Goal: Task Accomplishment & Management: Use online tool/utility

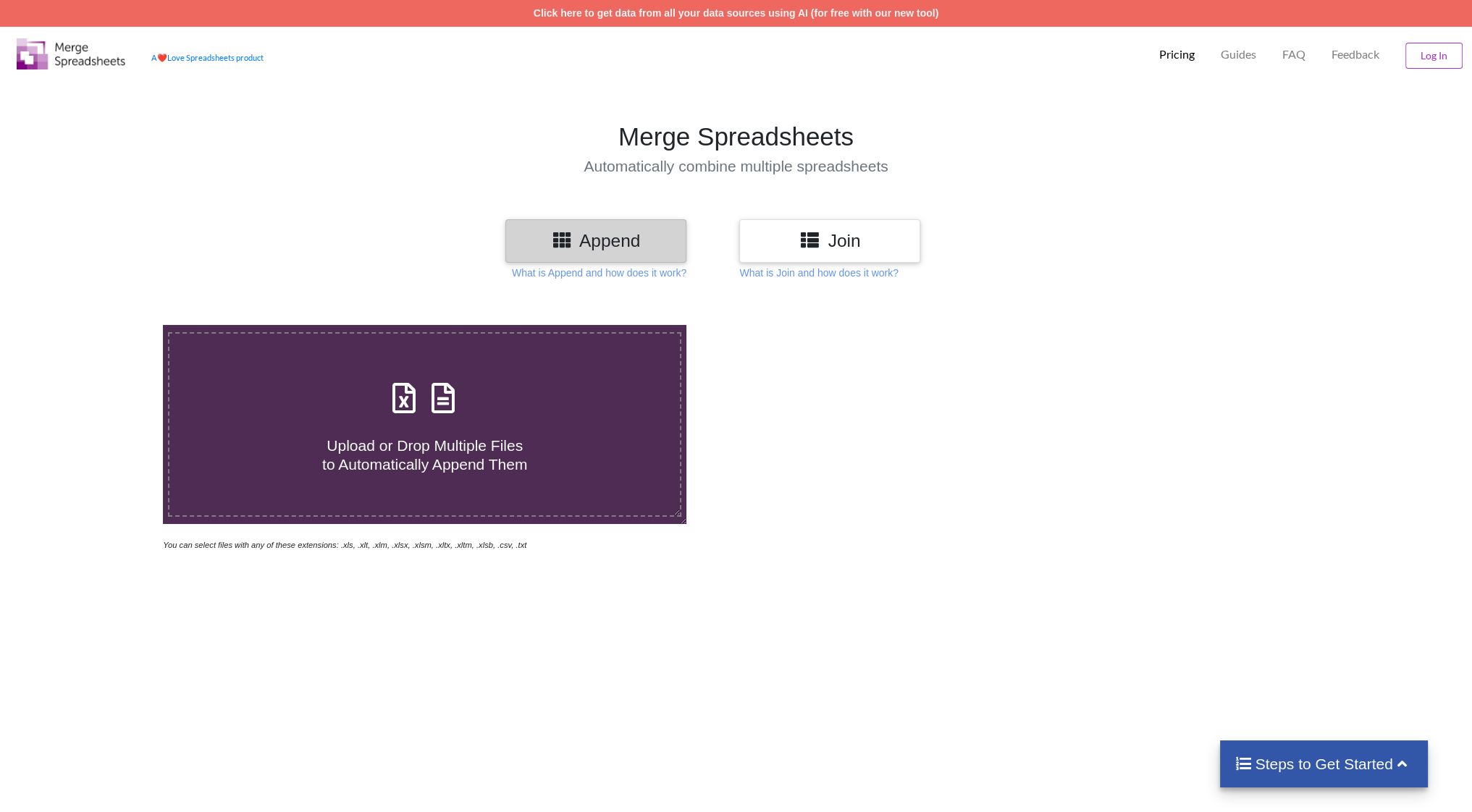
click at [616, 238] on h3 "Append" at bounding box center [596, 240] width 160 height 21
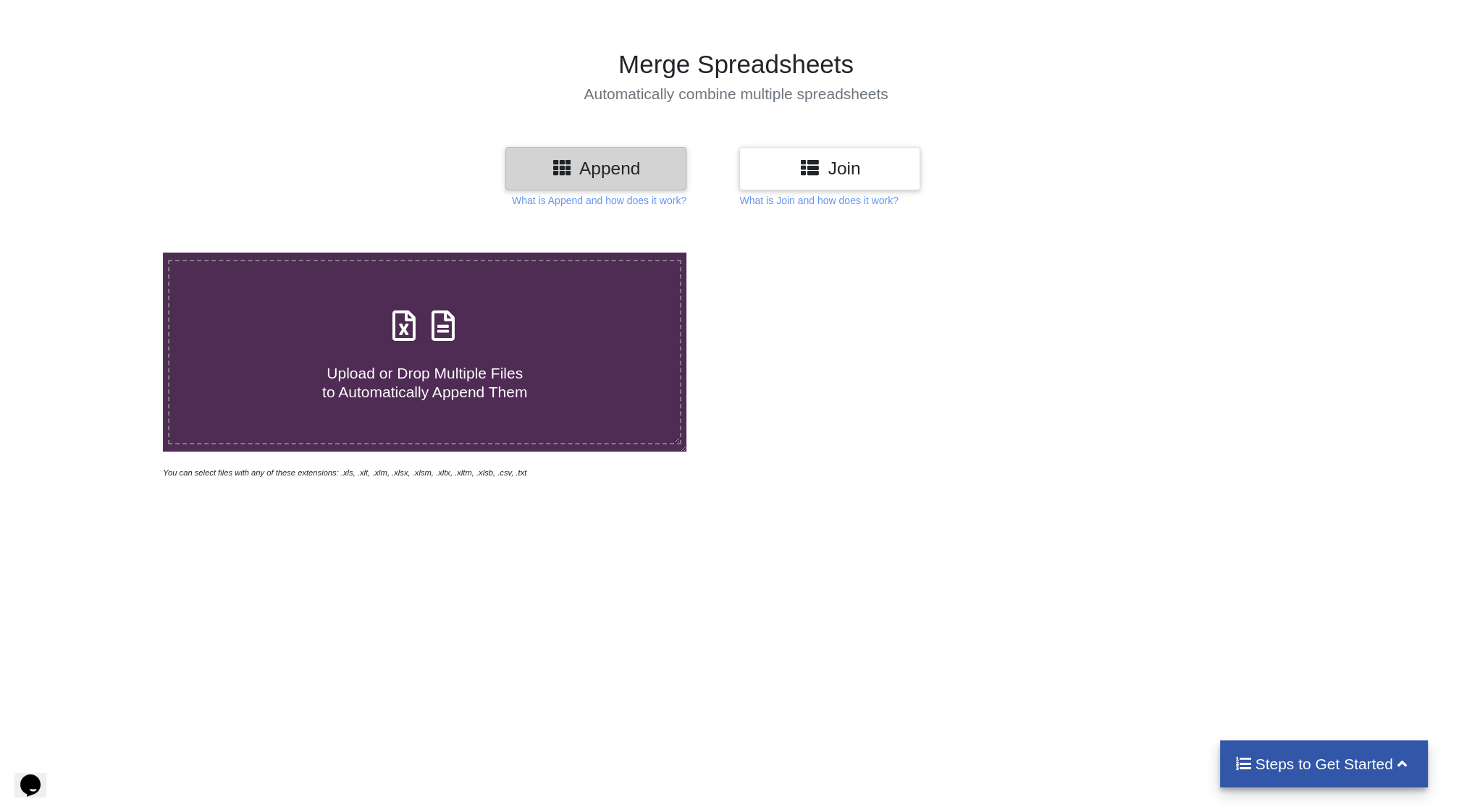
click at [398, 349] on h4 "Upload or Drop Multiple Files to Automatically Append Them" at bounding box center [425, 374] width 511 height 55
click at [107, 253] on input "Upload or Drop Multiple Files to Automatically Append Them" at bounding box center [107, 253] width 0 height 0
click at [344, 346] on h4 "Upload or Drop Multiple Files to Automatically Append Them" at bounding box center [425, 374] width 511 height 55
click at [107, 253] on input "Upload or Drop Multiple Files to Automatically Append Them" at bounding box center [107, 253] width 0 height 0
type input "C:\fakepath\BT.xlsx"
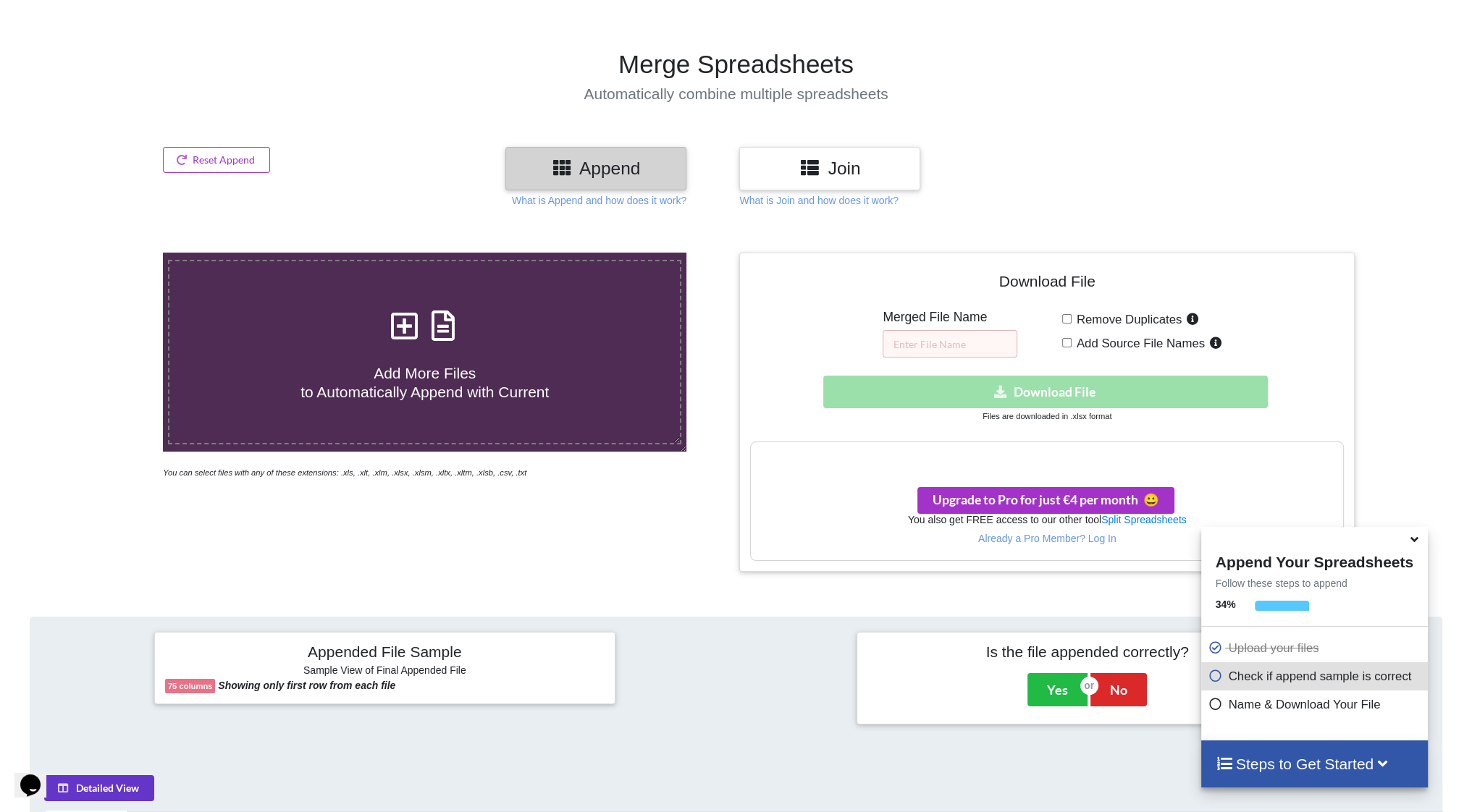
scroll to position [610, 0]
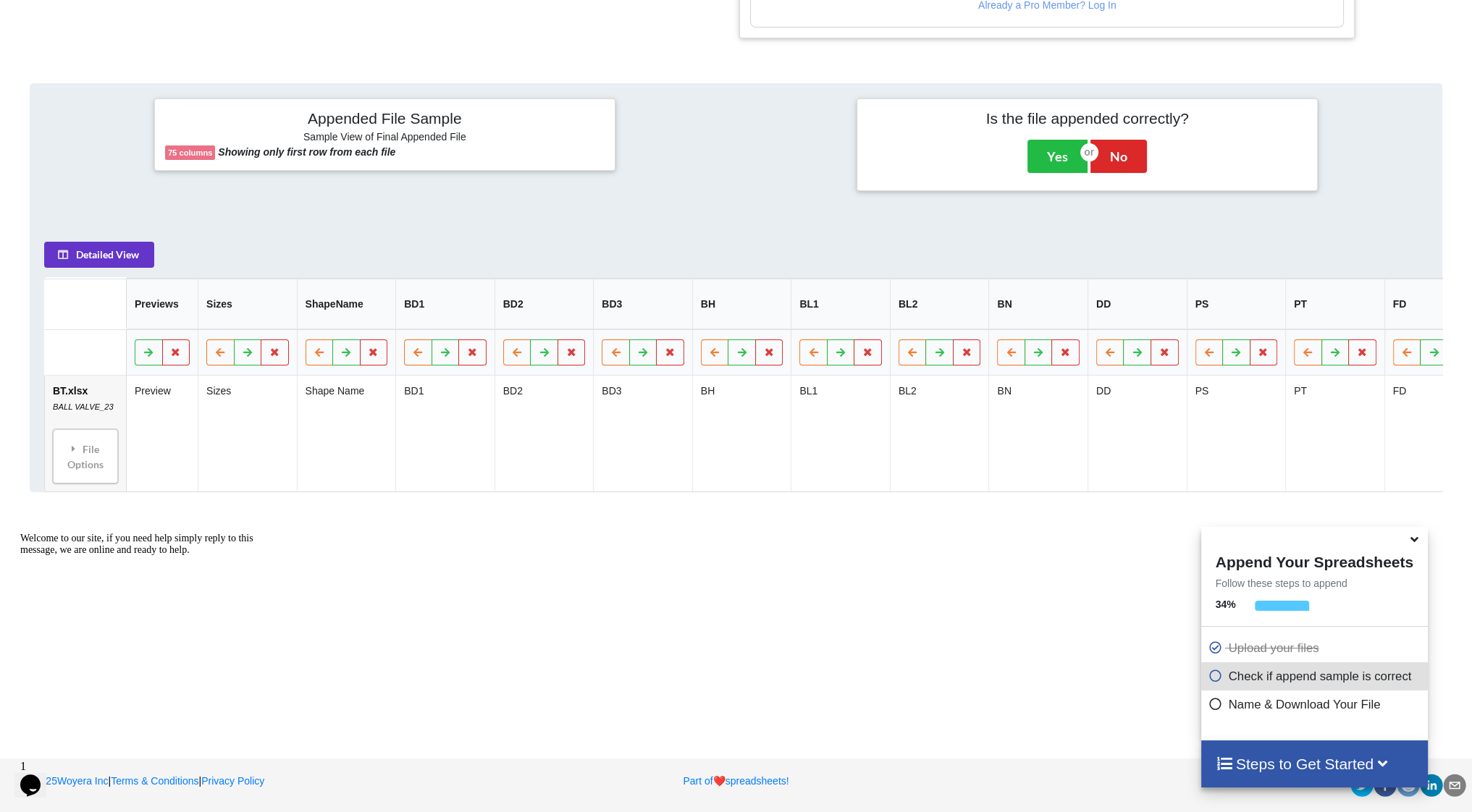
click at [1412, 541] on icon at bounding box center [1414, 537] width 15 height 13
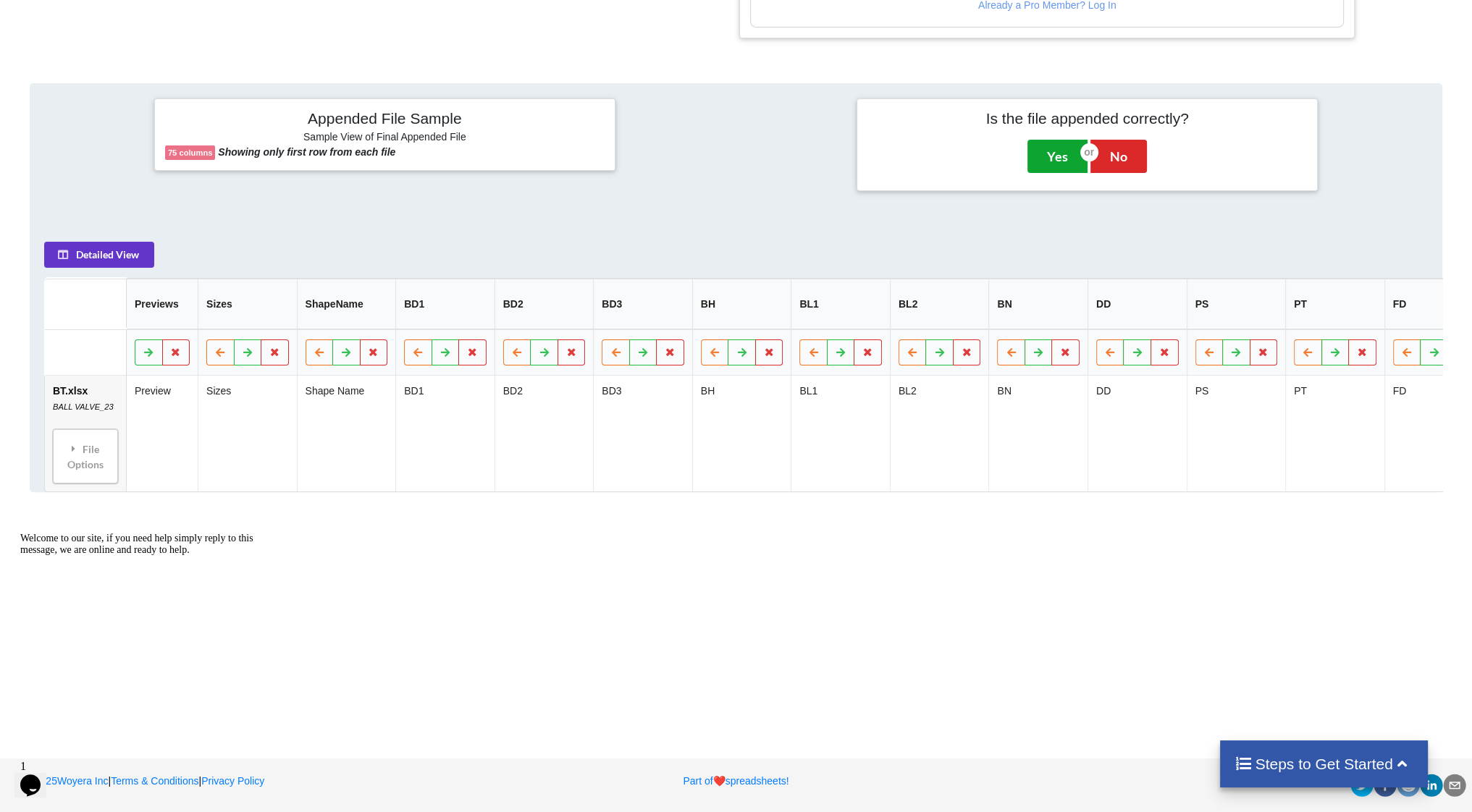
click at [1057, 152] on button "Yes" at bounding box center [1057, 156] width 60 height 34
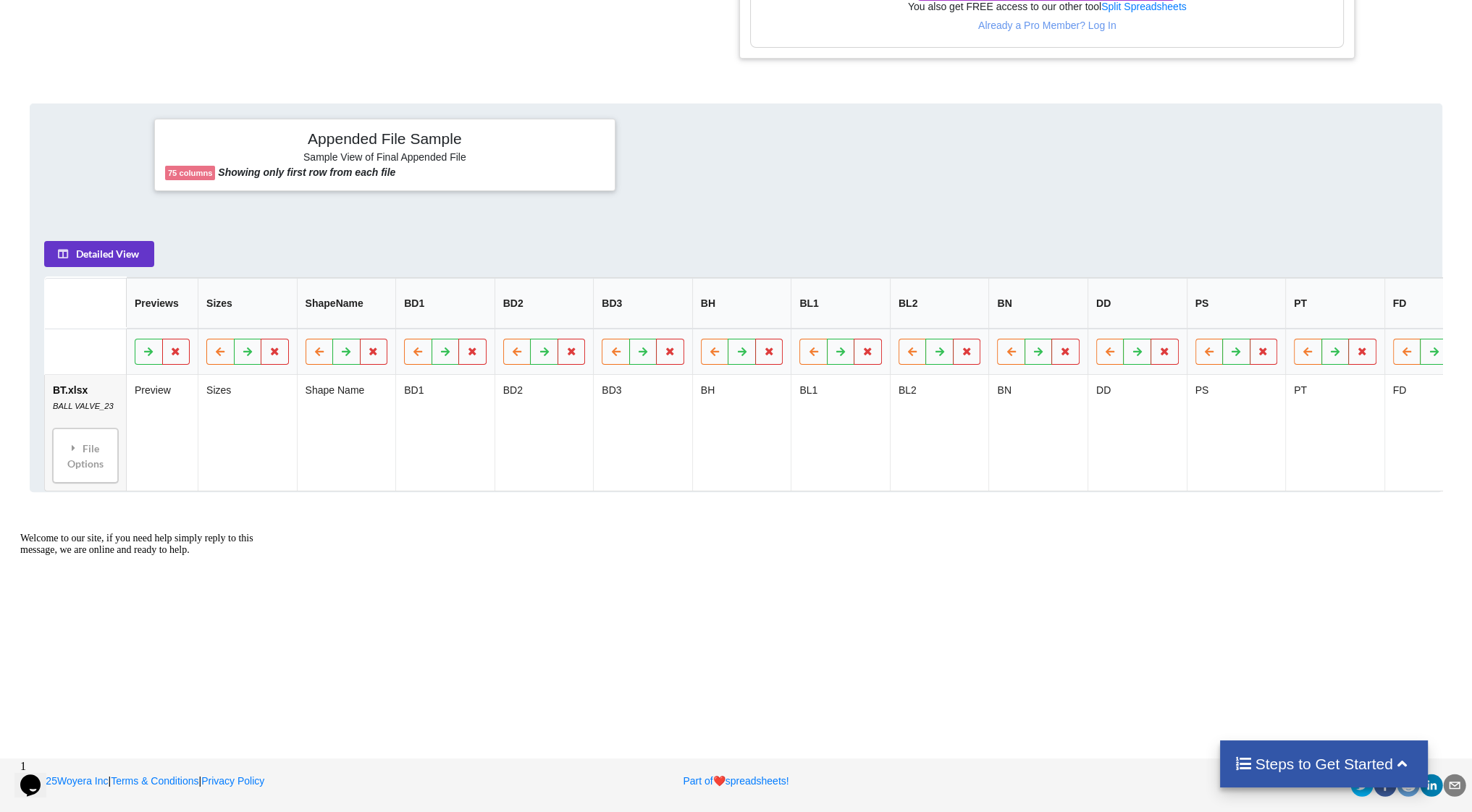
scroll to position [324, 0]
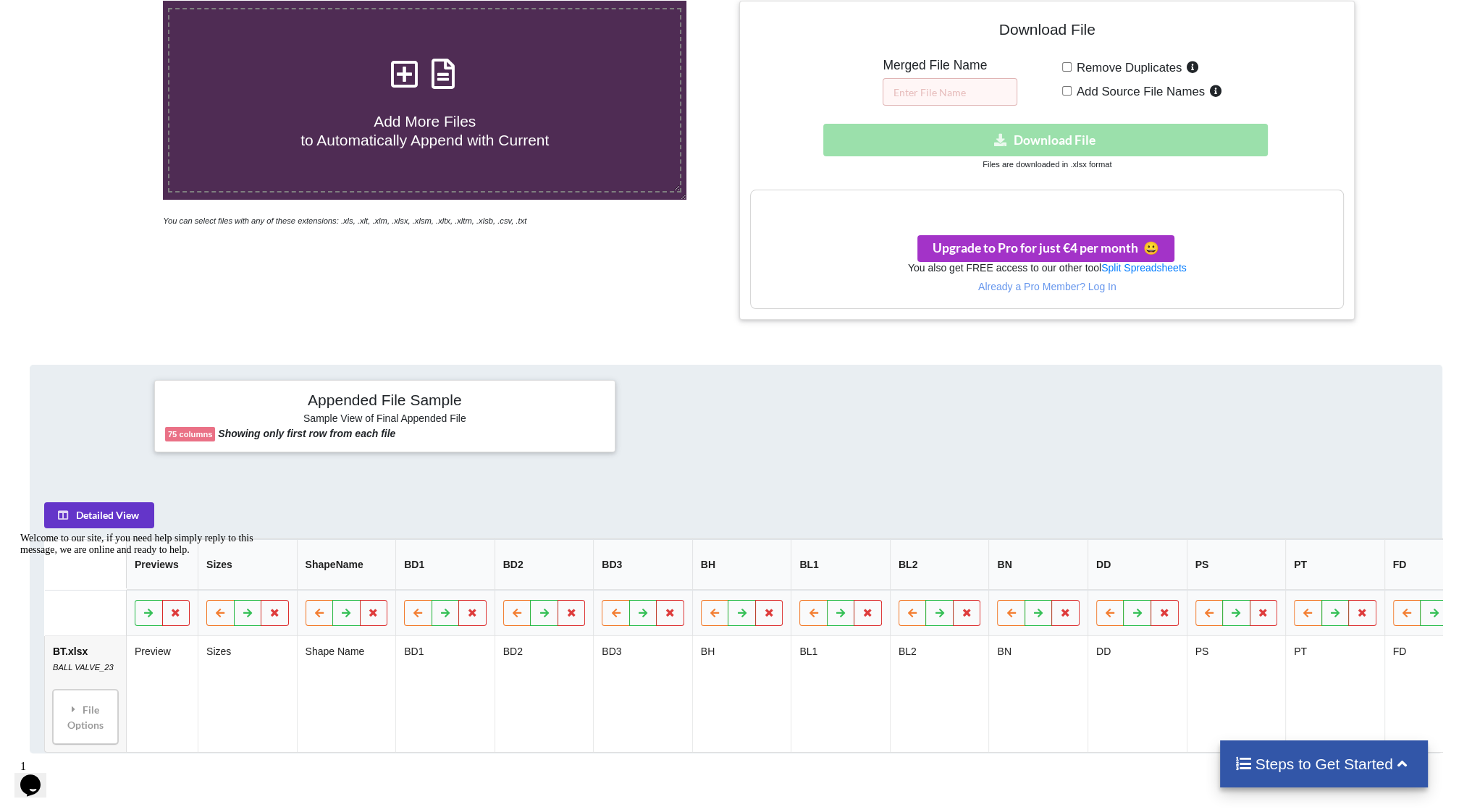
click at [380, 133] on span "Add More Files to Automatically Append with Current" at bounding box center [425, 130] width 249 height 34
click at [107, 1] on input "Add More Files to Automatically Append with Current" at bounding box center [107, 1] width 0 height 0
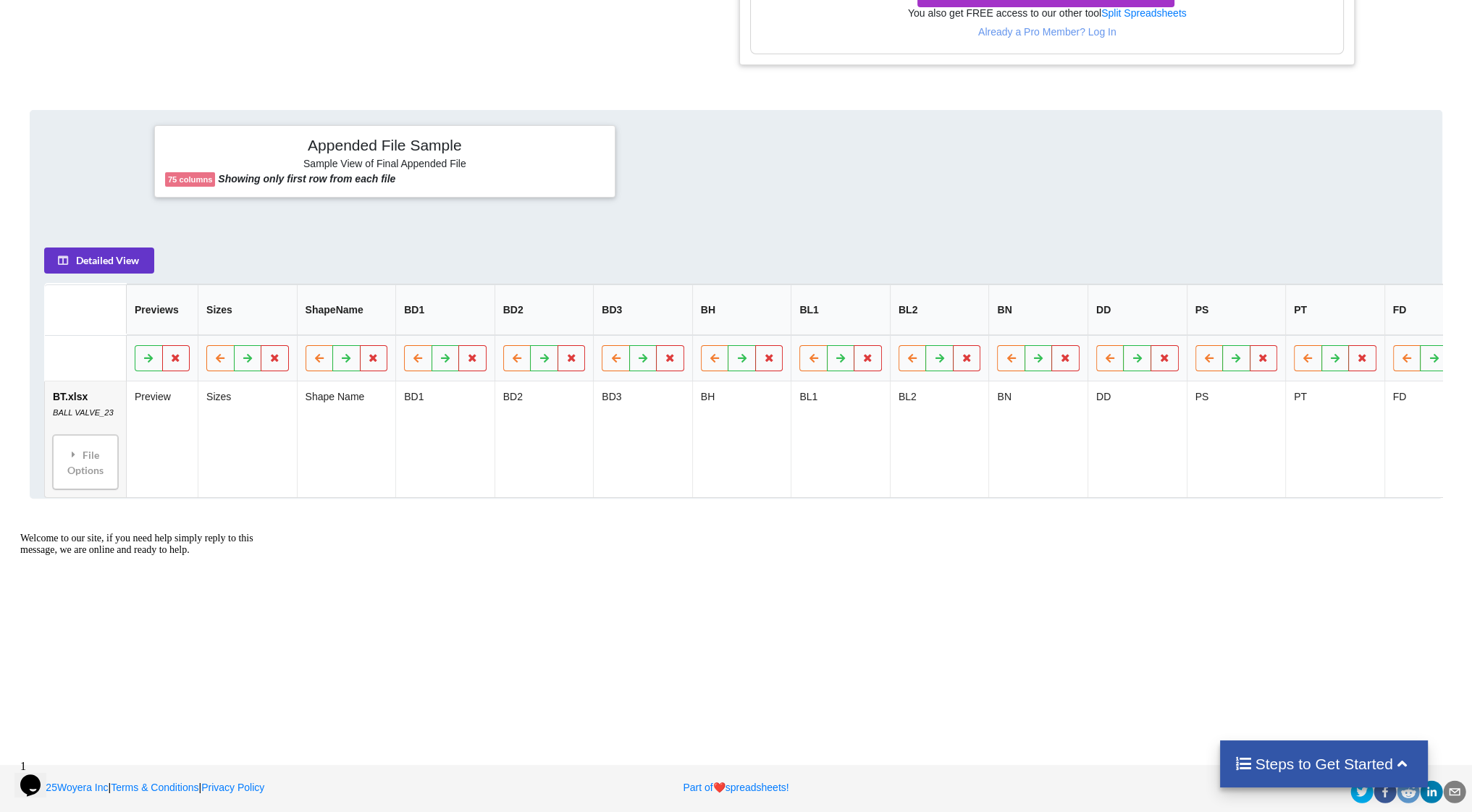
scroll to position [144, 0]
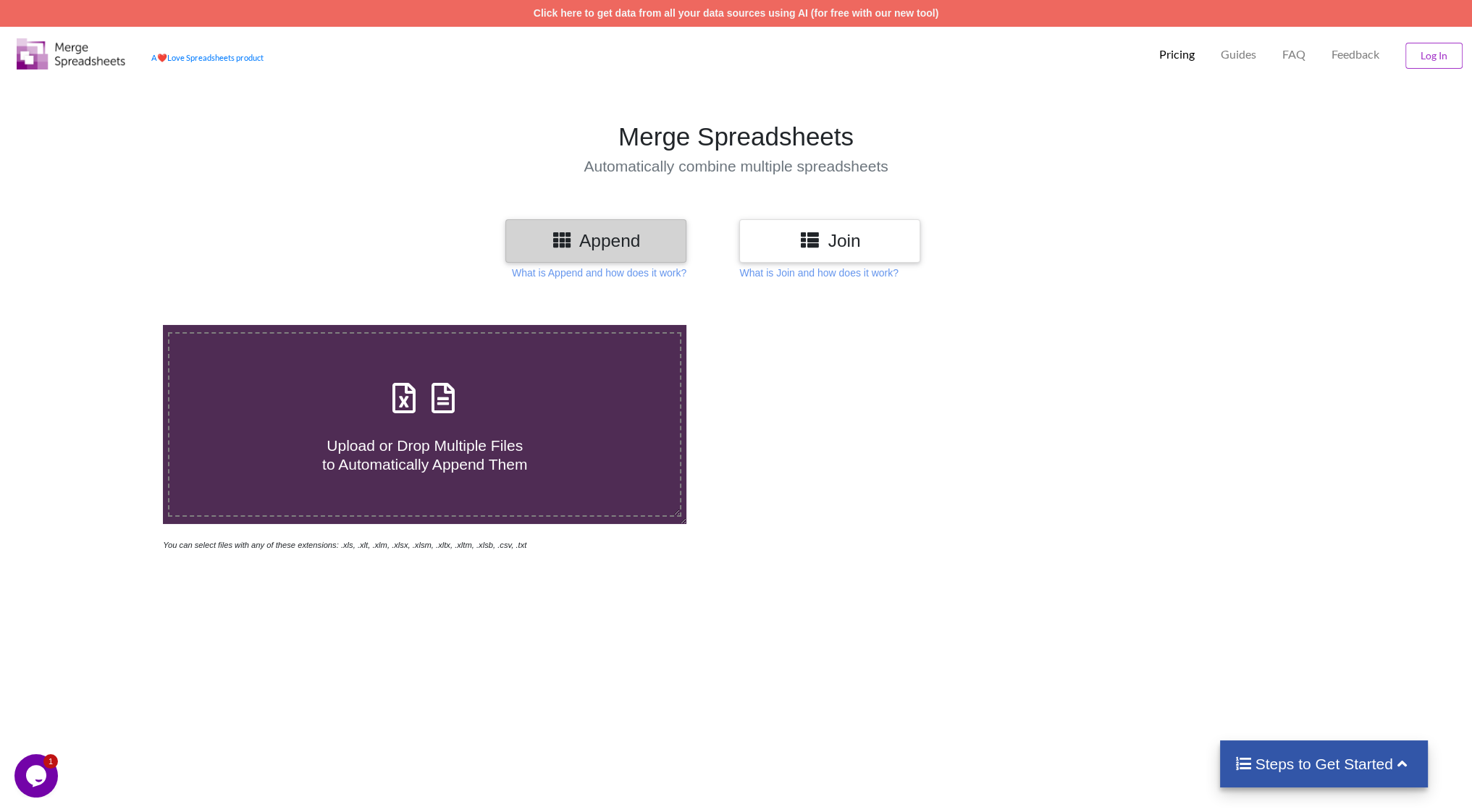
click at [483, 395] on div "Upload or Drop Multiple Files to Automatically Append Them" at bounding box center [425, 424] width 511 height 97
click at [107, 325] on input "Upload or Drop Multiple Files to Automatically Append Them" at bounding box center [107, 325] width 0 height 0
type input "C:\fakepath\sdsad.xlsx"
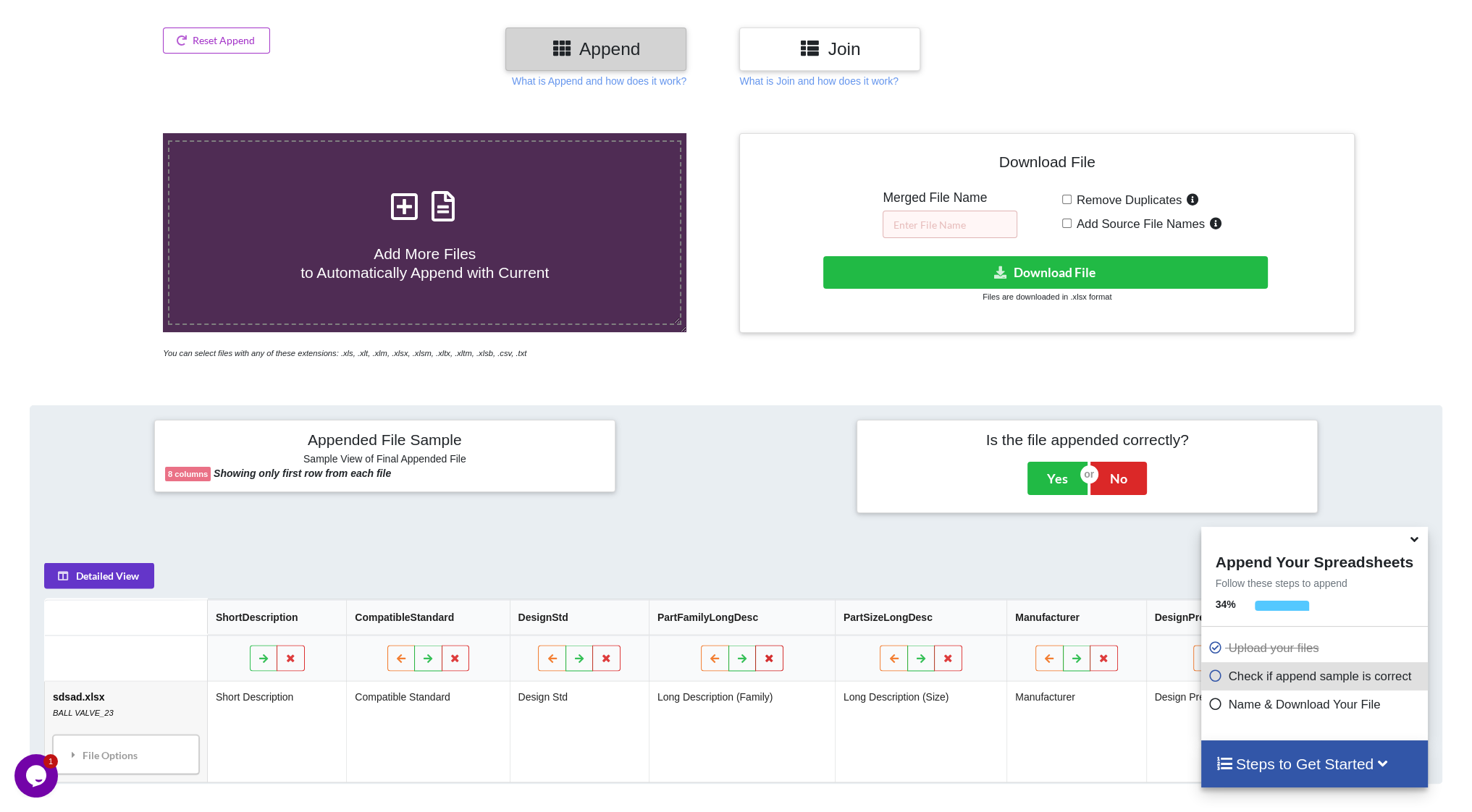
scroll to position [119, 0]
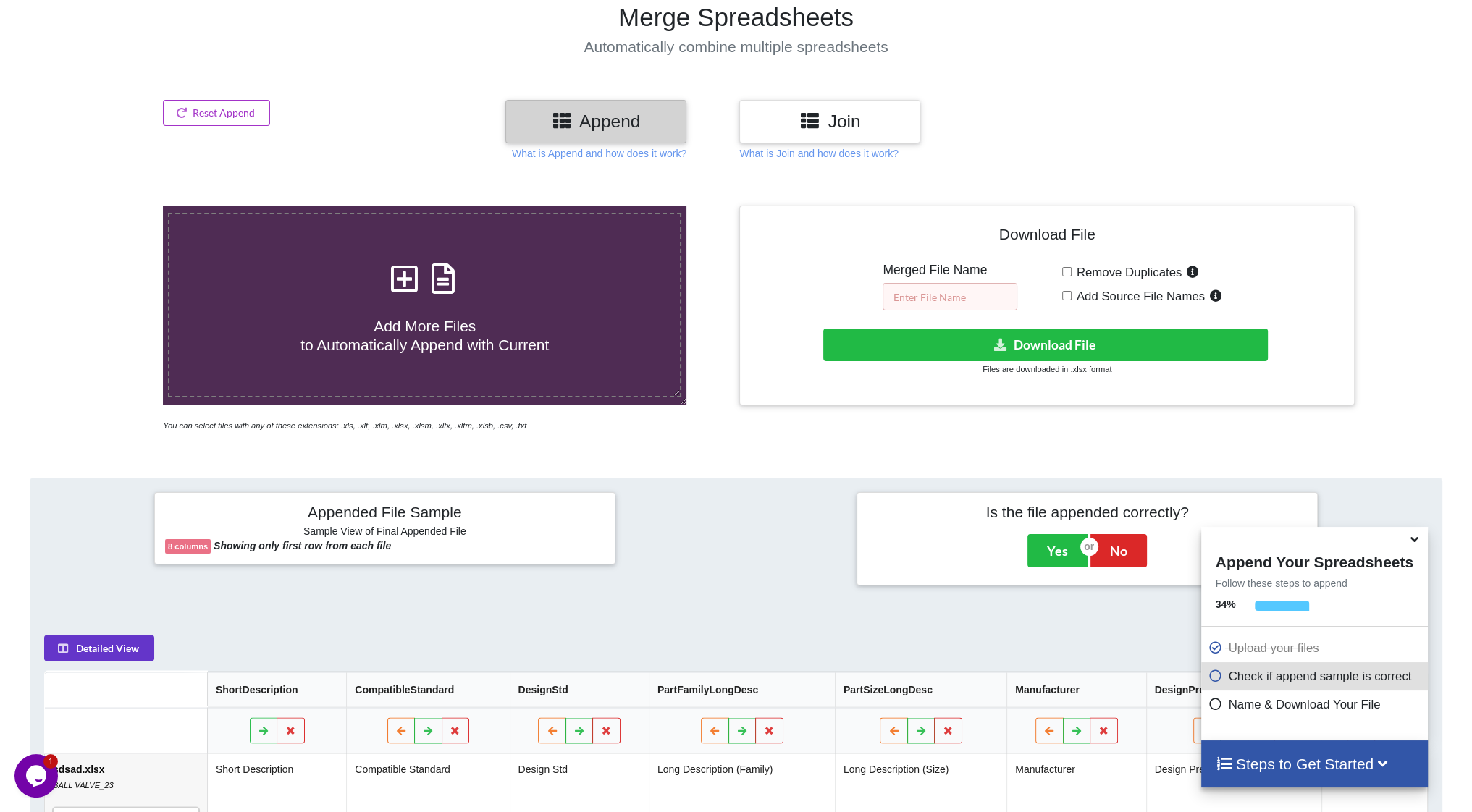
click at [914, 297] on input "text" at bounding box center [950, 296] width 134 height 28
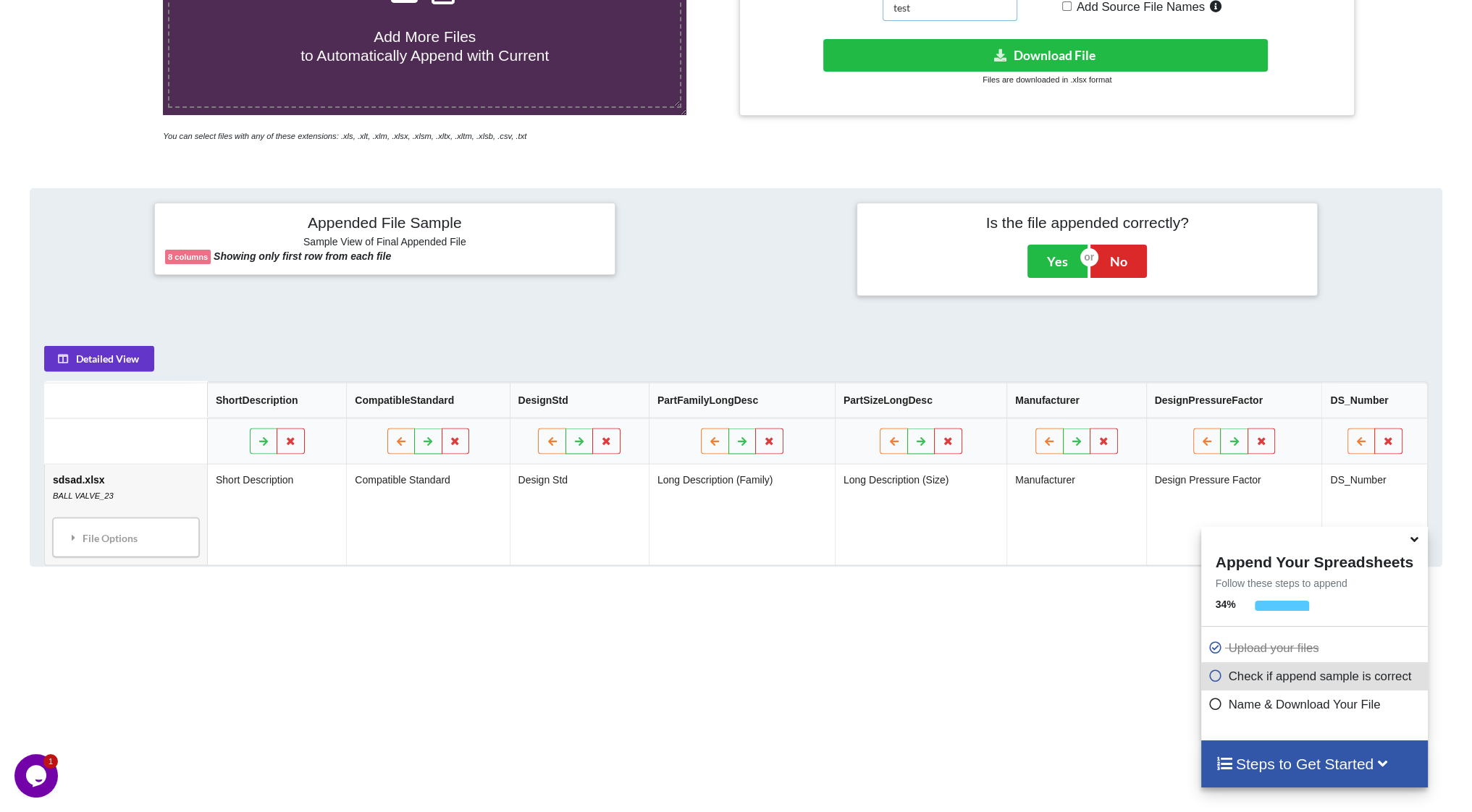
scroll to position [481, 0]
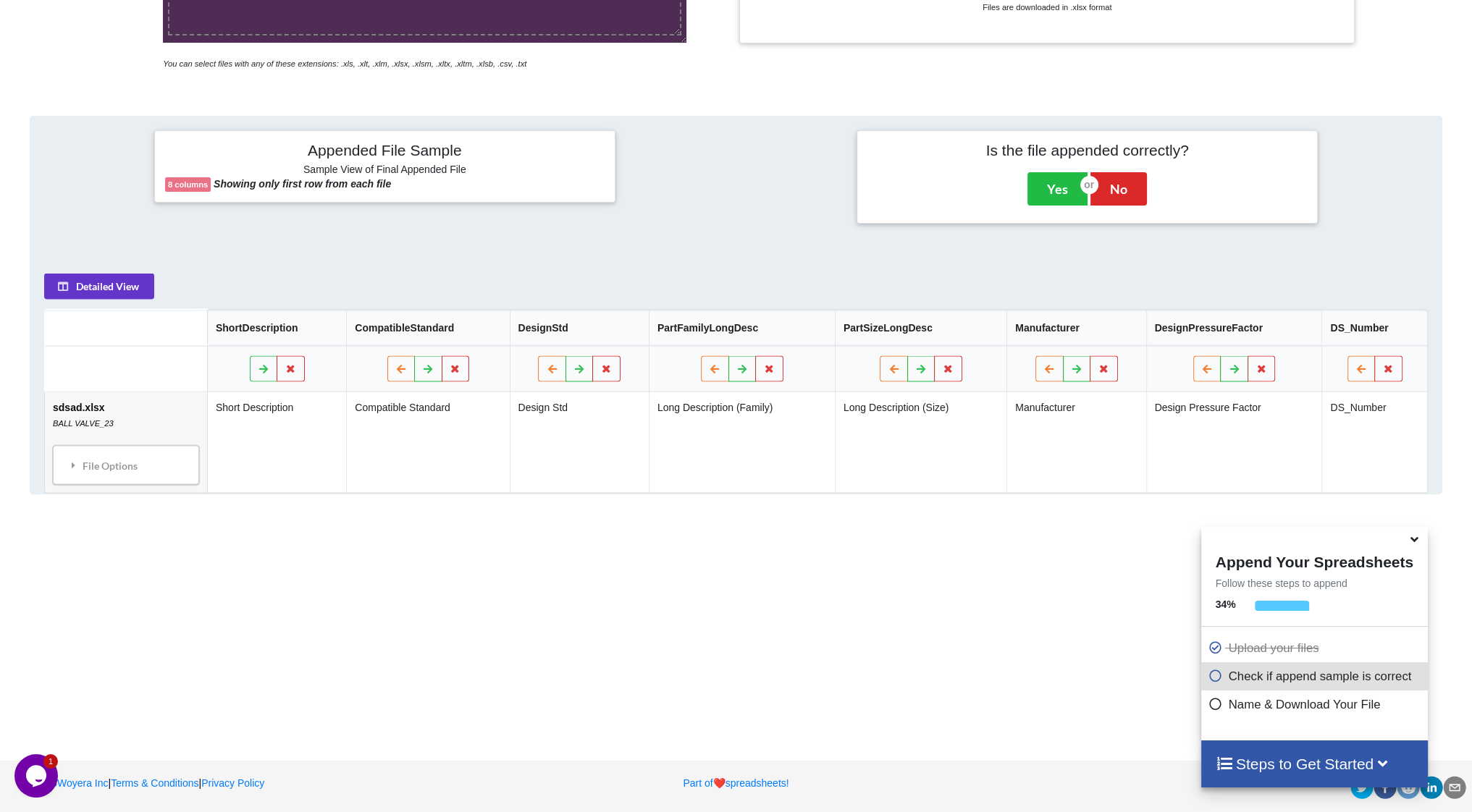
type input "test"
drag, startPoint x: 551, startPoint y: 495, endPoint x: 352, endPoint y: 476, distance: 199.9
drag, startPoint x: 271, startPoint y: 457, endPoint x: 207, endPoint y: 458, distance: 64.0
click at [166, 465] on div "File Options" at bounding box center [126, 465] width 138 height 30
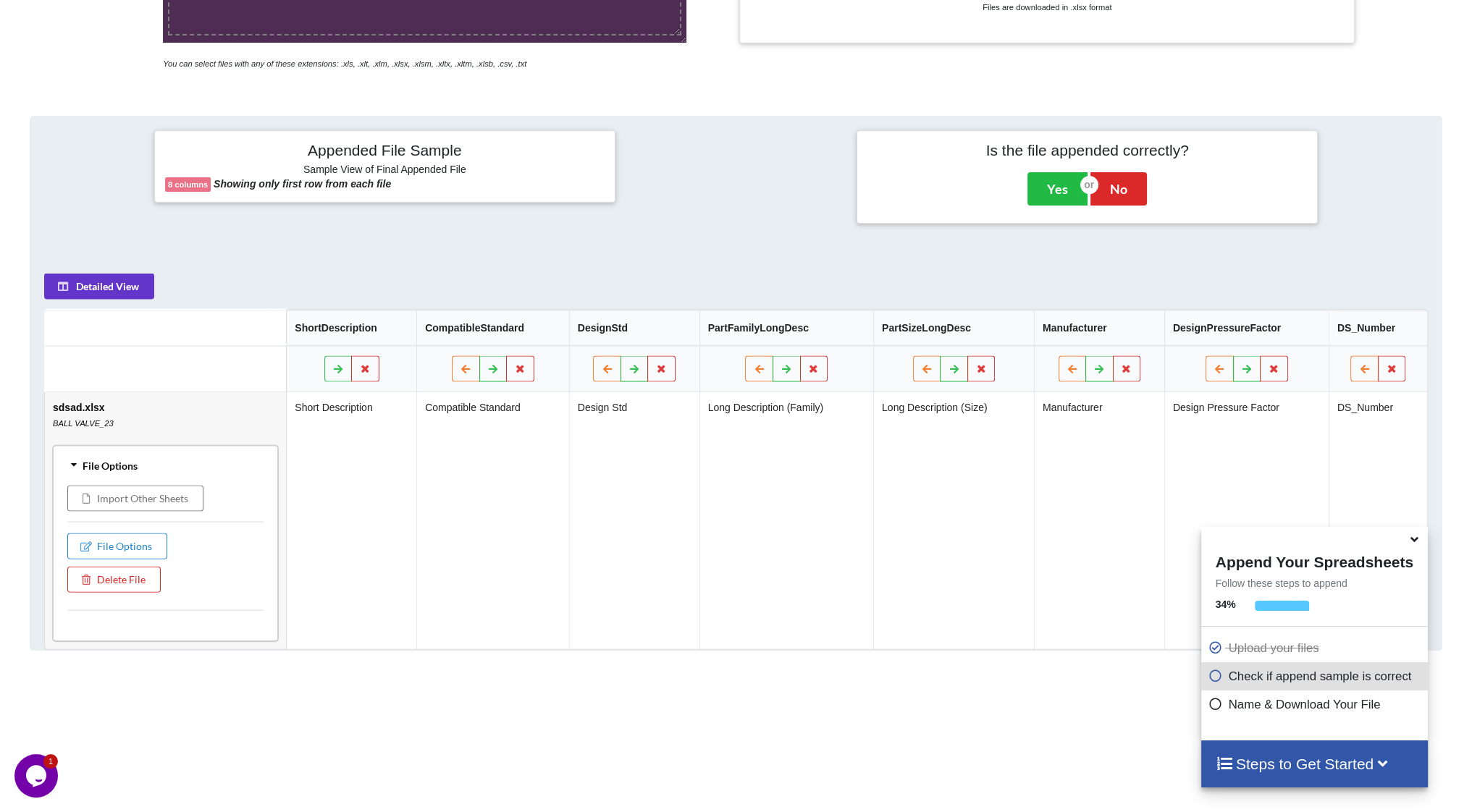
drag, startPoint x: 609, startPoint y: 470, endPoint x: 391, endPoint y: 480, distance: 218.2
drag, startPoint x: 504, startPoint y: 463, endPoint x: 736, endPoint y: 454, distance: 232.2
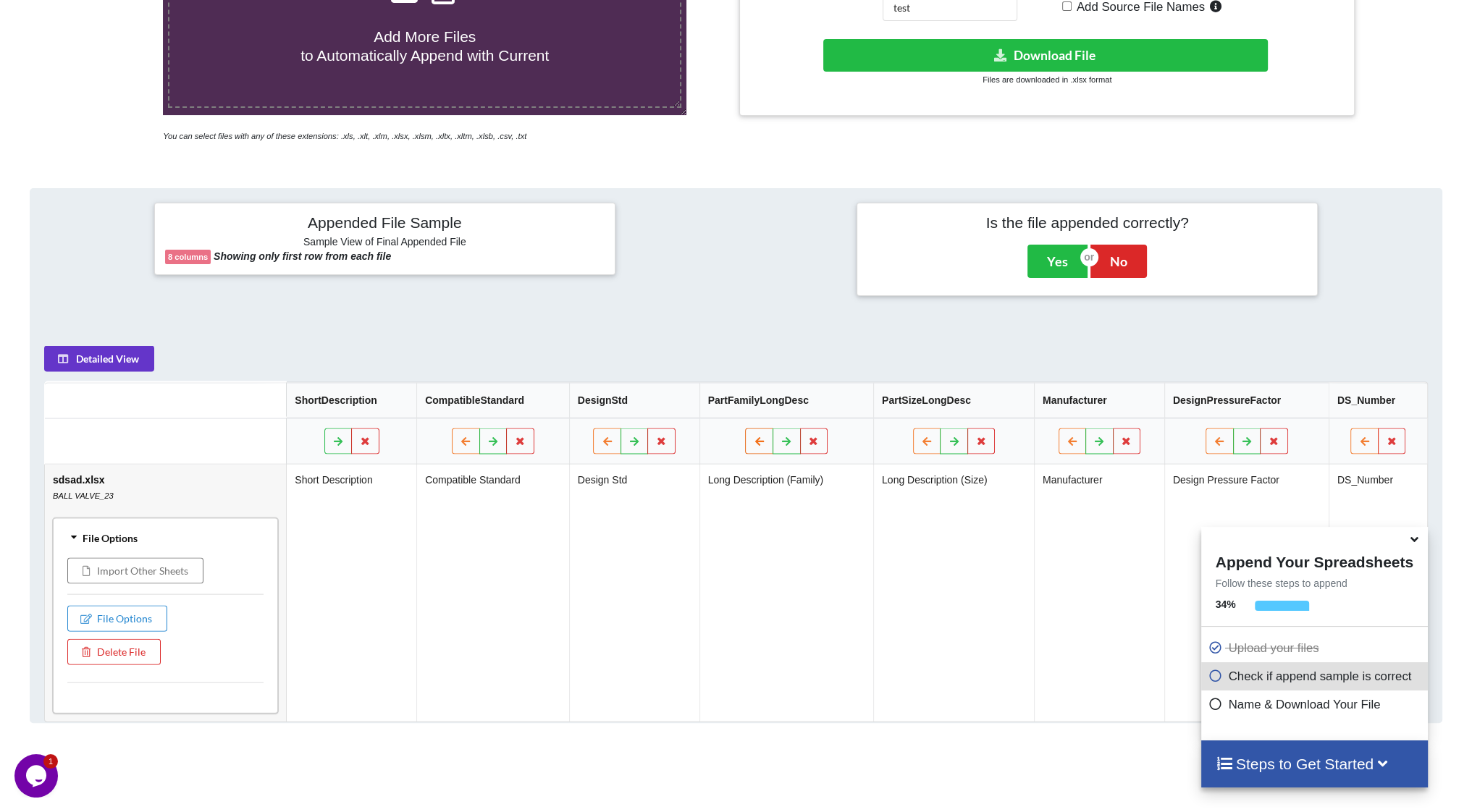
click at [766, 445] on button at bounding box center [760, 441] width 29 height 26
click at [766, 445] on div at bounding box center [808, 441] width 113 height 26
click at [633, 443] on icon at bounding box center [629, 441] width 13 height 8
drag, startPoint x: 927, startPoint y: 442, endPoint x: 884, endPoint y: 452, distance: 44.1
click at [927, 441] on icon at bounding box center [927, 441] width 13 height 8
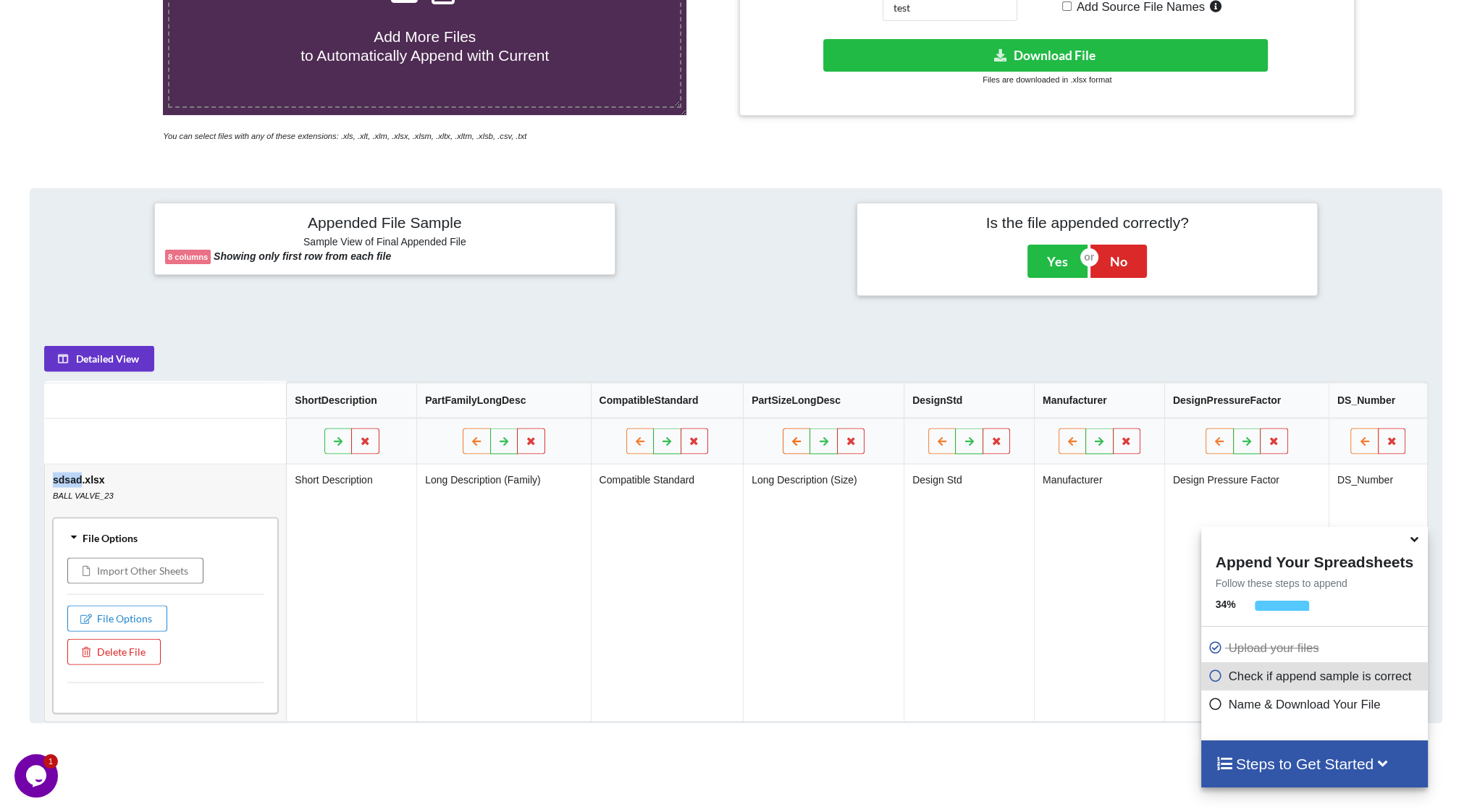
click at [796, 442] on icon at bounding box center [797, 441] width 13 height 8
click at [1103, 444] on icon at bounding box center [1099, 441] width 13 height 8
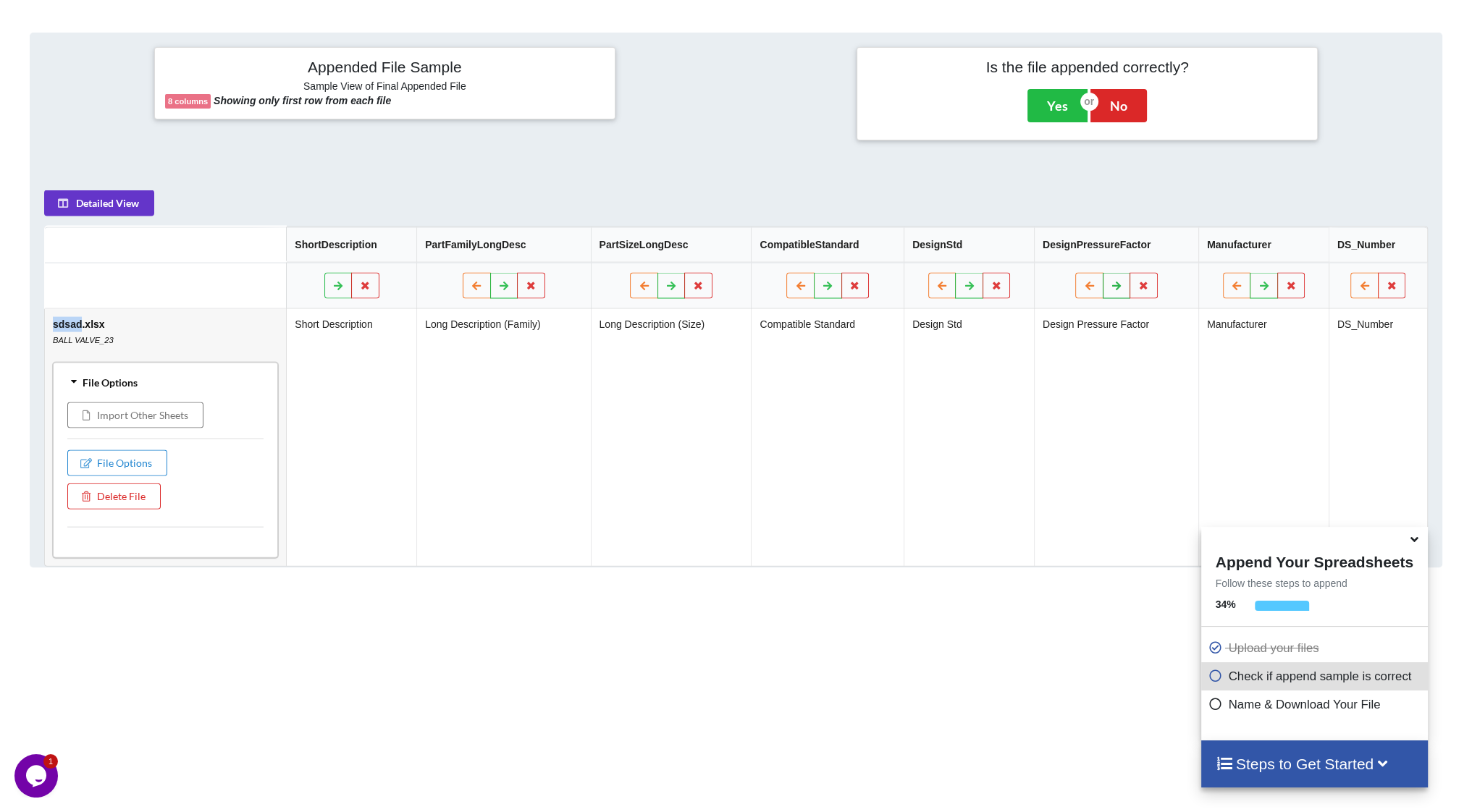
scroll to position [492, 0]
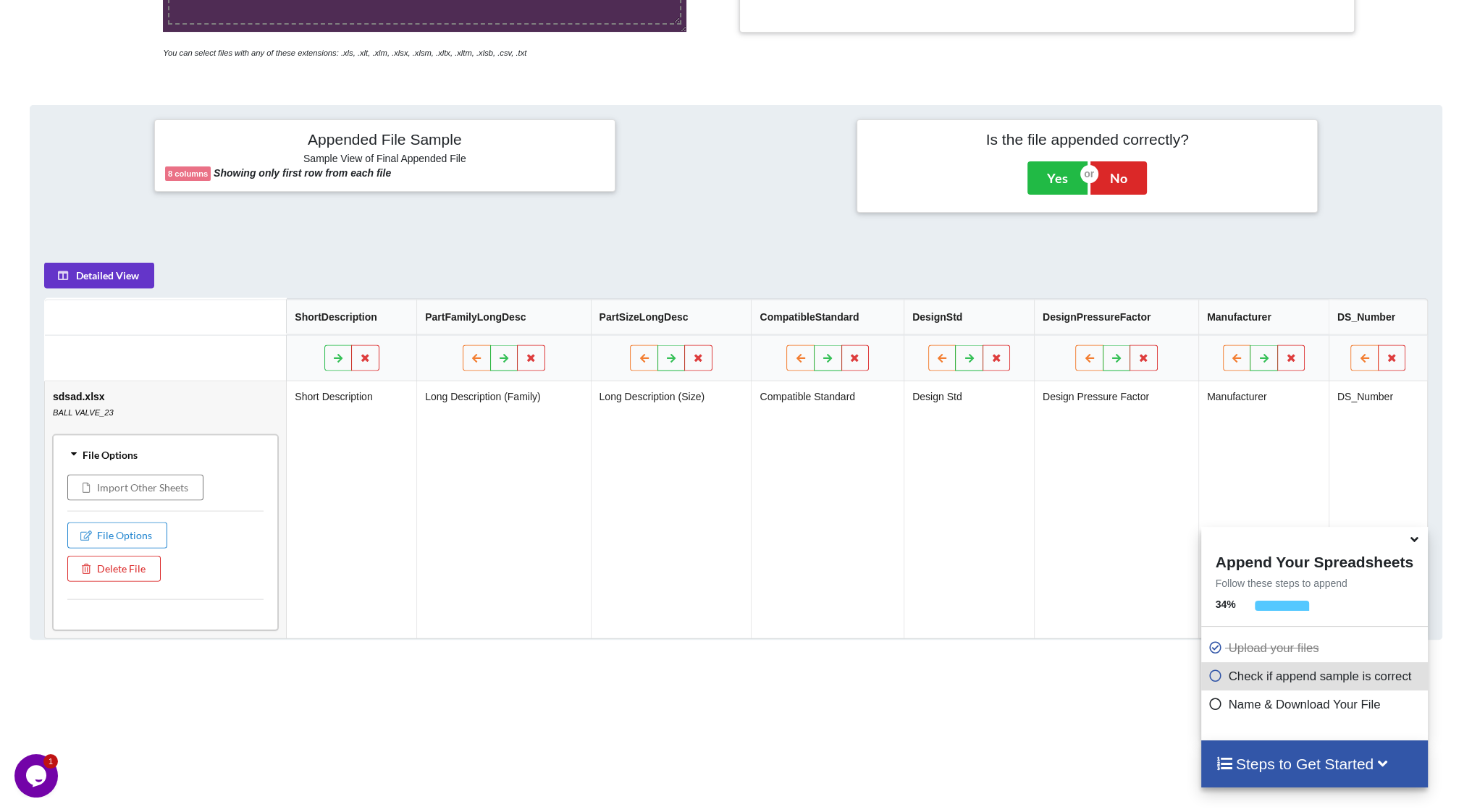
drag, startPoint x: 612, startPoint y: 549, endPoint x: 484, endPoint y: 547, distance: 128.0
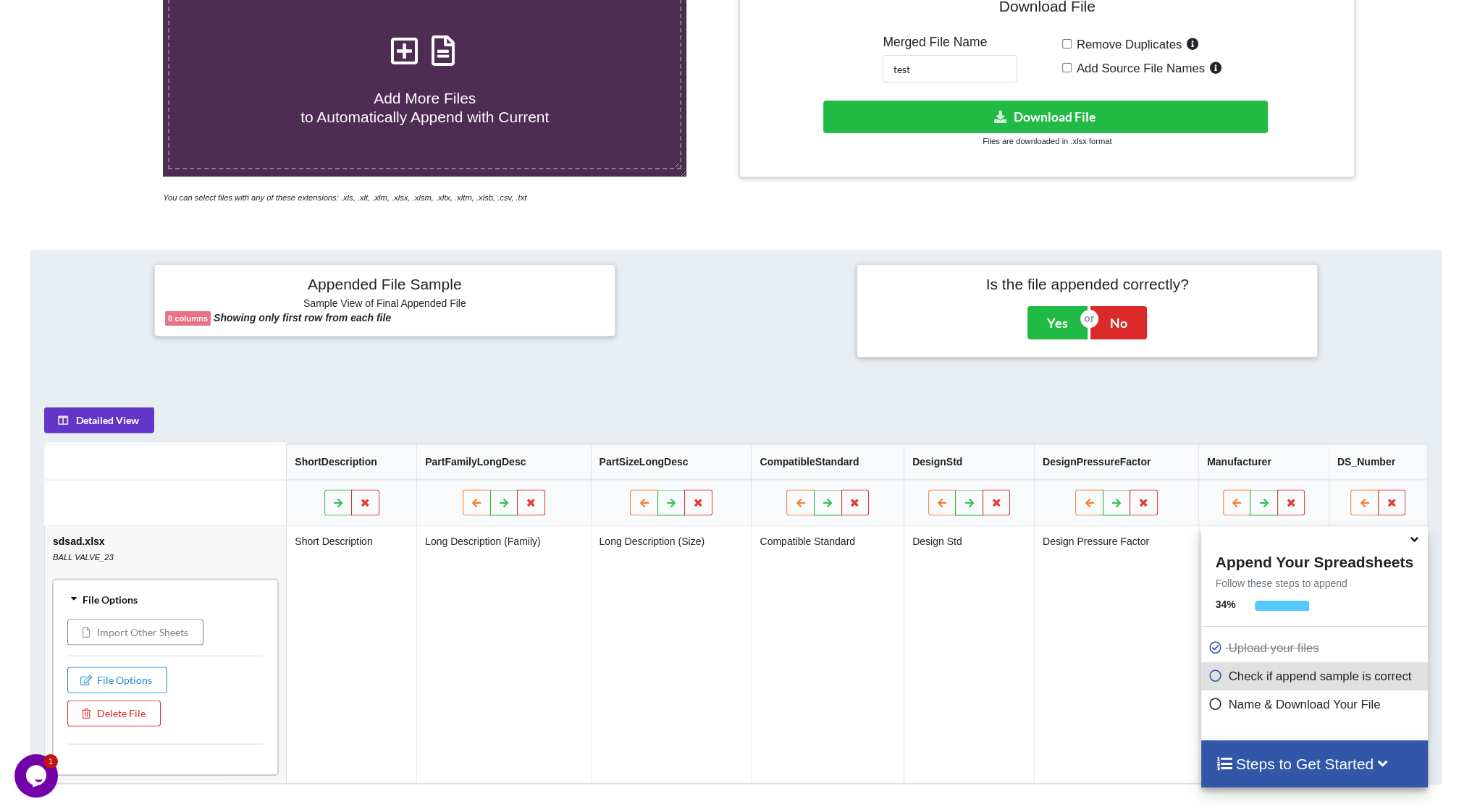
scroll to position [420, 0]
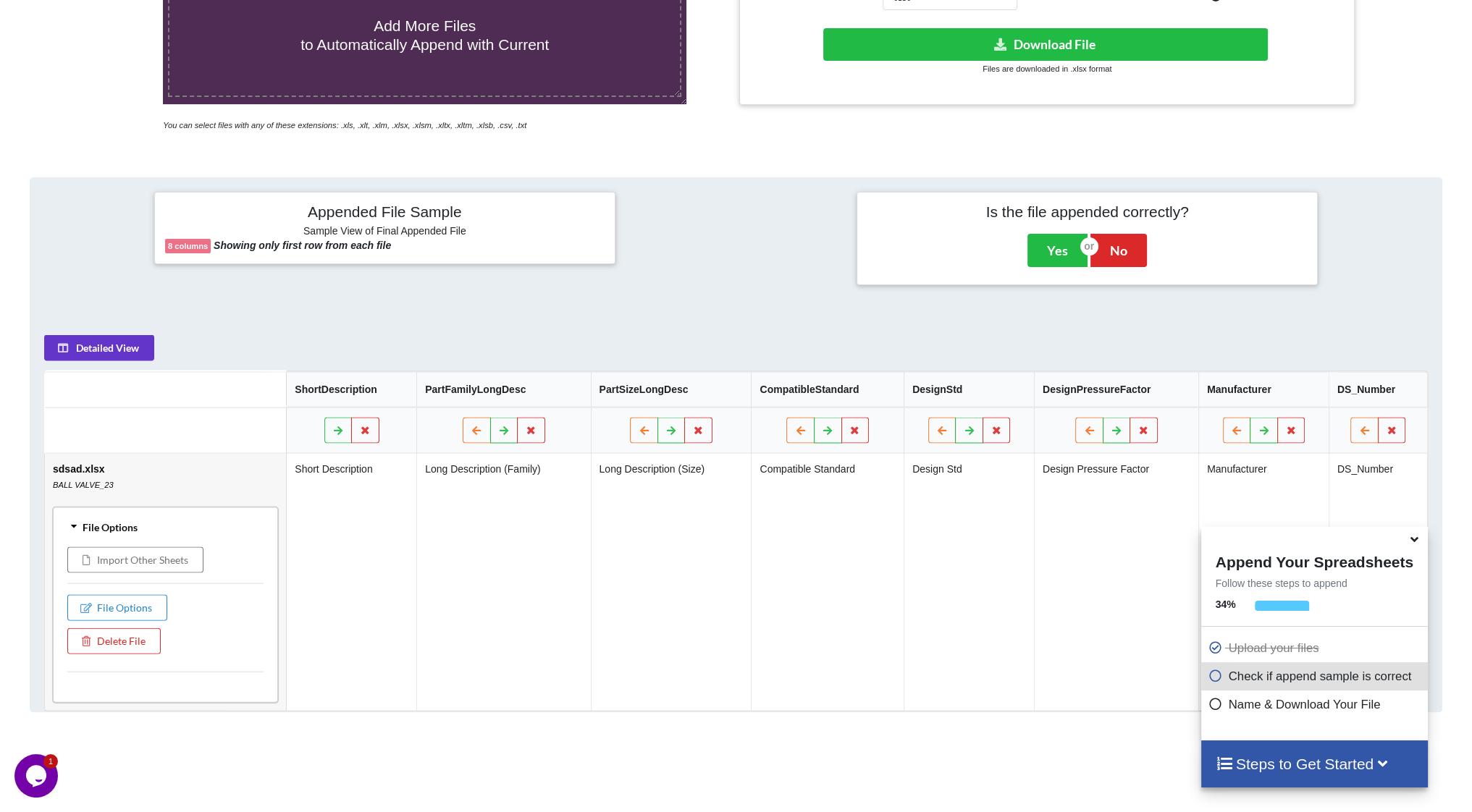
click at [1001, 159] on div "Add More Files to Automatically Append with Current You can select files with a…" at bounding box center [736, 411] width 1472 height 1074
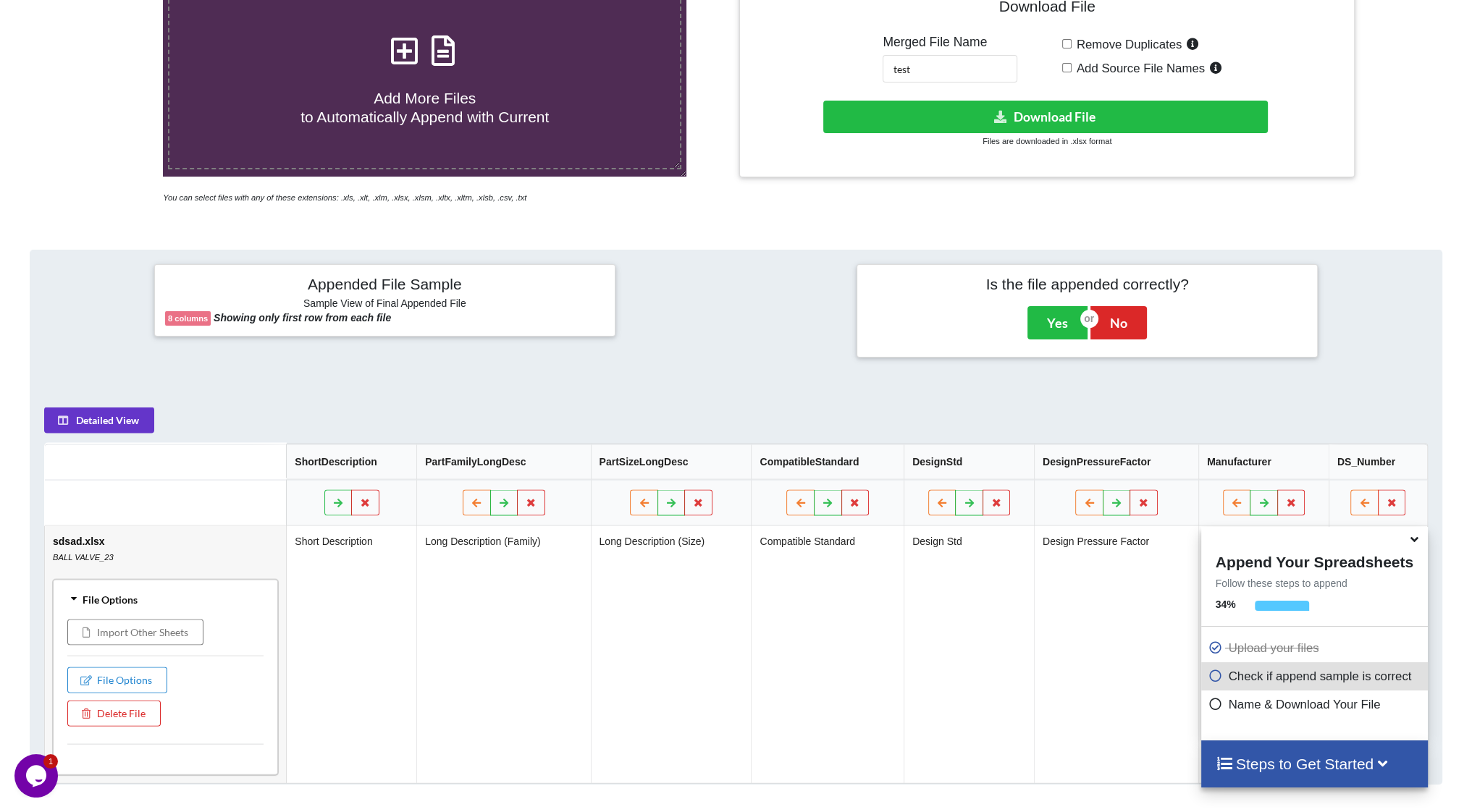
scroll to position [130, 0]
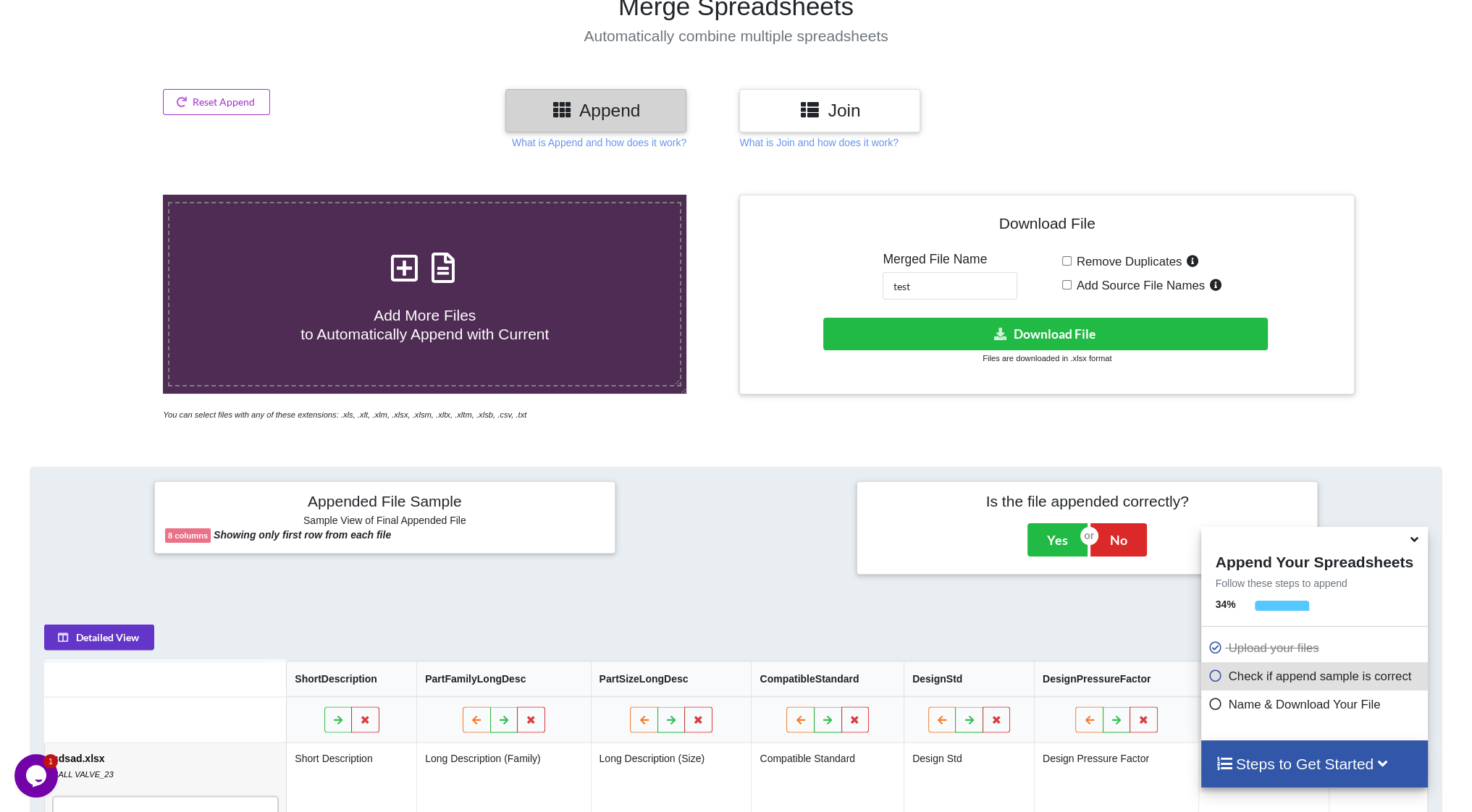
click at [344, 331] on span "Add More Files to Automatically Append with Current" at bounding box center [425, 324] width 249 height 34
click at [107, 195] on input "Add More Files to Automatically Append with Current" at bounding box center [107, 195] width 0 height 0
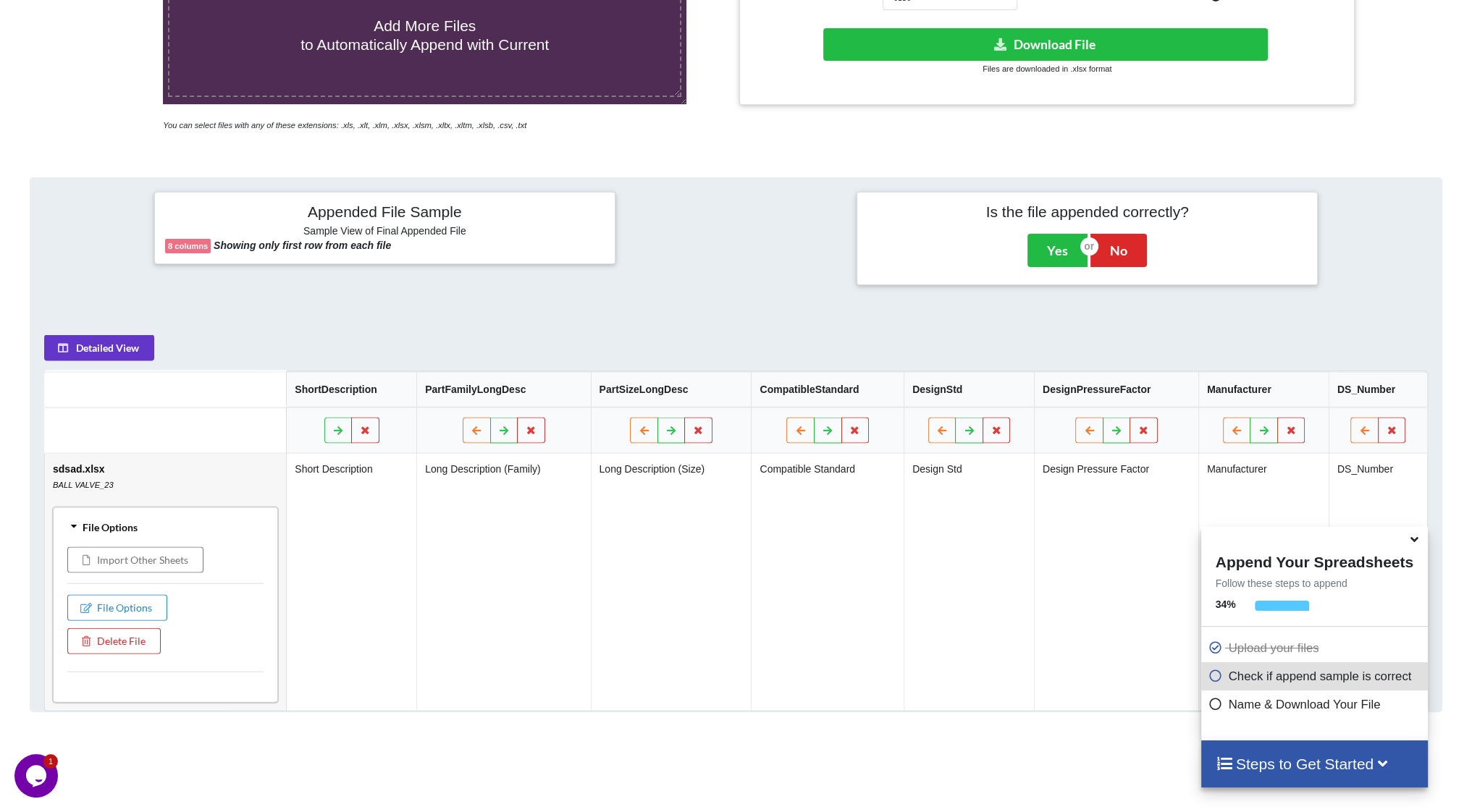
scroll to position [348, 0]
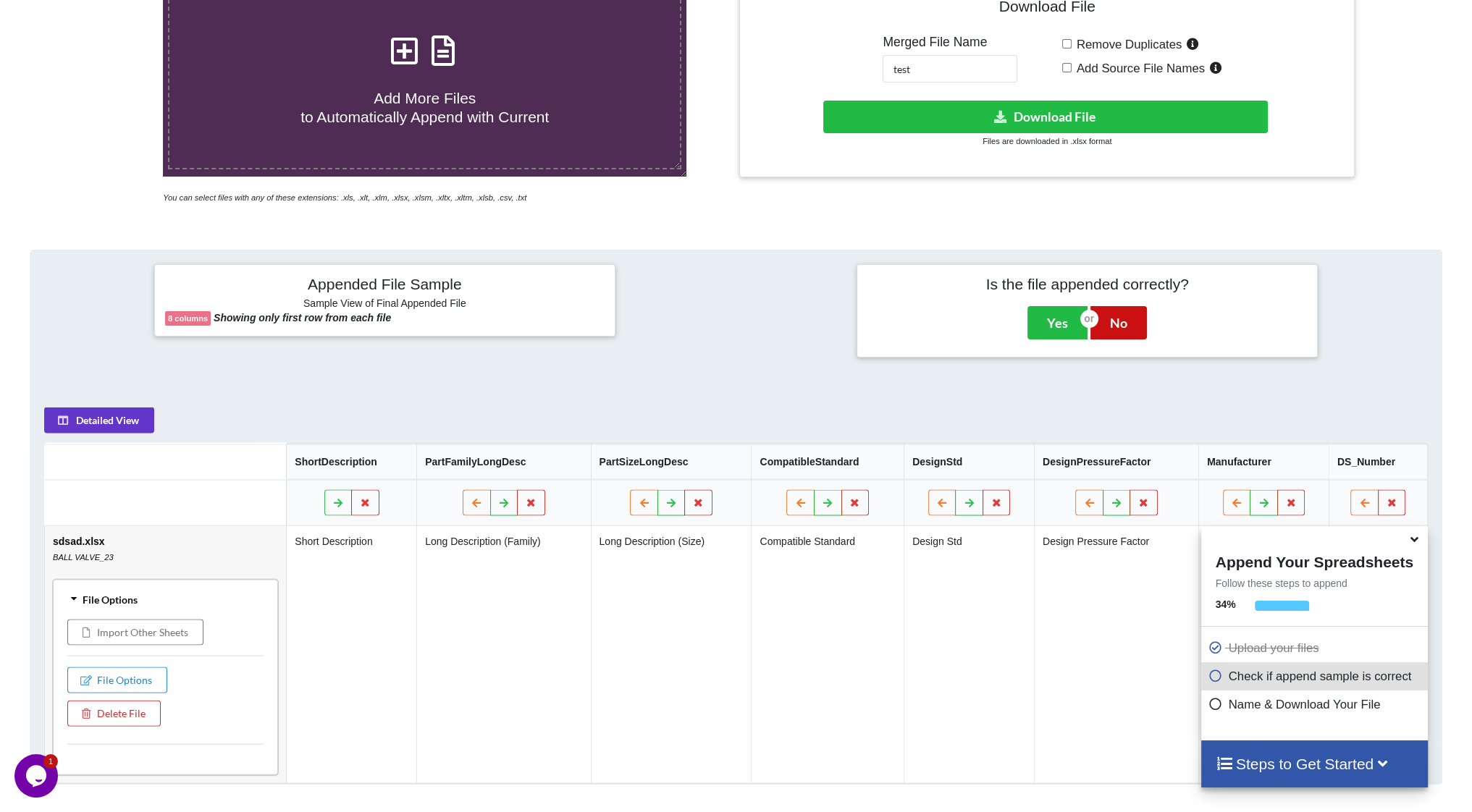
click at [1122, 325] on button "No" at bounding box center [1118, 323] width 56 height 34
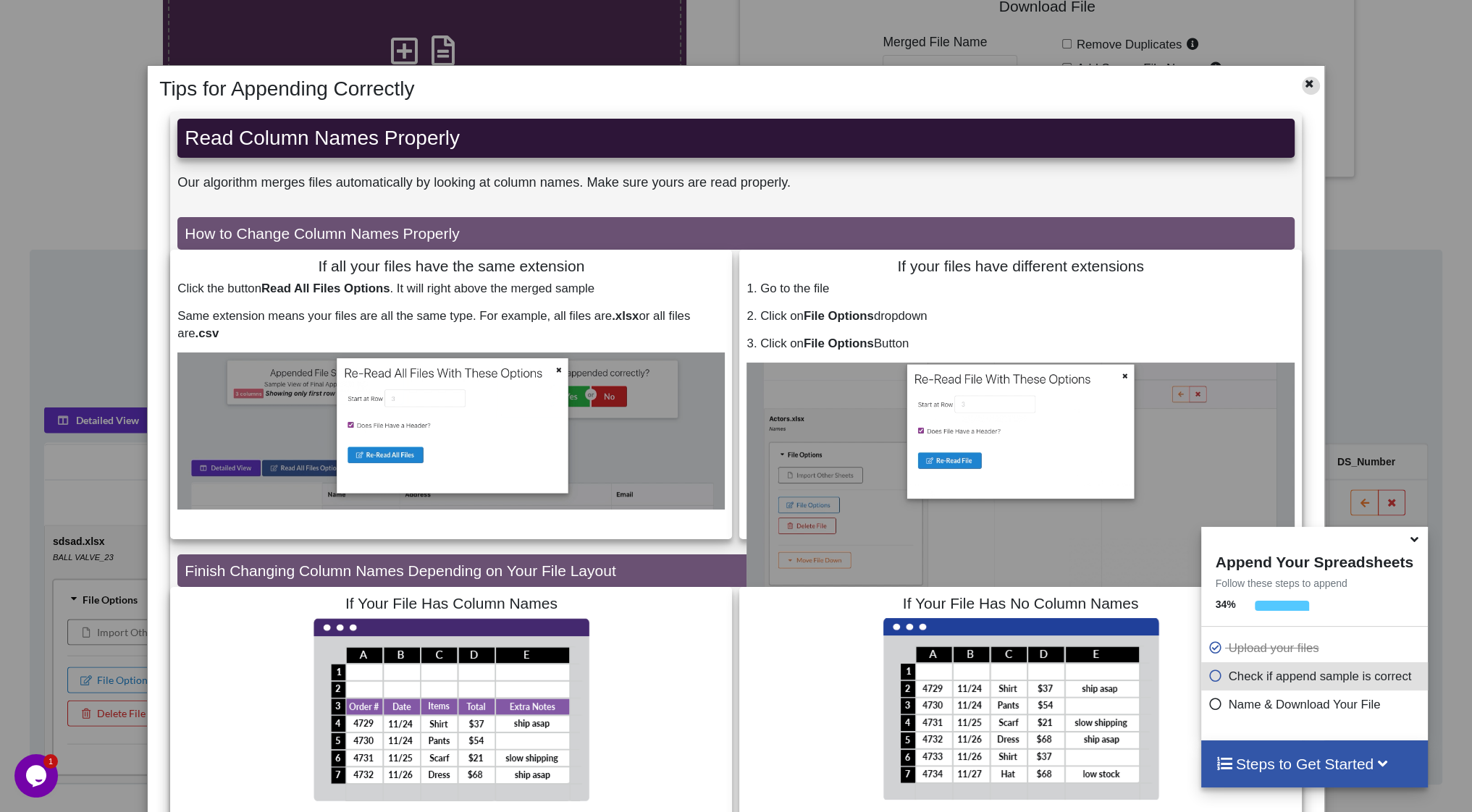
click at [1303, 85] on icon at bounding box center [1309, 81] width 13 height 10
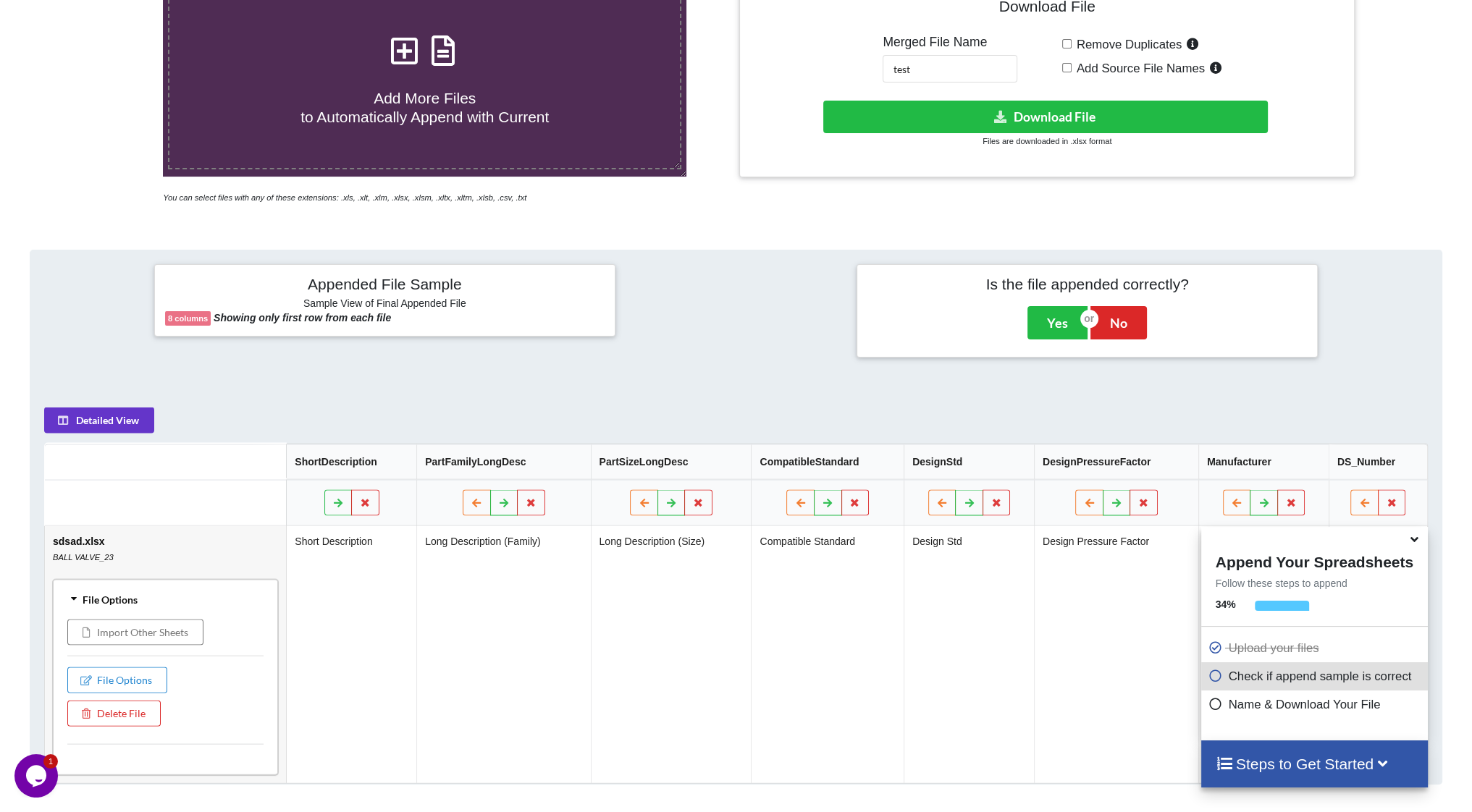
scroll to position [130, 0]
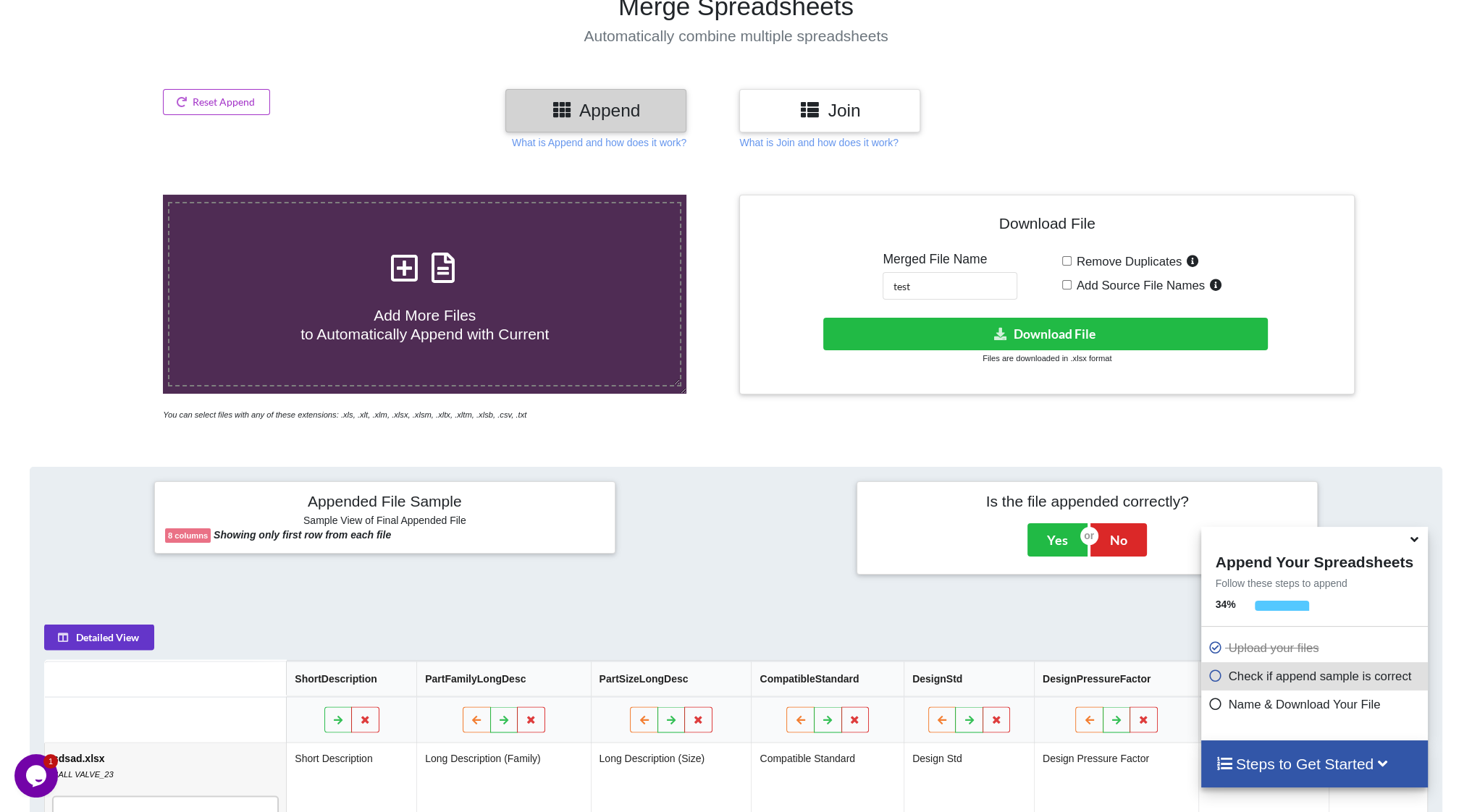
click at [442, 261] on icon at bounding box center [443, 260] width 36 height 30
click at [107, 195] on input "Add More Files to Automatically Append with Current" at bounding box center [107, 195] width 0 height 0
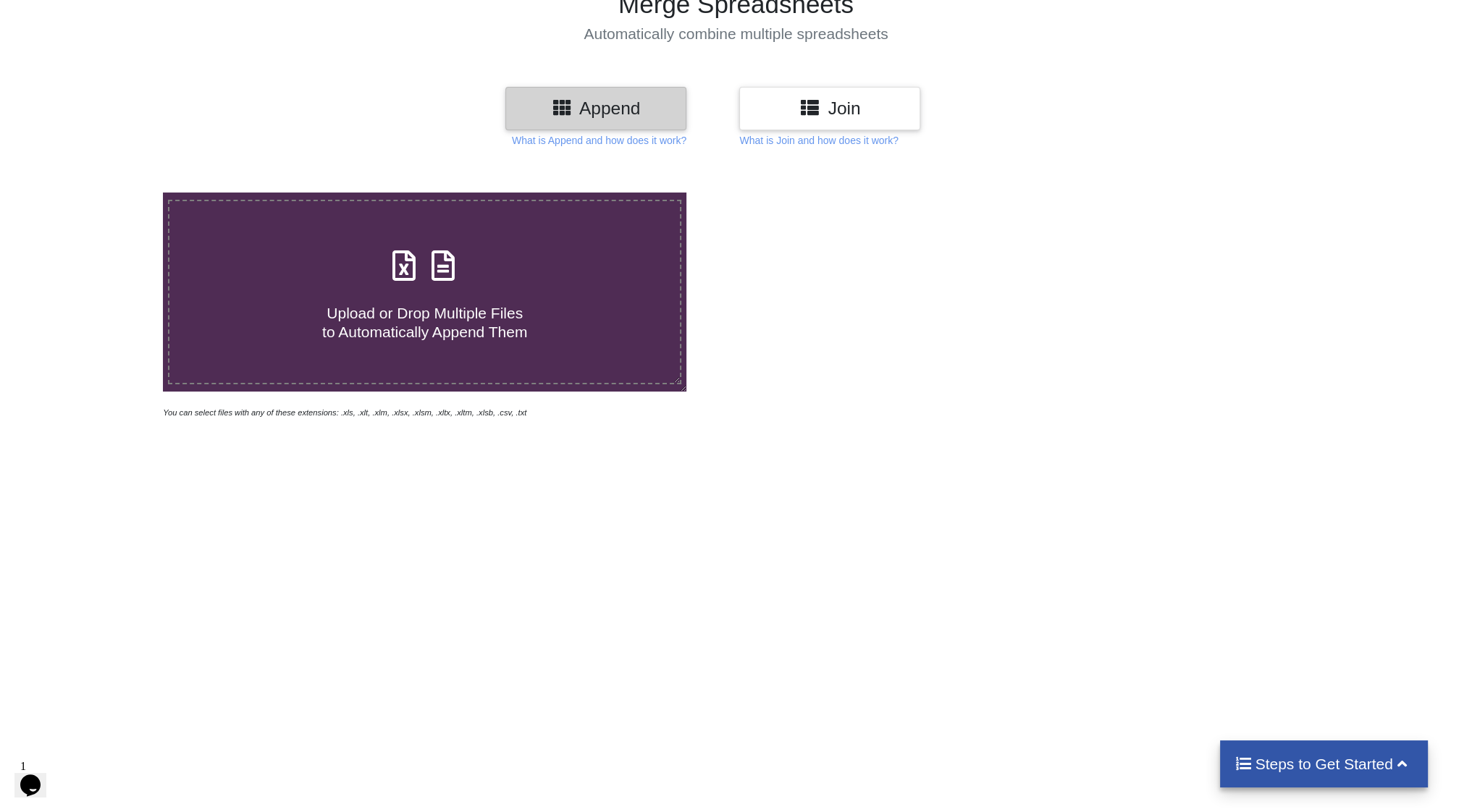
click at [421, 255] on icon at bounding box center [404, 259] width 36 height 30
click at [107, 192] on input "Upload or Drop Multiple Files to Automatically Append Them" at bounding box center [107, 192] width 0 height 0
type input "C:\fakepath\sdsad.xlsx"
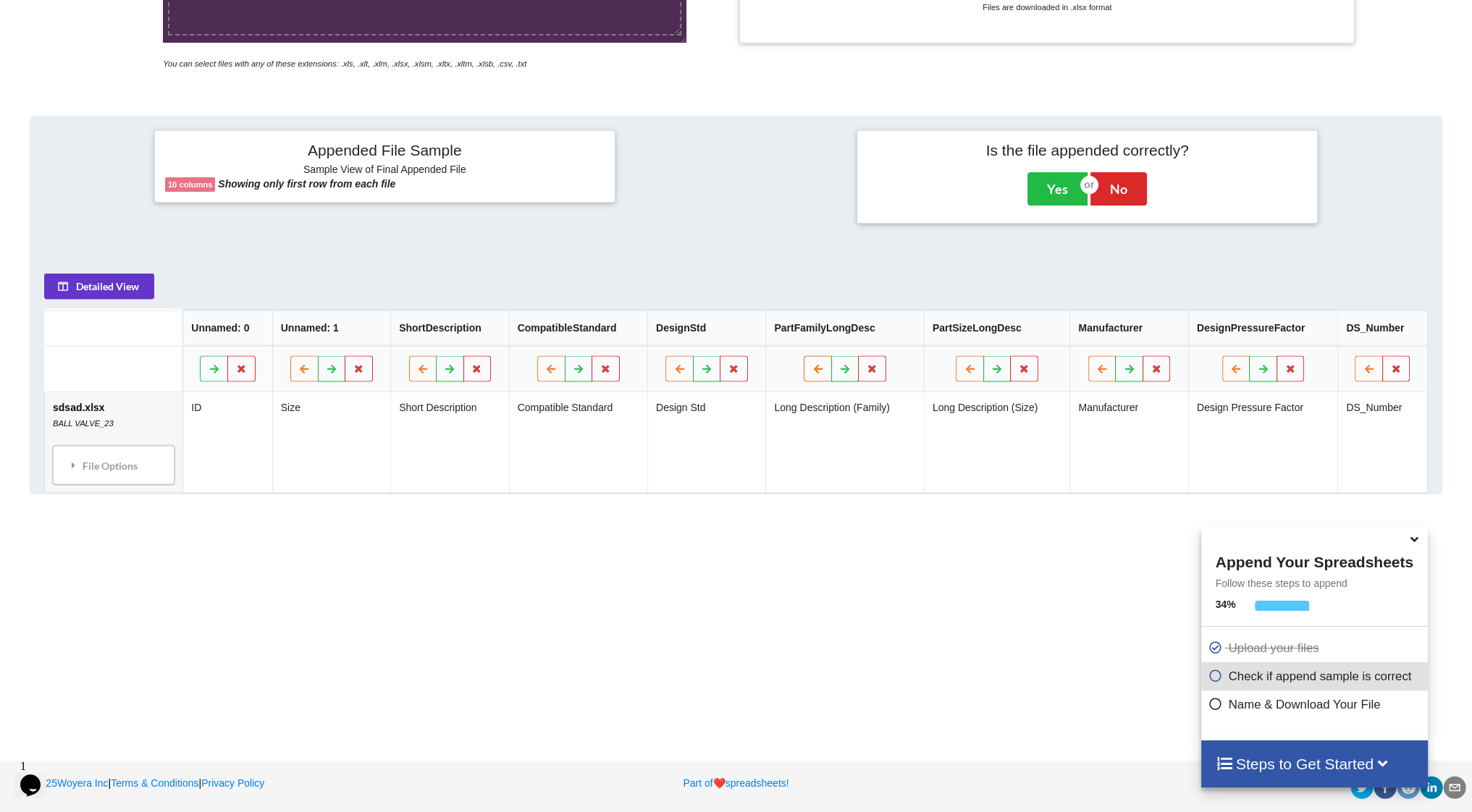
click at [822, 370] on icon at bounding box center [818, 369] width 13 height 8
click at [706, 369] on icon at bounding box center [699, 369] width 13 height 8
click at [972, 364] on icon at bounding box center [970, 369] width 13 height 8
click at [857, 370] on icon at bounding box center [851, 369] width 13 height 8
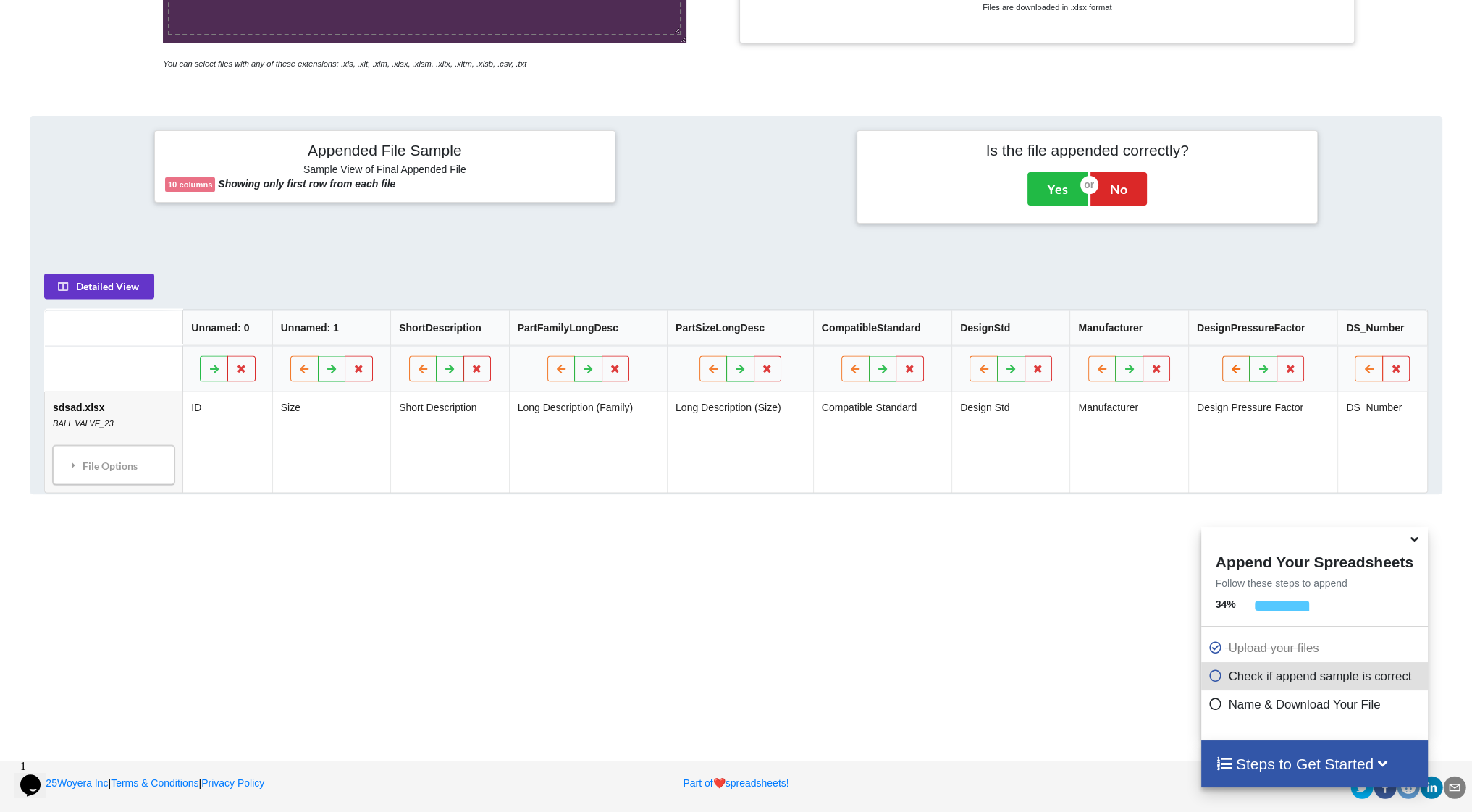
click at [1241, 370] on icon at bounding box center [1236, 369] width 13 height 8
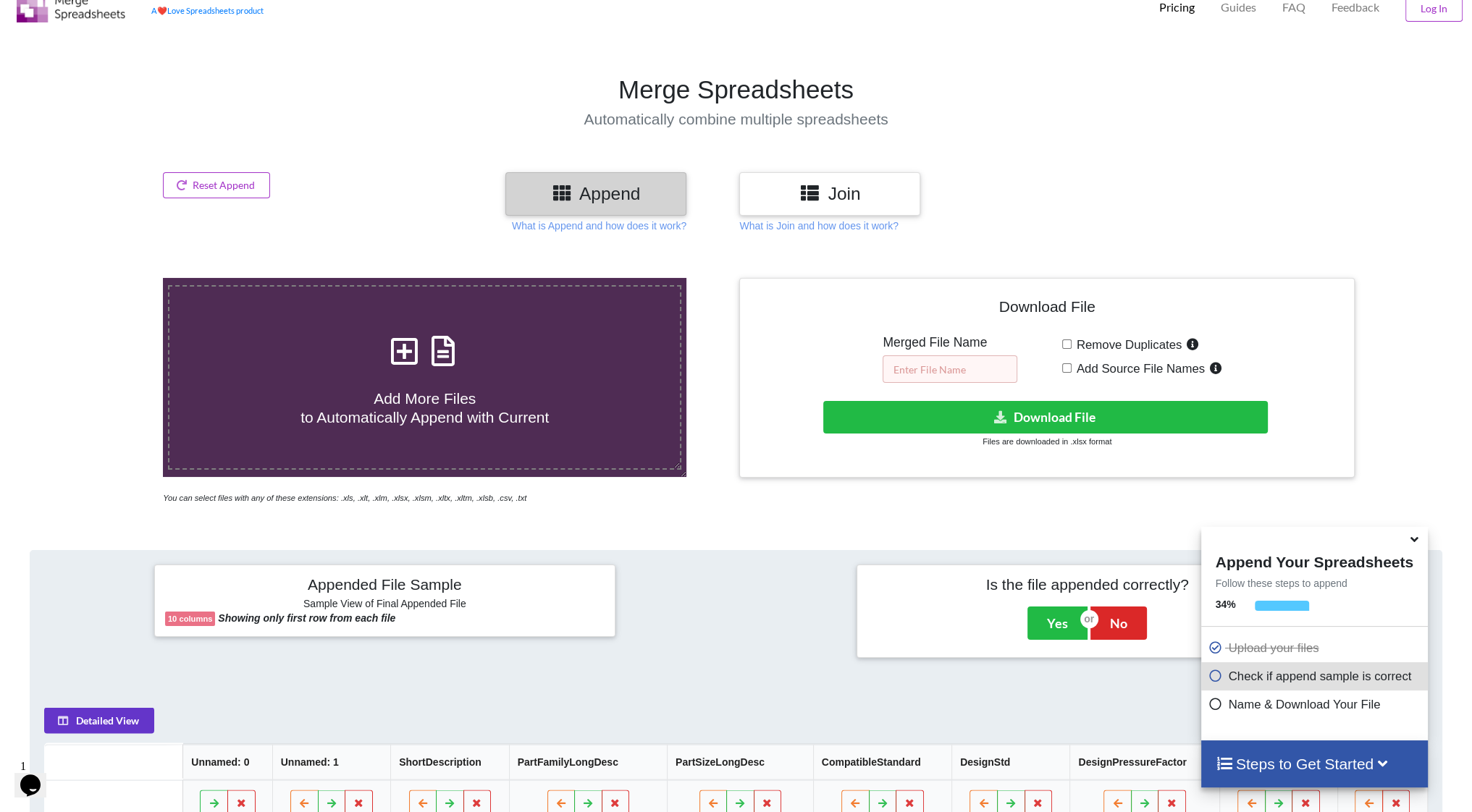
click at [927, 361] on input "text" at bounding box center [950, 369] width 134 height 28
type input "r"
type input "test"
click at [1005, 424] on button "Download File" at bounding box center [1045, 417] width 445 height 33
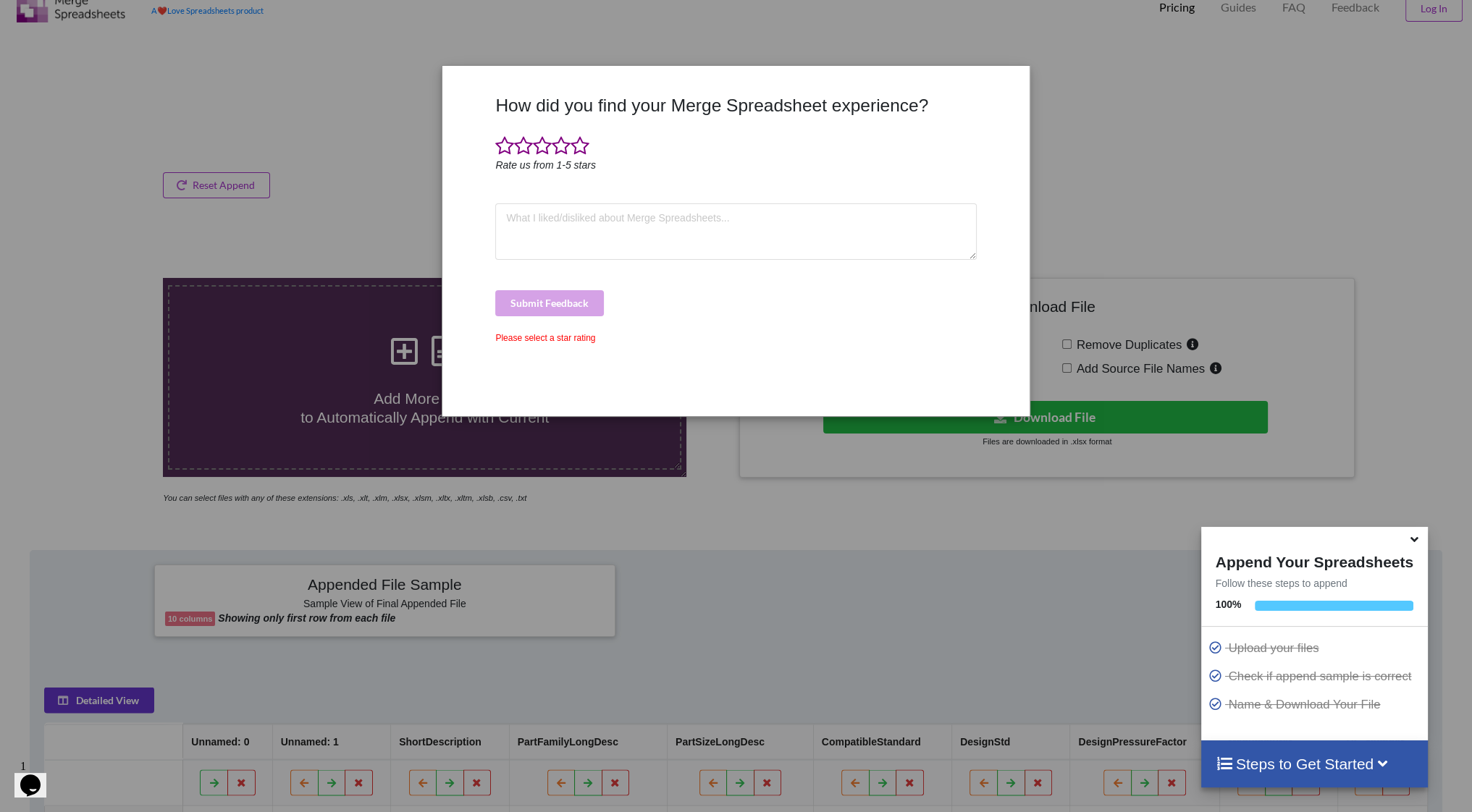
click at [1142, 116] on div "How did you find your Merge Spreadsheet experience? Rate us from 1-5 stars Subm…" at bounding box center [736, 406] width 1472 height 812
click at [350, 160] on div "How did you find your Merge Spreadsheet experience? Rate us from 1-5 stars Subm…" at bounding box center [736, 406] width 1472 height 812
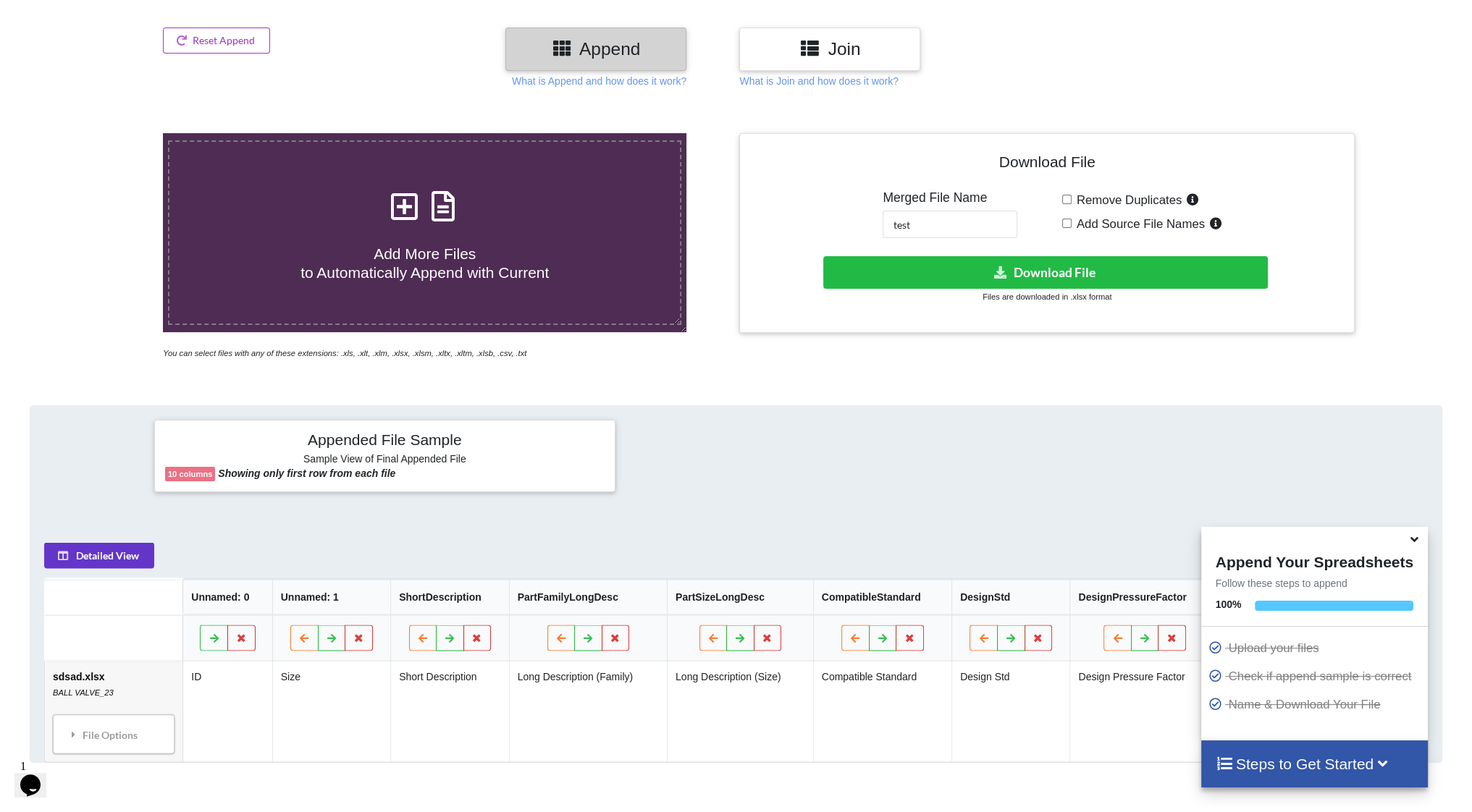
scroll to position [265, 0]
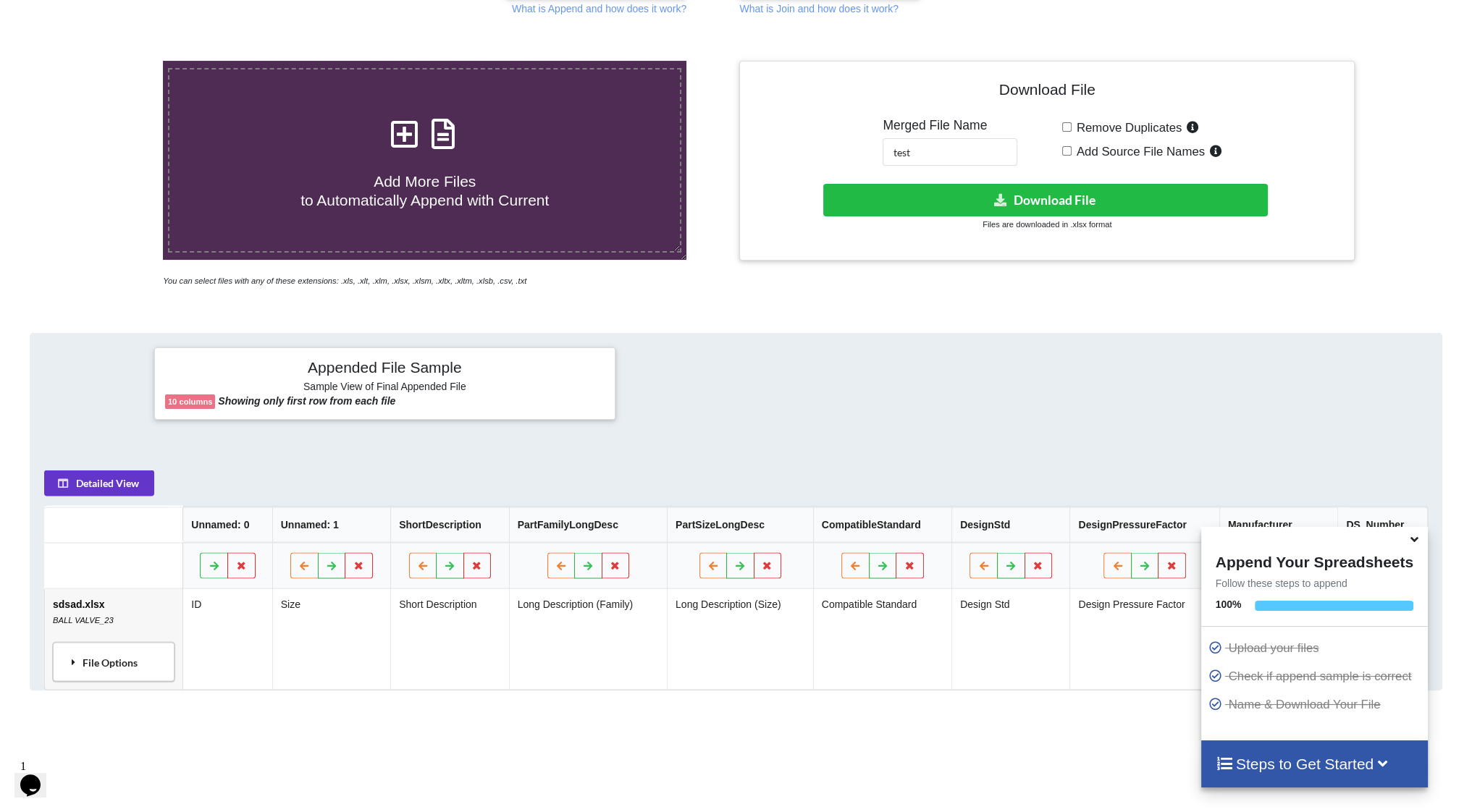
click at [118, 652] on div "File Options" at bounding box center [113, 662] width 113 height 30
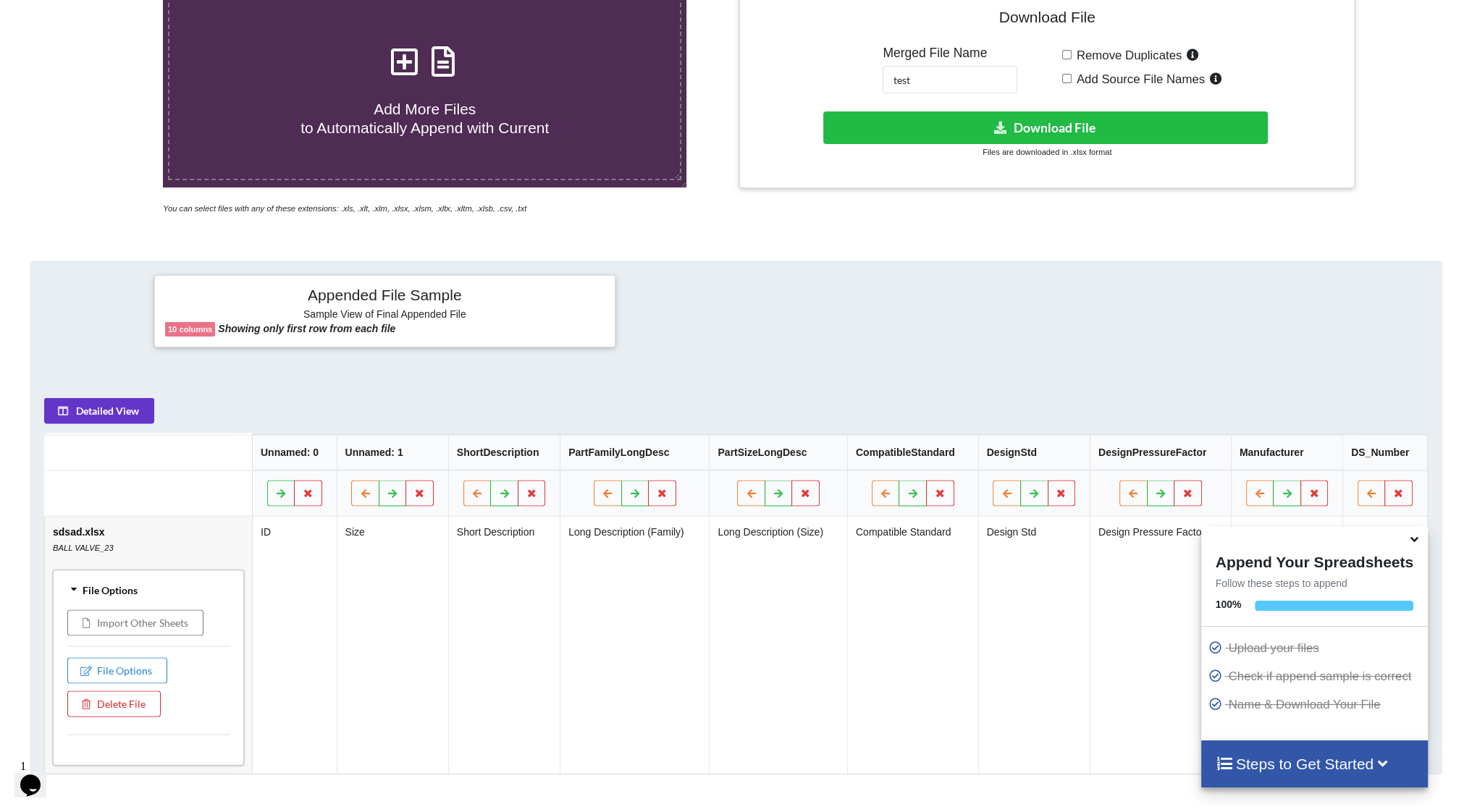
scroll to position [409, 0]
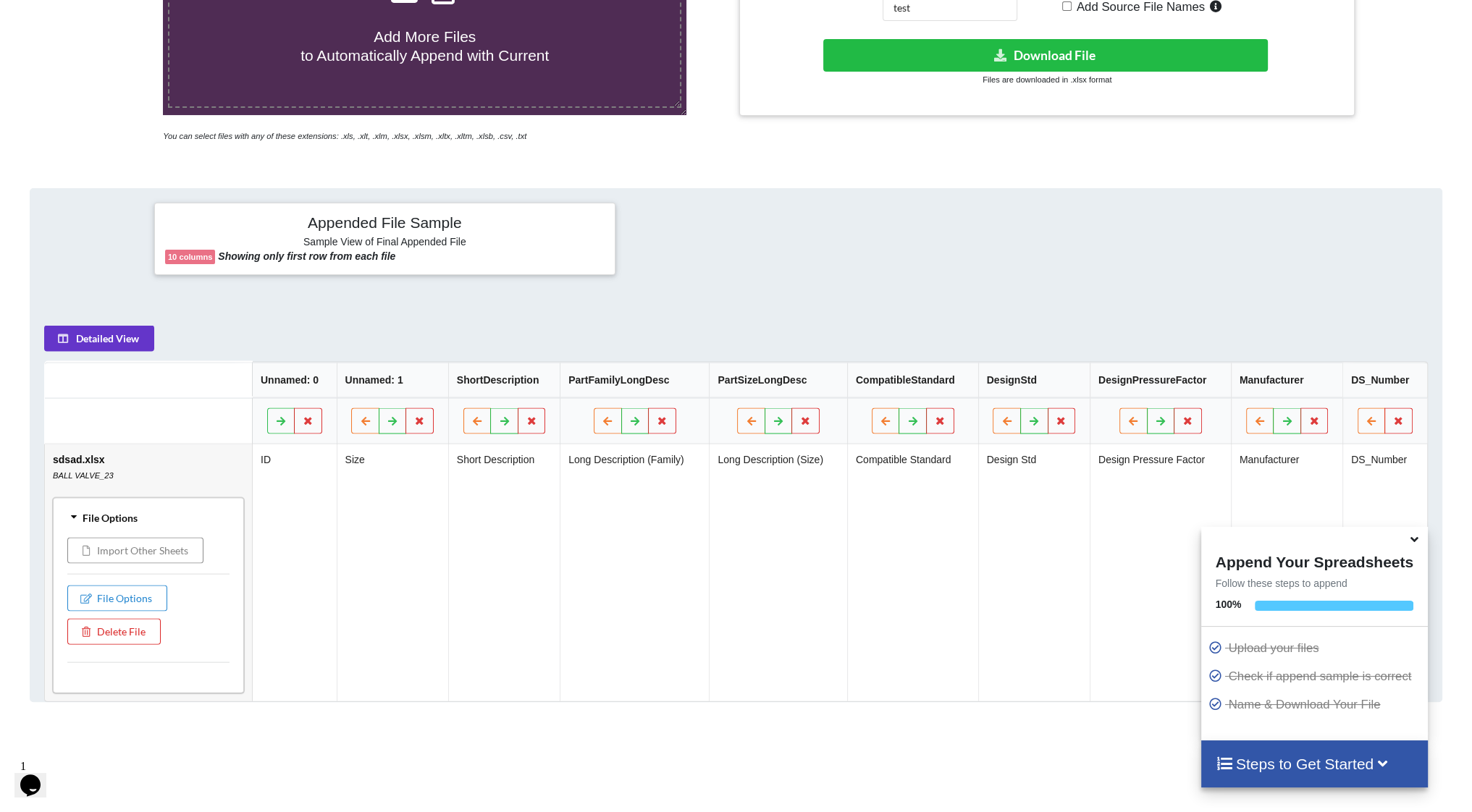
click at [152, 554] on button "Import Other Sheets" at bounding box center [135, 550] width 136 height 26
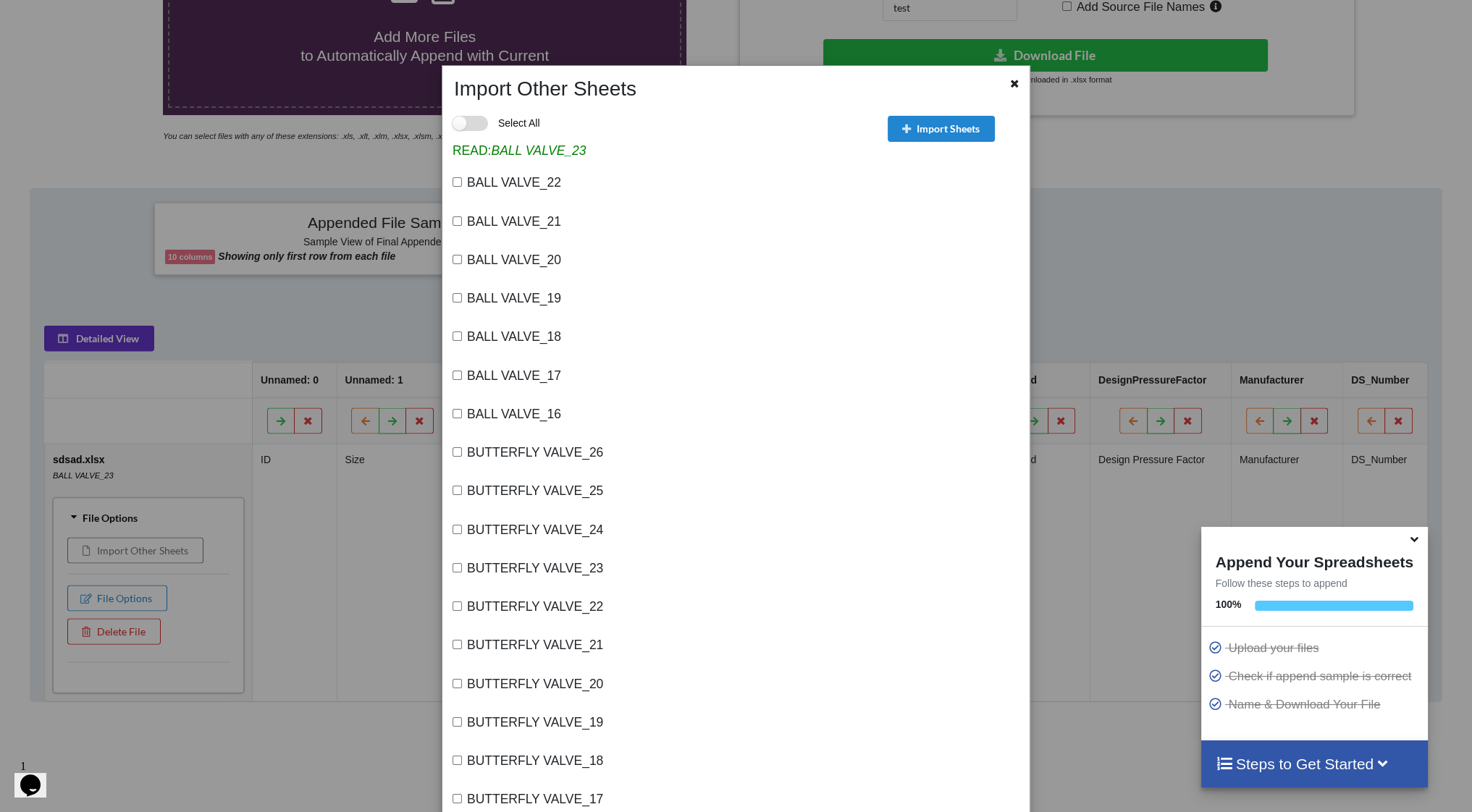
click at [476, 128] on label "Select All" at bounding box center [496, 123] width 87 height 15
checkbox input "true"
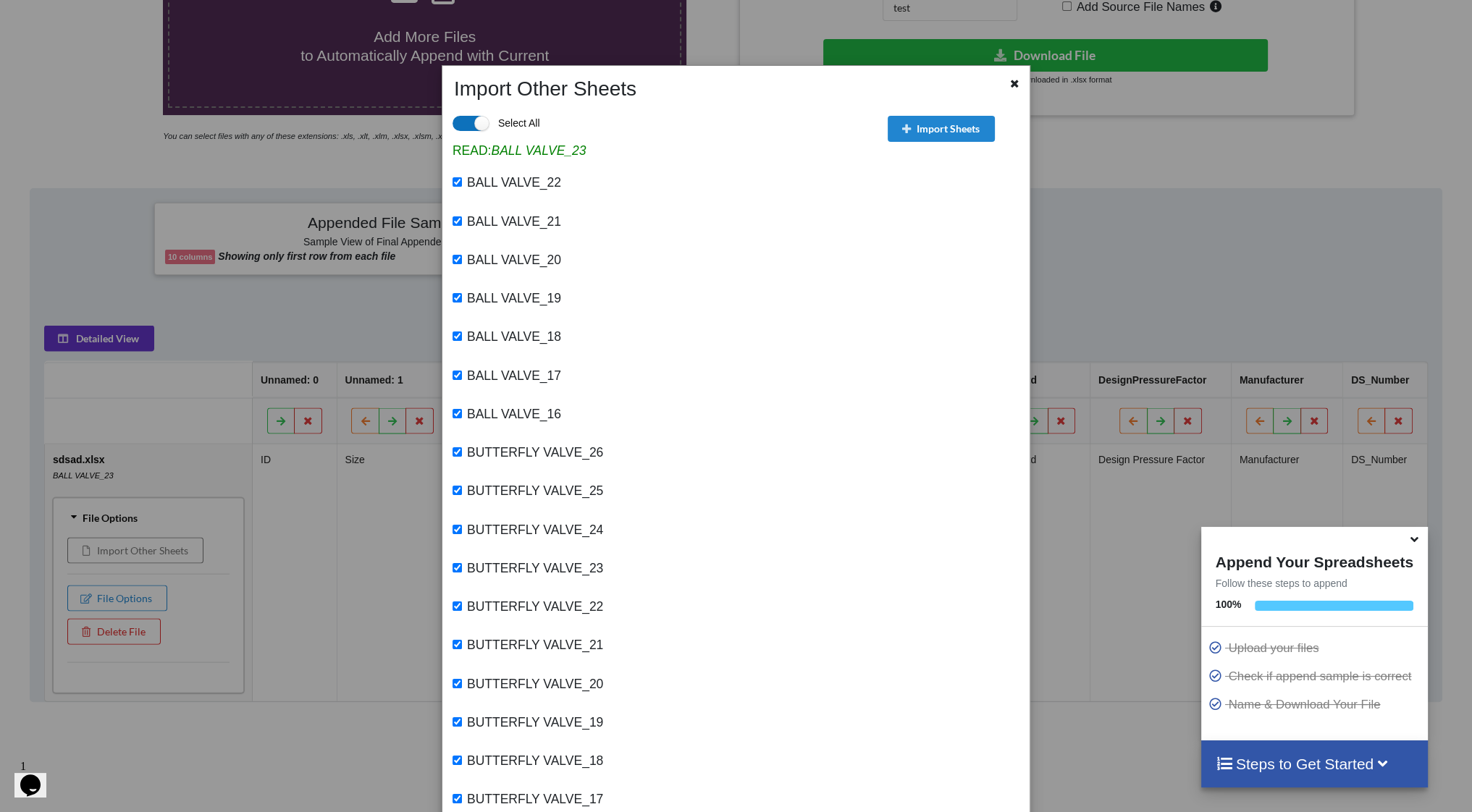
checkbox input "true"
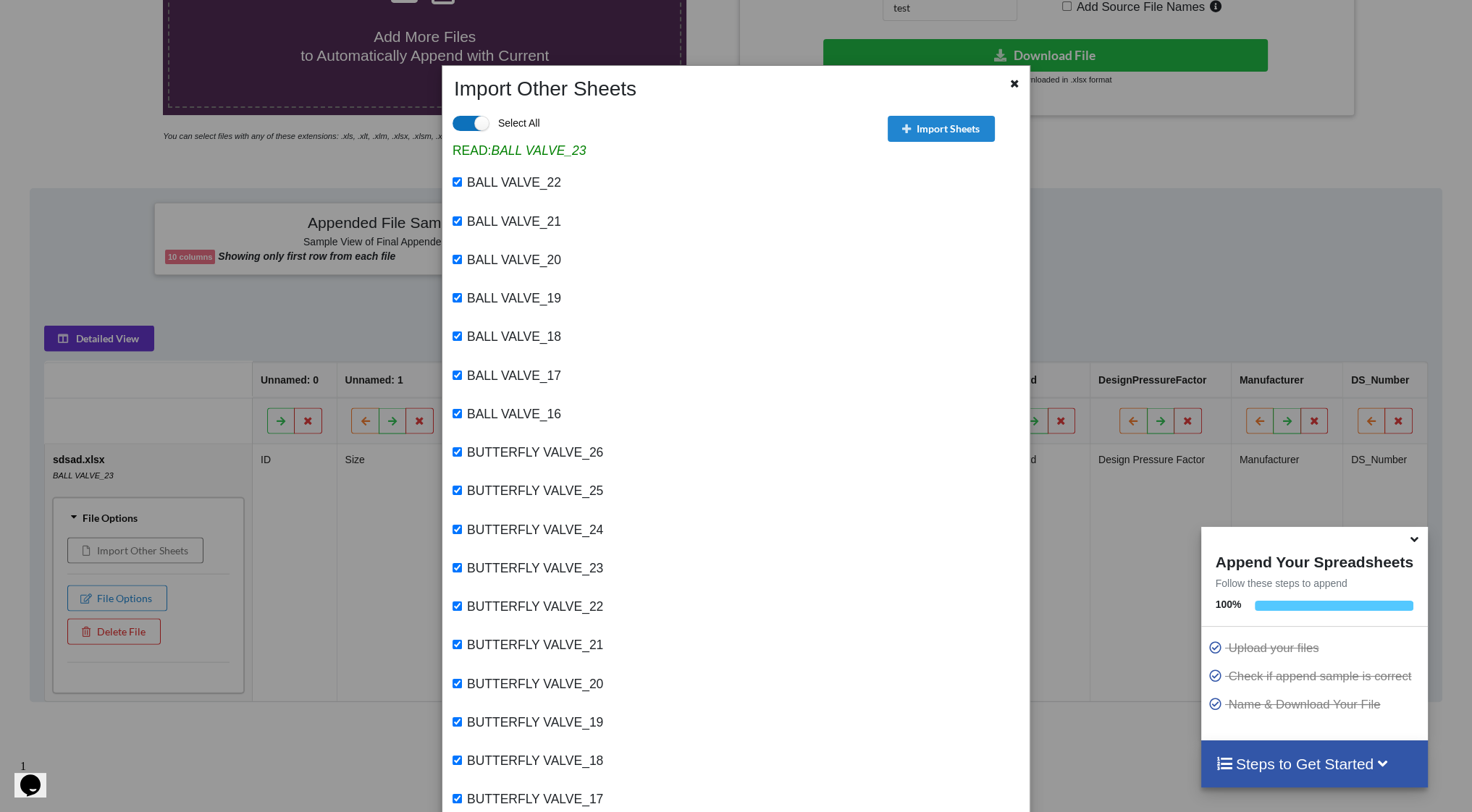
checkbox input "true"
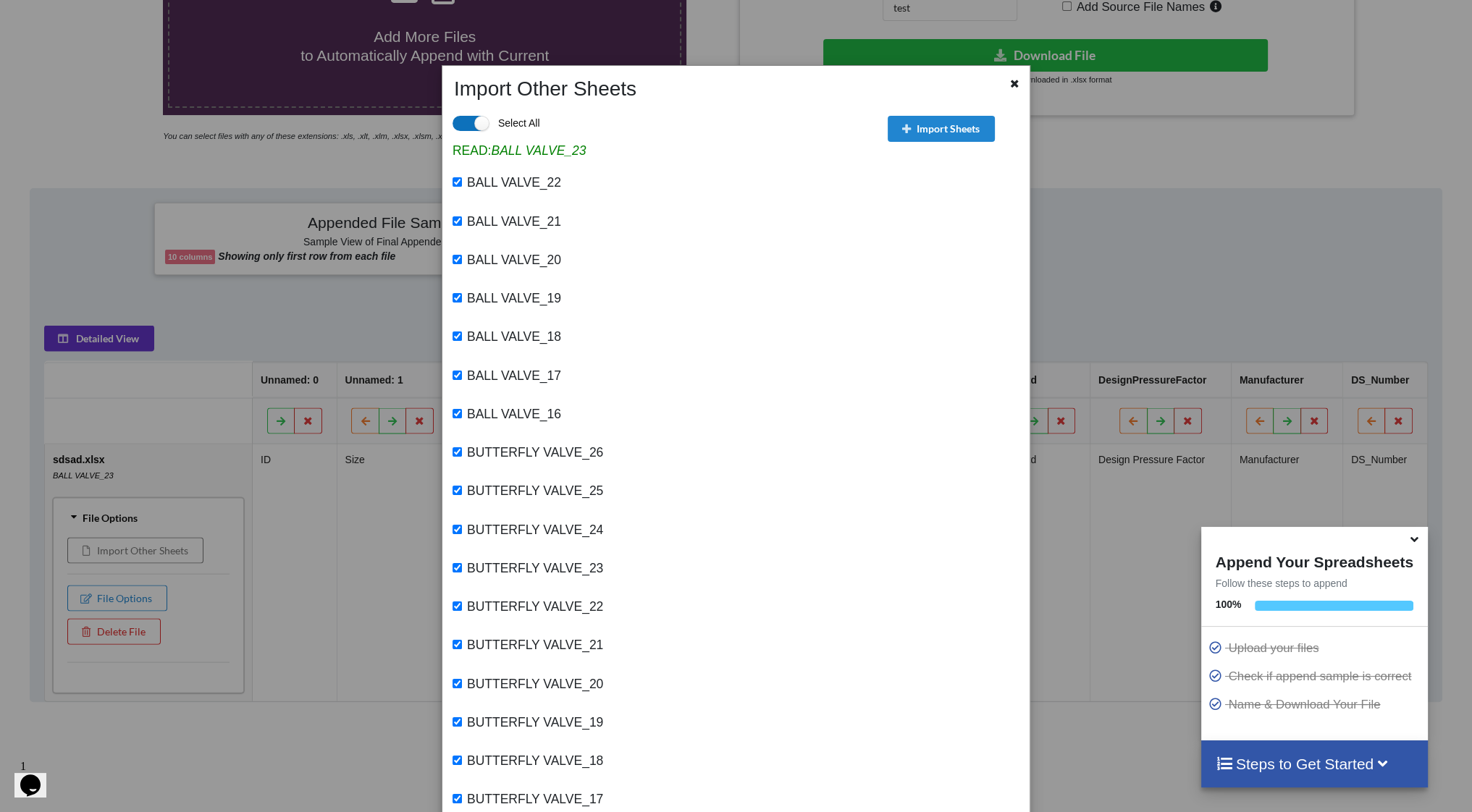
checkbox input "true"
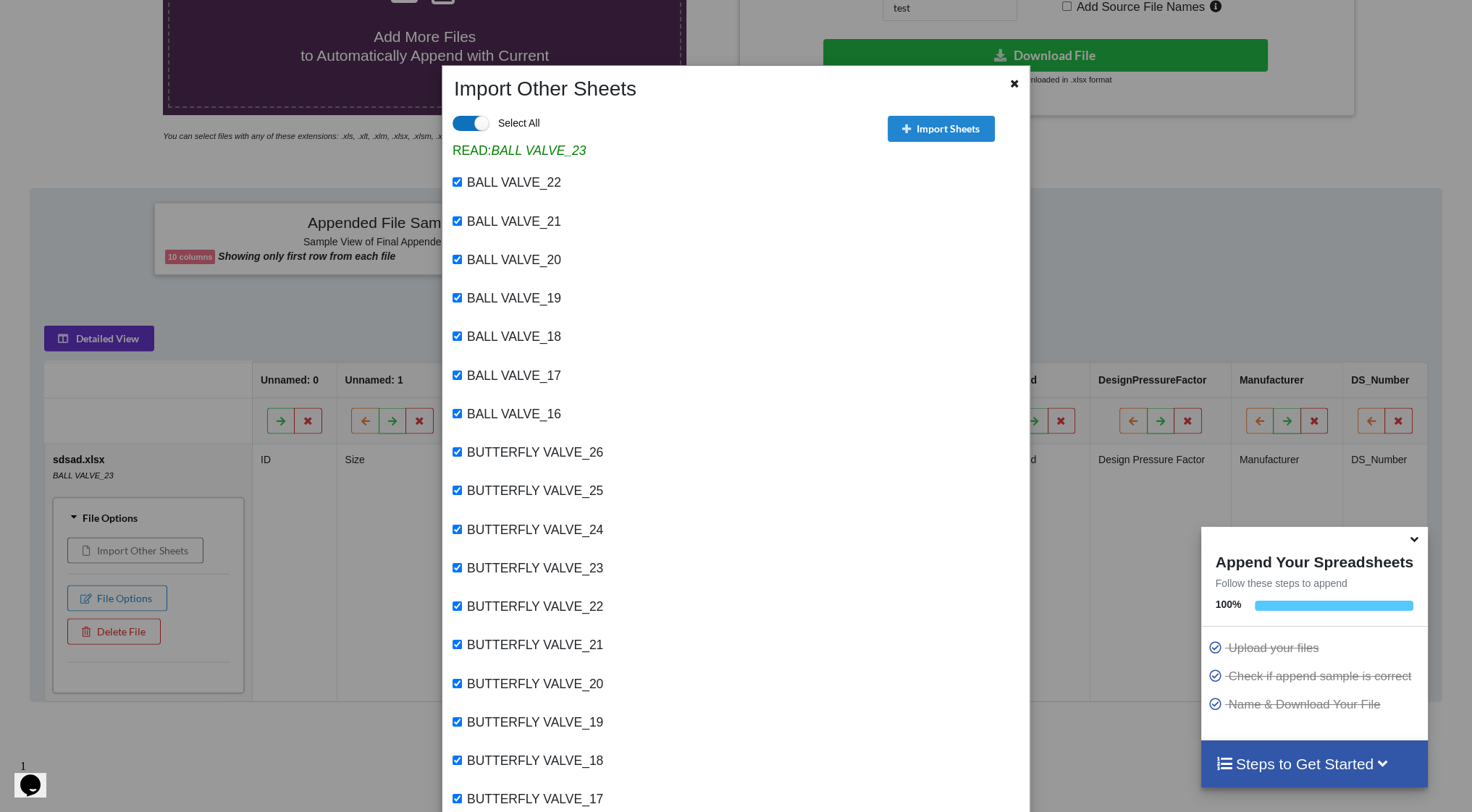
checkbox input "true"
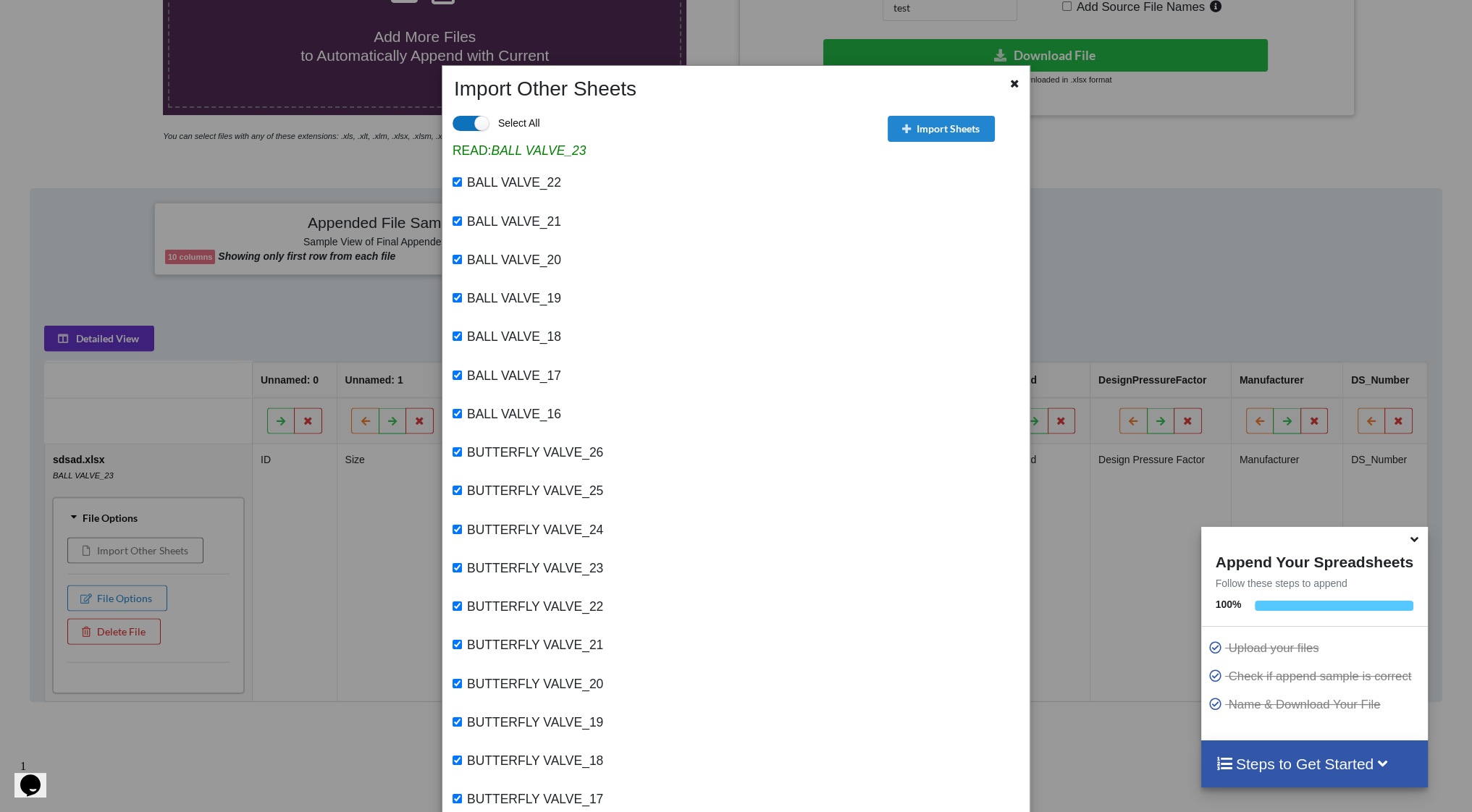
checkbox input "true"
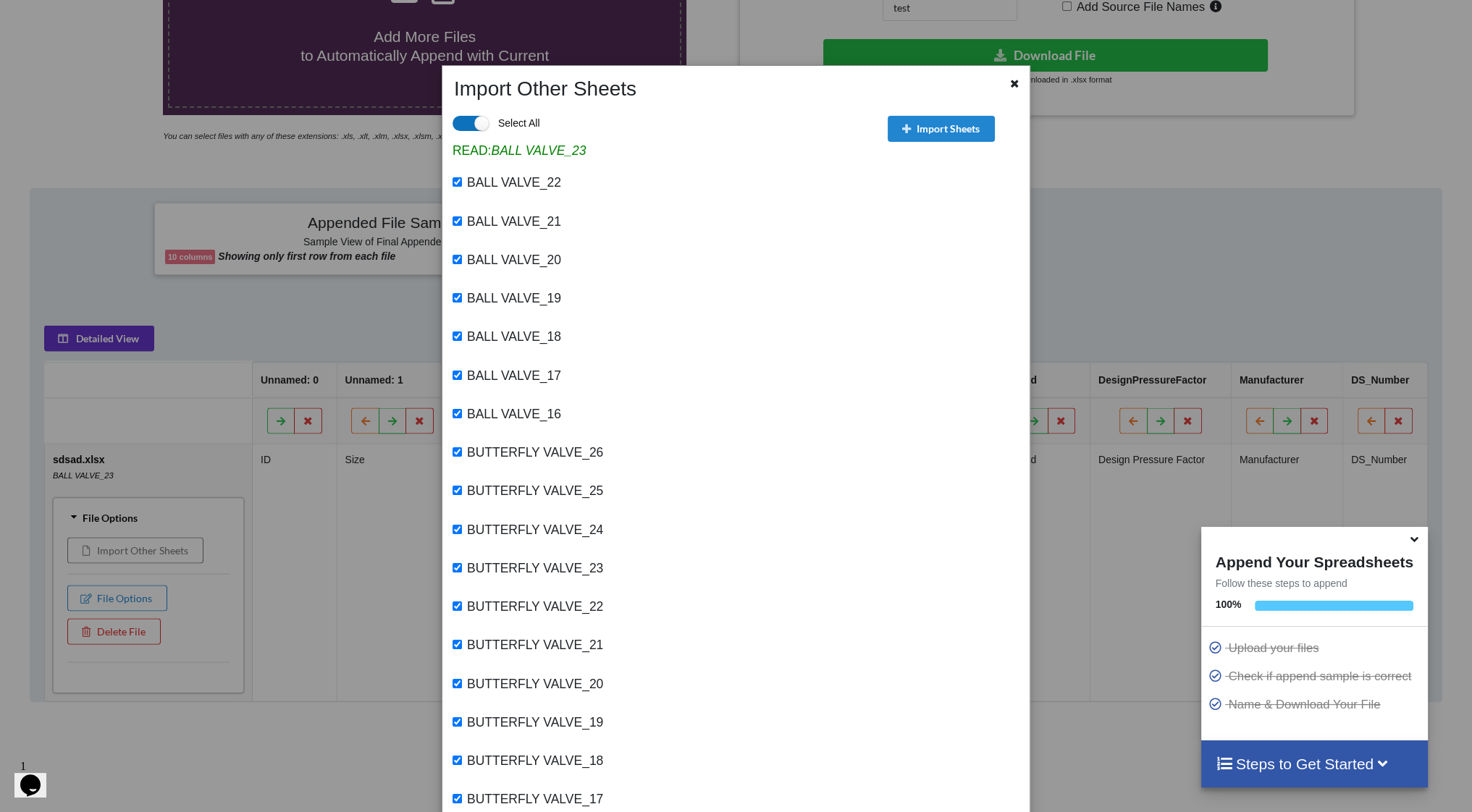
checkbox input "true"
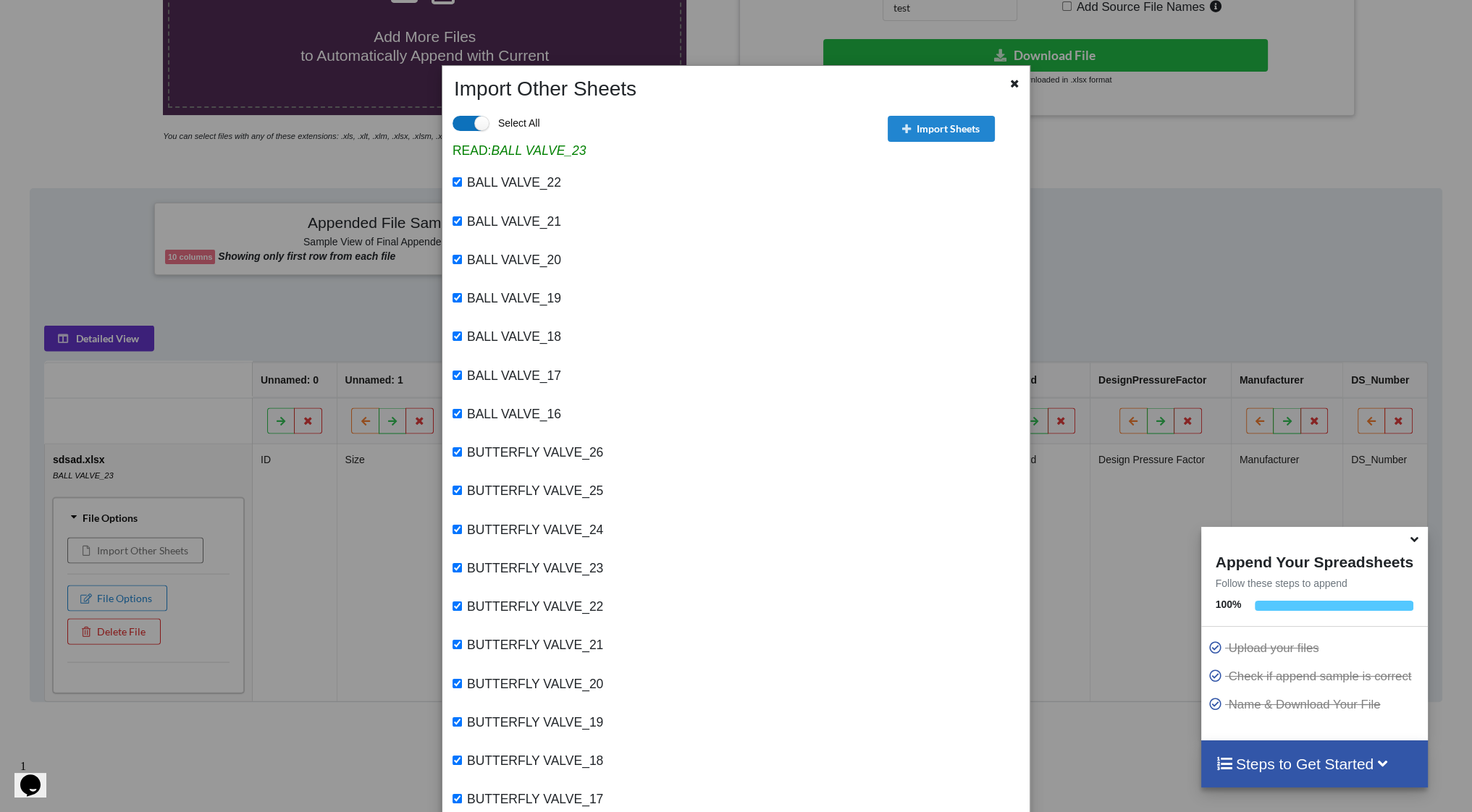
checkbox input "true"
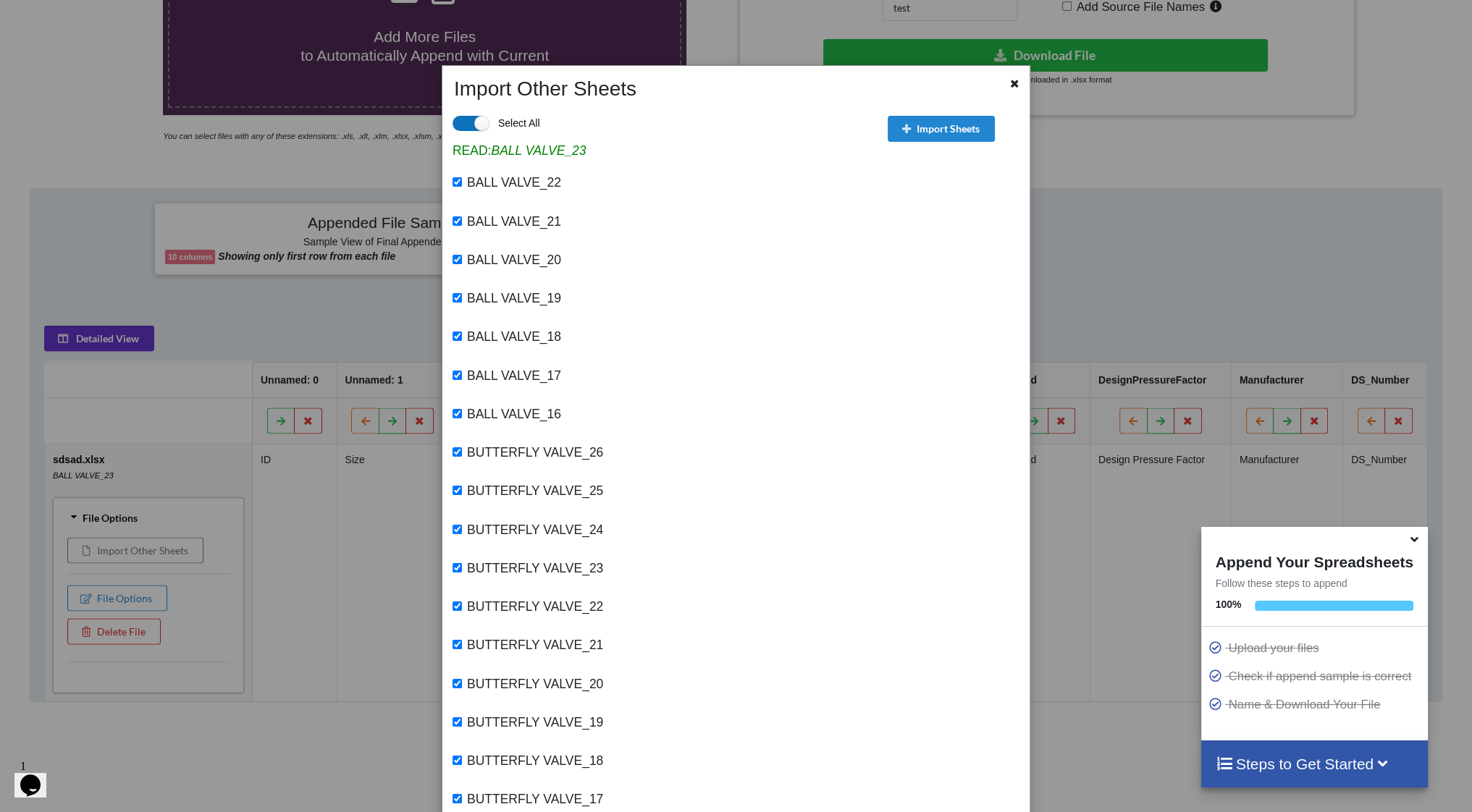
checkbox input "true"
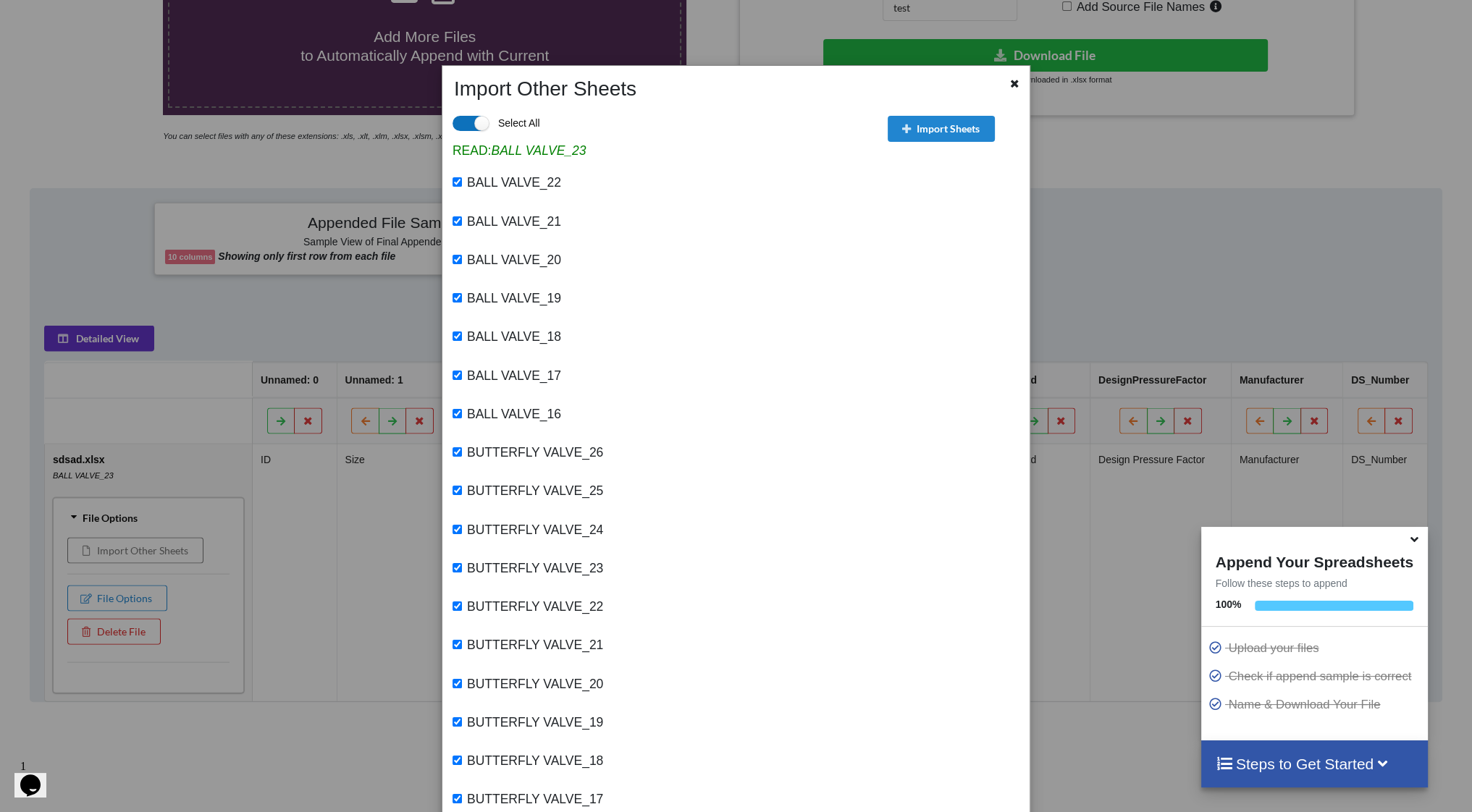
checkbox input "true"
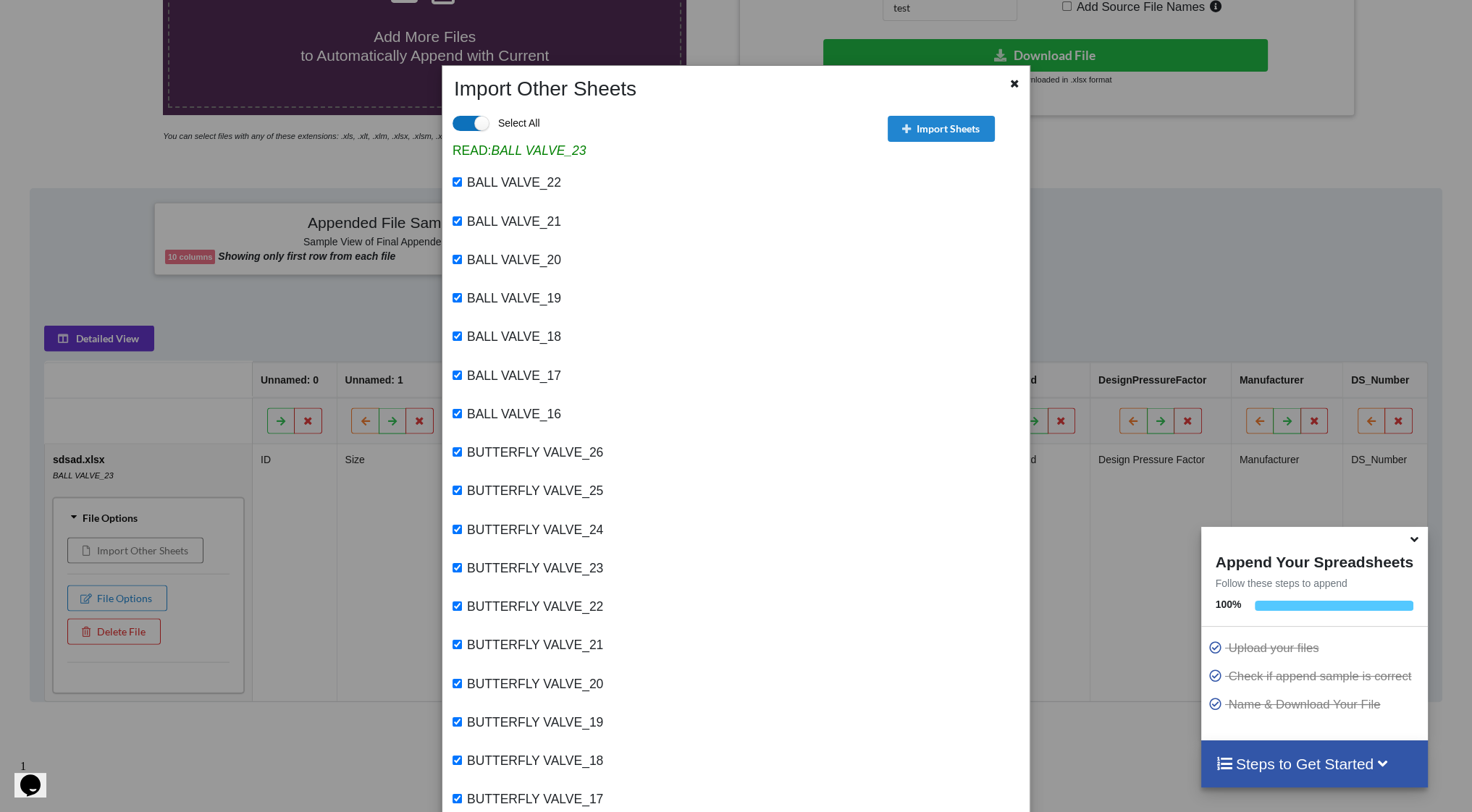
checkbox input "true"
click at [928, 128] on button "Import Sheets" at bounding box center [941, 128] width 107 height 26
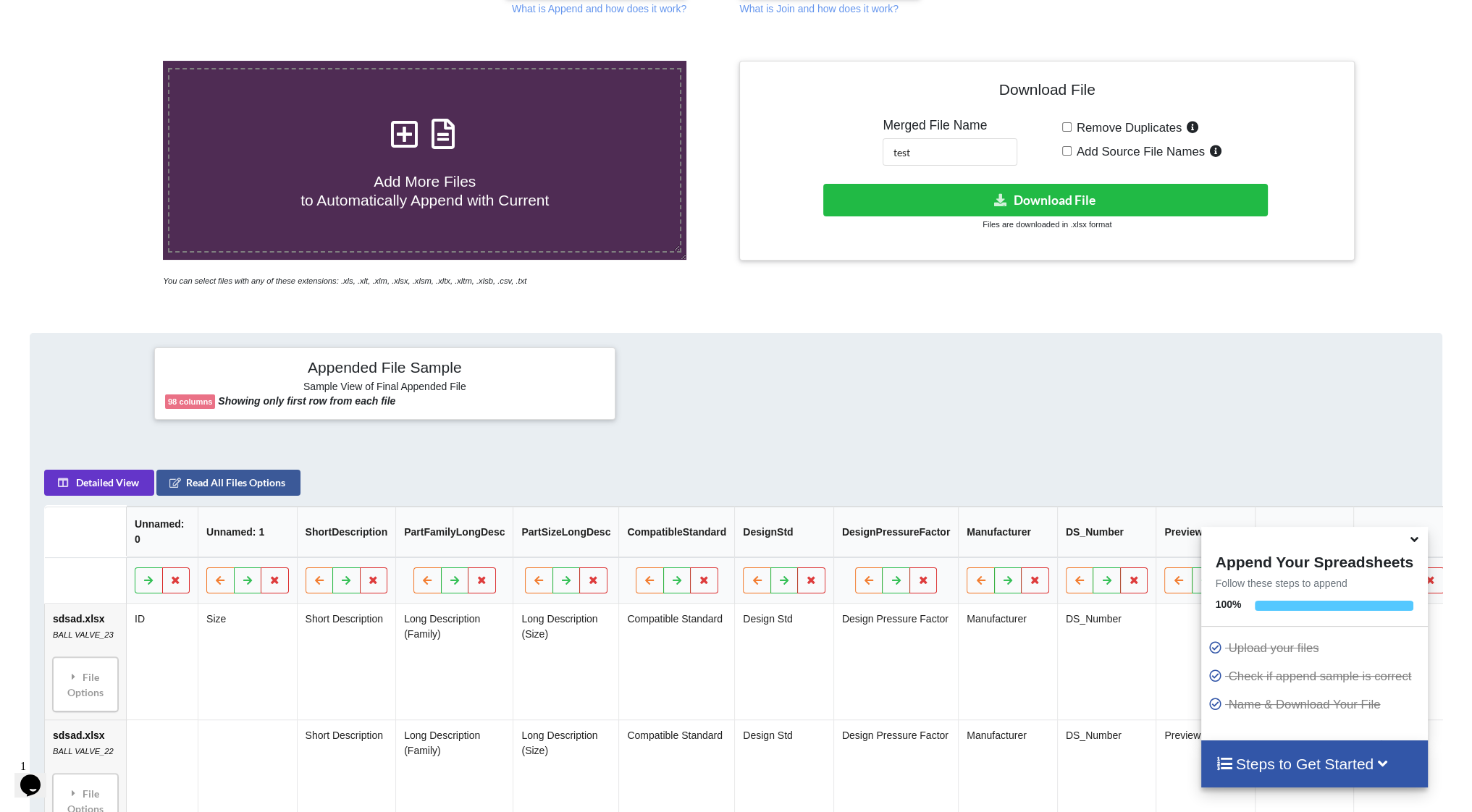
scroll to position [191, 0]
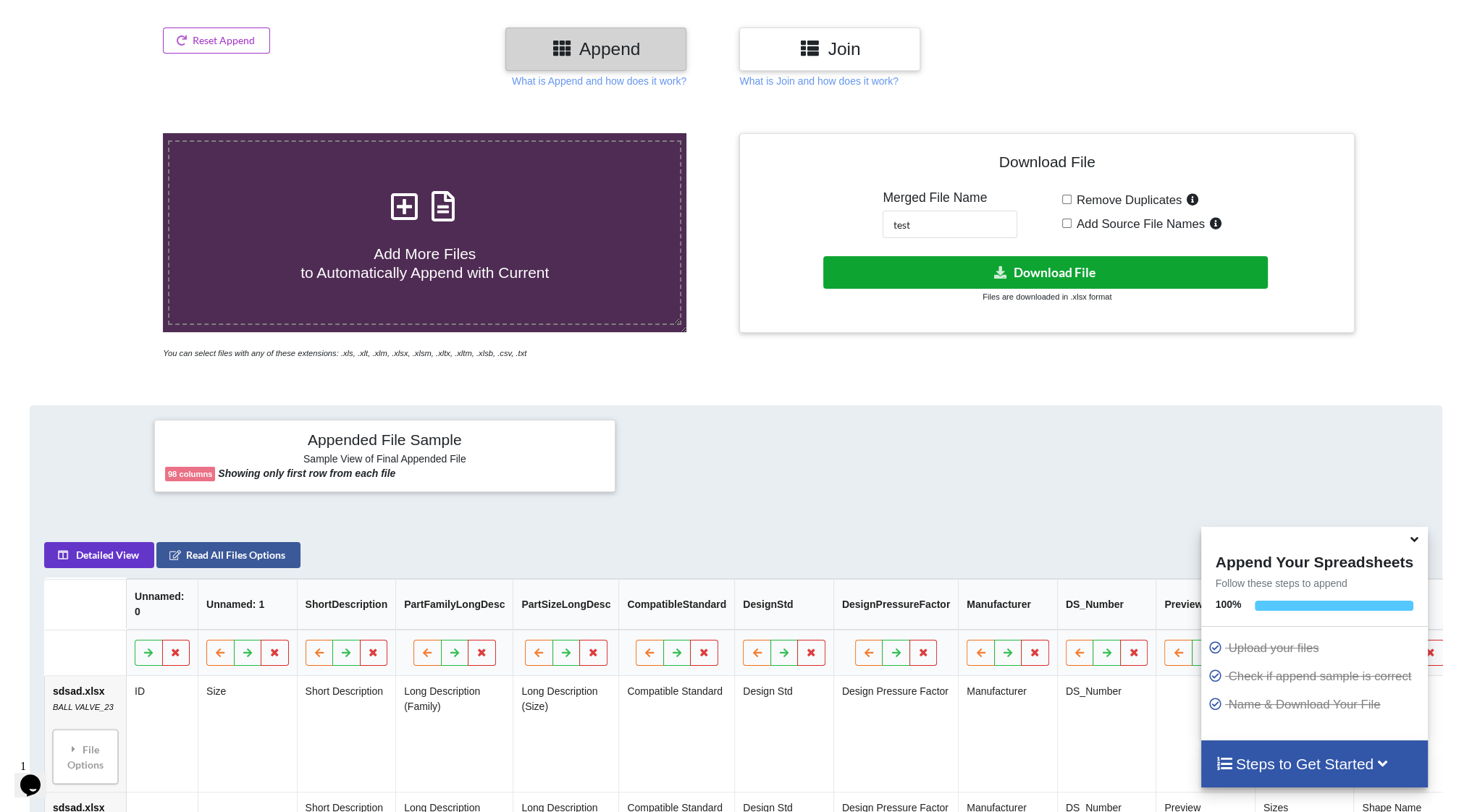
click at [949, 281] on button "Download File" at bounding box center [1045, 272] width 445 height 33
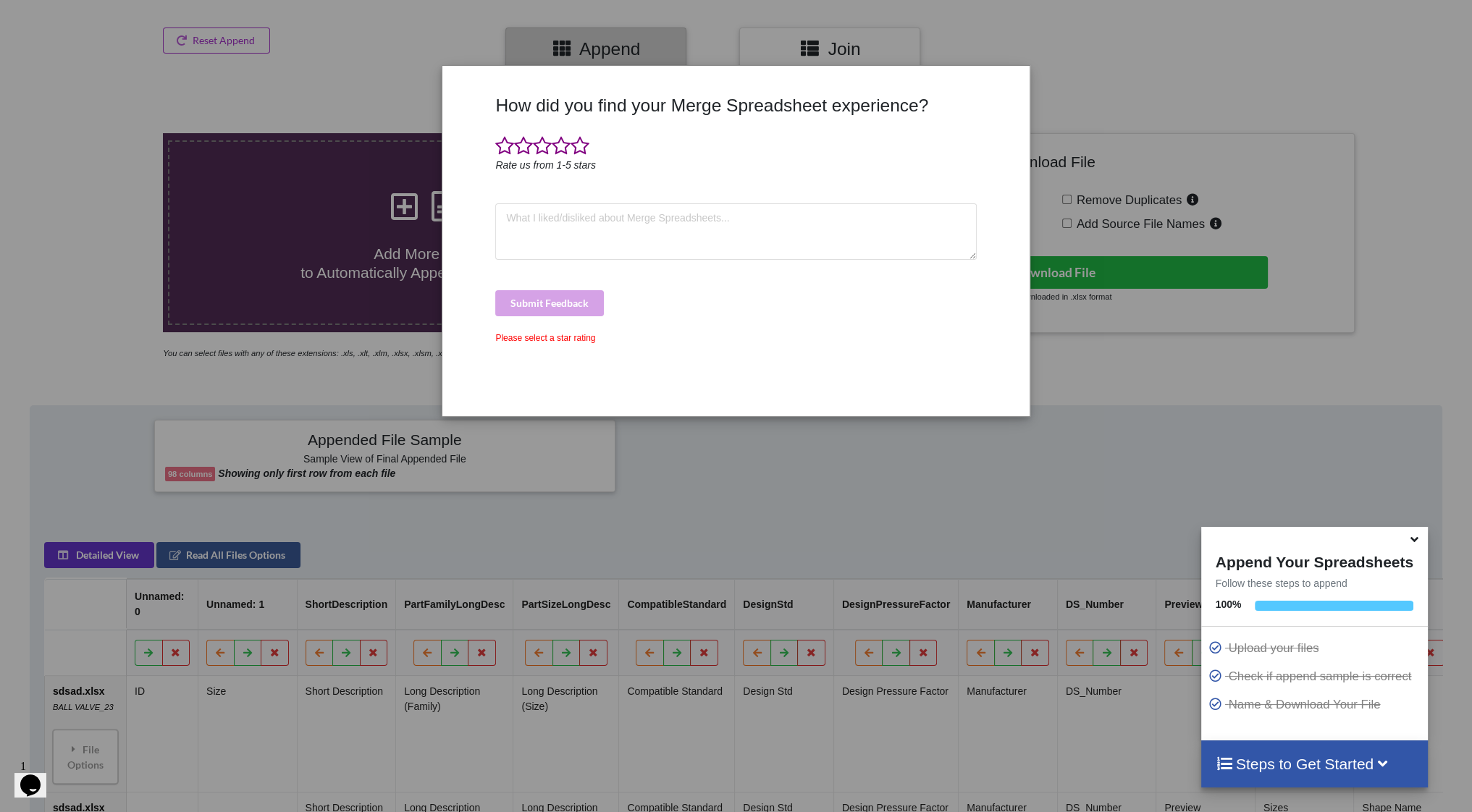
click at [961, 144] on div at bounding box center [736, 147] width 481 height 22
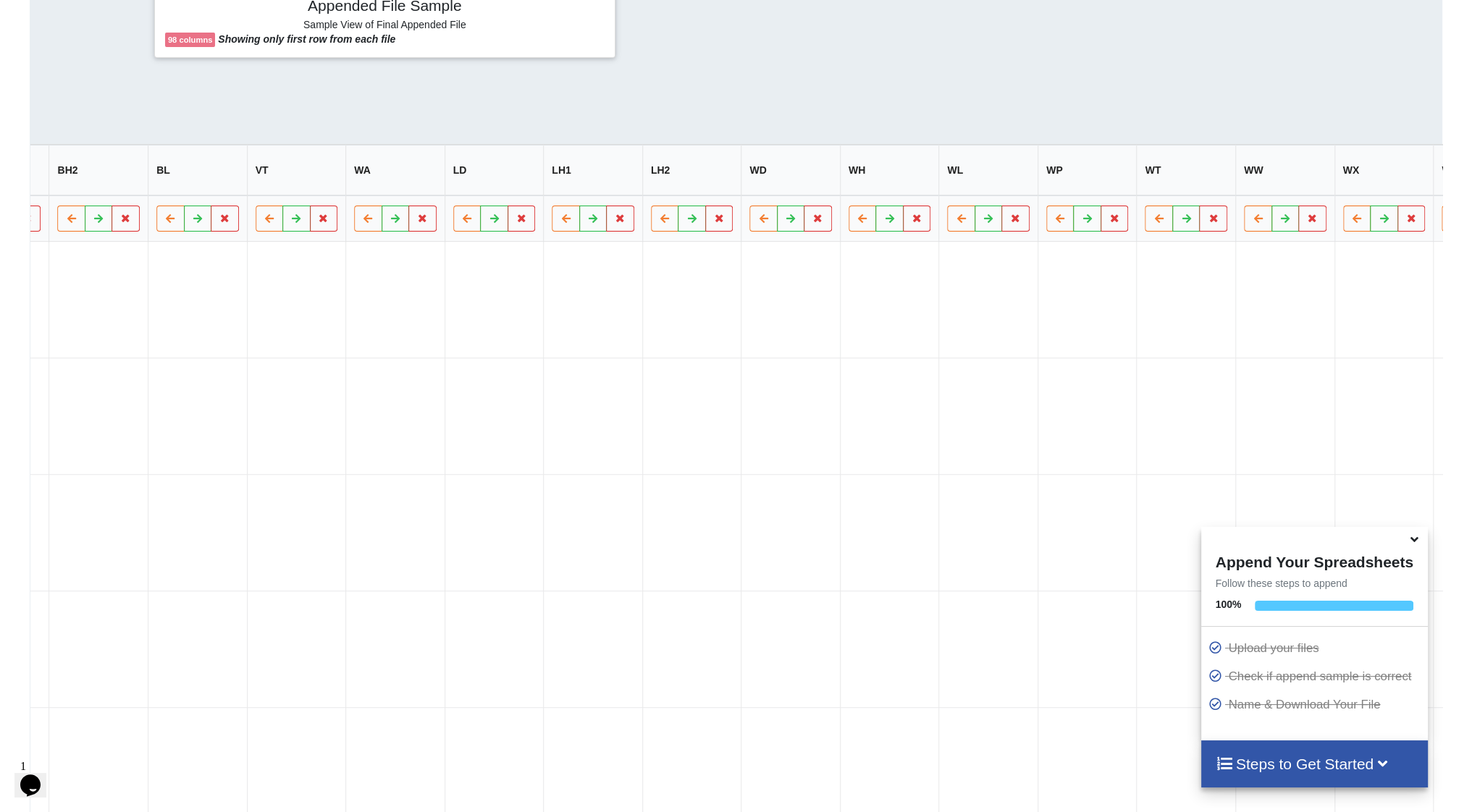
scroll to position [0, 8651]
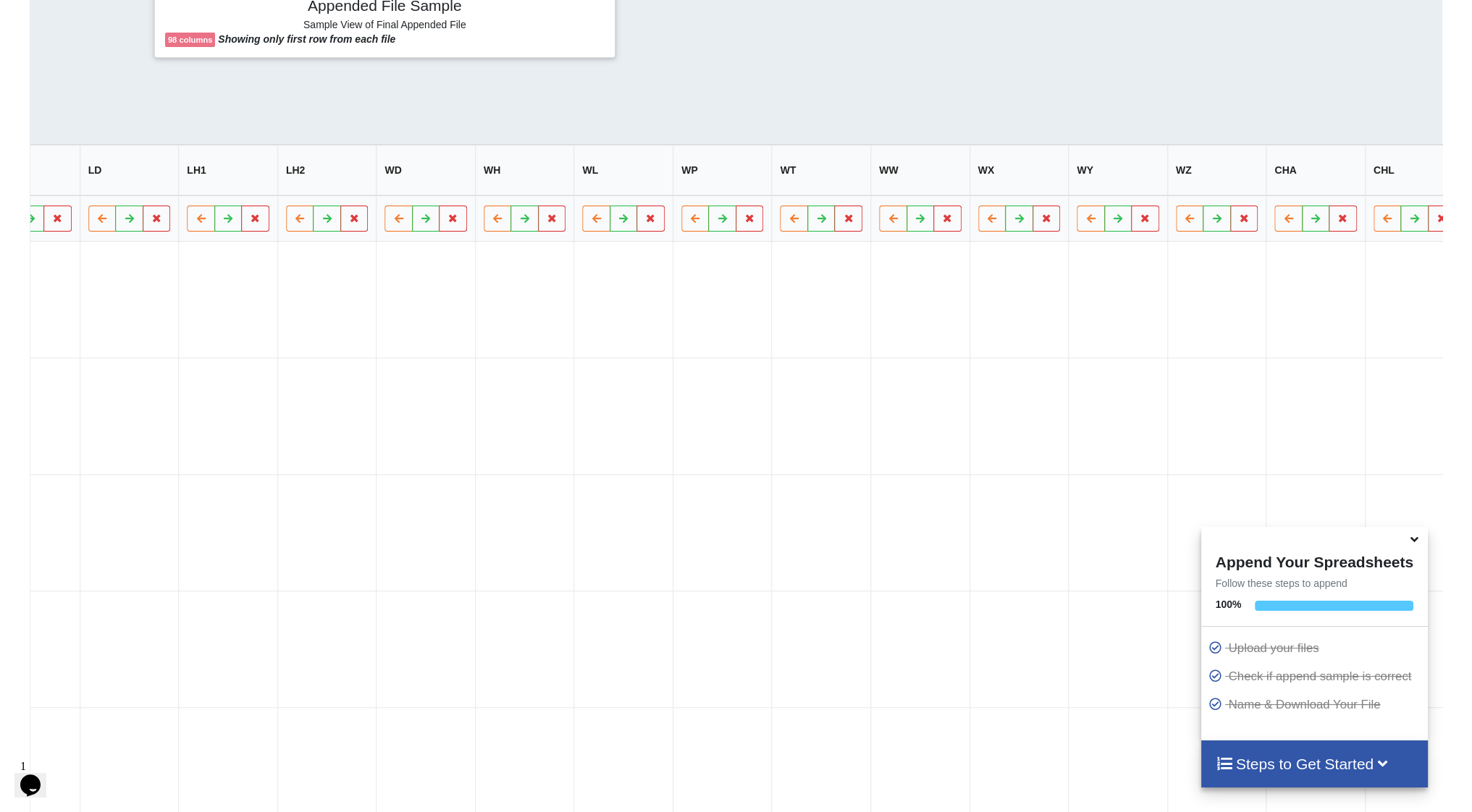
drag, startPoint x: 710, startPoint y: 427, endPoint x: 967, endPoint y: 413, distance: 257.4
click at [1335, 183] on button "Delete Column" at bounding box center [1315, 182] width 97 height 26
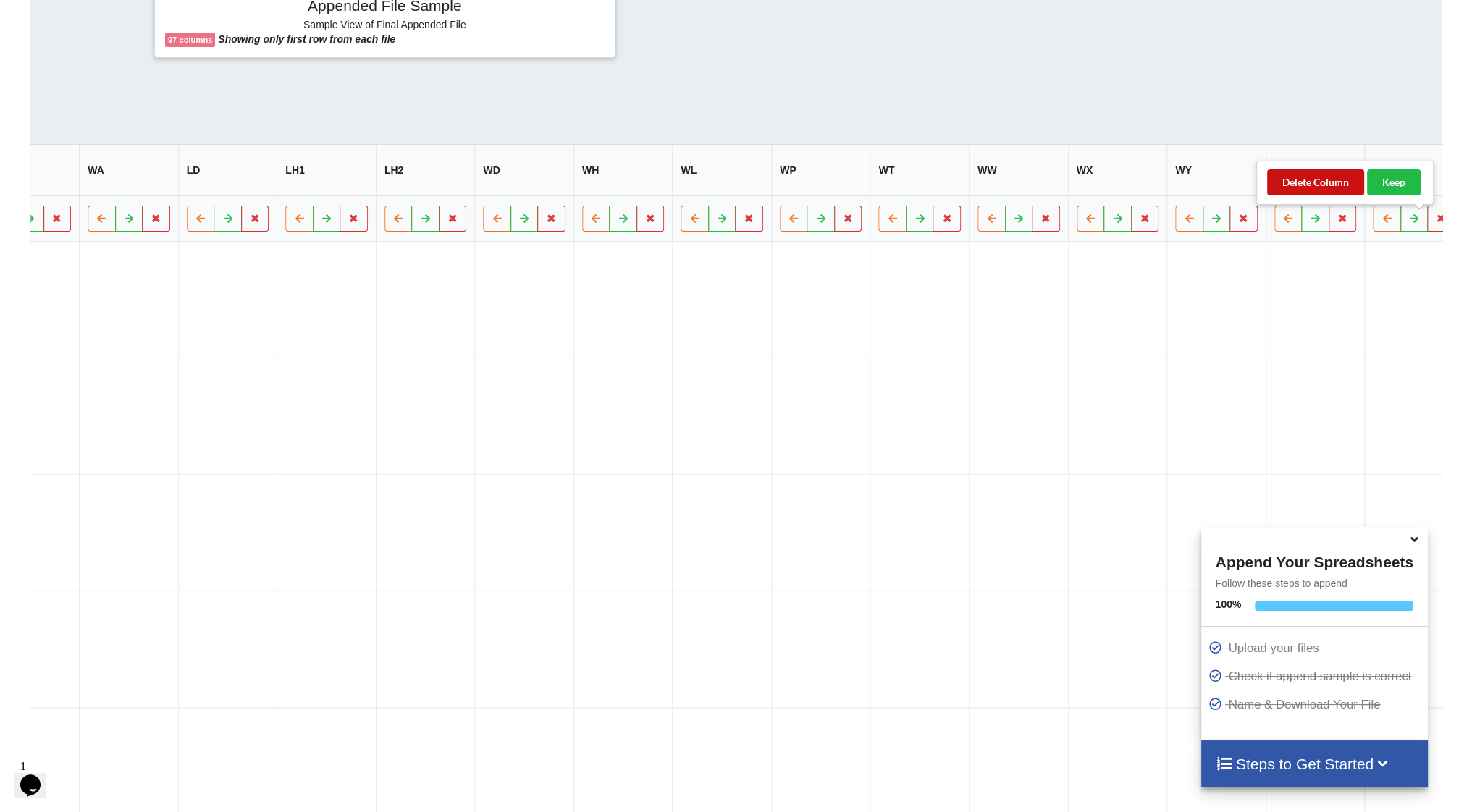
click at [1338, 181] on button "Delete Column" at bounding box center [1316, 182] width 97 height 26
click at [1332, 180] on button "Delete Column" at bounding box center [1315, 182] width 97 height 26
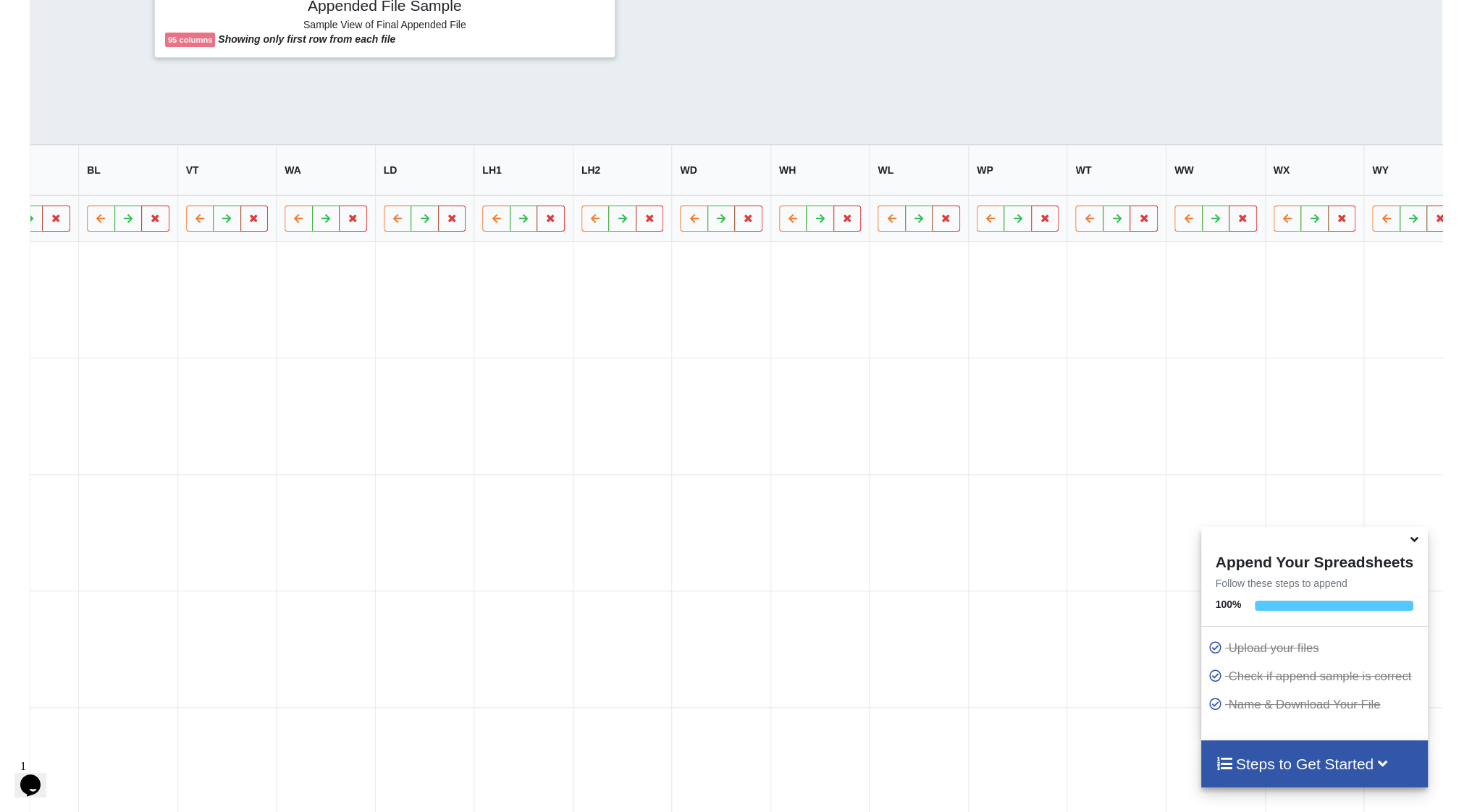
drag, startPoint x: 1328, startPoint y: 188, endPoint x: 1372, endPoint y: 225, distance: 57.5
click at [1330, 189] on button "Delete Column" at bounding box center [1315, 182] width 97 height 26
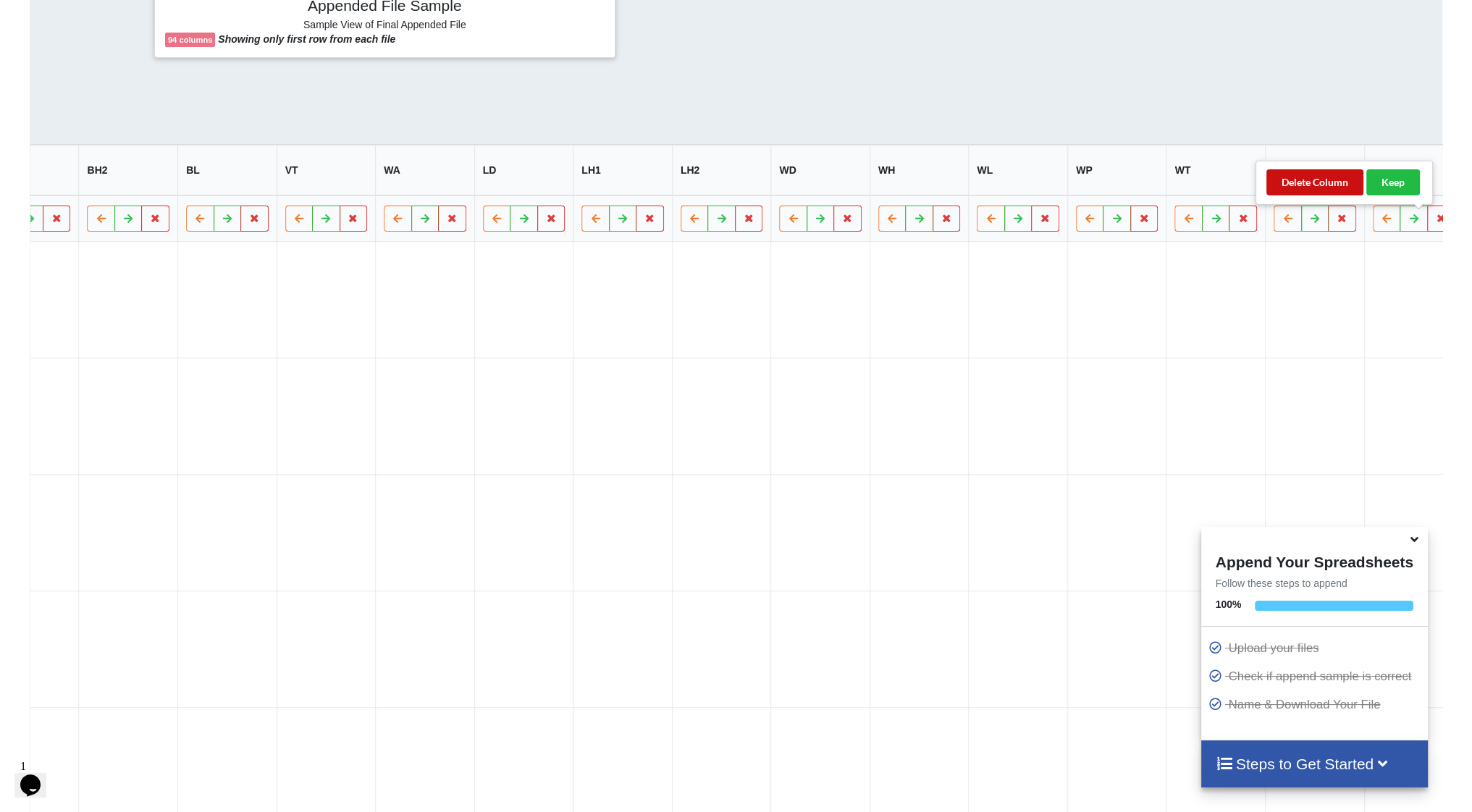
click at [1338, 184] on button "Delete Column" at bounding box center [1315, 182] width 97 height 26
click at [1335, 185] on button "Delete Column" at bounding box center [1315, 182] width 97 height 26
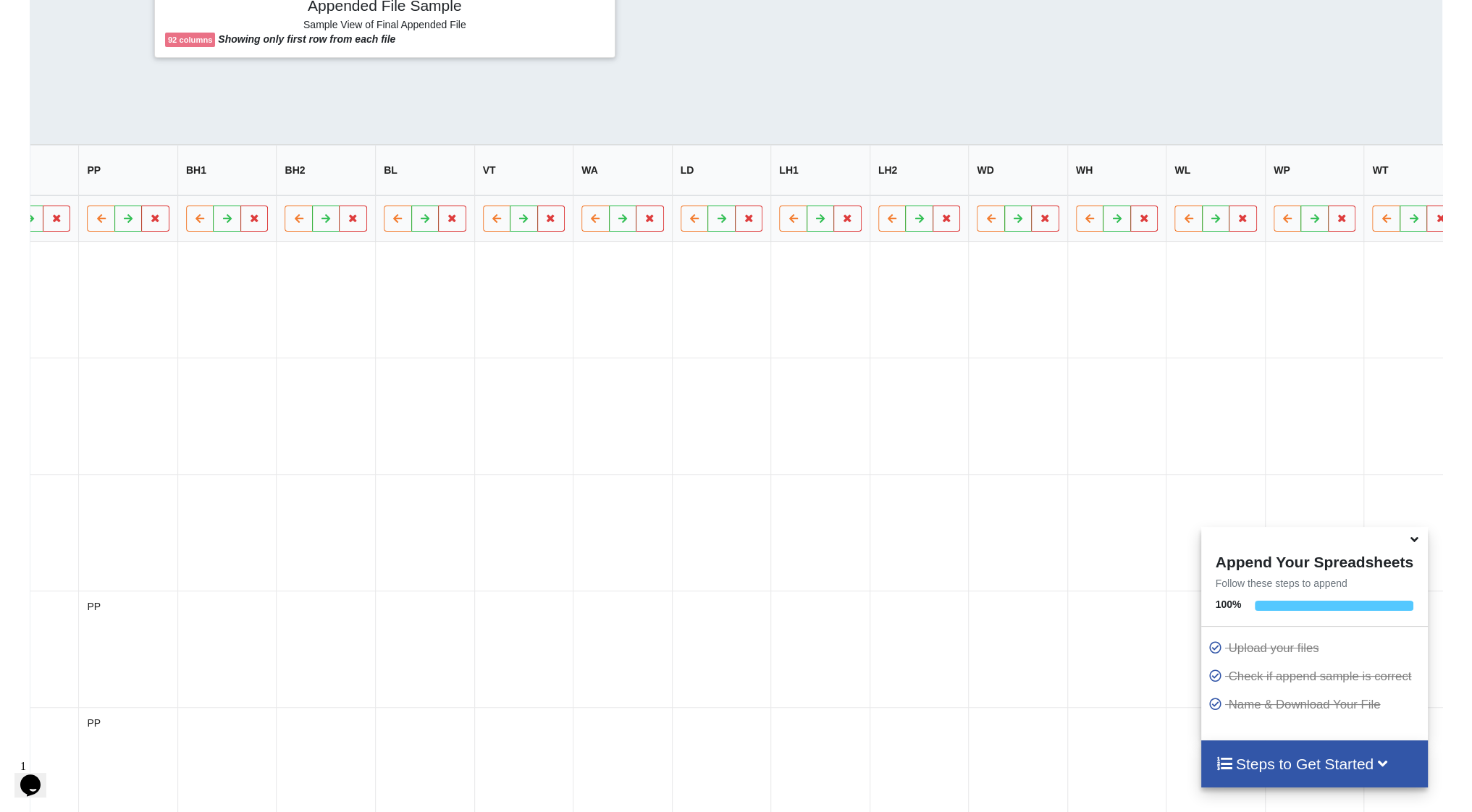
click at [1334, 181] on button "Delete Column" at bounding box center [1315, 182] width 97 height 26
click at [1343, 185] on button "Delete Column" at bounding box center [1315, 182] width 97 height 26
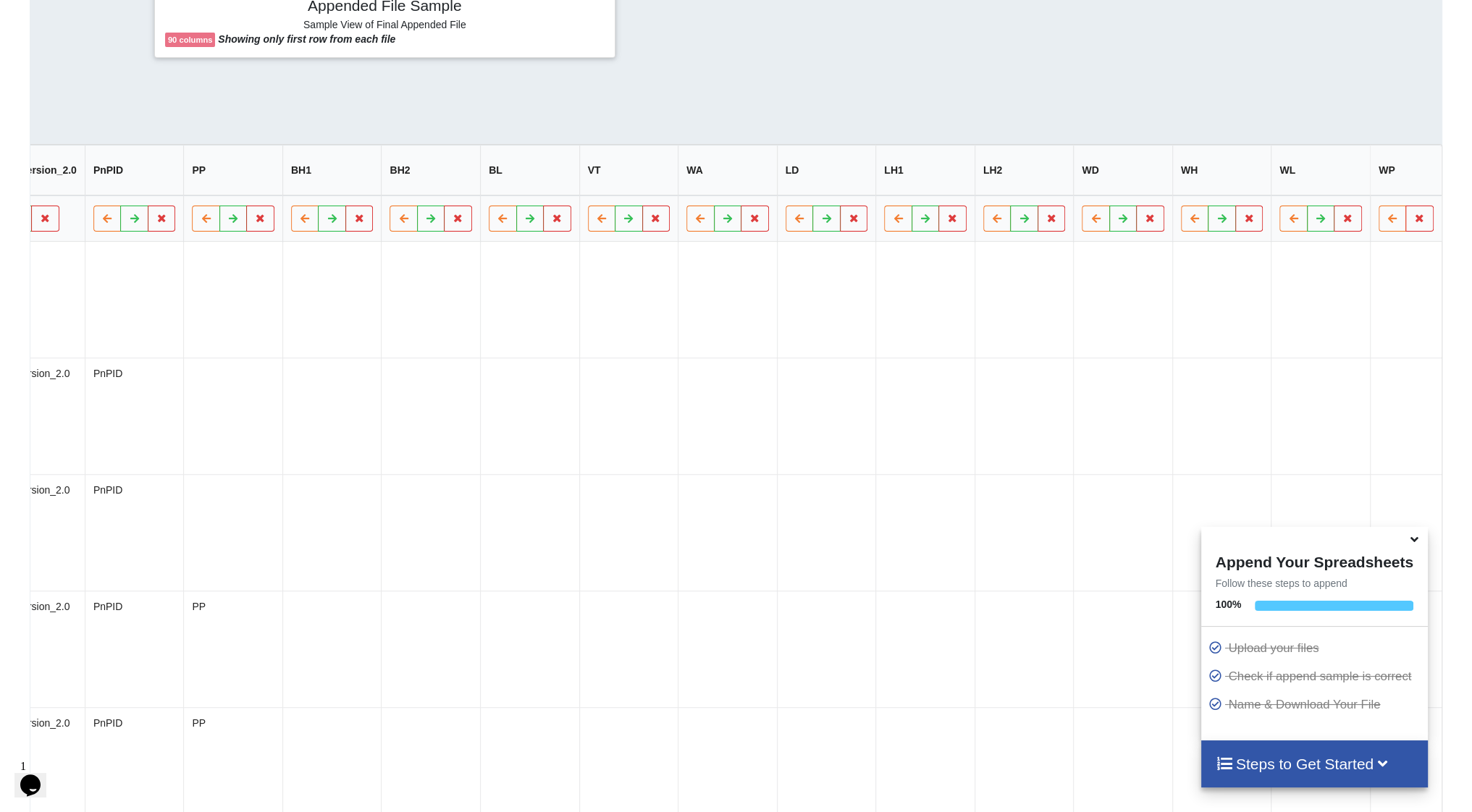
scroll to position [0, 7860]
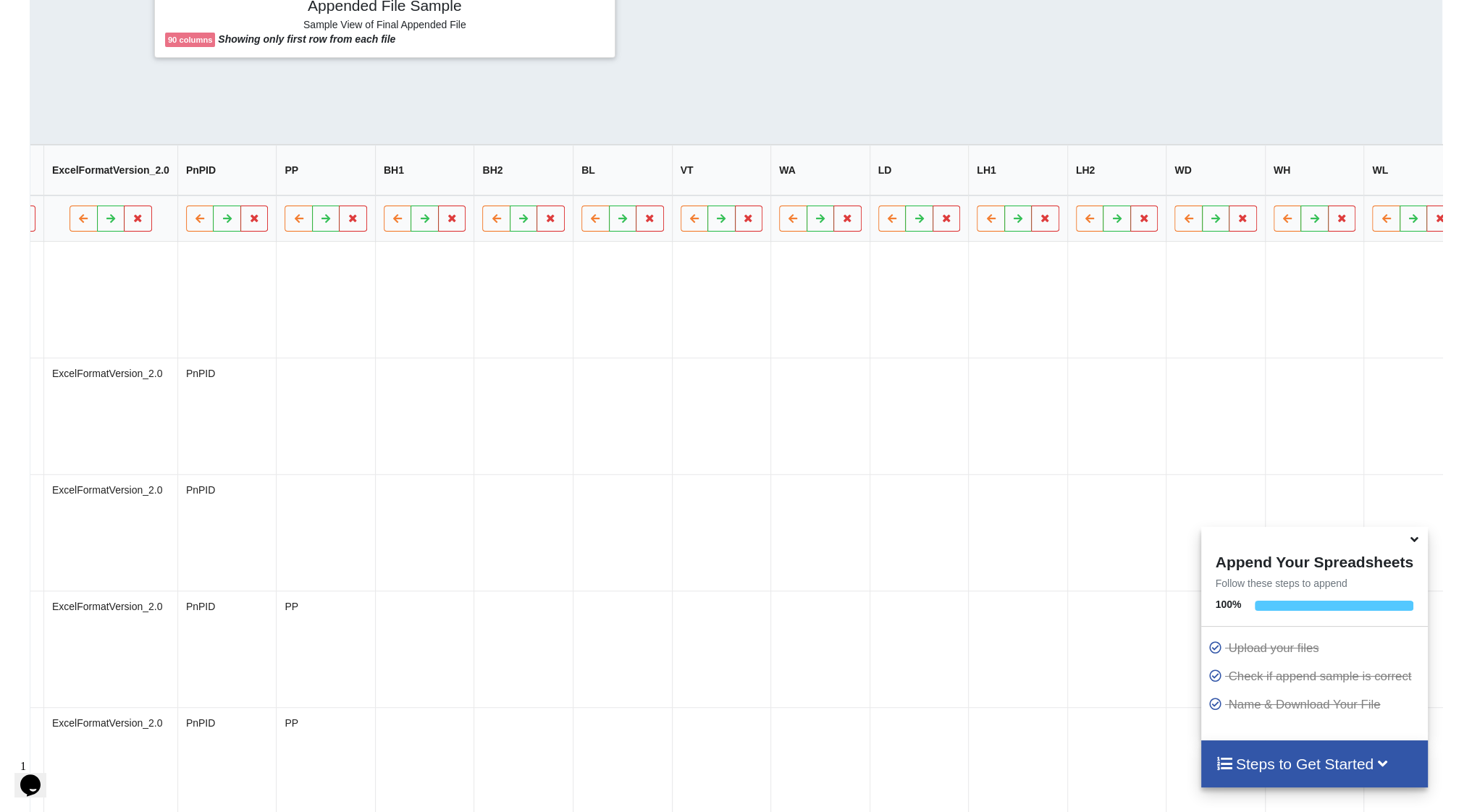
click at [1335, 183] on button "Delete Column" at bounding box center [1316, 182] width 97 height 26
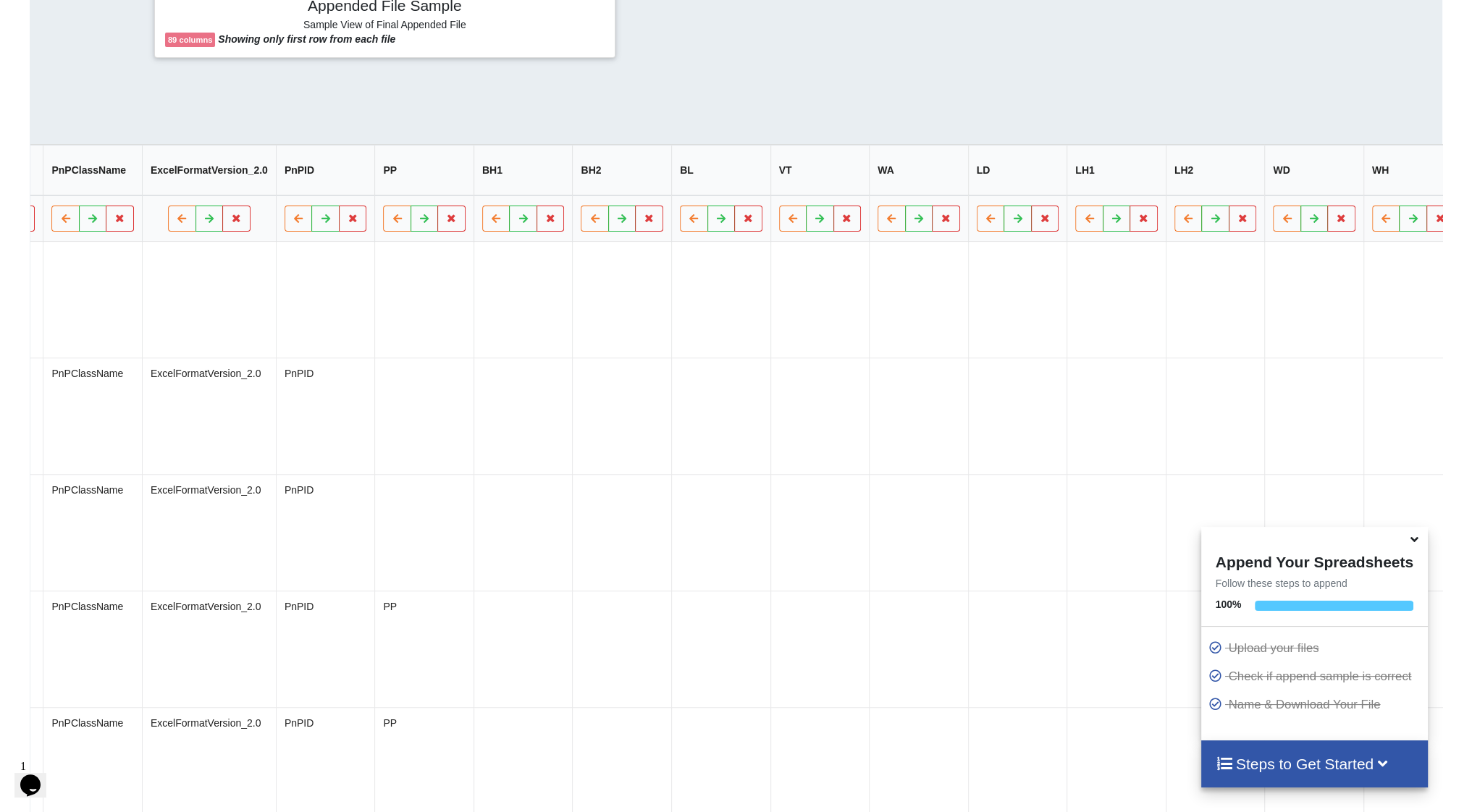
click at [1328, 183] on button "Delete Column" at bounding box center [1315, 182] width 97 height 26
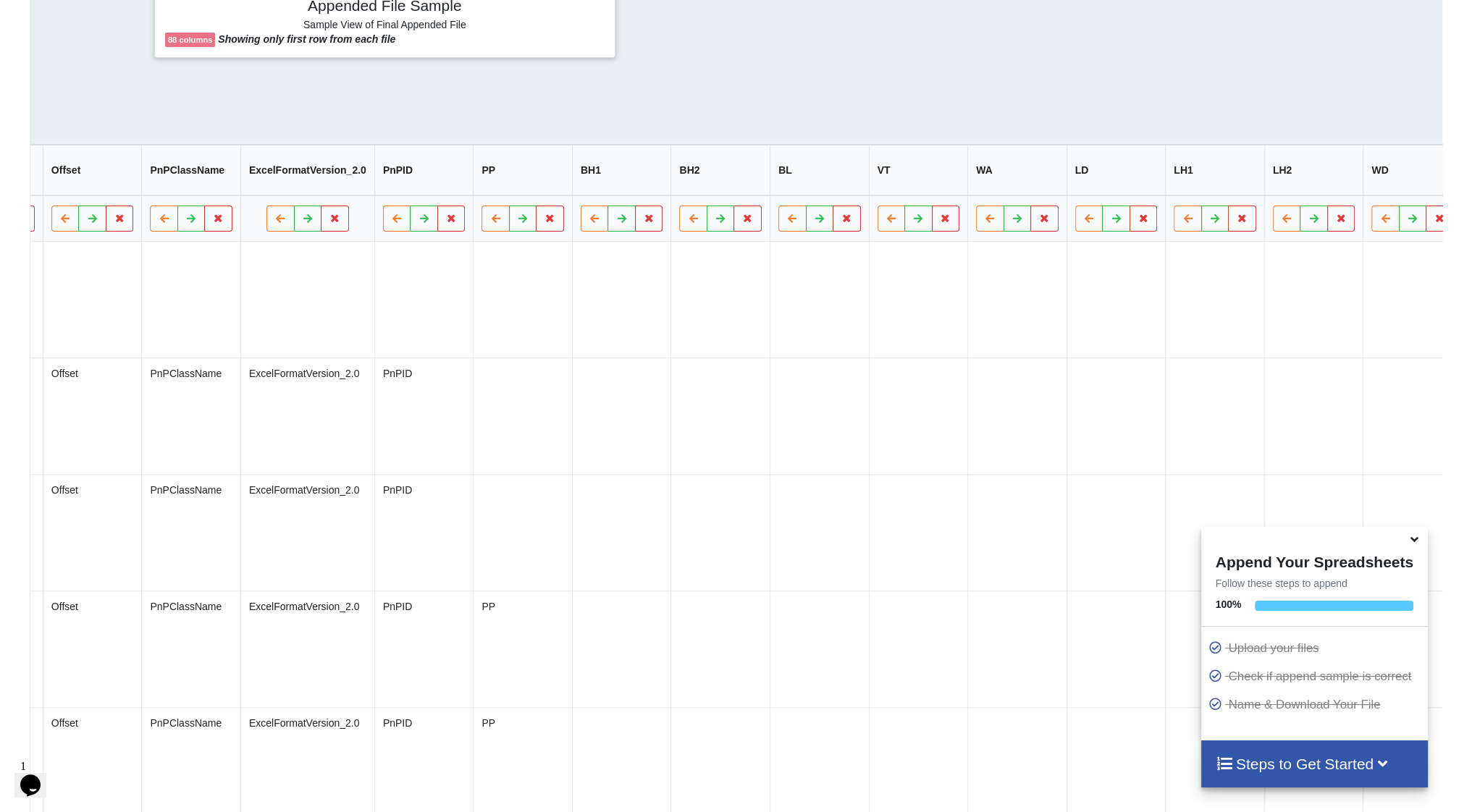
click at [1343, 189] on button "Delete Column" at bounding box center [1315, 182] width 97 height 26
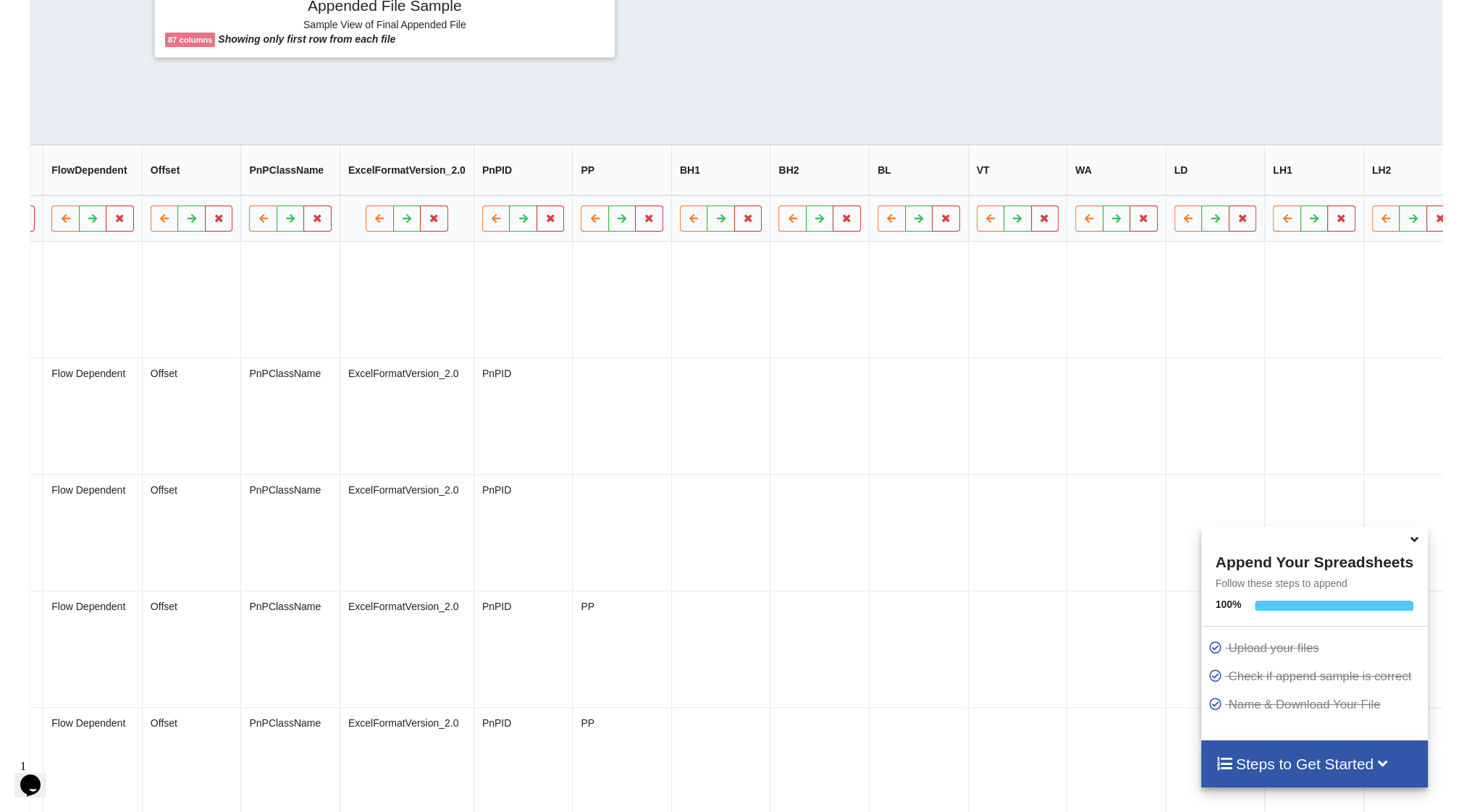
click at [1322, 184] on button "Delete Column" at bounding box center [1315, 182] width 97 height 26
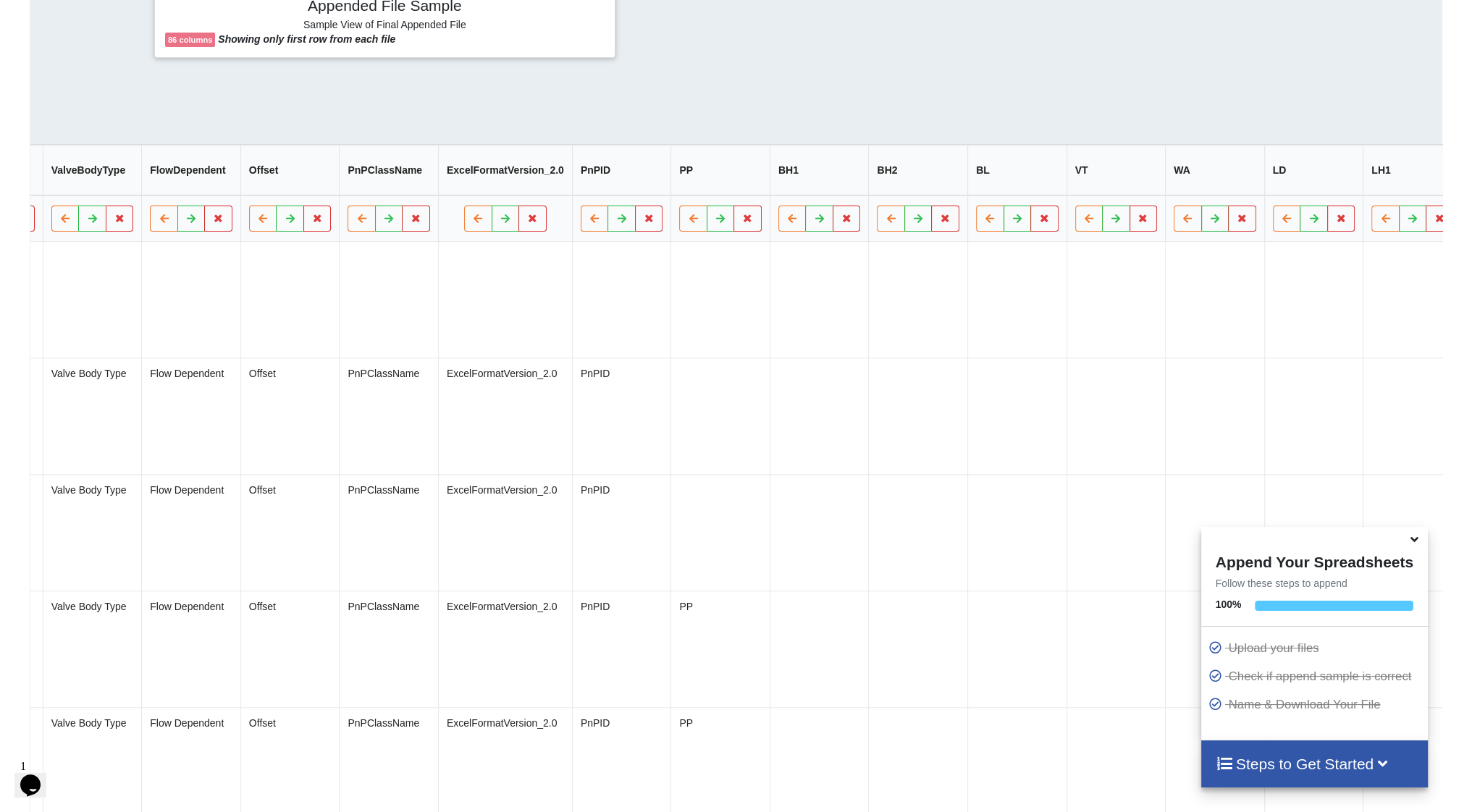
click at [1338, 187] on button "Delete Column" at bounding box center [1315, 182] width 97 height 26
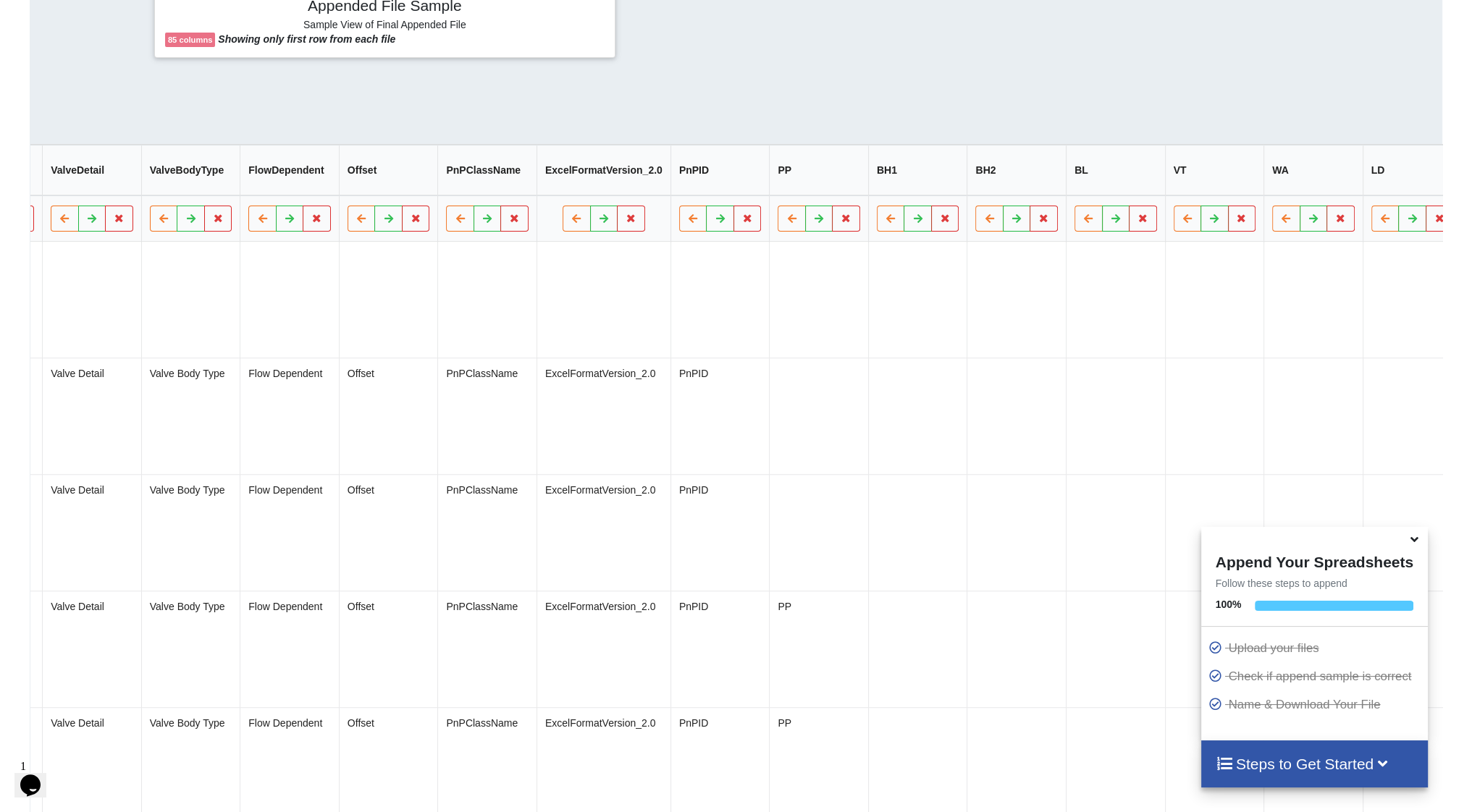
click at [1336, 181] on button "Delete Column" at bounding box center [1316, 182] width 97 height 26
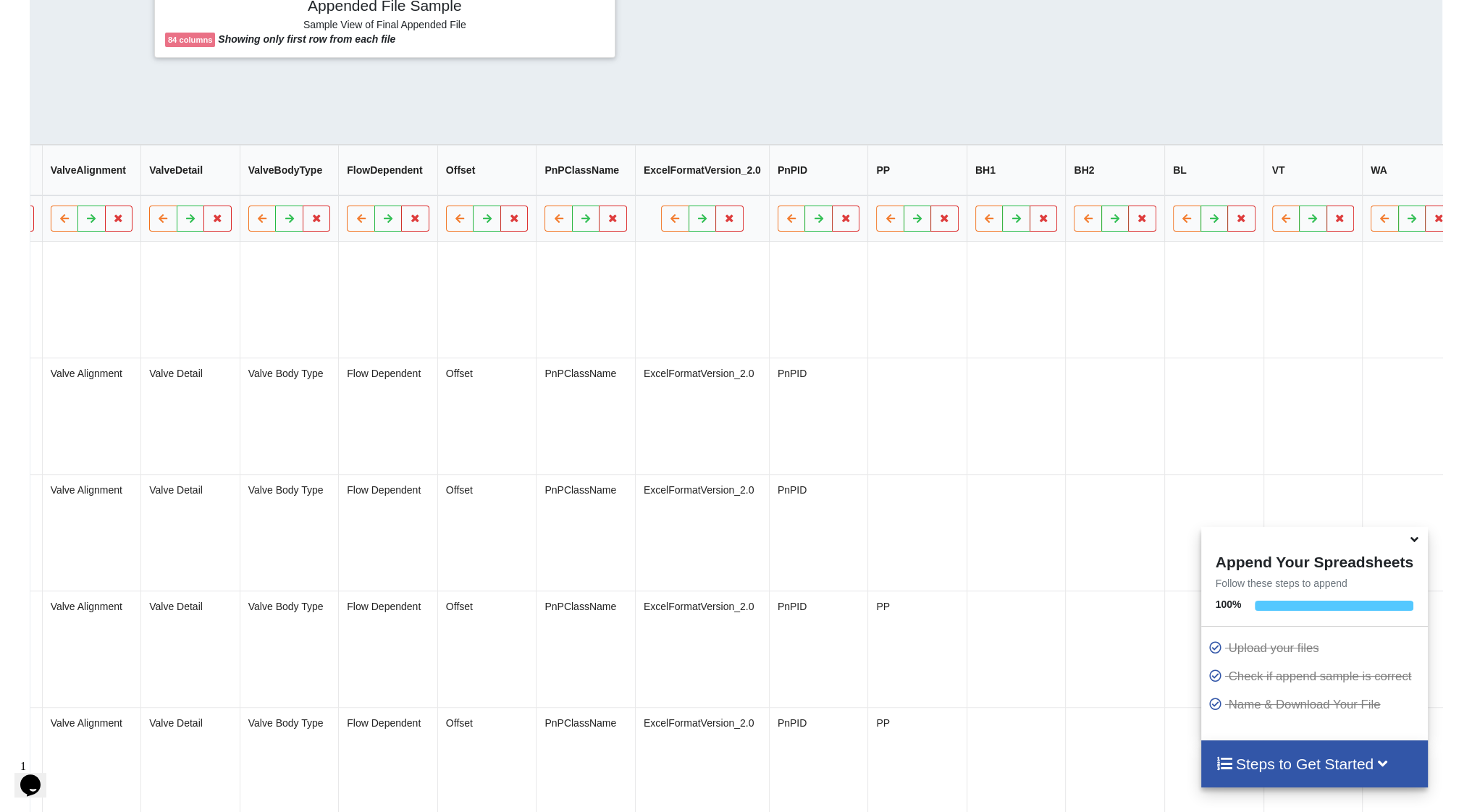
click at [1329, 182] on button "Delete Column" at bounding box center [1315, 182] width 97 height 26
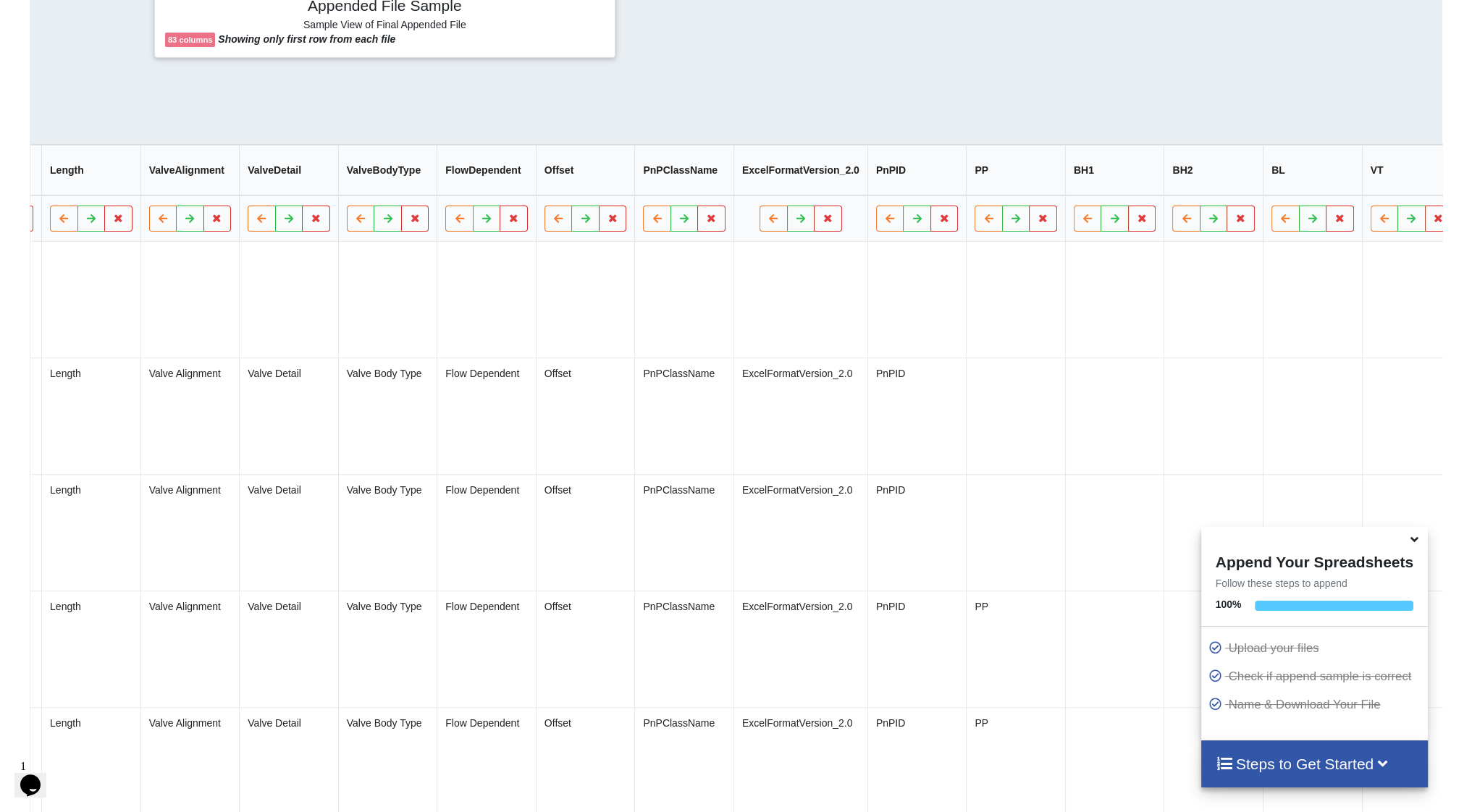
click at [1327, 180] on button "Delete Column" at bounding box center [1315, 182] width 97 height 26
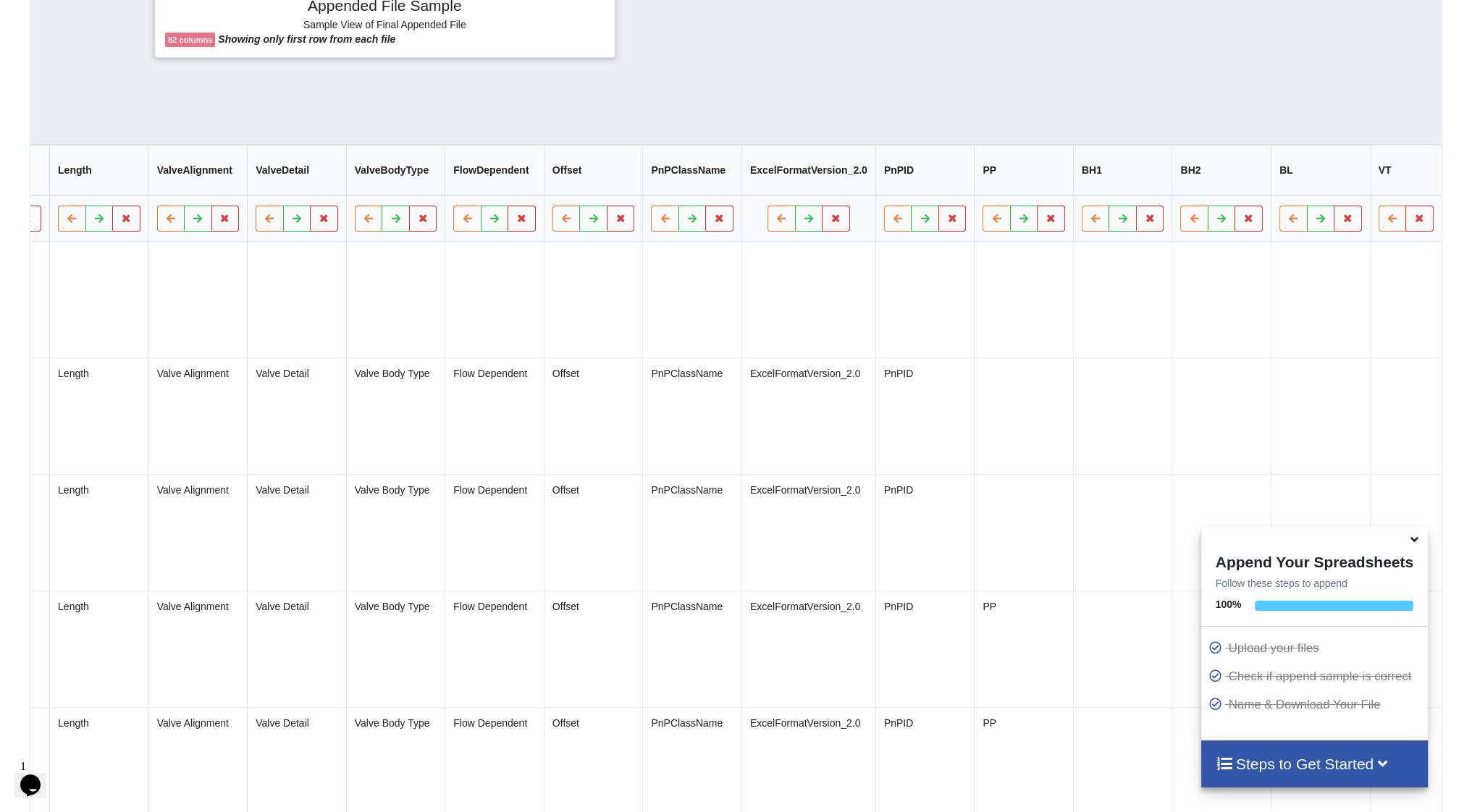
scroll to position [0, 7071]
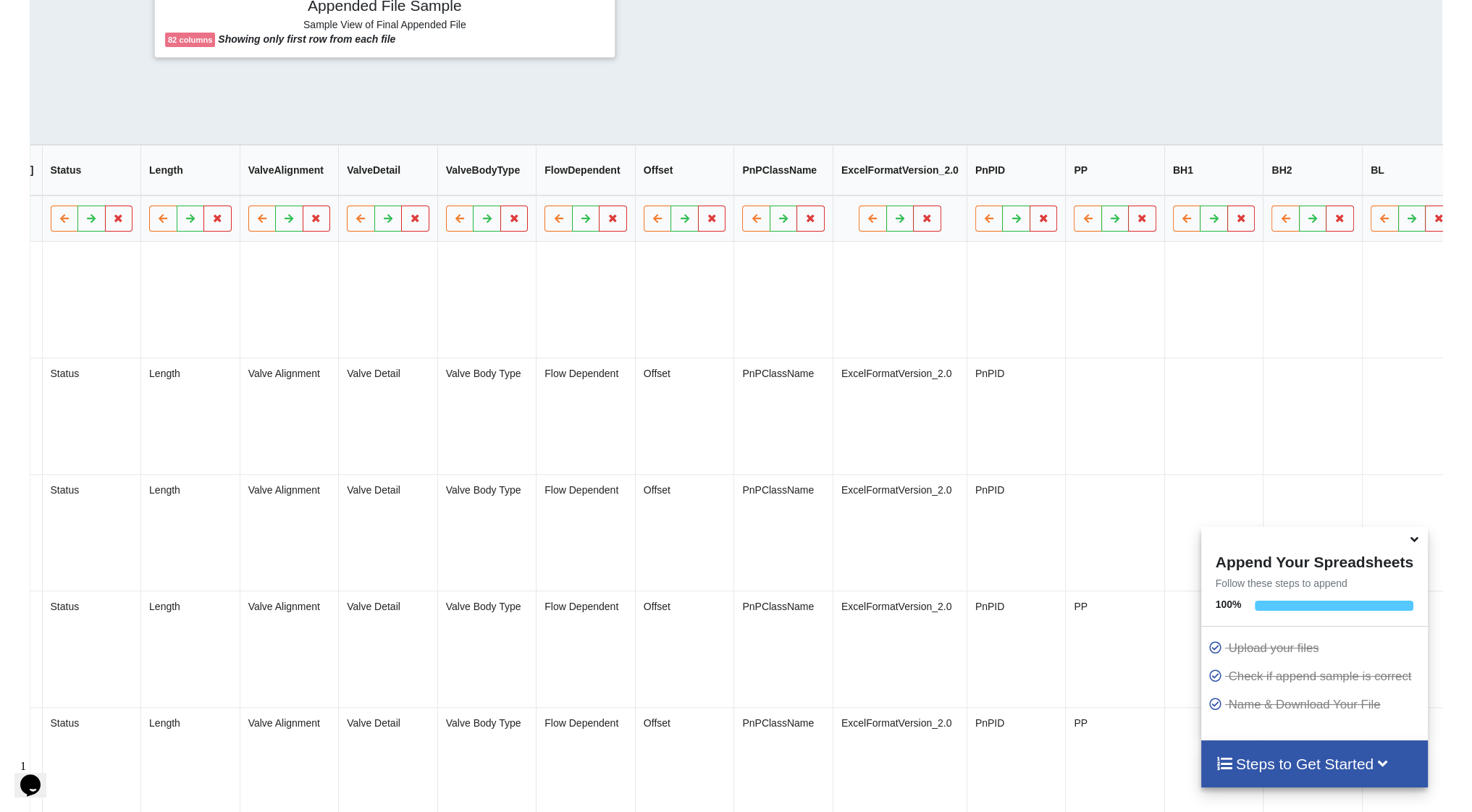
click at [1329, 187] on button "Delete Column" at bounding box center [1315, 182] width 97 height 26
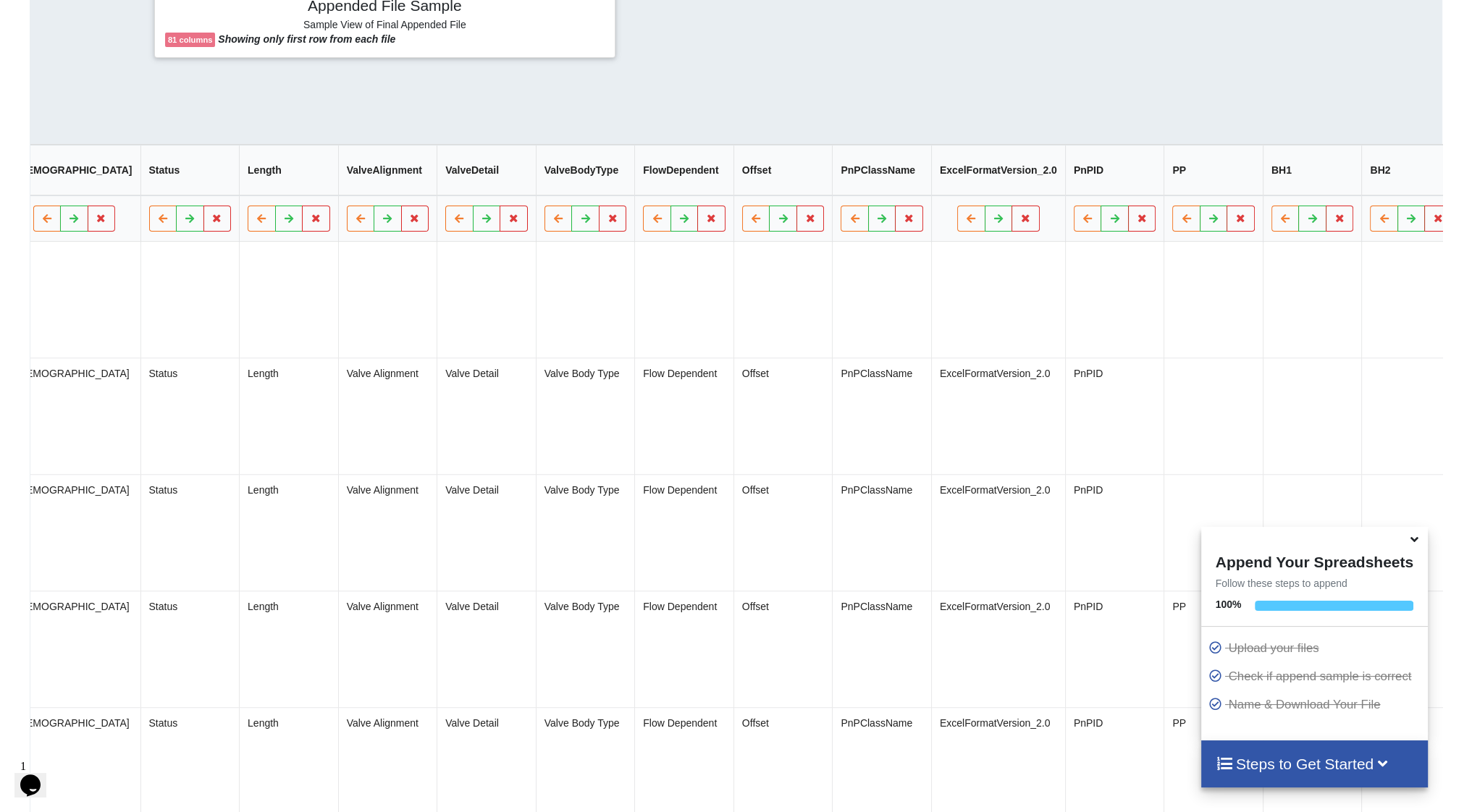
click at [1333, 179] on button "Delete Column" at bounding box center [1315, 182] width 97 height 26
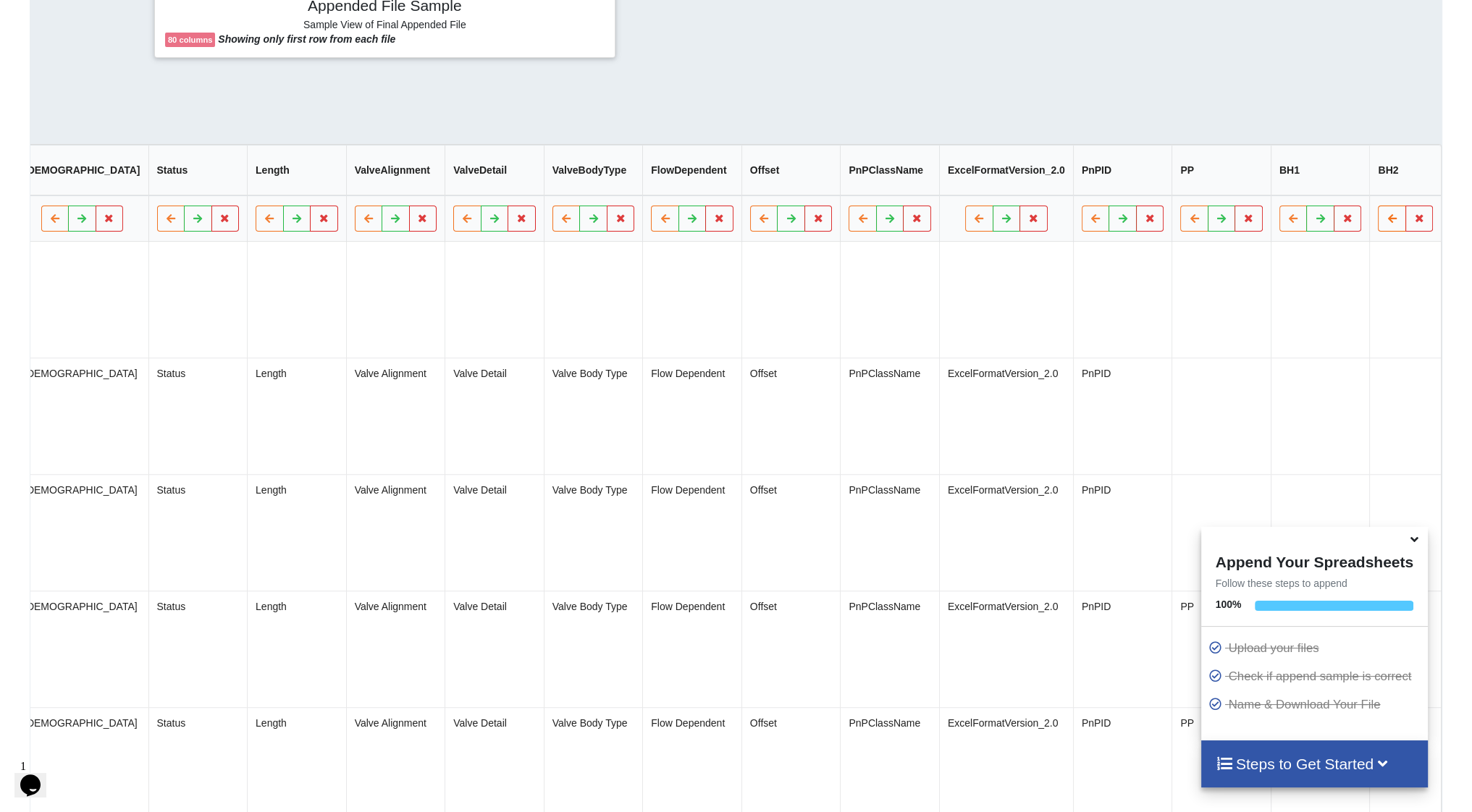
scroll to position [0, 6874]
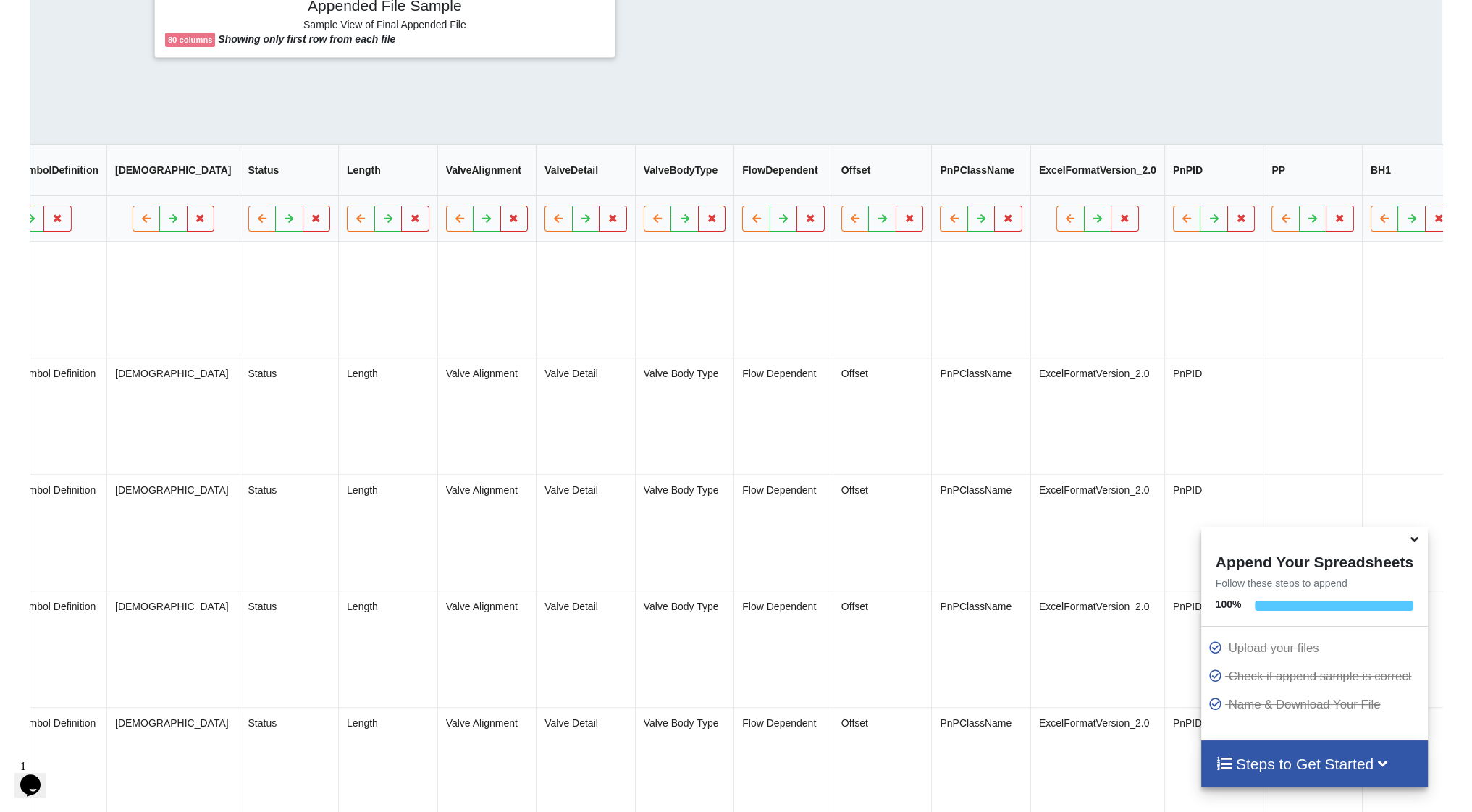
click at [1336, 176] on button "Delete Column" at bounding box center [1315, 182] width 97 height 26
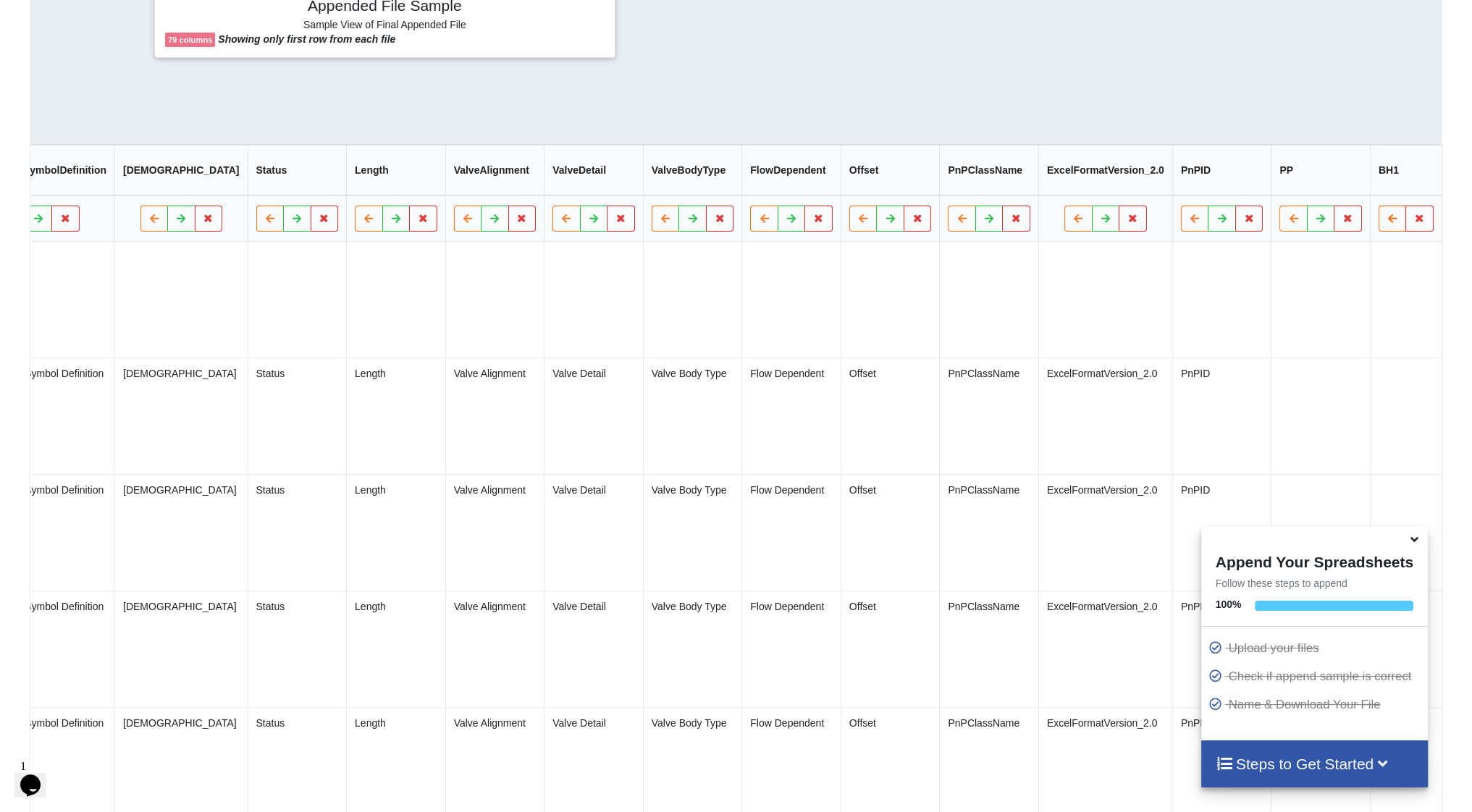
scroll to position [0, 6776]
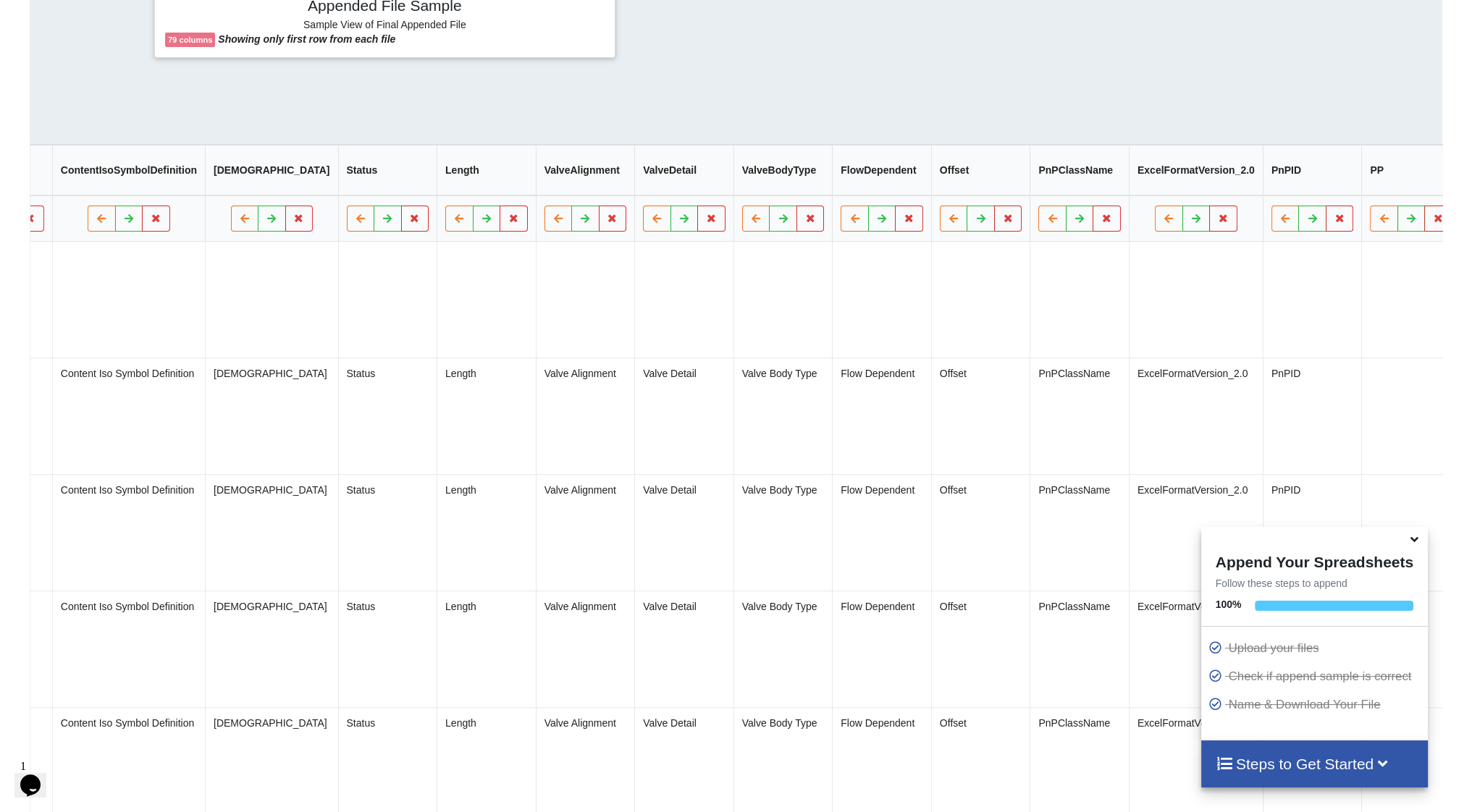
click at [1323, 179] on button "Delete Column" at bounding box center [1315, 182] width 97 height 26
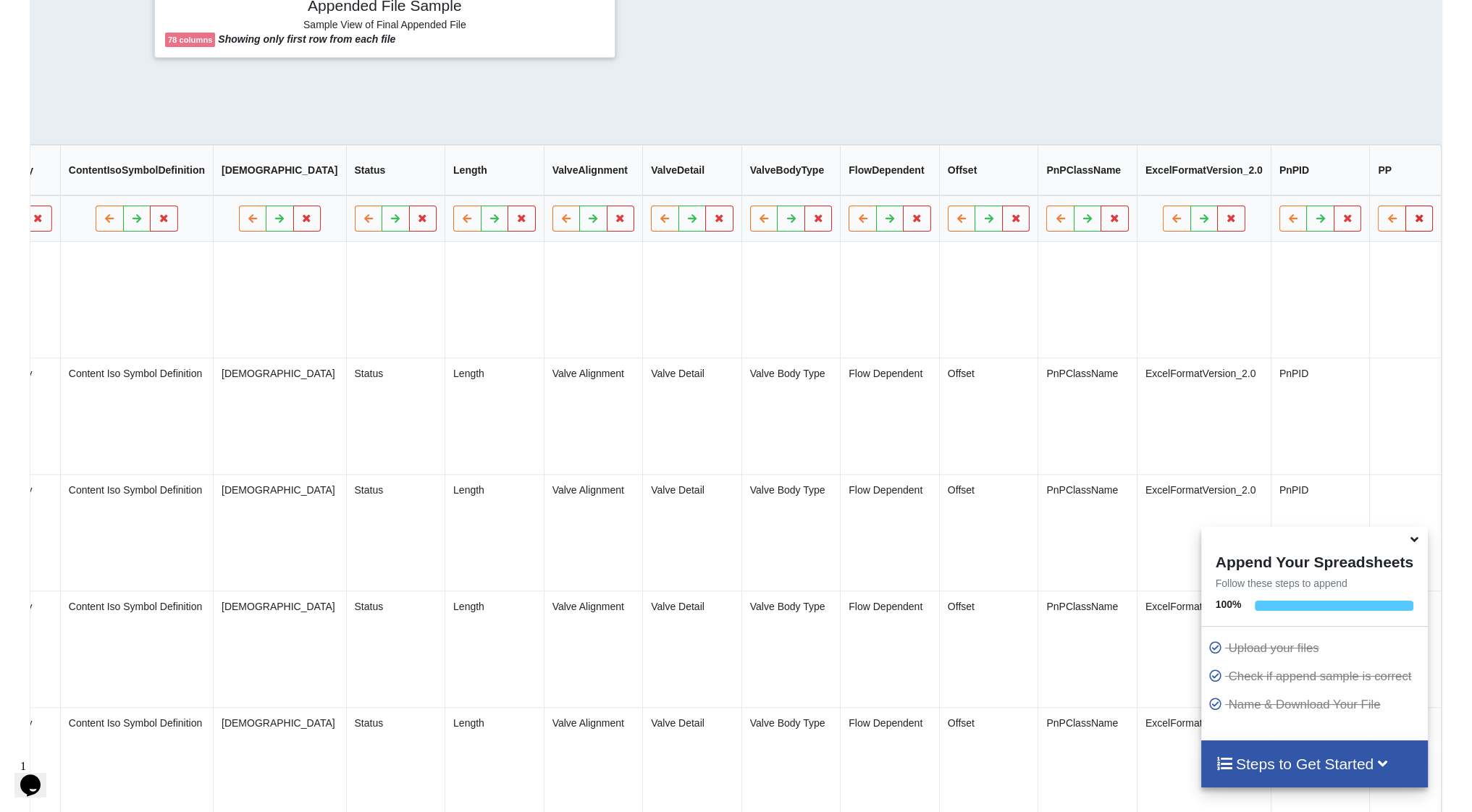
scroll to position [0, 6676]
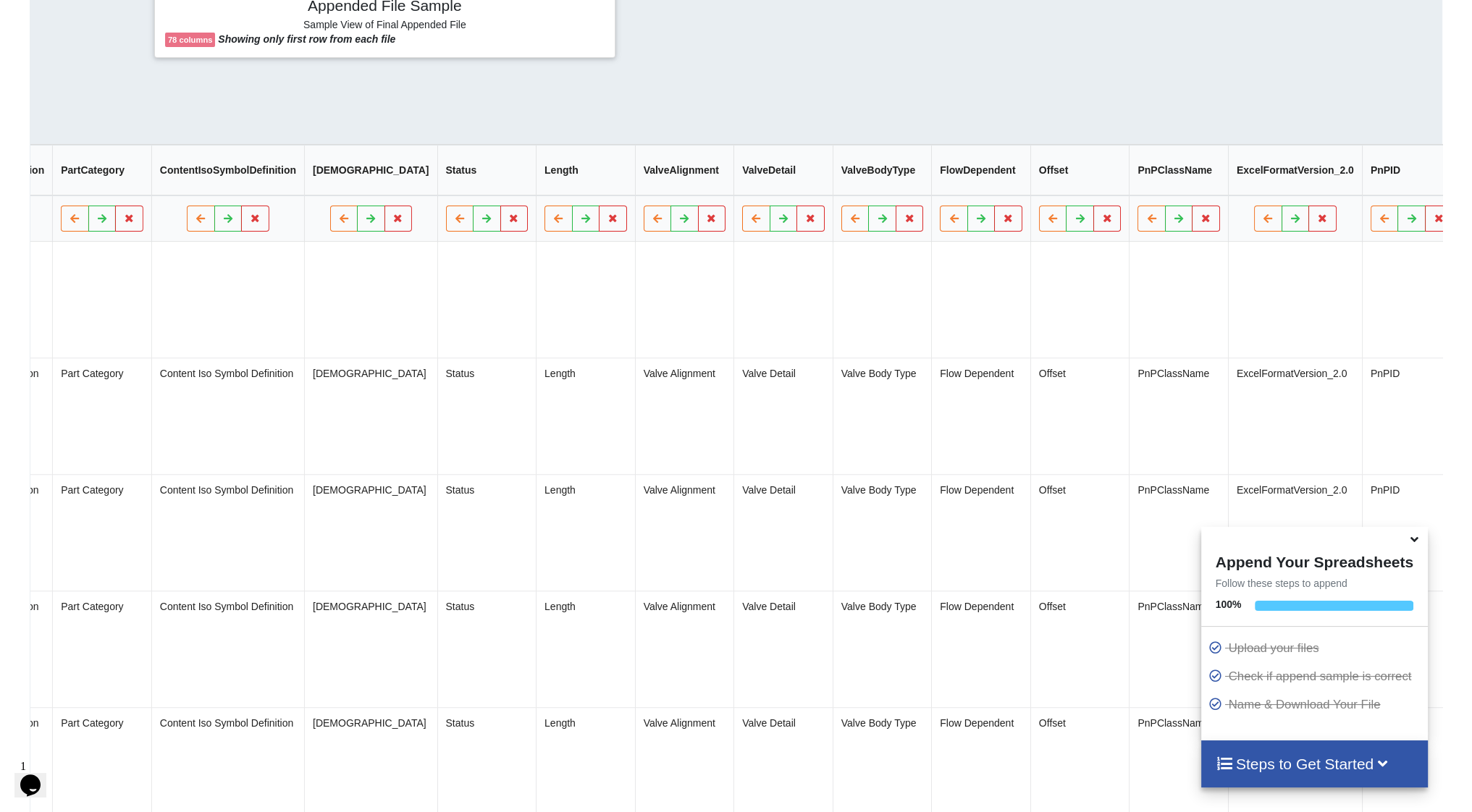
click at [1329, 181] on button "Delete Column" at bounding box center [1316, 182] width 97 height 26
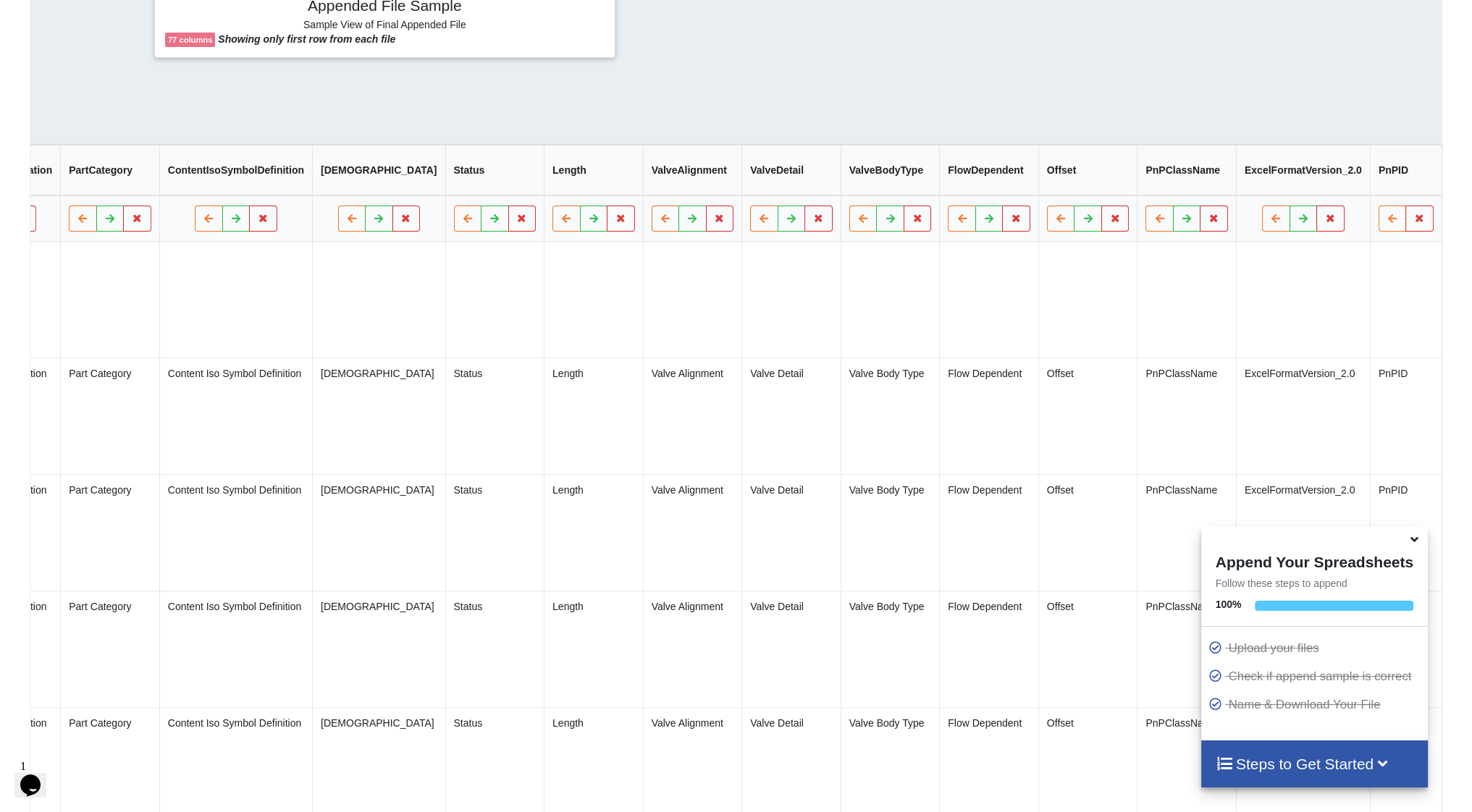
scroll to position [0, 6577]
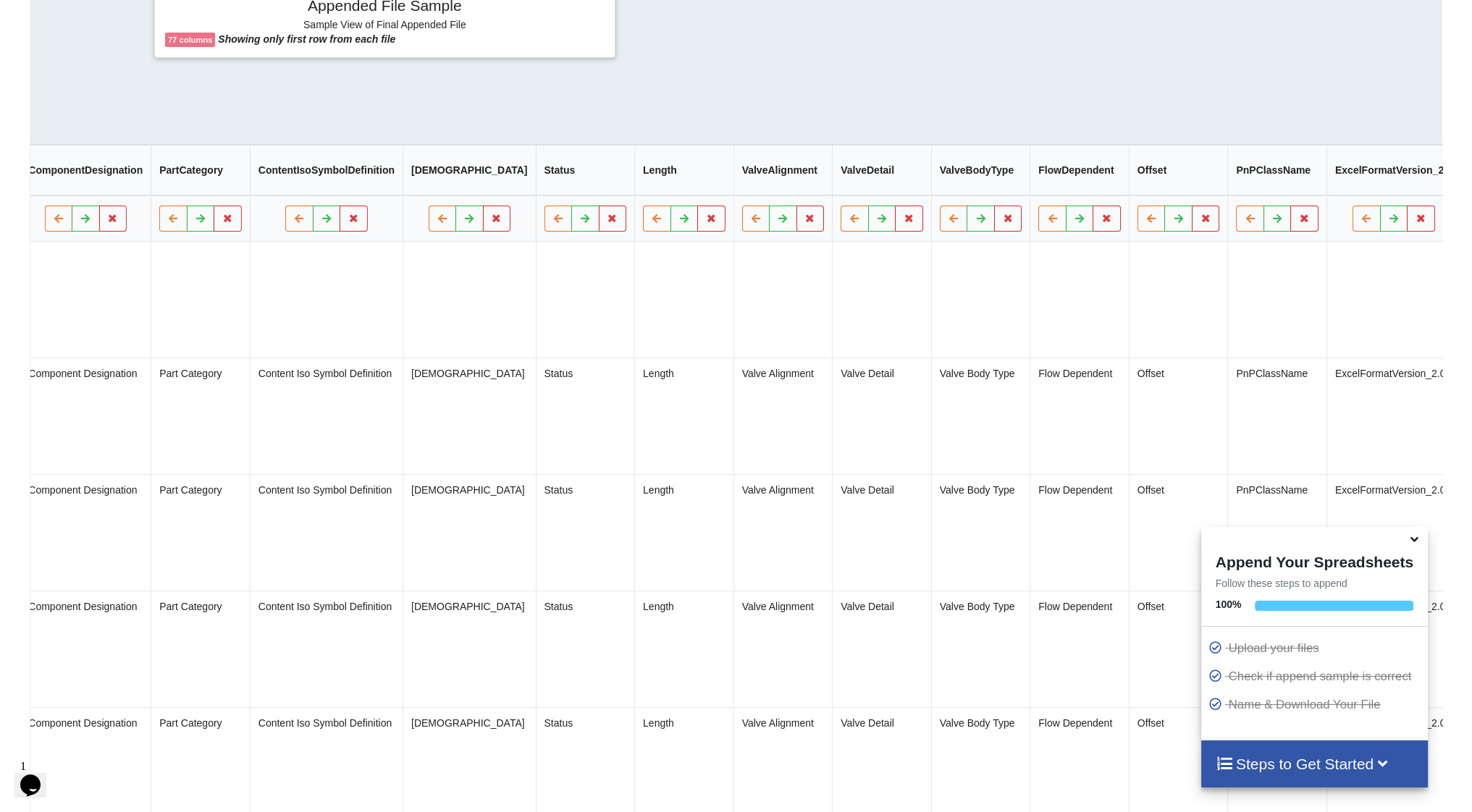
drag, startPoint x: 1323, startPoint y: 183, endPoint x: 1359, endPoint y: 206, distance: 42.7
click at [1323, 182] on button "Delete Column" at bounding box center [1315, 182] width 97 height 26
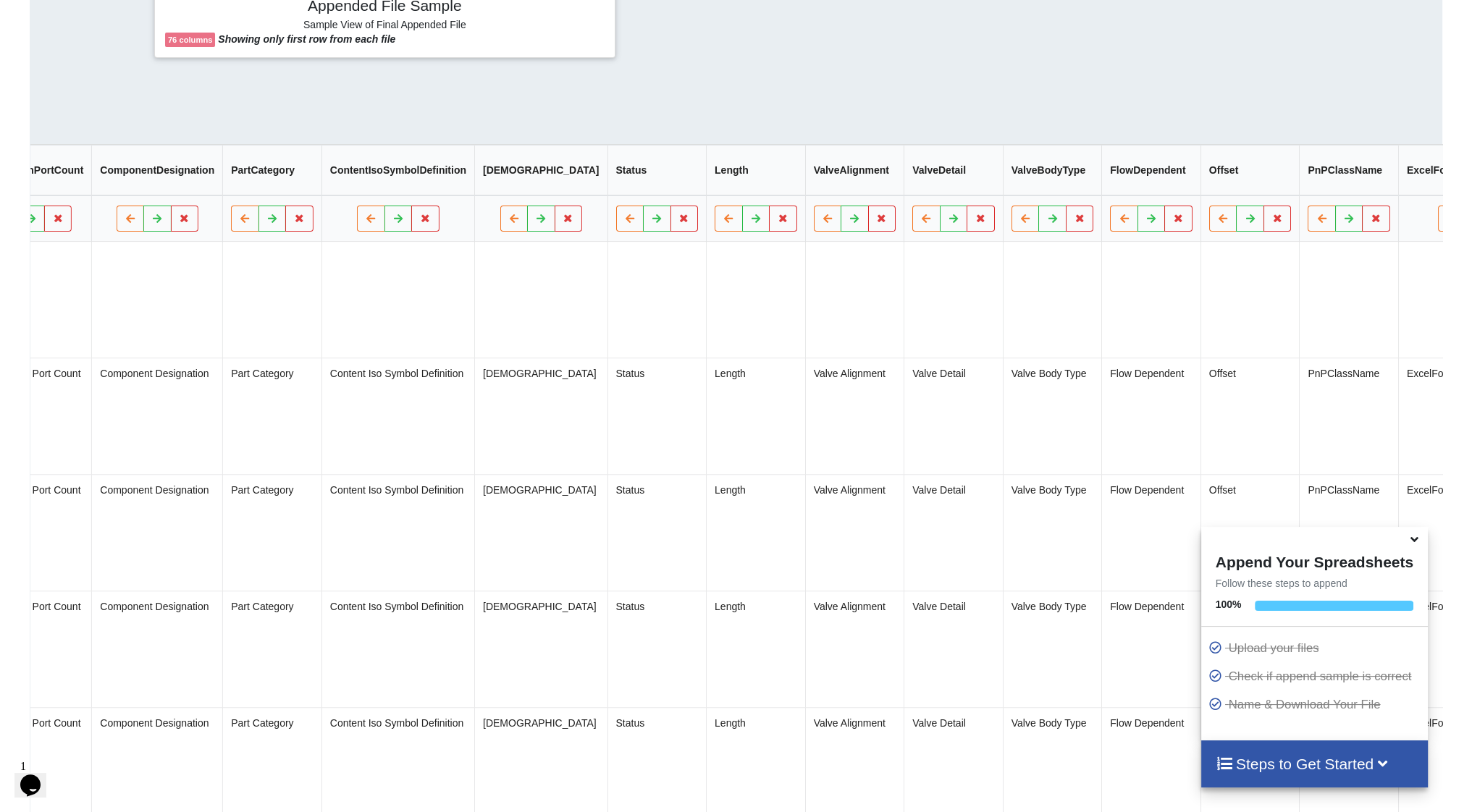
click at [1471, 223] on icon at bounding box center [1480, 217] width 13 height 8
click at [1308, 186] on button "Delete Column" at bounding box center [1286, 182] width 97 height 26
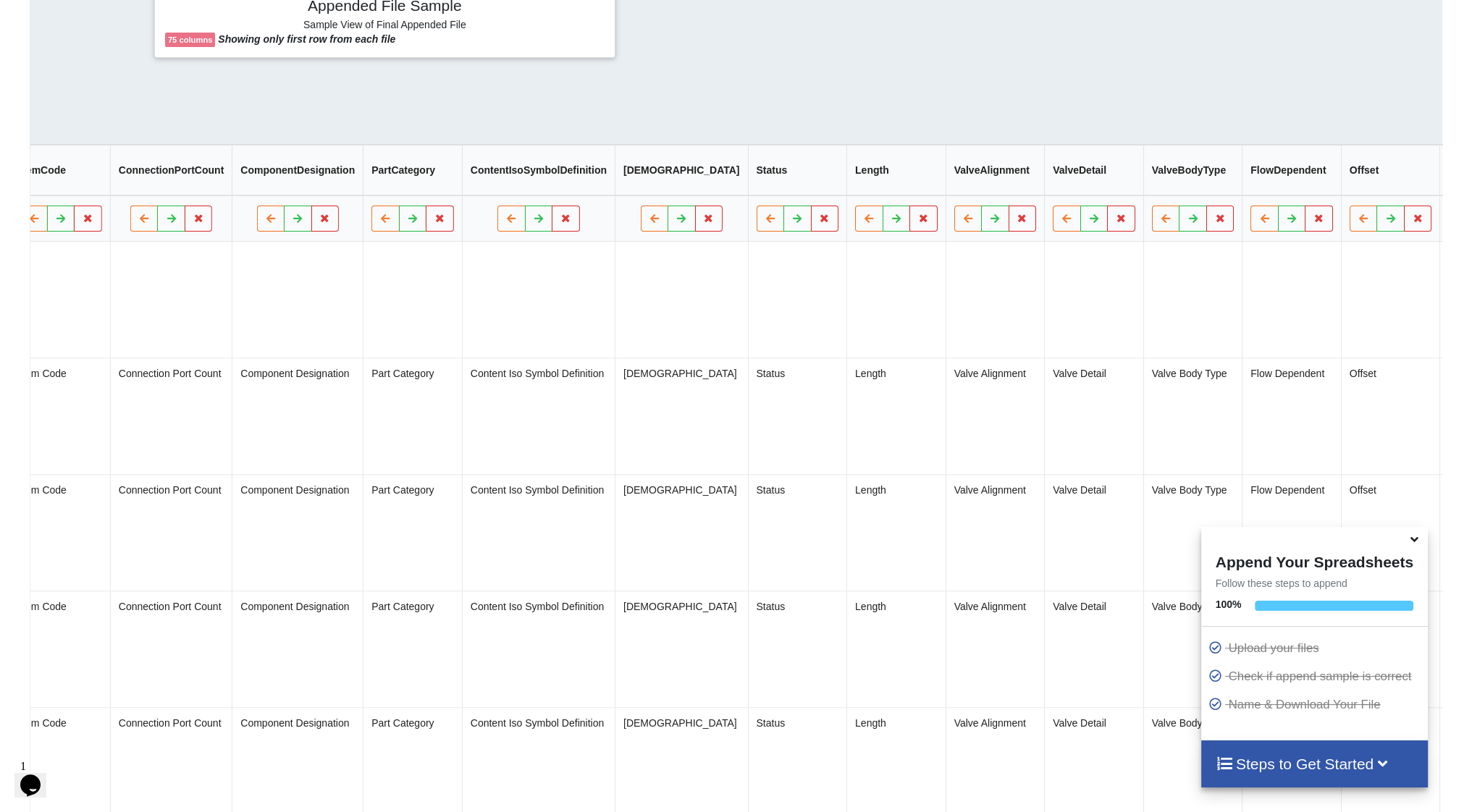
click at [1471, 223] on icon at bounding box center [1499, 217] width 13 height 8
click at [1312, 186] on button "Delete Column" at bounding box center [1307, 182] width 97 height 26
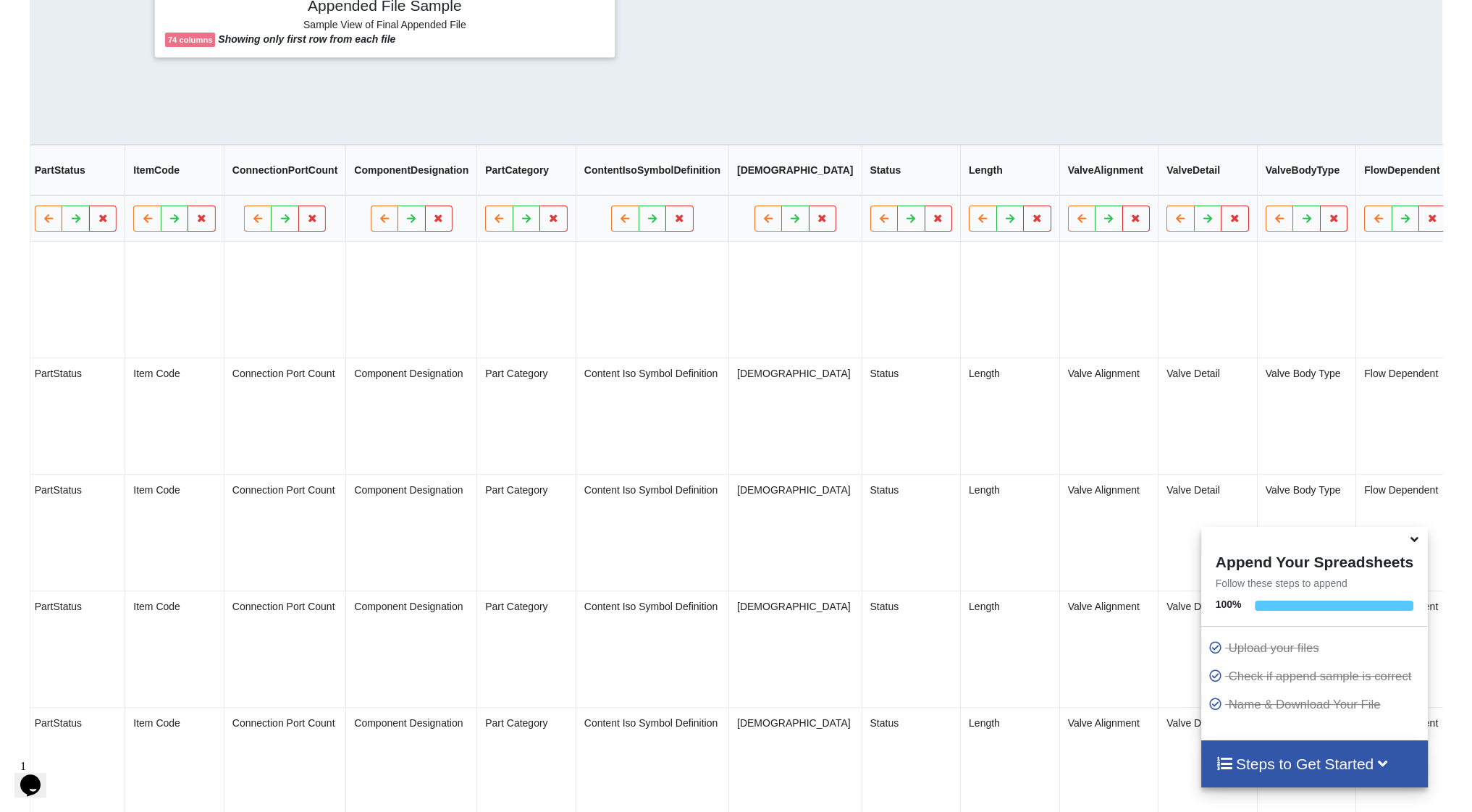
click at [1301, 180] on button "Delete Column" at bounding box center [1315, 182] width 97 height 26
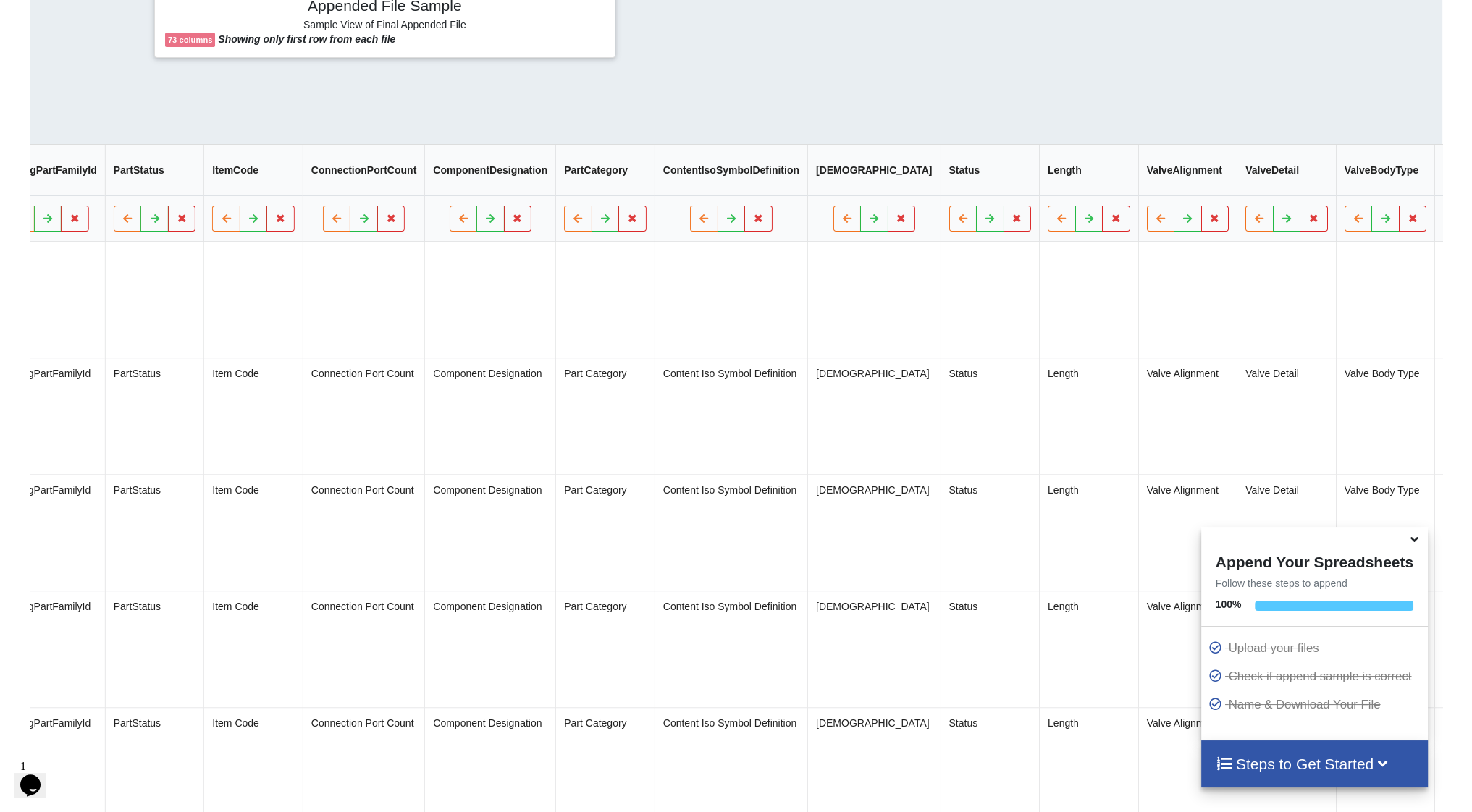
click at [1471, 223] on icon at bounding box center [1495, 217] width 13 height 8
click at [1312, 185] on button "Delete Column" at bounding box center [1305, 182] width 97 height 26
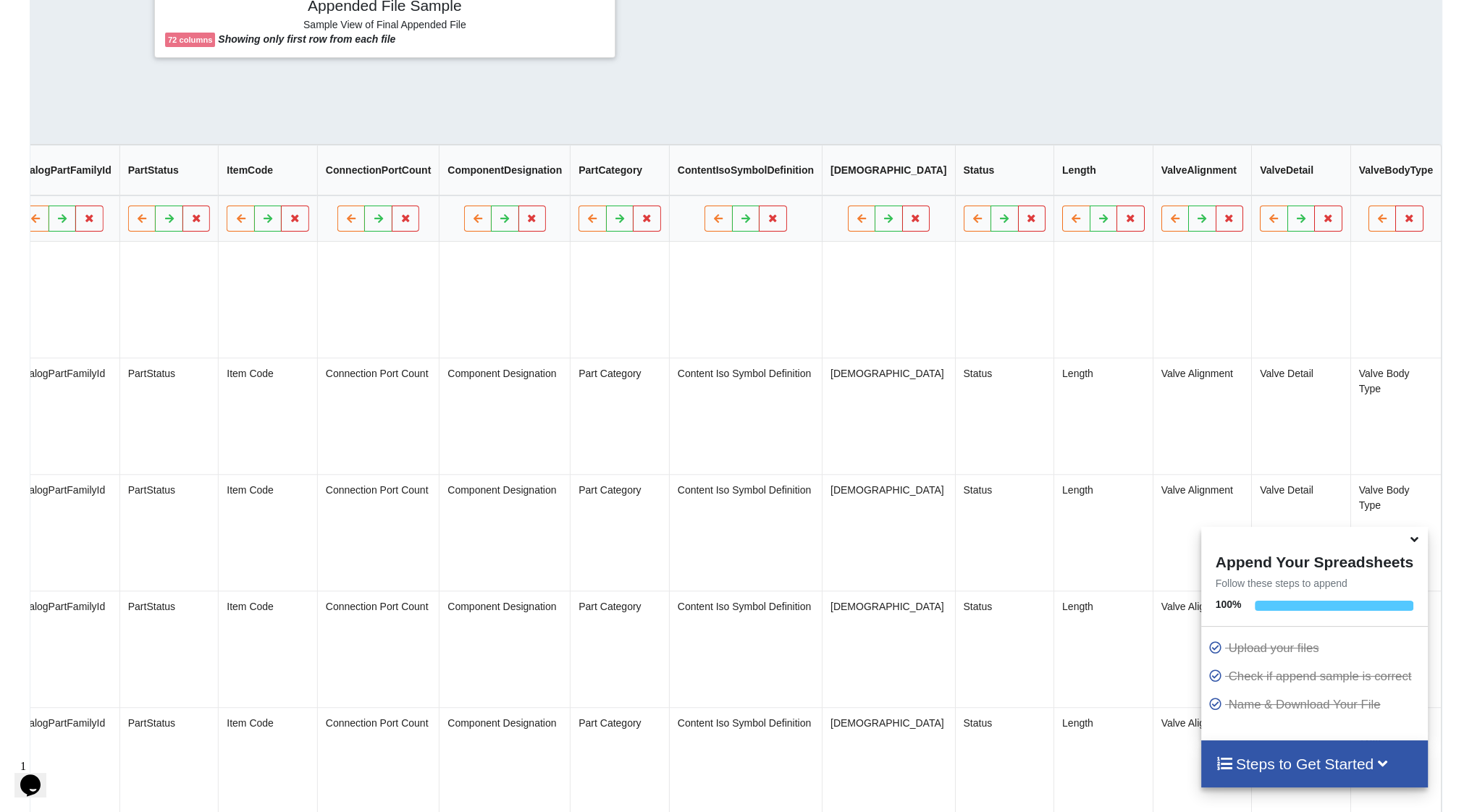
scroll to position [0, 6072]
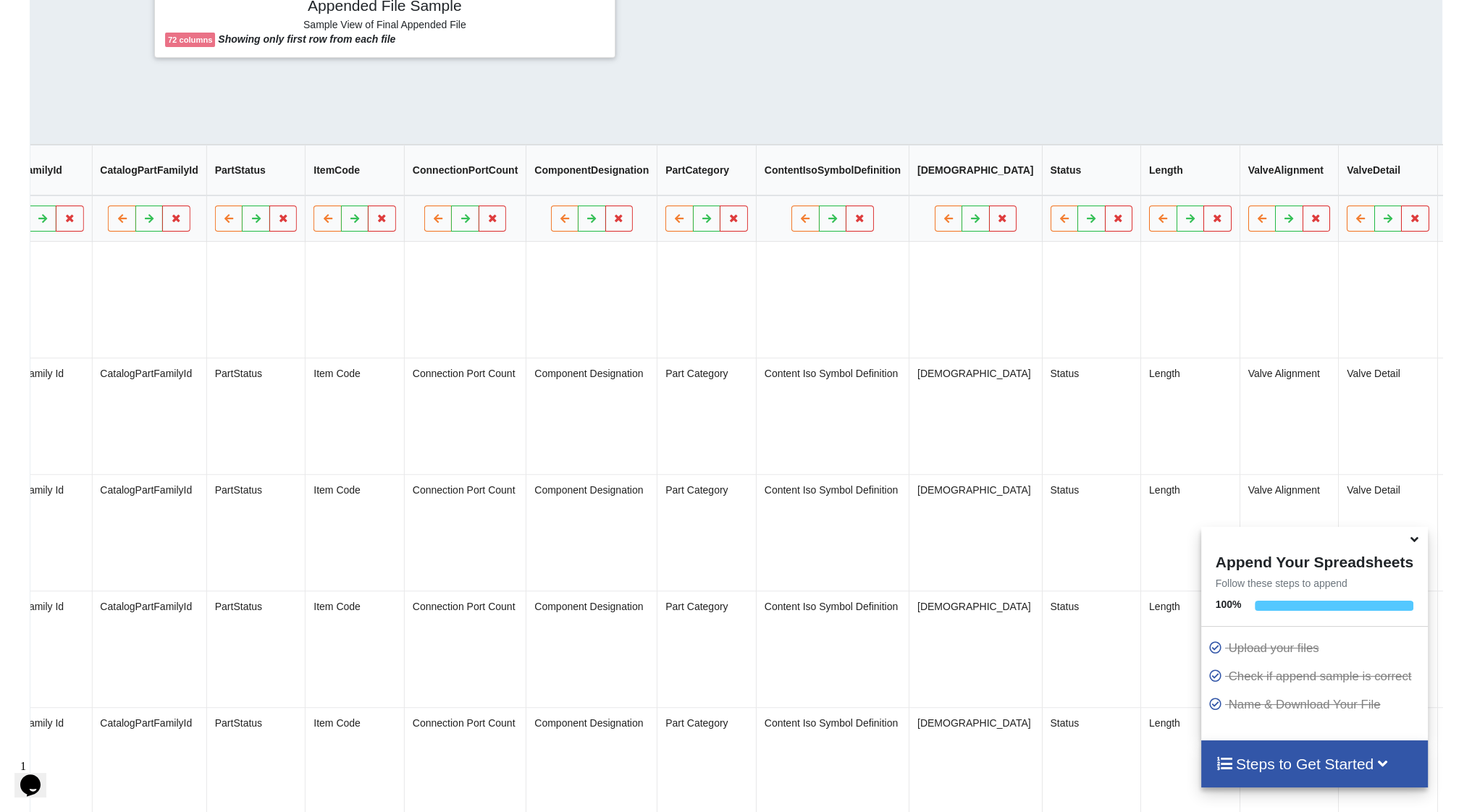
click at [1471, 223] on icon at bounding box center [1496, 217] width 13 height 8
click at [1317, 185] on button "Delete Column" at bounding box center [1307, 182] width 97 height 26
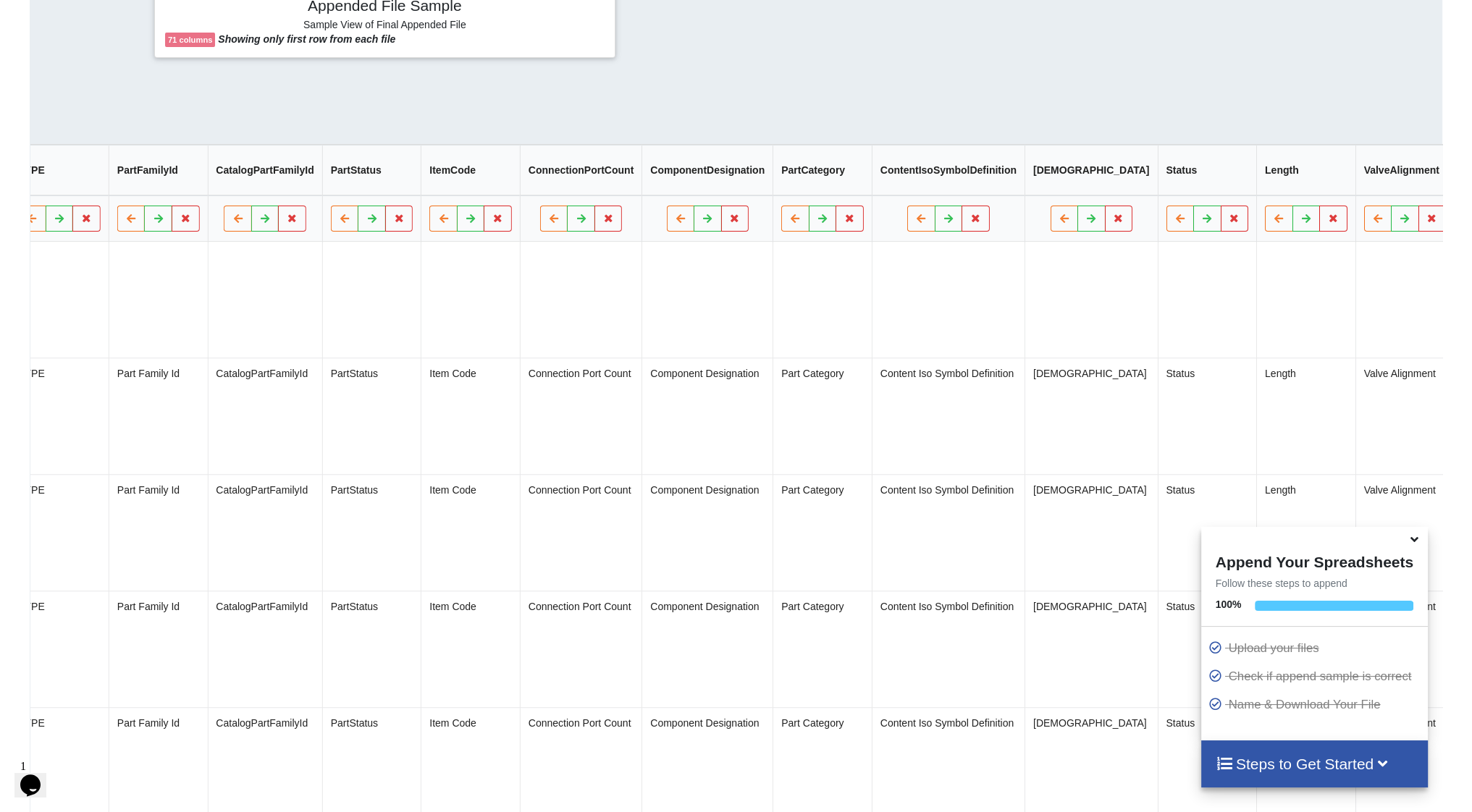
click at [1328, 181] on button "Delete Column" at bounding box center [1315, 182] width 97 height 26
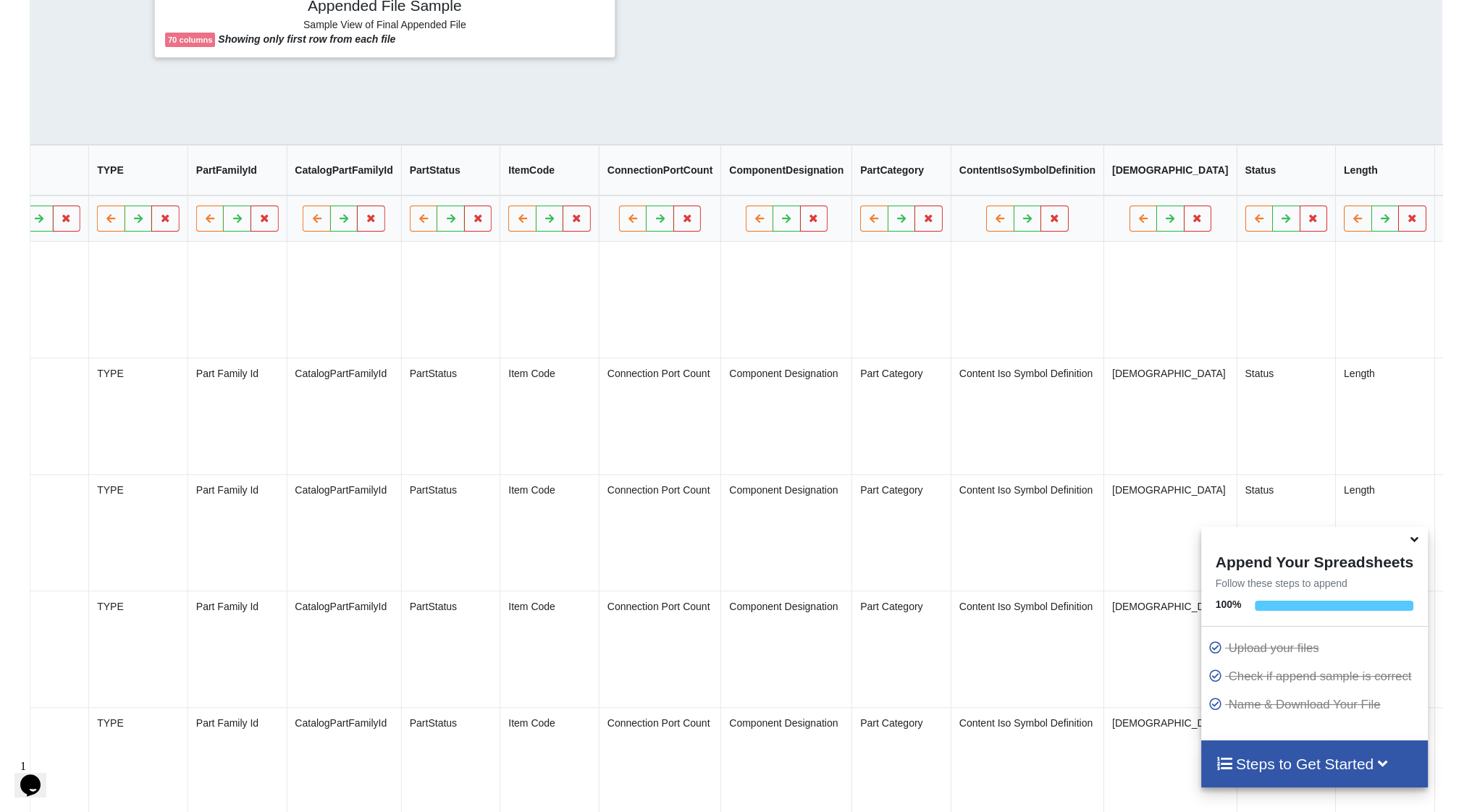
click at [1471, 219] on icon at bounding box center [1494, 217] width 13 height 8
click at [1319, 184] on button "Delete Column" at bounding box center [1305, 182] width 97 height 26
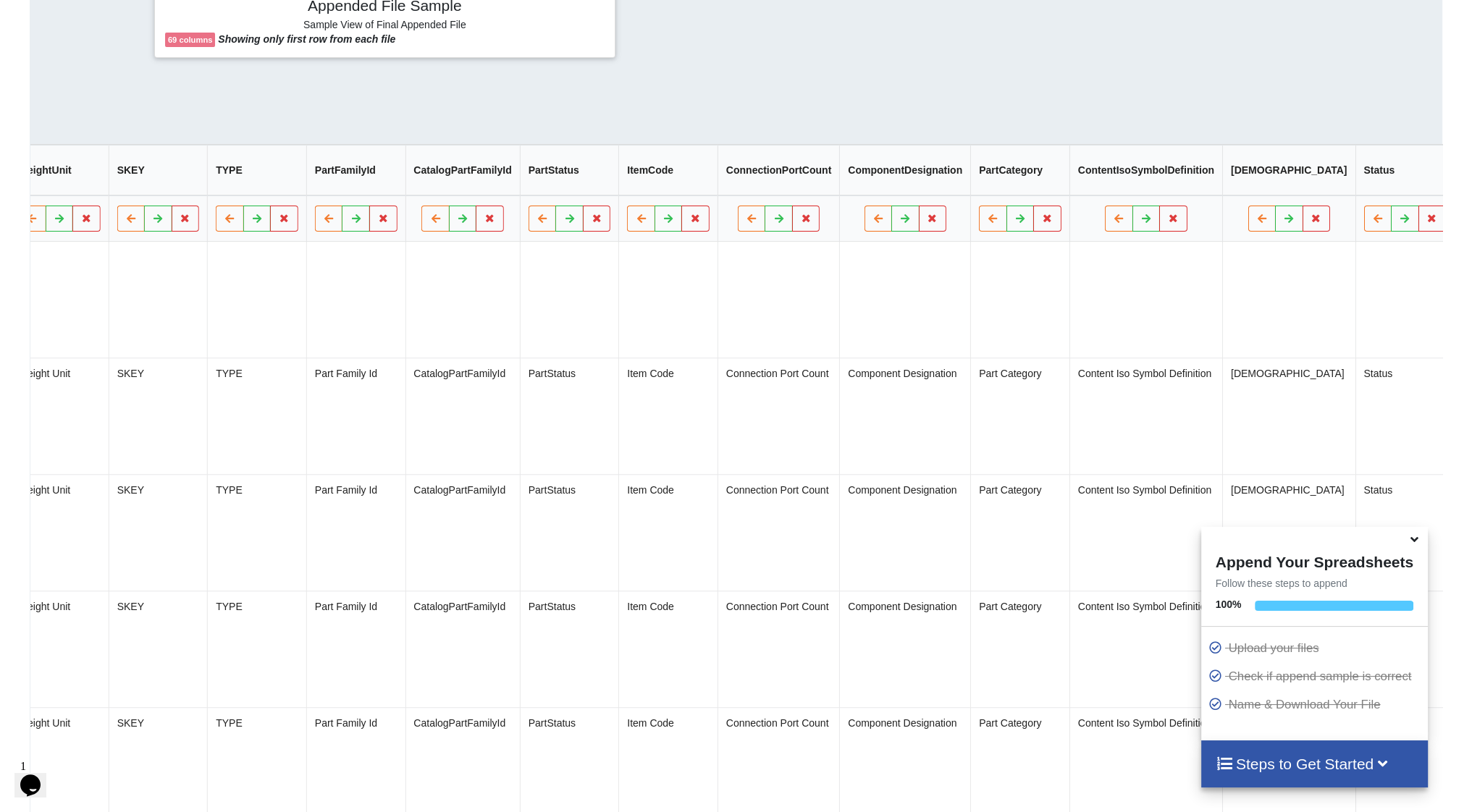
click at [1335, 186] on button "Delete Column" at bounding box center [1315, 182] width 97 height 26
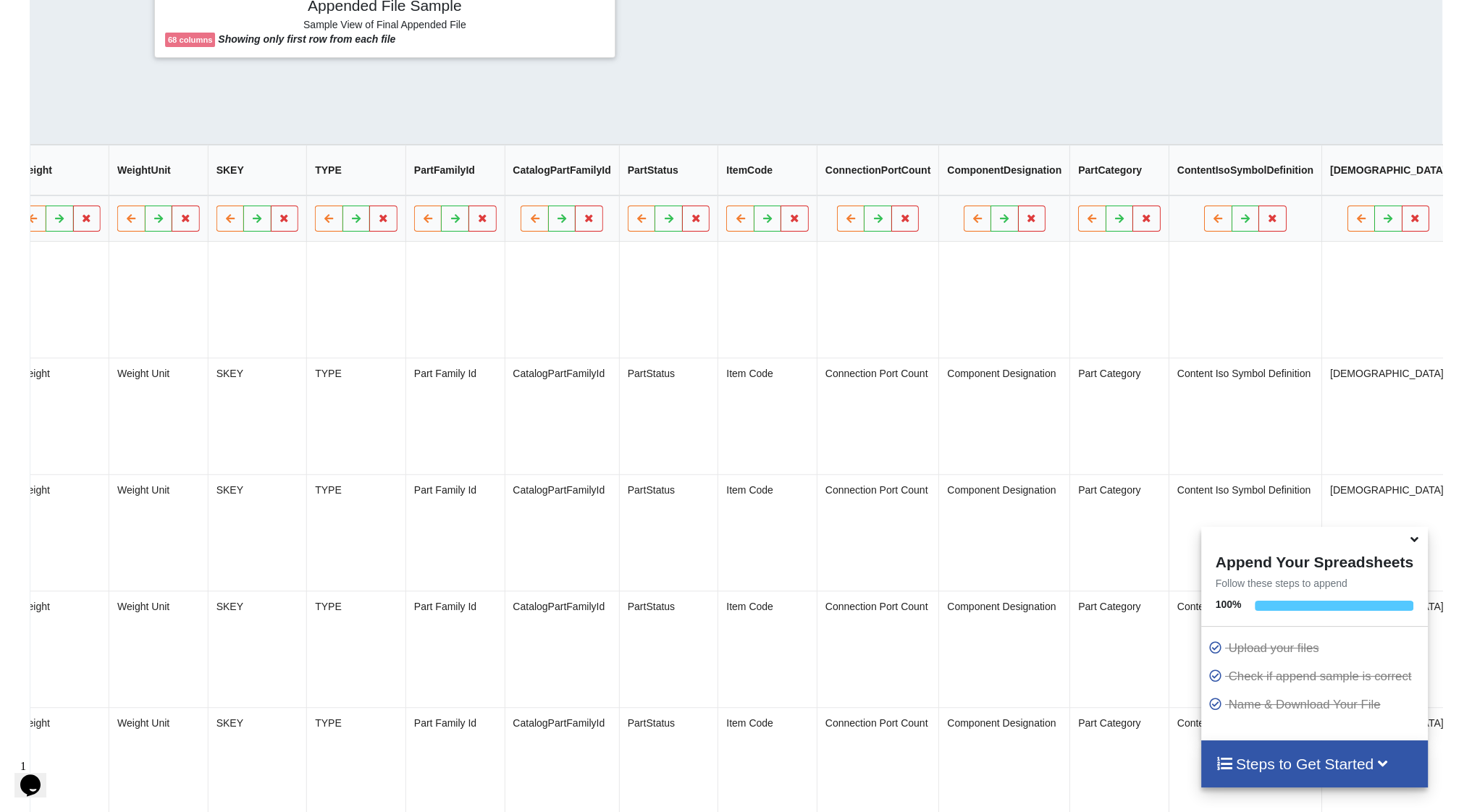
click at [1323, 182] on button "Delete Column" at bounding box center [1316, 182] width 97 height 26
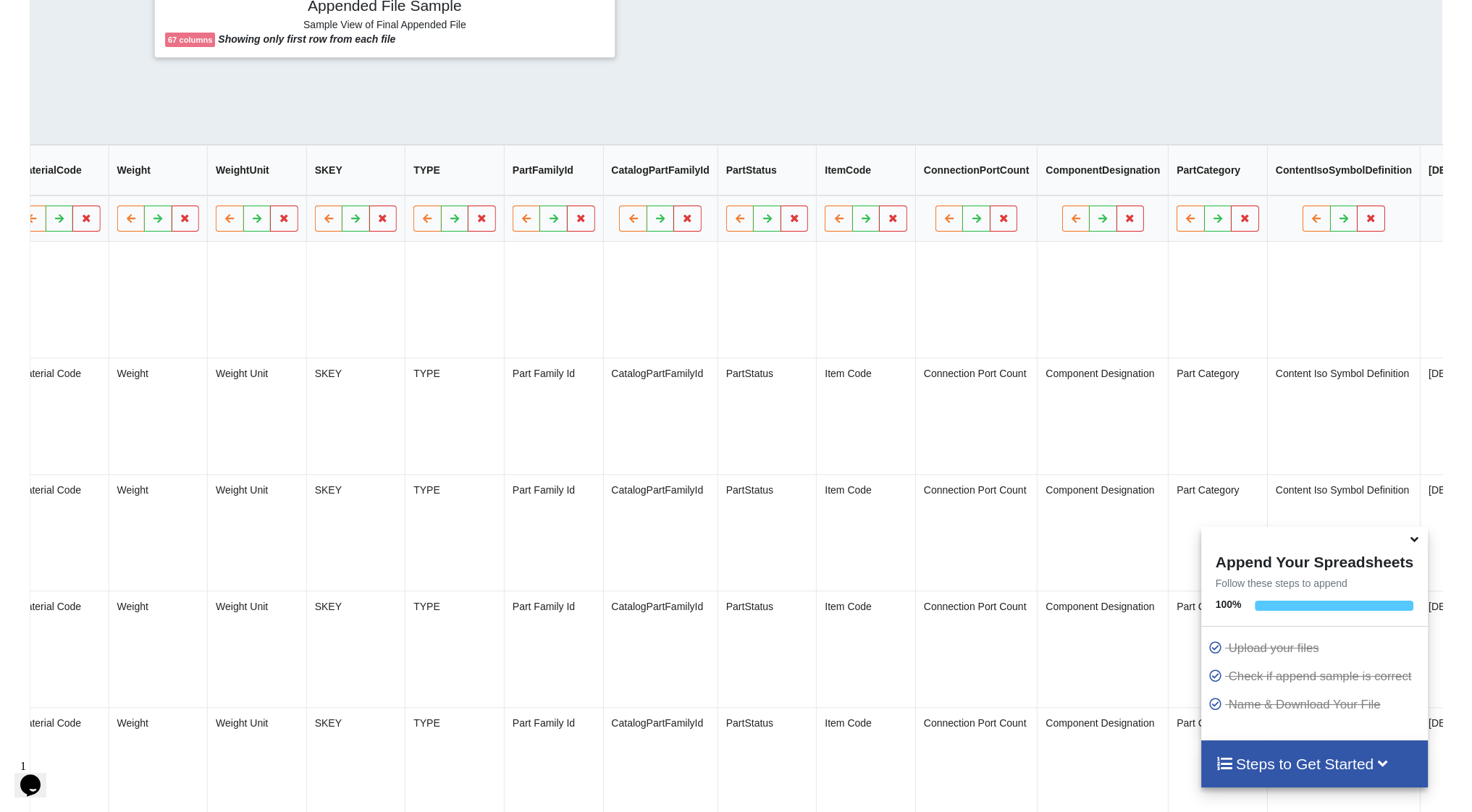
click at [1471, 223] on icon at bounding box center [1501, 217] width 13 height 8
click at [1340, 185] on button "Delete Column" at bounding box center [1315, 182] width 97 height 26
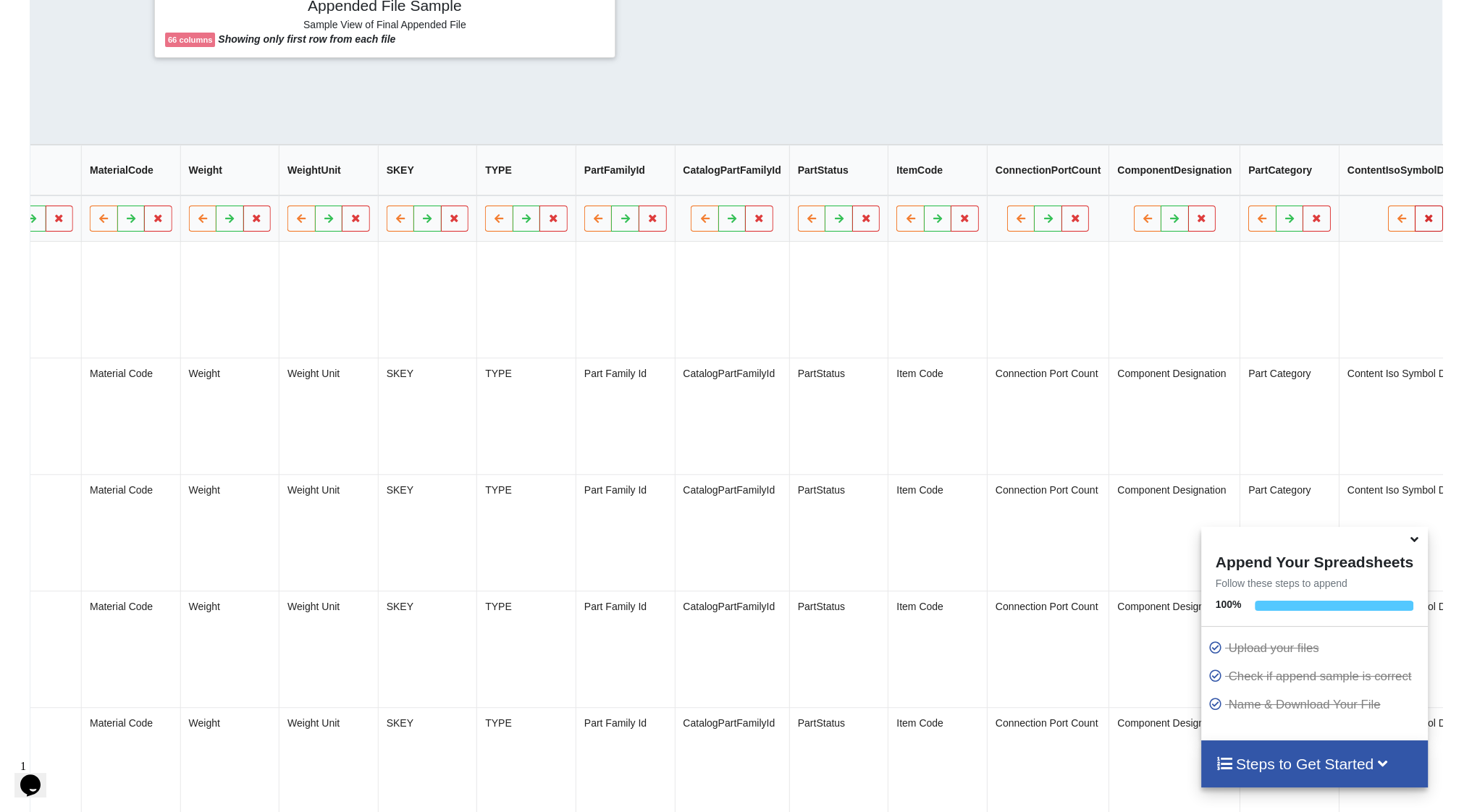
click at [1416, 215] on button at bounding box center [1430, 218] width 29 height 26
click at [1297, 178] on button "Delete Column" at bounding box center [1276, 182] width 97 height 26
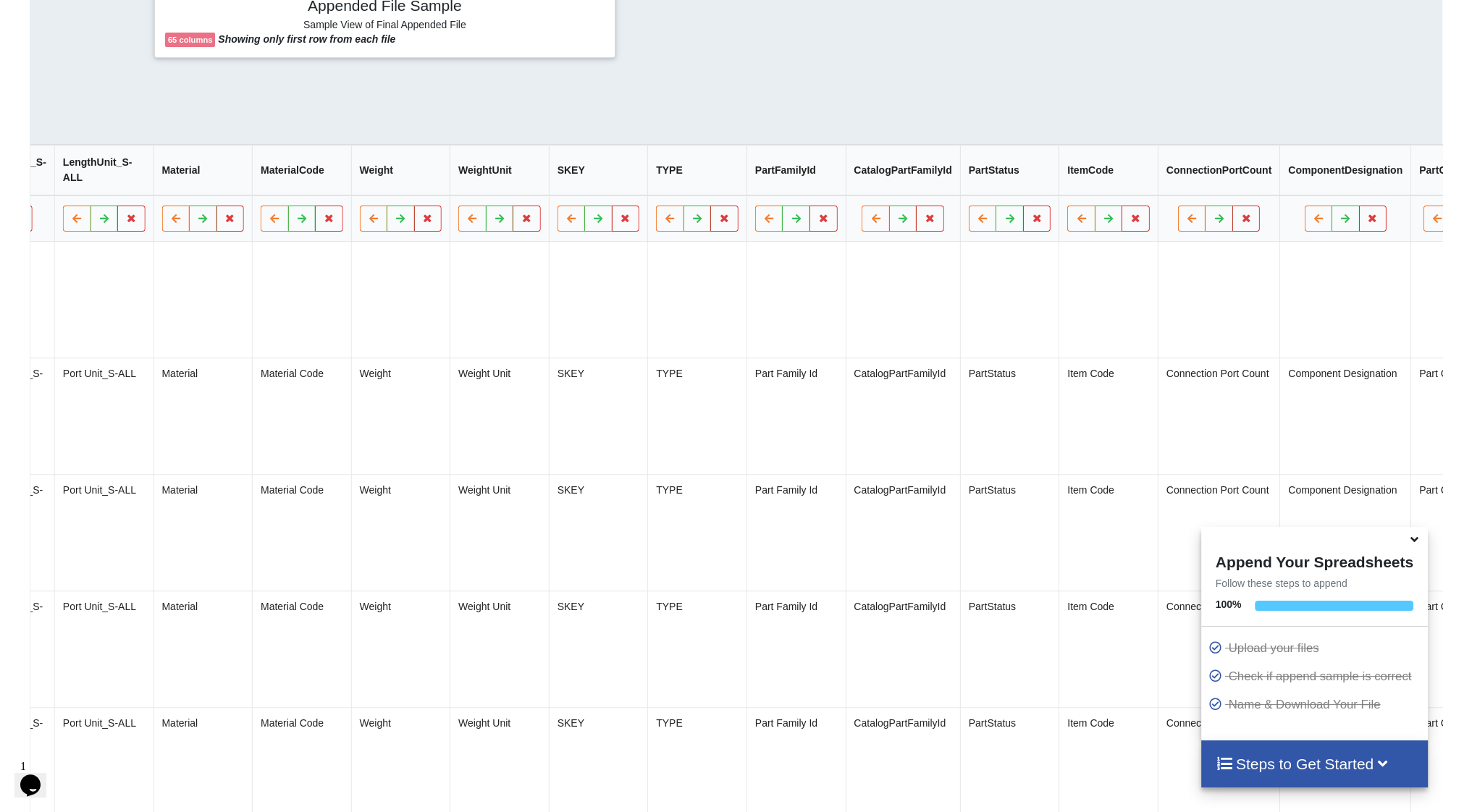
click at [1459, 221] on icon at bounding box center [1464, 217] width 13 height 8
click at [1328, 182] on button "Delete Column" at bounding box center [1312, 182] width 97 height 26
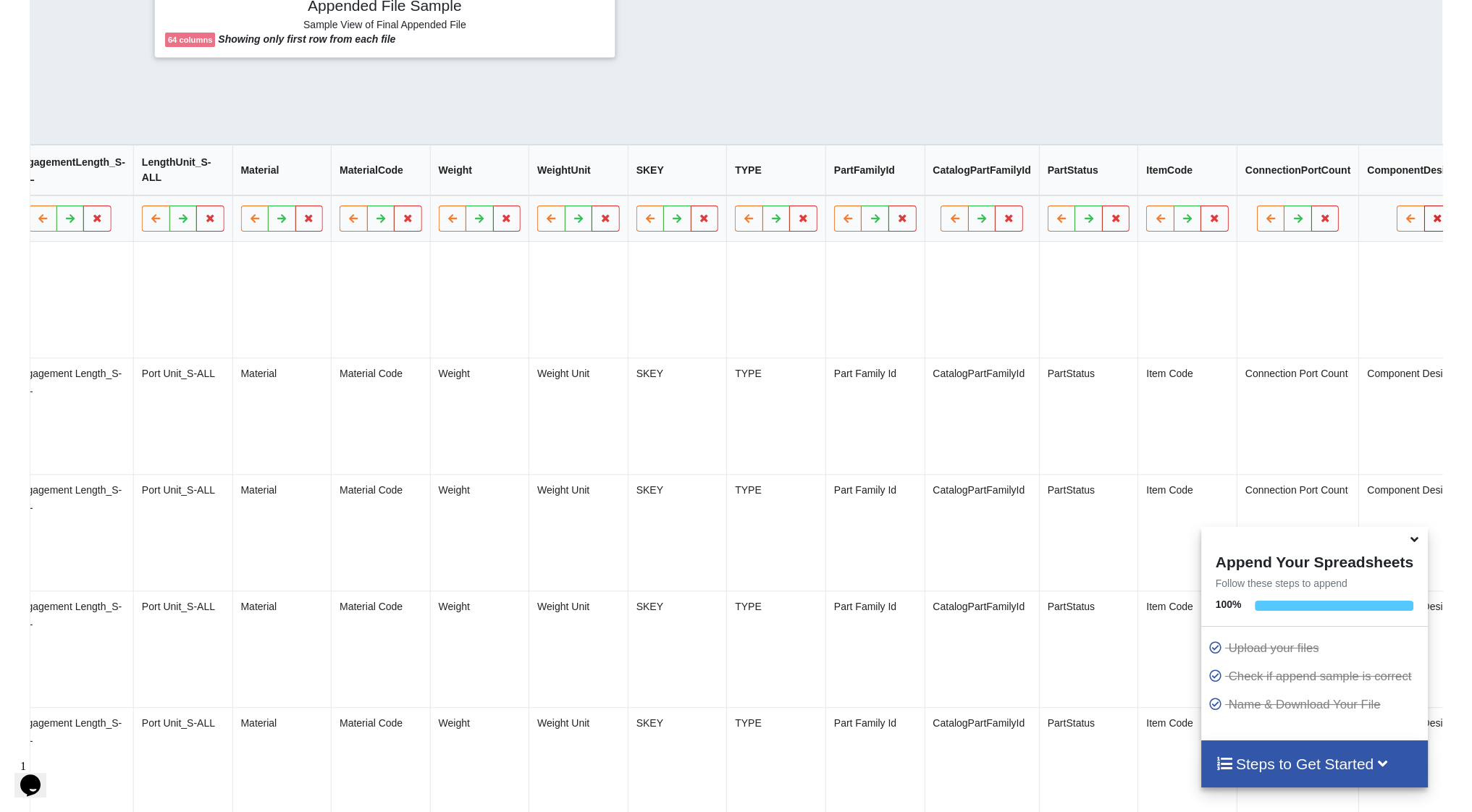
click at [1432, 223] on icon at bounding box center [1438, 217] width 13 height 8
click at [1317, 183] on button "Delete Column" at bounding box center [1286, 182] width 97 height 26
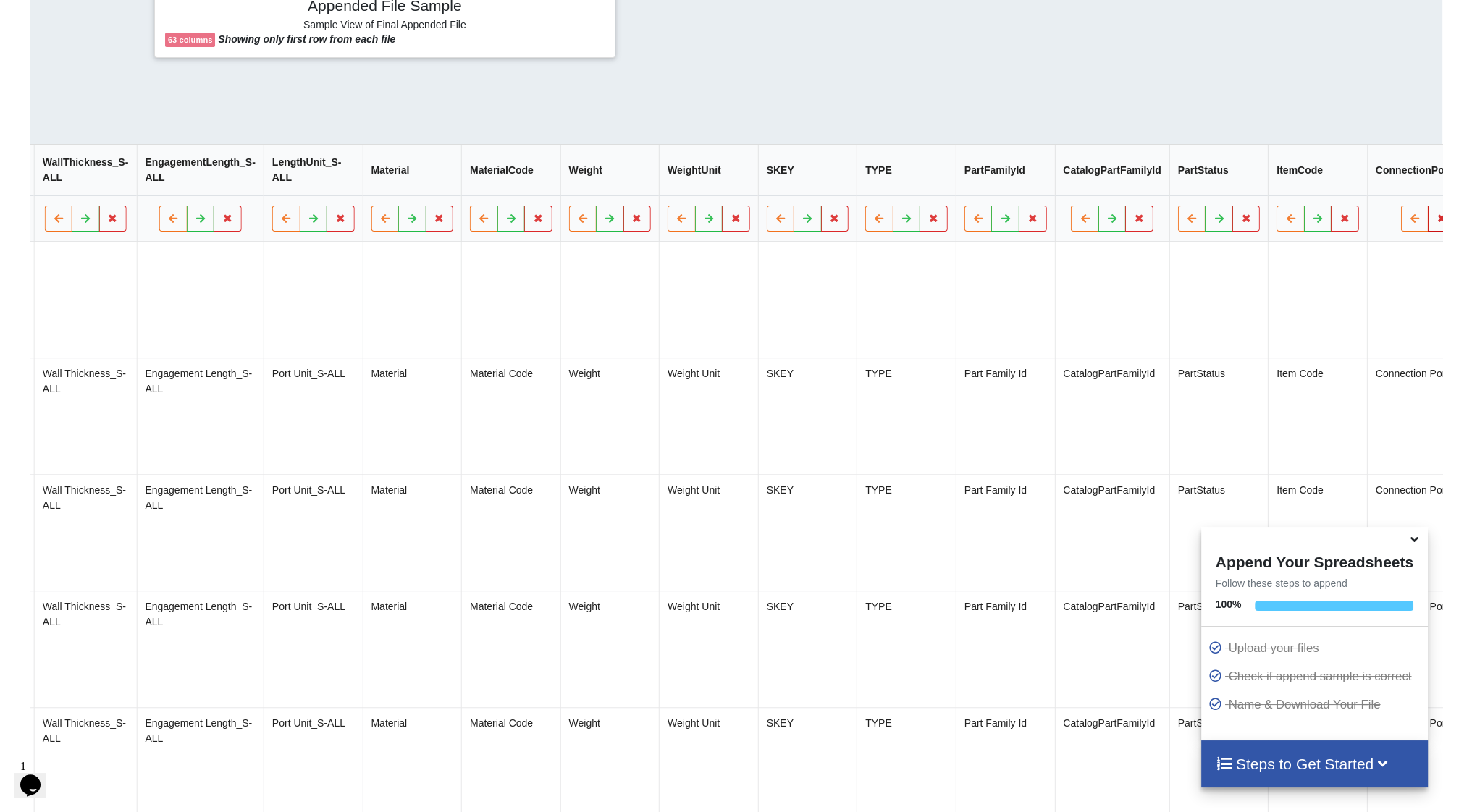
click at [1436, 218] on icon at bounding box center [1442, 217] width 13 height 8
click at [1316, 176] on button "Delete Column" at bounding box center [1291, 182] width 97 height 26
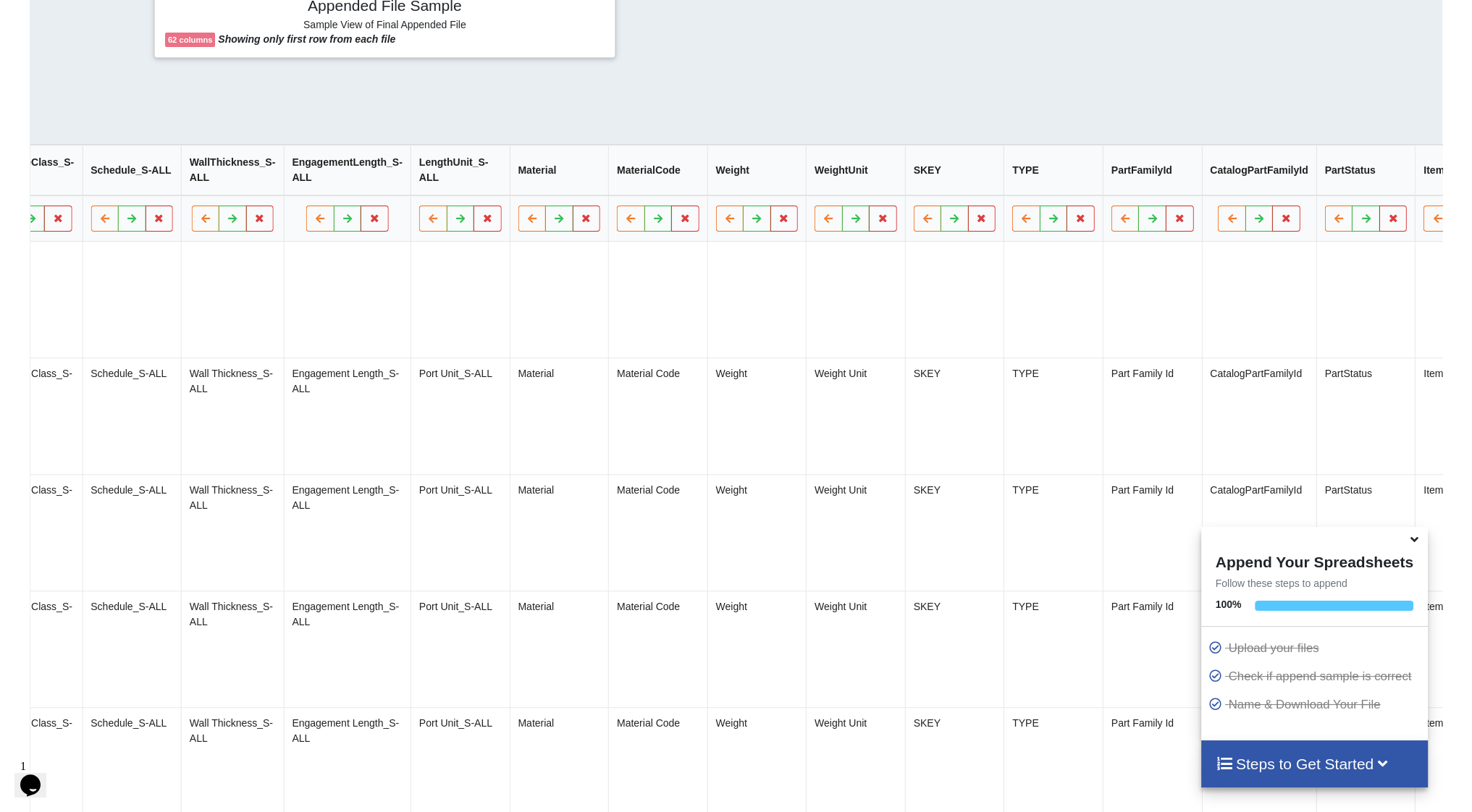
click at [1459, 222] on icon at bounding box center [1464, 217] width 13 height 8
click at [1313, 179] on button "Delete Column" at bounding box center [1315, 182] width 97 height 26
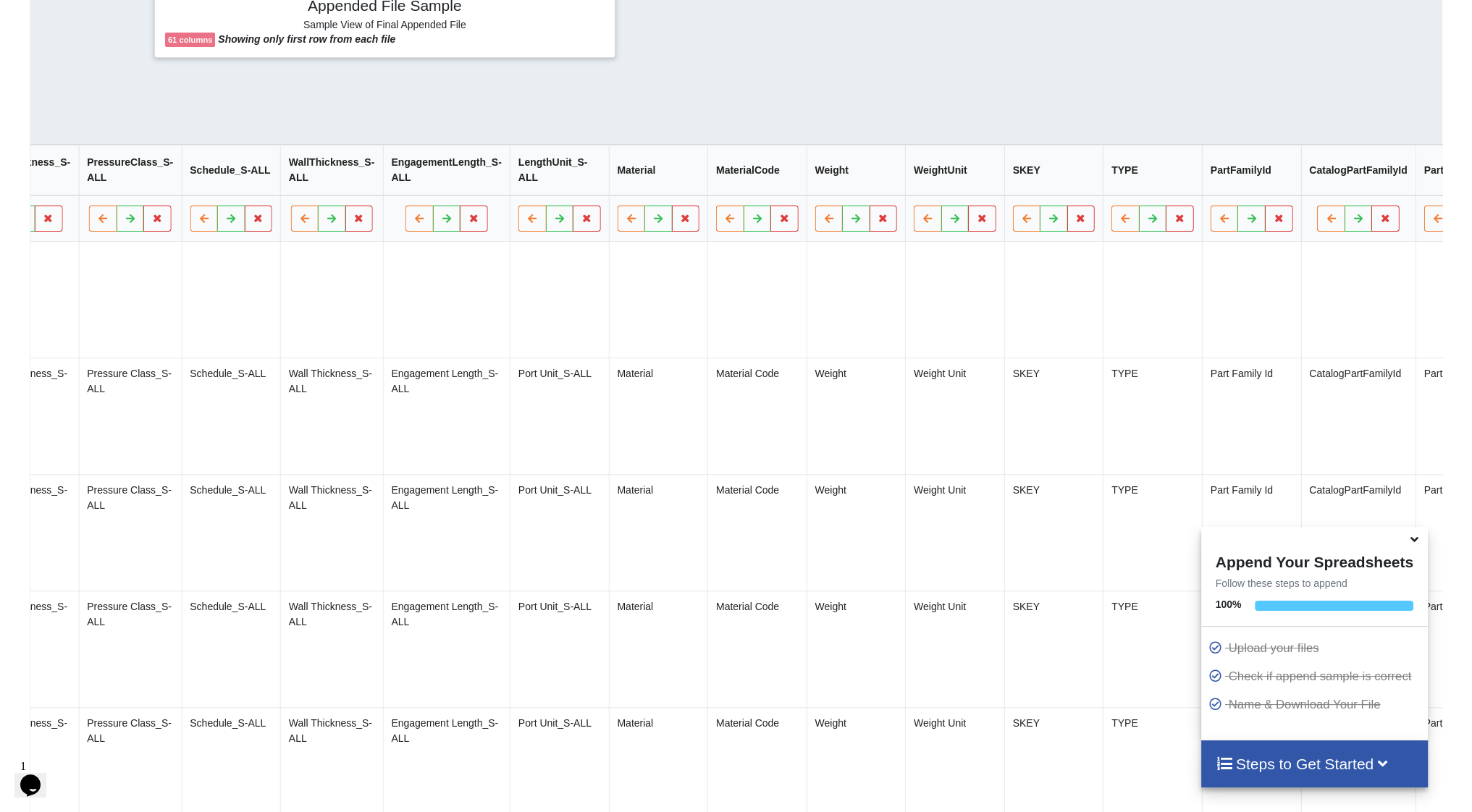
click at [1459, 223] on icon at bounding box center [1465, 217] width 13 height 8
click at [1342, 181] on button "Delete Column" at bounding box center [1315, 182] width 97 height 26
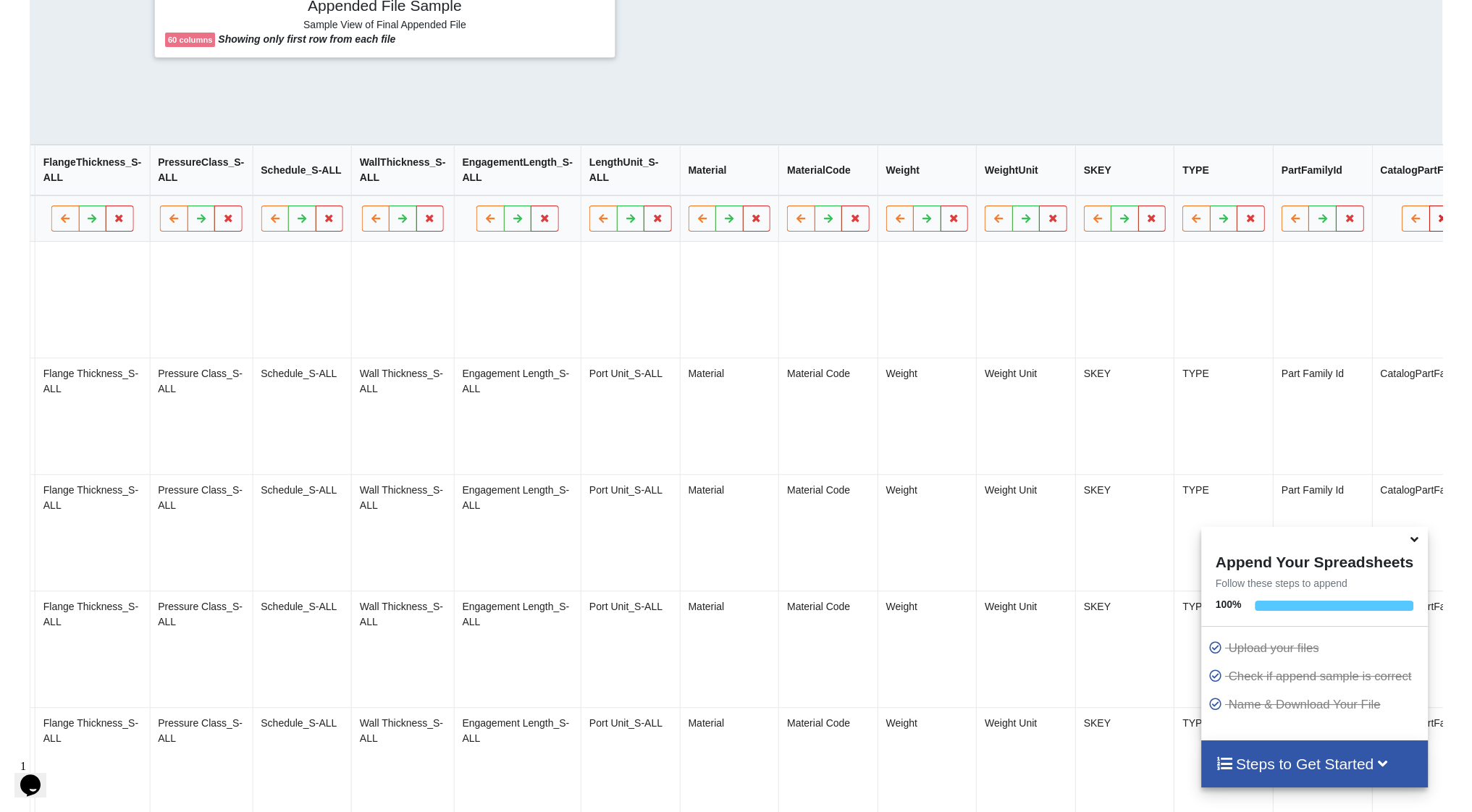
click at [1437, 219] on icon at bounding box center [1443, 217] width 13 height 8
click at [1303, 176] on button "Delete Column" at bounding box center [1294, 182] width 97 height 26
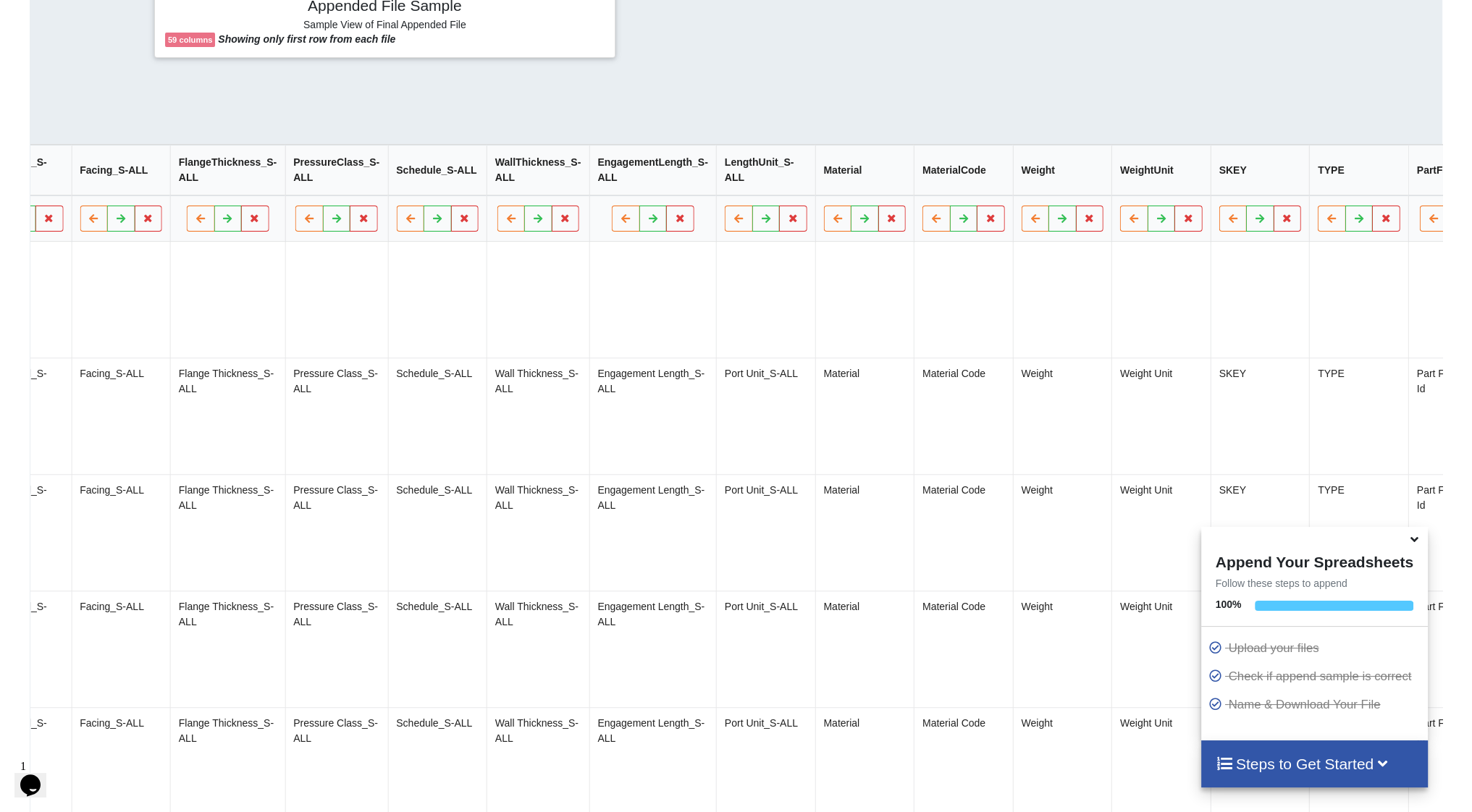
click at [1455, 223] on icon at bounding box center [1461, 217] width 13 height 8
click at [1313, 182] on button "Delete Column" at bounding box center [1312, 182] width 97 height 26
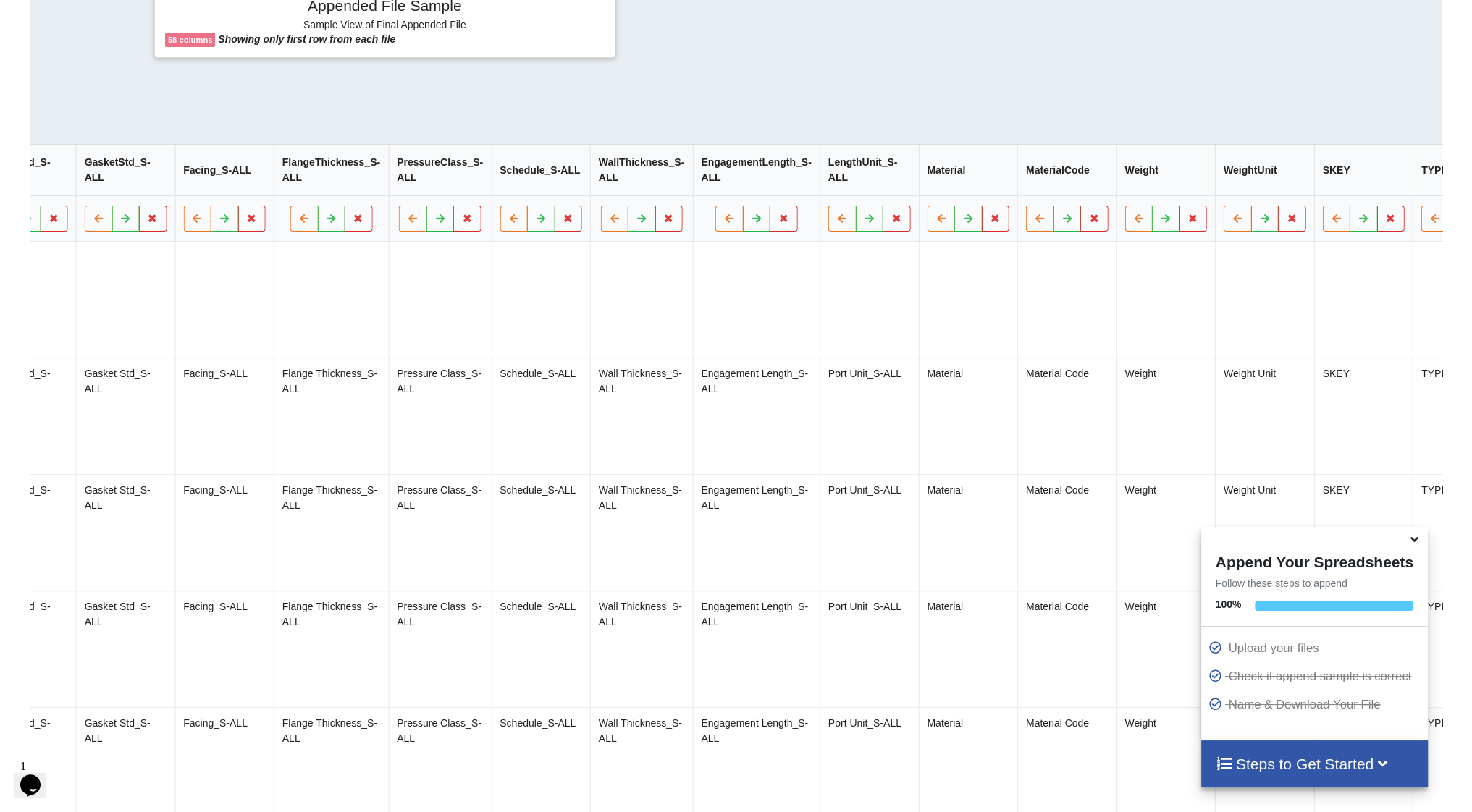
click at [1457, 220] on icon at bounding box center [1463, 217] width 13 height 8
click at [1325, 187] on button "Delete Column" at bounding box center [1315, 182] width 97 height 26
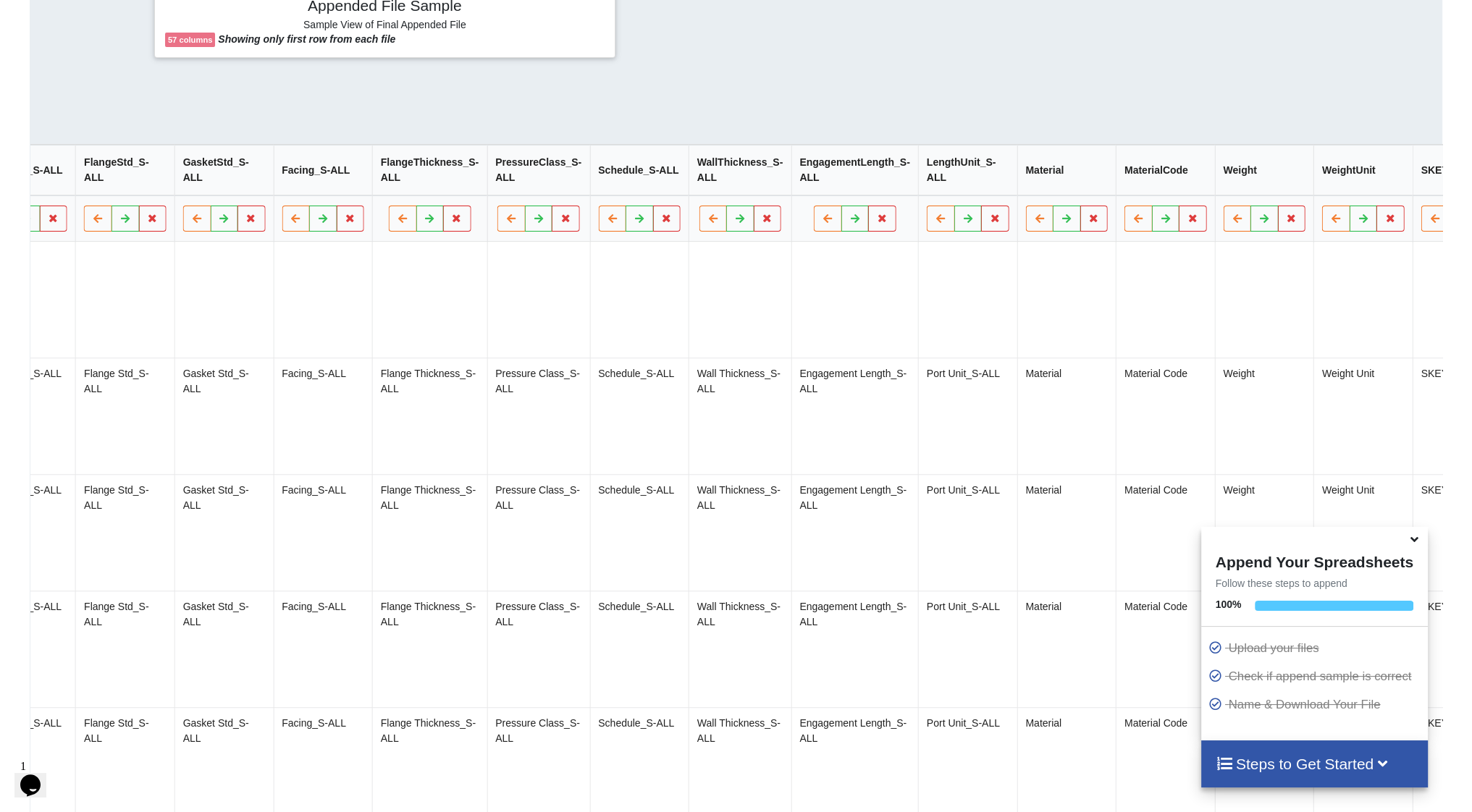
click at [1457, 219] on icon at bounding box center [1463, 217] width 13 height 8
click at [1338, 175] on button "Delete Column" at bounding box center [1315, 182] width 97 height 26
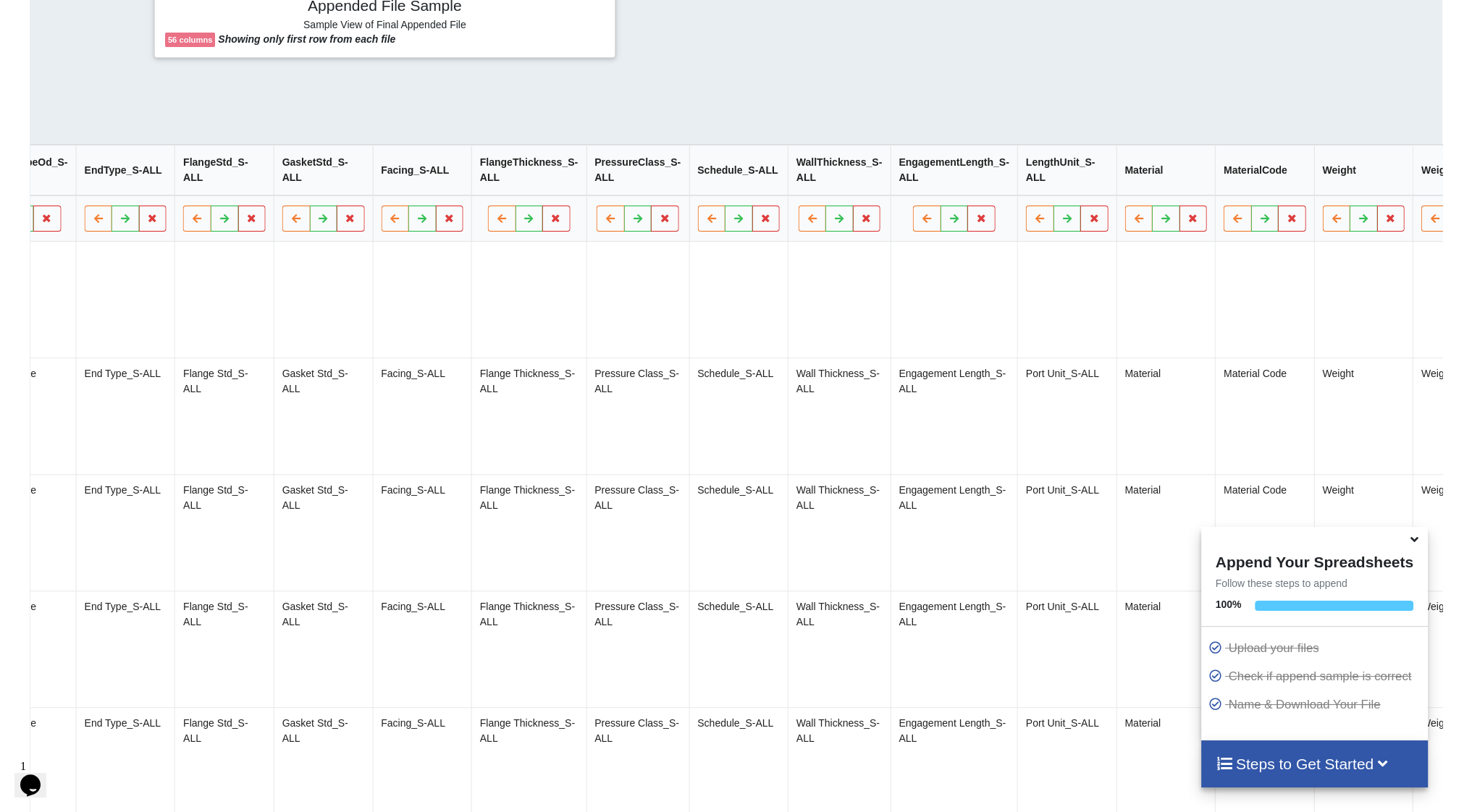
click at [1457, 219] on icon at bounding box center [1463, 217] width 13 height 8
click at [1321, 176] on button "Delete Column" at bounding box center [1315, 182] width 97 height 26
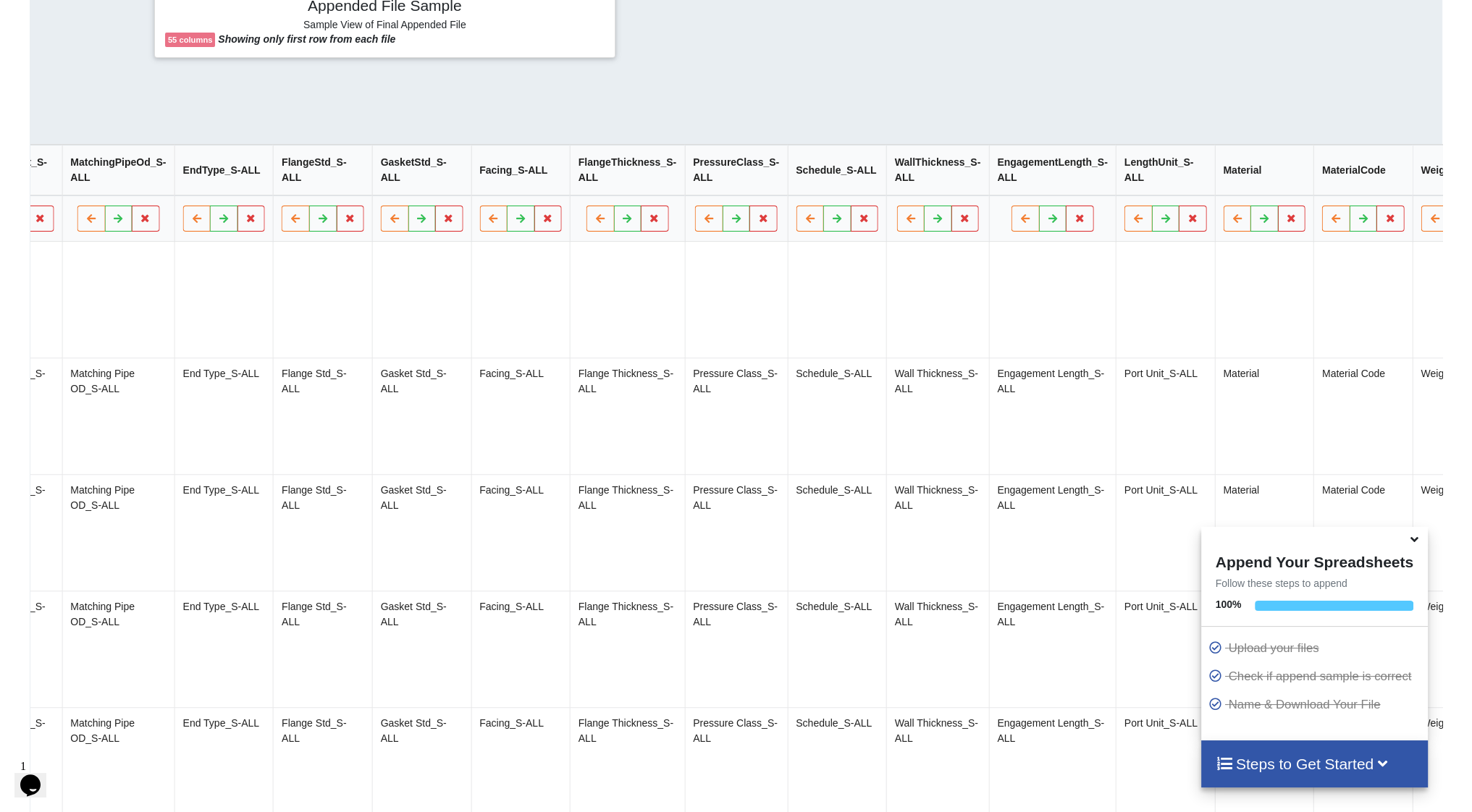
click at [1456, 223] on icon at bounding box center [1462, 217] width 13 height 8
click at [1326, 178] on button "Delete Column" at bounding box center [1315, 182] width 97 height 26
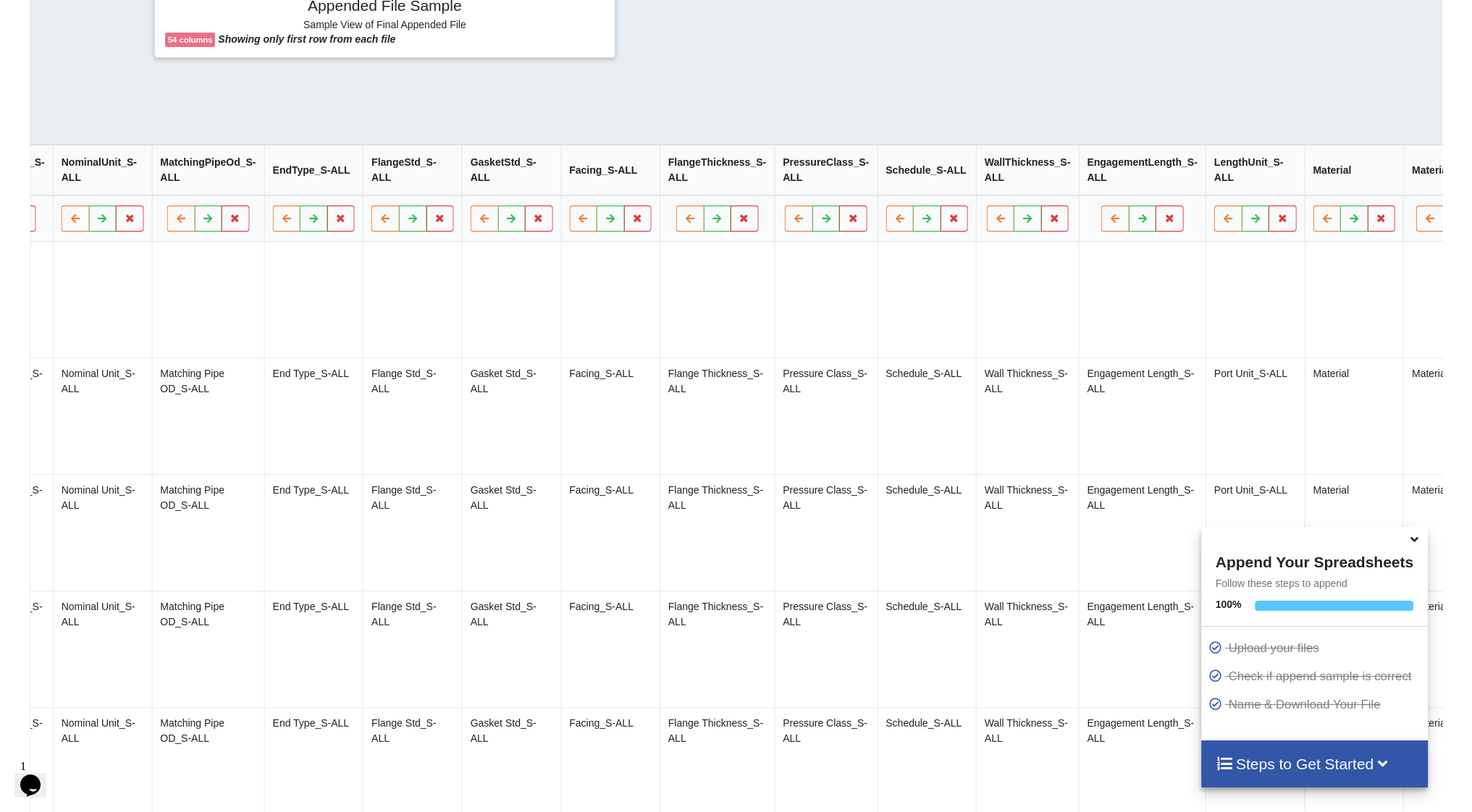
click at [1452, 223] on icon at bounding box center [1458, 217] width 13 height 8
click at [1333, 183] on button "Delete Column" at bounding box center [1311, 182] width 97 height 26
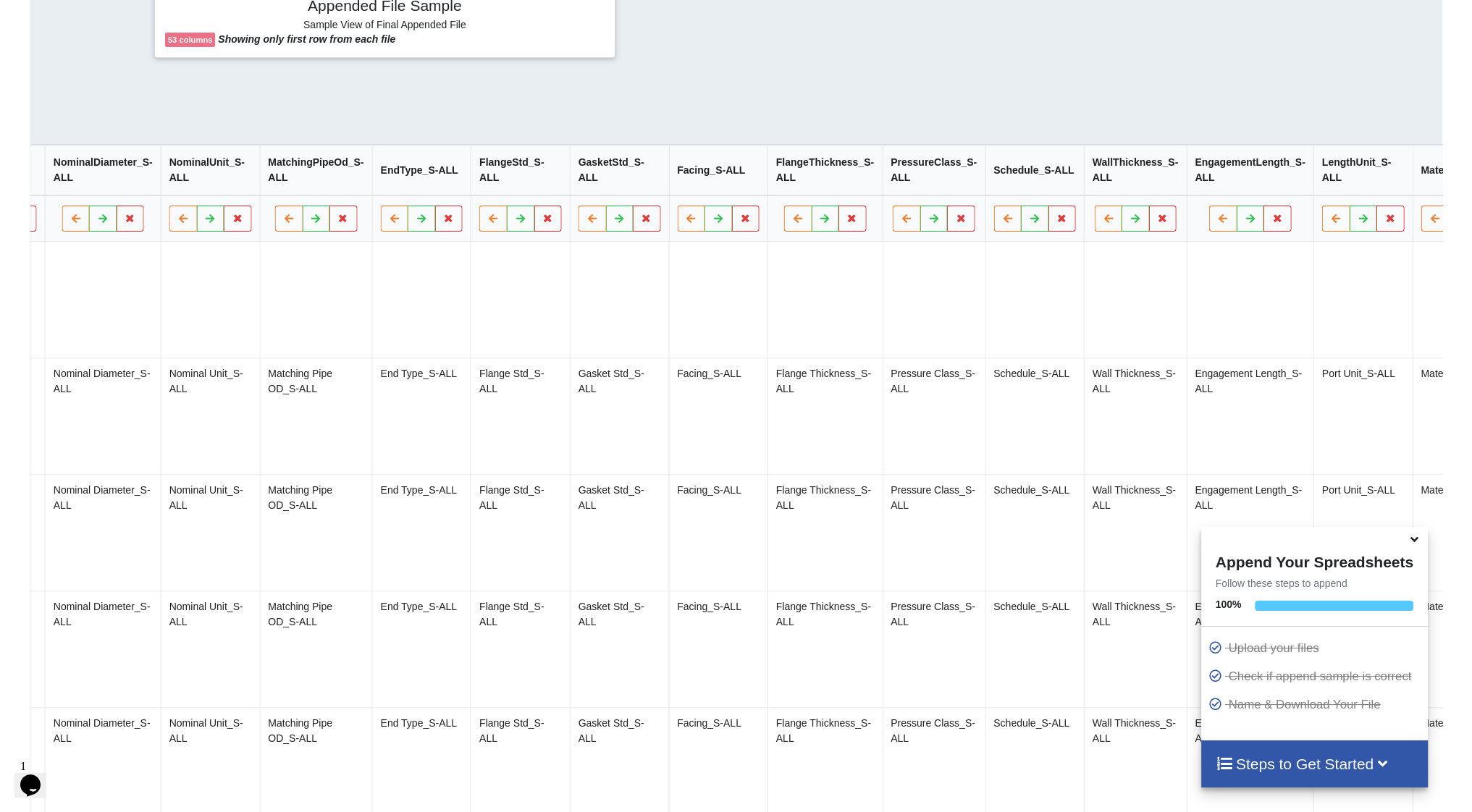
click at [1456, 223] on icon at bounding box center [1462, 217] width 13 height 8
click at [1339, 181] on button "Delete Column" at bounding box center [1315, 182] width 97 height 26
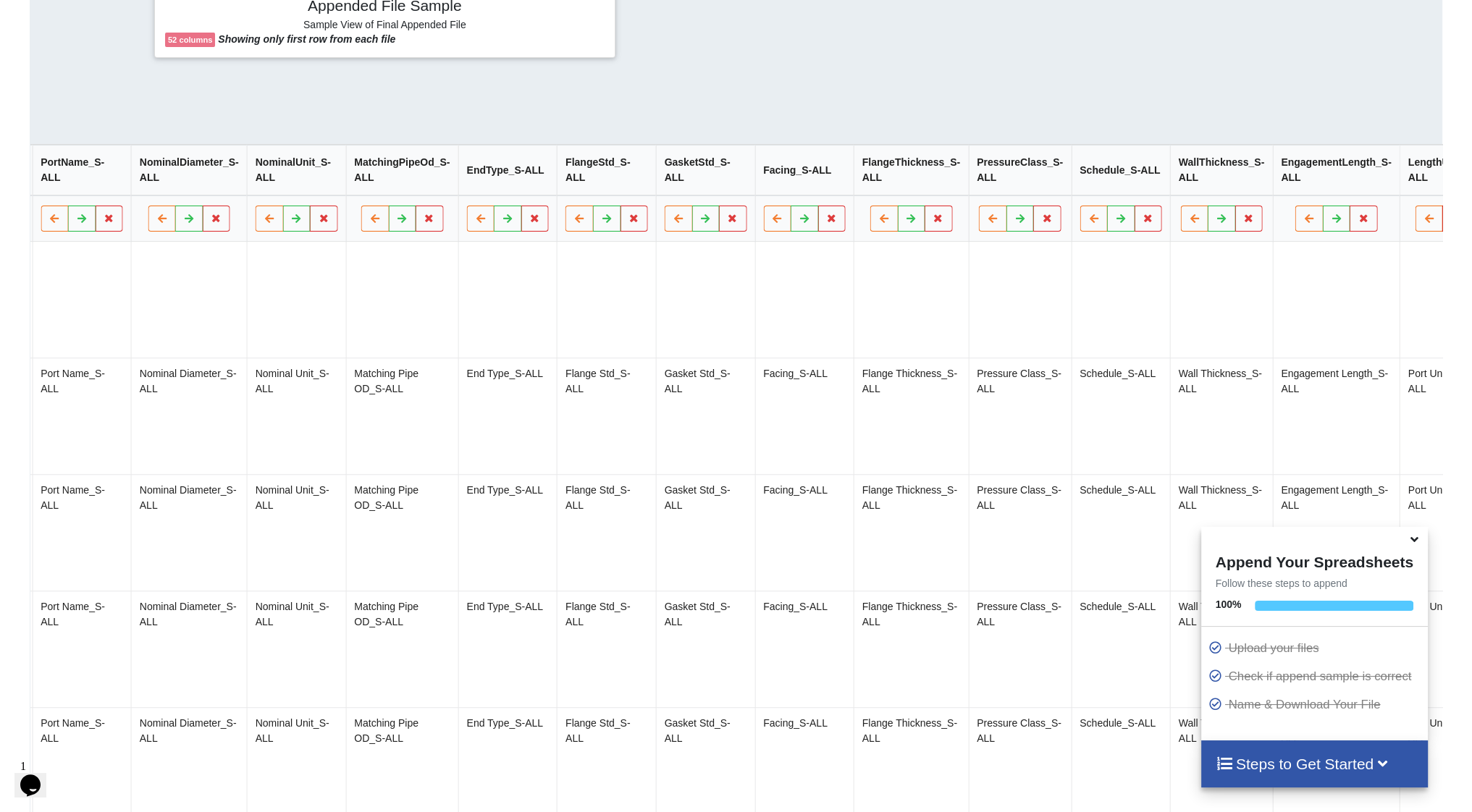
click at [1443, 231] on button at bounding box center [1457, 218] width 29 height 26
drag, startPoint x: 1327, startPoint y: 175, endPoint x: 1353, endPoint y: 194, distance: 32.2
click at [1327, 176] on button "Delete Column" at bounding box center [1309, 182] width 97 height 26
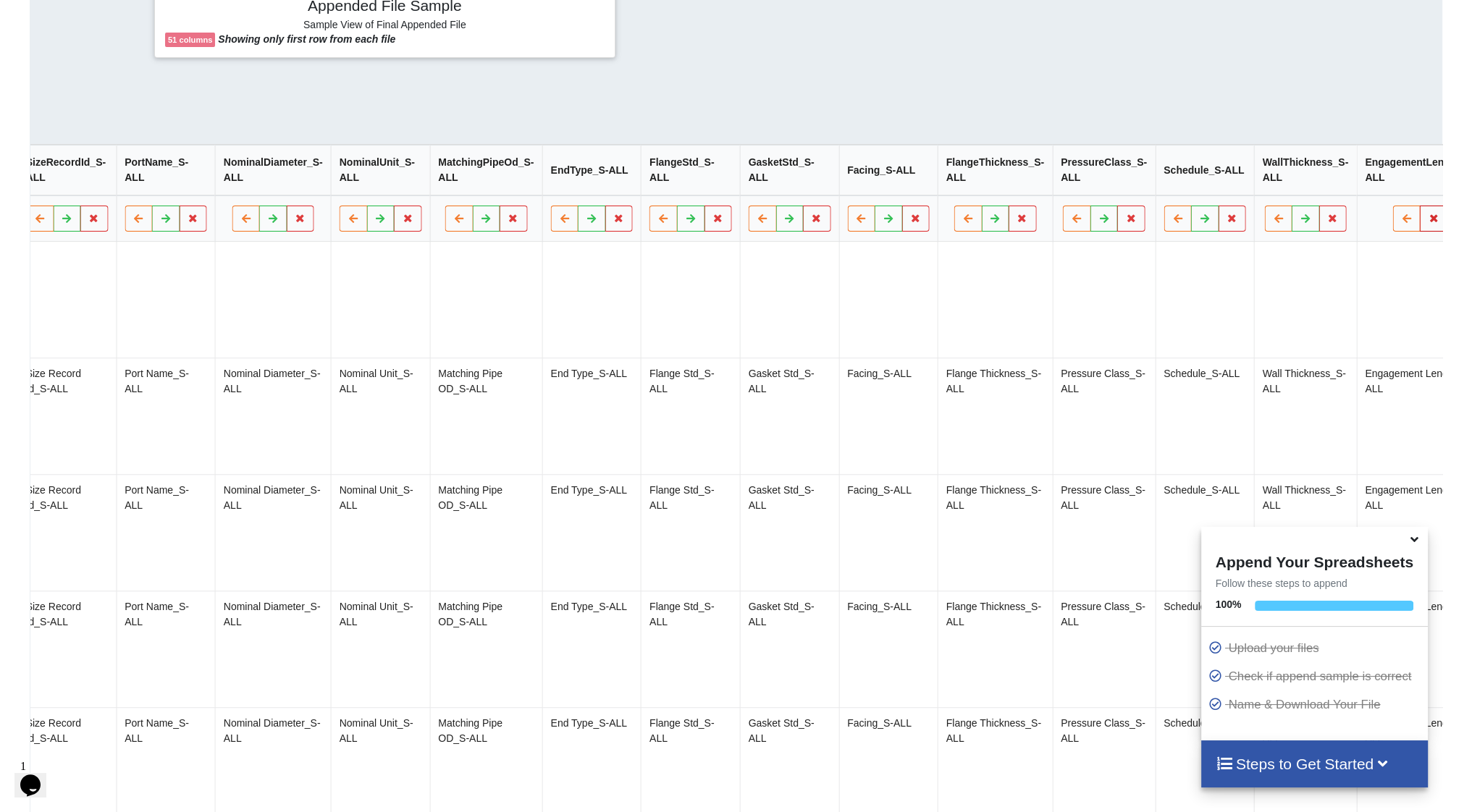
click at [1421, 218] on button at bounding box center [1435, 218] width 29 height 26
click at [1311, 178] on button "Delete Column" at bounding box center [1289, 182] width 97 height 26
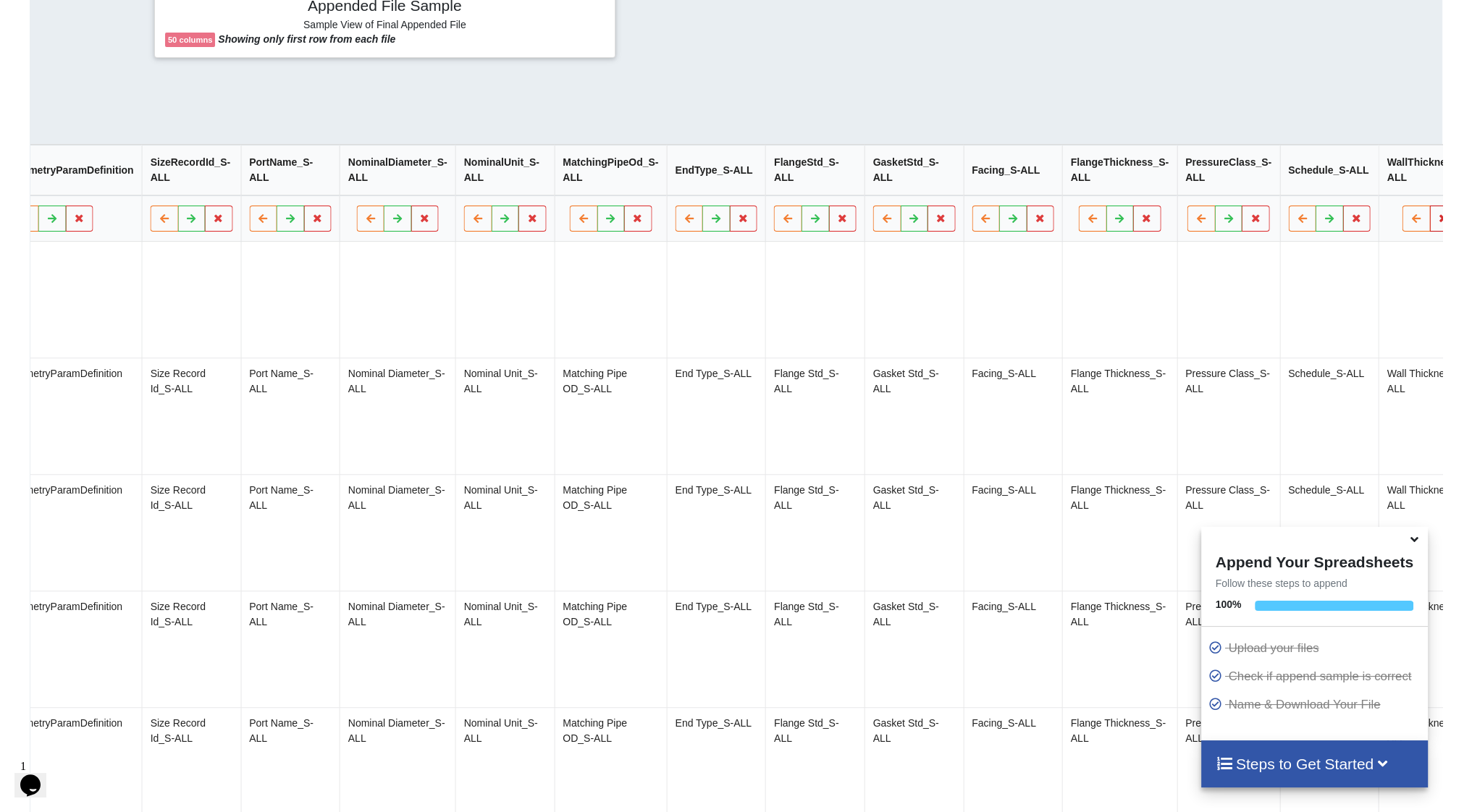
click at [1430, 223] on button at bounding box center [1444, 218] width 29 height 26
click at [1306, 178] on button "Delete Column" at bounding box center [1302, 182] width 97 height 26
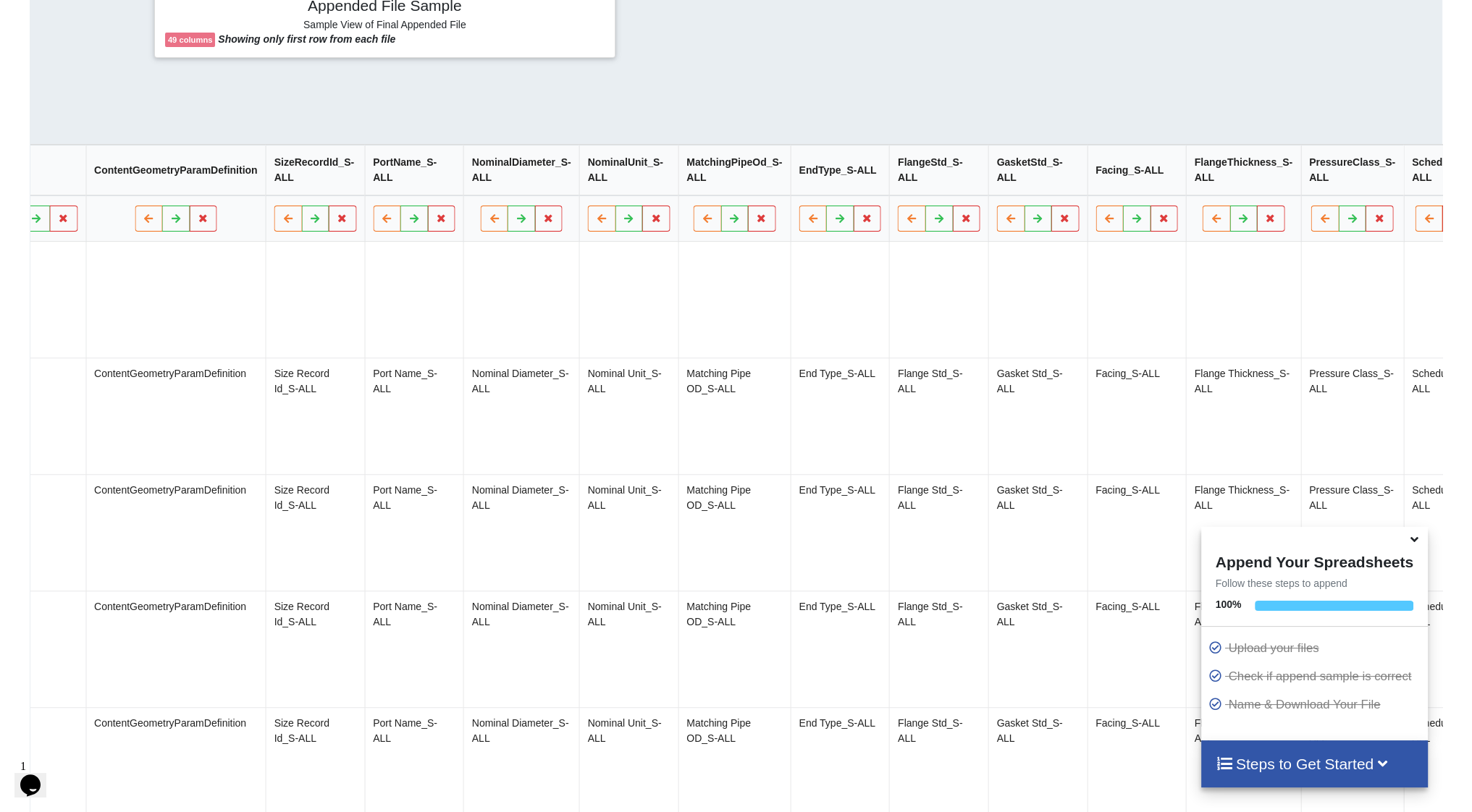
click at [1449, 223] on icon at bounding box center [1455, 217] width 13 height 8
click at [1326, 181] on button "Delete Column" at bounding box center [1314, 182] width 97 height 26
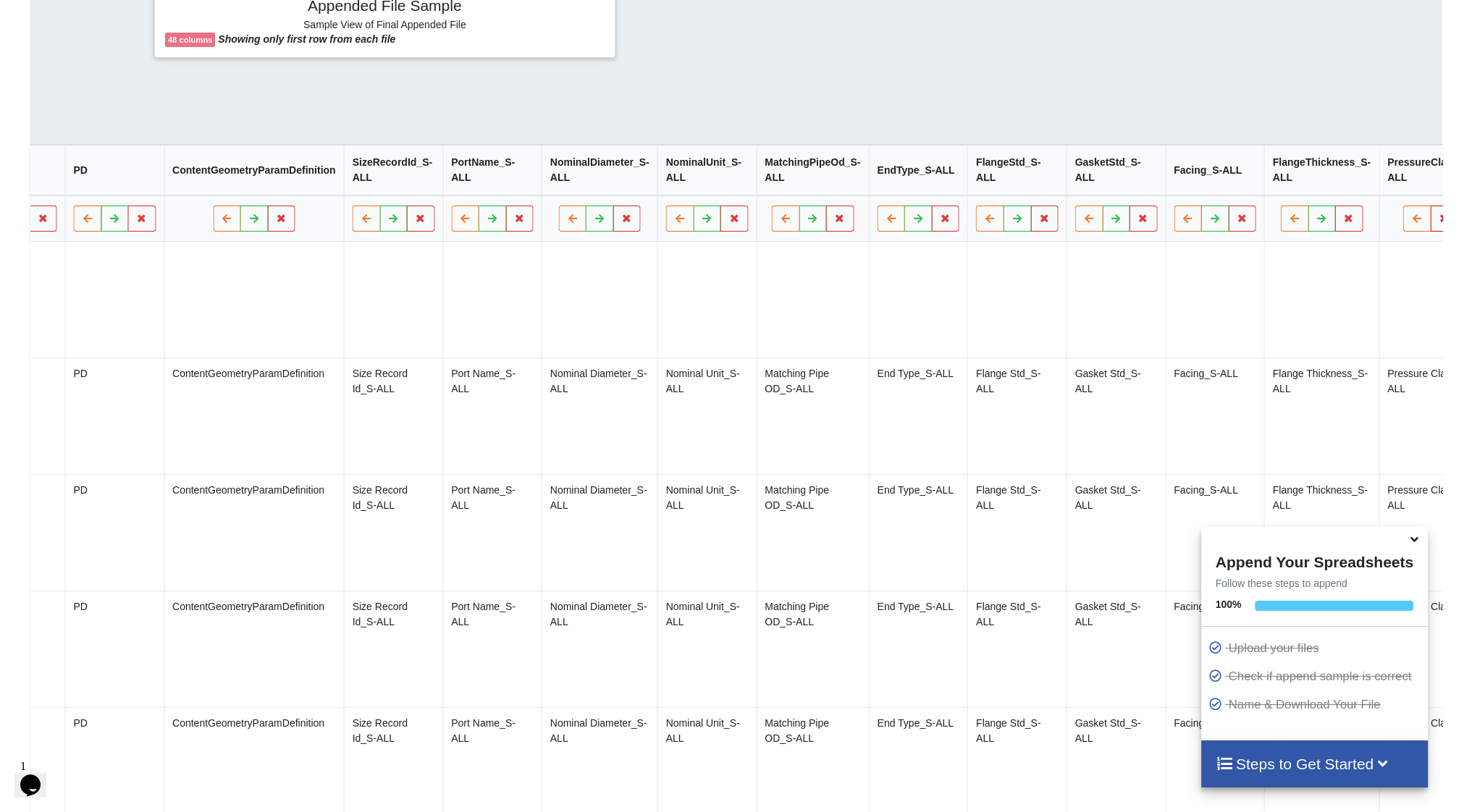
click at [1438, 220] on icon at bounding box center [1443, 217] width 13 height 8
click at [1337, 184] on button "Delete Column" at bounding box center [1304, 182] width 97 height 26
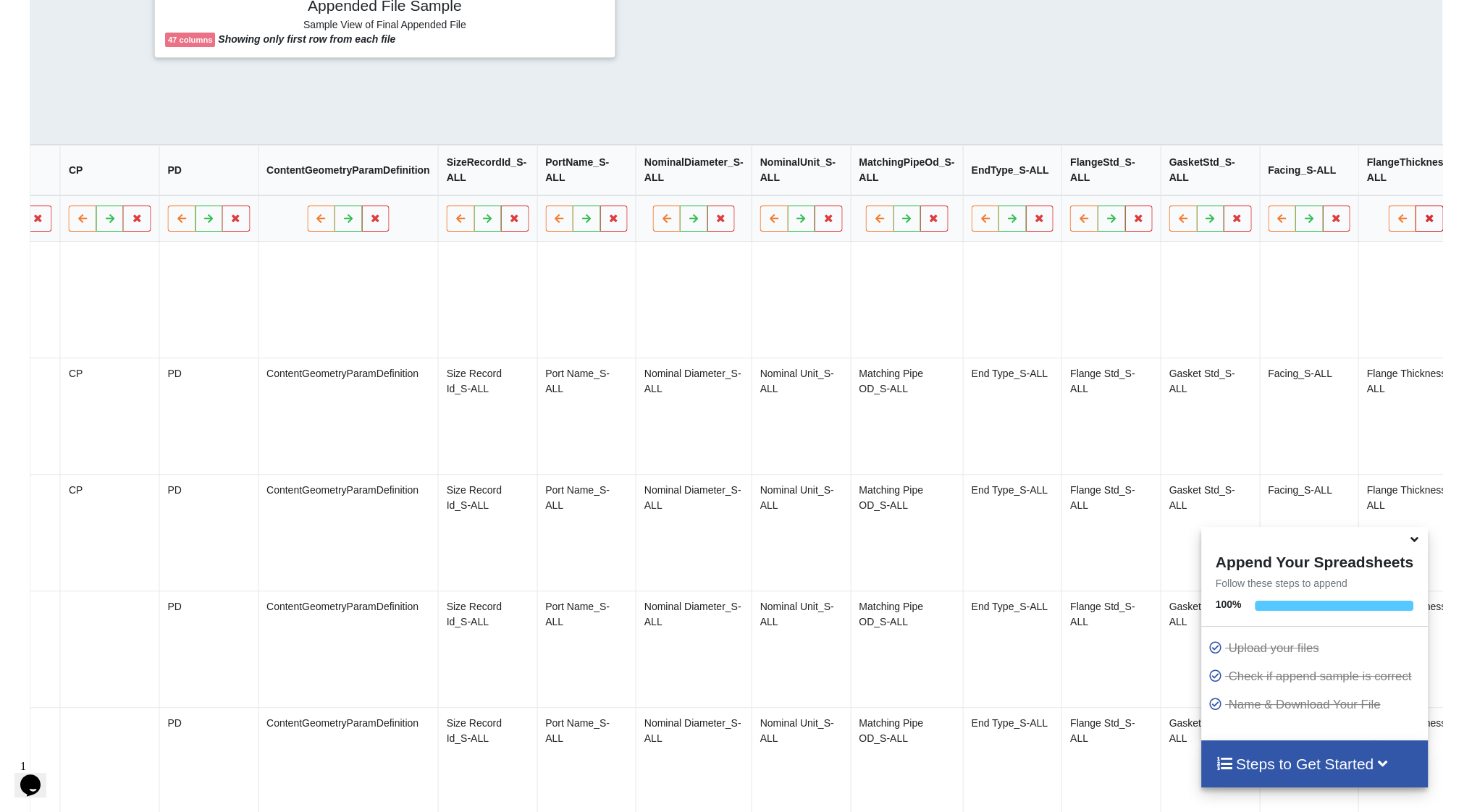
click at [1422, 220] on icon at bounding box center [1428, 217] width 13 height 8
click at [1320, 181] on button "Delete Column" at bounding box center [1297, 182] width 97 height 26
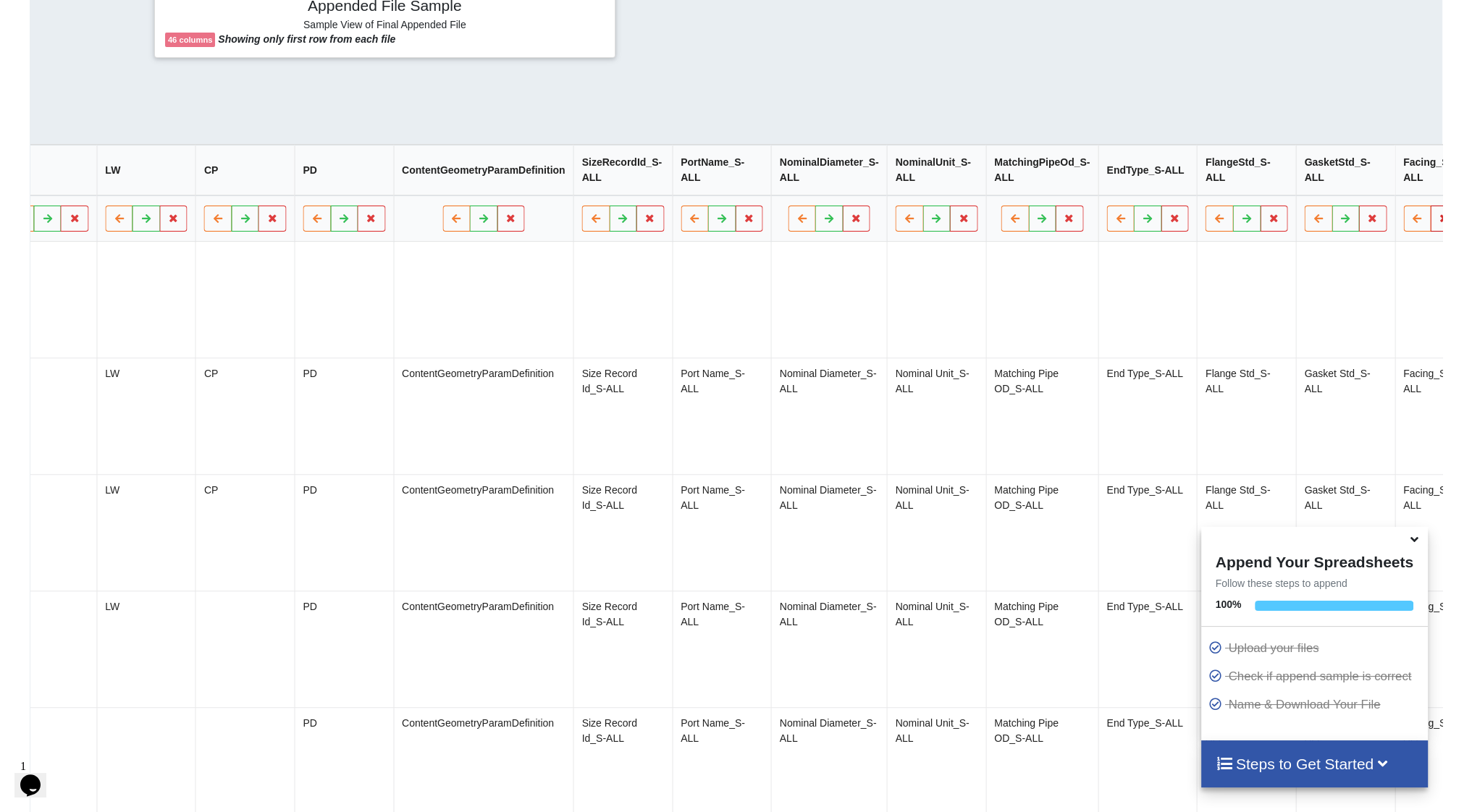
click at [1438, 223] on icon at bounding box center [1443, 217] width 13 height 8
click at [1303, 181] on button "Delete Column" at bounding box center [1315, 182] width 97 height 26
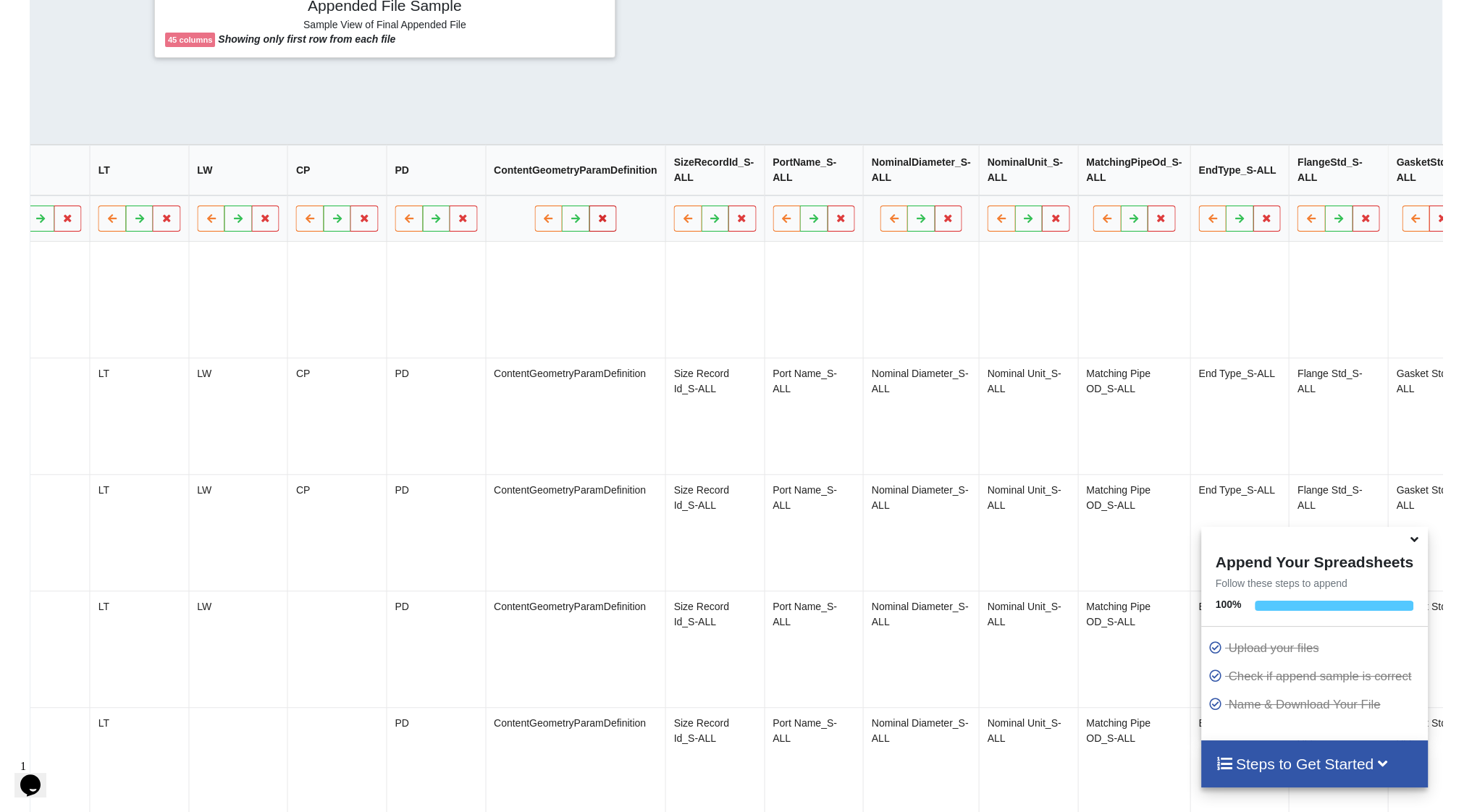
click at [589, 219] on button at bounding box center [603, 218] width 29 height 26
click at [503, 181] on button "Delete Column" at bounding box center [477, 182] width 97 height 26
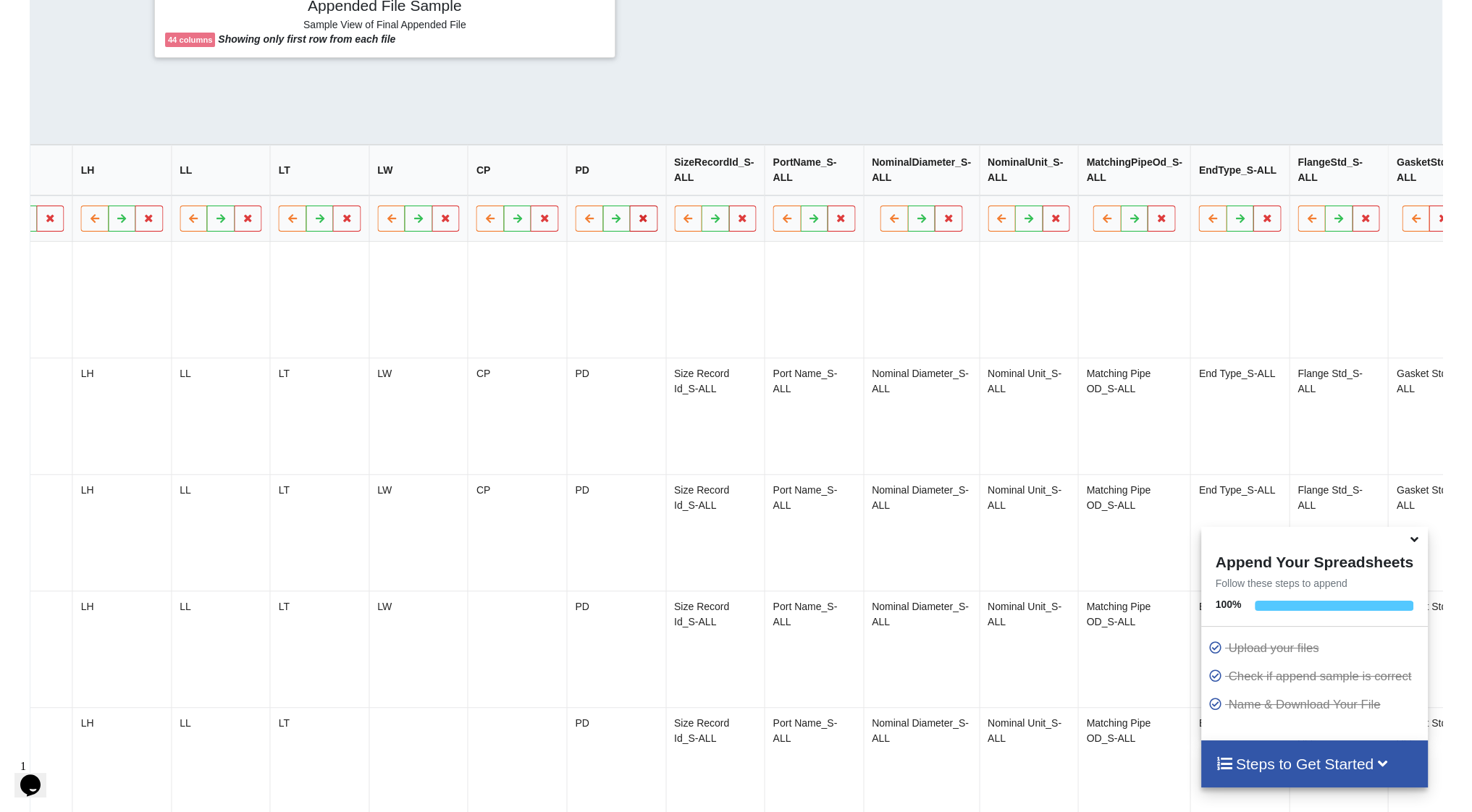
click at [637, 223] on icon at bounding box center [643, 217] width 13 height 8
click at [526, 181] on button "Delete Column" at bounding box center [517, 182] width 97 height 26
click at [629, 221] on button at bounding box center [643, 218] width 29 height 26
click at [551, 189] on button "Delete Column" at bounding box center [517, 182] width 97 height 26
click at [636, 223] on icon at bounding box center [642, 217] width 13 height 8
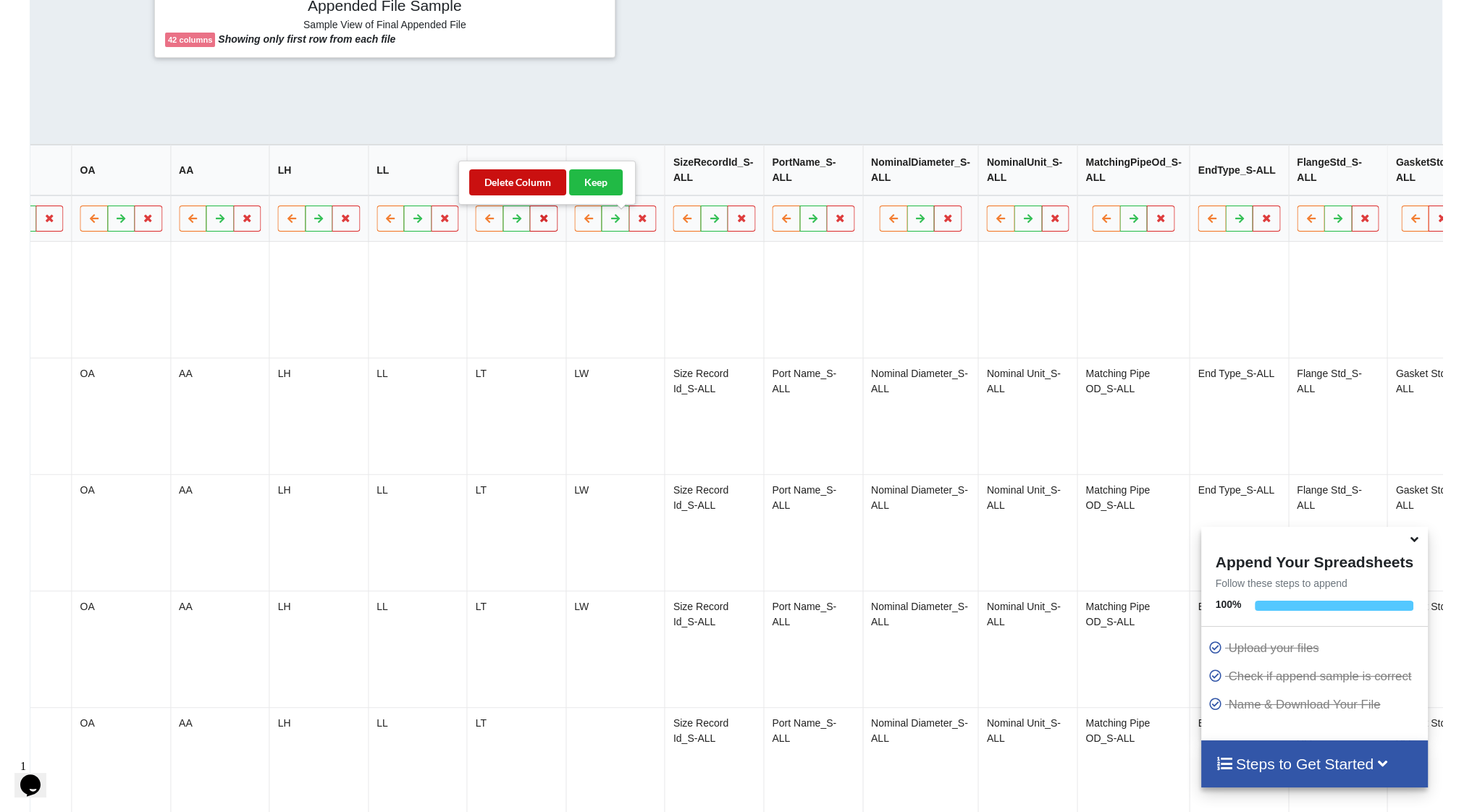
click at [549, 191] on button "Delete Column" at bounding box center [518, 182] width 97 height 26
click at [636, 223] on icon at bounding box center [642, 217] width 13 height 8
click at [544, 189] on button "Delete Column" at bounding box center [517, 182] width 97 height 26
drag, startPoint x: 628, startPoint y: 225, endPoint x: 616, endPoint y: 213, distance: 17.0
click at [628, 225] on button at bounding box center [642, 218] width 29 height 26
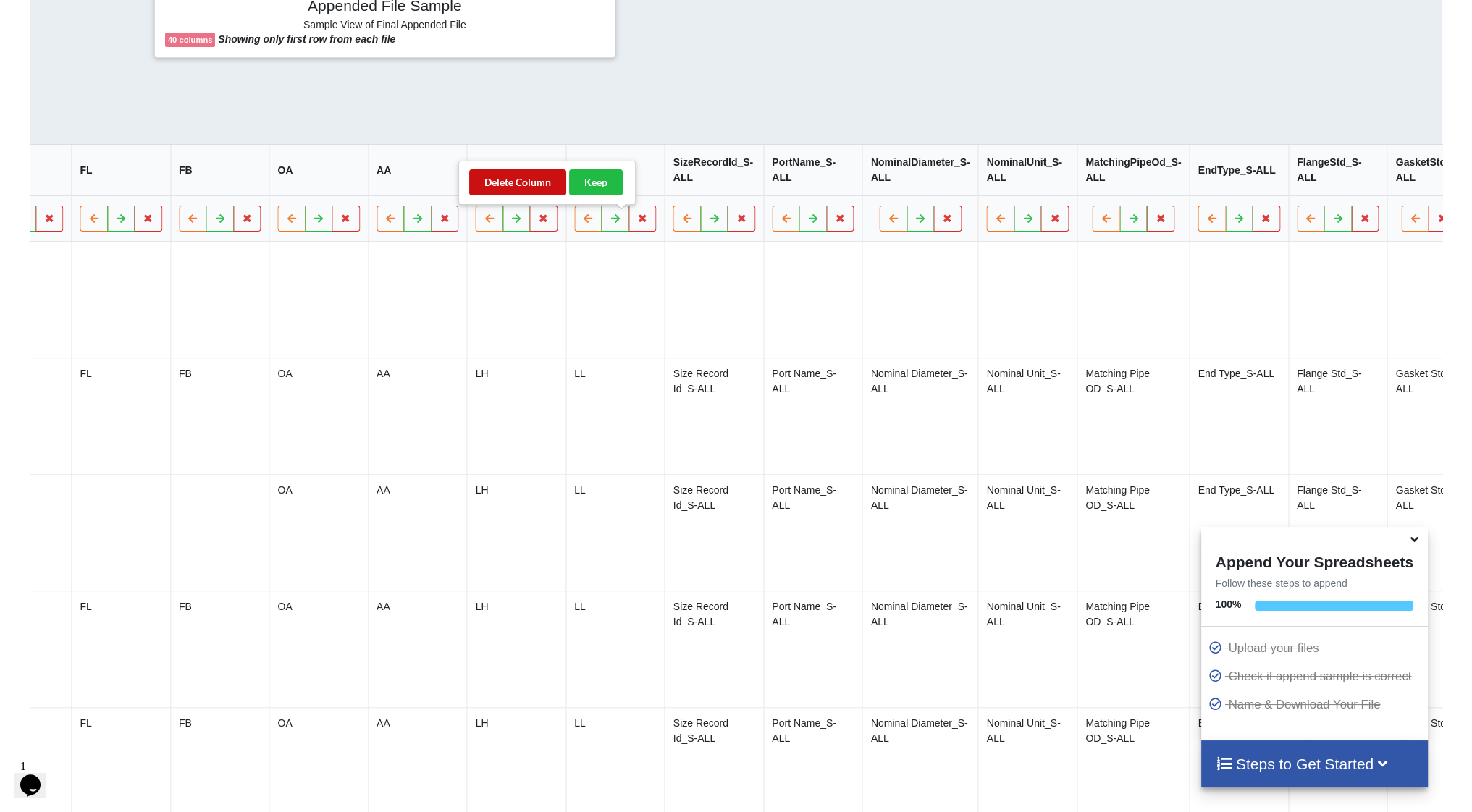
click at [556, 186] on button "Delete Column" at bounding box center [518, 182] width 97 height 26
click at [636, 222] on icon at bounding box center [642, 217] width 13 height 8
click at [533, 188] on button "Delete Column" at bounding box center [517, 182] width 97 height 26
click at [636, 223] on icon at bounding box center [642, 217] width 13 height 8
click at [537, 191] on button "Delete Column" at bounding box center [517, 182] width 97 height 26
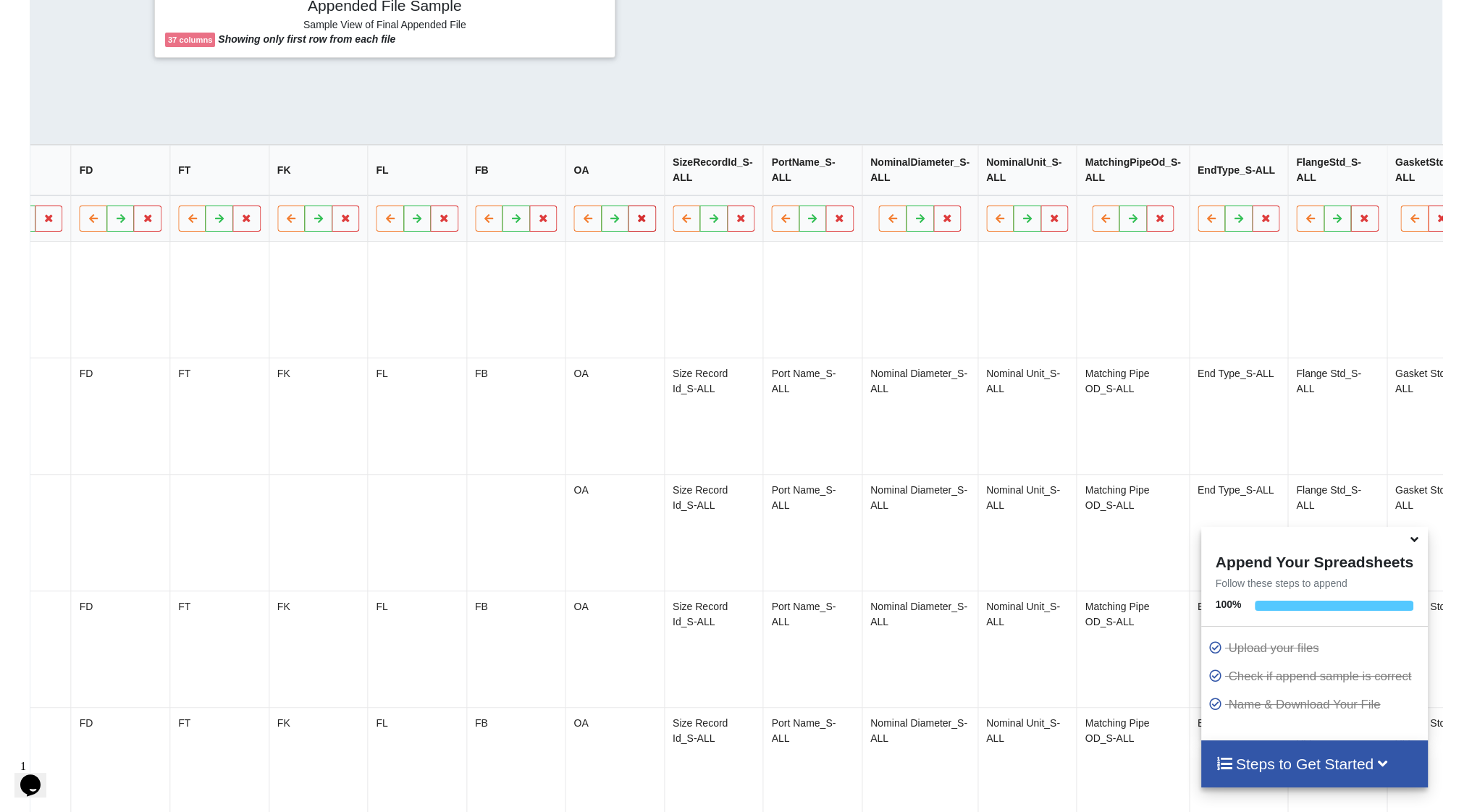
click at [628, 228] on button at bounding box center [642, 218] width 29 height 26
drag, startPoint x: 521, startPoint y: 188, endPoint x: 594, endPoint y: 207, distance: 75.4
click at [526, 189] on button "Delete Column" at bounding box center [518, 182] width 97 height 26
click at [636, 223] on icon at bounding box center [642, 217] width 13 height 8
drag, startPoint x: 521, startPoint y: 185, endPoint x: 594, endPoint y: 211, distance: 77.5
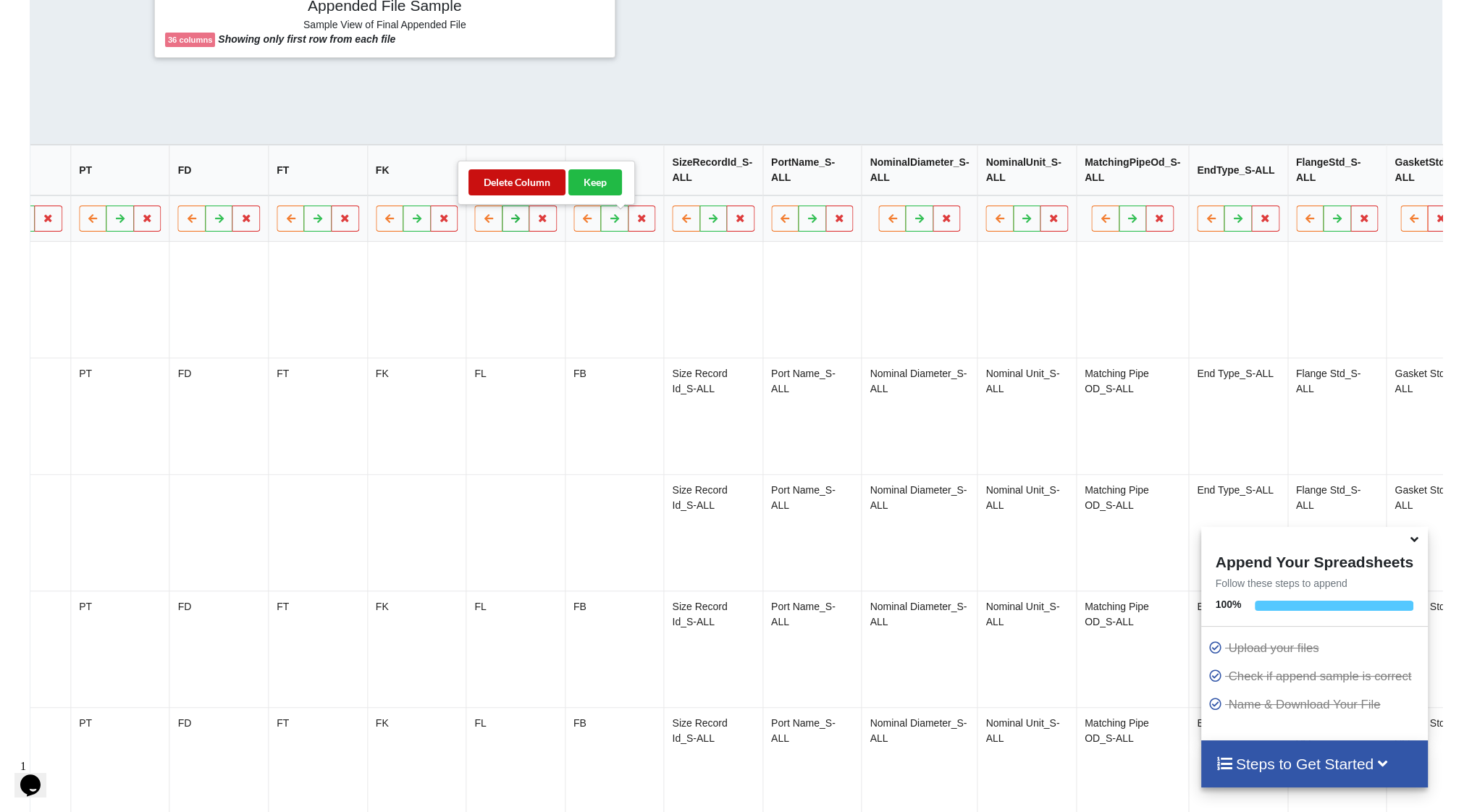
click at [523, 186] on button "Delete Column" at bounding box center [517, 182] width 97 height 26
click at [633, 228] on button at bounding box center [642, 218] width 29 height 26
click at [526, 186] on button "Delete Column" at bounding box center [518, 182] width 97 height 26
click at [636, 223] on icon at bounding box center [642, 217] width 13 height 8
click at [554, 193] on button "Delete Column" at bounding box center [517, 182] width 97 height 26
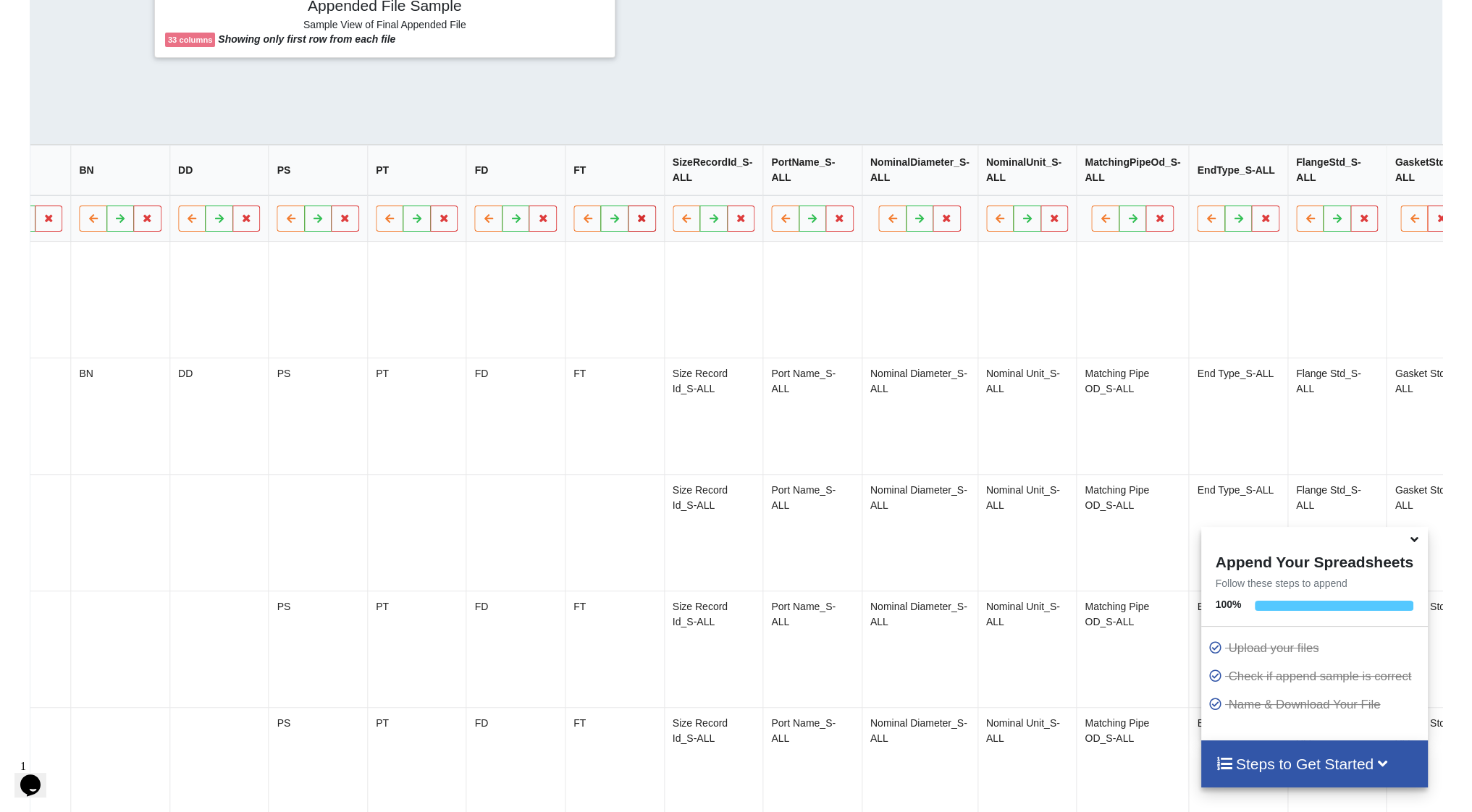
click at [636, 219] on icon at bounding box center [642, 217] width 13 height 8
click at [533, 188] on button "Delete Column" at bounding box center [518, 182] width 97 height 26
click at [629, 228] on button at bounding box center [642, 218] width 29 height 26
click at [540, 191] on button "Delete Column" at bounding box center [517, 182] width 97 height 26
click at [437, 219] on icon at bounding box center [443, 217] width 13 height 8
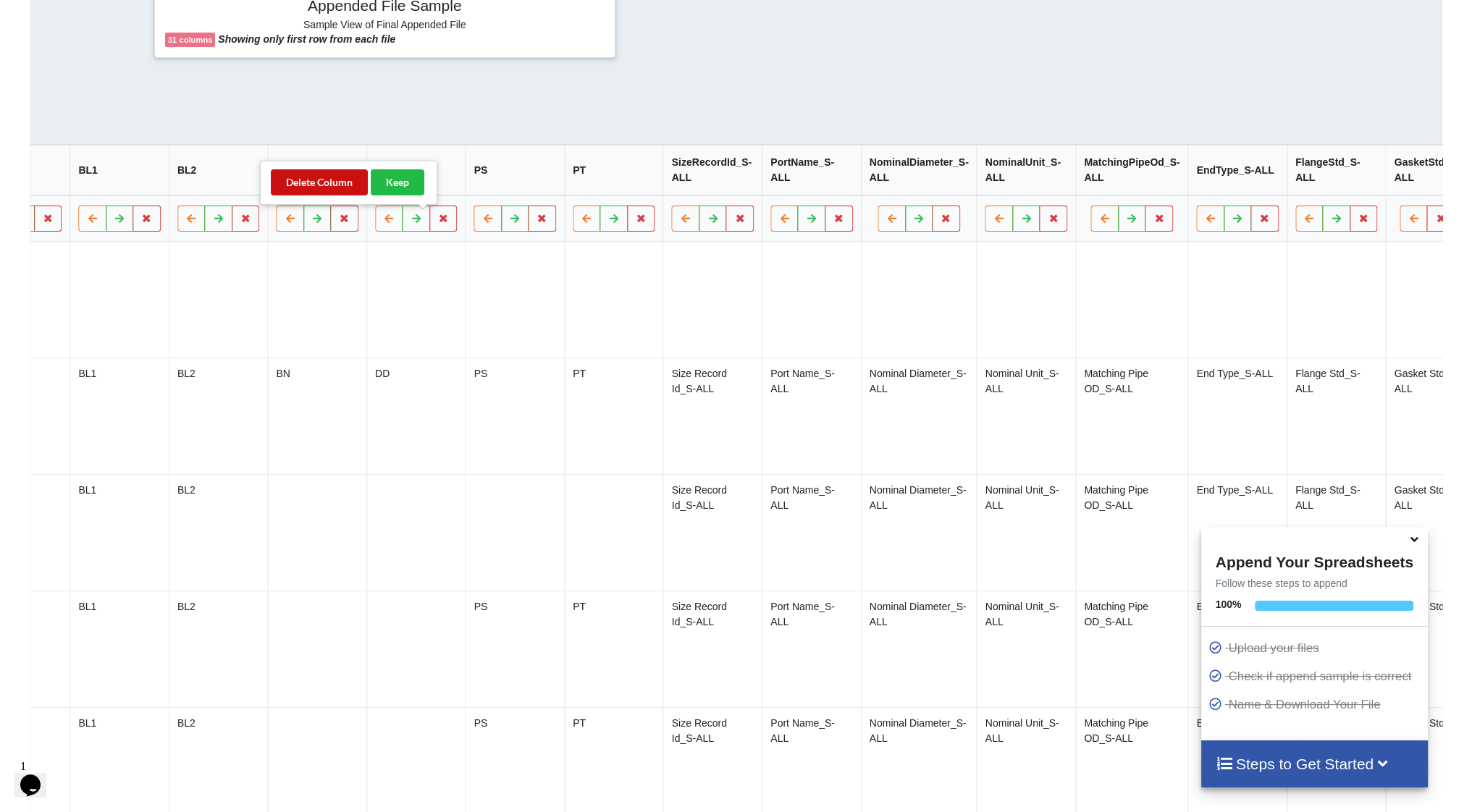
click at [318, 187] on button "Delete Column" at bounding box center [319, 182] width 97 height 26
click at [437, 223] on icon at bounding box center [443, 217] width 13 height 8
click at [313, 187] on button "Delete Column" at bounding box center [320, 182] width 97 height 26
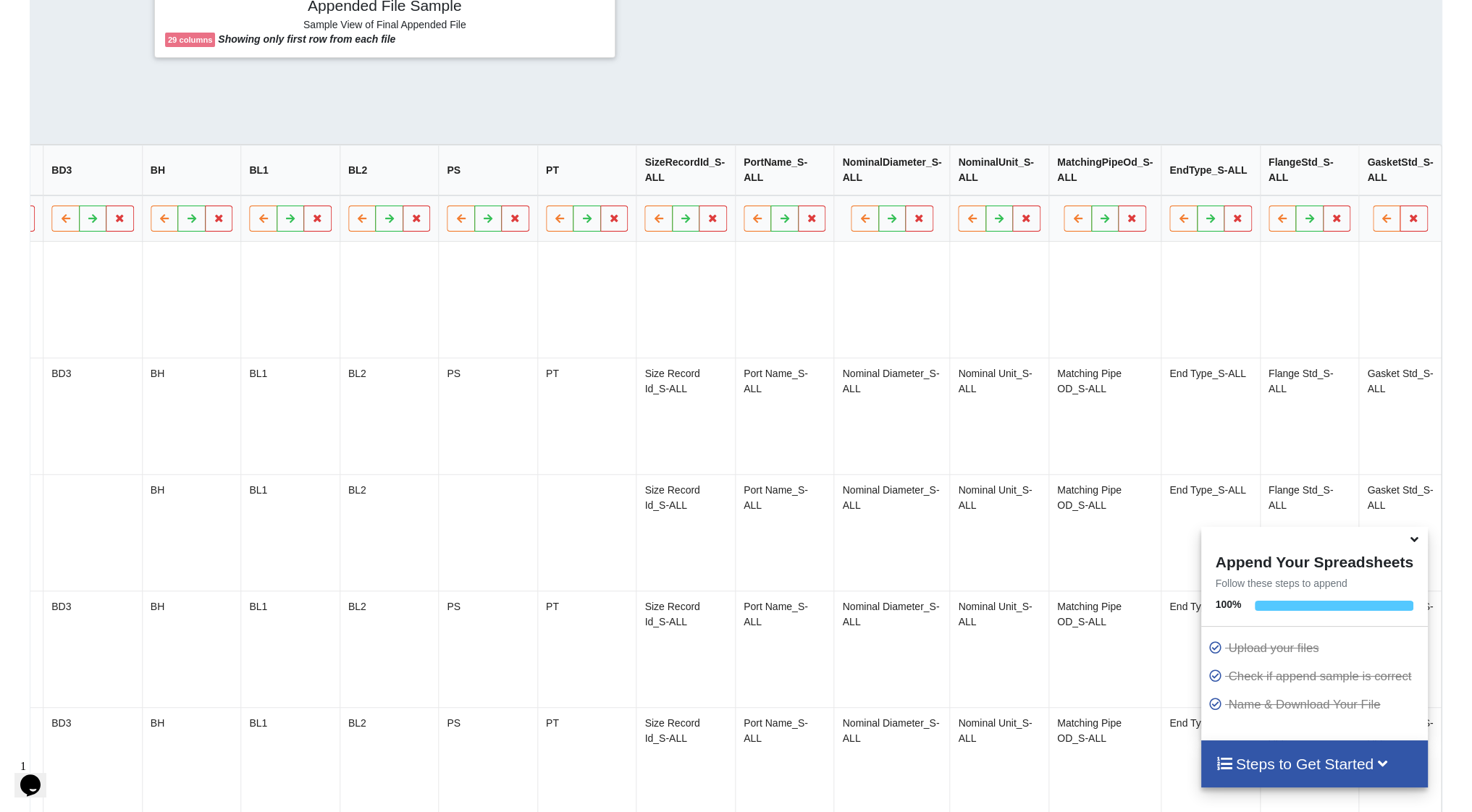
scroll to position [0, 1581]
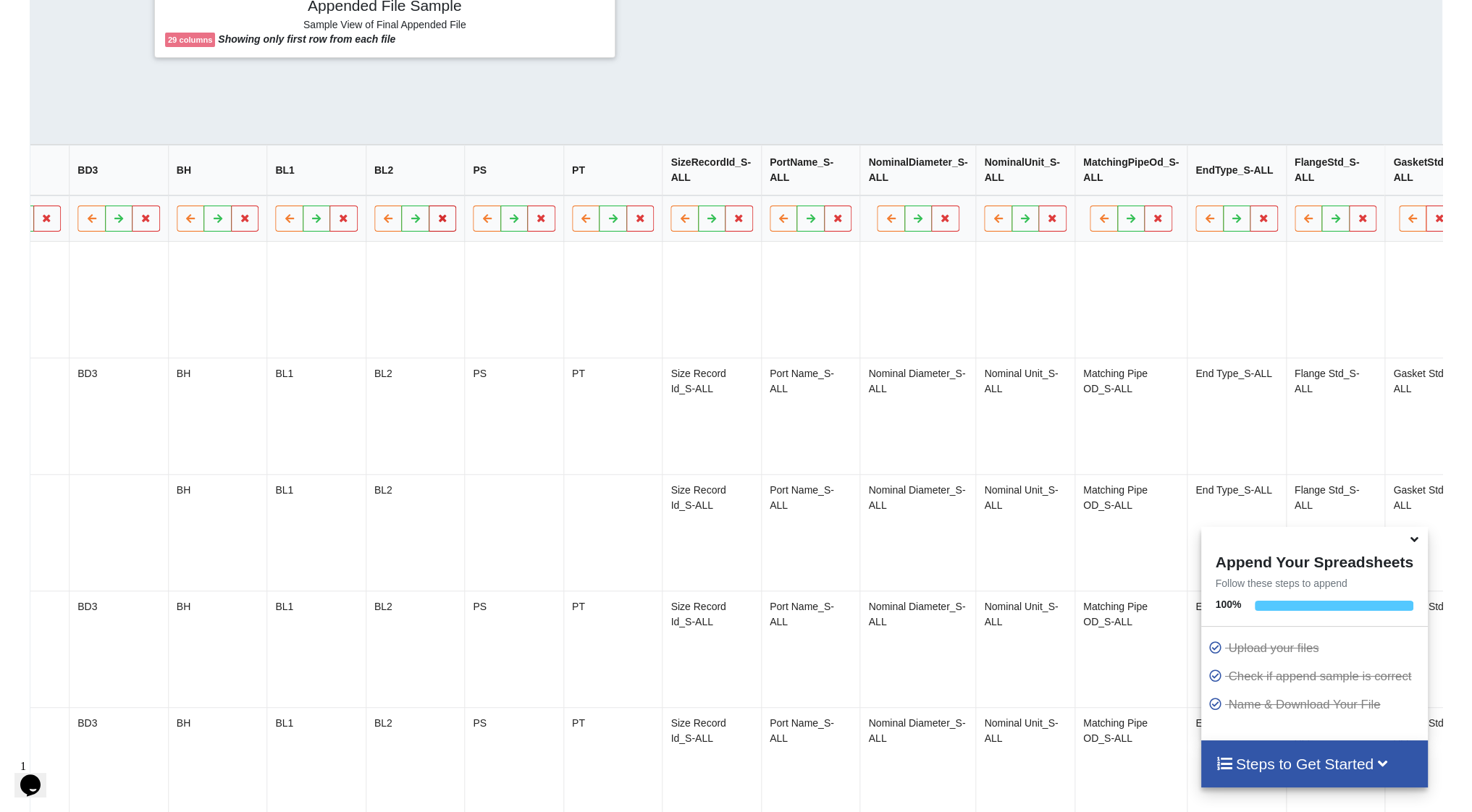
click at [437, 223] on icon at bounding box center [443, 217] width 13 height 8
click at [332, 182] on button "Delete Column" at bounding box center [320, 182] width 97 height 26
click at [428, 228] on button at bounding box center [443, 218] width 29 height 26
click at [353, 182] on button "Delete Column" at bounding box center [320, 182] width 97 height 26
click at [428, 229] on button at bounding box center [443, 218] width 29 height 26
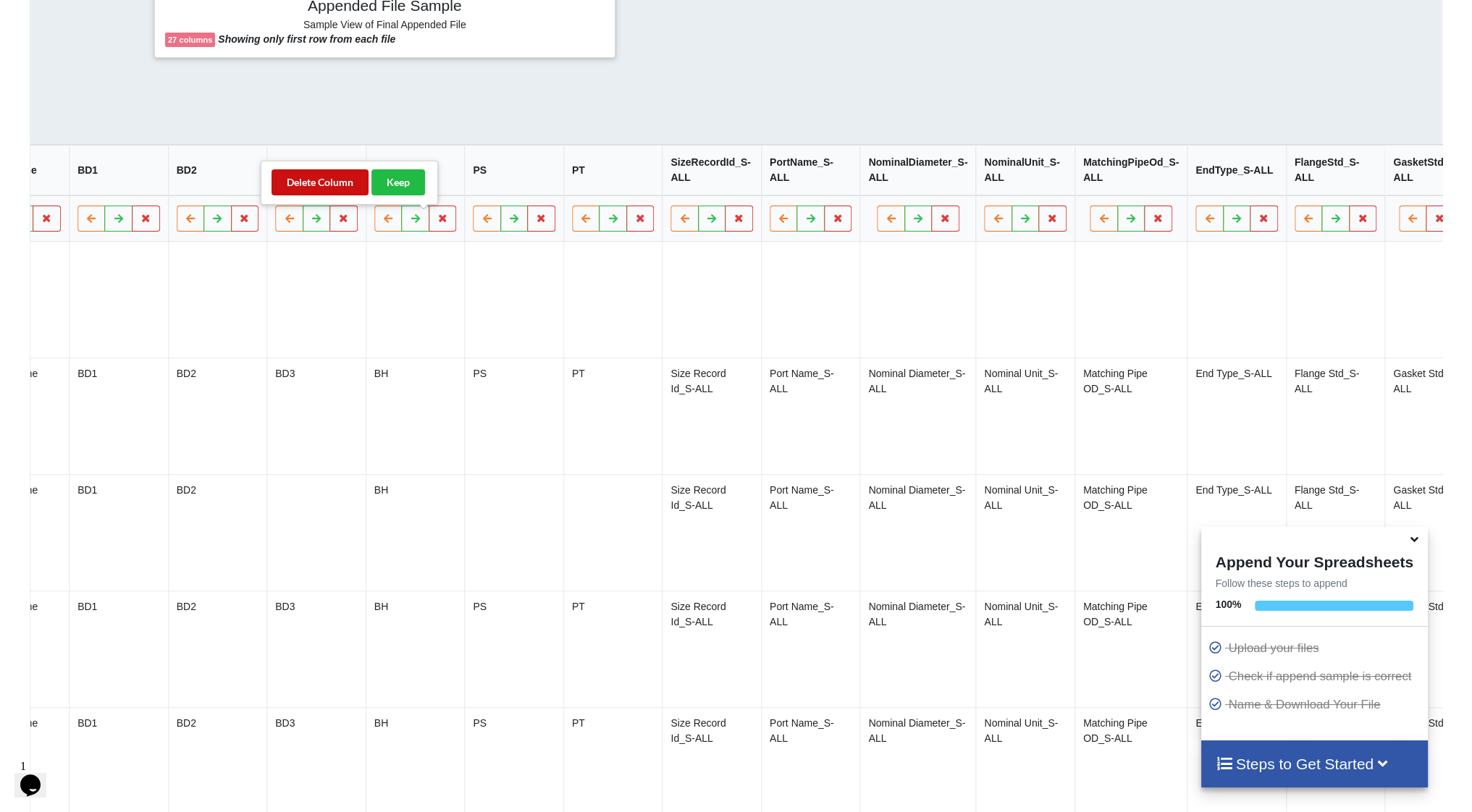
click at [344, 179] on button "Delete Column" at bounding box center [320, 182] width 97 height 26
click at [429, 231] on button at bounding box center [443, 218] width 29 height 26
drag, startPoint x: 333, startPoint y: 183, endPoint x: 370, endPoint y: 208, distance: 44.7
click at [333, 182] on button "Delete Column" at bounding box center [320, 182] width 97 height 26
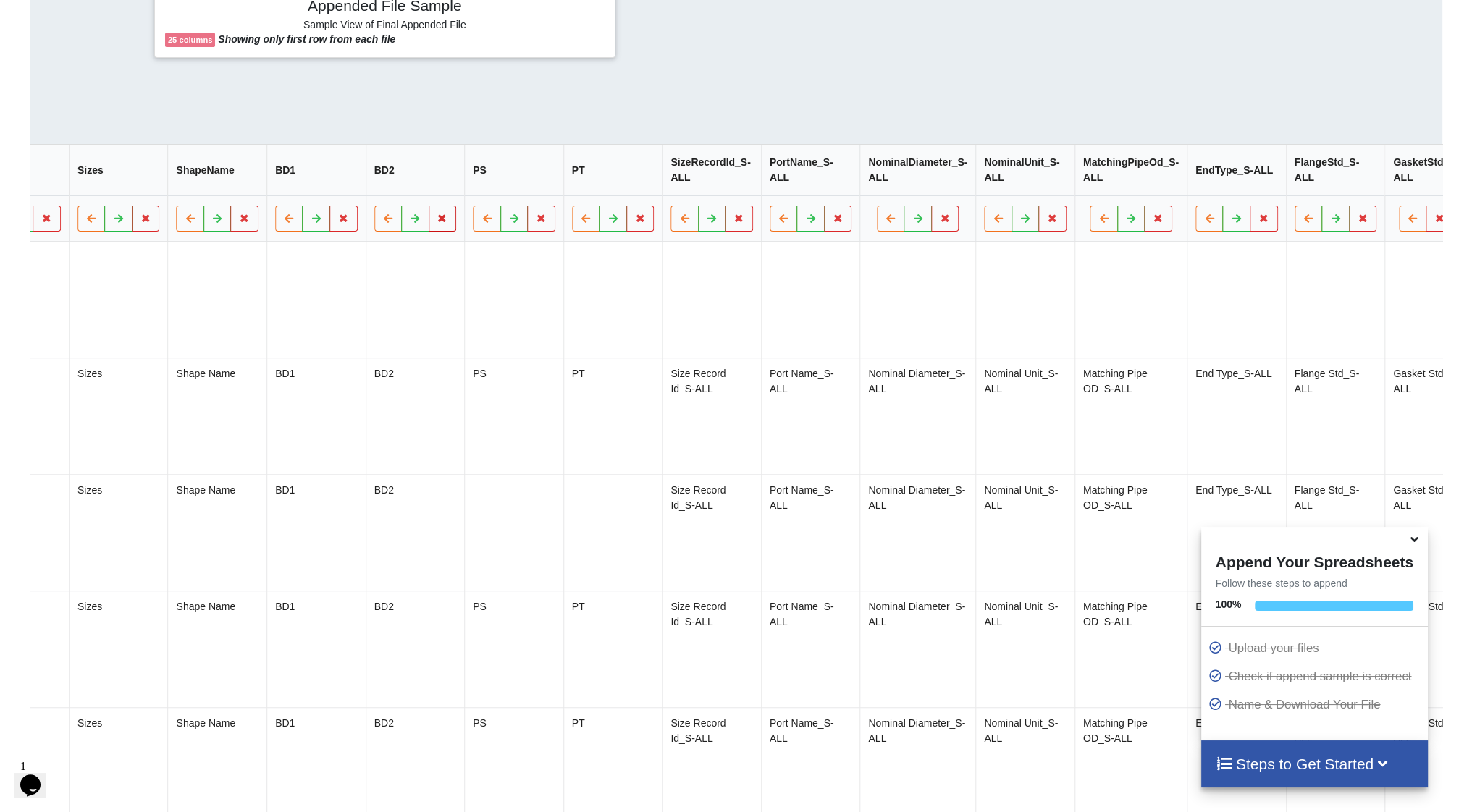
click at [428, 231] on button at bounding box center [443, 218] width 29 height 26
click at [351, 187] on button "Delete Column" at bounding box center [320, 182] width 97 height 26
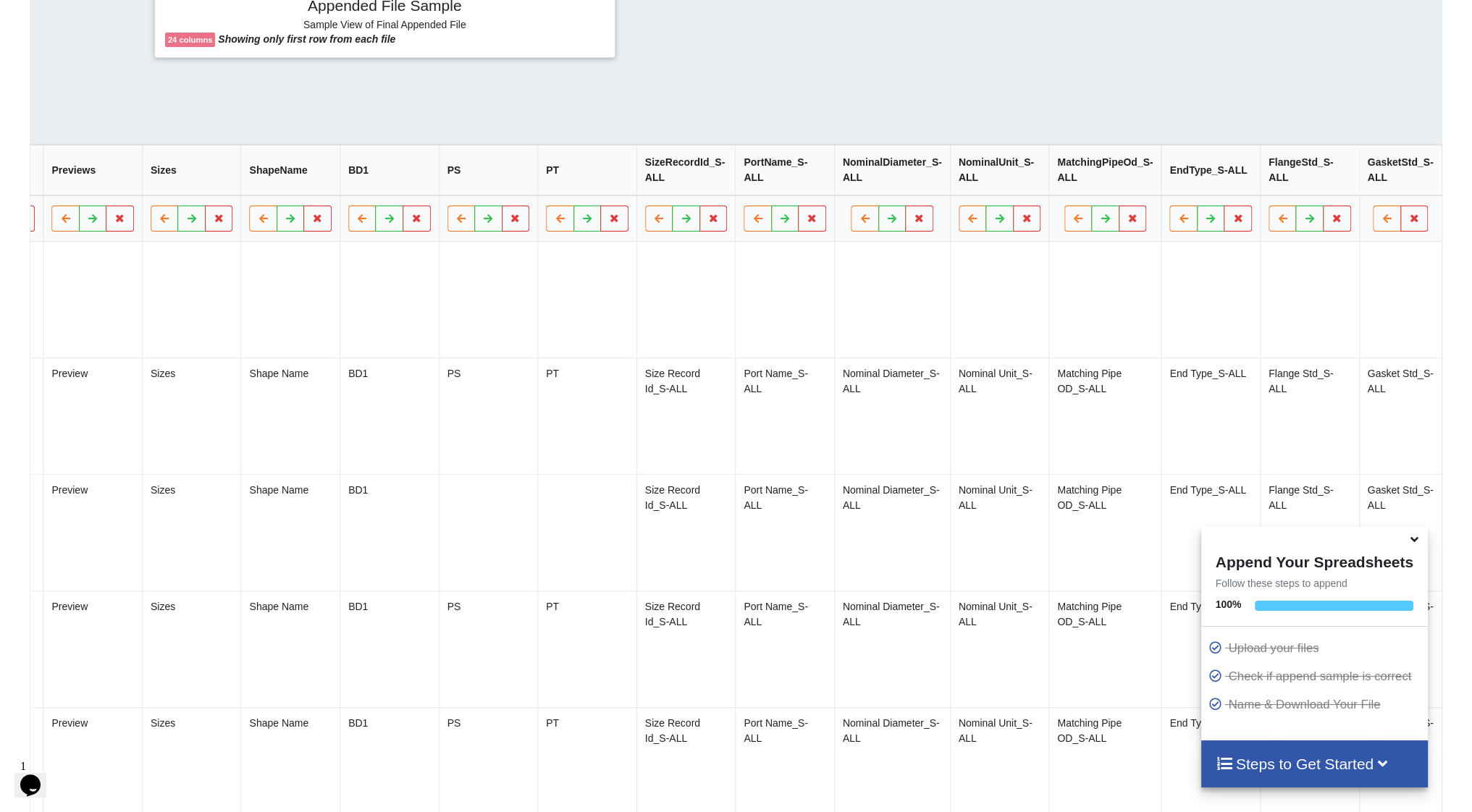
scroll to position [0, 1087]
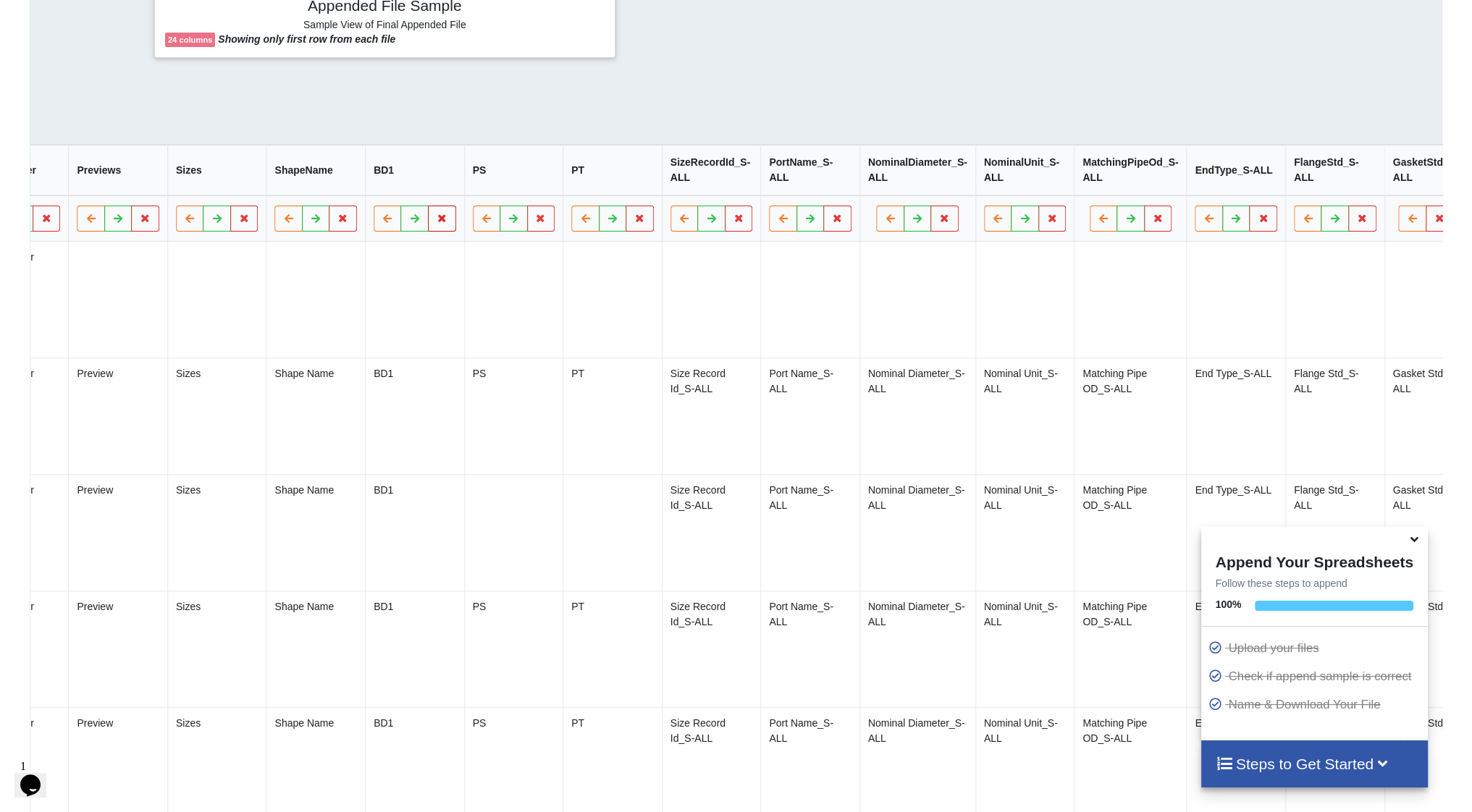
click at [432, 228] on button at bounding box center [443, 218] width 29 height 26
drag, startPoint x: 333, startPoint y: 186, endPoint x: 391, endPoint y: 217, distance: 65.8
click at [333, 186] on button "Delete Column" at bounding box center [319, 182] width 97 height 26
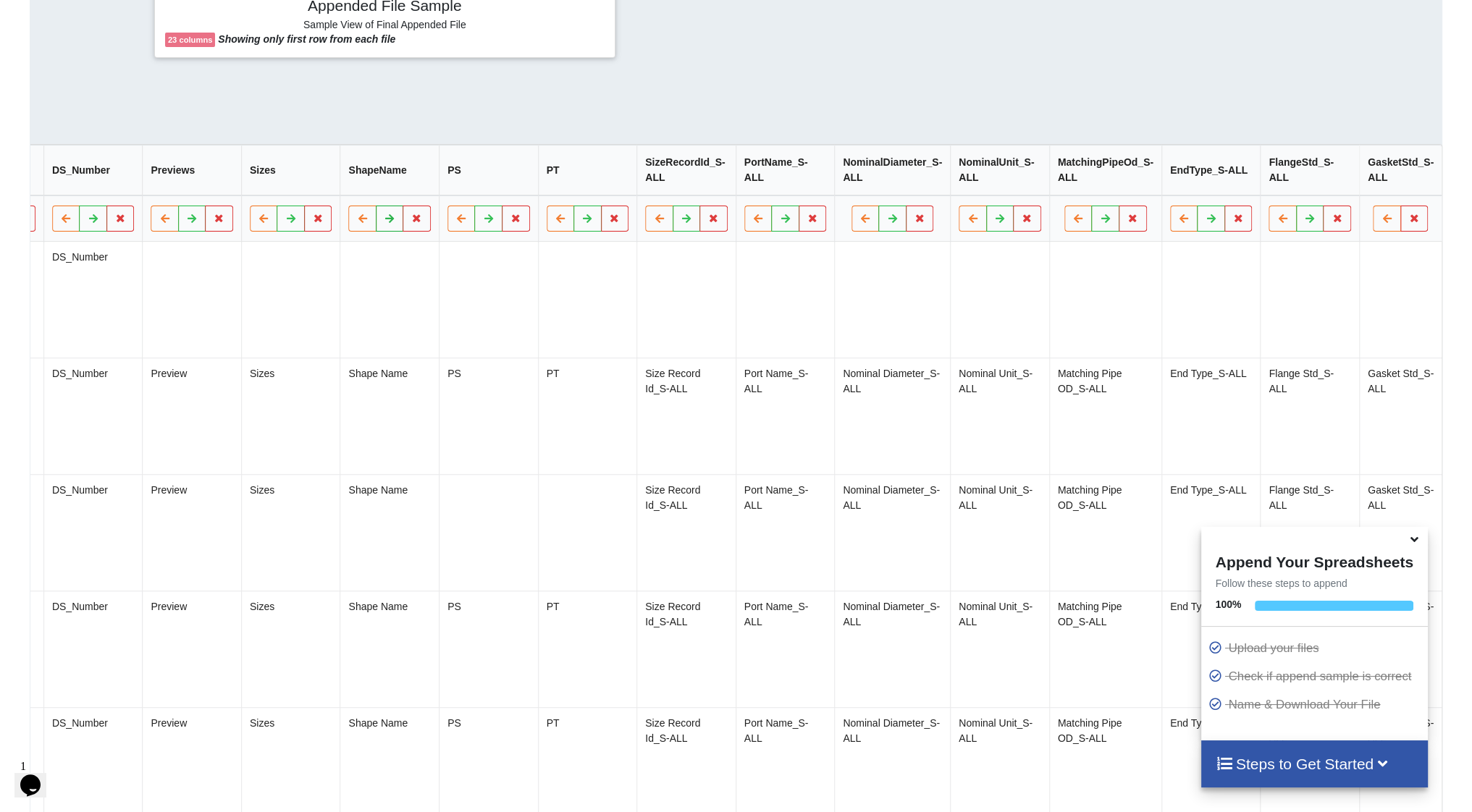
scroll to position [0, 988]
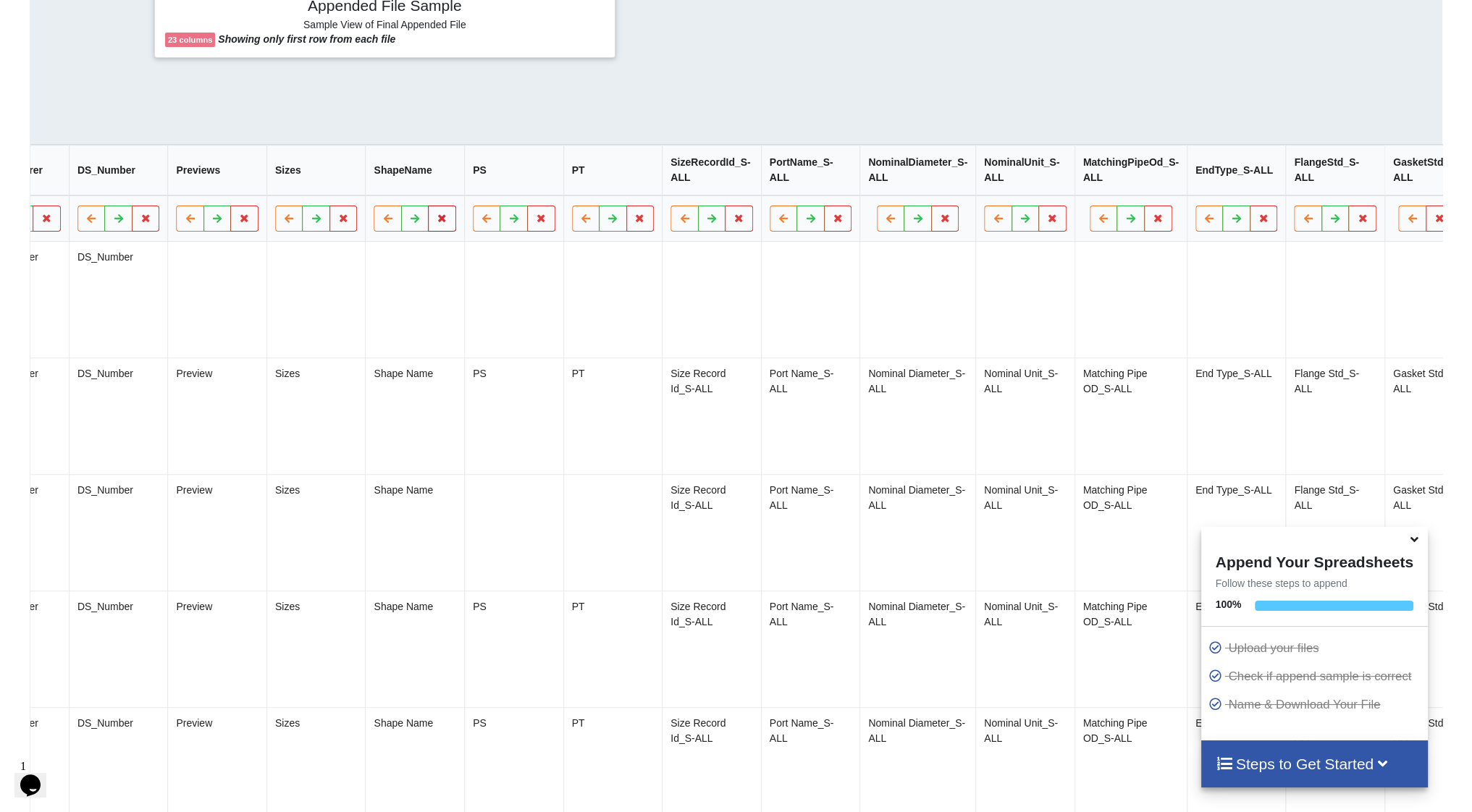
click at [437, 223] on icon at bounding box center [443, 217] width 13 height 8
click at [339, 183] on button "Delete Column" at bounding box center [320, 182] width 97 height 26
click at [436, 223] on icon at bounding box center [442, 217] width 13 height 8
drag, startPoint x: 333, startPoint y: 183, endPoint x: 344, endPoint y: 191, distance: 13.6
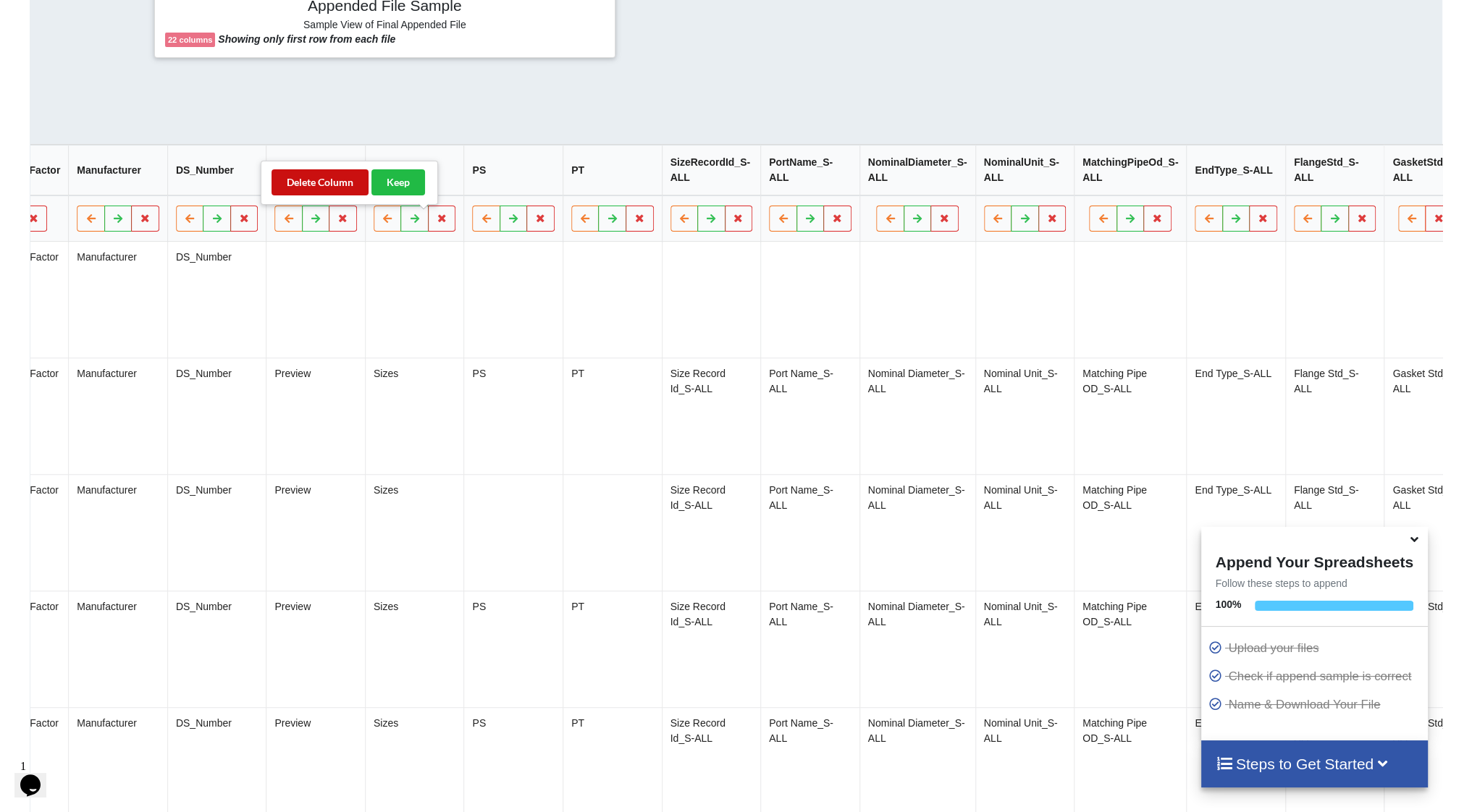
click at [333, 182] on button "Delete Column" at bounding box center [320, 182] width 97 height 26
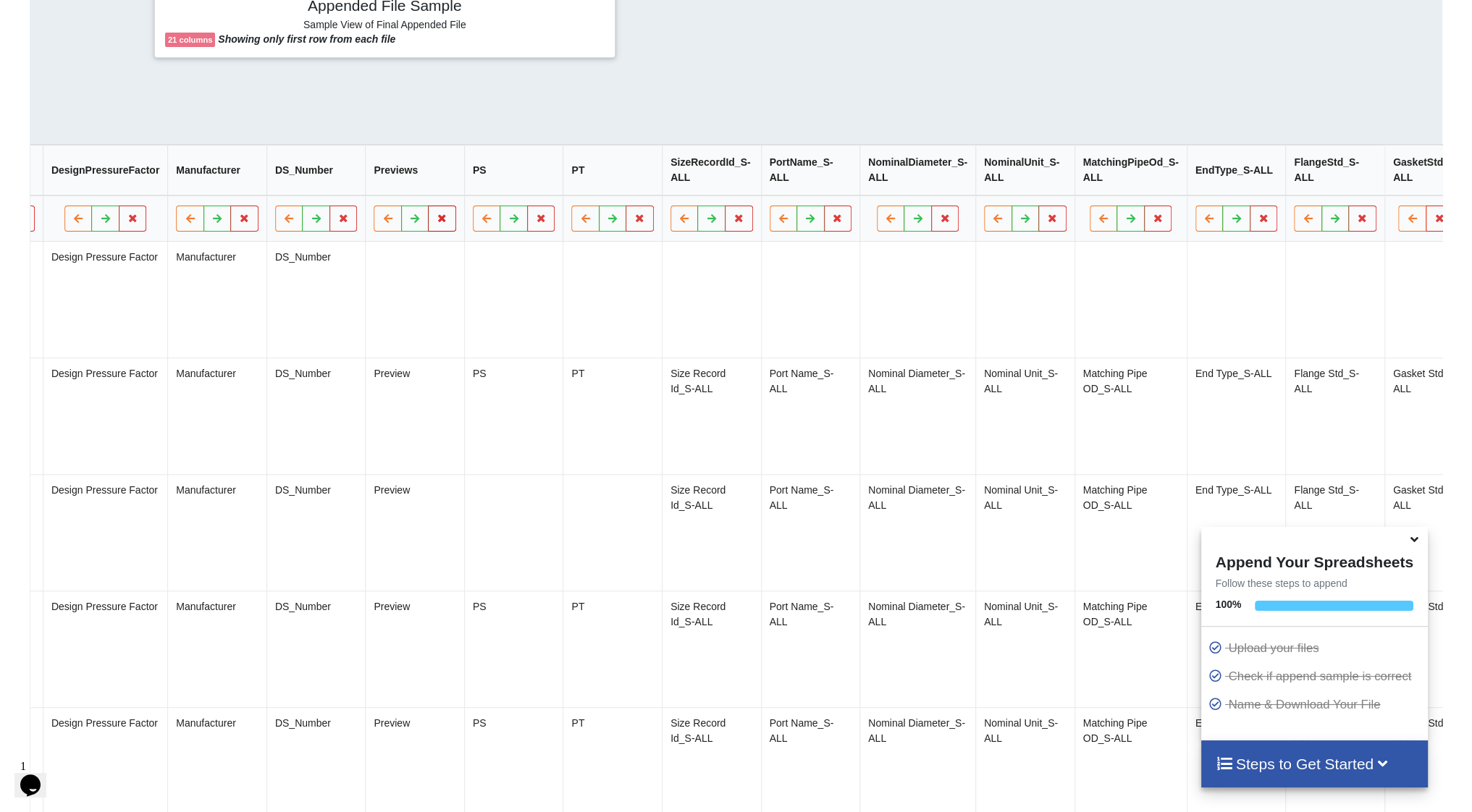
click at [428, 229] on button at bounding box center [443, 218] width 29 height 26
click at [323, 185] on button "Delete Column" at bounding box center [320, 182] width 97 height 26
click at [526, 232] on button at bounding box center [541, 218] width 29 height 26
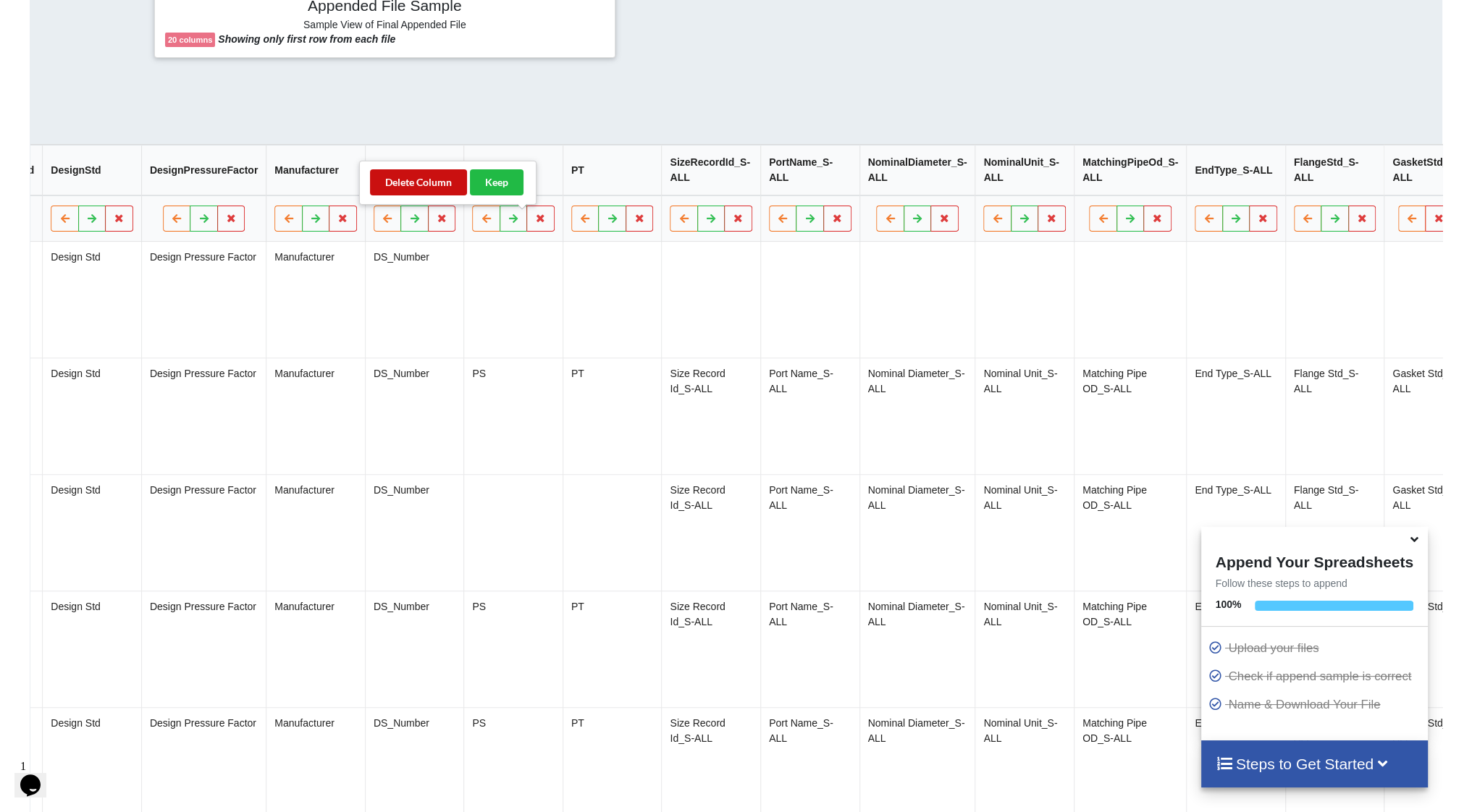
click at [442, 191] on button "Delete Column" at bounding box center [419, 182] width 97 height 26
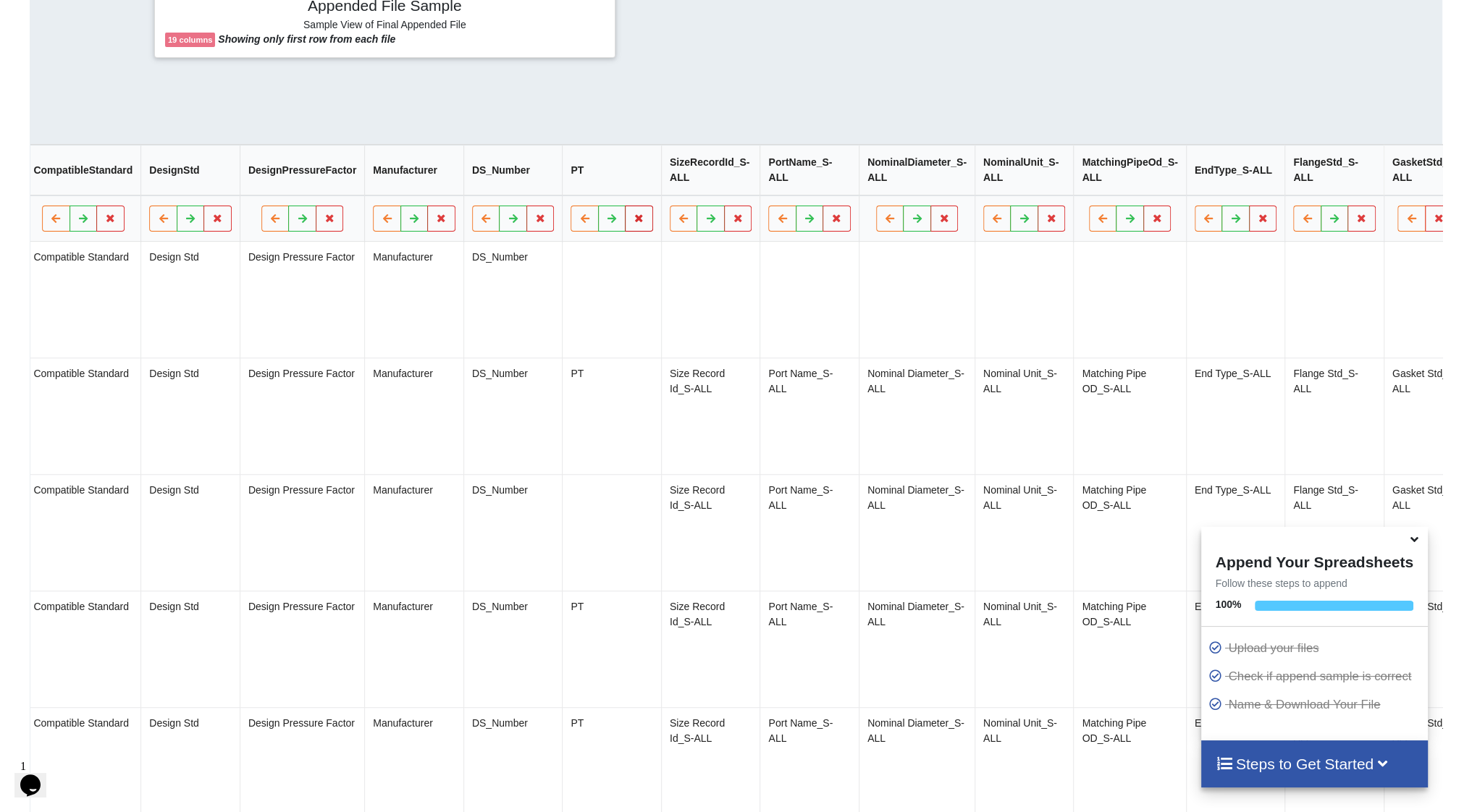
click at [625, 229] on button at bounding box center [639, 218] width 29 height 26
click at [490, 181] on button "Delete Column" at bounding box center [517, 182] width 97 height 26
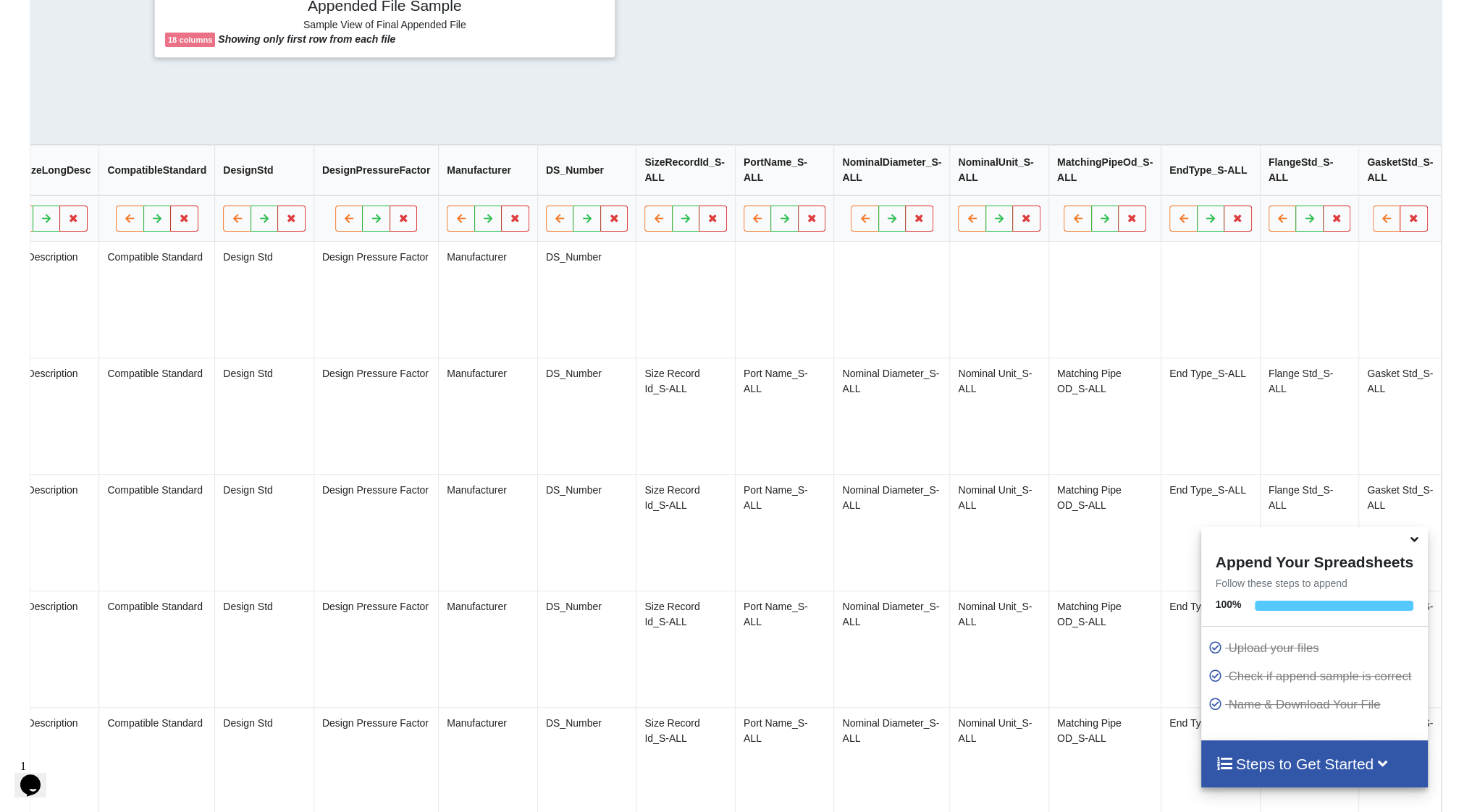
scroll to position [0, 495]
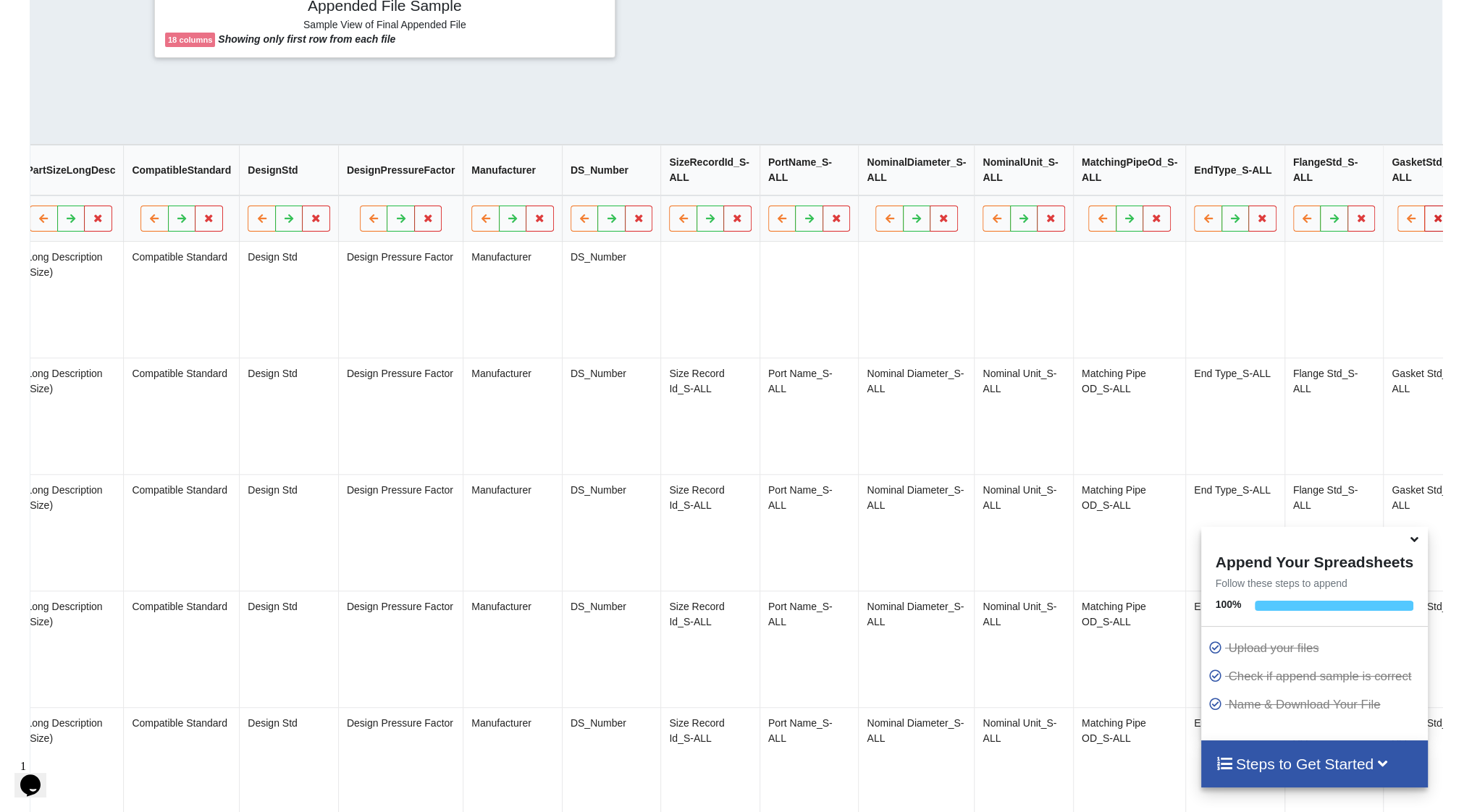
click at [1432, 223] on icon at bounding box center [1438, 217] width 13 height 8
click at [1312, 183] on button "Delete Column" at bounding box center [1312, 182] width 97 height 26
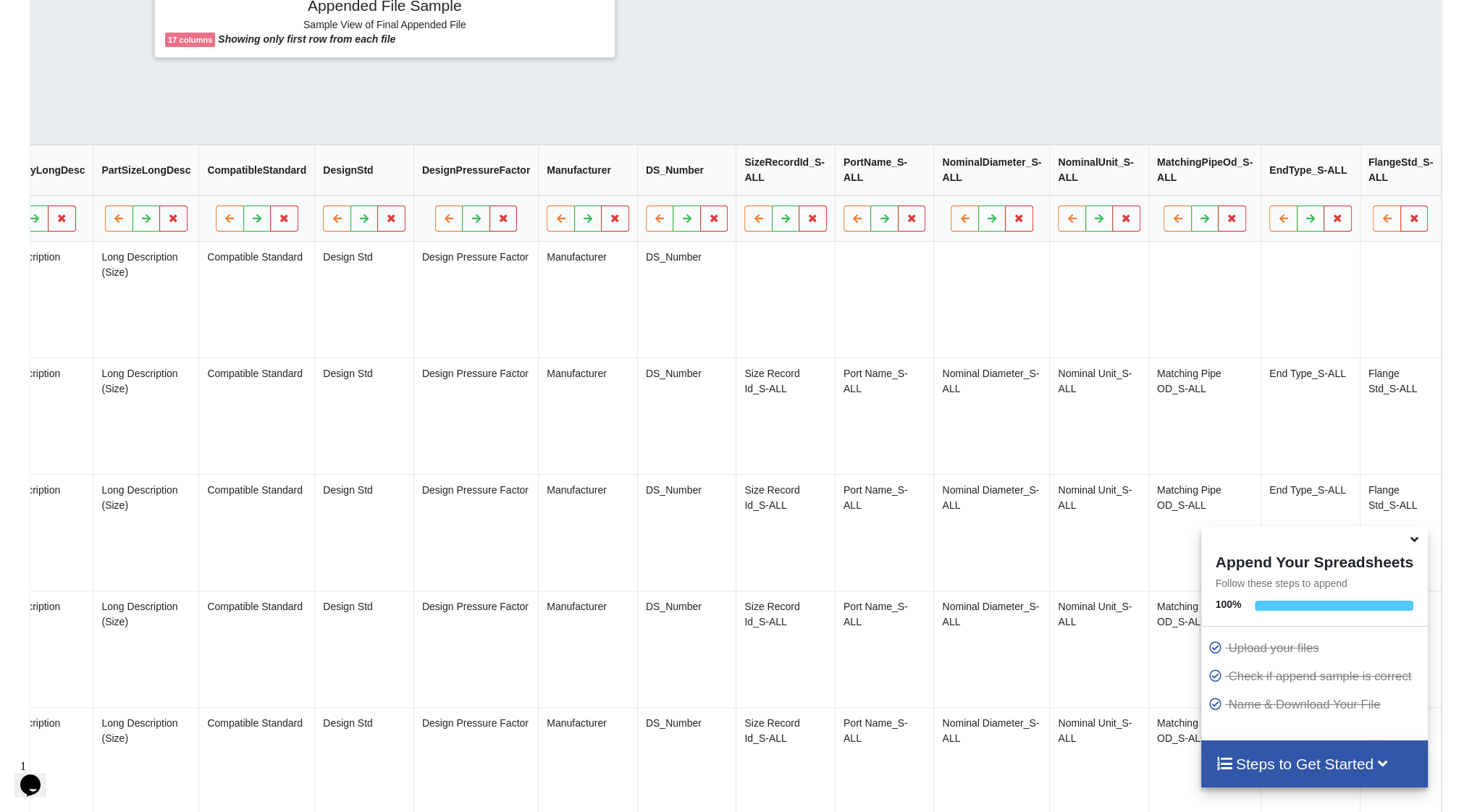
scroll to position [0, 396]
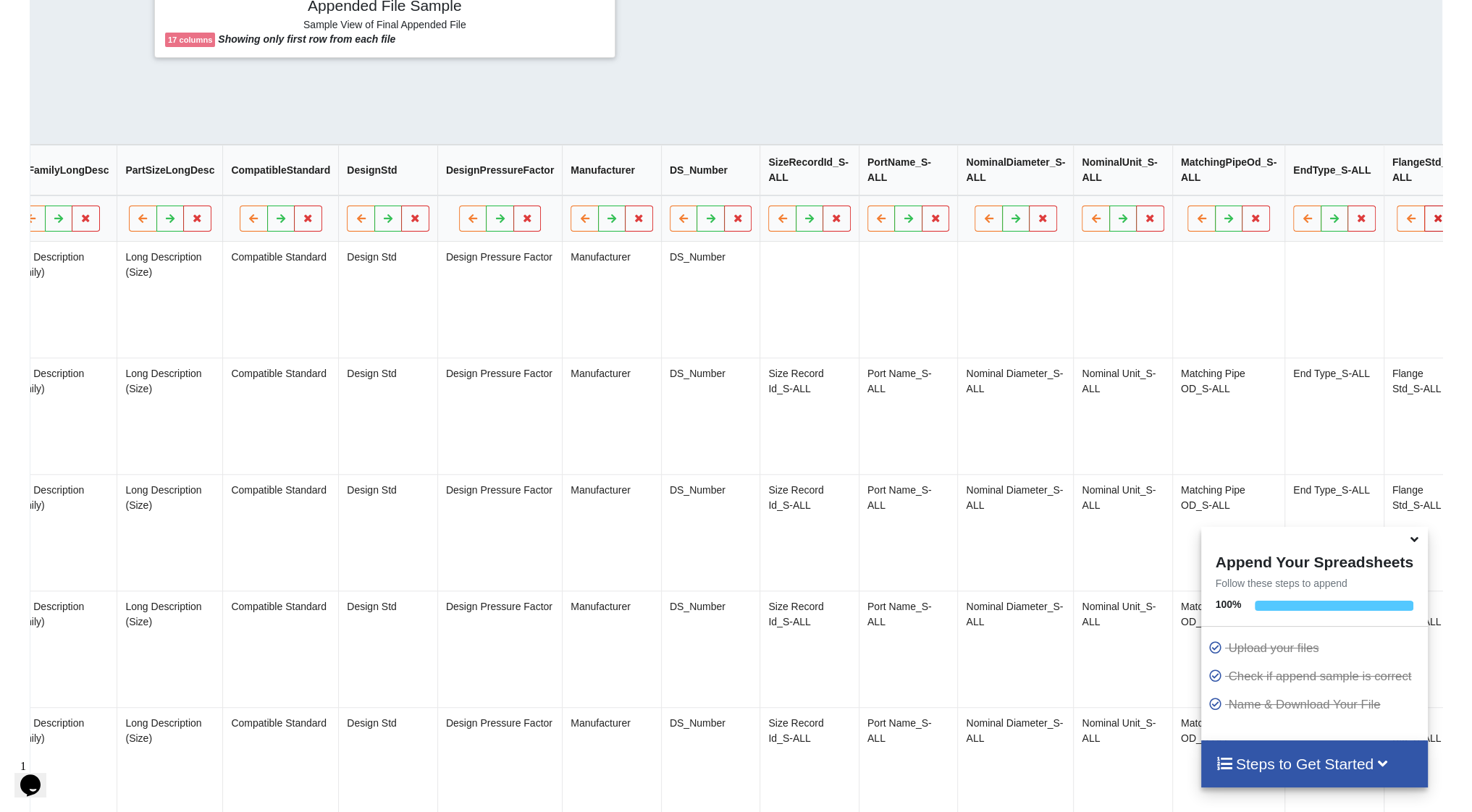
click at [1424, 217] on button at bounding box center [1438, 218] width 29 height 26
click at [1318, 180] on button "Delete Column" at bounding box center [1312, 182] width 97 height 26
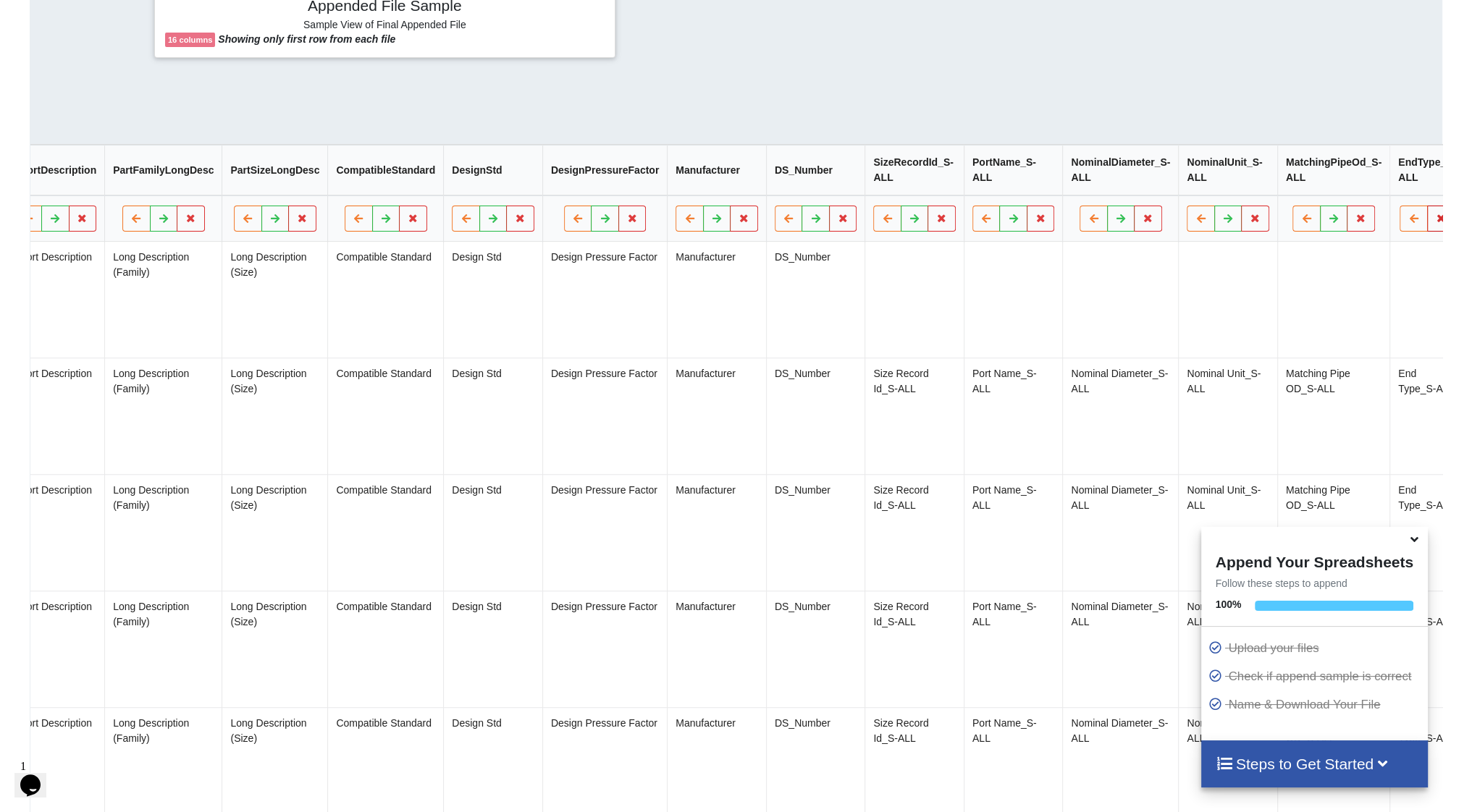
click at [1427, 216] on button at bounding box center [1441, 218] width 29 height 26
click at [1333, 186] on button "Delete Column" at bounding box center [1315, 182] width 97 height 26
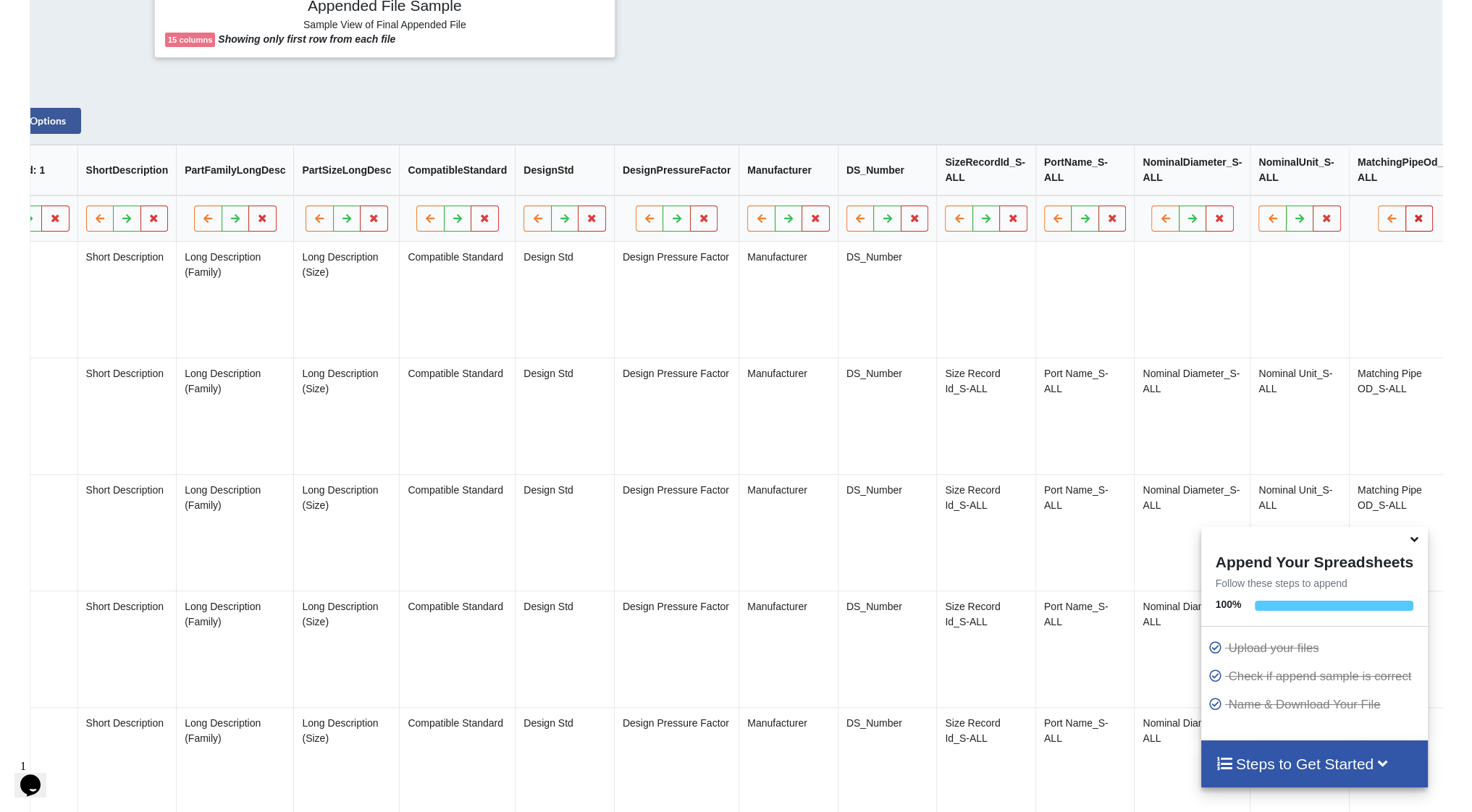
click at [1413, 223] on icon at bounding box center [1419, 217] width 13 height 8
click at [1312, 181] on button "Delete Column" at bounding box center [1296, 182] width 97 height 26
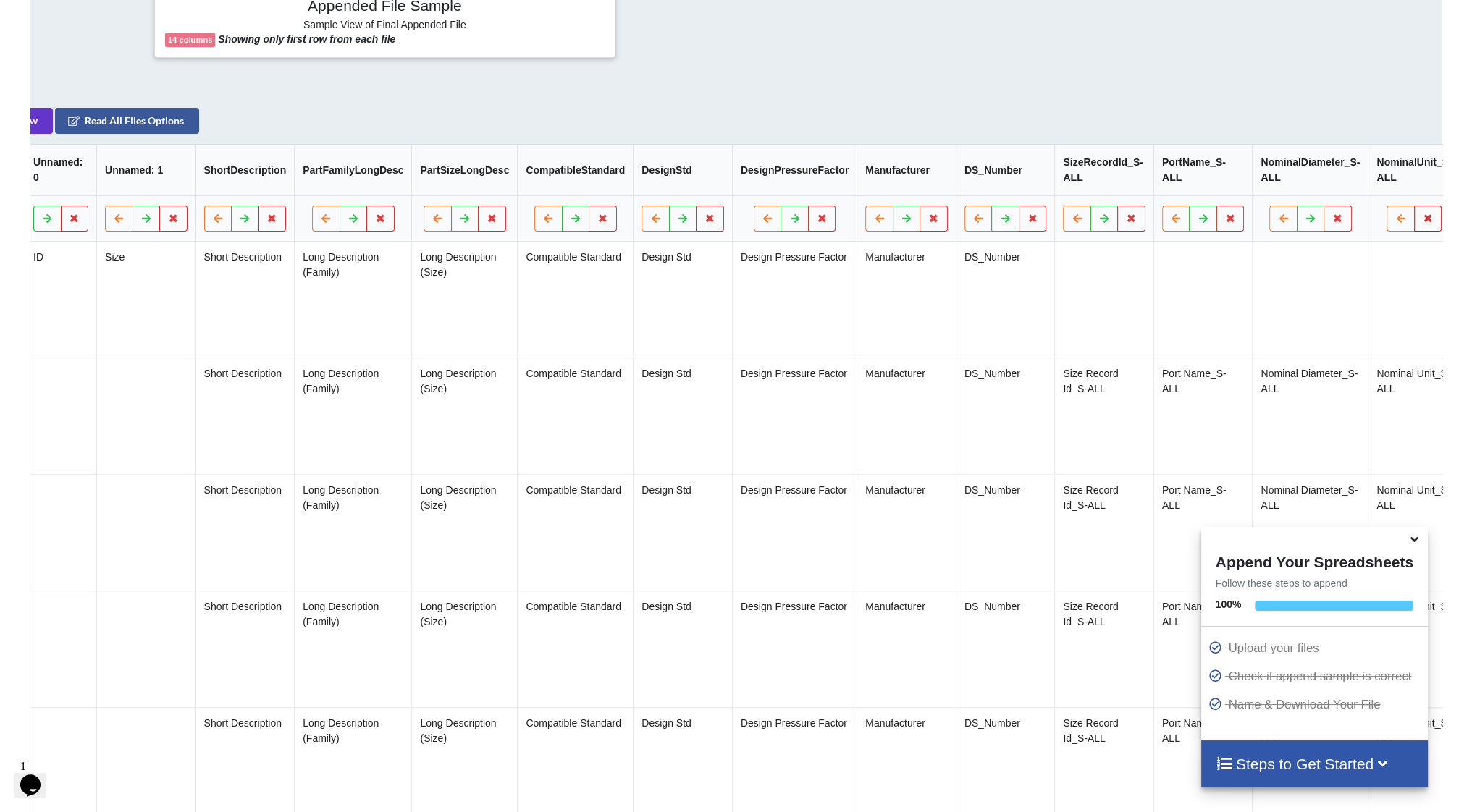
click at [1414, 232] on button at bounding box center [1428, 218] width 29 height 26
drag, startPoint x: 1309, startPoint y: 181, endPoint x: 1331, endPoint y: 197, distance: 27.2
click at [1309, 181] on button "Delete Column" at bounding box center [1305, 182] width 97 height 26
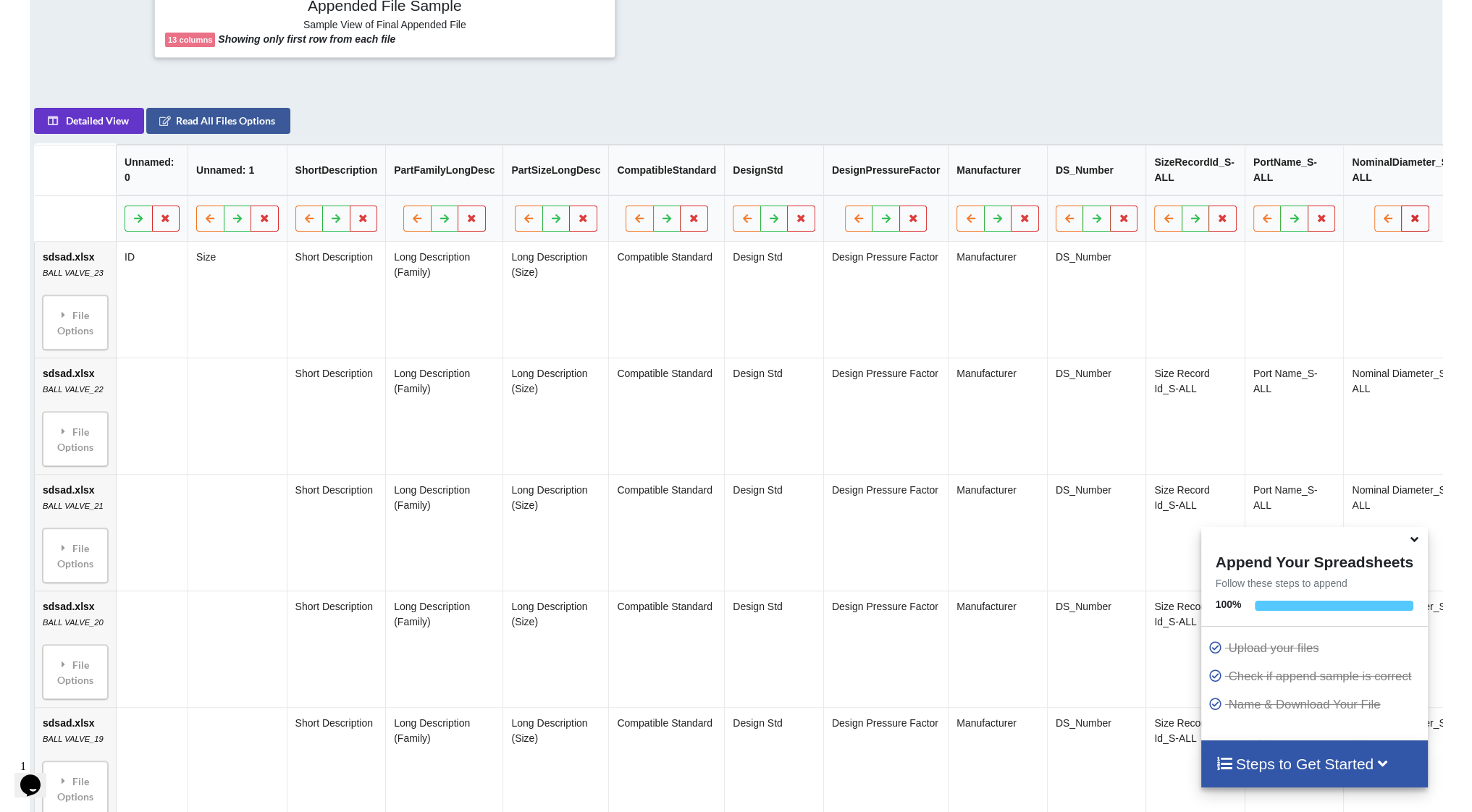
click at [1410, 223] on icon at bounding box center [1416, 217] width 13 height 8
click at [1270, 186] on button "Delete Column" at bounding box center [1293, 182] width 97 height 26
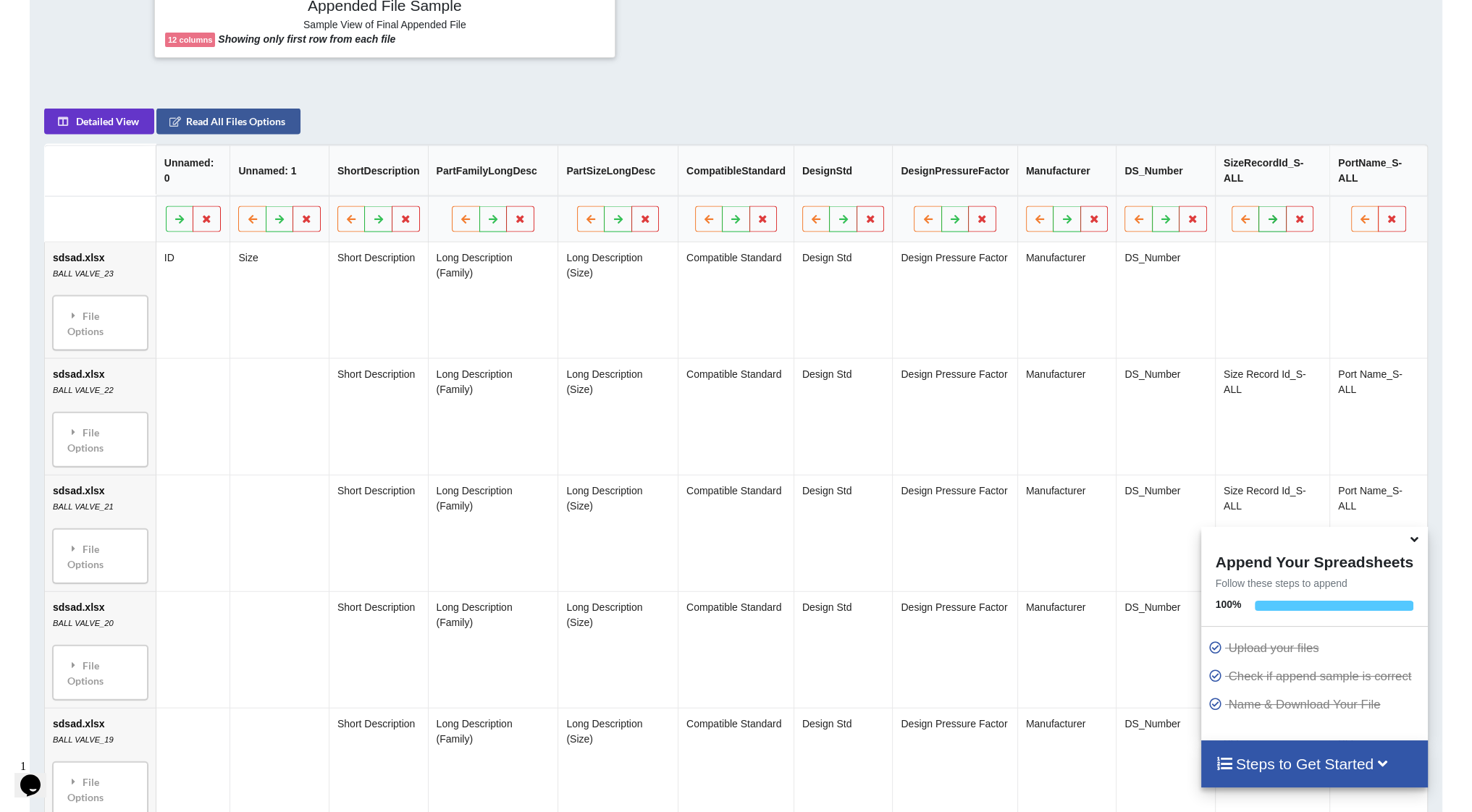
scroll to position [0, 0]
click at [1387, 207] on button at bounding box center [1393, 218] width 29 height 26
click at [1295, 165] on button "Delete Column" at bounding box center [1288, 160] width 97 height 26
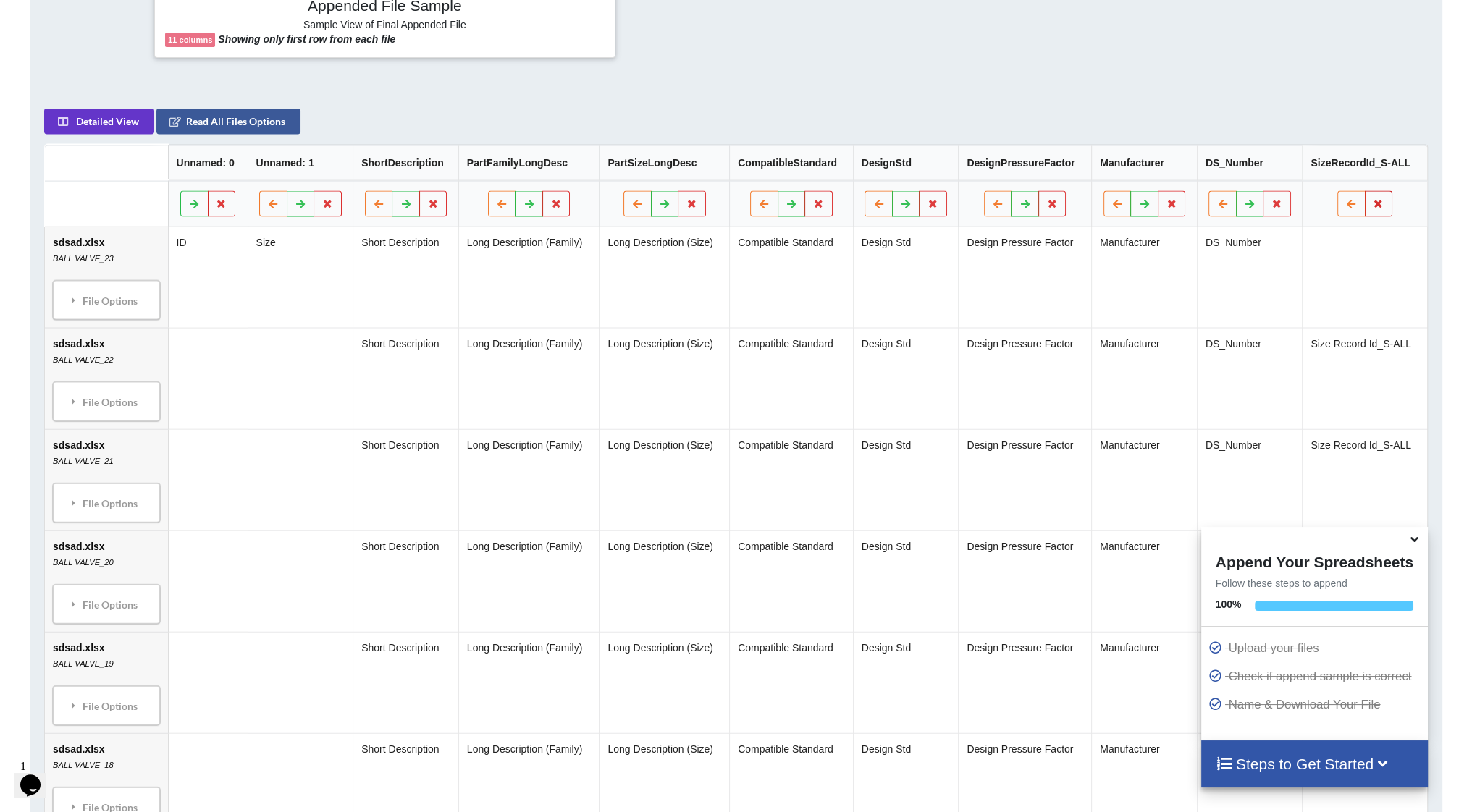
click at [1385, 205] on icon at bounding box center [1379, 202] width 13 height 8
click at [1279, 163] on button "Delete Column" at bounding box center [1277, 160] width 97 height 26
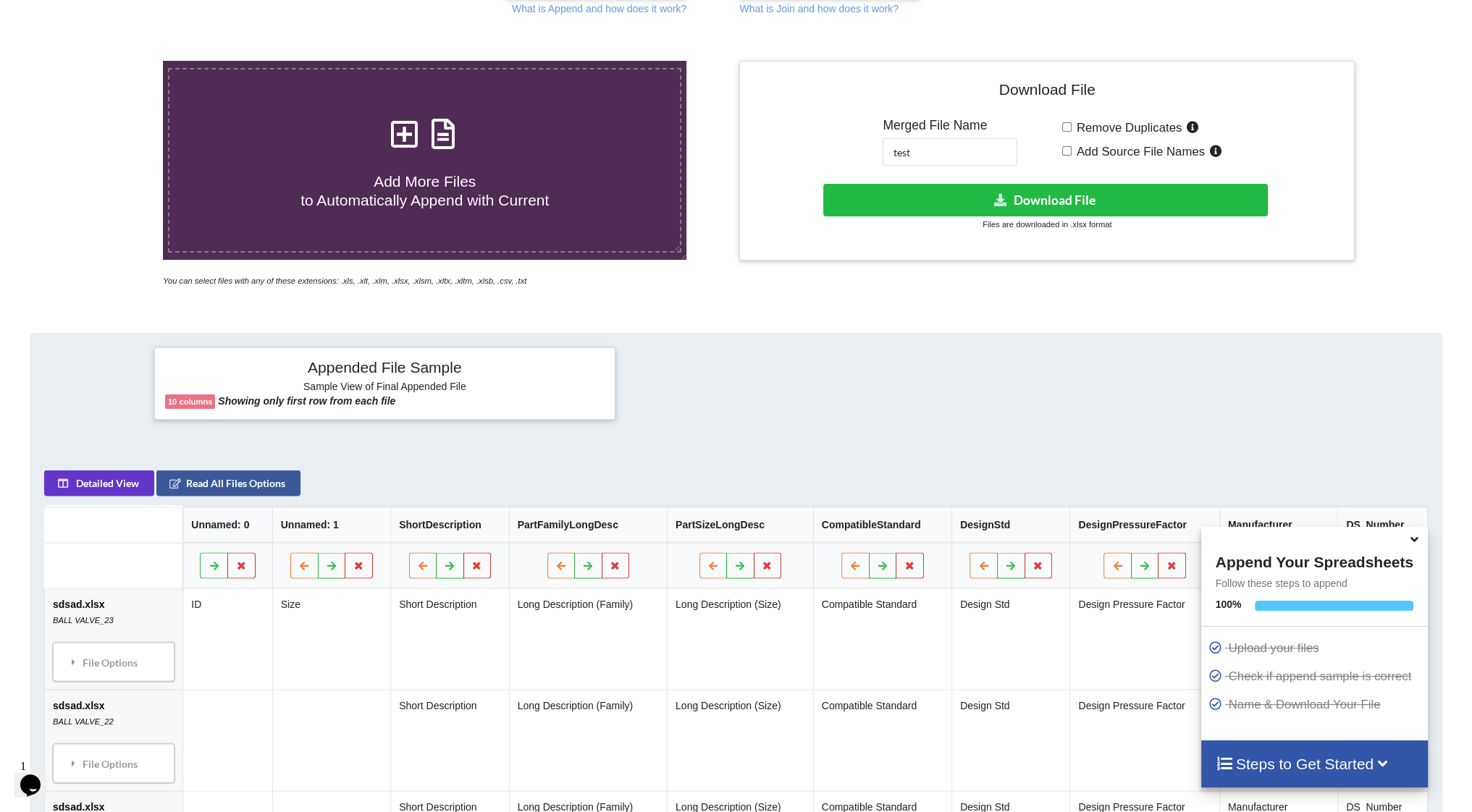
scroll to position [47, 0]
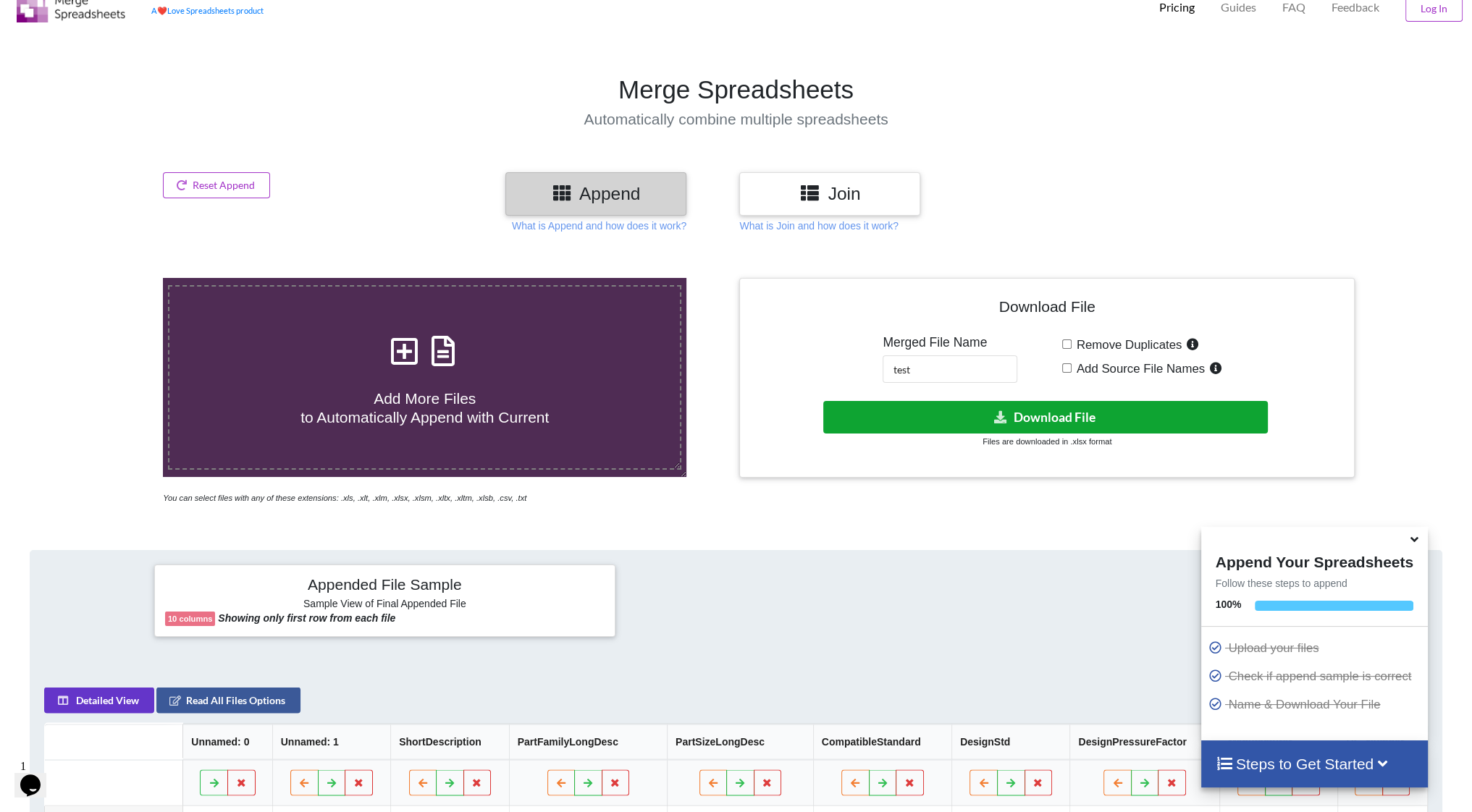
click at [985, 407] on button "Download File" at bounding box center [1045, 417] width 445 height 33
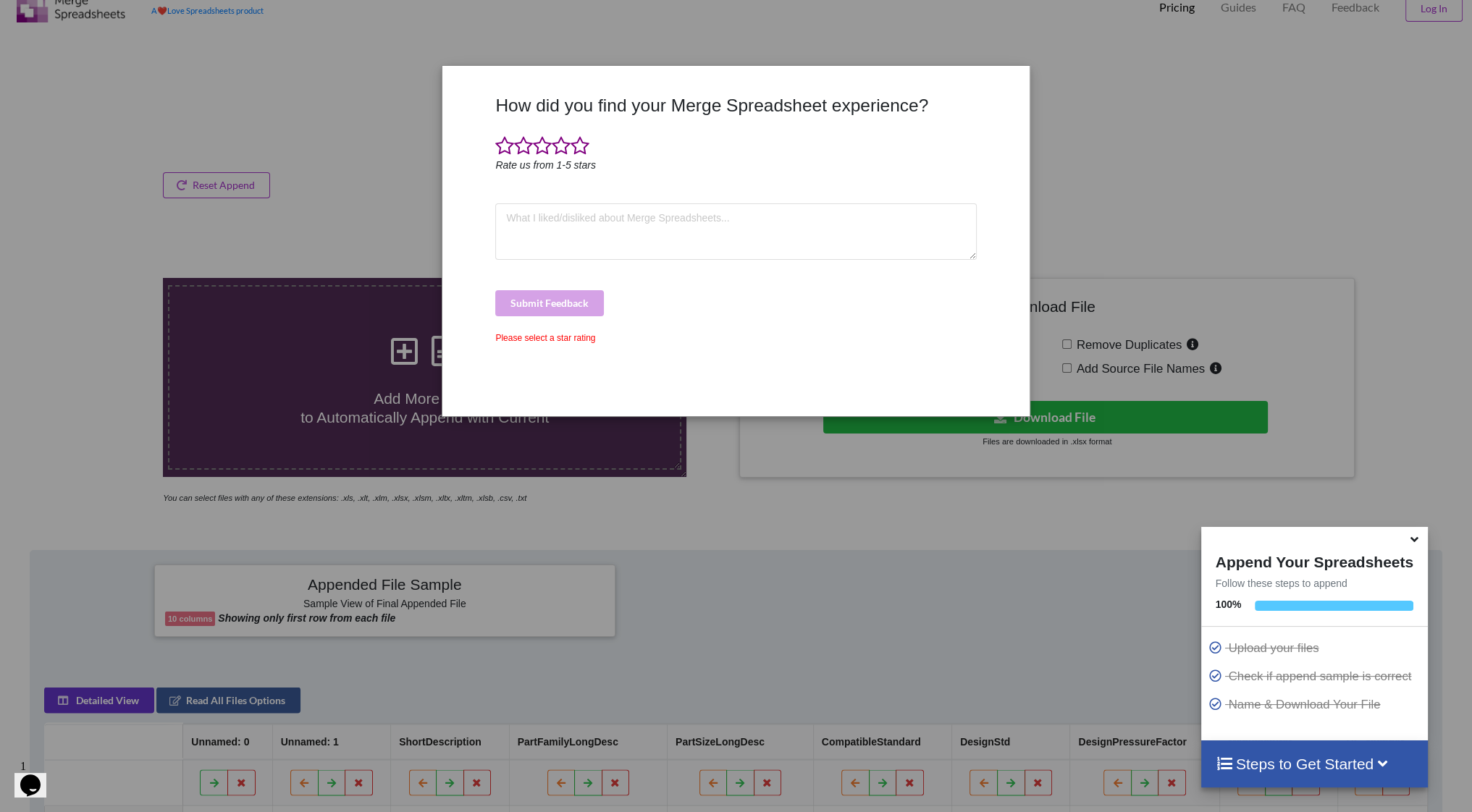
click at [1254, 81] on div "How did you find your Merge Spreadsheet experience? Rate us from 1-5 stars Subm…" at bounding box center [736, 406] width 1472 height 812
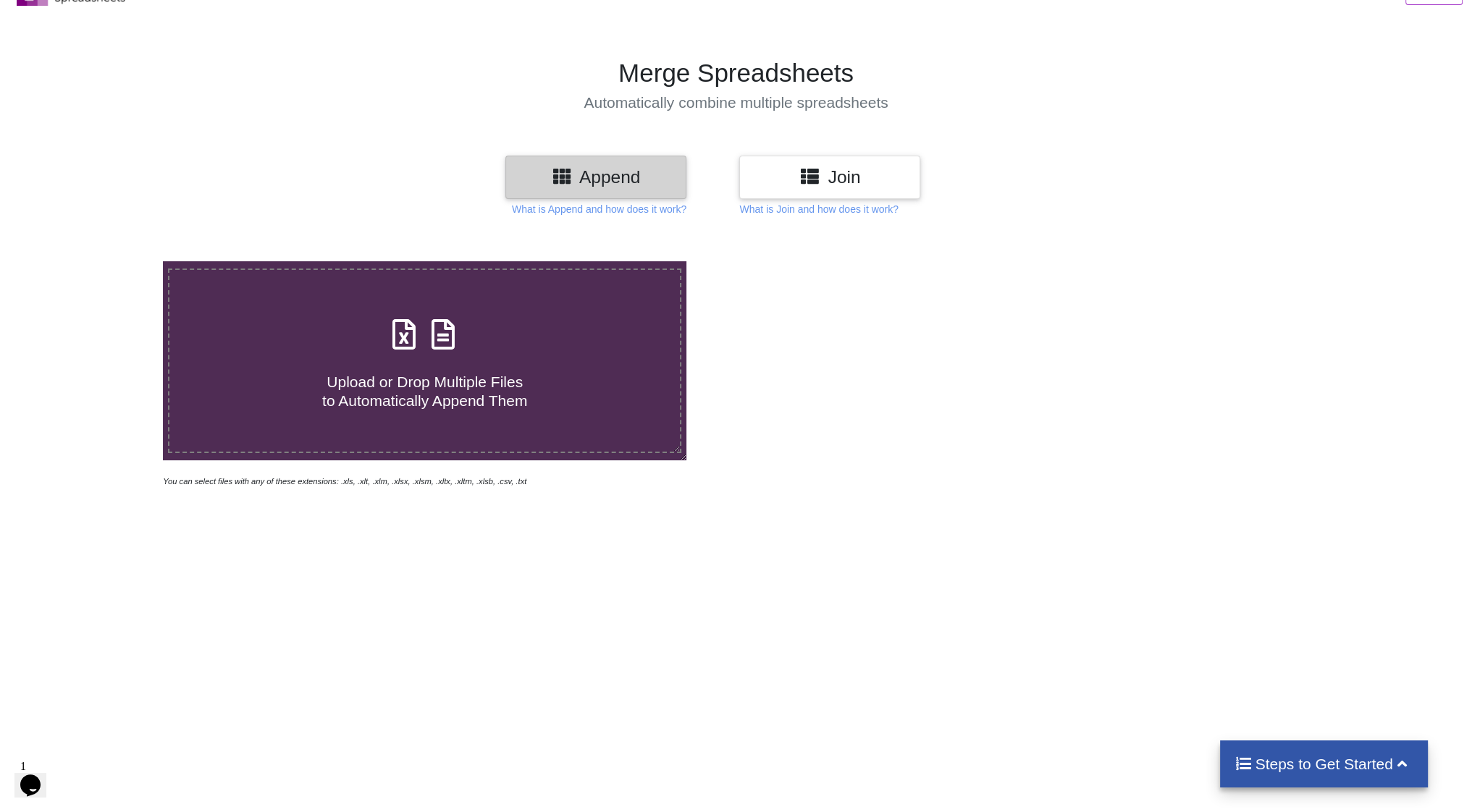
click at [407, 353] on span at bounding box center [424, 335] width 76 height 34
click at [107, 261] on input "Upload or Drop Multiple Files to Automatically Append Them" at bounding box center [107, 261] width 0 height 0
type input "C:\fakepath\sdsad.xlsx"
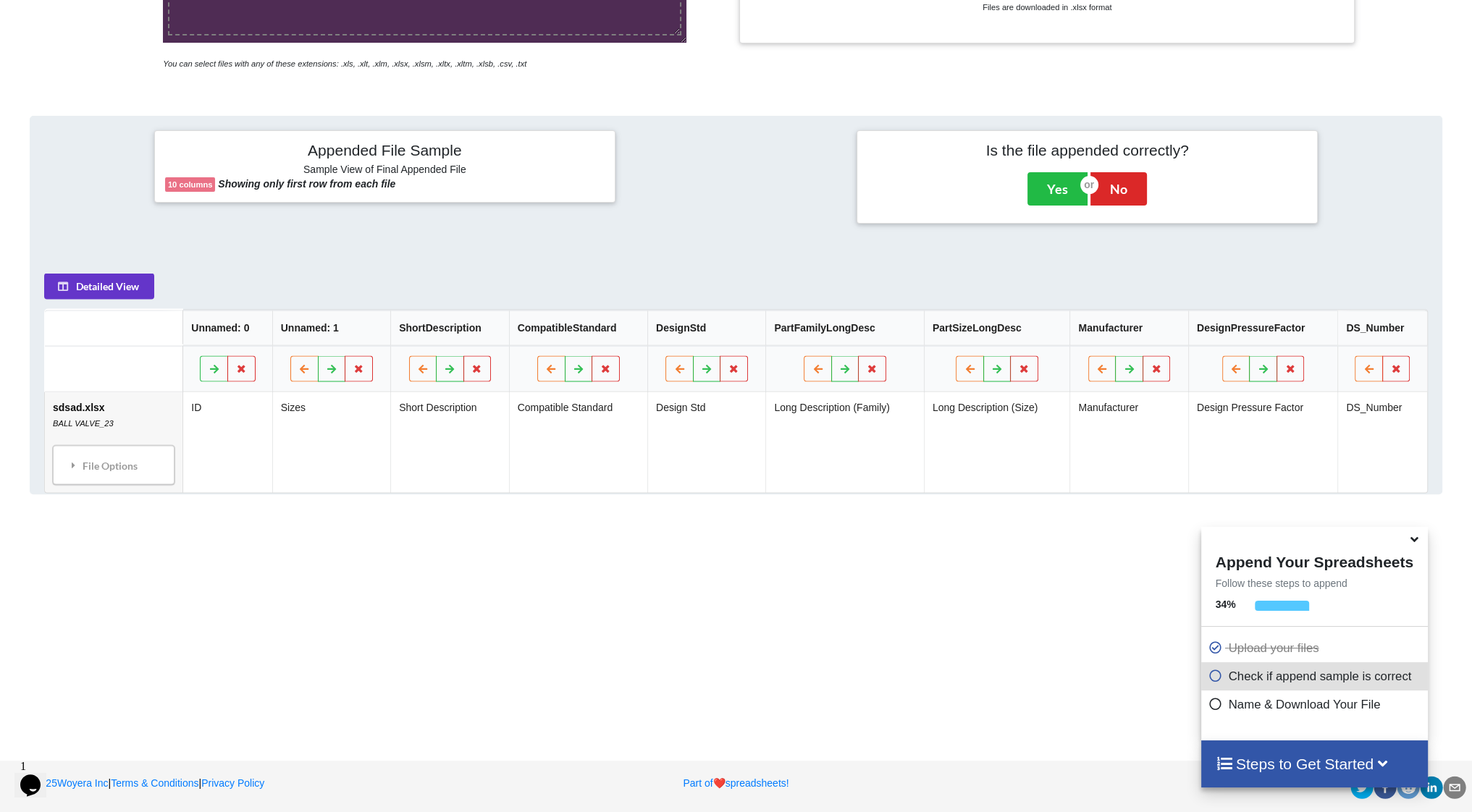
scroll to position [481, 0]
click at [98, 465] on div "File Options" at bounding box center [113, 466] width 113 height 30
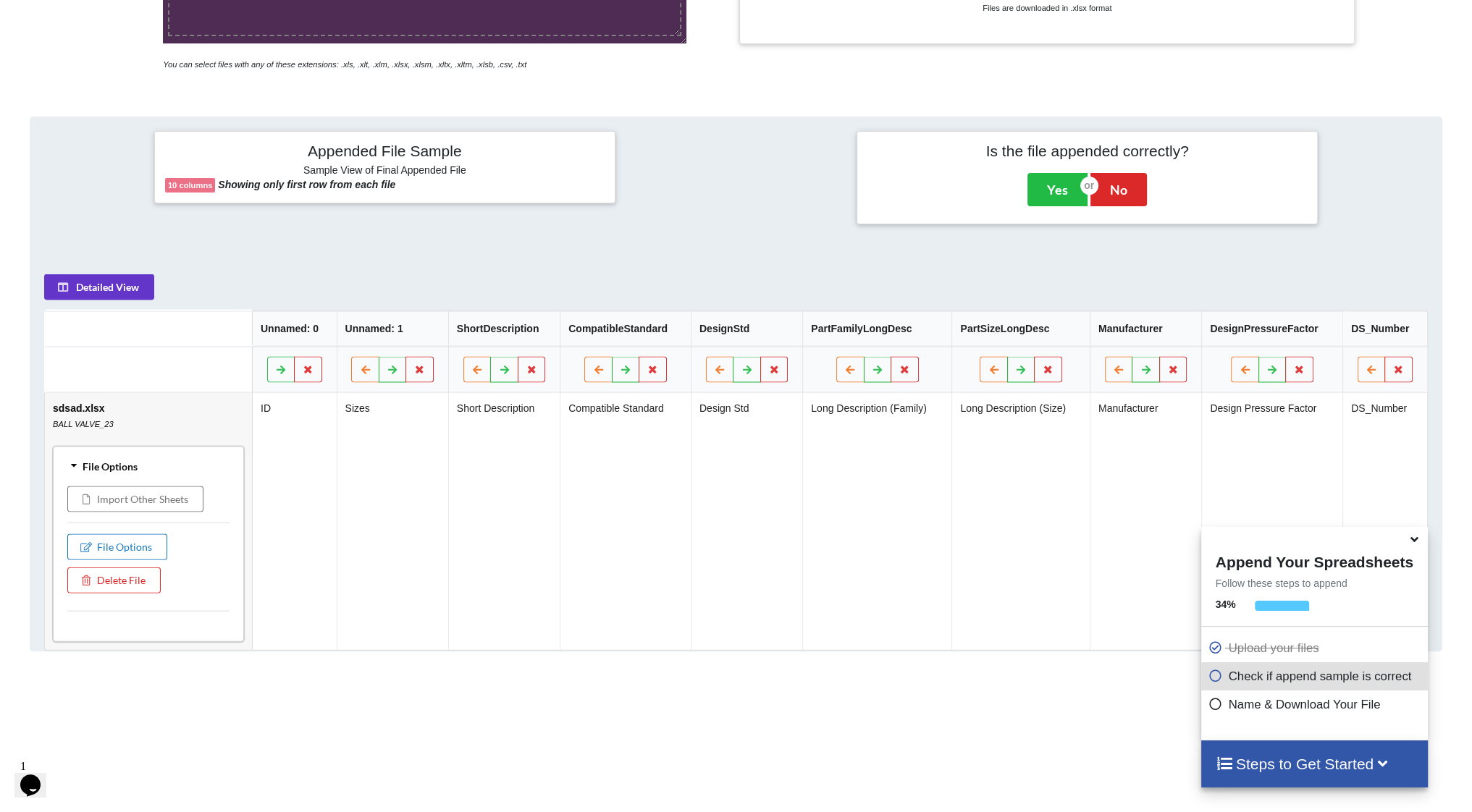
click at [123, 543] on button "File Options" at bounding box center [117, 547] width 100 height 26
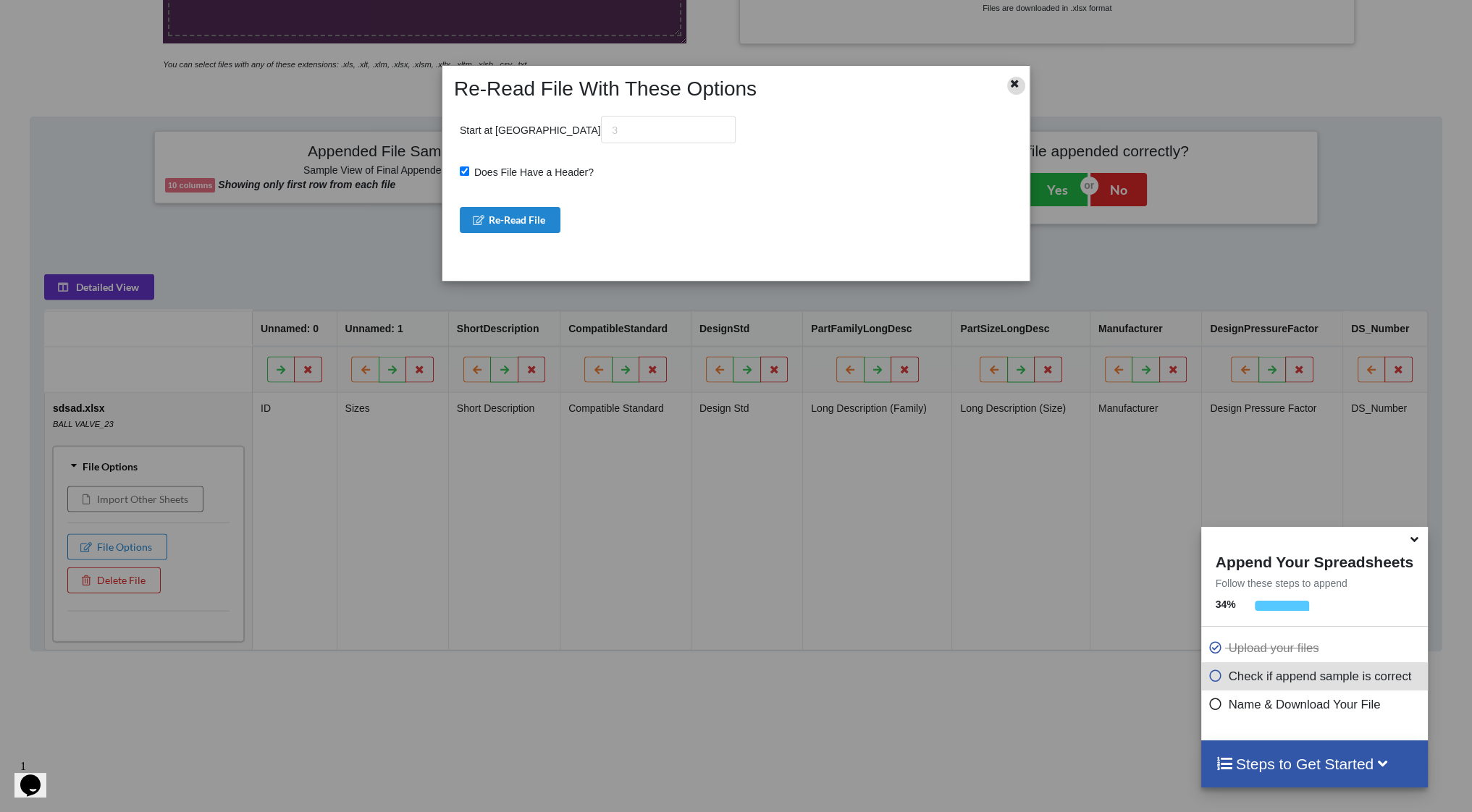
click at [1018, 81] on icon at bounding box center [1015, 81] width 13 height 10
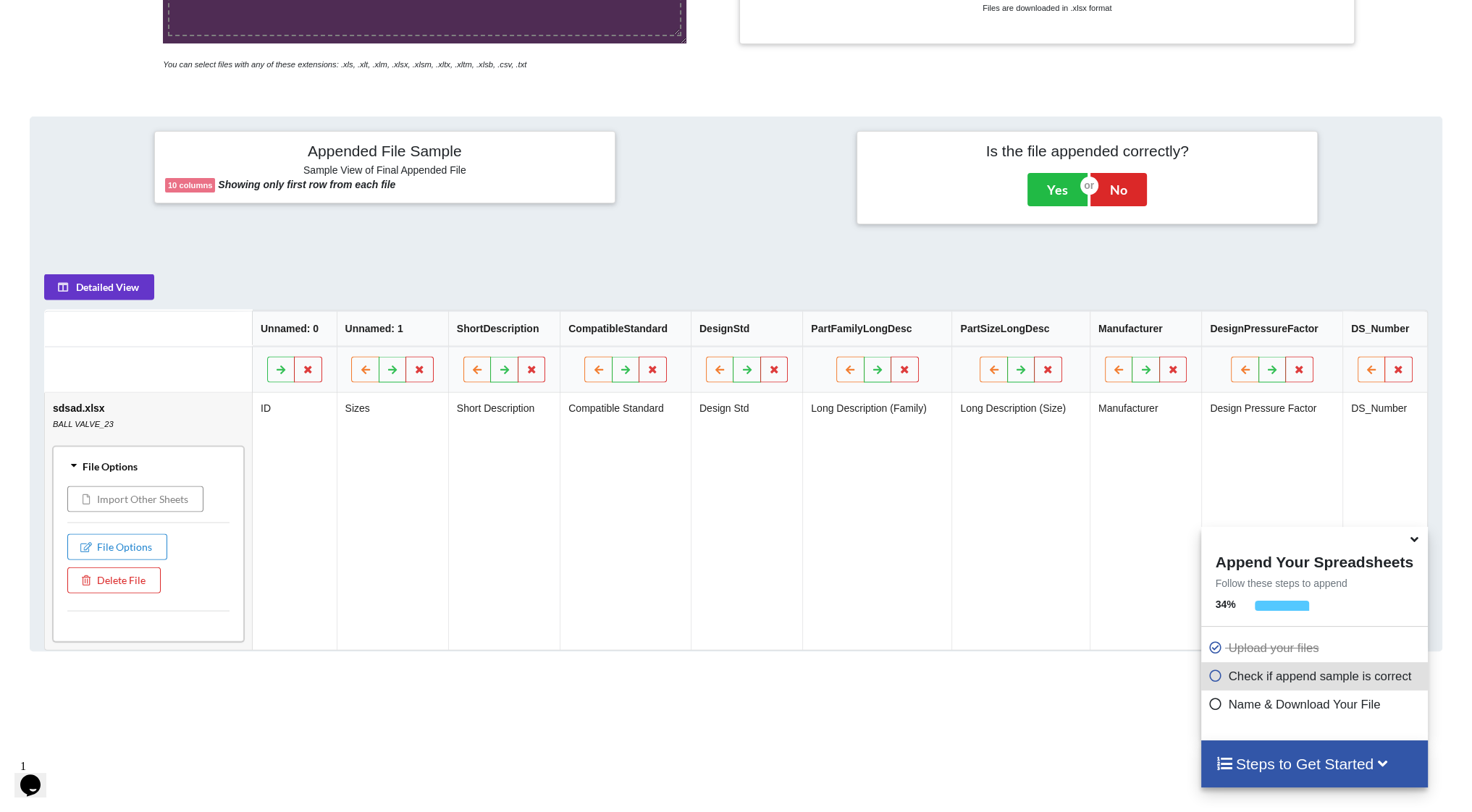
click at [141, 503] on button "Import Other Sheets" at bounding box center [135, 499] width 136 height 26
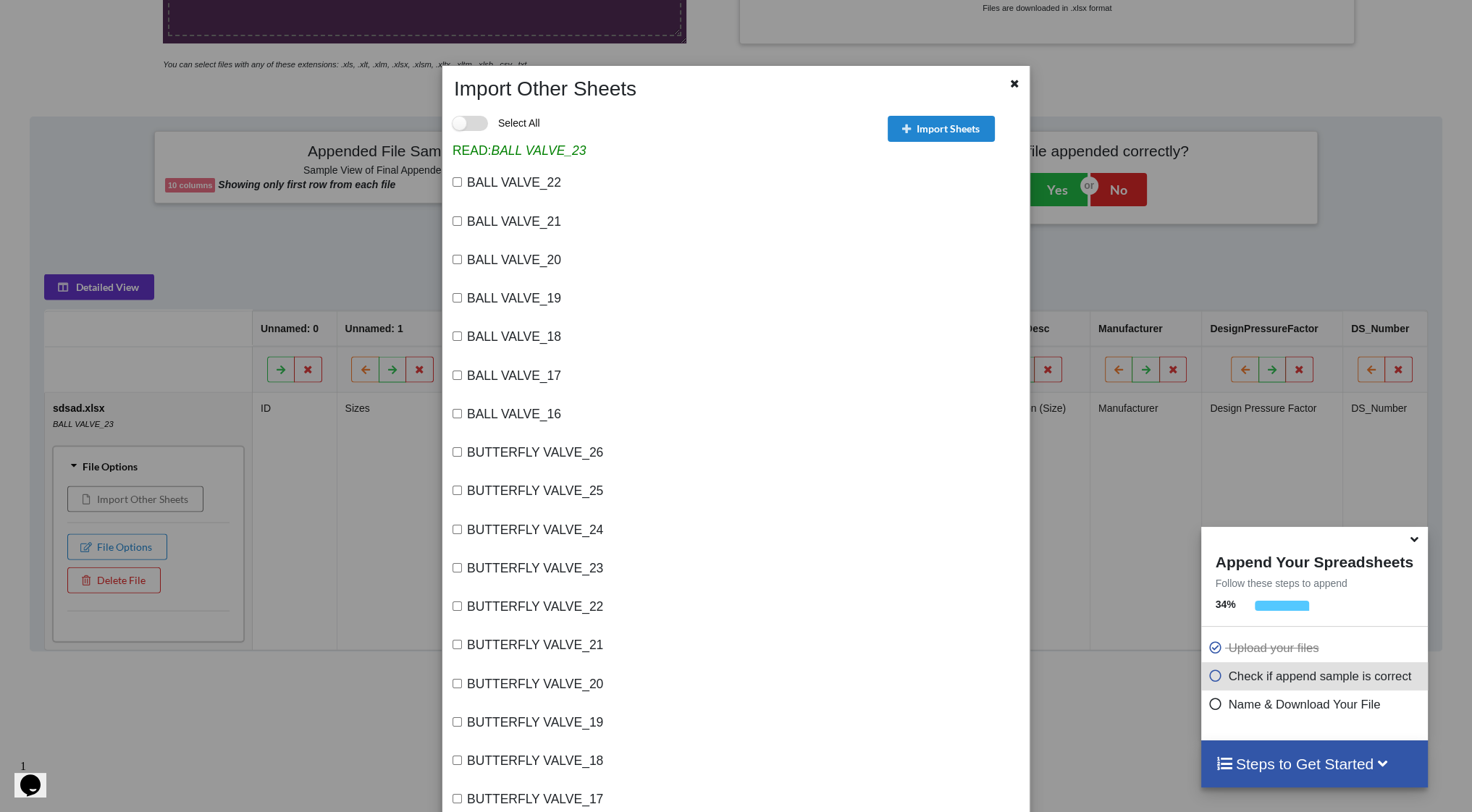
click at [477, 123] on label "Select All" at bounding box center [496, 123] width 87 height 15
checkbox input "true"
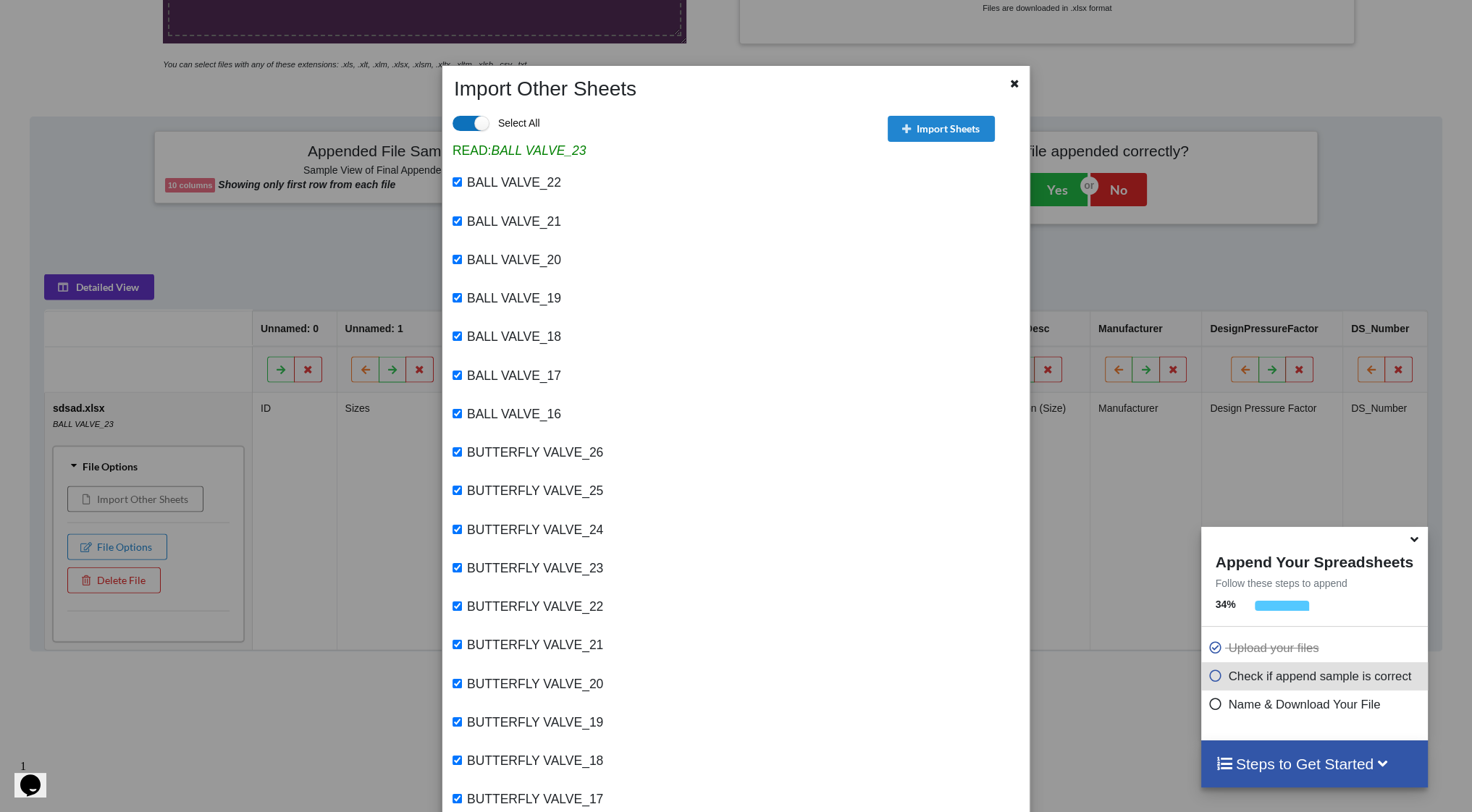
checkbox input "true"
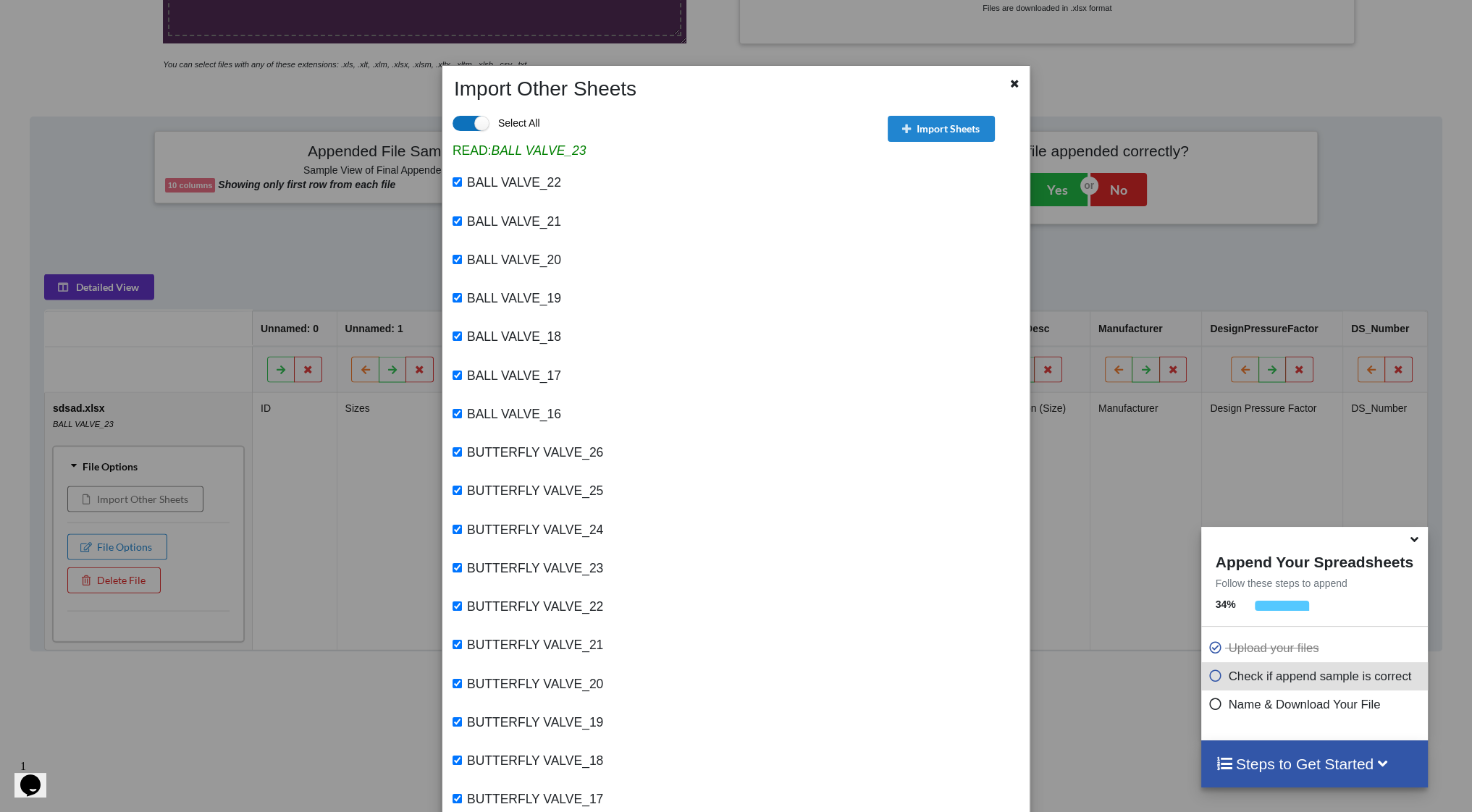
checkbox input "true"
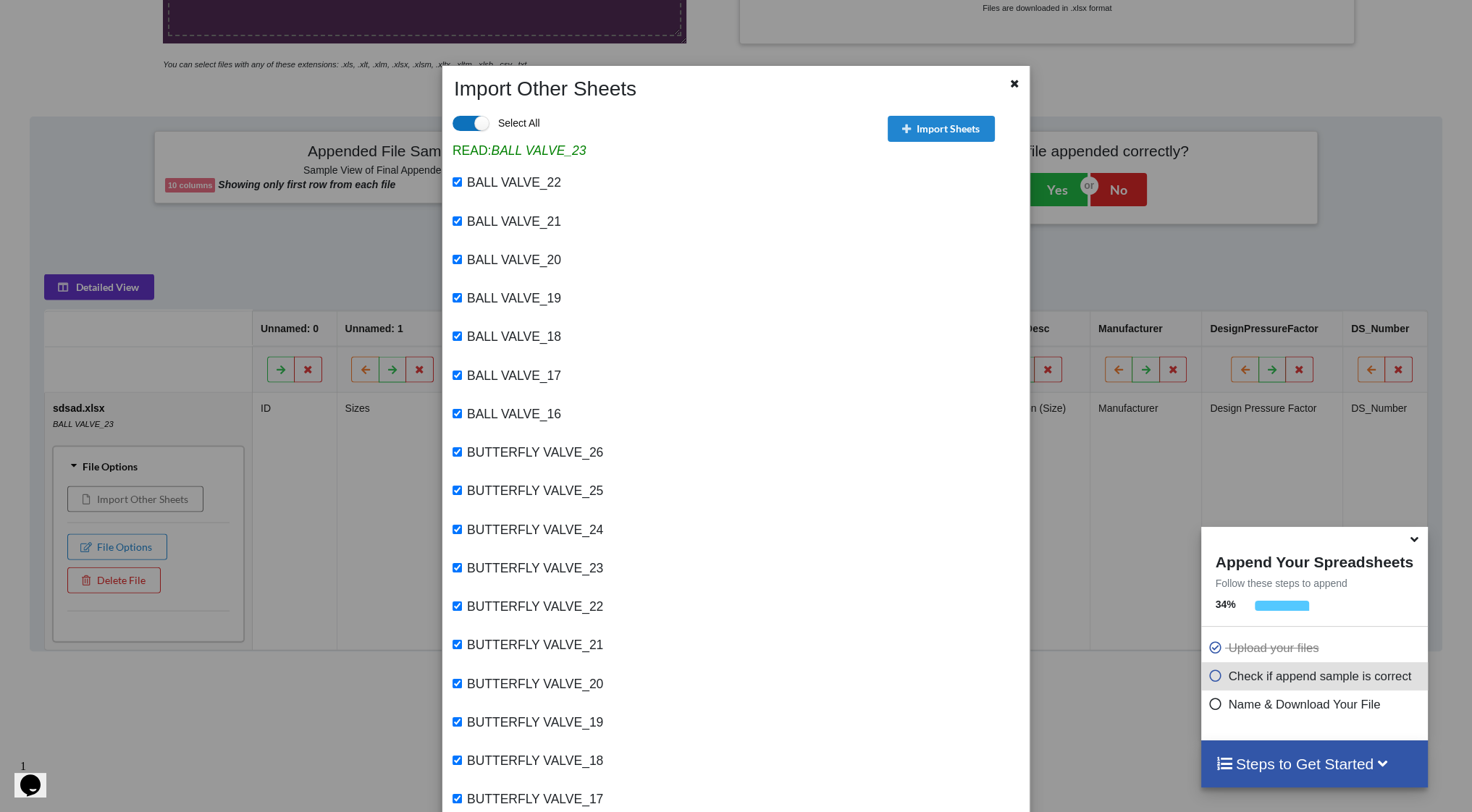
checkbox input "true"
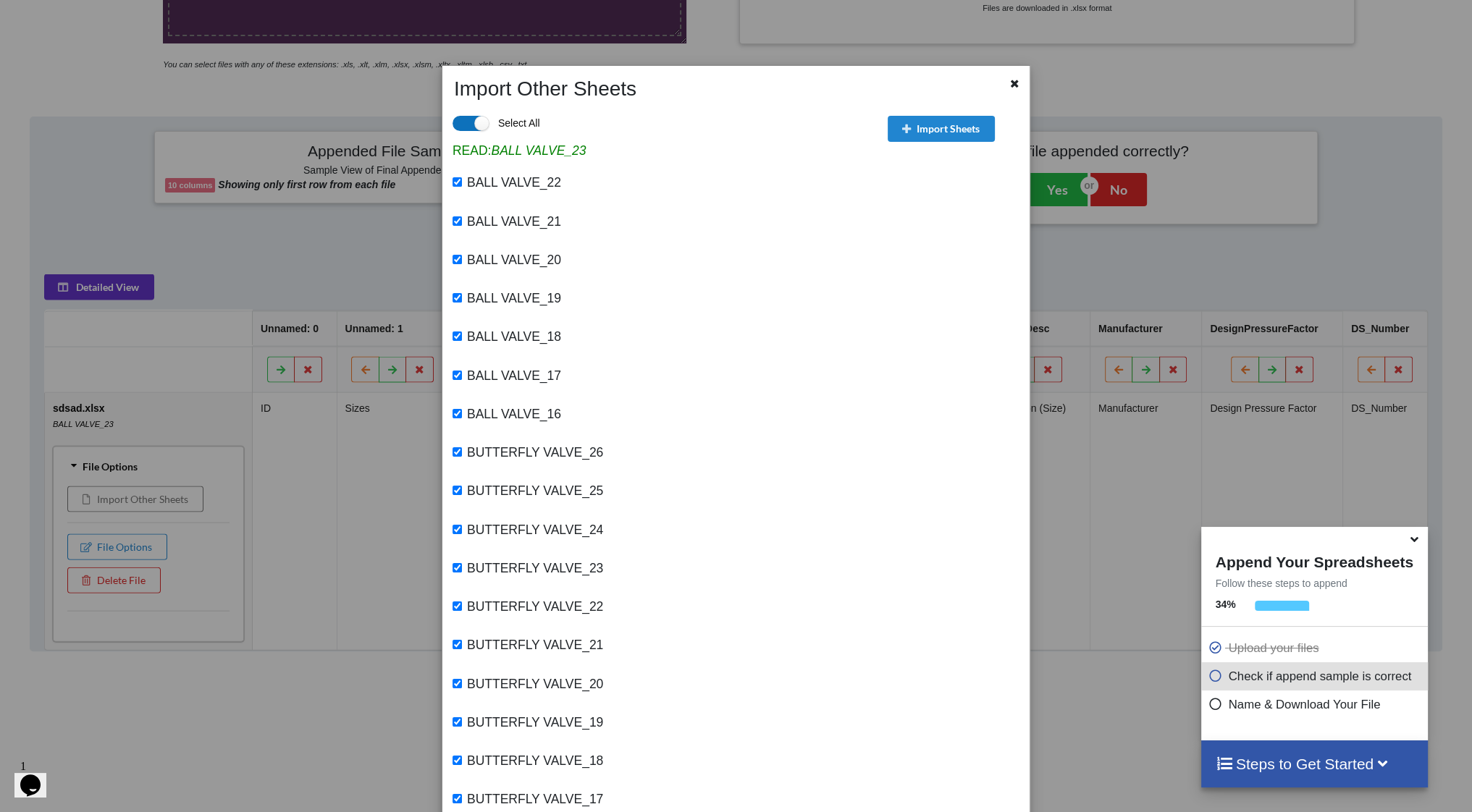
checkbox input "true"
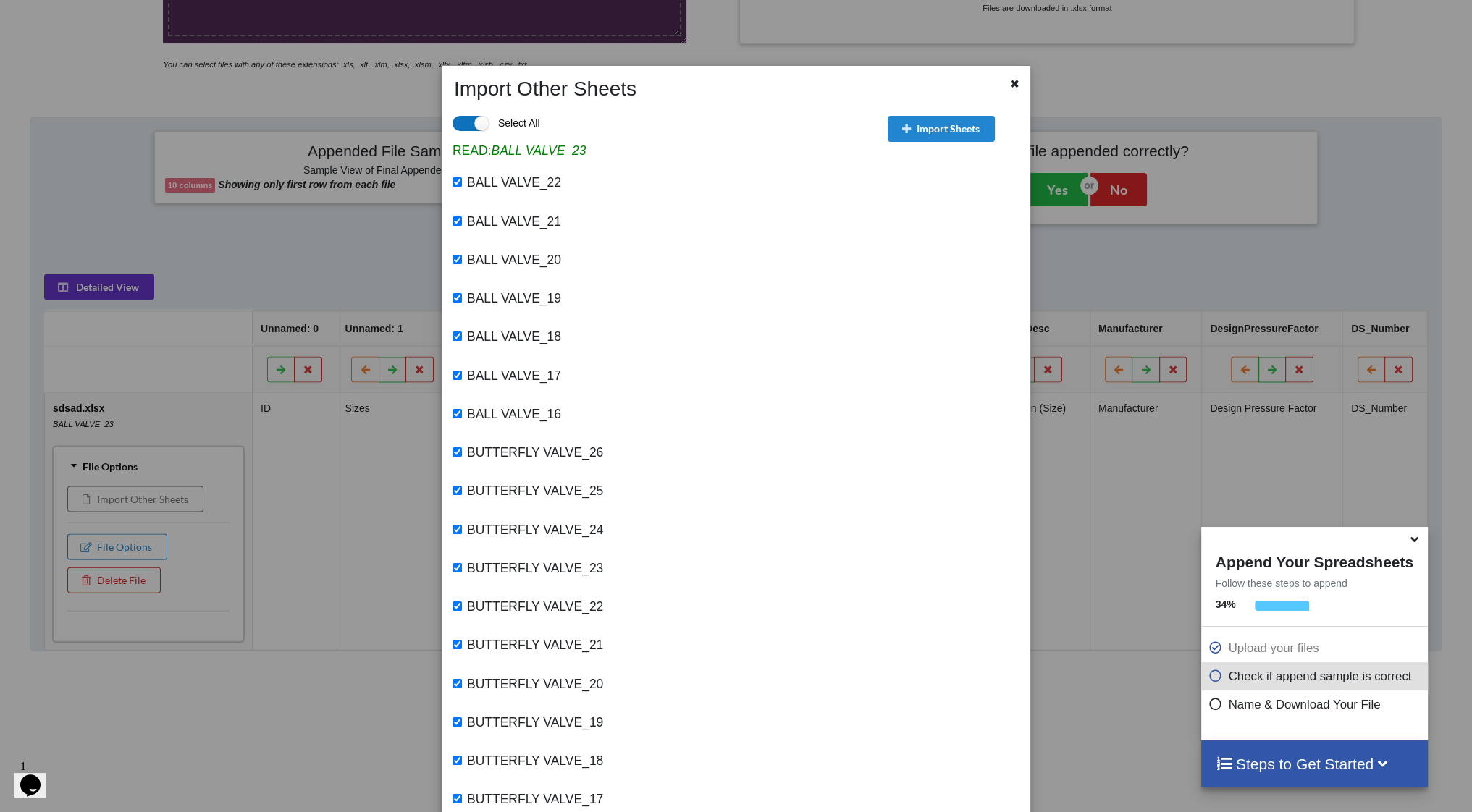
checkbox input "true"
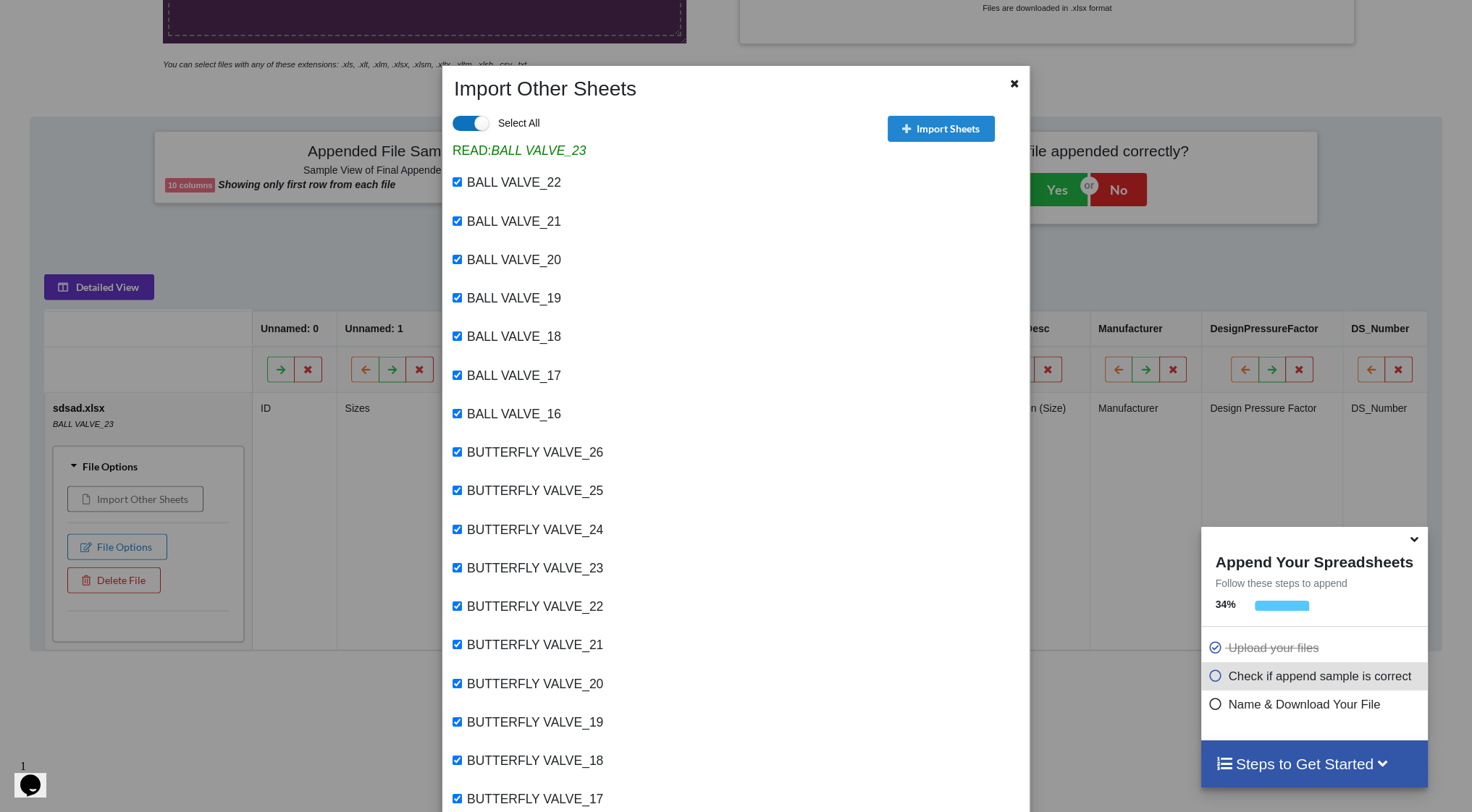
checkbox input "true"
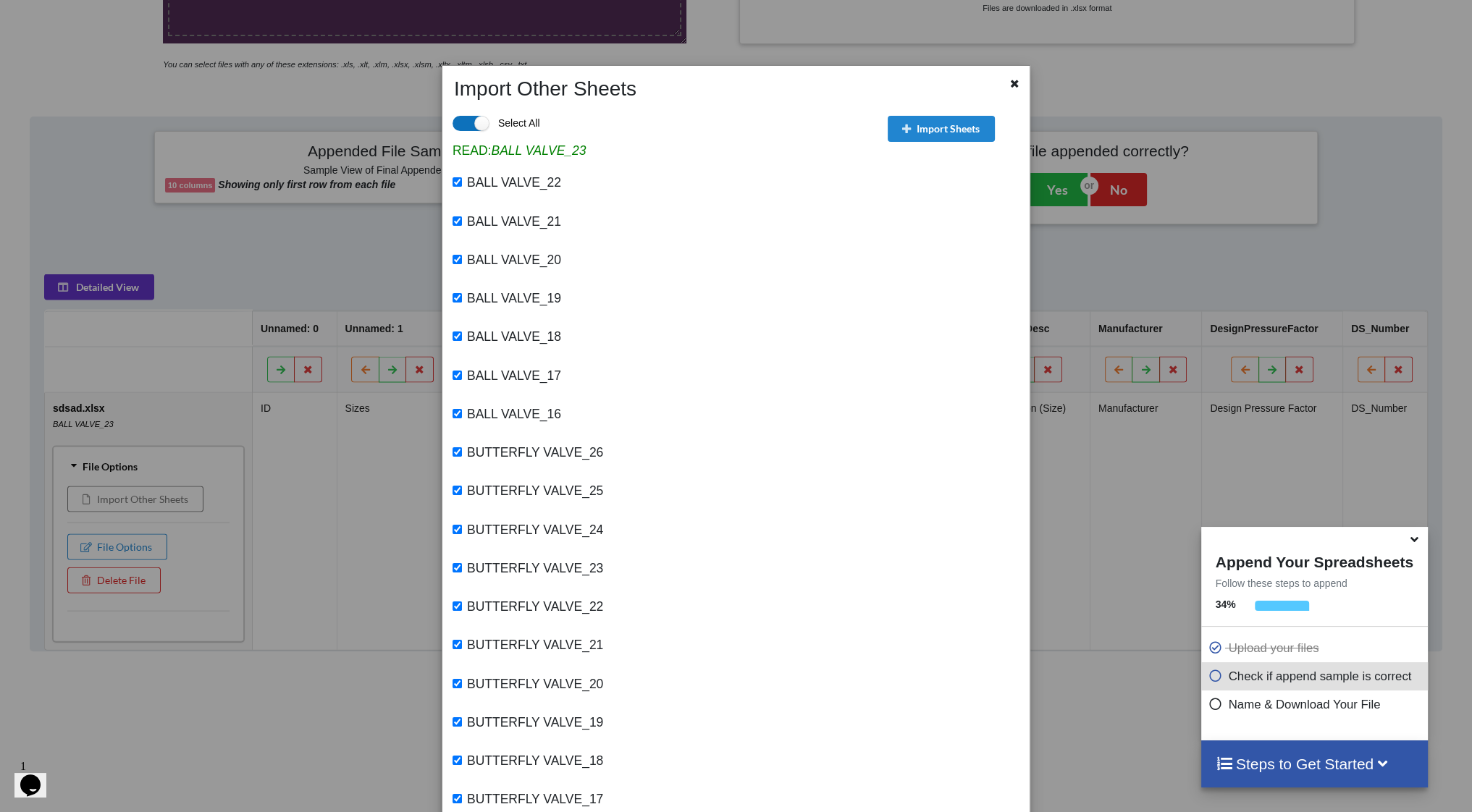
checkbox input "true"
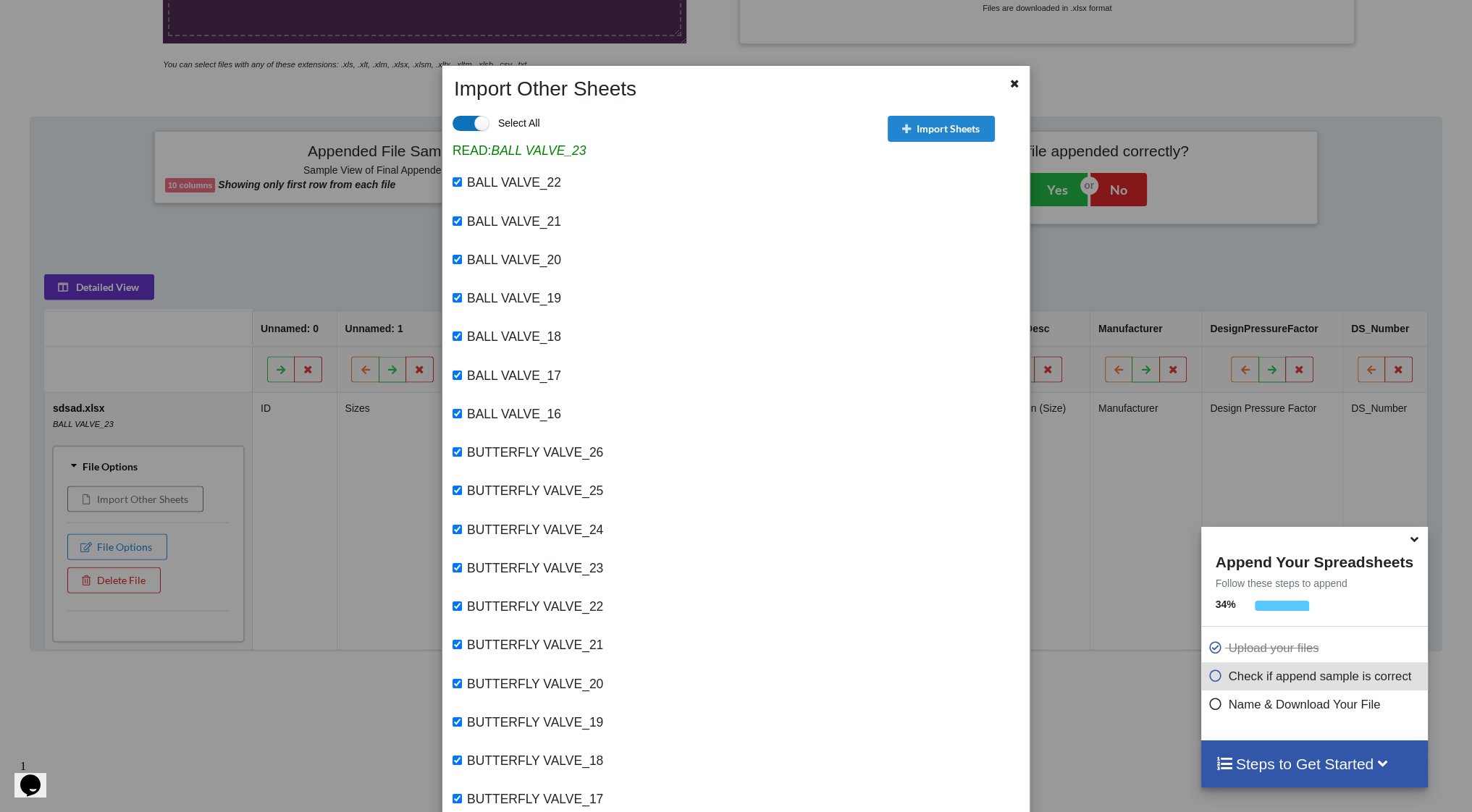
checkbox input "true"
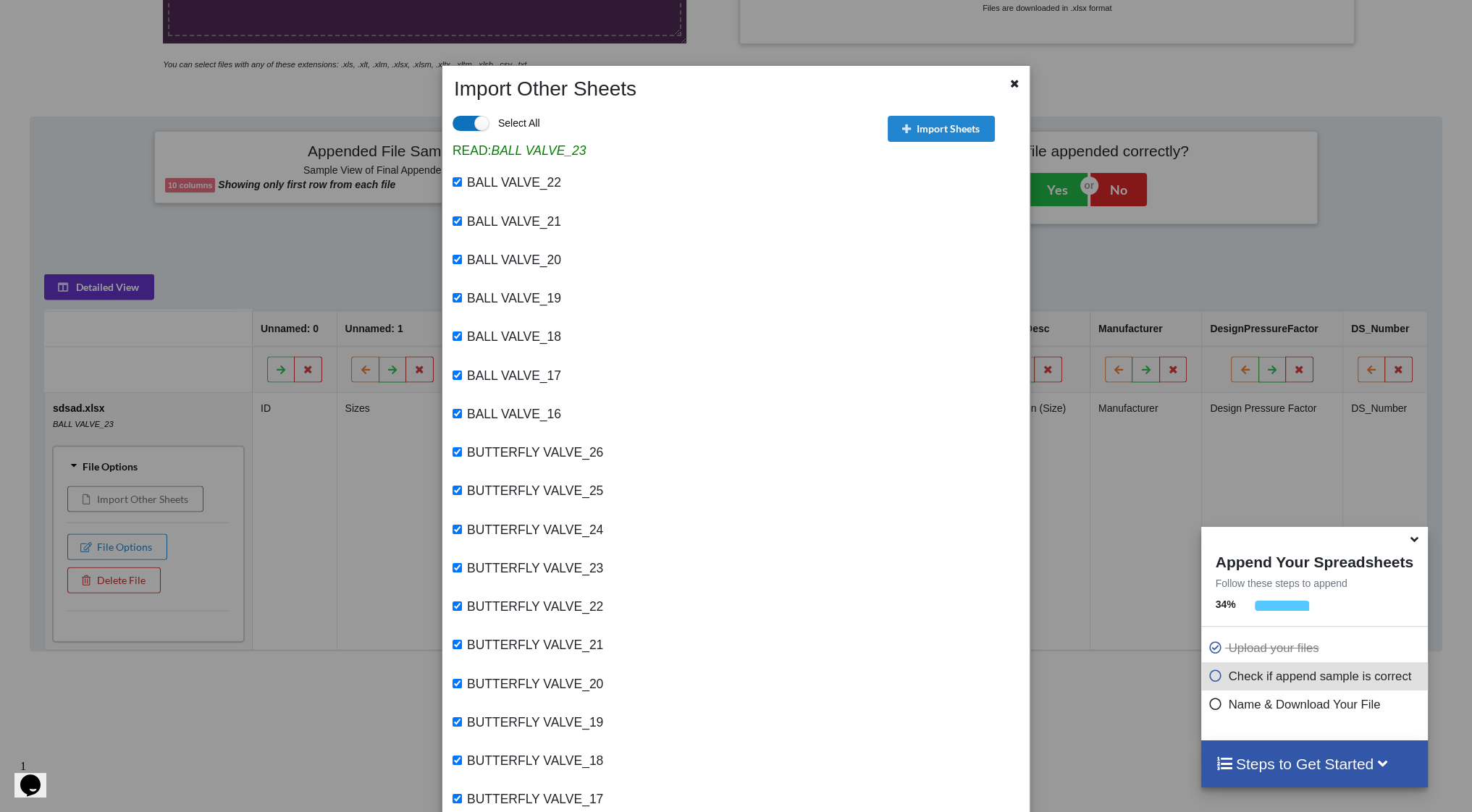
checkbox input "true"
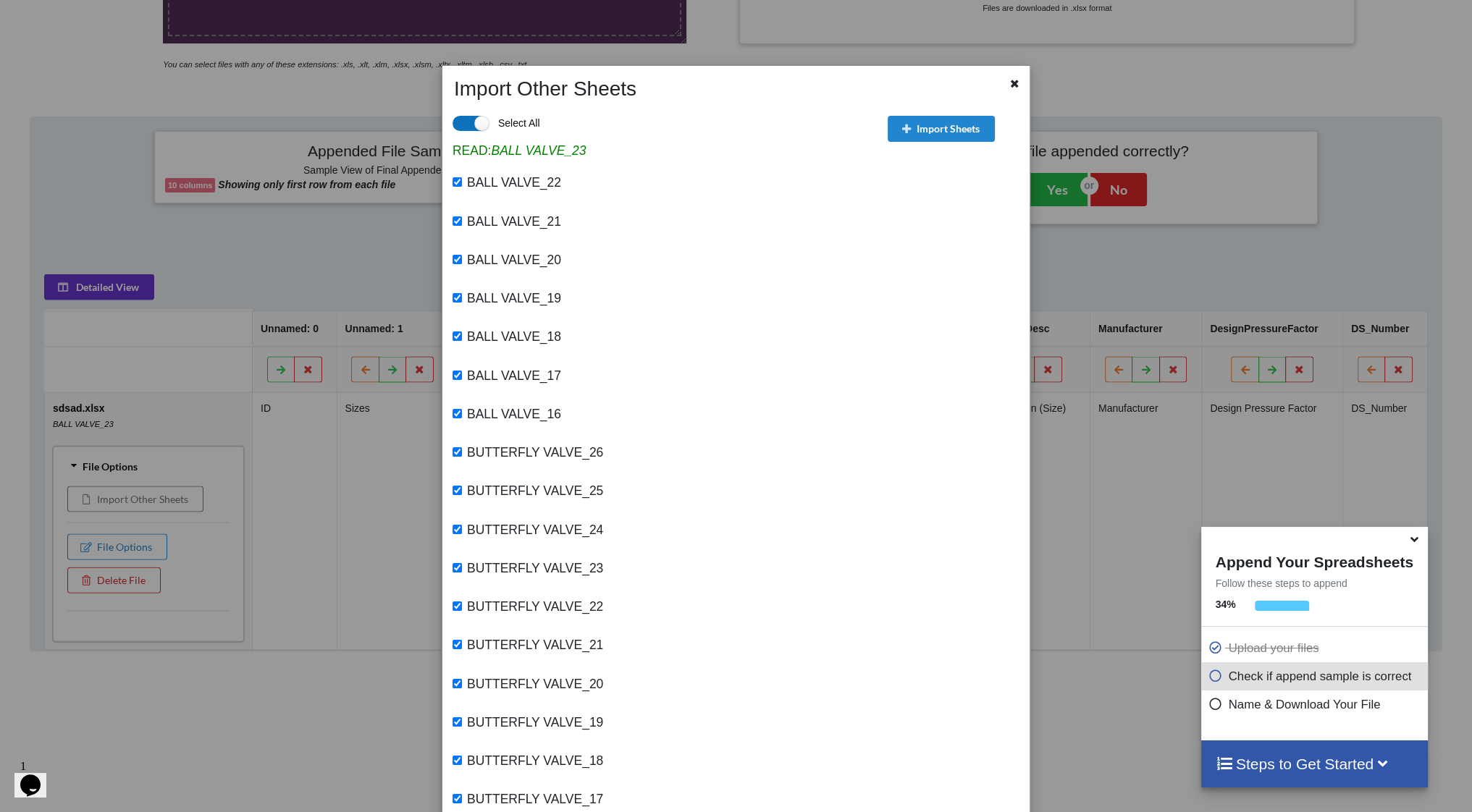
checkbox input "true"
click at [950, 124] on button "Import Sheets" at bounding box center [941, 128] width 107 height 26
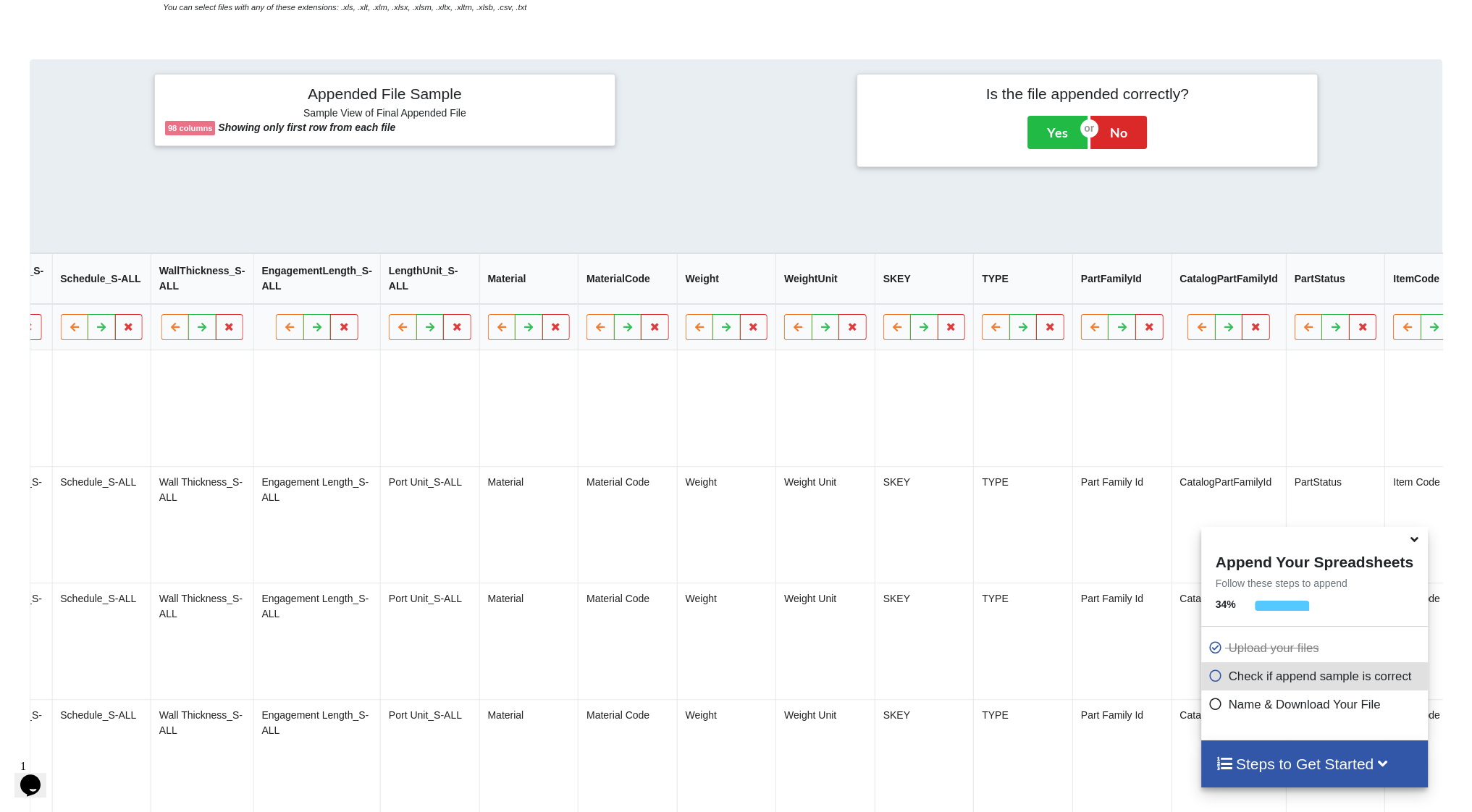
scroll to position [0, 8651]
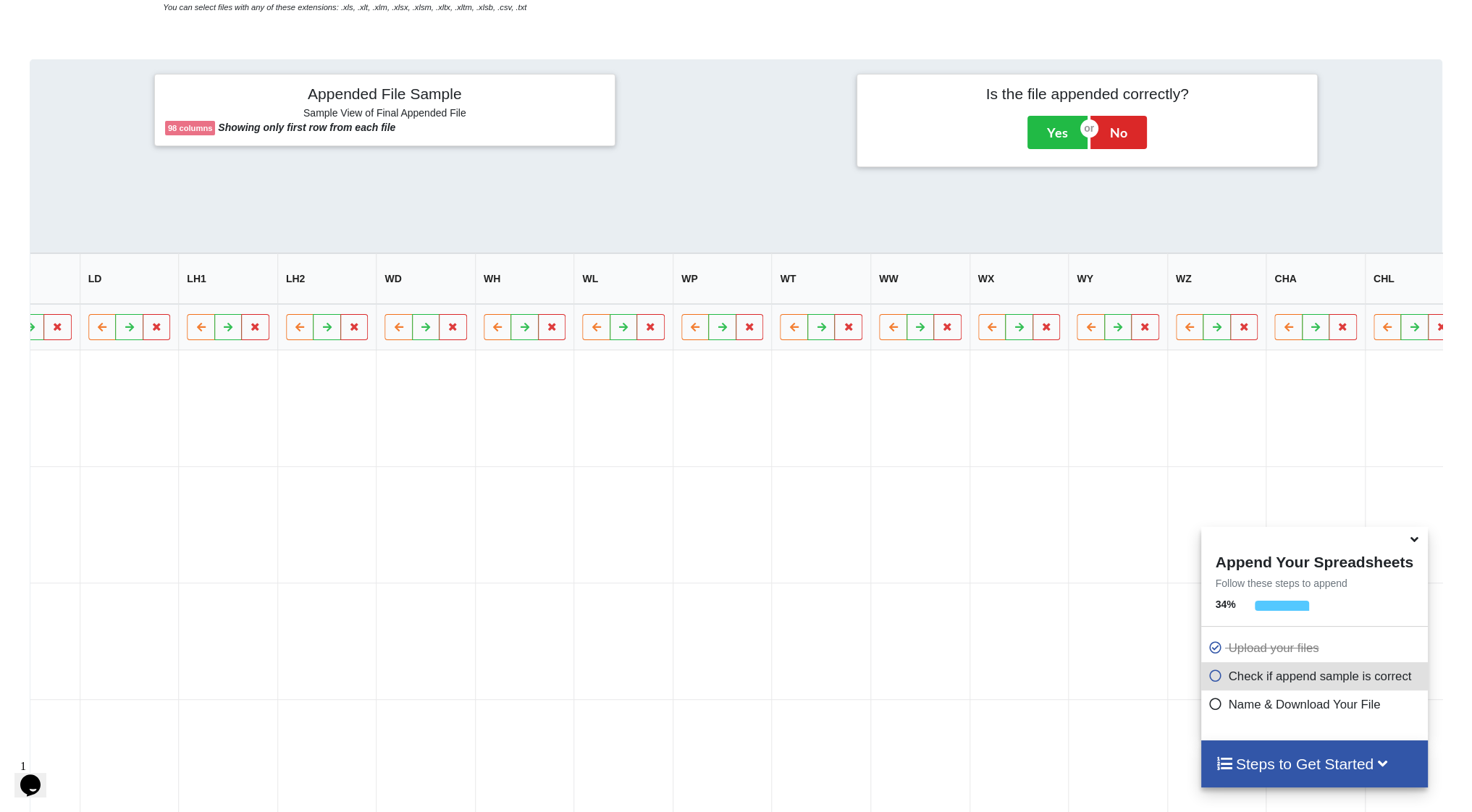
drag, startPoint x: 774, startPoint y: 422, endPoint x: 1035, endPoint y: 433, distance: 261.2
click at [1334, 300] on button "Delete Column" at bounding box center [1315, 291] width 97 height 26
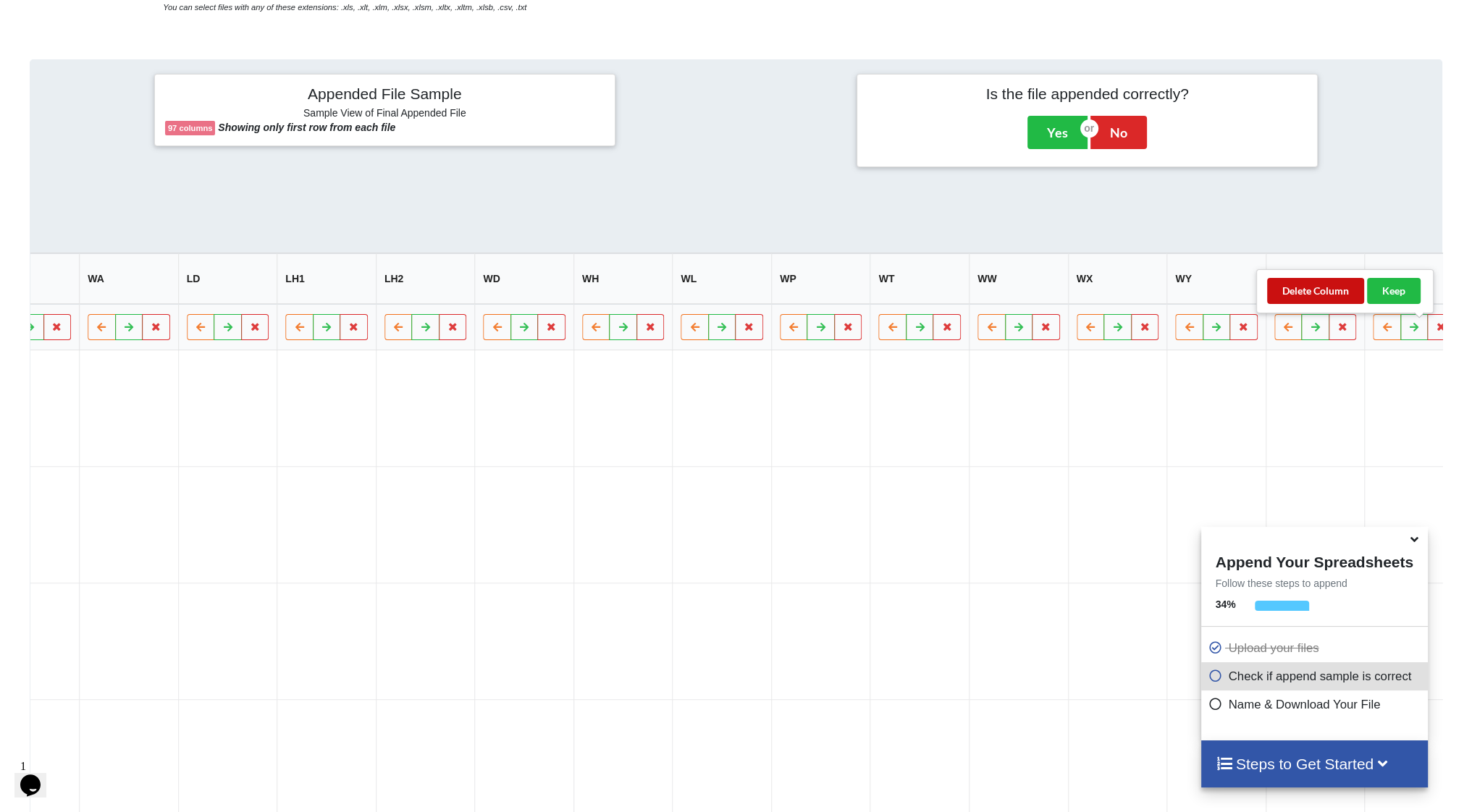
click at [1321, 291] on button "Delete Column" at bounding box center [1316, 291] width 97 height 26
click at [1317, 297] on button "Delete Column" at bounding box center [1315, 291] width 97 height 26
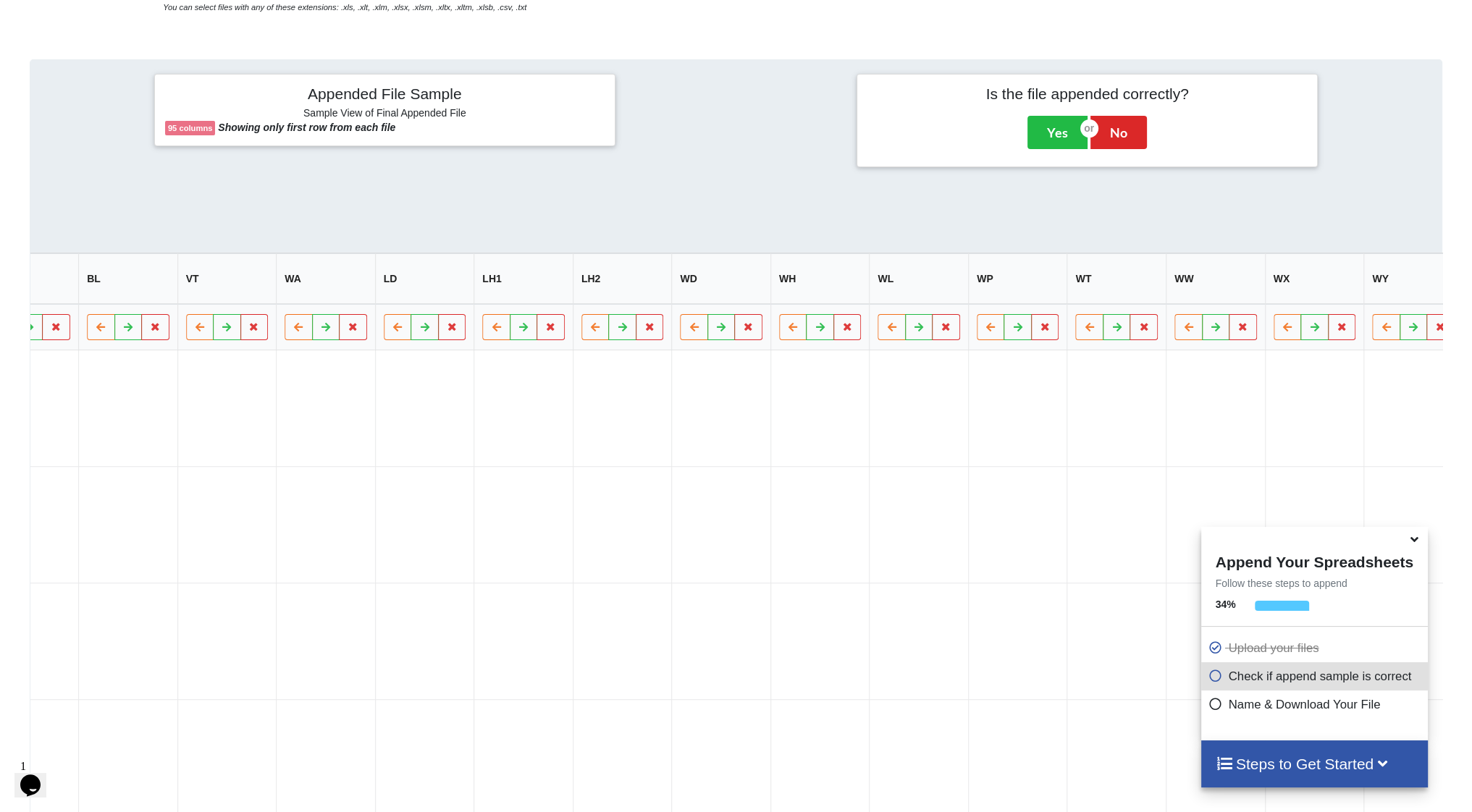
click at [1324, 301] on button "Delete Column" at bounding box center [1315, 291] width 97 height 26
click at [1327, 285] on button "Delete Column" at bounding box center [1315, 291] width 97 height 26
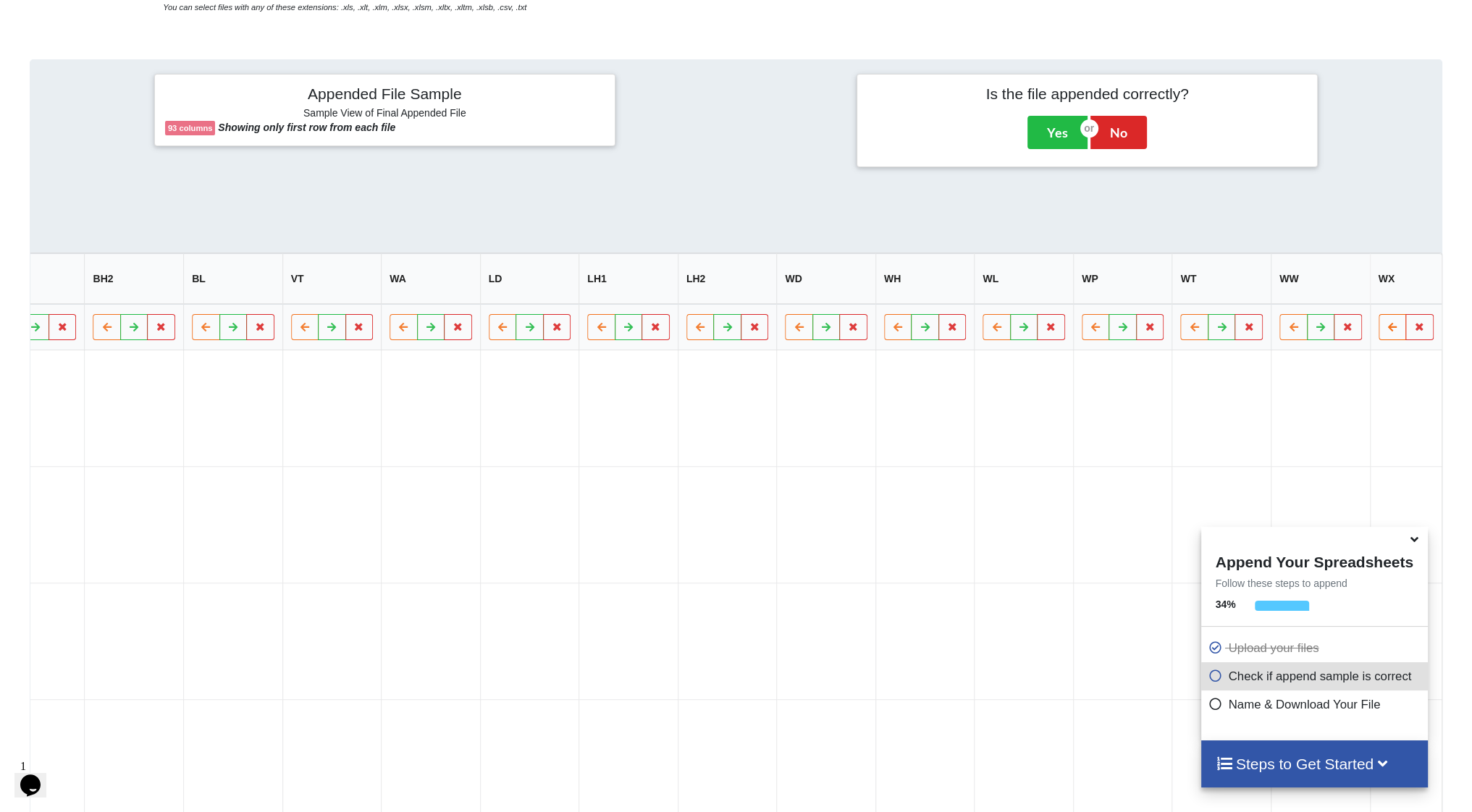
scroll to position [0, 8158]
click at [1316, 297] on button "Delete Column" at bounding box center [1315, 291] width 97 height 26
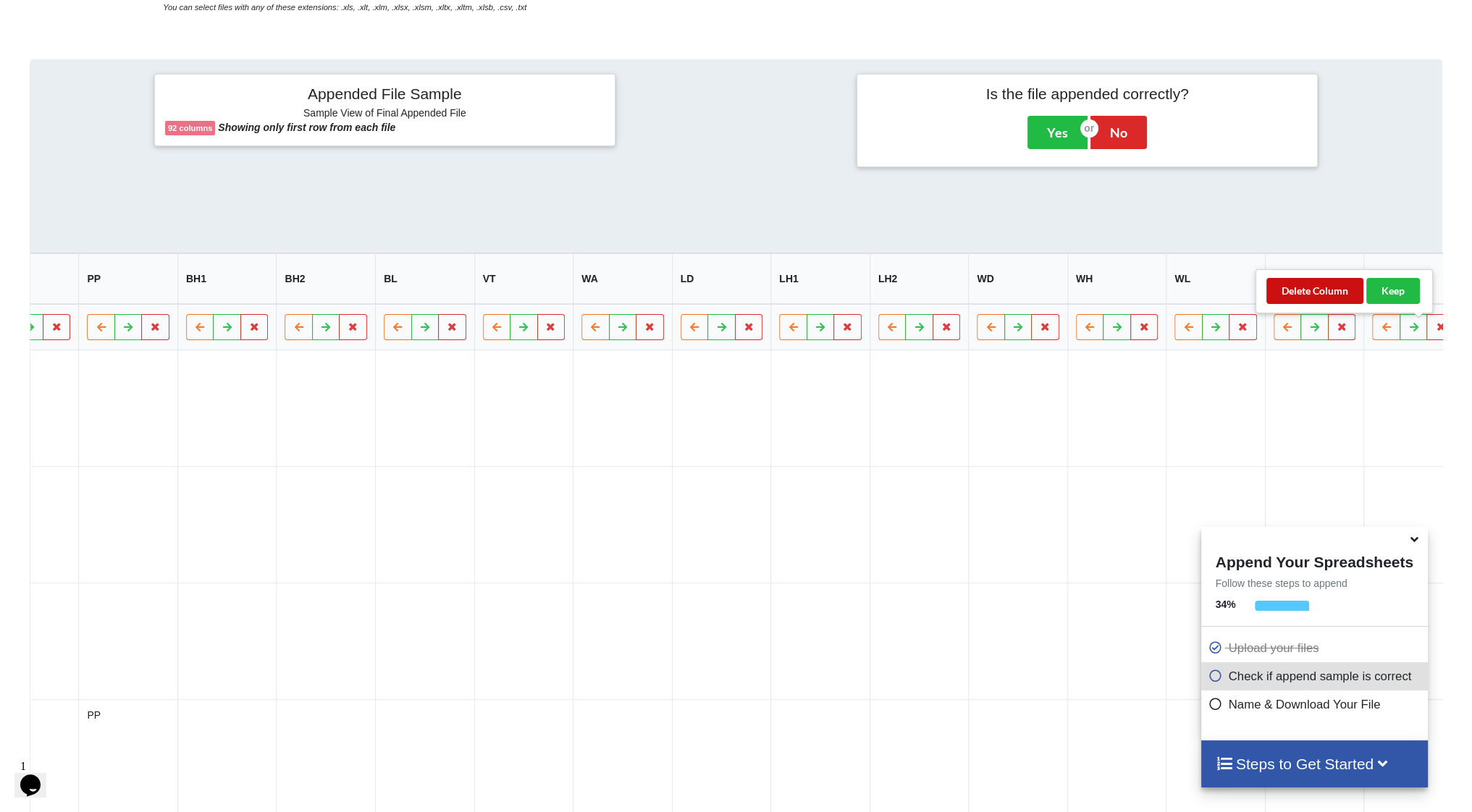
click at [1329, 289] on button "Delete Column" at bounding box center [1315, 291] width 97 height 26
click at [1312, 291] on button "Delete Column" at bounding box center [1315, 291] width 97 height 26
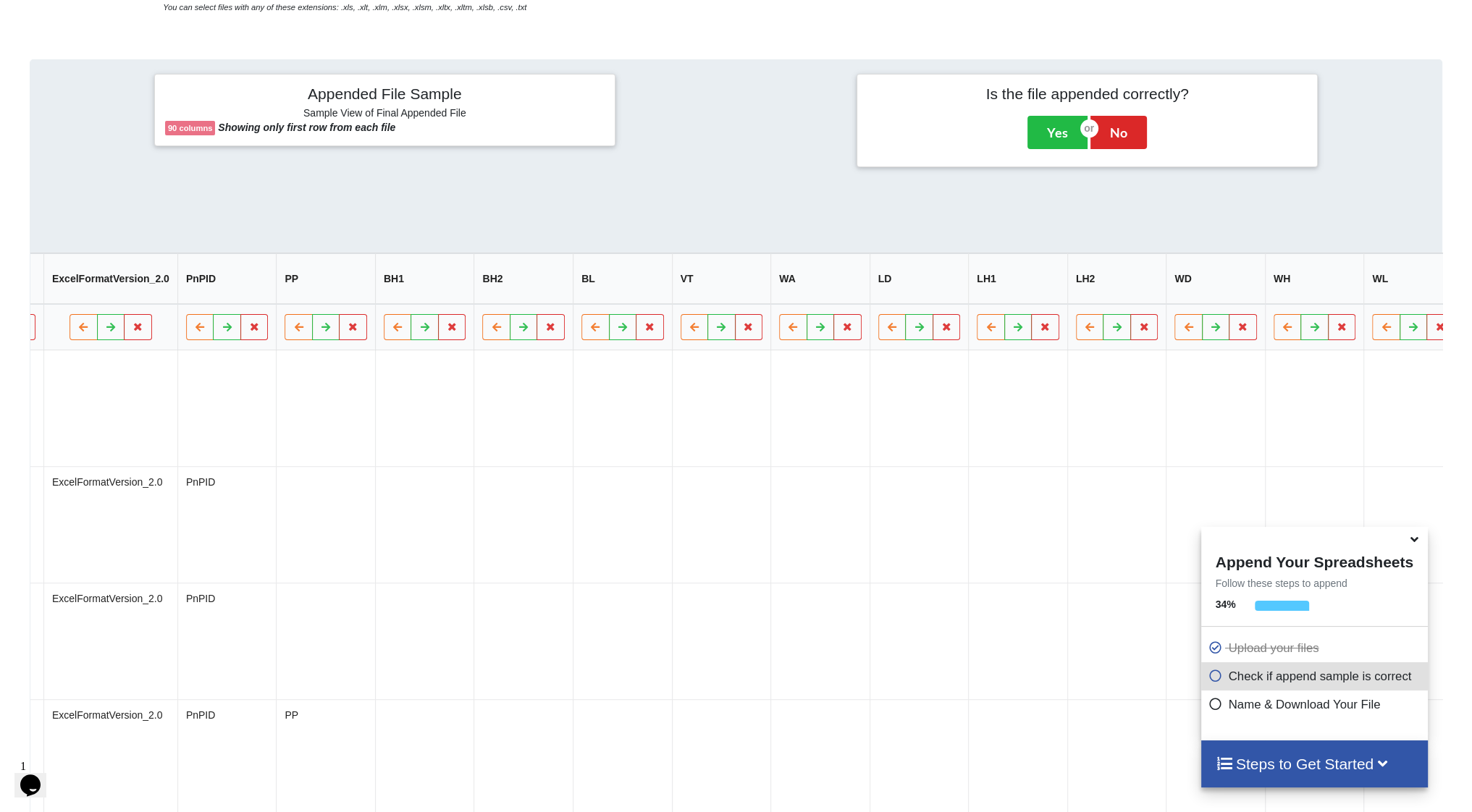
click at [1325, 289] on button "Delete Column" at bounding box center [1316, 291] width 97 height 26
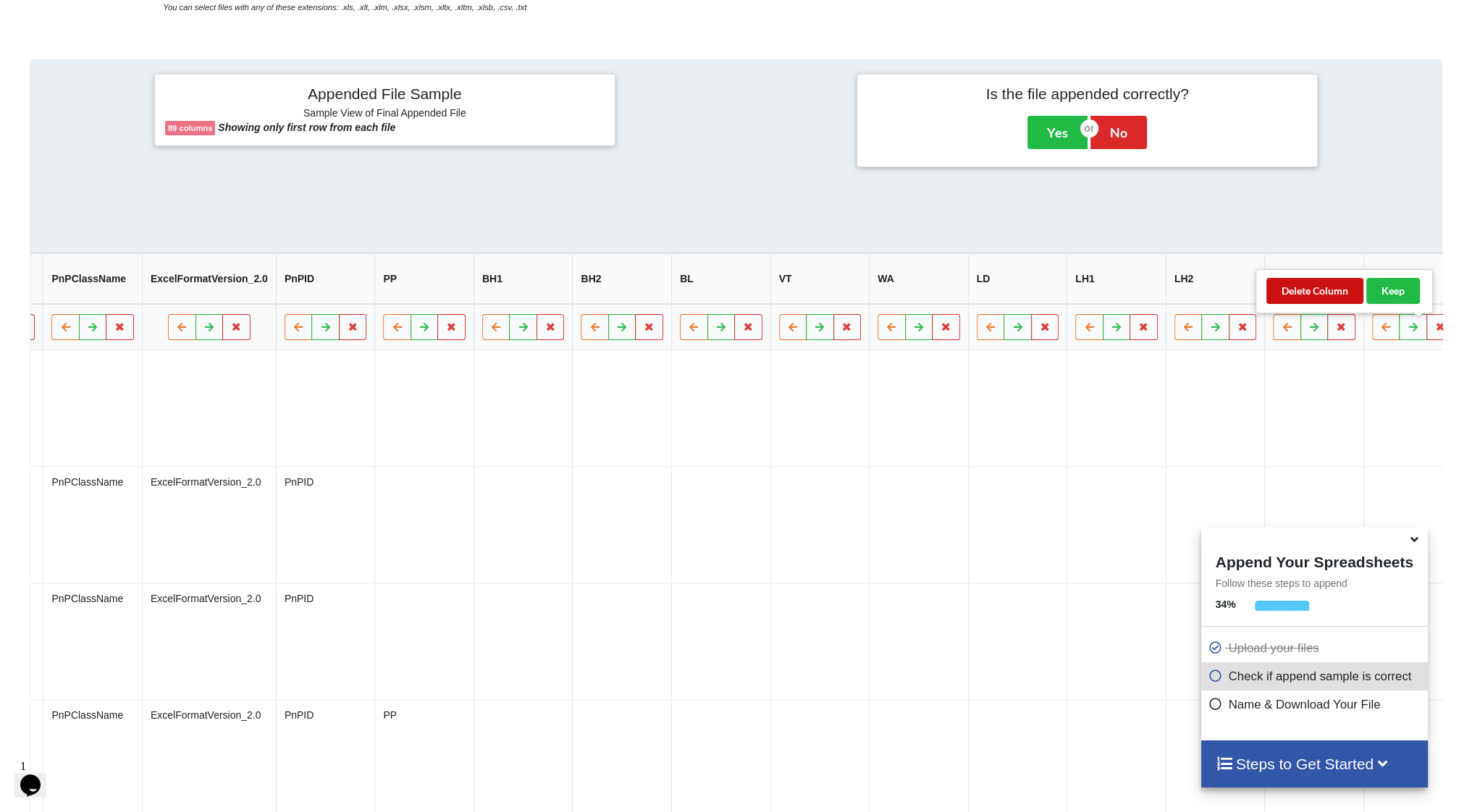
click at [1314, 288] on button "Delete Column" at bounding box center [1315, 291] width 97 height 26
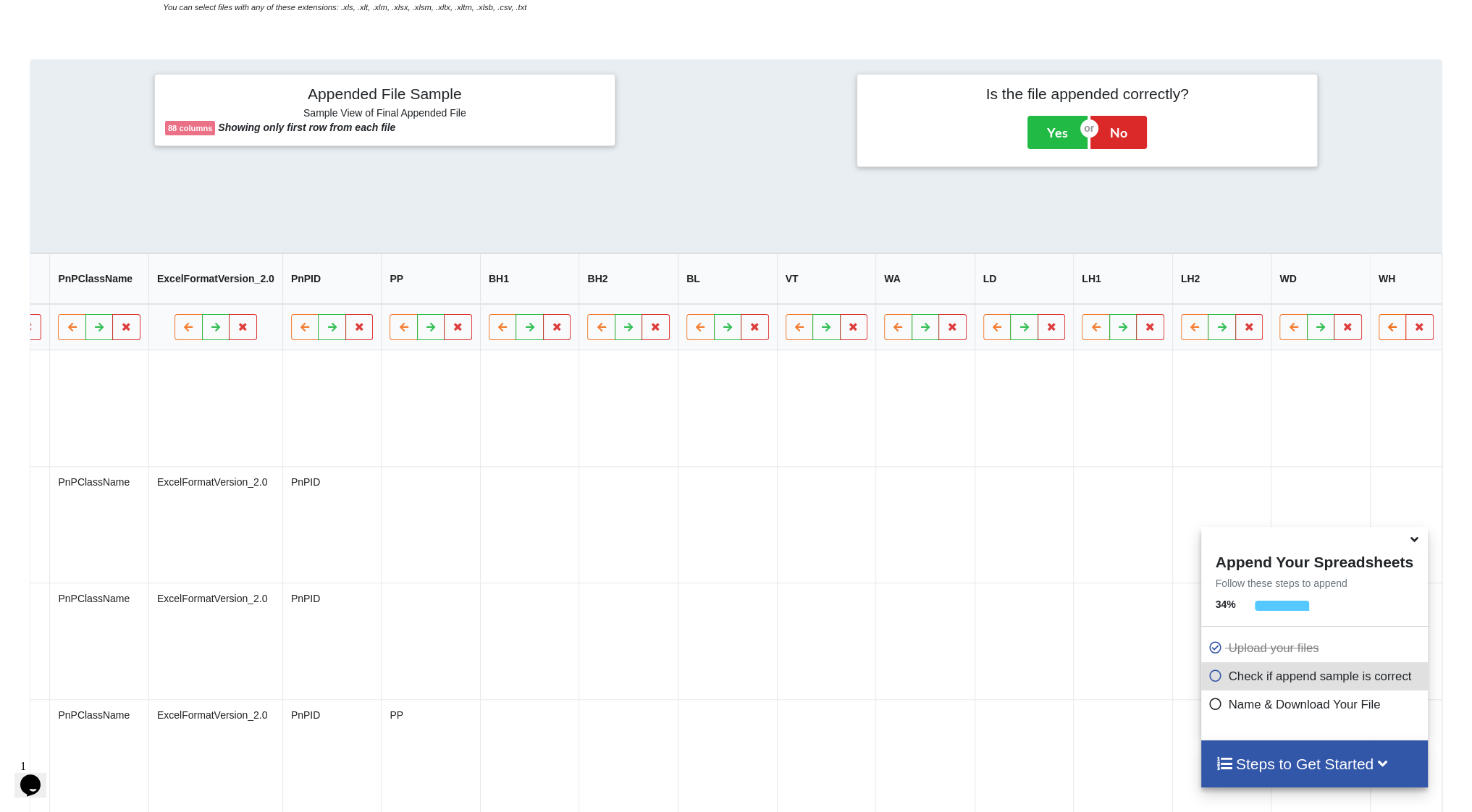
scroll to position [0, 7664]
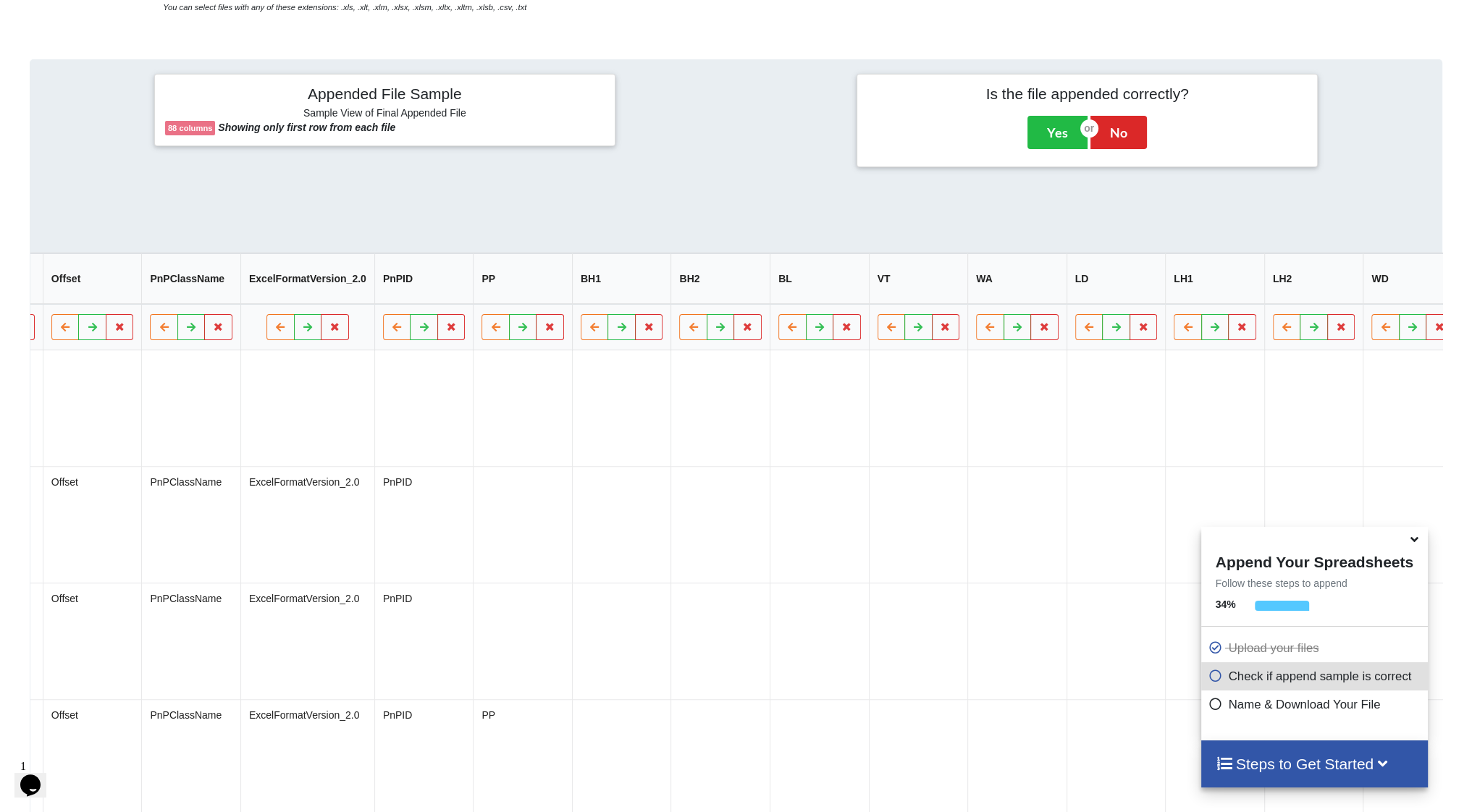
click at [1317, 291] on button "Delete Column" at bounding box center [1315, 291] width 97 height 26
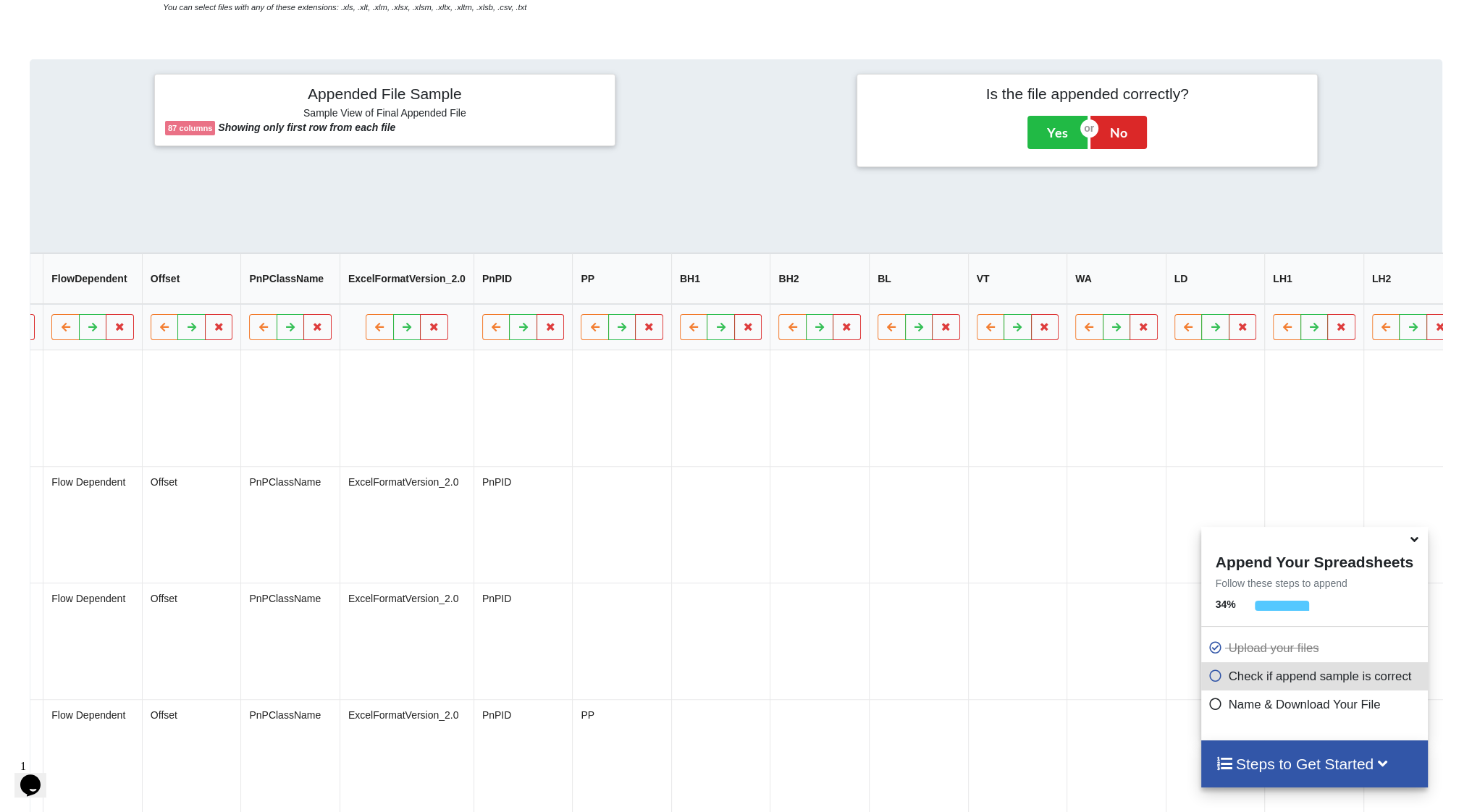
click at [1334, 295] on button "Delete Column" at bounding box center [1315, 291] width 97 height 26
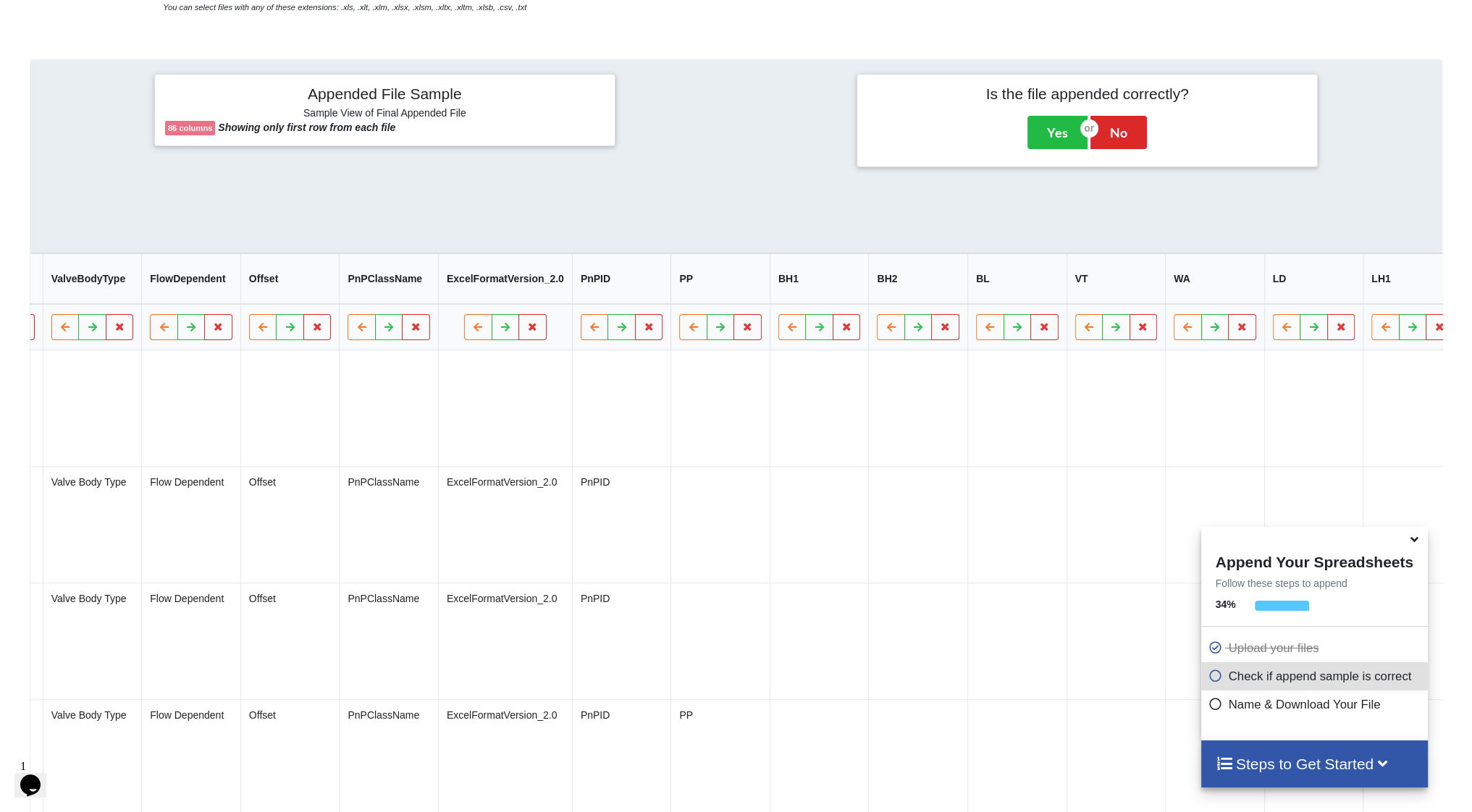
click at [1306, 292] on button "Delete Column" at bounding box center [1315, 291] width 97 height 26
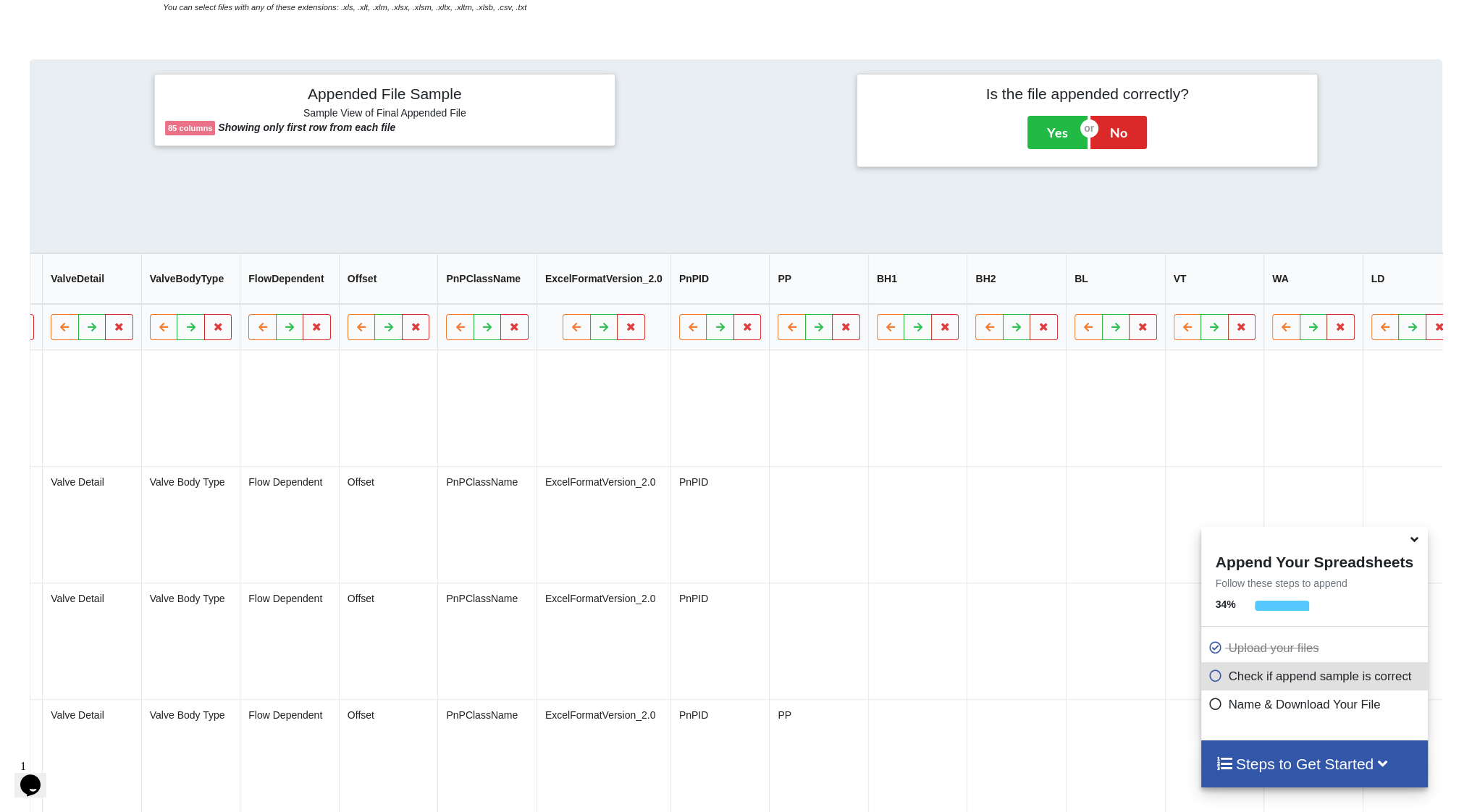
drag, startPoint x: 1323, startPoint y: 290, endPoint x: 1330, endPoint y: 296, distance: 9.2
click at [1323, 289] on button "Delete Column" at bounding box center [1316, 291] width 97 height 26
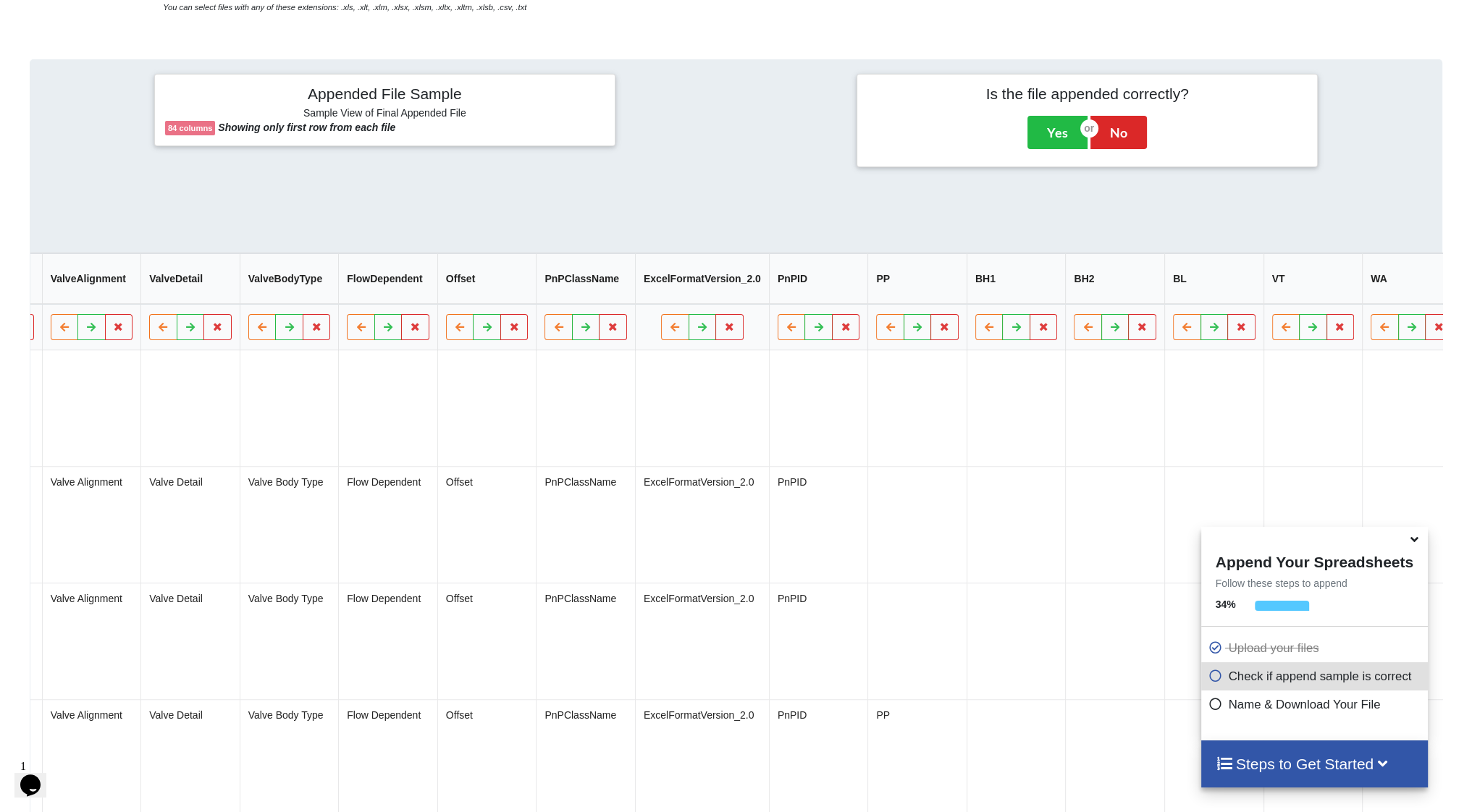
click at [1338, 295] on button "Delete Column" at bounding box center [1315, 291] width 97 height 26
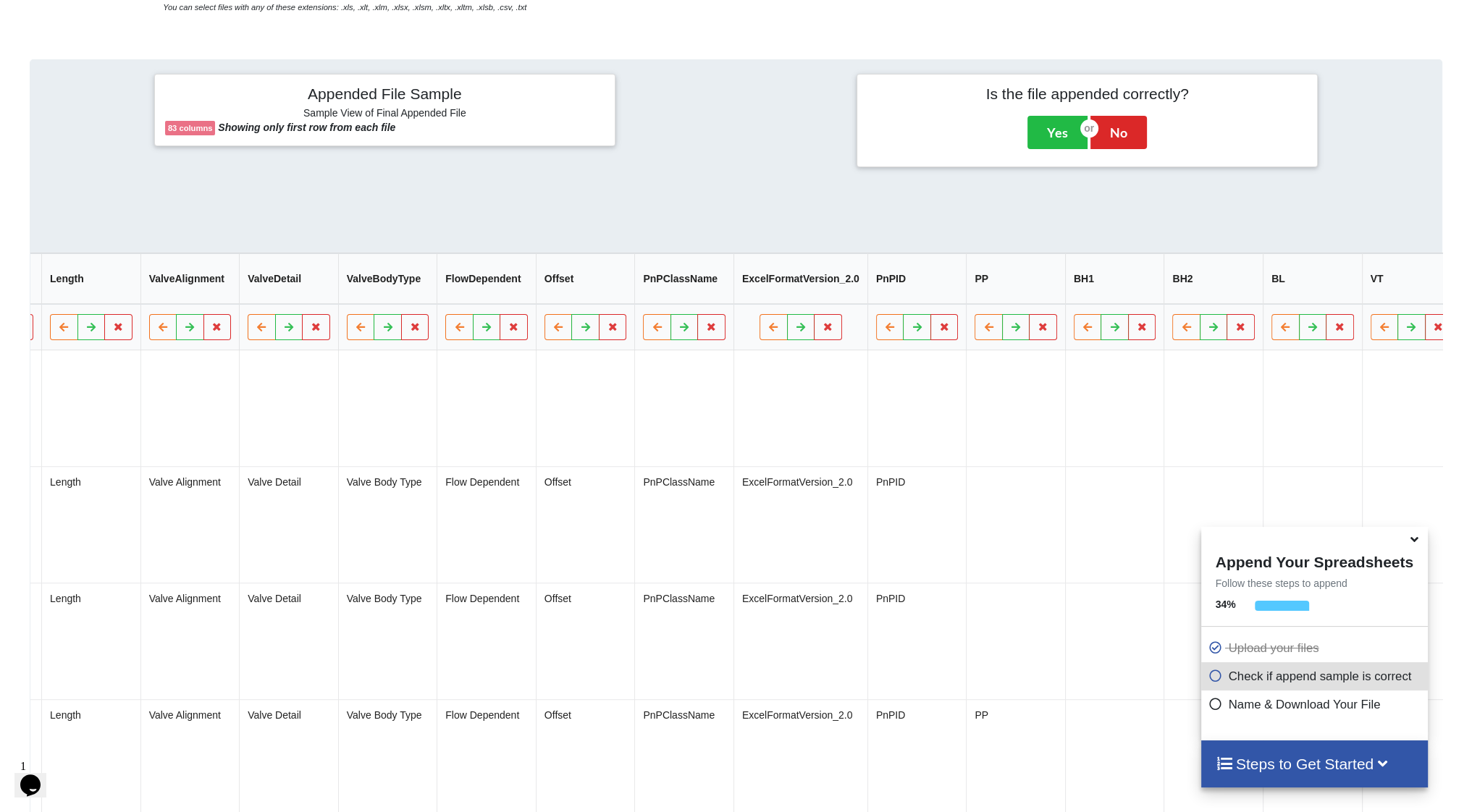
click at [1328, 286] on button "Delete Column" at bounding box center [1315, 291] width 97 height 26
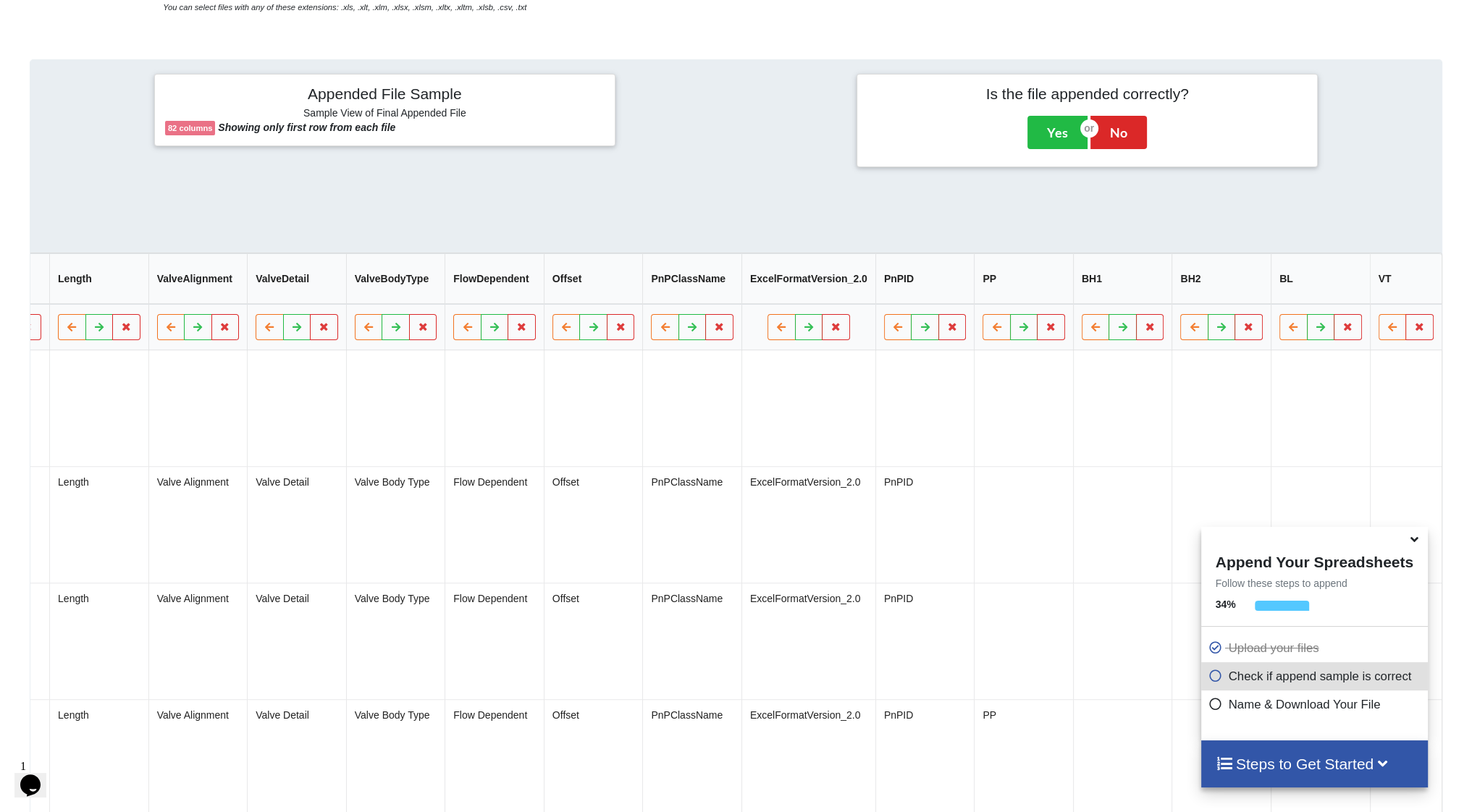
scroll to position [0, 7071]
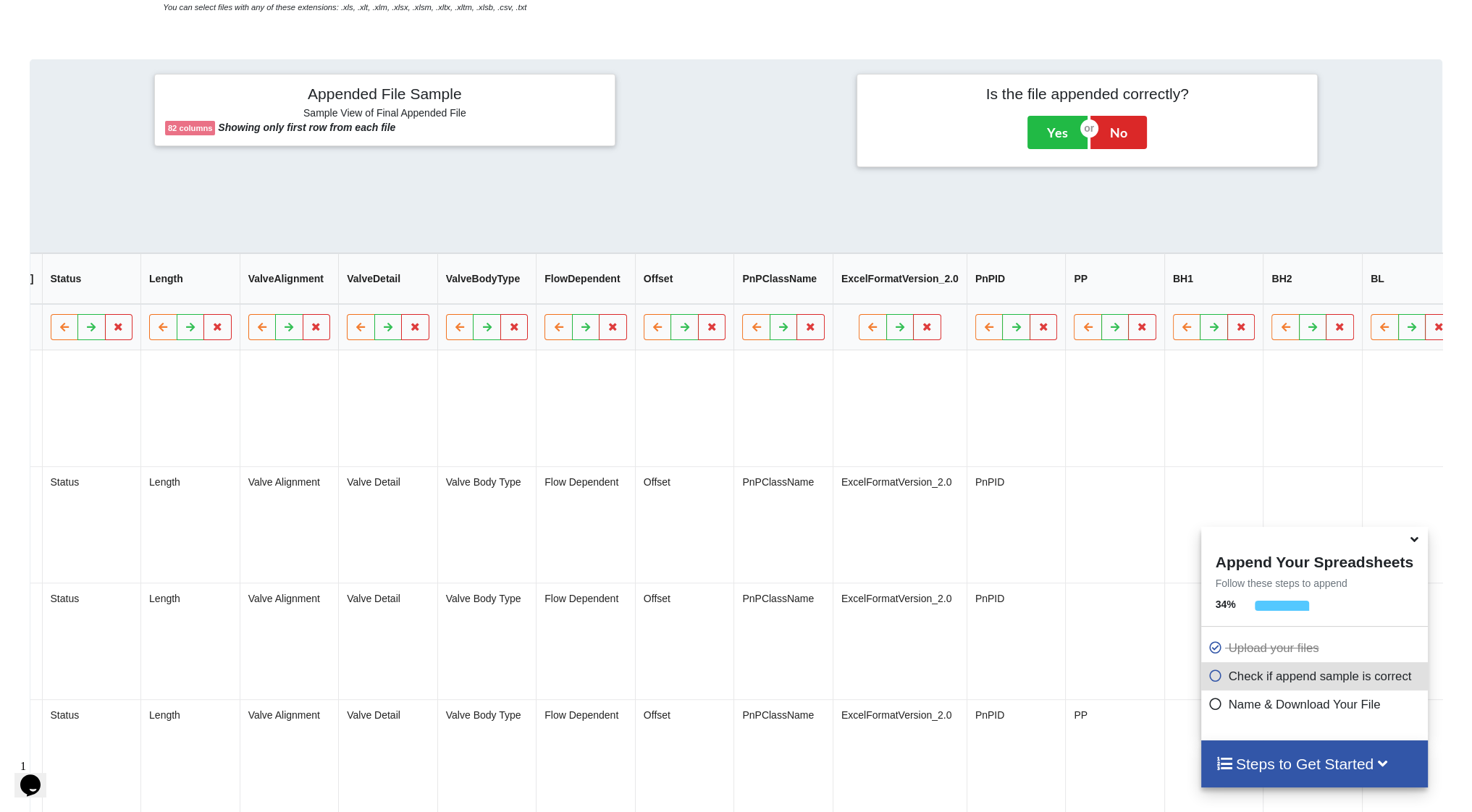
click at [1315, 280] on button "Delete Column" at bounding box center [1315, 291] width 97 height 26
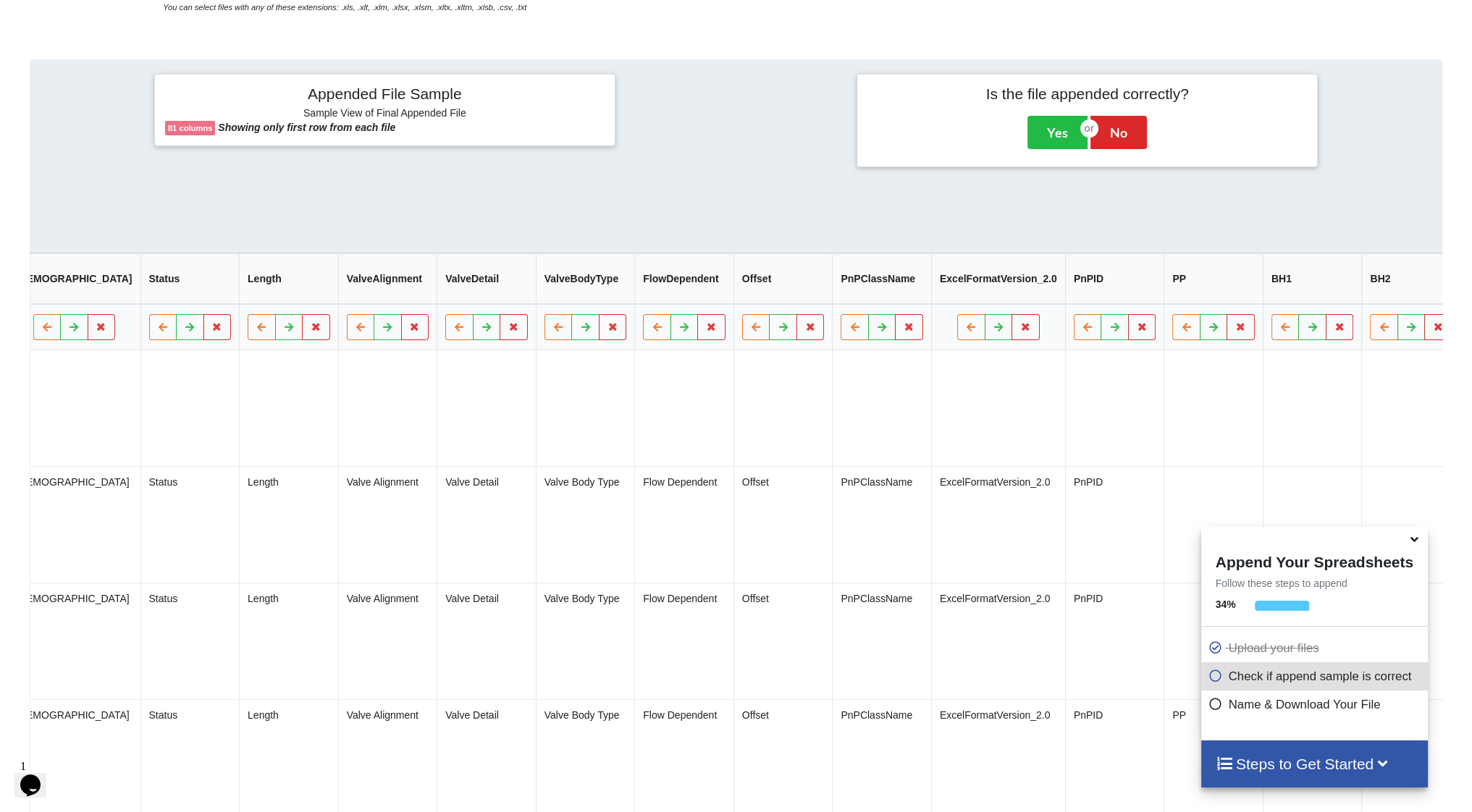
click at [1335, 288] on button "Delete Column" at bounding box center [1315, 291] width 97 height 26
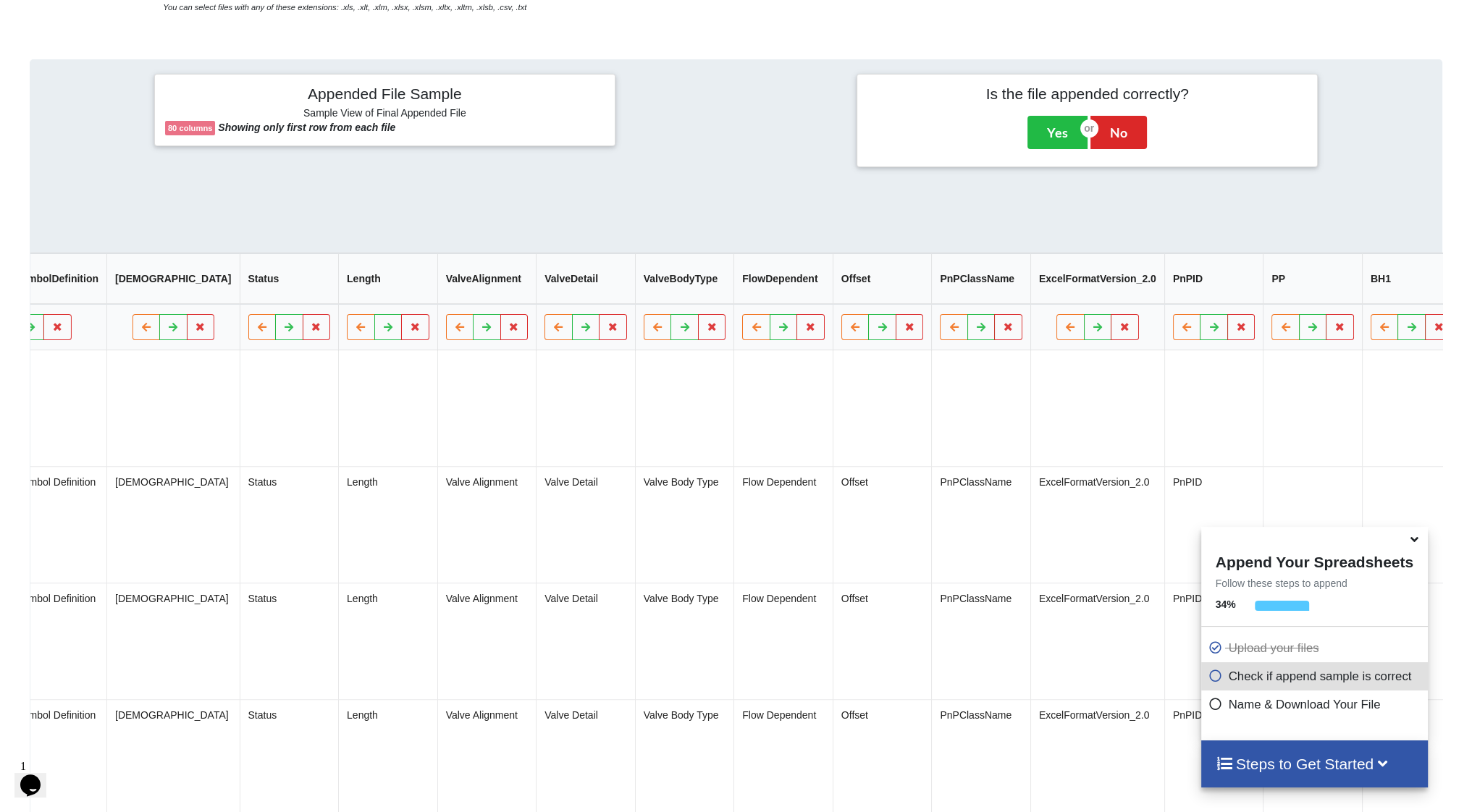
click at [1322, 286] on button "Delete Column" at bounding box center [1315, 291] width 97 height 26
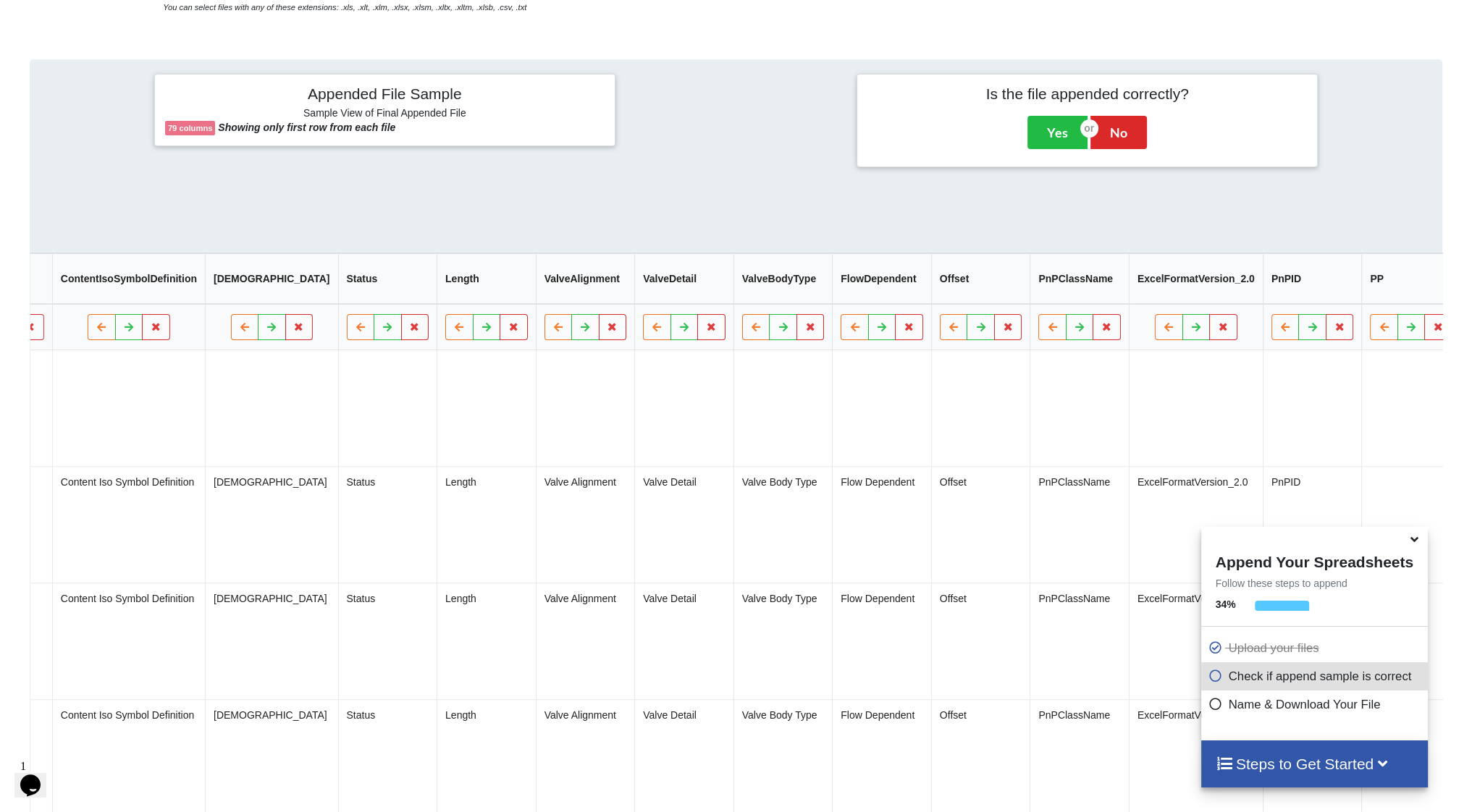
click at [1301, 285] on button "Delete Column" at bounding box center [1315, 291] width 97 height 26
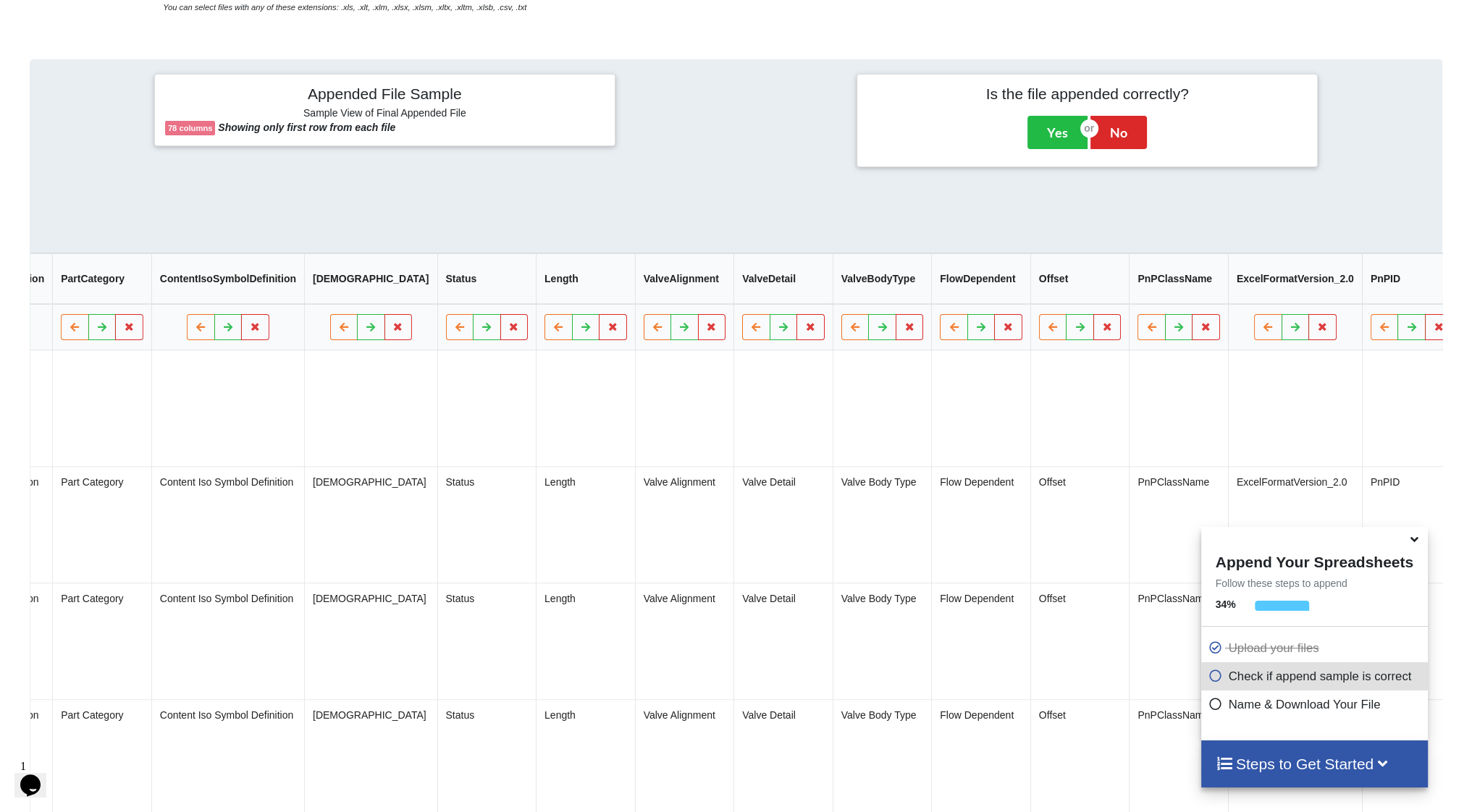
click at [1338, 295] on button "Delete Column" at bounding box center [1316, 291] width 97 height 26
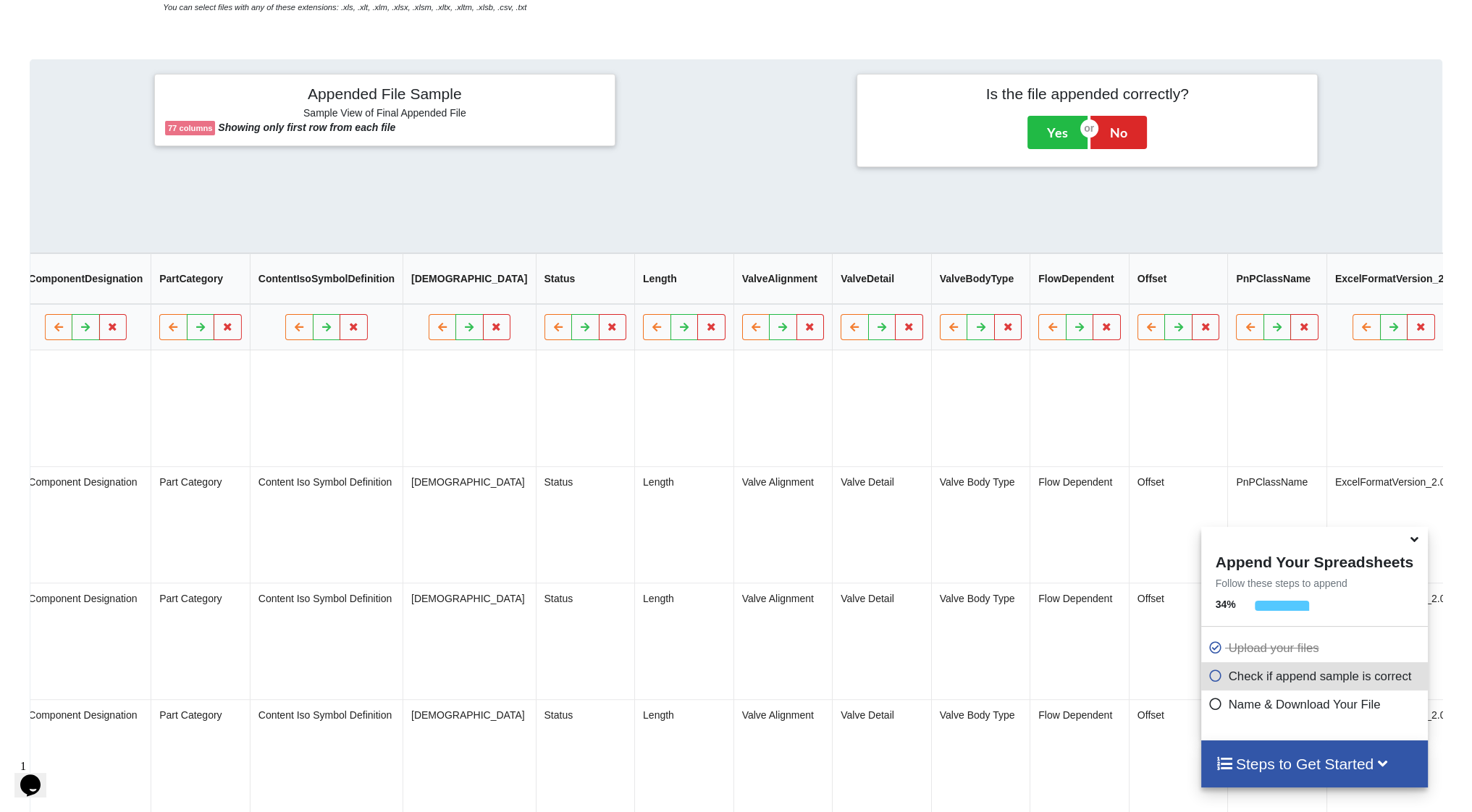
click at [1338, 296] on button "Delete Column" at bounding box center [1315, 291] width 97 height 26
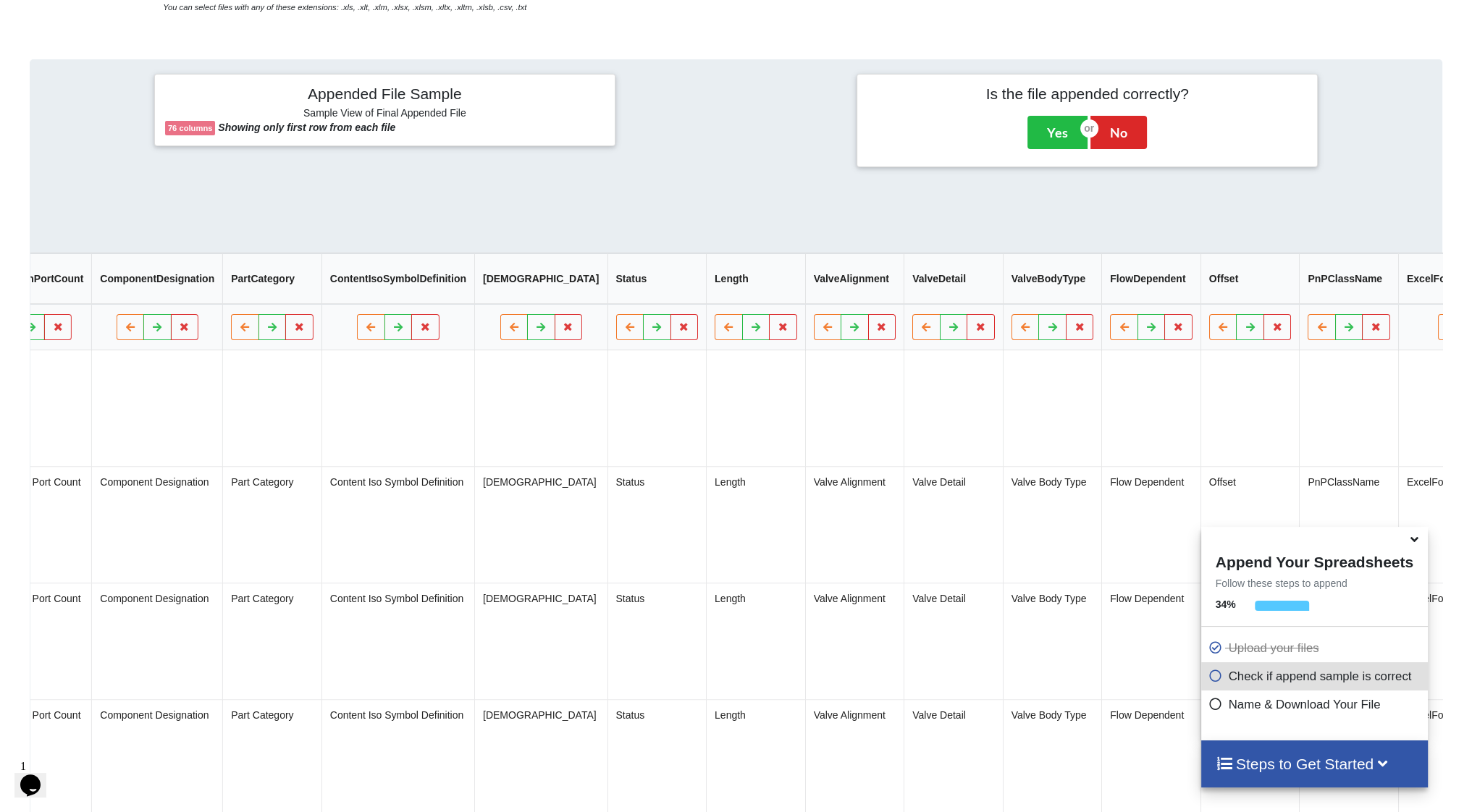
click at [1471, 328] on icon at bounding box center [1480, 327] width 13 height 8
click at [1301, 295] on button "Delete Column" at bounding box center [1286, 291] width 97 height 26
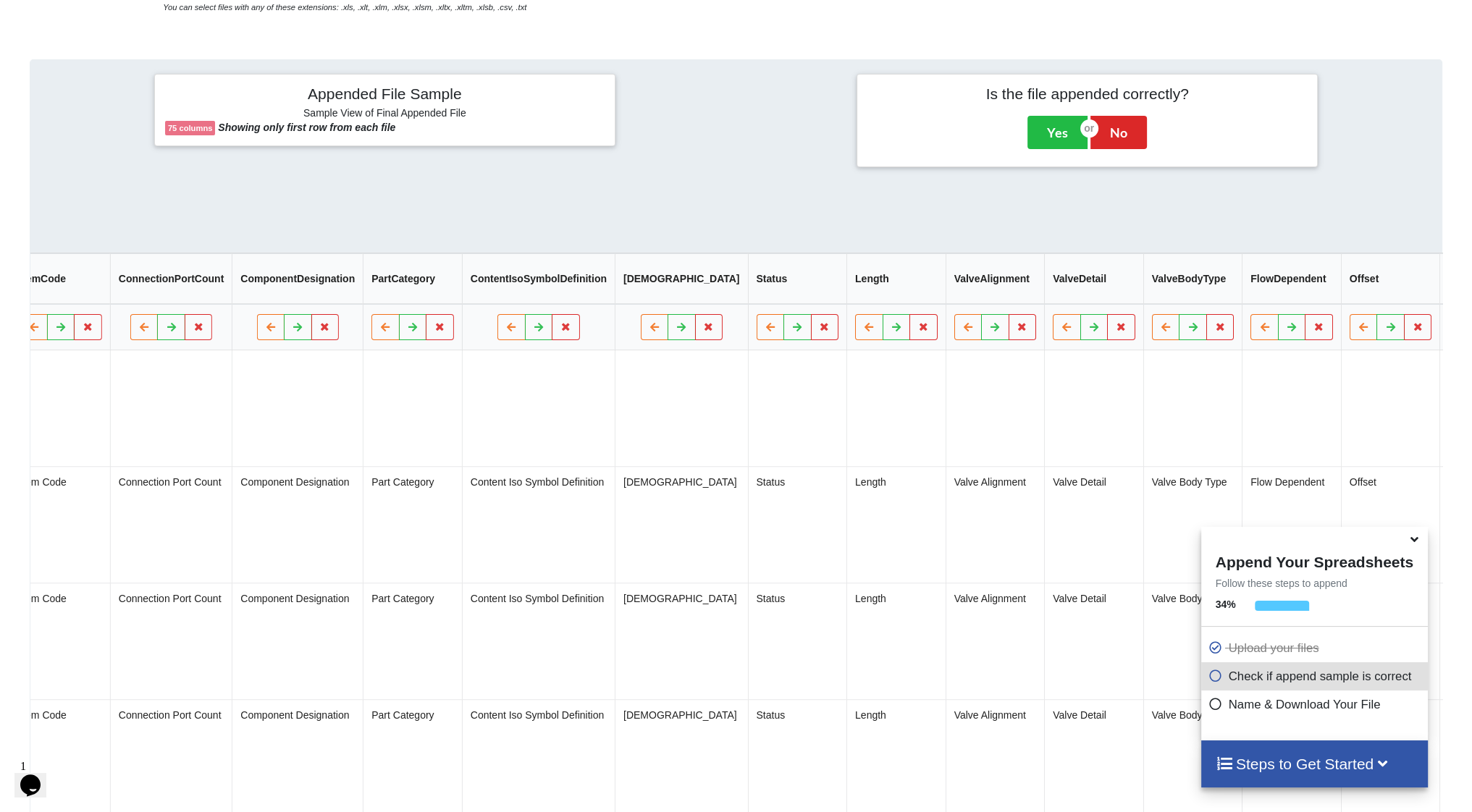
click at [1471, 338] on button at bounding box center [1499, 327] width 29 height 26
click at [1333, 289] on button "Delete Column" at bounding box center [1307, 291] width 97 height 26
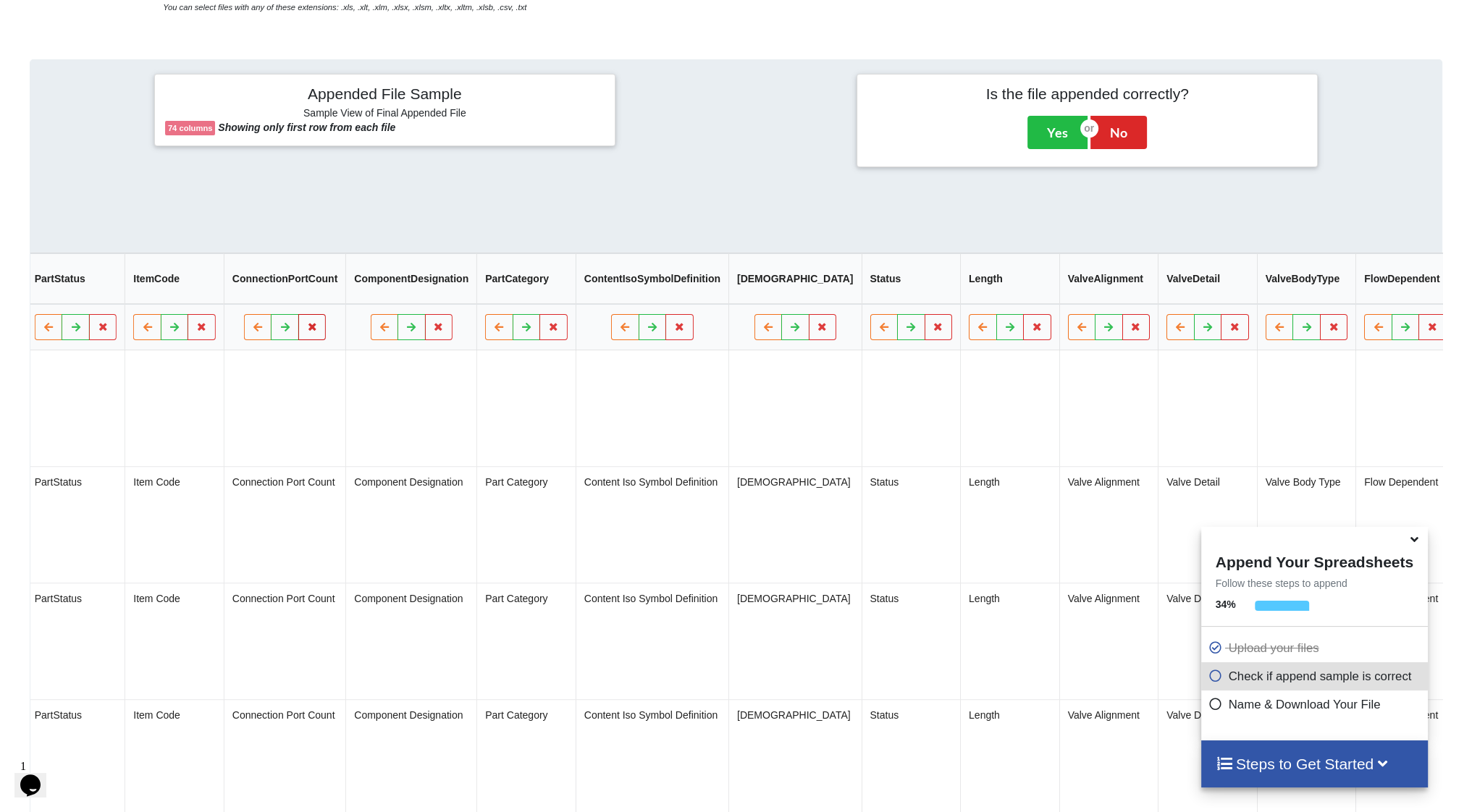
click at [306, 332] on icon at bounding box center [312, 327] width 13 height 8
click at [176, 293] on button "Delete Column" at bounding box center [162, 291] width 97 height 26
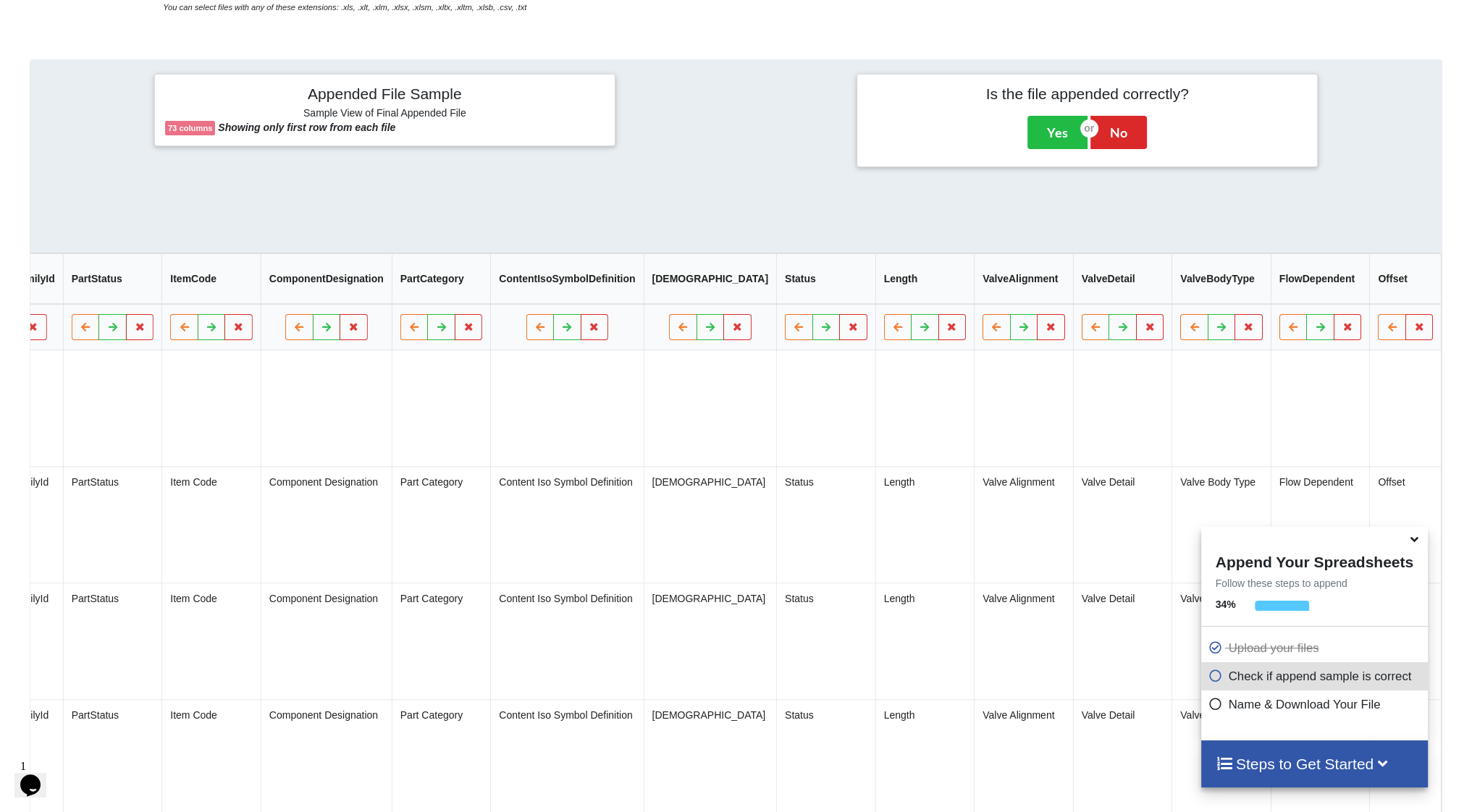
scroll to position [0, 6132]
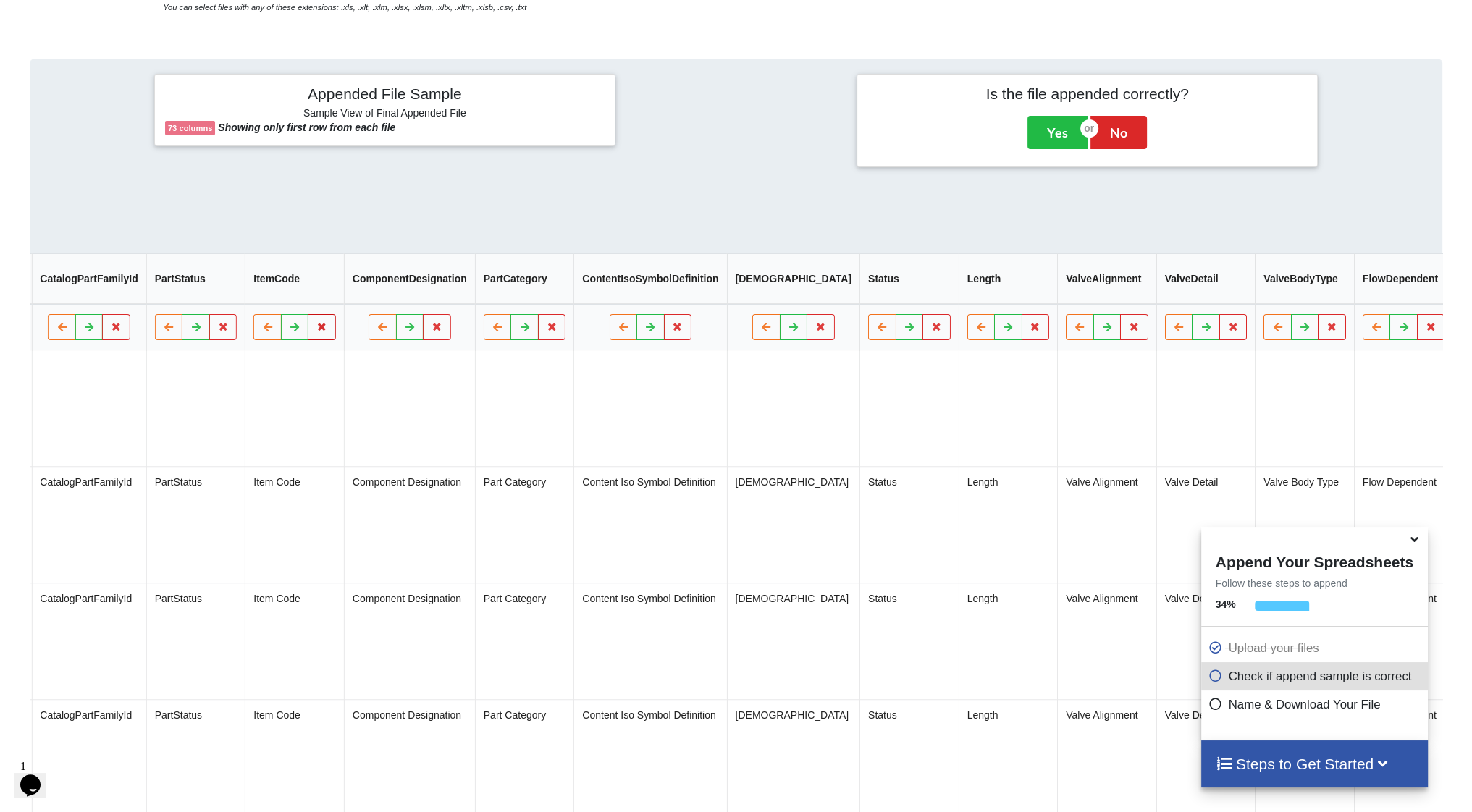
click at [308, 338] on button at bounding box center [322, 327] width 29 height 26
click at [176, 291] on button "Delete Column" at bounding box center [172, 291] width 97 height 26
click at [317, 332] on icon at bounding box center [322, 327] width 13 height 8
click at [192, 291] on button "Delete Column" at bounding box center [172, 291] width 97 height 26
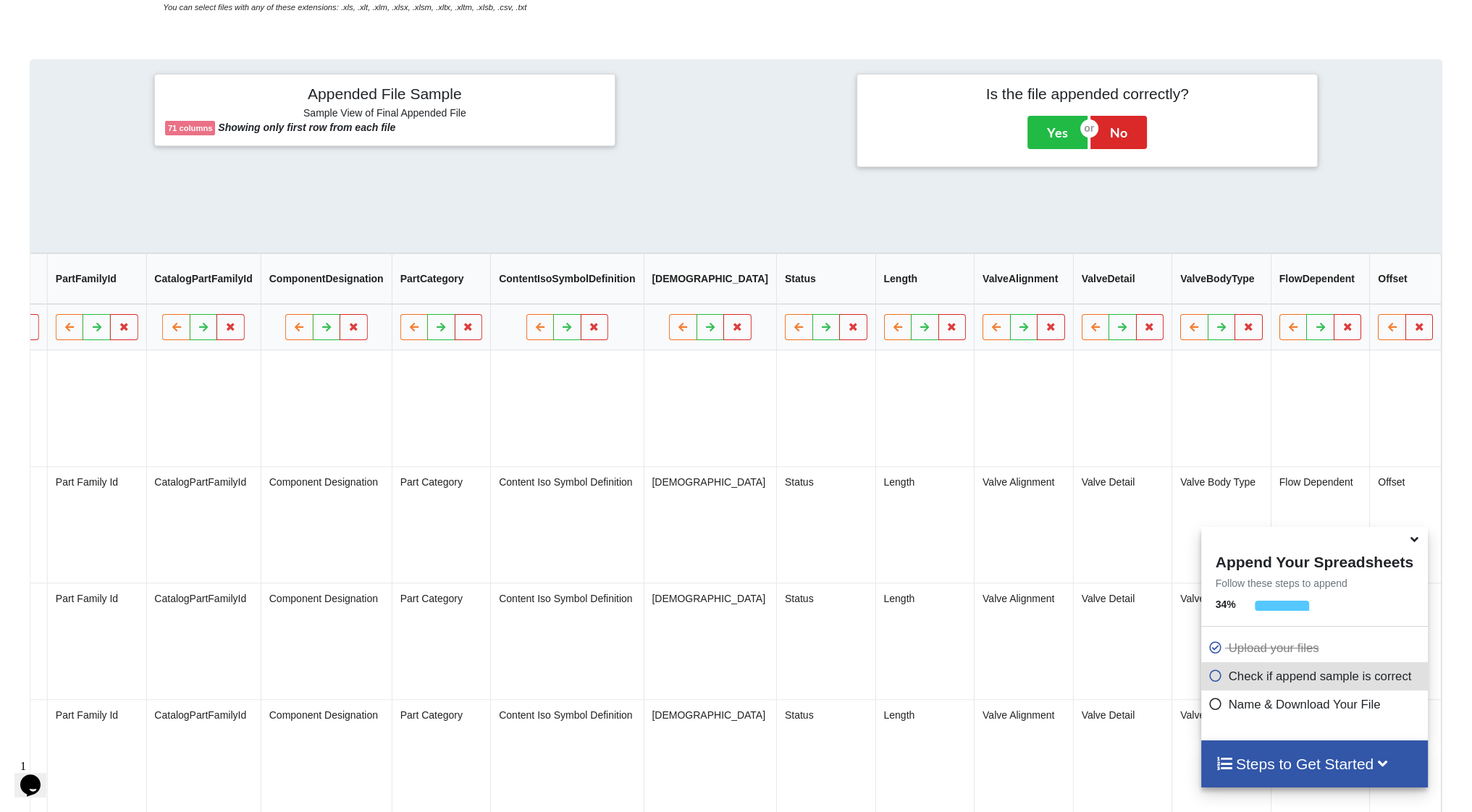
scroll to position [0, 5934]
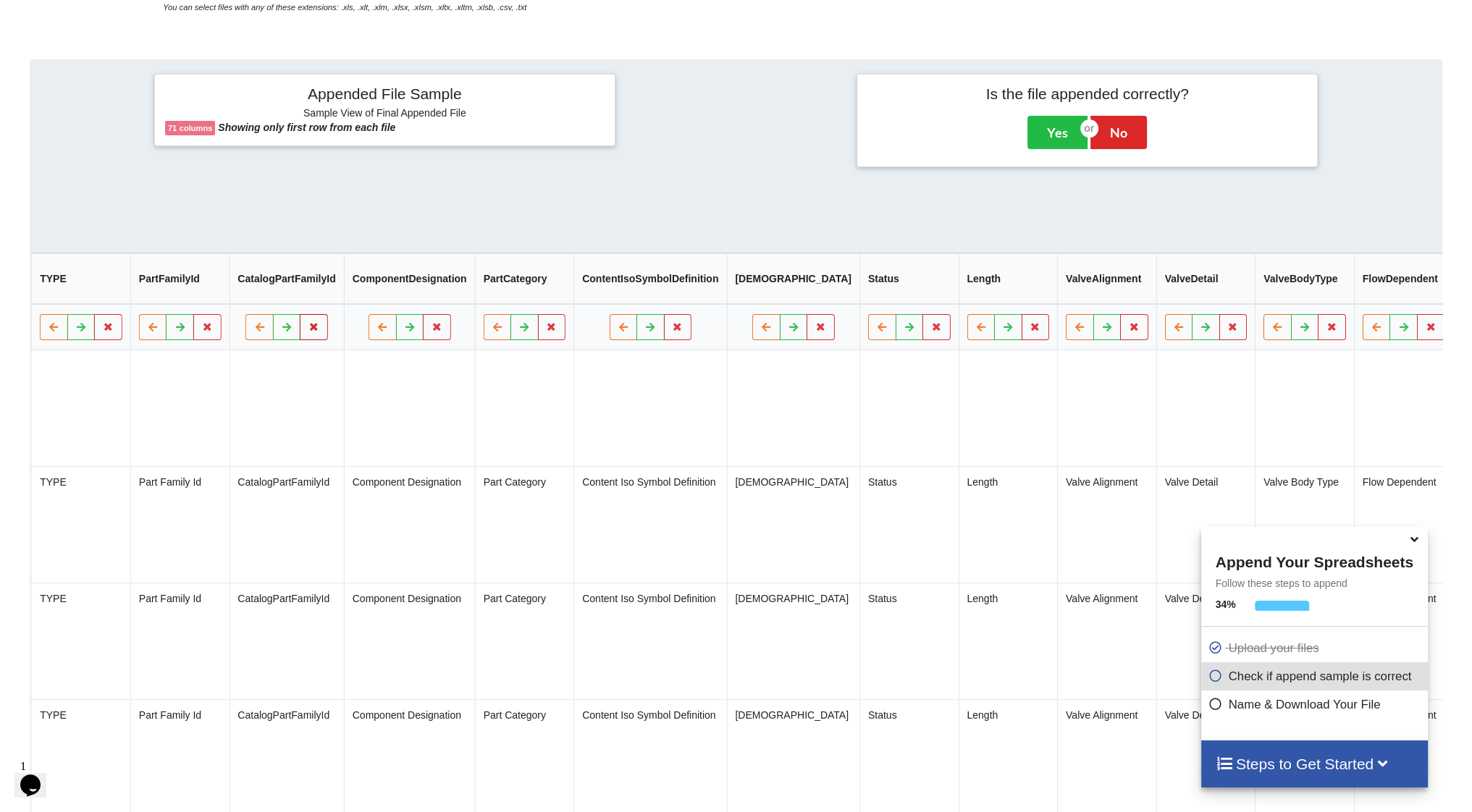
click at [301, 327] on button at bounding box center [315, 327] width 29 height 26
drag, startPoint x: 182, startPoint y: 295, endPoint x: 233, endPoint y: 302, distance: 51.5
click at [182, 295] on button "Delete Column" at bounding box center [165, 291] width 97 height 26
click at [306, 332] on button at bounding box center [321, 327] width 29 height 26
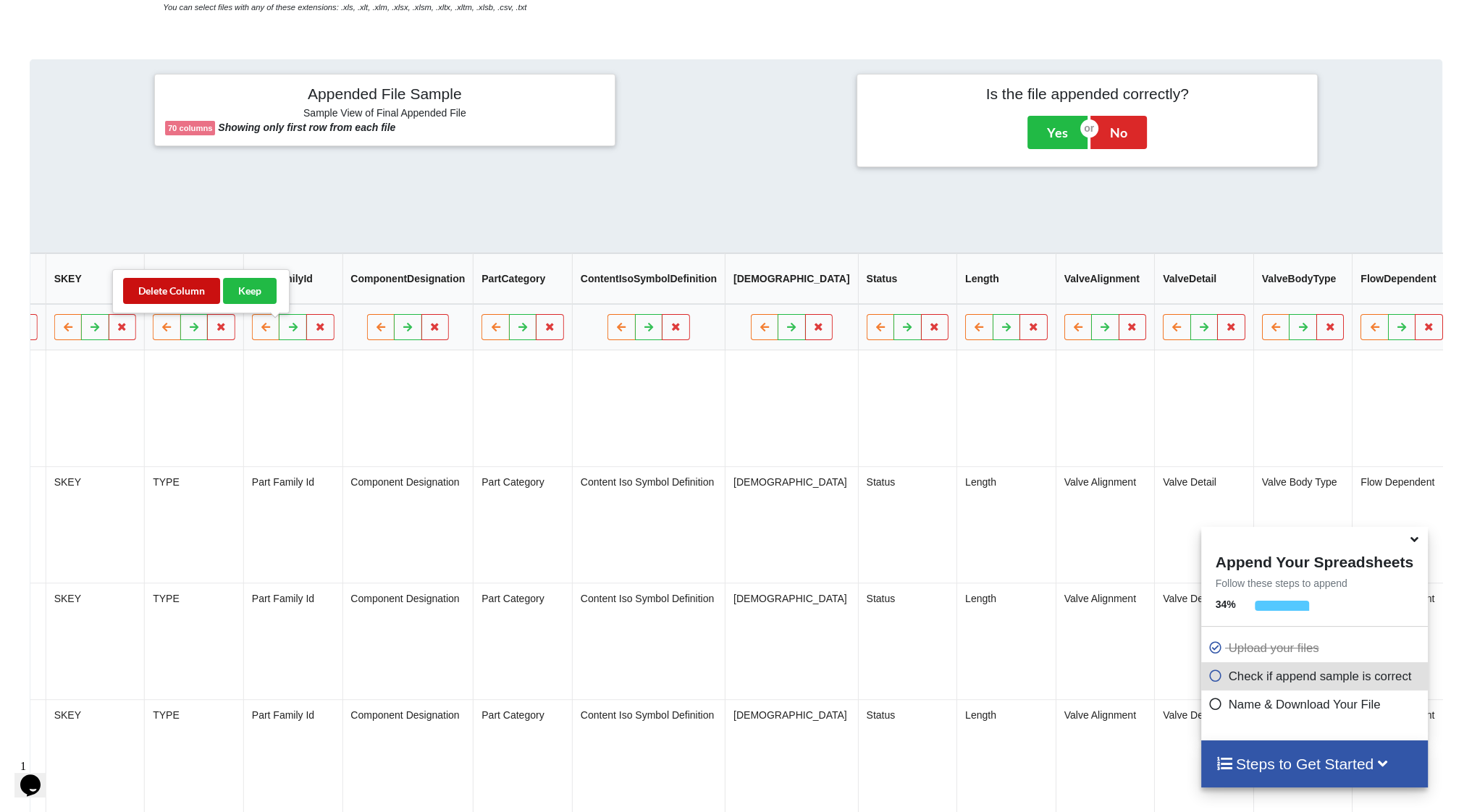
click at [197, 297] on button "Delete Column" at bounding box center [172, 291] width 97 height 26
click at [314, 330] on icon at bounding box center [320, 327] width 13 height 8
click at [196, 288] on button "Delete Column" at bounding box center [172, 291] width 97 height 26
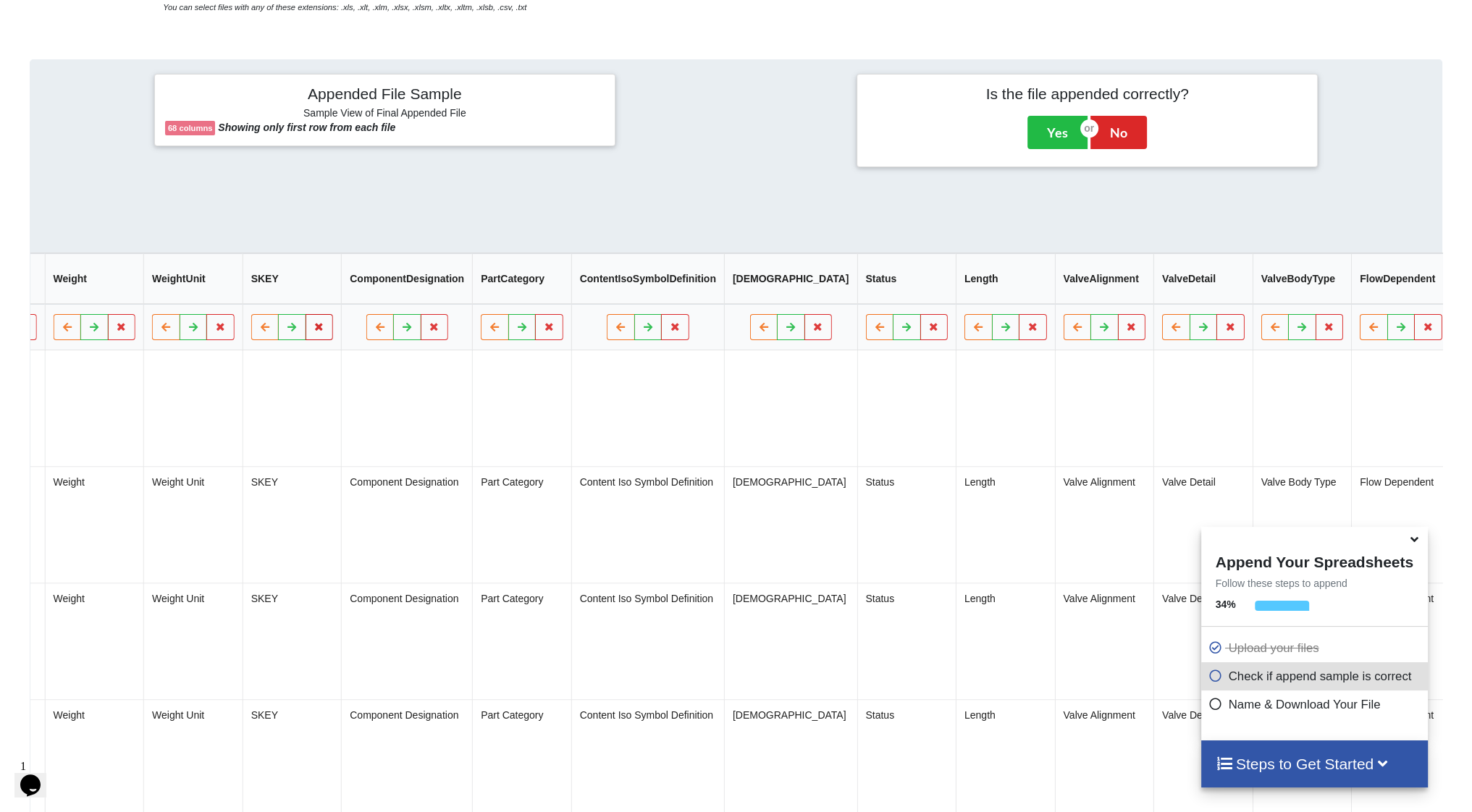
click at [313, 332] on icon at bounding box center [319, 327] width 13 height 8
click at [192, 295] on button "Delete Column" at bounding box center [172, 291] width 97 height 26
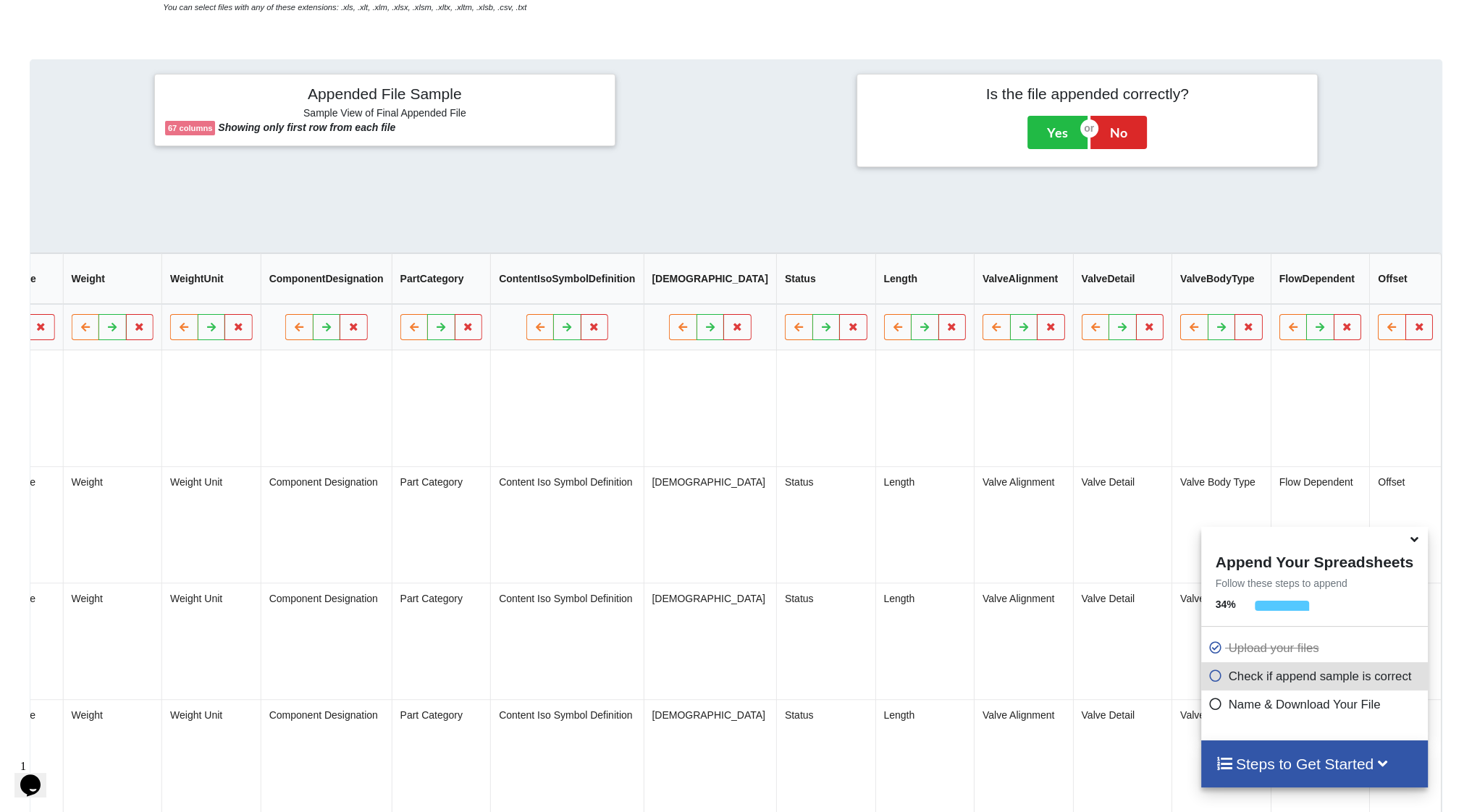
scroll to position [0, 5525]
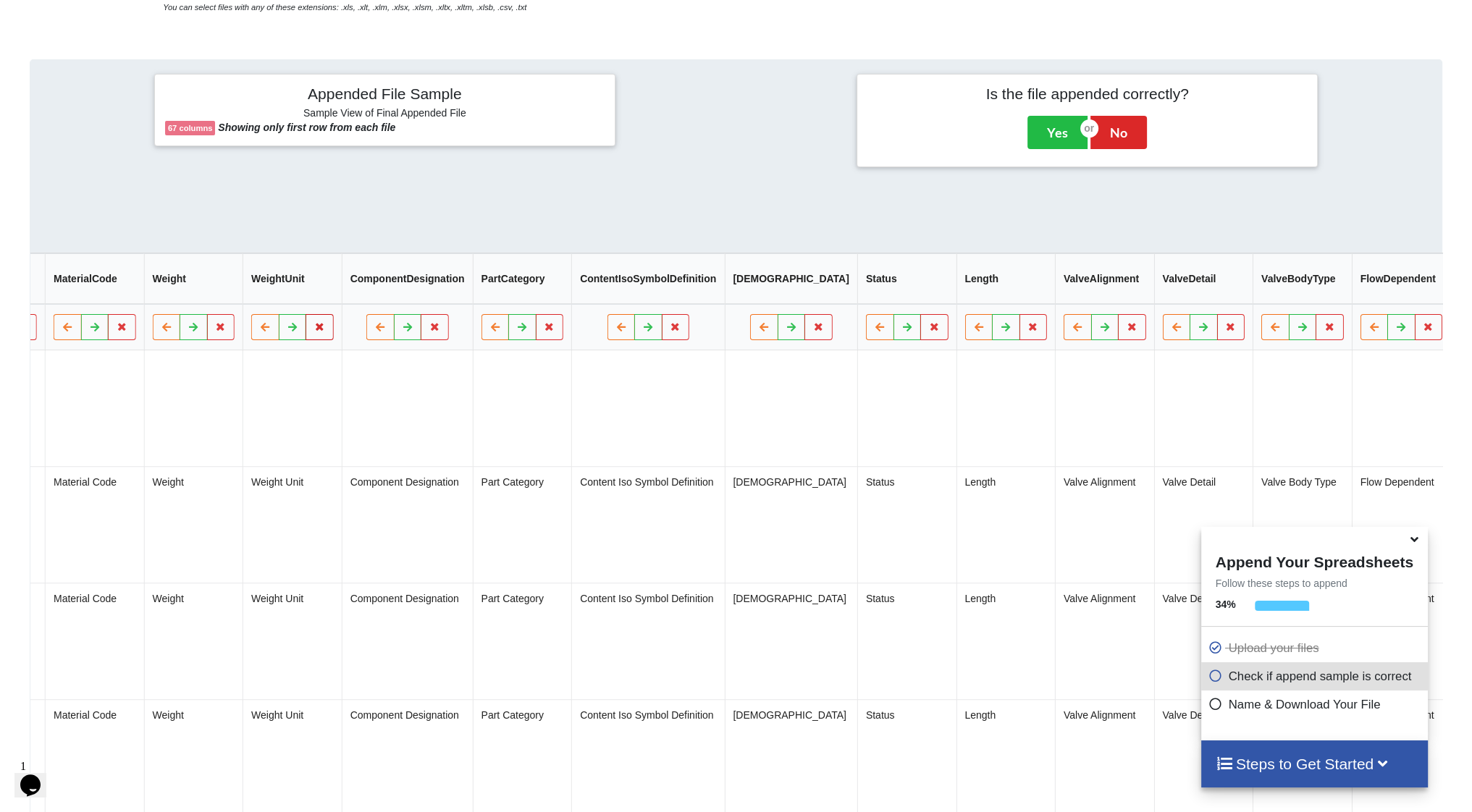
click at [306, 329] on button at bounding box center [321, 327] width 29 height 26
click at [202, 291] on button "Delete Column" at bounding box center [172, 291] width 97 height 26
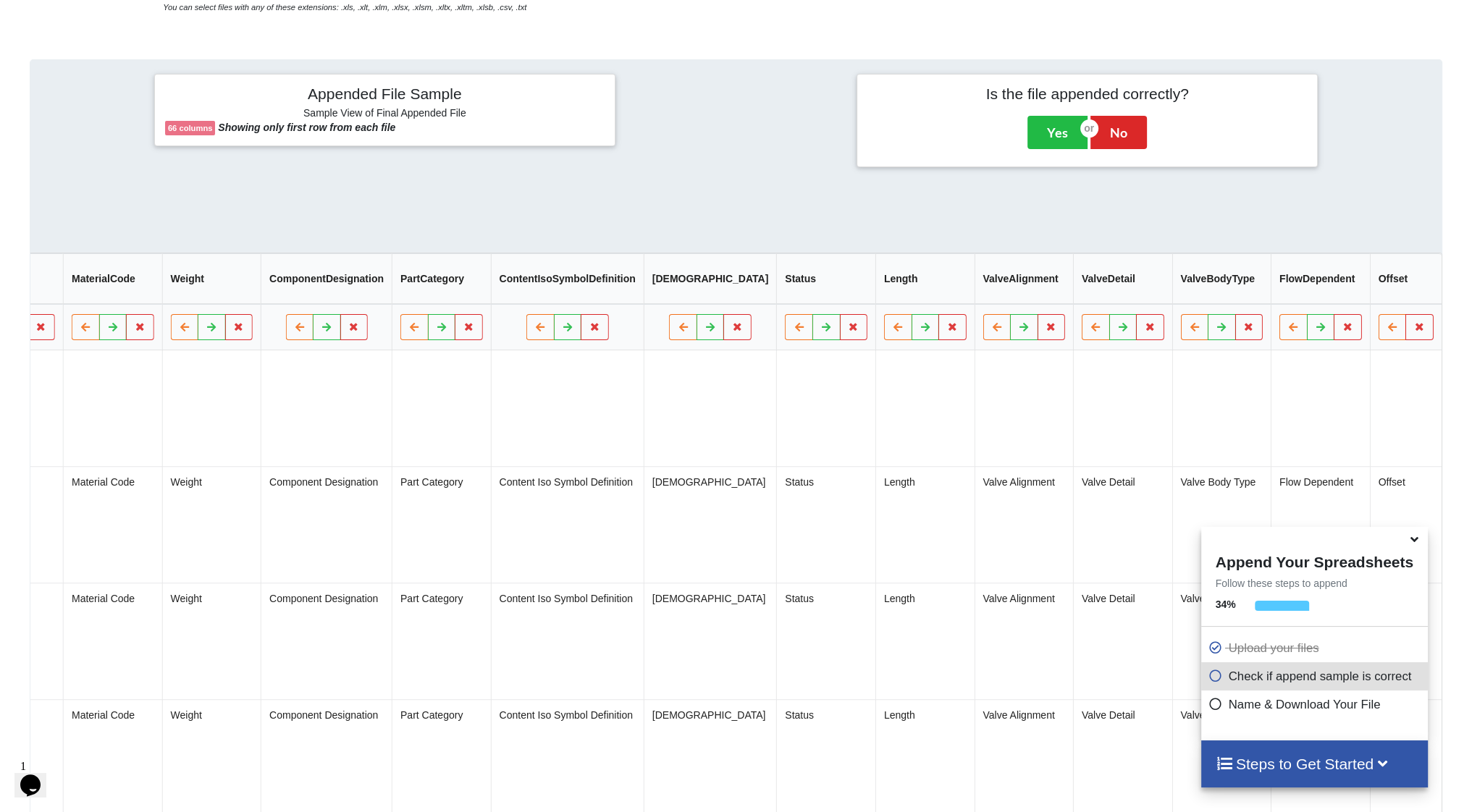
scroll to position [0, 5426]
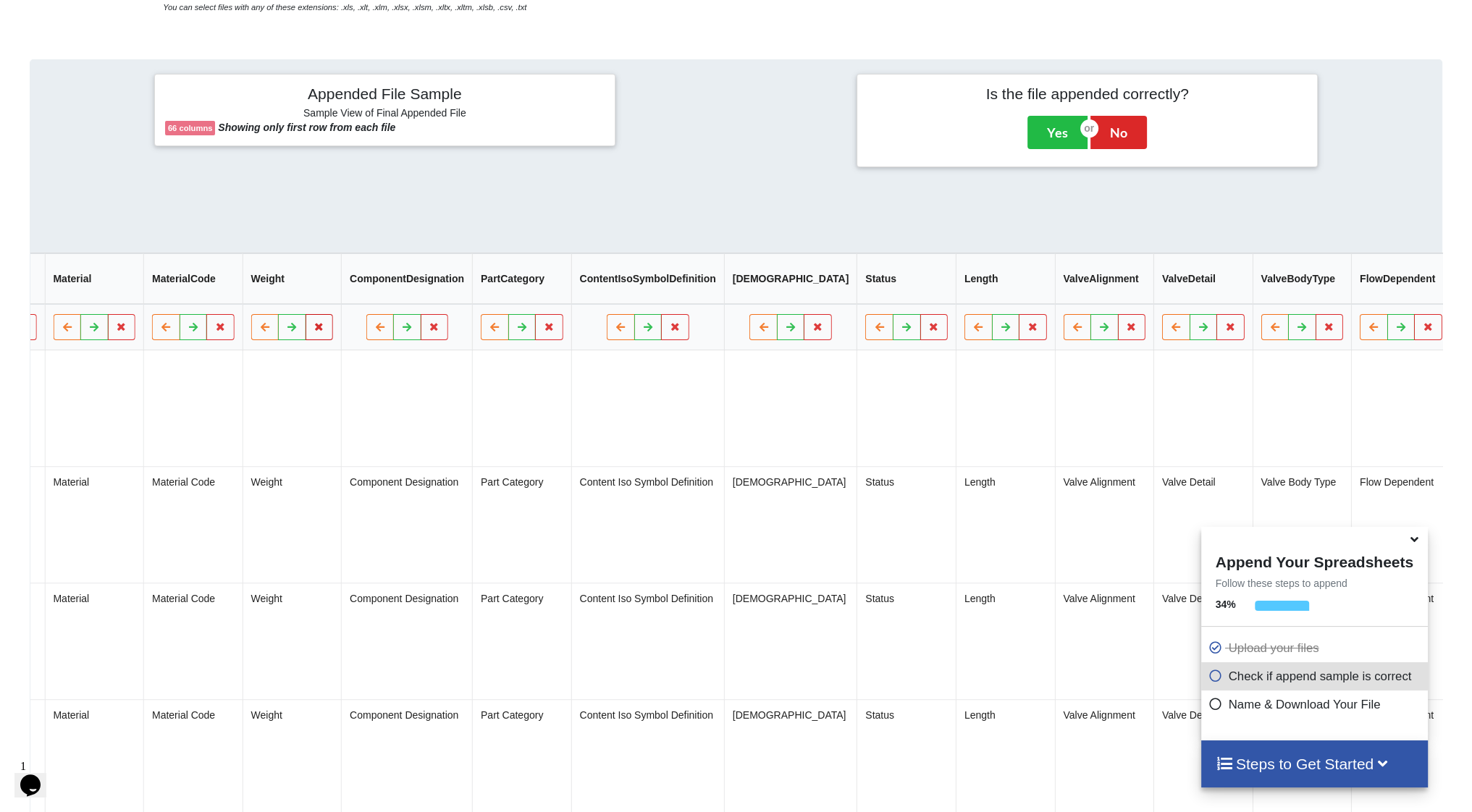
click at [313, 328] on icon at bounding box center [319, 327] width 13 height 8
click at [181, 291] on button "Delete Column" at bounding box center [172, 291] width 97 height 26
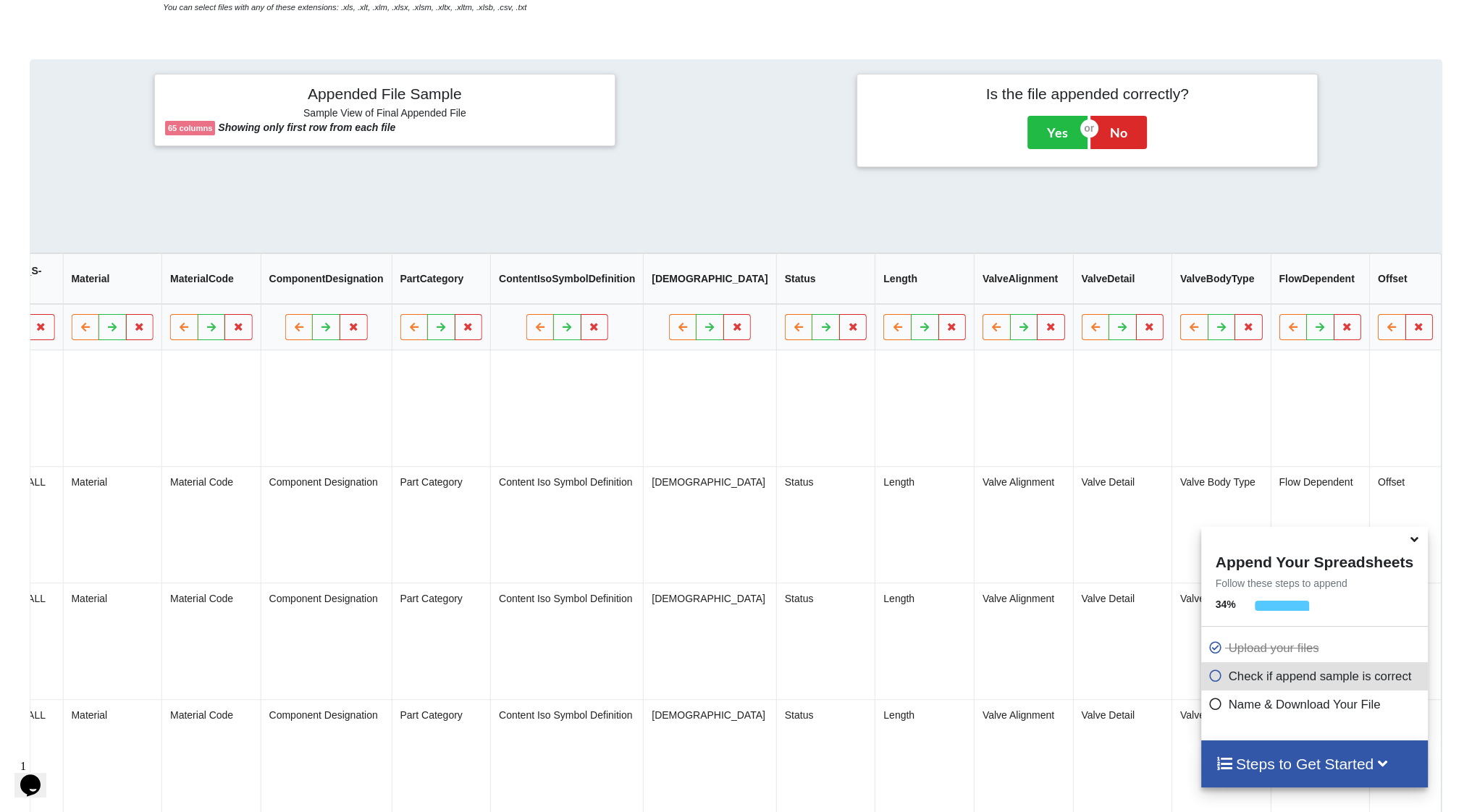
scroll to position [0, 0]
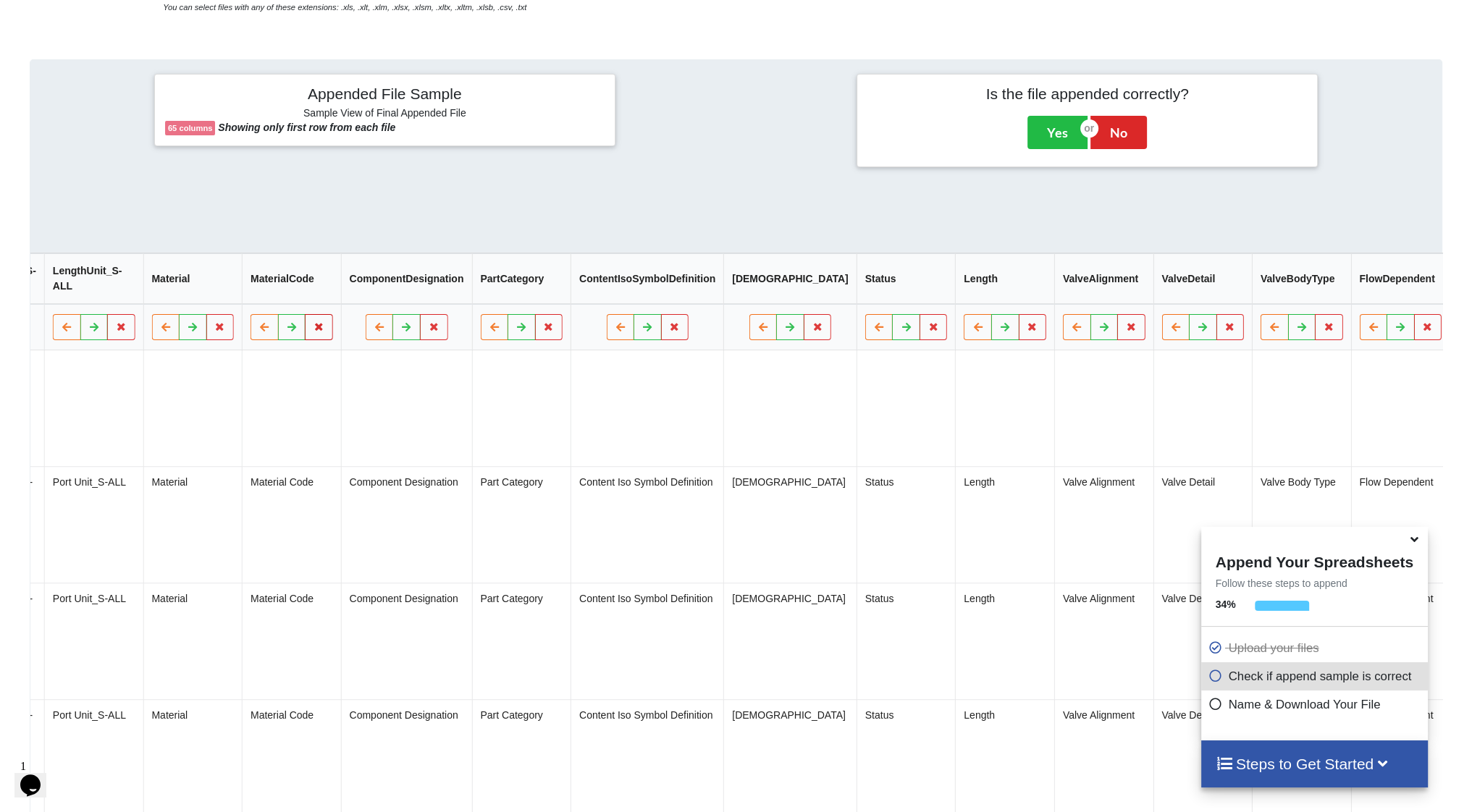
click at [305, 327] on button at bounding box center [319, 327] width 29 height 26
click at [192, 296] on button "Delete Column" at bounding box center [172, 291] width 97 height 26
click at [313, 332] on icon at bounding box center [319, 327] width 13 height 8
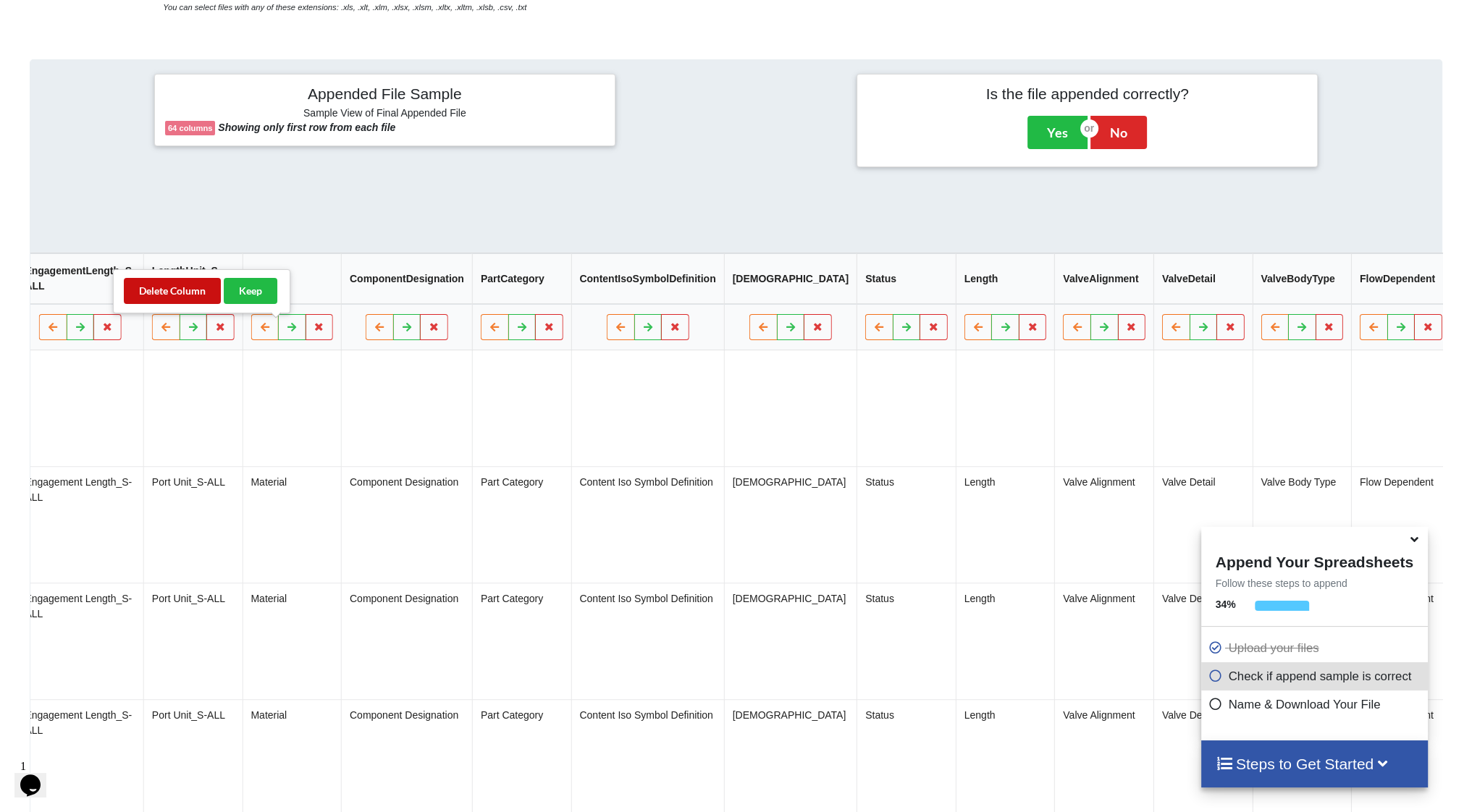
click at [189, 288] on button "Delete Column" at bounding box center [172, 291] width 97 height 26
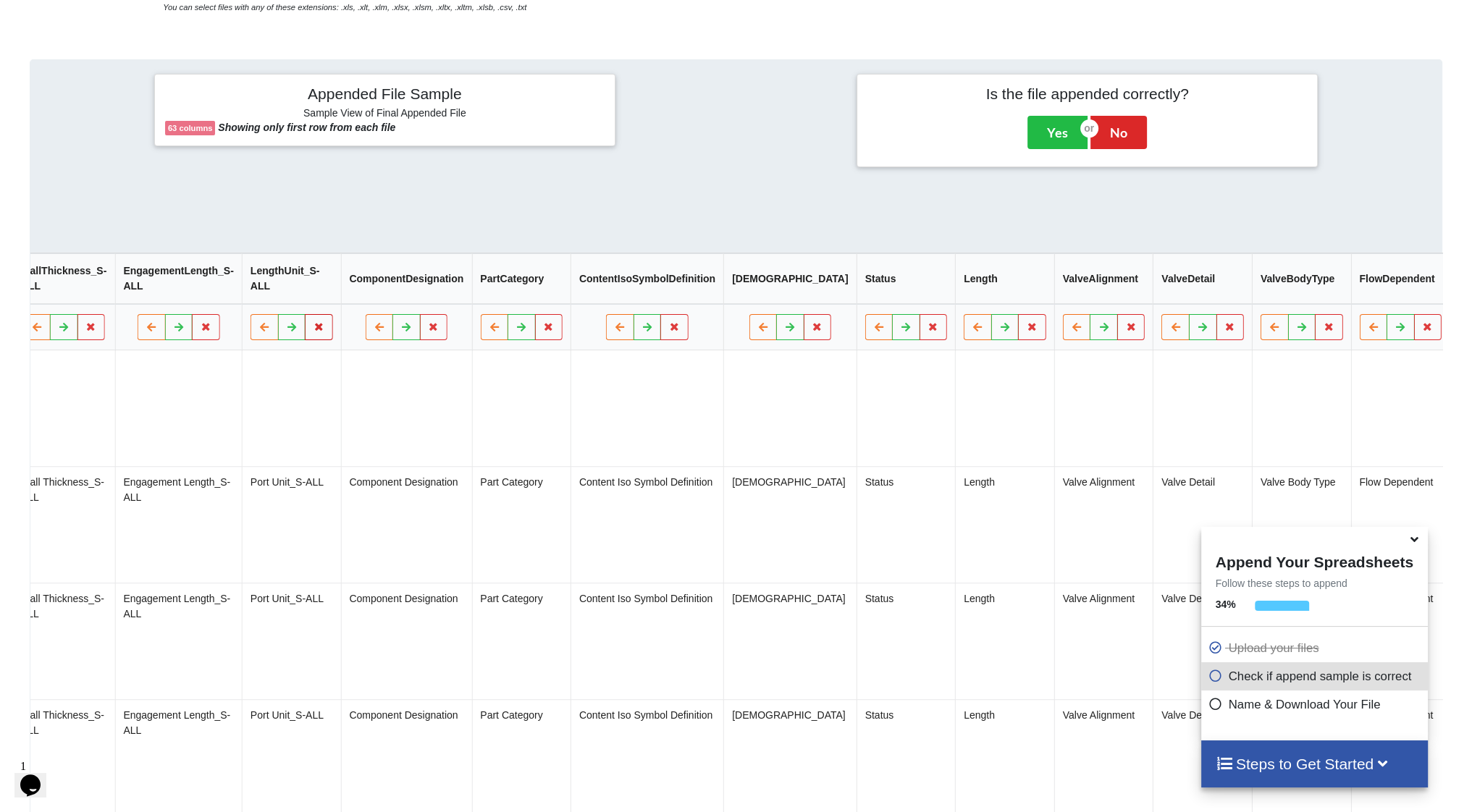
click at [312, 332] on icon at bounding box center [318, 327] width 13 height 8
click at [197, 297] on button "Delete Column" at bounding box center [172, 291] width 97 height 26
click at [299, 332] on icon at bounding box center [305, 327] width 13 height 8
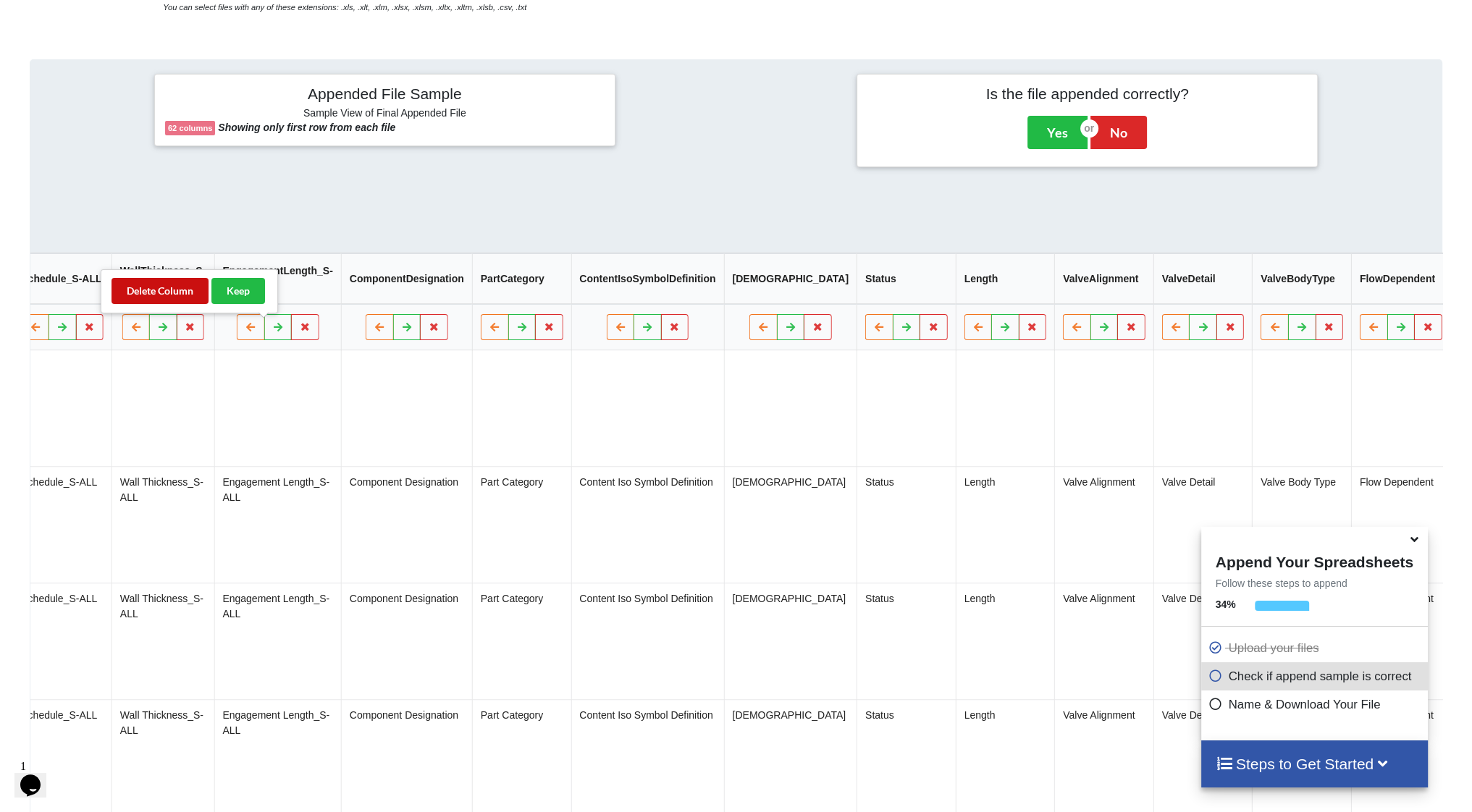
click at [181, 298] on button "Delete Column" at bounding box center [160, 291] width 97 height 26
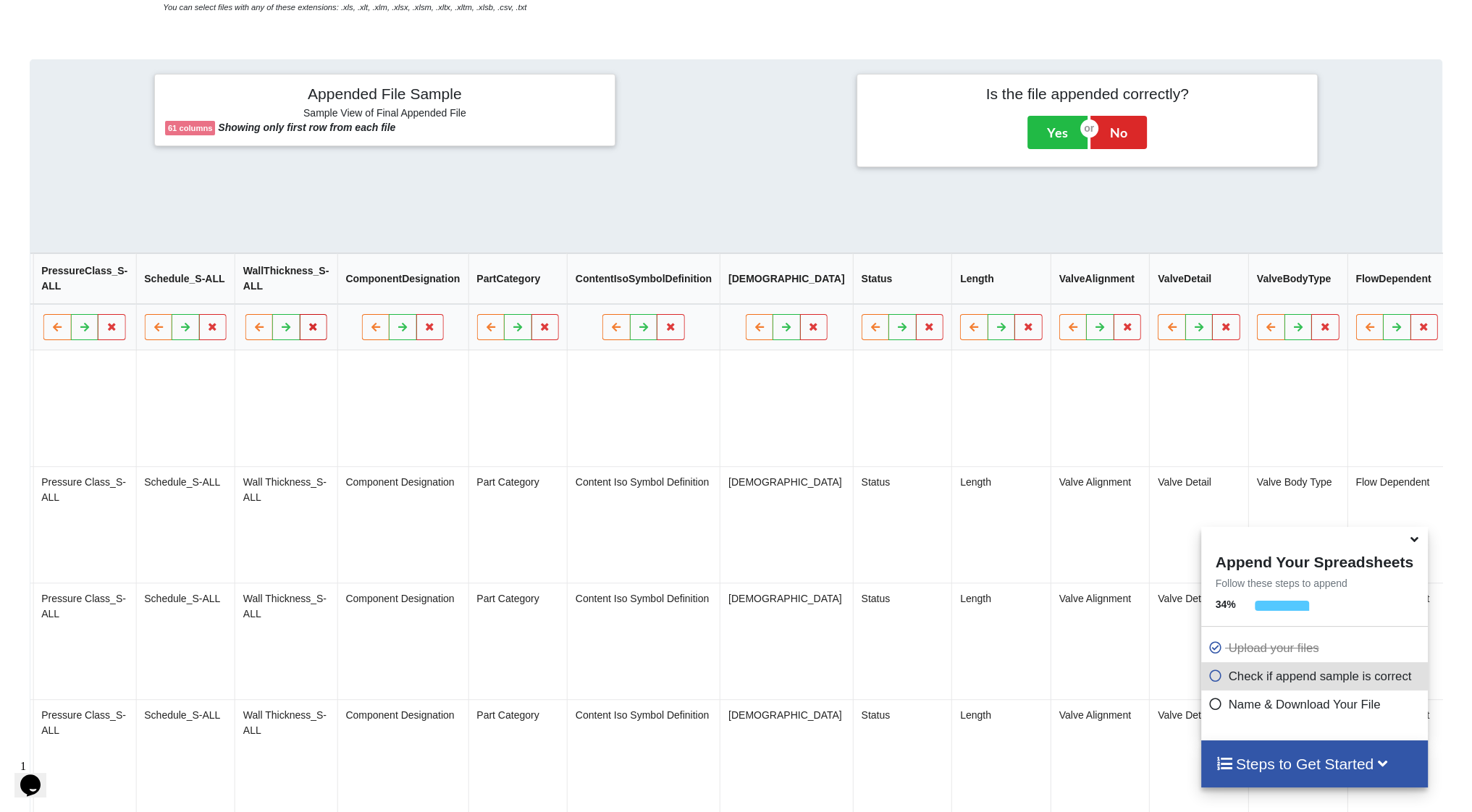
click at [300, 335] on button at bounding box center [314, 327] width 29 height 26
click at [181, 297] on button "Delete Column" at bounding box center [172, 291] width 97 height 26
click at [306, 329] on icon at bounding box center [312, 327] width 13 height 8
click at [202, 289] on button "Delete Column" at bounding box center [172, 291] width 97 height 26
click at [303, 332] on icon at bounding box center [309, 327] width 13 height 8
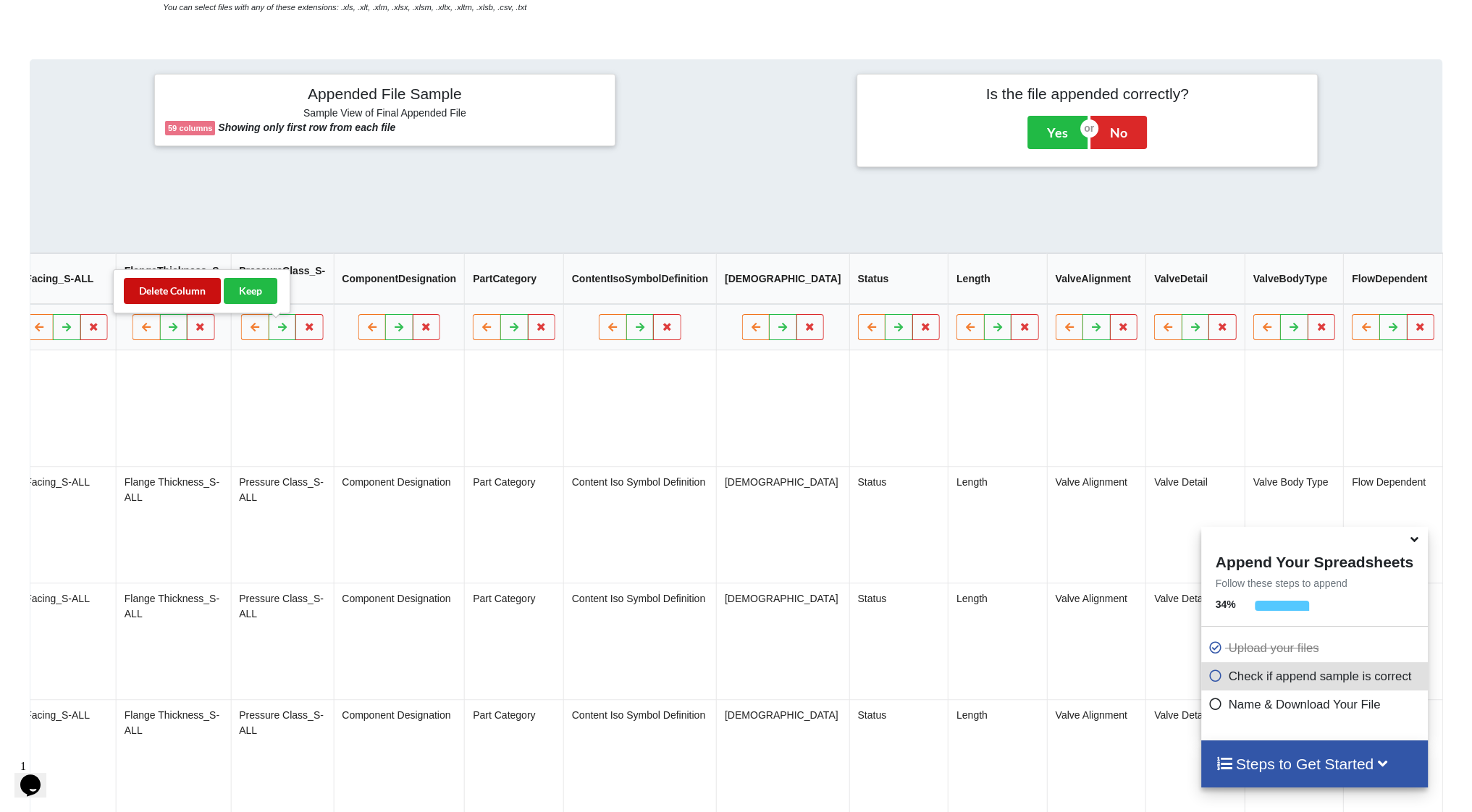
click at [194, 295] on button "Delete Column" at bounding box center [172, 291] width 97 height 26
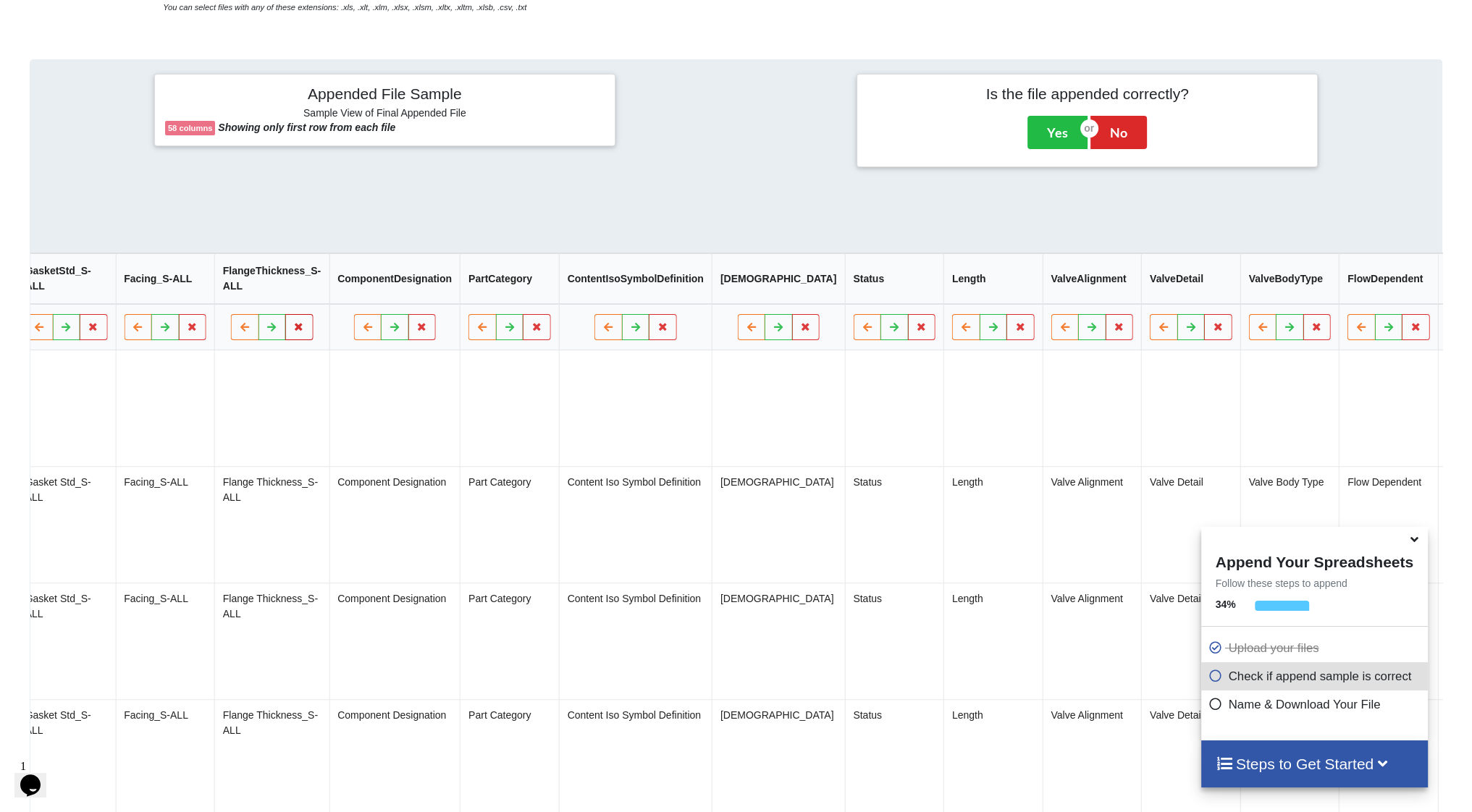
click at [293, 332] on icon at bounding box center [299, 327] width 13 height 8
drag, startPoint x: 198, startPoint y: 297, endPoint x: 246, endPoint y: 328, distance: 57.1
click at [199, 297] on button "Delete Column" at bounding box center [167, 291] width 97 height 26
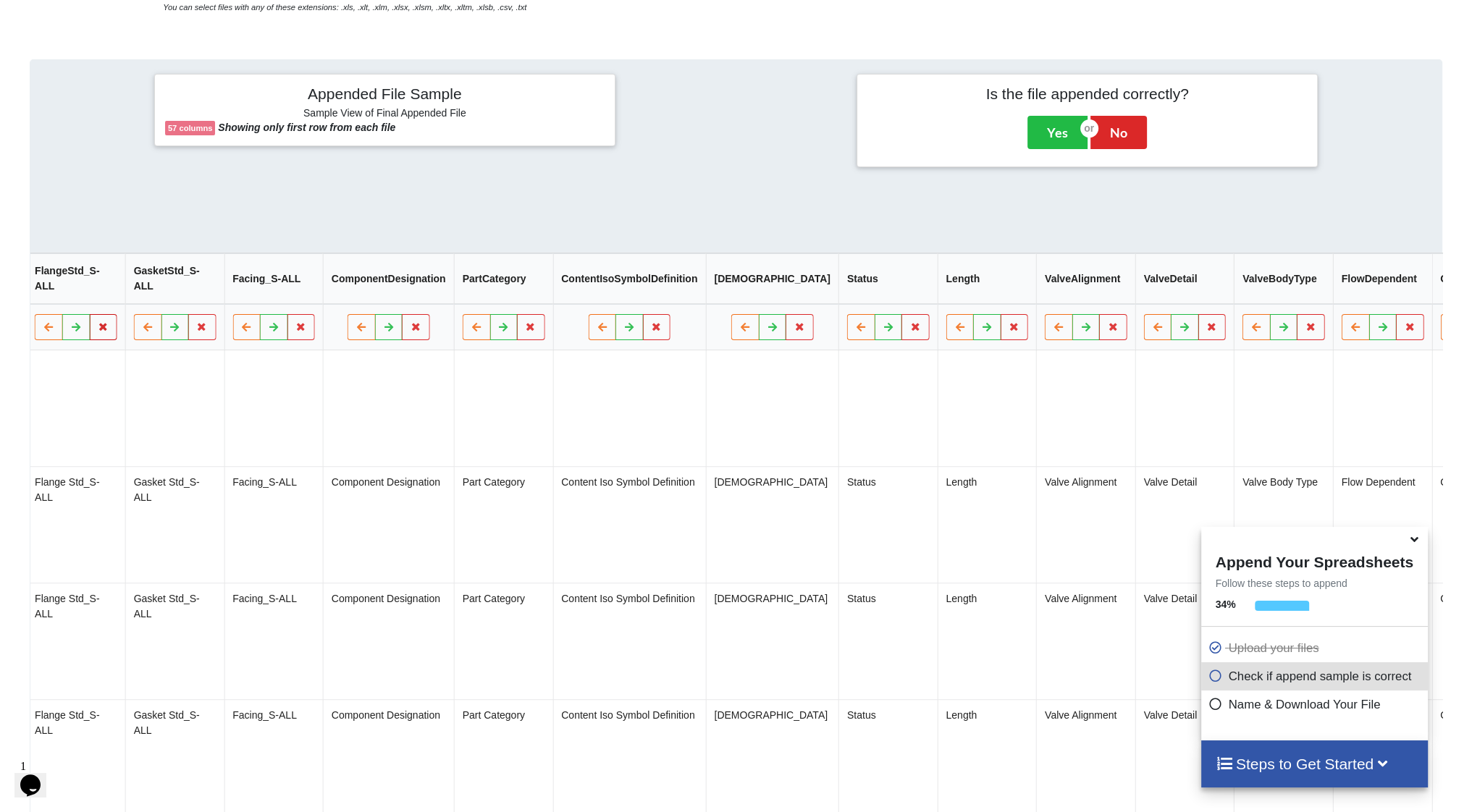
click at [97, 332] on icon at bounding box center [103, 327] width 13 height 8
click at [119, 299] on button "Delete Column" at bounding box center [125, 291] width 97 height 26
click at [97, 332] on icon at bounding box center [103, 327] width 13 height 8
click at [110, 291] on button "Delete Column" at bounding box center [124, 291] width 97 height 26
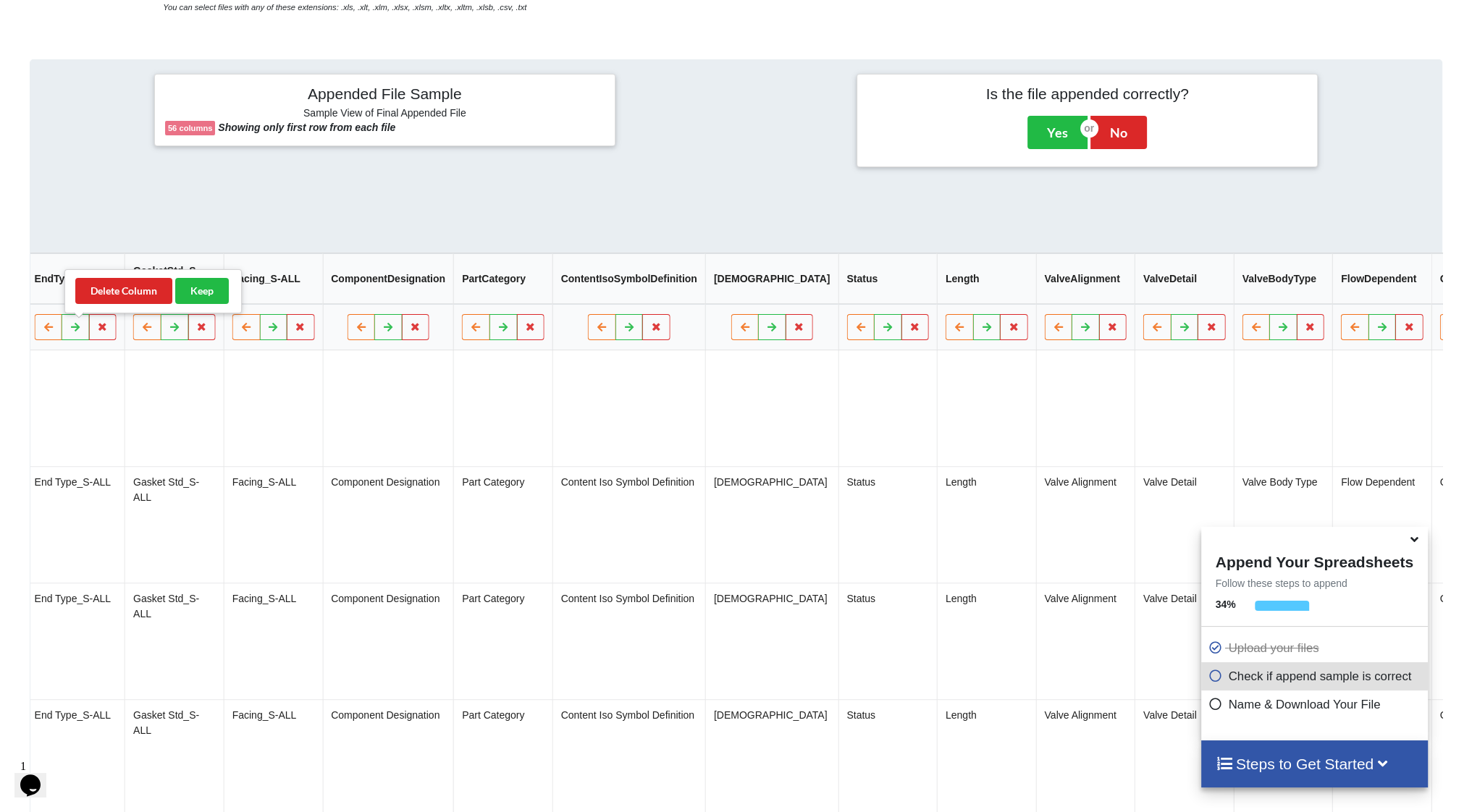
scroll to position [0, 4306]
click at [90, 332] on icon at bounding box center [96, 327] width 13 height 8
click at [97, 289] on button "Delete Column" at bounding box center [118, 291] width 97 height 26
click at [1471, 332] on icon at bounding box center [1480, 327] width 13 height 8
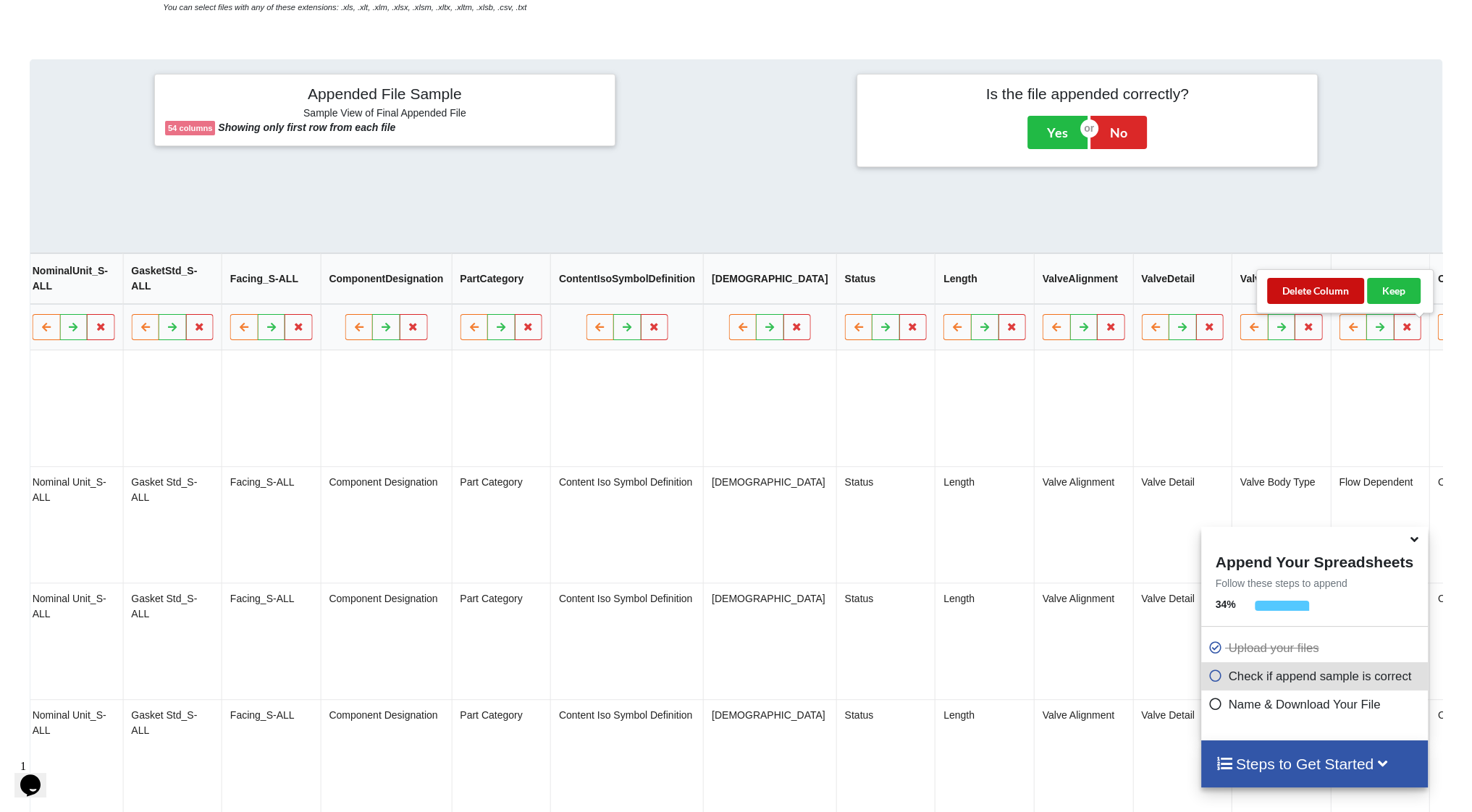
click at [1305, 291] on button "Delete Column" at bounding box center [1316, 291] width 97 height 26
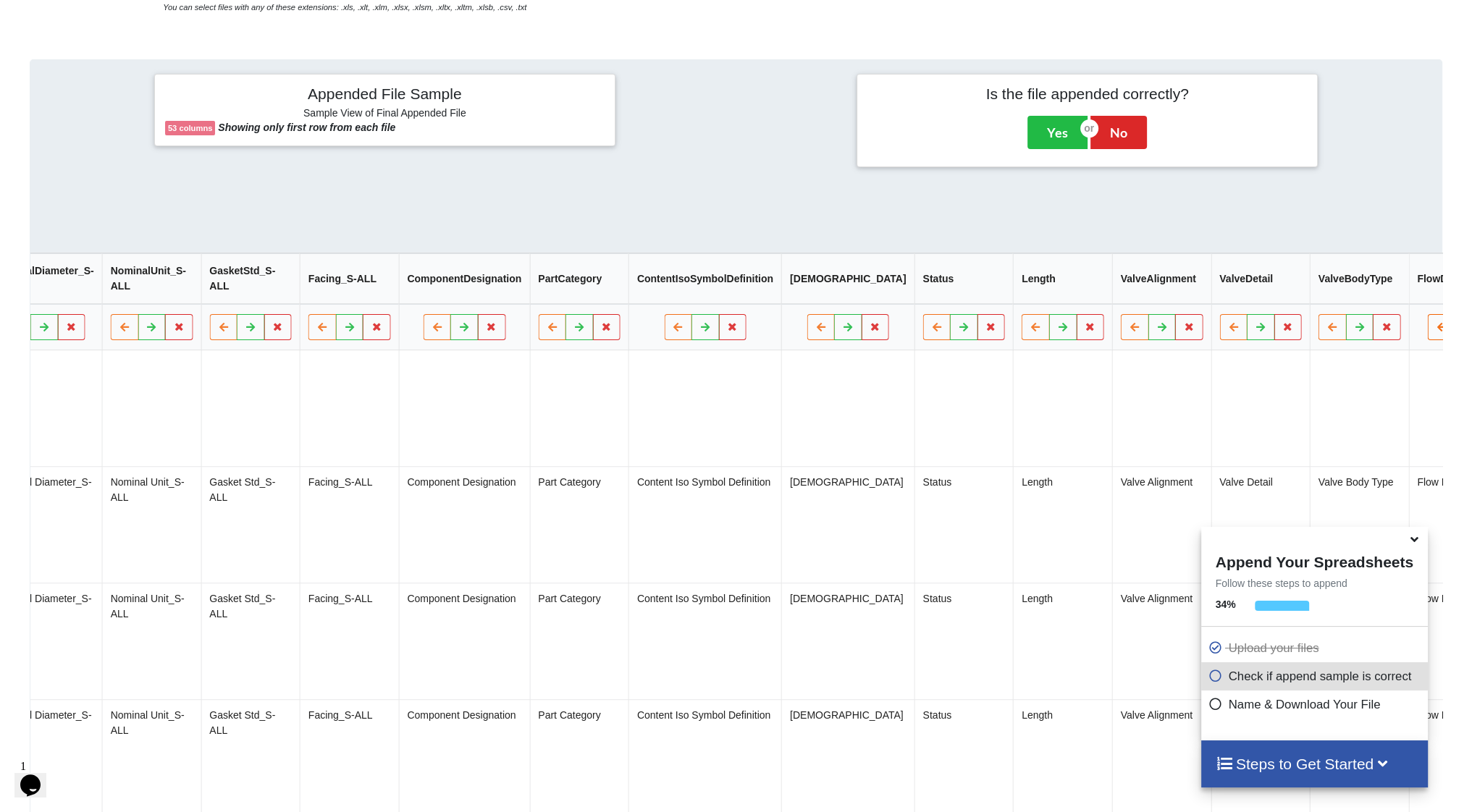
drag, startPoint x: 1399, startPoint y: 333, endPoint x: 1385, endPoint y: 323, distance: 17.2
click at [1454, 333] on button at bounding box center [1469, 327] width 29 height 26
click at [1322, 289] on button "Delete Column" at bounding box center [1305, 291] width 97 height 26
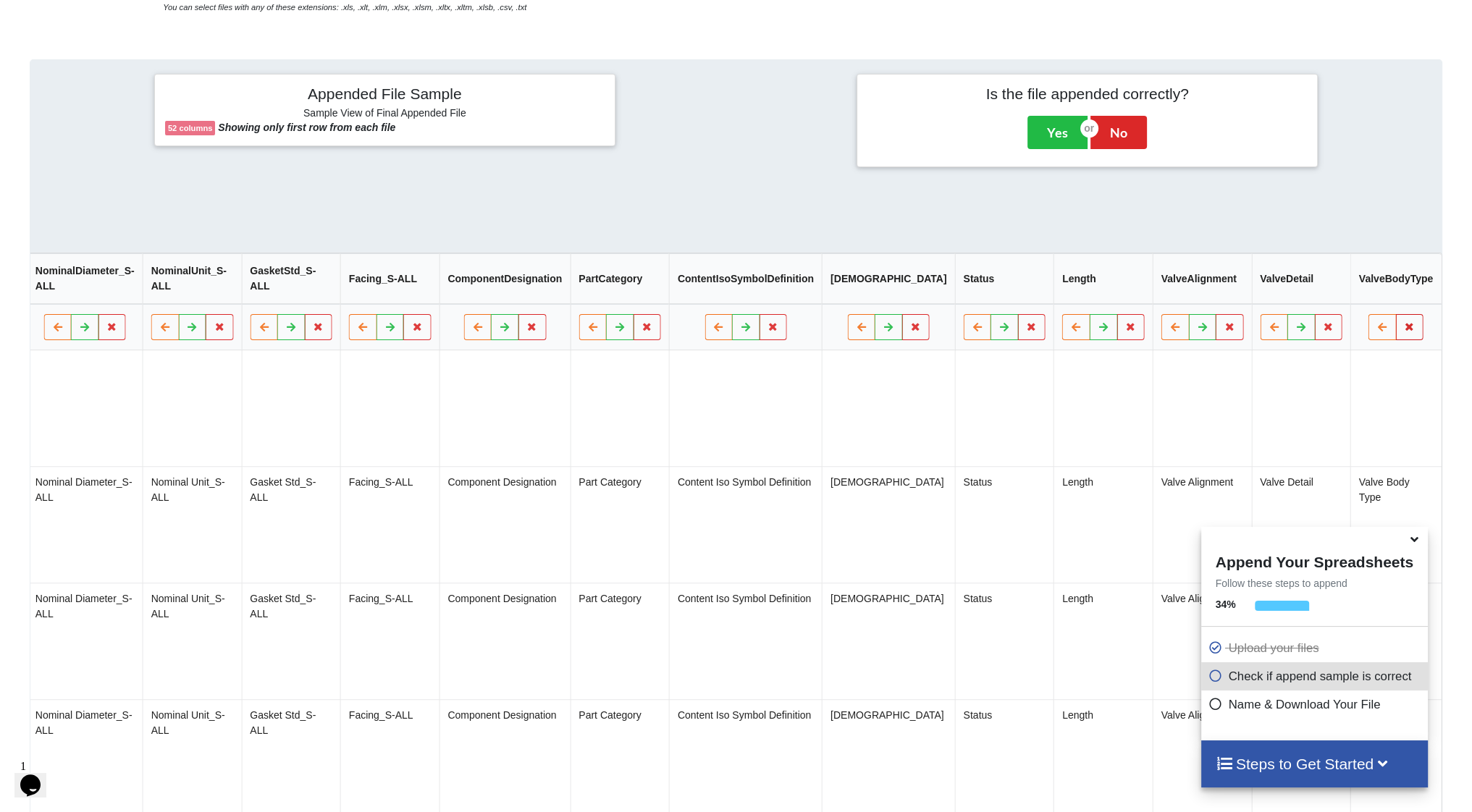
scroll to position [0, 4015]
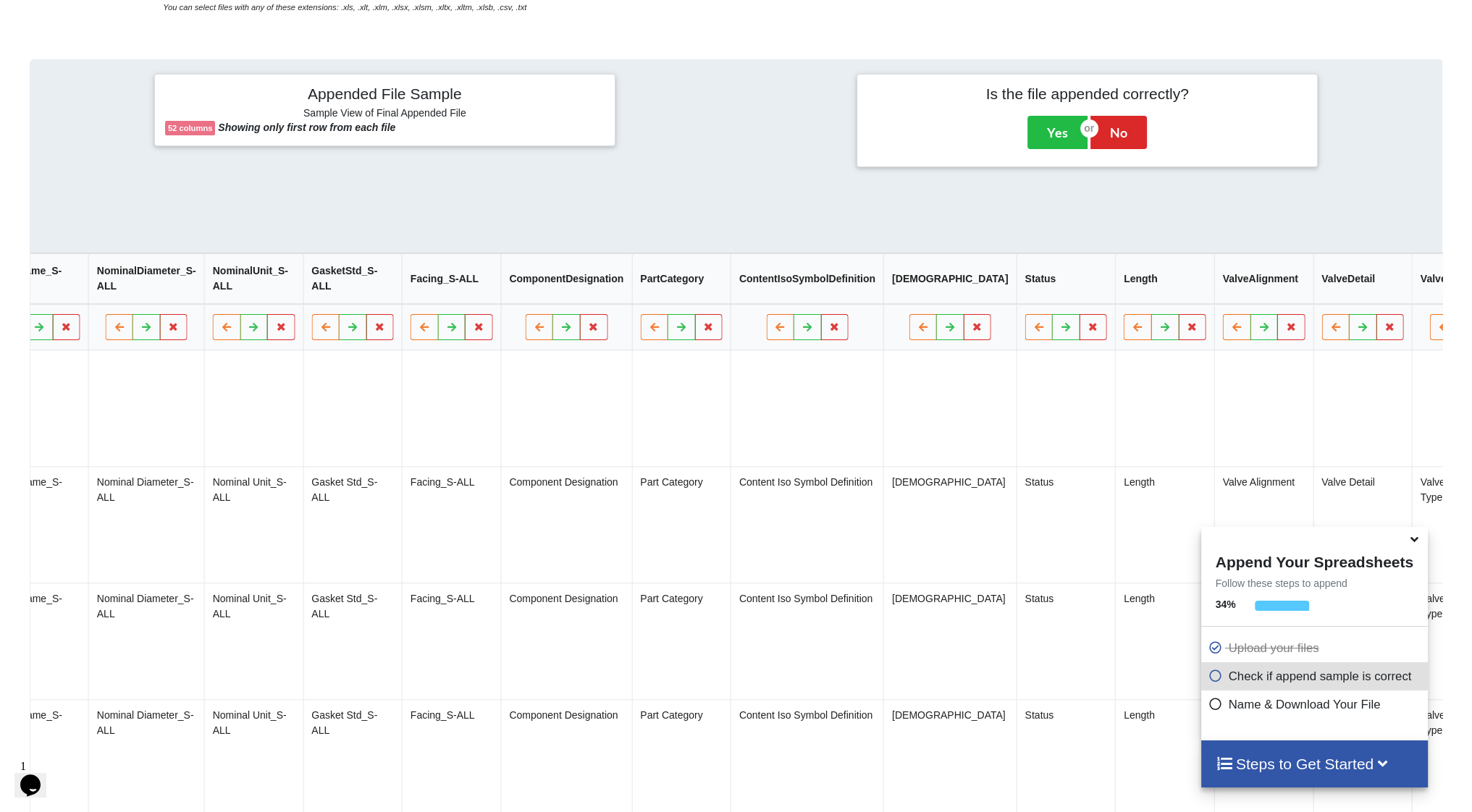
click at [1465, 329] on icon at bounding box center [1471, 327] width 13 height 8
click at [1291, 290] on button "Delete Column" at bounding box center [1307, 291] width 97 height 26
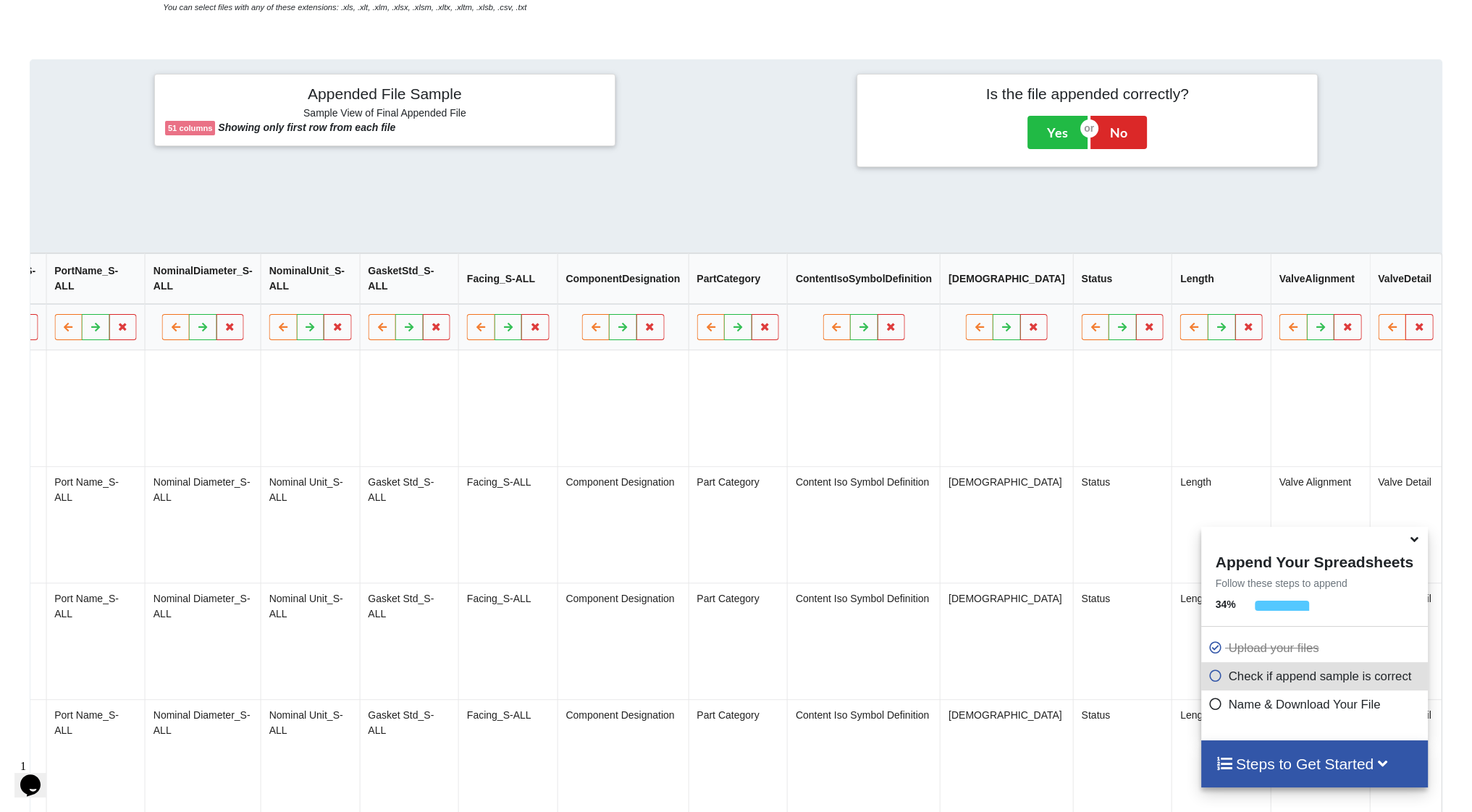
scroll to position [0, 3900]
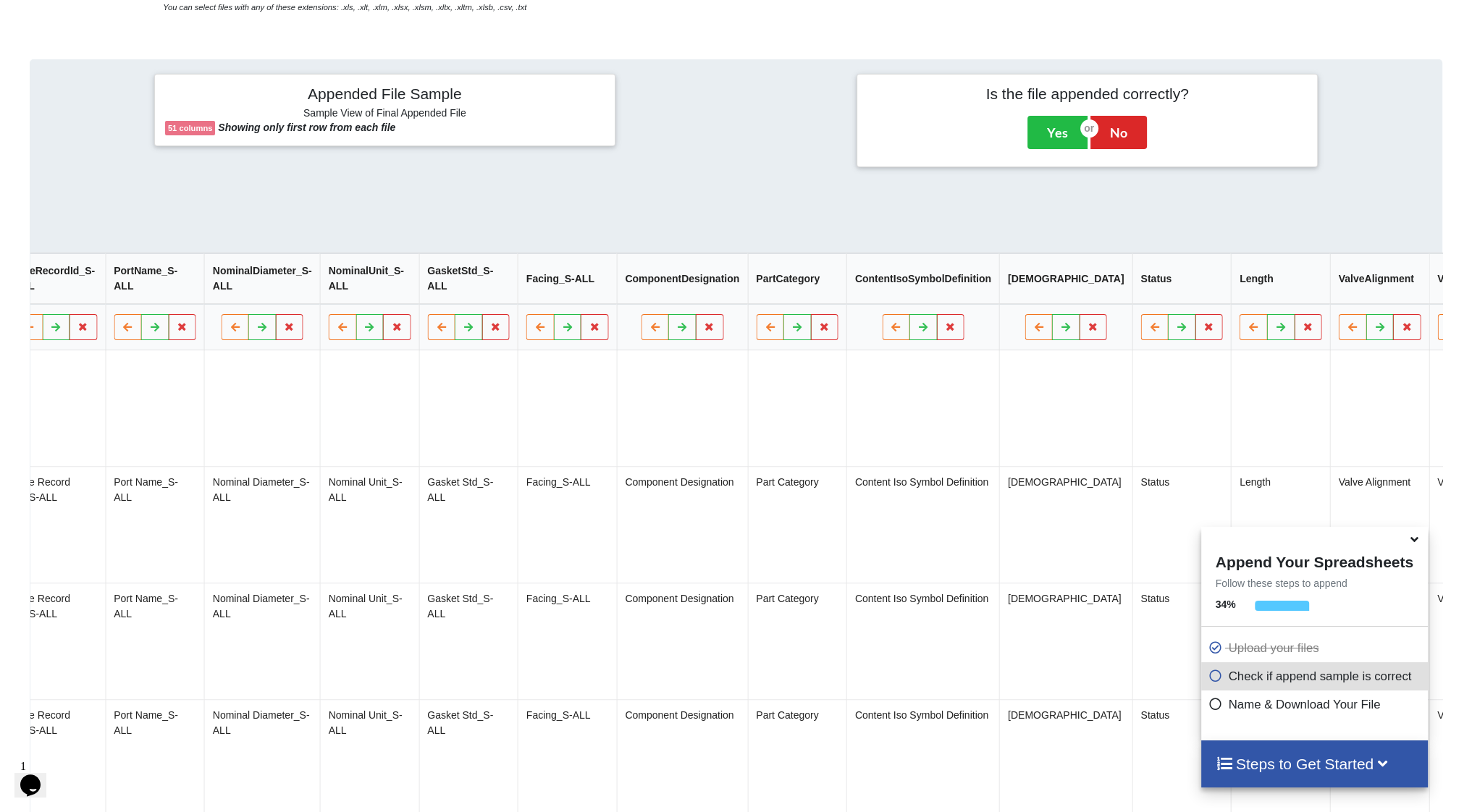
click at [1464, 329] on button at bounding box center [1479, 327] width 29 height 26
click at [1311, 291] on button "Delete Column" at bounding box center [1315, 291] width 97 height 26
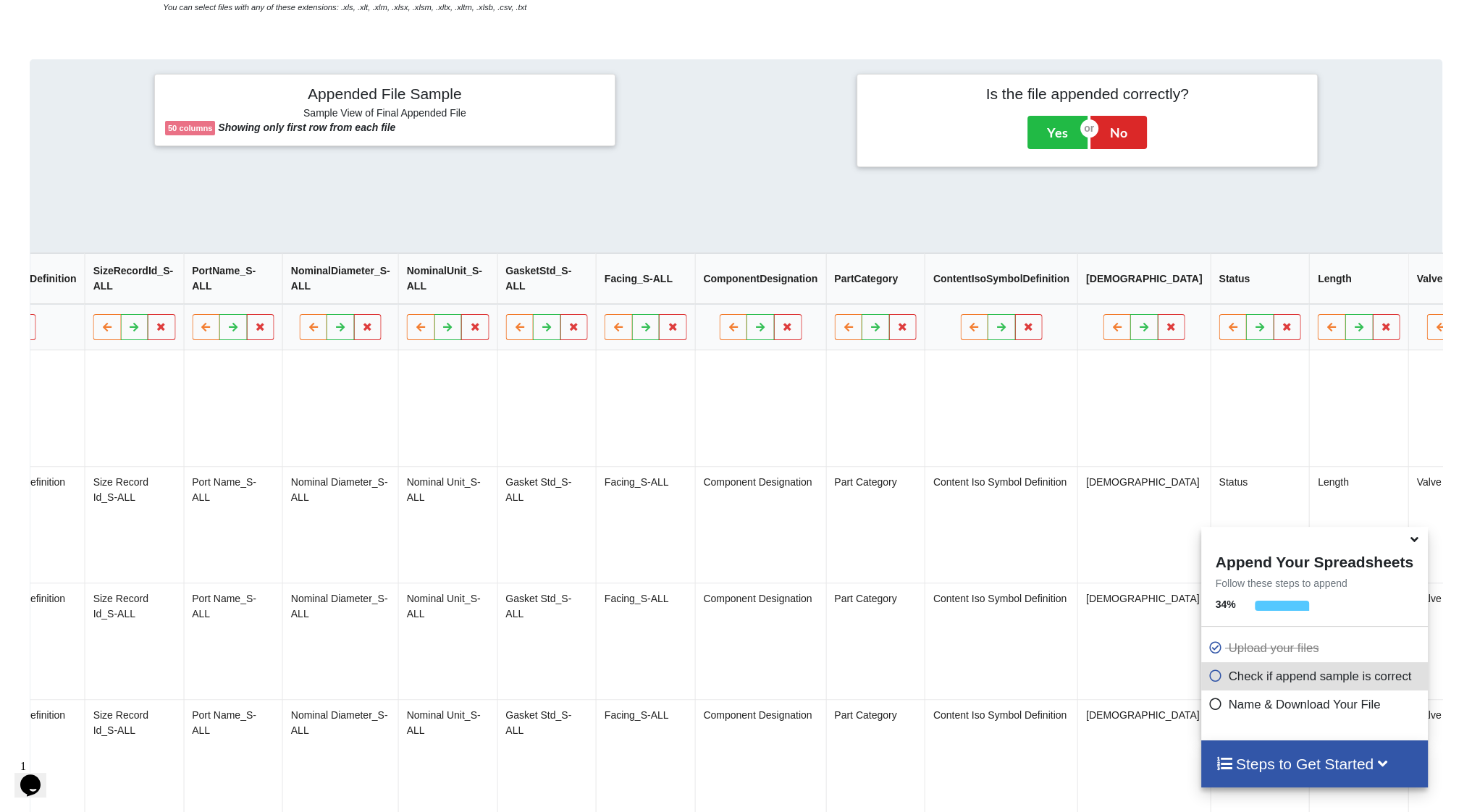
click at [1463, 330] on icon at bounding box center [1469, 327] width 13 height 8
click at [1301, 291] on button "Delete Column" at bounding box center [1305, 291] width 97 height 26
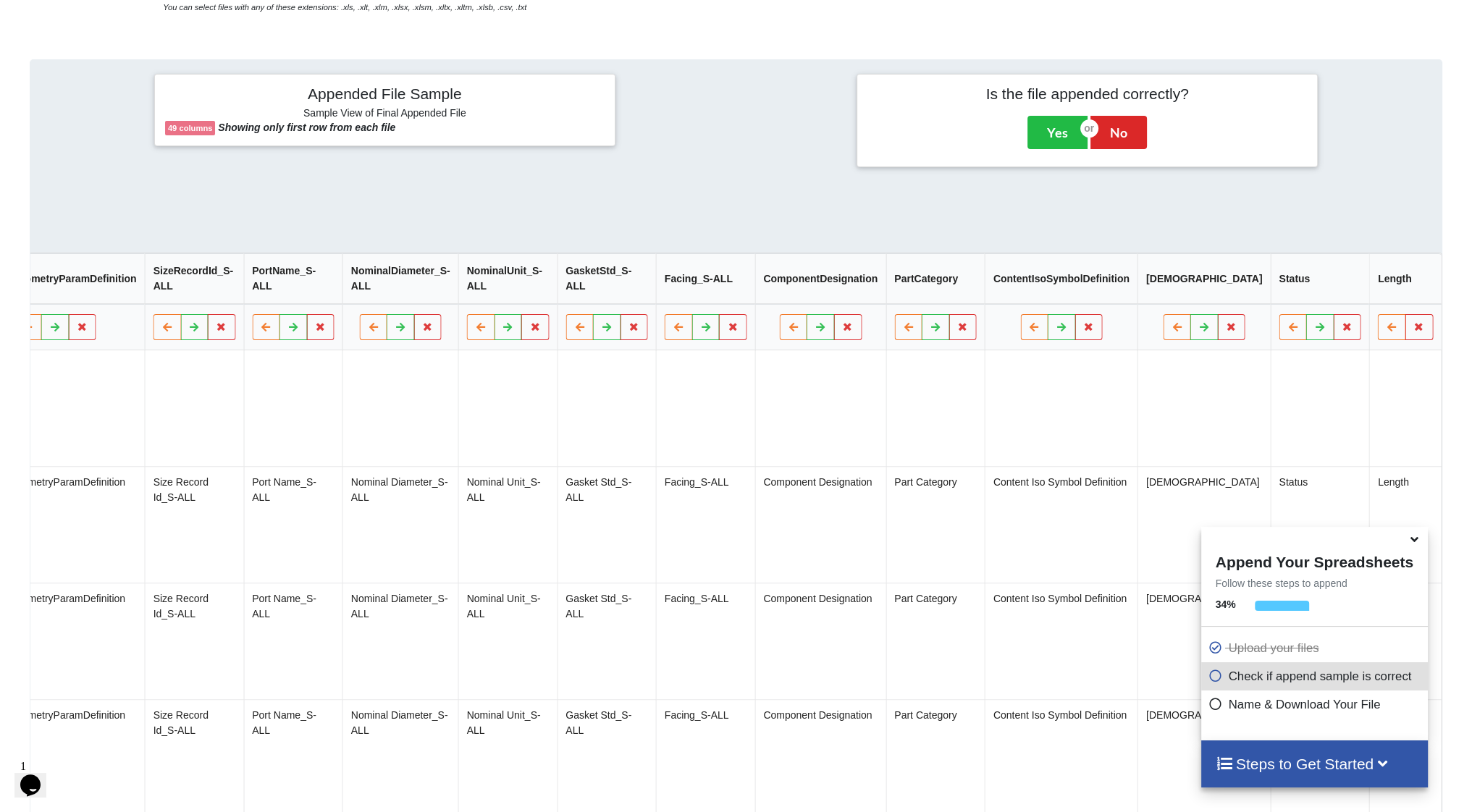
scroll to position [0, 3701]
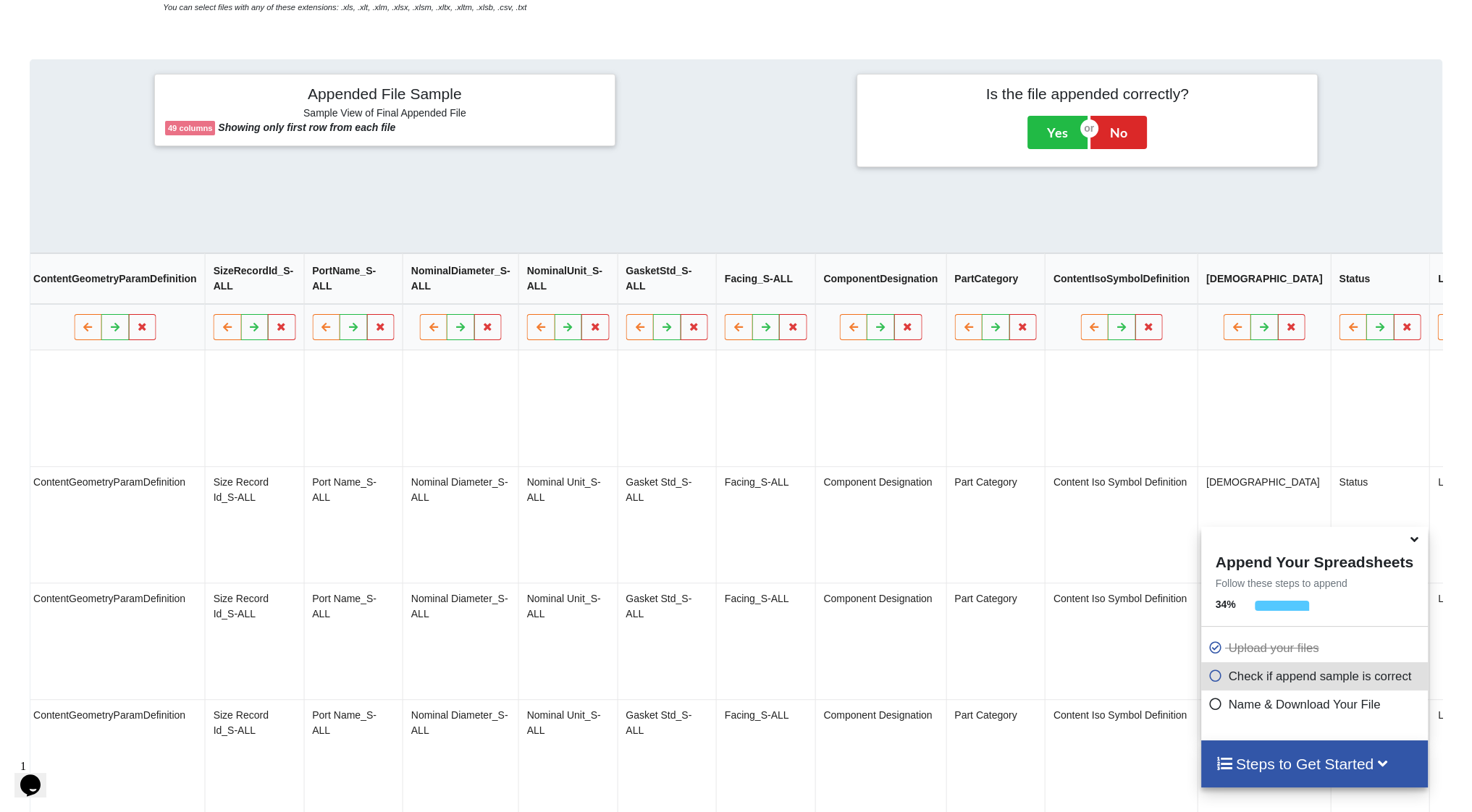
click at [1471, 330] on icon at bounding box center [1479, 327] width 13 height 8
click at [1306, 289] on button "Delete Column" at bounding box center [1316, 291] width 97 height 26
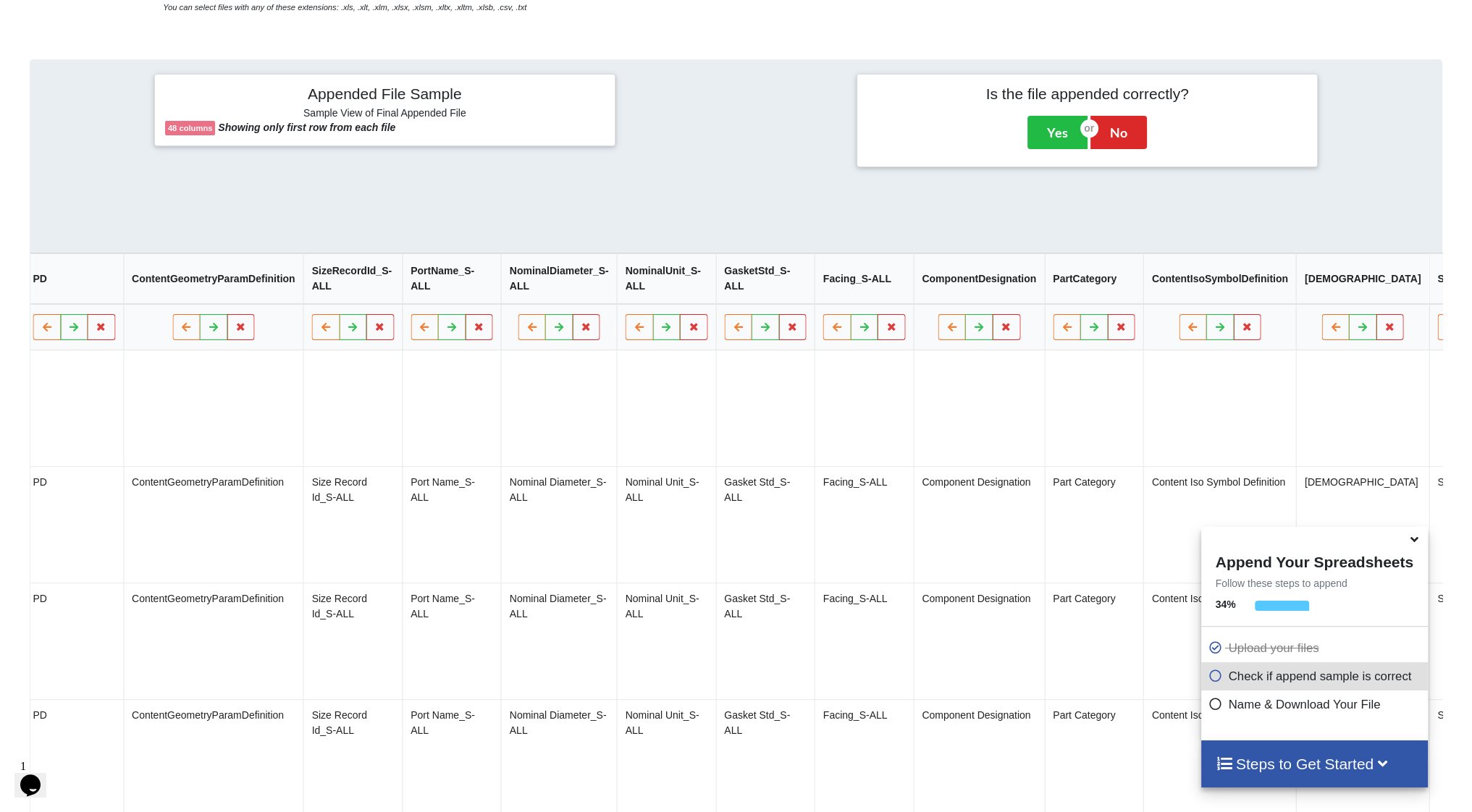
click at [1471, 328] on icon at bounding box center [1479, 327] width 13 height 8
drag, startPoint x: 1334, startPoint y: 296, endPoint x: 1369, endPoint y: 327, distance: 46.8
click at [1335, 297] on button "Delete Column" at bounding box center [1315, 291] width 97 height 26
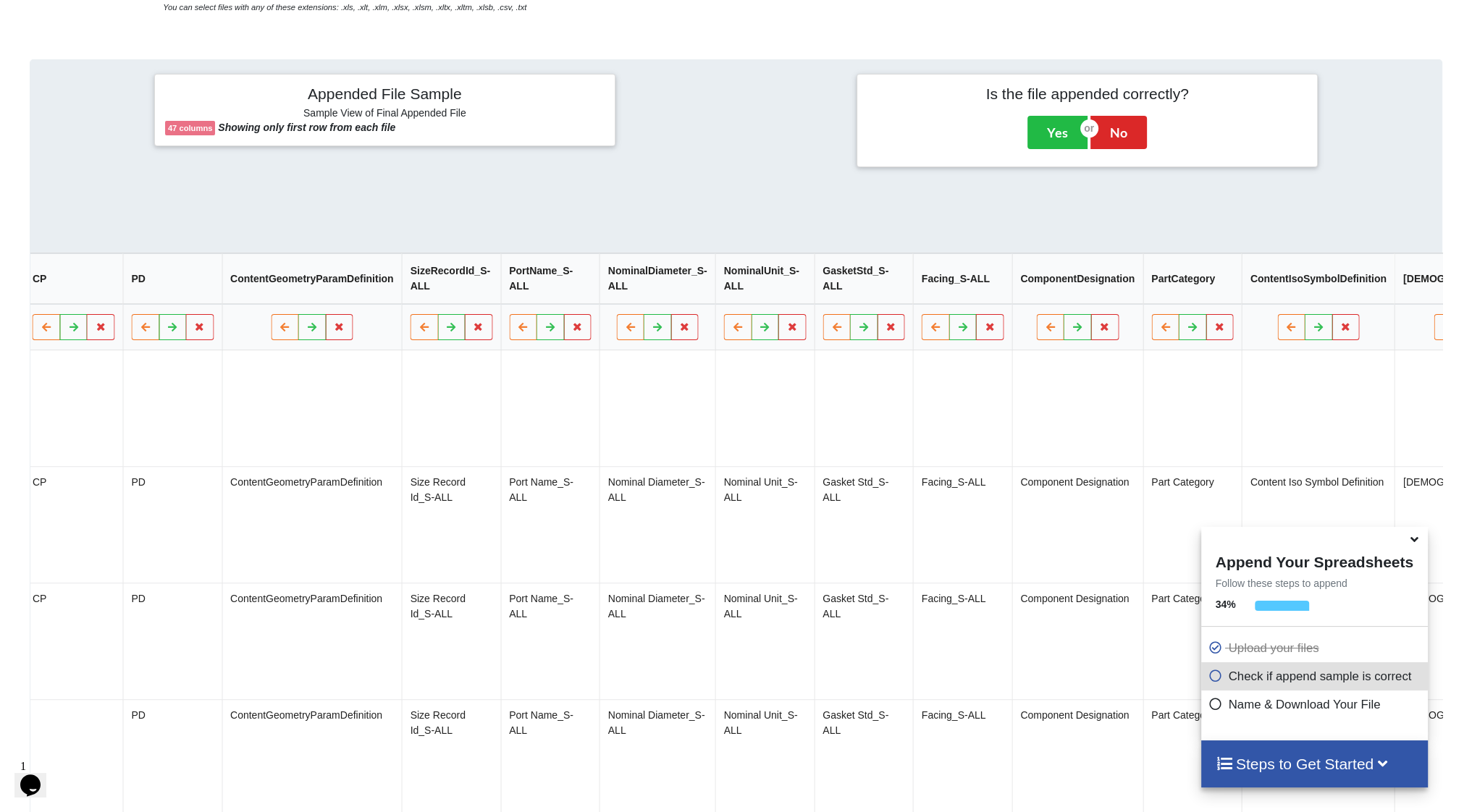
click at [1469, 332] on icon at bounding box center [1475, 327] width 13 height 8
click at [1328, 289] on button "Delete Column" at bounding box center [1315, 291] width 97 height 26
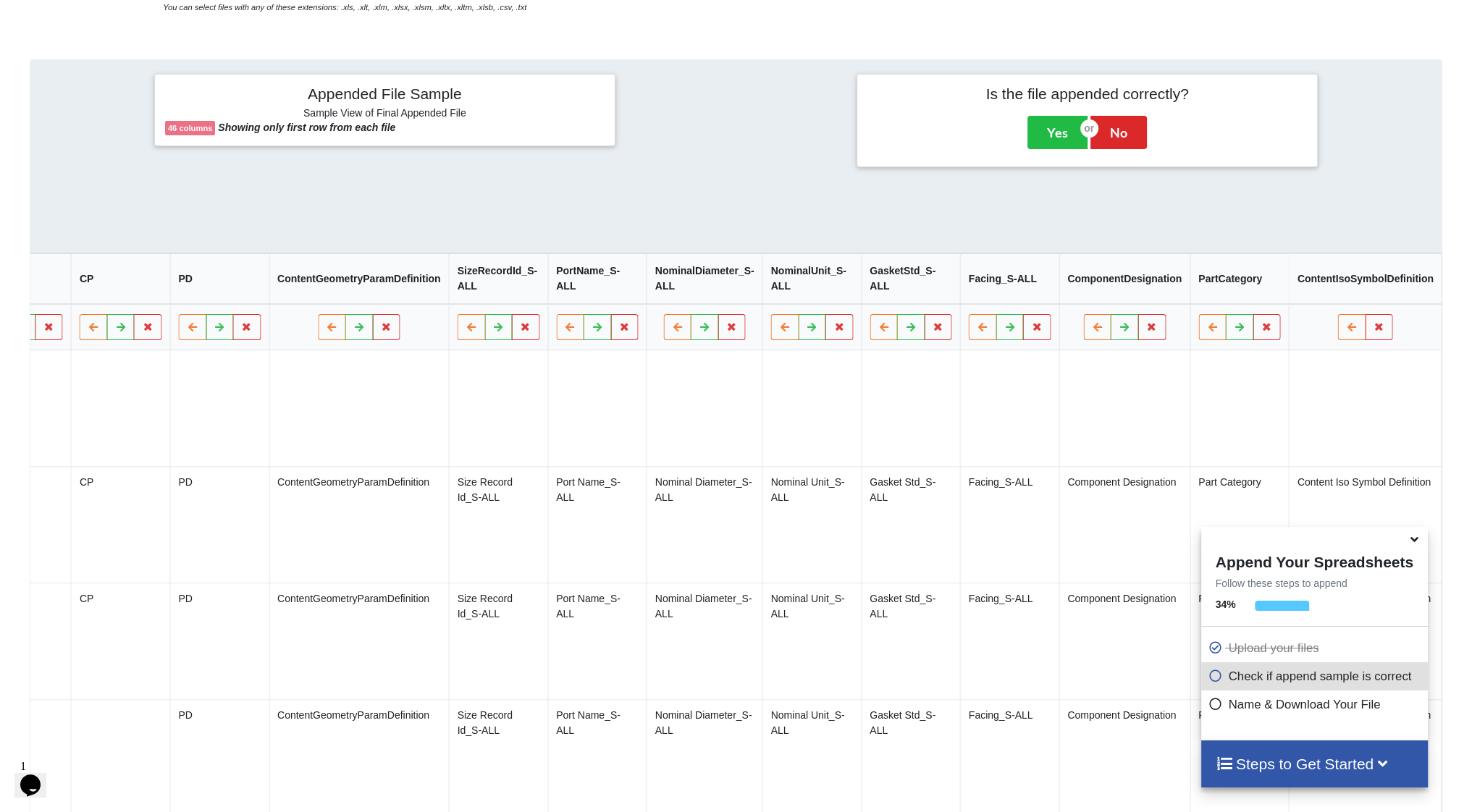
scroll to position [0, 3434]
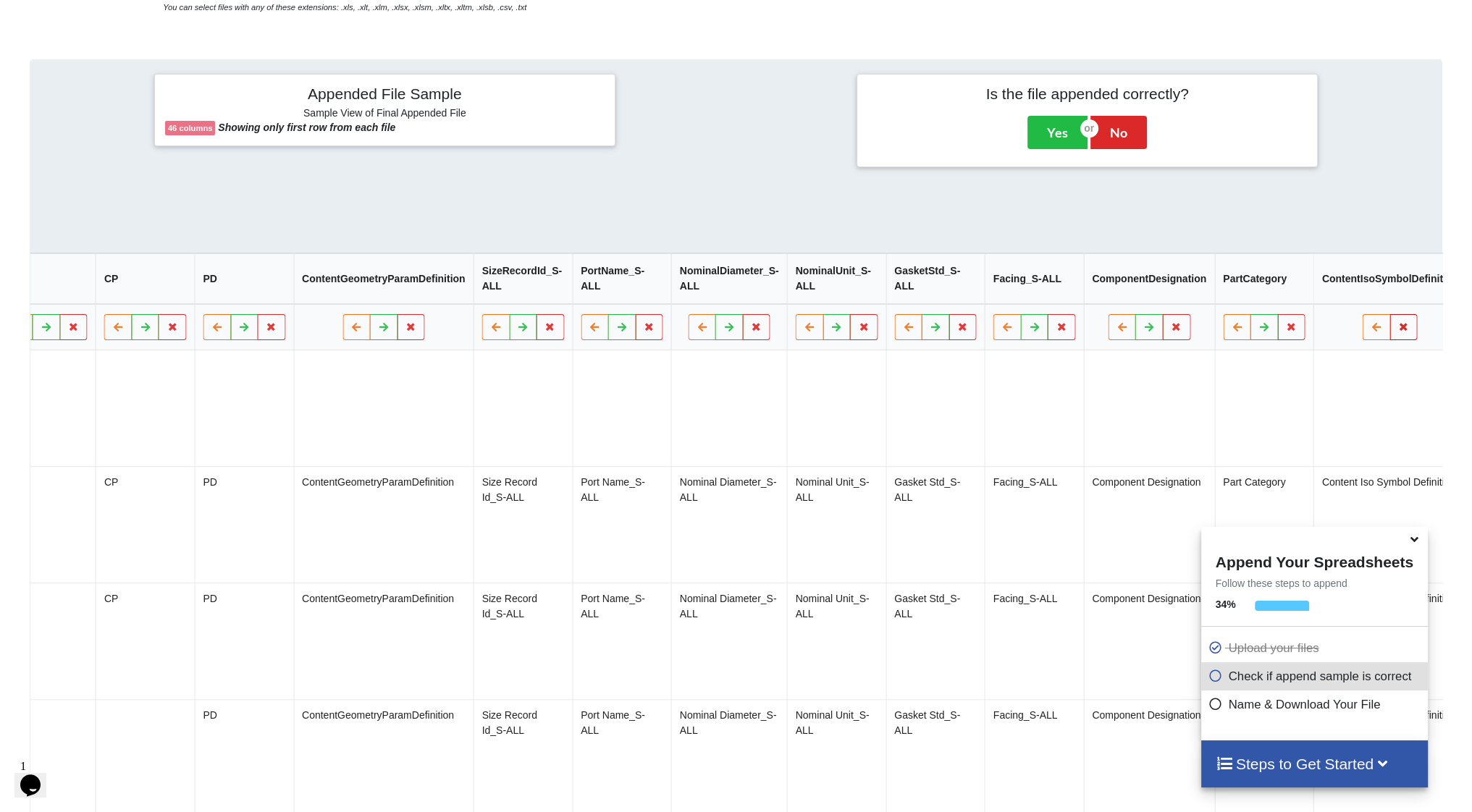
click at [1390, 333] on button at bounding box center [1404, 327] width 29 height 26
click at [1276, 286] on button "Delete Column" at bounding box center [1276, 291] width 97 height 26
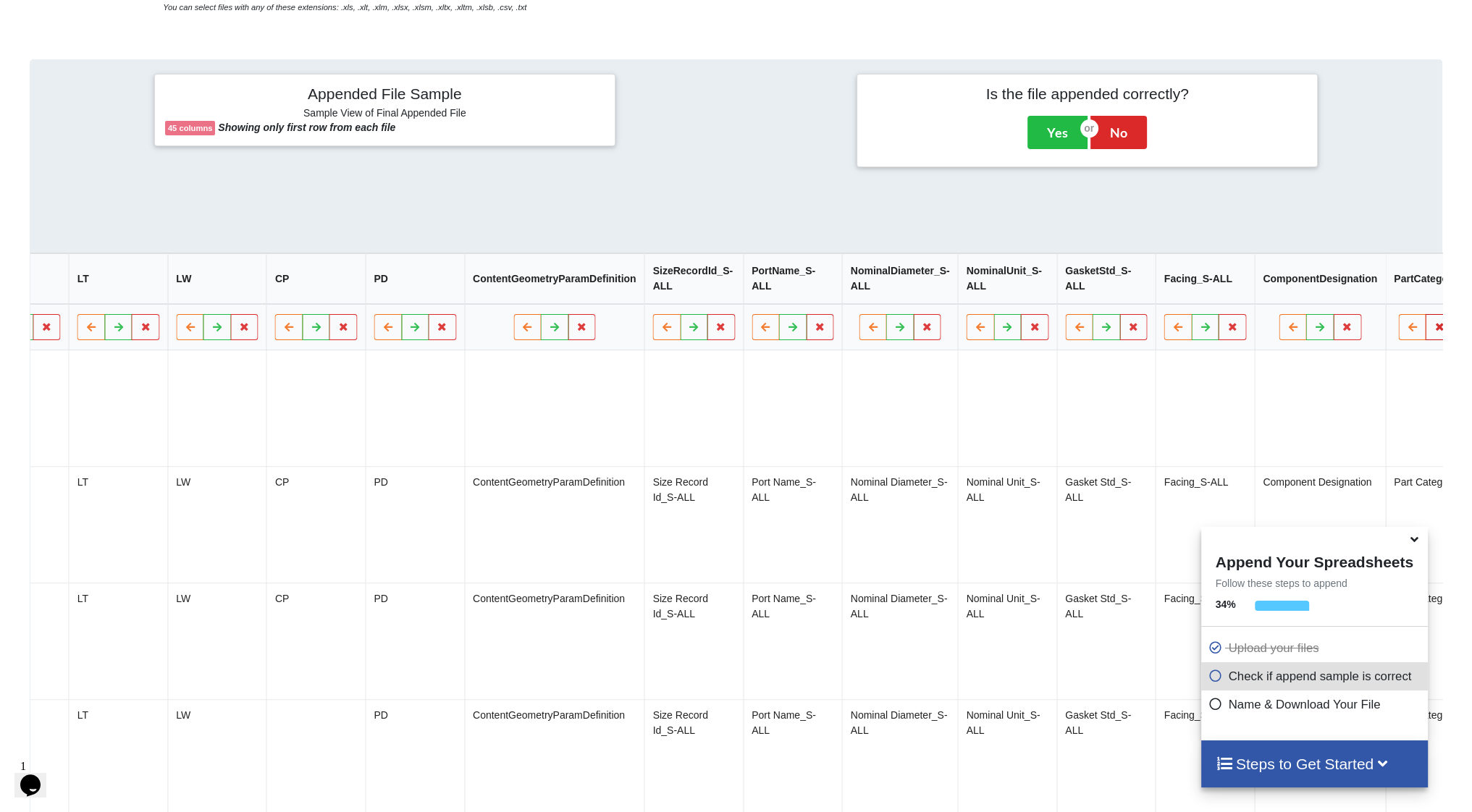
click at [1433, 332] on icon at bounding box center [1438, 327] width 13 height 8
click at [1317, 295] on button "Delete Column" at bounding box center [1312, 291] width 97 height 26
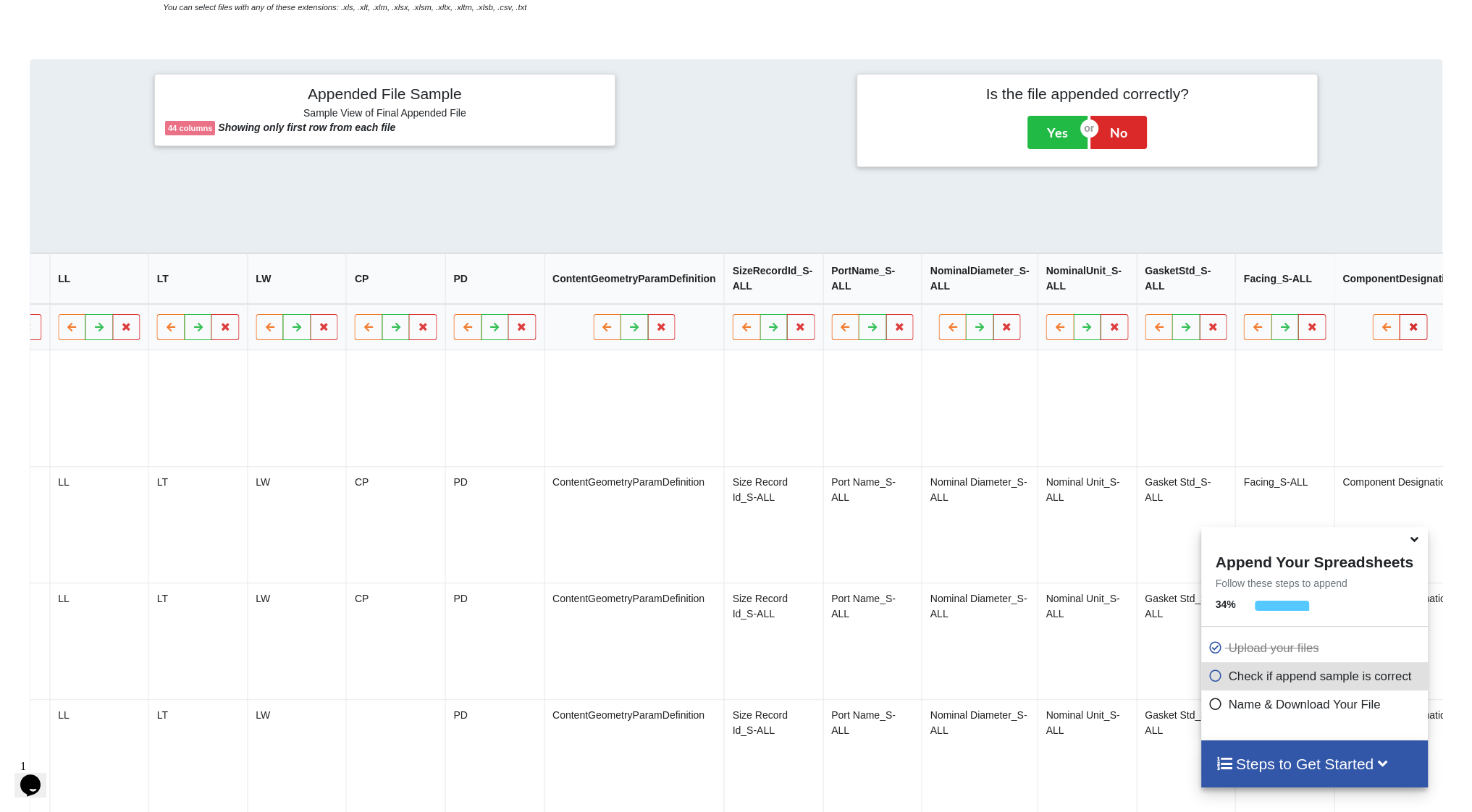
click at [1407, 330] on icon at bounding box center [1412, 327] width 13 height 8
click at [1285, 292] on button "Delete Column" at bounding box center [1286, 291] width 97 height 26
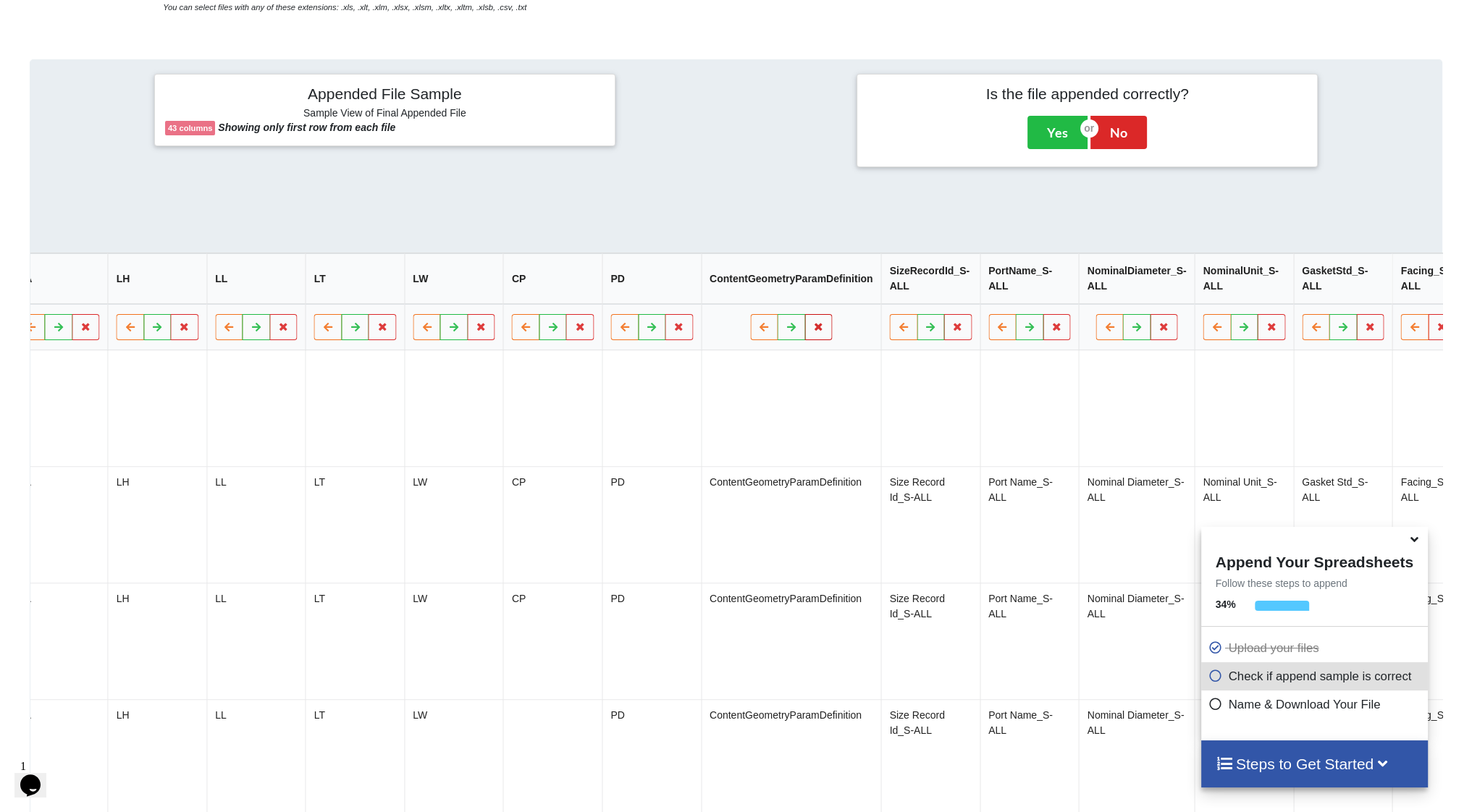
click at [812, 332] on icon at bounding box center [818, 327] width 13 height 8
click at [697, 292] on button "Delete Column" at bounding box center [693, 291] width 97 height 26
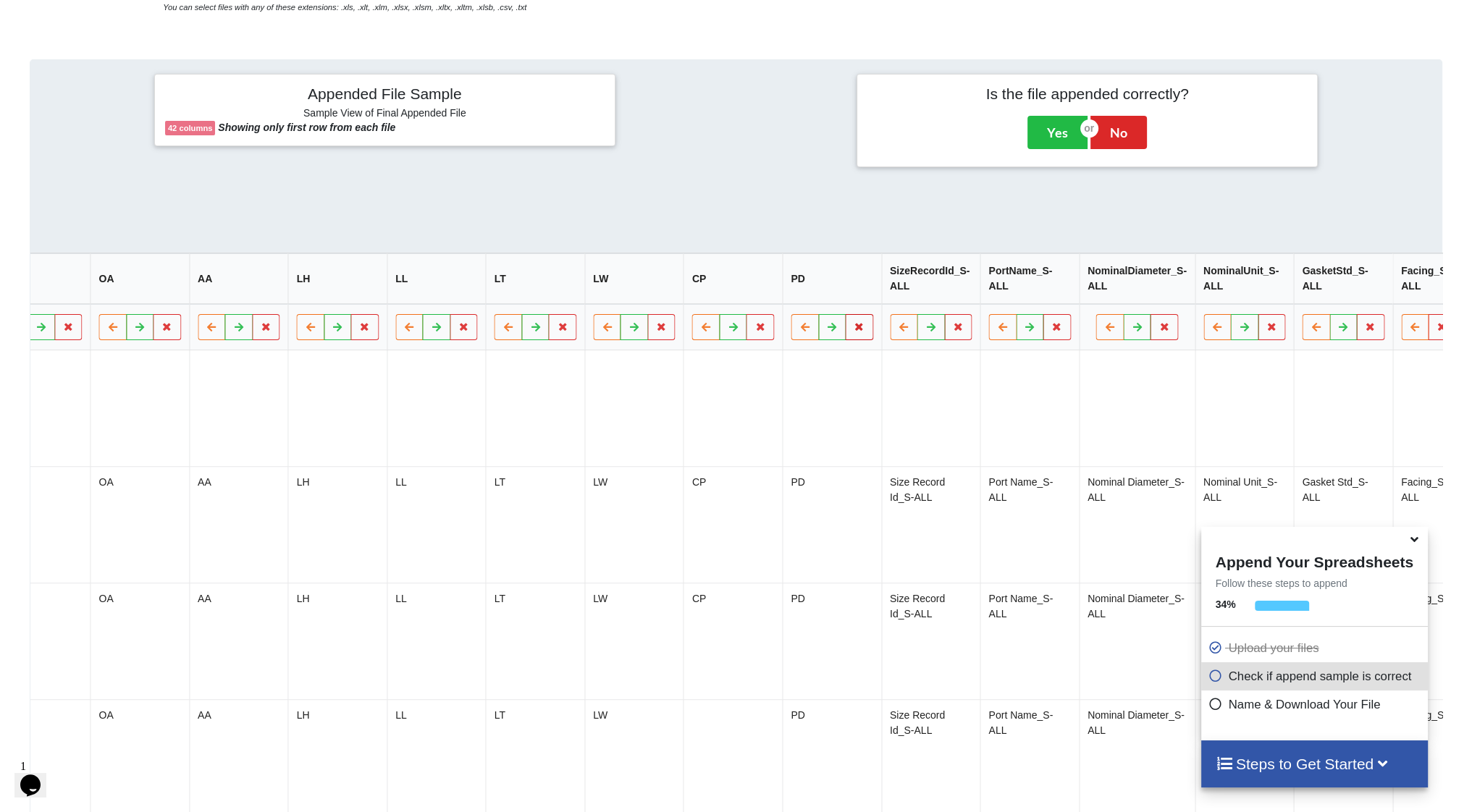
click at [853, 332] on icon at bounding box center [859, 327] width 13 height 8
click at [731, 289] on button "Delete Column" at bounding box center [734, 291] width 97 height 26
click at [853, 332] on icon at bounding box center [859, 327] width 13 height 8
click at [756, 294] on button "Delete Column" at bounding box center [734, 291] width 97 height 26
click at [845, 340] on button at bounding box center [859, 327] width 29 height 26
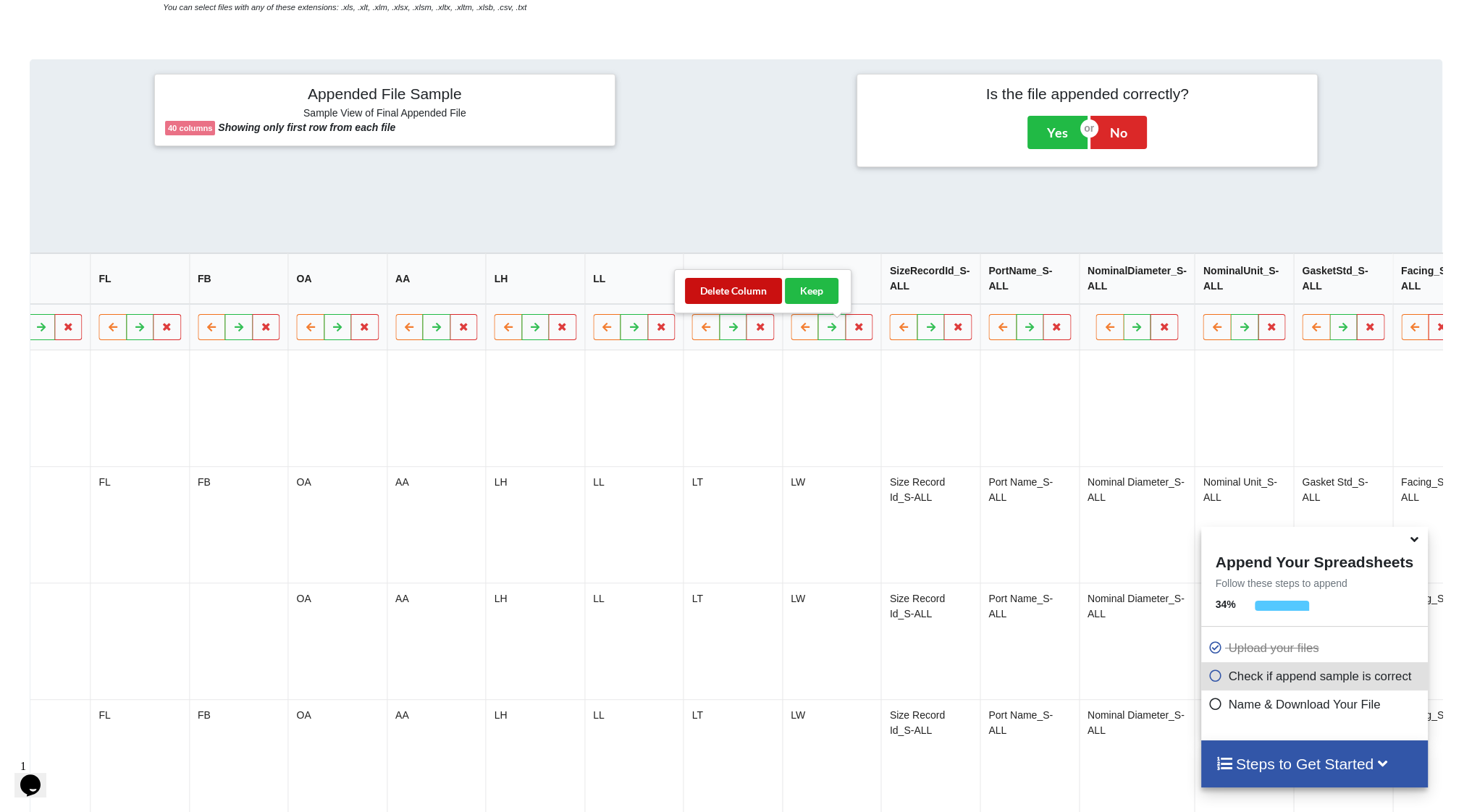
click at [752, 291] on button "Delete Column" at bounding box center [734, 291] width 97 height 26
click at [853, 330] on icon at bounding box center [859, 327] width 13 height 8
click at [740, 295] on button "Delete Column" at bounding box center [734, 291] width 97 height 26
click at [853, 331] on icon at bounding box center [859, 327] width 13 height 8
click at [731, 293] on button "Delete Column" at bounding box center [734, 291] width 97 height 26
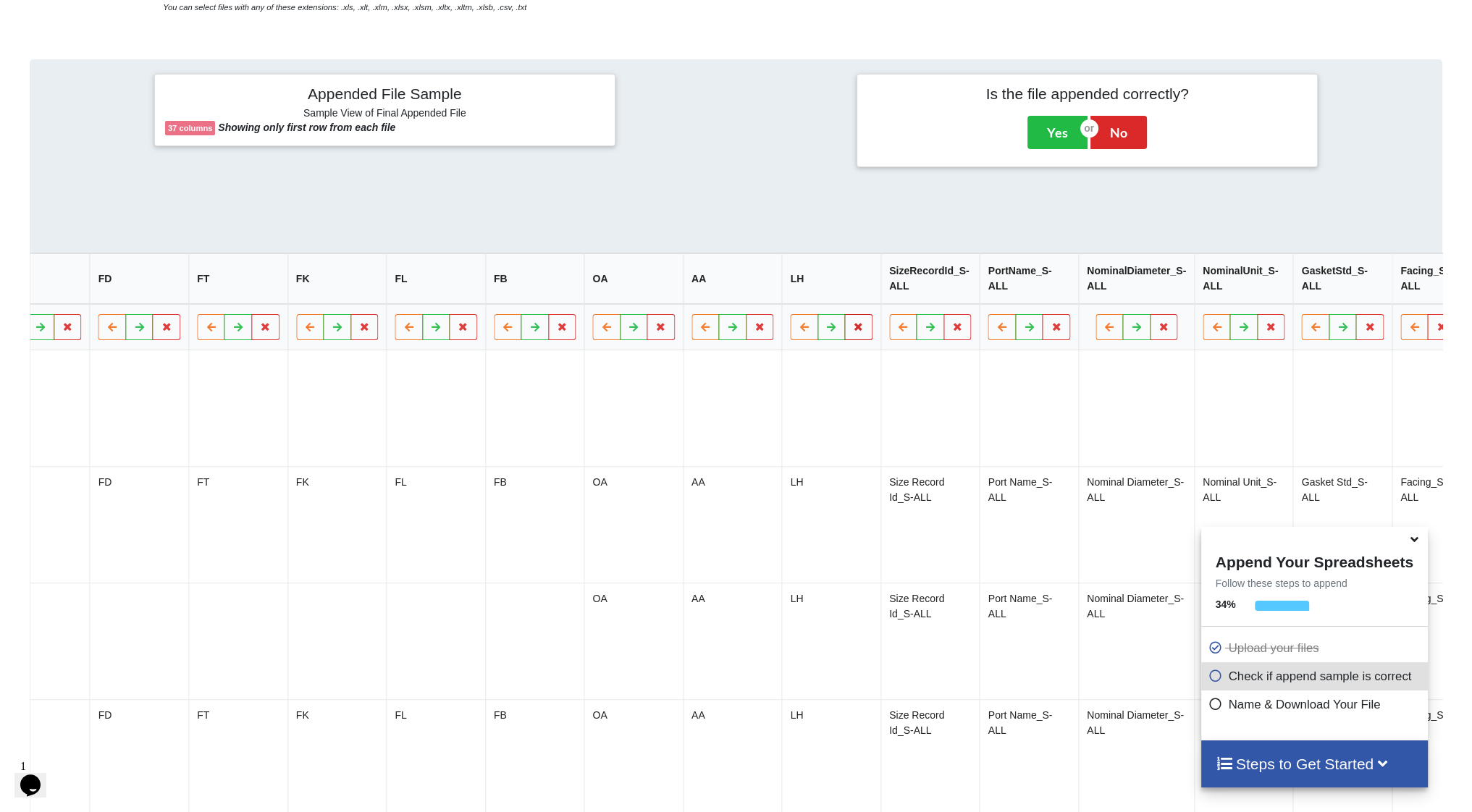
click at [852, 332] on icon at bounding box center [858, 327] width 13 height 8
click at [726, 288] on button "Delete Column" at bounding box center [734, 291] width 97 height 26
click at [852, 332] on icon at bounding box center [858, 327] width 13 height 8
drag, startPoint x: 733, startPoint y: 291, endPoint x: 792, endPoint y: 312, distance: 62.6
click at [736, 291] on button "Delete Column" at bounding box center [733, 291] width 97 height 26
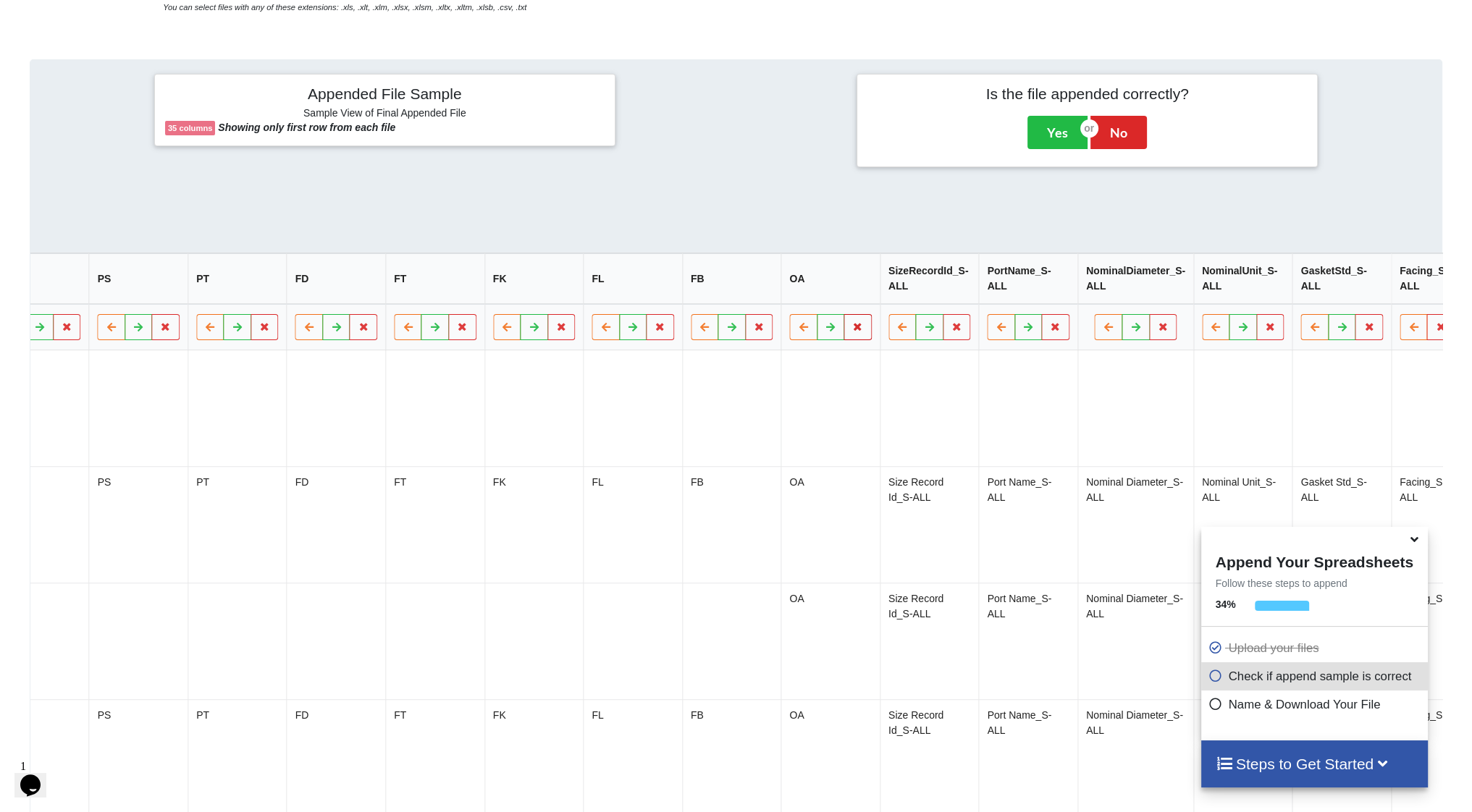
click at [851, 332] on icon at bounding box center [857, 327] width 13 height 8
click at [754, 291] on button "Delete Column" at bounding box center [734, 291] width 97 height 26
click at [851, 331] on icon at bounding box center [857, 327] width 13 height 8
click at [743, 291] on button "Delete Column" at bounding box center [734, 291] width 97 height 26
click at [851, 329] on icon at bounding box center [857, 327] width 13 height 8
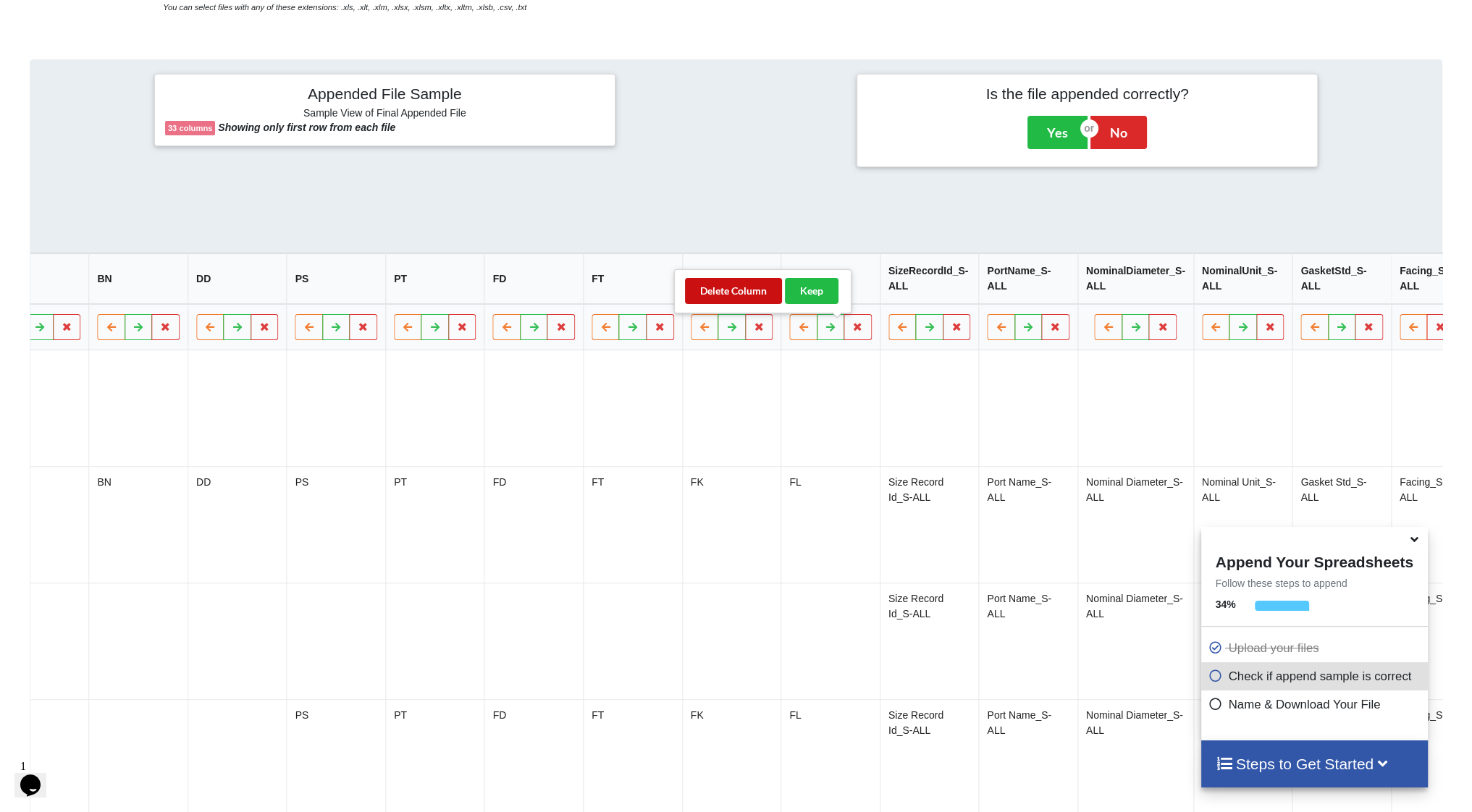
click at [749, 293] on button "Delete Column" at bounding box center [734, 291] width 97 height 26
click at [851, 332] on icon at bounding box center [857, 327] width 13 height 8
click at [718, 295] on button "Delete Column" at bounding box center [734, 291] width 97 height 26
click at [851, 332] on icon at bounding box center [857, 327] width 13 height 8
click at [732, 297] on button "Delete Column" at bounding box center [734, 291] width 97 height 26
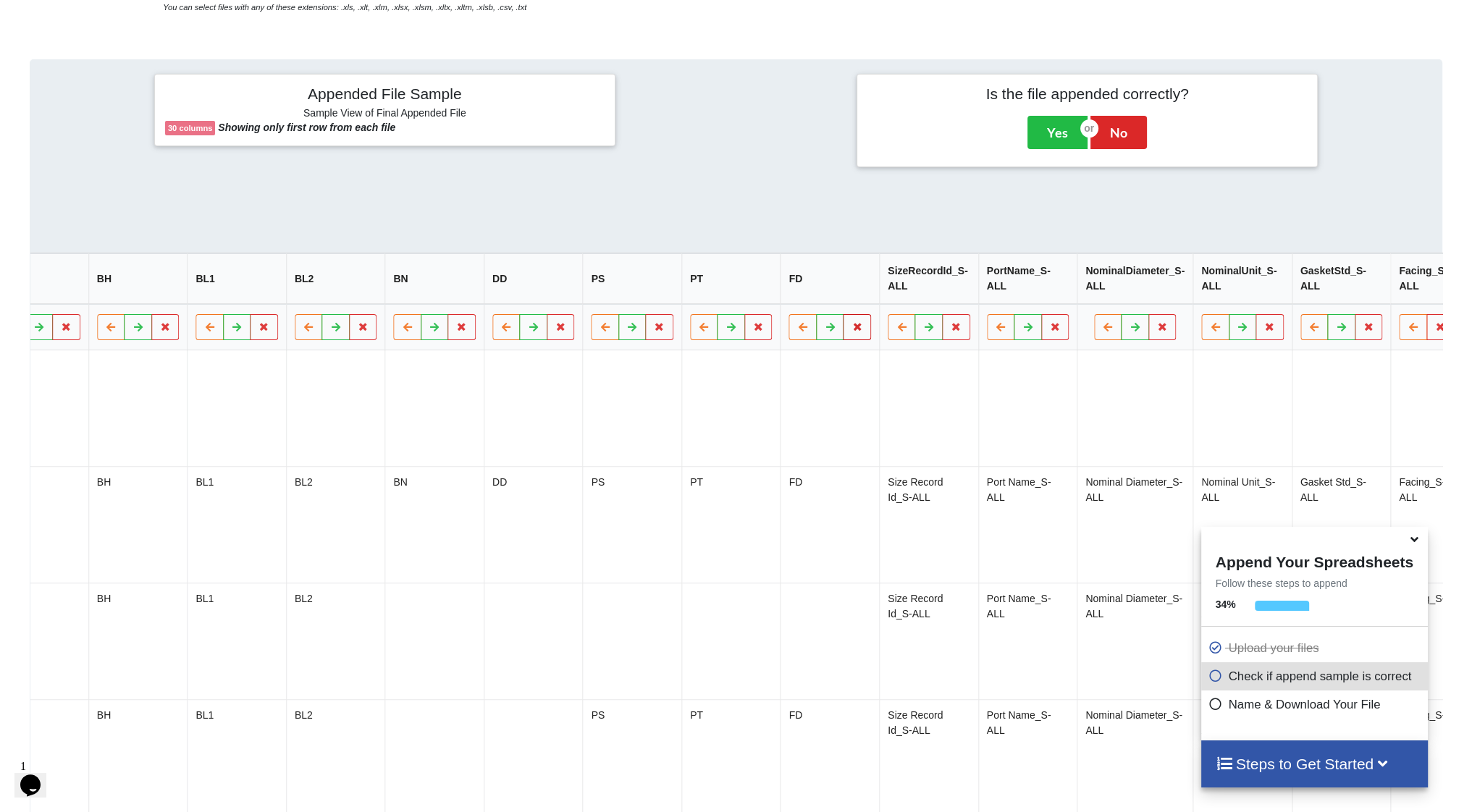
click at [851, 332] on icon at bounding box center [857, 327] width 13 height 8
click at [723, 291] on button "Delete Column" at bounding box center [734, 291] width 97 height 26
click at [843, 338] on button at bounding box center [857, 327] width 29 height 26
click at [736, 291] on button "Delete Column" at bounding box center [733, 291] width 97 height 26
click at [851, 332] on icon at bounding box center [857, 327] width 13 height 8
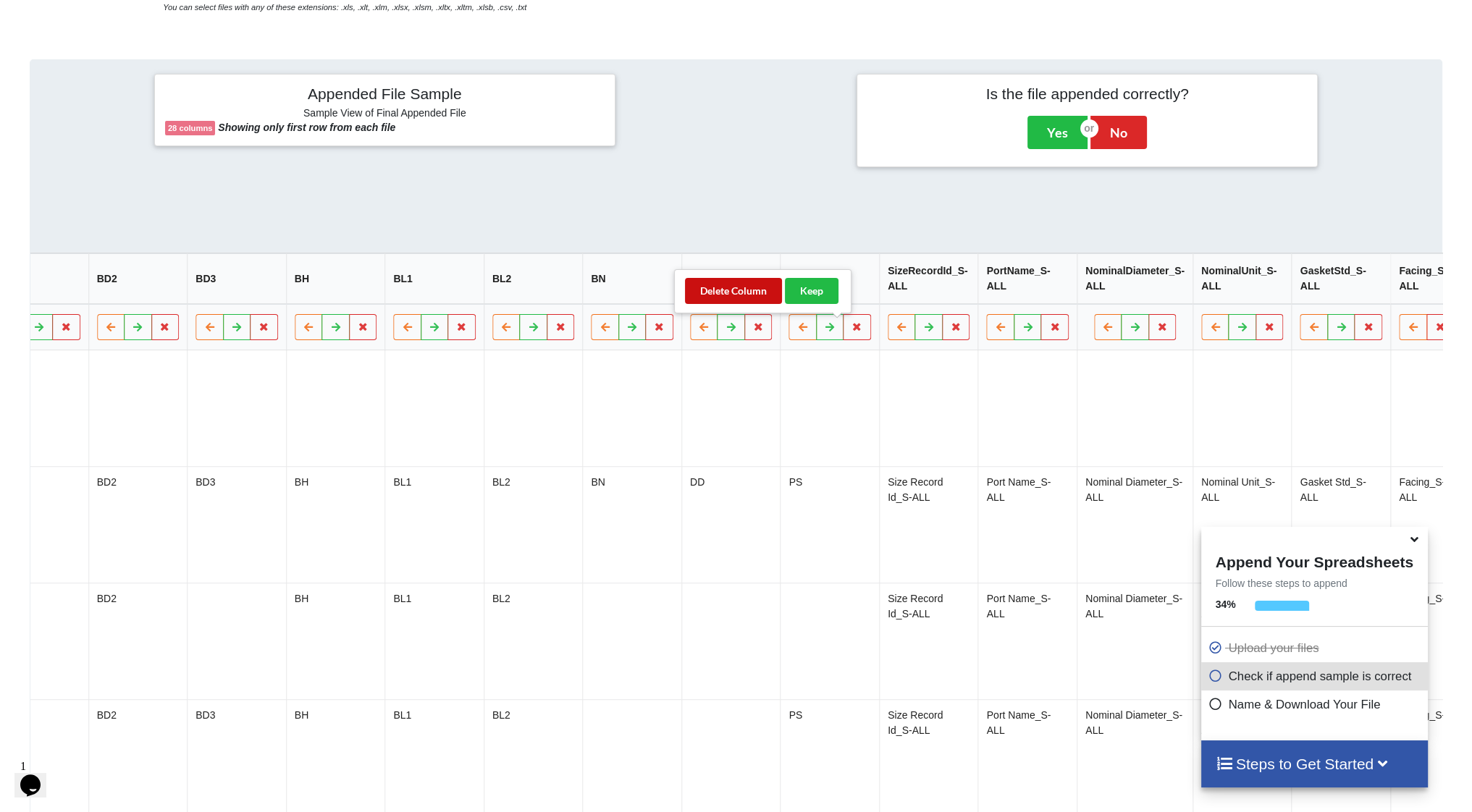
click at [743, 297] on button "Delete Column" at bounding box center [734, 291] width 97 height 26
click at [1426, 341] on button at bounding box center [1440, 327] width 29 height 26
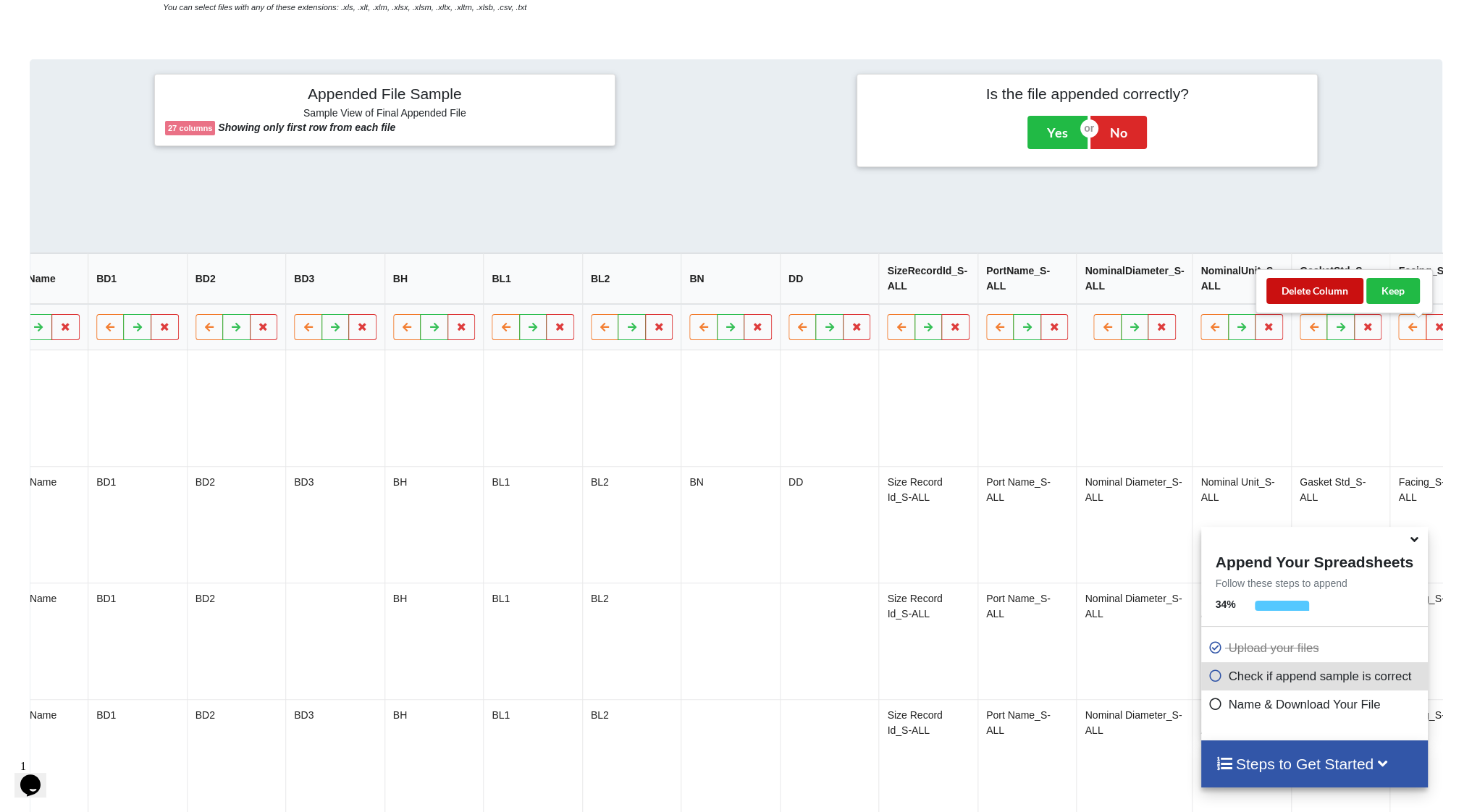
click at [1300, 296] on button "Delete Column" at bounding box center [1315, 291] width 97 height 26
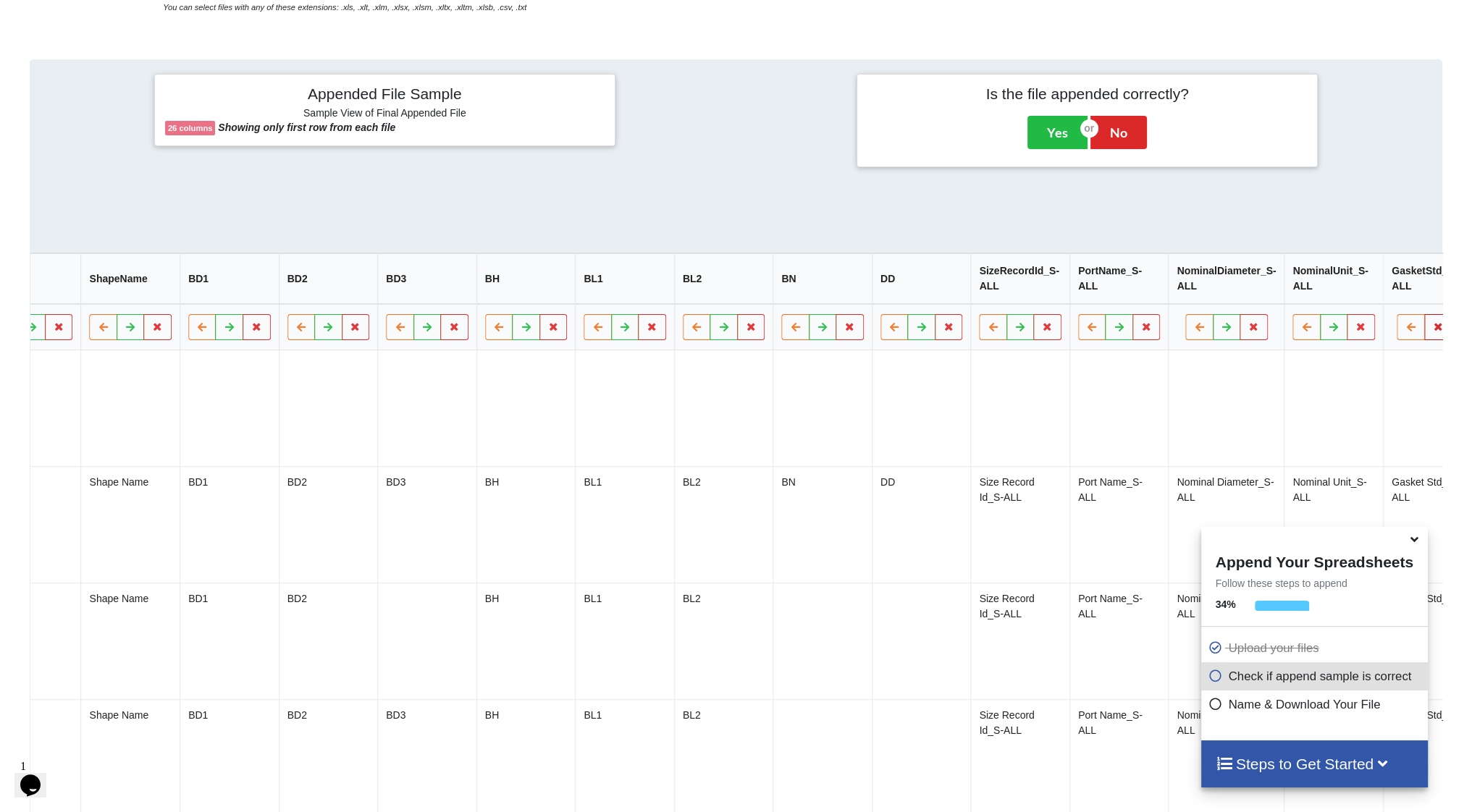
click at [1424, 333] on button at bounding box center [1438, 327] width 29 height 26
drag, startPoint x: 1317, startPoint y: 300, endPoint x: 1375, endPoint y: 317, distance: 60.4
click at [1317, 300] on button "Delete Column" at bounding box center [1312, 291] width 97 height 26
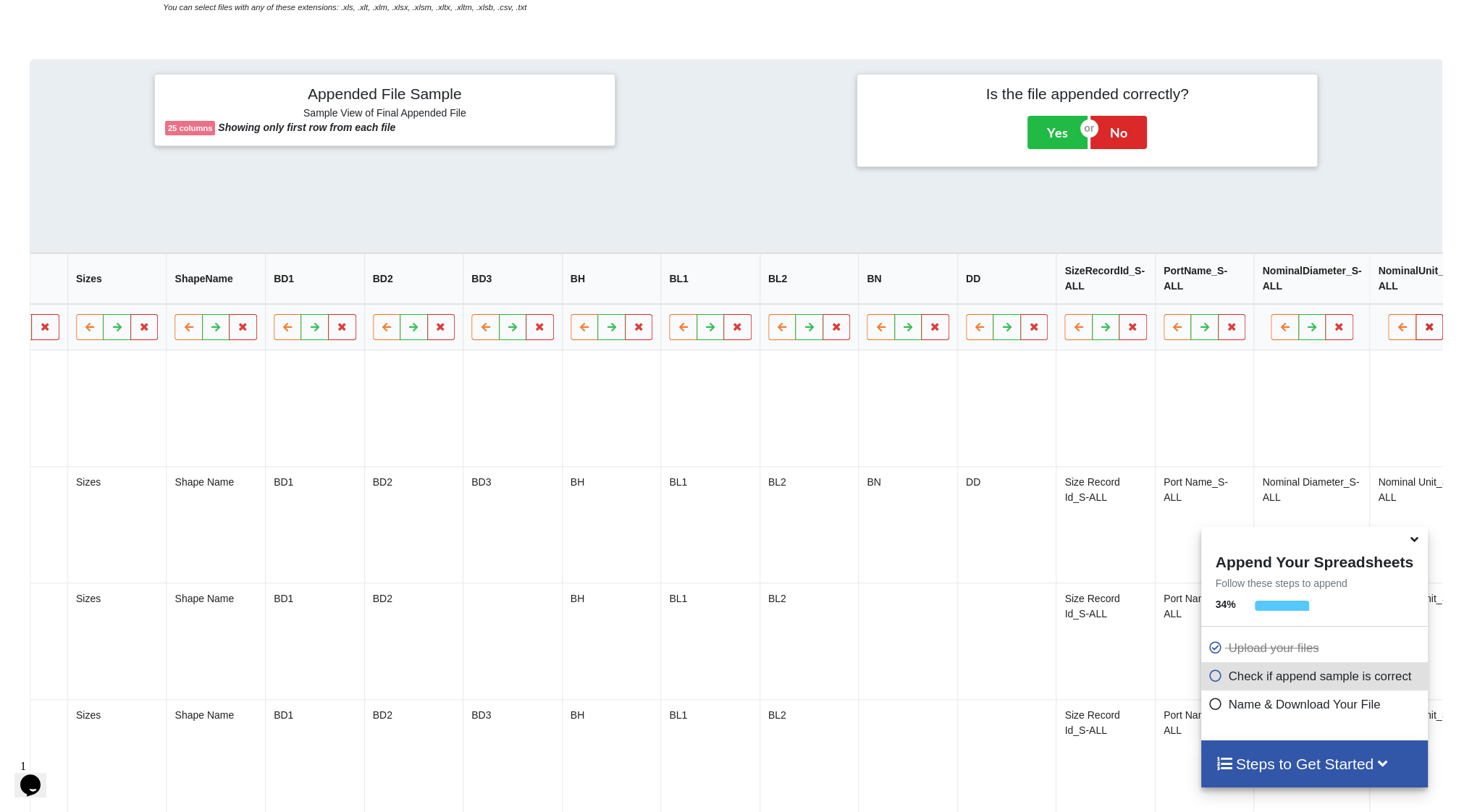
click at [1423, 332] on icon at bounding box center [1429, 327] width 13 height 8
click at [1317, 292] on button "Delete Column" at bounding box center [1305, 291] width 97 height 26
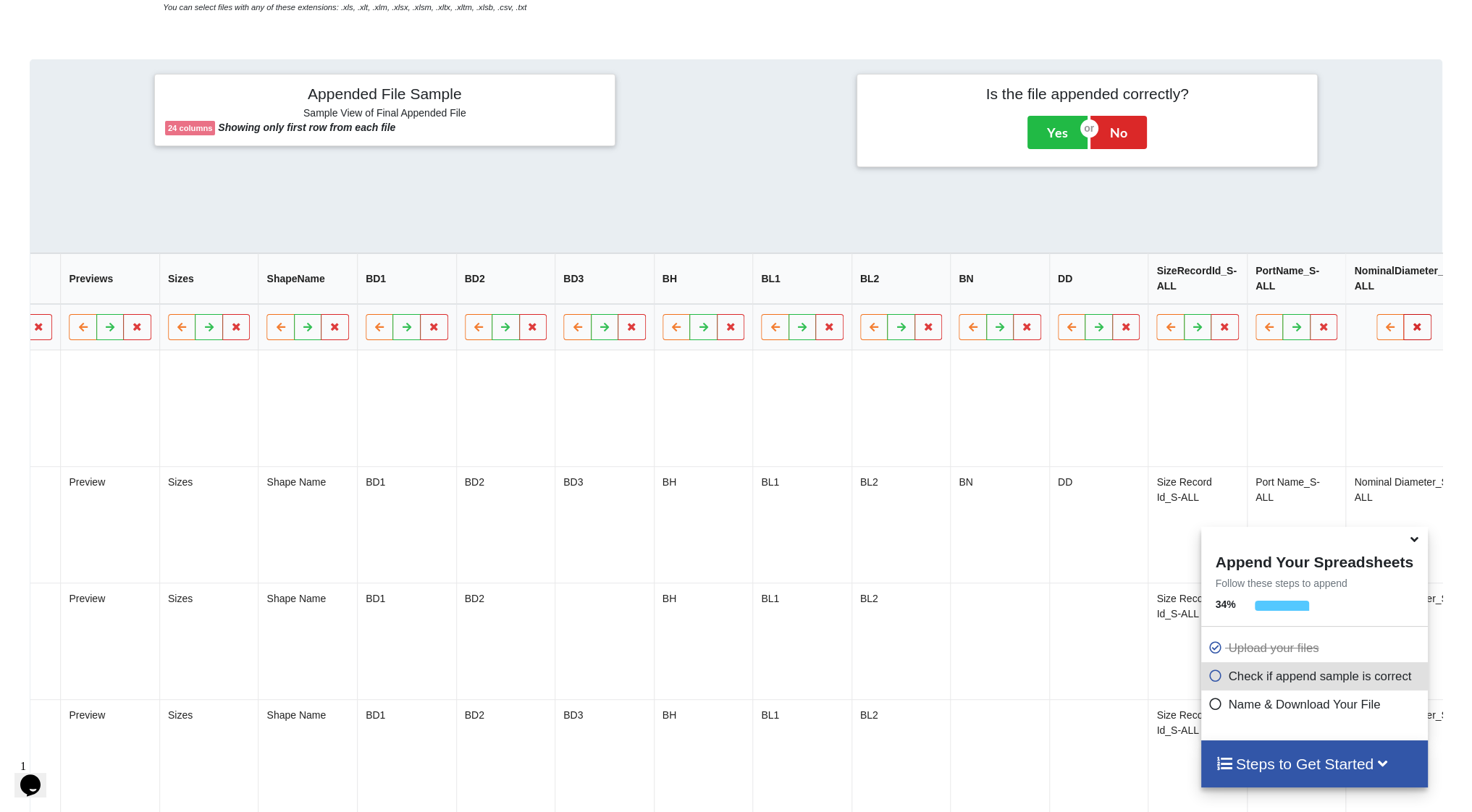
drag, startPoint x: 1396, startPoint y: 327, endPoint x: 1361, endPoint y: 314, distance: 37.3
click at [1404, 327] on button at bounding box center [1418, 327] width 29 height 26
click at [1311, 291] on button "Delete Column" at bounding box center [1293, 291] width 97 height 26
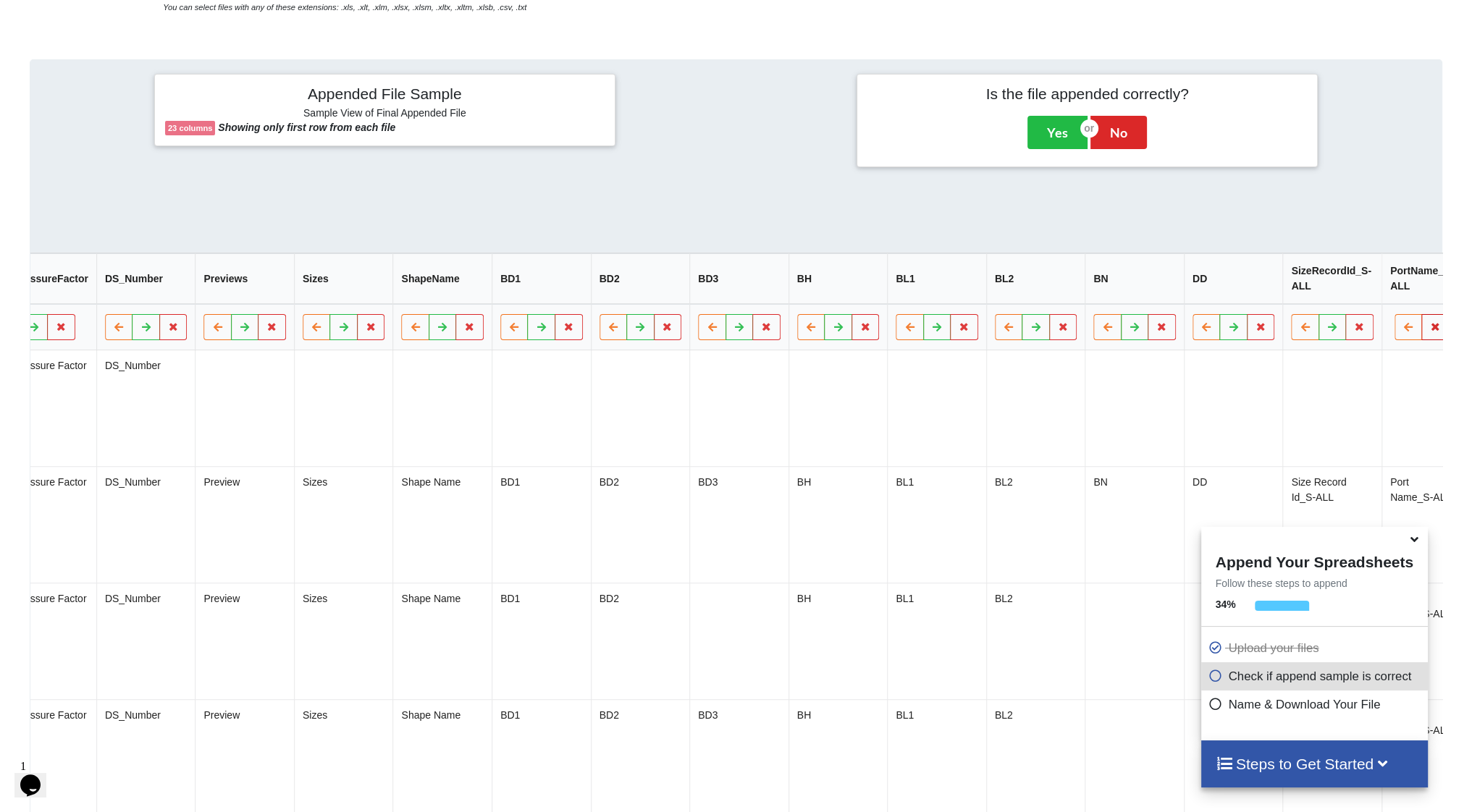
click at [1429, 331] on icon at bounding box center [1435, 327] width 13 height 8
click at [1293, 291] on button "Delete Column" at bounding box center [1312, 291] width 97 height 26
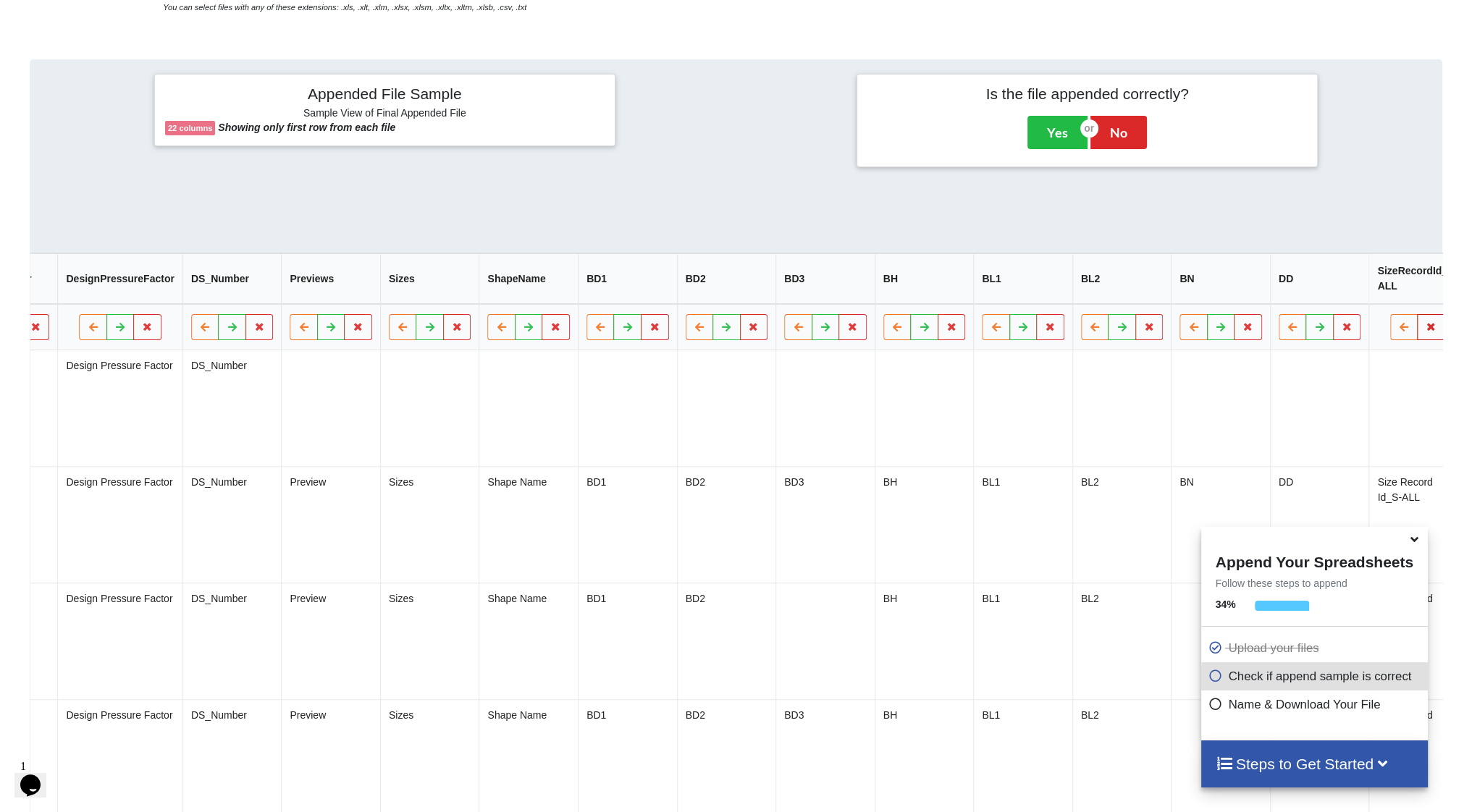
click at [1425, 332] on icon at bounding box center [1431, 327] width 13 height 8
click at [1316, 302] on button "Delete Column" at bounding box center [1305, 291] width 97 height 26
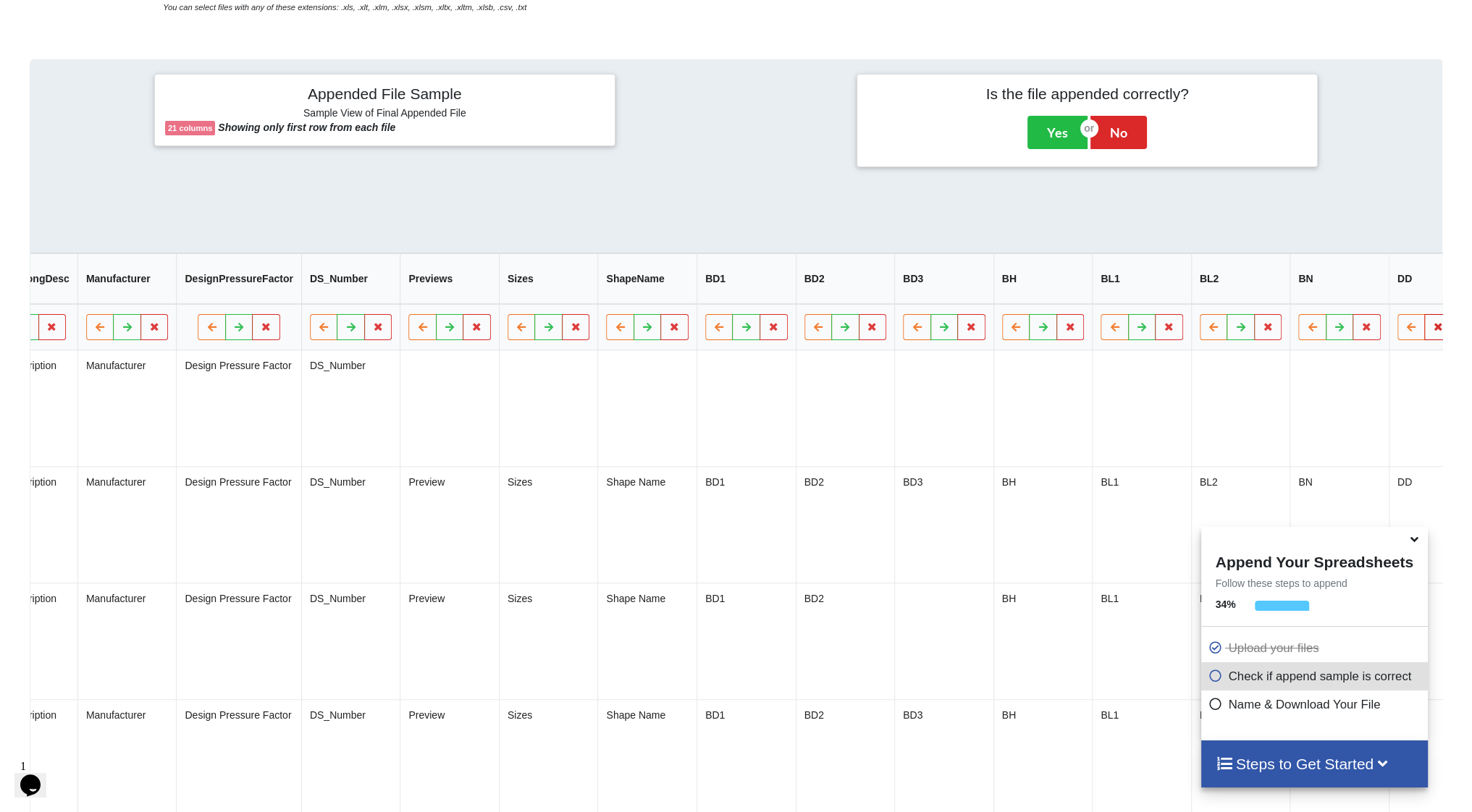
click at [1424, 332] on button at bounding box center [1438, 327] width 29 height 26
click at [1313, 292] on button "Delete Column" at bounding box center [1315, 291] width 97 height 26
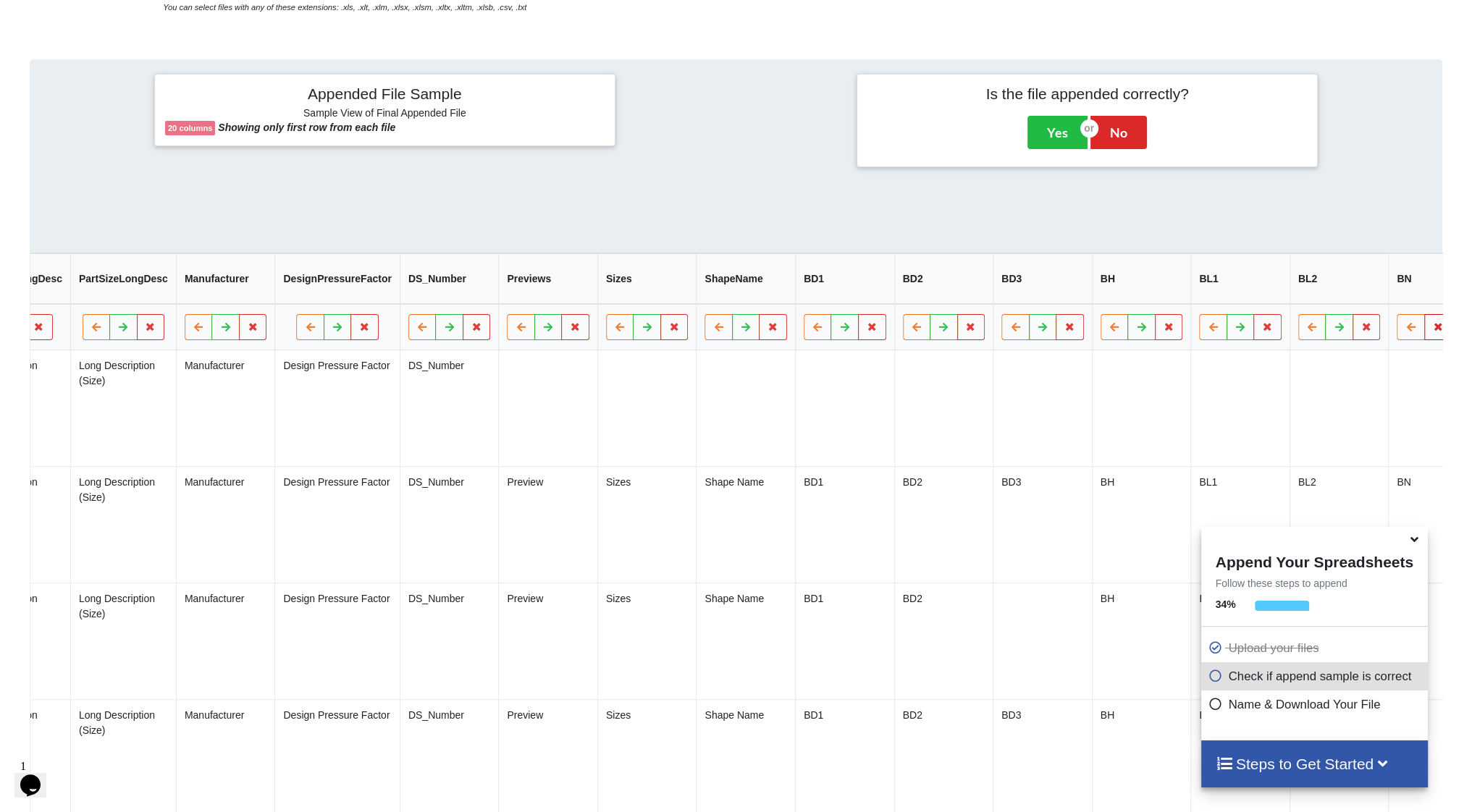
click at [1432, 332] on icon at bounding box center [1438, 327] width 13 height 8
click at [1321, 283] on button "Delete Column" at bounding box center [1315, 291] width 97 height 26
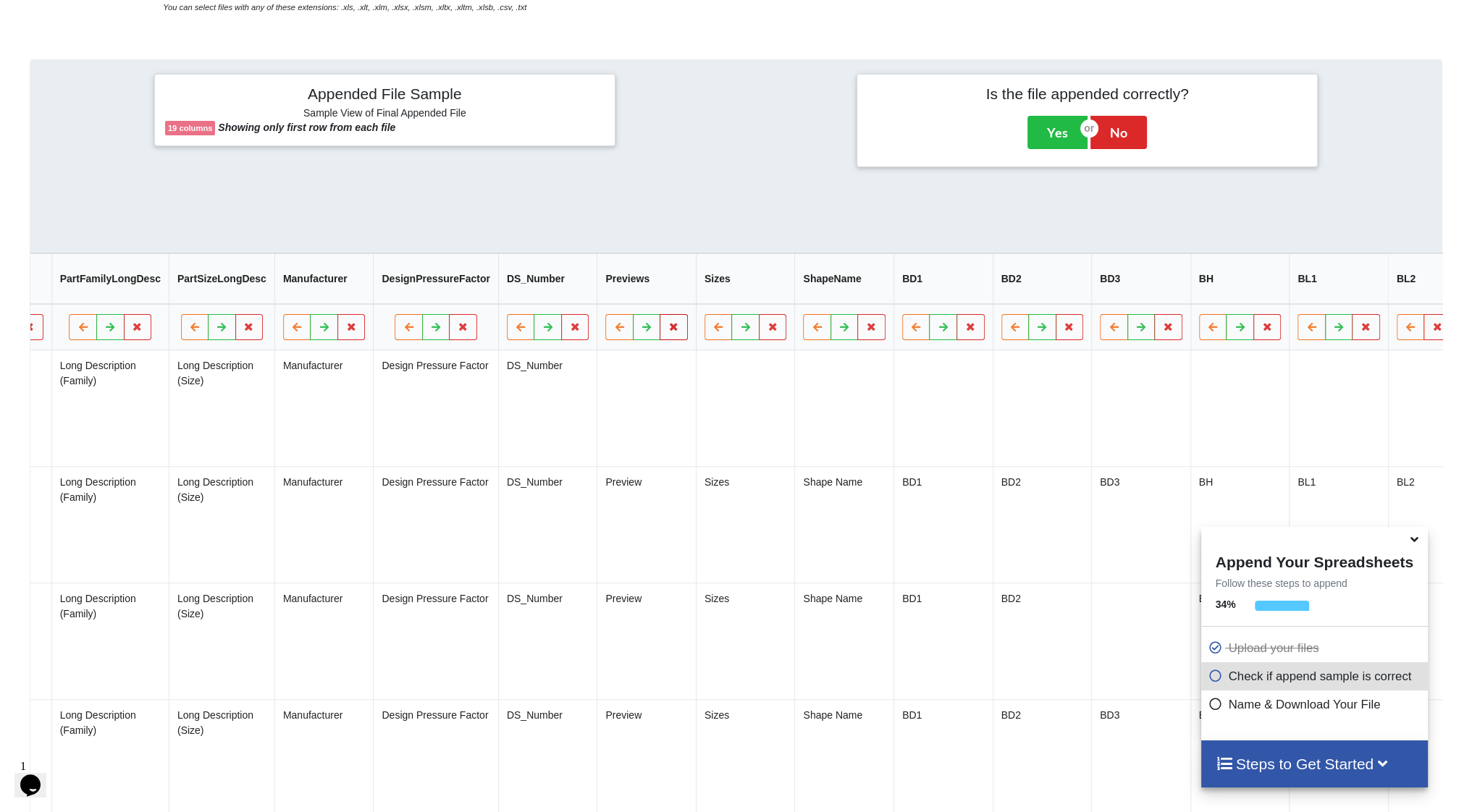
click at [668, 329] on icon at bounding box center [673, 327] width 13 height 8
click at [566, 294] on button "Delete Column" at bounding box center [553, 291] width 97 height 26
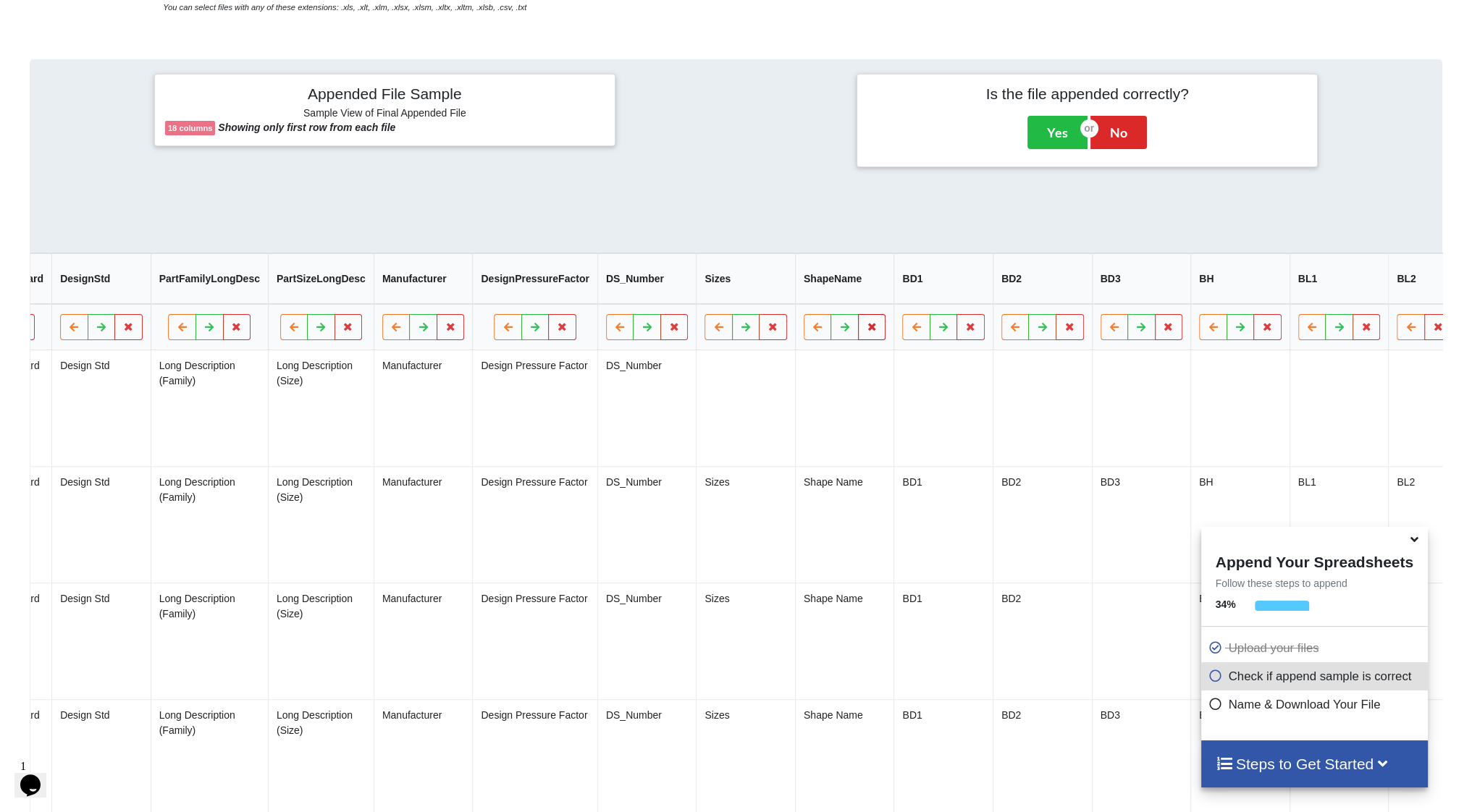
click at [866, 332] on icon at bounding box center [872, 327] width 13 height 8
click at [766, 295] on button "Delete Column" at bounding box center [750, 291] width 97 height 26
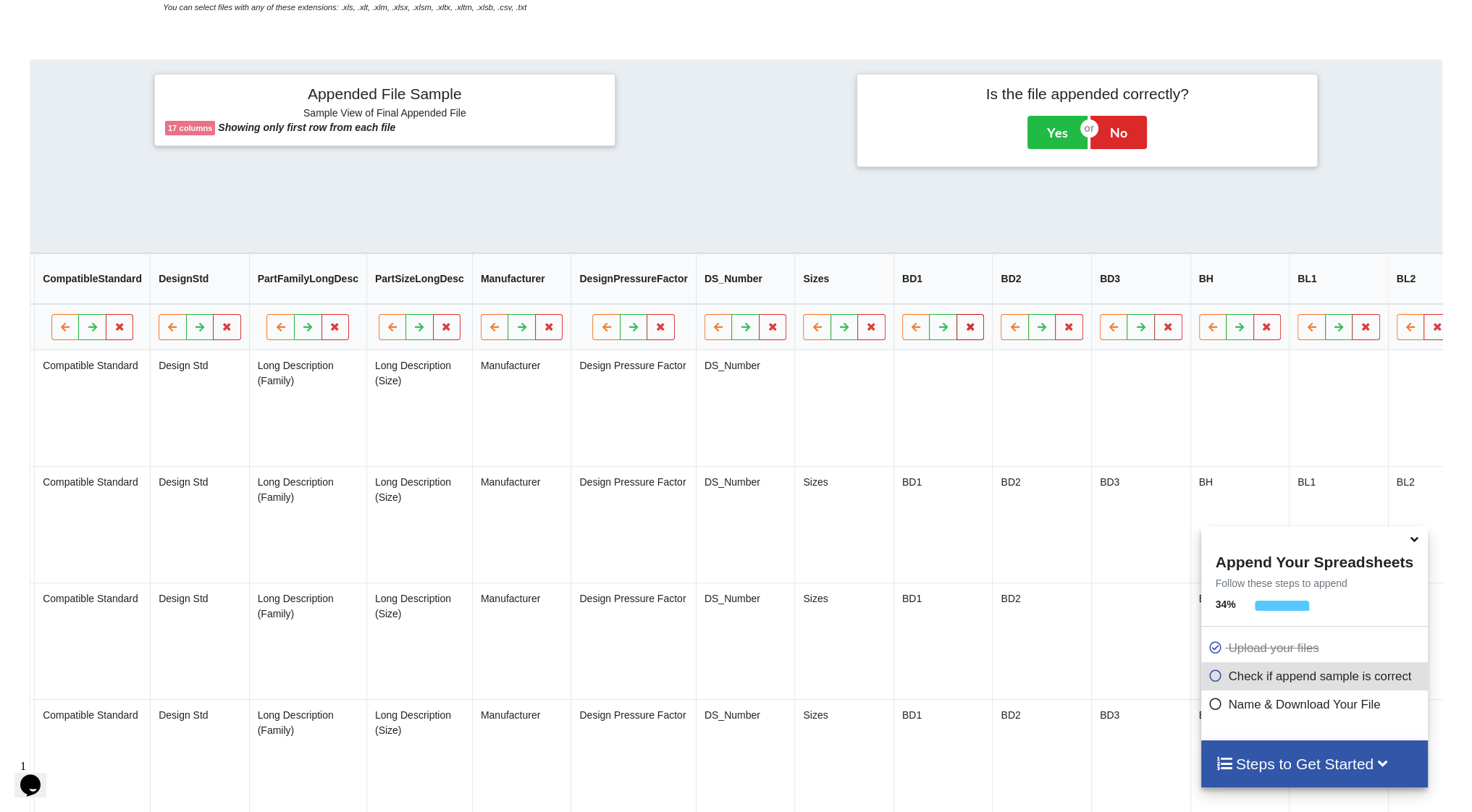
click at [964, 329] on icon at bounding box center [970, 327] width 13 height 8
click at [838, 299] on button "Delete Column" at bounding box center [849, 291] width 97 height 26
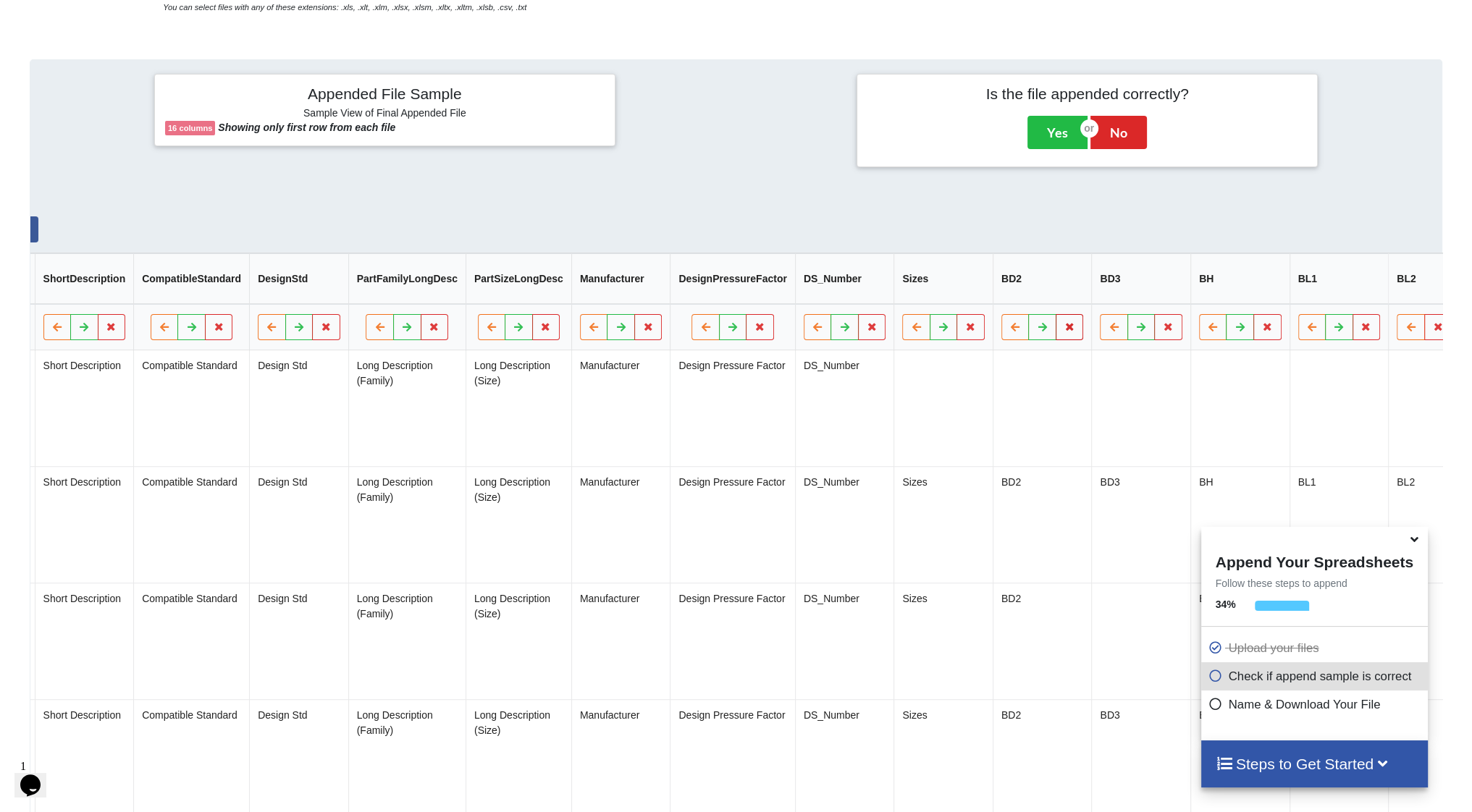
click at [1056, 333] on button at bounding box center [1070, 327] width 29 height 26
click at [946, 292] on button "Delete Column" at bounding box center [948, 291] width 97 height 26
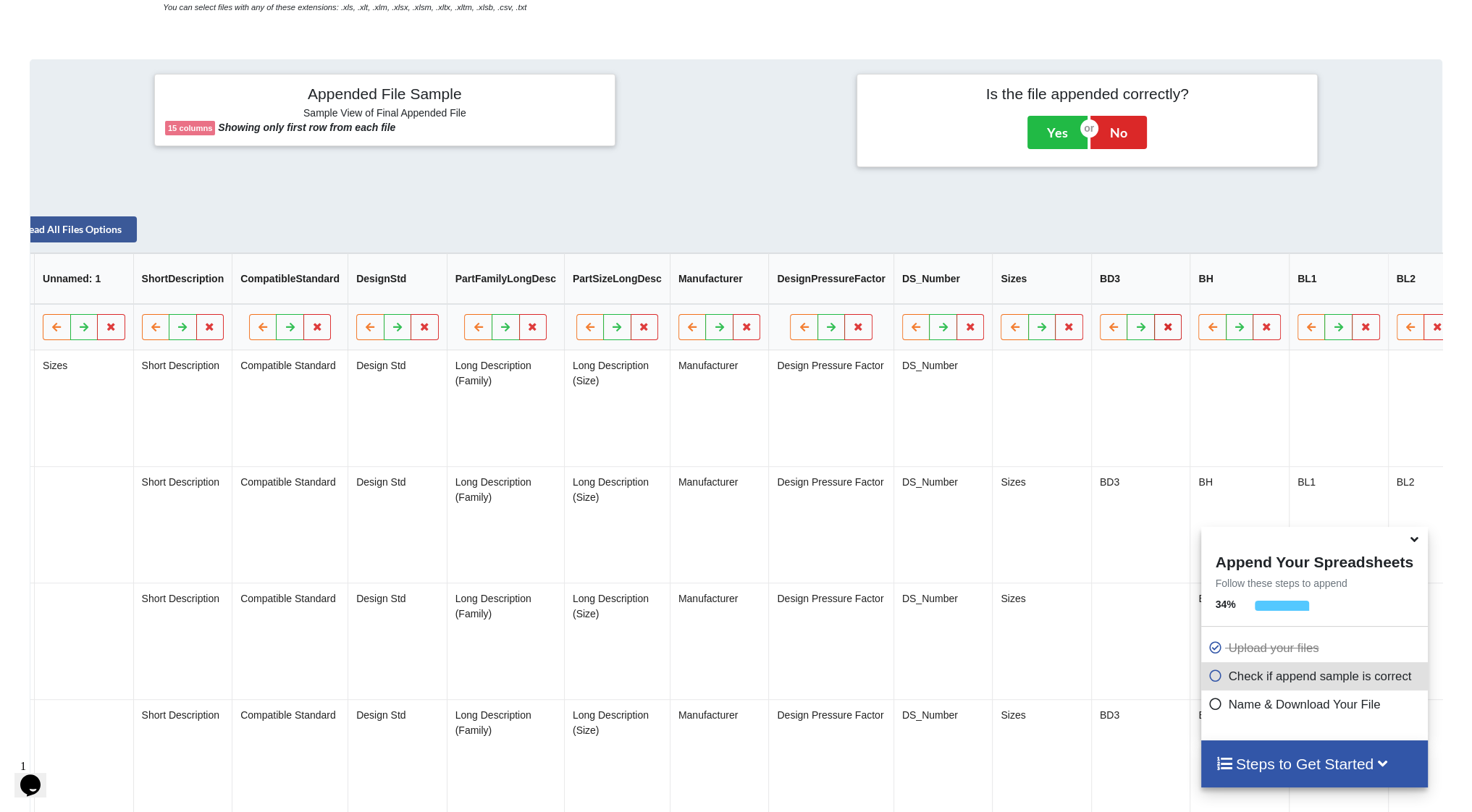
click at [1162, 330] on icon at bounding box center [1168, 327] width 13 height 8
click at [1045, 291] on button "Delete Column" at bounding box center [1046, 291] width 97 height 26
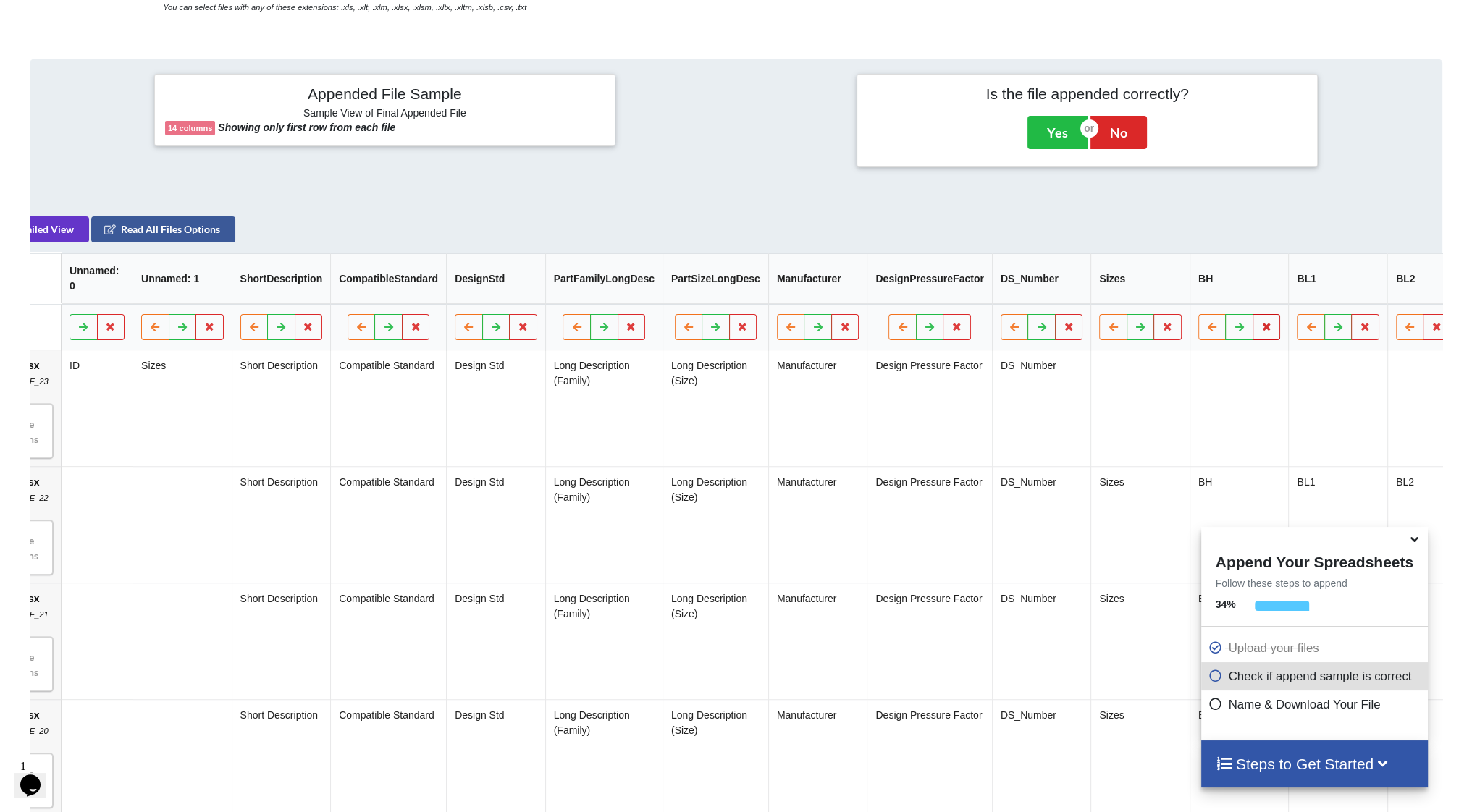
click at [1260, 332] on icon at bounding box center [1266, 327] width 13 height 8
click at [1155, 297] on button "Delete Column" at bounding box center [1145, 291] width 97 height 26
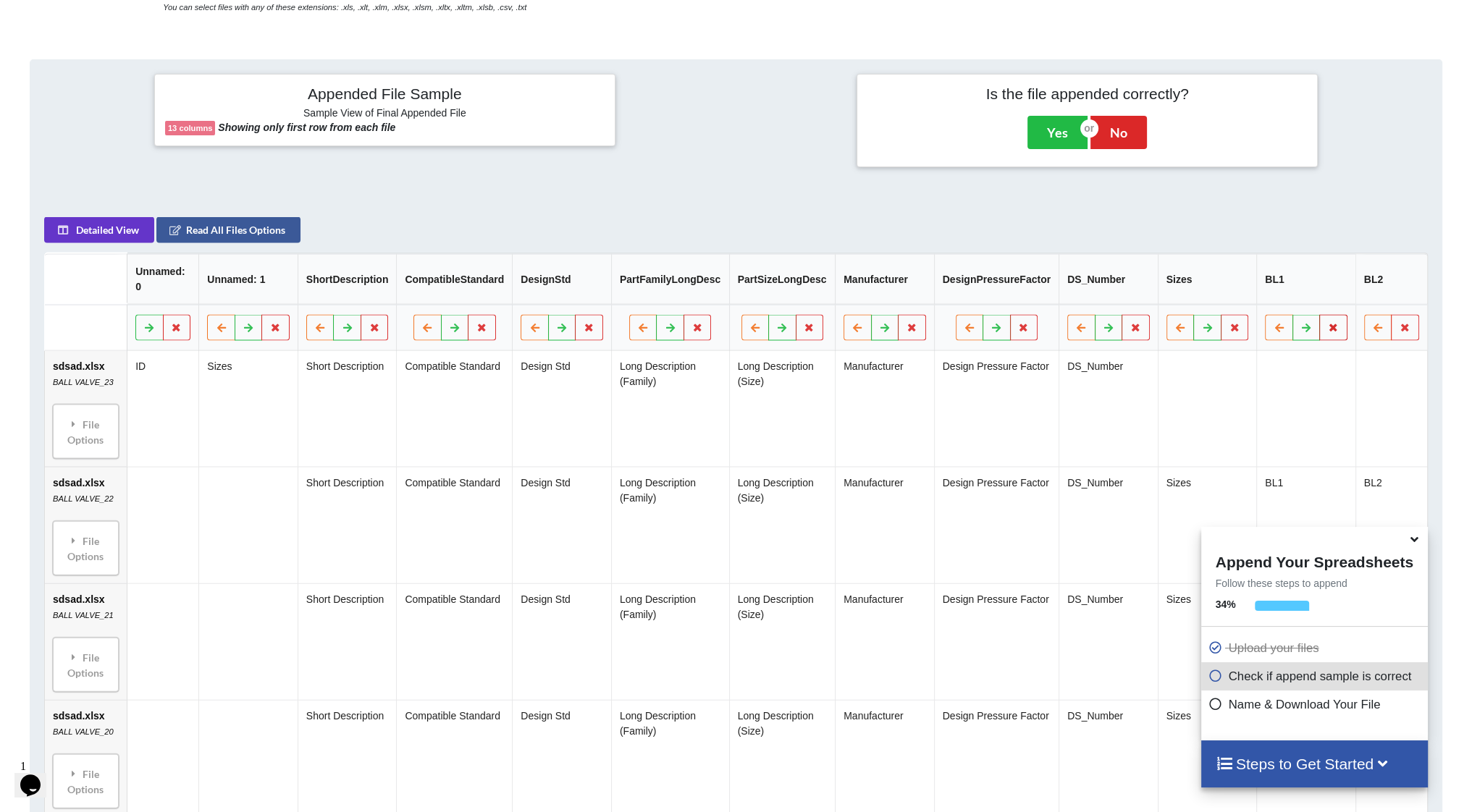
click at [1327, 328] on button at bounding box center [1333, 327] width 29 height 26
drag, startPoint x: 1238, startPoint y: 289, endPoint x: 1291, endPoint y: 308, distance: 56.3
click at [1239, 289] on button "Delete Column" at bounding box center [1229, 283] width 97 height 26
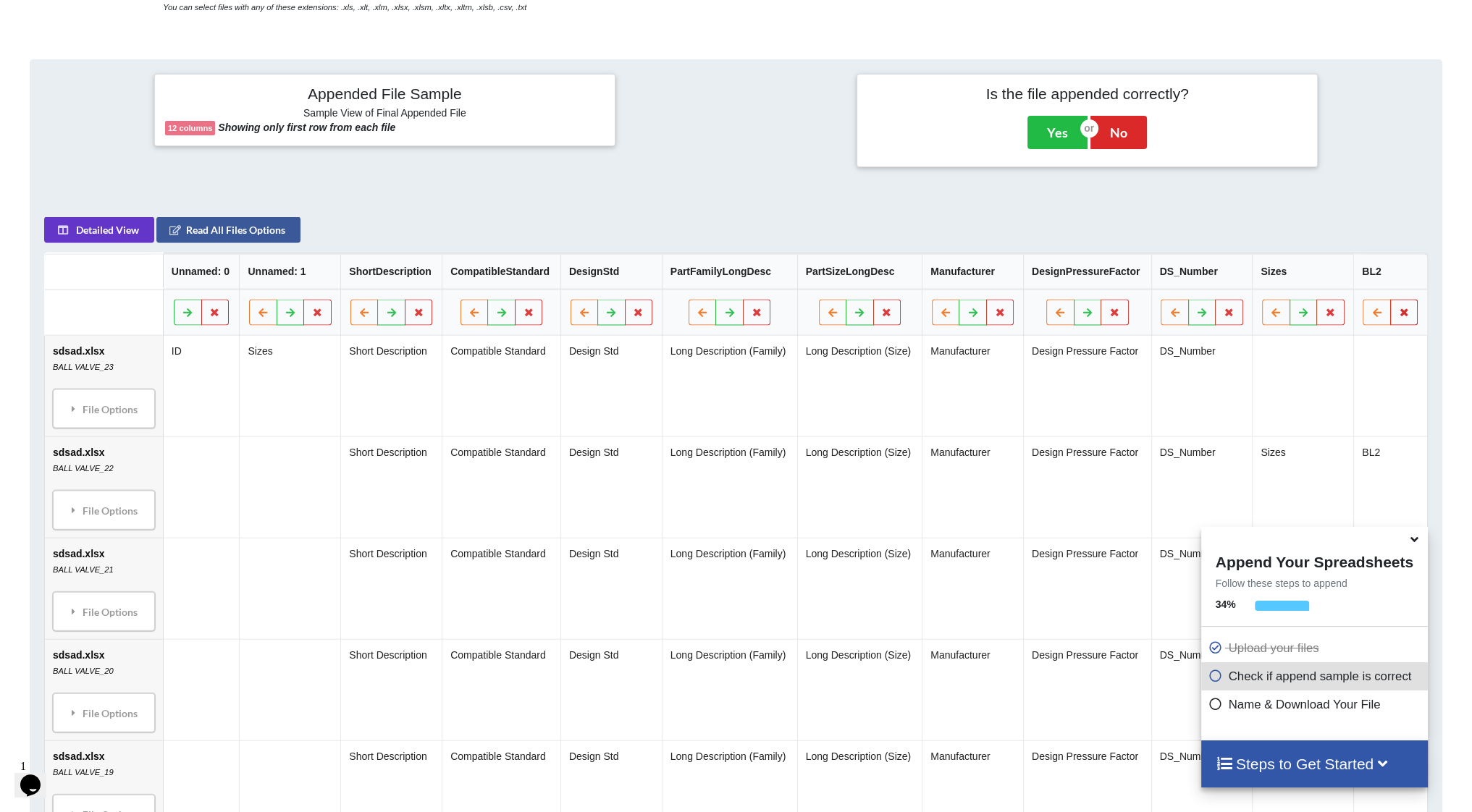
click at [1396, 315] on button at bounding box center [1404, 312] width 29 height 26
click at [1298, 275] on button "Delete Column" at bounding box center [1300, 268] width 97 height 26
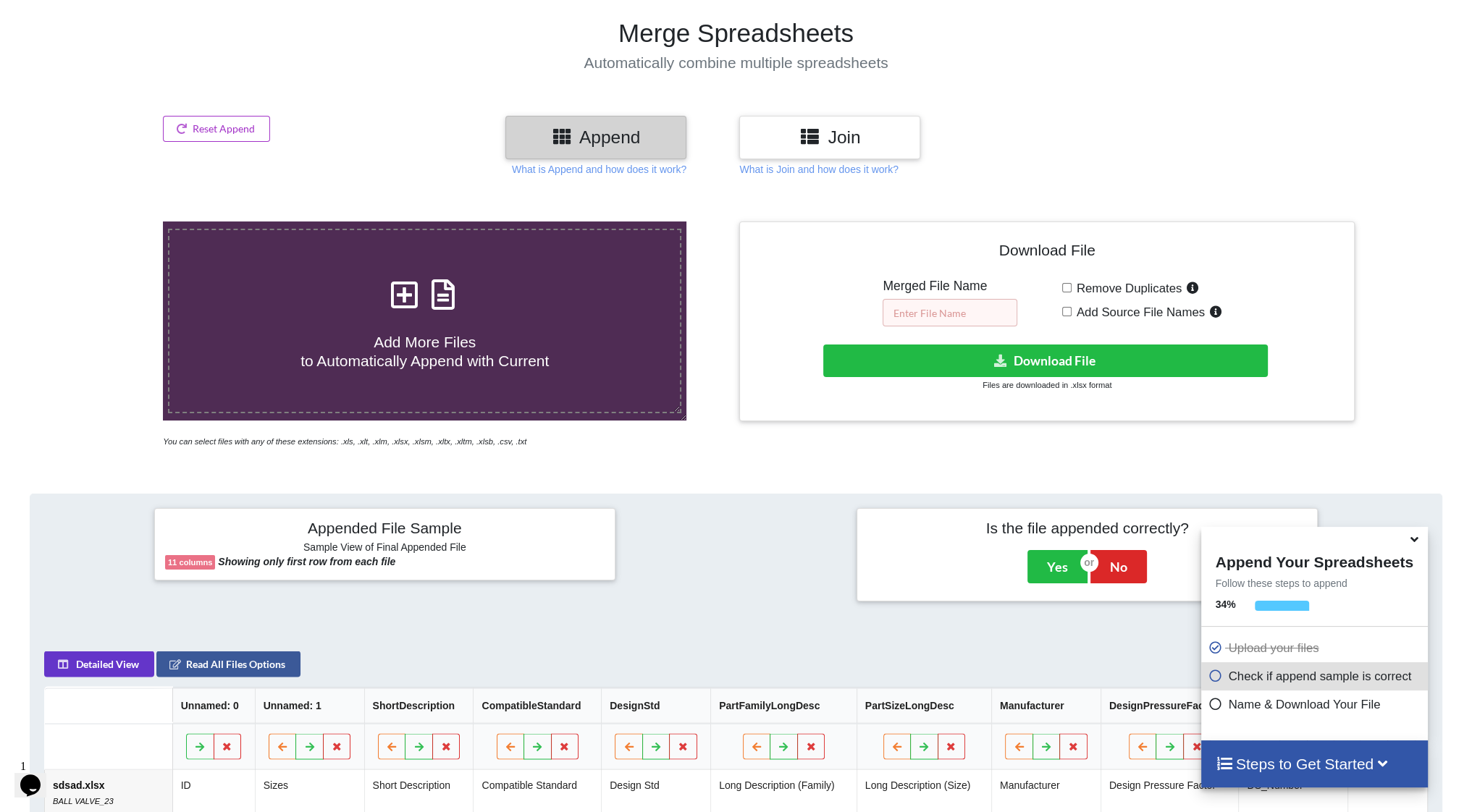
click at [933, 315] on input "text" at bounding box center [950, 312] width 134 height 28
type input "pokus"
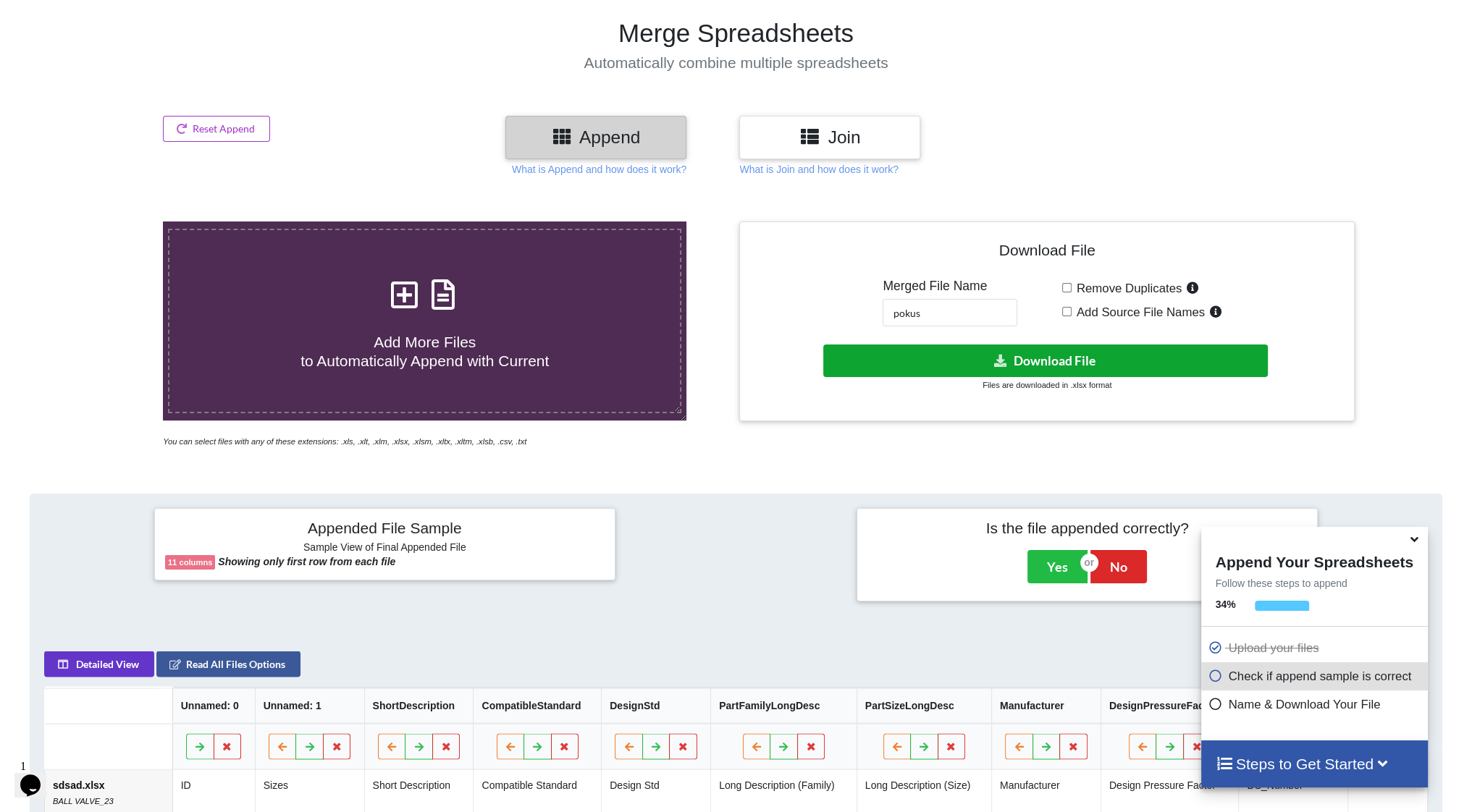
click at [967, 364] on button "Download File" at bounding box center [1045, 360] width 445 height 33
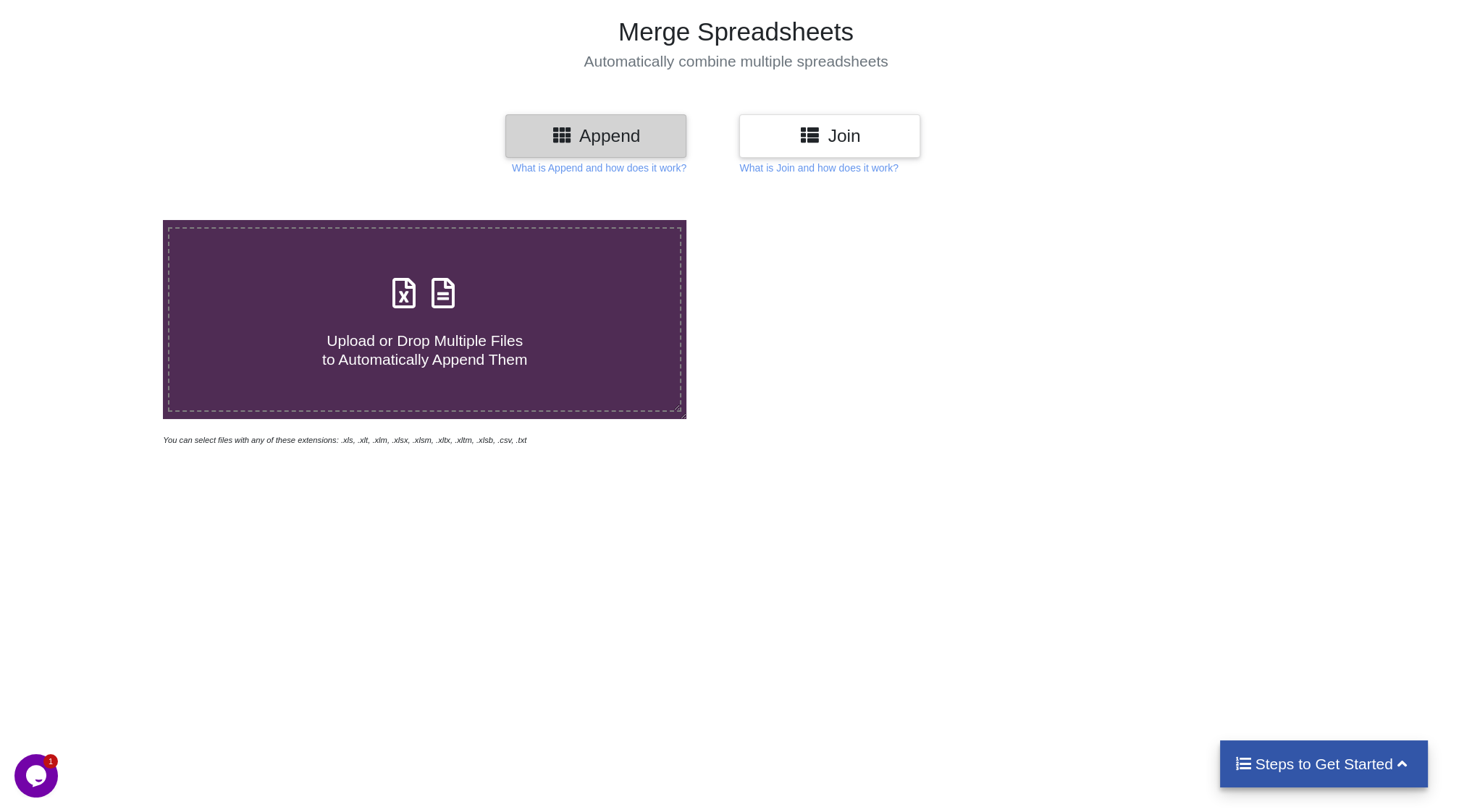
click at [429, 349] on span "Upload or Drop Multiple Files to Automatically Append Them" at bounding box center [425, 349] width 205 height 34
click at [107, 220] on input "Upload or Drop Multiple Files to Automatically Append Them" at bounding box center [107, 220] width 0 height 0
type input "C:\fakepath\BT.xlsx"
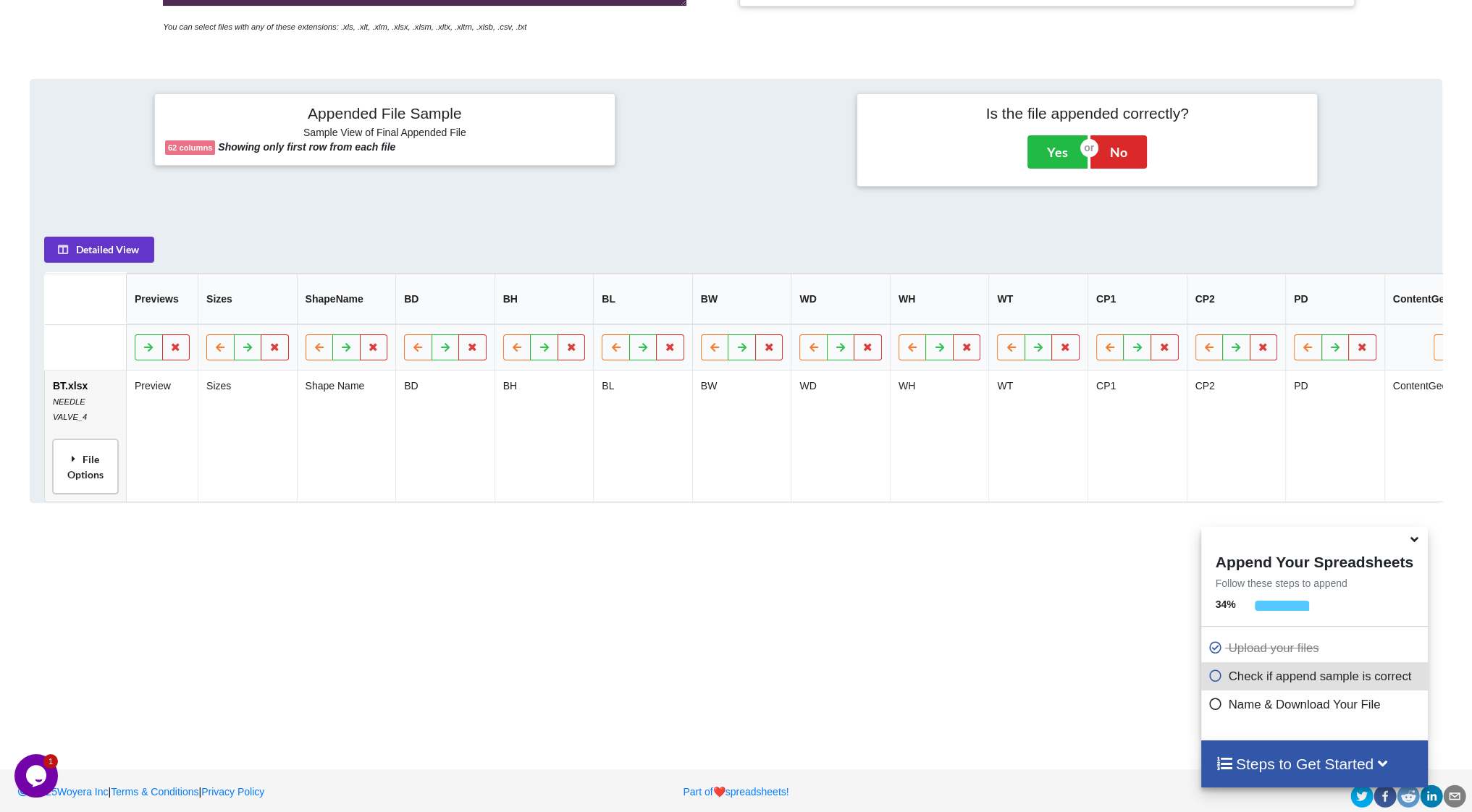
click at [95, 460] on div "File Options" at bounding box center [85, 467] width 56 height 45
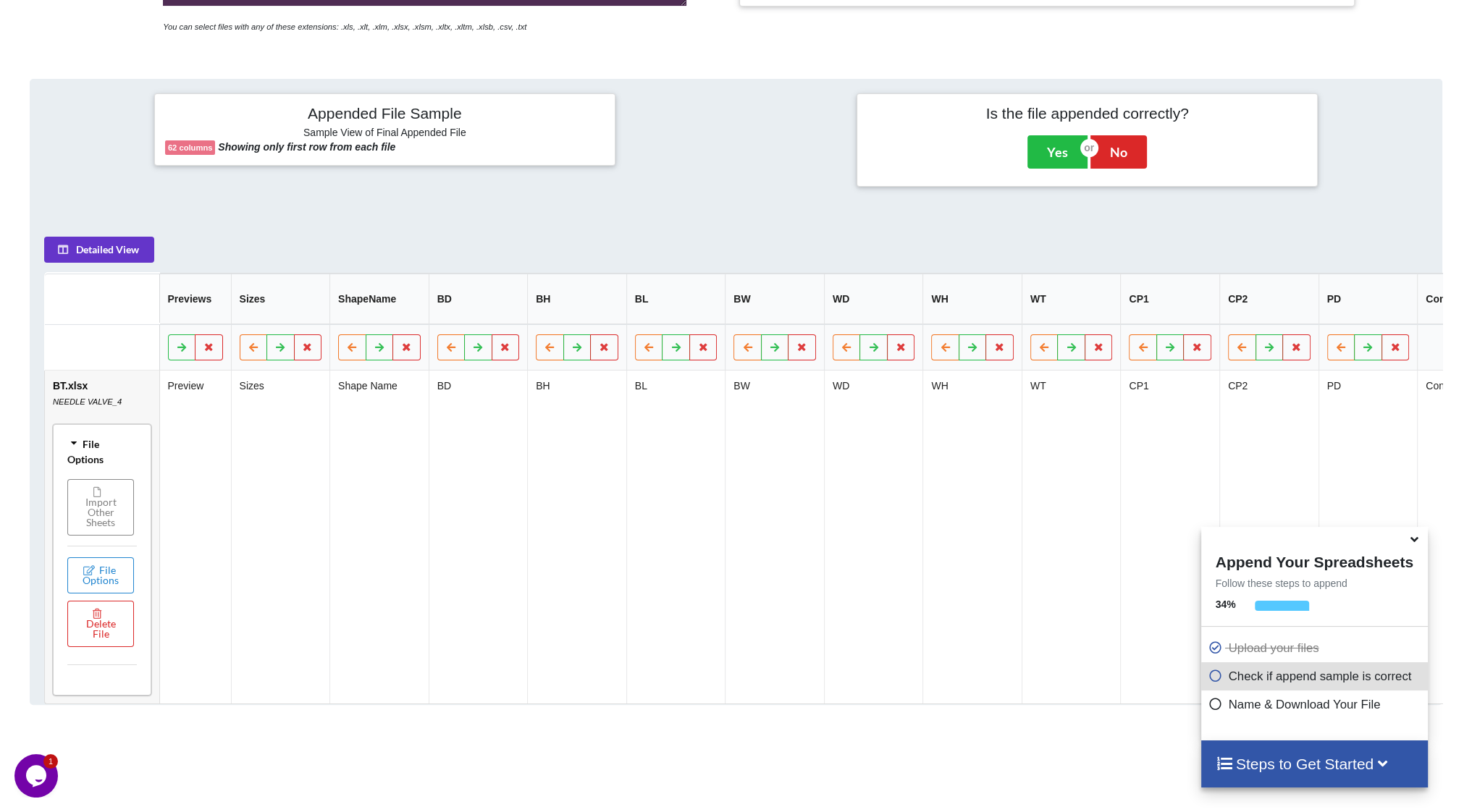
click at [113, 521] on button "Import Other Sheets" at bounding box center [100, 507] width 66 height 56
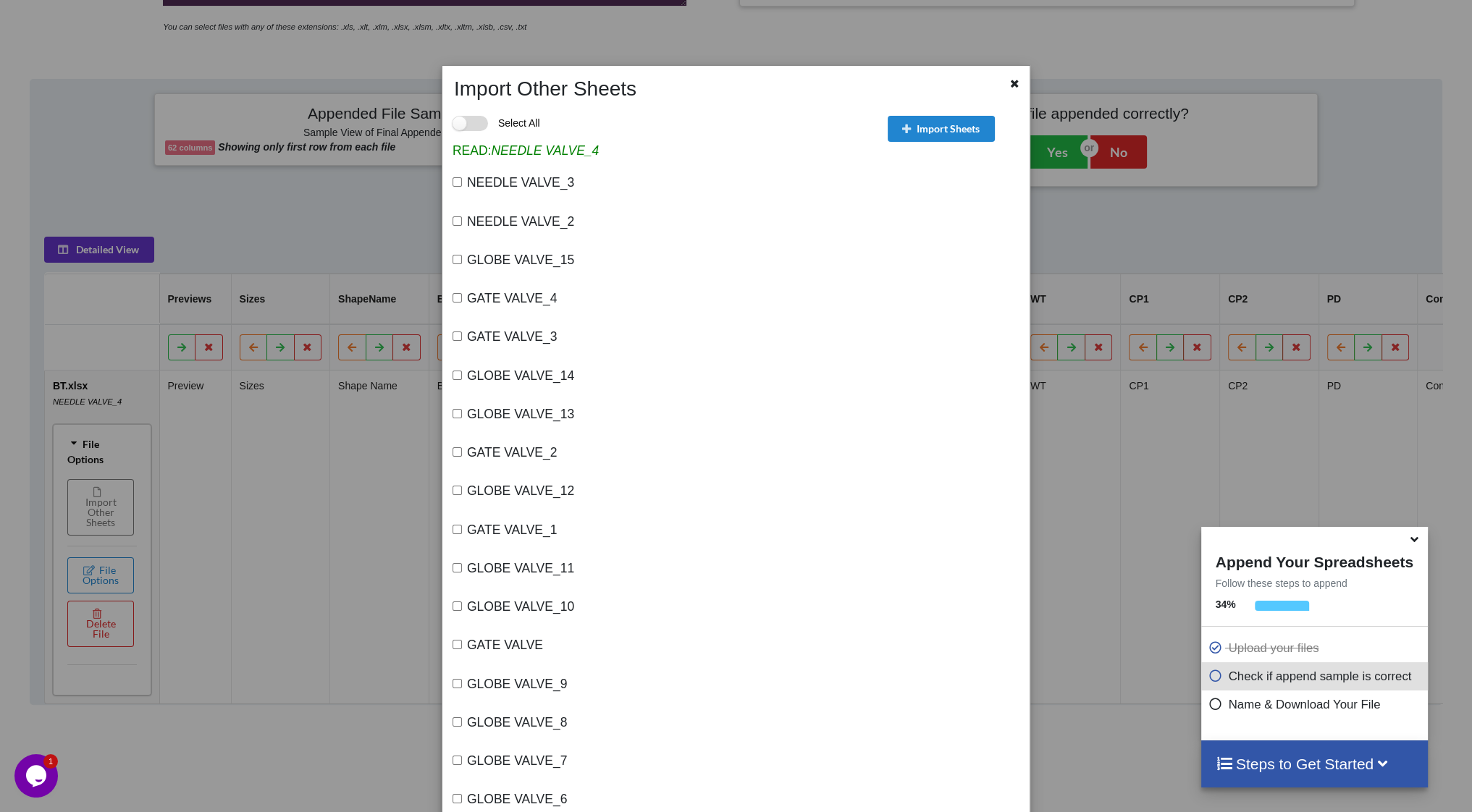
click at [472, 128] on label "Select All" at bounding box center [496, 123] width 87 height 15
checkbox input "true"
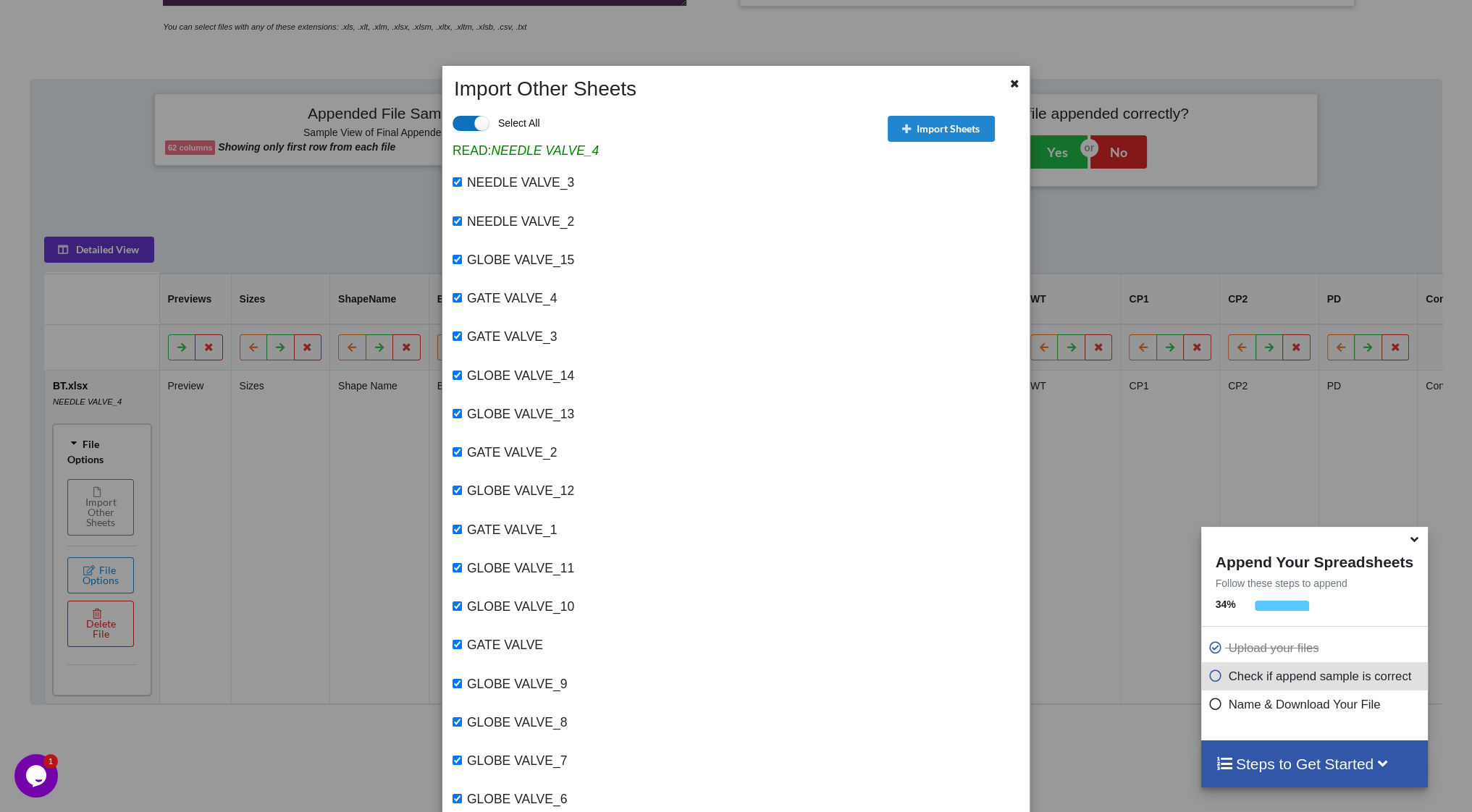
checkbox input "true"
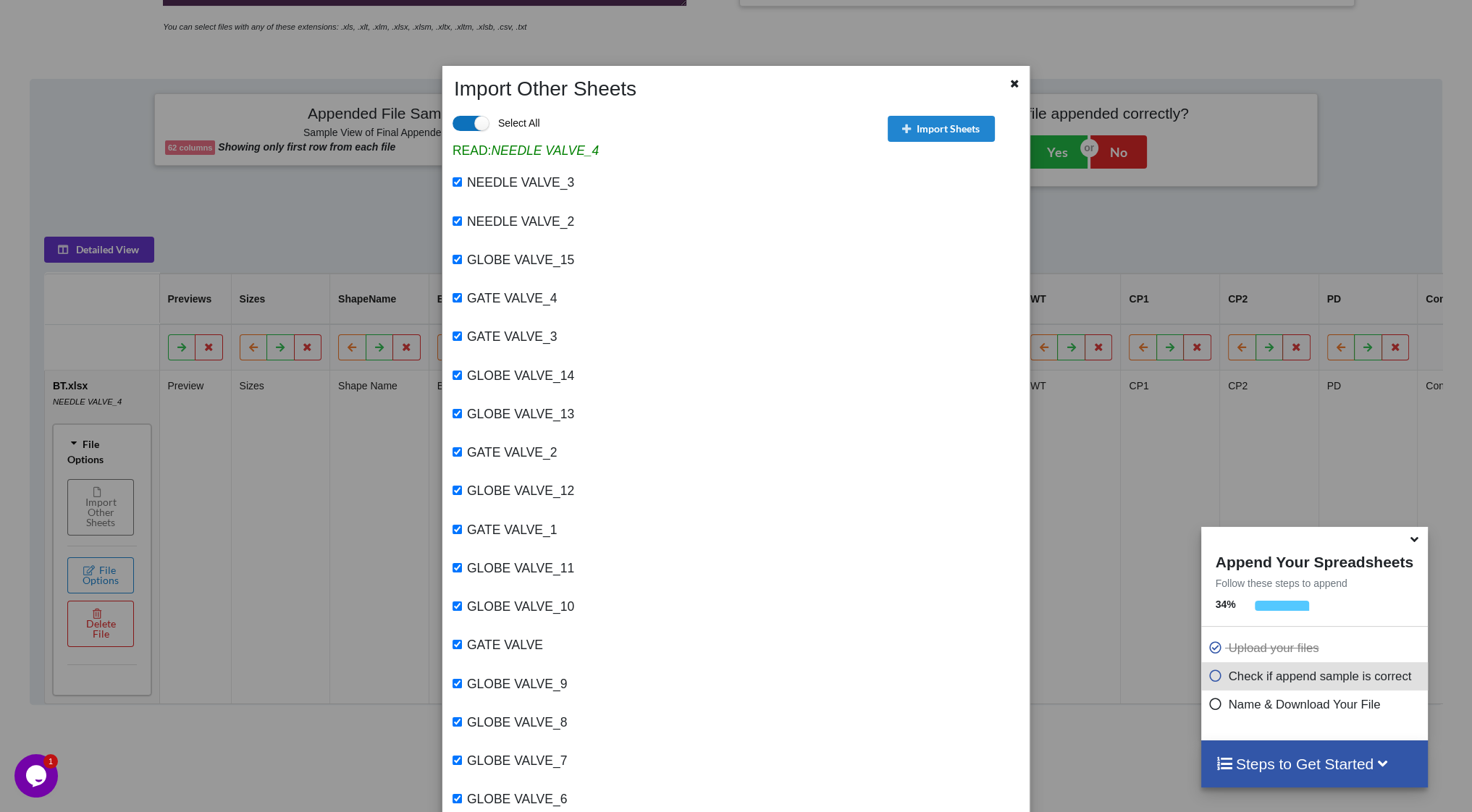
checkbox input "true"
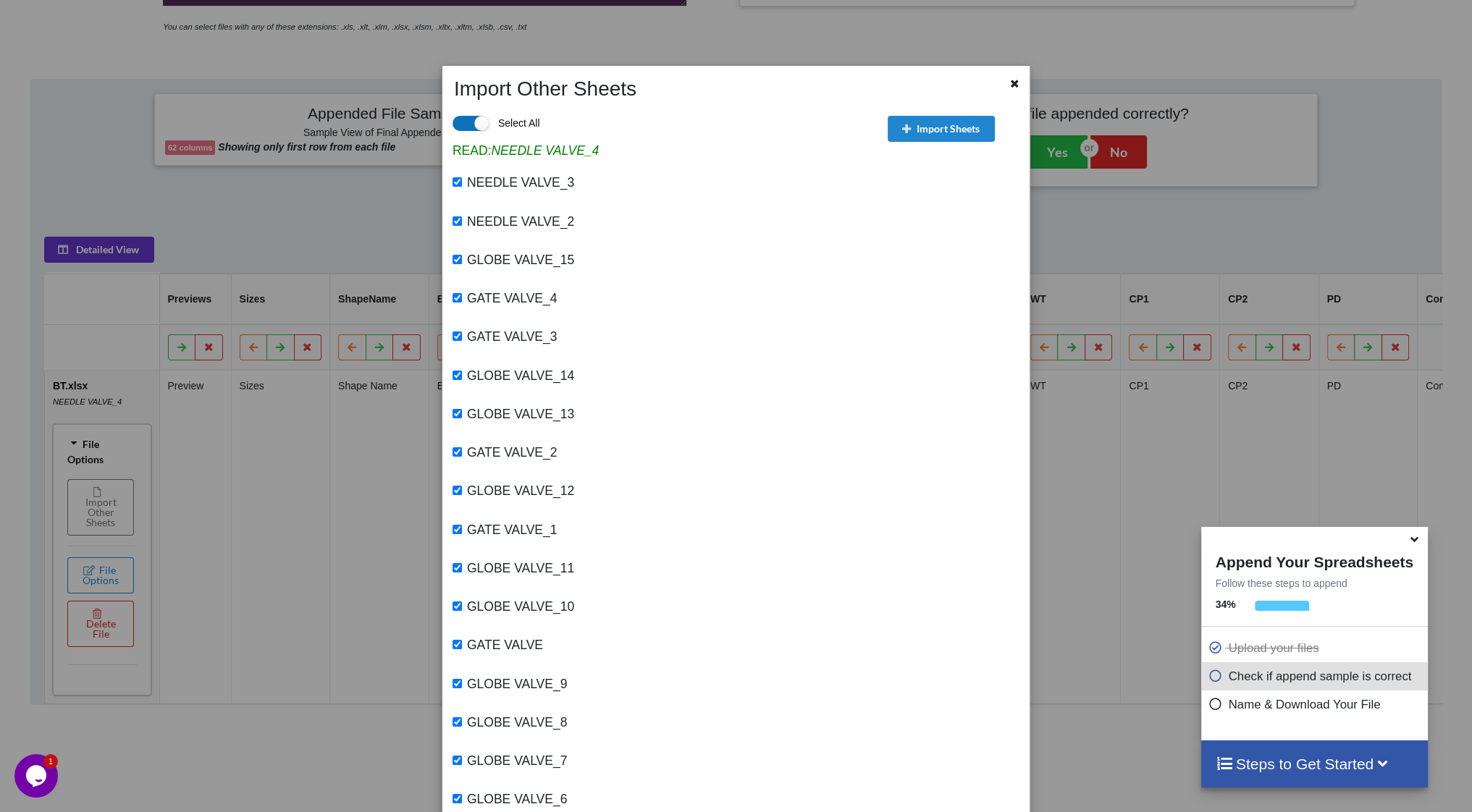
checkbox input "true"
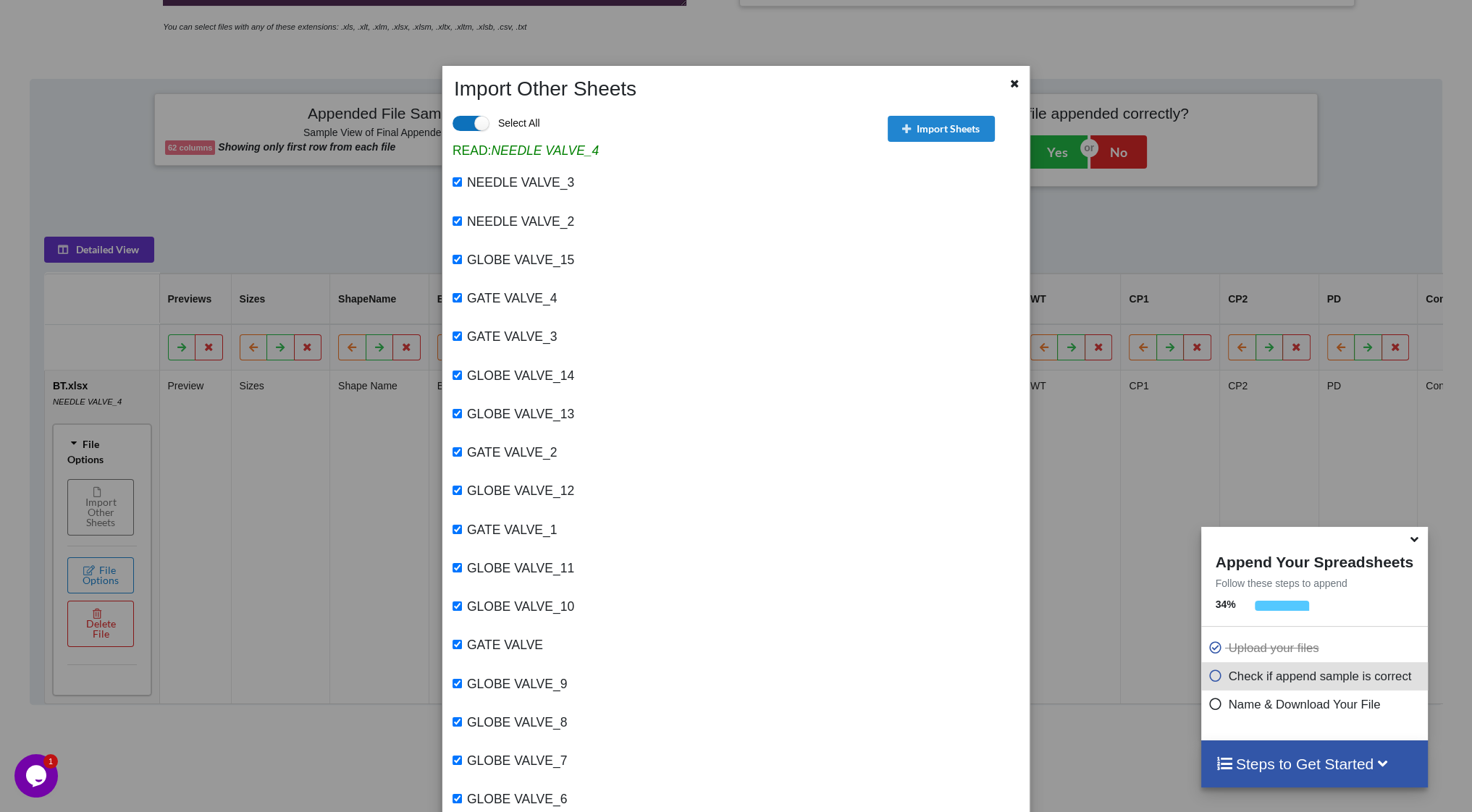
checkbox input "true"
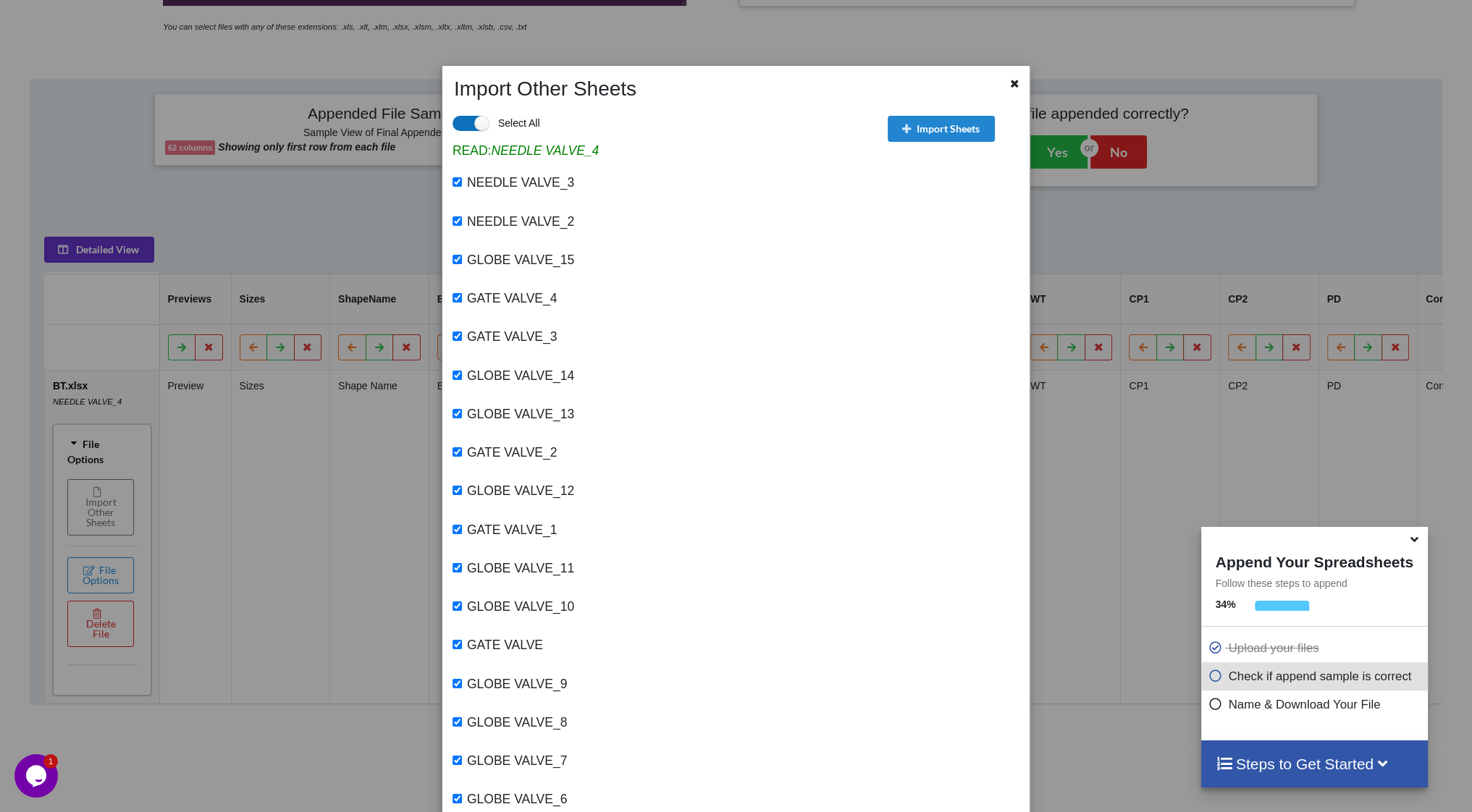
checkbox input "true"
click at [953, 123] on button "Import Sheets" at bounding box center [941, 128] width 107 height 26
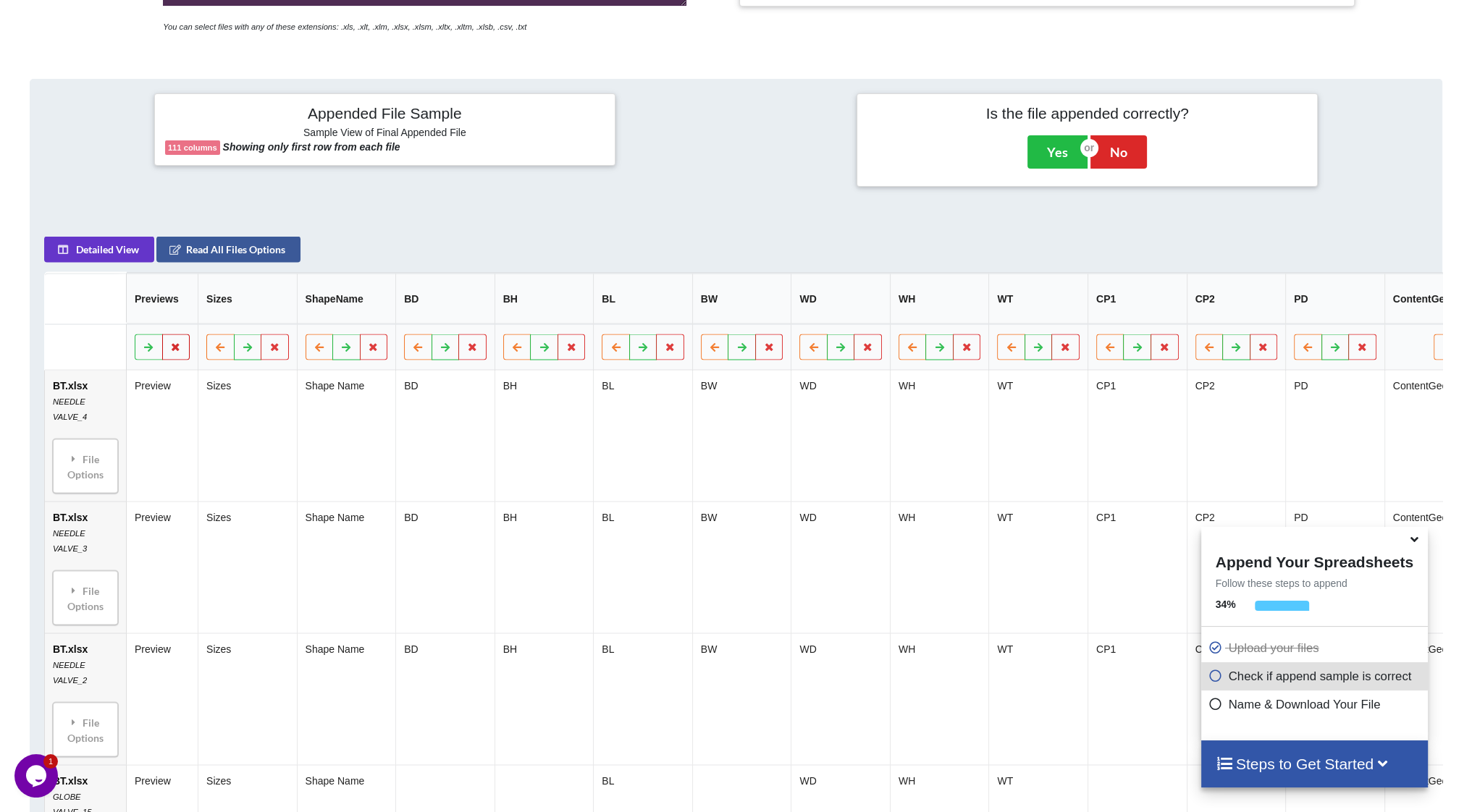
click at [181, 349] on icon at bounding box center [176, 347] width 13 height 8
click at [49, 304] on button "Delete Column" at bounding box center [72, 310] width 97 height 26
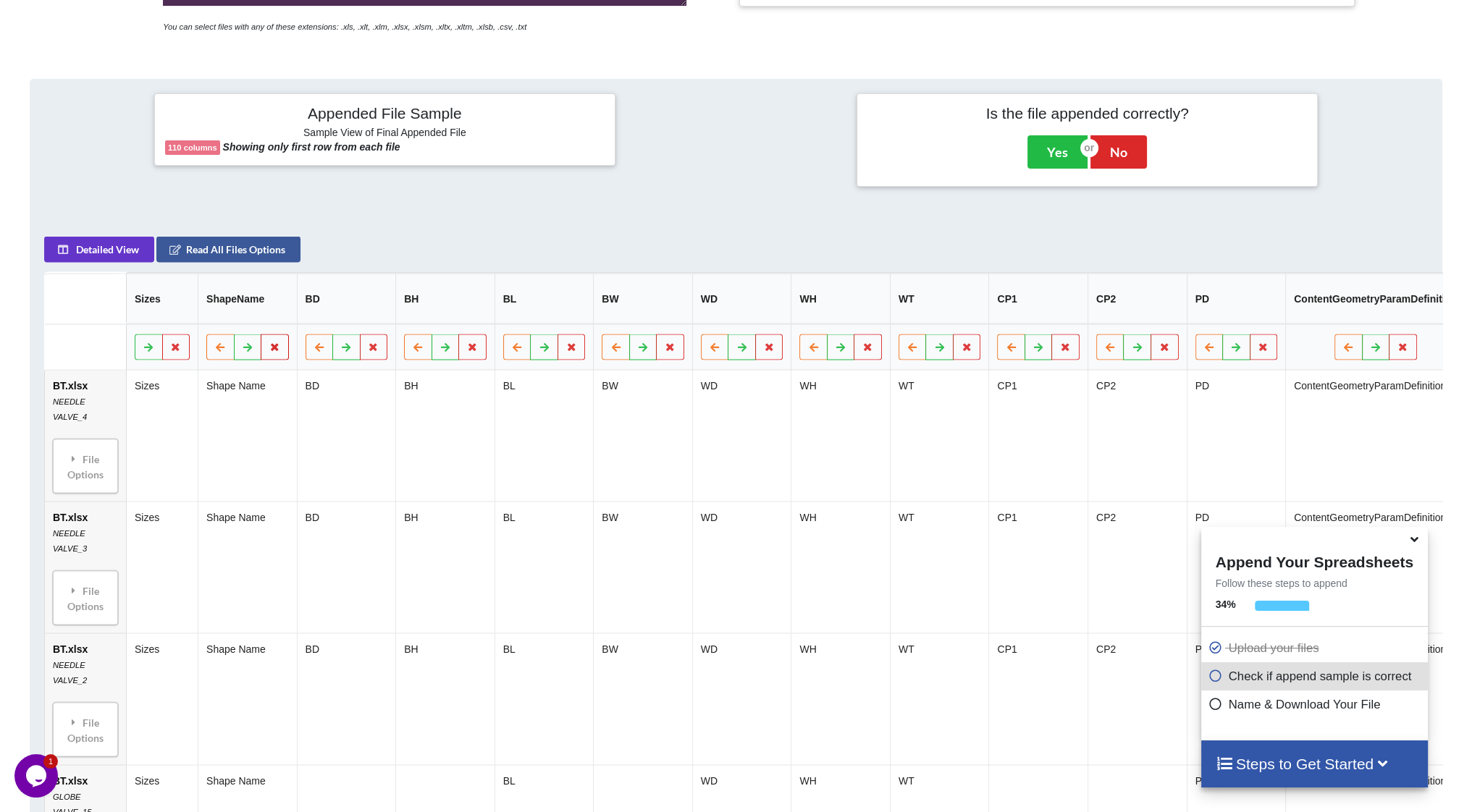
click at [269, 351] on icon at bounding box center [275, 347] width 13 height 8
click at [178, 316] on button "Delete Column" at bounding box center [170, 310] width 97 height 26
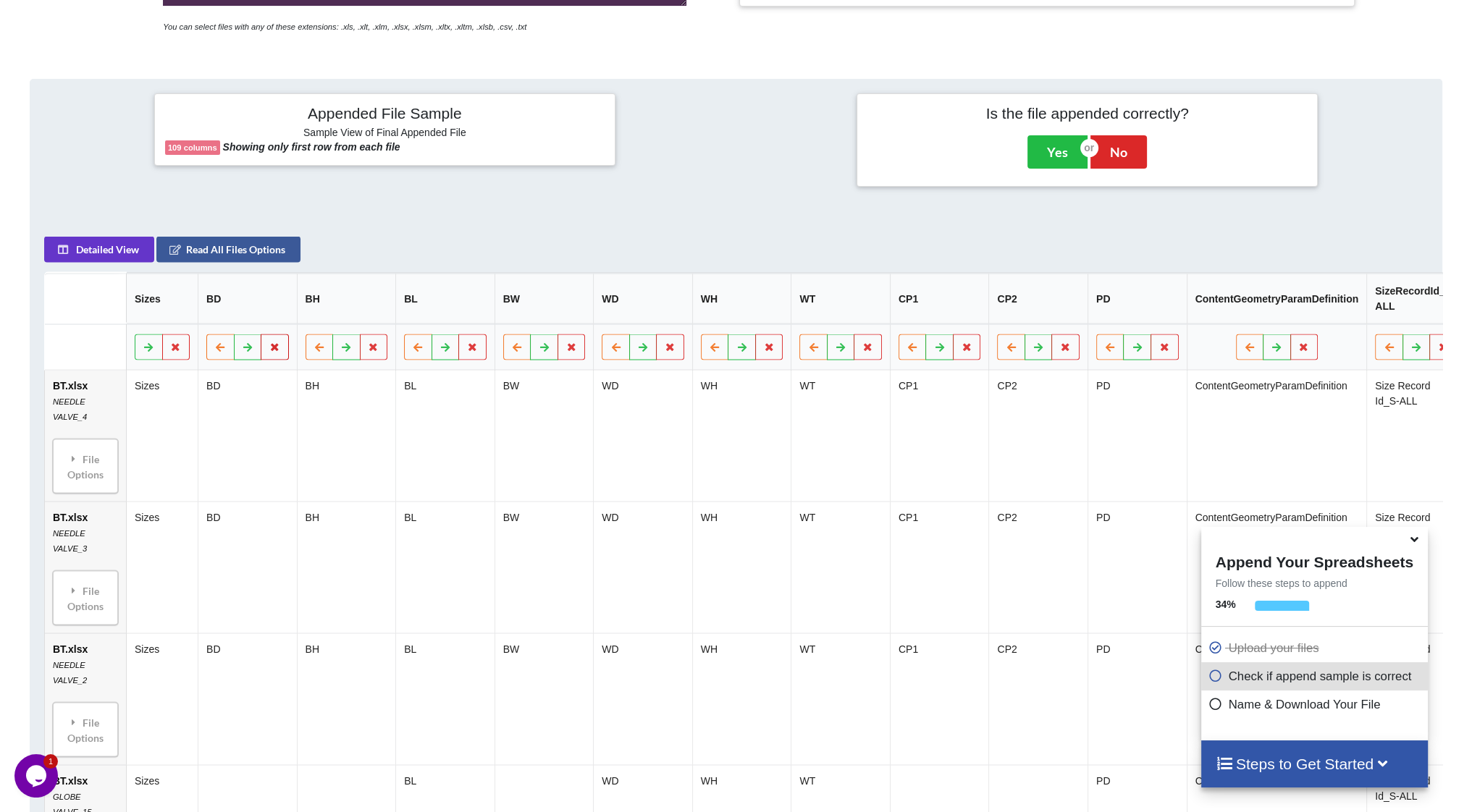
click at [273, 349] on icon at bounding box center [275, 347] width 13 height 8
click at [275, 349] on icon at bounding box center [275, 347] width 13 height 8
click at [277, 351] on icon at bounding box center [275, 347] width 13 height 8
click at [185, 321] on button "Delete Column" at bounding box center [170, 310] width 97 height 26
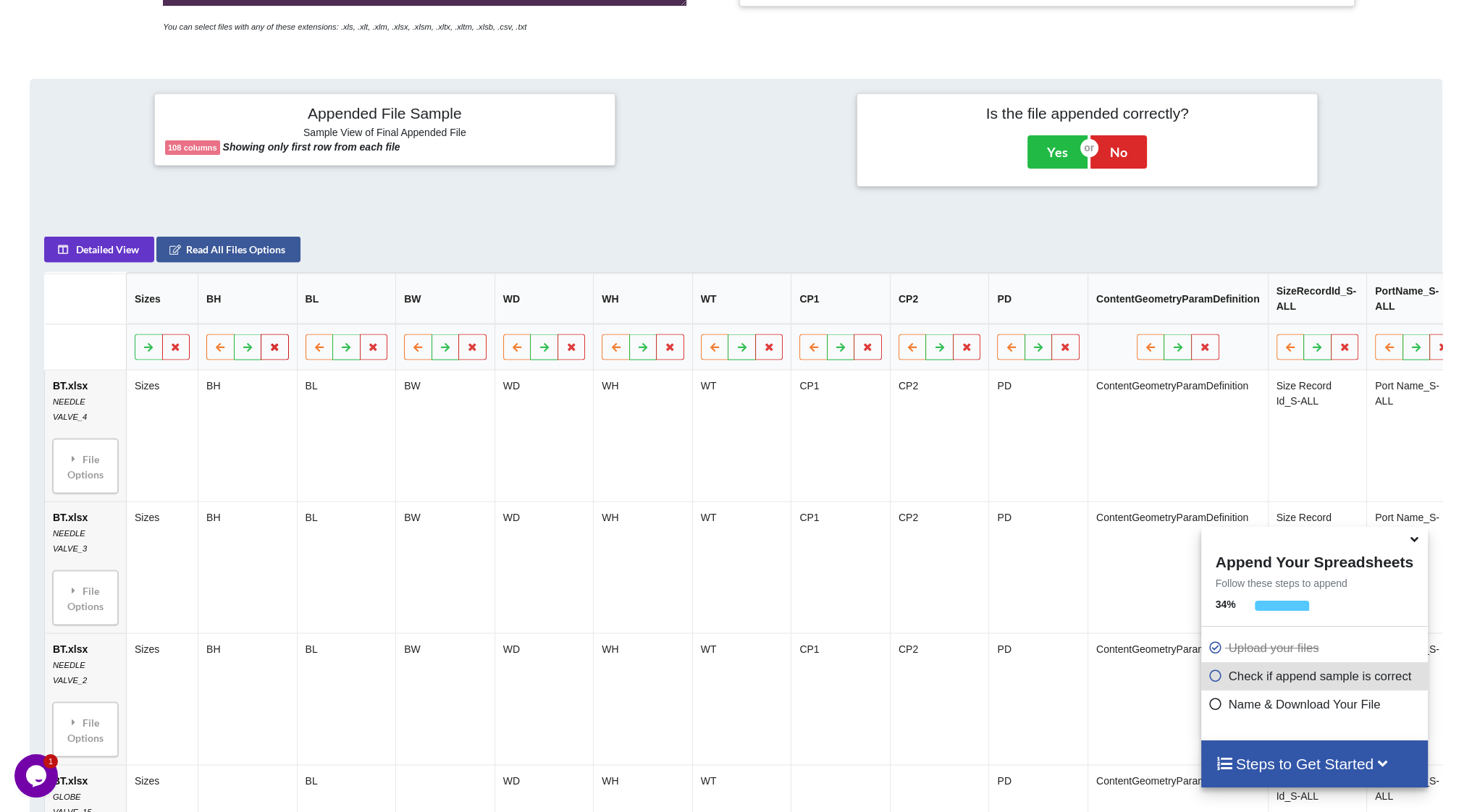
click at [275, 351] on icon at bounding box center [275, 347] width 13 height 8
click at [274, 351] on icon at bounding box center [275, 347] width 13 height 8
click at [275, 351] on icon at bounding box center [275, 347] width 13 height 8
click at [179, 311] on button "Delete Column" at bounding box center [170, 310] width 97 height 26
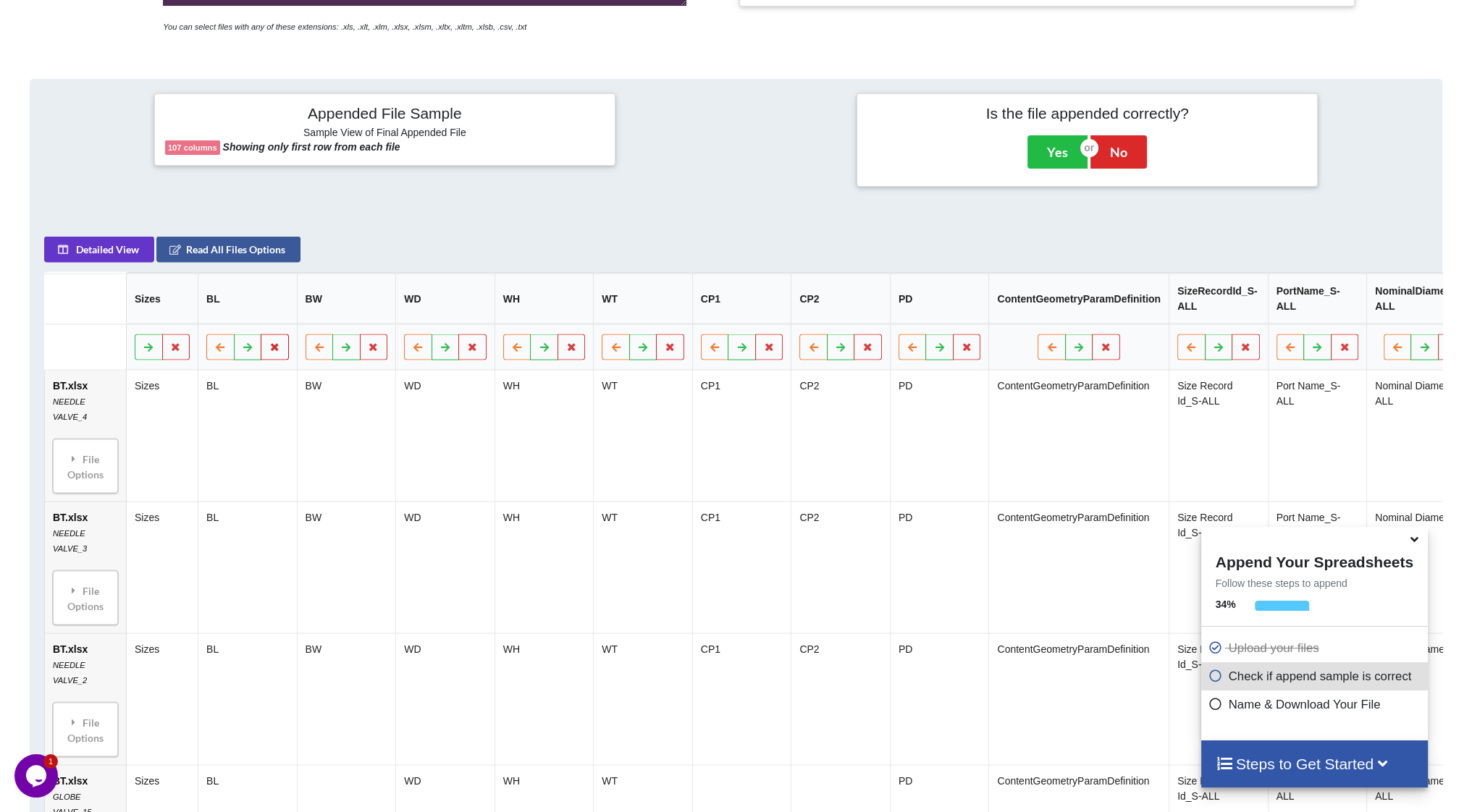
click at [276, 349] on icon at bounding box center [275, 347] width 13 height 8
click at [186, 309] on button "Delete Column" at bounding box center [170, 310] width 97 height 26
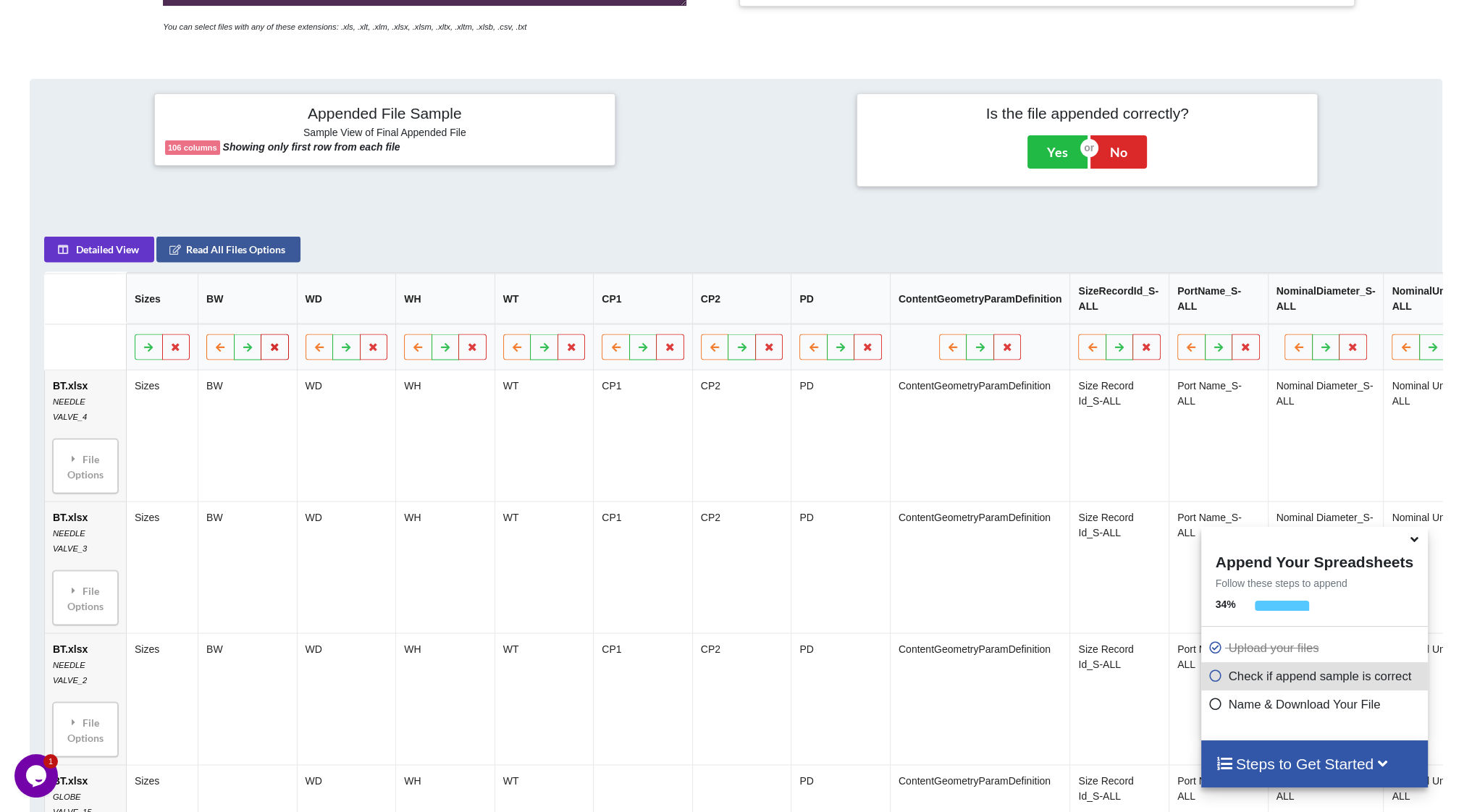
click at [272, 351] on icon at bounding box center [275, 347] width 13 height 8
click at [192, 312] on button "Delete Column" at bounding box center [170, 310] width 97 height 26
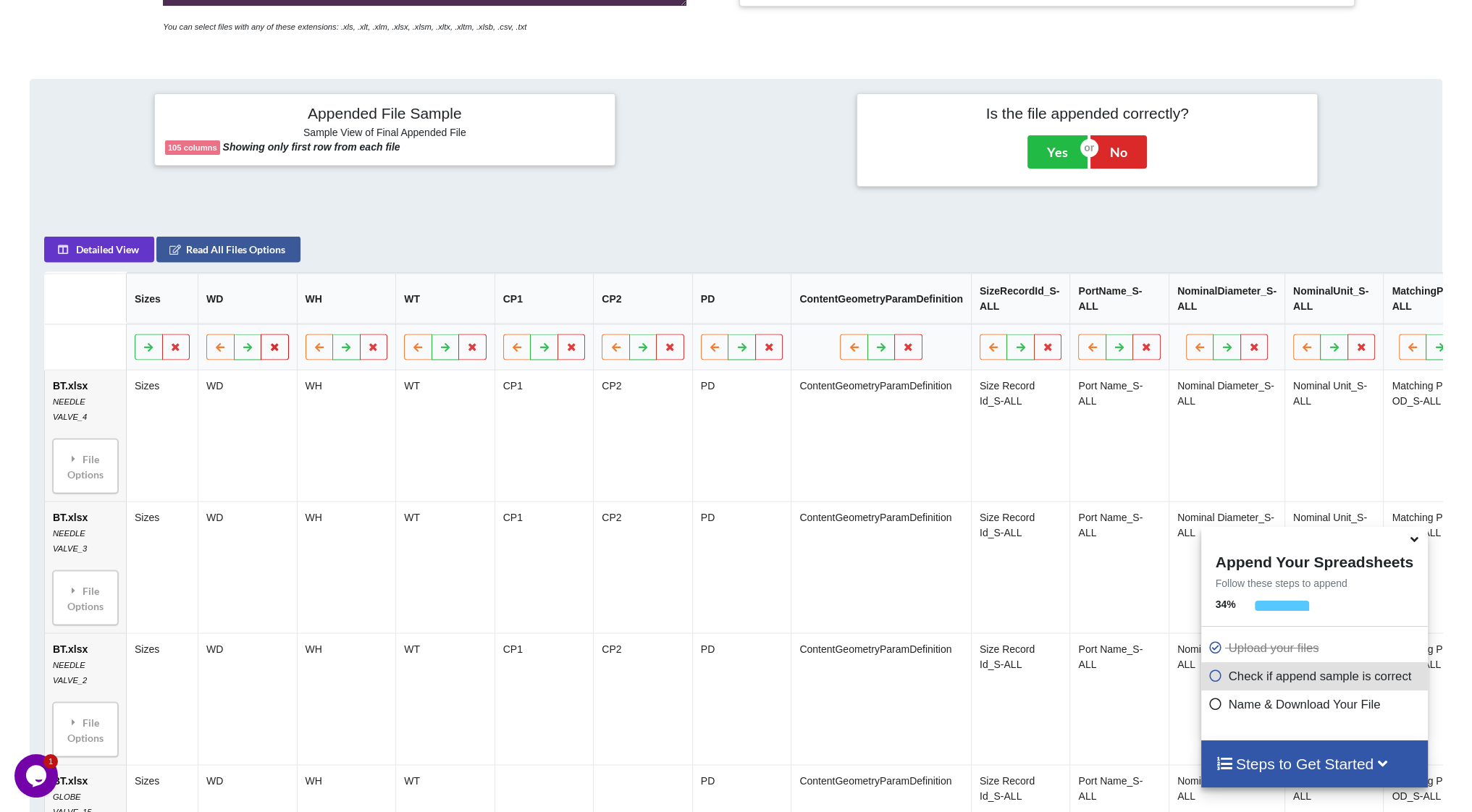
click at [275, 348] on icon at bounding box center [275, 347] width 13 height 8
click at [172, 308] on button "Delete Column" at bounding box center [170, 310] width 97 height 26
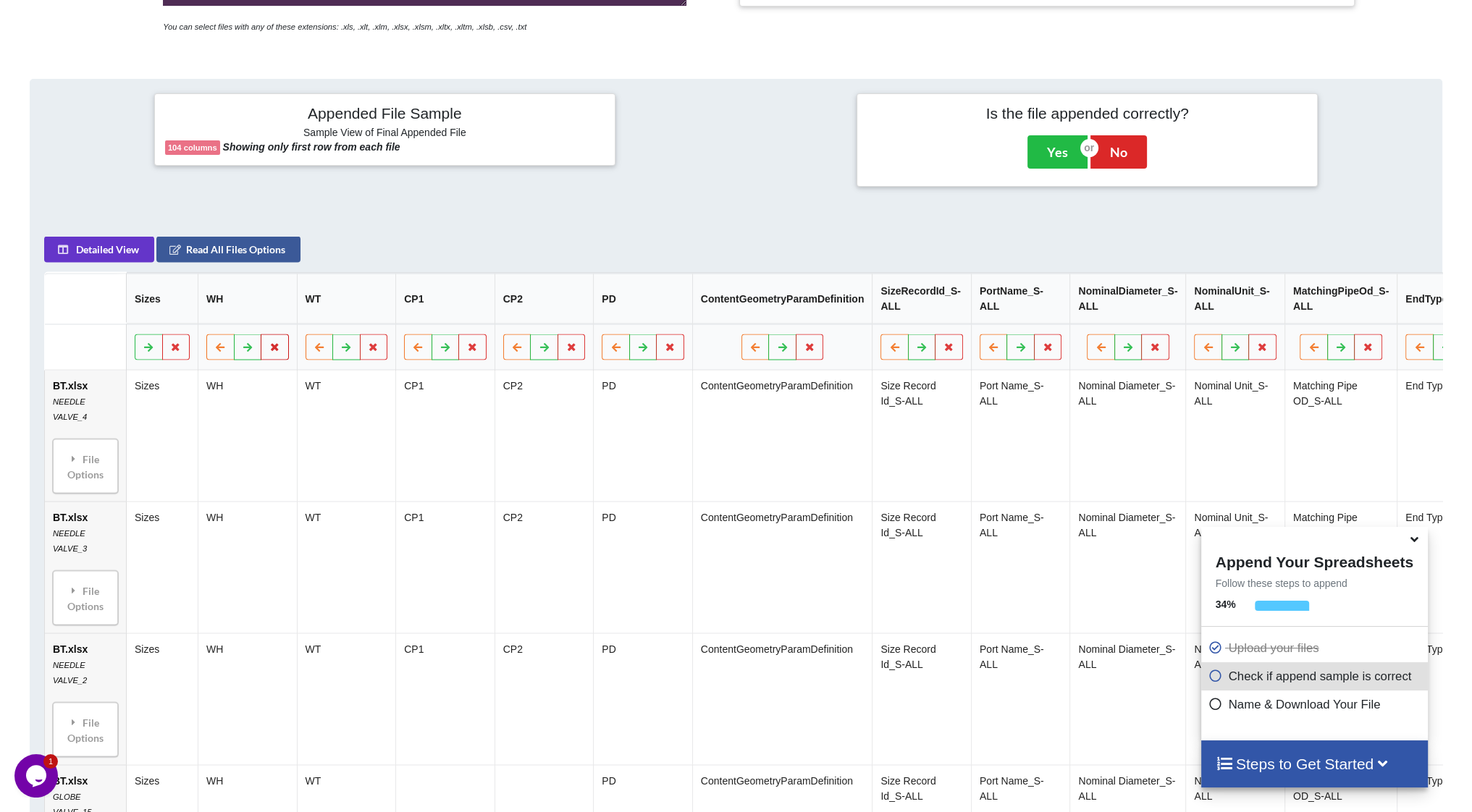
click at [273, 351] on icon at bounding box center [275, 347] width 13 height 8
click at [196, 312] on button "Delete Column" at bounding box center [170, 310] width 97 height 26
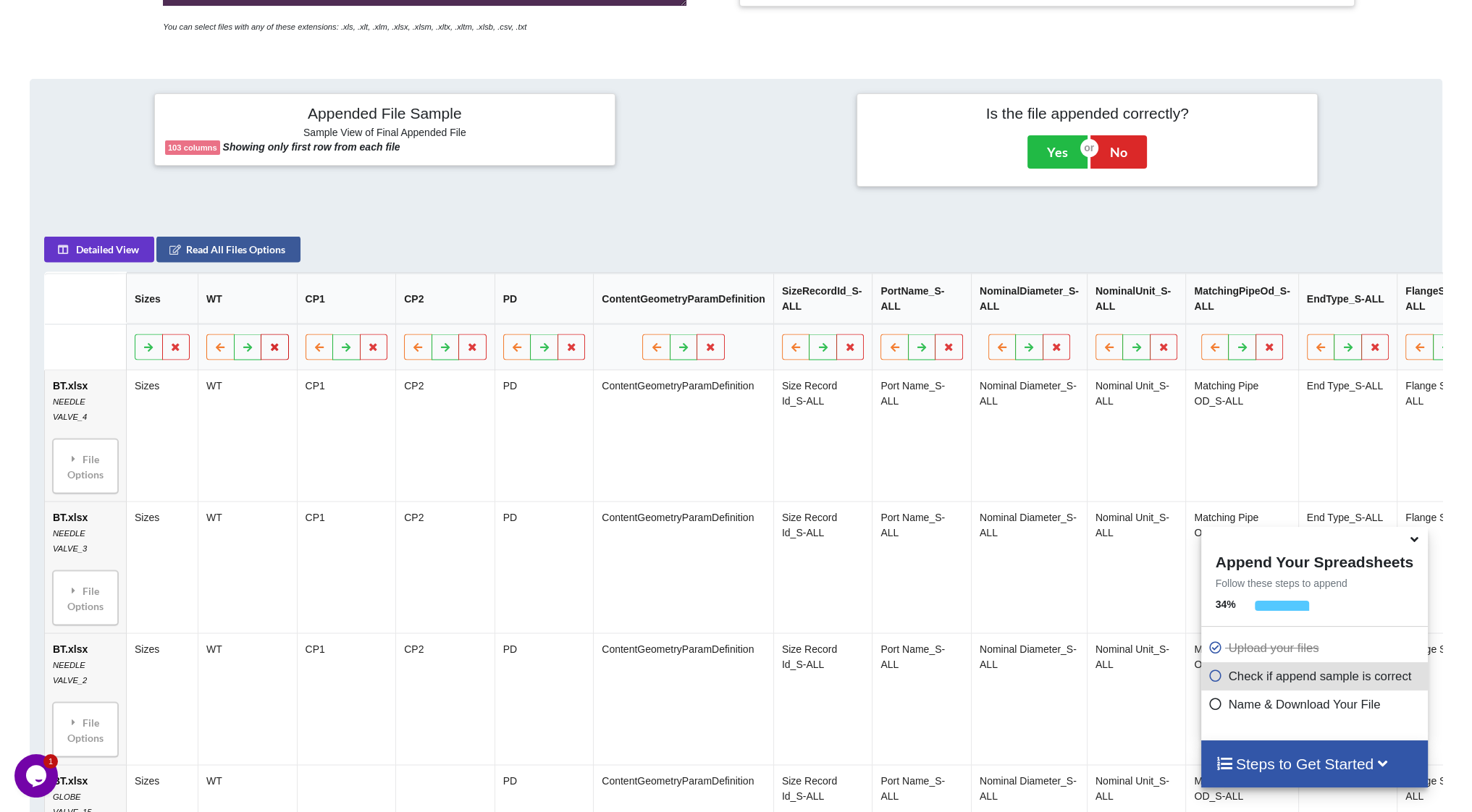
click at [275, 351] on icon at bounding box center [275, 347] width 13 height 8
click at [196, 315] on button "Delete Column" at bounding box center [170, 310] width 97 height 26
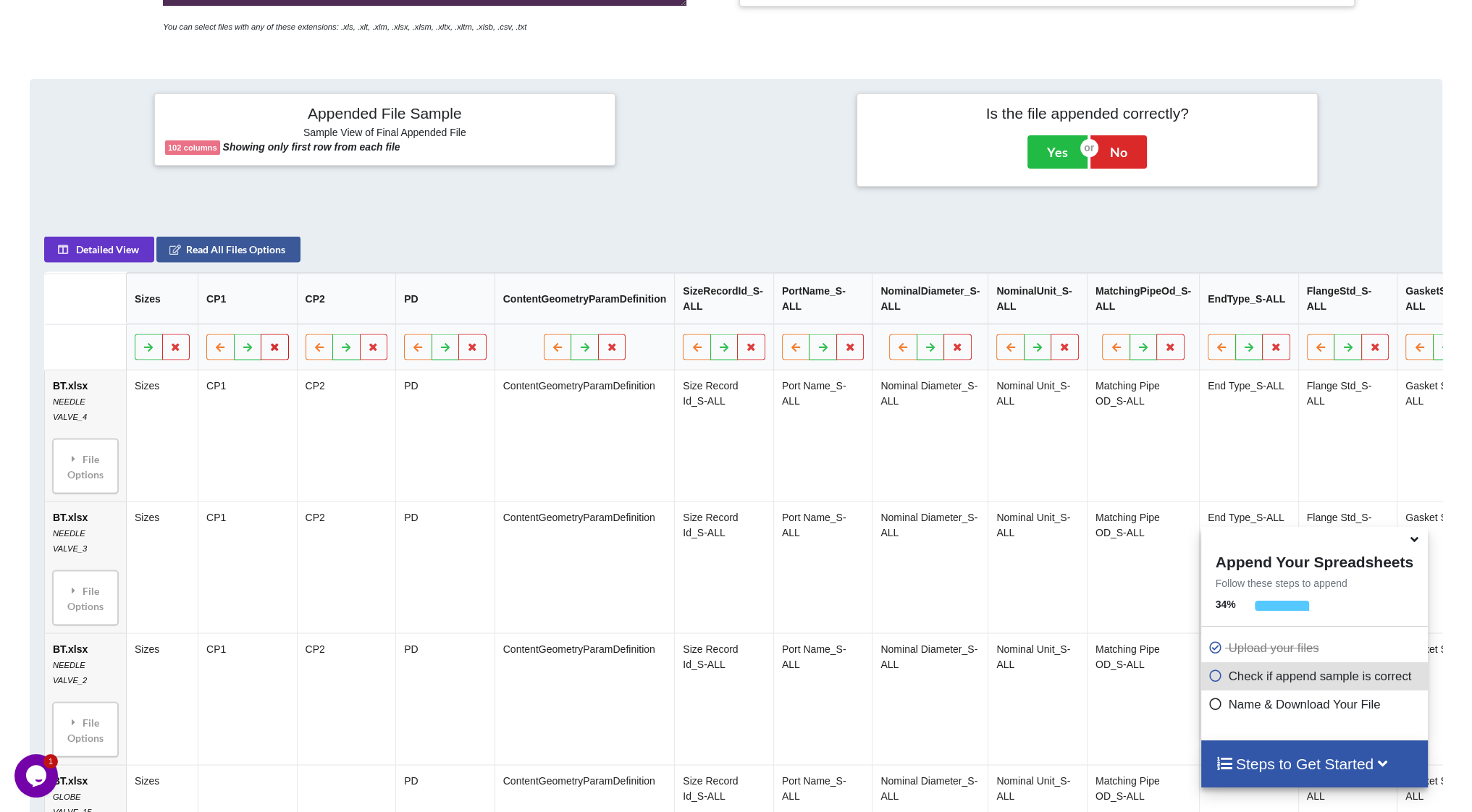
click at [278, 350] on icon at bounding box center [275, 347] width 13 height 8
click at [195, 313] on button "Delete Column" at bounding box center [170, 310] width 97 height 26
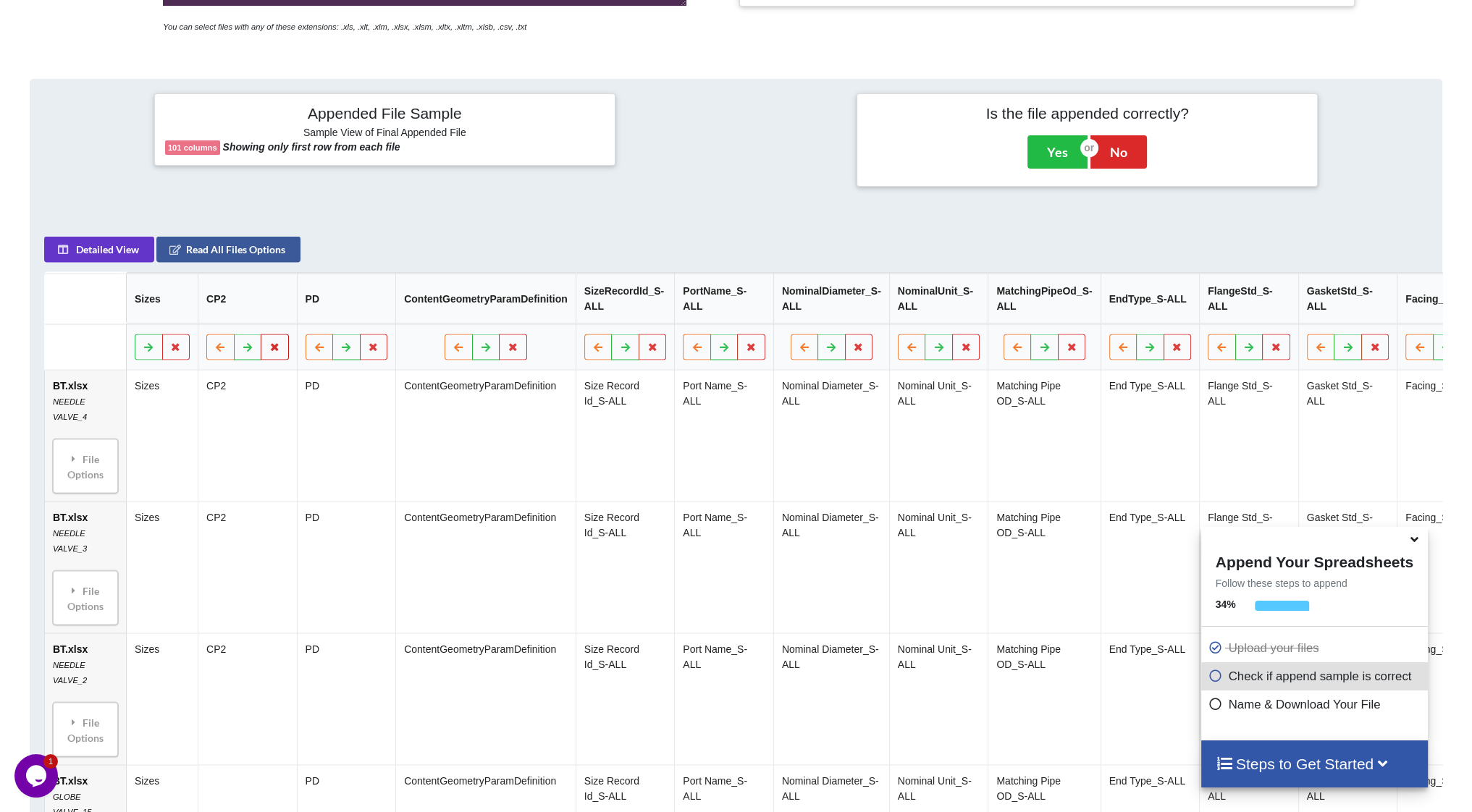
click at [265, 350] on button at bounding box center [275, 347] width 29 height 26
click at [187, 315] on button "Delete Column" at bounding box center [170, 310] width 97 height 26
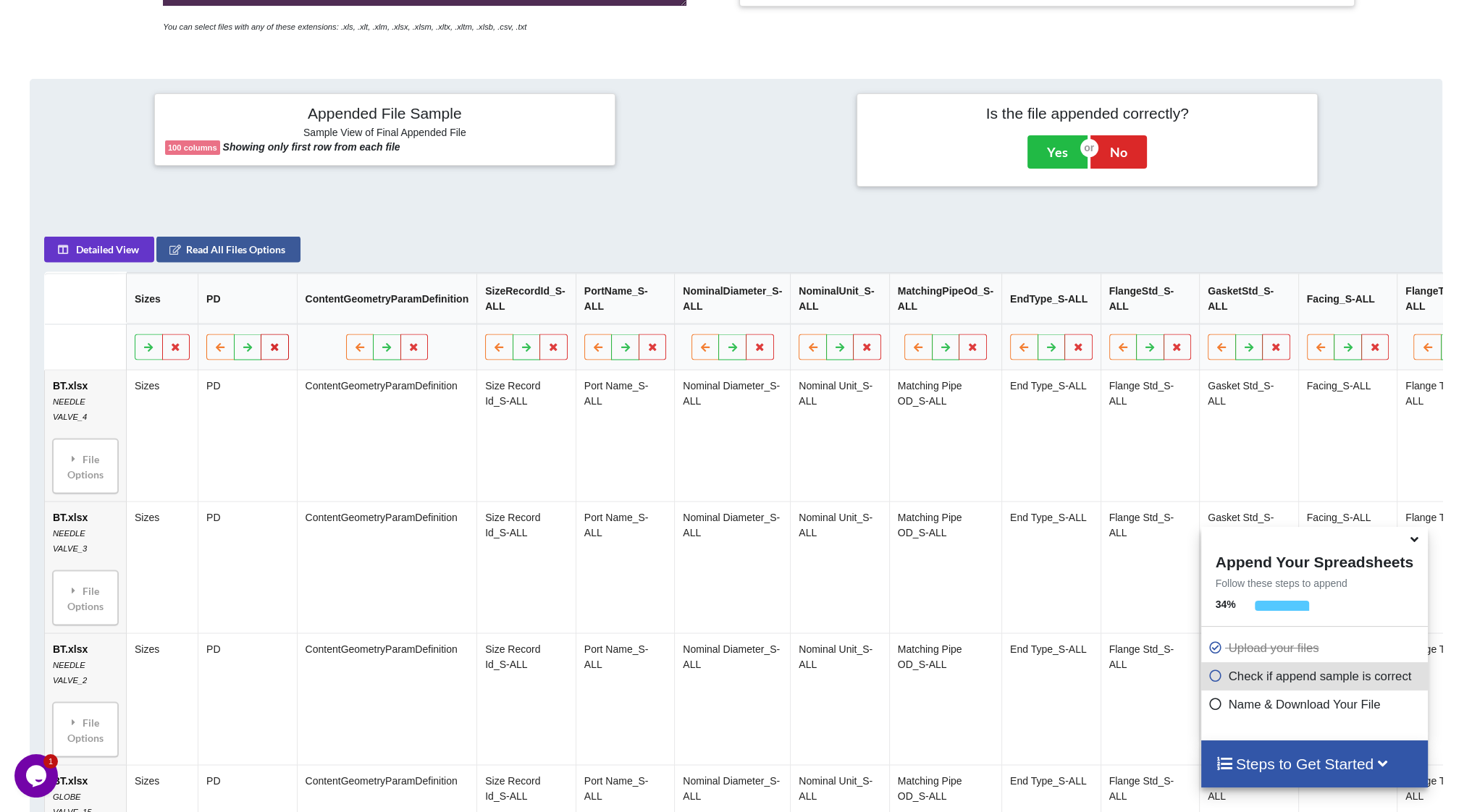
click at [271, 349] on icon at bounding box center [275, 347] width 13 height 8
click at [202, 312] on button "Delete Column" at bounding box center [170, 310] width 97 height 26
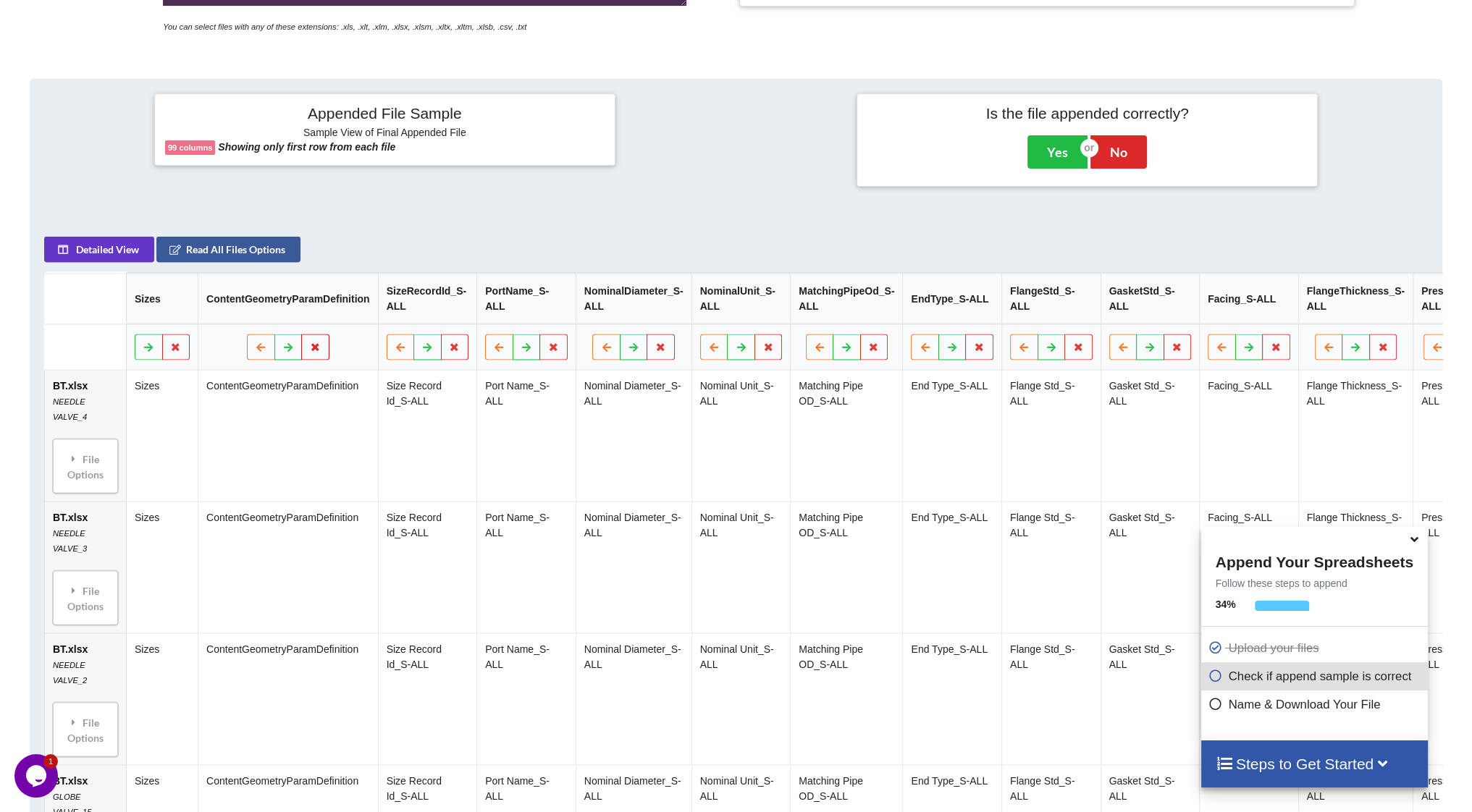
click at [314, 351] on icon at bounding box center [315, 347] width 13 height 8
click at [211, 312] on button "Delete Column" at bounding box center [211, 310] width 97 height 26
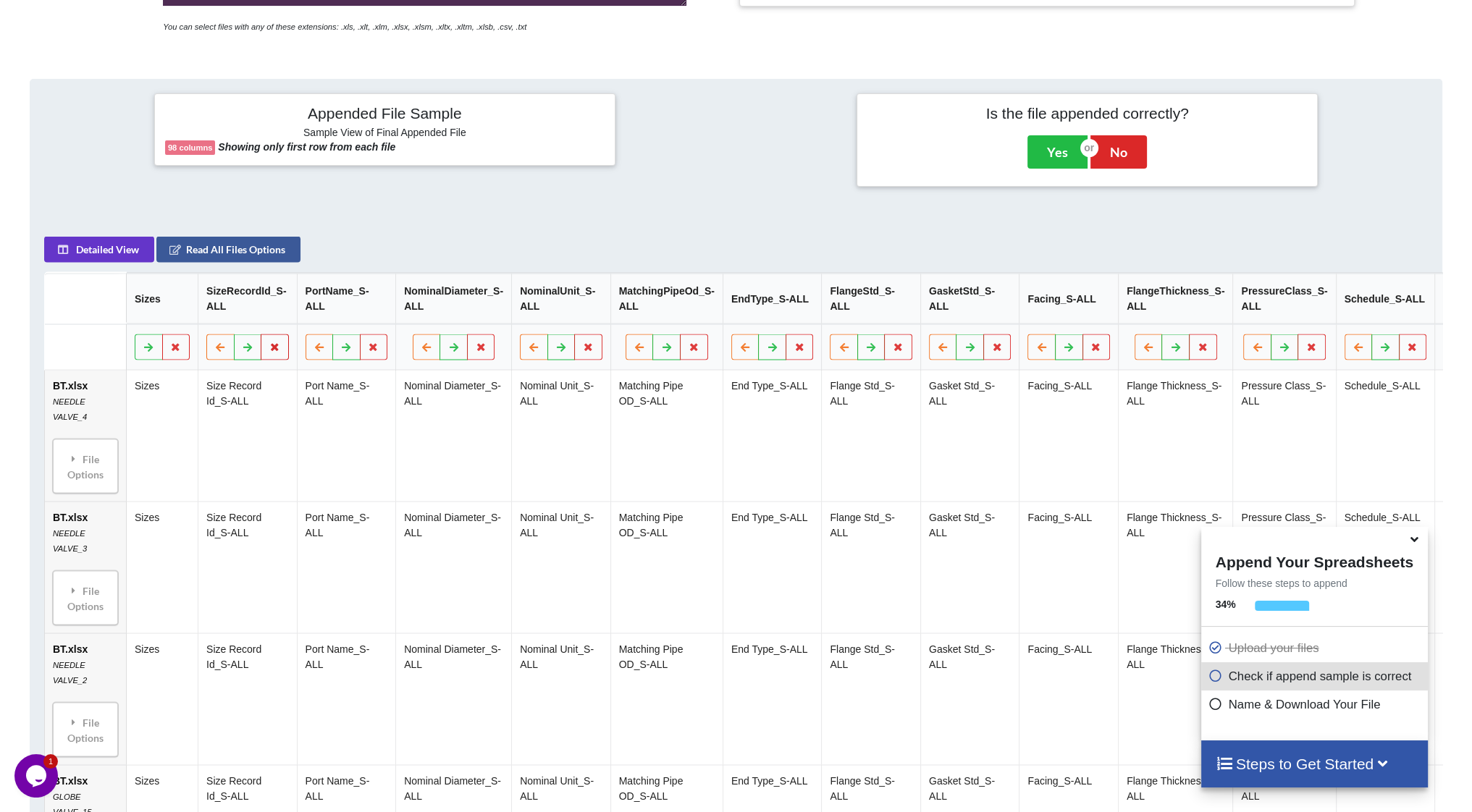
click at [274, 349] on icon at bounding box center [275, 347] width 13 height 8
click at [208, 311] on button "Delete Column" at bounding box center [170, 310] width 97 height 26
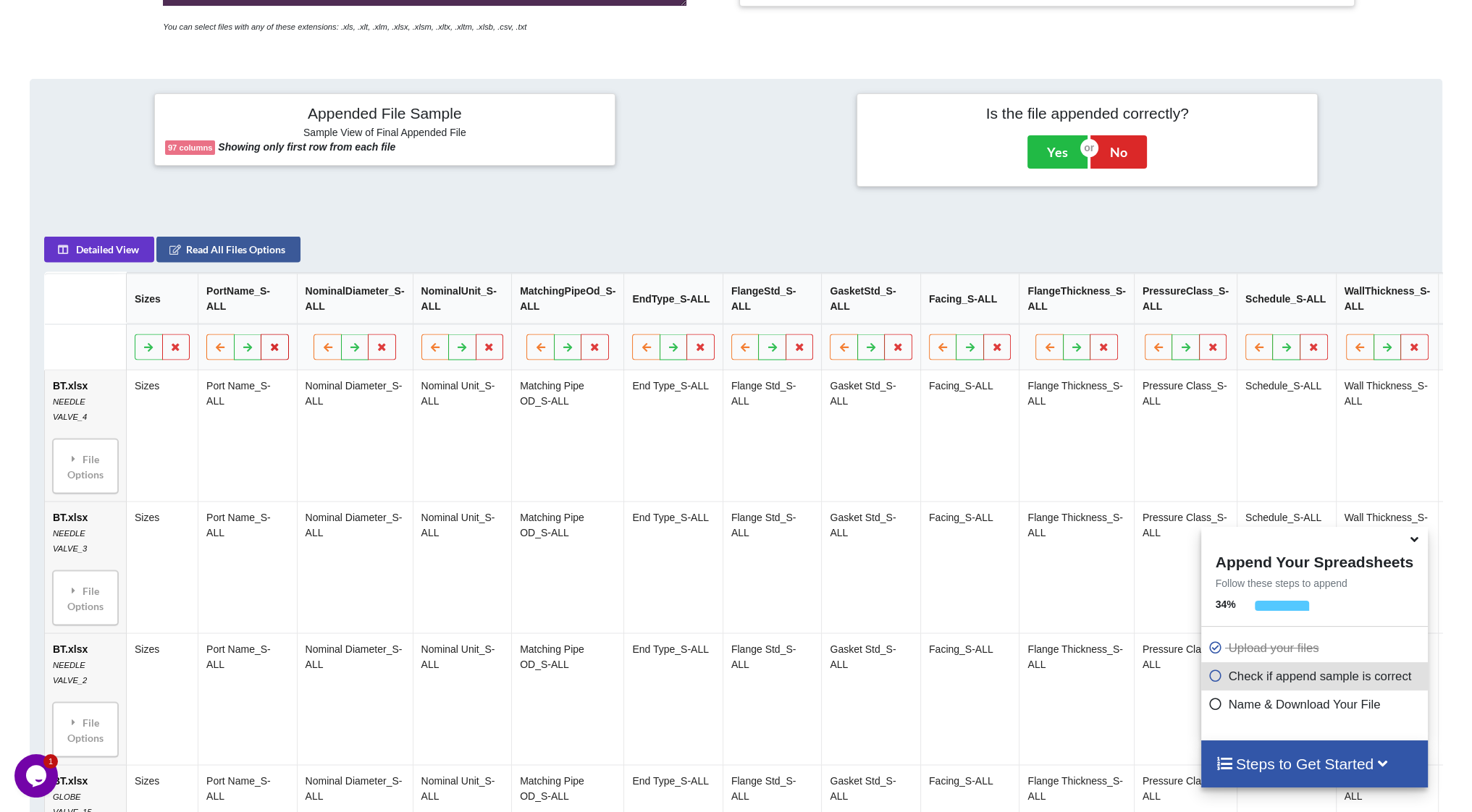
click at [275, 351] on icon at bounding box center [275, 347] width 13 height 8
click at [204, 306] on button "Delete Column" at bounding box center [170, 310] width 97 height 26
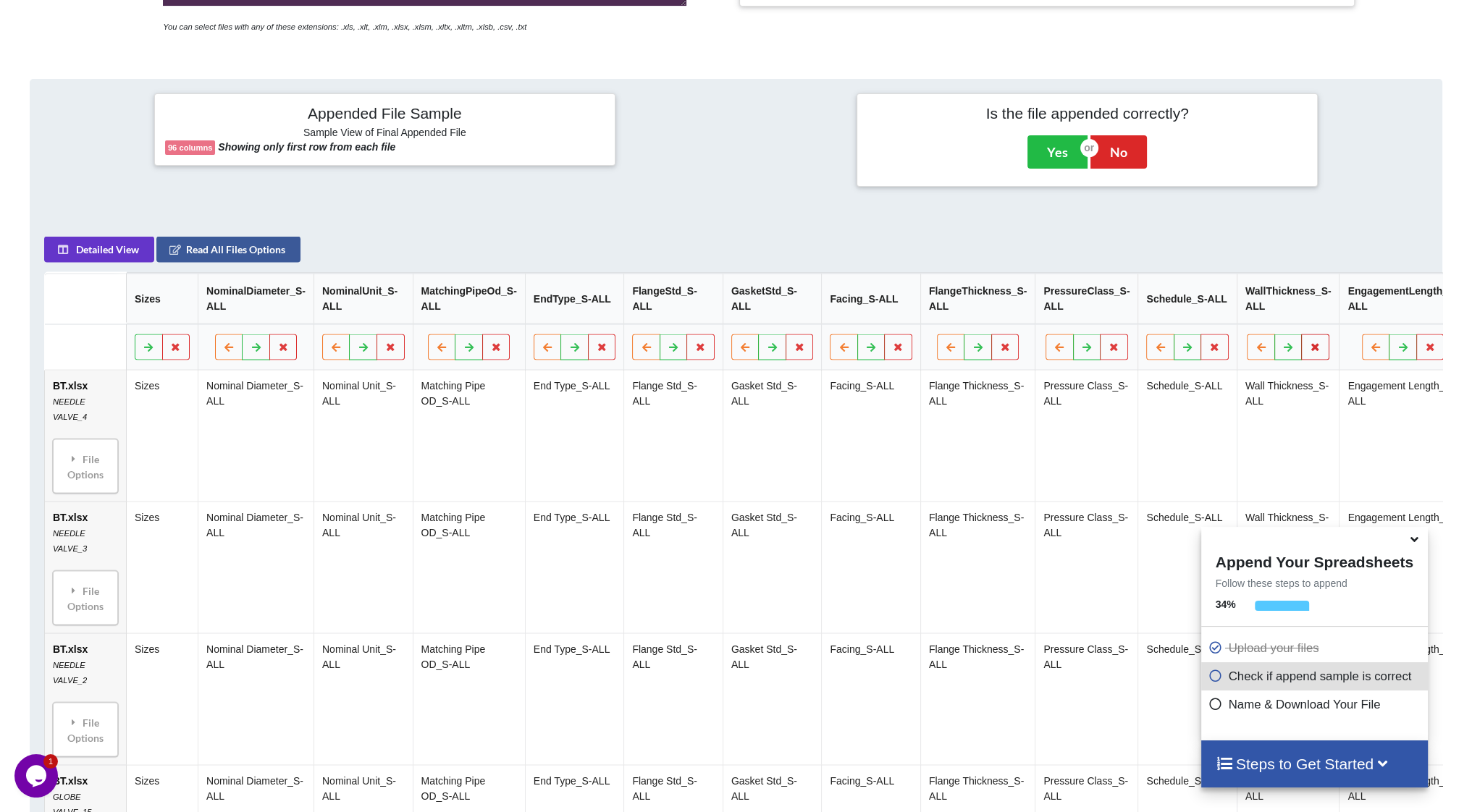
click at [1302, 358] on button at bounding box center [1316, 347] width 29 height 26
click at [1203, 323] on button "Delete Column" at bounding box center [1196, 310] width 97 height 26
click at [1209, 347] on icon at bounding box center [1215, 347] width 13 height 8
click at [1129, 312] on button "Delete Column" at bounding box center [1097, 310] width 97 height 26
click at [1108, 352] on button at bounding box center [1114, 347] width 29 height 26
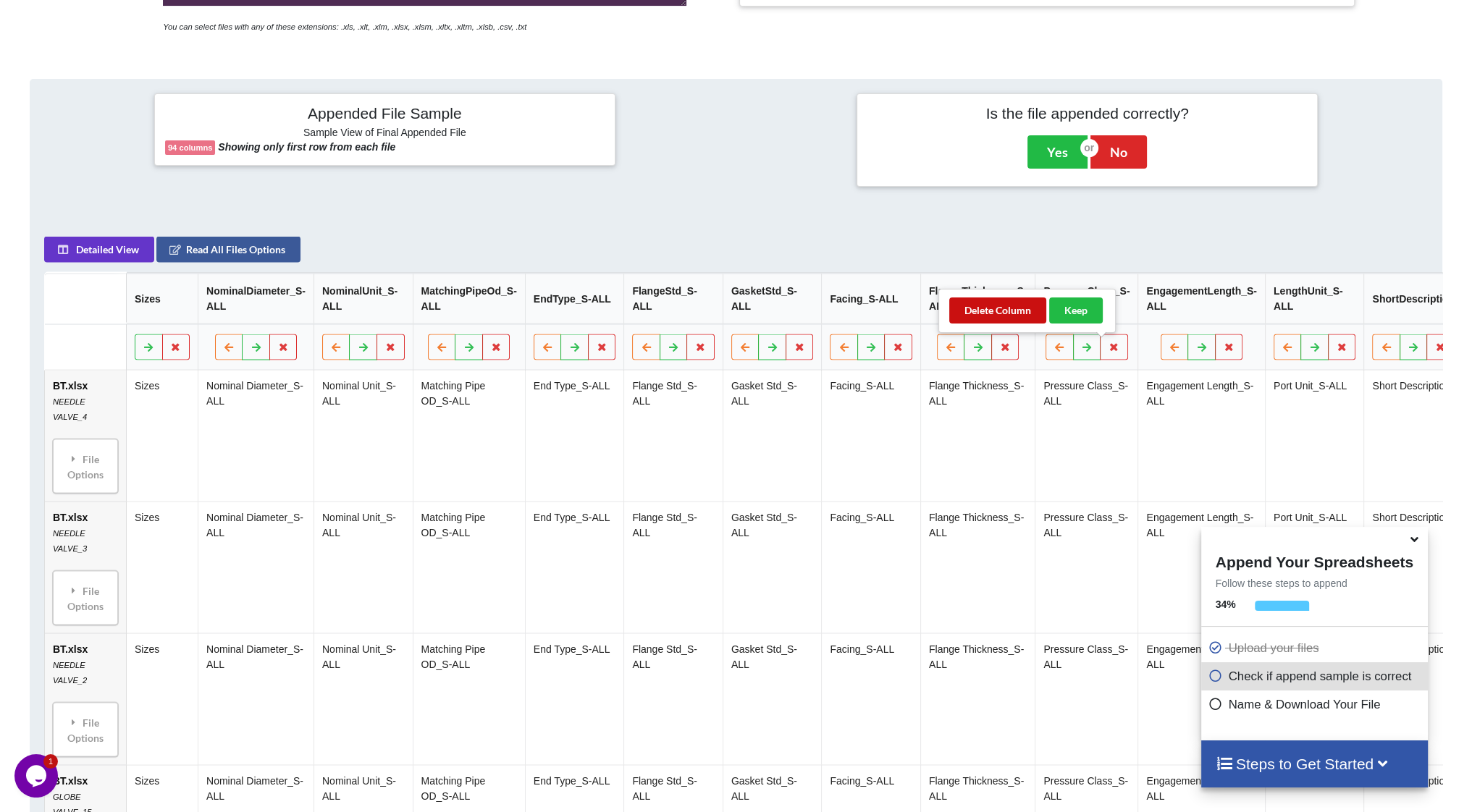
click at [1021, 316] on button "Delete Column" at bounding box center [998, 310] width 97 height 26
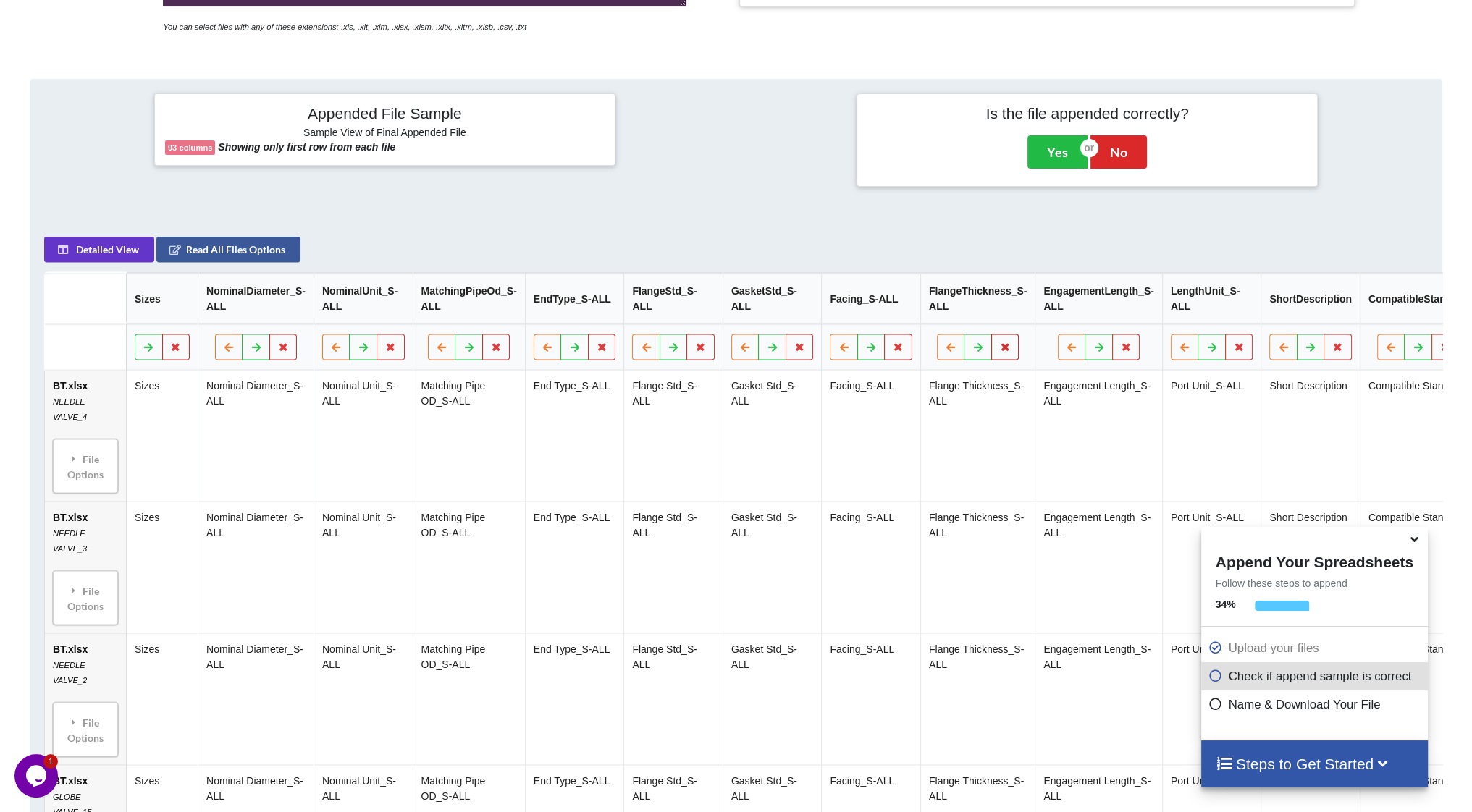
click at [999, 351] on icon at bounding box center [1005, 347] width 13 height 8
click at [930, 313] on button "Delete Column" at bounding box center [894, 310] width 97 height 26
click at [899, 358] on button at bounding box center [899, 347] width 29 height 26
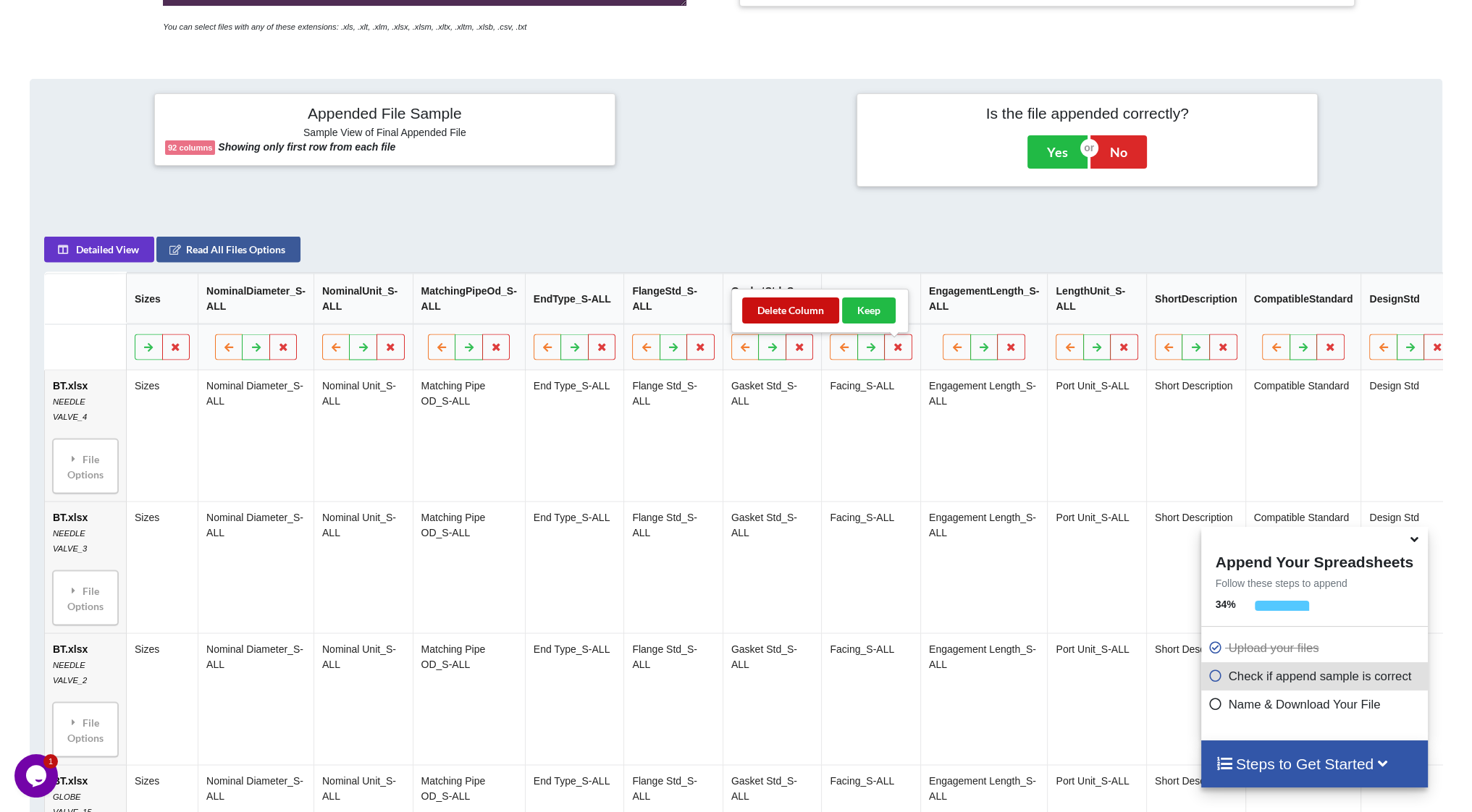
click at [799, 313] on button "Delete Column" at bounding box center [791, 310] width 97 height 26
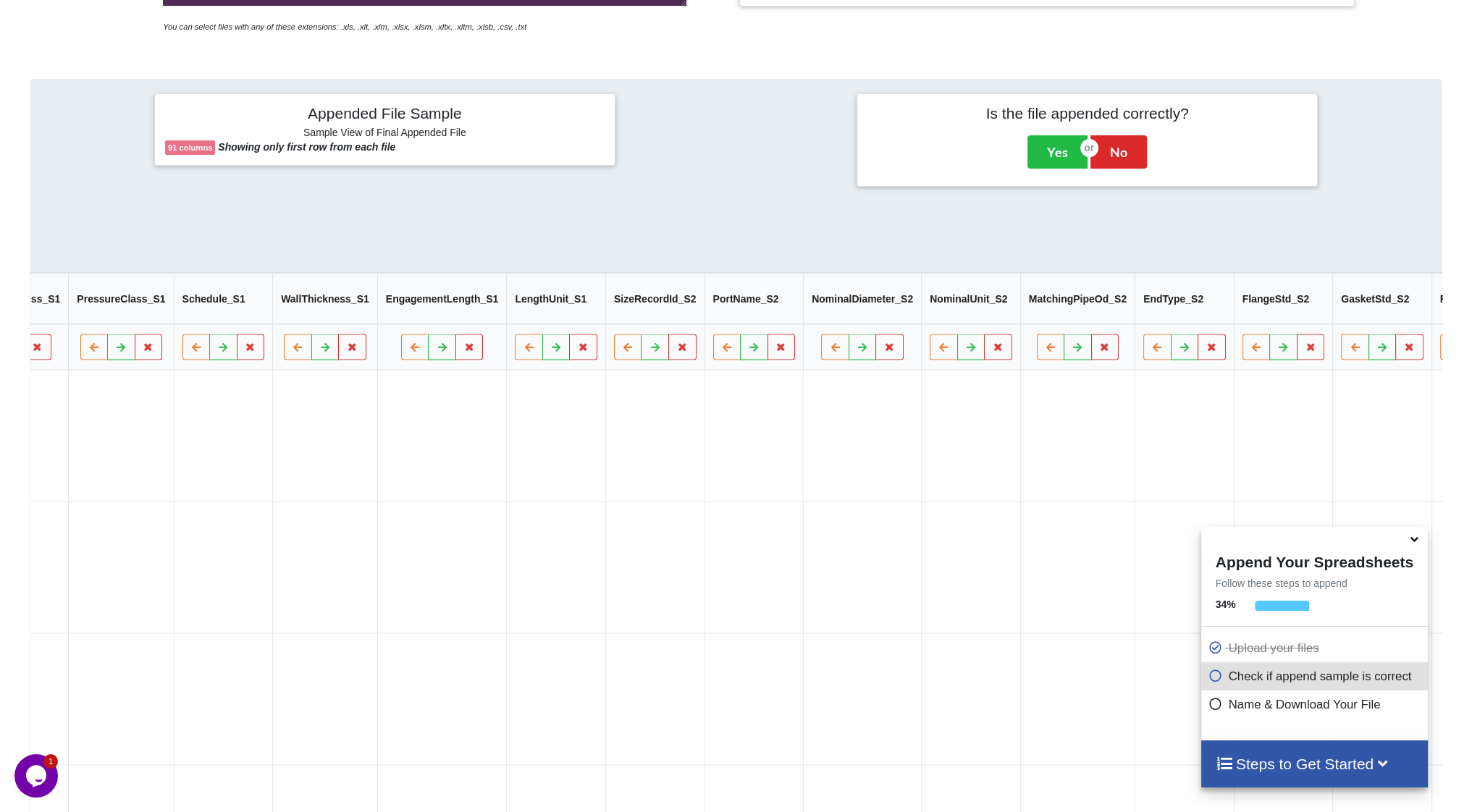
scroll to position [0, 8009]
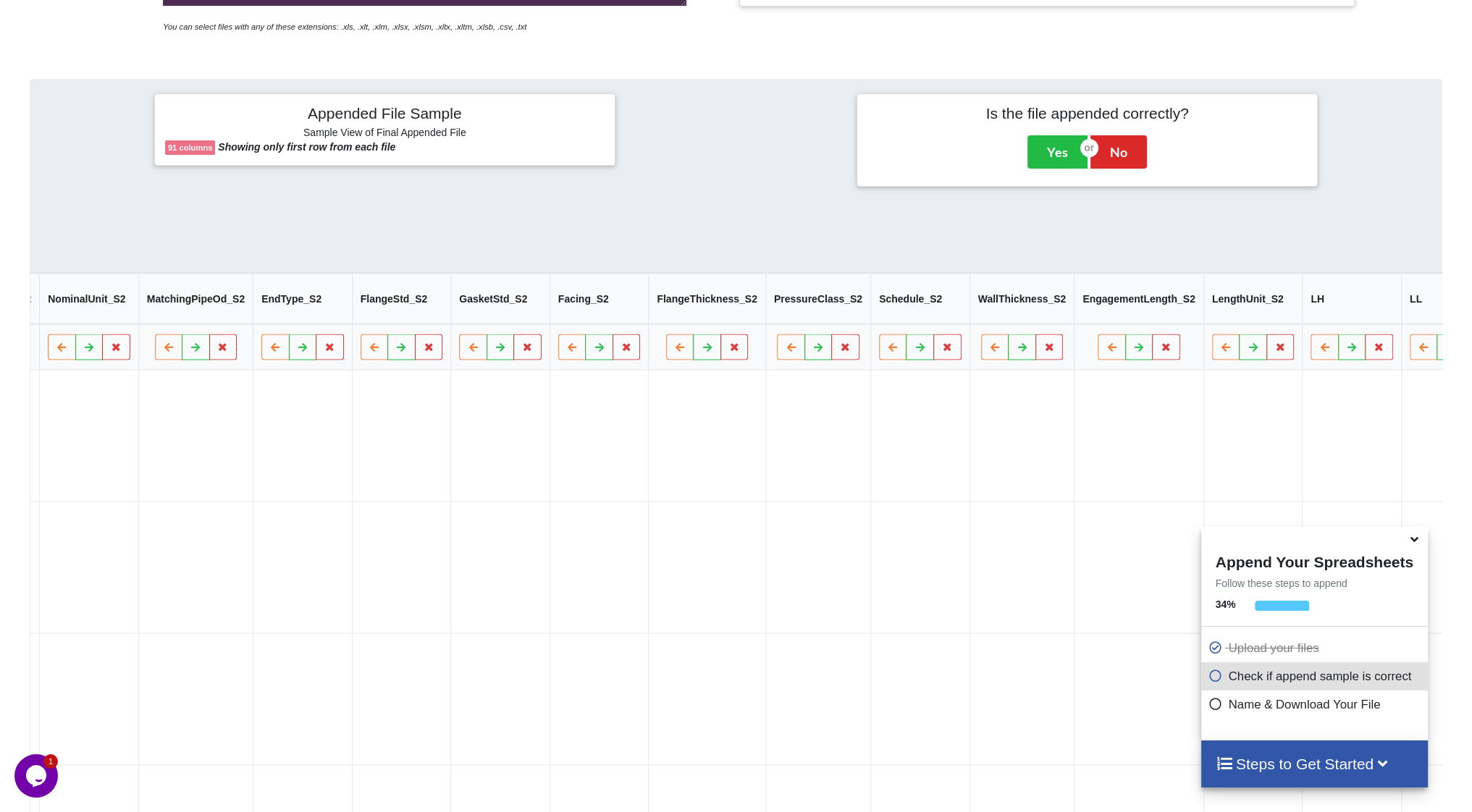
drag, startPoint x: 964, startPoint y: 408, endPoint x: 1251, endPoint y: 416, distance: 287.1
click at [1312, 315] on button "Delete Column" at bounding box center [1315, 310] width 97 height 26
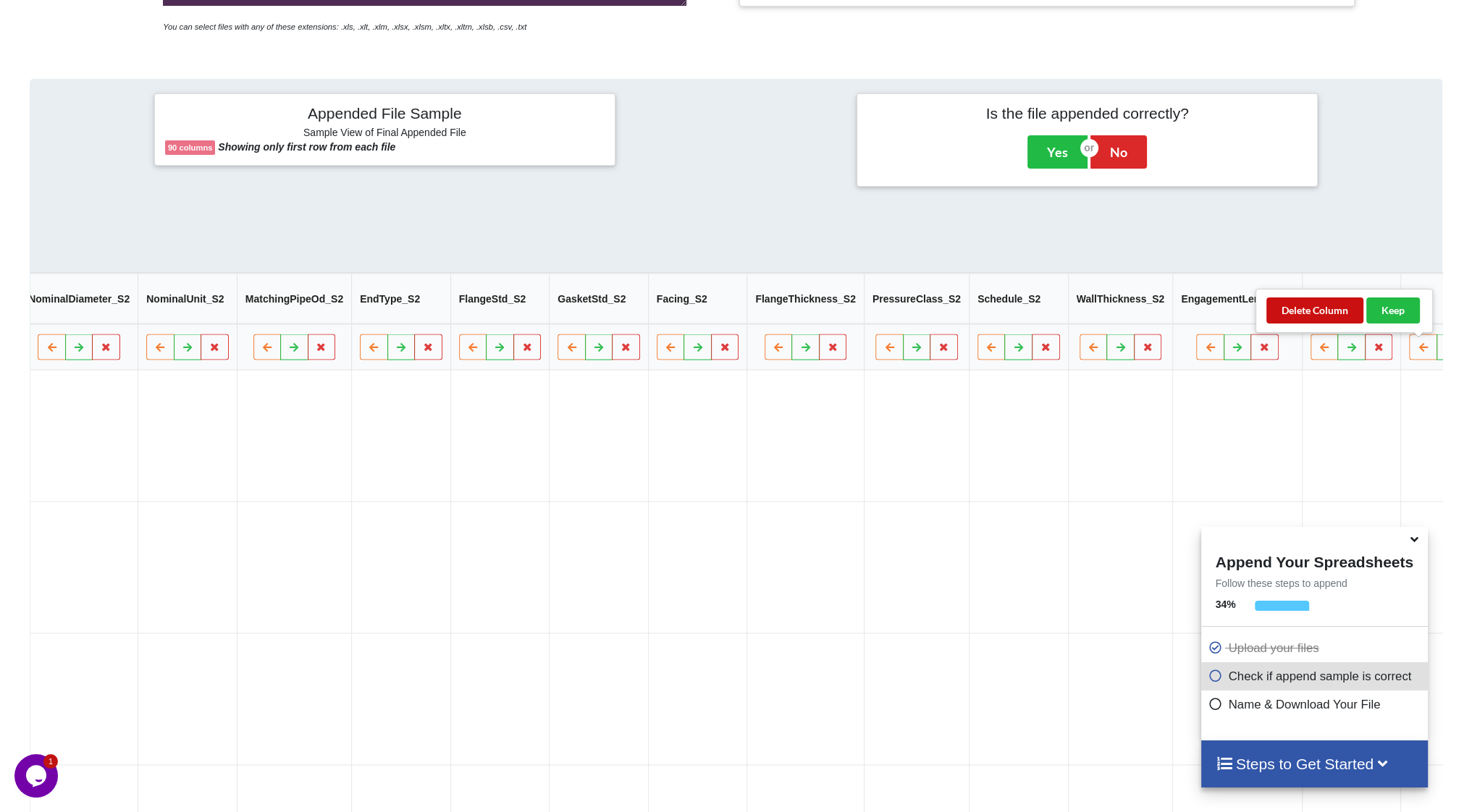
click at [1317, 315] on button "Delete Column" at bounding box center [1315, 310] width 97 height 26
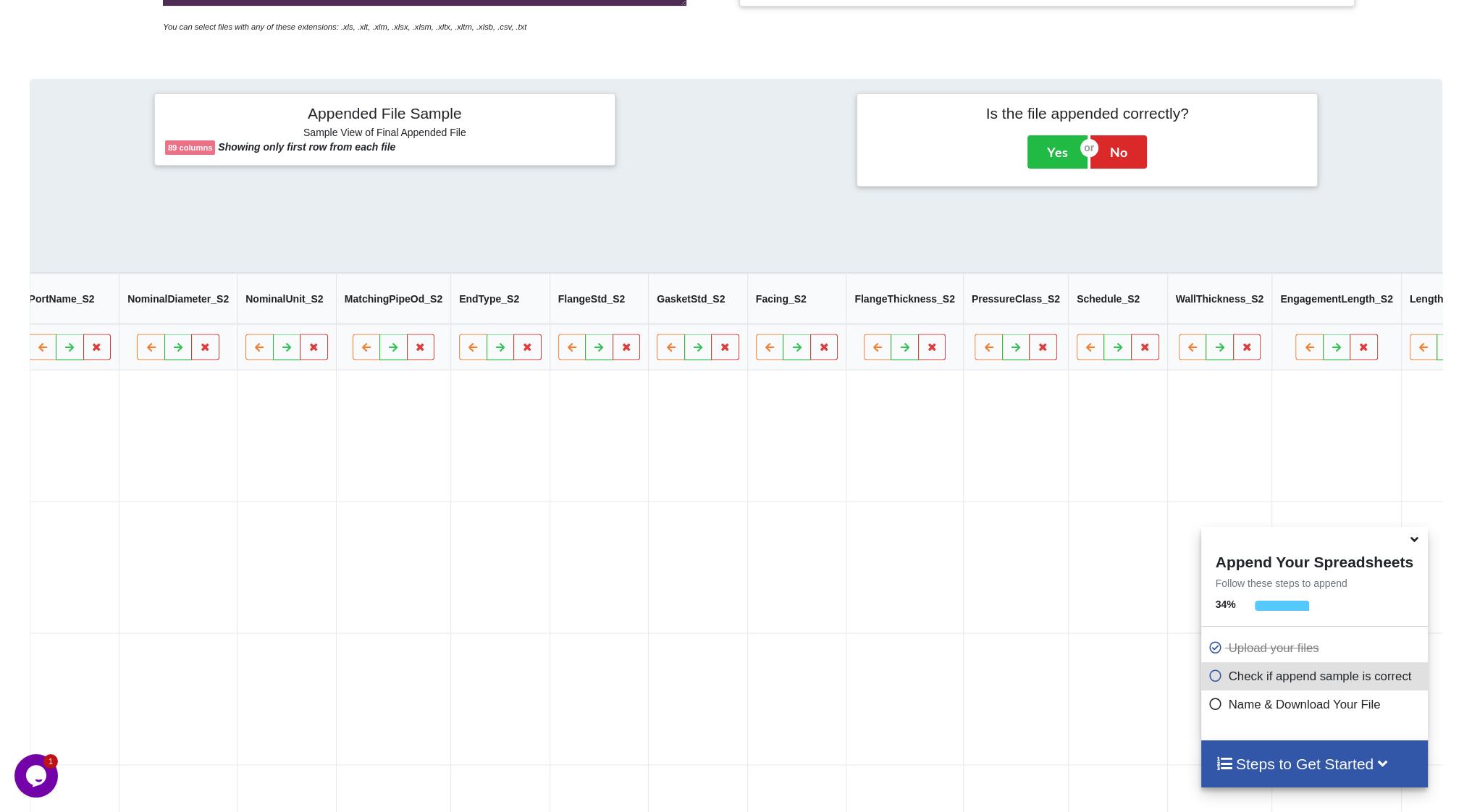
drag, startPoint x: 1317, startPoint y: 307, endPoint x: 1325, endPoint y: 312, distance: 9.4
click at [1318, 307] on button "Delete Column" at bounding box center [1315, 310] width 97 height 26
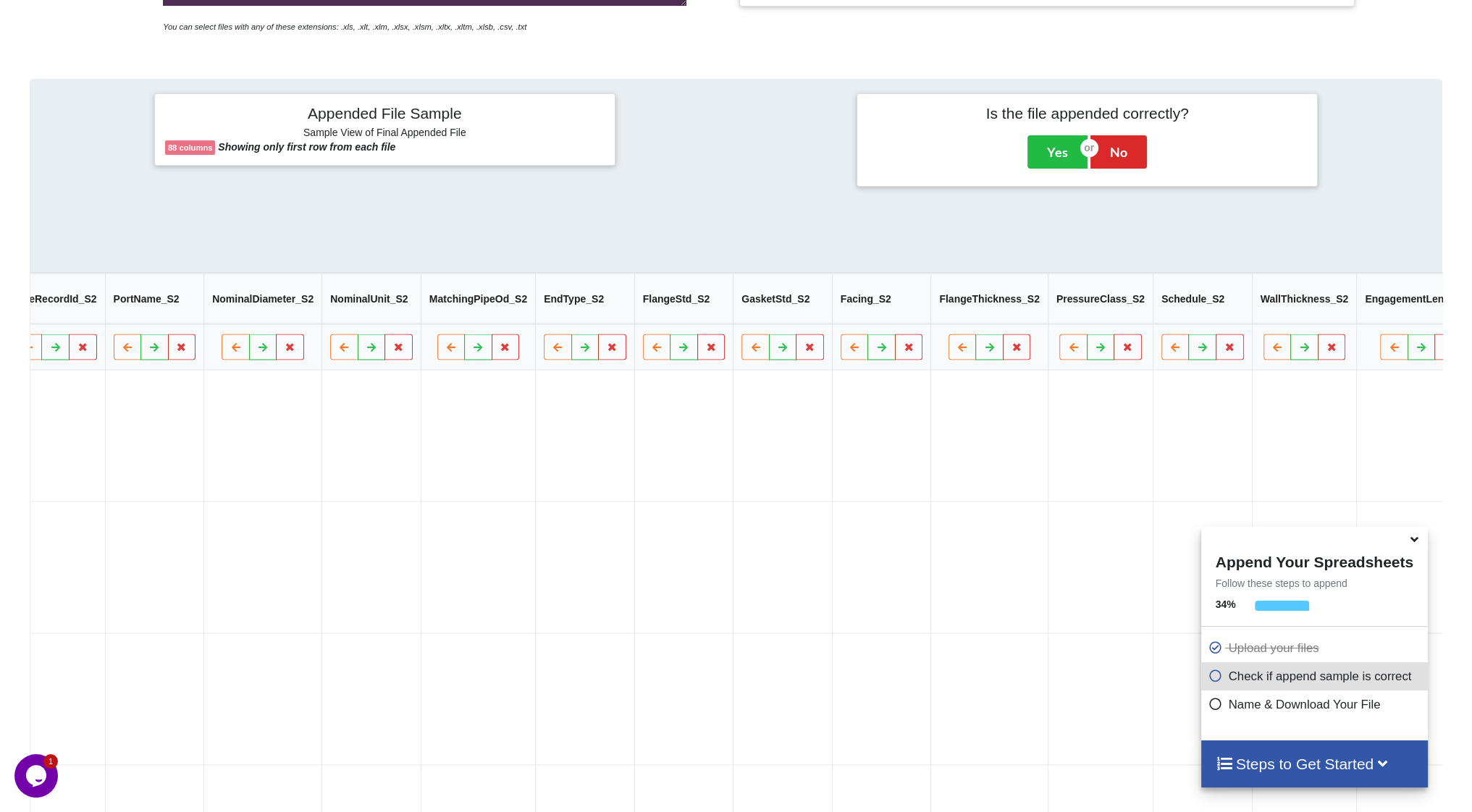
drag, startPoint x: 1310, startPoint y: 317, endPoint x: 1331, endPoint y: 333, distance: 26.4
click at [1310, 317] on button "Delete Column" at bounding box center [1308, 310] width 97 height 26
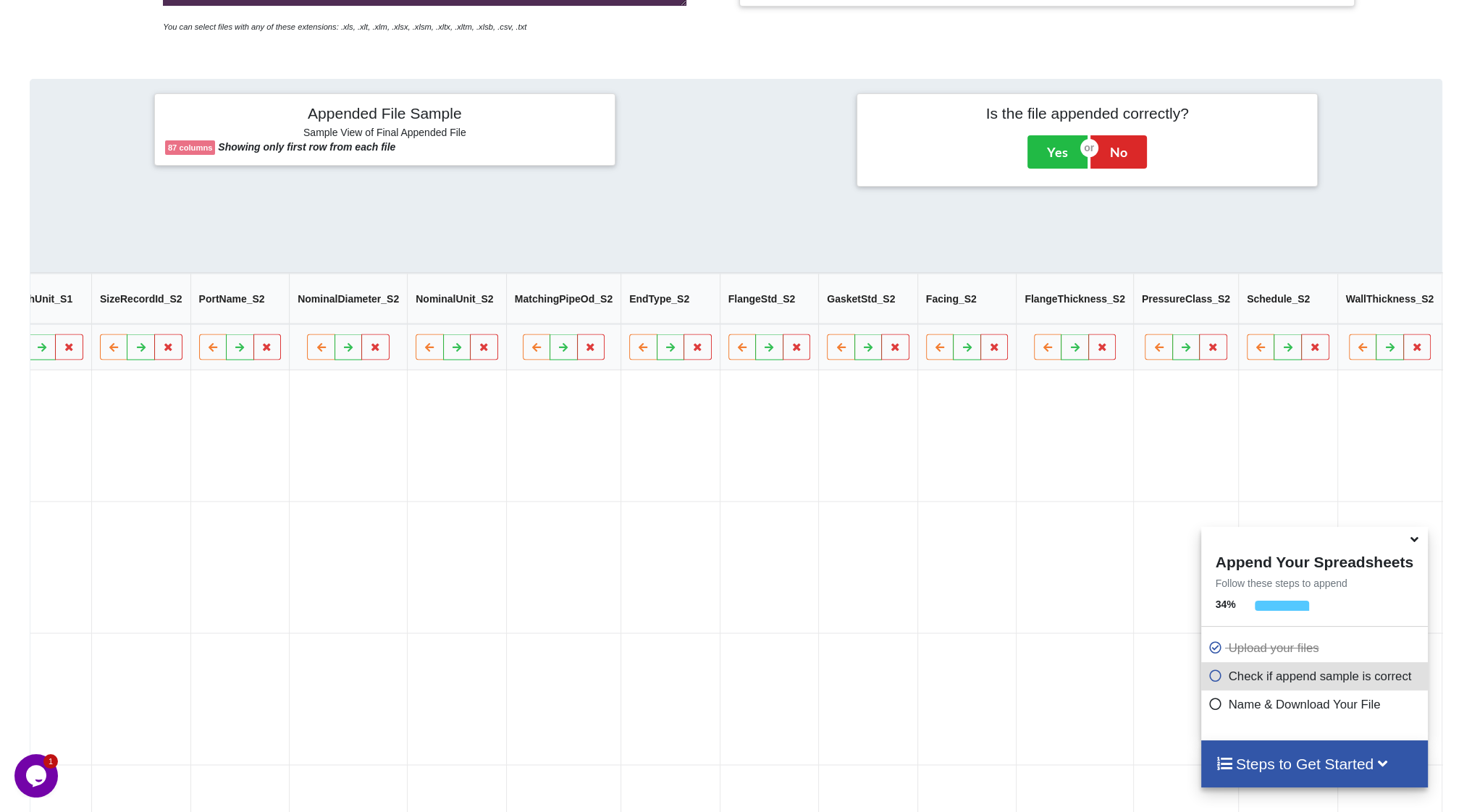
click at [1280, 313] on button "Delete Column" at bounding box center [1288, 310] width 97 height 26
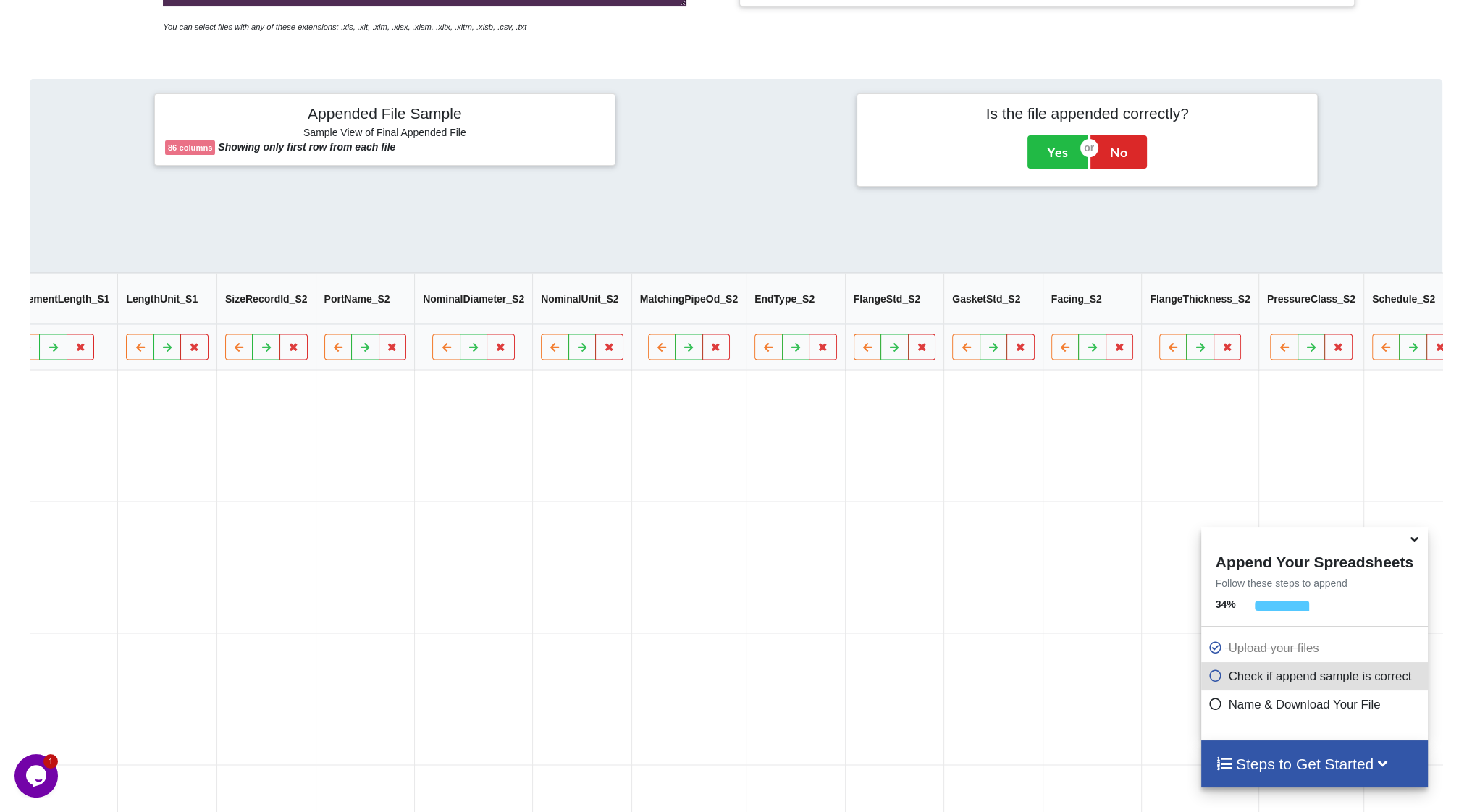
drag, startPoint x: 1411, startPoint y: 354, endPoint x: 1388, endPoint y: 350, distance: 23.3
drag, startPoint x: 1258, startPoint y: 301, endPoint x: 1275, endPoint y: 306, distance: 17.7
click at [1261, 301] on button "Delete Column" at bounding box center [1302, 310] width 97 height 26
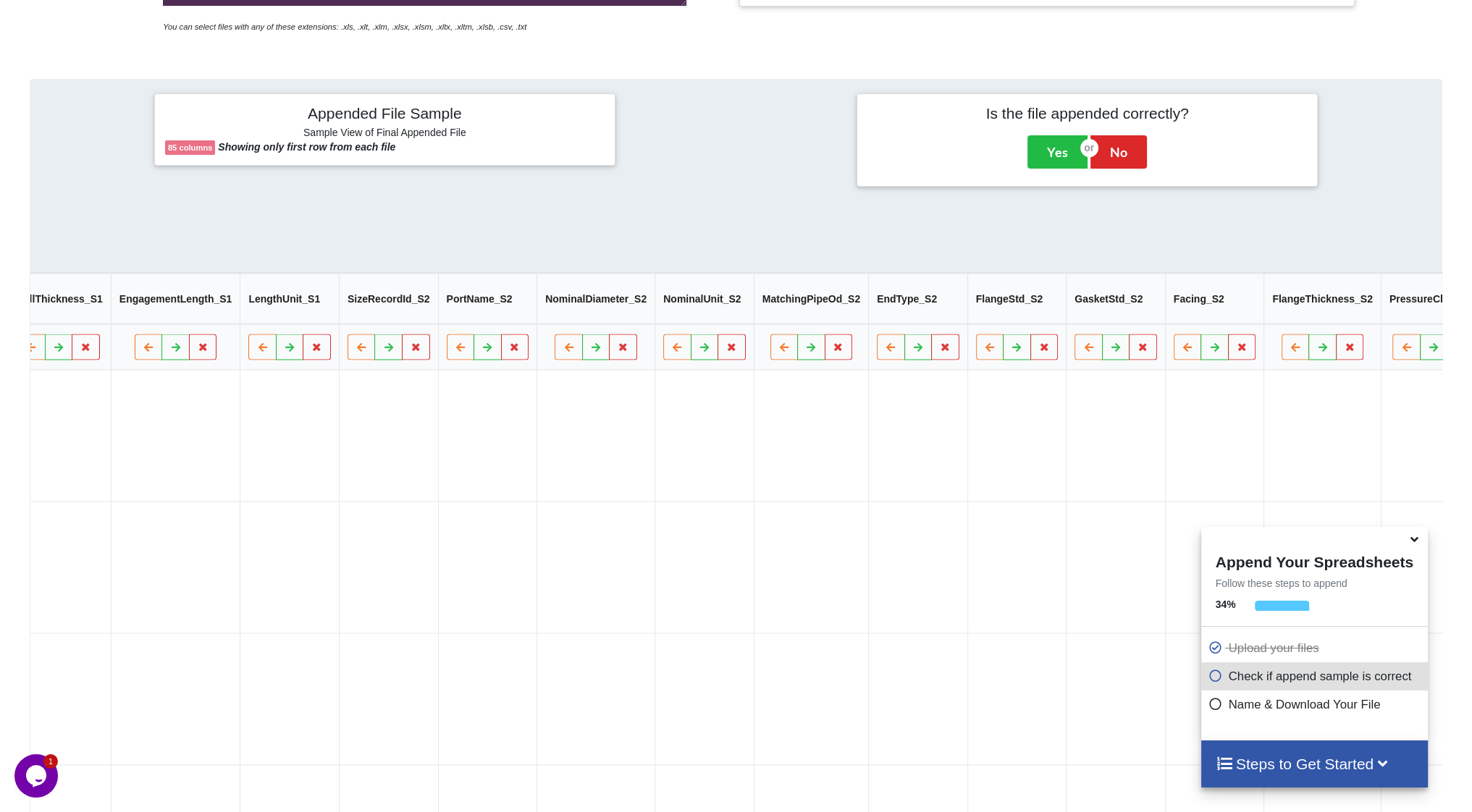
click at [1324, 318] on button "Delete Column" at bounding box center [1313, 310] width 97 height 26
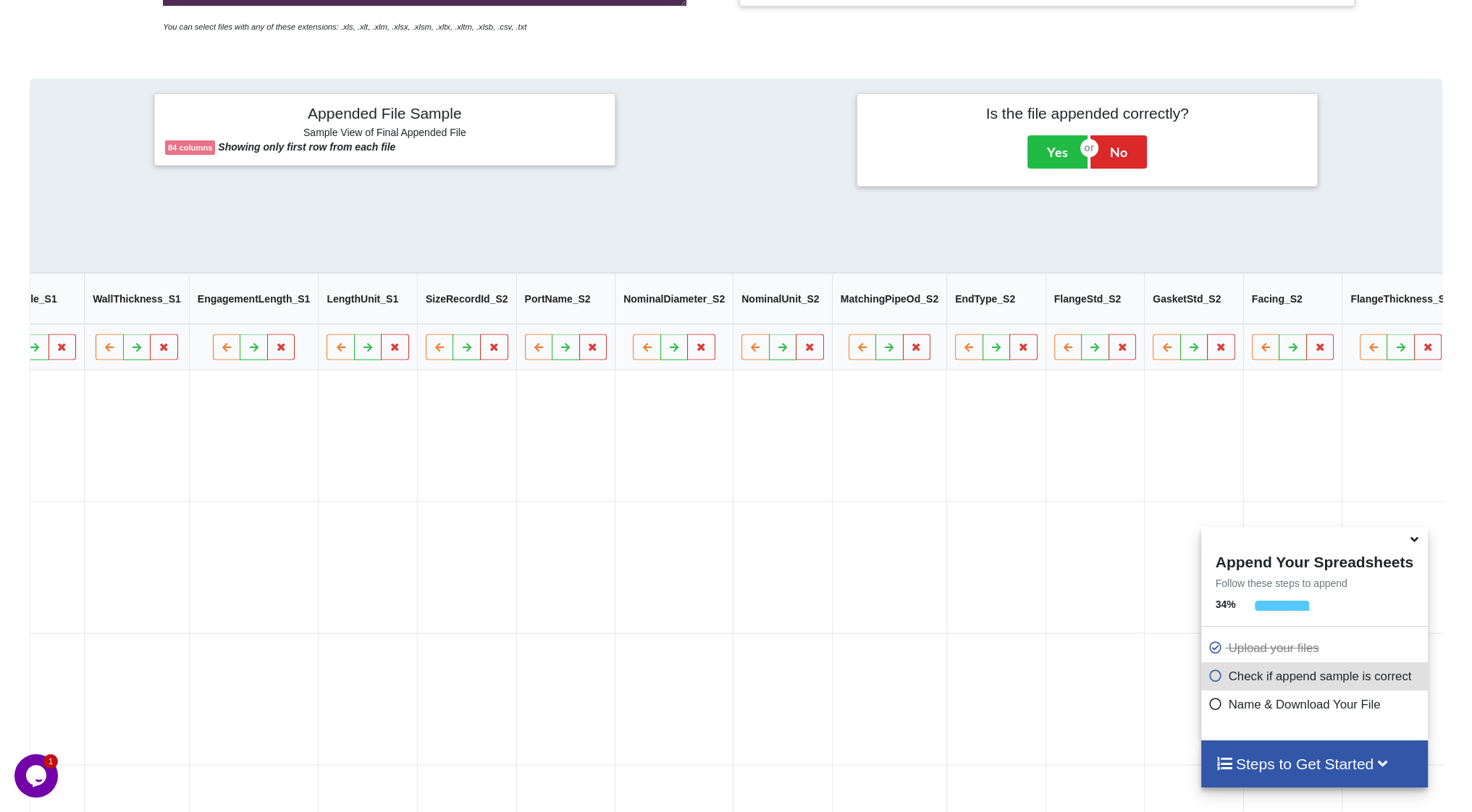
click at [1320, 312] on button "Delete Column" at bounding box center [1302, 310] width 97 height 26
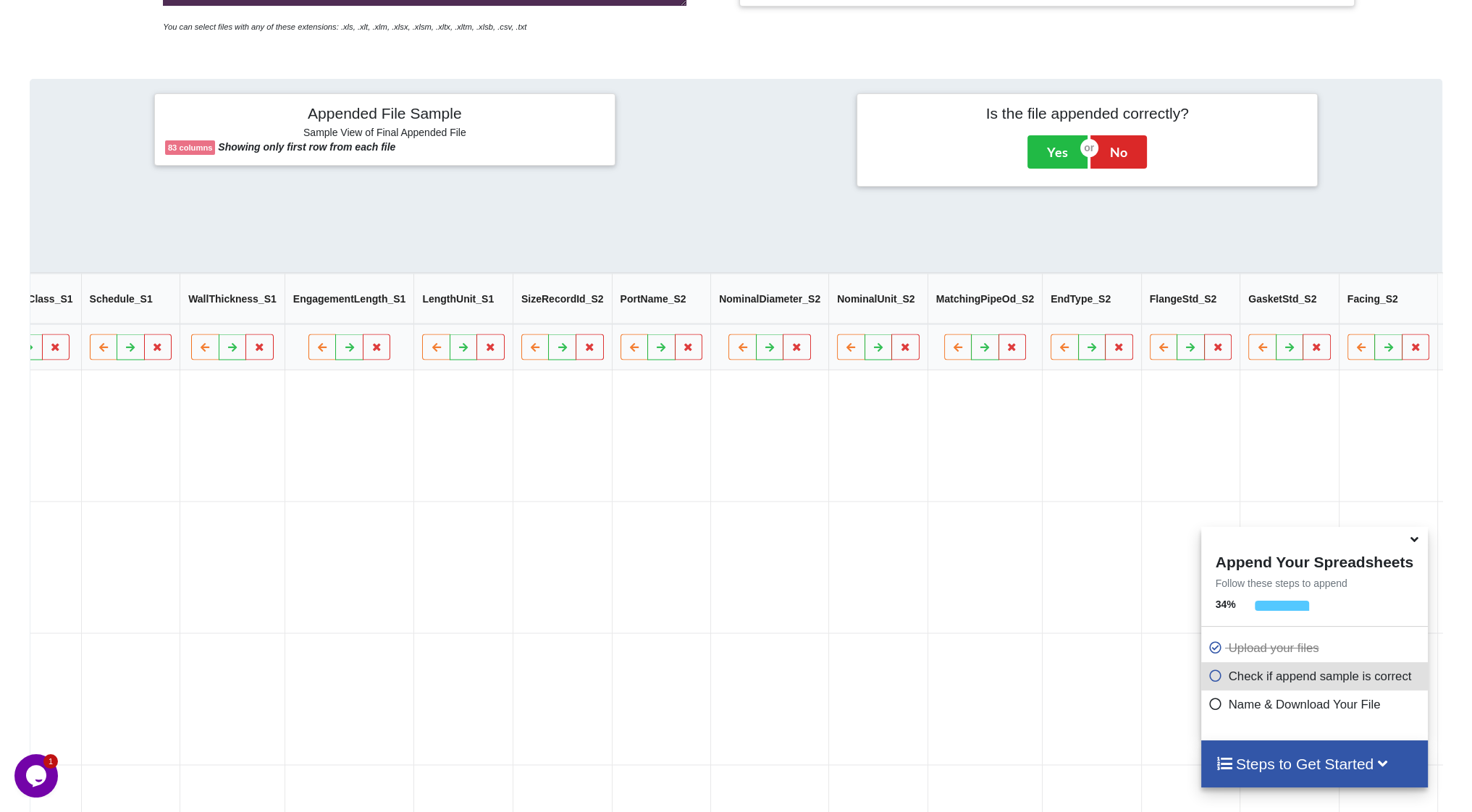
click at [1329, 323] on div "Delete Column Keep" at bounding box center [1325, 311] width 177 height 45
click at [1302, 312] on button "Delete Column" at bounding box center [1297, 310] width 97 height 26
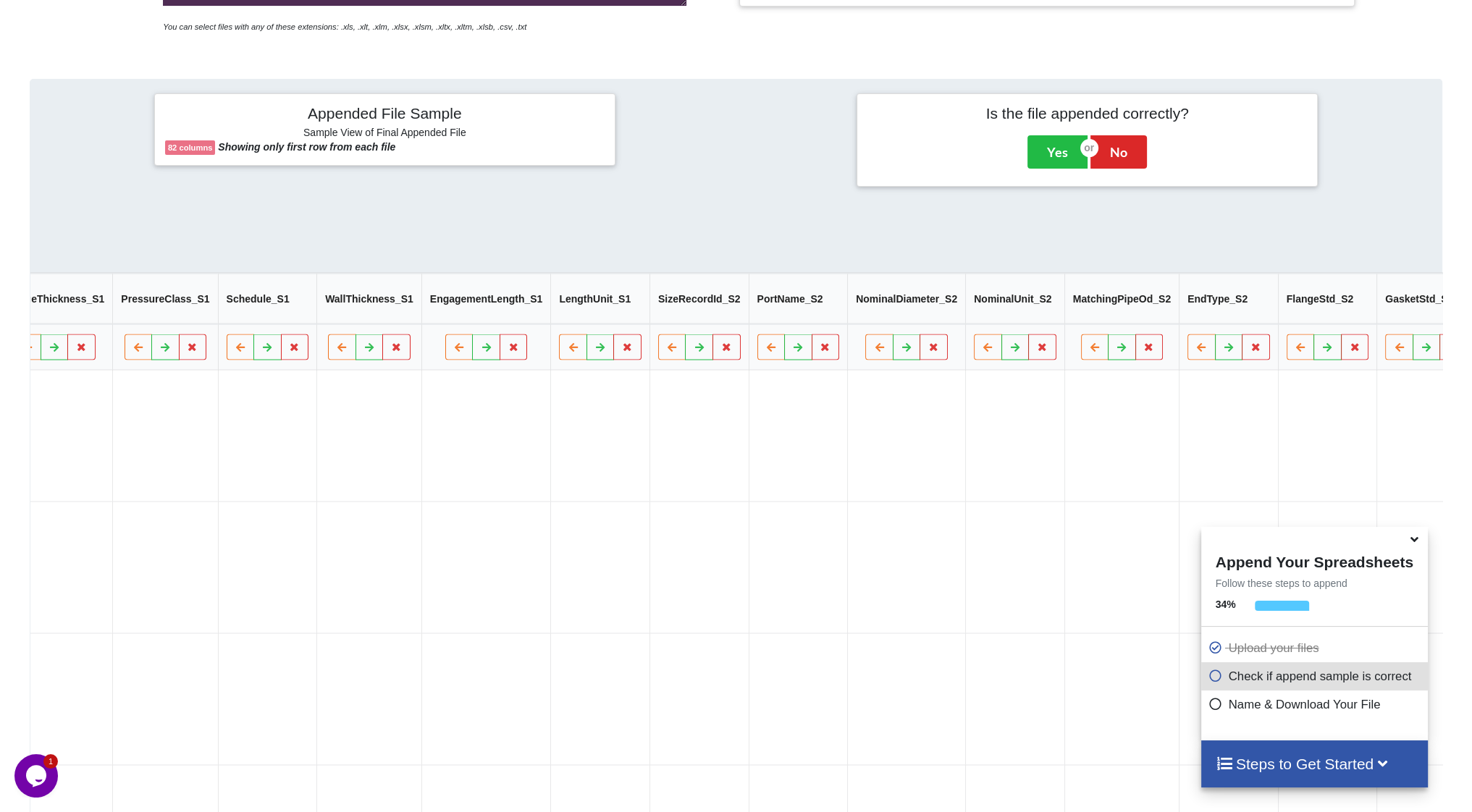
click at [1317, 312] on button "Delete Column" at bounding box center [1315, 310] width 97 height 26
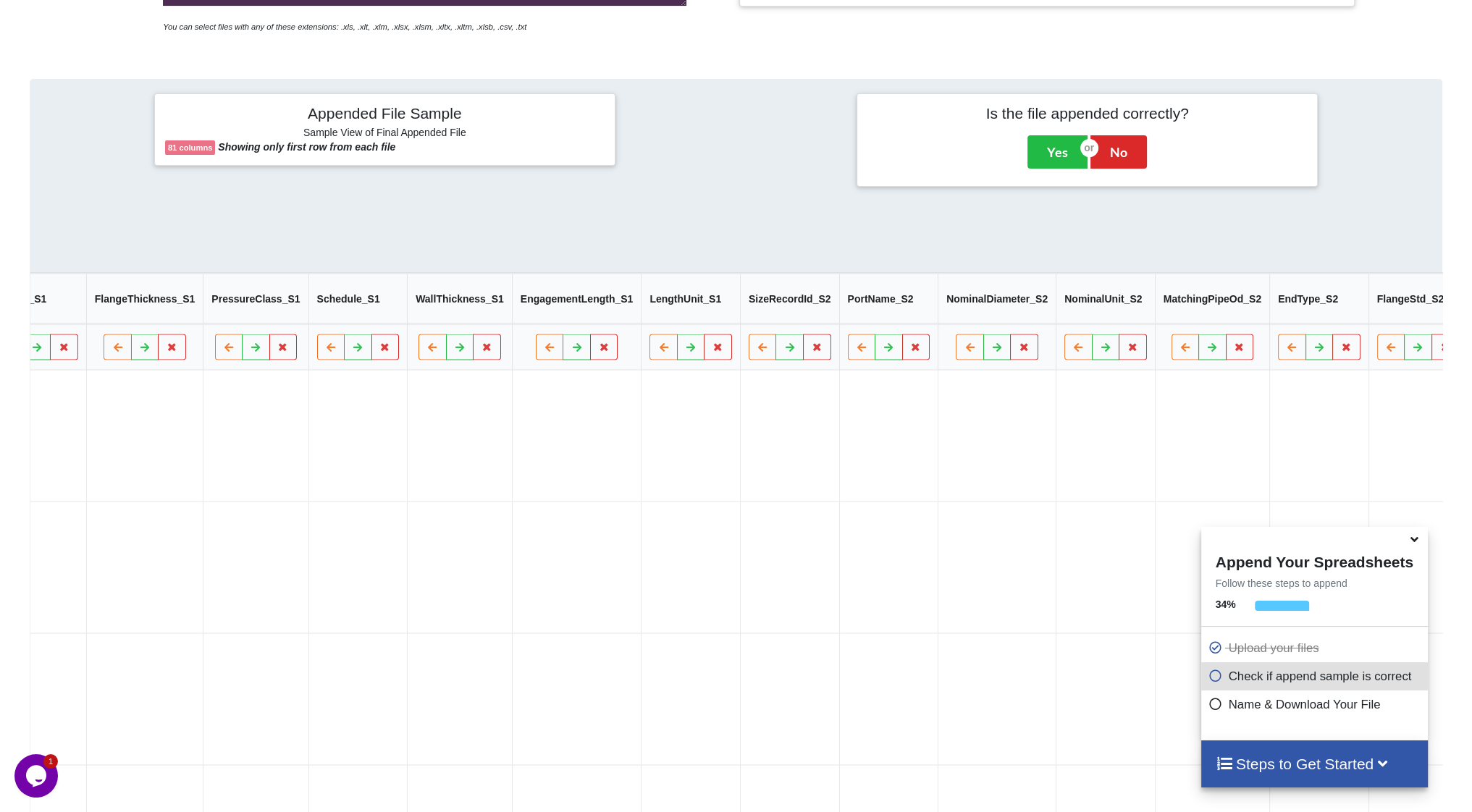
drag, startPoint x: 1317, startPoint y: 313, endPoint x: 1336, endPoint y: 324, distance: 22.0
click at [1317, 312] on button "Delete Column" at bounding box center [1311, 310] width 97 height 26
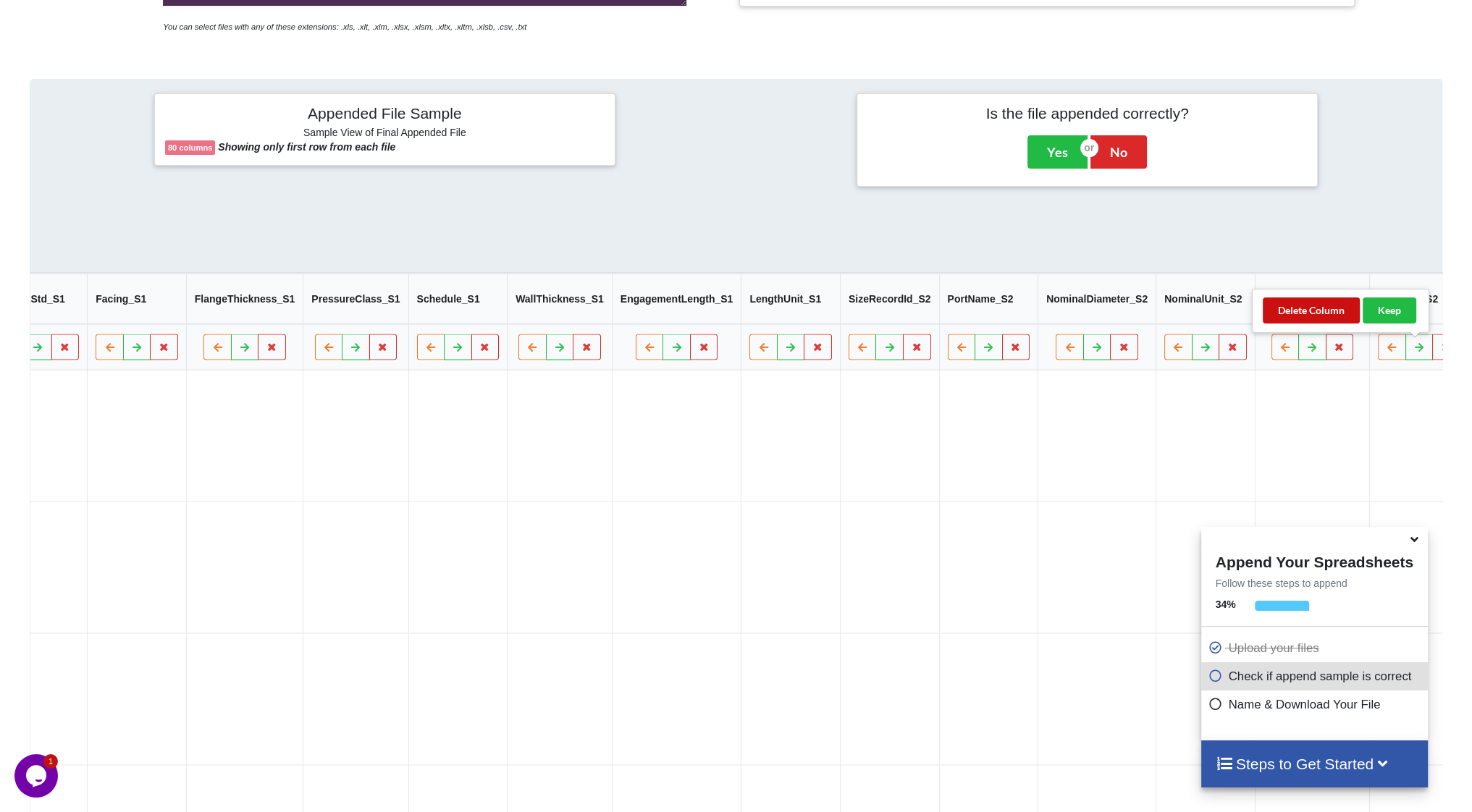
click at [1310, 297] on button "Delete Column" at bounding box center [1312, 310] width 97 height 26
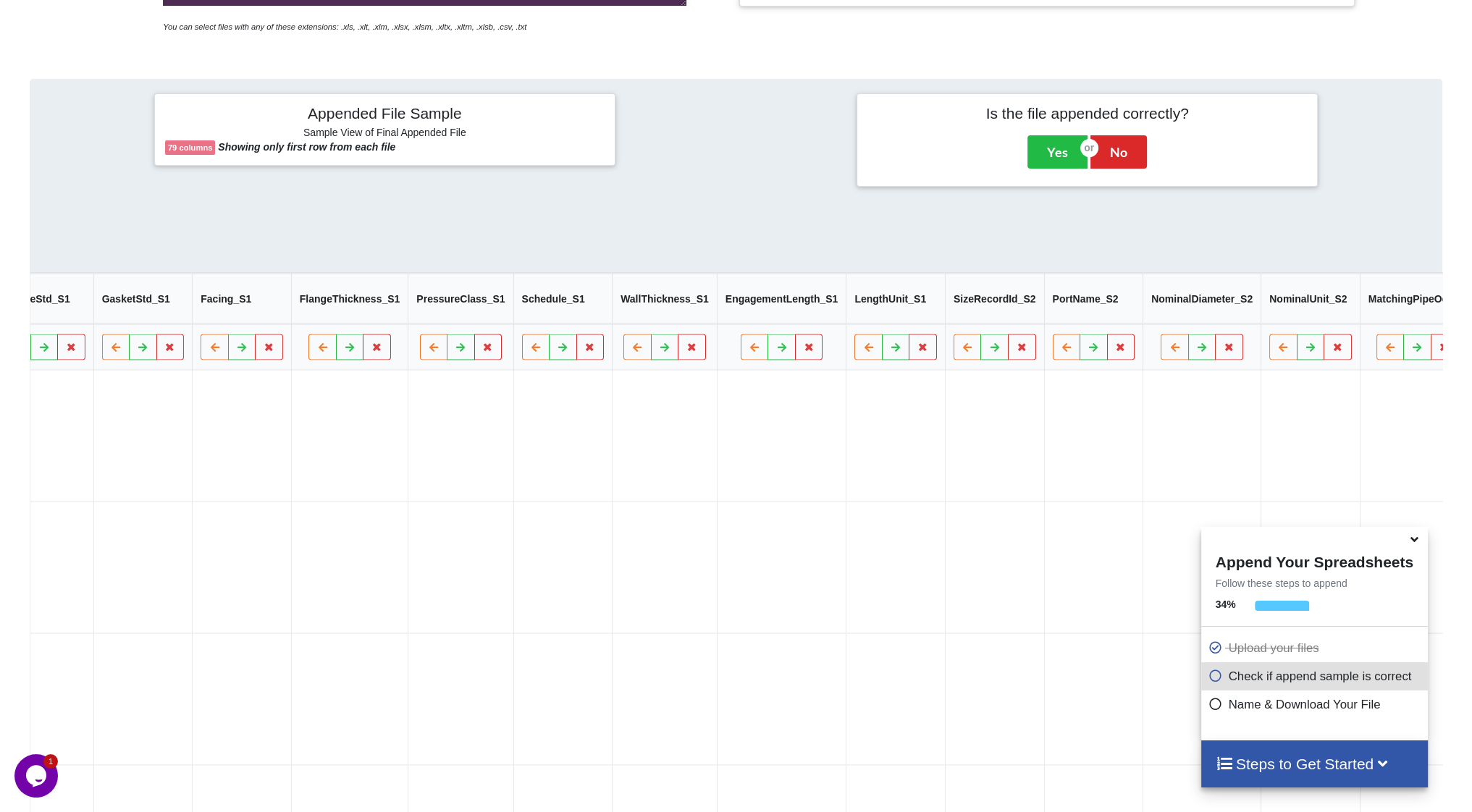
click at [1301, 306] on button "Delete Column" at bounding box center [1315, 310] width 97 height 26
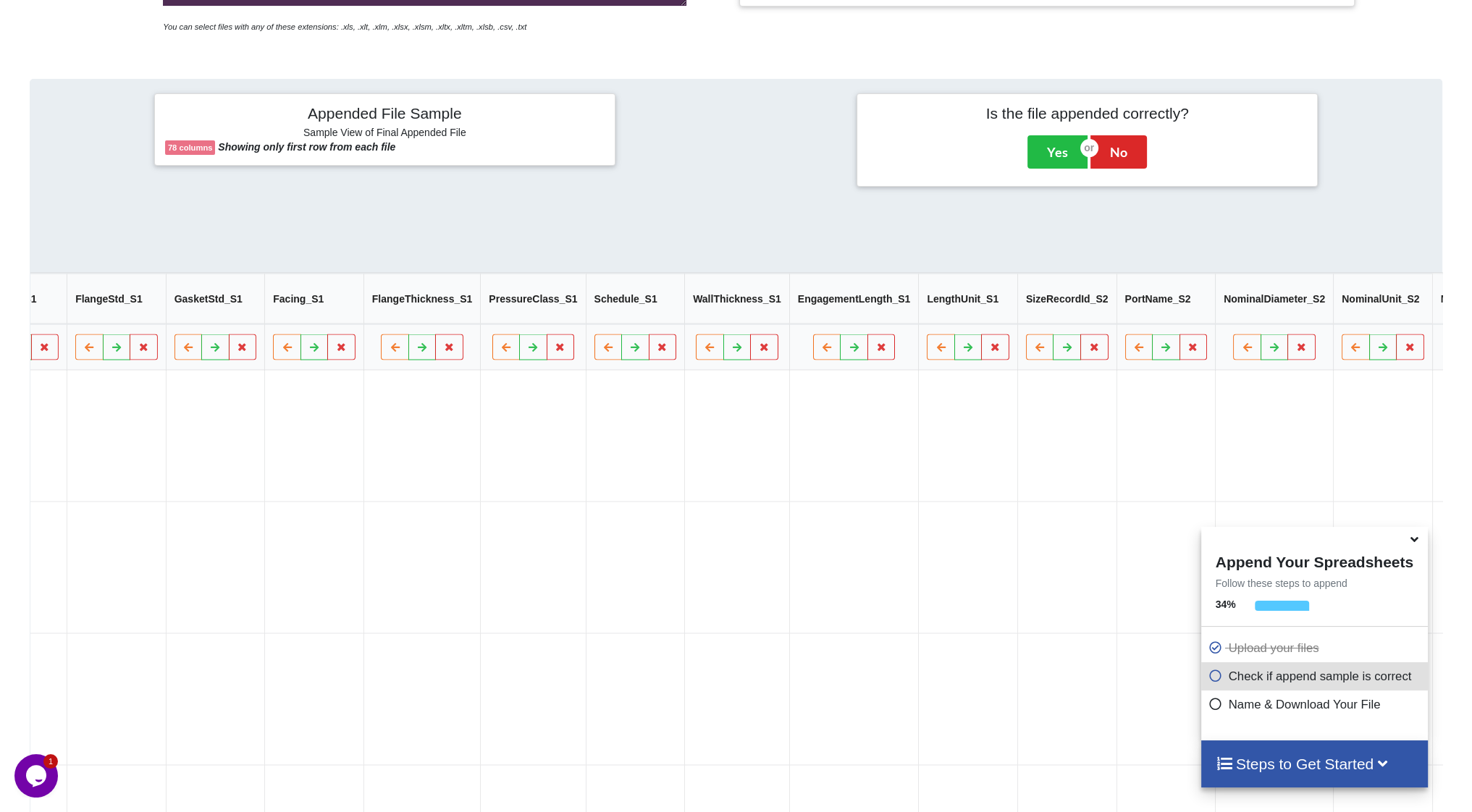
click at [1289, 301] on button "Delete Column" at bounding box center [1295, 310] width 97 height 26
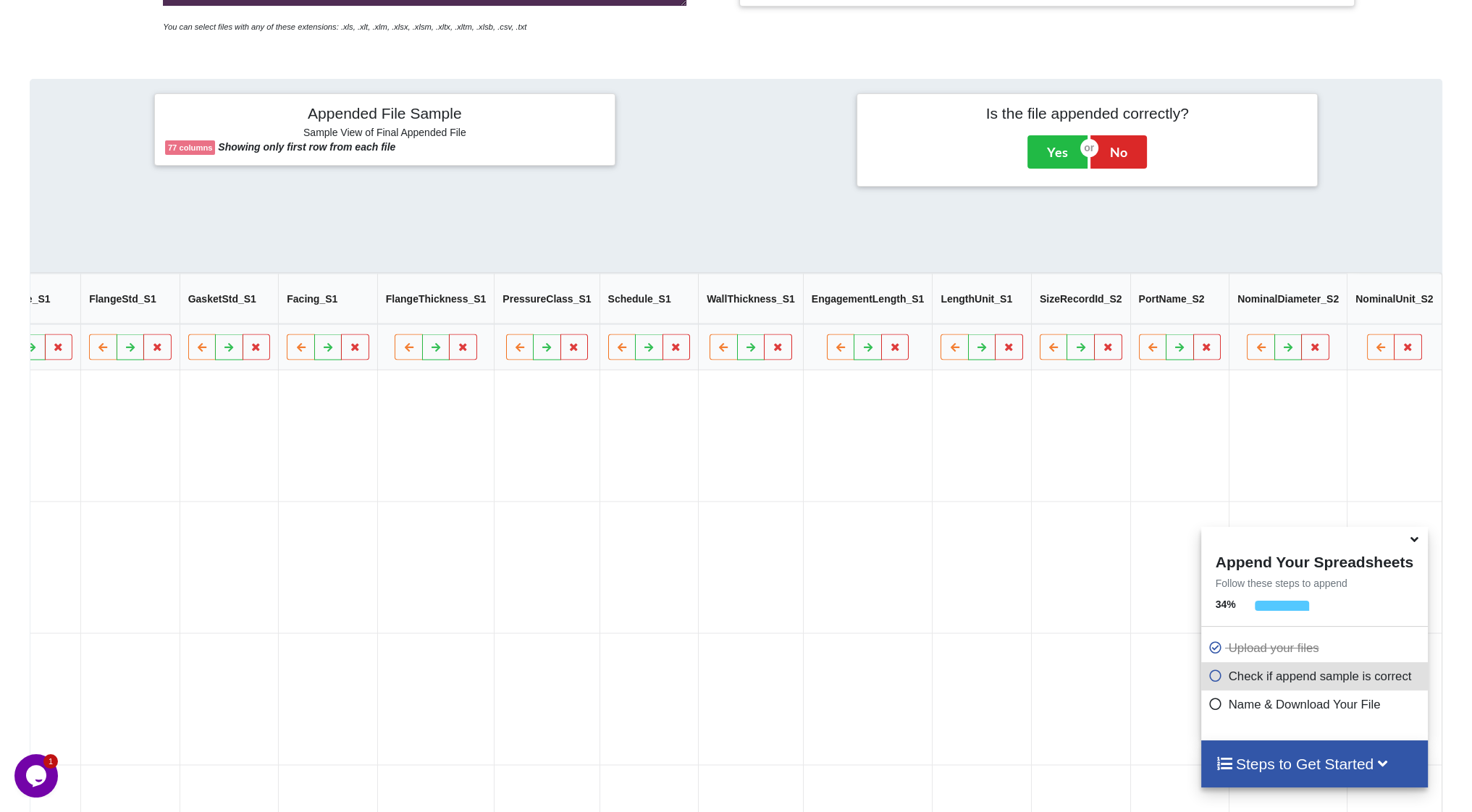
scroll to position [0, 6597]
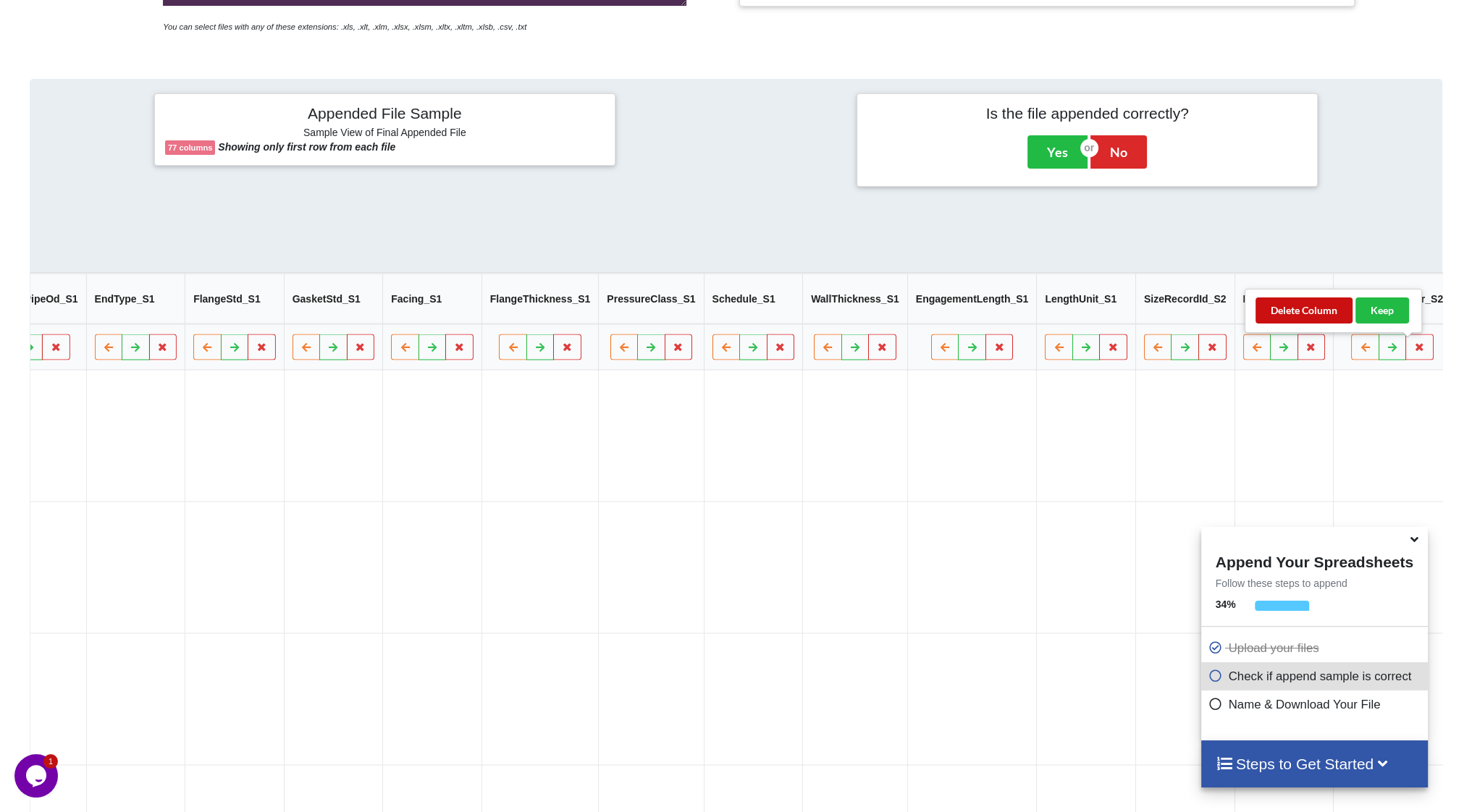
click at [1301, 308] on button "Delete Column" at bounding box center [1304, 310] width 97 height 26
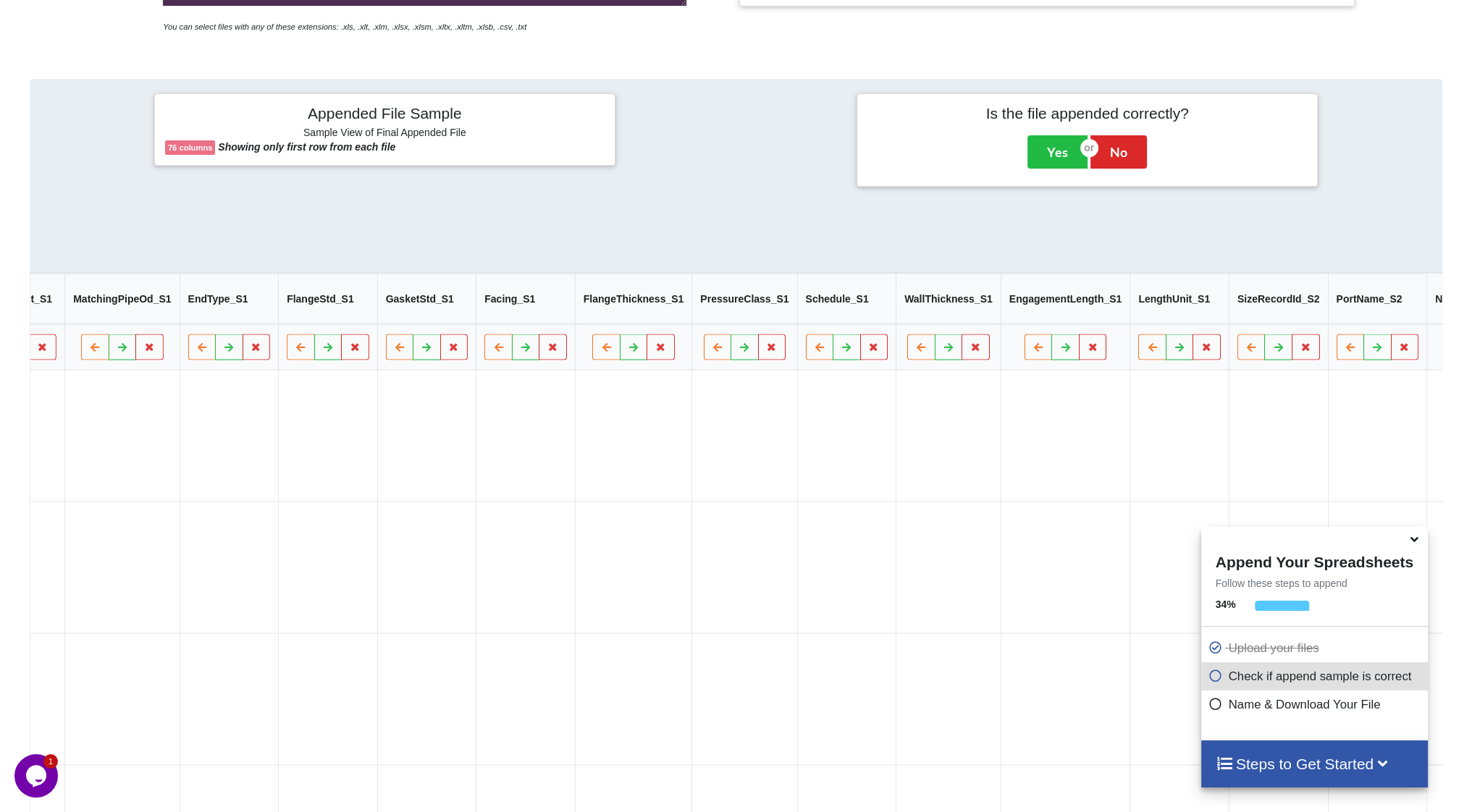
click at [1471, 351] on icon at bounding box center [1500, 347] width 13 height 8
click at [1309, 312] on button "Delete Column" at bounding box center [1292, 310] width 97 height 26
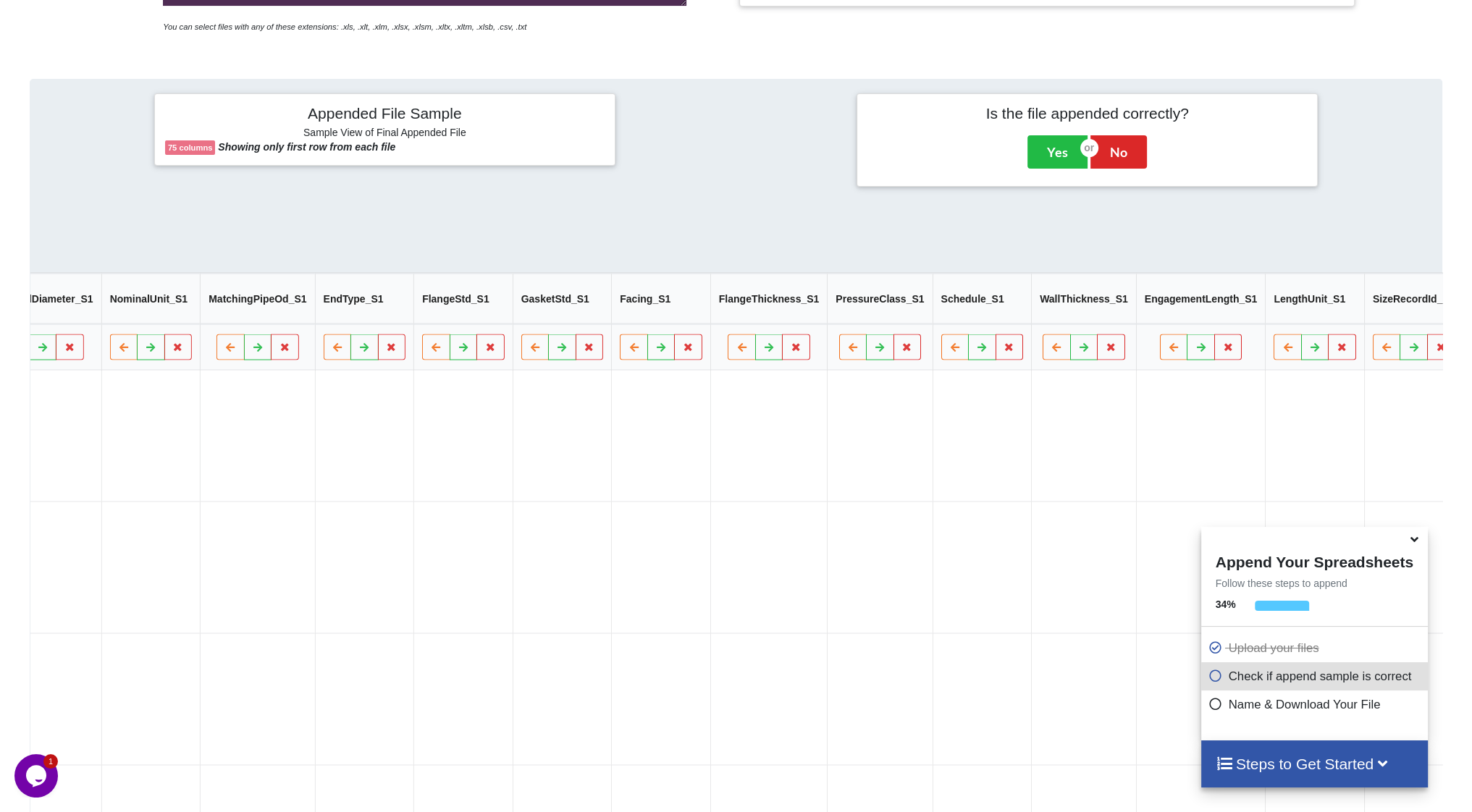
click at [1295, 311] on button "Delete Column" at bounding box center [1311, 310] width 97 height 26
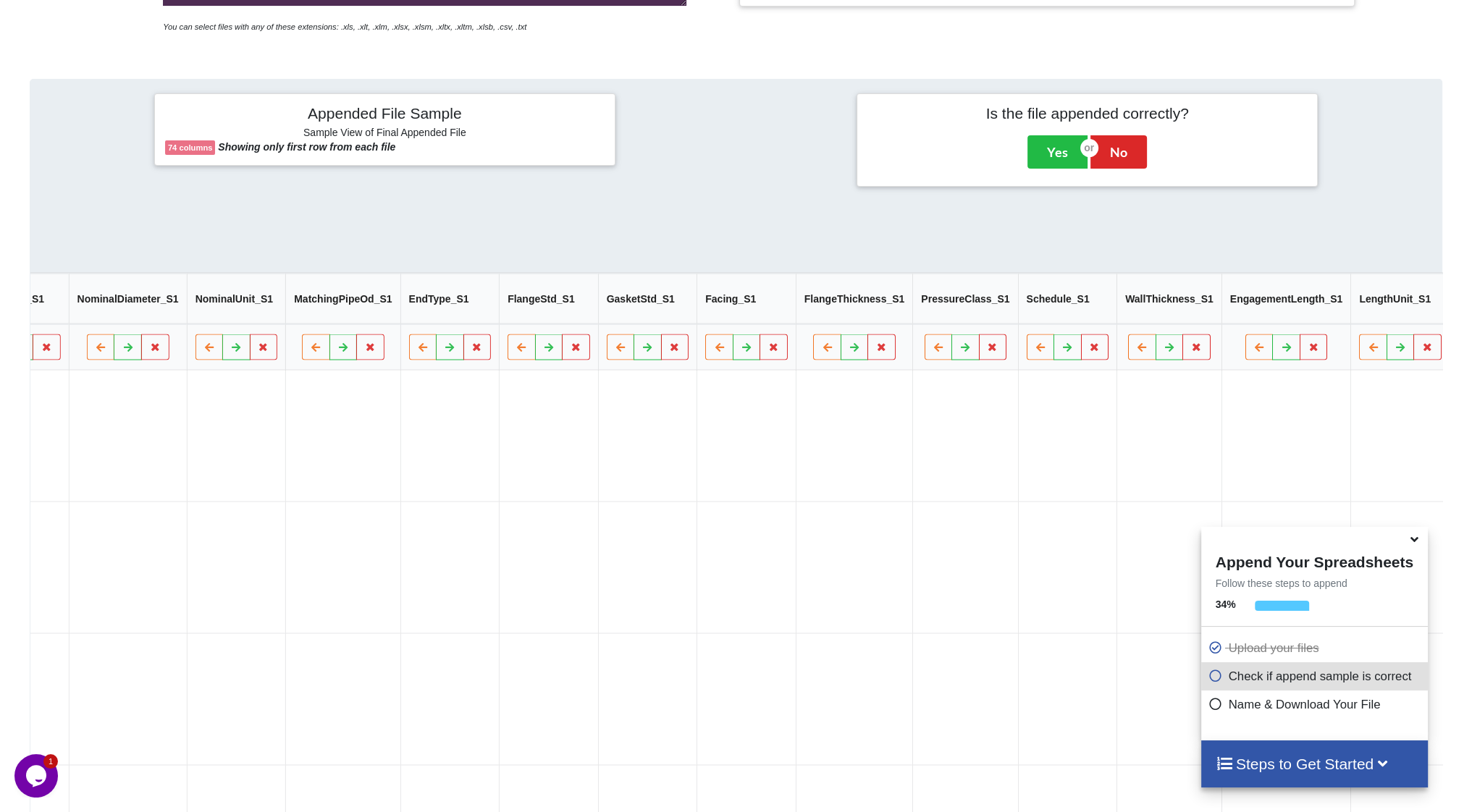
click at [1300, 312] on button "Delete Column" at bounding box center [1304, 310] width 97 height 26
click at [356, 349] on button at bounding box center [370, 347] width 29 height 26
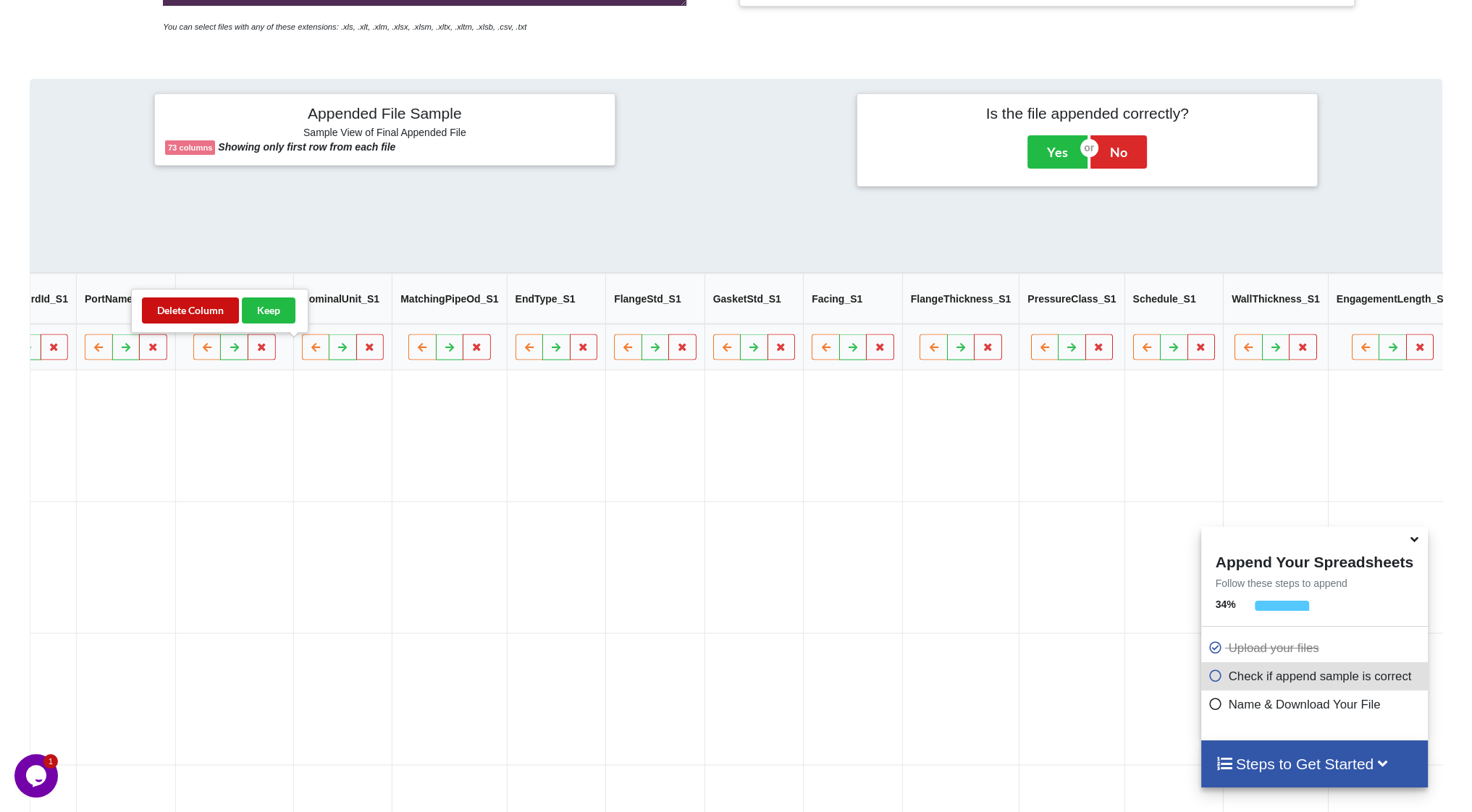
click at [217, 312] on button "Delete Column" at bounding box center [191, 310] width 97 height 26
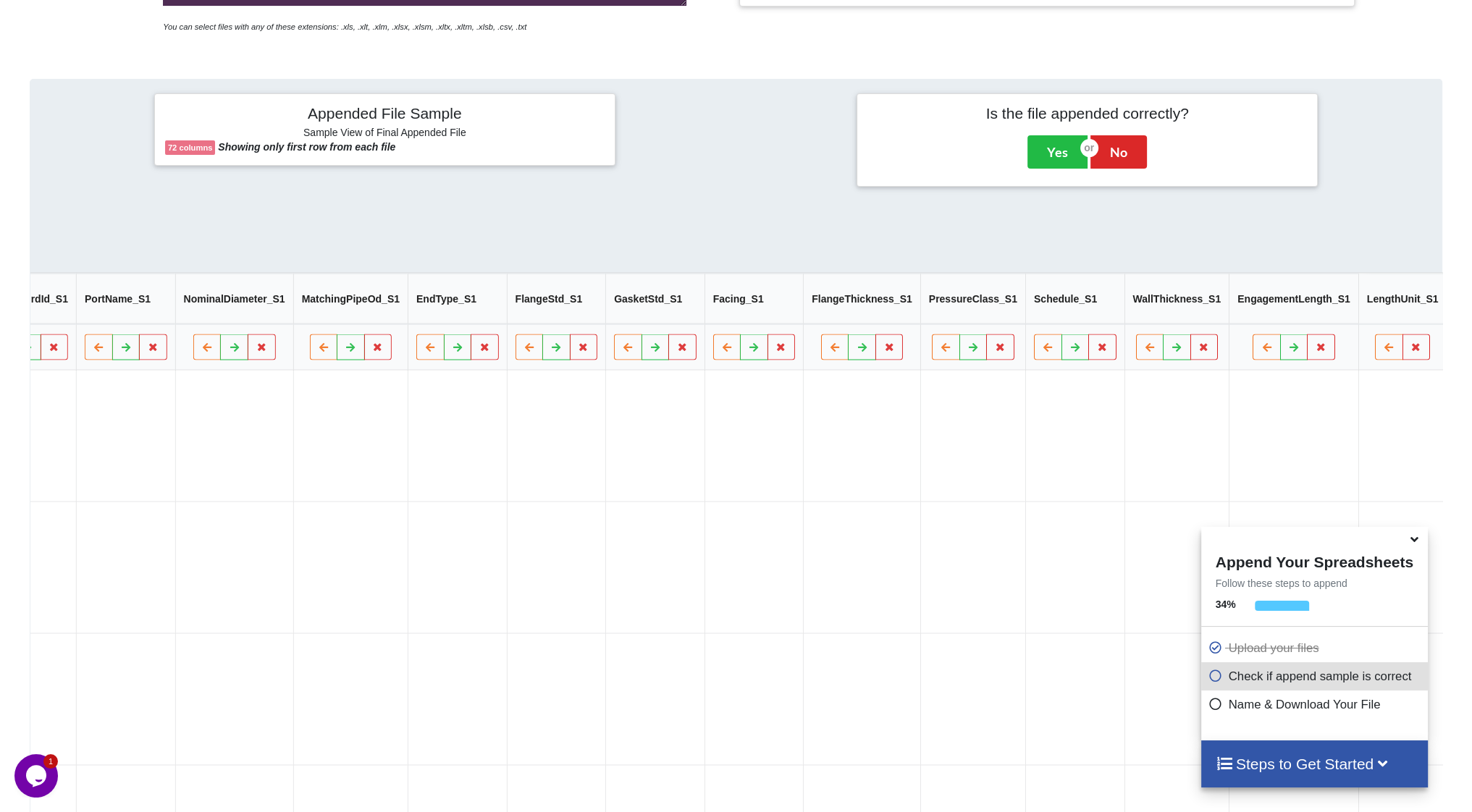
scroll to position [0, 6077]
drag, startPoint x: 286, startPoint y: 350, endPoint x: 278, endPoint y: 339, distance: 13.6
click at [354, 349] on icon at bounding box center [360, 347] width 13 height 8
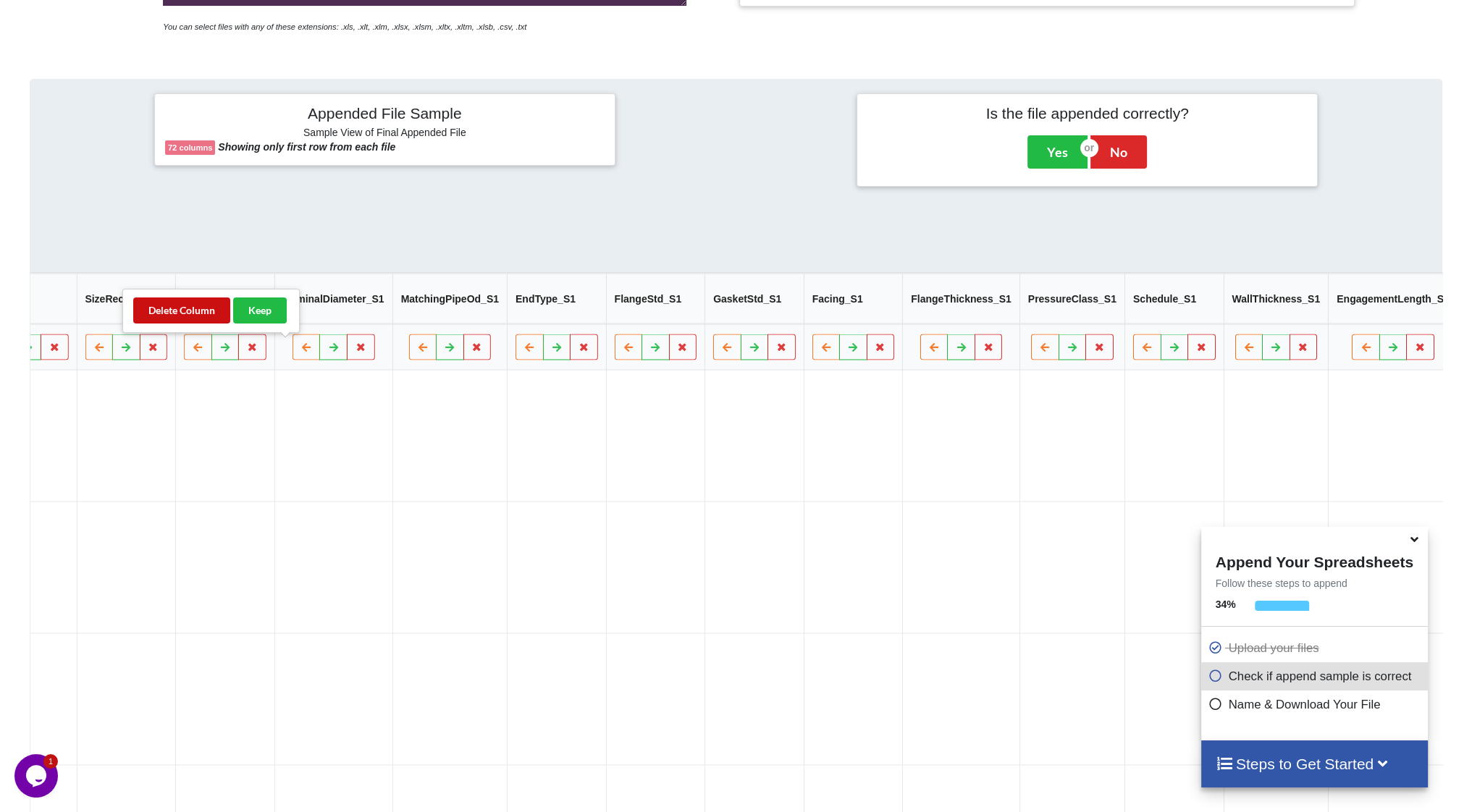
click at [204, 304] on button "Delete Column" at bounding box center [182, 310] width 97 height 26
click at [364, 347] on icon at bounding box center [369, 347] width 13 height 8
click at [220, 312] on button "Delete Column" at bounding box center [191, 310] width 97 height 26
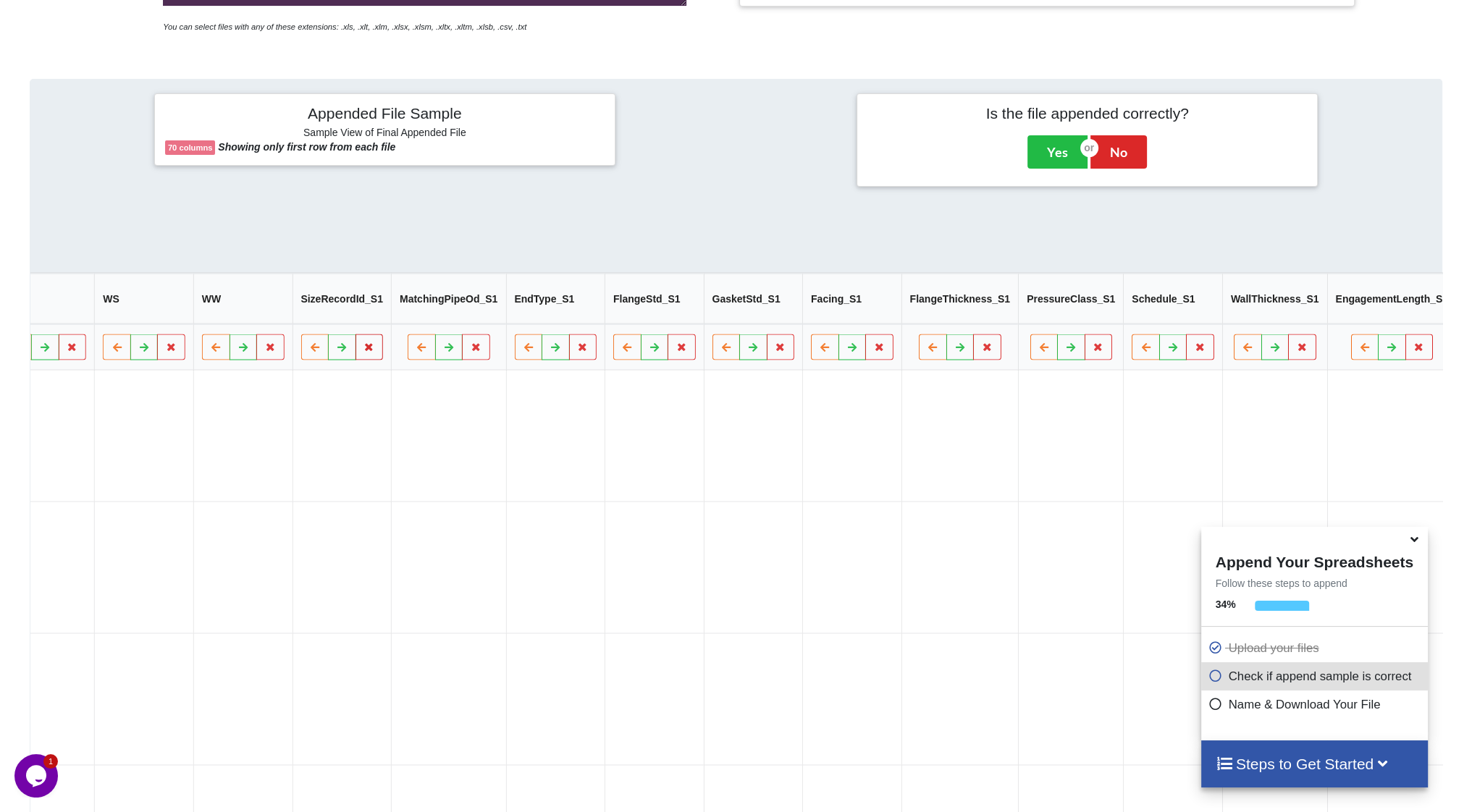
click at [364, 350] on icon at bounding box center [369, 347] width 13 height 8
click at [226, 314] on button "Delete Column" at bounding box center [191, 310] width 97 height 26
click at [363, 350] on icon at bounding box center [369, 347] width 13 height 8
drag, startPoint x: 217, startPoint y: 318, endPoint x: 233, endPoint y: 323, distance: 16.8
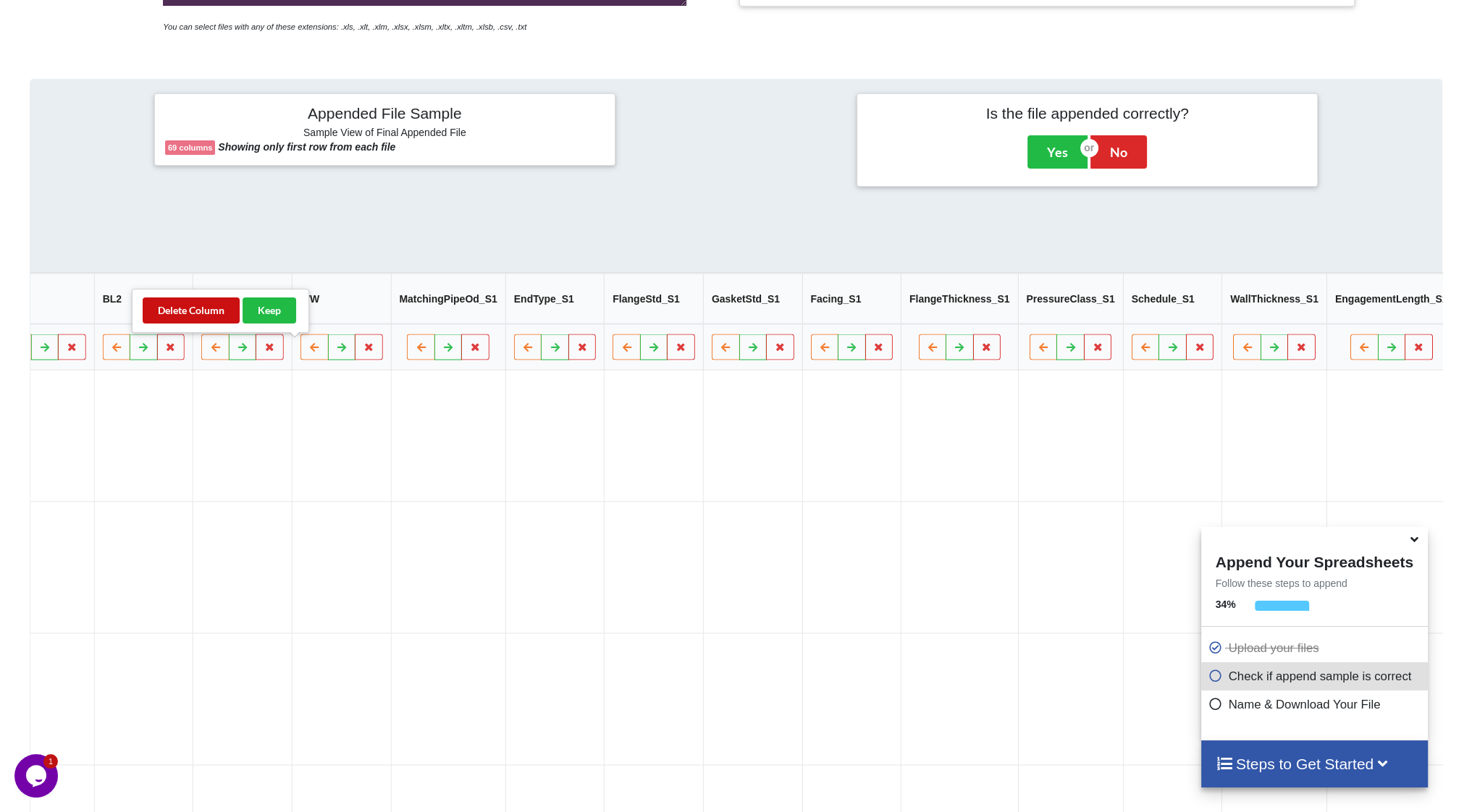
click at [219, 318] on button "Delete Column" at bounding box center [191, 310] width 97 height 26
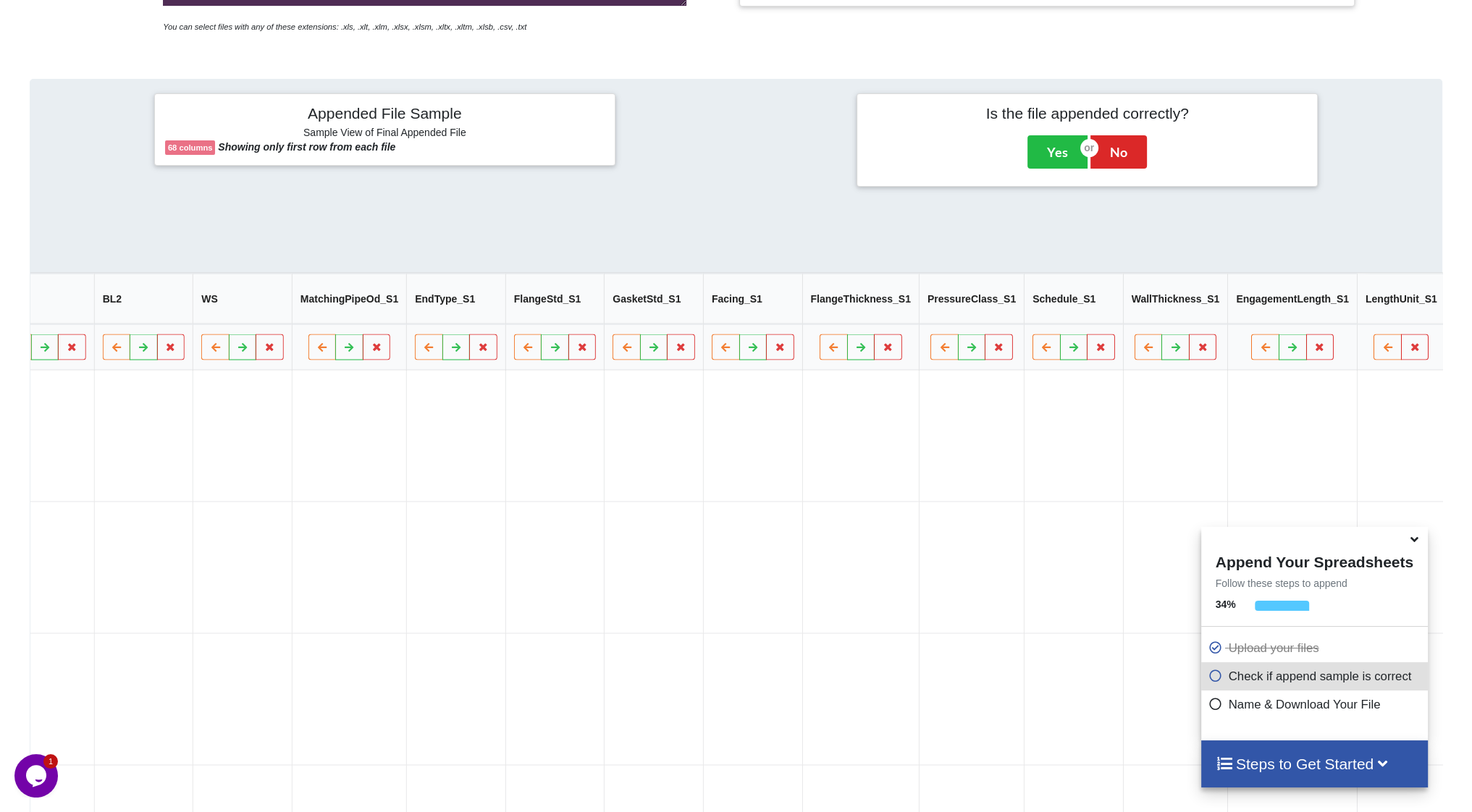
scroll to position [0, 5665]
click at [354, 354] on button at bounding box center [369, 347] width 29 height 26
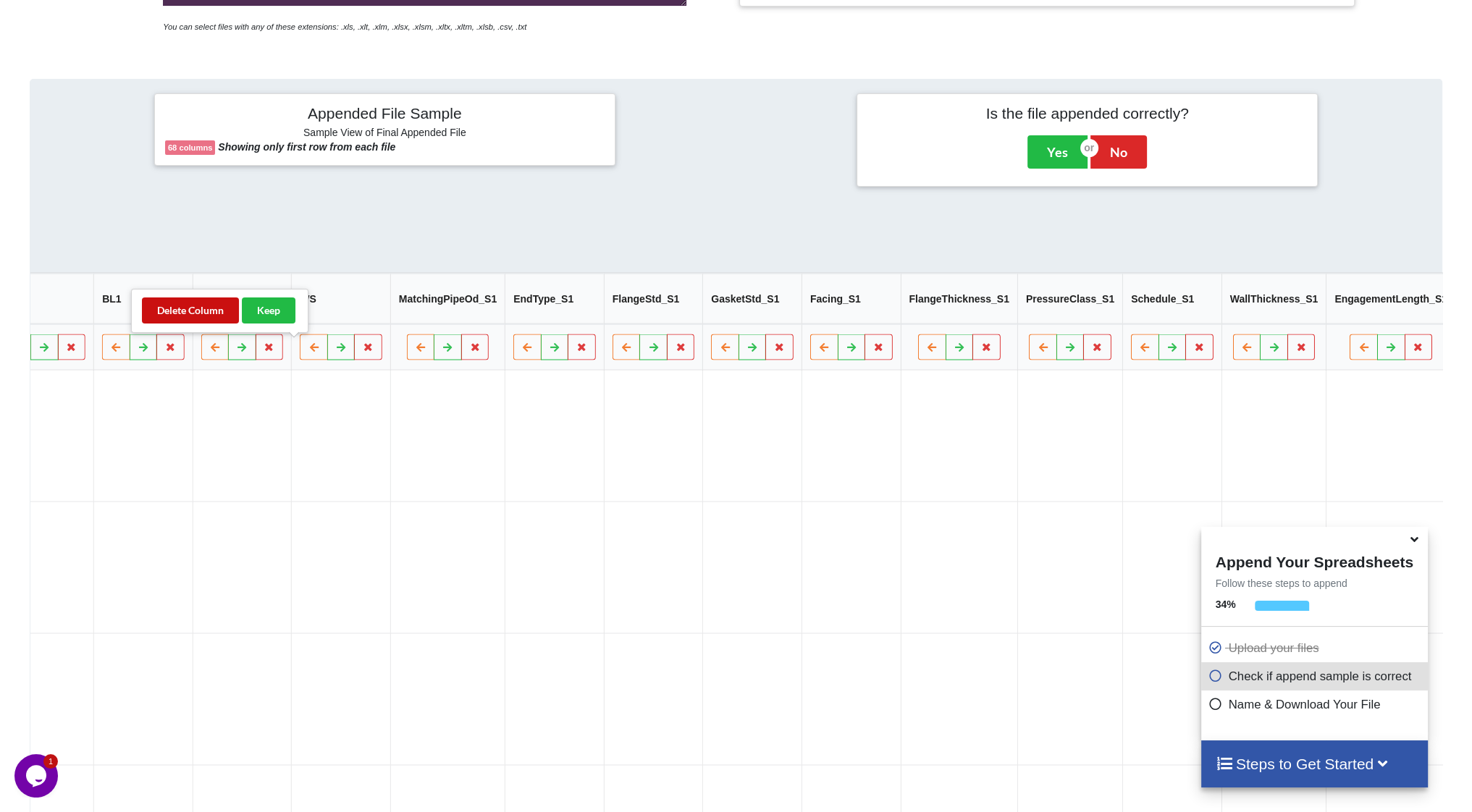
drag, startPoint x: 211, startPoint y: 317, endPoint x: 237, endPoint y: 327, distance: 27.9
click at [212, 317] on button "Delete Column" at bounding box center [191, 310] width 97 height 26
click at [362, 351] on icon at bounding box center [368, 347] width 13 height 8
click at [214, 315] on button "Delete Column" at bounding box center [191, 310] width 97 height 26
click at [354, 354] on button at bounding box center [369, 347] width 29 height 26
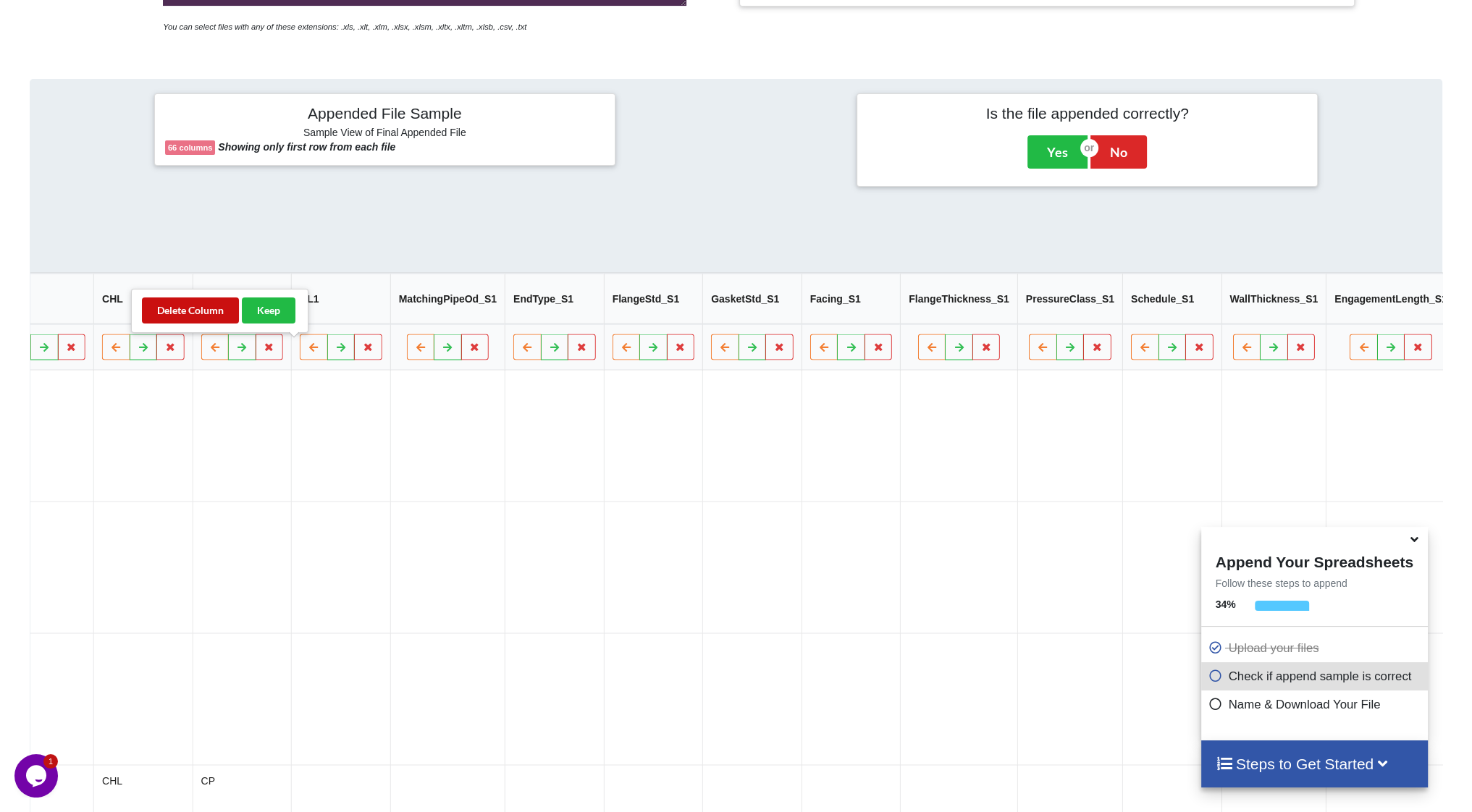
click at [212, 313] on button "Delete Column" at bounding box center [191, 310] width 97 height 26
click at [362, 351] on icon at bounding box center [368, 347] width 13 height 8
drag, startPoint x: 220, startPoint y: 316, endPoint x: 231, endPoint y: 321, distance: 12.1
click at [221, 316] on button "Delete Column" at bounding box center [191, 310] width 97 height 26
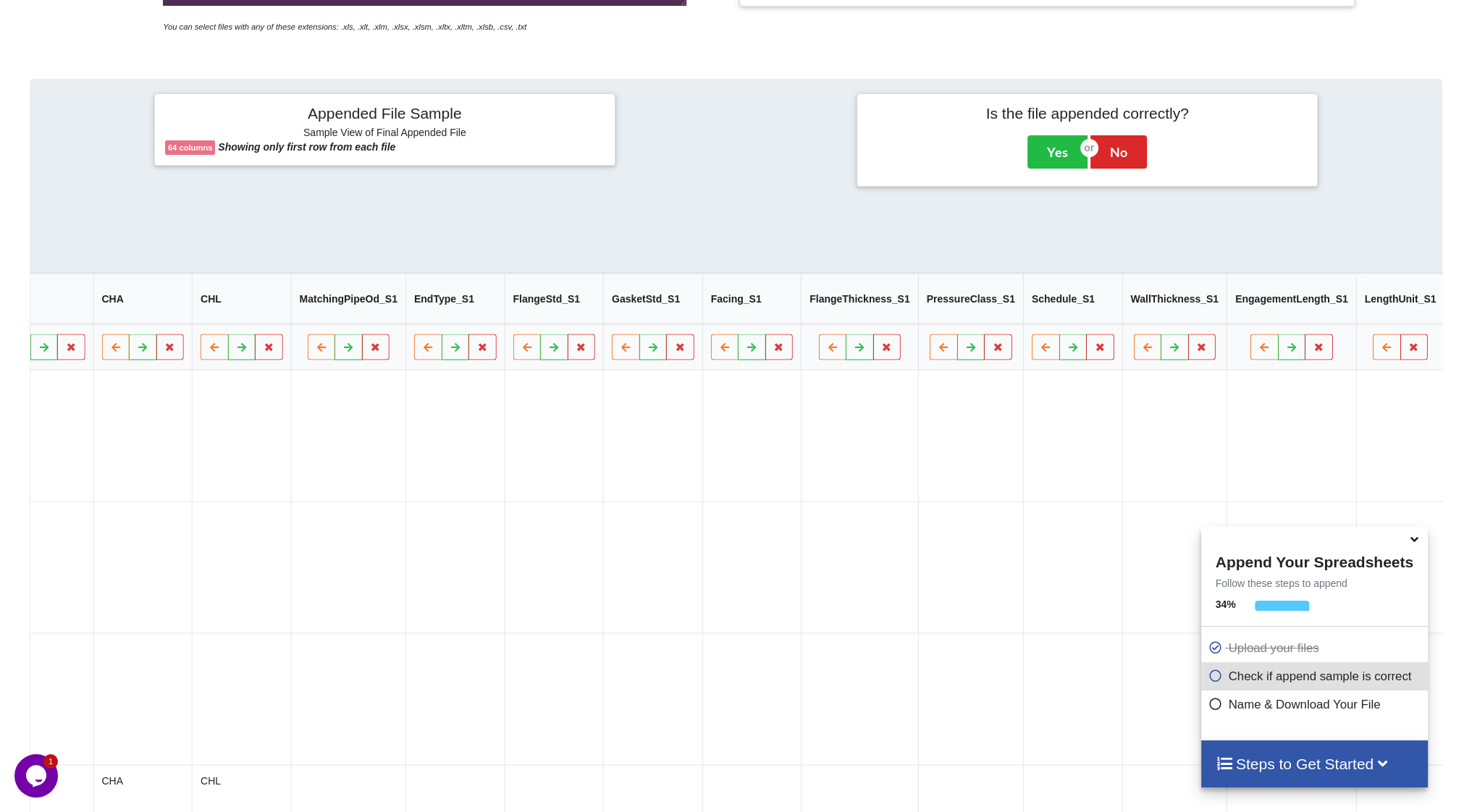
scroll to position [0, 5269]
click at [354, 358] on button at bounding box center [369, 347] width 29 height 26
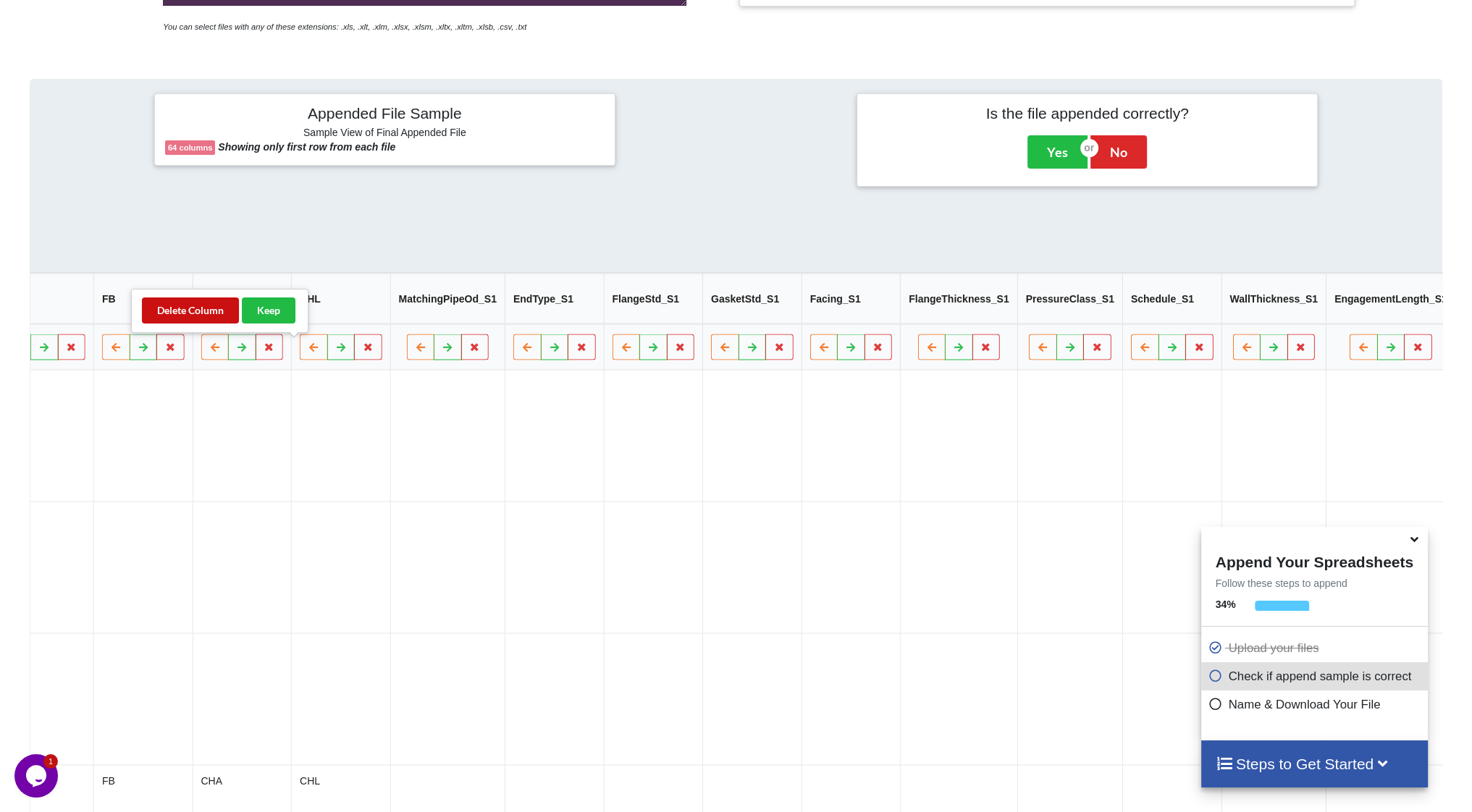
click at [217, 318] on button "Delete Column" at bounding box center [191, 310] width 97 height 26
click at [312, 356] on th at bounding box center [341, 347] width 99 height 46
click at [362, 351] on icon at bounding box center [368, 347] width 13 height 8
click at [212, 316] on button "Delete Column" at bounding box center [191, 310] width 97 height 26
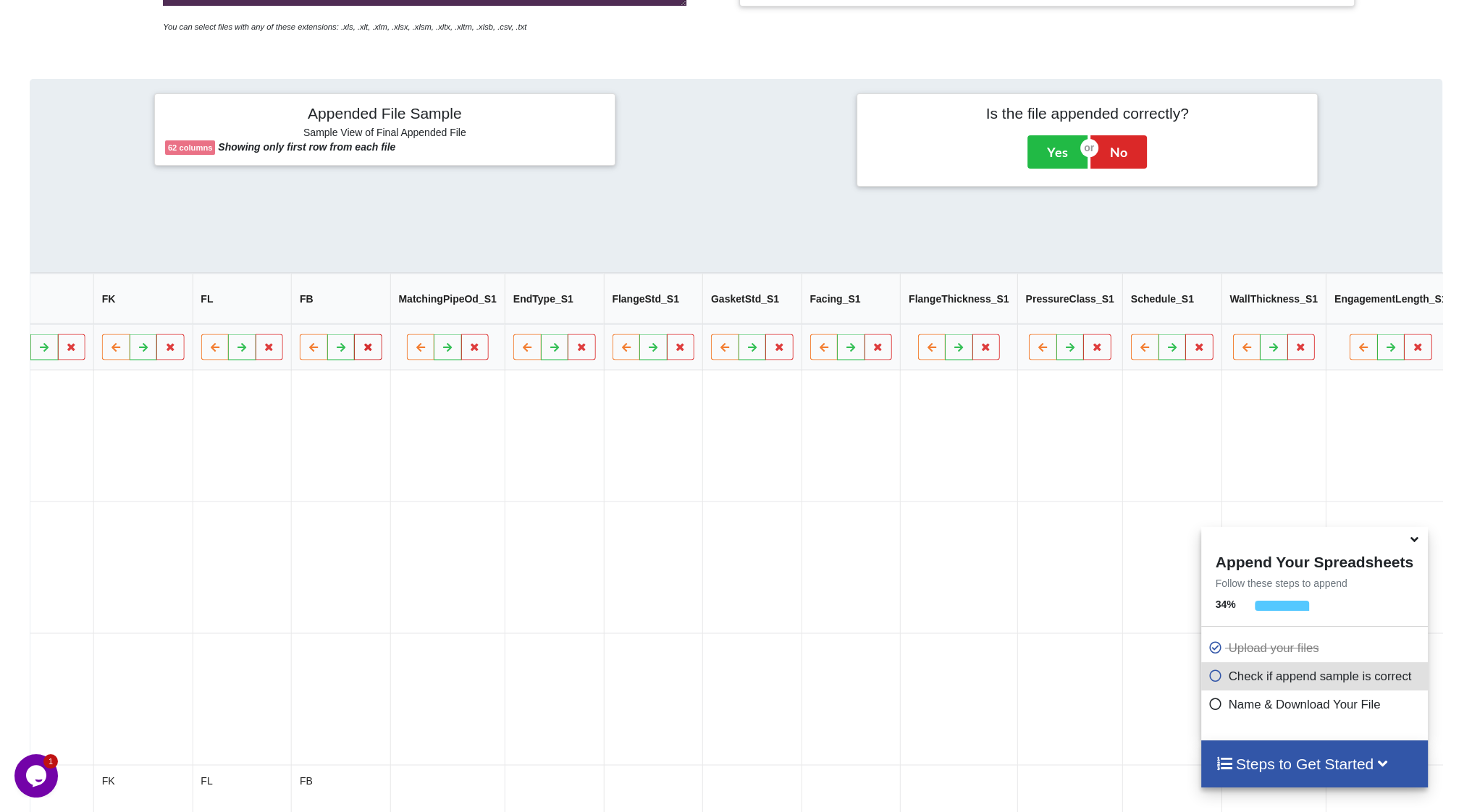
click at [362, 349] on icon at bounding box center [368, 347] width 13 height 8
click at [207, 308] on button "Delete Column" at bounding box center [191, 310] width 97 height 26
drag, startPoint x: 288, startPoint y: 348, endPoint x: 270, endPoint y: 338, distance: 20.6
click at [362, 348] on icon at bounding box center [368, 347] width 13 height 8
drag, startPoint x: 223, startPoint y: 312, endPoint x: 232, endPoint y: 315, distance: 9.5
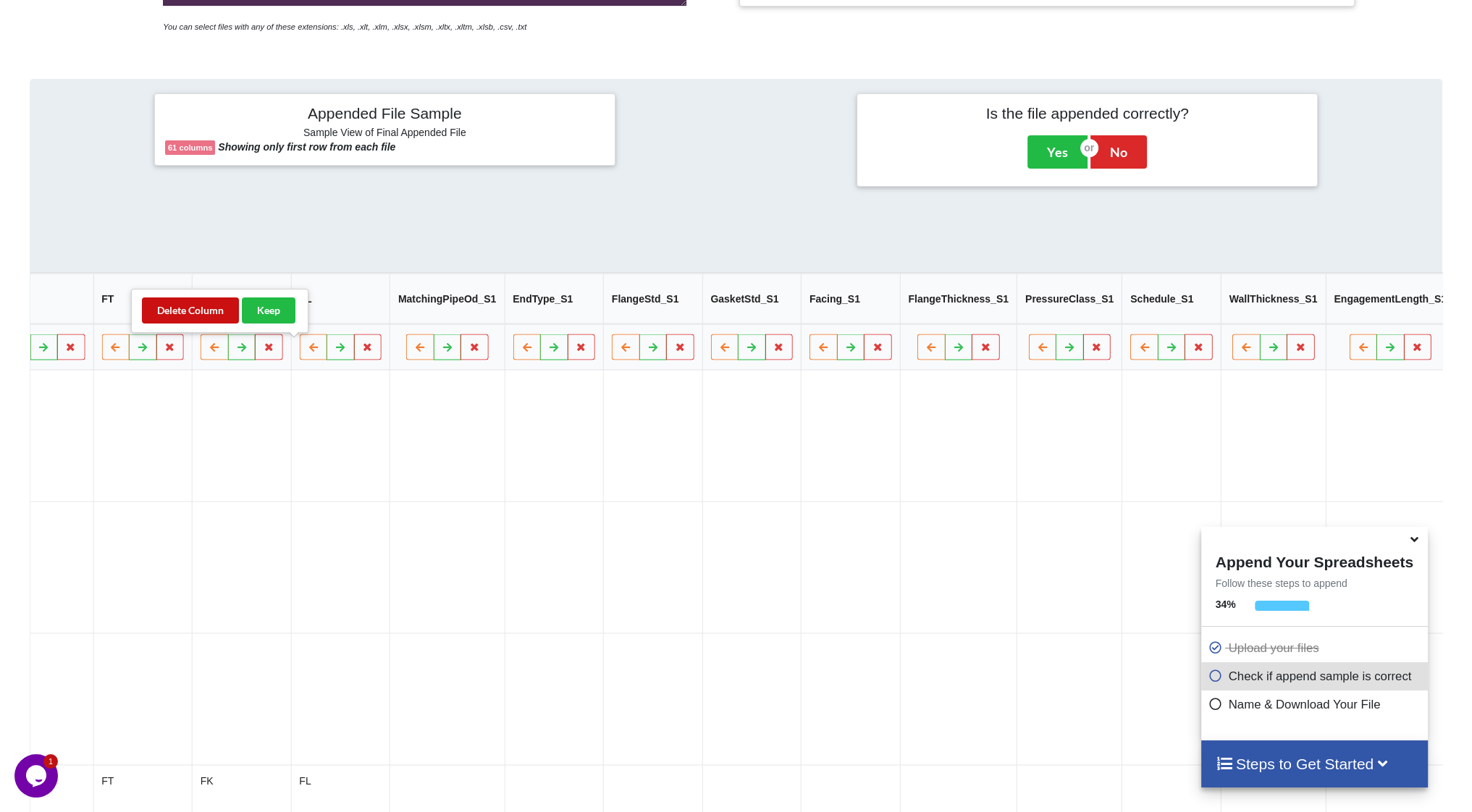
click at [223, 312] on button "Delete Column" at bounding box center [191, 310] width 97 height 26
click at [361, 351] on icon at bounding box center [367, 347] width 13 height 8
drag, startPoint x: 199, startPoint y: 311, endPoint x: 221, endPoint y: 320, distance: 23.8
click at [200, 311] on button "Delete Column" at bounding box center [191, 310] width 97 height 26
click at [354, 356] on button at bounding box center [369, 347] width 29 height 26
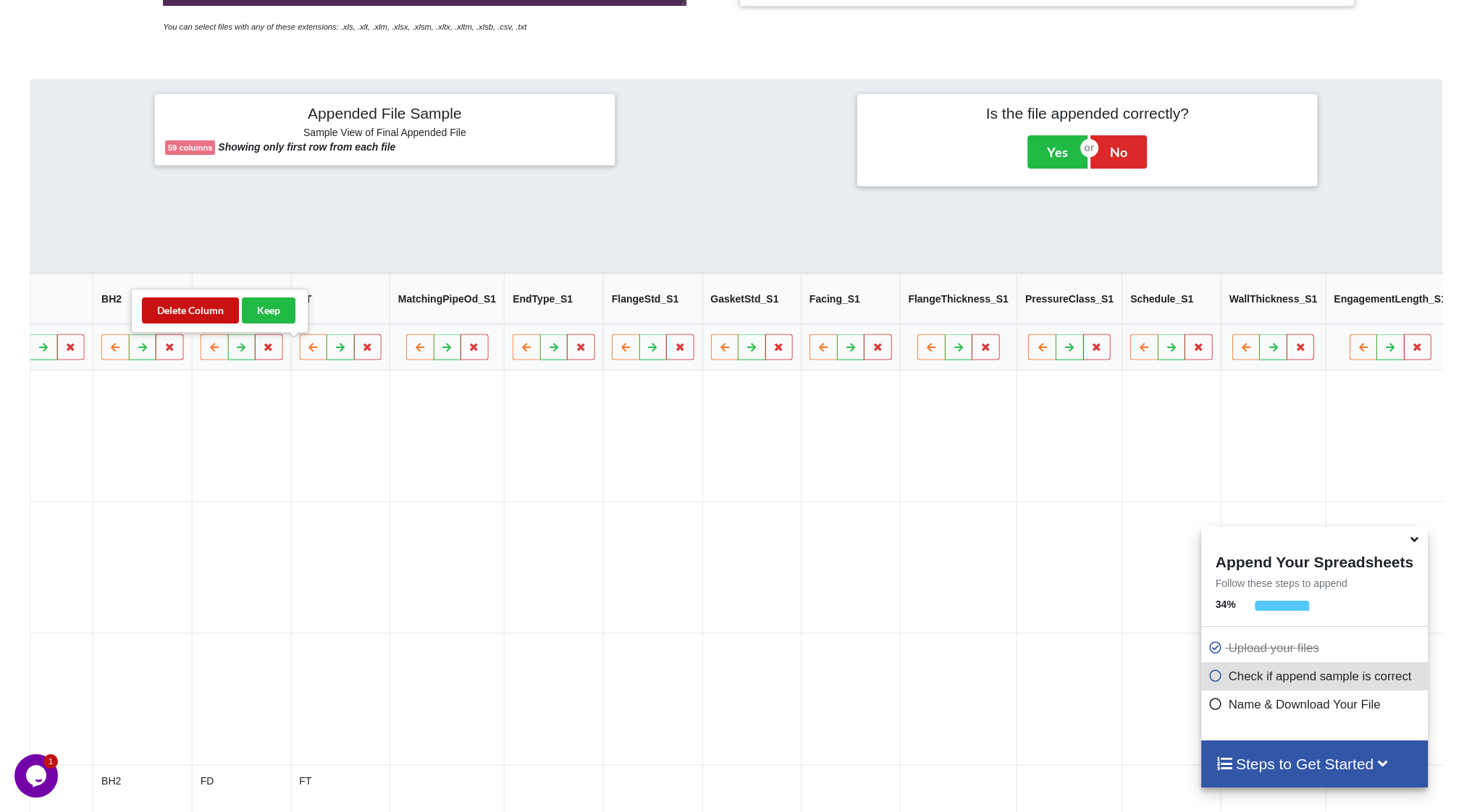
click at [202, 312] on button "Delete Column" at bounding box center [191, 310] width 97 height 26
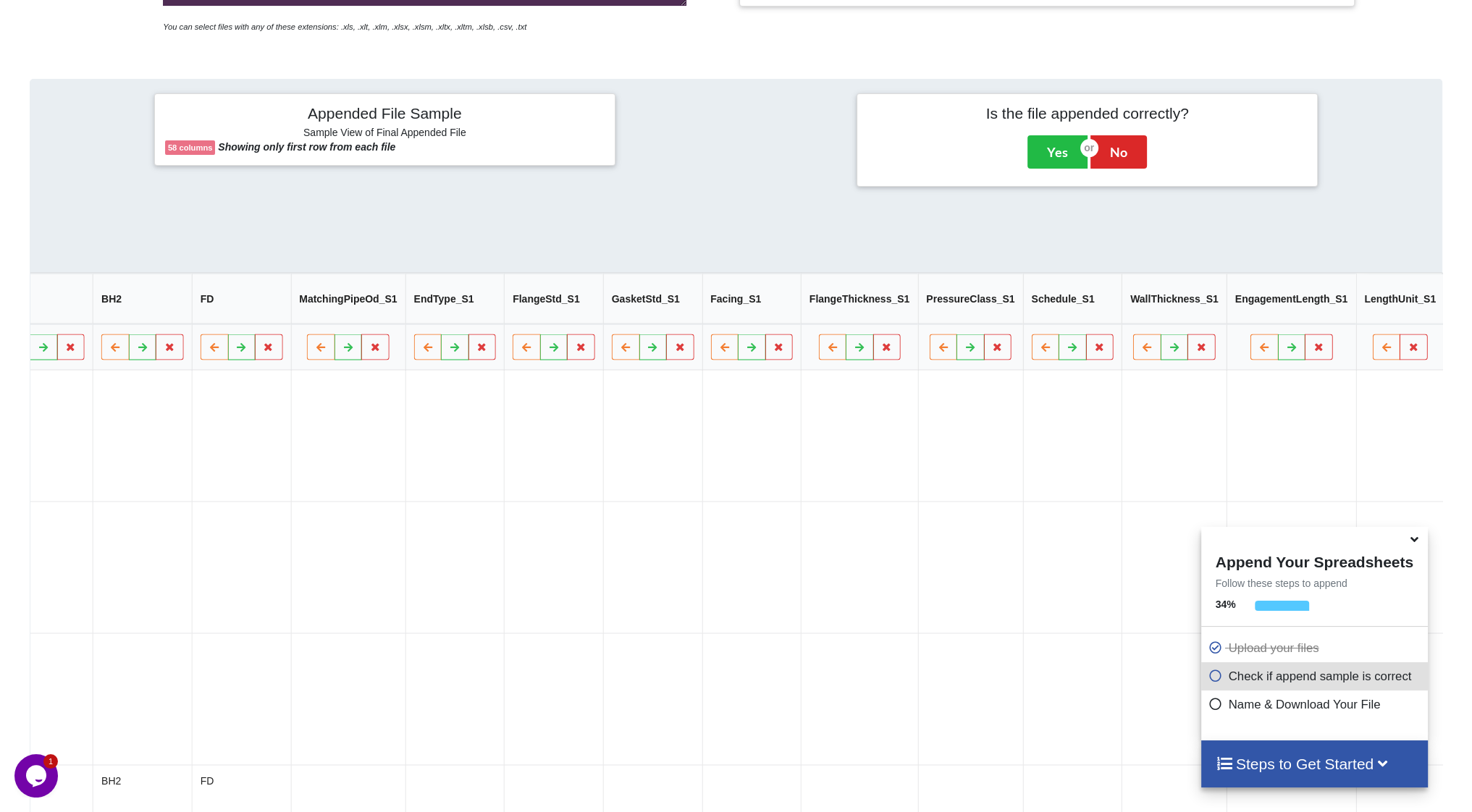
scroll to position [0, 4677]
click at [361, 351] on icon at bounding box center [367, 347] width 13 height 8
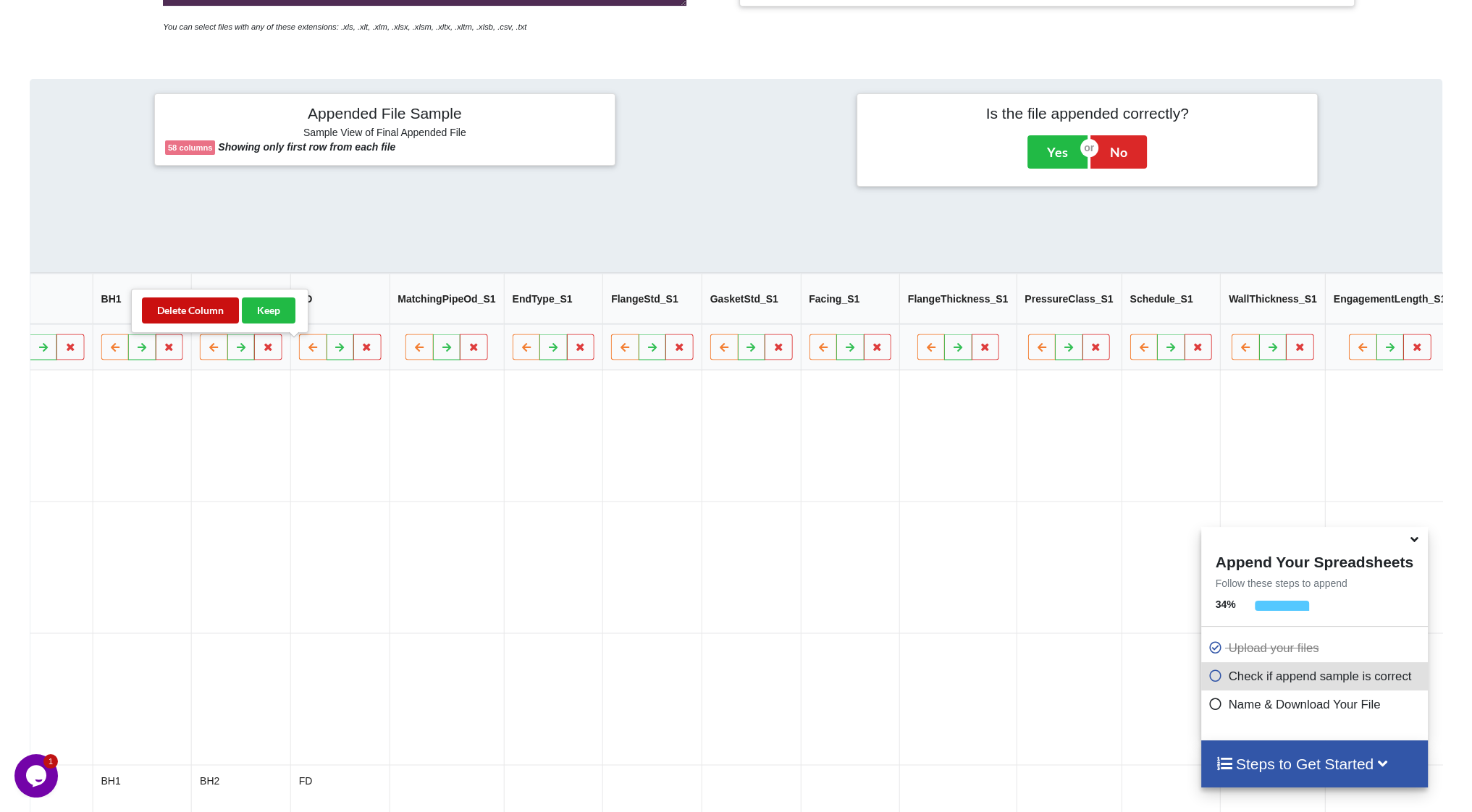
click at [212, 311] on button "Delete Column" at bounding box center [191, 310] width 97 height 26
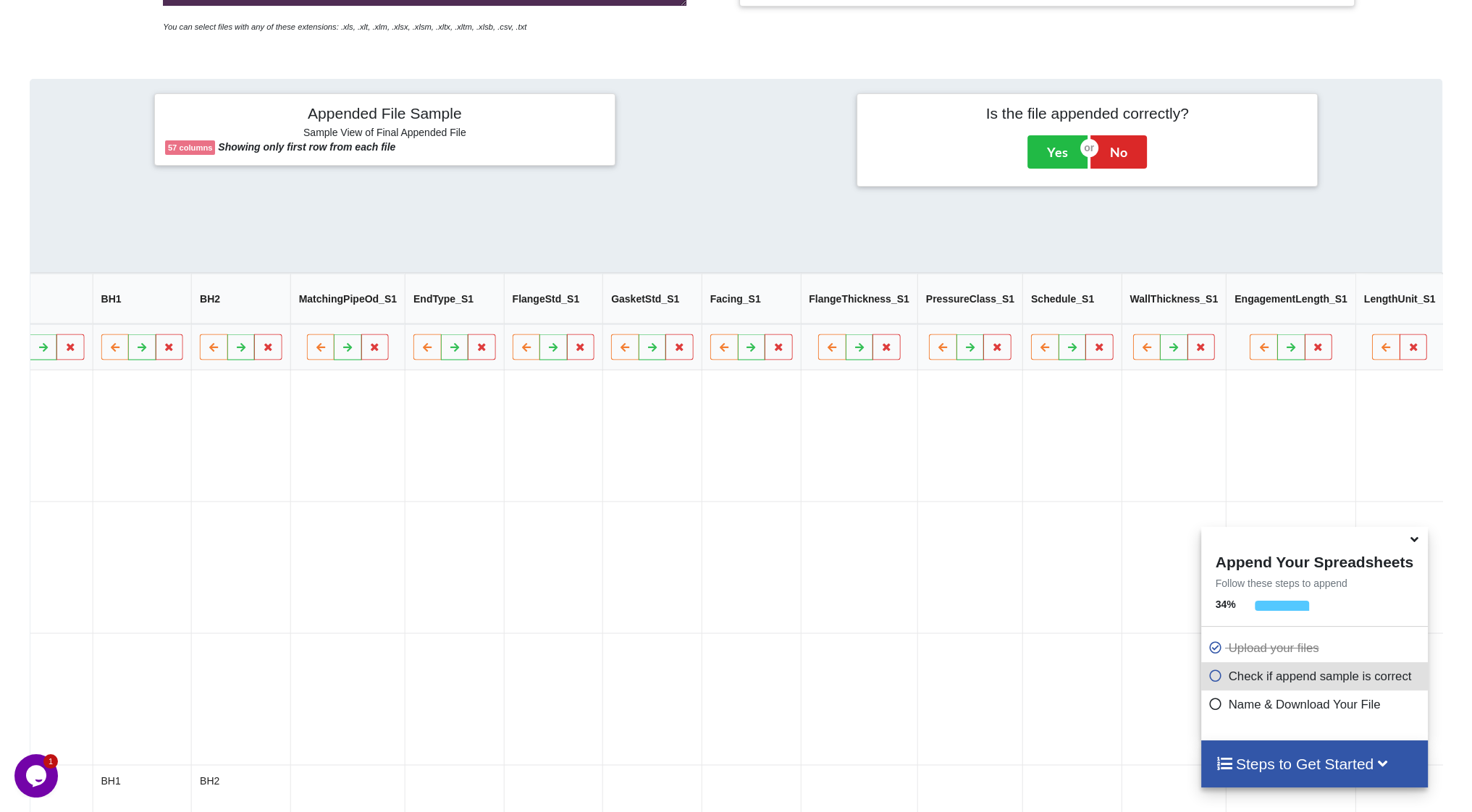
scroll to position [0, 4579]
click at [354, 352] on button at bounding box center [368, 347] width 29 height 26
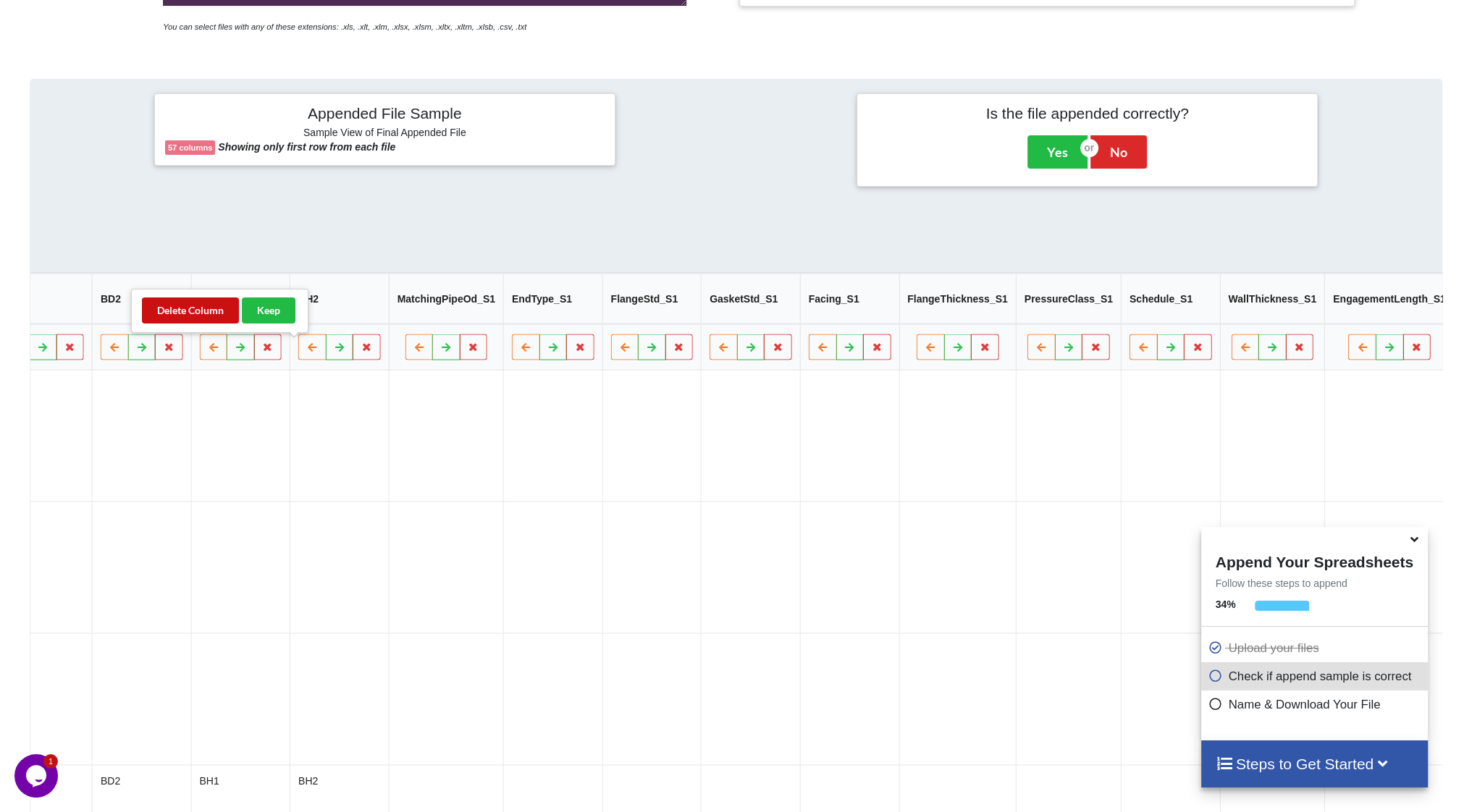
click at [208, 316] on button "Delete Column" at bounding box center [191, 310] width 97 height 26
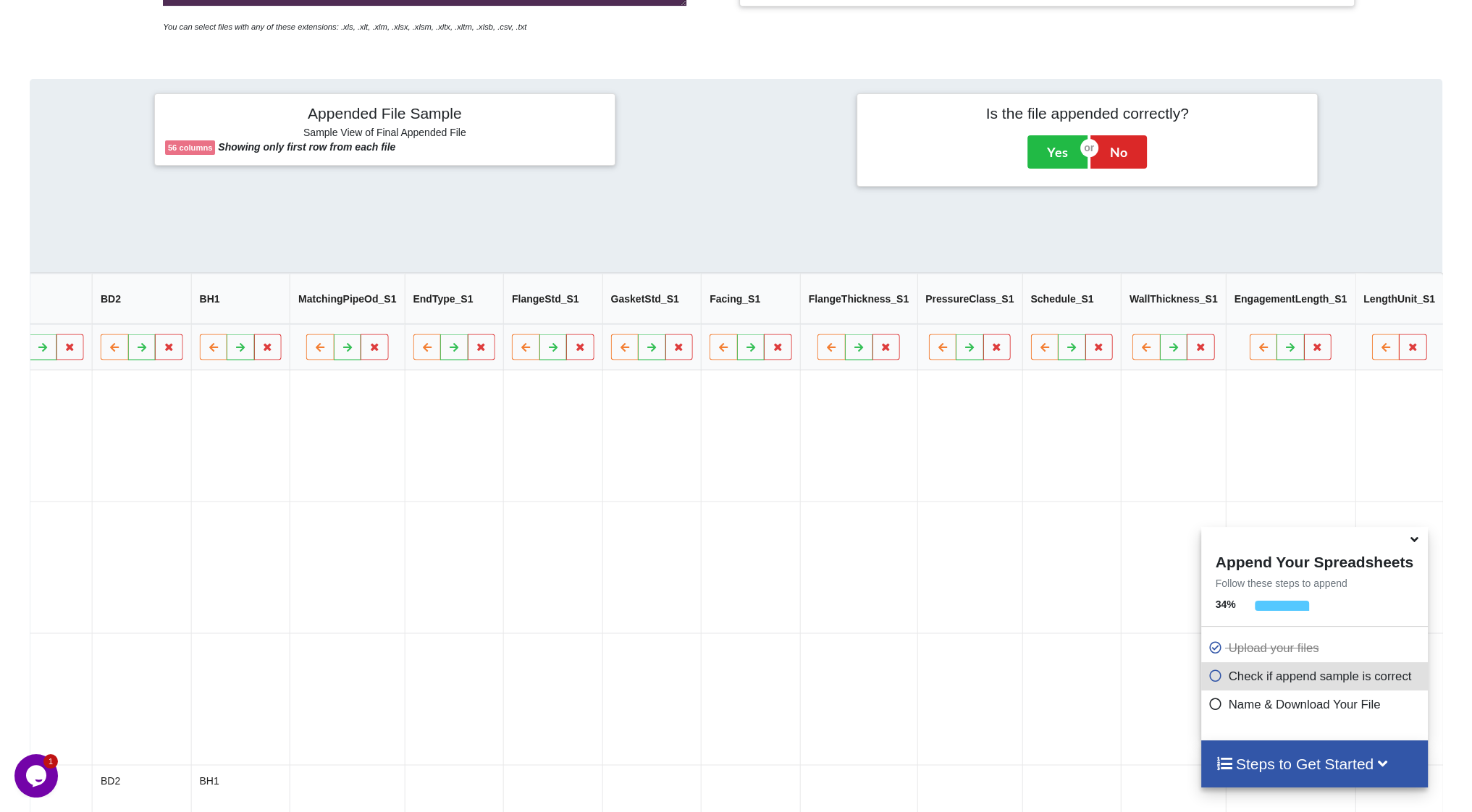
scroll to position [0, 4480]
click at [360, 351] on icon at bounding box center [366, 347] width 13 height 8
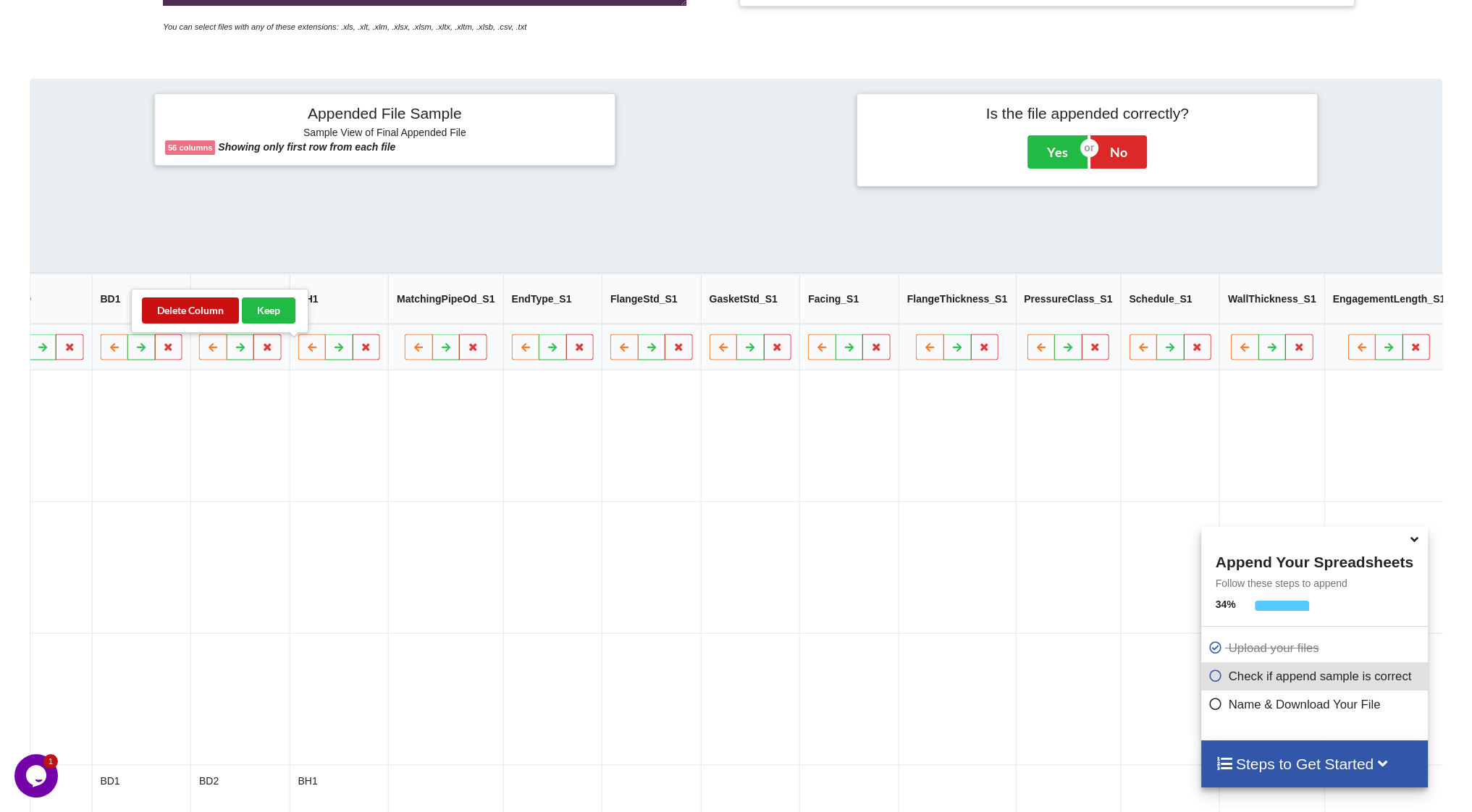
click at [190, 316] on button "Delete Column" at bounding box center [191, 310] width 97 height 26
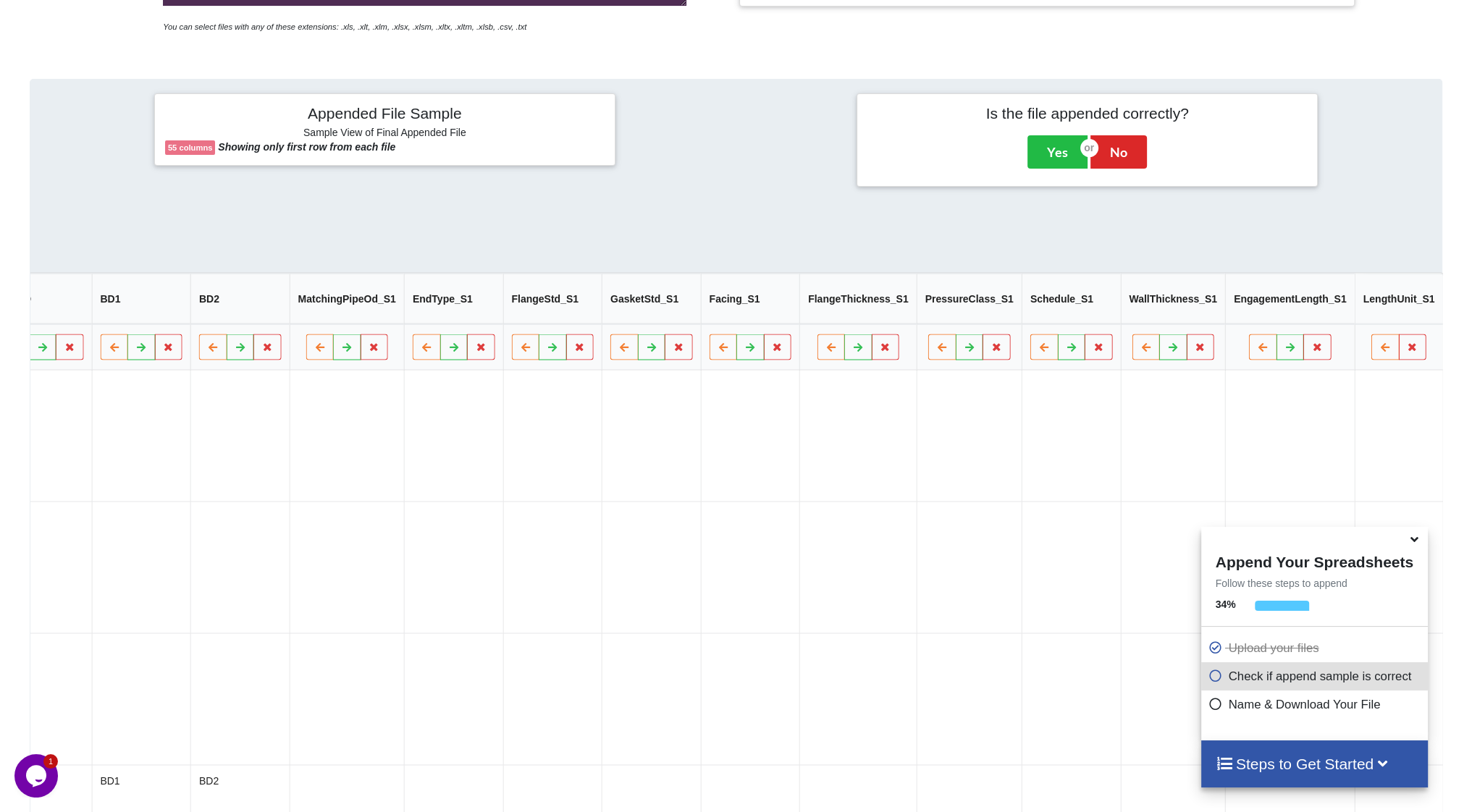
scroll to position [0, 4382]
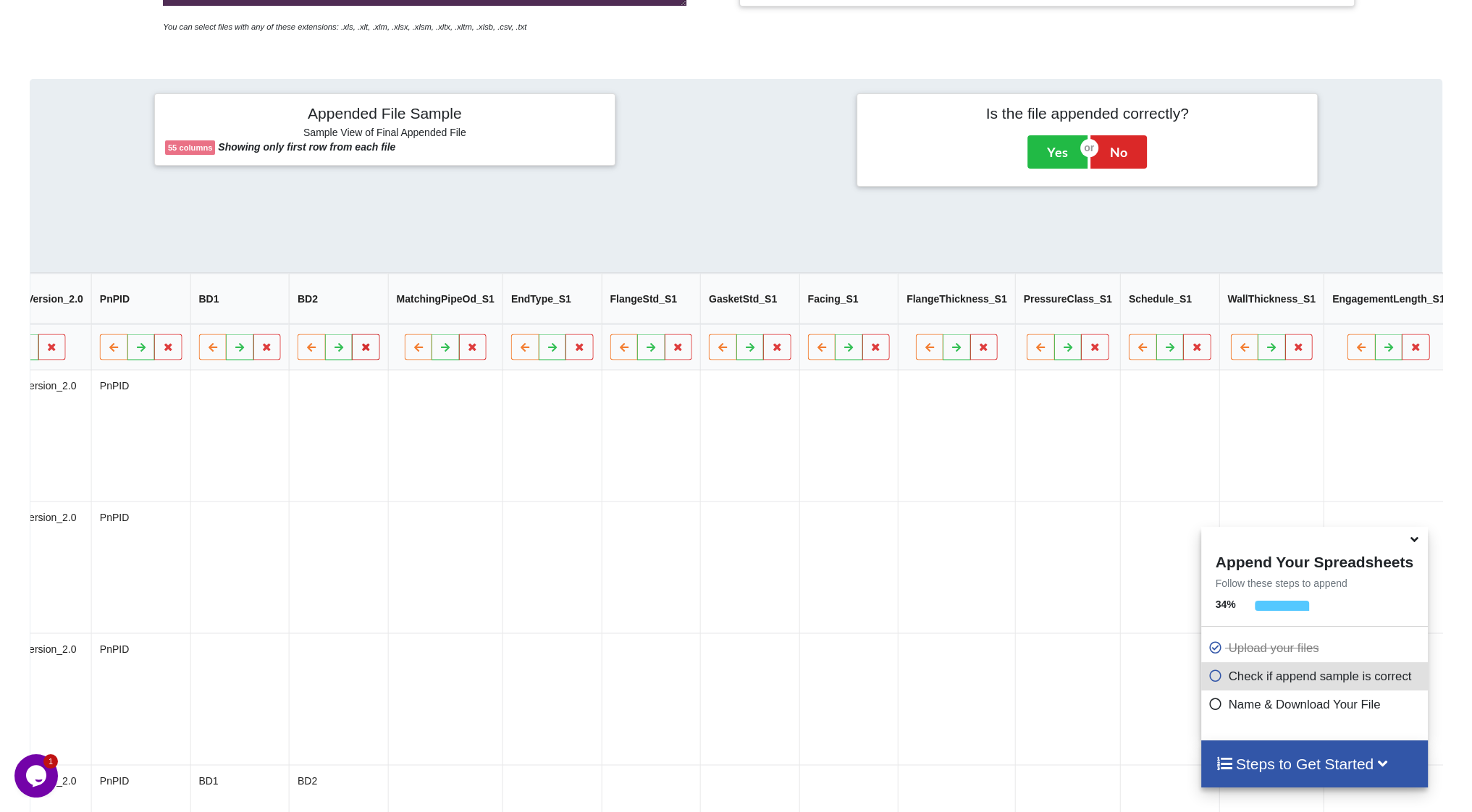
click at [360, 351] on icon at bounding box center [366, 347] width 13 height 8
click at [217, 316] on button "Delete Column" at bounding box center [191, 310] width 97 height 26
drag, startPoint x: 297, startPoint y: 357, endPoint x: 255, endPoint y: 339, distance: 45.7
click at [360, 351] on icon at bounding box center [366, 347] width 13 height 8
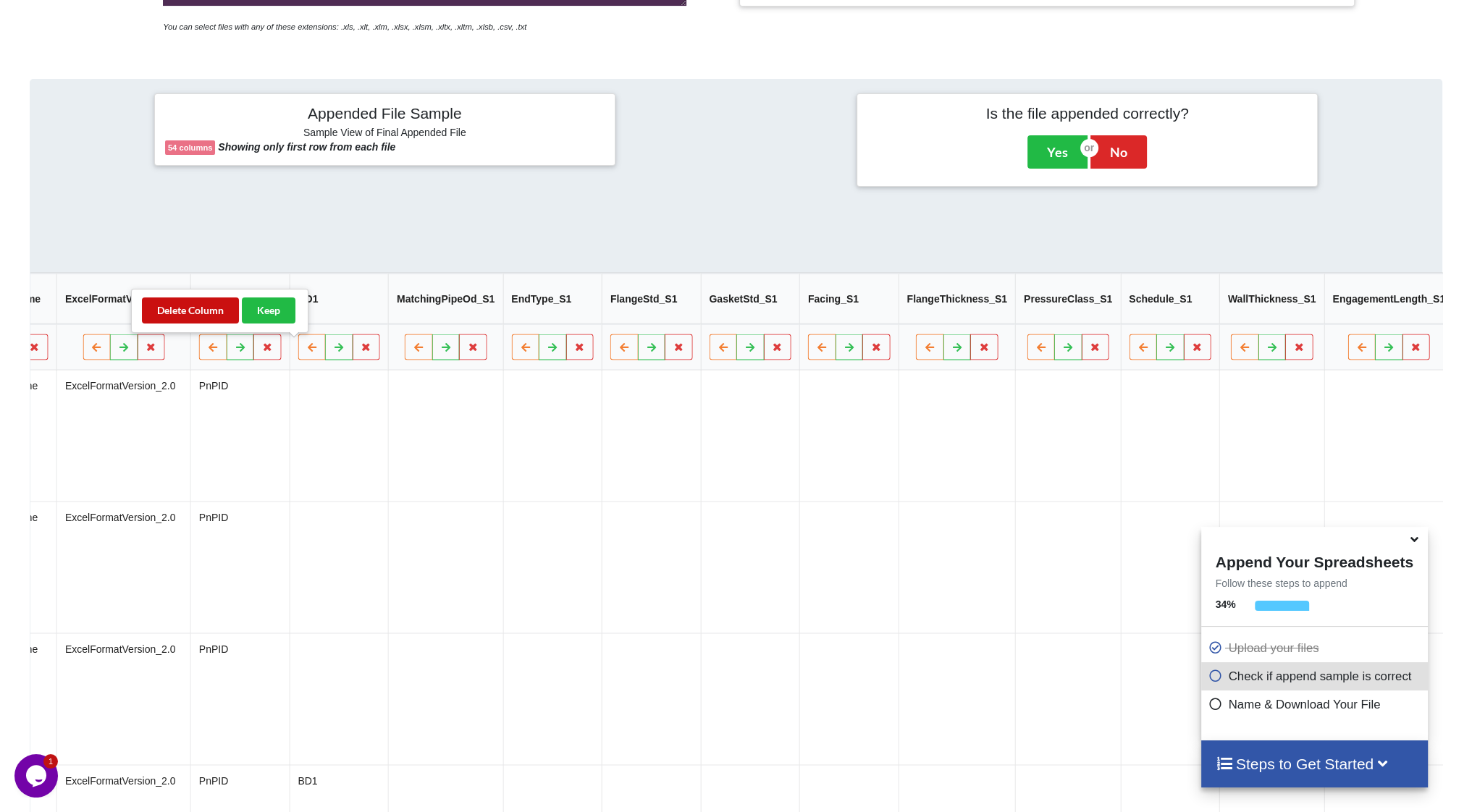
click at [206, 312] on button "Delete Column" at bounding box center [191, 310] width 97 height 26
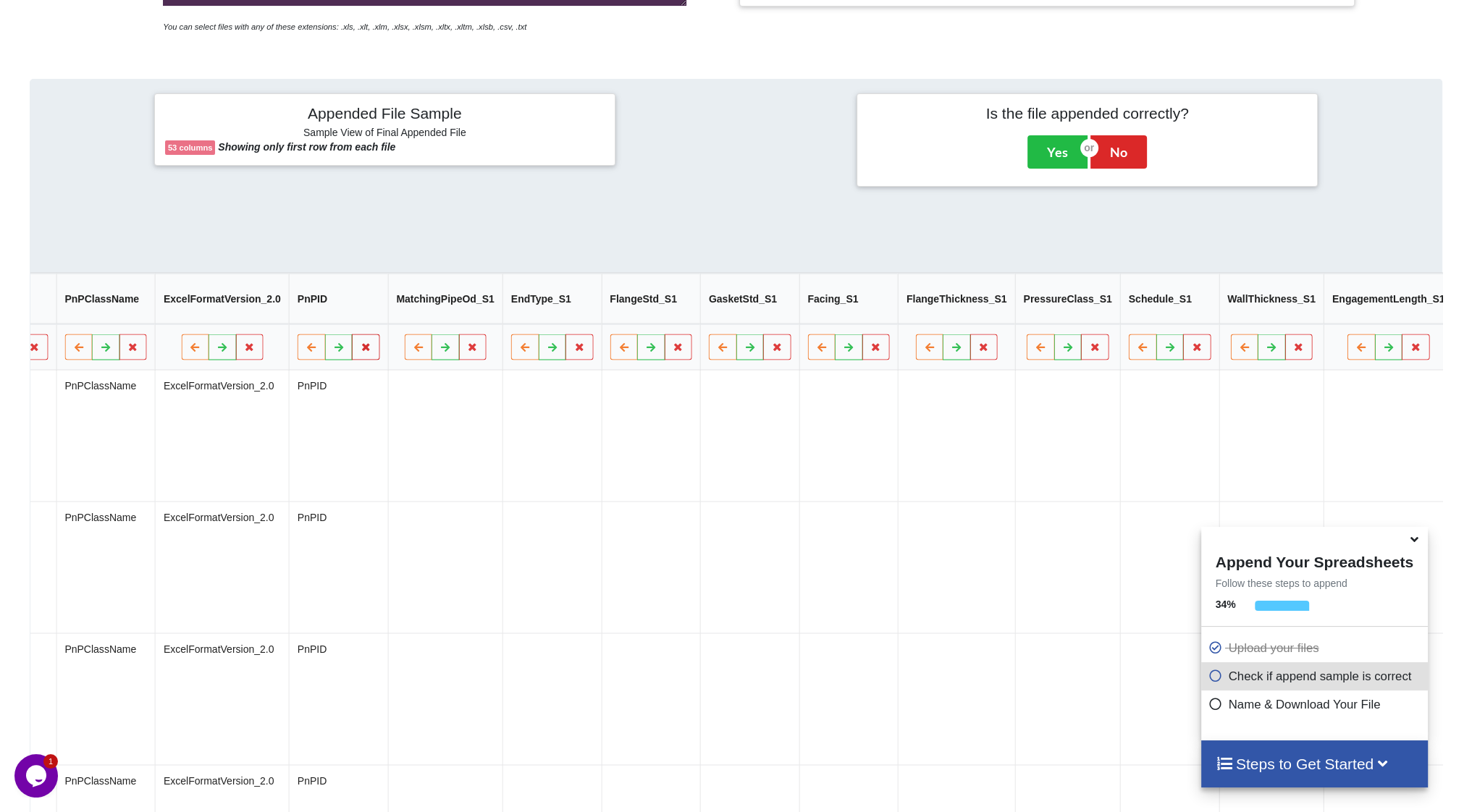
click at [360, 349] on icon at bounding box center [366, 347] width 13 height 8
click at [206, 314] on button "Delete Column" at bounding box center [191, 310] width 97 height 26
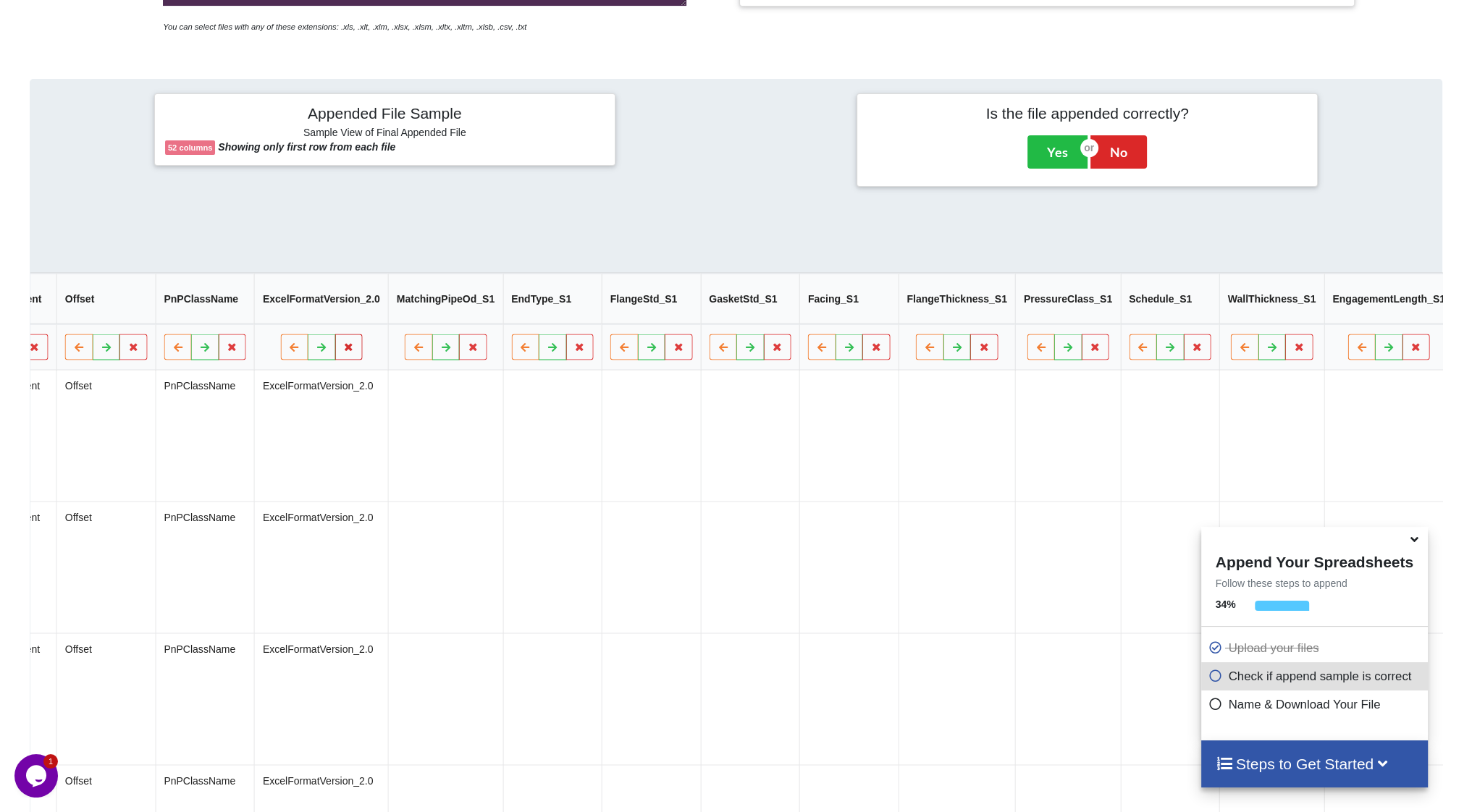
click at [343, 348] on icon at bounding box center [349, 347] width 13 height 8
click at [207, 315] on button "Delete Column" at bounding box center [176, 310] width 97 height 26
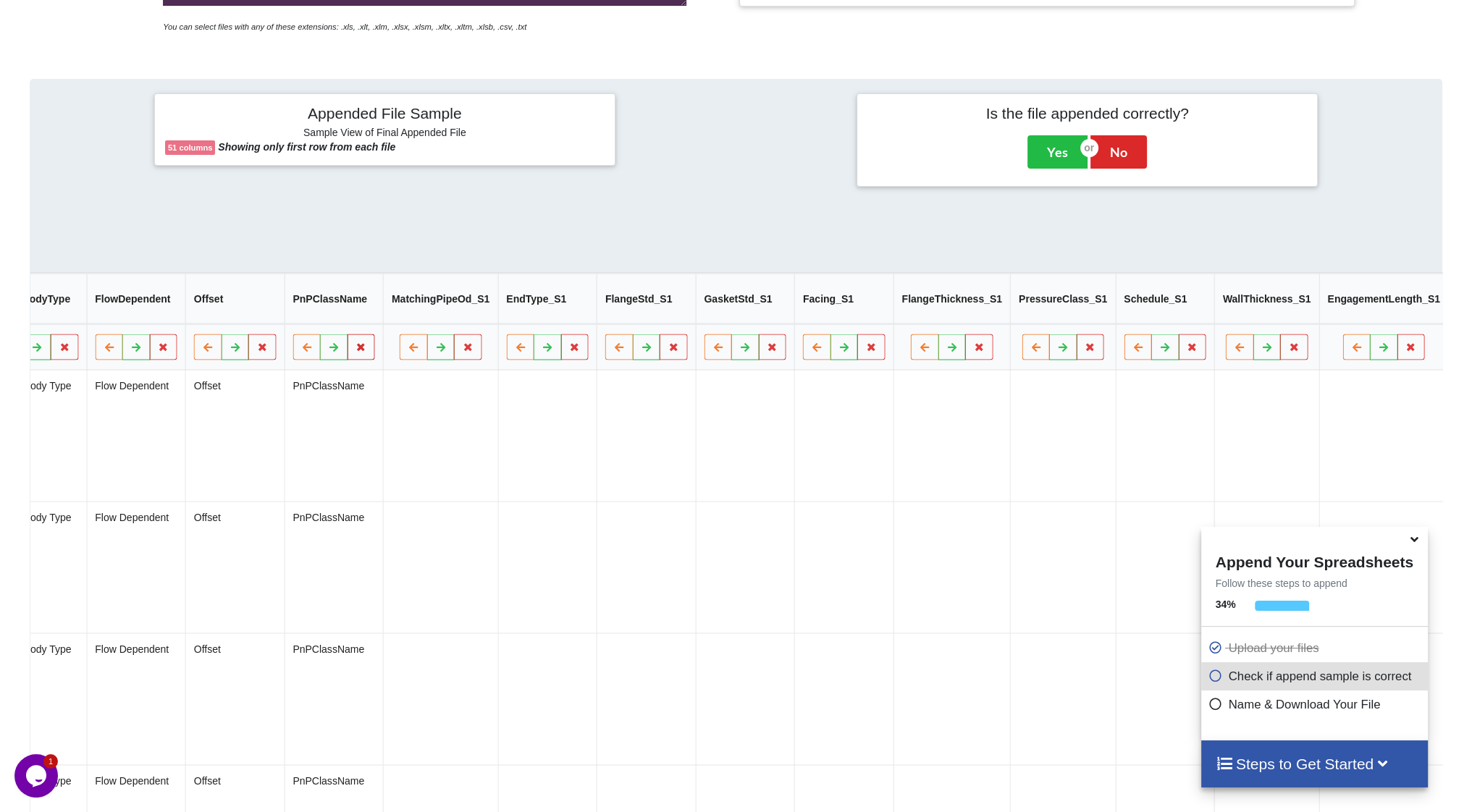
click at [355, 351] on icon at bounding box center [361, 347] width 13 height 8
click at [191, 309] on button "Delete Column" at bounding box center [191, 310] width 97 height 26
click at [354, 347] on icon at bounding box center [360, 347] width 13 height 8
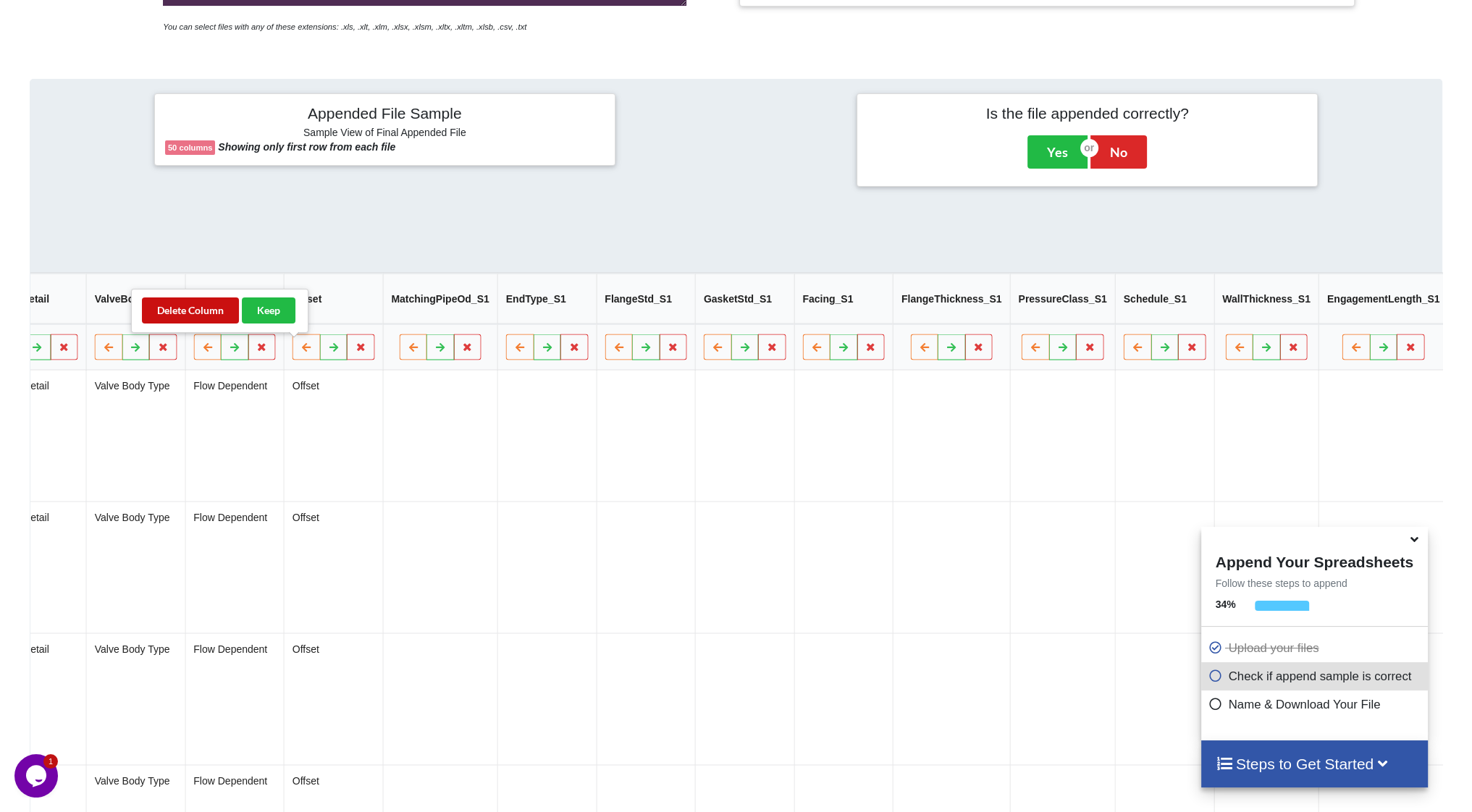
click at [204, 316] on button "Delete Column" at bounding box center [191, 310] width 97 height 26
click at [347, 350] on button at bounding box center [361, 347] width 29 height 26
click at [188, 315] on button "Delete Column" at bounding box center [191, 310] width 97 height 26
click at [354, 351] on icon at bounding box center [360, 347] width 13 height 8
click at [214, 324] on div "Delete Column Keep" at bounding box center [219, 311] width 177 height 45
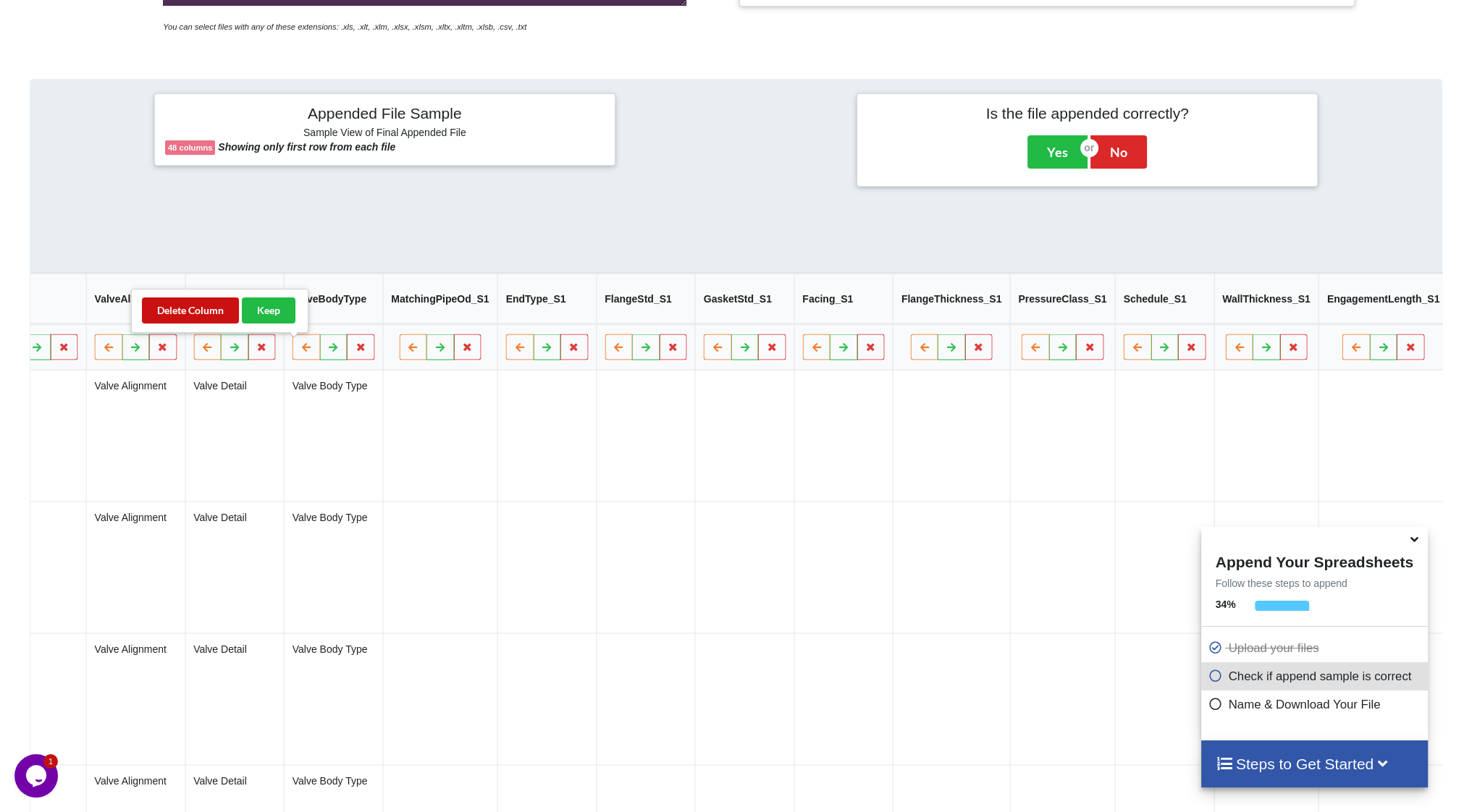
click at [206, 310] on button "Delete Column" at bounding box center [191, 310] width 97 height 26
click at [347, 357] on button at bounding box center [361, 347] width 29 height 26
click at [207, 317] on button "Delete Column" at bounding box center [191, 310] width 97 height 26
click at [354, 349] on icon at bounding box center [360, 347] width 13 height 8
drag, startPoint x: 207, startPoint y: 310, endPoint x: 234, endPoint y: 323, distance: 30.0
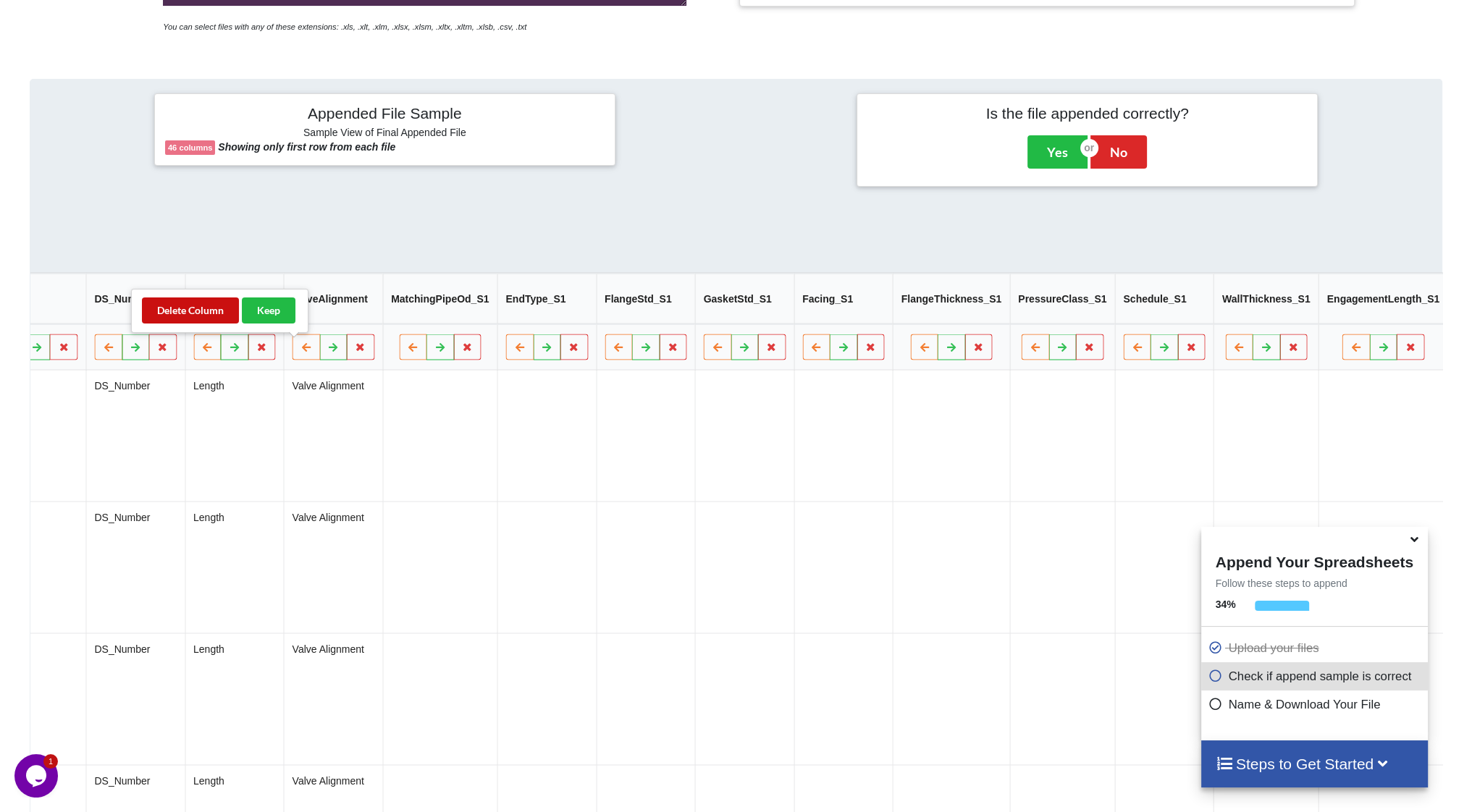
click at [211, 312] on button "Delete Column" at bounding box center [191, 310] width 97 height 26
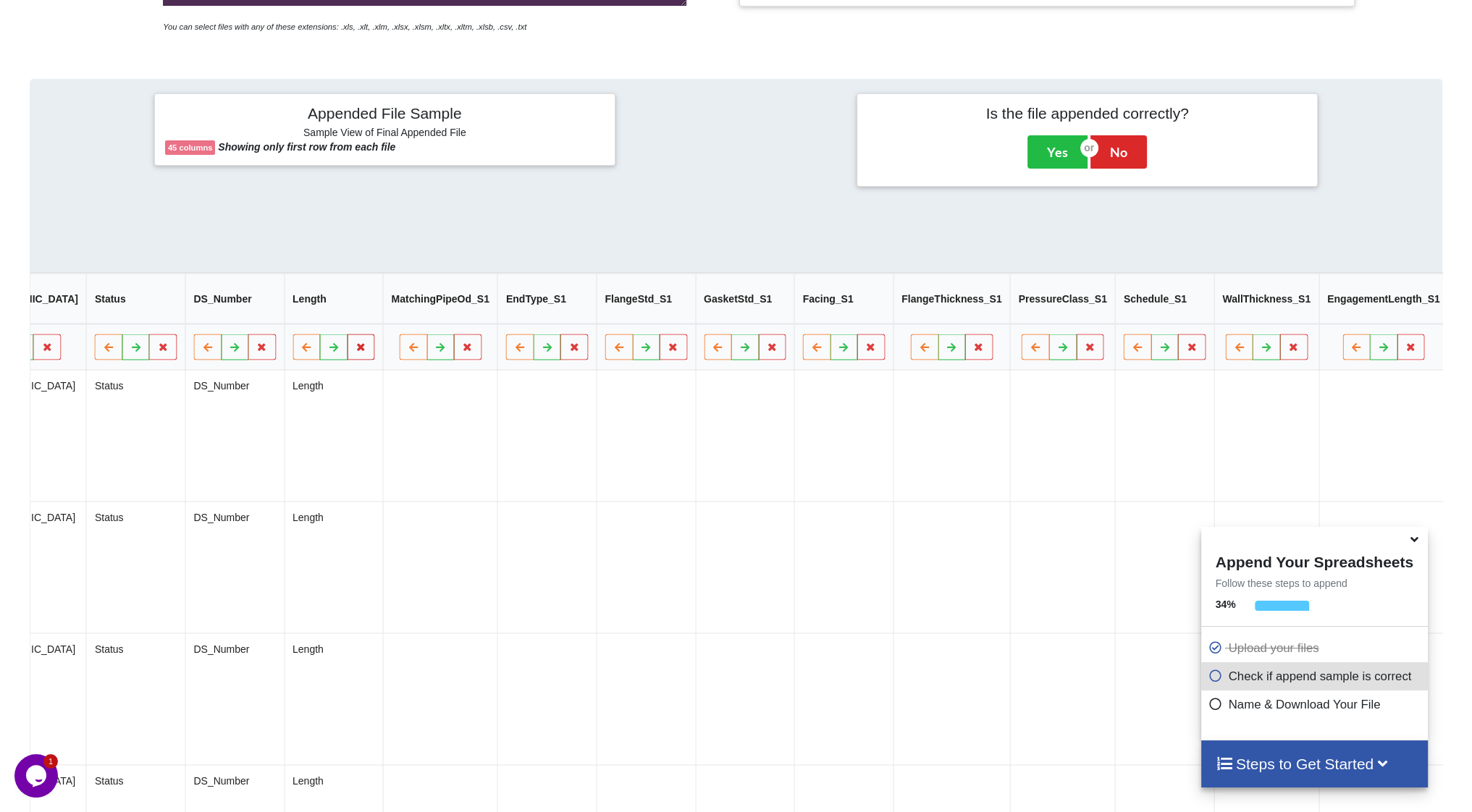
click at [354, 351] on icon at bounding box center [360, 347] width 13 height 8
click at [214, 313] on button "Delete Column" at bounding box center [191, 310] width 97 height 26
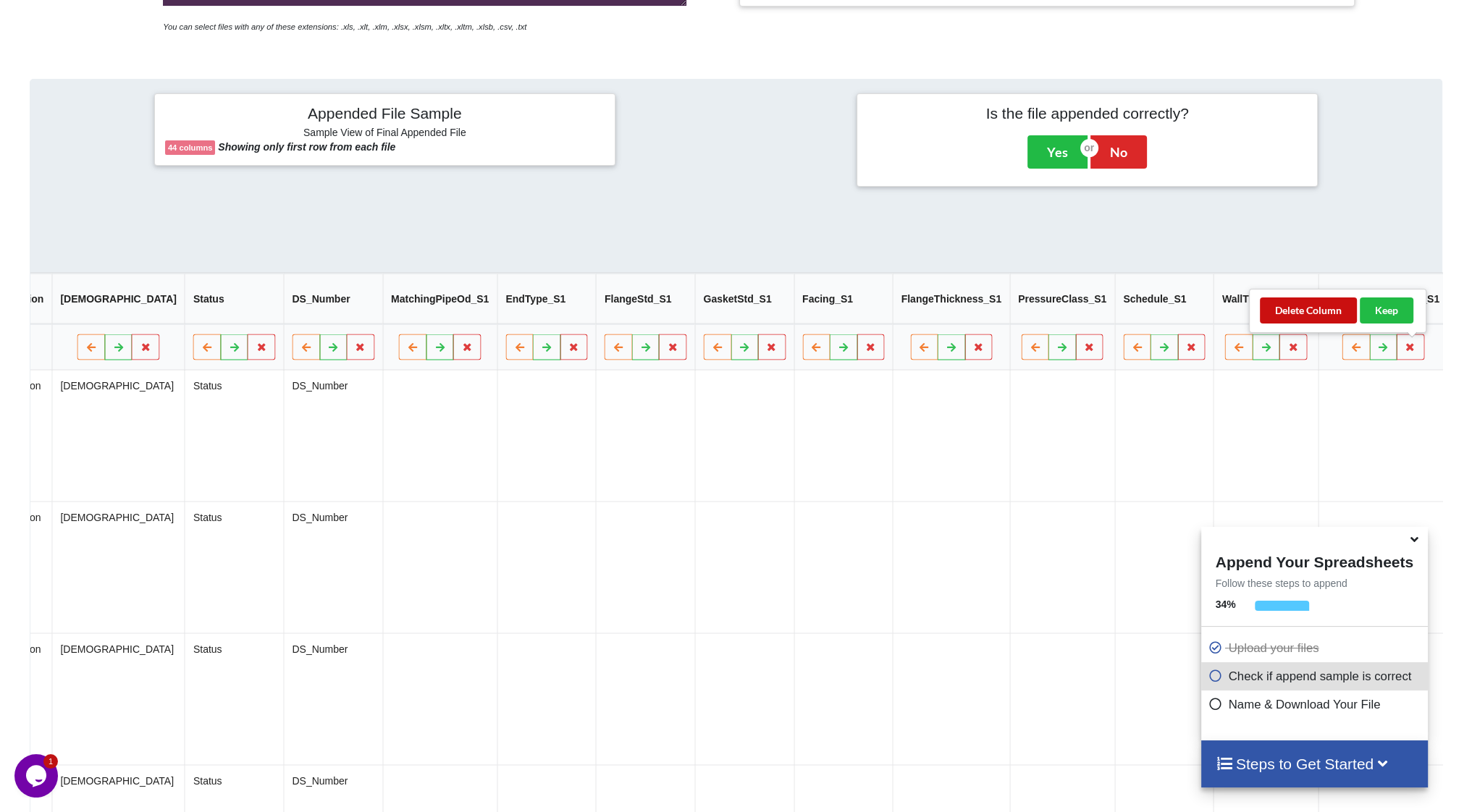
drag, startPoint x: 1279, startPoint y: 320, endPoint x: 1341, endPoint y: 335, distance: 63.8
click at [1281, 319] on button "Delete Column" at bounding box center [1308, 310] width 97 height 26
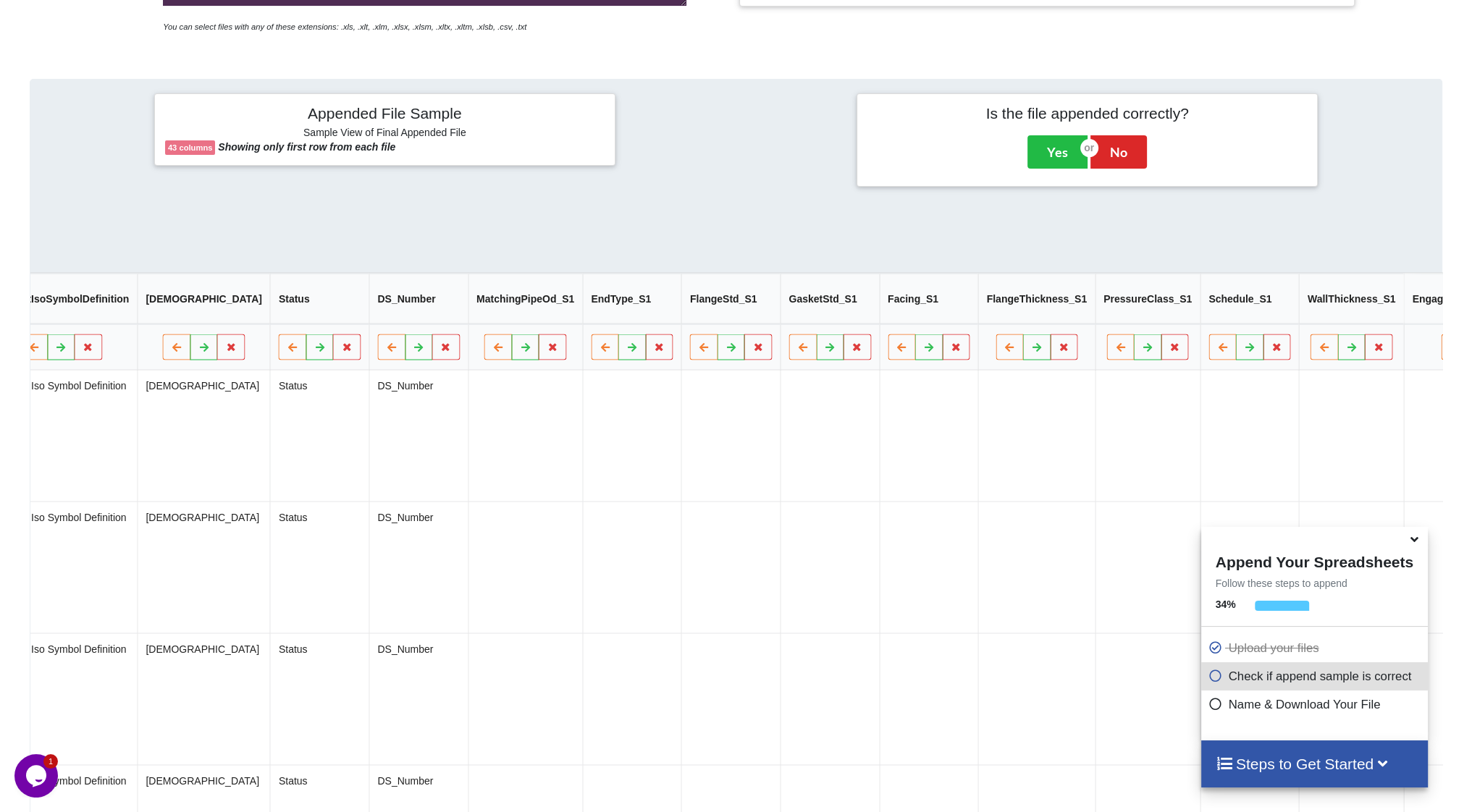
click at [1468, 345] on button at bounding box center [1482, 347] width 29 height 26
click at [1295, 308] on button "Delete Column" at bounding box center [1288, 310] width 97 height 26
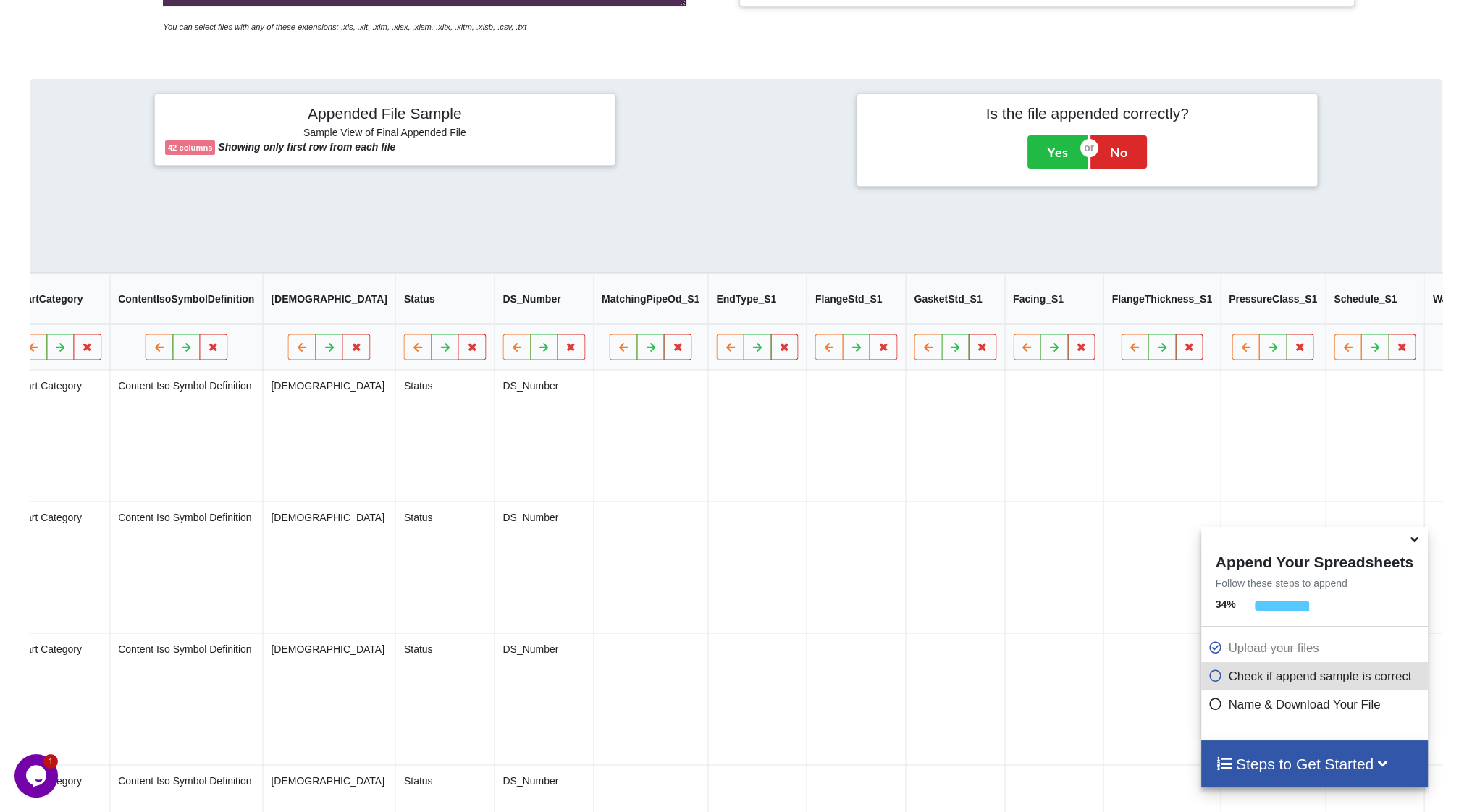
click at [1471, 351] on icon at bounding box center [1490, 347] width 13 height 8
click at [1316, 315] on button "Delete Column" at bounding box center [1302, 310] width 97 height 26
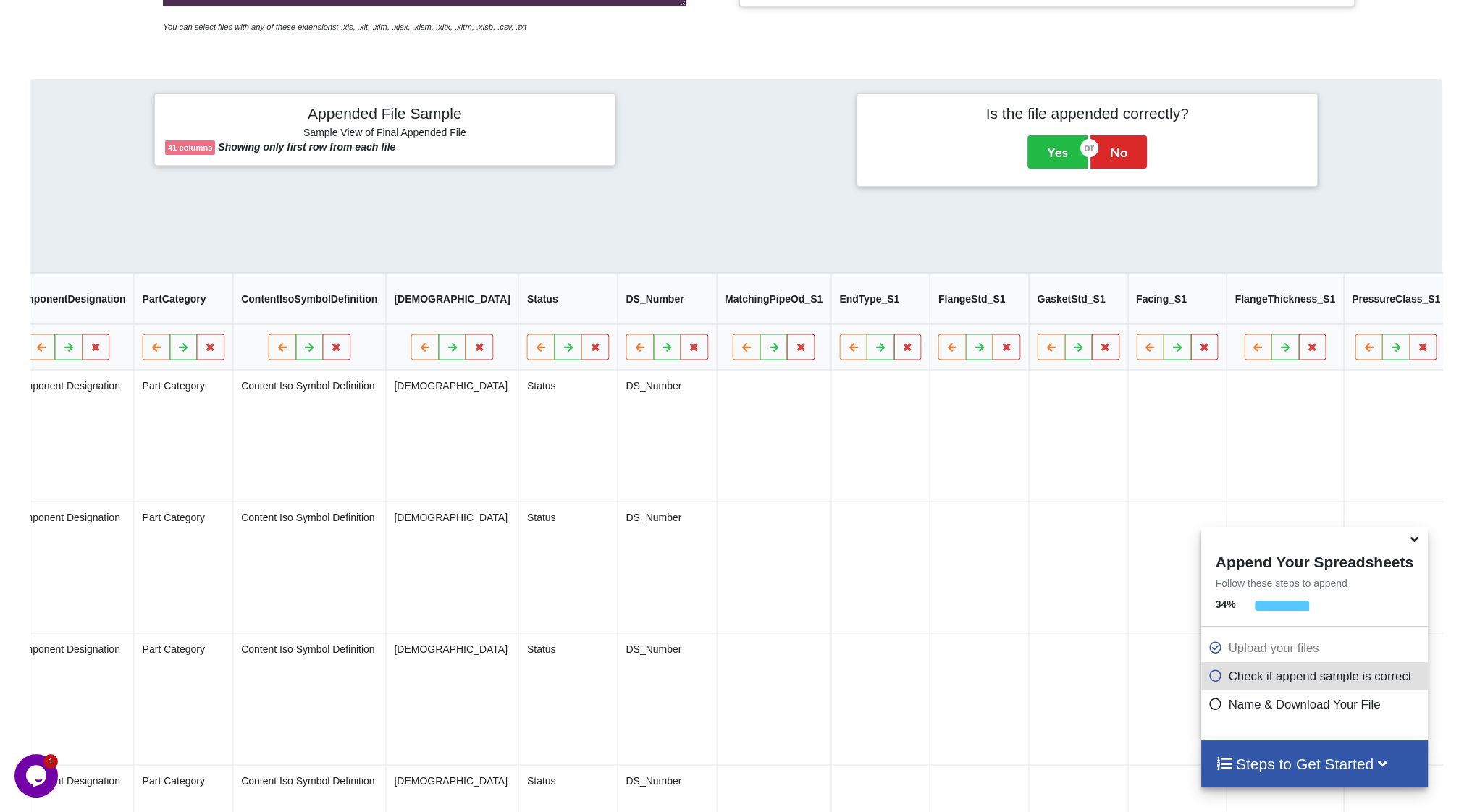
drag, startPoint x: 1291, startPoint y: 317, endPoint x: 1334, endPoint y: 334, distance: 46.2
click at [1291, 317] on button "Delete Column" at bounding box center [1313, 310] width 97 height 26
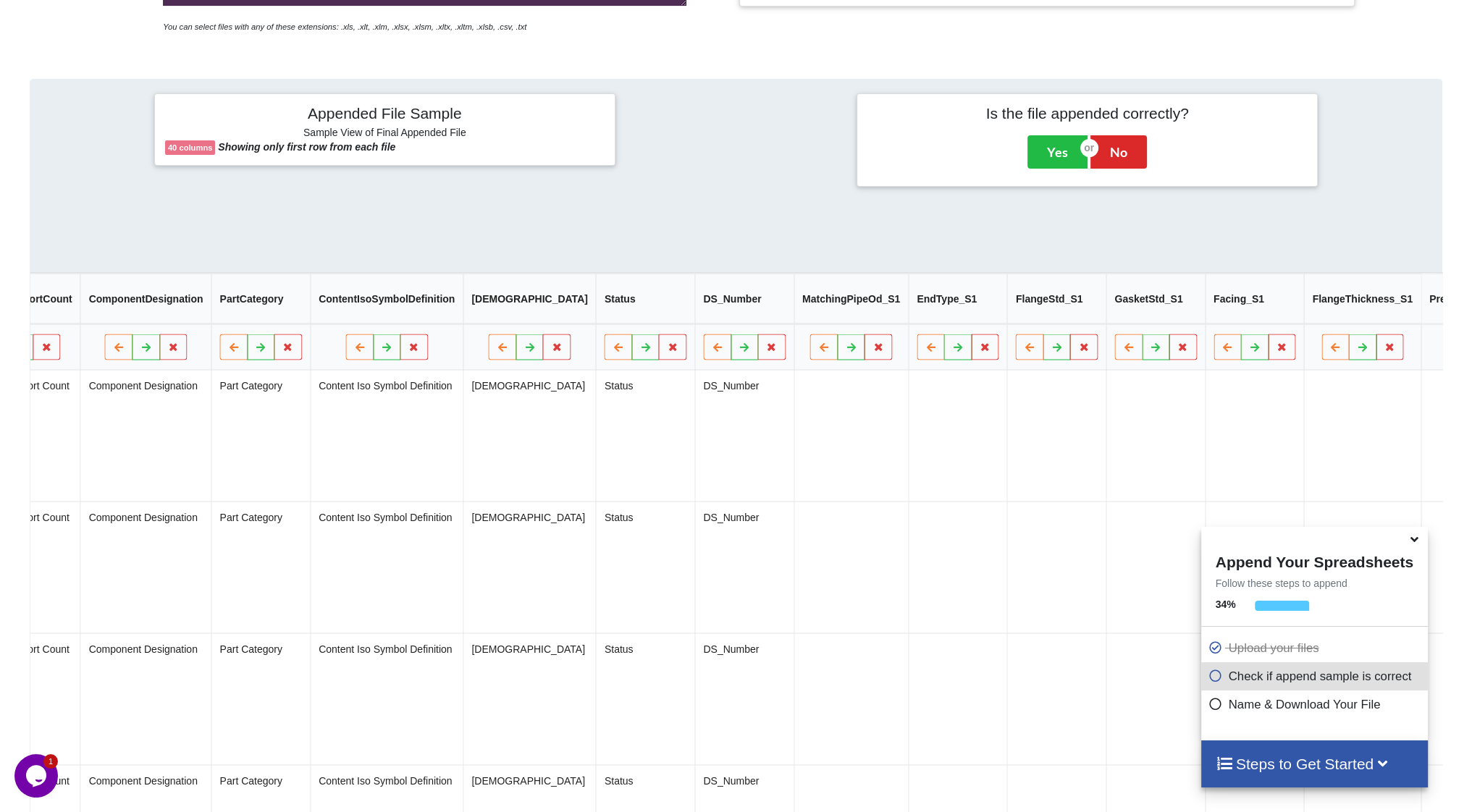
click at [1471, 351] on icon at bounding box center [1486, 347] width 13 height 8
click at [1286, 308] on button "Delete Column" at bounding box center [1302, 310] width 97 height 26
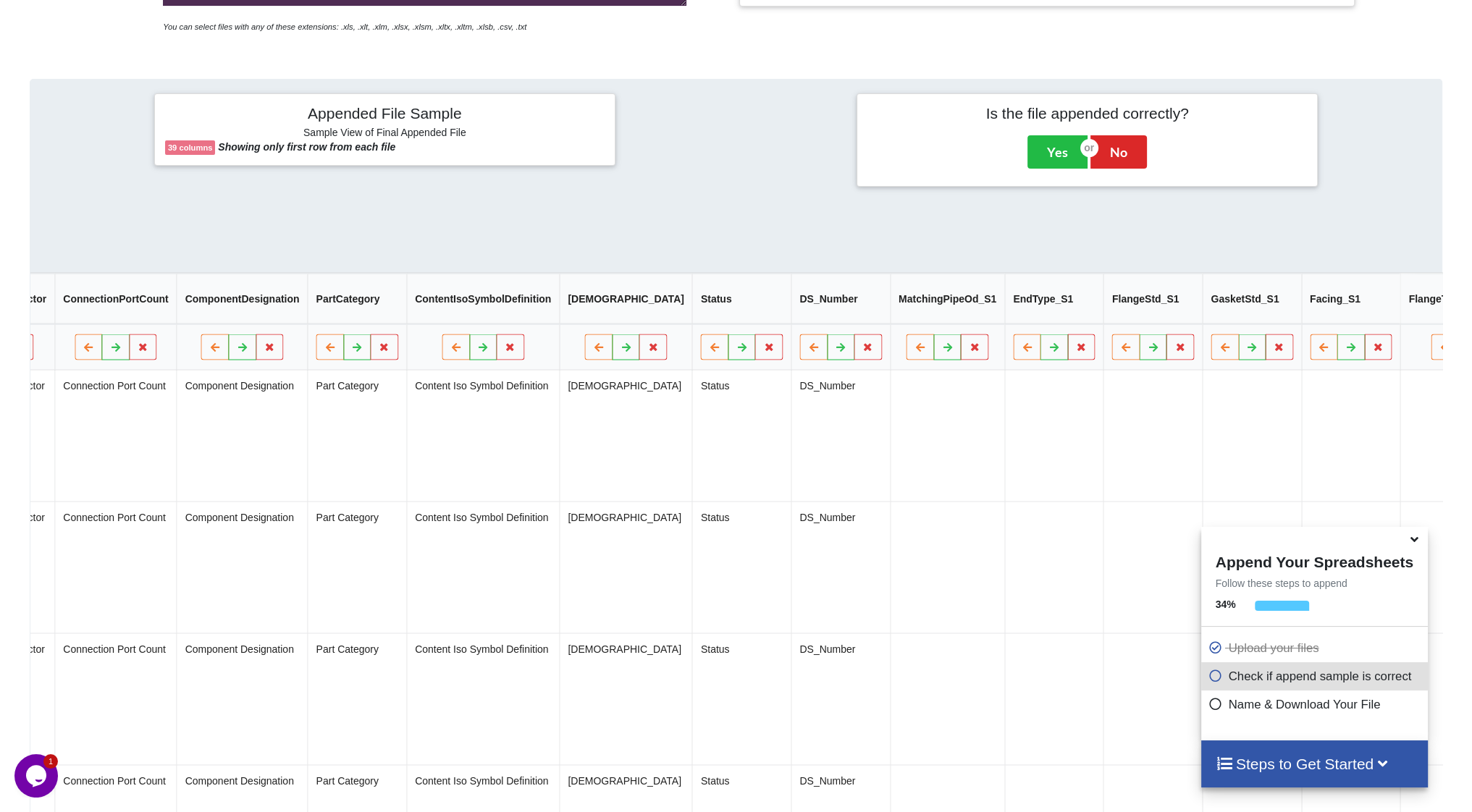
click at [1466, 351] on icon at bounding box center [1472, 347] width 13 height 8
click at [1289, 312] on button "Delete Column" at bounding box center [1297, 310] width 97 height 26
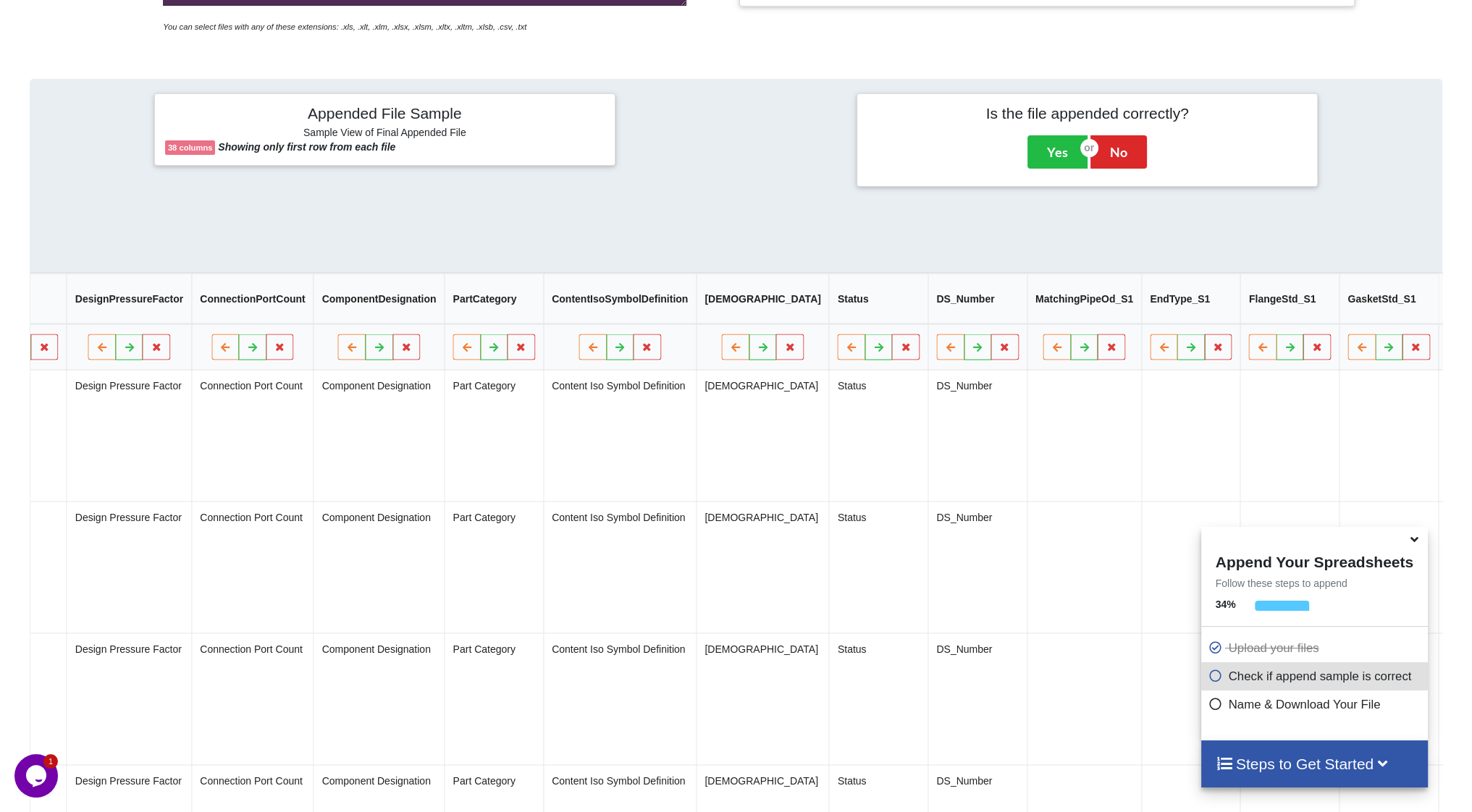
click at [1438, 353] on th at bounding box center [1473, 347] width 71 height 46
click at [1471, 351] on icon at bounding box center [1487, 347] width 13 height 8
click at [1322, 318] on button "Delete Column" at bounding box center [1315, 310] width 97 height 26
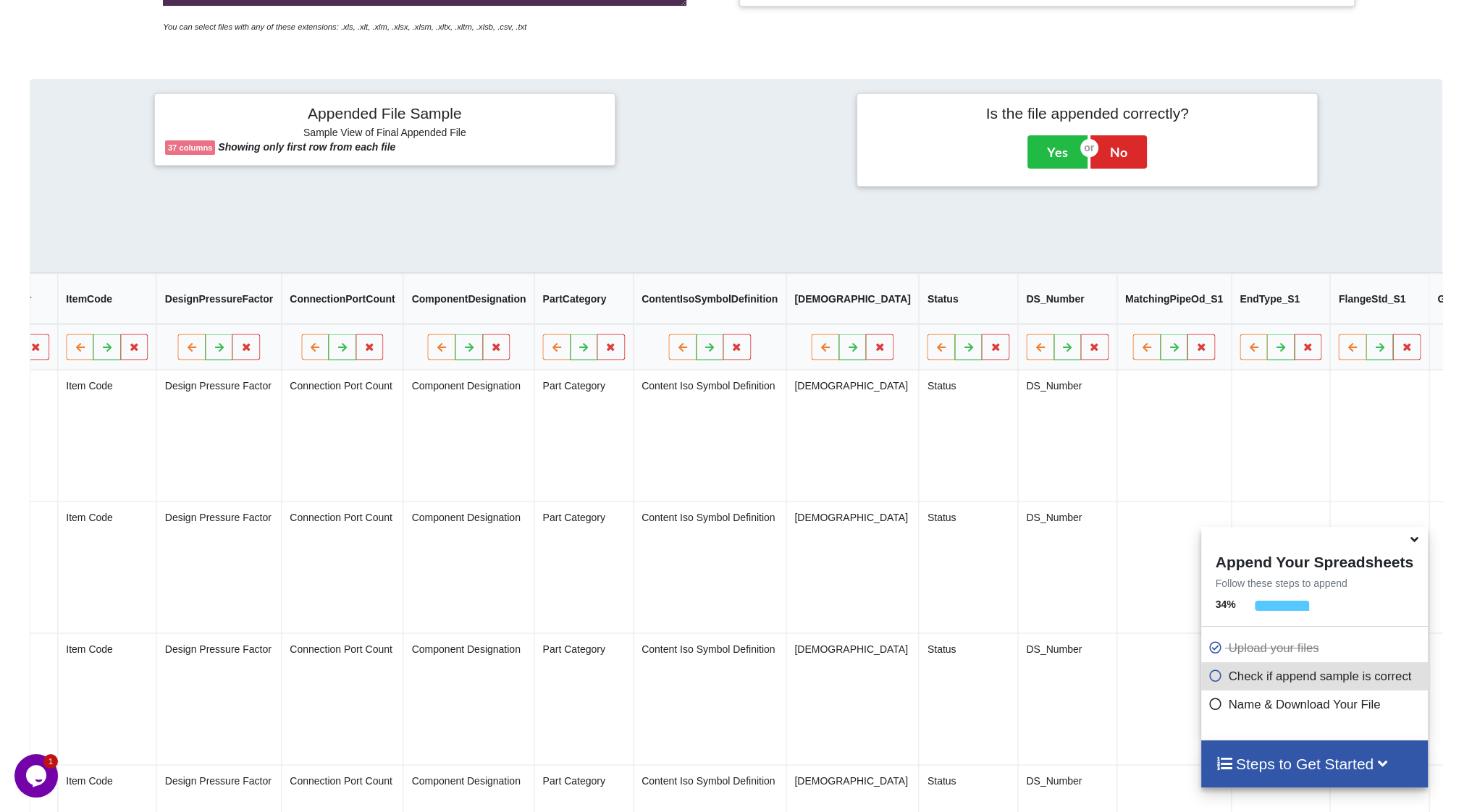
click at [1471, 351] on icon at bounding box center [1485, 347] width 13 height 8
click at [1317, 318] on button "Delete Column" at bounding box center [1311, 310] width 97 height 26
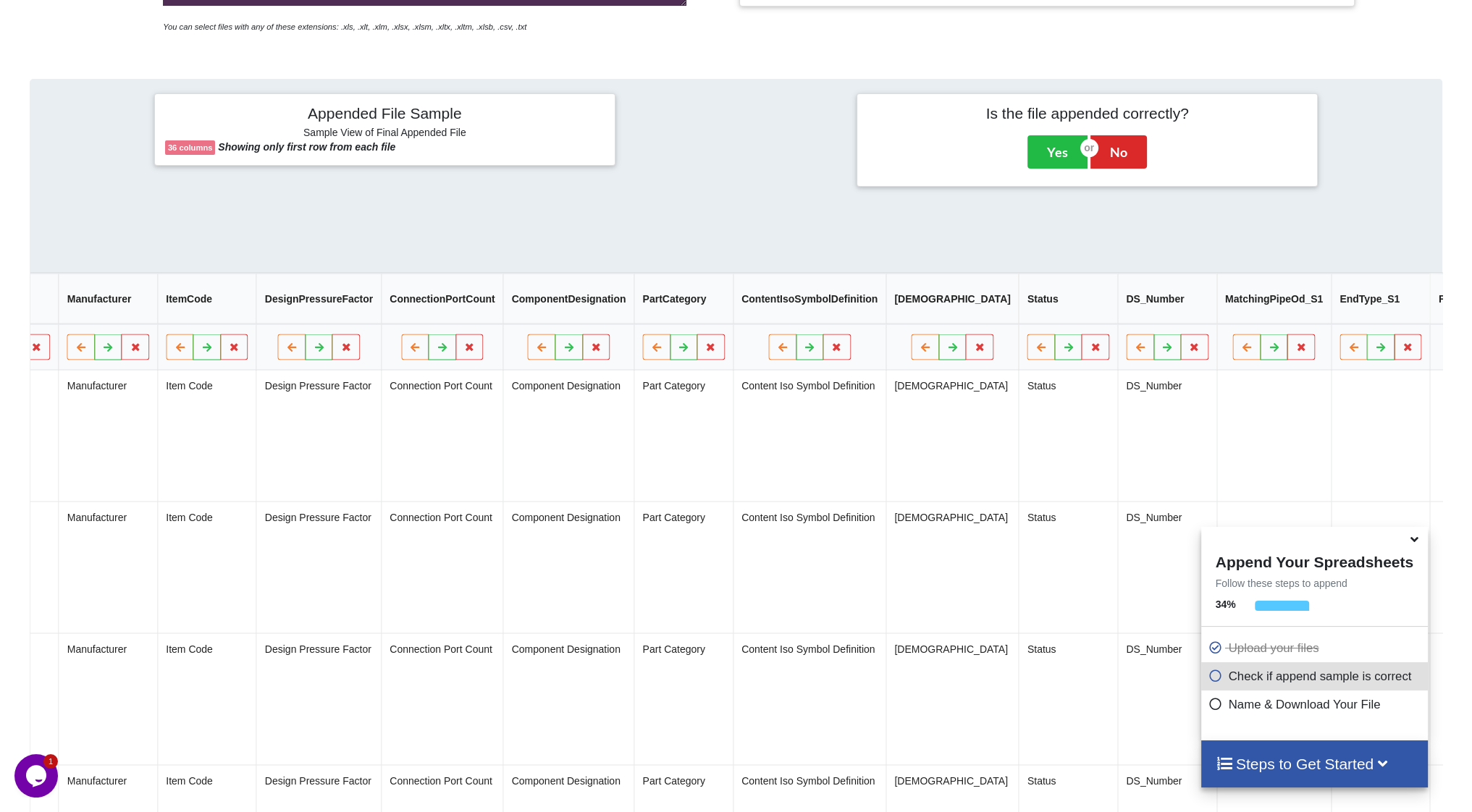
click at [1471, 352] on button at bounding box center [1485, 347] width 29 height 26
click at [1329, 314] on button "Delete Column" at bounding box center [1312, 310] width 97 height 26
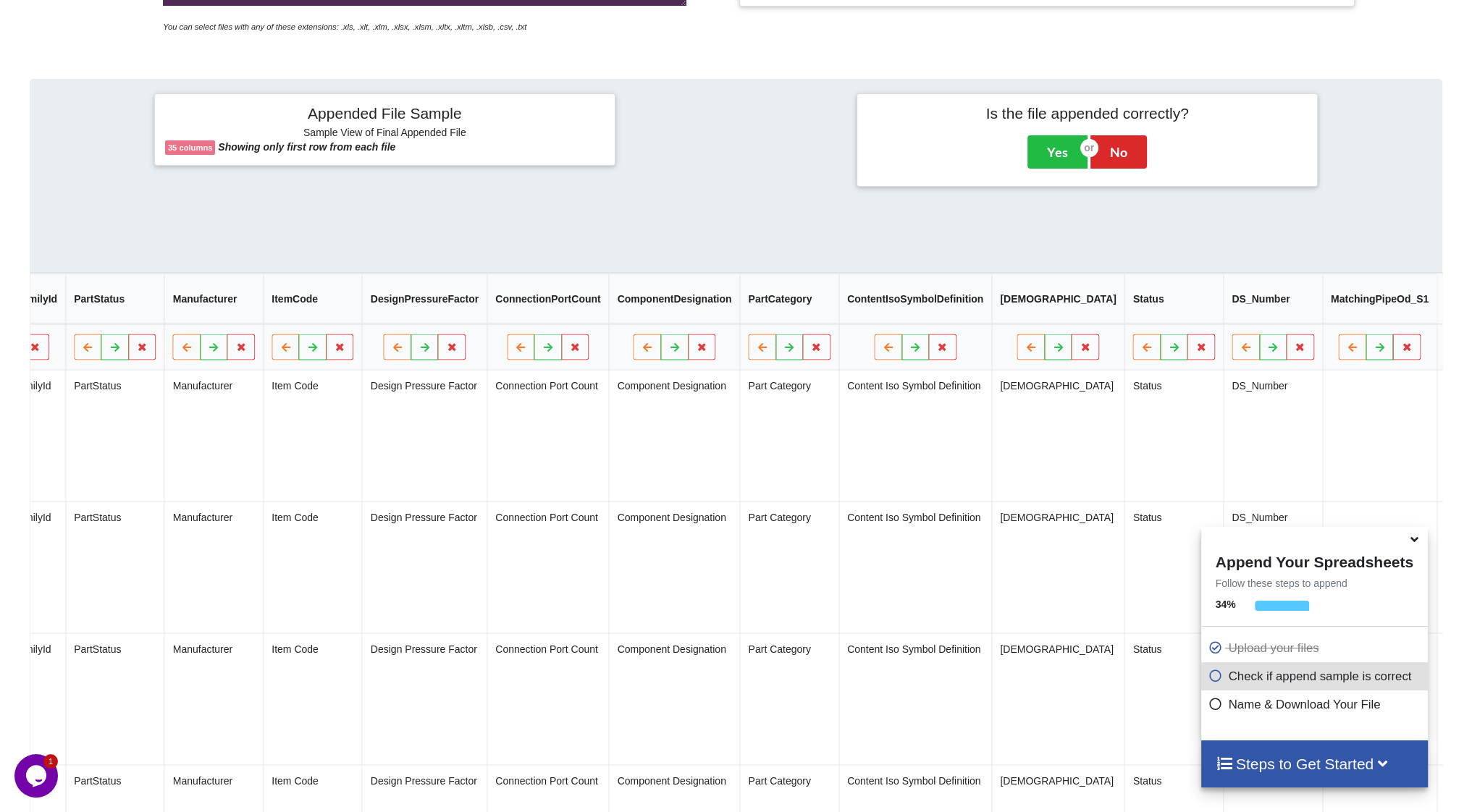
click at [1471, 354] on button at bounding box center [1489, 347] width 29 height 26
click at [1330, 319] on button "Delete Column" at bounding box center [1315, 310] width 97 height 26
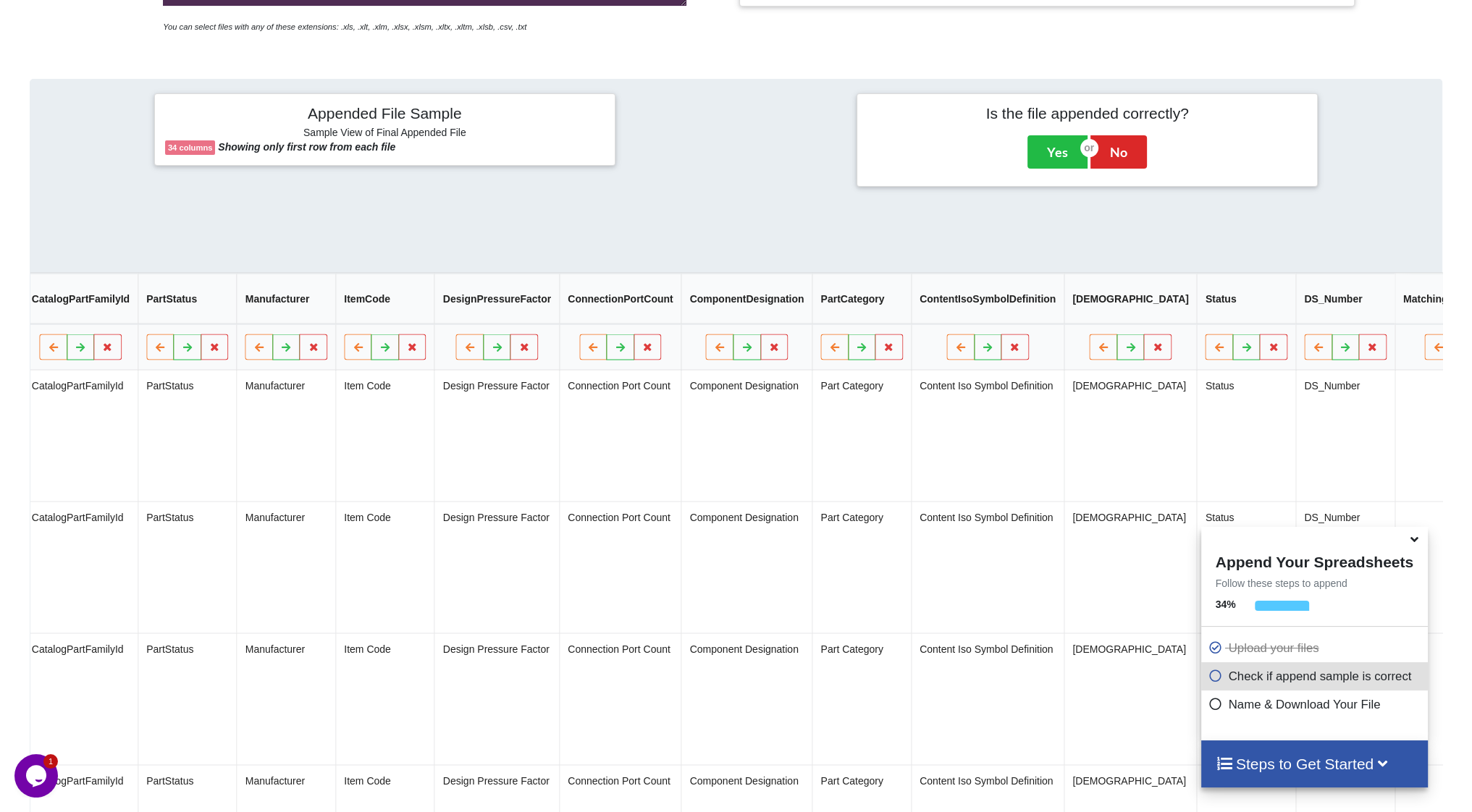
click at [1452, 349] on button at bounding box center [1466, 347] width 29 height 26
click at [1331, 318] on button "Delete Column" at bounding box center [1295, 310] width 97 height 26
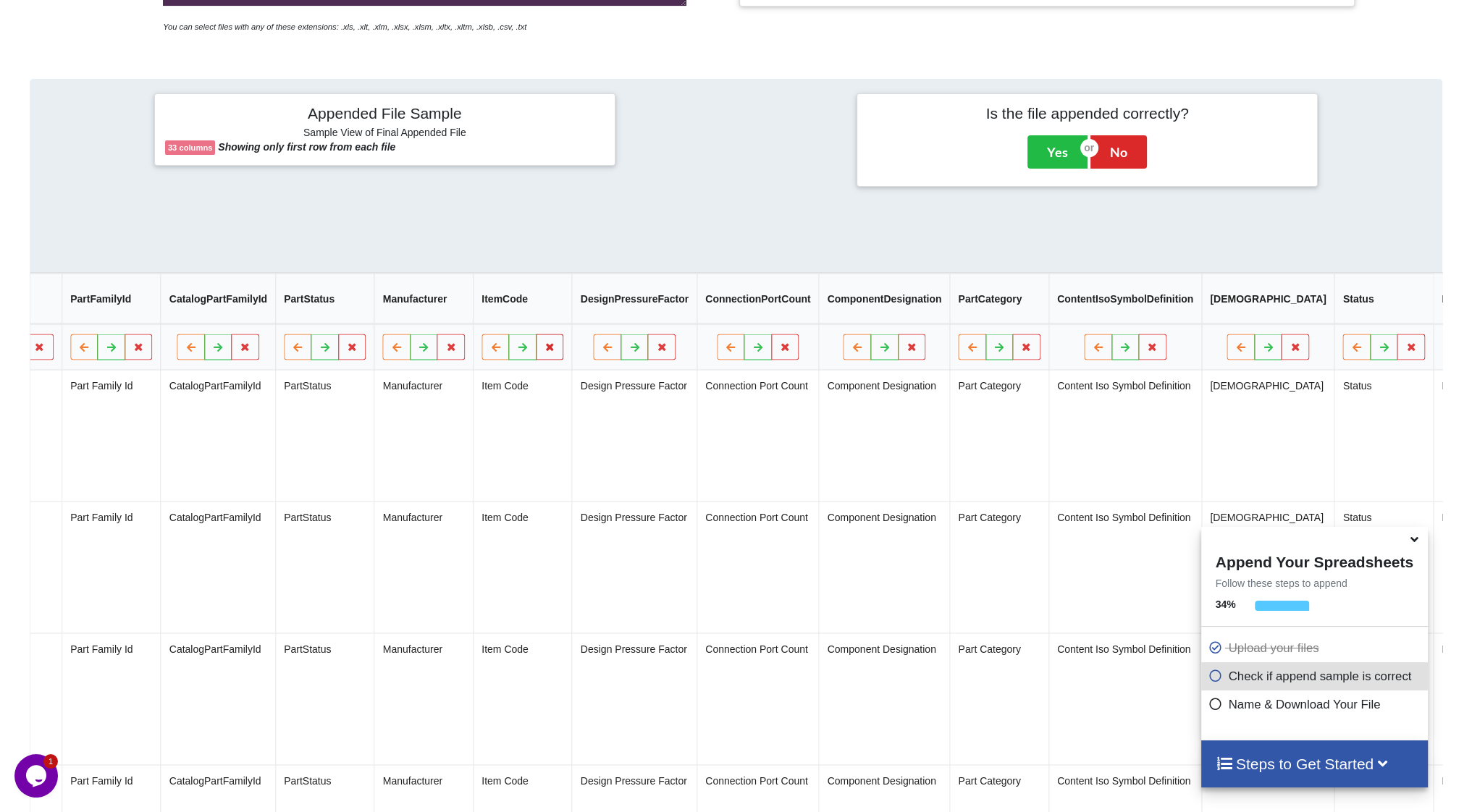
click at [536, 360] on button at bounding box center [550, 347] width 29 height 26
click at [448, 315] on button "Delete Column" at bounding box center [425, 310] width 97 height 26
click at [779, 351] on icon at bounding box center [785, 347] width 13 height 8
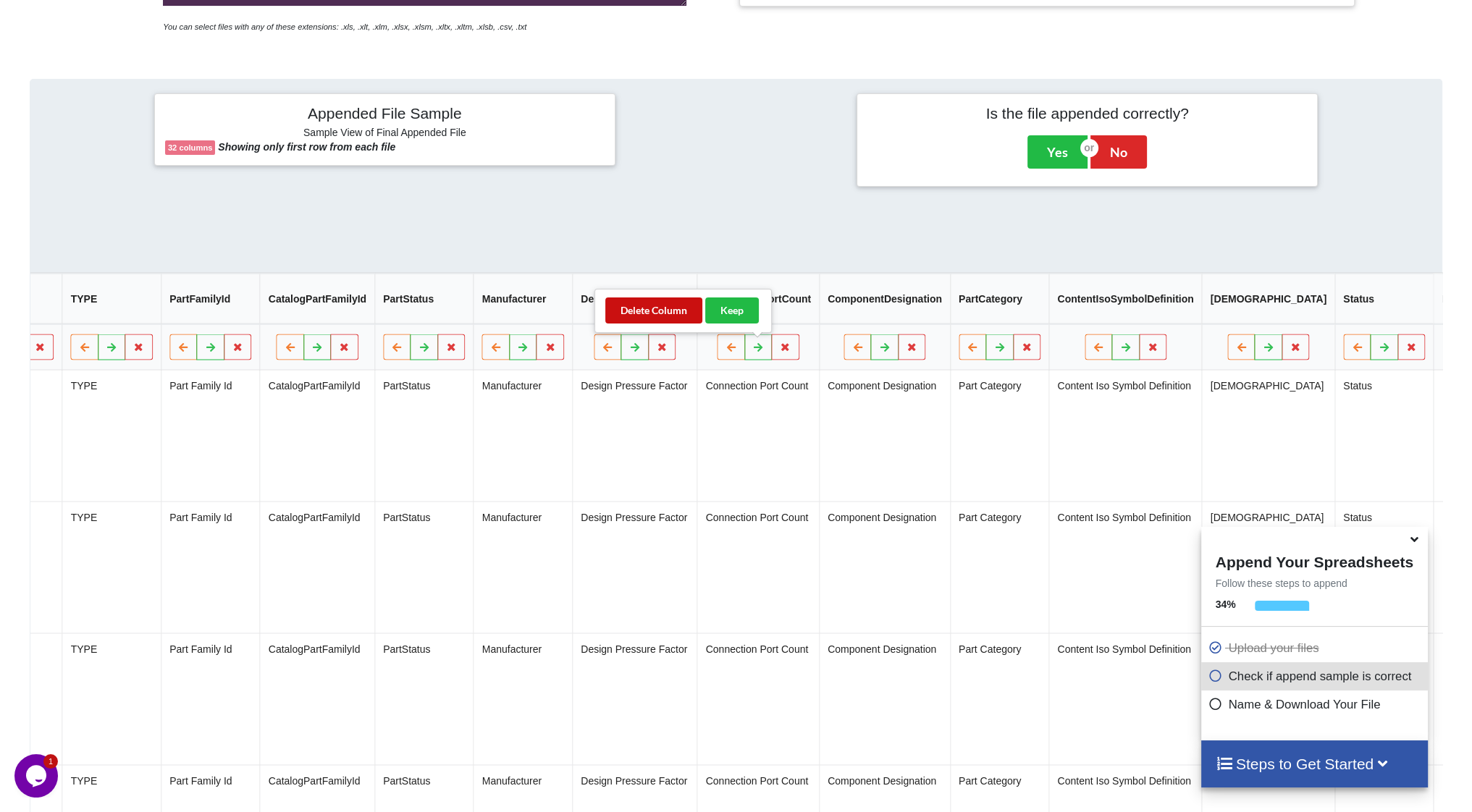
click at [670, 315] on button "Delete Column" at bounding box center [654, 310] width 97 height 26
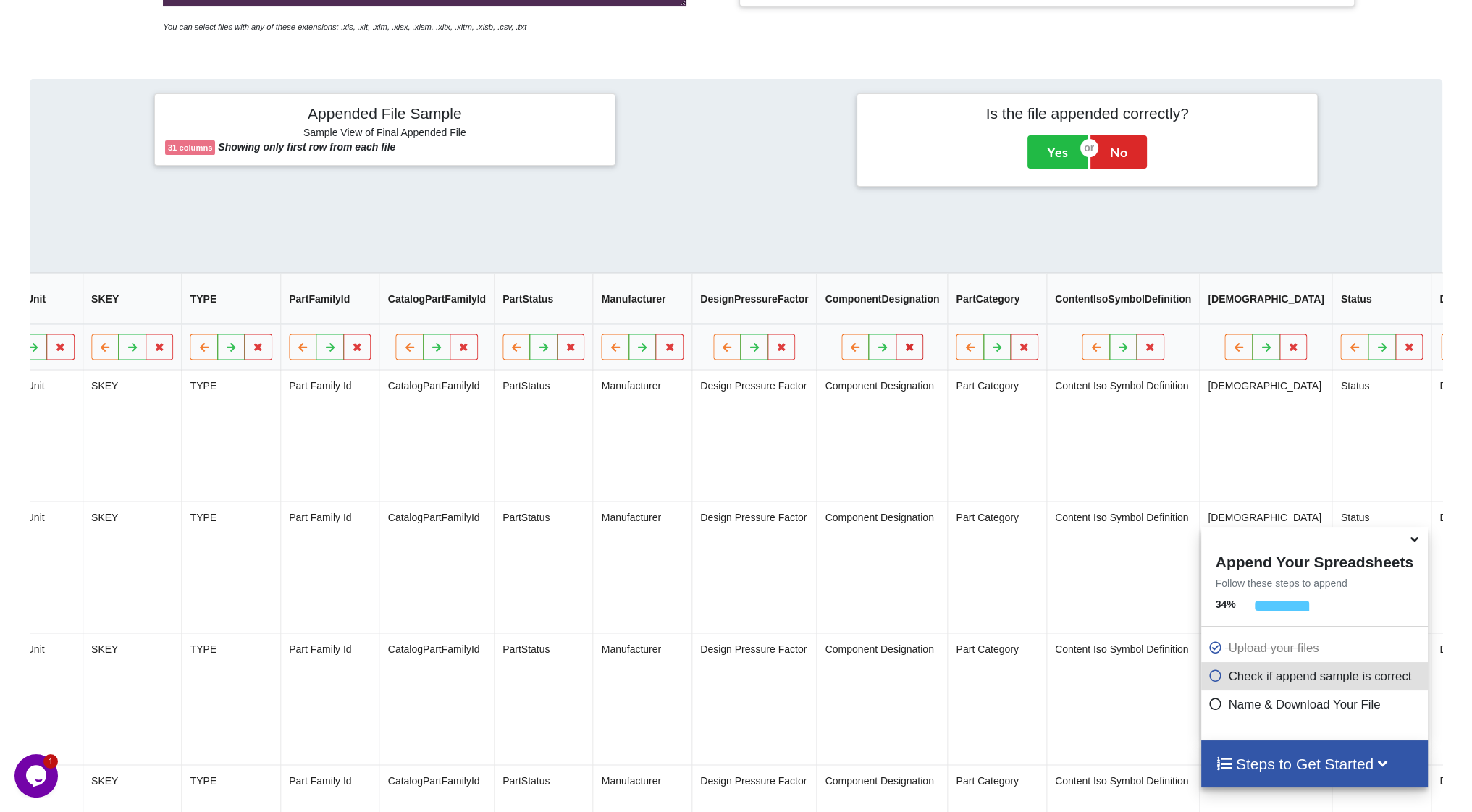
click at [904, 349] on icon at bounding box center [909, 347] width 13 height 8
click at [796, 306] on button "Delete Column" at bounding box center [778, 310] width 97 height 26
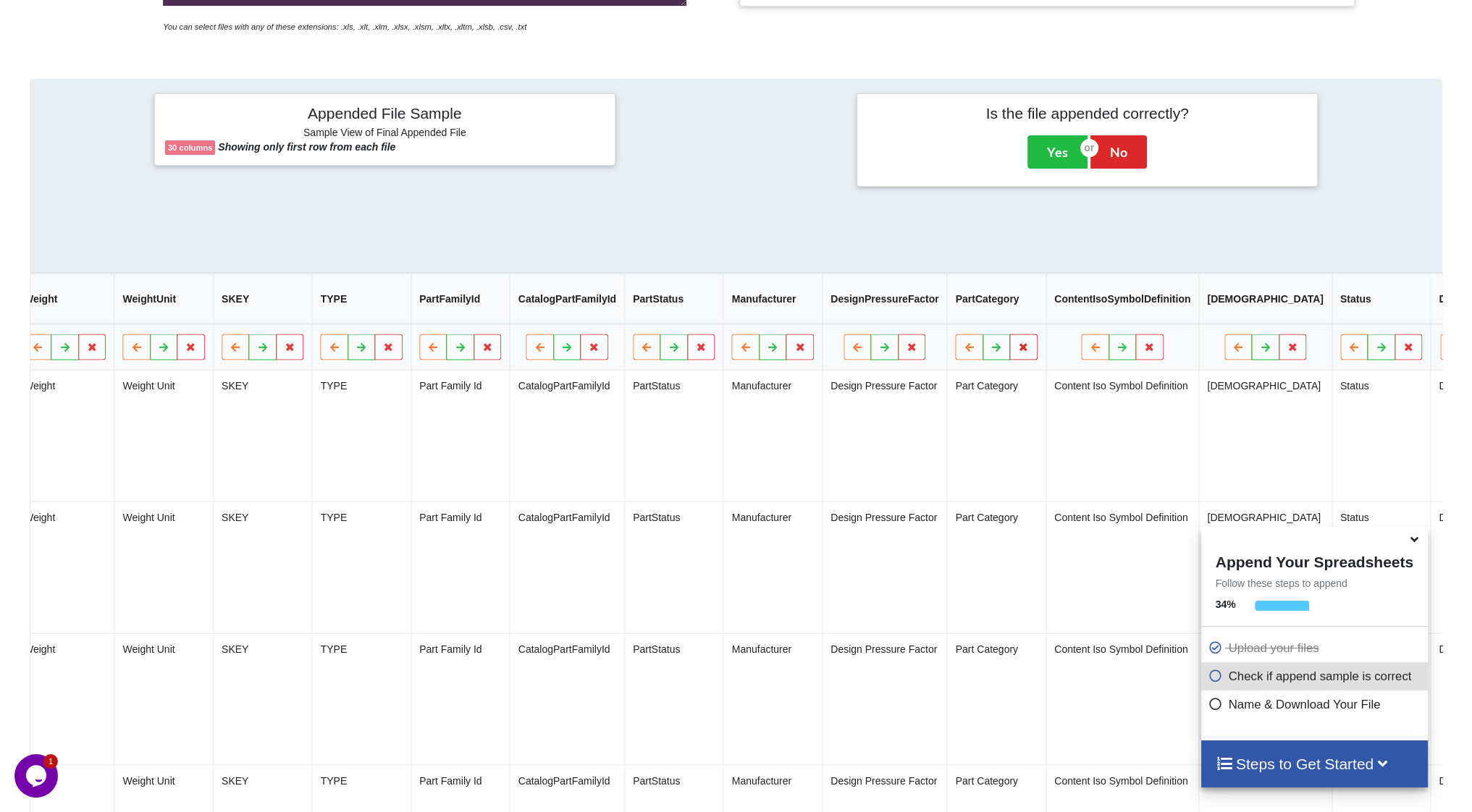
click at [1010, 346] on button at bounding box center [1024, 347] width 29 height 26
drag, startPoint x: 906, startPoint y: 313, endPoint x: 936, endPoint y: 321, distance: 31.0
click at [910, 313] on button "Delete Column" at bounding box center [893, 310] width 97 height 26
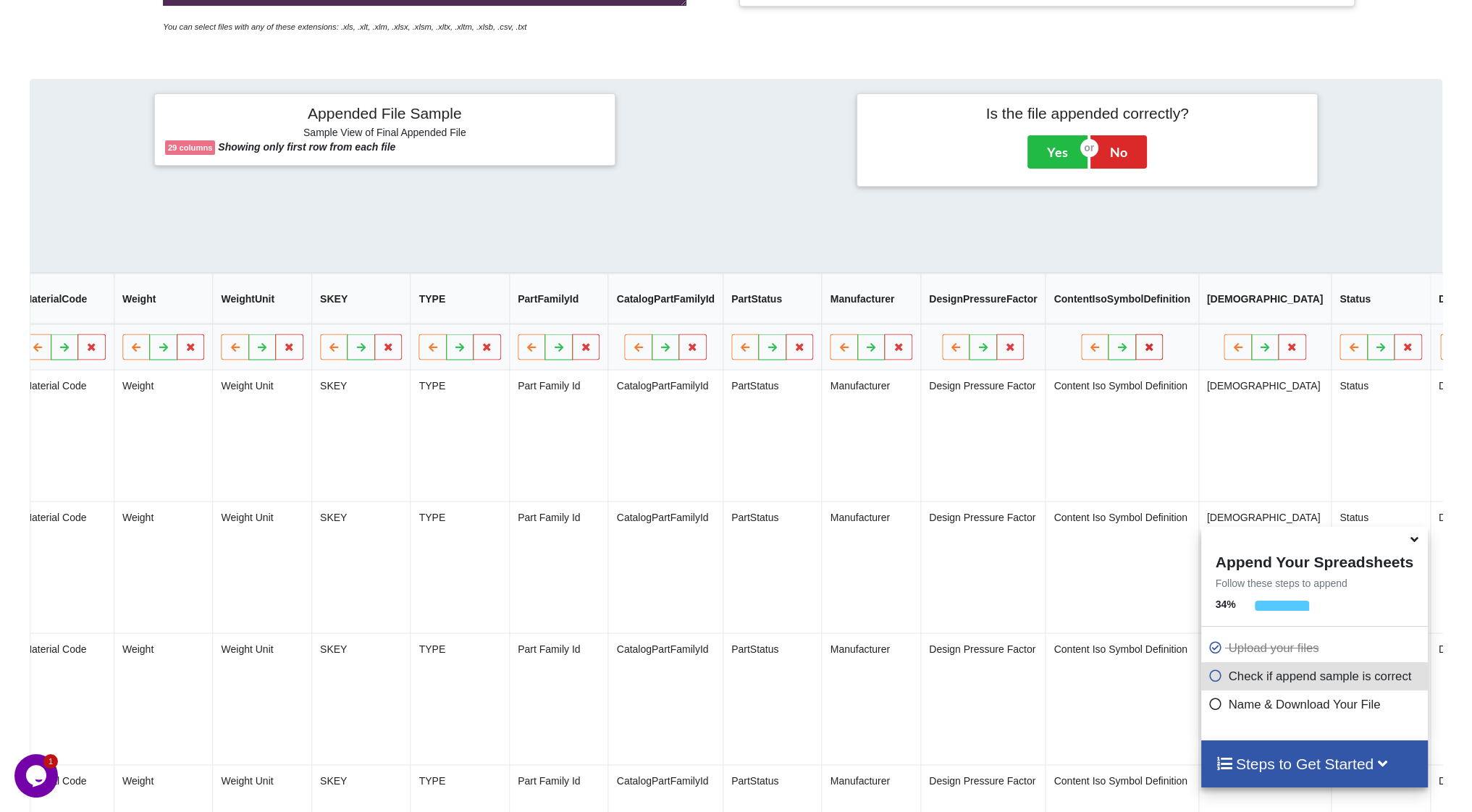
click at [1143, 347] on icon at bounding box center [1149, 347] width 13 height 8
click at [1029, 307] on button "Delete Column" at bounding box center [1018, 310] width 97 height 26
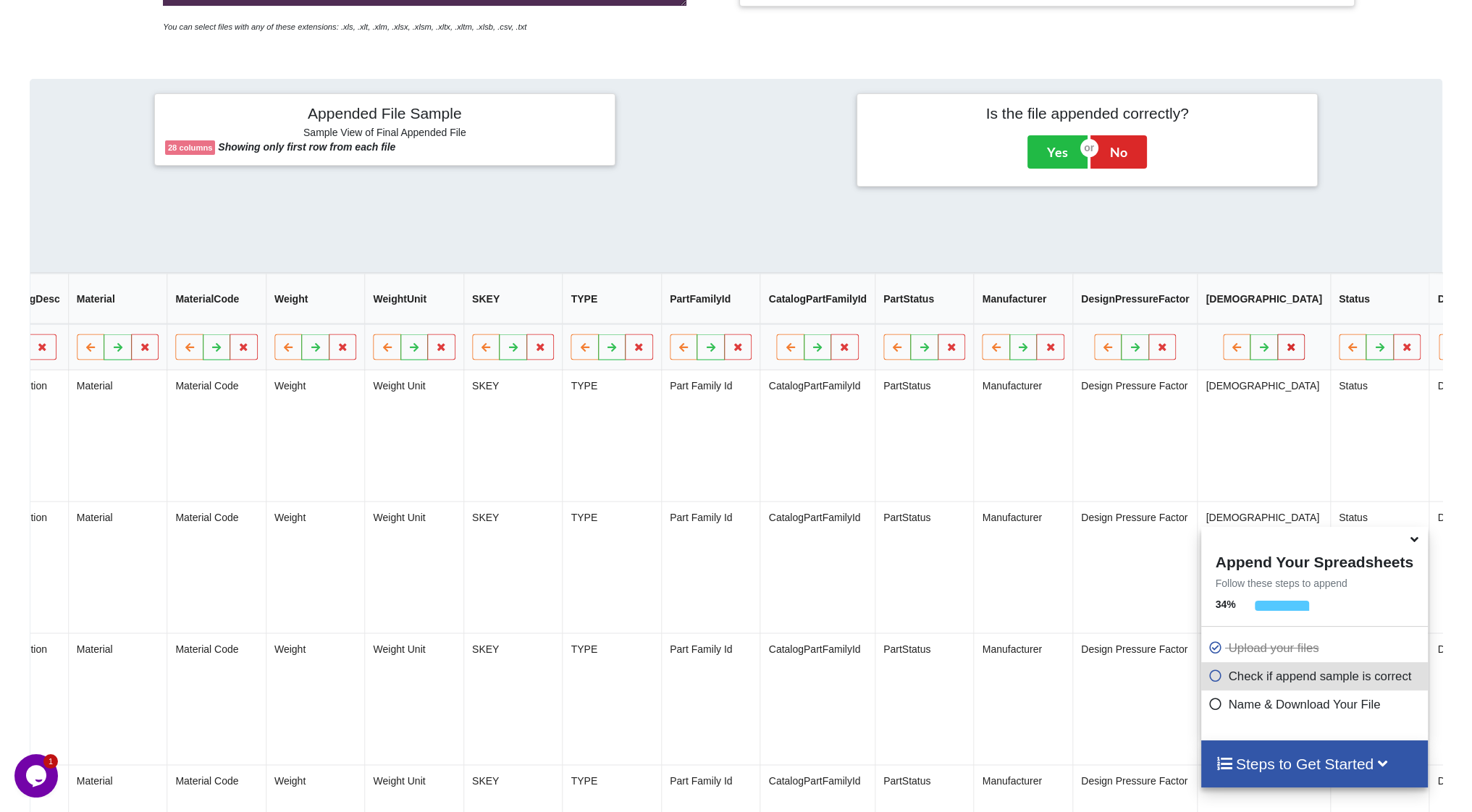
click at [1285, 350] on icon at bounding box center [1291, 347] width 13 height 8
drag, startPoint x: 1154, startPoint y: 309, endPoint x: 1167, endPoint y: 312, distance: 13.3
click at [1157, 309] on button "Delete Column" at bounding box center [1144, 310] width 97 height 26
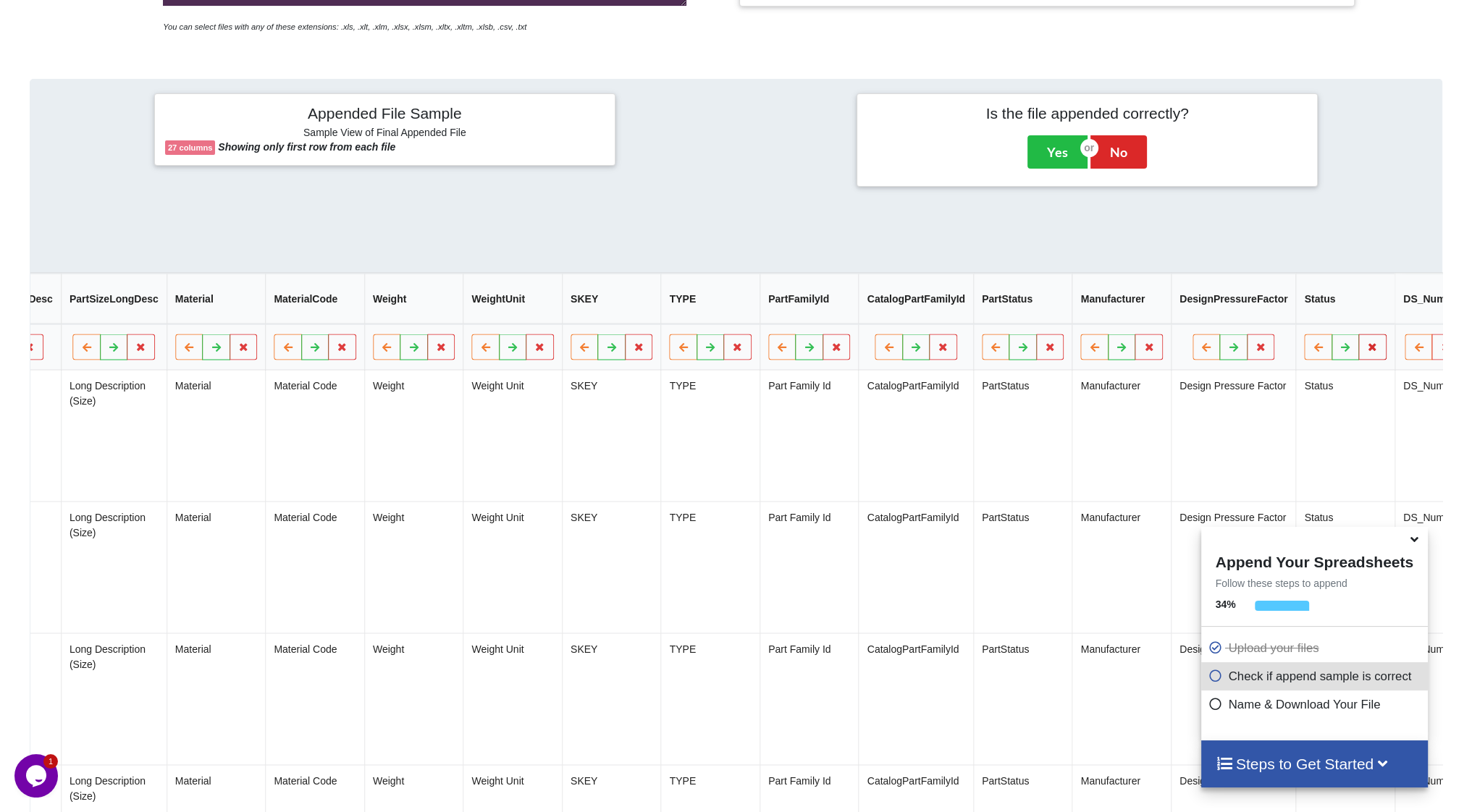
click at [1359, 346] on button at bounding box center [1373, 347] width 29 height 26
click at [1272, 318] on button "Delete Column" at bounding box center [1242, 310] width 97 height 26
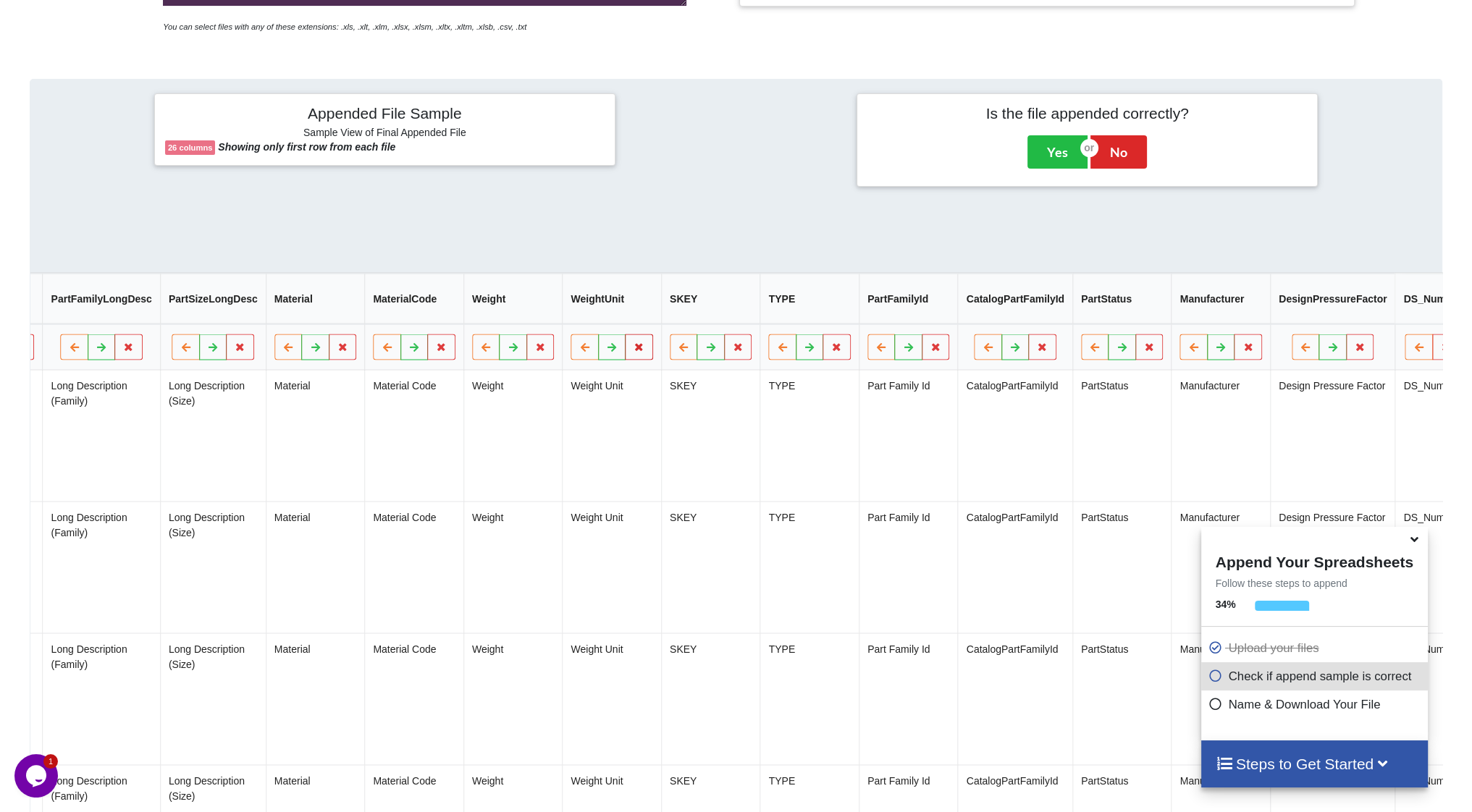
click at [633, 349] on icon at bounding box center [639, 347] width 13 height 8
drag, startPoint x: 532, startPoint y: 318, endPoint x: 553, endPoint y: 322, distance: 21.4
click at [532, 317] on button "Delete Column" at bounding box center [516, 310] width 97 height 26
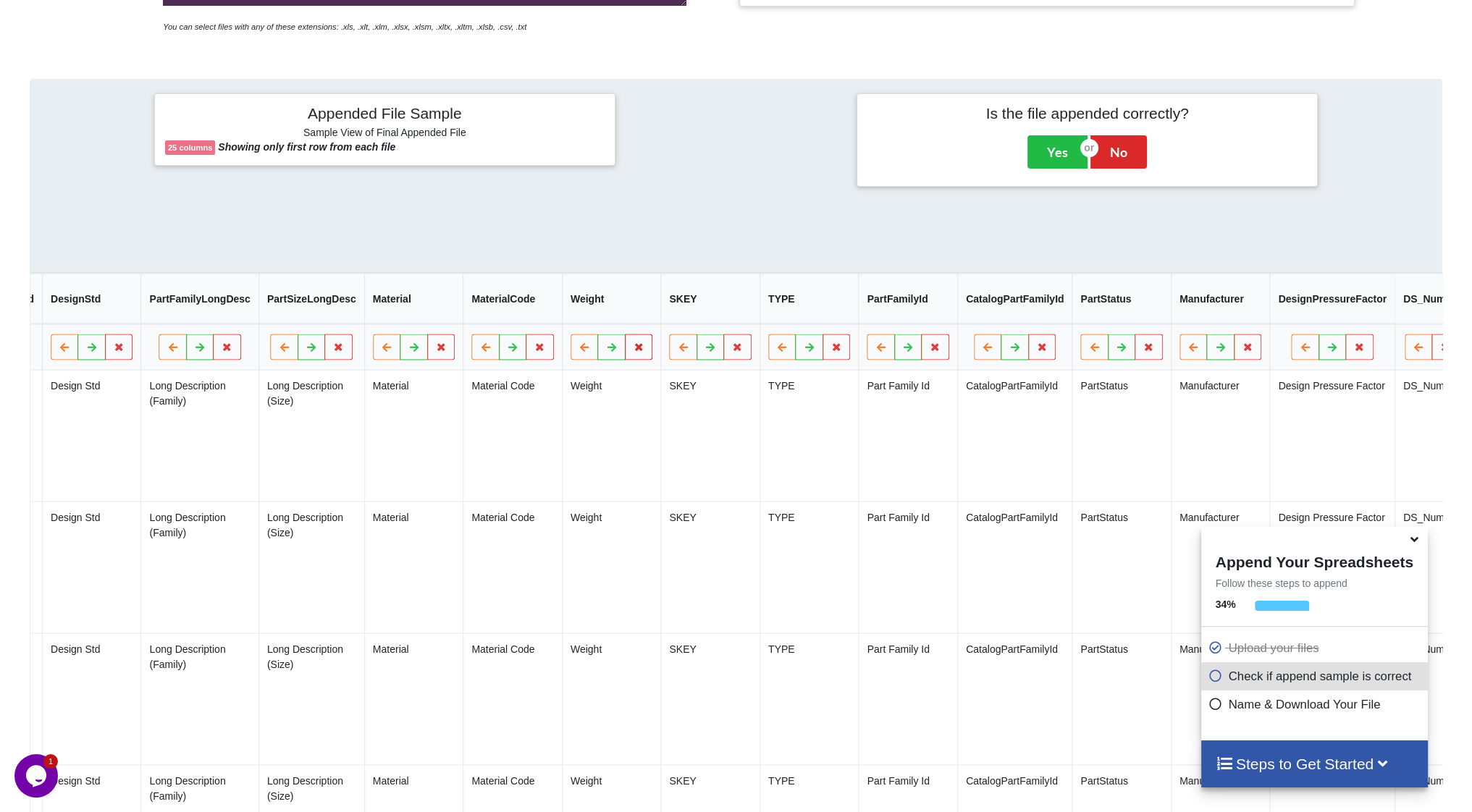
click at [633, 351] on icon at bounding box center [639, 347] width 13 height 8
click at [511, 312] on button "Delete Column" at bounding box center [516, 310] width 97 height 26
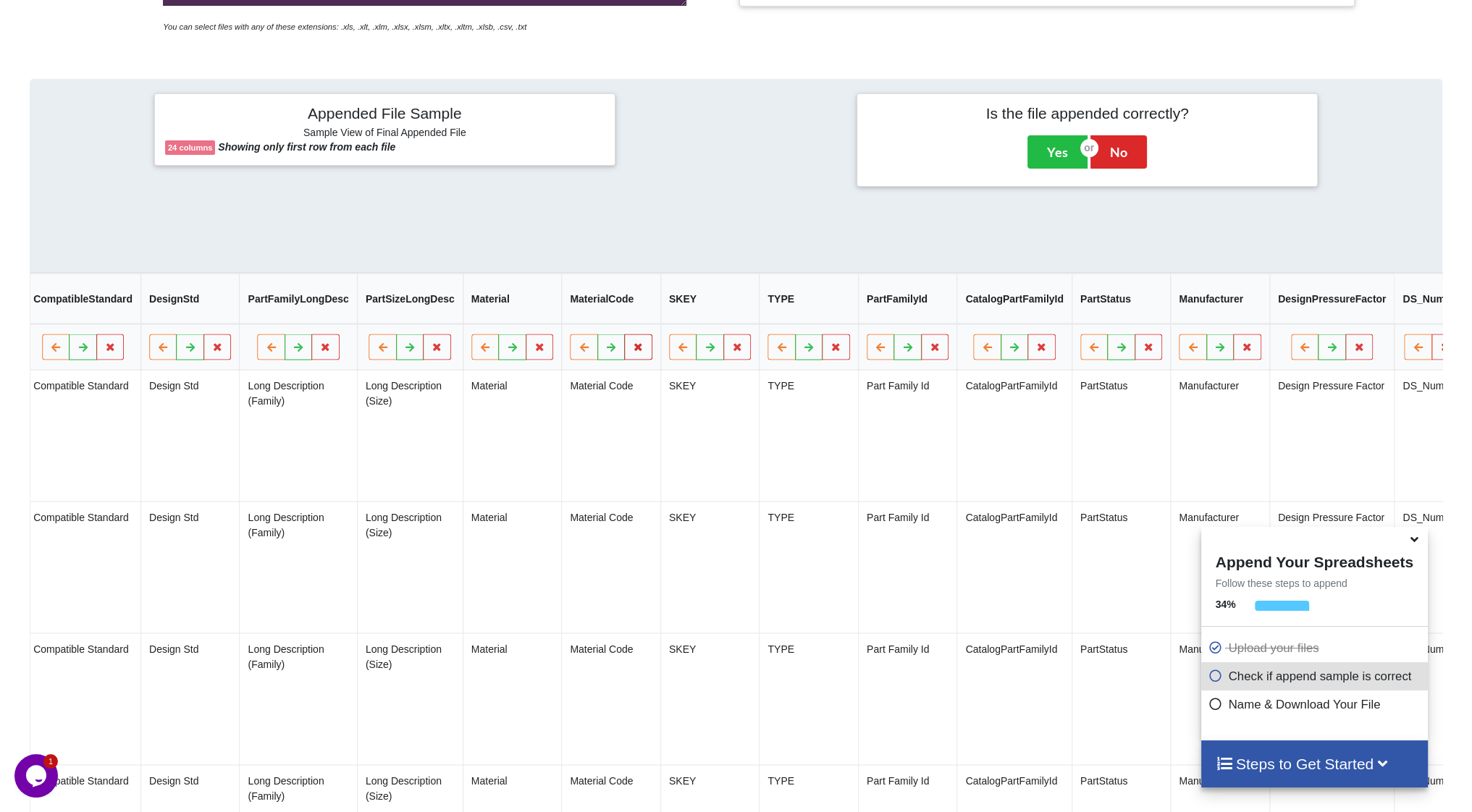
click at [628, 349] on button at bounding box center [638, 347] width 29 height 26
click at [530, 306] on button "Delete Column" at bounding box center [516, 310] width 97 height 26
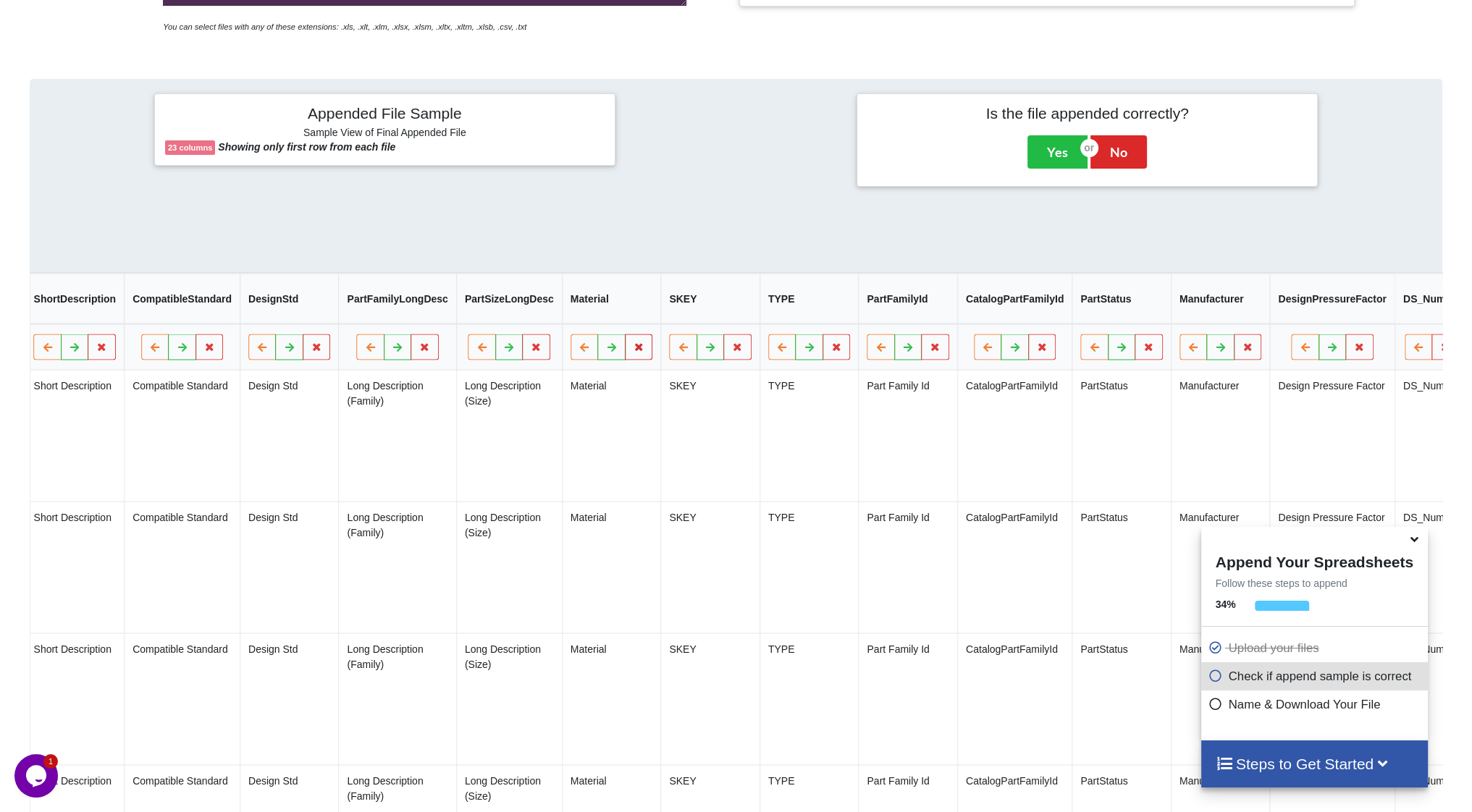
click at [625, 348] on button at bounding box center [639, 347] width 29 height 26
click at [527, 312] on button "Delete Column" at bounding box center [516, 310] width 97 height 26
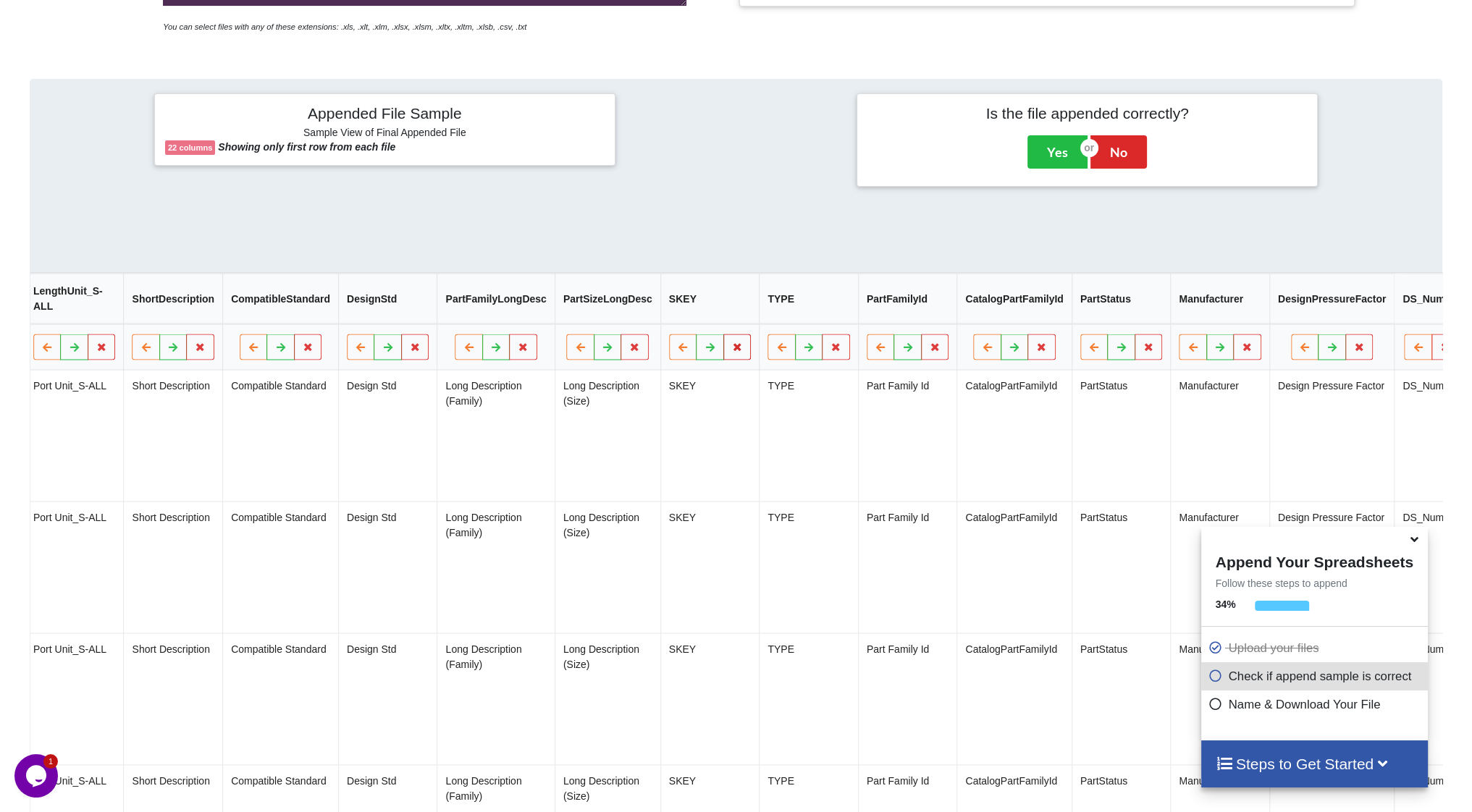
click at [731, 348] on icon at bounding box center [737, 347] width 13 height 8
drag, startPoint x: 618, startPoint y: 310, endPoint x: 652, endPoint y: 318, distance: 34.9
click at [623, 310] on button "Delete Column" at bounding box center [615, 310] width 97 height 26
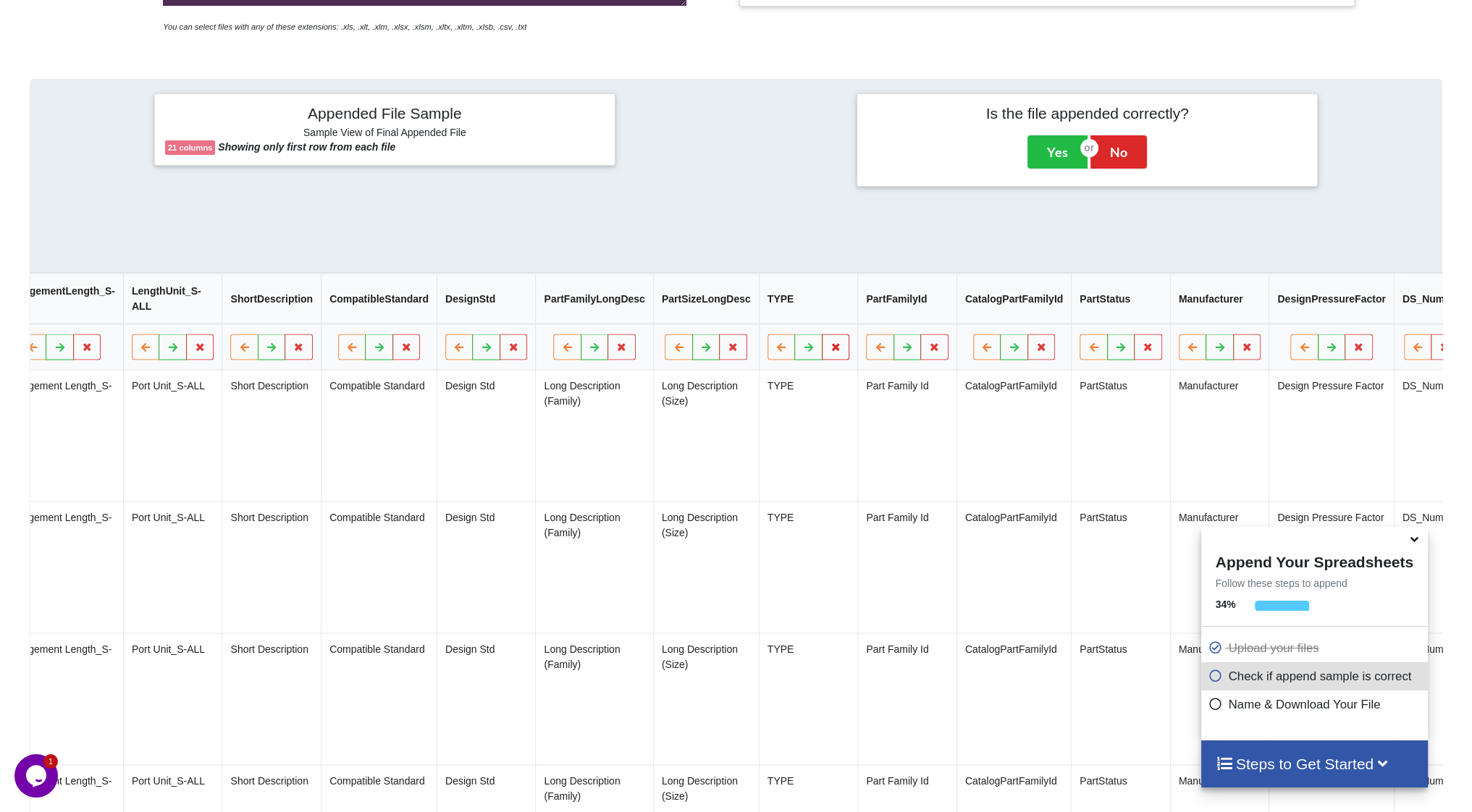
click at [830, 351] on icon at bounding box center [836, 347] width 13 height 8
click at [737, 315] on button "Delete Column" at bounding box center [714, 310] width 97 height 26
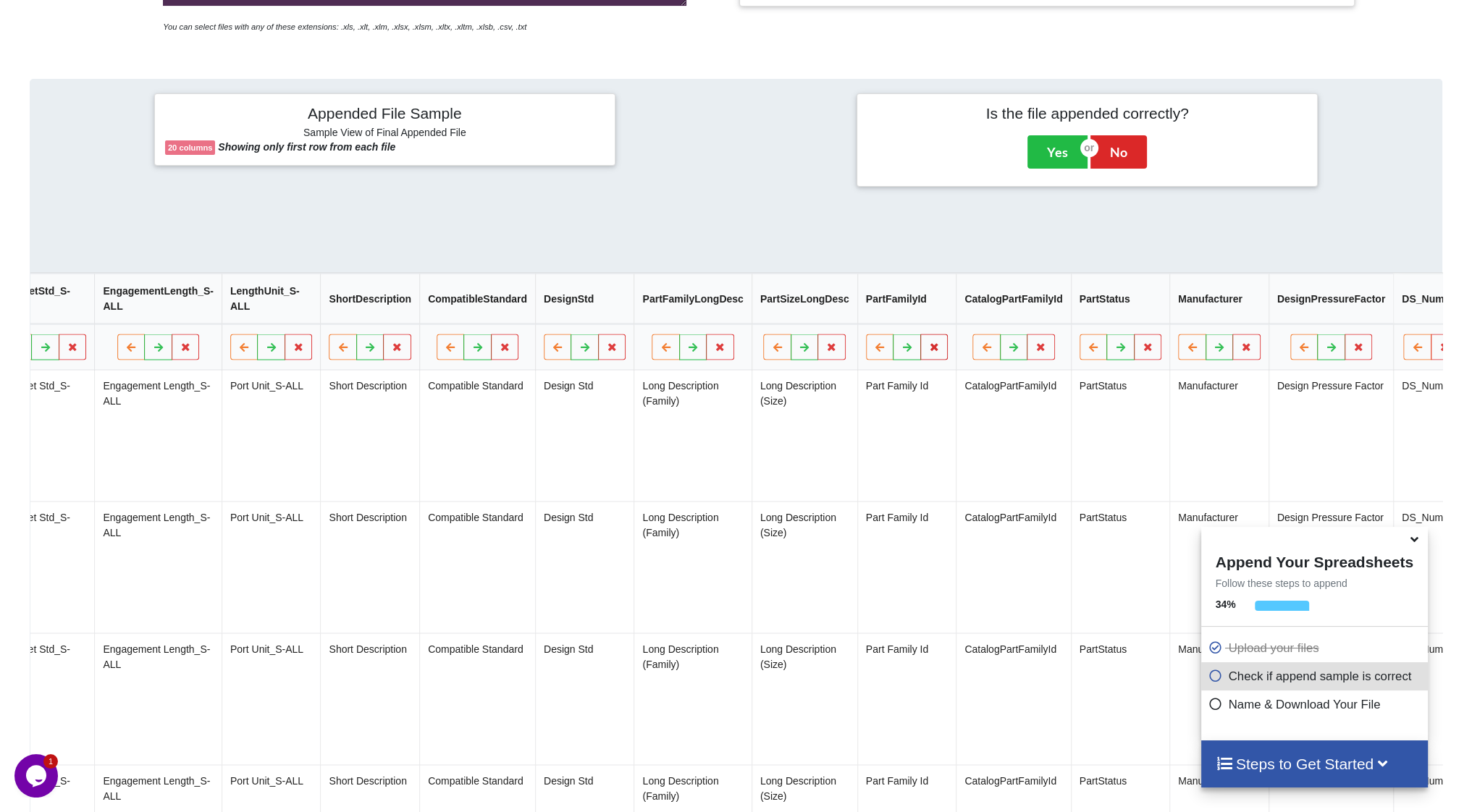
click at [928, 351] on icon at bounding box center [934, 347] width 13 height 8
drag, startPoint x: 815, startPoint y: 312, endPoint x: 830, endPoint y: 313, distance: 15.0
click at [816, 312] on button "Delete Column" at bounding box center [813, 310] width 97 height 26
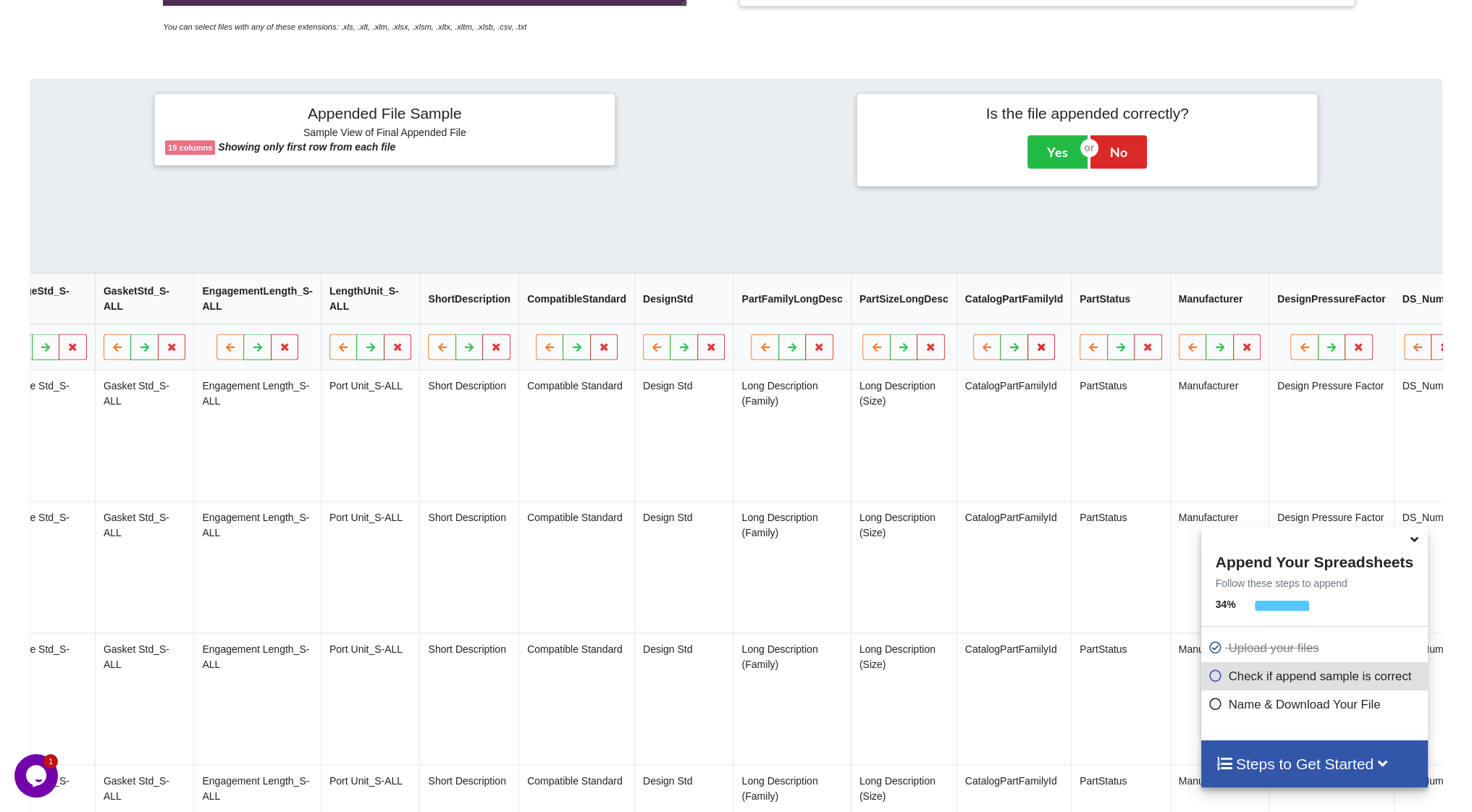
click at [1035, 349] on icon at bounding box center [1041, 347] width 13 height 8
click at [943, 317] on button "Delete Column" at bounding box center [919, 310] width 97 height 26
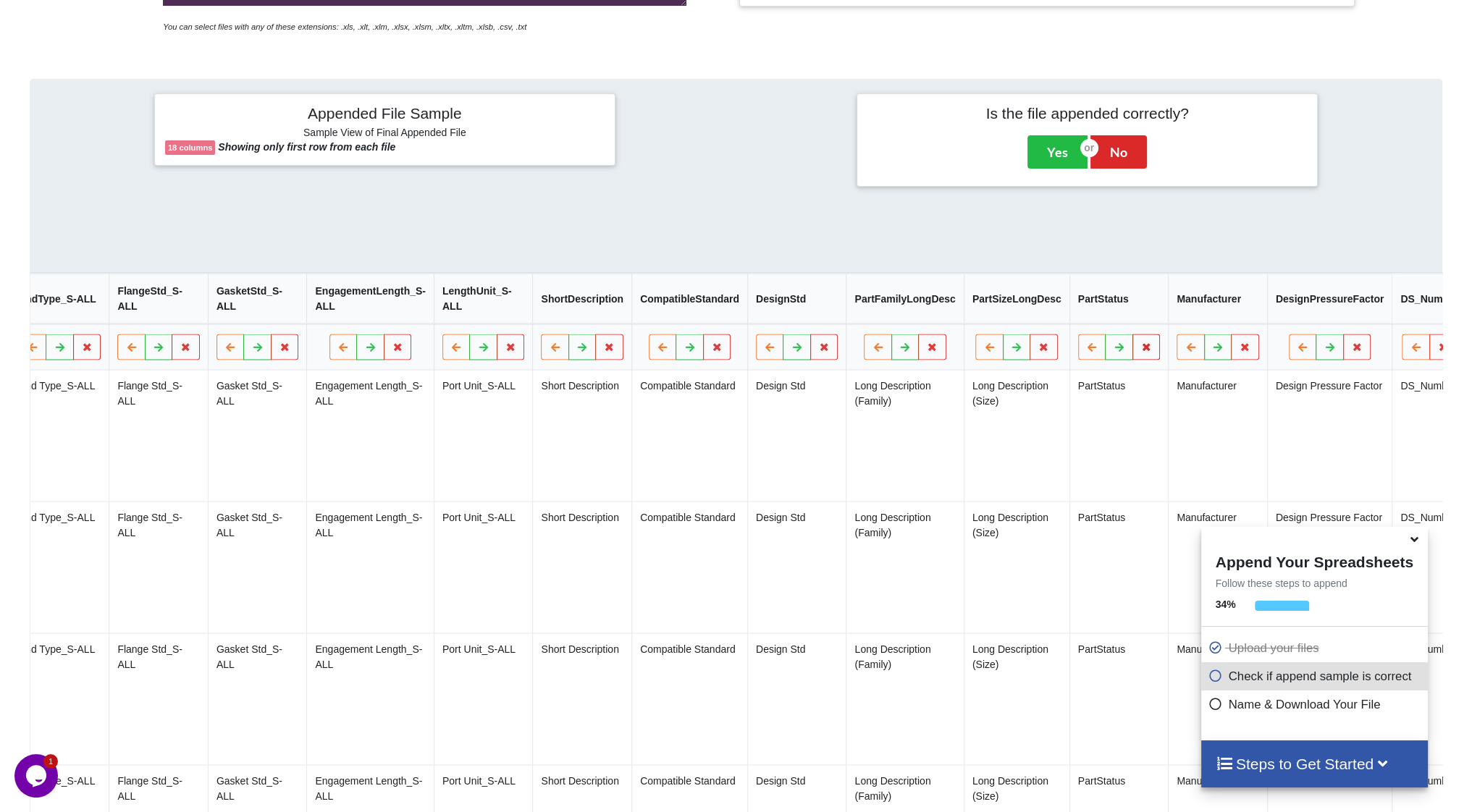
click at [1140, 351] on icon at bounding box center [1146, 347] width 13 height 8
click at [1028, 321] on button "Delete Column" at bounding box center [1024, 310] width 97 height 26
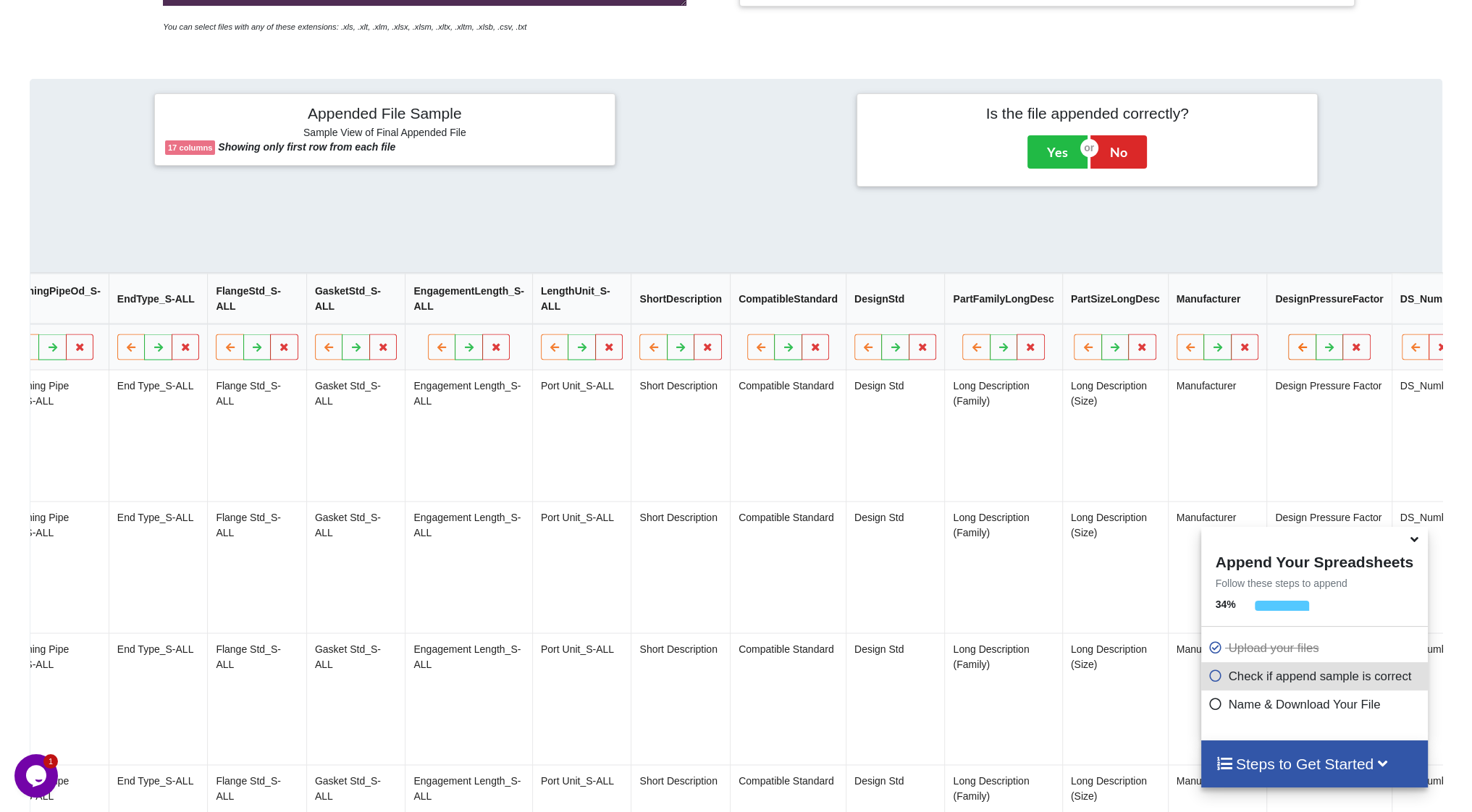
click at [1296, 351] on icon at bounding box center [1302, 347] width 13 height 8
click at [882, 357] on button at bounding box center [896, 347] width 29 height 26
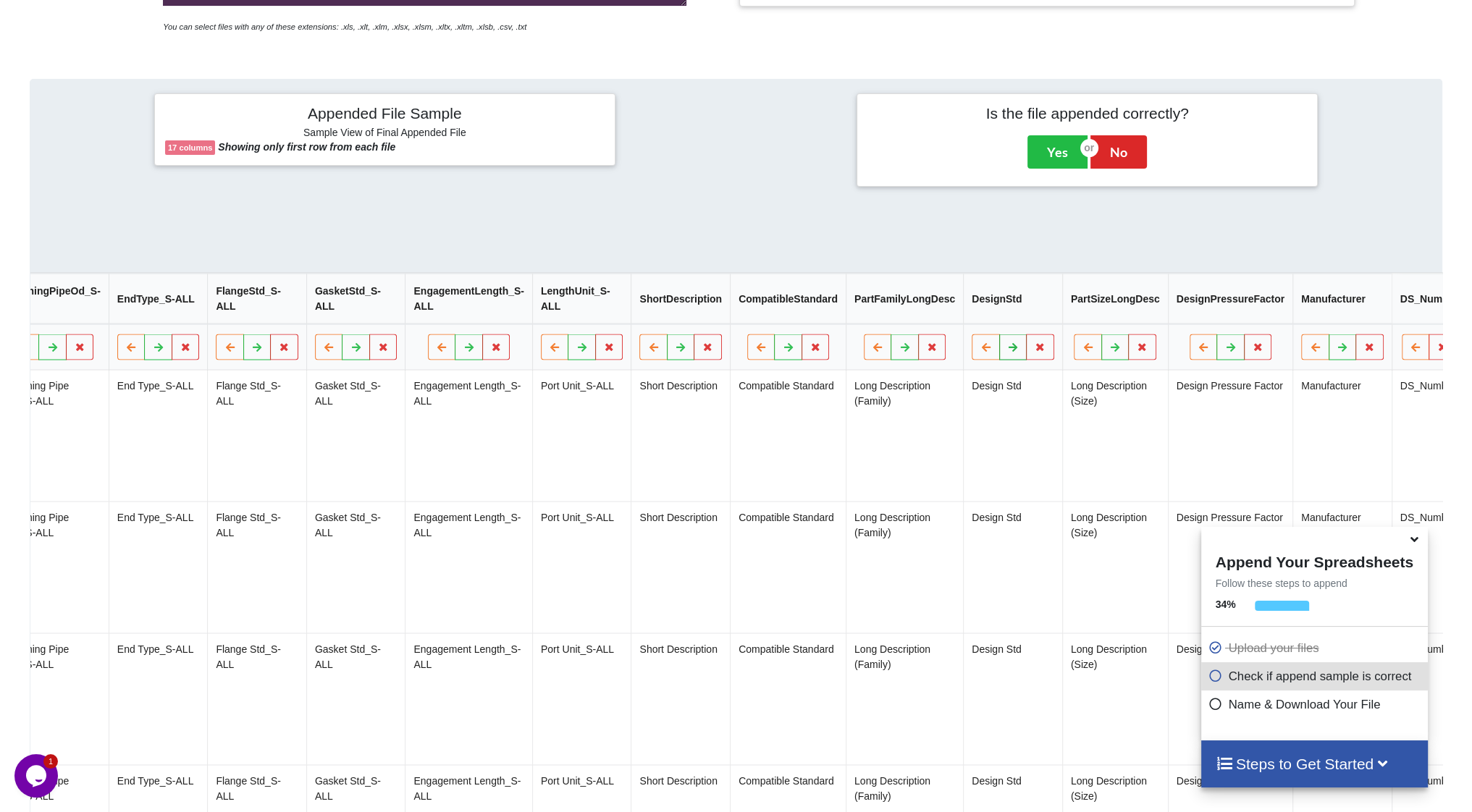
click at [1007, 351] on icon at bounding box center [1013, 347] width 13 height 8
click at [774, 353] on button at bounding box center [788, 347] width 29 height 26
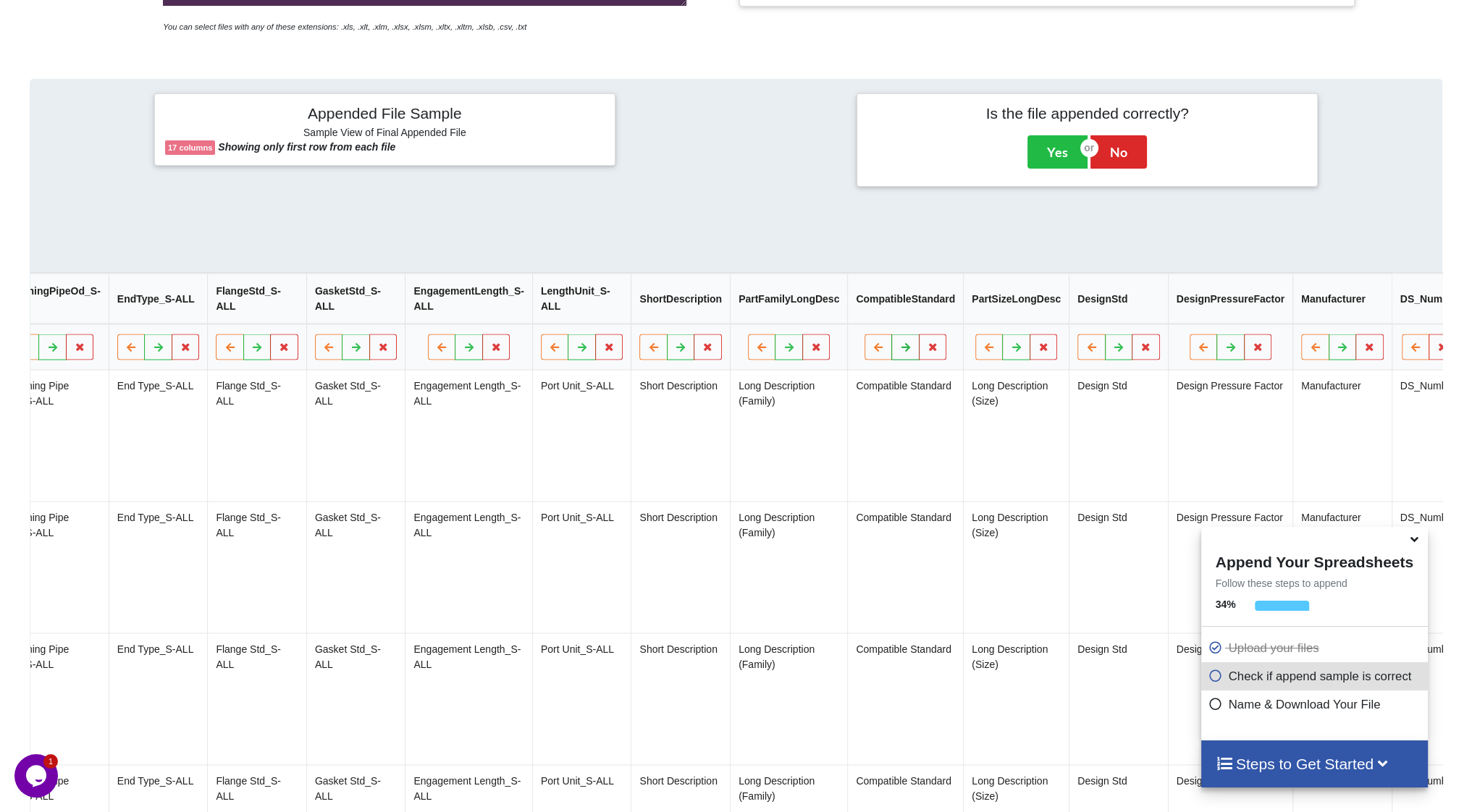
click at [892, 356] on button at bounding box center [906, 347] width 29 height 26
click at [601, 358] on button at bounding box center [610, 347] width 29 height 26
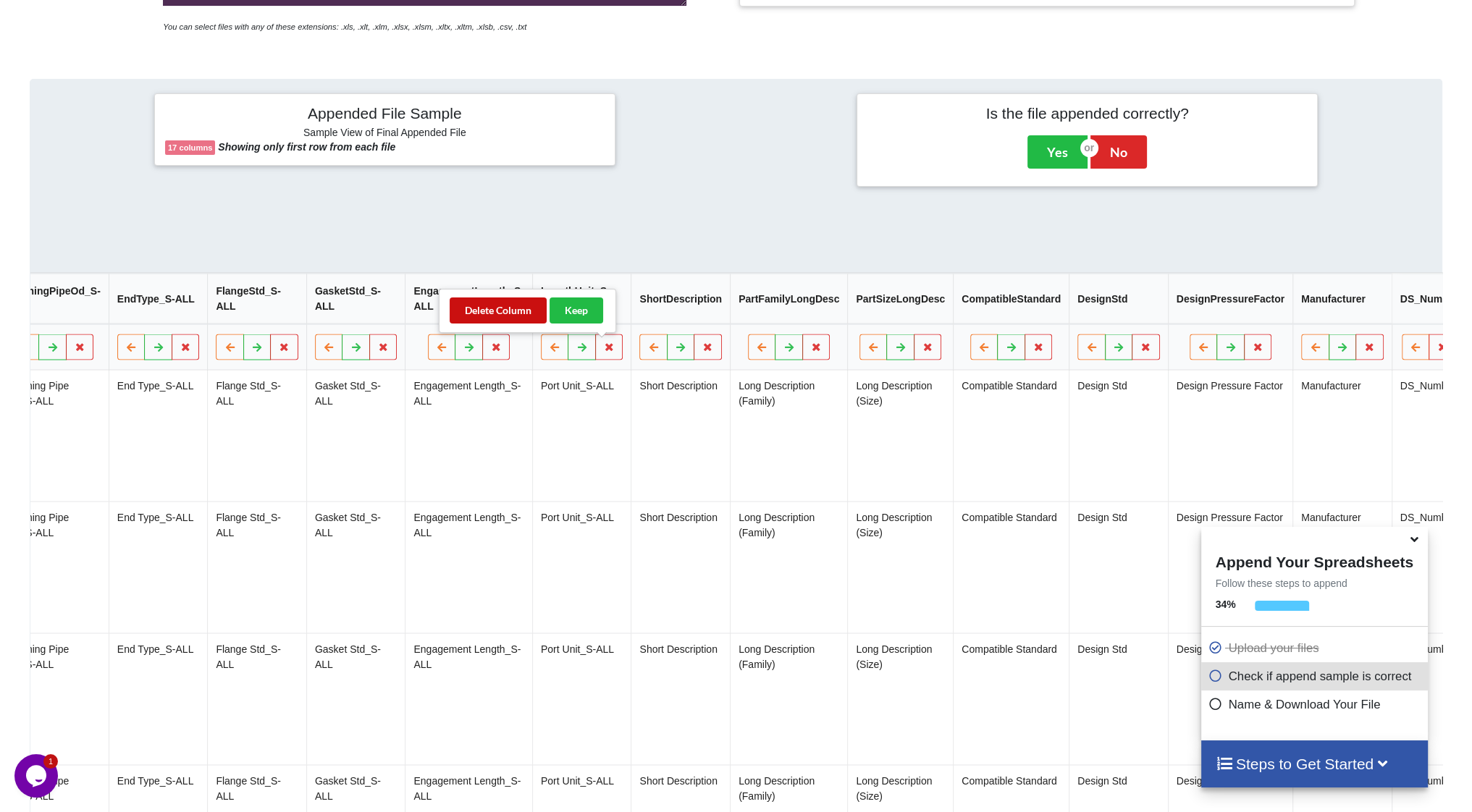
click at [512, 314] on button "Delete Column" at bounding box center [498, 310] width 97 height 26
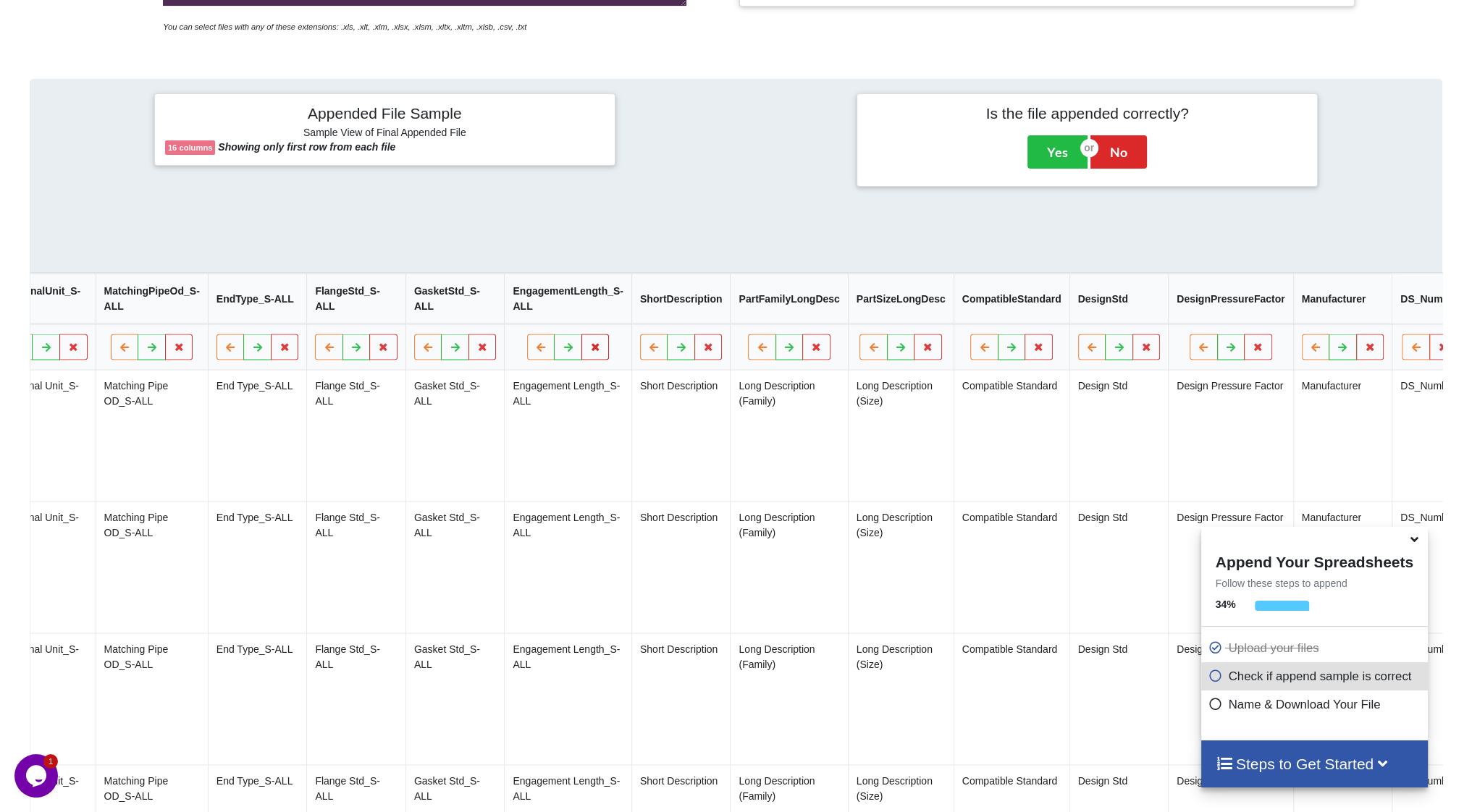
click at [589, 350] on icon at bounding box center [595, 347] width 13 height 8
click at [485, 309] on button "Delete Column" at bounding box center [486, 310] width 97 height 26
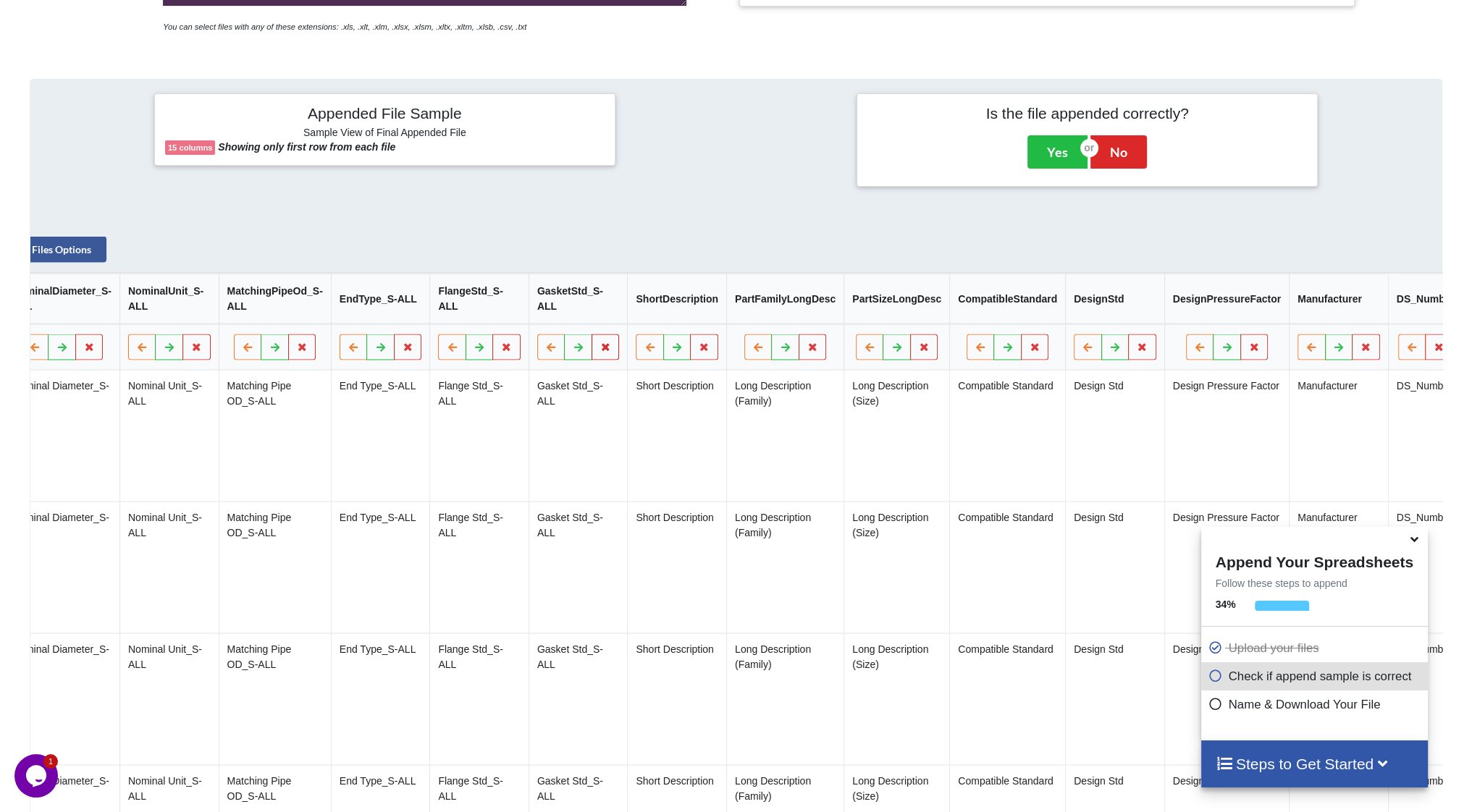
click at [605, 351] on icon at bounding box center [605, 347] width 13 height 8
click at [523, 315] on button "Delete Column" at bounding box center [498, 310] width 97 height 26
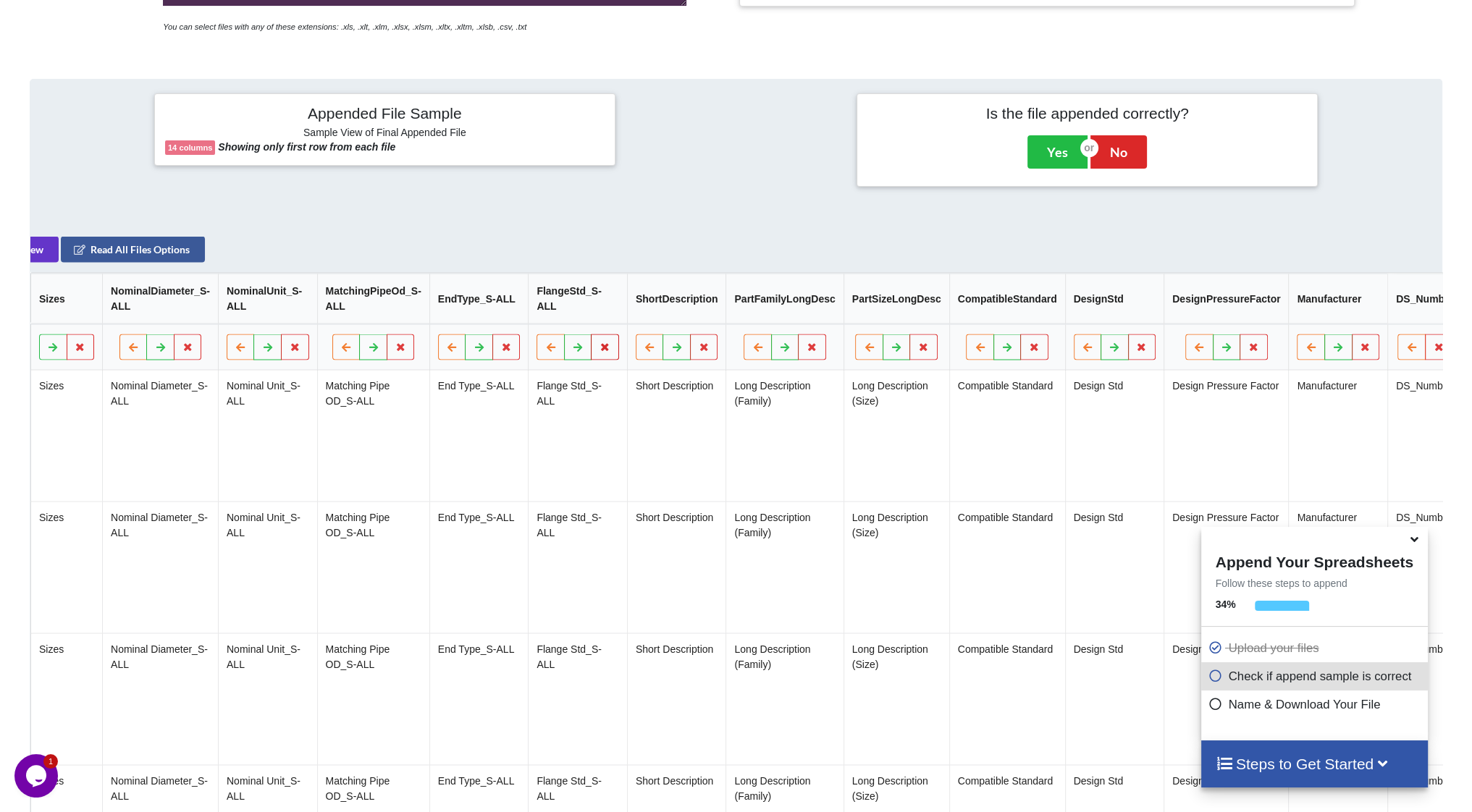
click at [601, 351] on icon at bounding box center [605, 347] width 13 height 8
click at [498, 307] on button "Delete Column" at bounding box center [498, 310] width 97 height 26
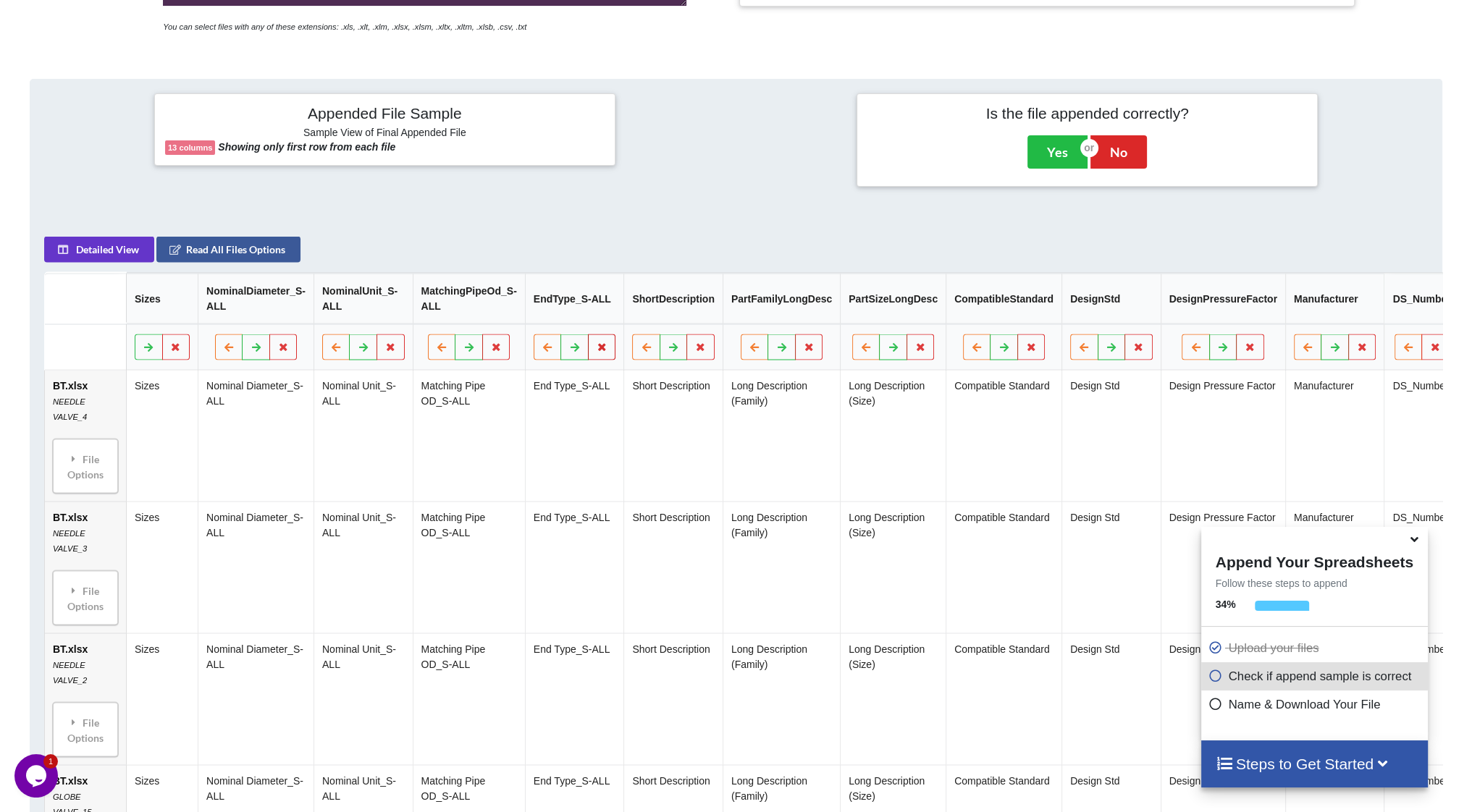
click at [600, 343] on icon at bounding box center [602, 347] width 13 height 8
click at [487, 299] on button "Delete Column" at bounding box center [495, 303] width 97 height 26
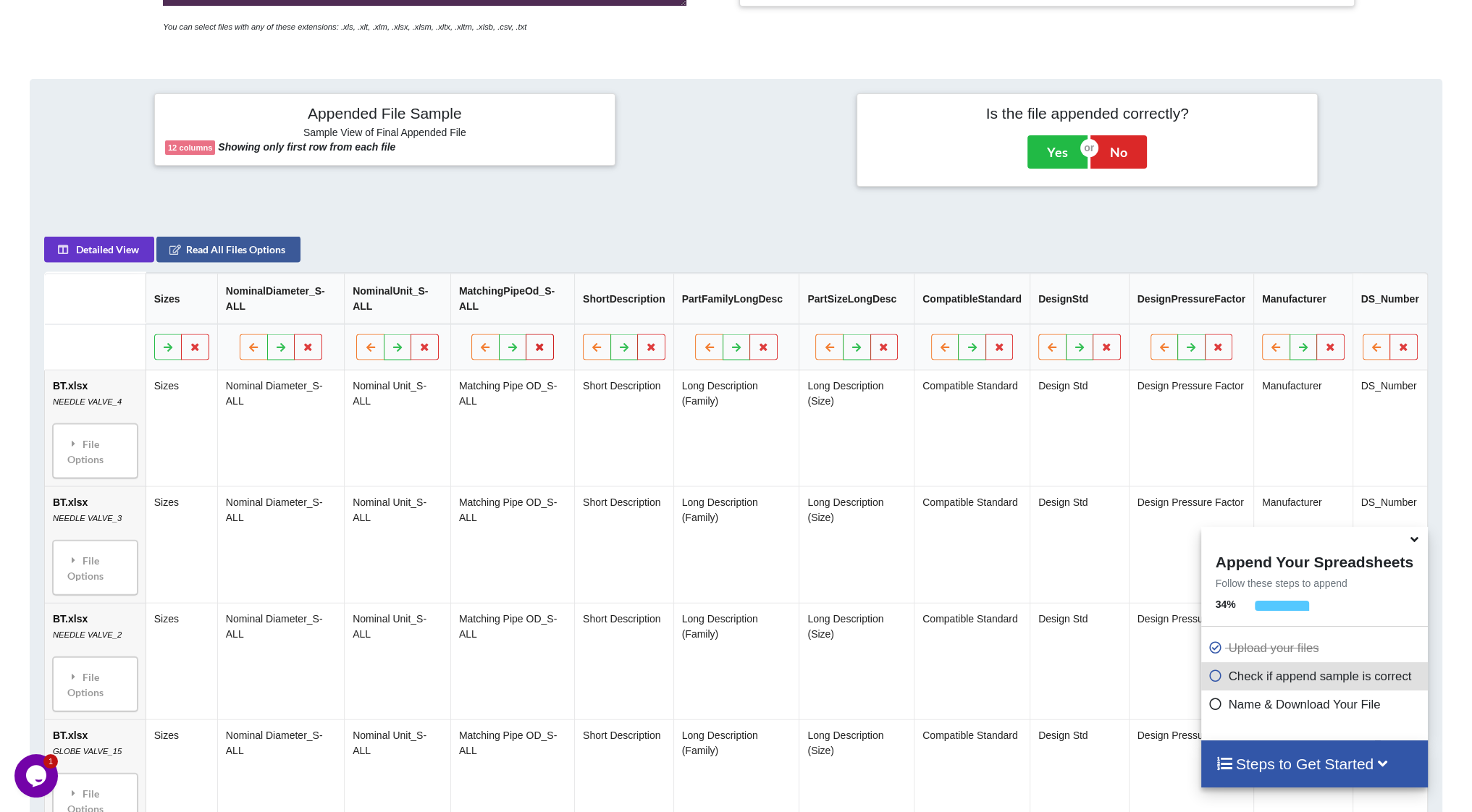
click at [546, 344] on icon at bounding box center [539, 347] width 13 height 8
click at [458, 301] on button "Delete Column" at bounding box center [445, 303] width 97 height 26
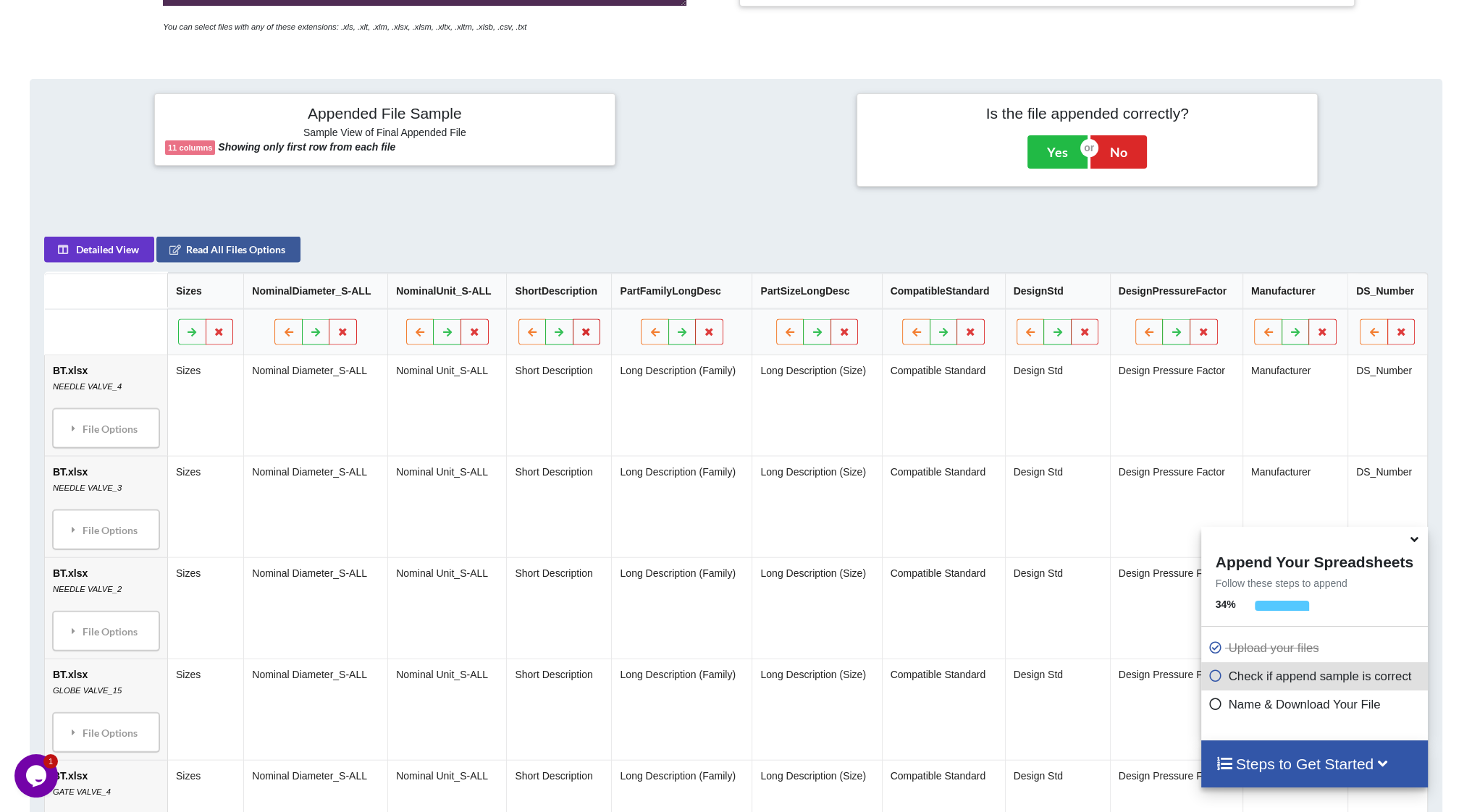
click at [585, 338] on button at bounding box center [587, 332] width 29 height 26
click at [502, 292] on button "Delete Column" at bounding box center [484, 288] width 97 height 26
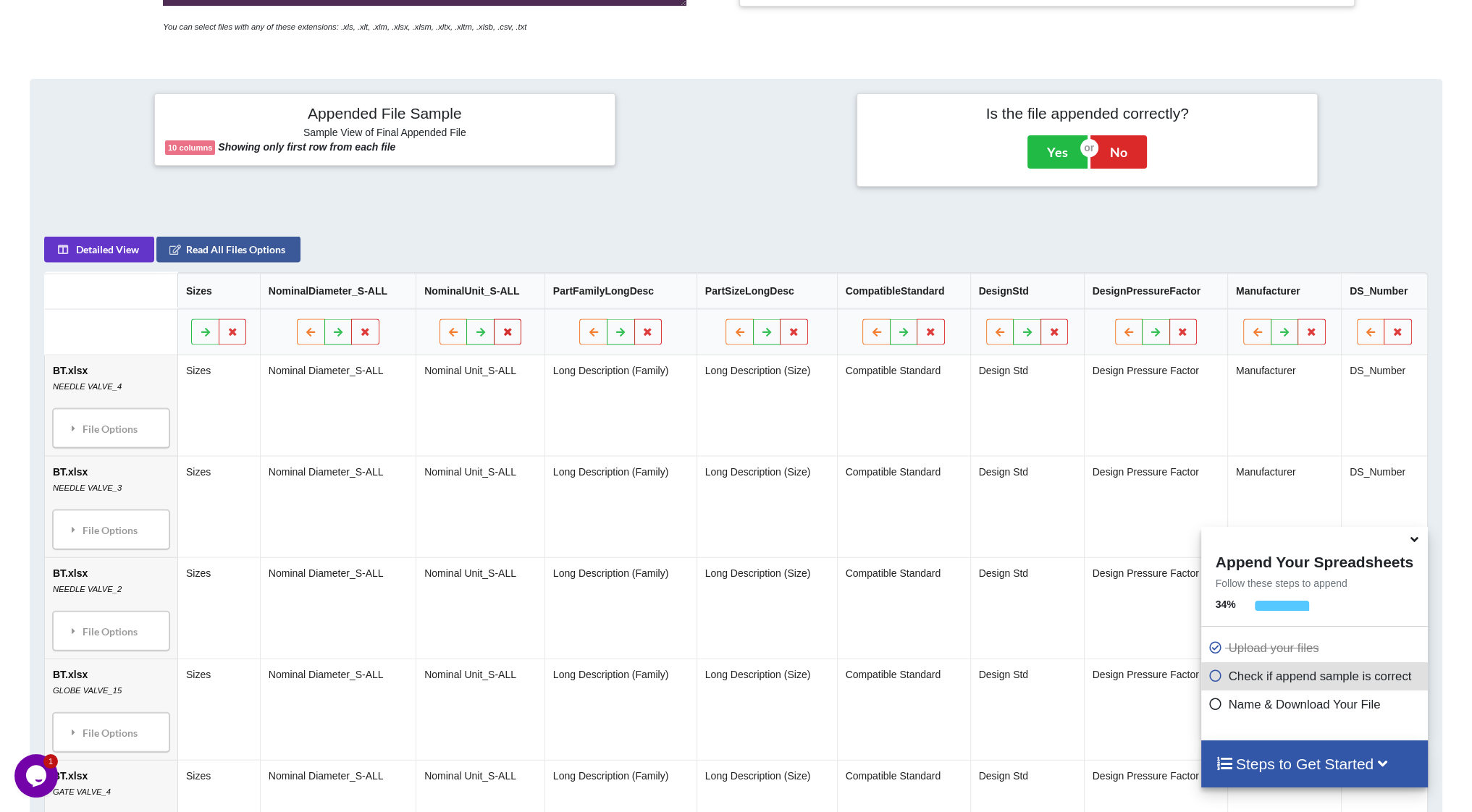
click at [511, 330] on icon at bounding box center [508, 332] width 13 height 8
click at [414, 286] on button "Delete Column" at bounding box center [406, 288] width 97 height 26
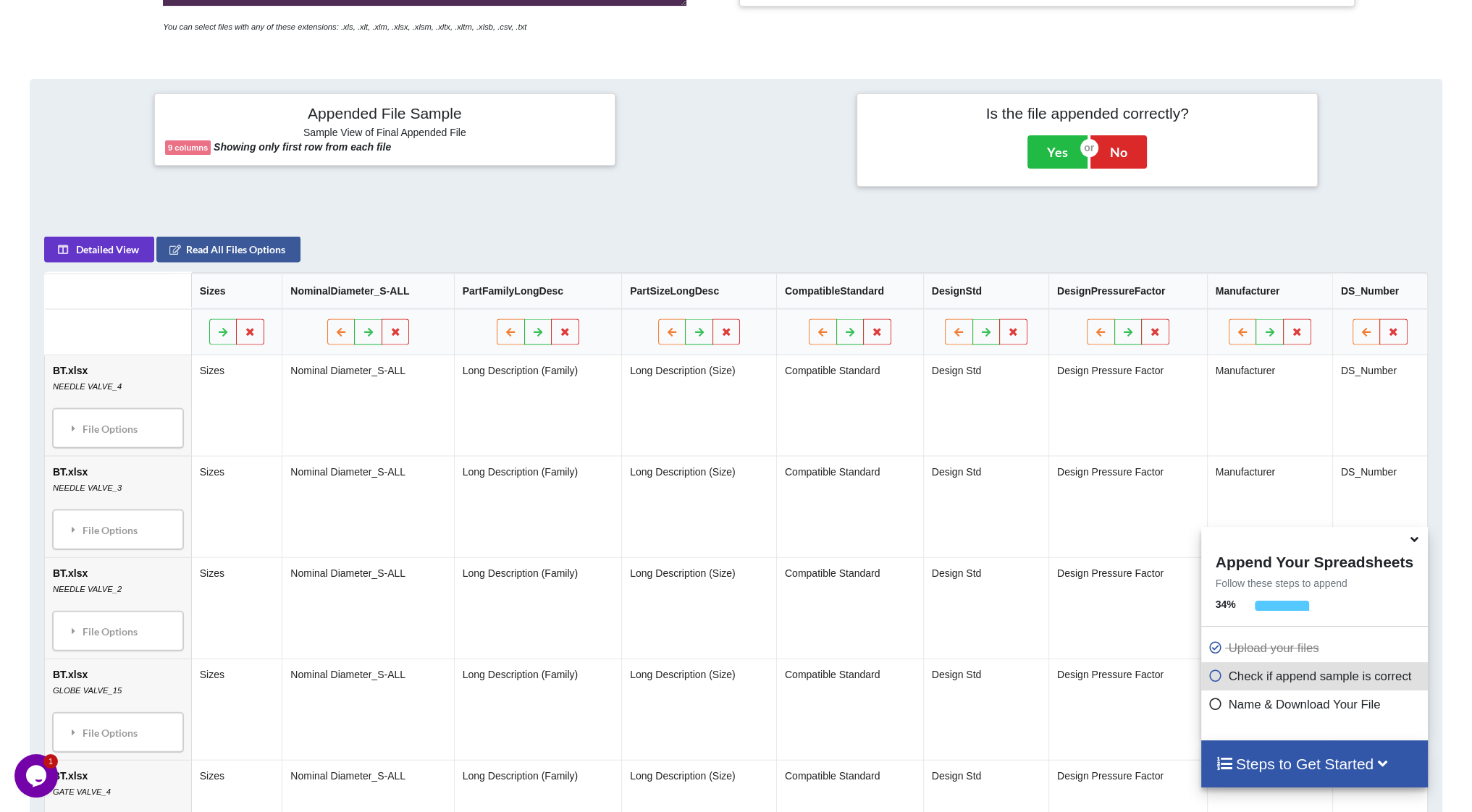
click at [490, 250] on div "Detailed View Read All Files Options" at bounding box center [321, 249] width 553 height 26
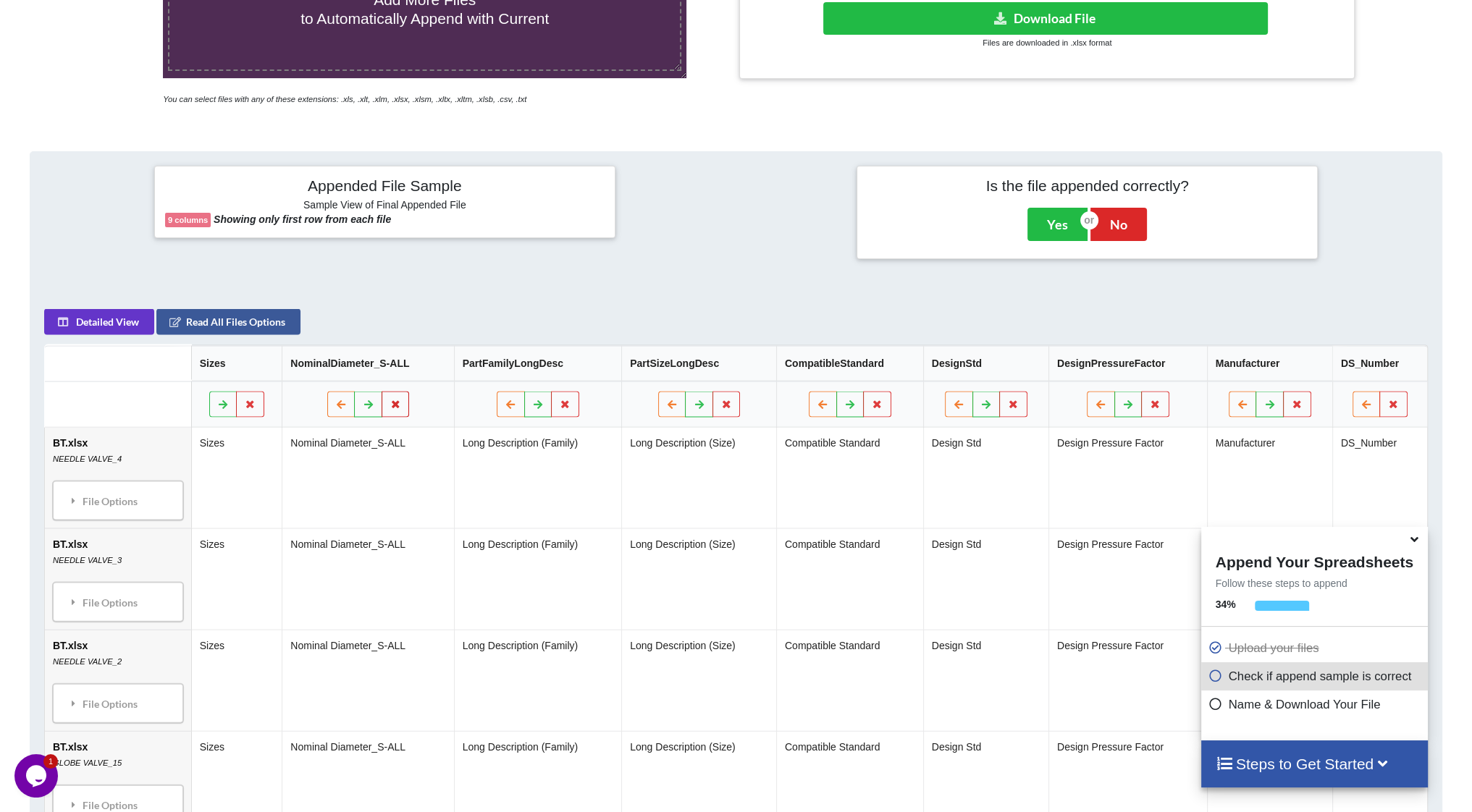
click at [396, 402] on icon at bounding box center [396, 404] width 13 height 8
click at [302, 359] on button "Delete Column" at bounding box center [294, 360] width 97 height 26
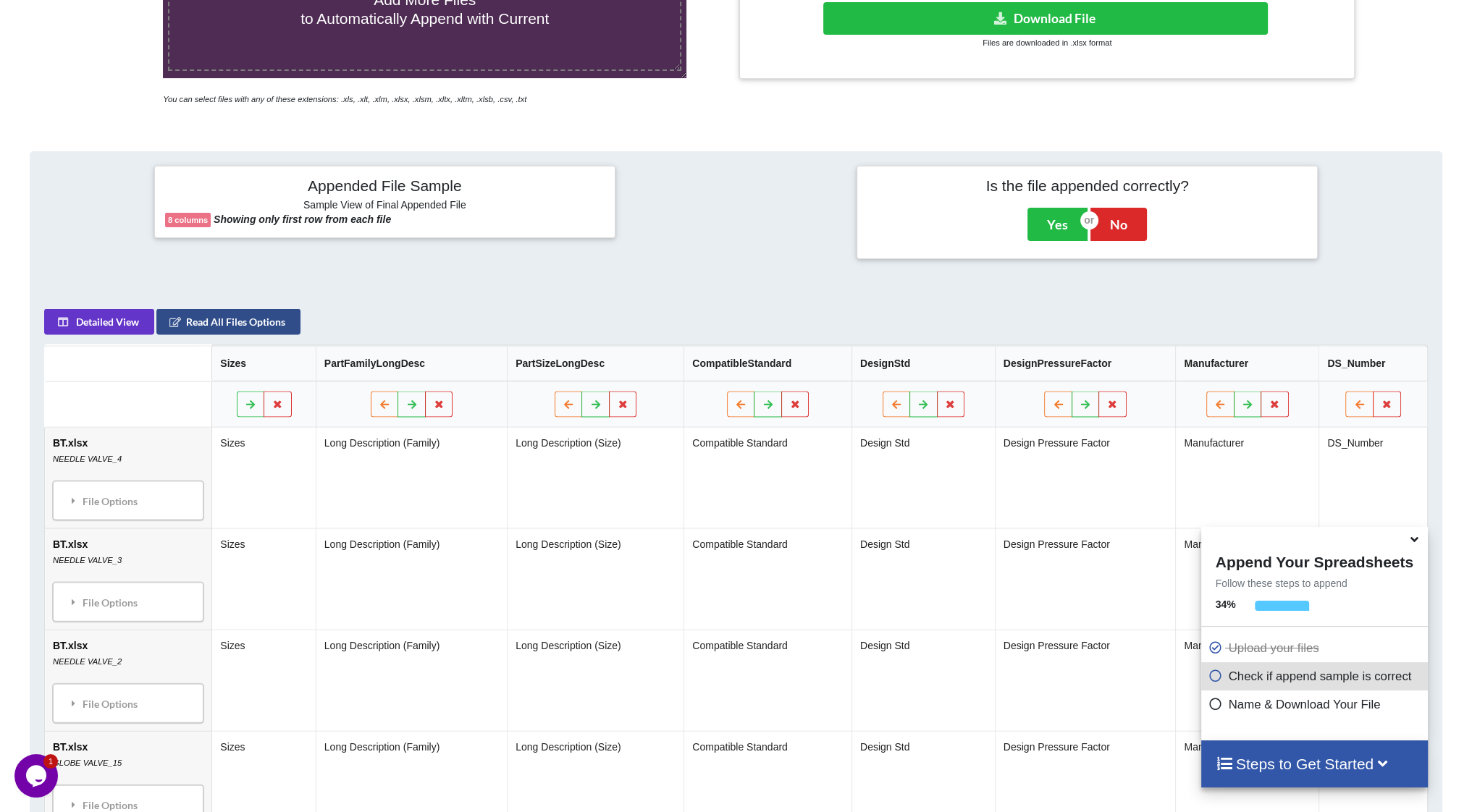
click at [236, 322] on button "Read All Files Options" at bounding box center [228, 322] width 144 height 26
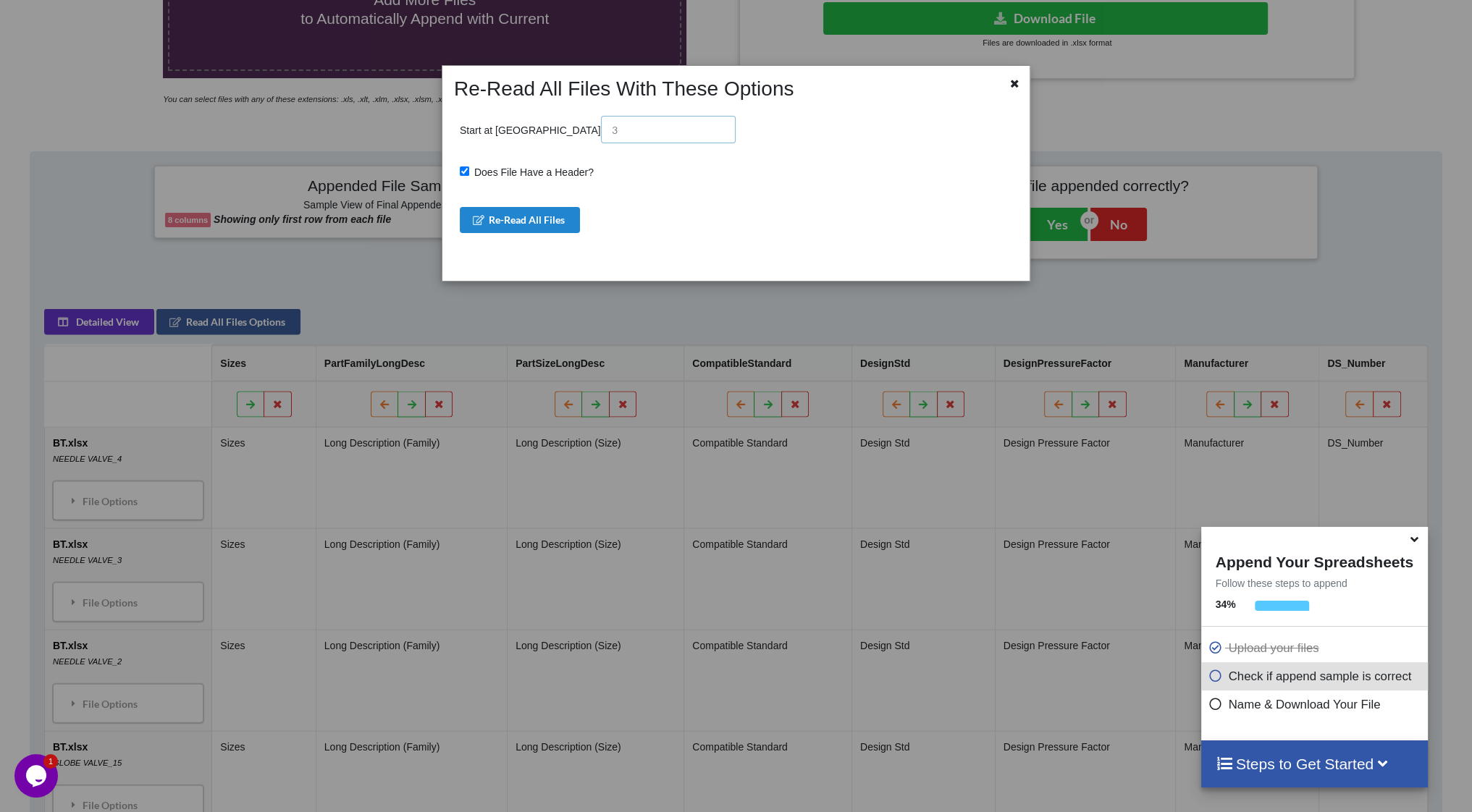
click at [601, 136] on input "text" at bounding box center [668, 129] width 134 height 28
click at [1010, 81] on icon at bounding box center [1015, 81] width 13 height 10
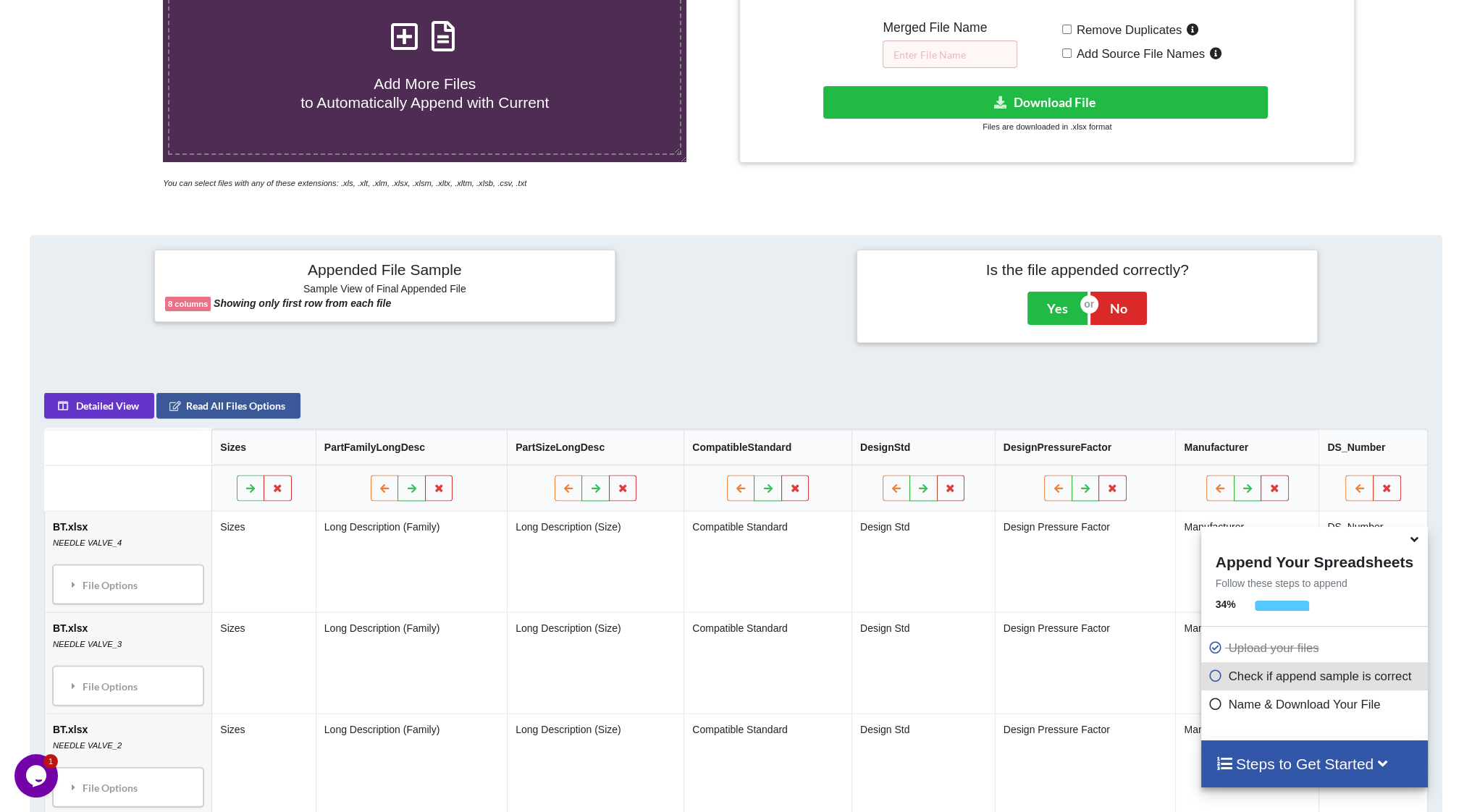
scroll to position [434, 0]
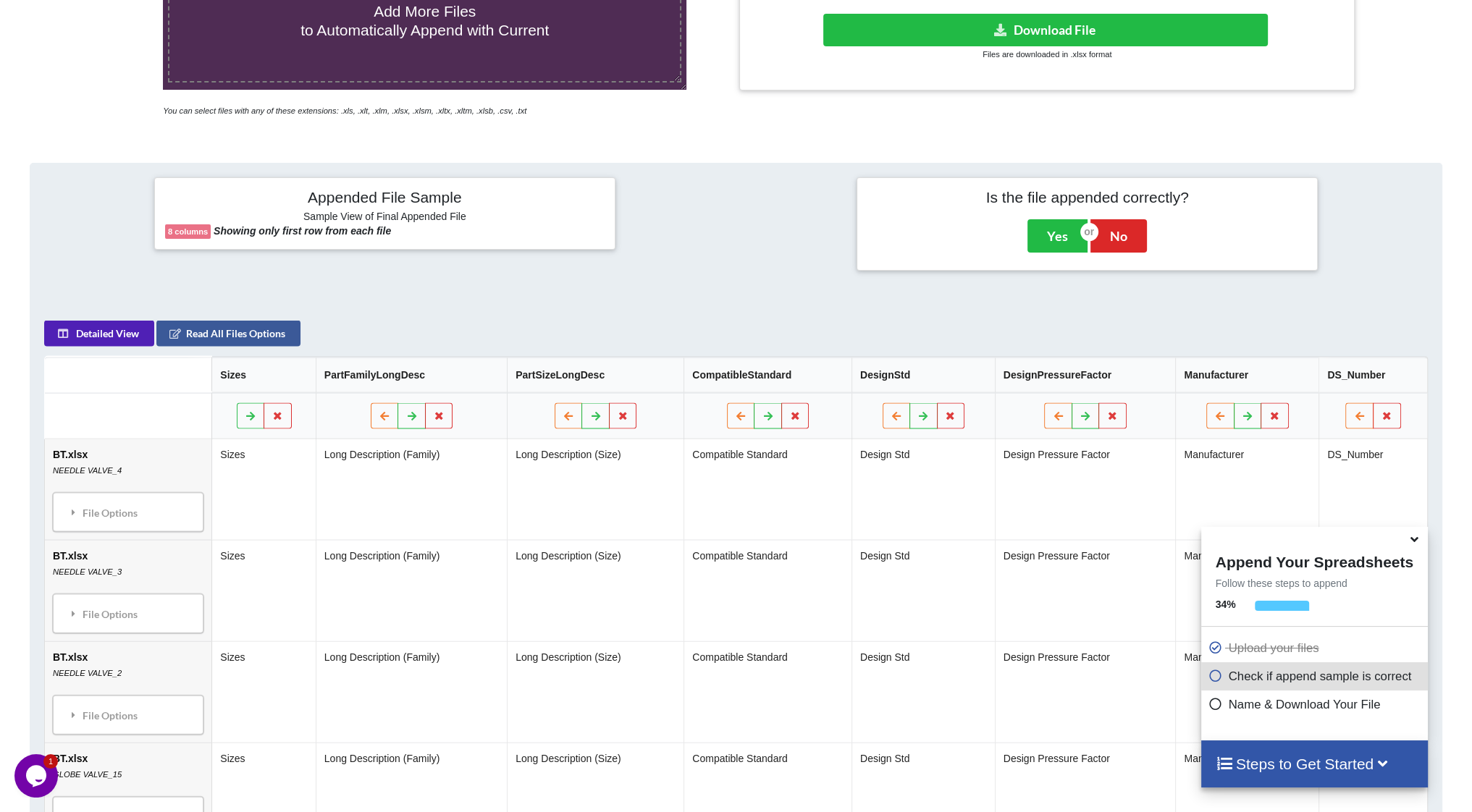
click at [121, 333] on button "Detailed View" at bounding box center [99, 333] width 110 height 26
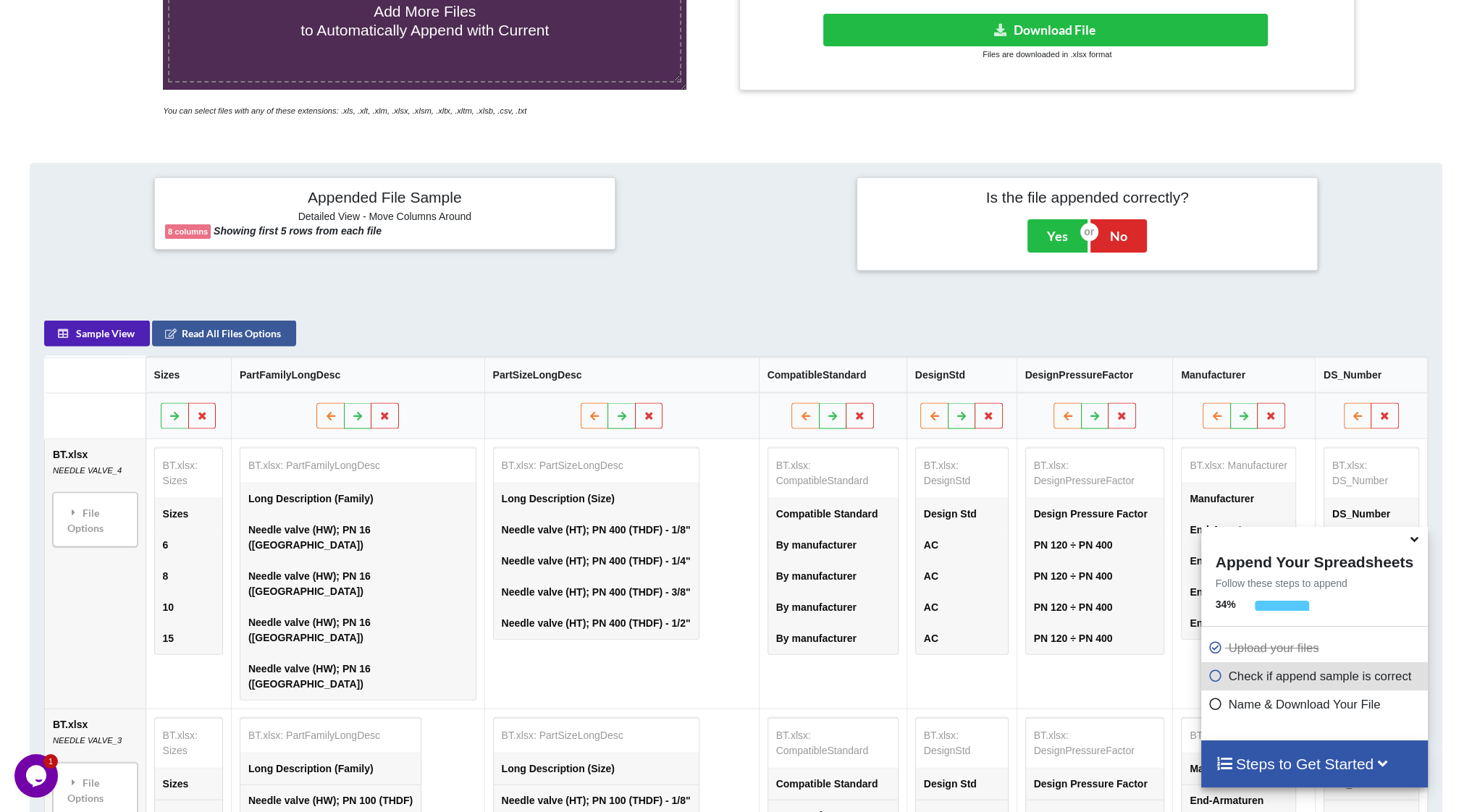
click at [102, 330] on button "Sample View" at bounding box center [97, 333] width 106 height 26
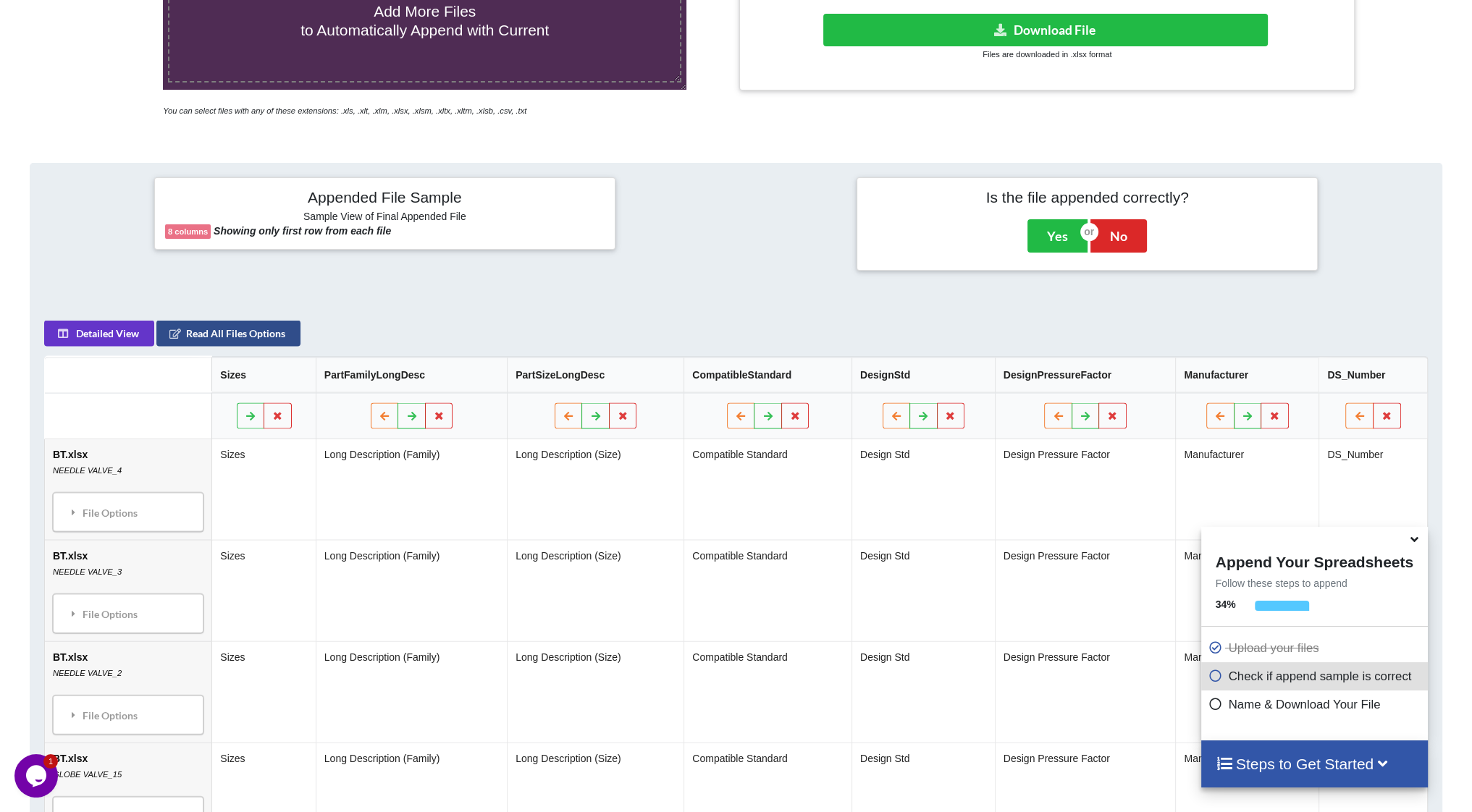
click at [197, 330] on button "Read All Files Options" at bounding box center [228, 333] width 144 height 26
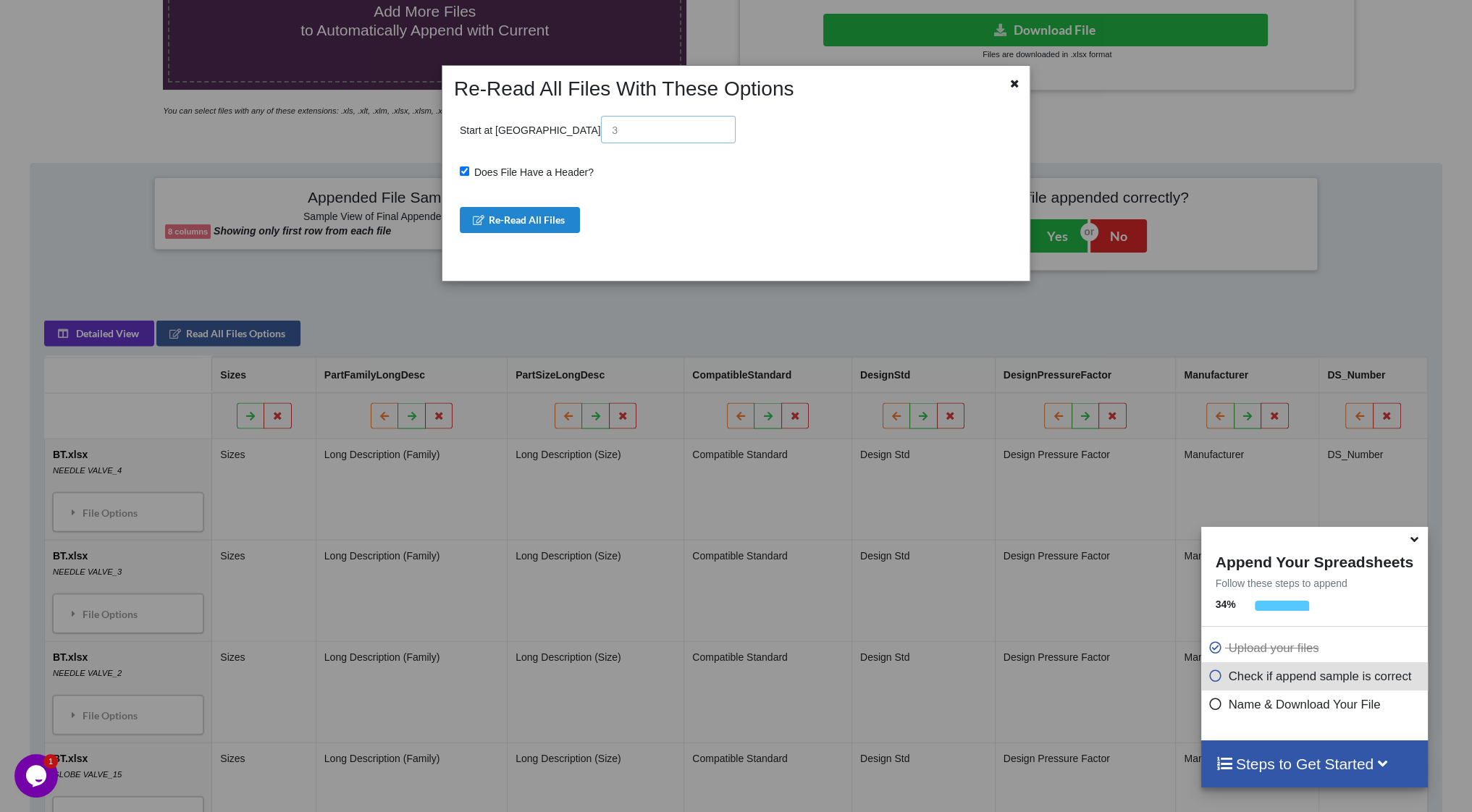
click at [601, 132] on input "text" at bounding box center [668, 129] width 134 height 28
type input "2"
click at [521, 217] on button "Re-Read All Files" at bounding box center [521, 220] width 121 height 26
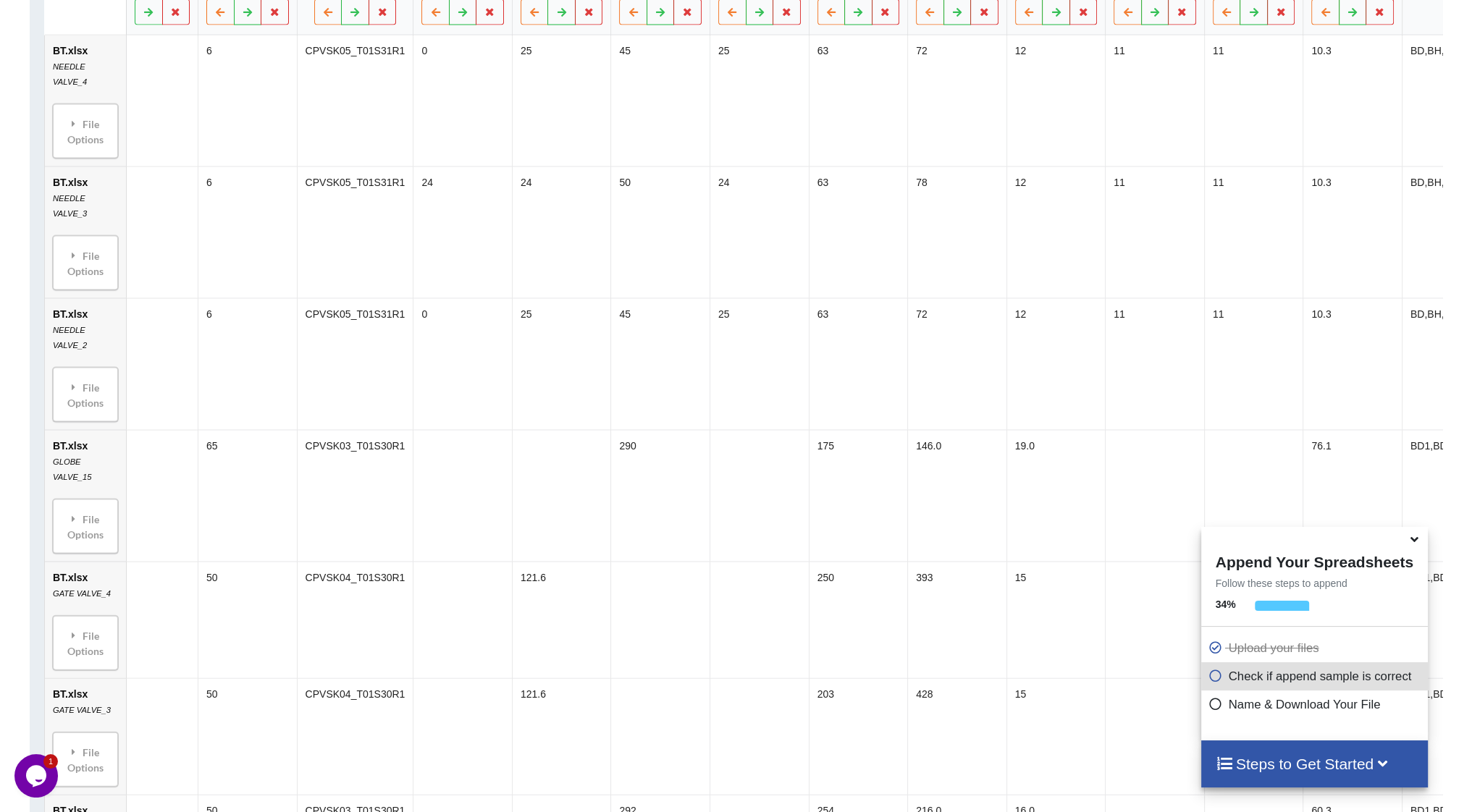
scroll to position [507, 0]
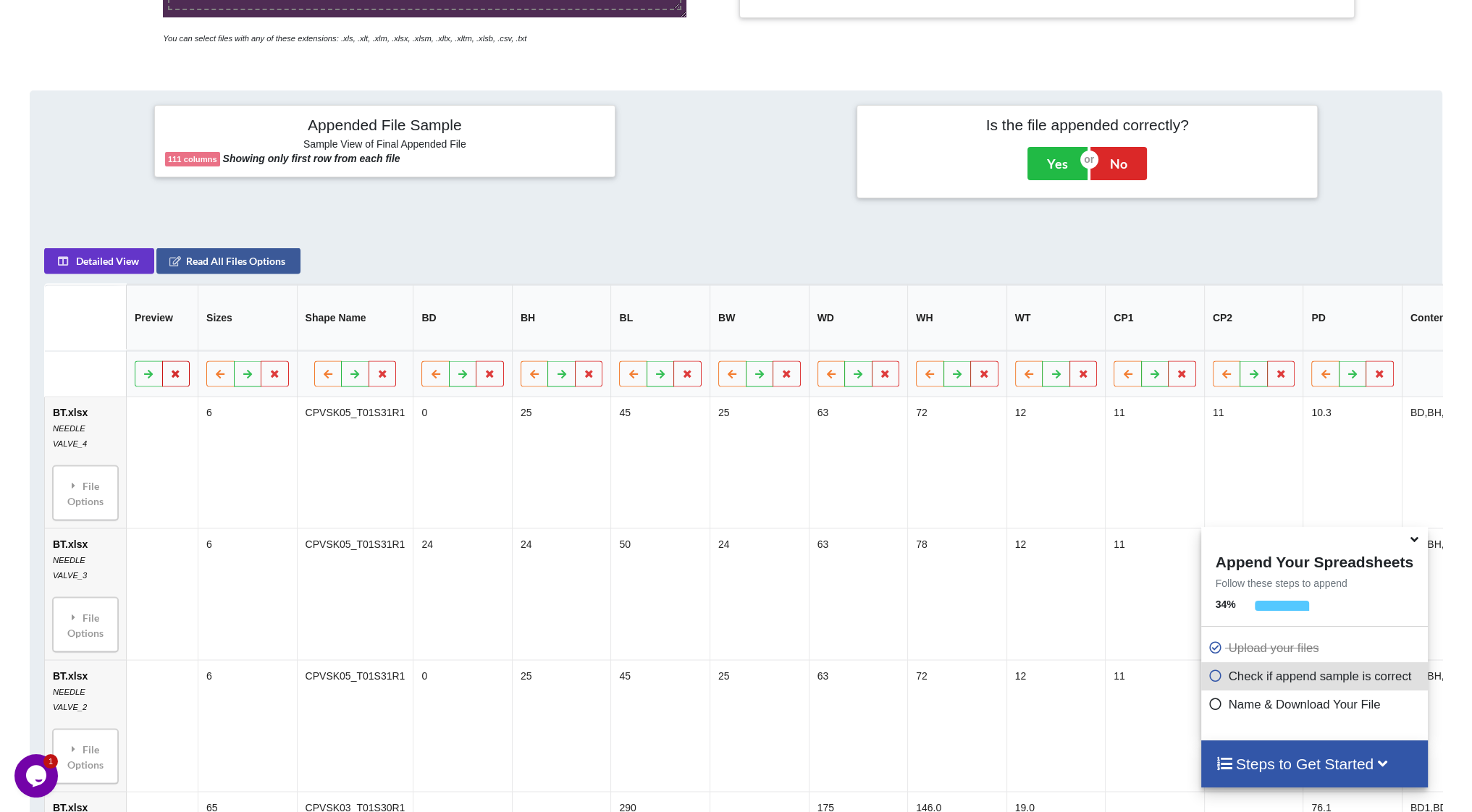
click at [182, 371] on button at bounding box center [176, 374] width 29 height 26
drag, startPoint x: 89, startPoint y: 321, endPoint x: 107, endPoint y: 322, distance: 18.0
click at [89, 320] on button "Delete Column" at bounding box center [72, 322] width 97 height 26
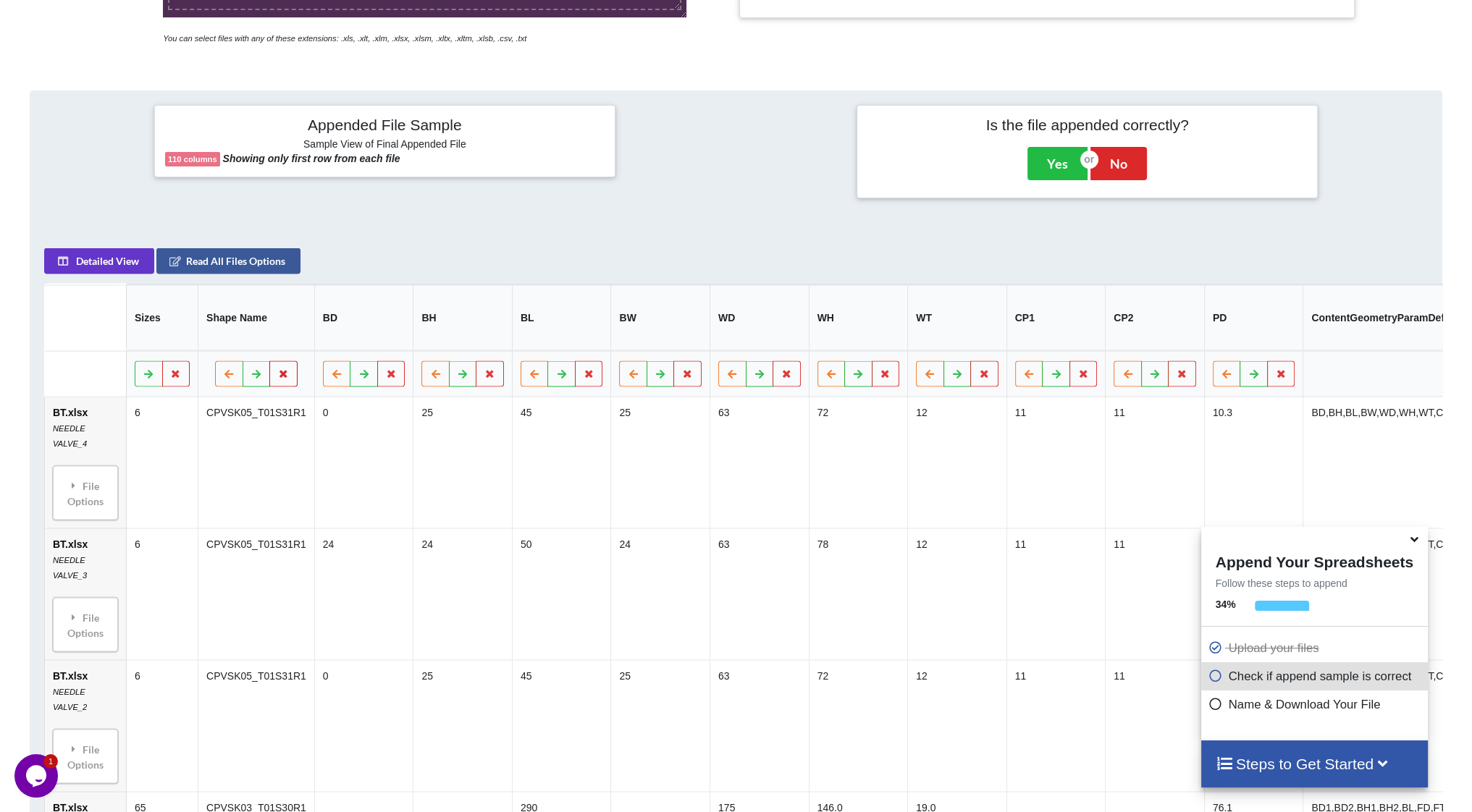
click at [282, 369] on icon at bounding box center [283, 374] width 13 height 8
click at [174, 316] on button "Delete Column" at bounding box center [173, 322] width 97 height 26
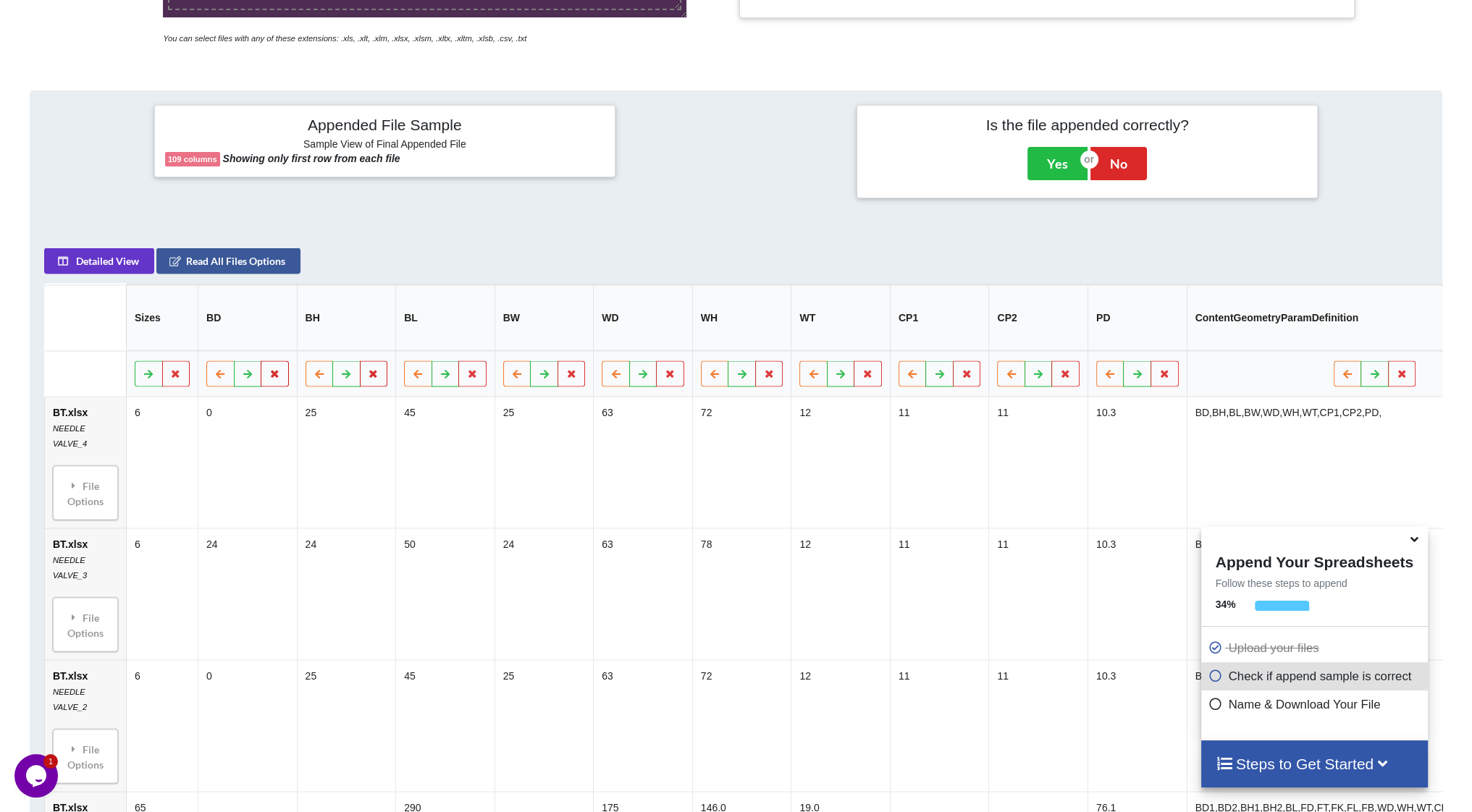
click at [276, 369] on icon at bounding box center [275, 374] width 13 height 8
click at [275, 370] on button at bounding box center [275, 374] width 29 height 26
click at [1166, 369] on icon at bounding box center [1165, 374] width 13 height 8
click at [1056, 327] on button "Delete Column" at bounding box center [1059, 322] width 97 height 26
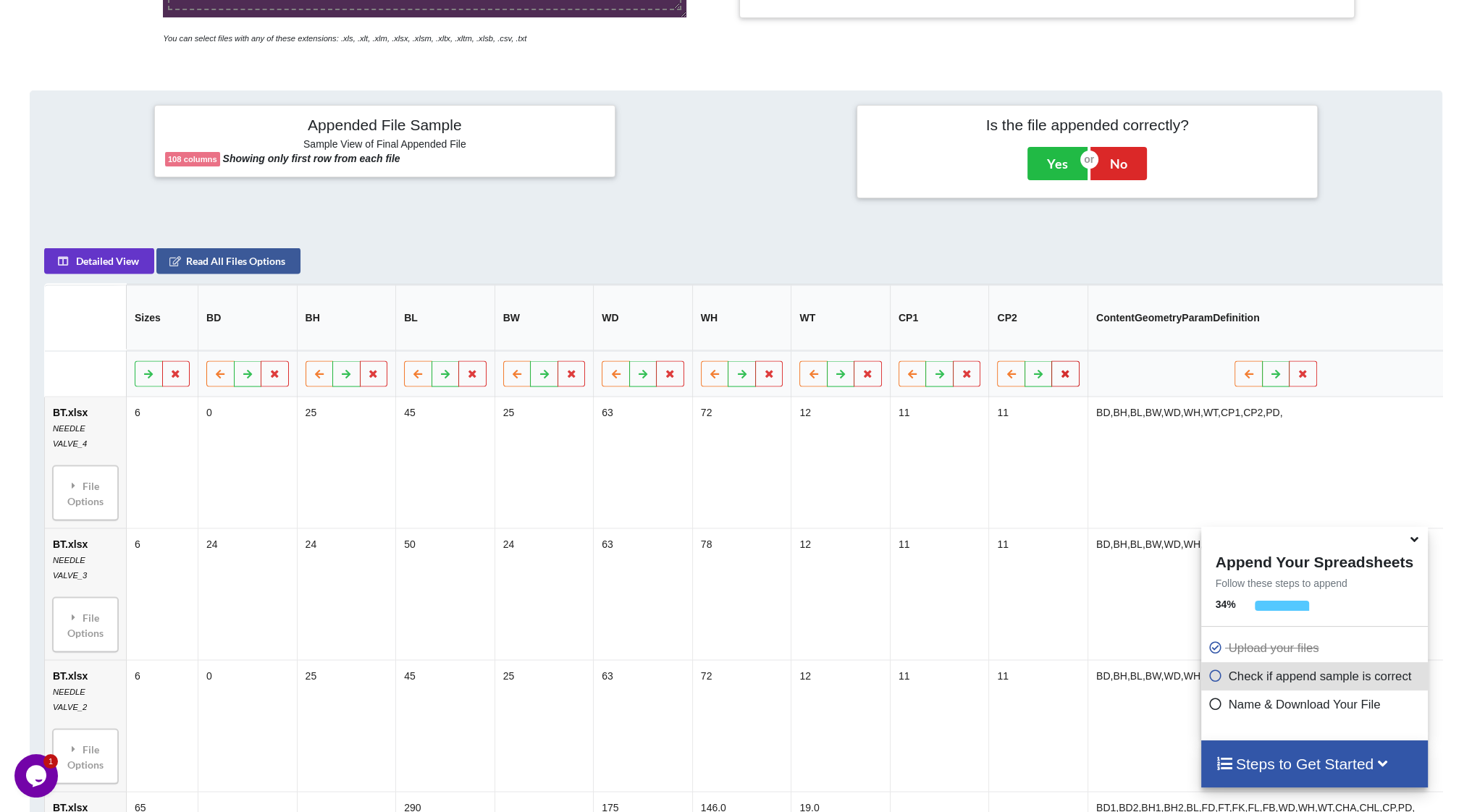
click at [1069, 361] on button at bounding box center [1066, 374] width 29 height 26
click at [978, 324] on button "Delete Column" at bounding box center [961, 322] width 97 height 26
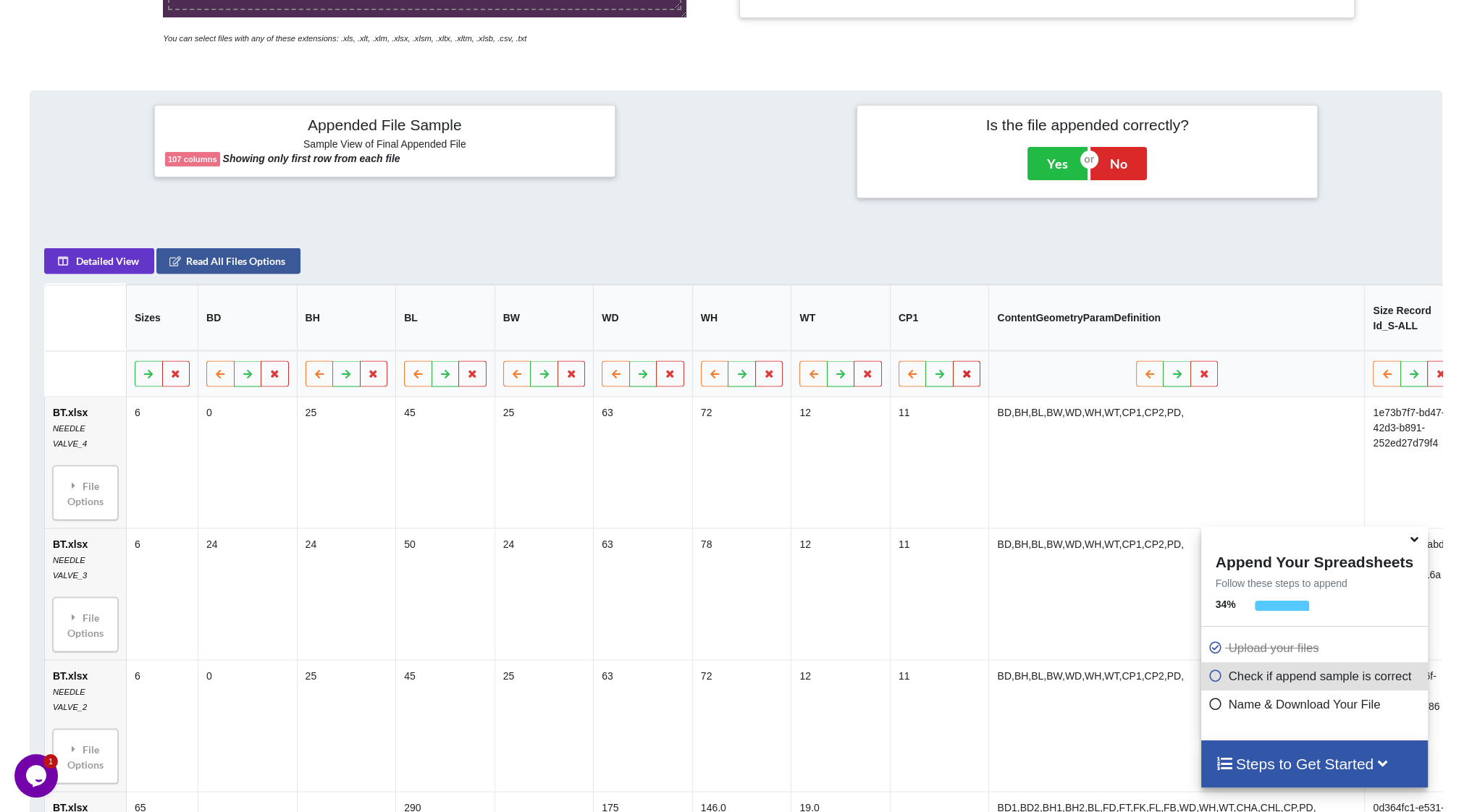
click at [972, 364] on button at bounding box center [967, 374] width 29 height 26
click at [866, 318] on button "Delete Column" at bounding box center [861, 322] width 97 height 26
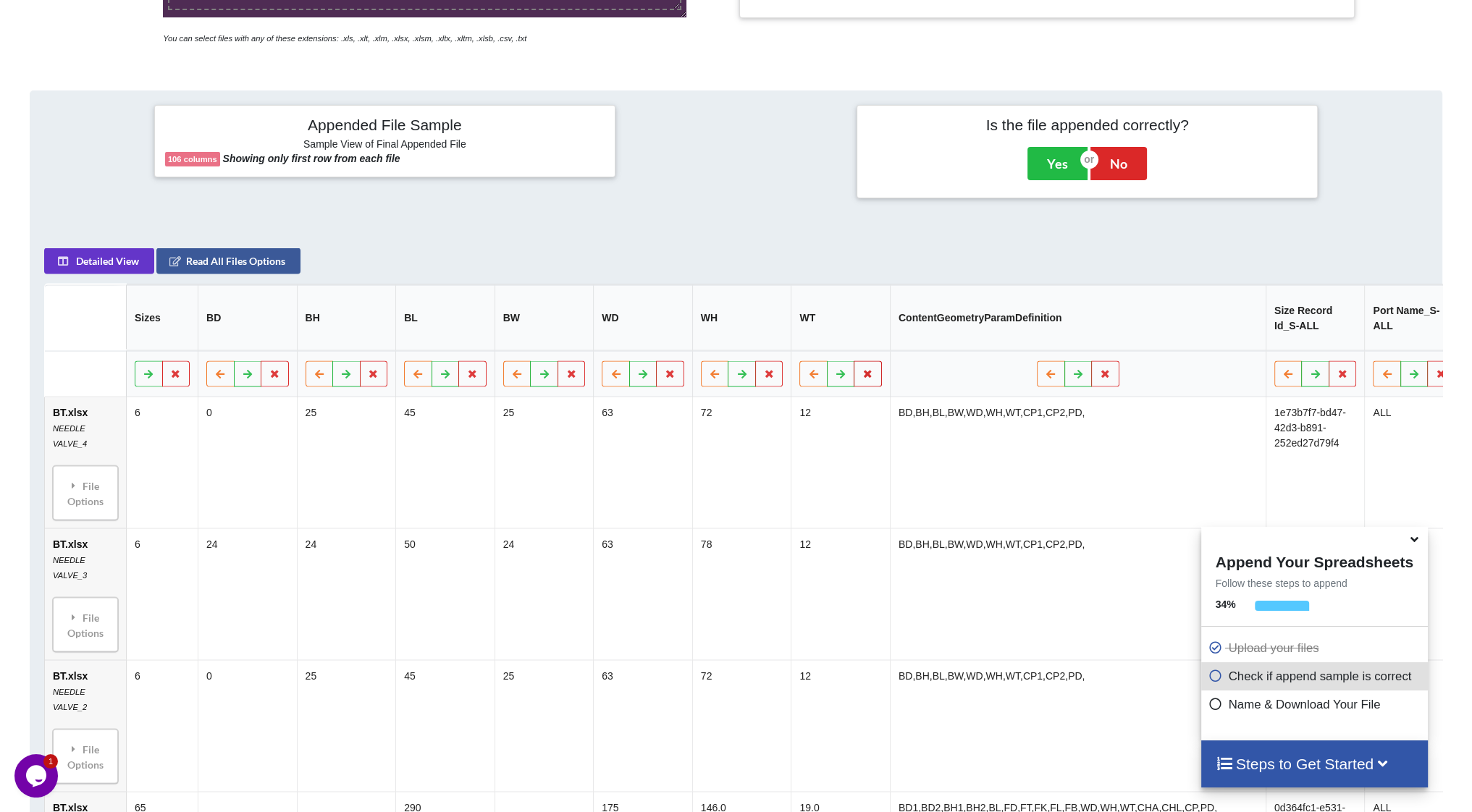
click at [875, 365] on button at bounding box center [868, 374] width 29 height 26
click at [776, 321] on button "Delete Column" at bounding box center [762, 322] width 97 height 26
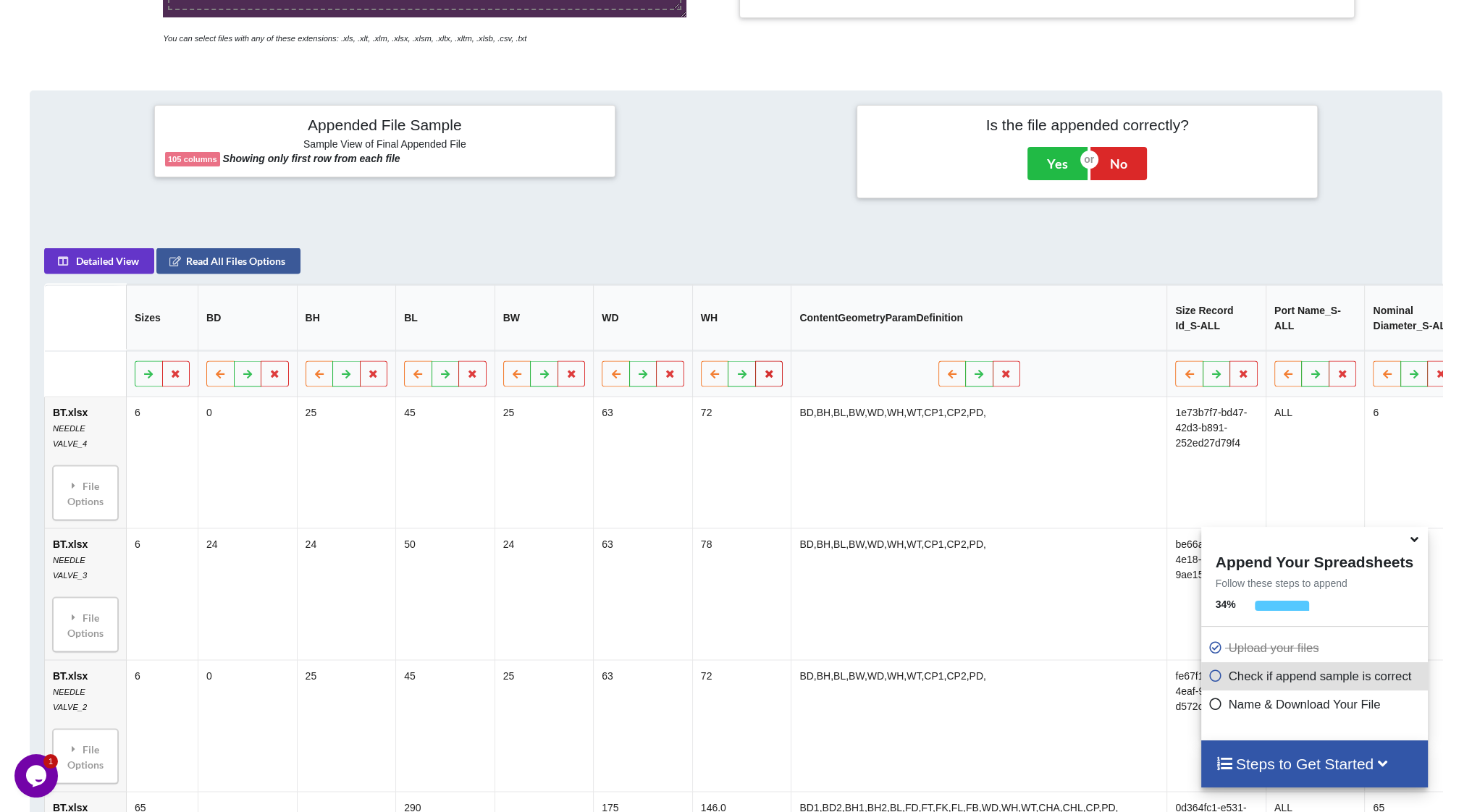
click at [764, 369] on icon at bounding box center [769, 374] width 13 height 8
click at [680, 322] on button "Delete Column" at bounding box center [664, 322] width 97 height 26
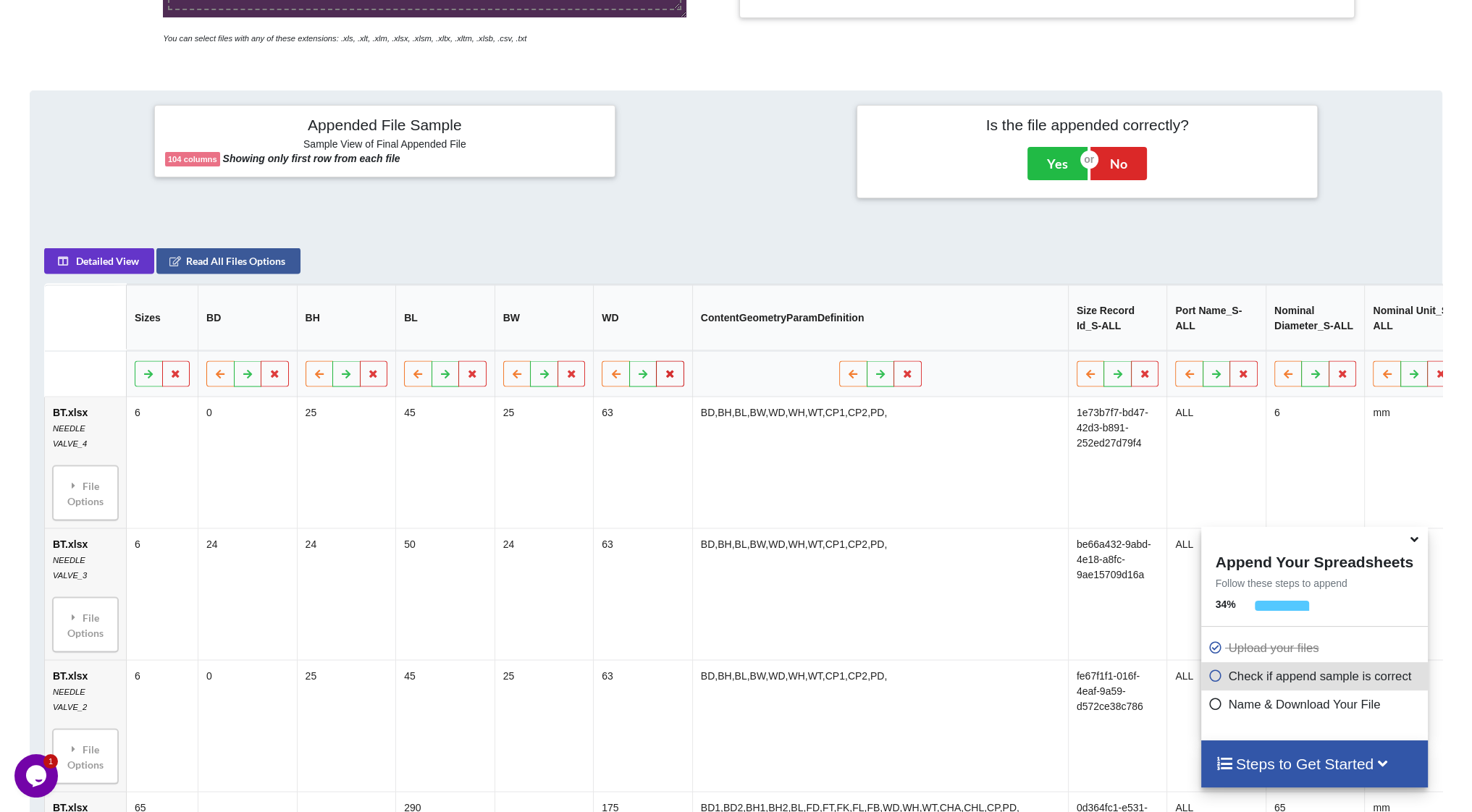
click at [662, 370] on button at bounding box center [670, 374] width 29 height 26
click at [594, 328] on button "Delete Column" at bounding box center [565, 322] width 97 height 26
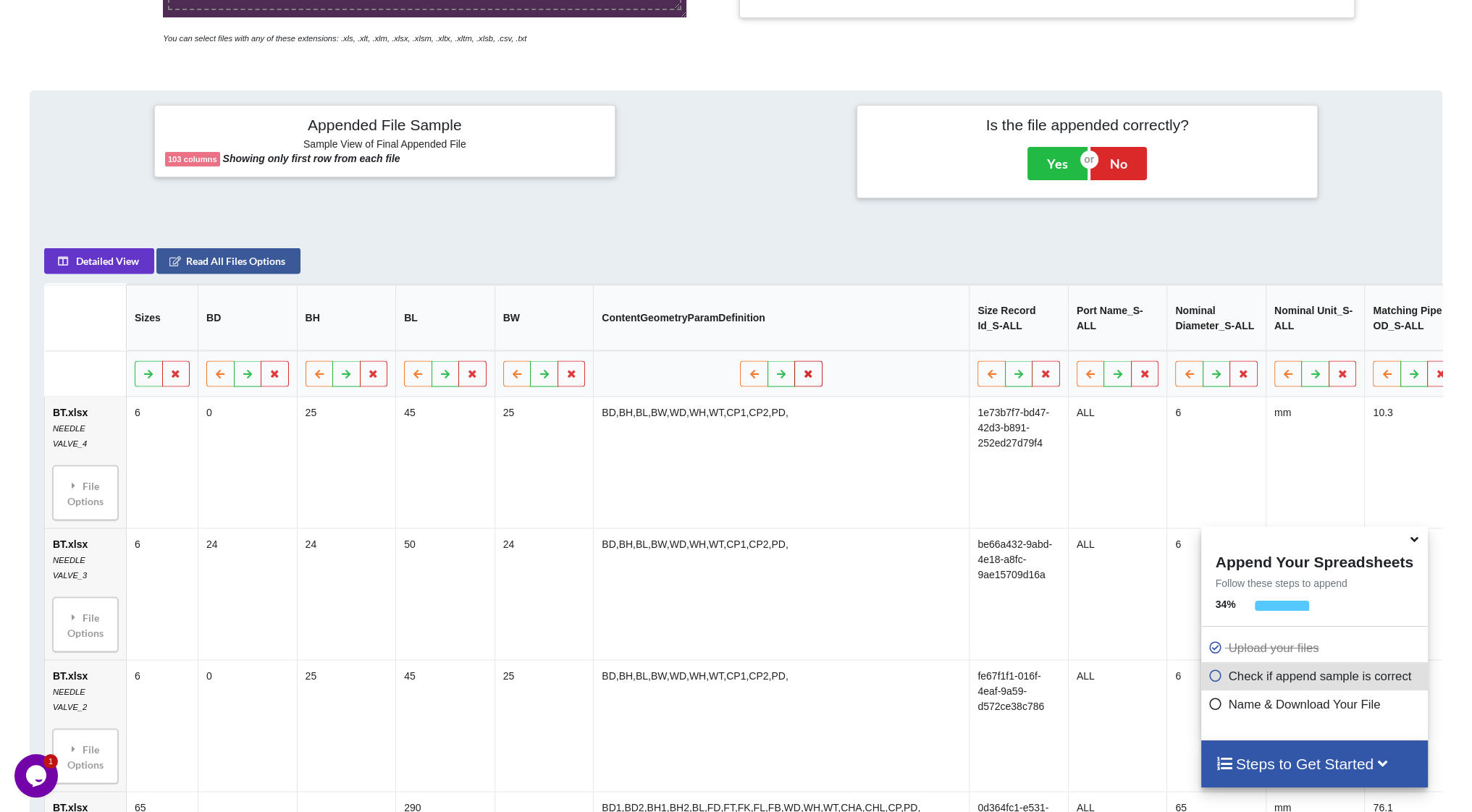
click at [803, 369] on icon at bounding box center [809, 374] width 13 height 8
click at [676, 325] on button "Delete Column" at bounding box center [687, 322] width 97 height 26
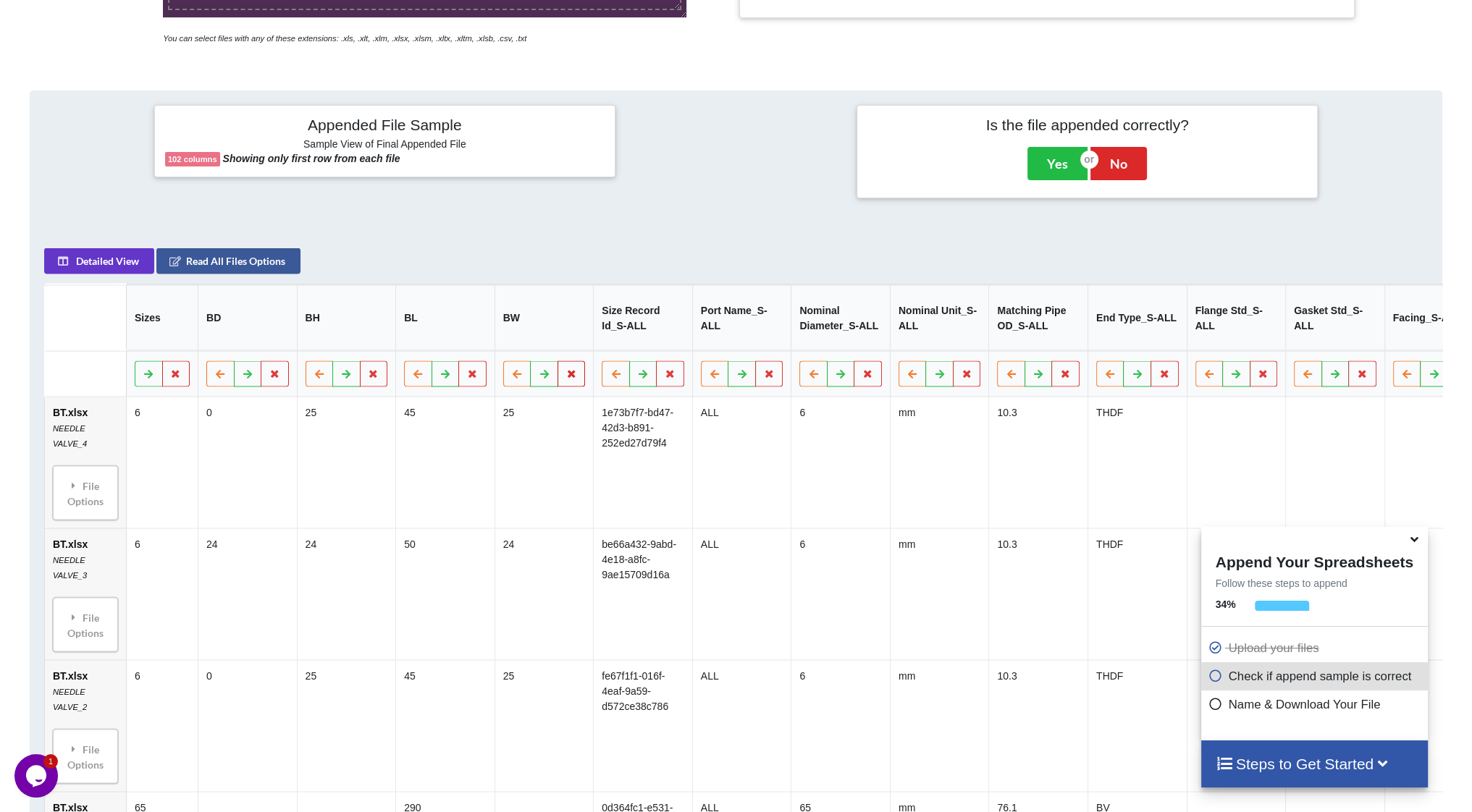
click at [570, 369] on icon at bounding box center [571, 374] width 13 height 8
drag, startPoint x: 486, startPoint y: 317, endPoint x: 502, endPoint y: 333, distance: 22.6
click at [486, 317] on button "Delete Column" at bounding box center [466, 322] width 97 height 26
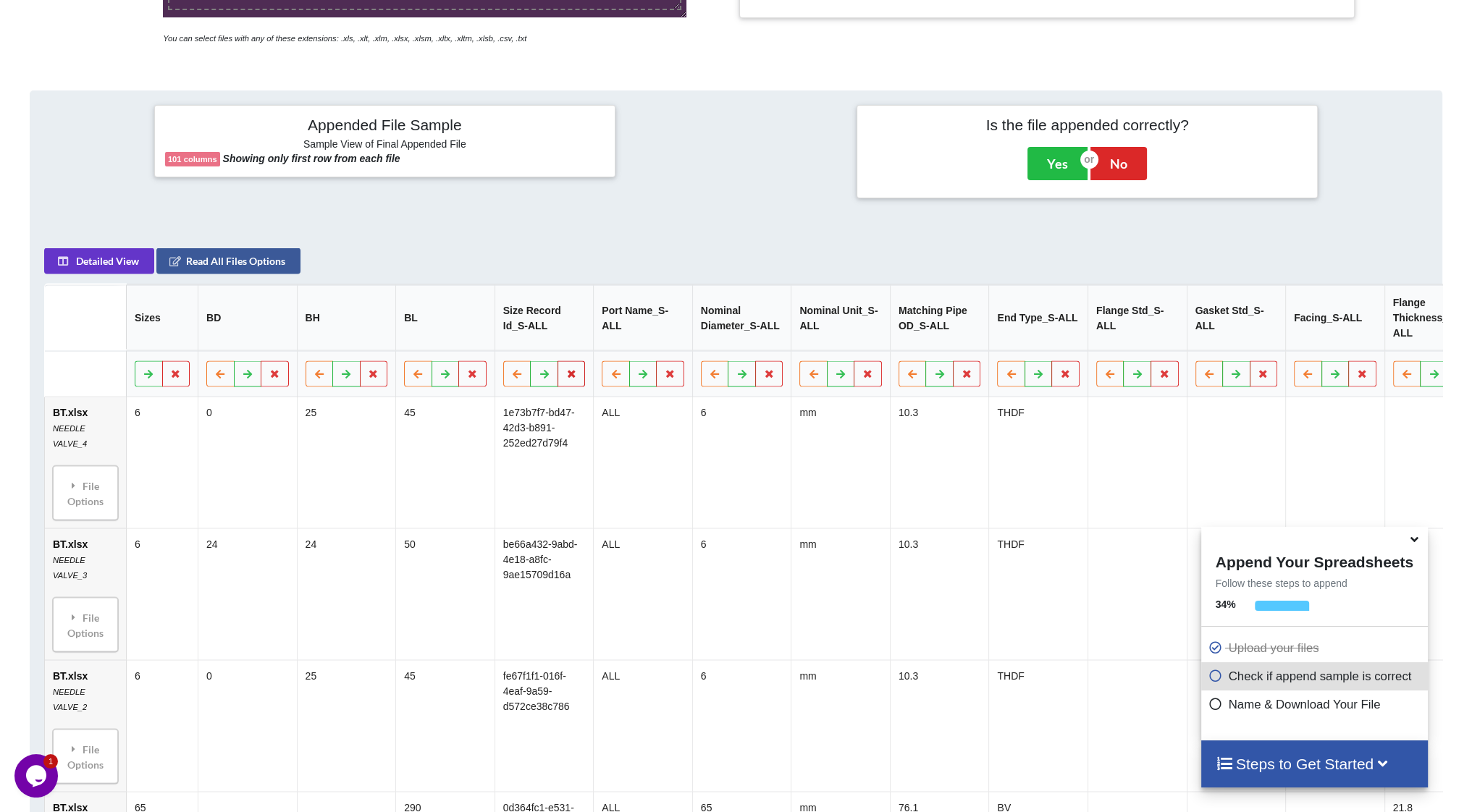
click at [571, 369] on icon at bounding box center [571, 374] width 13 height 8
click at [475, 321] on button "Delete Column" at bounding box center [466, 322] width 97 height 26
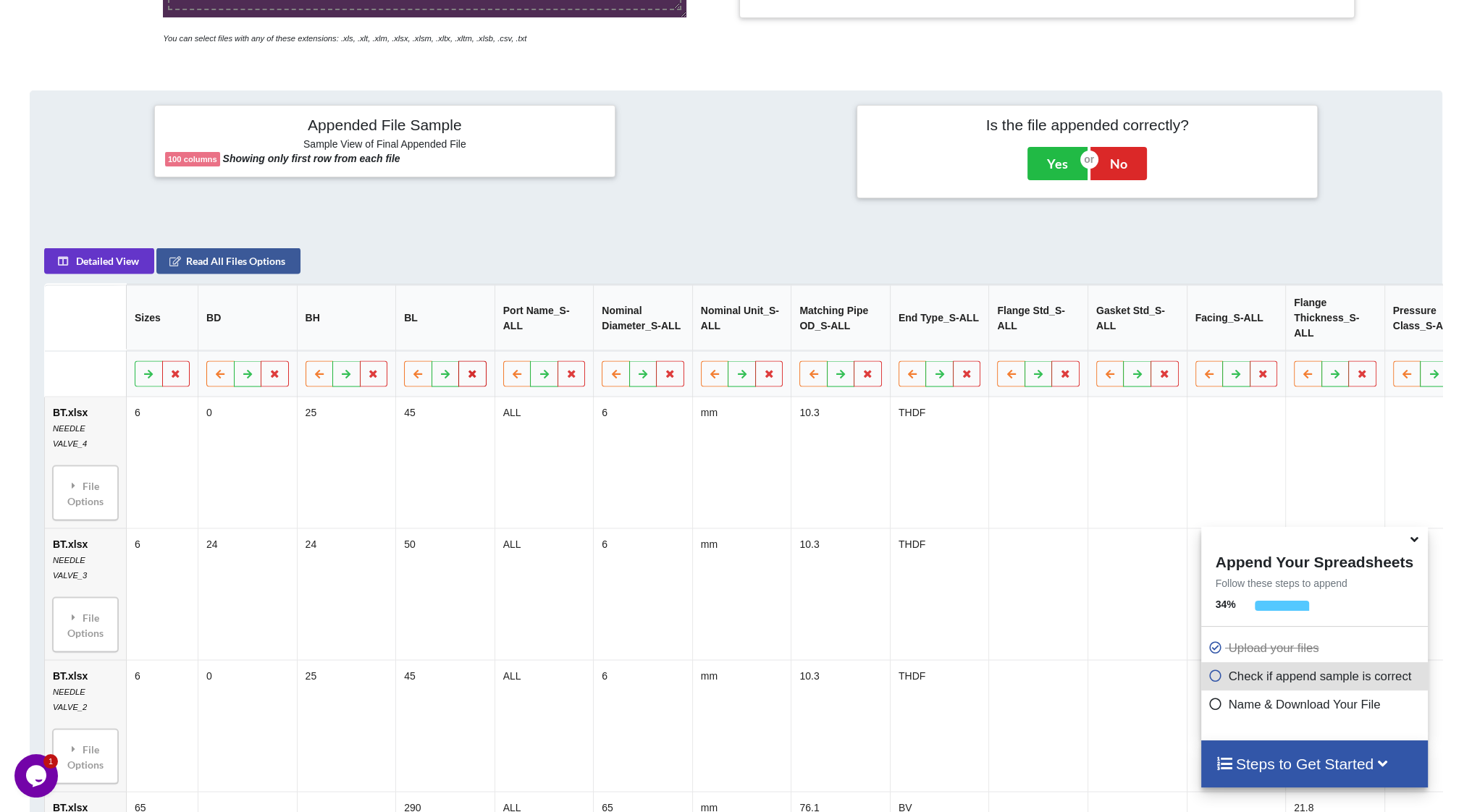
click at [474, 369] on icon at bounding box center [472, 374] width 13 height 8
click at [375, 321] on button "Delete Column" at bounding box center [368, 322] width 97 height 26
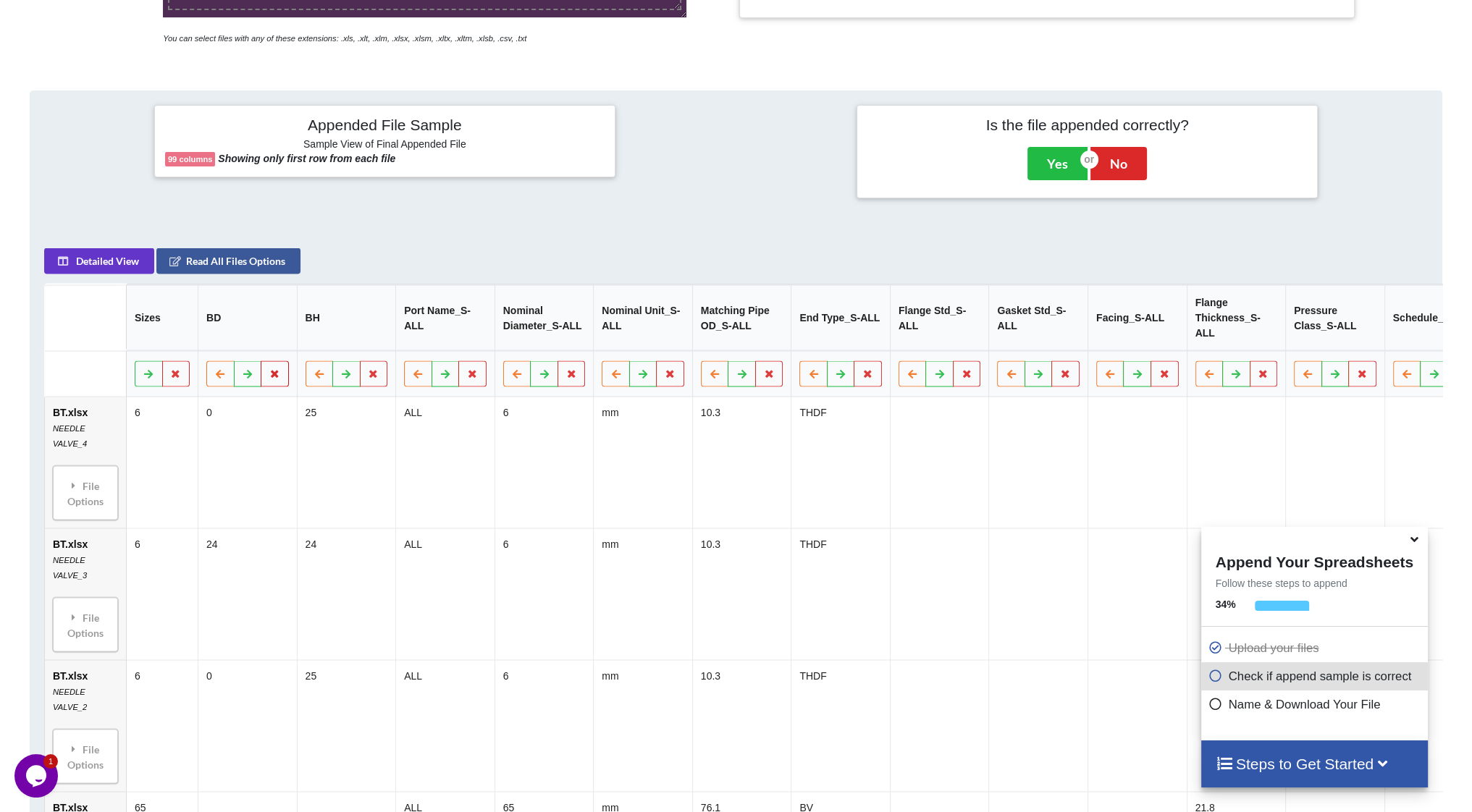
click at [278, 369] on icon at bounding box center [275, 374] width 13 height 8
click at [162, 312] on button "Delete Column" at bounding box center [170, 322] width 97 height 26
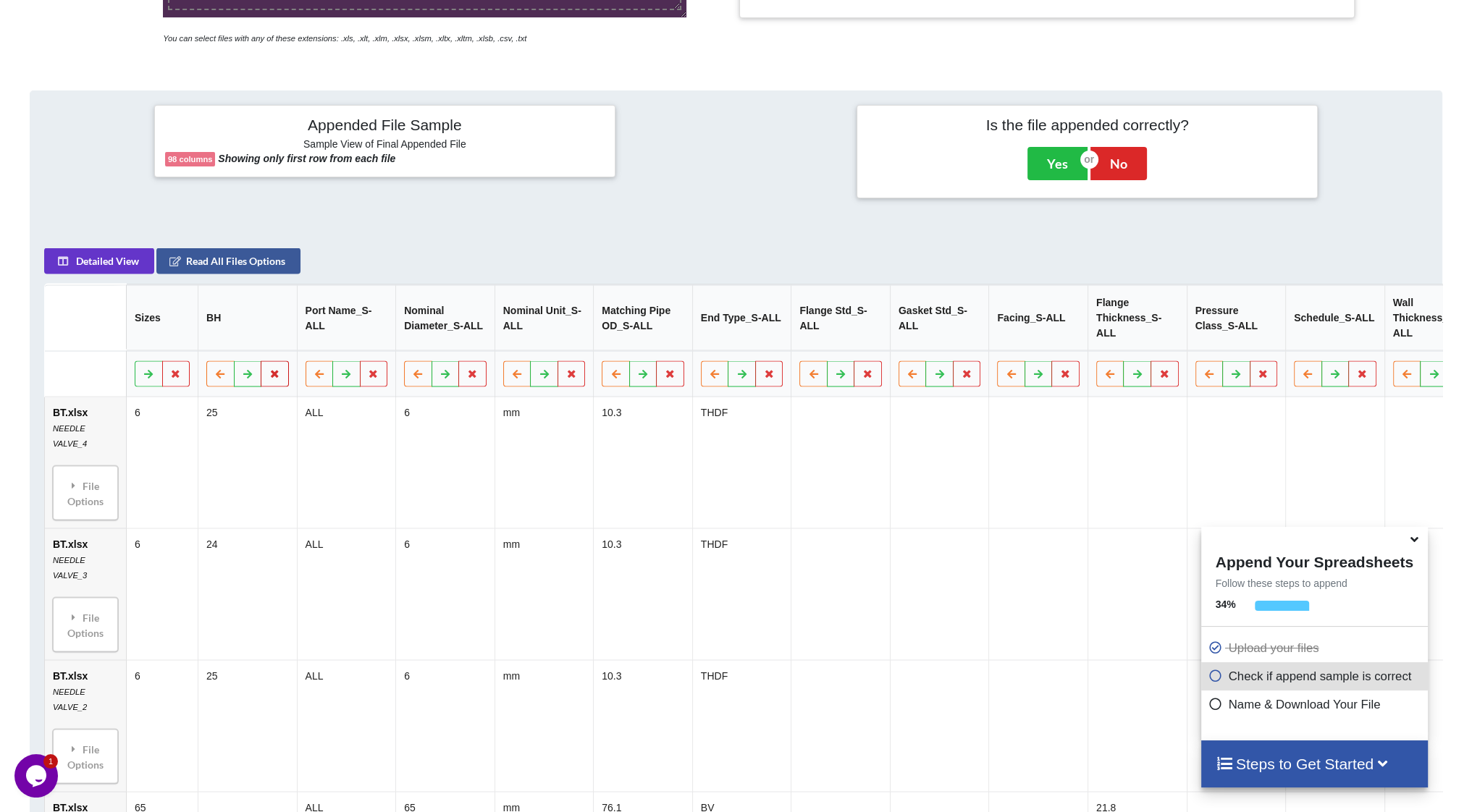
click at [269, 369] on icon at bounding box center [275, 374] width 13 height 8
click at [184, 317] on button "Delete Column" at bounding box center [170, 322] width 97 height 26
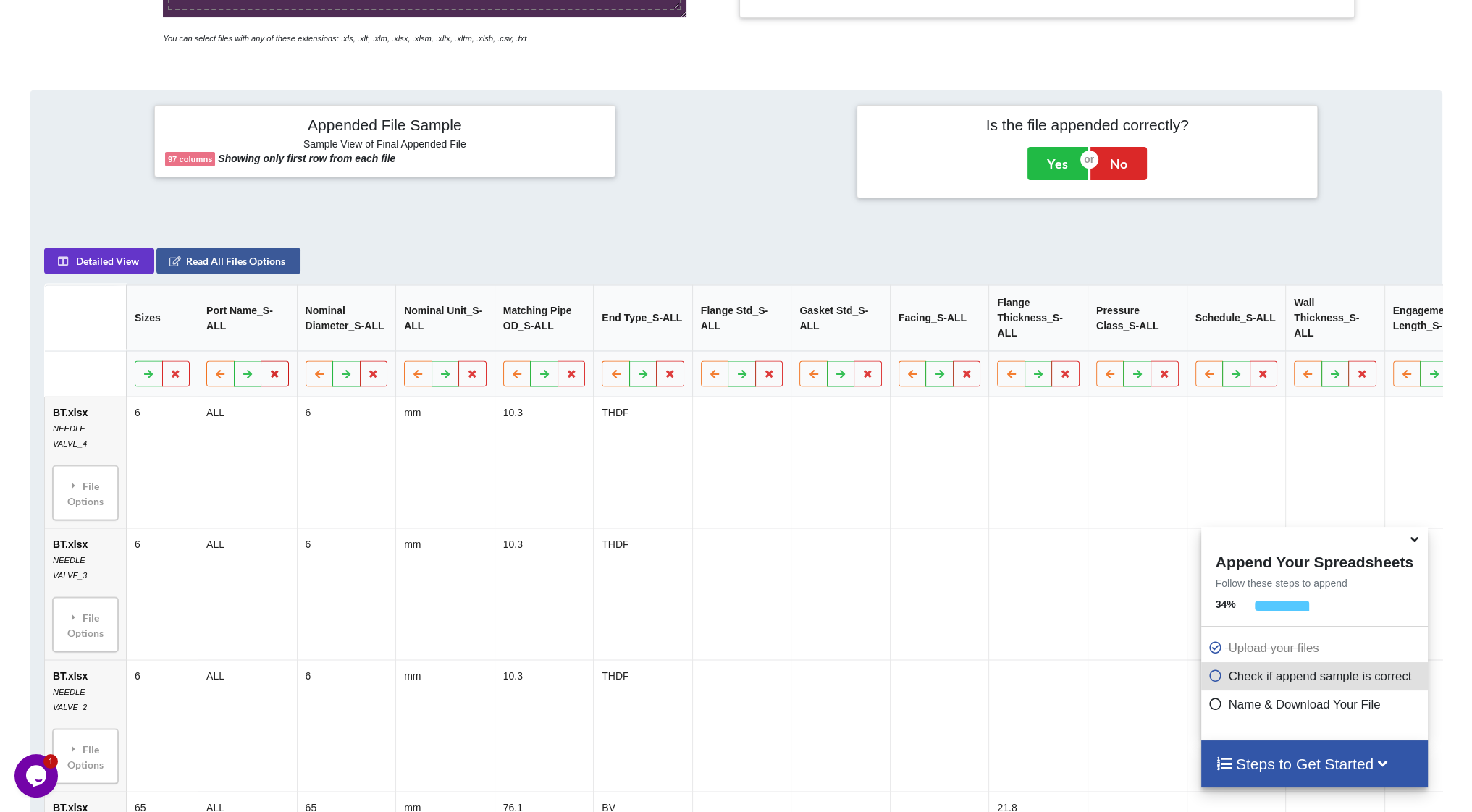
click at [275, 369] on icon at bounding box center [275, 374] width 13 height 8
click at [191, 322] on button "Delete Column" at bounding box center [170, 322] width 97 height 26
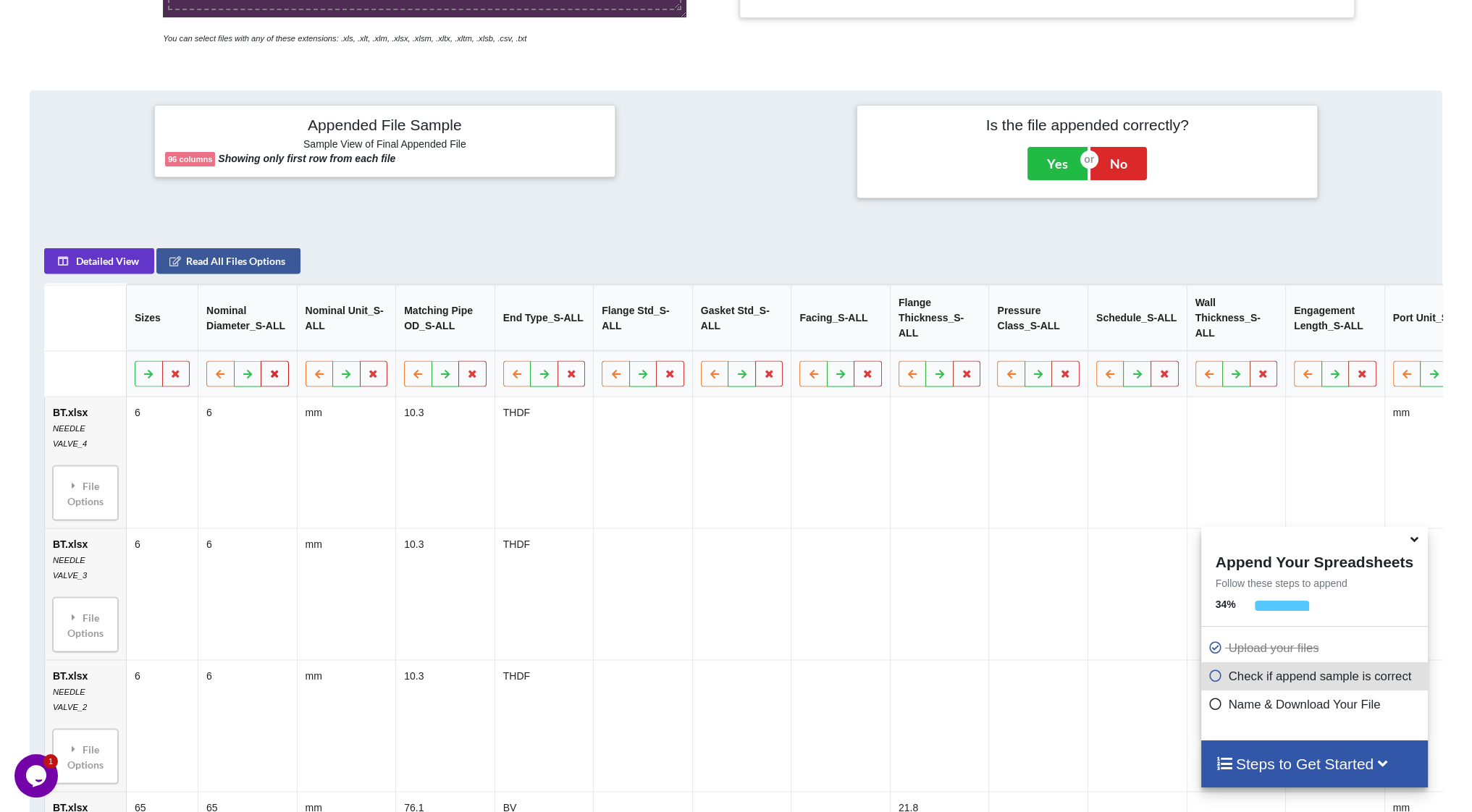
click at [273, 369] on icon at bounding box center [275, 374] width 13 height 8
click at [182, 327] on button "Delete Column" at bounding box center [170, 322] width 97 height 26
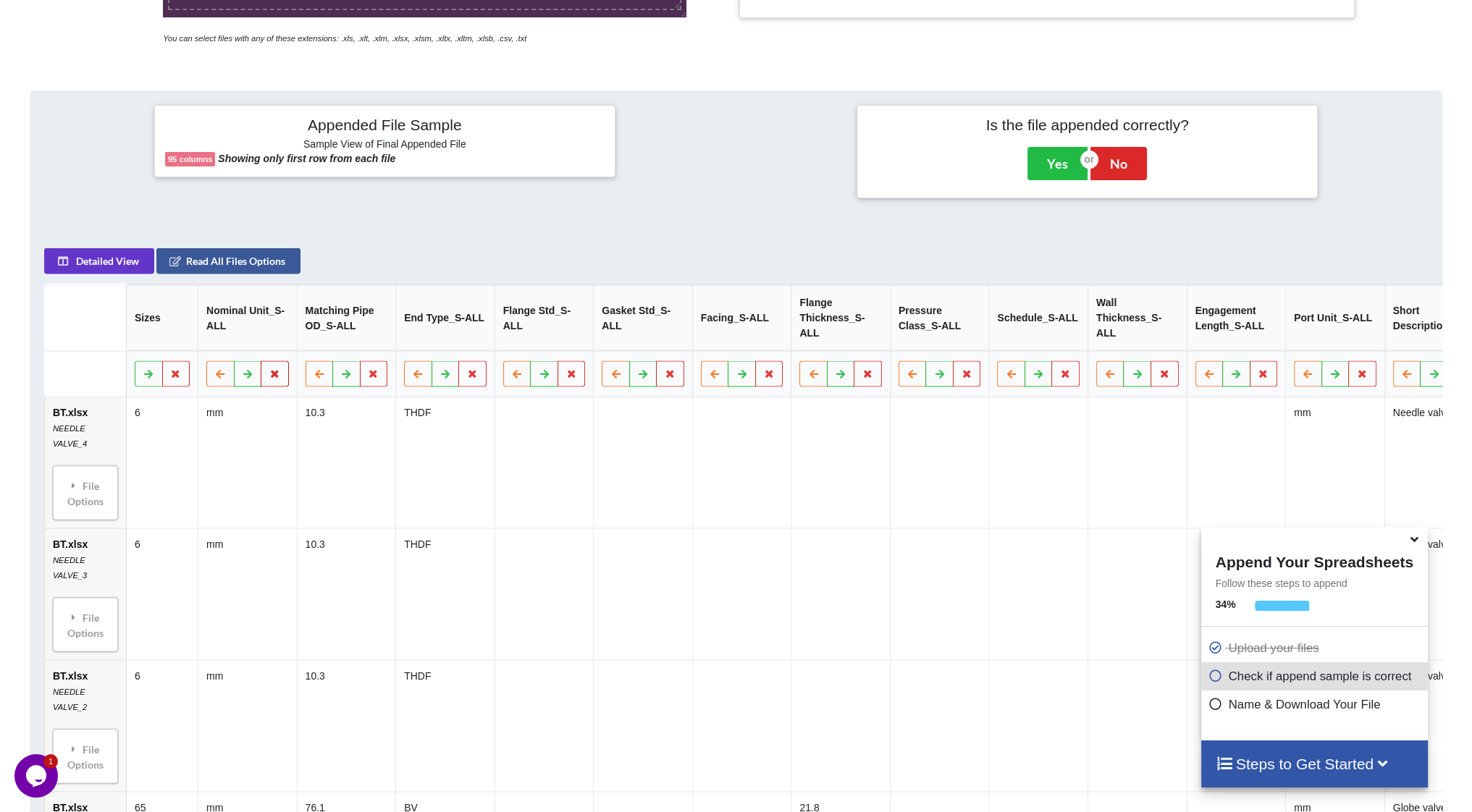
click at [273, 372] on button at bounding box center [275, 374] width 29 height 26
click at [165, 318] on button "Delete Column" at bounding box center [170, 322] width 97 height 26
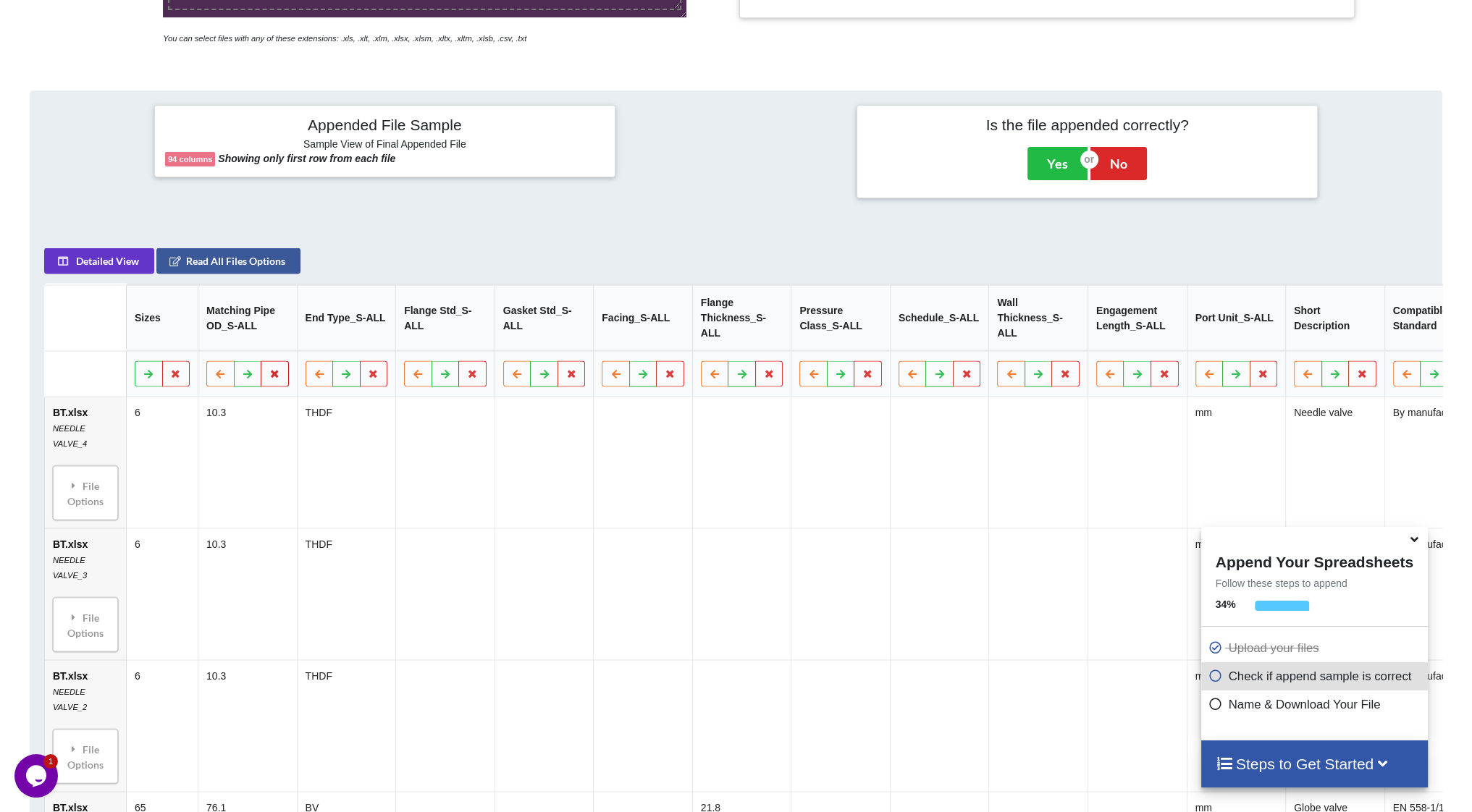
click at [273, 369] on icon at bounding box center [275, 374] width 13 height 8
click at [195, 321] on button "Delete Column" at bounding box center [170, 322] width 97 height 26
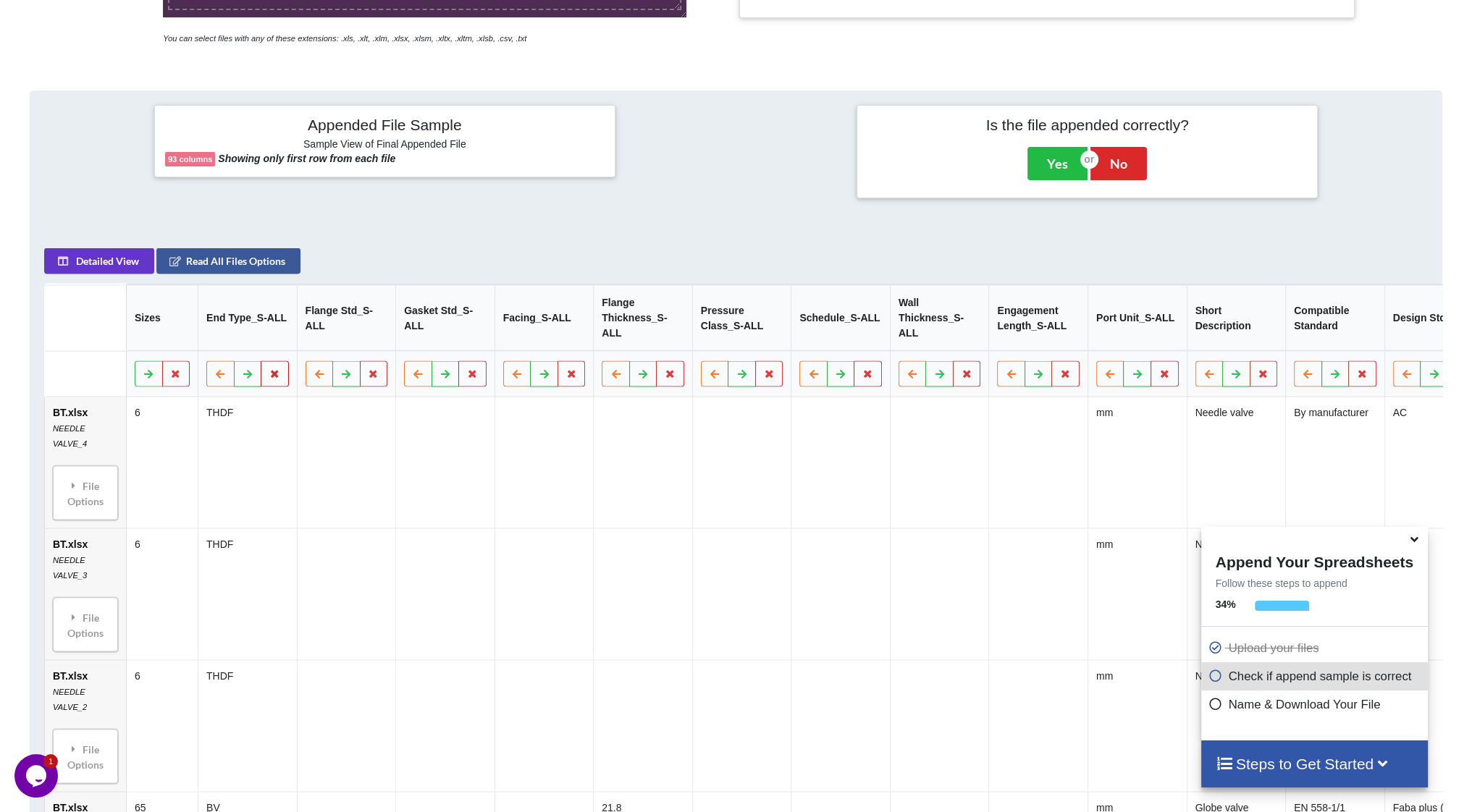
click at [280, 370] on button at bounding box center [275, 374] width 29 height 26
click at [185, 327] on button "Delete Column" at bounding box center [170, 322] width 97 height 26
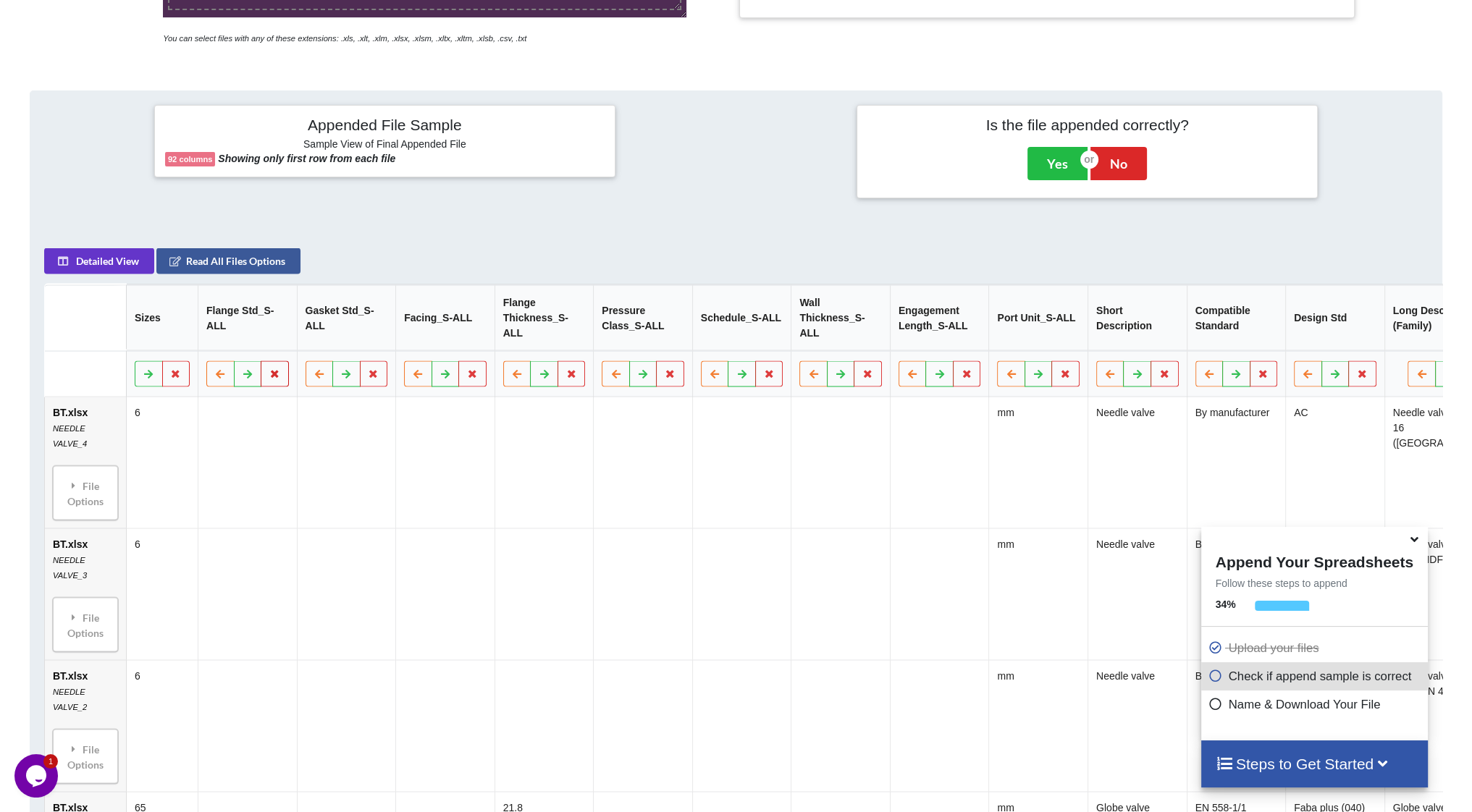
click at [276, 369] on icon at bounding box center [275, 374] width 13 height 8
click at [191, 320] on button "Delete Column" at bounding box center [170, 322] width 97 height 26
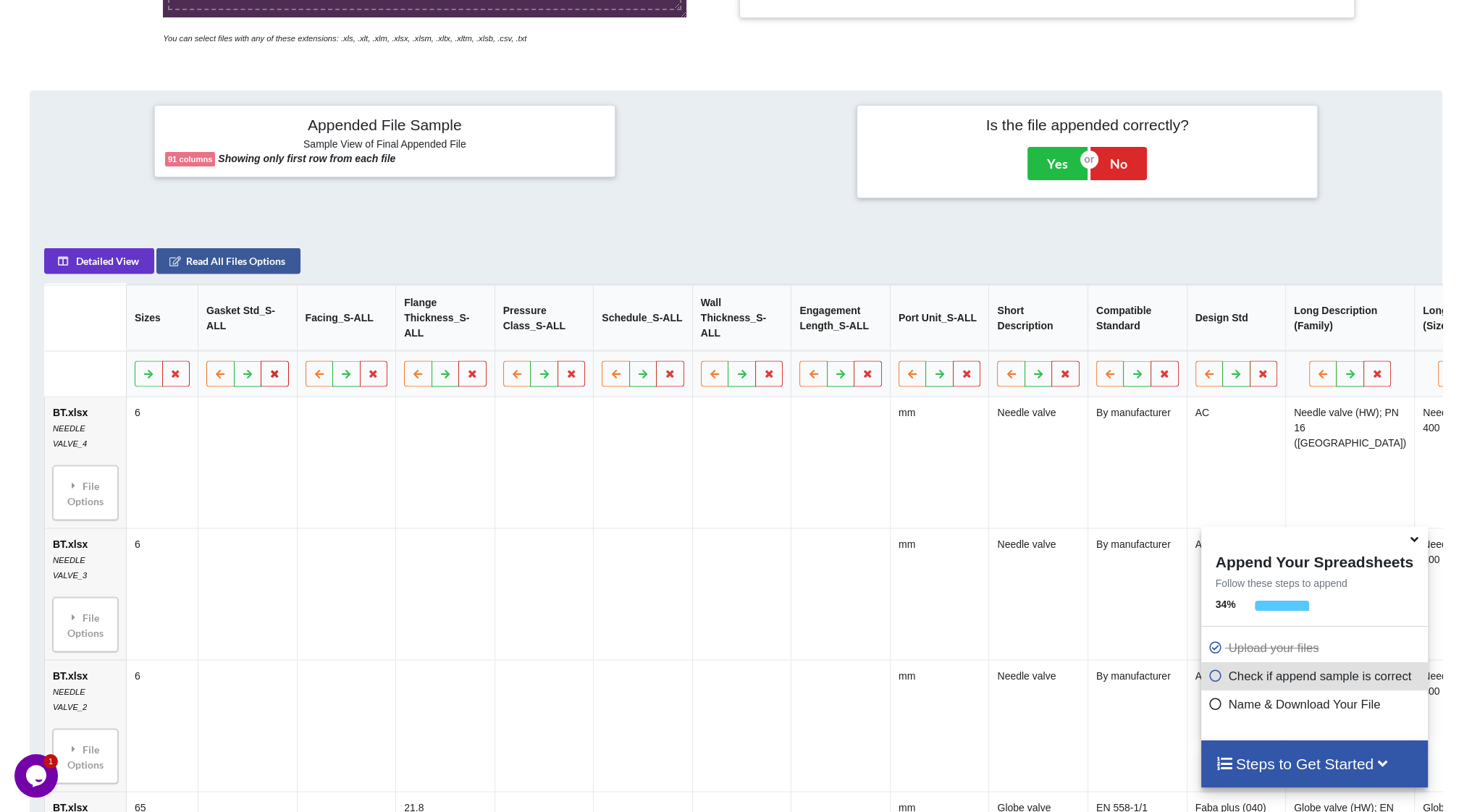
click at [275, 369] on icon at bounding box center [275, 374] width 13 height 8
drag, startPoint x: 197, startPoint y: 327, endPoint x: 208, endPoint y: 332, distance: 12.1
click at [197, 327] on button "Delete Column" at bounding box center [170, 322] width 97 height 26
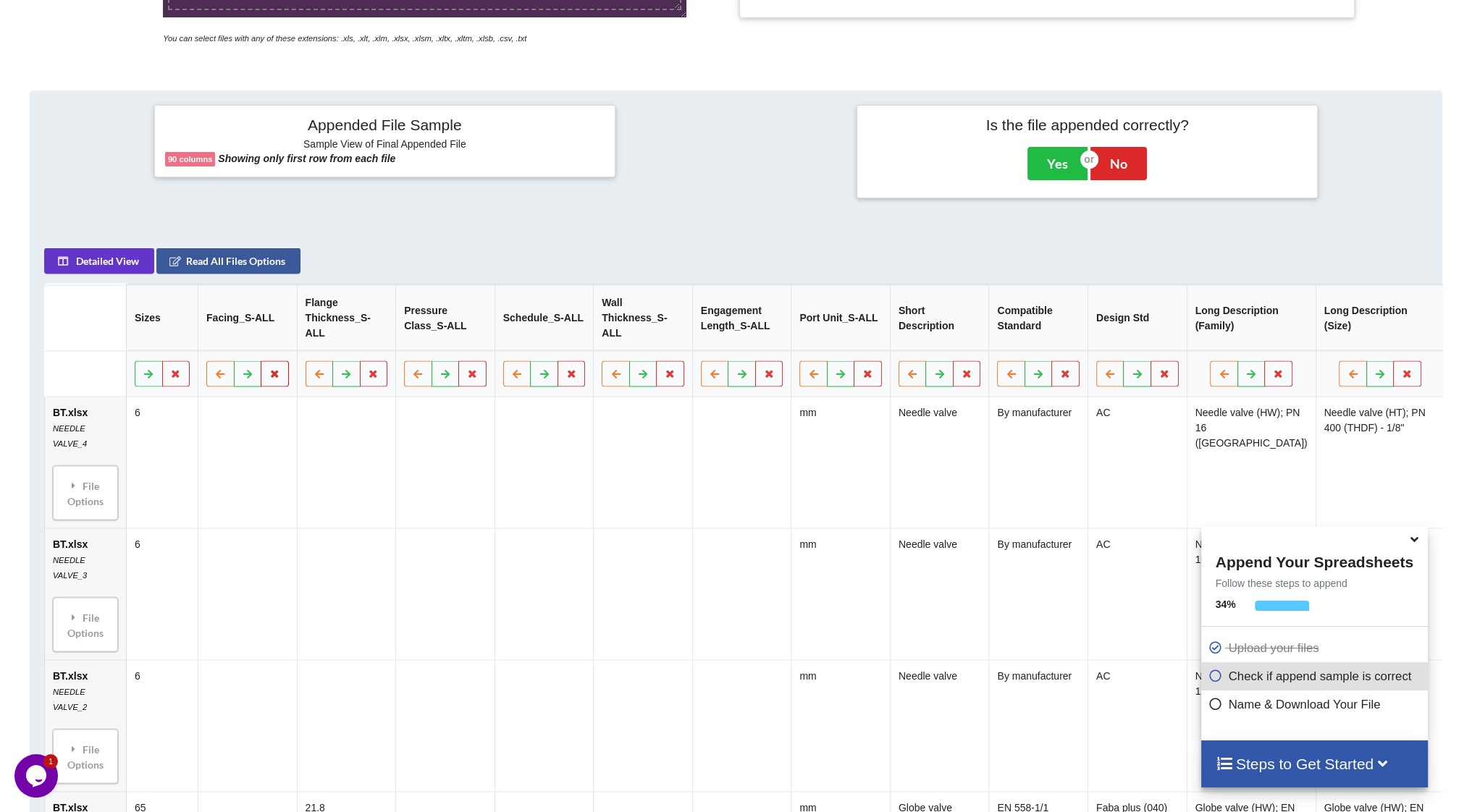
click at [276, 369] on icon at bounding box center [275, 374] width 13 height 8
click at [161, 319] on button "Delete Column" at bounding box center [170, 322] width 97 height 26
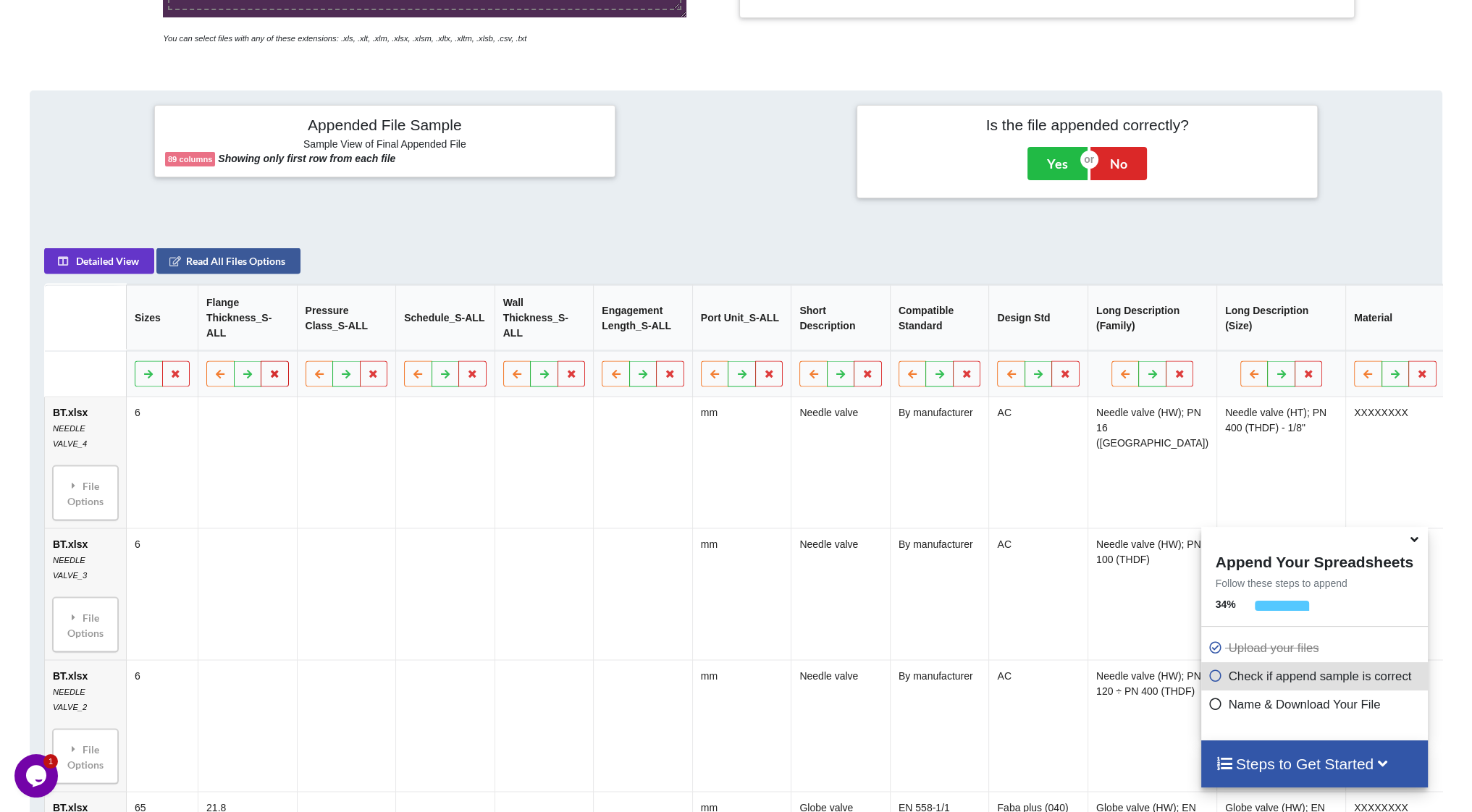
click at [276, 369] on icon at bounding box center [275, 374] width 13 height 8
click at [181, 319] on button "Delete Column" at bounding box center [170, 322] width 97 height 26
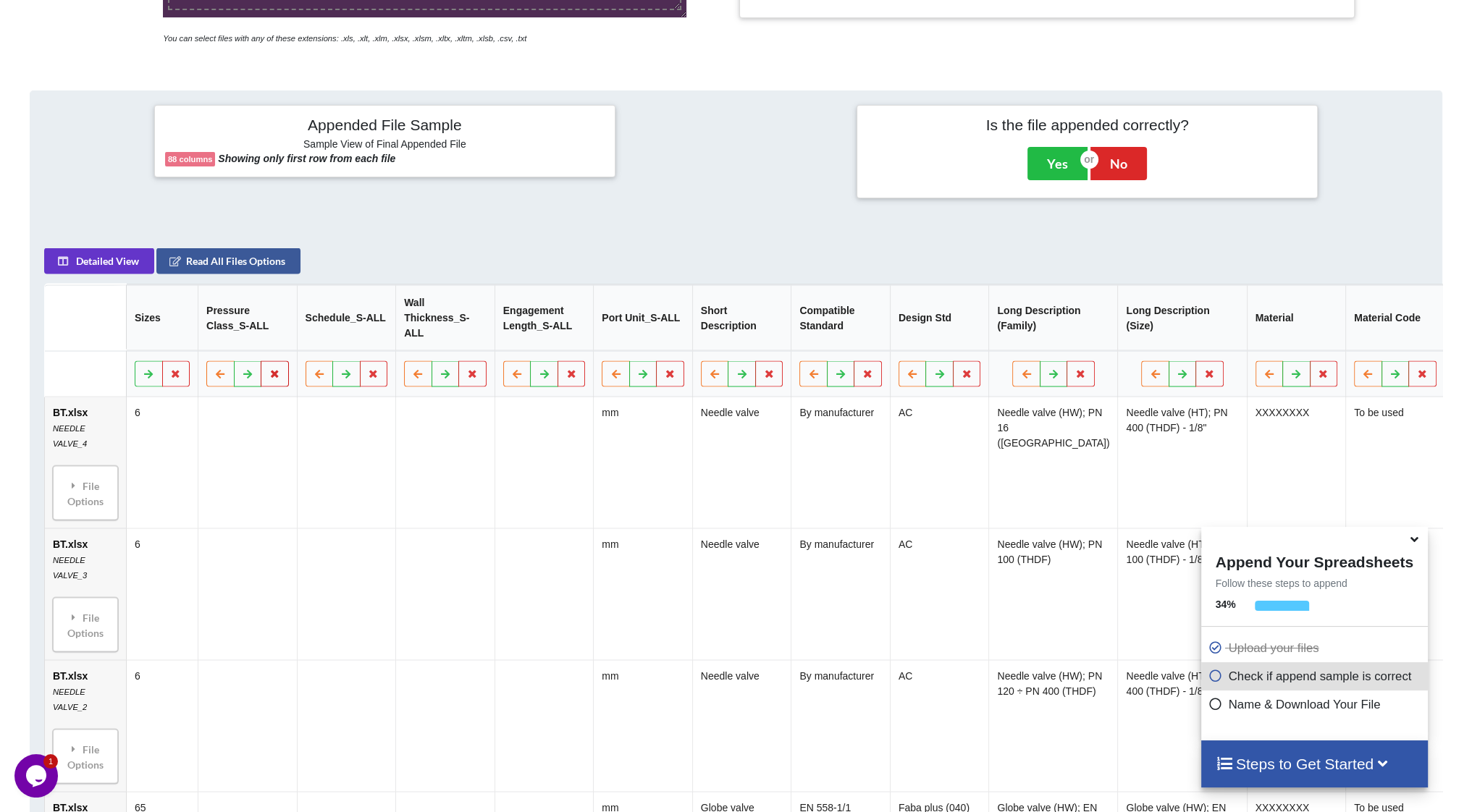
click at [275, 369] on icon at bounding box center [275, 374] width 13 height 8
click at [185, 323] on button "Delete Column" at bounding box center [170, 322] width 97 height 26
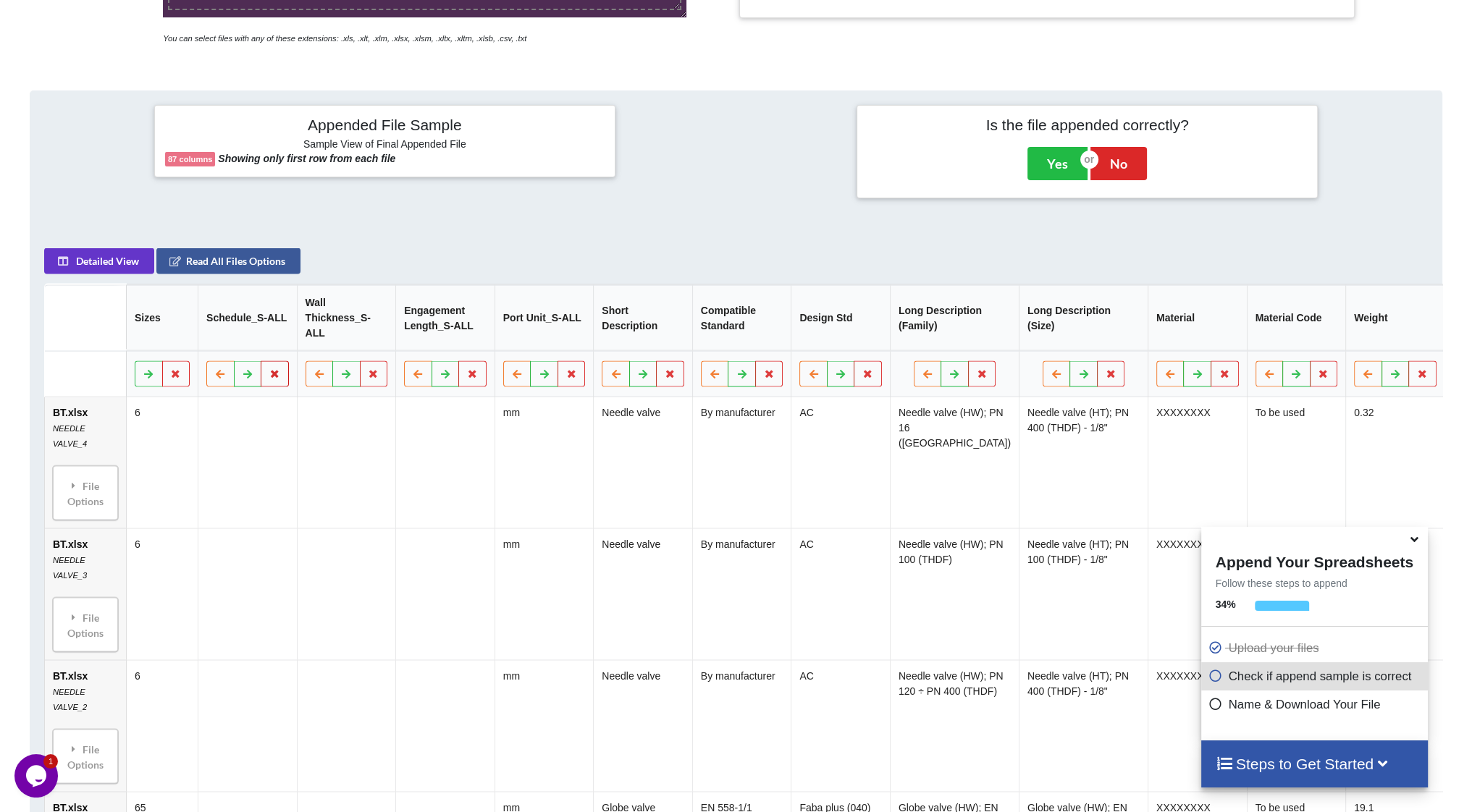
click at [270, 369] on icon at bounding box center [275, 374] width 13 height 8
click at [178, 324] on button "Delete Column" at bounding box center [170, 322] width 97 height 26
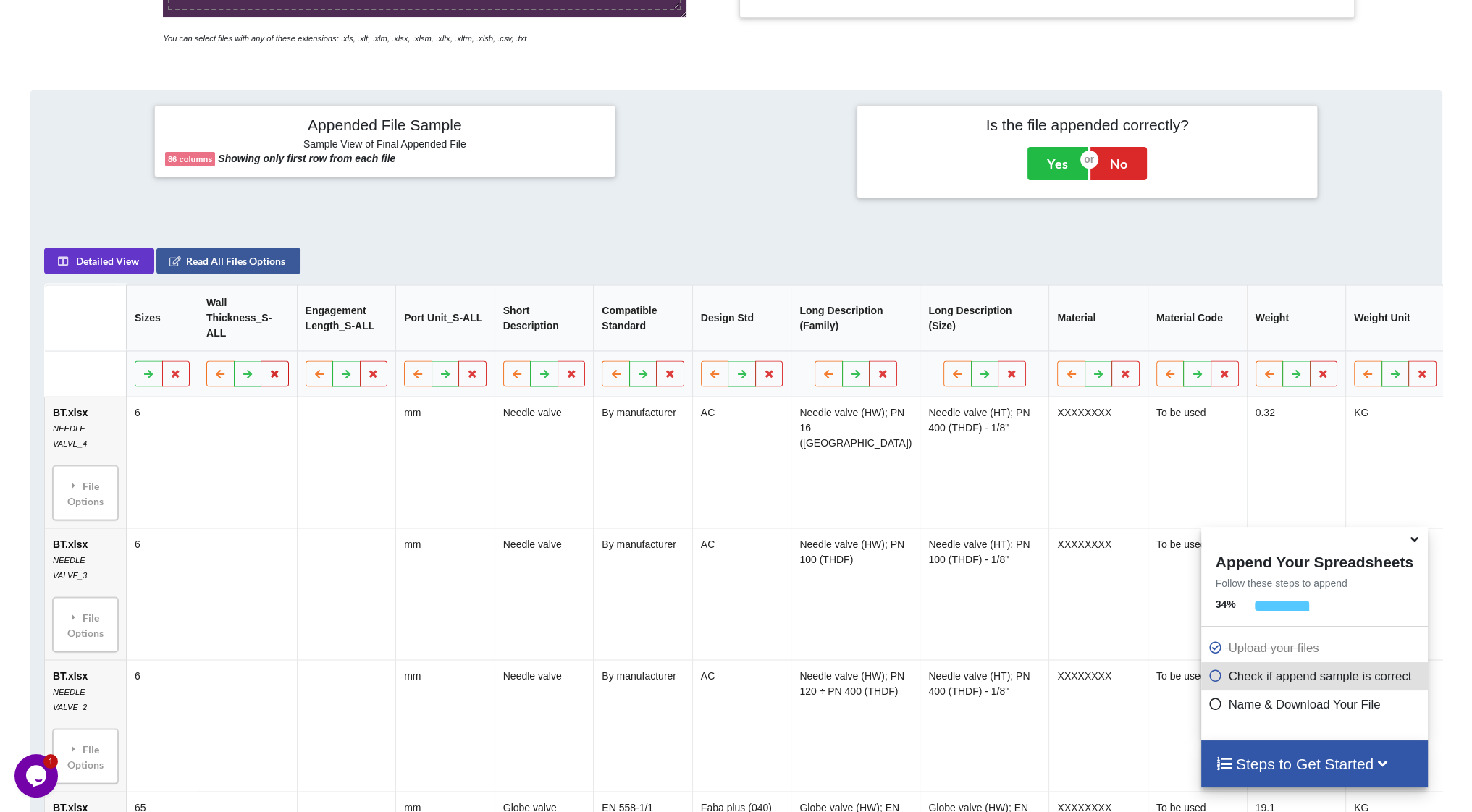
click at [269, 369] on icon at bounding box center [275, 374] width 13 height 8
click at [191, 325] on button "Delete Column" at bounding box center [170, 322] width 97 height 26
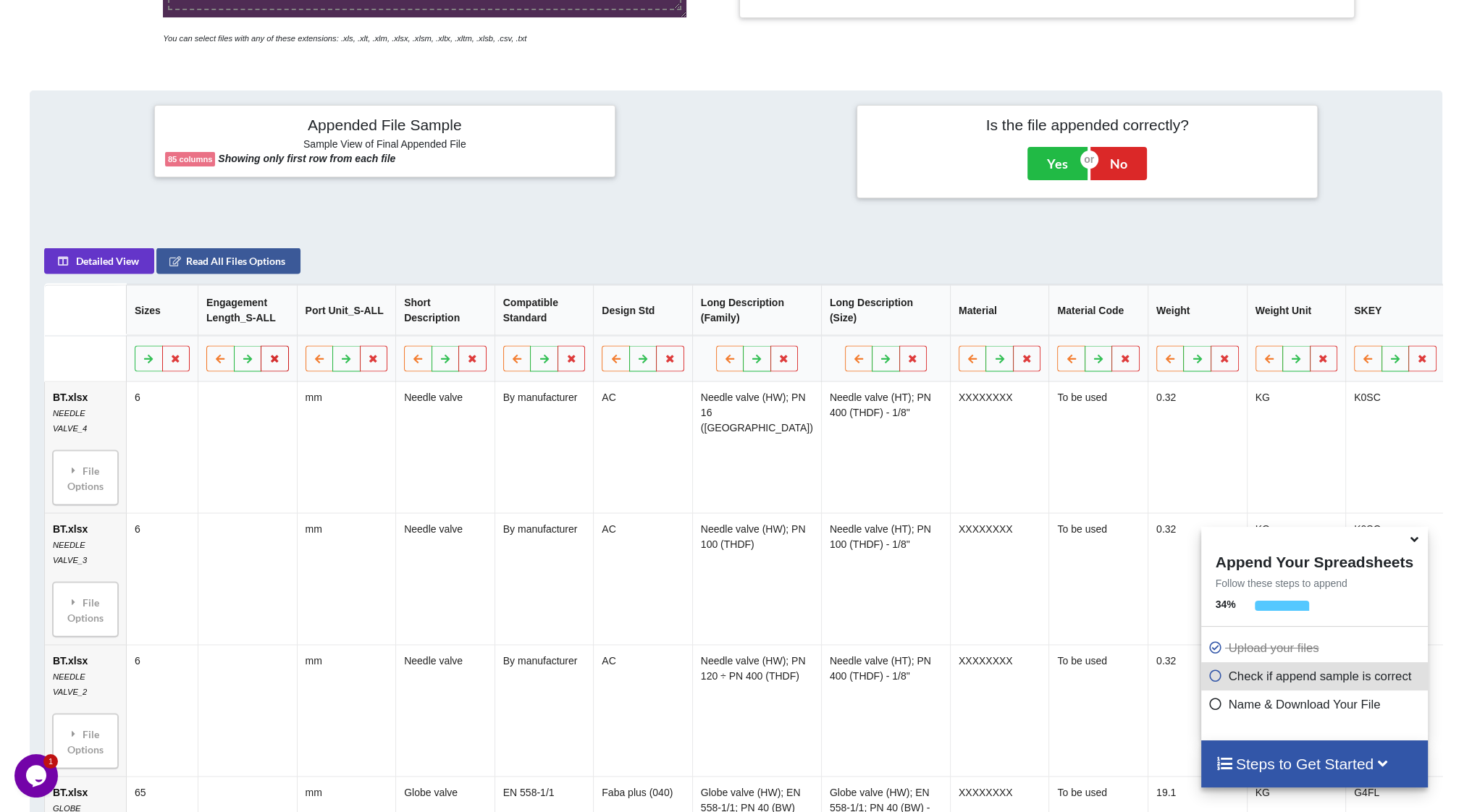
click at [264, 361] on button at bounding box center [275, 359] width 29 height 26
click at [181, 327] on button "Delete Column" at bounding box center [170, 322] width 97 height 26
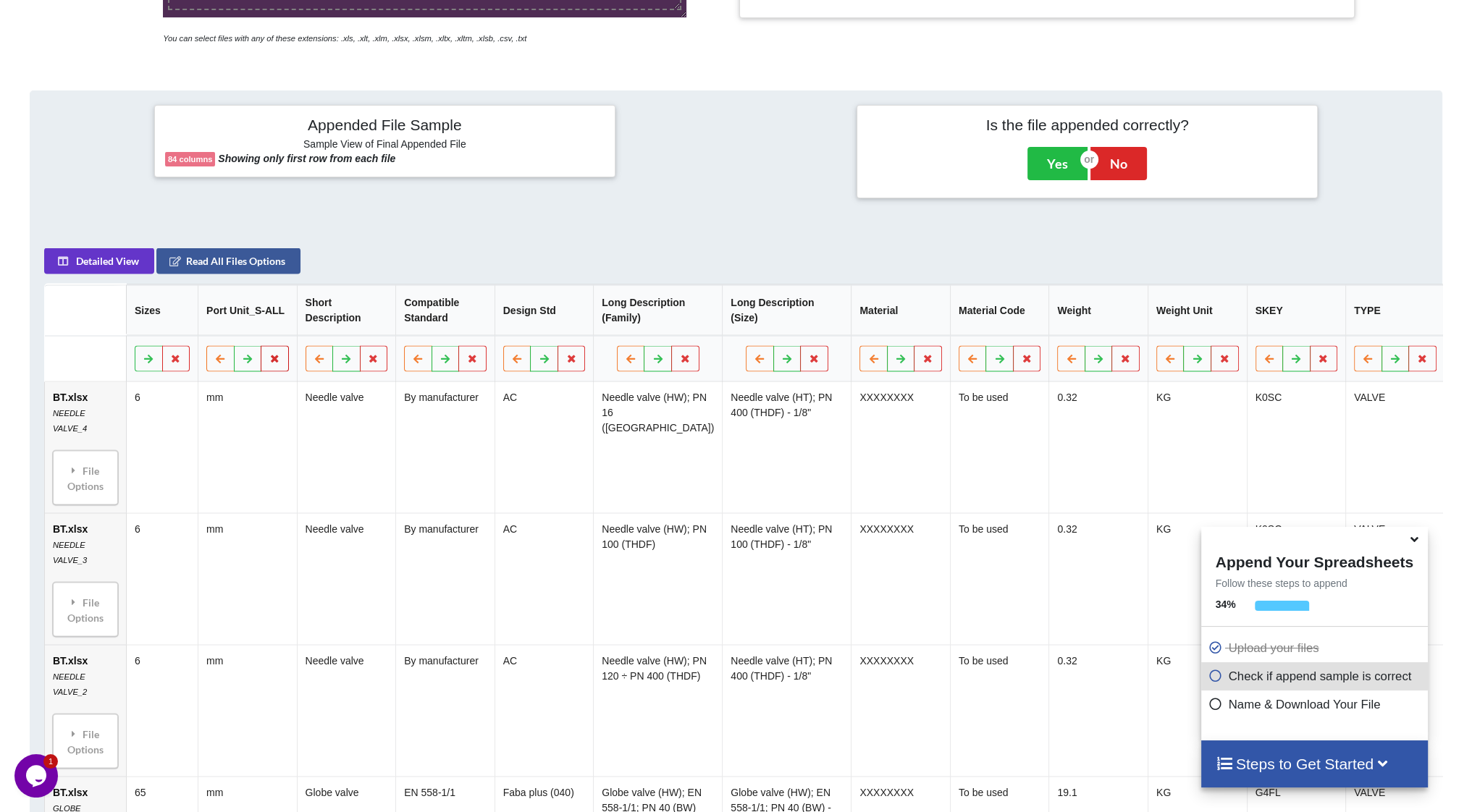
click at [271, 363] on icon at bounding box center [275, 359] width 13 height 8
click at [177, 318] on button "Delete Column" at bounding box center [170, 322] width 97 height 26
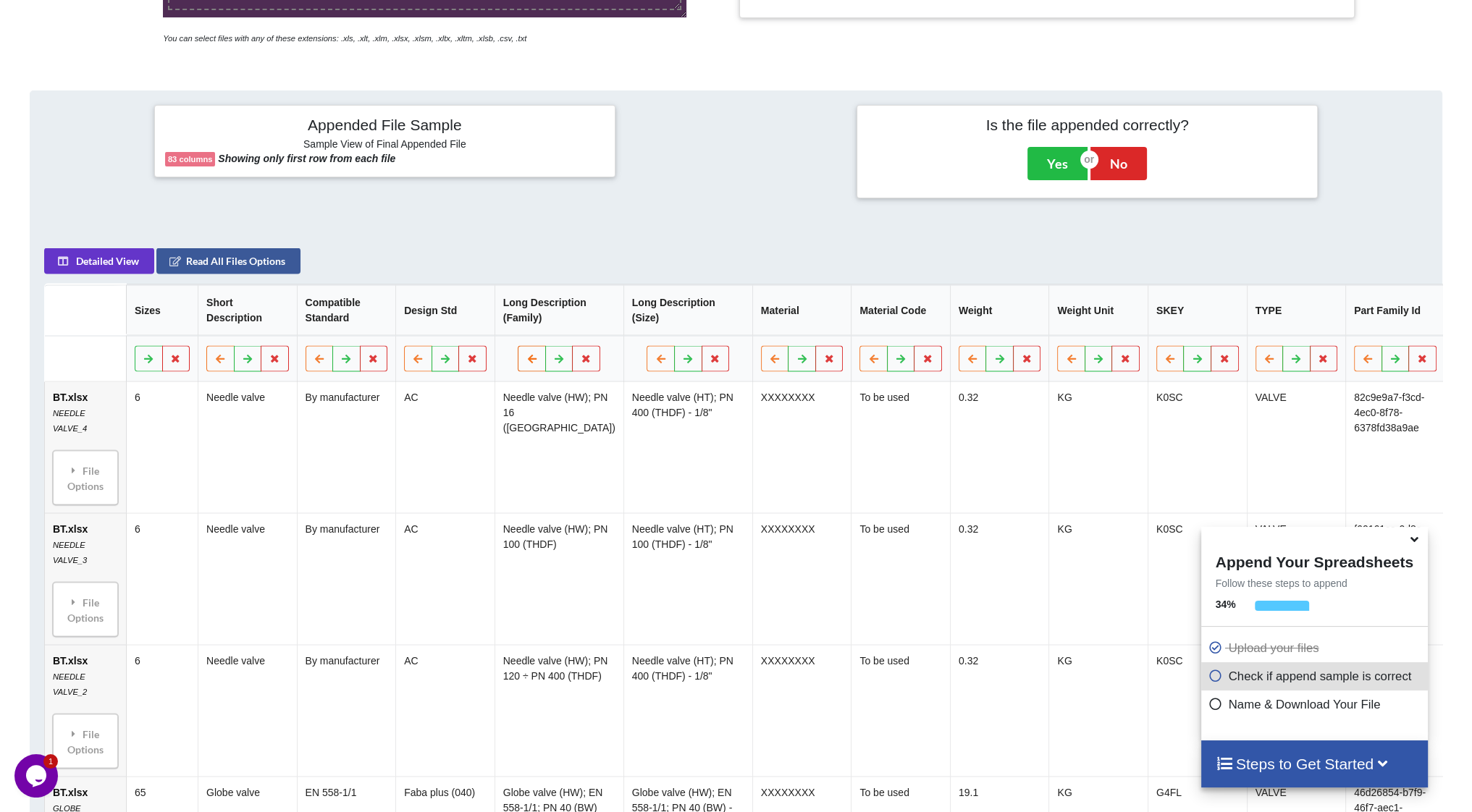
click at [518, 369] on button at bounding box center [532, 359] width 29 height 26
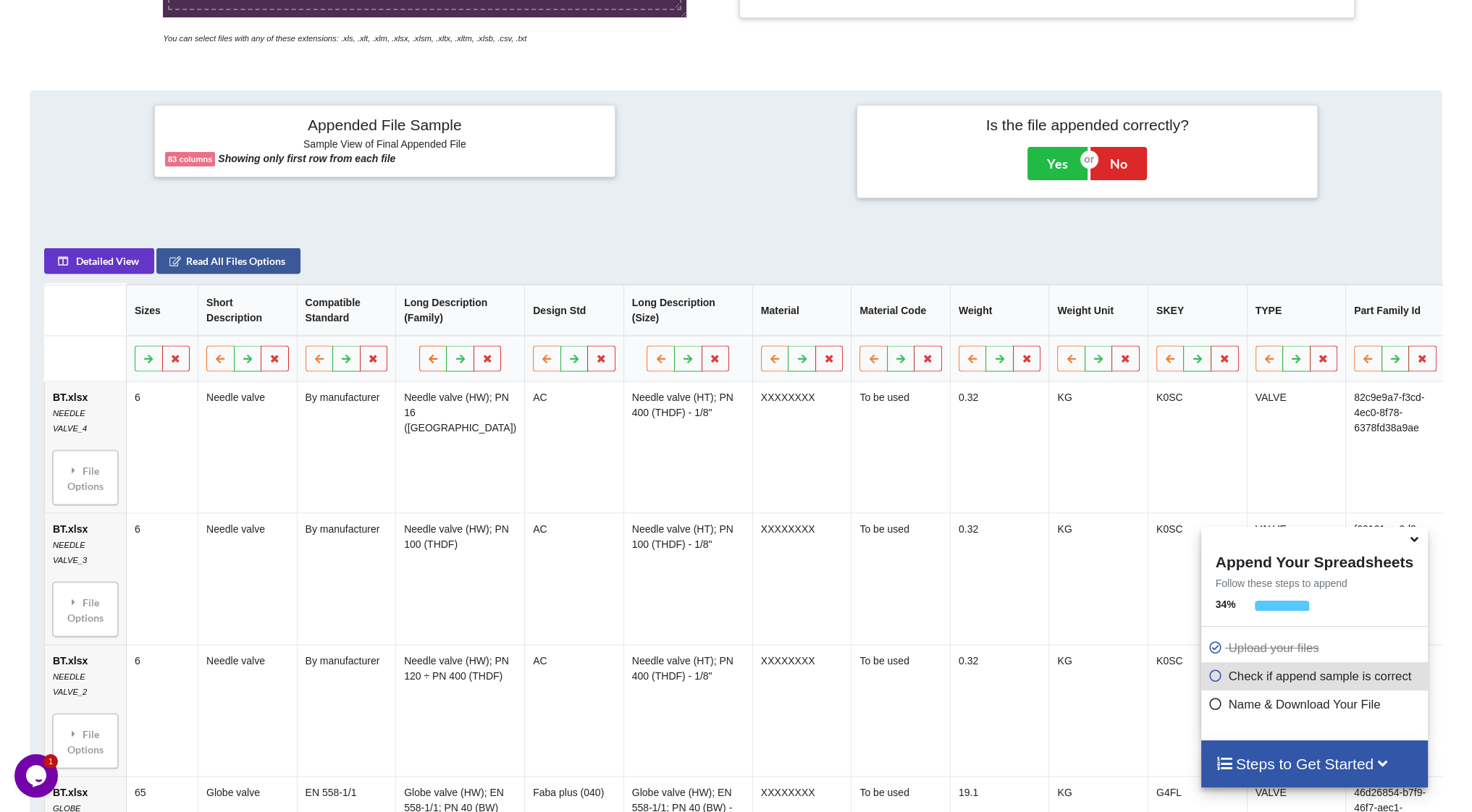
click at [427, 363] on icon at bounding box center [433, 359] width 13 height 8
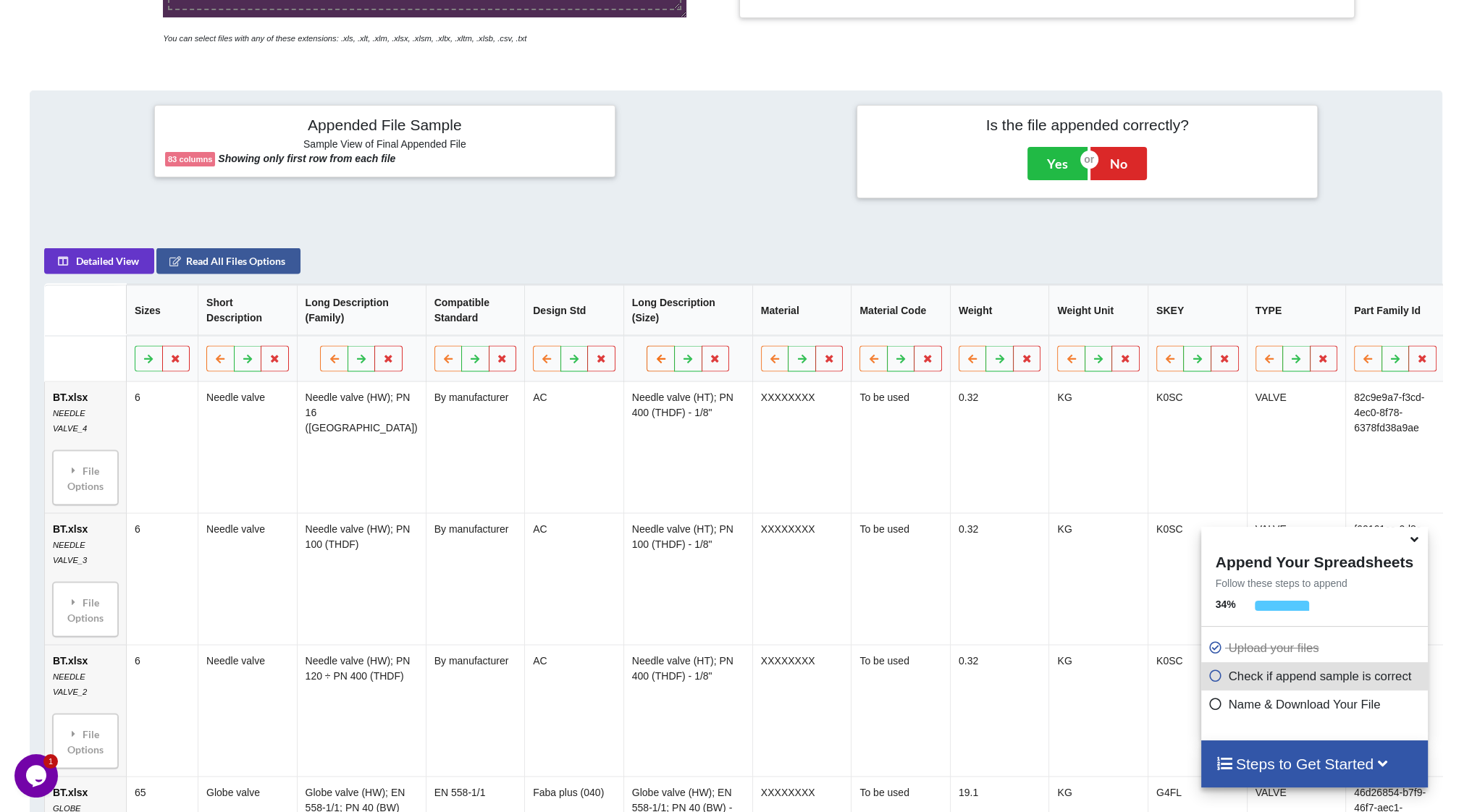
click at [655, 363] on icon at bounding box center [661, 359] width 13 height 8
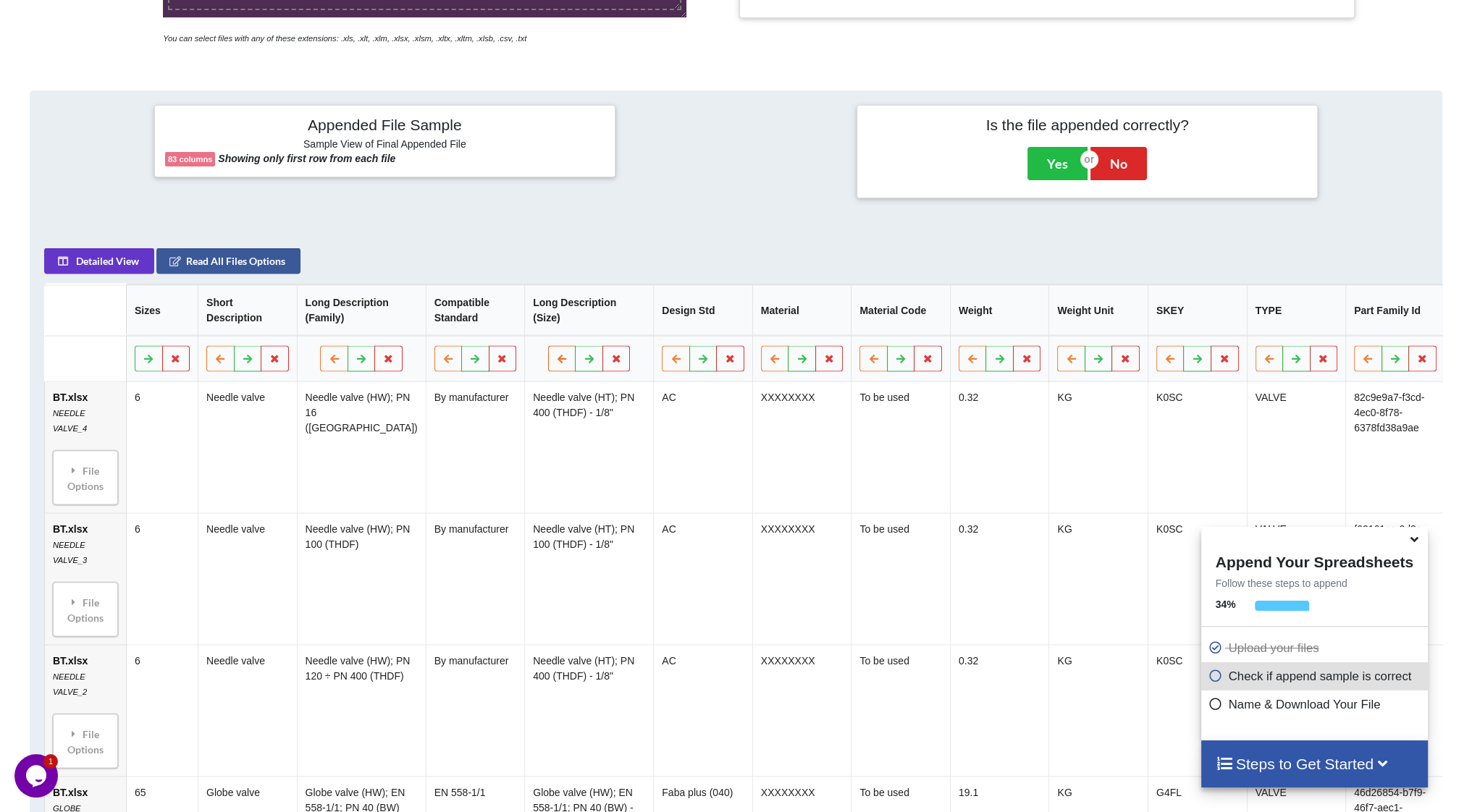
click at [556, 363] on icon at bounding box center [562, 359] width 13 height 8
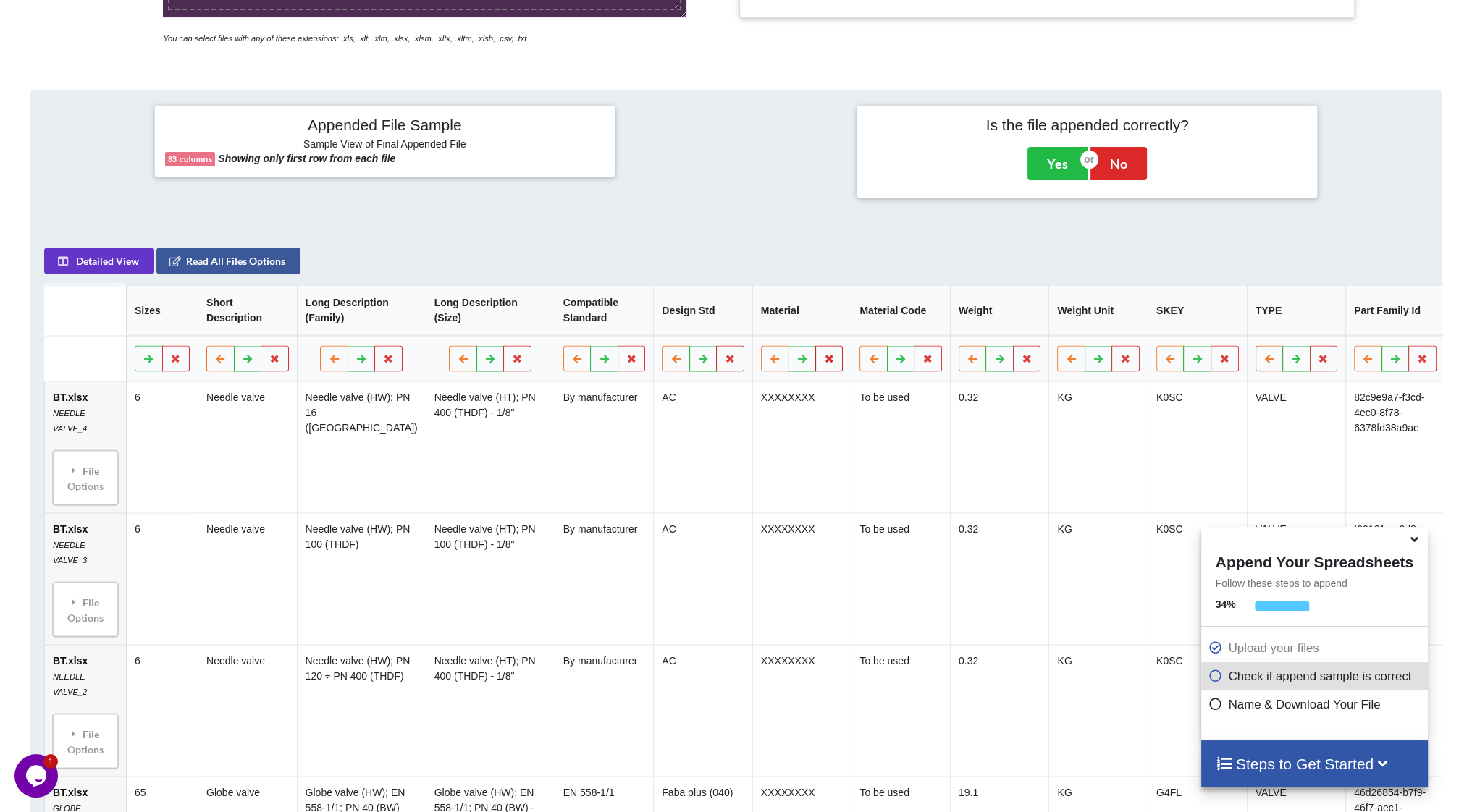
click at [823, 363] on icon at bounding box center [829, 359] width 13 height 8
click at [693, 333] on button "Delete Column" at bounding box center [664, 322] width 97 height 26
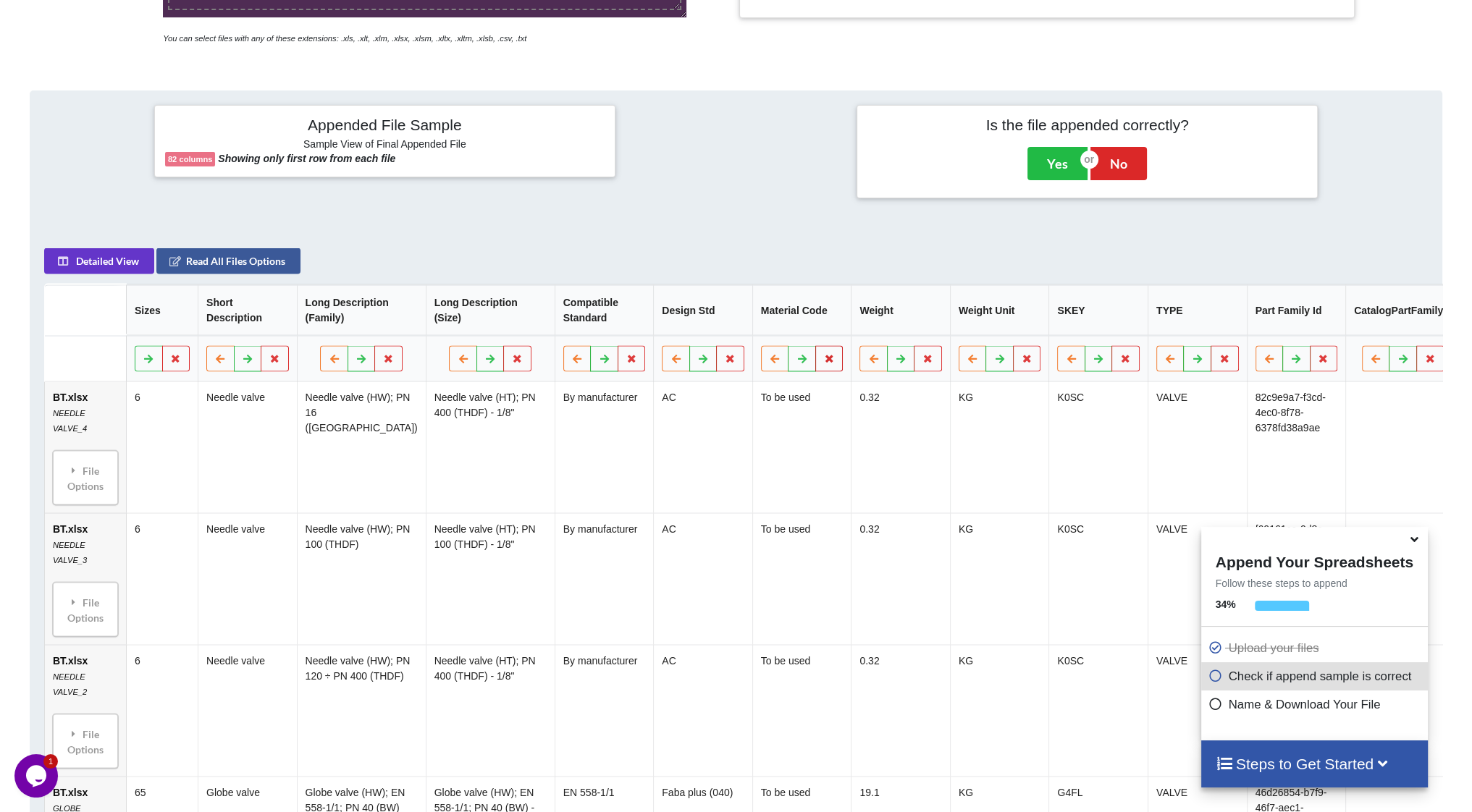
click at [823, 363] on icon at bounding box center [829, 359] width 13 height 8
click at [678, 328] on button "Delete Column" at bounding box center [664, 322] width 97 height 26
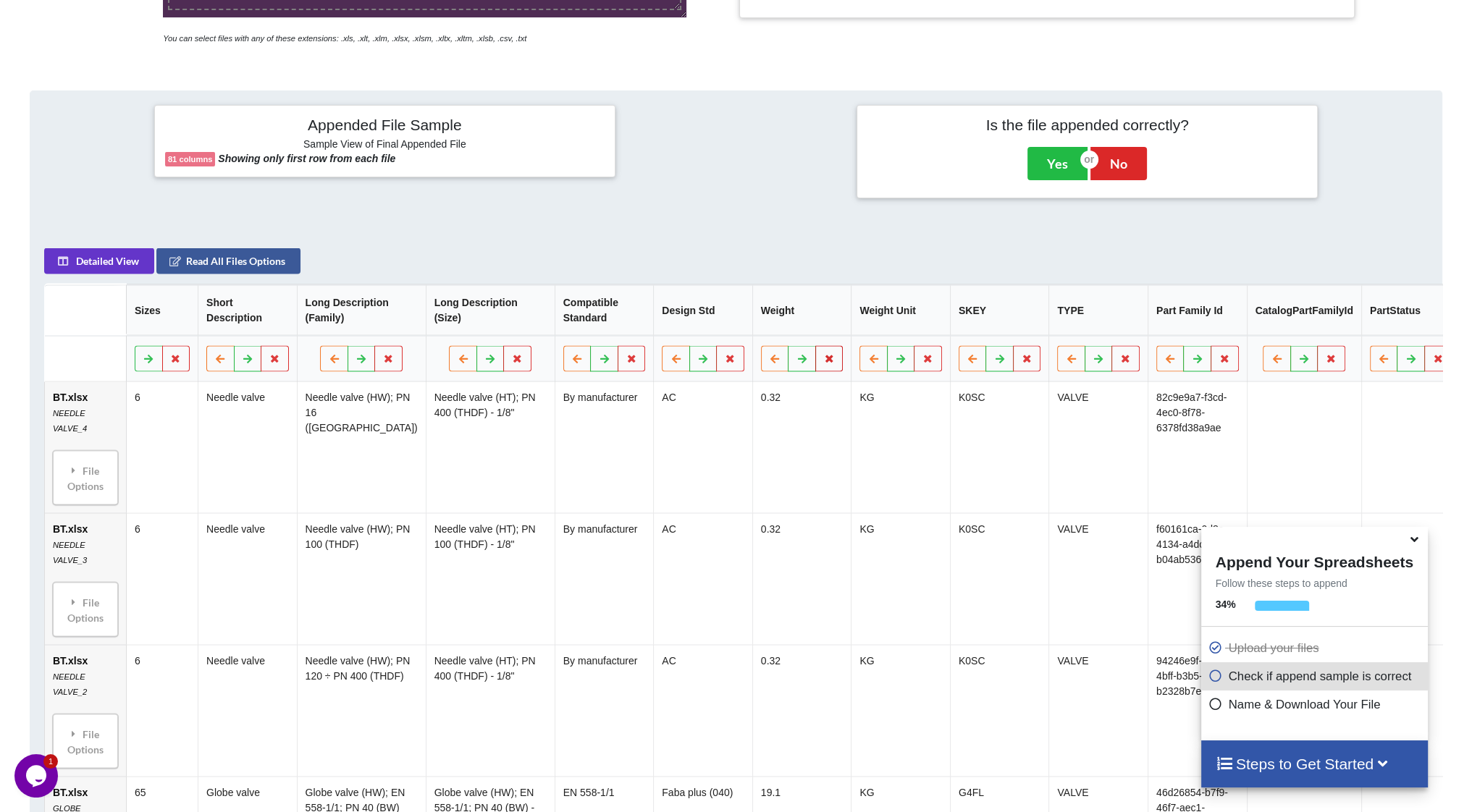
click at [823, 363] on icon at bounding box center [829, 359] width 13 height 8
click at [676, 327] on button "Delete Column" at bounding box center [664, 322] width 97 height 26
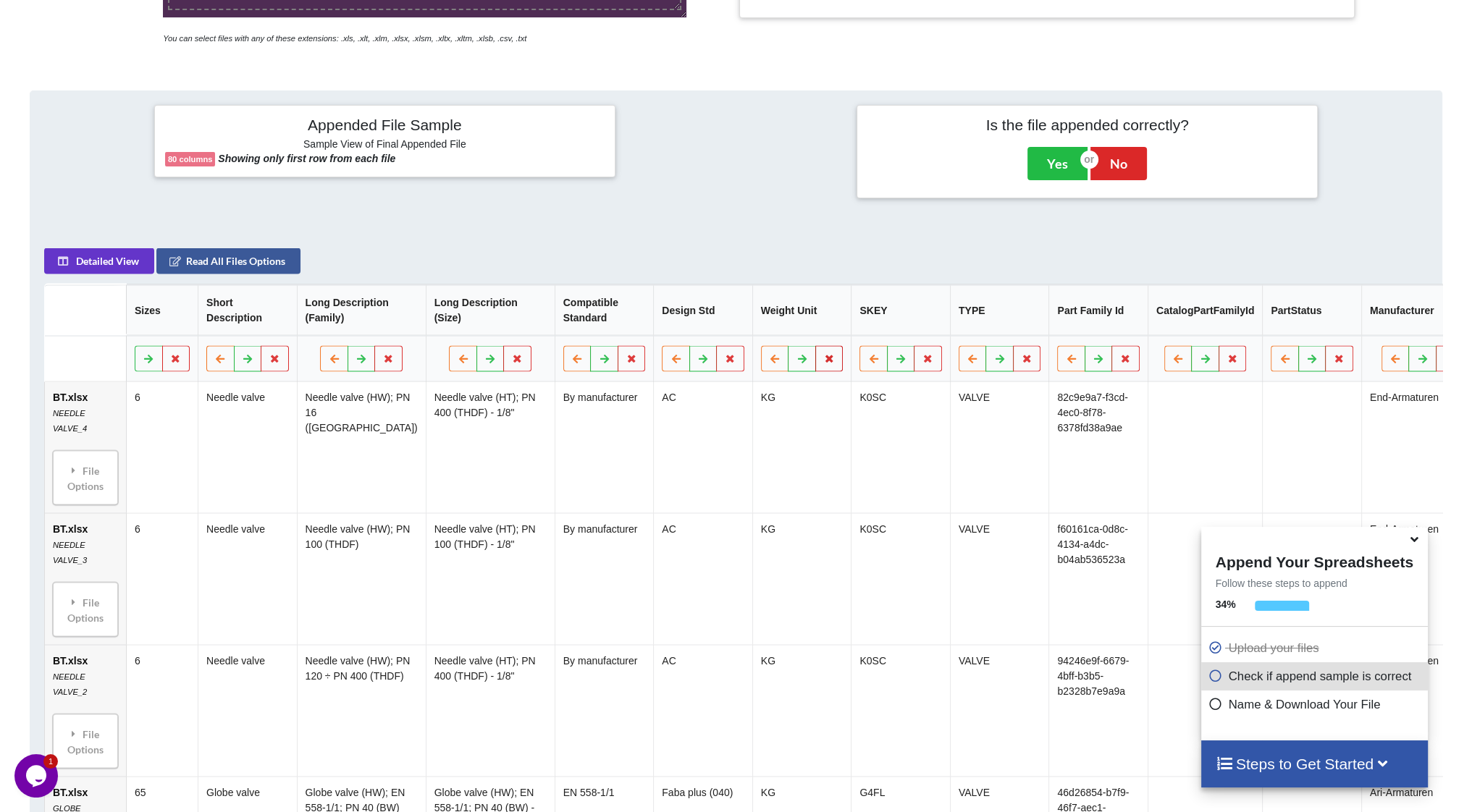
click at [815, 370] on button at bounding box center [830, 359] width 29 height 26
click at [679, 324] on button "Delete Column" at bounding box center [664, 322] width 97 height 26
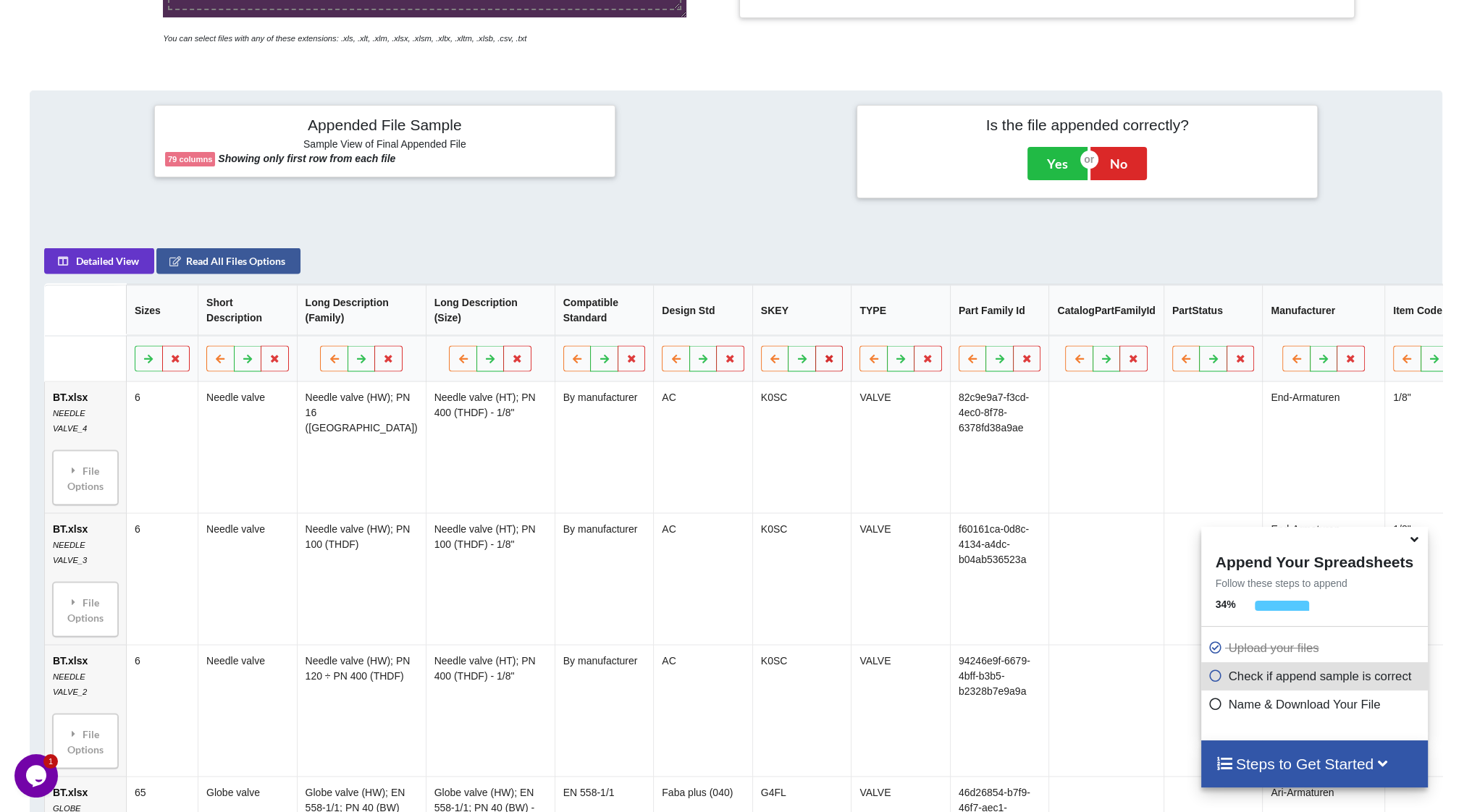
click at [823, 363] on icon at bounding box center [829, 359] width 13 height 8
drag, startPoint x: 679, startPoint y: 319, endPoint x: 727, endPoint y: 338, distance: 51.6
click at [681, 319] on button "Delete Column" at bounding box center [664, 322] width 97 height 26
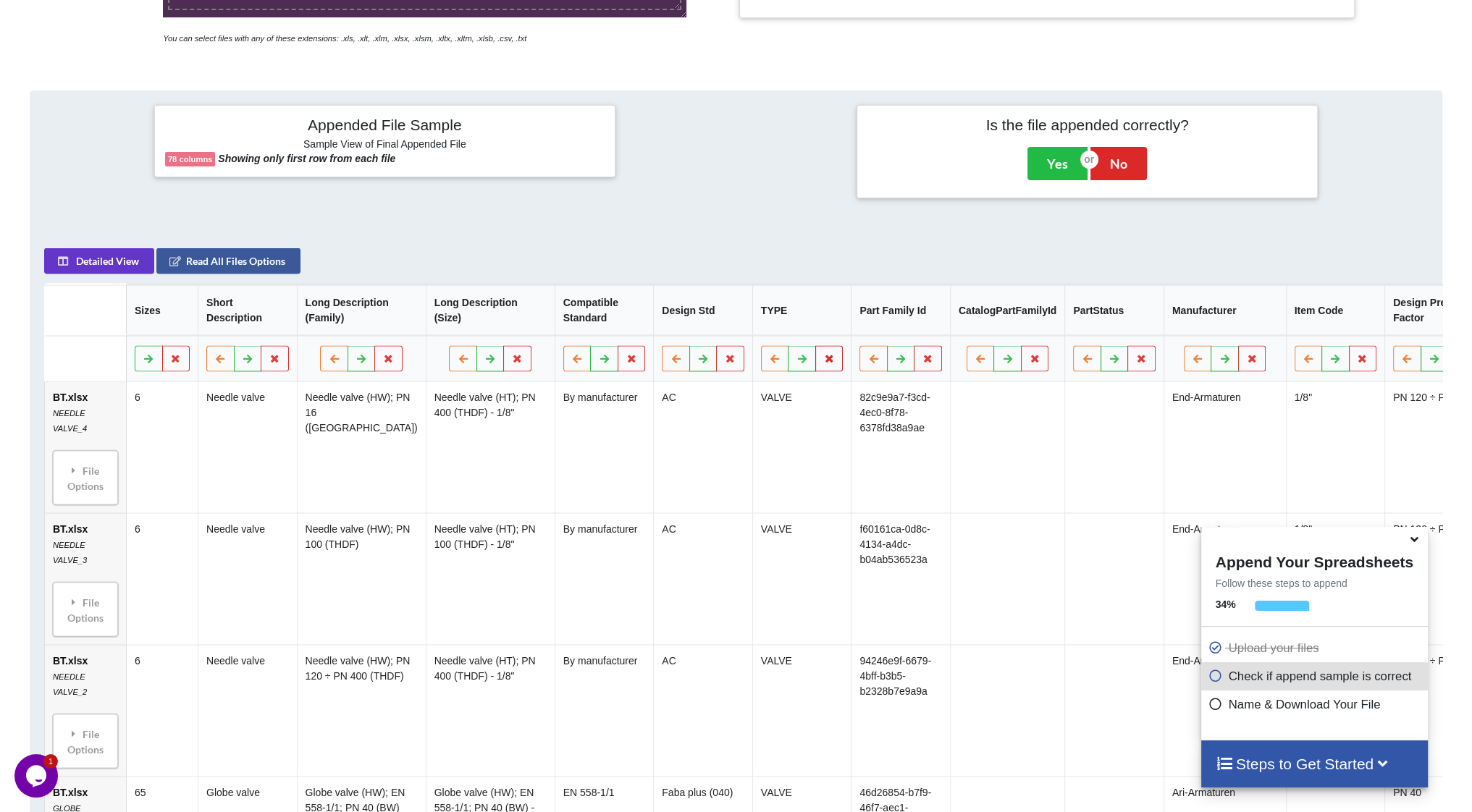
click at [823, 360] on icon at bounding box center [829, 359] width 13 height 8
click at [680, 323] on button "Delete Column" at bounding box center [664, 322] width 97 height 26
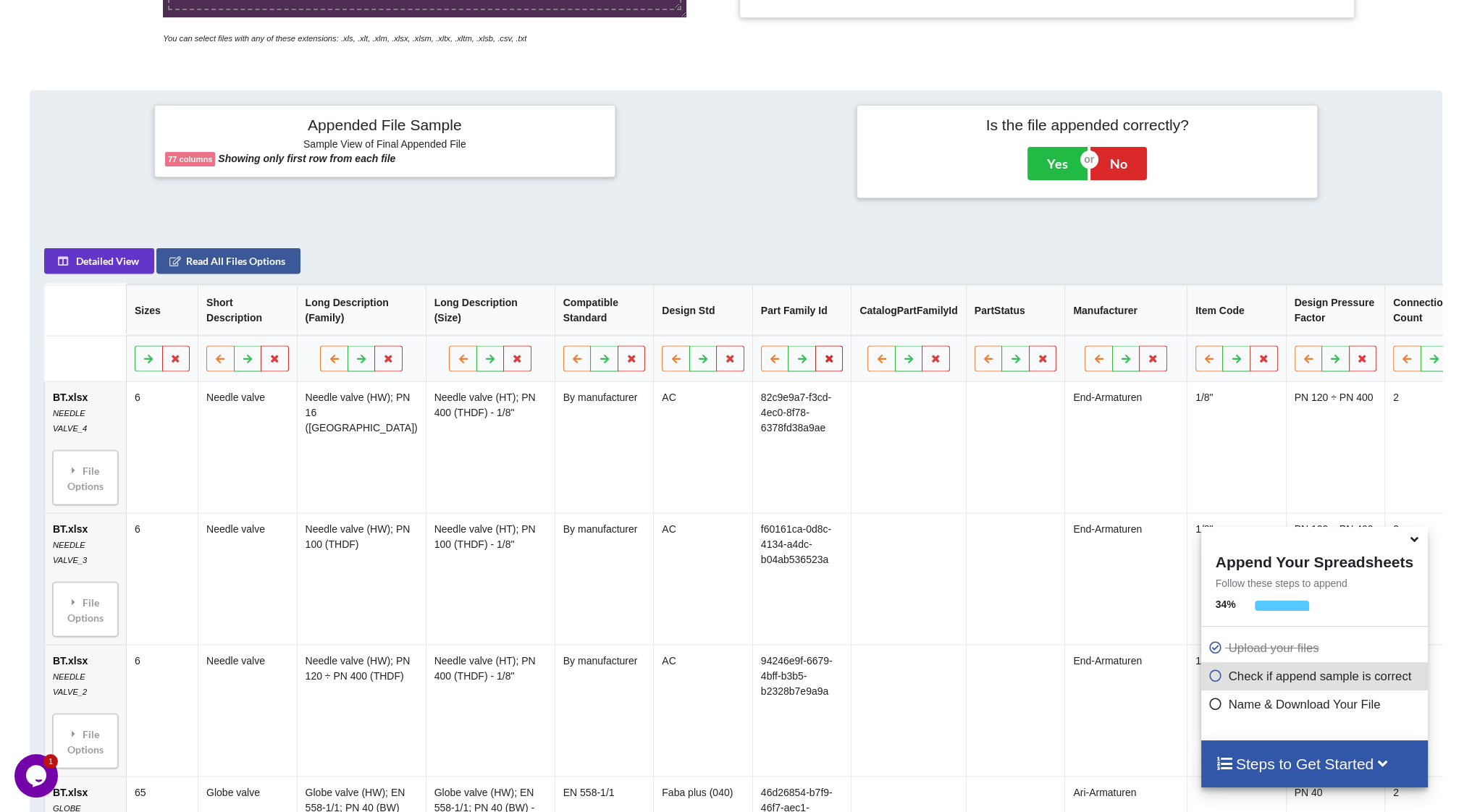
click at [815, 365] on button at bounding box center [830, 359] width 29 height 26
click at [672, 323] on button "Delete Column" at bounding box center [664, 322] width 97 height 26
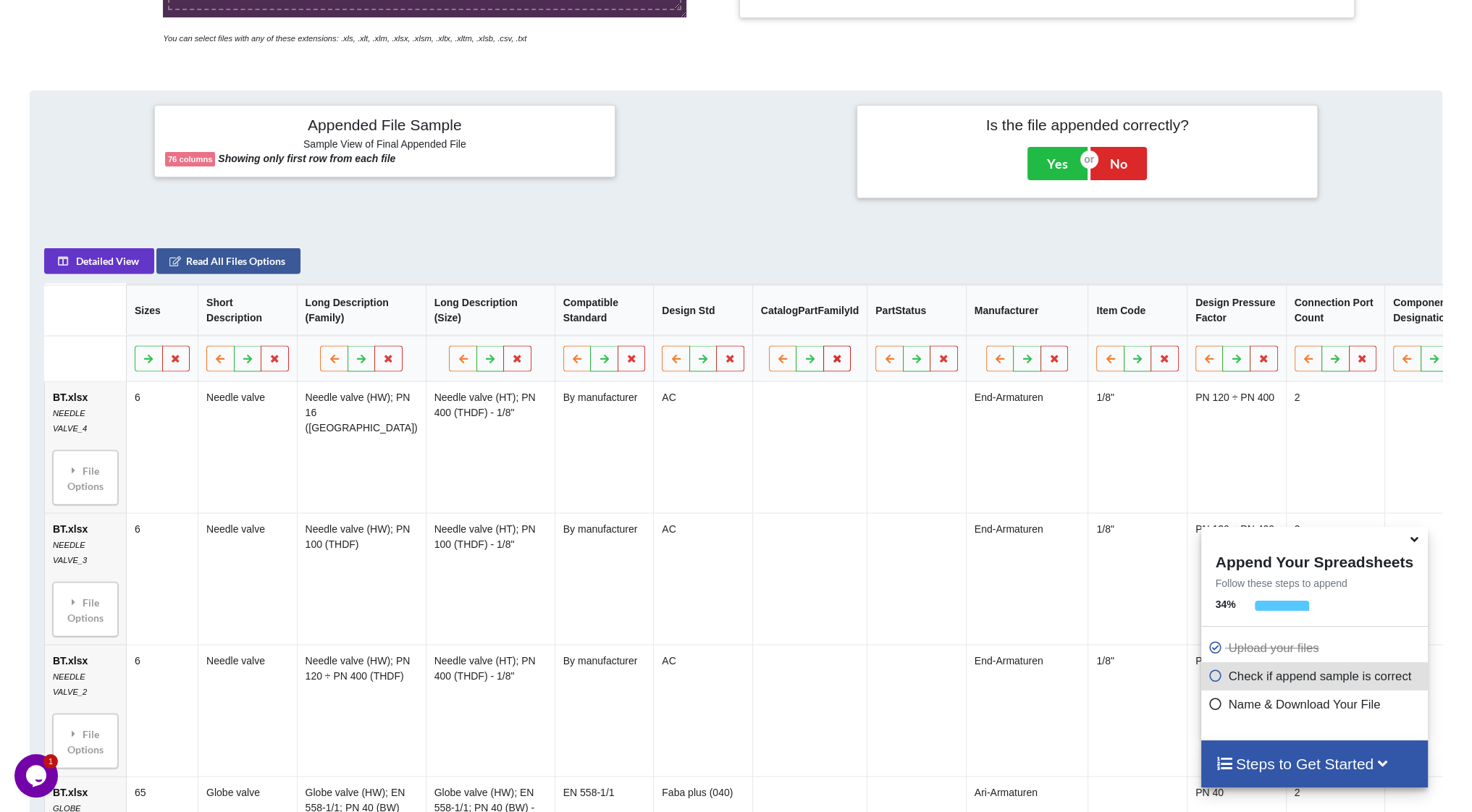
click at [823, 367] on button at bounding box center [837, 359] width 29 height 26
click at [687, 328] on button "Delete Column" at bounding box center [672, 322] width 97 height 26
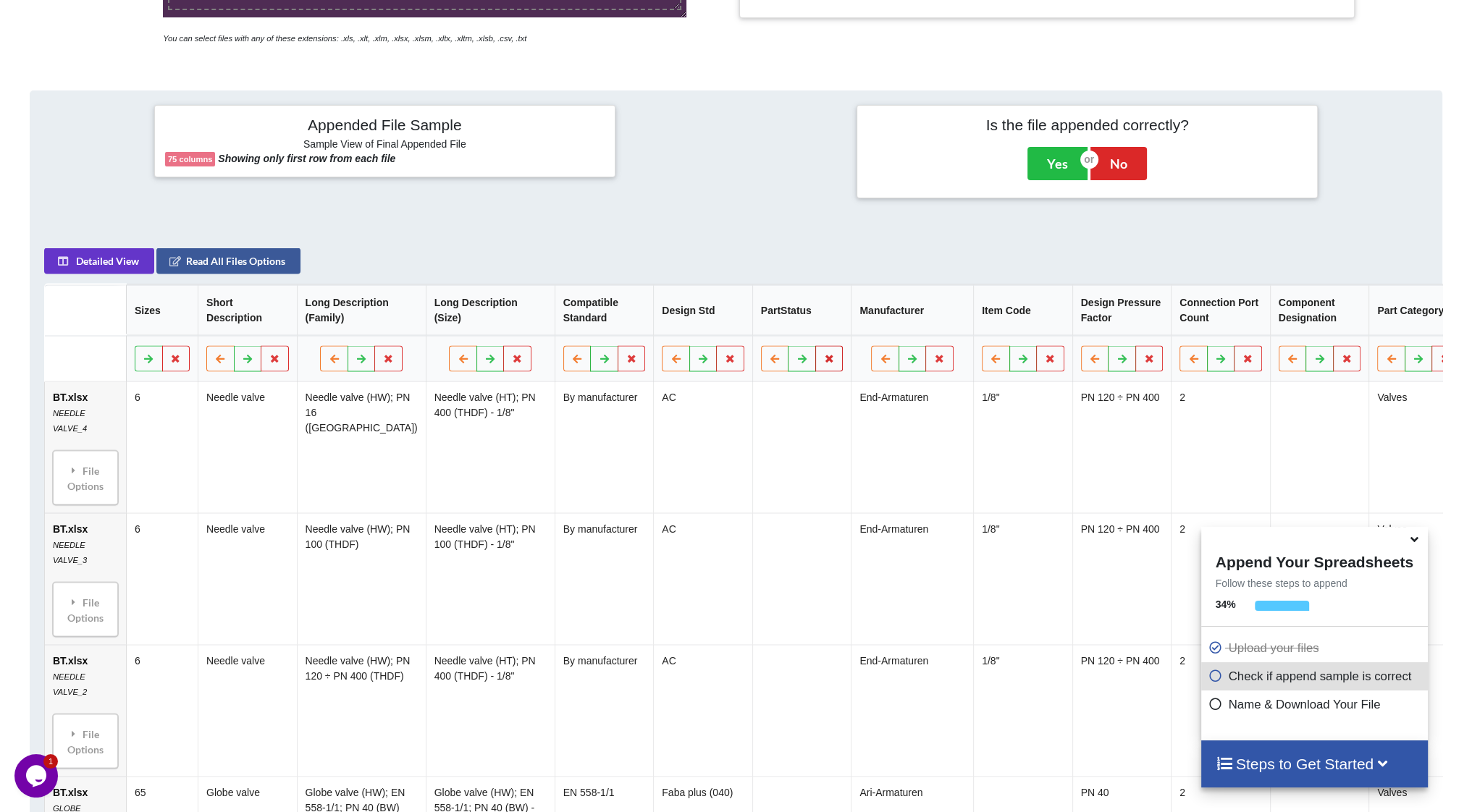
click at [823, 363] on icon at bounding box center [829, 359] width 13 height 8
click at [673, 324] on button "Delete Column" at bounding box center [664, 322] width 97 height 26
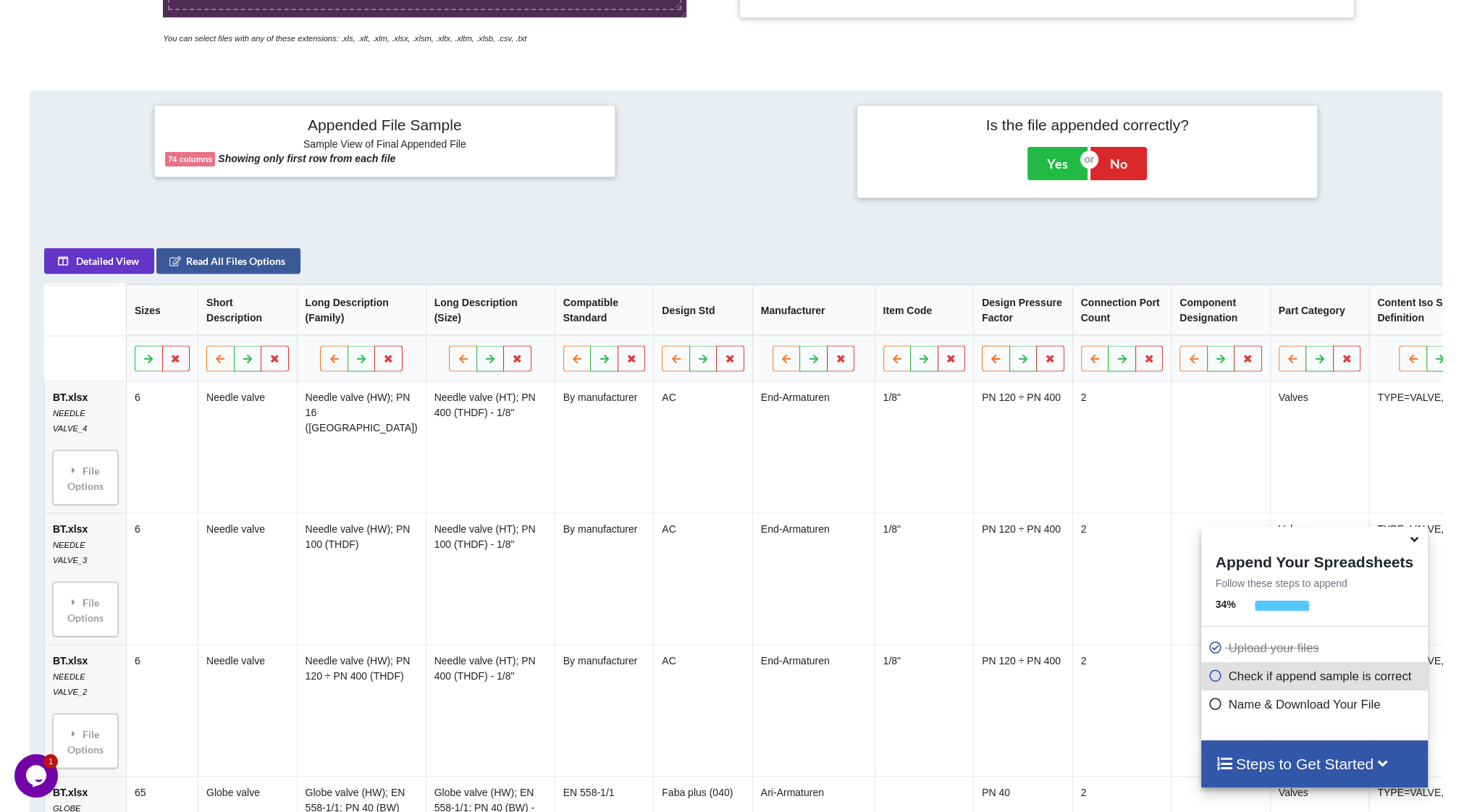
click at [982, 370] on button at bounding box center [996, 359] width 29 height 26
click at [891, 363] on icon at bounding box center [897, 359] width 13 height 8
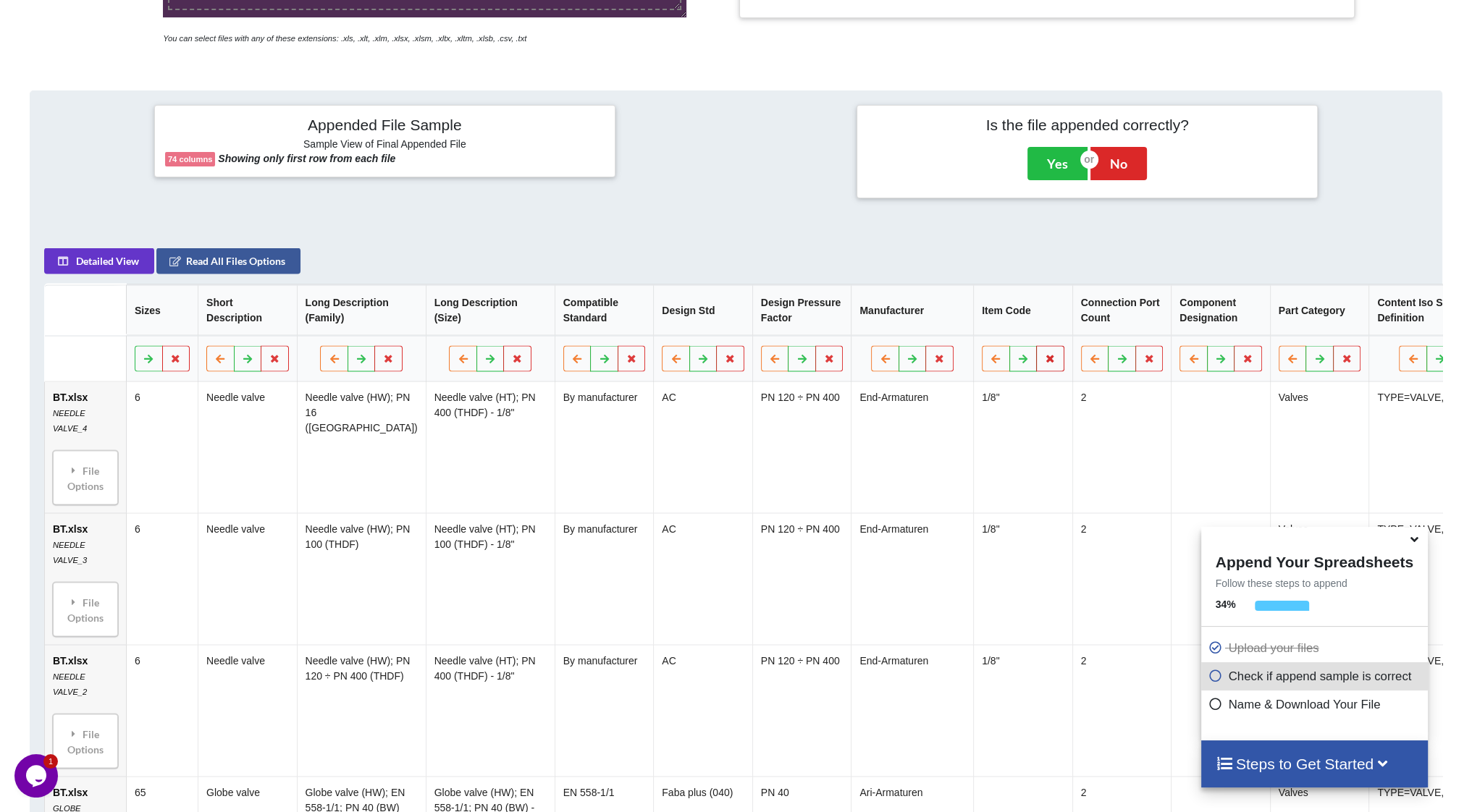
click at [1036, 370] on button at bounding box center [1050, 359] width 29 height 26
click at [861, 330] on button "Delete Column" at bounding box center [861, 322] width 97 height 26
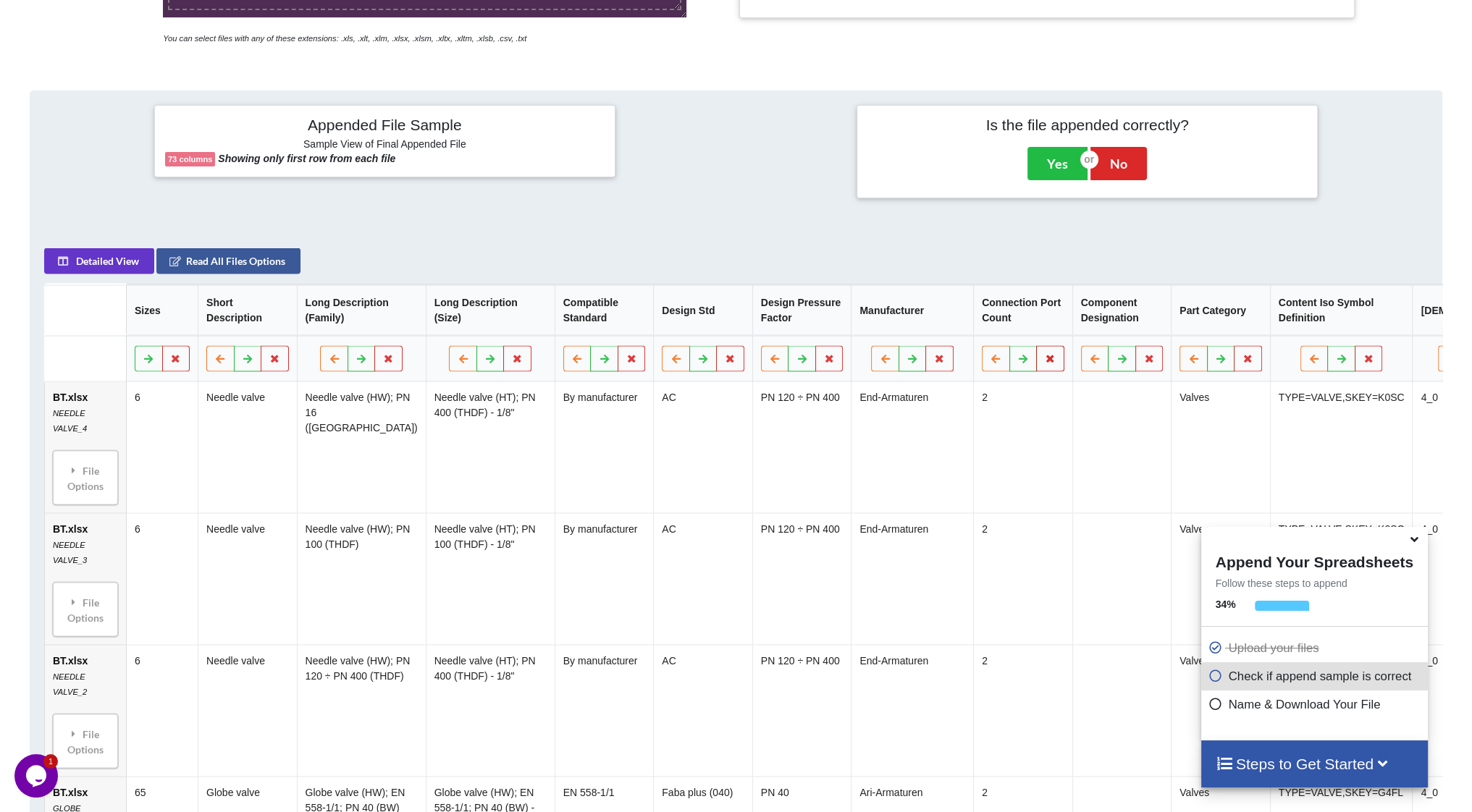
click at [1044, 363] on icon at bounding box center [1050, 359] width 13 height 8
click at [878, 323] on button "Delete Column" at bounding box center [861, 322] width 97 height 26
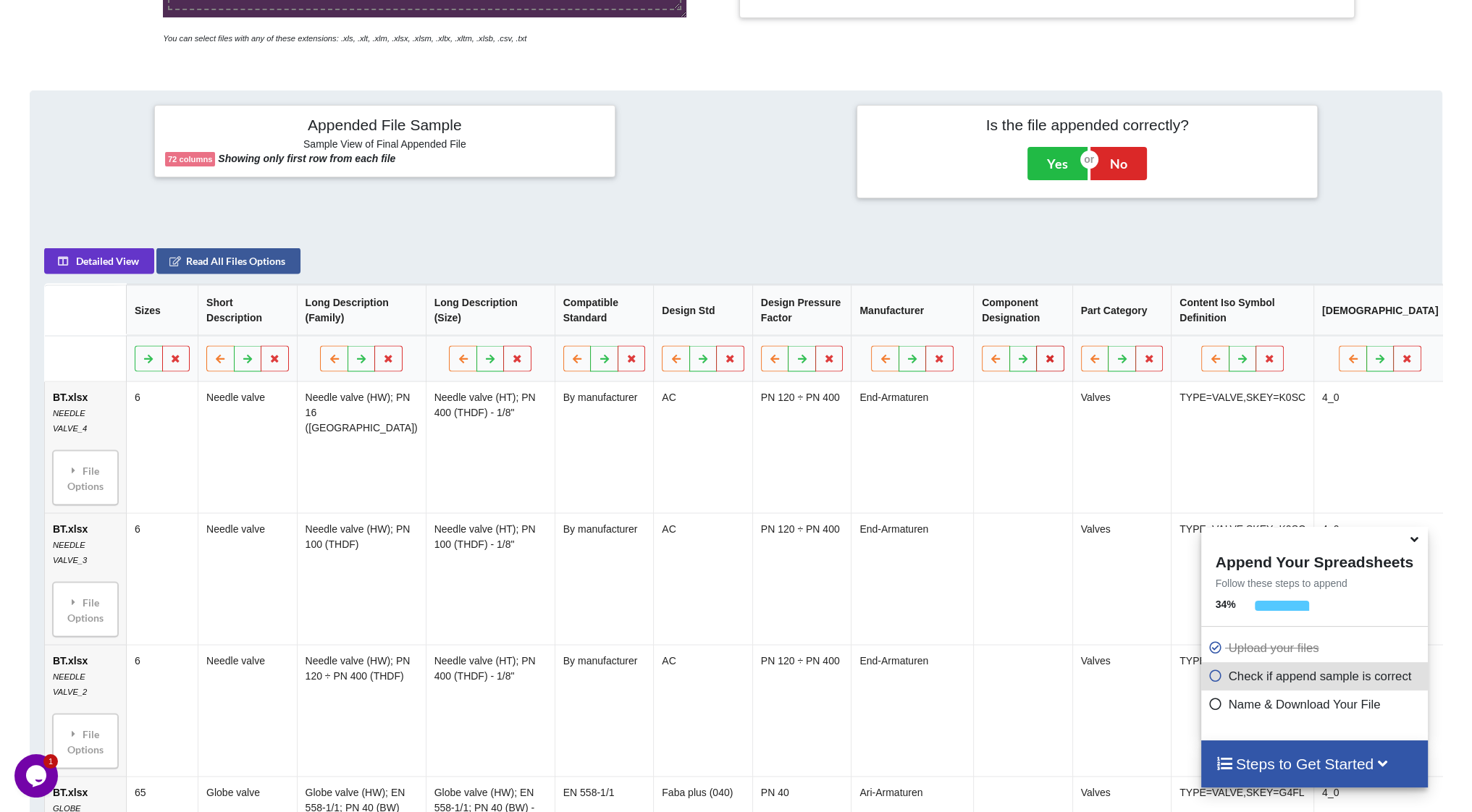
click at [1044, 362] on icon at bounding box center [1050, 359] width 13 height 8
click at [877, 319] on button "Delete Column" at bounding box center [861, 322] width 97 height 26
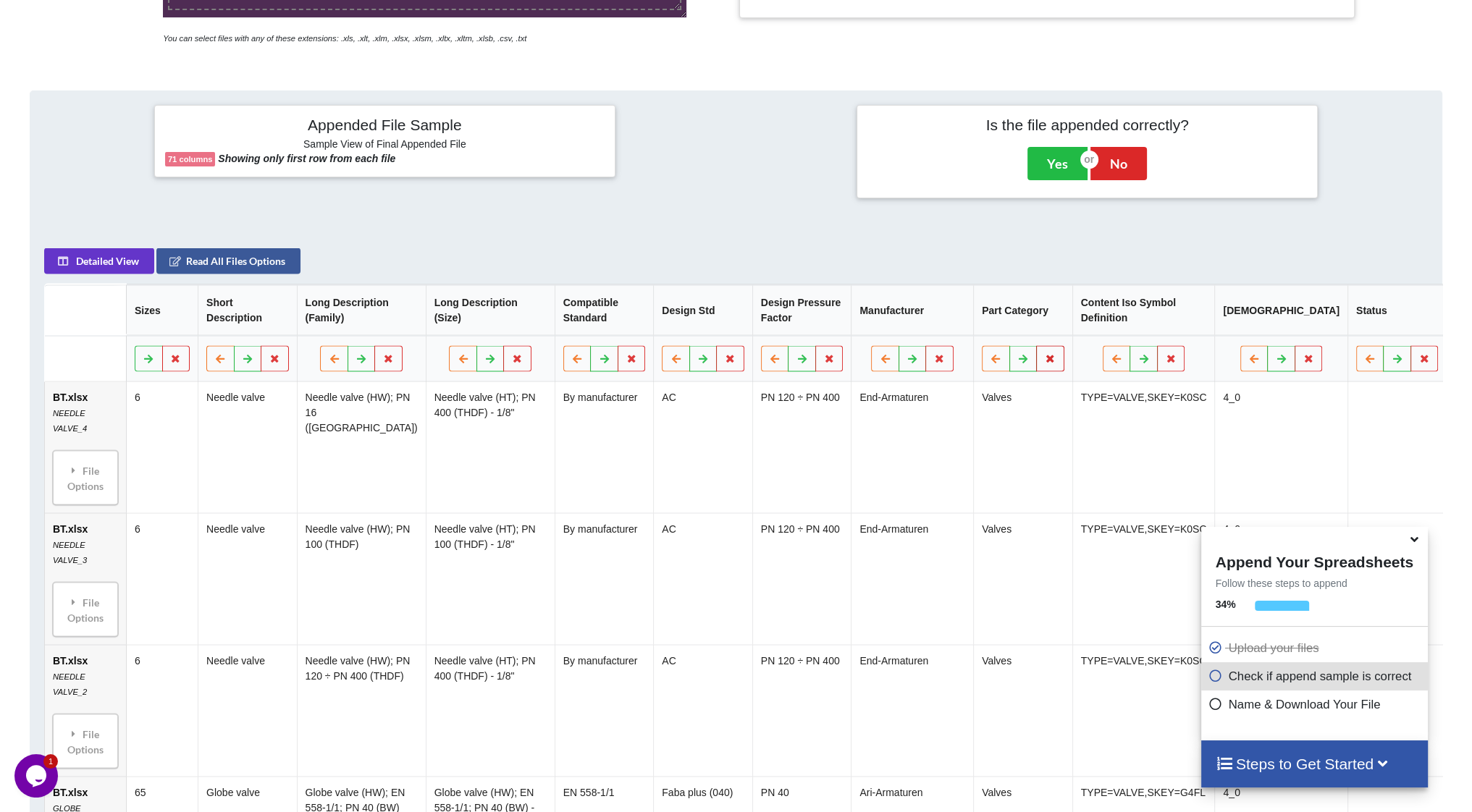
click at [1044, 360] on icon at bounding box center [1050, 359] width 13 height 8
click at [863, 316] on button "Delete Column" at bounding box center [861, 322] width 97 height 26
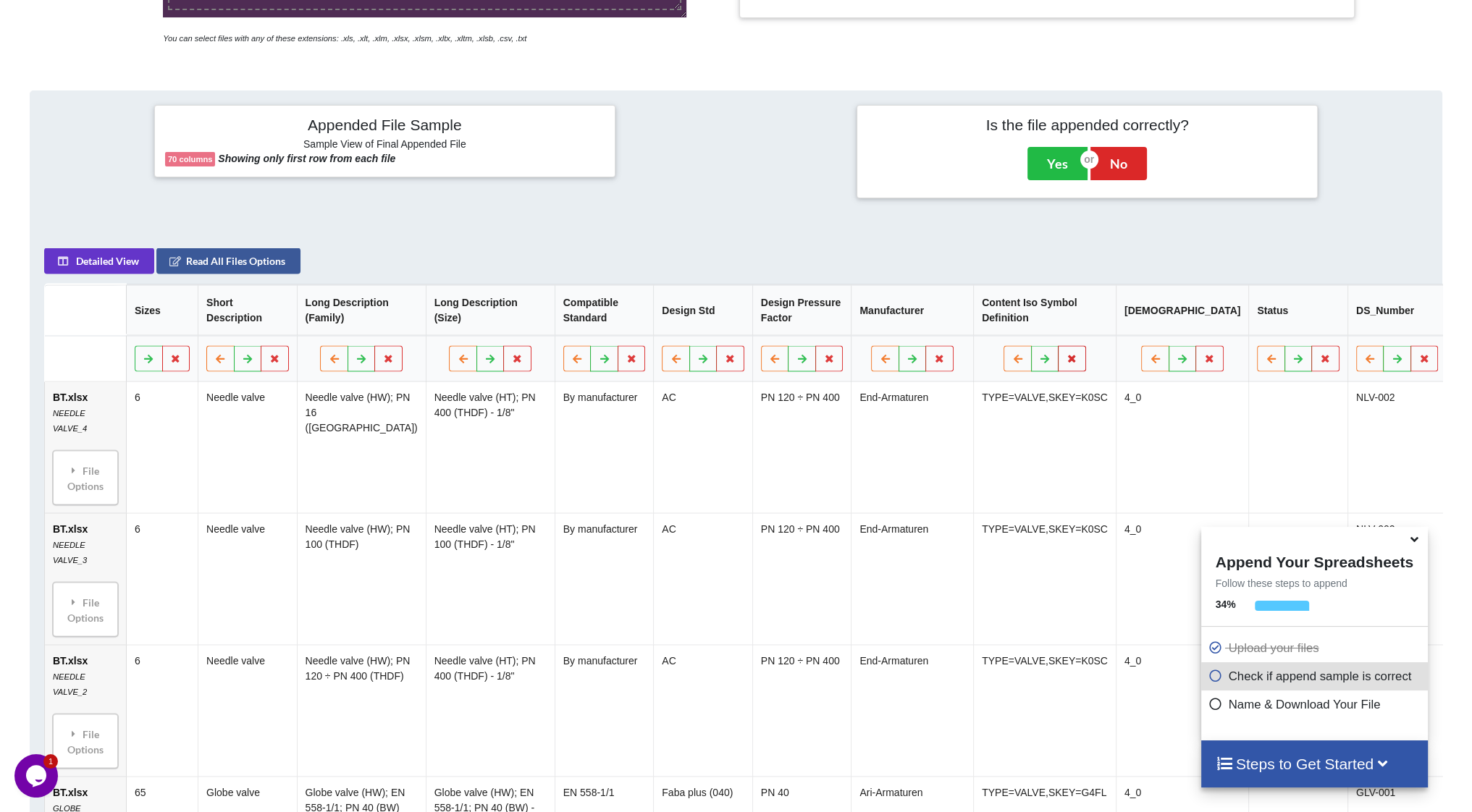
click at [1058, 364] on button at bounding box center [1072, 359] width 29 height 26
click at [886, 327] on button "Delete Column" at bounding box center [876, 322] width 97 height 26
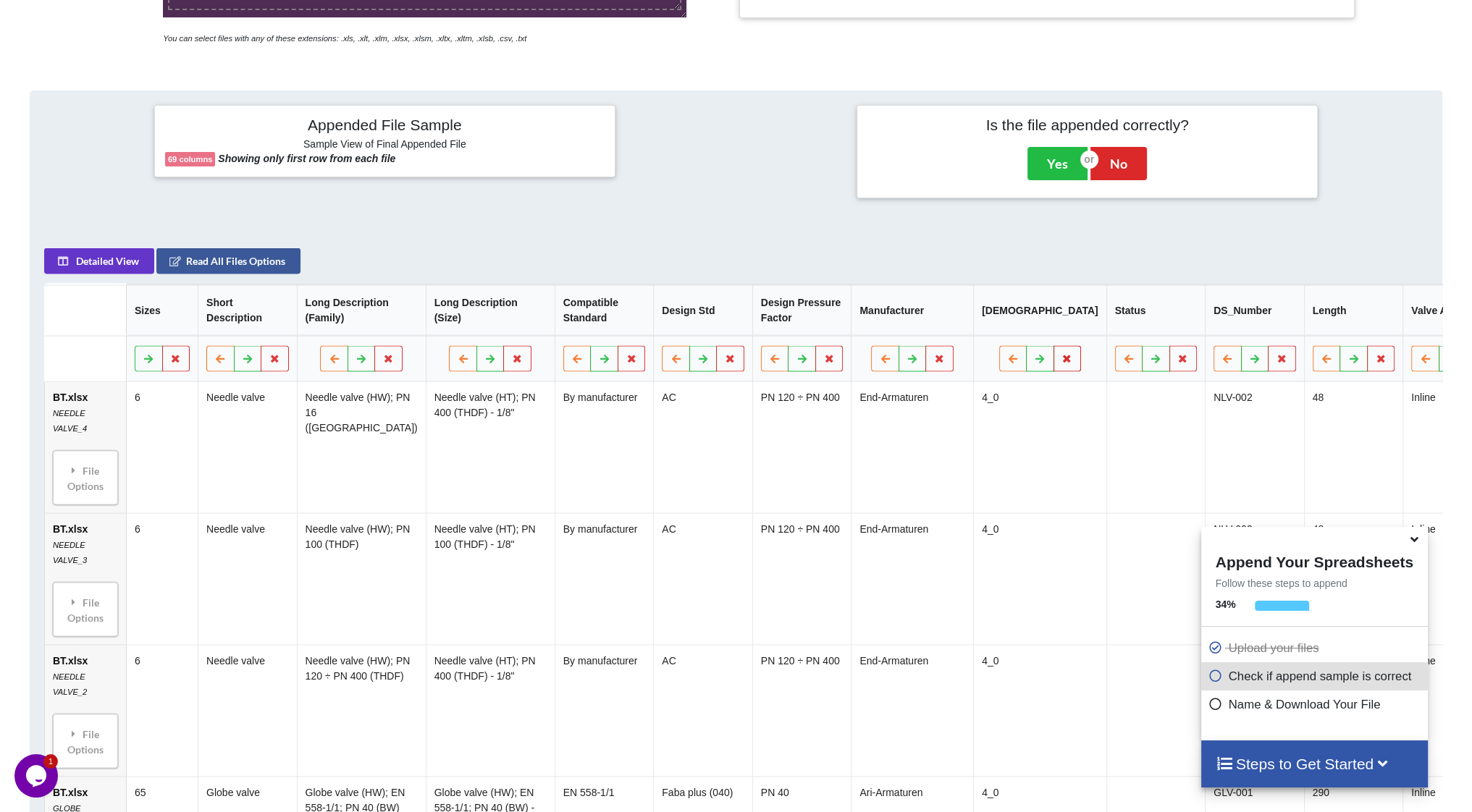
click at [1061, 363] on icon at bounding box center [1067, 359] width 13 height 8
click at [860, 318] on button "Delete Column" at bounding box center [861, 322] width 97 height 26
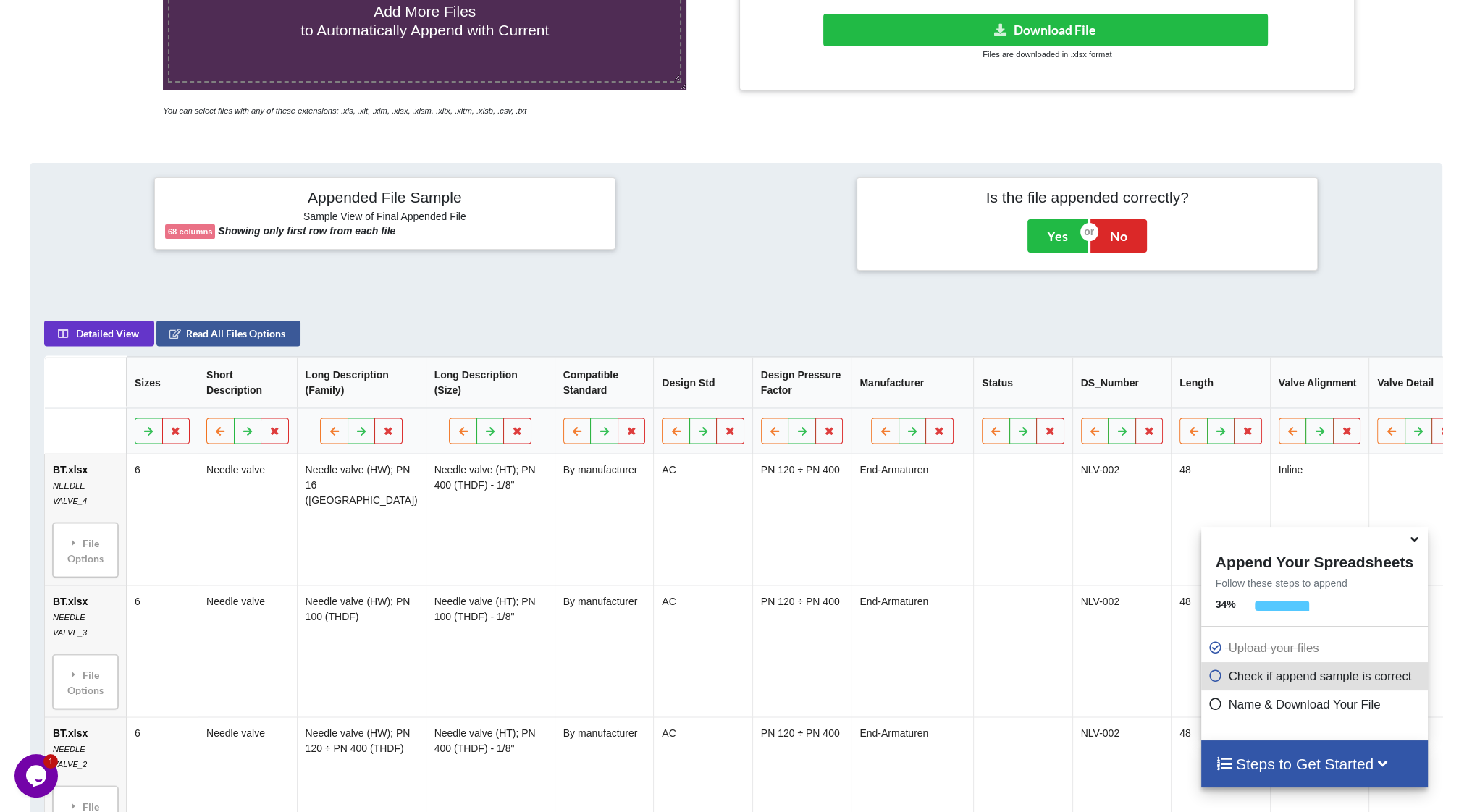
scroll to position [579, 0]
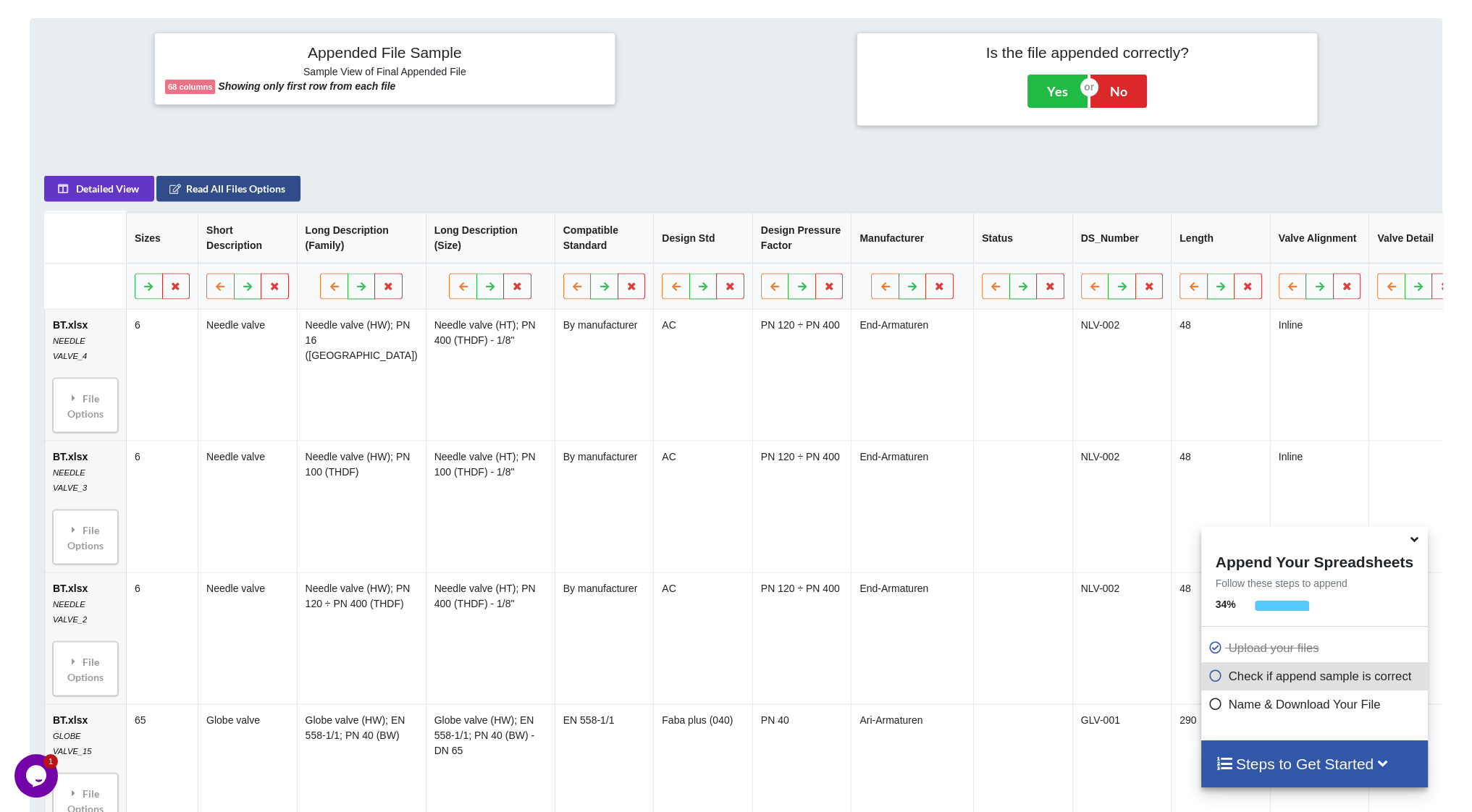
click at [234, 196] on button "Read All Files Options" at bounding box center [228, 189] width 144 height 26
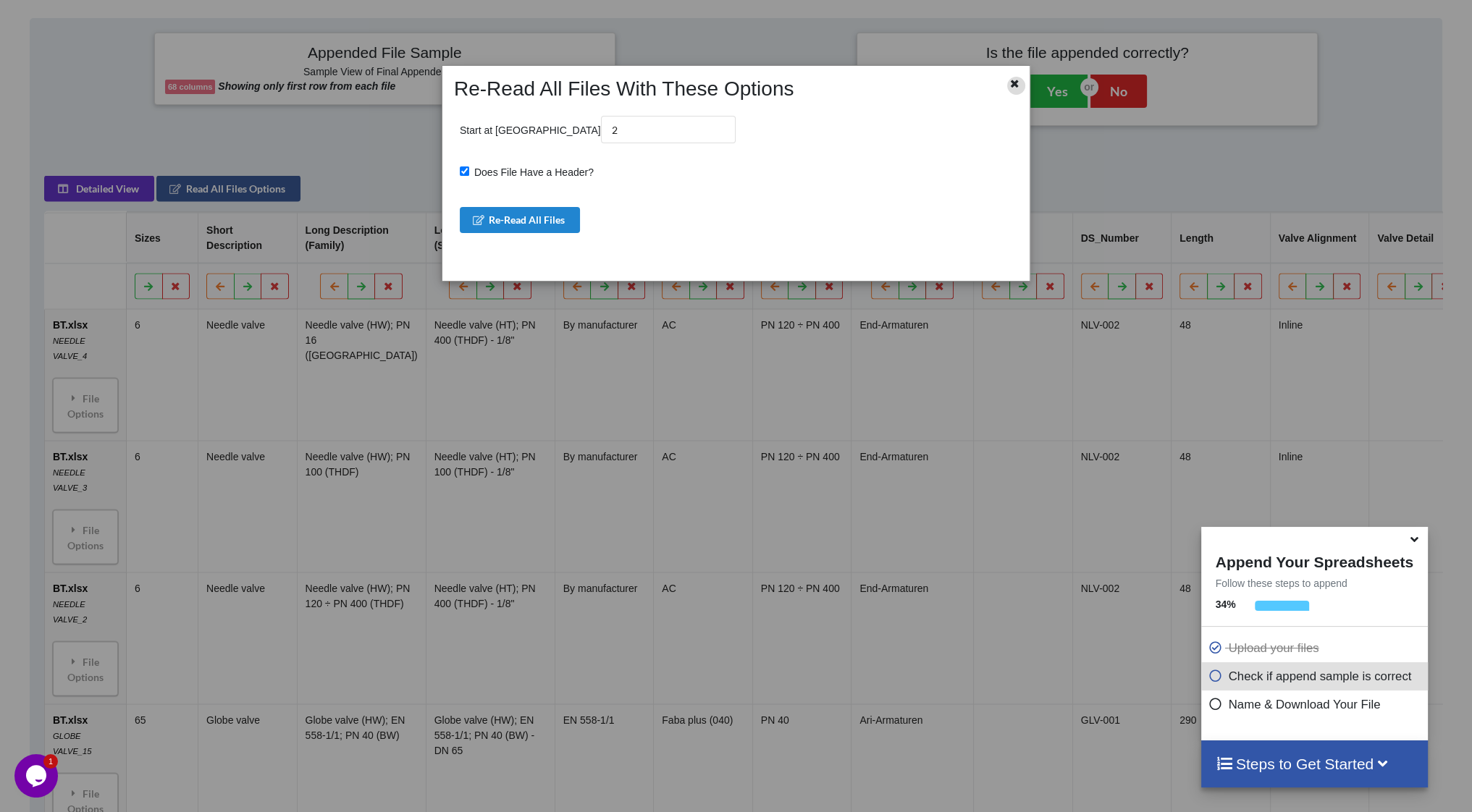
click at [1017, 79] on icon at bounding box center [1015, 81] width 13 height 10
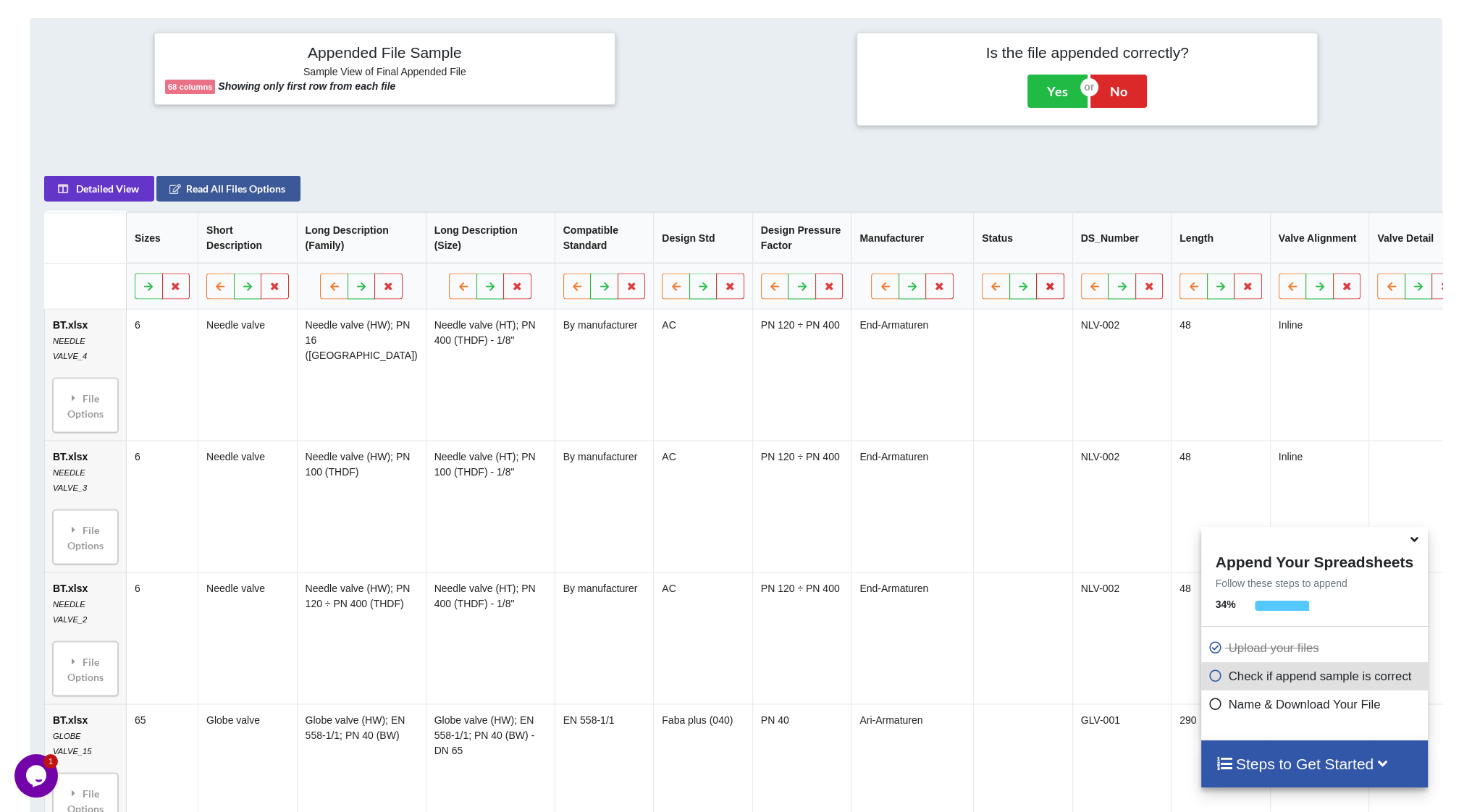
click at [1036, 291] on button at bounding box center [1050, 286] width 29 height 26
click at [872, 252] on button "Delete Column" at bounding box center [861, 249] width 97 height 26
click at [1135, 300] on button at bounding box center [1150, 286] width 29 height 26
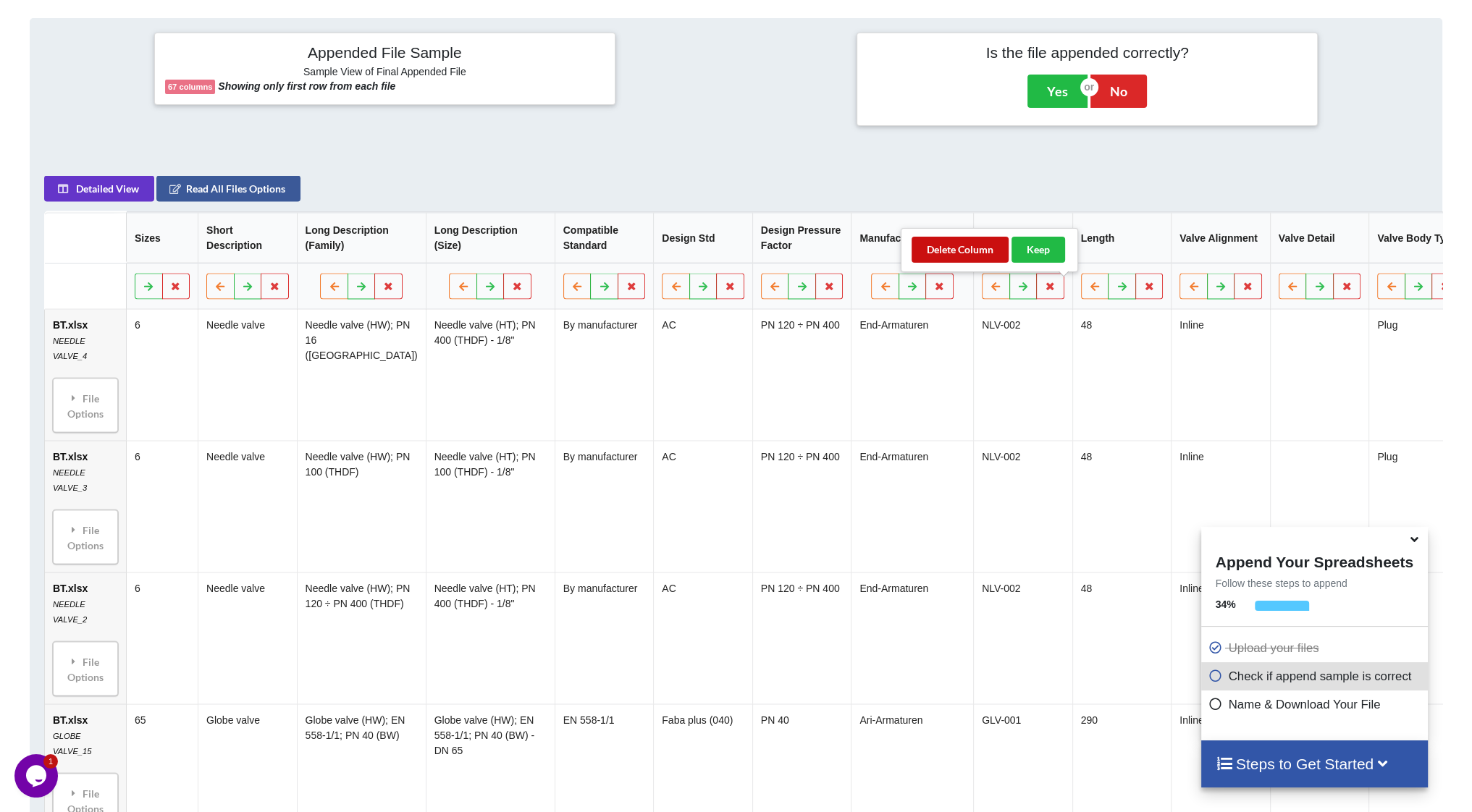
click at [961, 251] on button "Delete Column" at bounding box center [961, 249] width 97 height 26
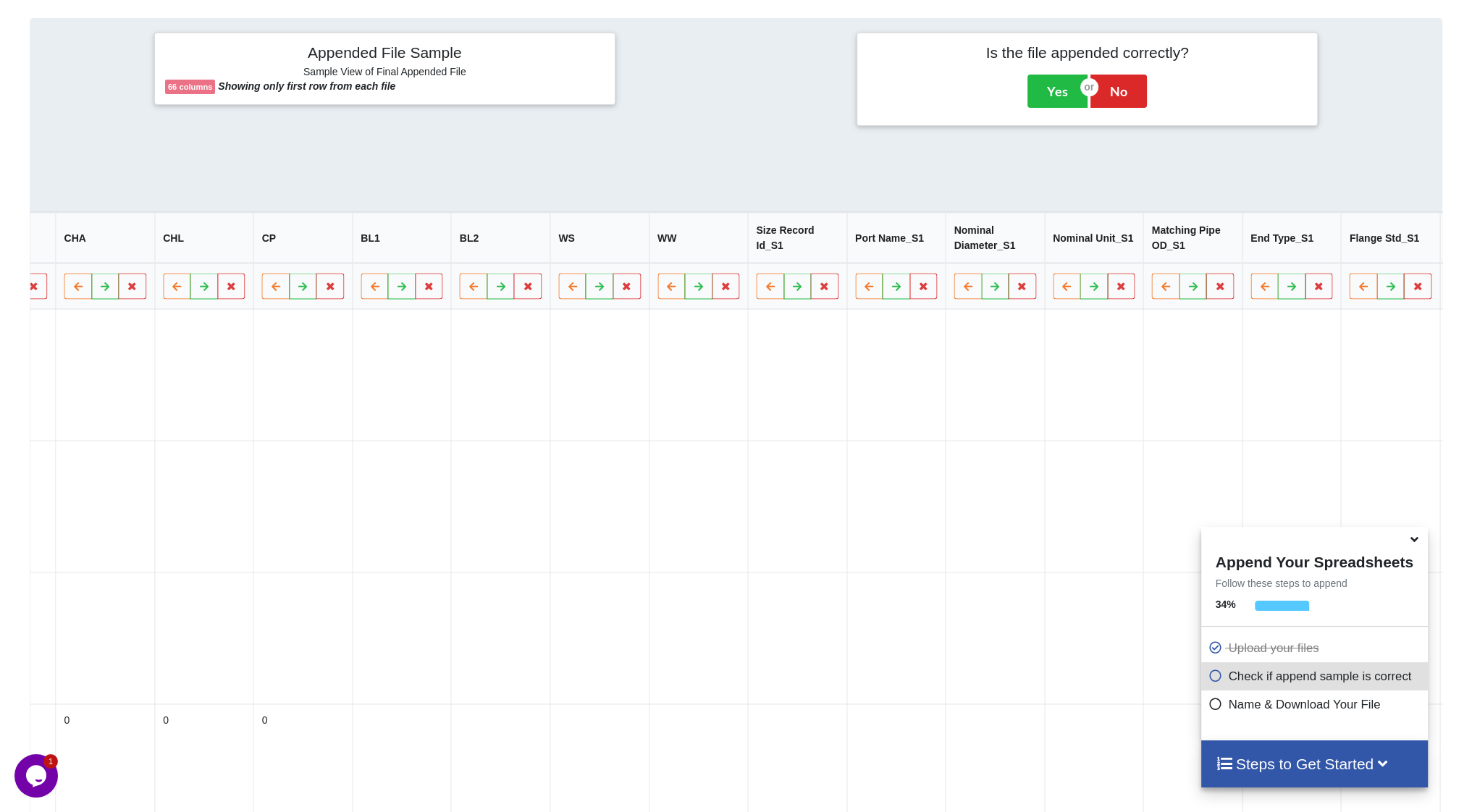
scroll to position [0, 5175]
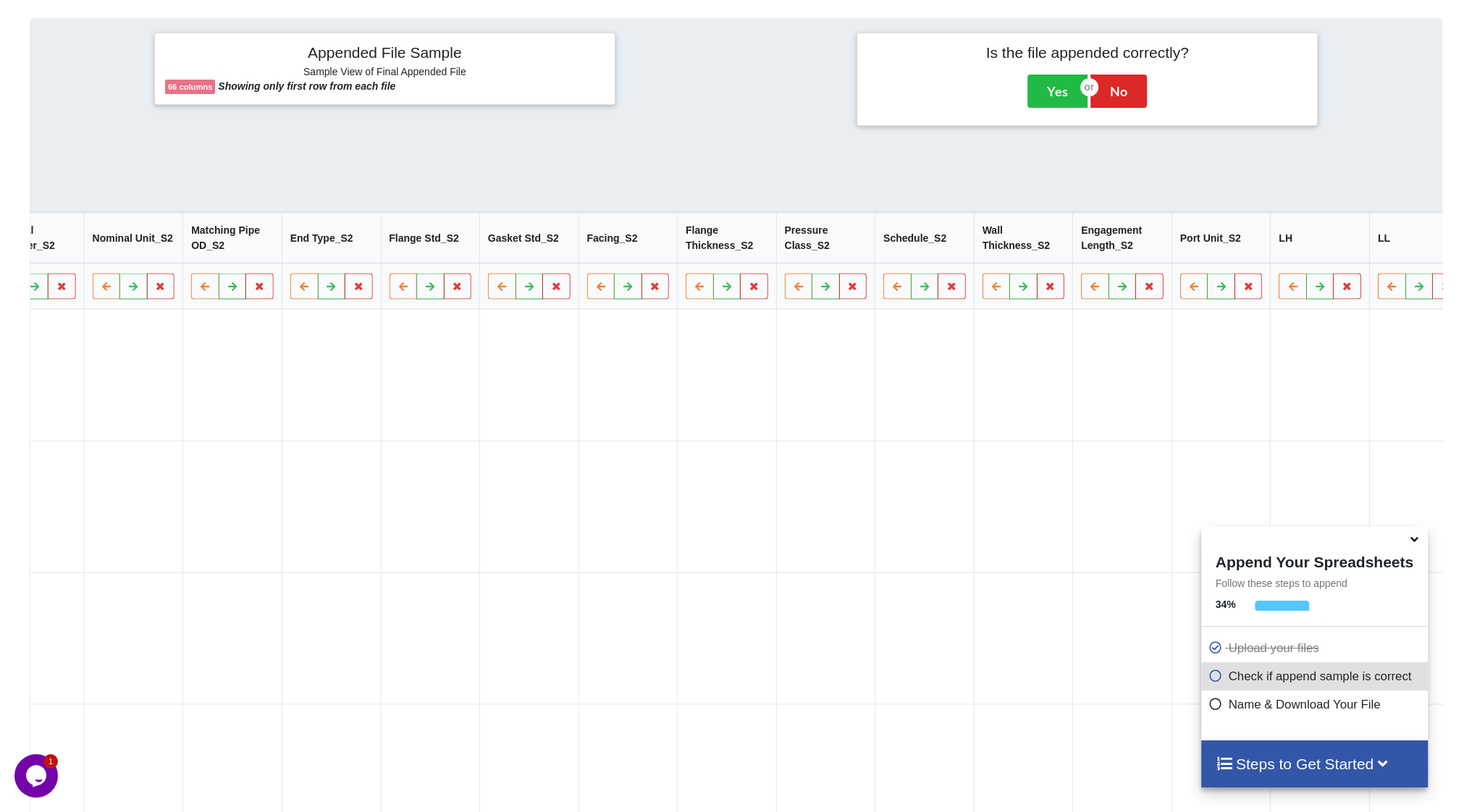
drag, startPoint x: 943, startPoint y: 405, endPoint x: 1217, endPoint y: 395, distance: 274.2
drag, startPoint x: 1307, startPoint y: 249, endPoint x: 1369, endPoint y: 290, distance: 74.3
click at [1309, 250] on button "Delete Column" at bounding box center [1315, 249] width 97 height 26
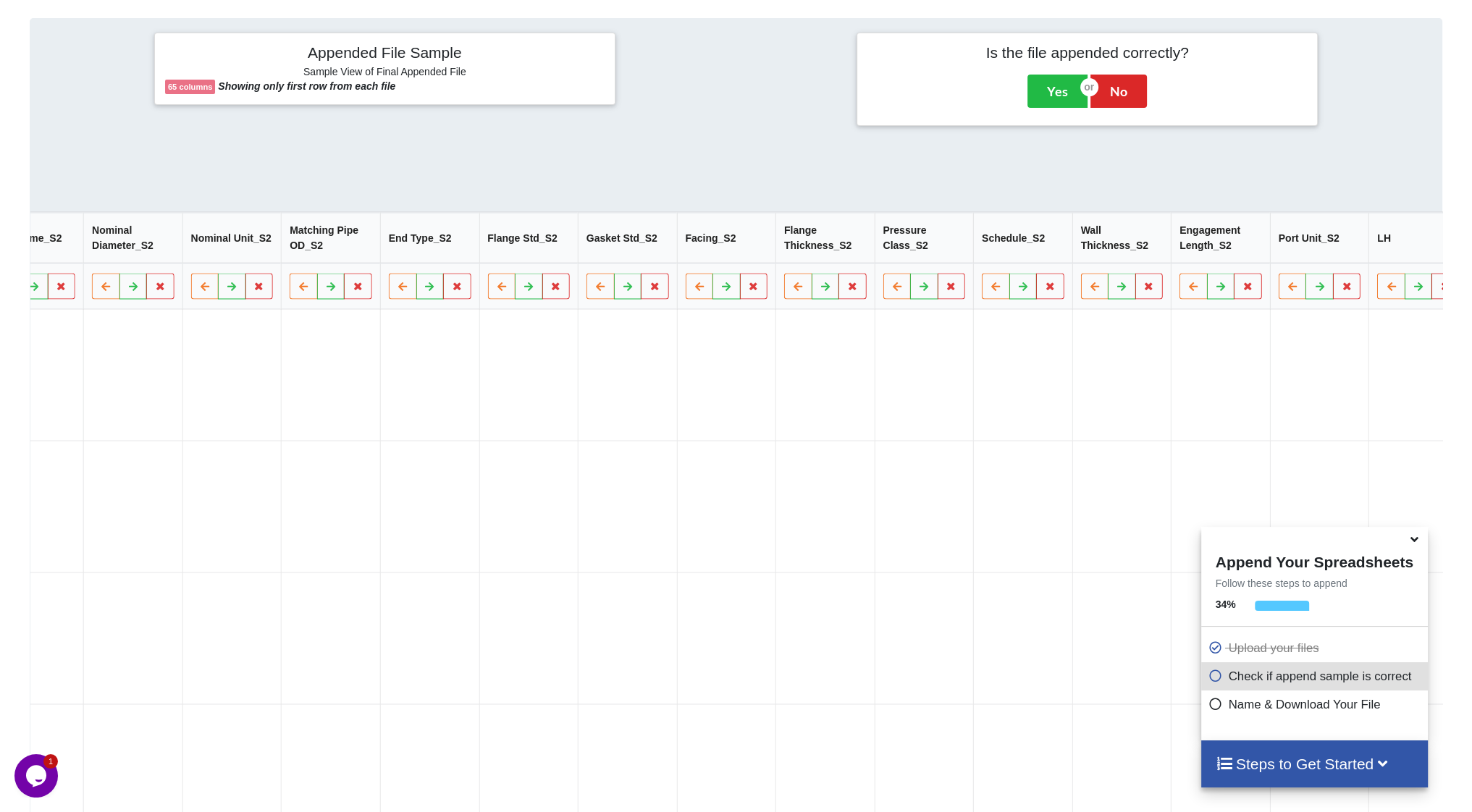
click at [1432, 295] on button at bounding box center [1446, 286] width 29 height 26
drag, startPoint x: 1245, startPoint y: 245, endPoint x: 1256, endPoint y: 247, distance: 11.2
click at [1248, 244] on button "Delete Column" at bounding box center [1244, 249] width 97 height 26
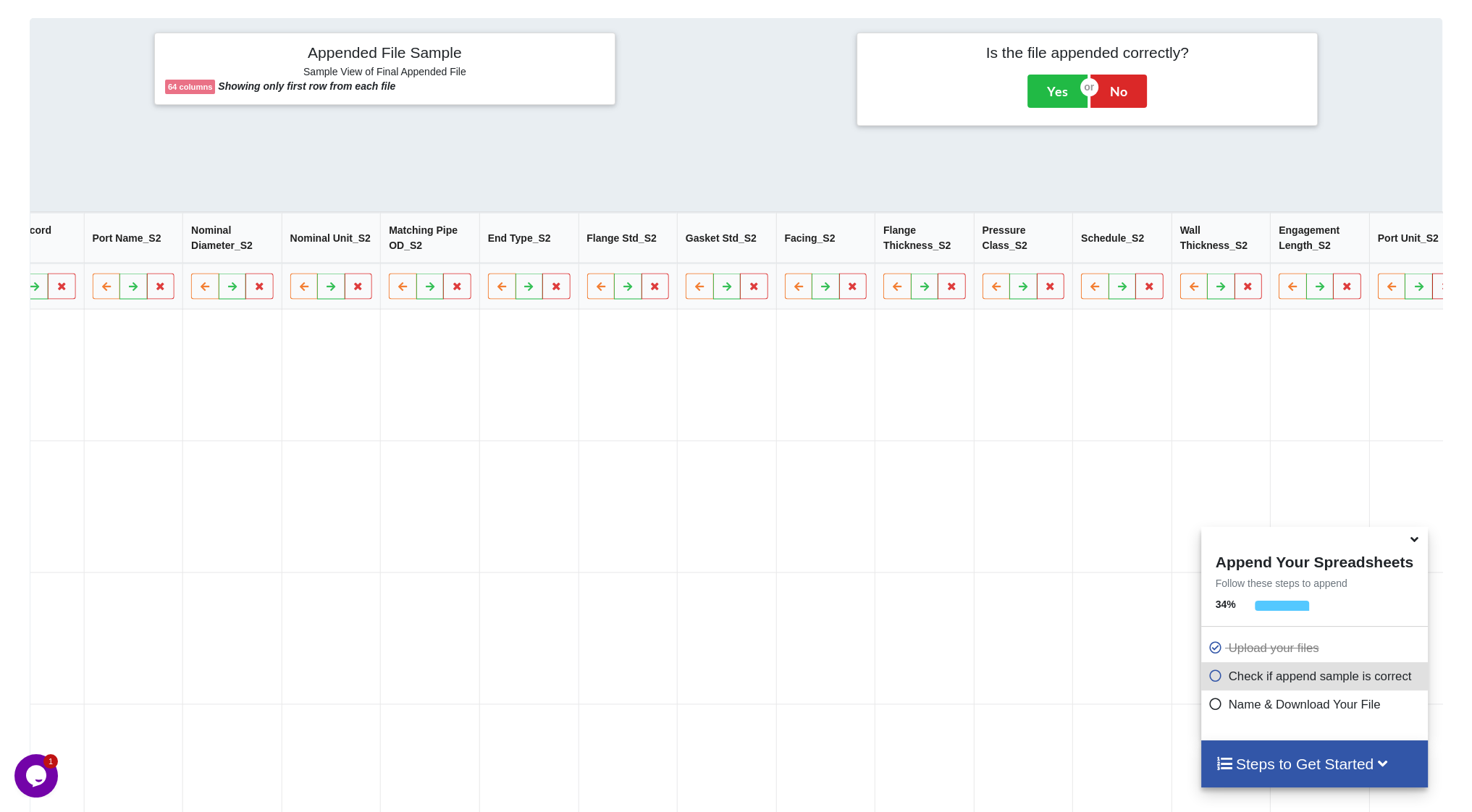
click at [1440, 291] on icon at bounding box center [1446, 286] width 13 height 8
click at [1248, 253] on button "Delete Column" at bounding box center [1244, 249] width 97 height 26
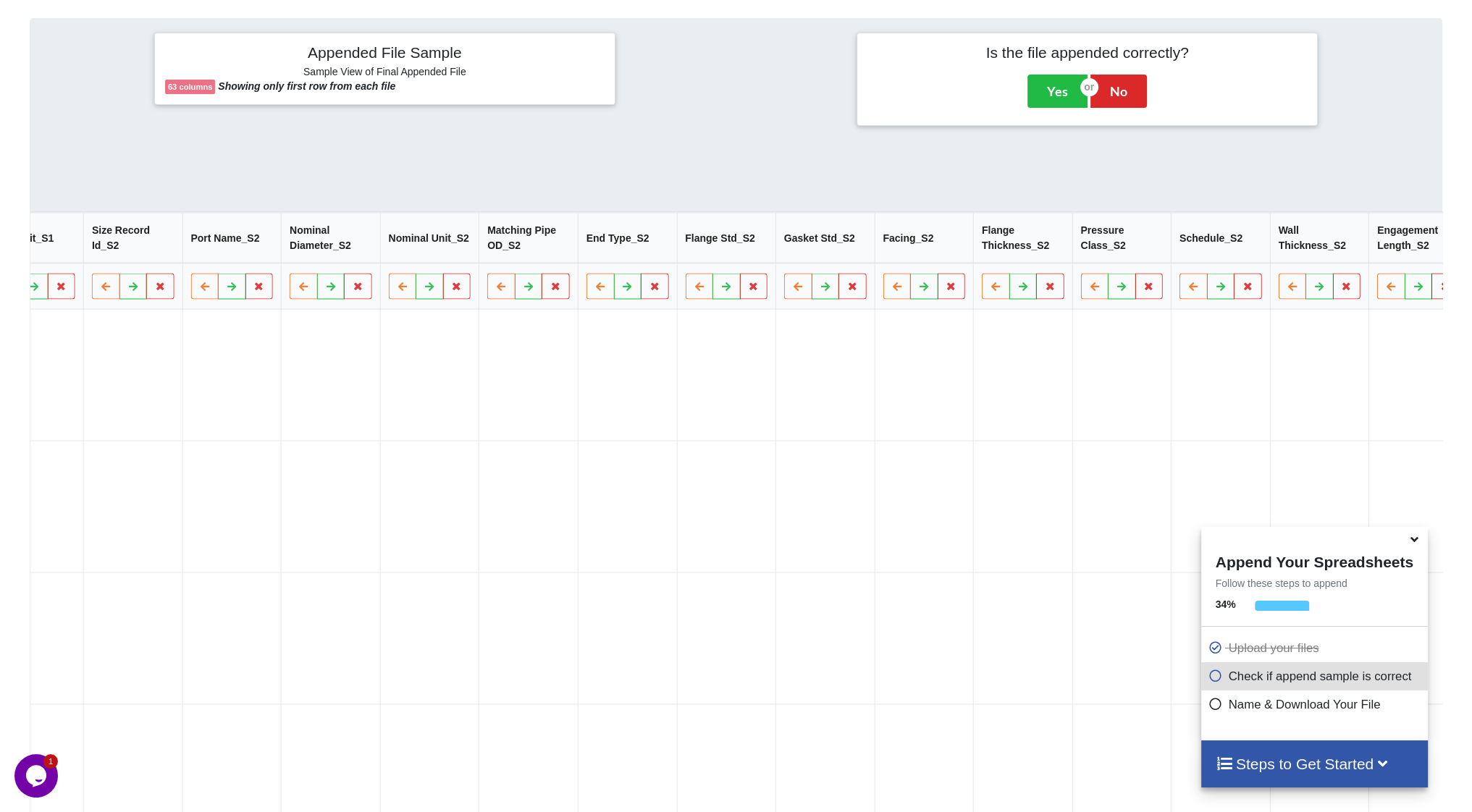
click at [1432, 297] on button at bounding box center [1446, 286] width 29 height 26
click at [1249, 251] on button "Delete Column" at bounding box center [1244, 249] width 97 height 26
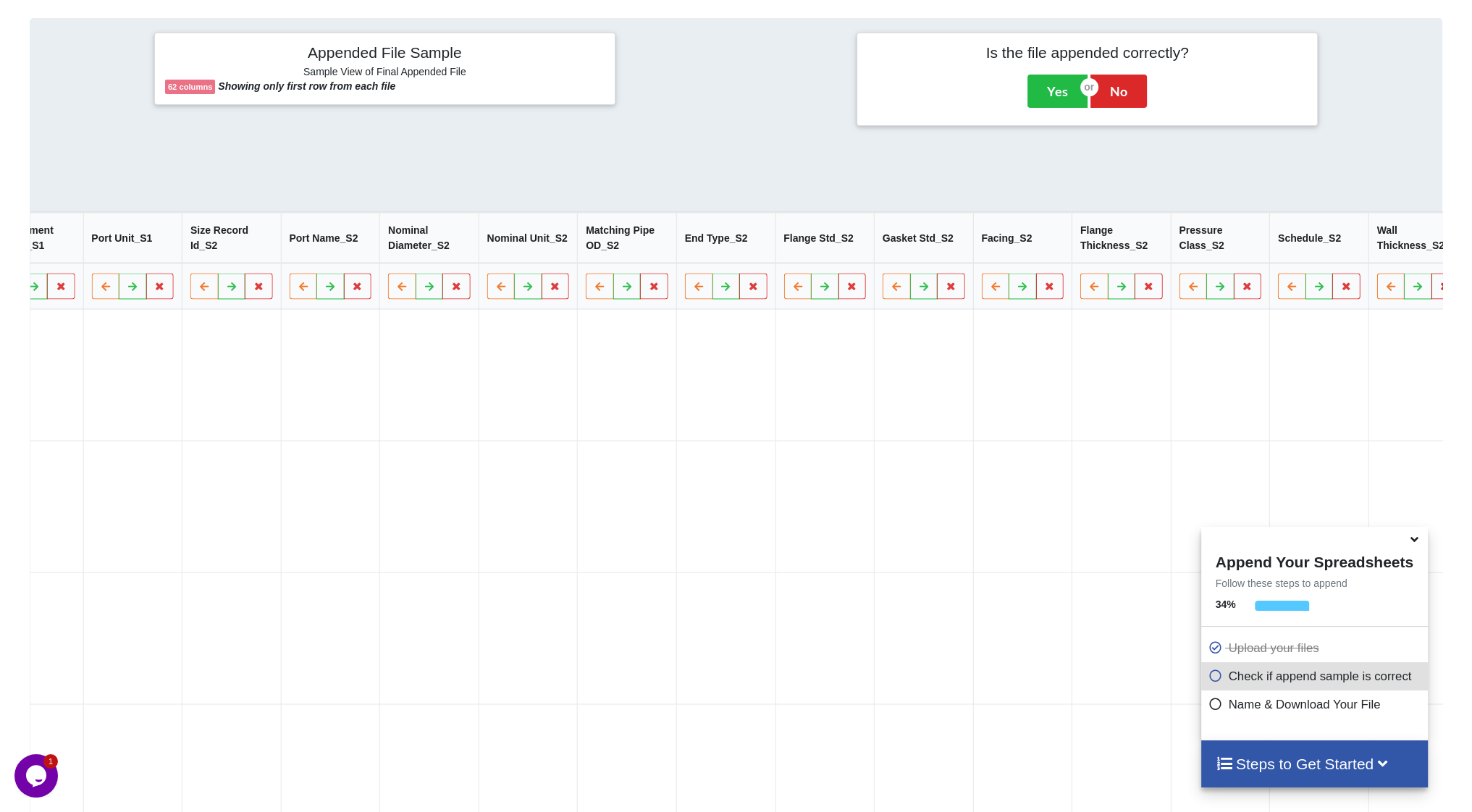
click at [1439, 291] on icon at bounding box center [1445, 286] width 13 height 8
click at [1218, 247] on button "Delete Column" at bounding box center [1244, 249] width 97 height 26
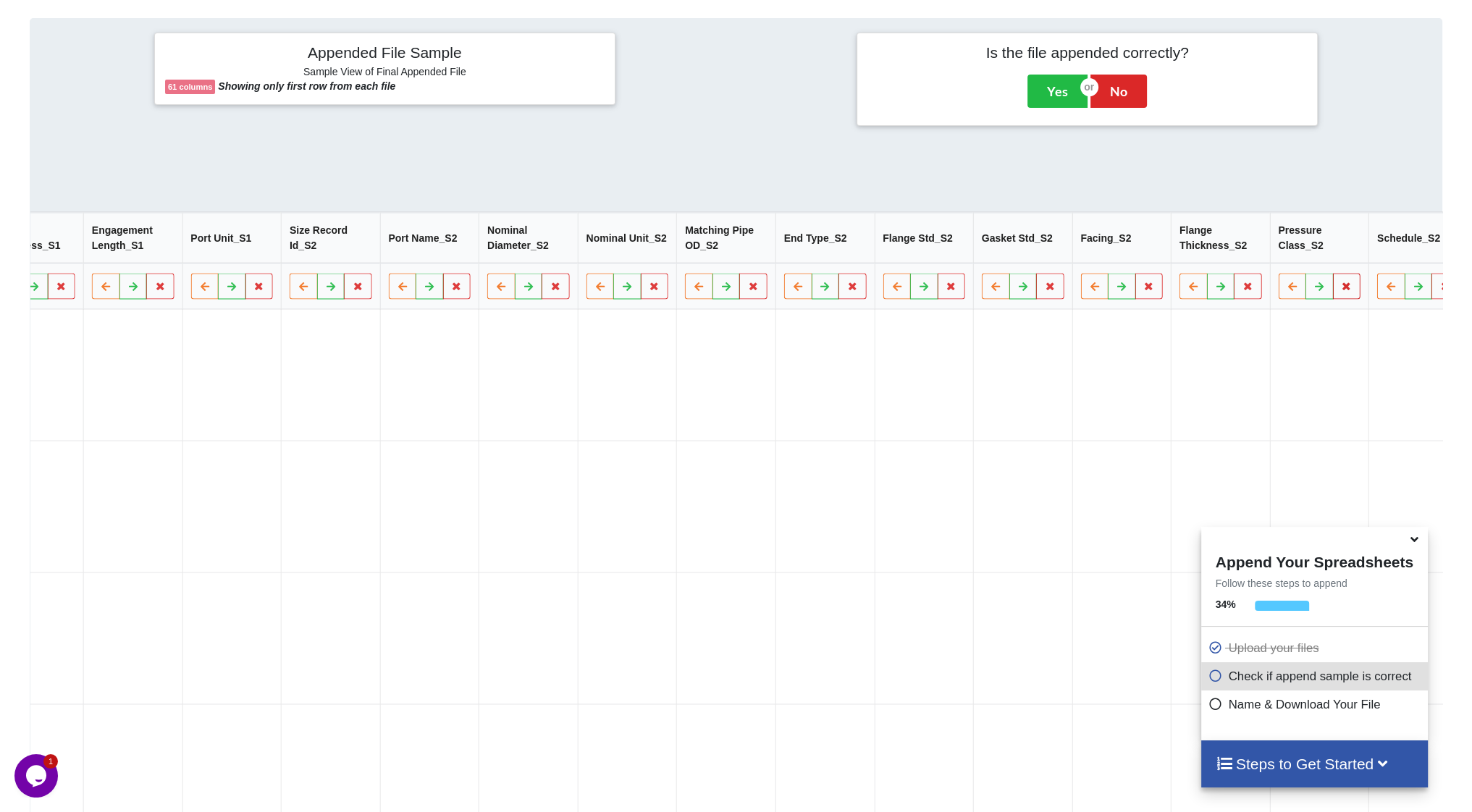
click at [1341, 291] on icon at bounding box center [1347, 286] width 13 height 8
drag, startPoint x: 1213, startPoint y: 275, endPoint x: 1178, endPoint y: 257, distance: 39.4
click at [1175, 254] on button "Delete Column" at bounding box center [1145, 249] width 97 height 26
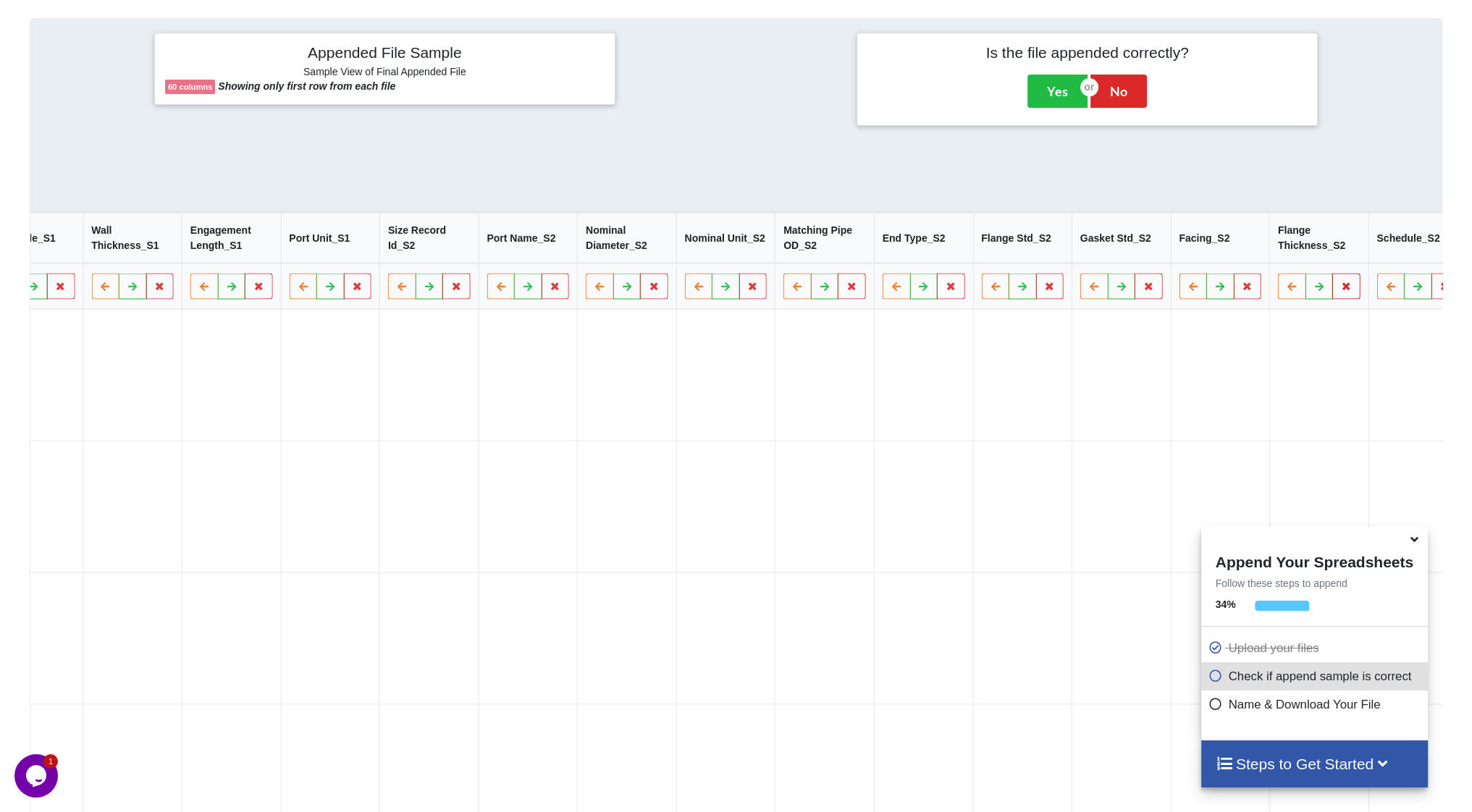
click at [1340, 291] on icon at bounding box center [1346, 286] width 13 height 8
drag, startPoint x: 1149, startPoint y: 249, endPoint x: 1162, endPoint y: 254, distance: 13.9
click at [1150, 249] on button "Delete Column" at bounding box center [1145, 249] width 97 height 26
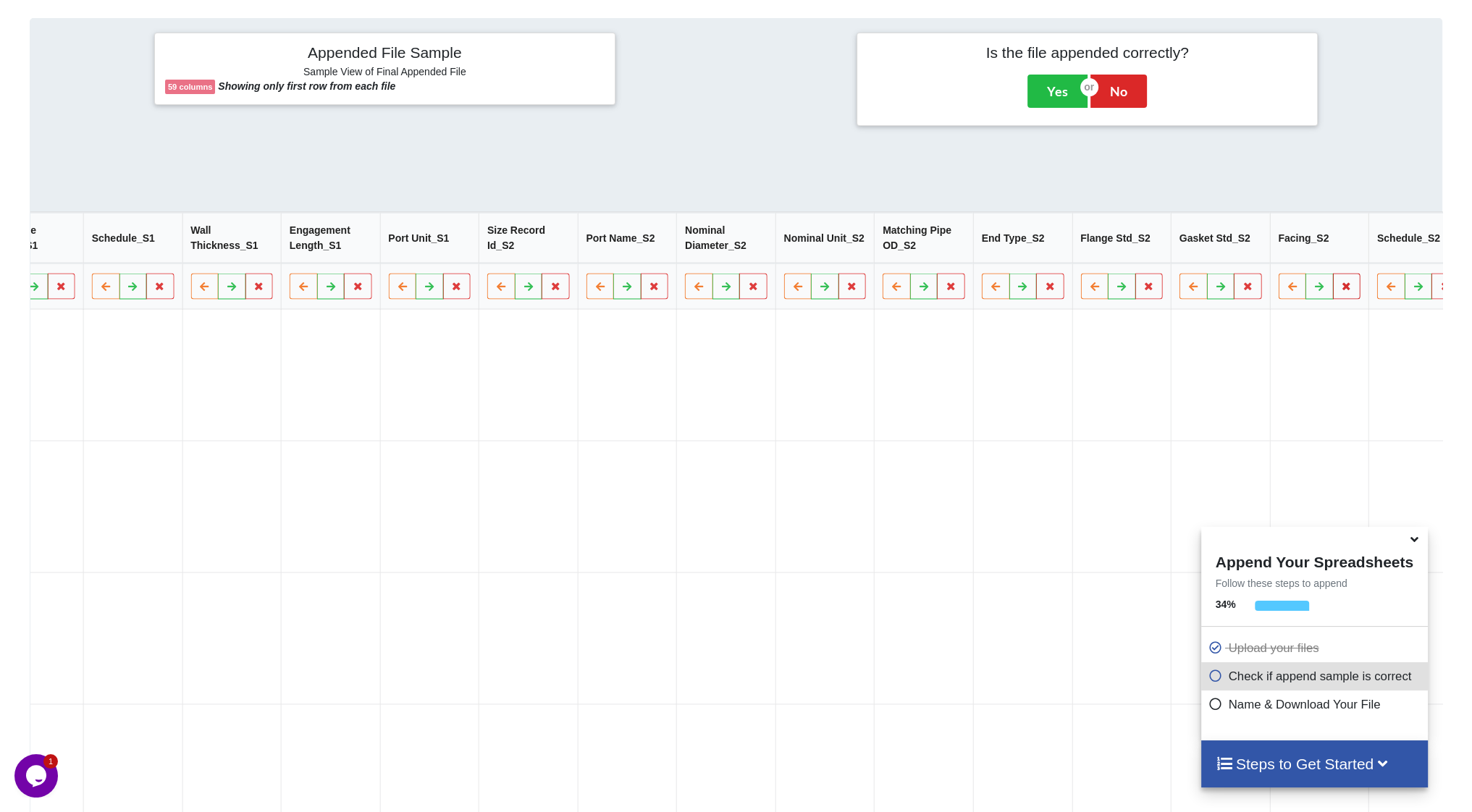
click at [1341, 291] on icon at bounding box center [1347, 286] width 13 height 8
drag, startPoint x: 1155, startPoint y: 251, endPoint x: 1166, endPoint y: 257, distance: 12.5
click at [1155, 251] on button "Delete Column" at bounding box center [1145, 249] width 97 height 26
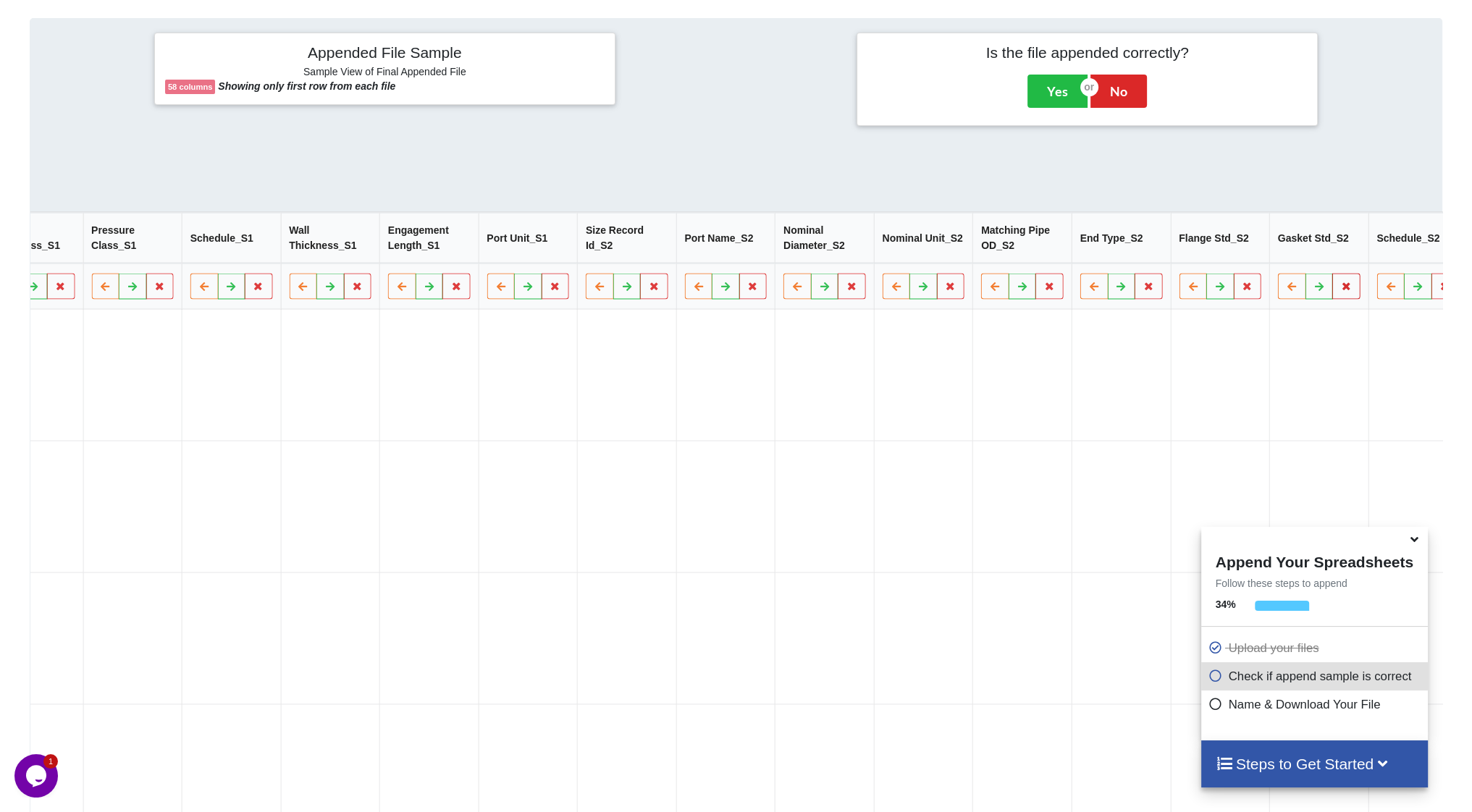
click at [1340, 291] on icon at bounding box center [1346, 286] width 13 height 8
drag, startPoint x: 1156, startPoint y: 249, endPoint x: 1167, endPoint y: 255, distance: 12.5
click at [1157, 249] on button "Delete Column" at bounding box center [1145, 249] width 97 height 26
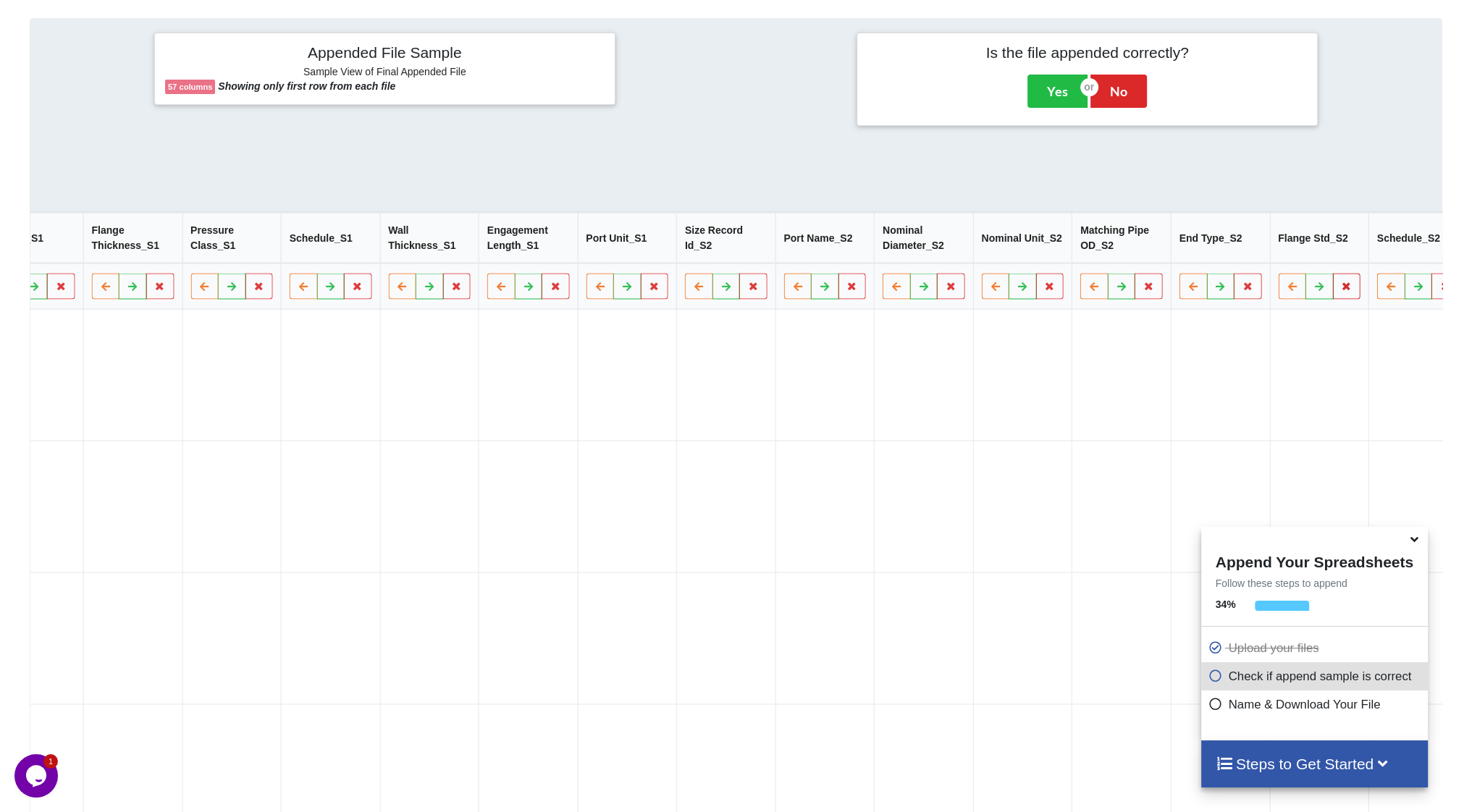
drag, startPoint x: 1247, startPoint y: 291, endPoint x: 1213, endPoint y: 278, distance: 36.4
click at [1341, 291] on icon at bounding box center [1347, 286] width 13 height 8
click at [1161, 254] on button "Delete Column" at bounding box center [1145, 249] width 97 height 26
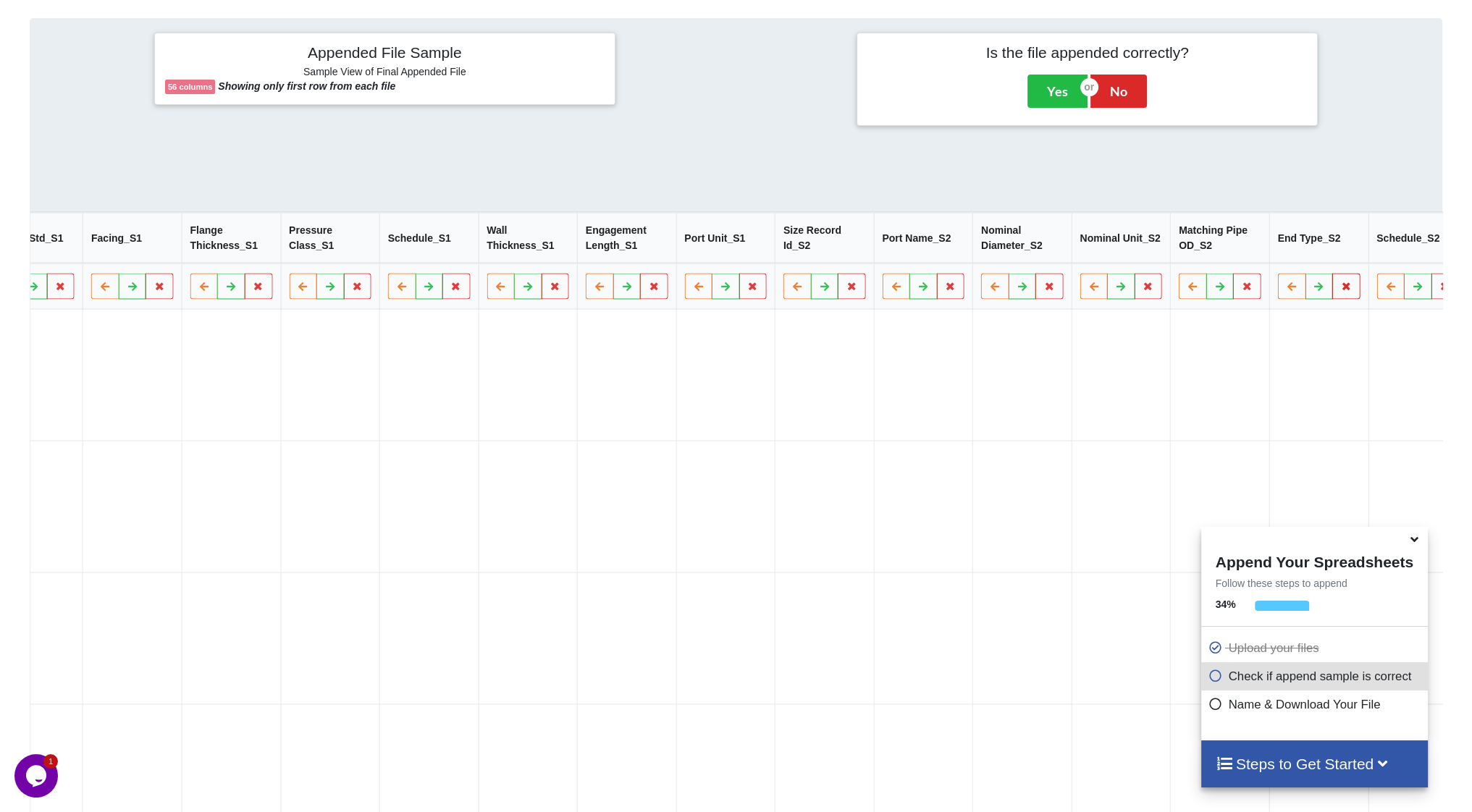
click at [1340, 291] on icon at bounding box center [1346, 286] width 13 height 8
click at [1146, 245] on button "Delete Column" at bounding box center [1145, 249] width 97 height 26
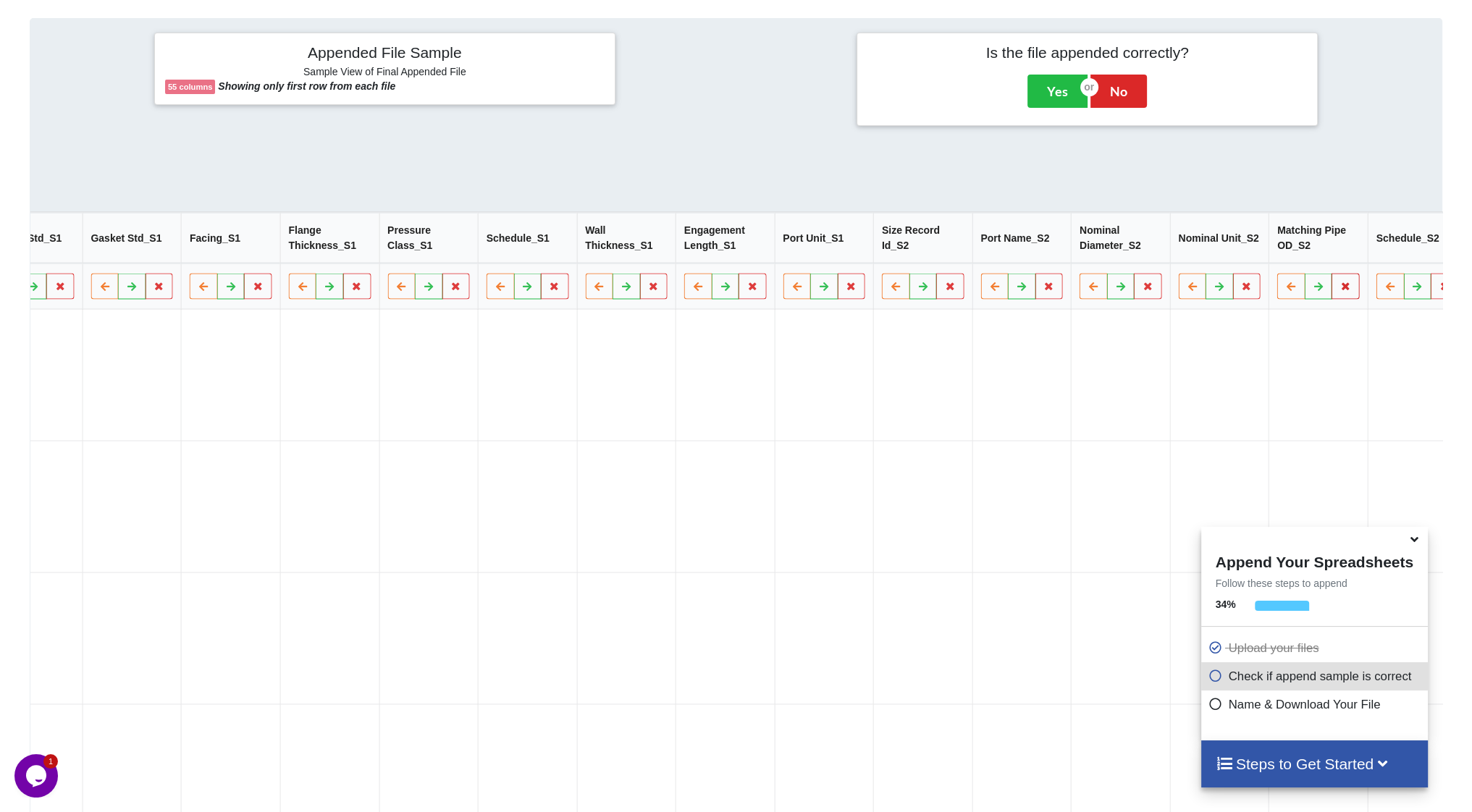
click at [1340, 291] on icon at bounding box center [1346, 286] width 13 height 8
drag, startPoint x: 1121, startPoint y: 237, endPoint x: 1141, endPoint y: 252, distance: 25.0
click at [1125, 239] on button "Delete Column" at bounding box center [1145, 249] width 97 height 26
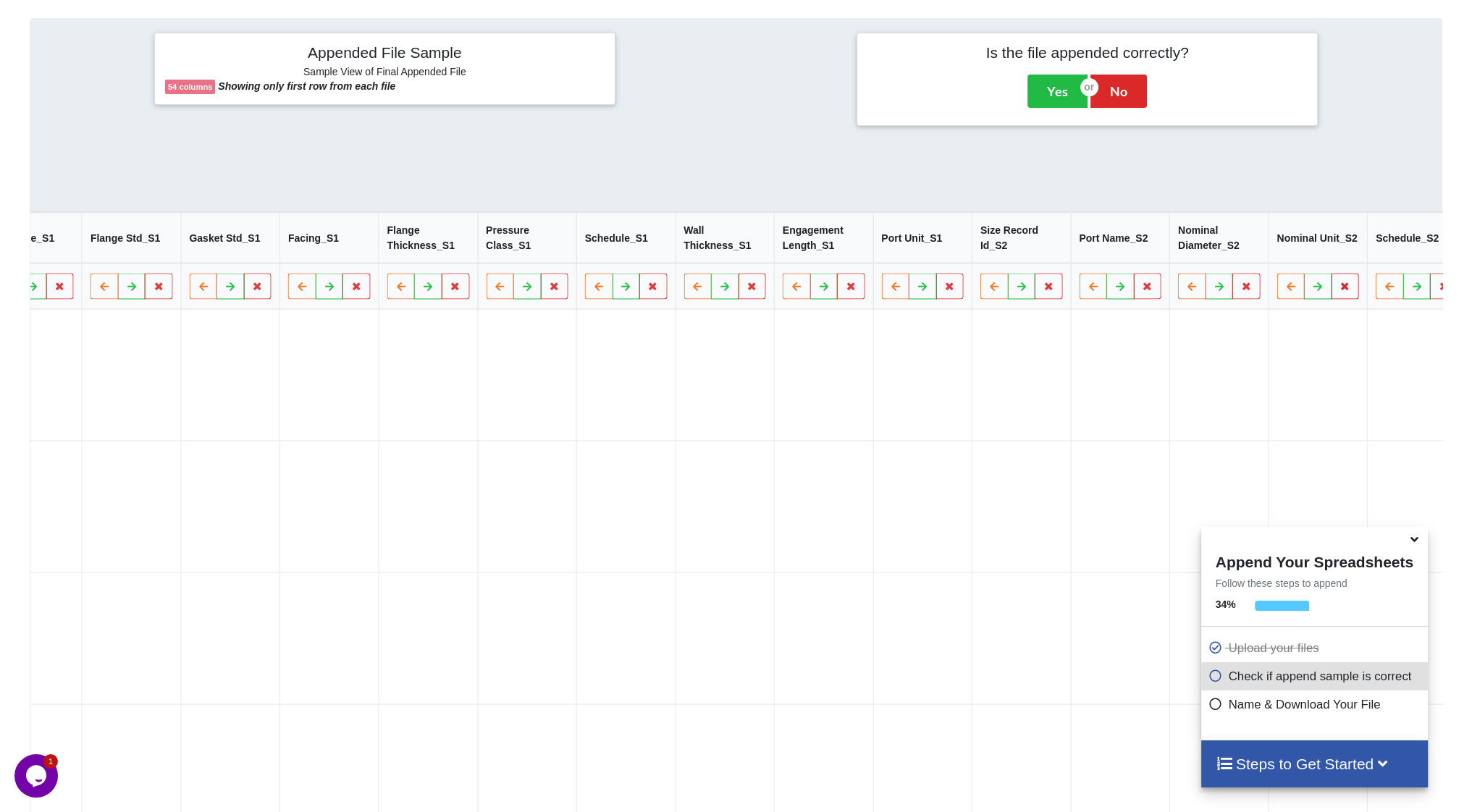
click at [1339, 291] on icon at bounding box center [1345, 286] width 13 height 8
click at [1147, 249] on button "Delete Column" at bounding box center [1145, 249] width 97 height 26
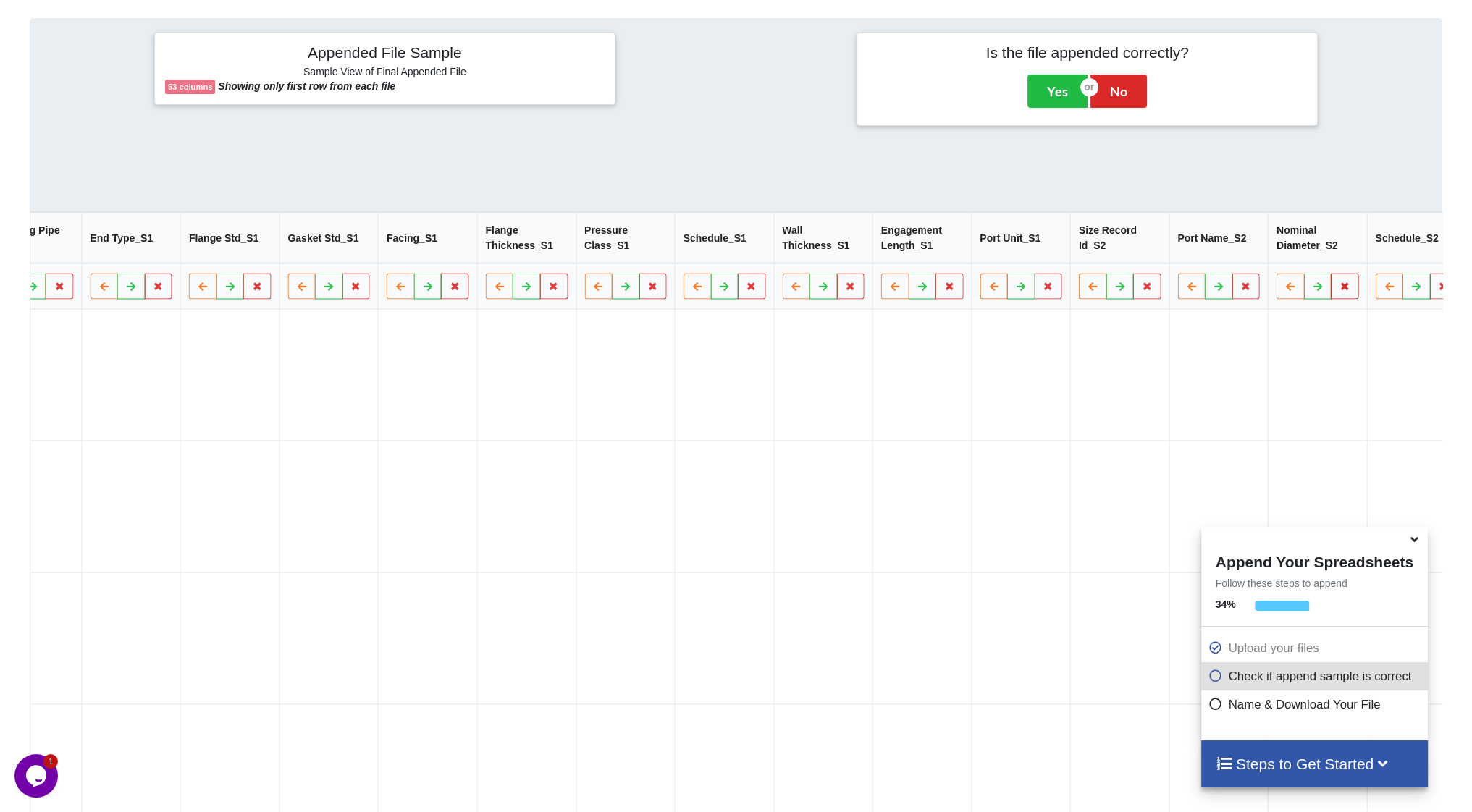
click at [1339, 291] on icon at bounding box center [1345, 286] width 13 height 8
click at [1150, 251] on button "Delete Column" at bounding box center [1145, 249] width 97 height 26
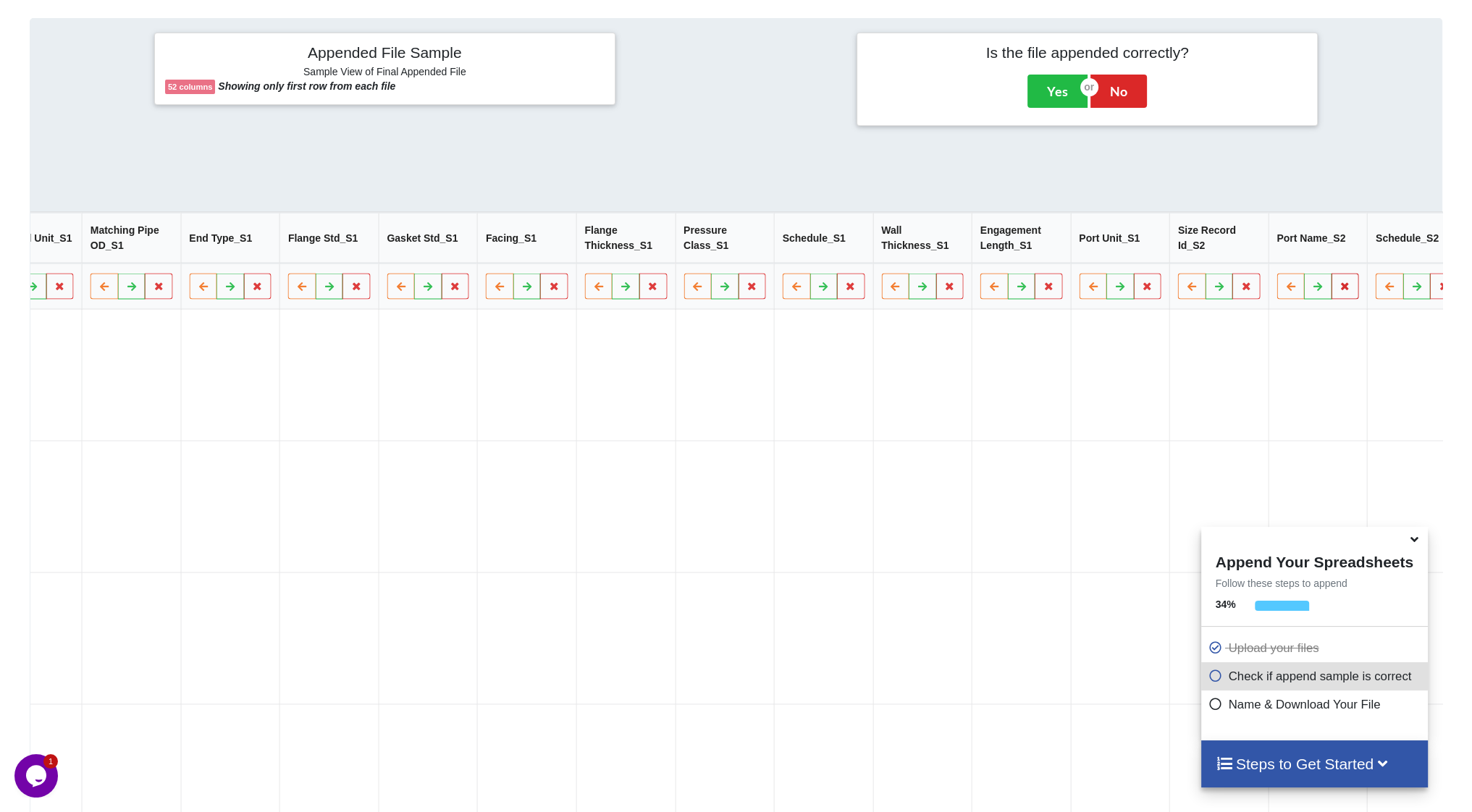
click at [1339, 291] on icon at bounding box center [1345, 286] width 13 height 8
click at [1154, 251] on button "Delete Column" at bounding box center [1145, 249] width 97 height 26
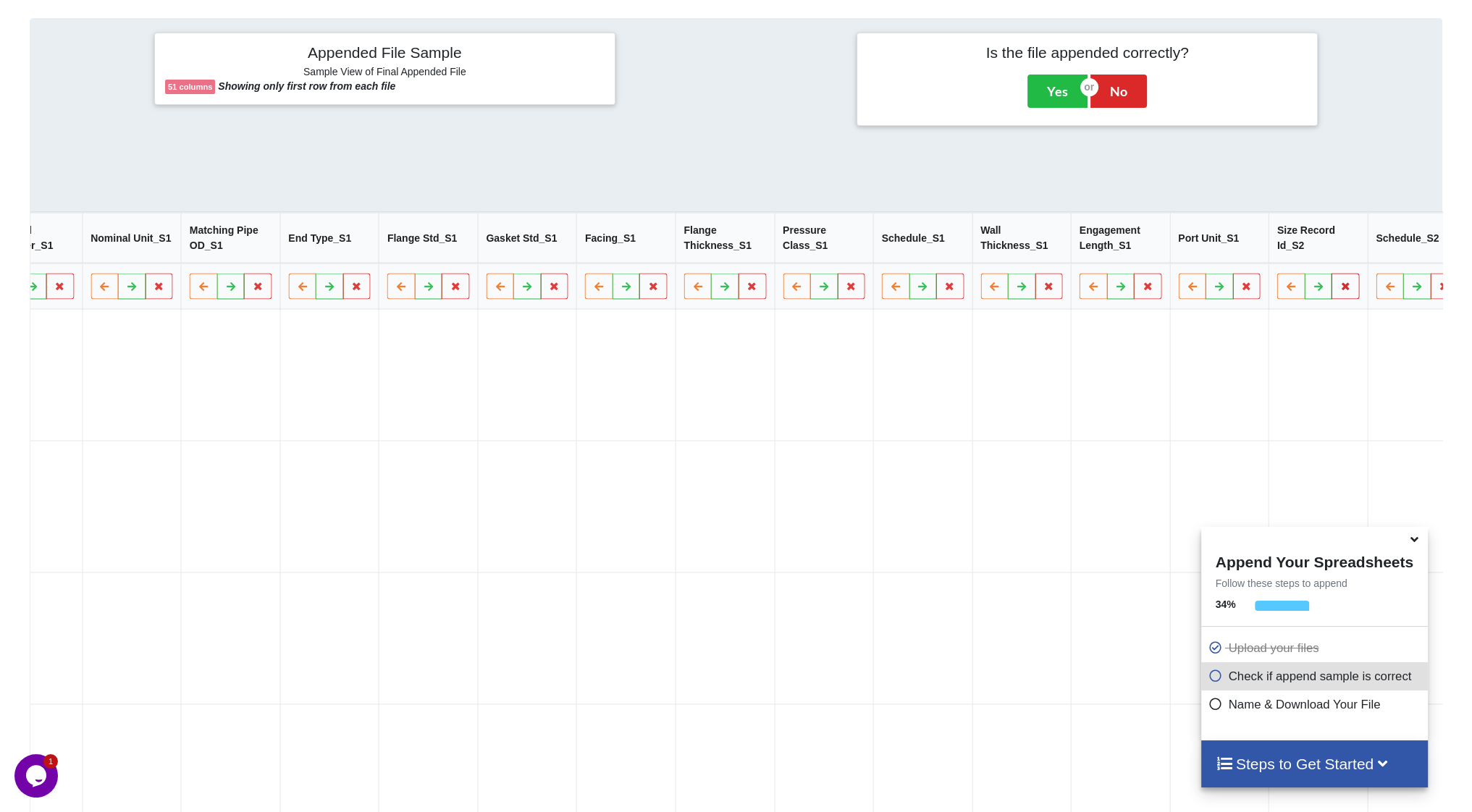
click at [1338, 291] on icon at bounding box center [1344, 286] width 13 height 8
drag, startPoint x: 1146, startPoint y: 245, endPoint x: 1207, endPoint y: 271, distance: 66.3
click at [1147, 245] on button "Delete Column" at bounding box center [1145, 249] width 97 height 26
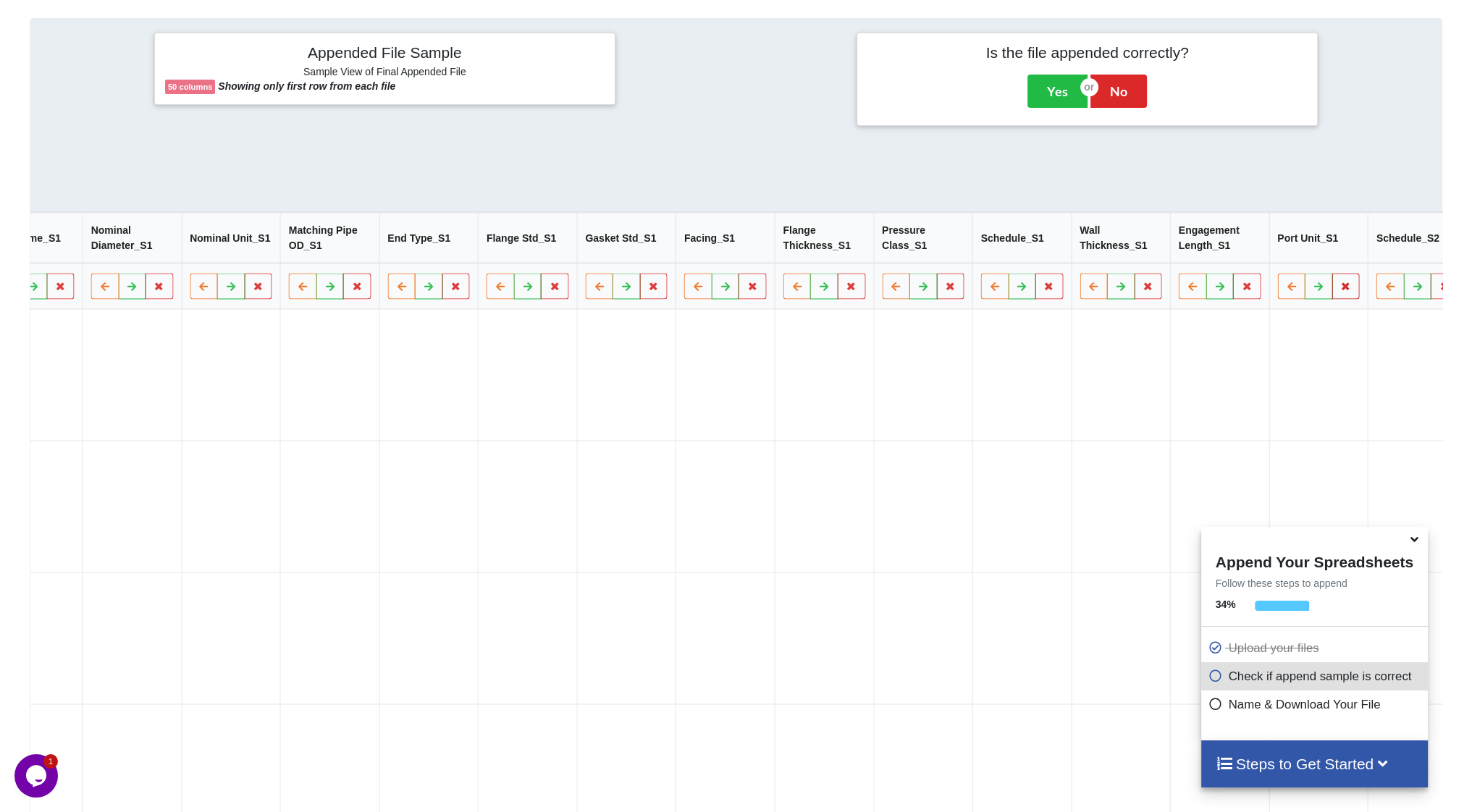
click at [1339, 291] on icon at bounding box center [1345, 286] width 13 height 8
drag, startPoint x: 1141, startPoint y: 253, endPoint x: 1260, endPoint y: 286, distance: 123.5
click at [1143, 253] on button "Delete Column" at bounding box center [1145, 249] width 97 height 26
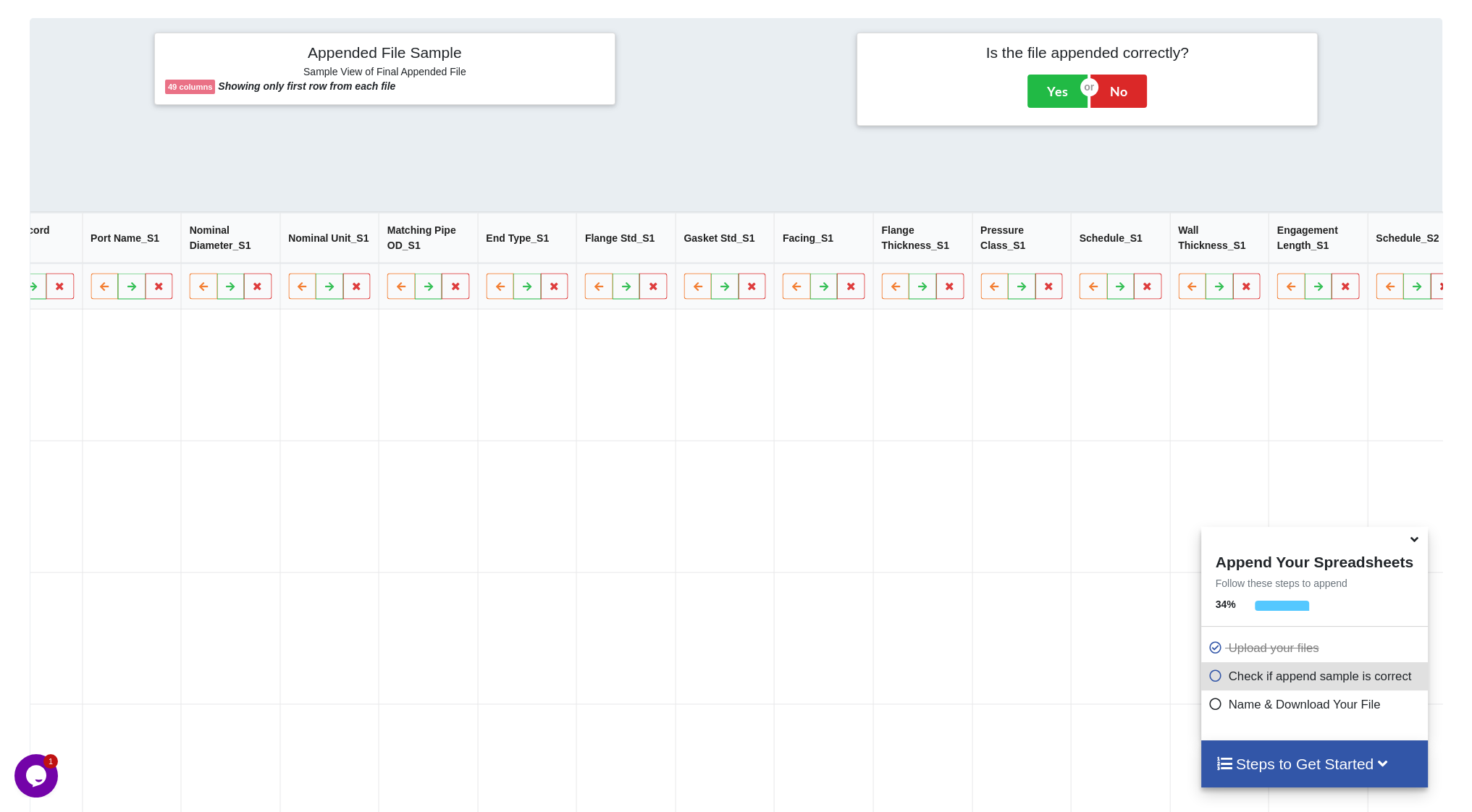
click at [1430, 297] on button at bounding box center [1444, 286] width 29 height 26
click at [1243, 259] on button "Delete Column" at bounding box center [1244, 249] width 97 height 26
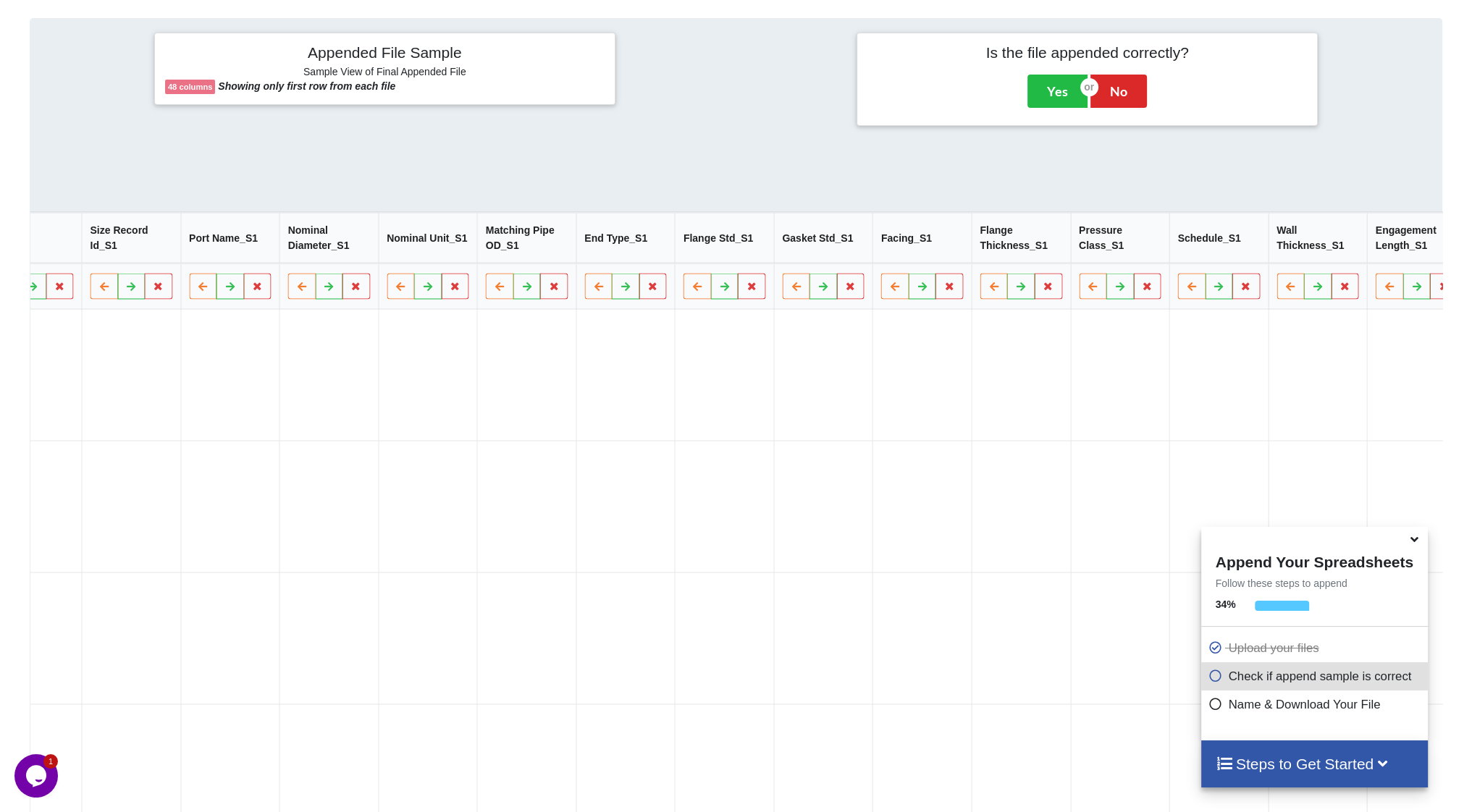
drag, startPoint x: 1301, startPoint y: 247, endPoint x: 1322, endPoint y: 260, distance: 24.7
click at [1301, 247] on button "Delete Column" at bounding box center [1315, 249] width 97 height 26
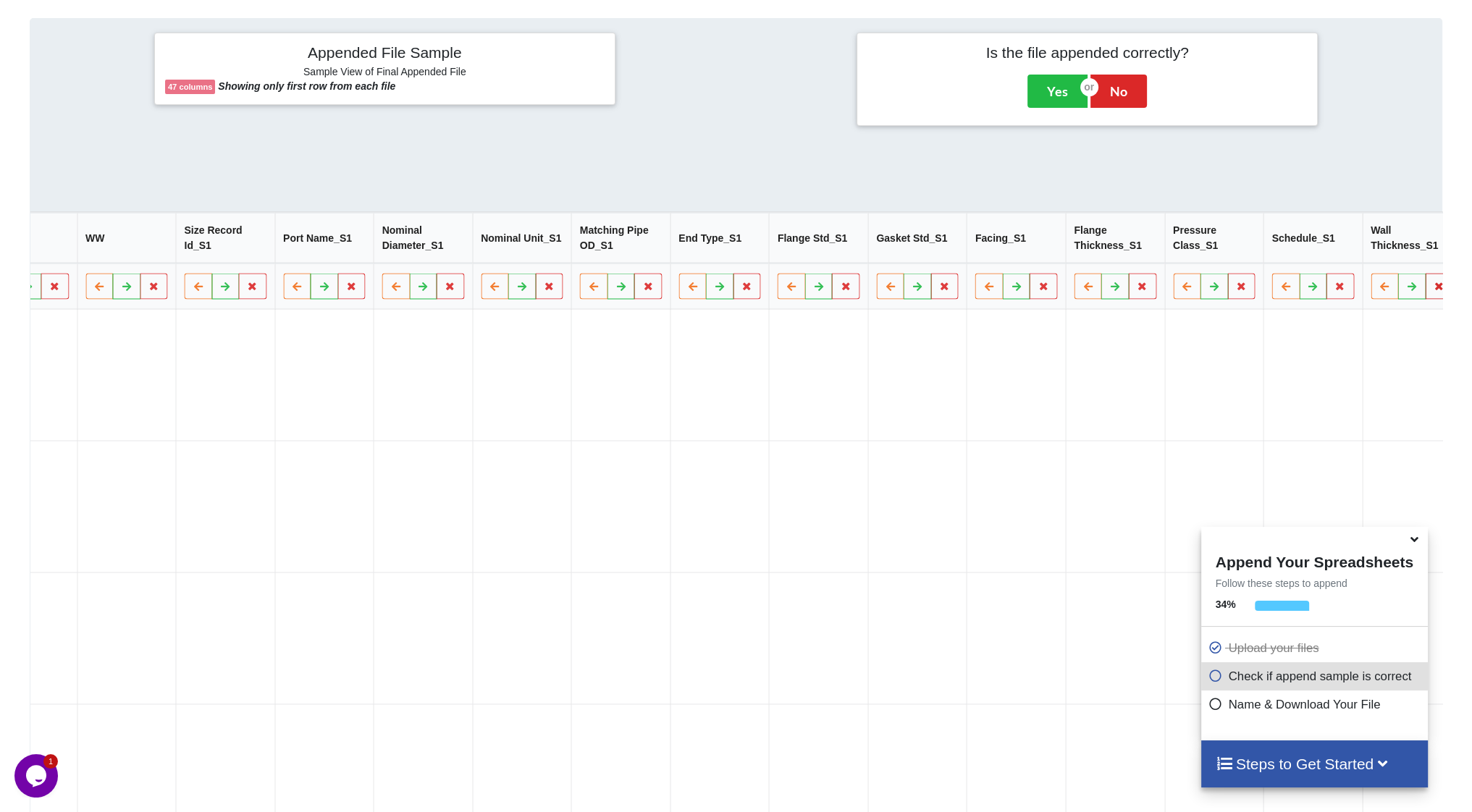
click at [1425, 291] on button at bounding box center [1439, 286] width 29 height 26
click at [1249, 244] on button "Delete Column" at bounding box center [1239, 249] width 97 height 26
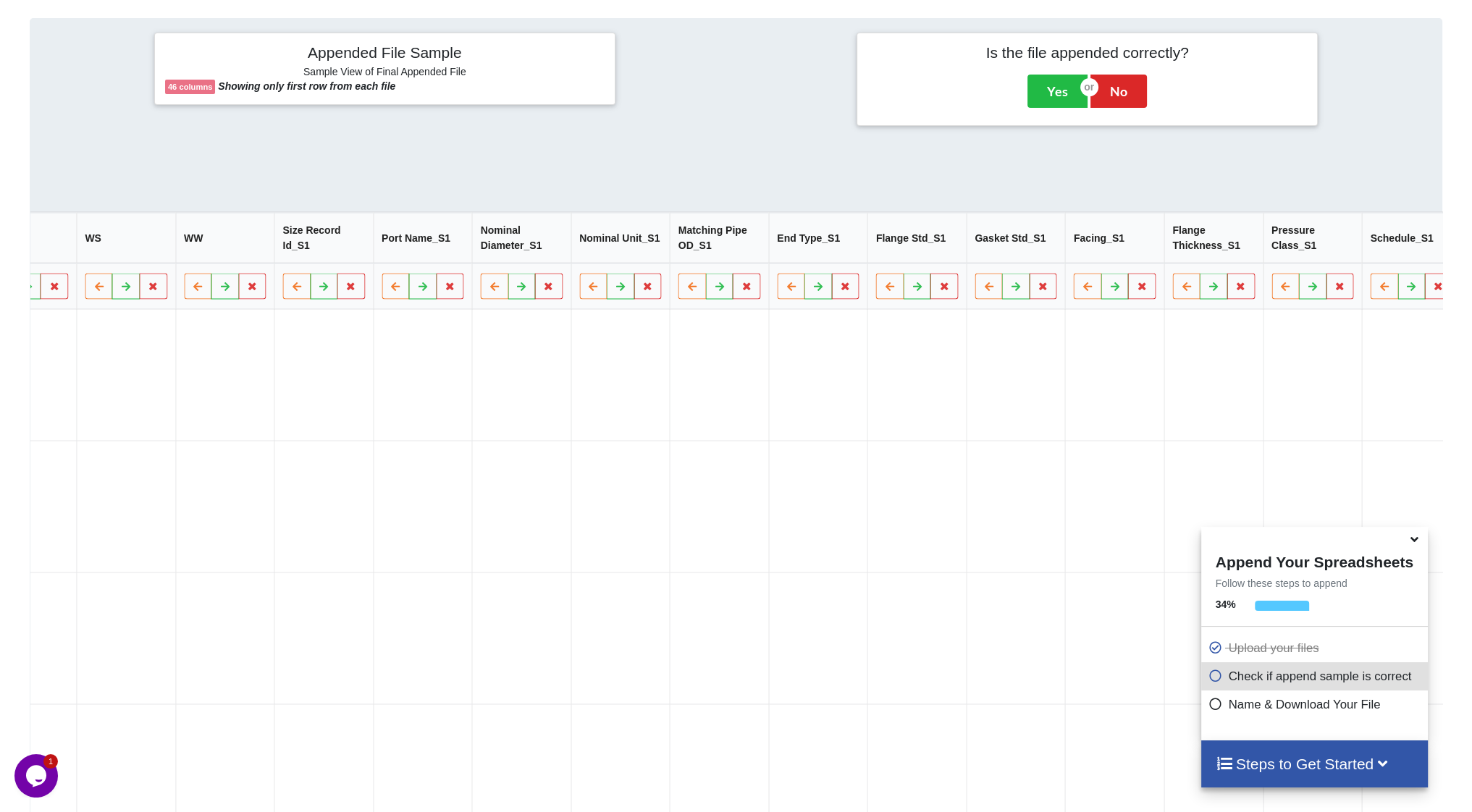
click at [1295, 250] on button "Delete Column" at bounding box center [1312, 249] width 97 height 26
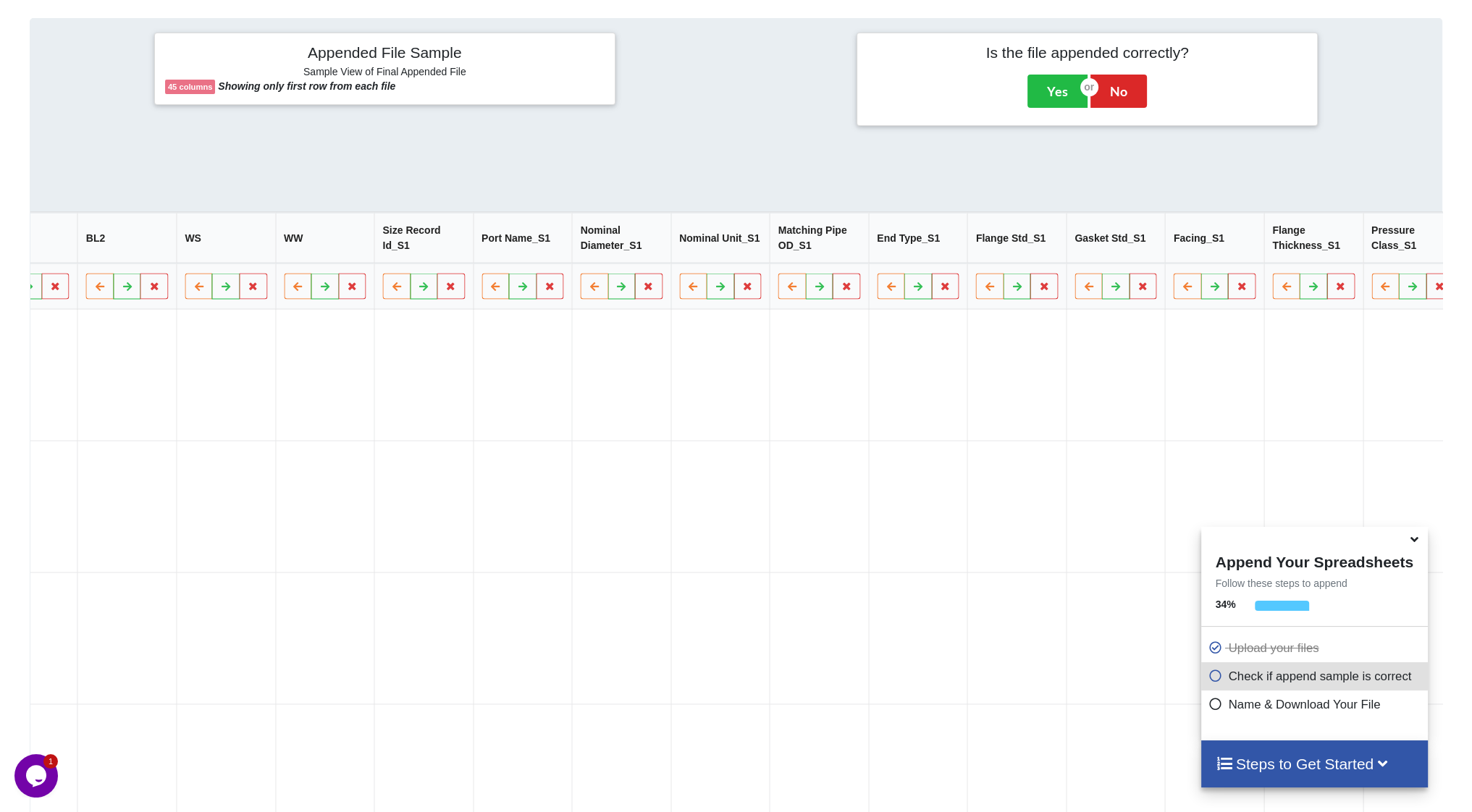
click at [1307, 247] on button "Delete Column" at bounding box center [1312, 249] width 97 height 26
click at [1429, 288] on button at bounding box center [1443, 286] width 29 height 26
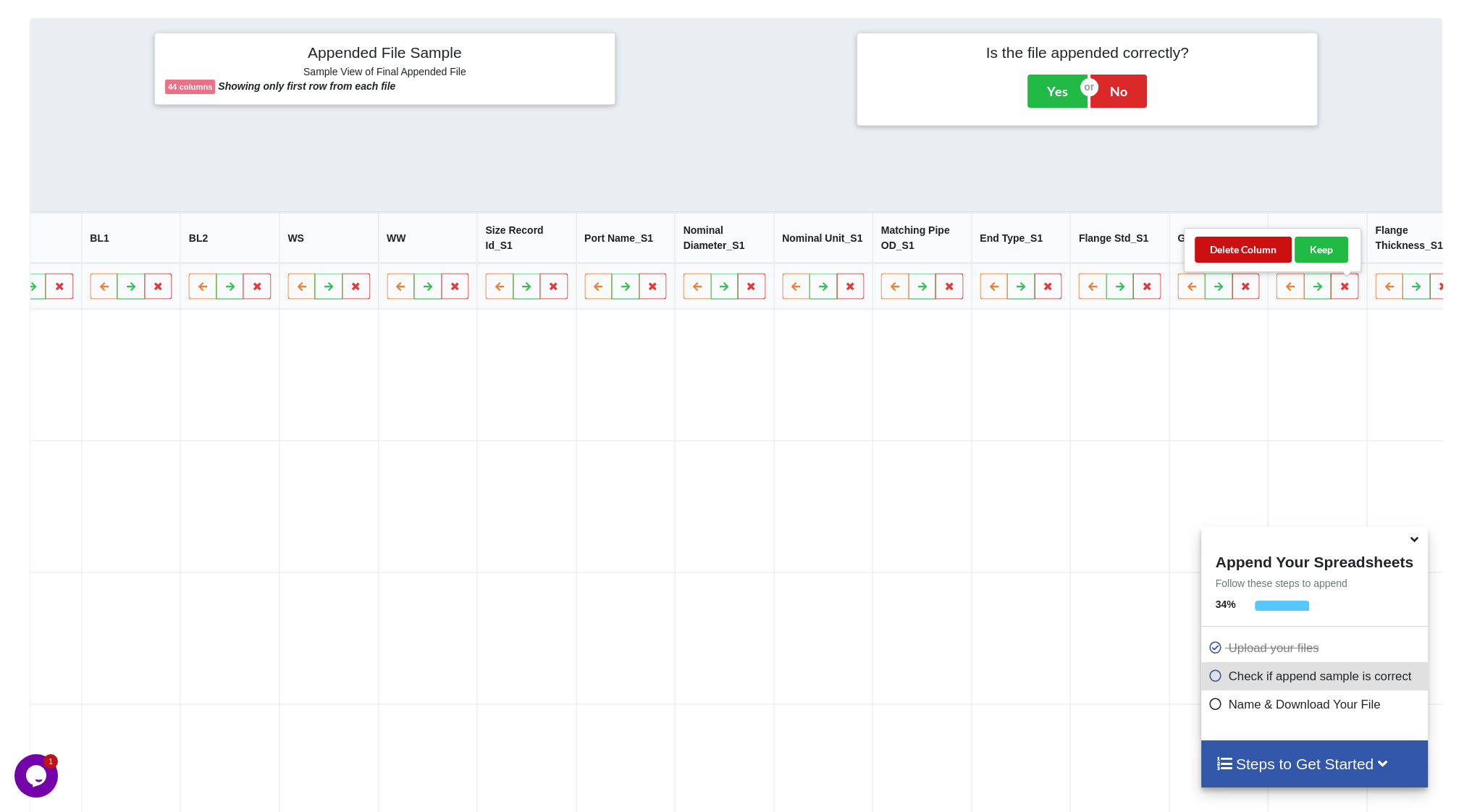
click at [1246, 244] on button "Delete Column" at bounding box center [1244, 249] width 97 height 26
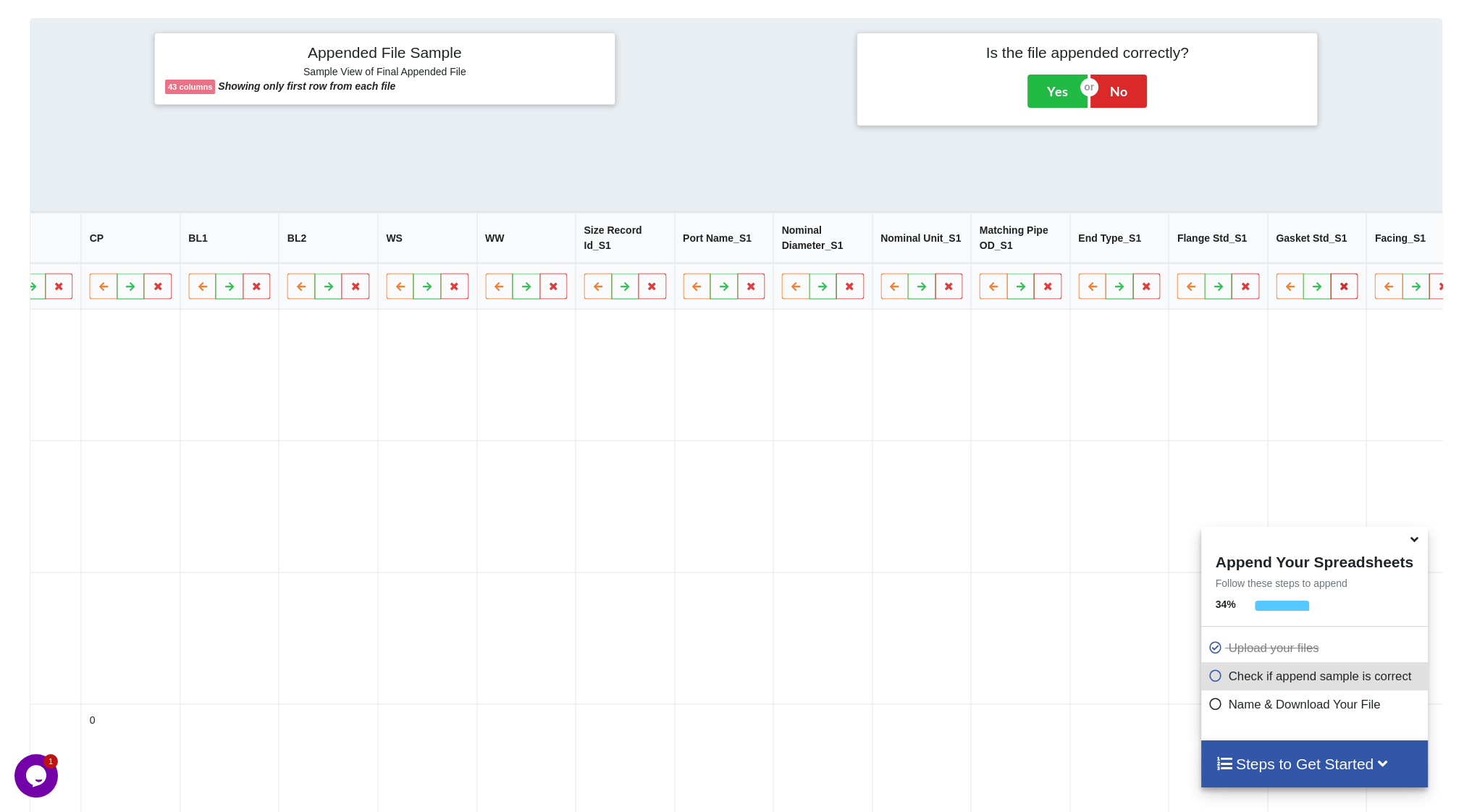
click at [1338, 290] on icon at bounding box center [1344, 286] width 13 height 8
click at [1139, 252] on button "Delete Column" at bounding box center [1145, 249] width 97 height 26
click at [1239, 288] on icon at bounding box center [1244, 286] width 13 height 8
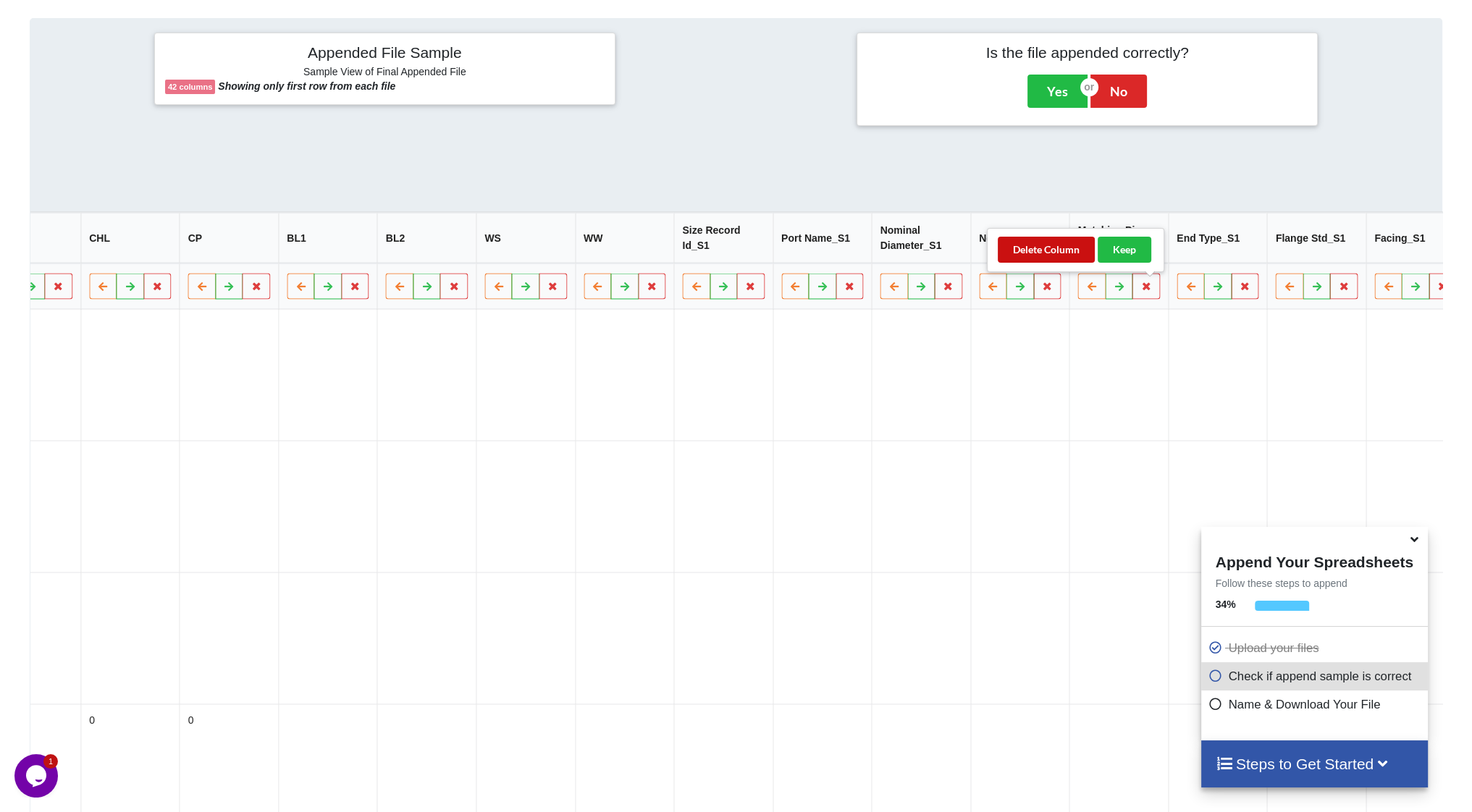
click at [1078, 251] on button "Delete Column" at bounding box center [1046, 249] width 97 height 26
click at [1230, 300] on button at bounding box center [1244, 286] width 29 height 26
click at [1061, 255] on button "Delete Column" at bounding box center [1045, 249] width 97 height 26
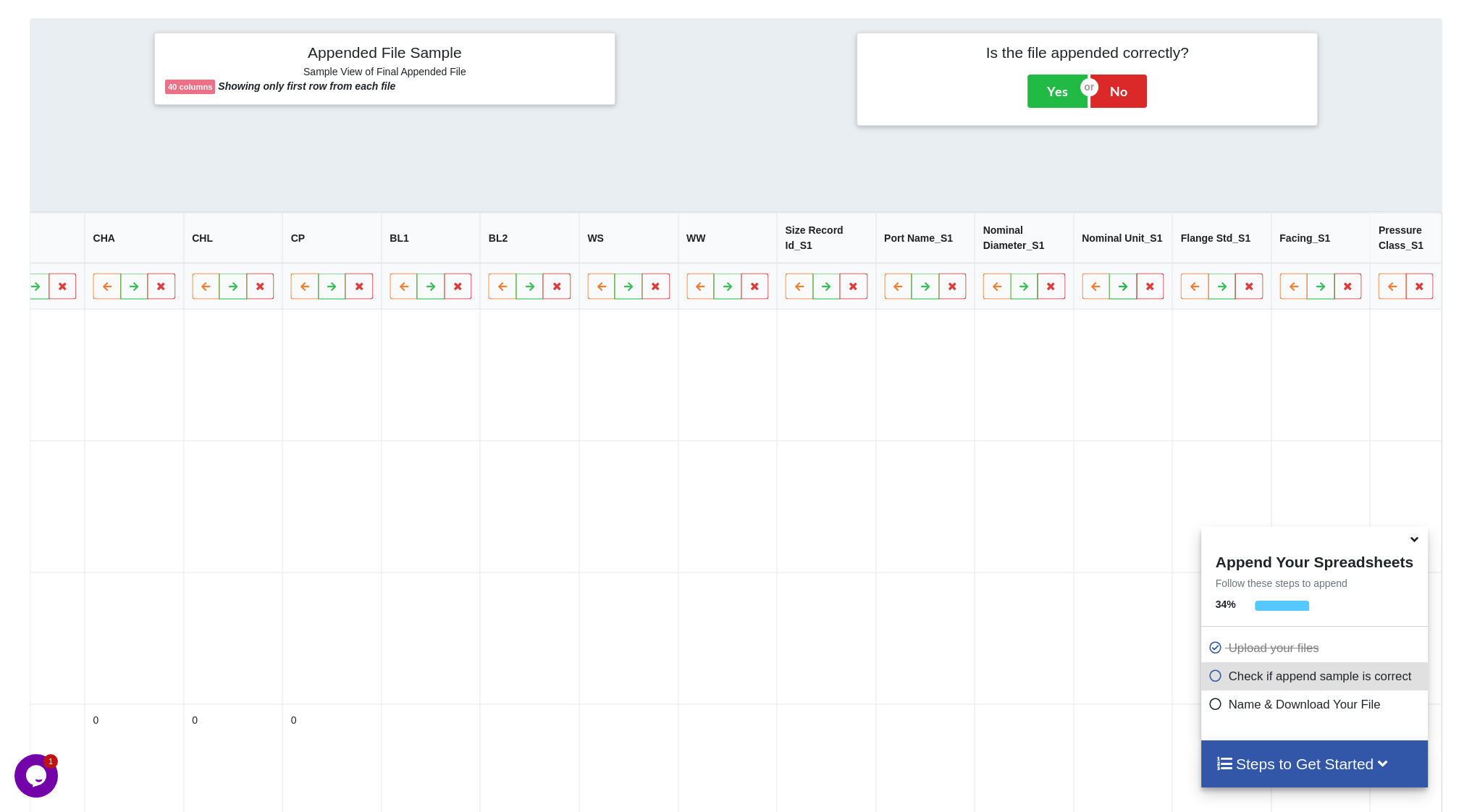
scroll to position [0, 2609]
click at [1239, 291] on icon at bounding box center [1244, 286] width 13 height 8
click at [1040, 249] on button "Delete Column" at bounding box center [1046, 249] width 97 height 26
click at [1238, 290] on icon at bounding box center [1244, 286] width 13 height 8
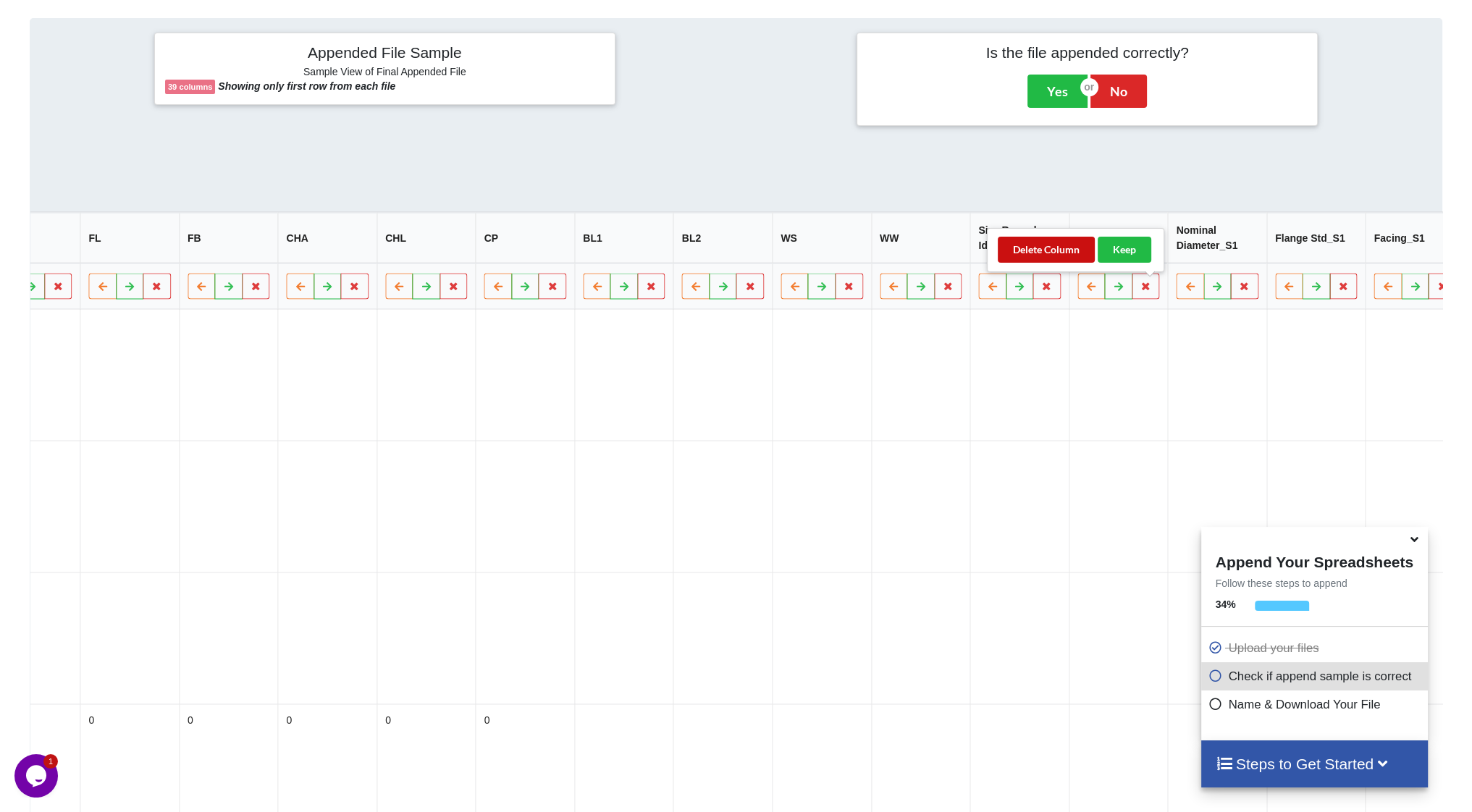
click at [1055, 254] on button "Delete Column" at bounding box center [1046, 249] width 97 height 26
click at [1239, 291] on icon at bounding box center [1244, 286] width 13 height 8
click at [1064, 252] on button "Delete Column" at bounding box center [1046, 249] width 97 height 26
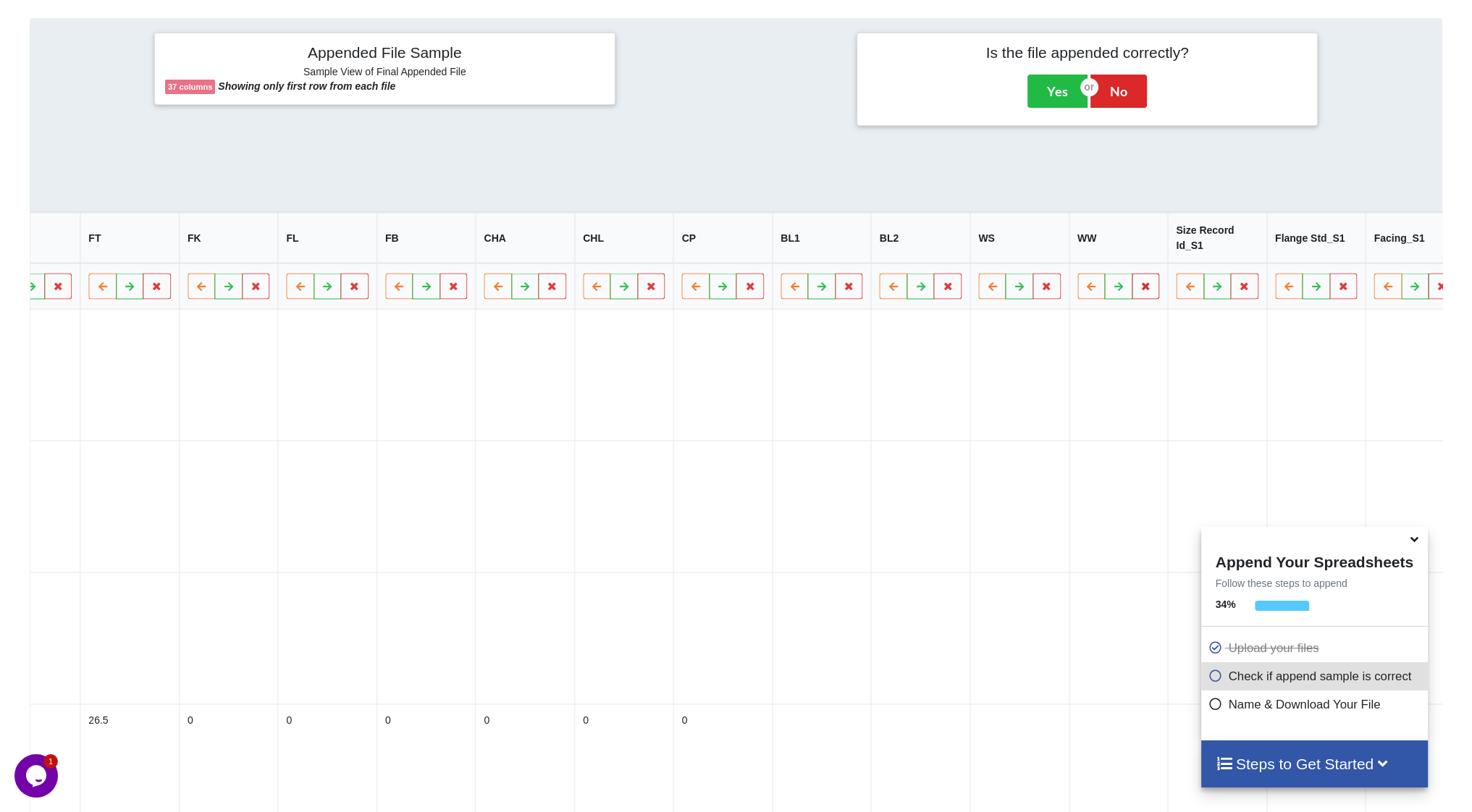
click at [1132, 291] on button at bounding box center [1146, 286] width 29 height 26
click at [975, 253] on button "Delete Column" at bounding box center [947, 249] width 97 height 26
click at [1139, 291] on icon at bounding box center [1145, 286] width 13 height 8
click at [959, 249] on button "Delete Column" at bounding box center [947, 249] width 97 height 26
drag, startPoint x: 1051, startPoint y: 296, endPoint x: 1004, endPoint y: 280, distance: 49.6
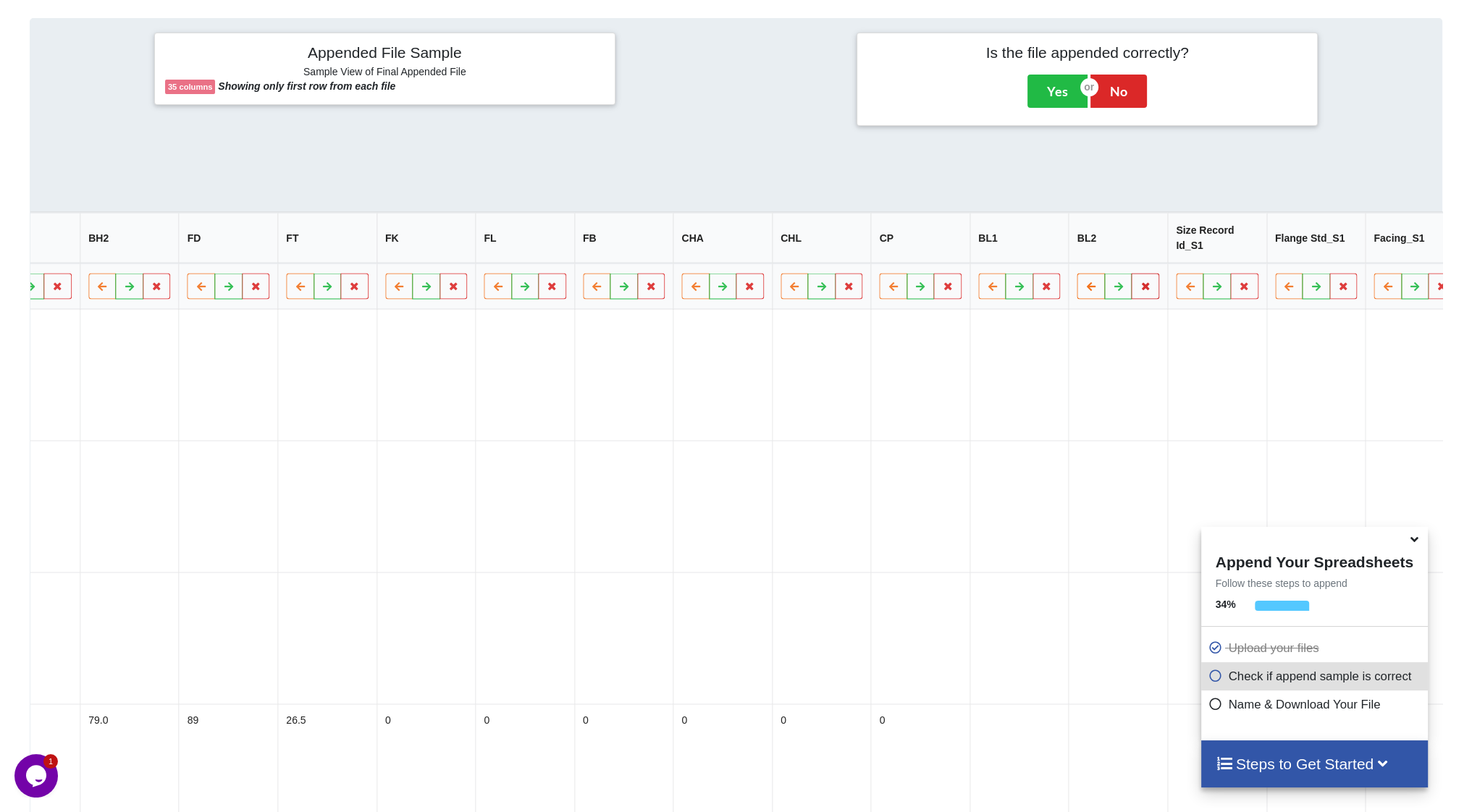
click at [1139, 291] on icon at bounding box center [1145, 286] width 13 height 8
drag, startPoint x: 966, startPoint y: 256, endPoint x: 1030, endPoint y: 287, distance: 71.1
click at [966, 256] on button "Delete Column" at bounding box center [948, 249] width 97 height 26
click at [1131, 296] on button at bounding box center [1145, 286] width 29 height 26
click at [961, 253] on button "Delete Column" at bounding box center [947, 249] width 97 height 26
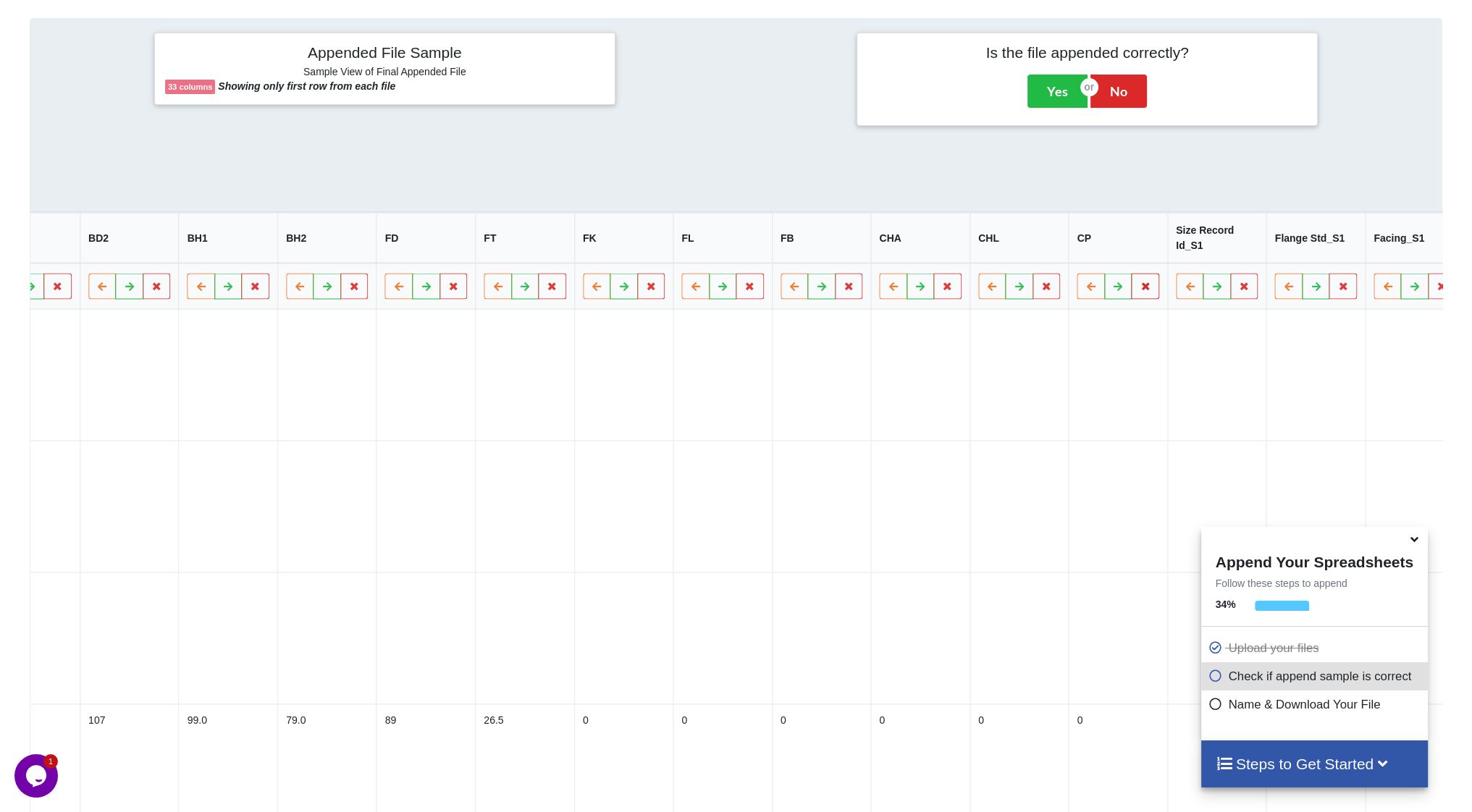
click at [1139, 291] on icon at bounding box center [1145, 286] width 13 height 8
click at [956, 241] on button "Delete Column" at bounding box center [948, 249] width 97 height 26
click at [1139, 290] on icon at bounding box center [1145, 286] width 13 height 8
click at [954, 249] on button "Delete Column" at bounding box center [947, 249] width 97 height 26
click at [1138, 291] on icon at bounding box center [1144, 286] width 13 height 8
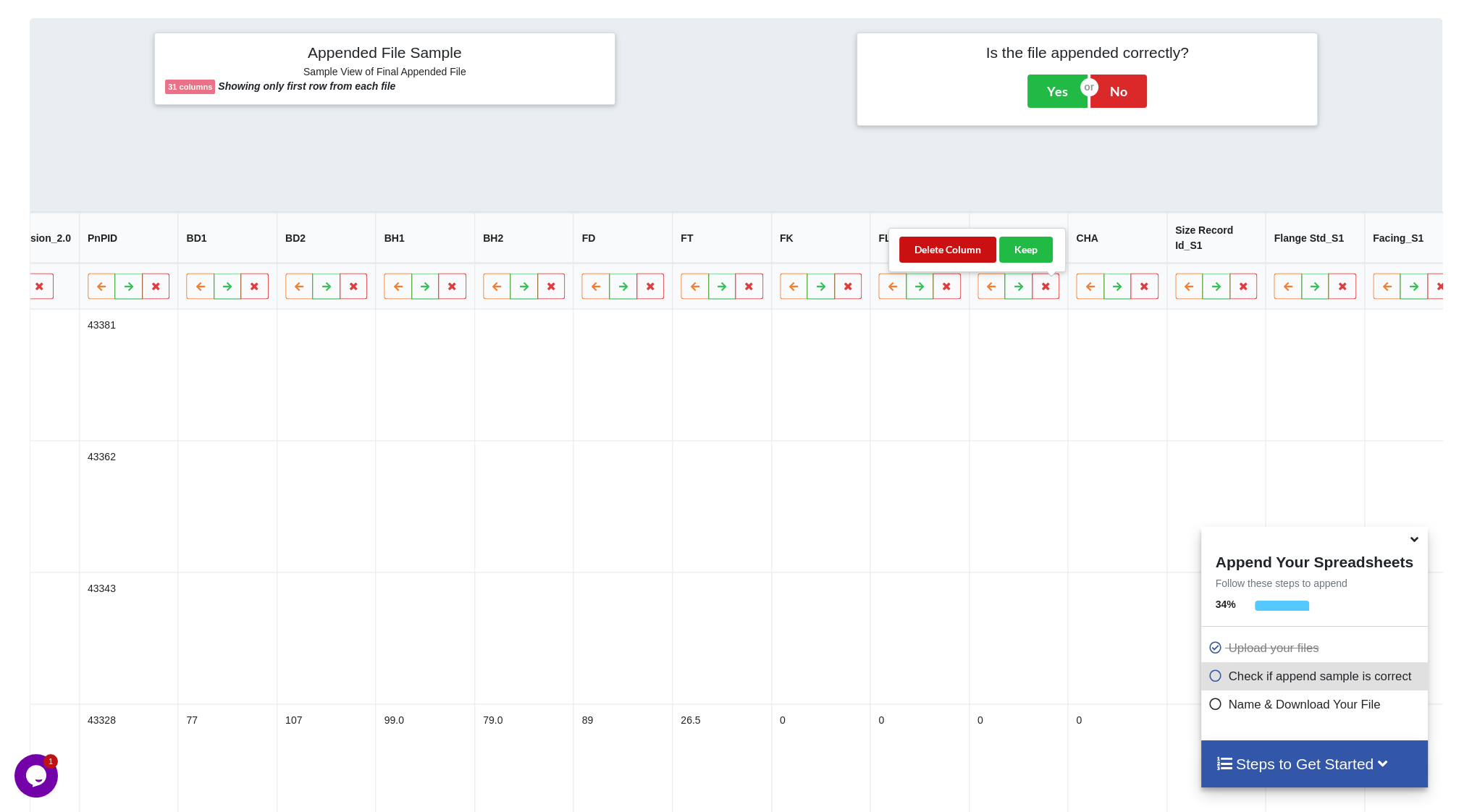
drag, startPoint x: 956, startPoint y: 254, endPoint x: 966, endPoint y: 256, distance: 10.2
click at [959, 254] on button "Delete Column" at bounding box center [948, 249] width 97 height 26
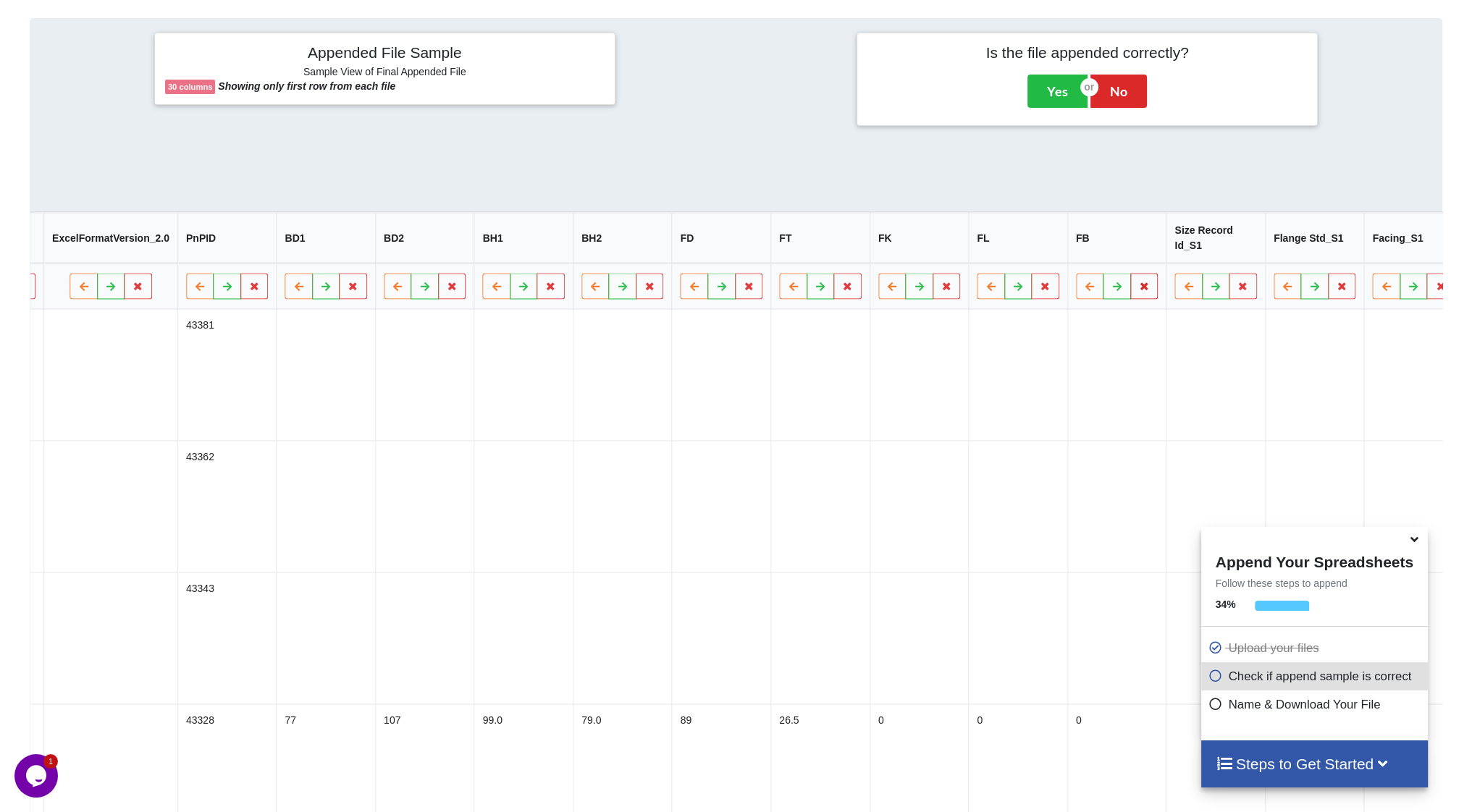
click at [1130, 293] on button at bounding box center [1145, 286] width 29 height 26
click at [950, 244] on button "Delete Column" at bounding box center [947, 249] width 97 height 26
click at [1138, 291] on icon at bounding box center [1144, 286] width 13 height 8
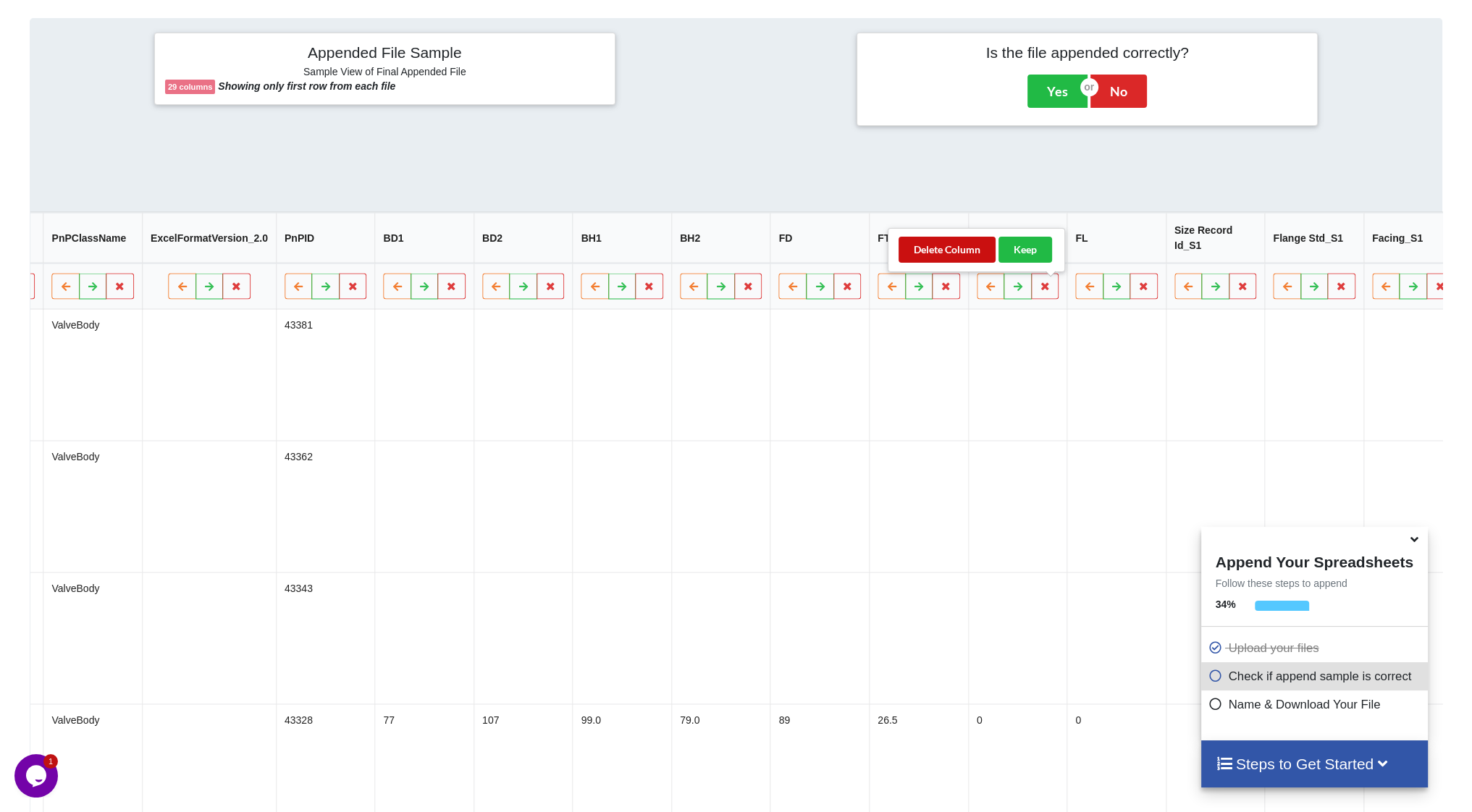
click at [956, 249] on button "Delete Column" at bounding box center [947, 249] width 97 height 26
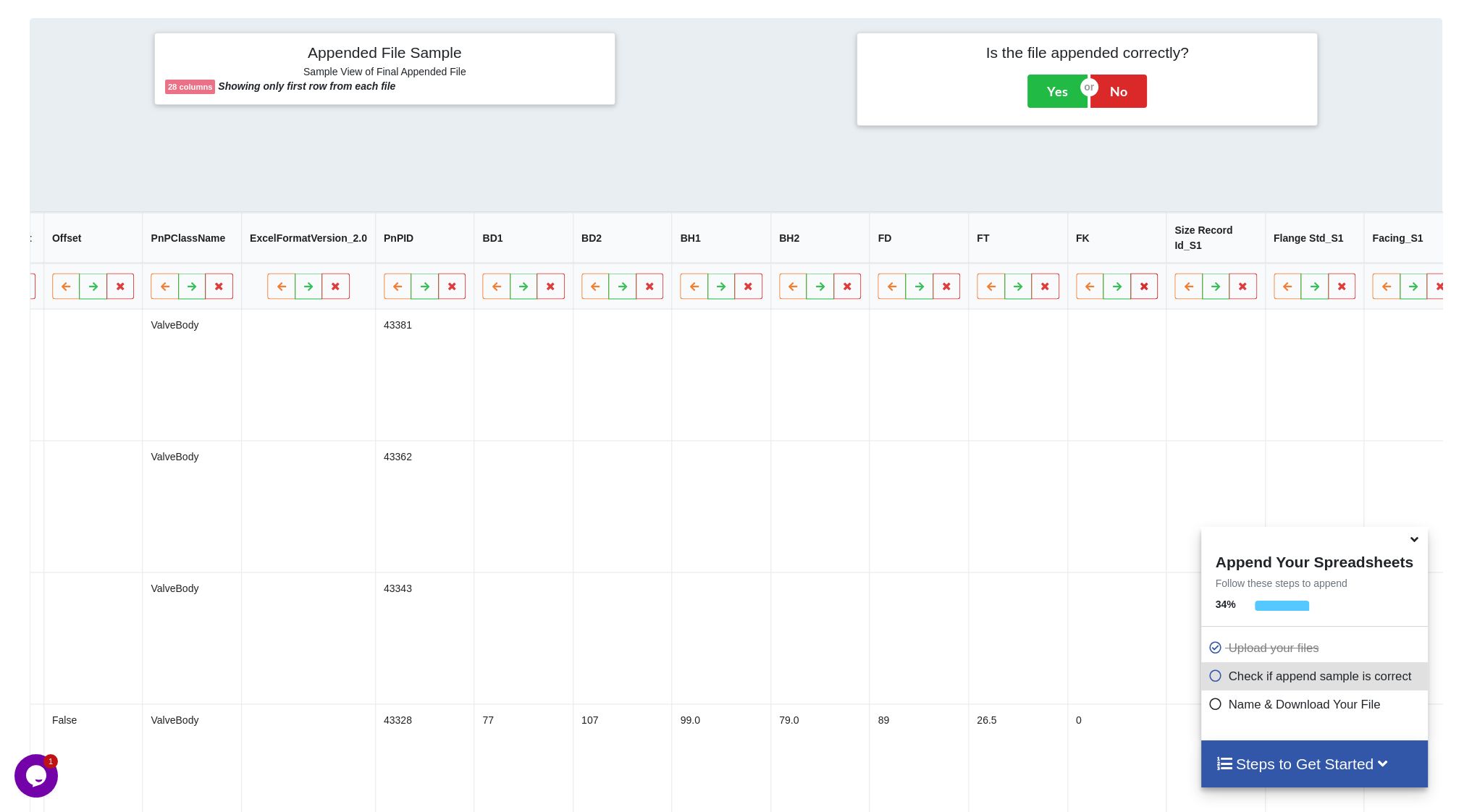
click at [1138, 291] on icon at bounding box center [1144, 286] width 13 height 8
drag, startPoint x: 950, startPoint y: 245, endPoint x: 1027, endPoint y: 277, distance: 83.4
click at [951, 246] on button "Delete Column" at bounding box center [948, 249] width 97 height 26
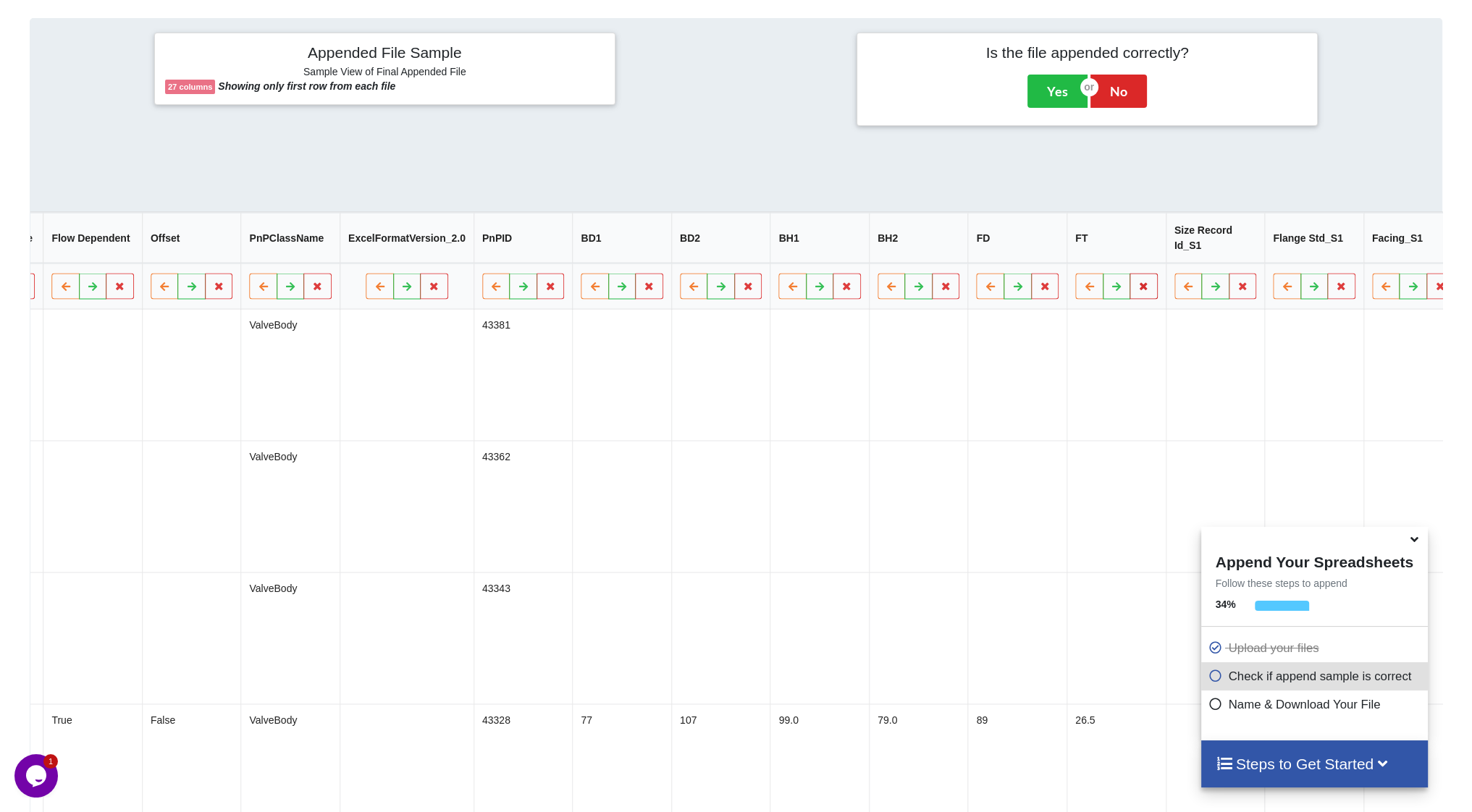
click at [1138, 288] on icon at bounding box center [1144, 286] width 13 height 8
click at [933, 239] on button "Delete Column" at bounding box center [947, 249] width 97 height 26
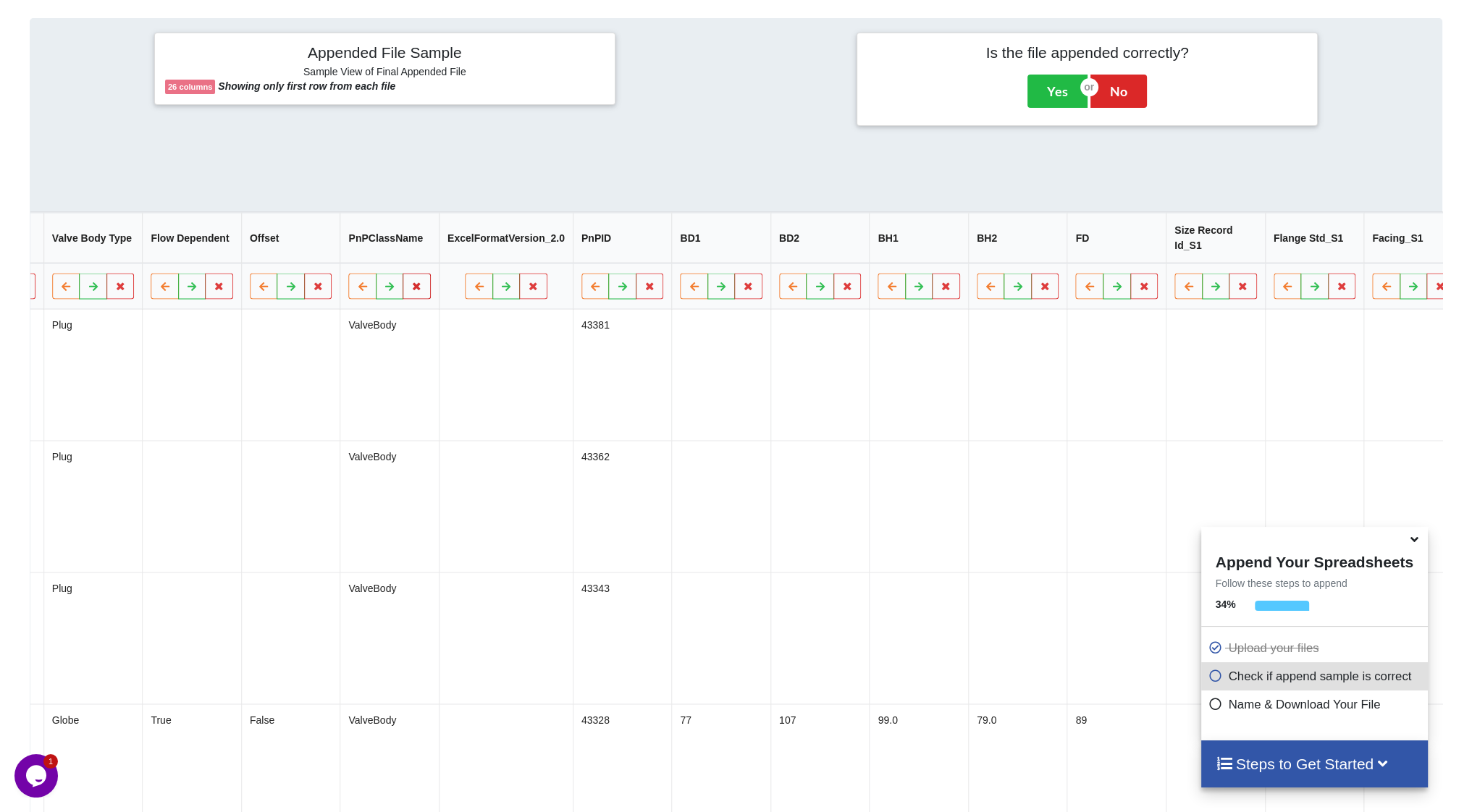
click at [411, 290] on icon at bounding box center [417, 286] width 13 height 8
click at [247, 244] on button "Delete Column" at bounding box center [227, 249] width 97 height 26
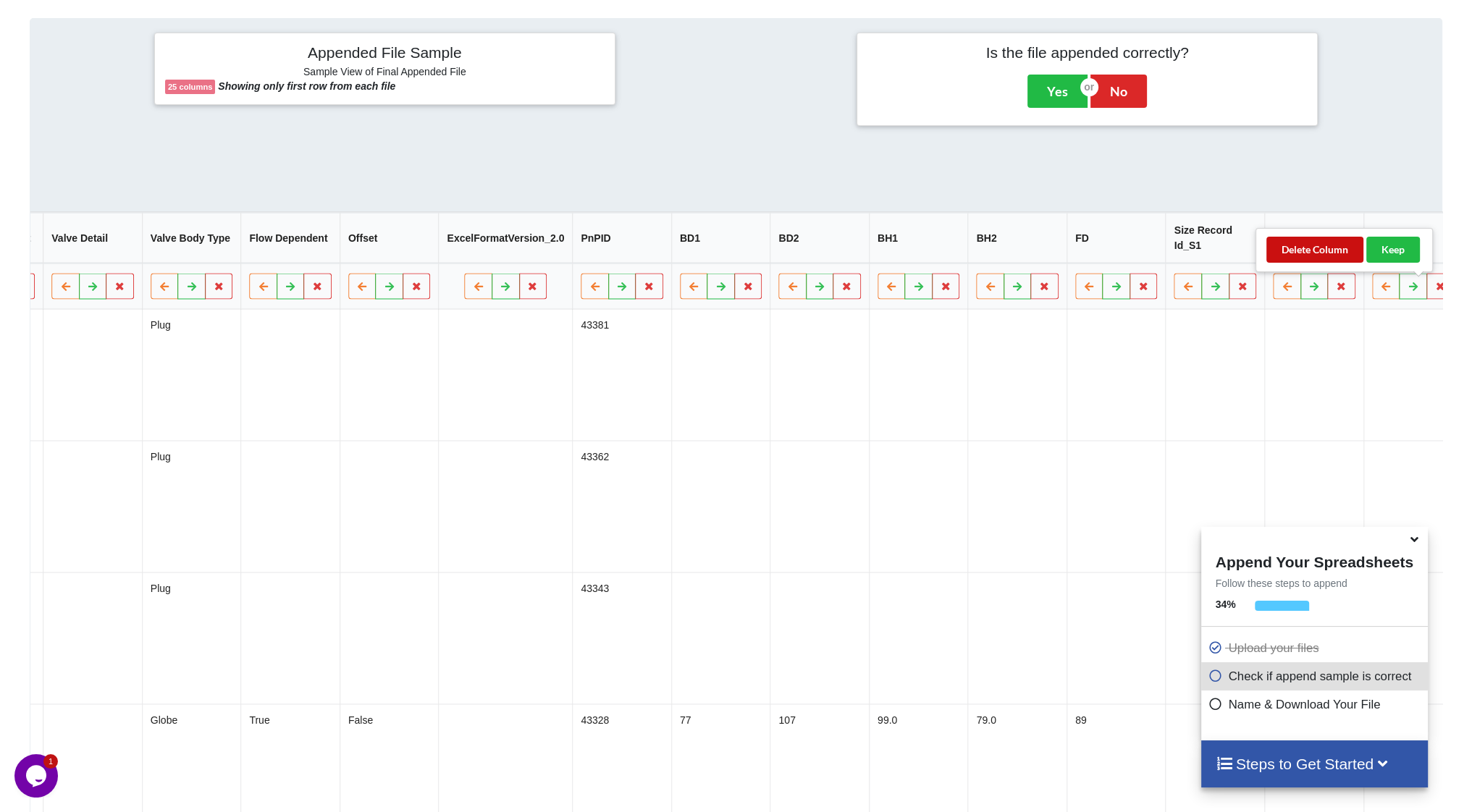
click at [1294, 251] on button "Delete Column" at bounding box center [1315, 249] width 97 height 26
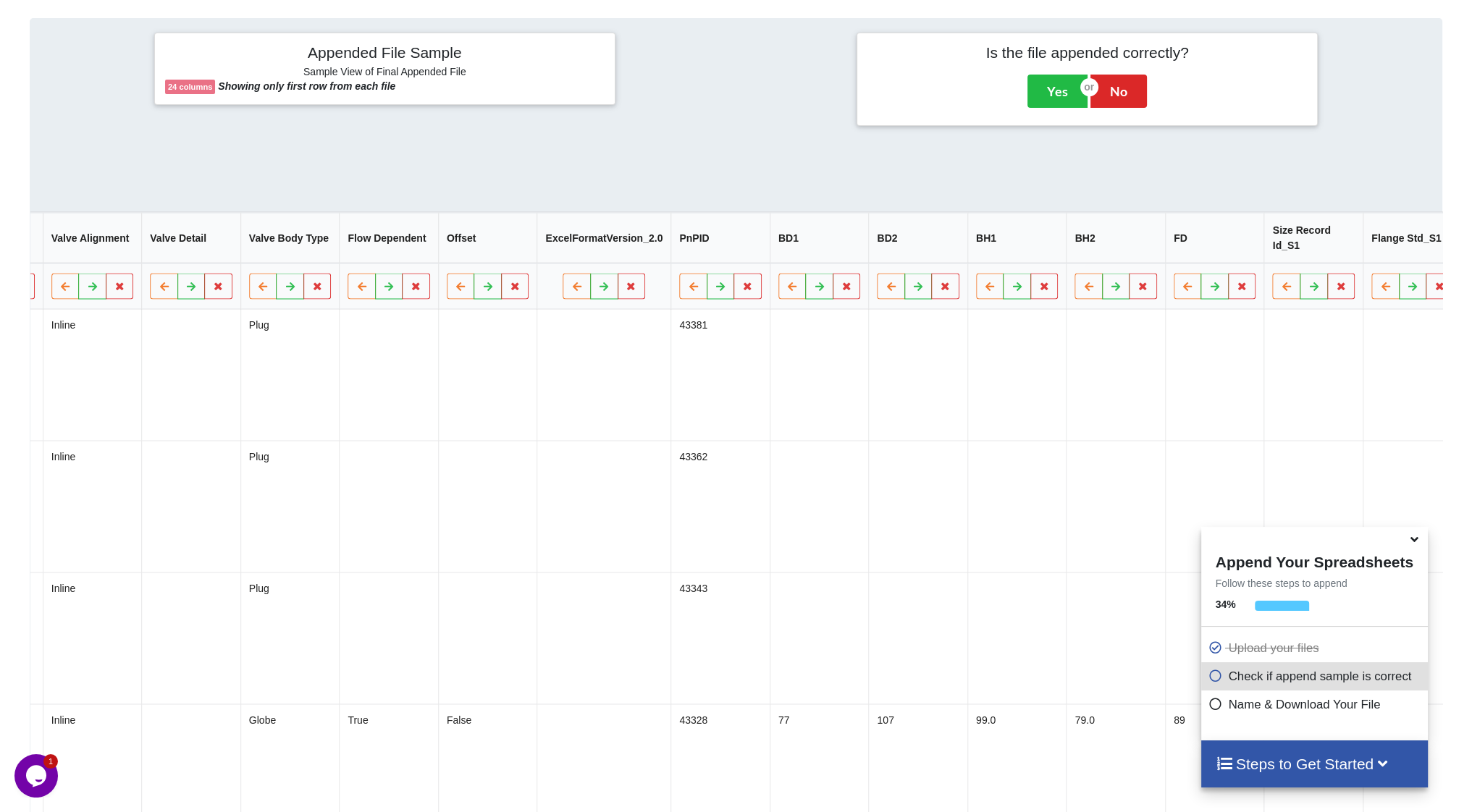
click at [1332, 263] on div "Delete Column Keep" at bounding box center [1344, 250] width 177 height 45
drag, startPoint x: 1342, startPoint y: 249, endPoint x: 1352, endPoint y: 253, distance: 10.8
click at [1342, 249] on button "Delete Column" at bounding box center [1315, 249] width 97 height 26
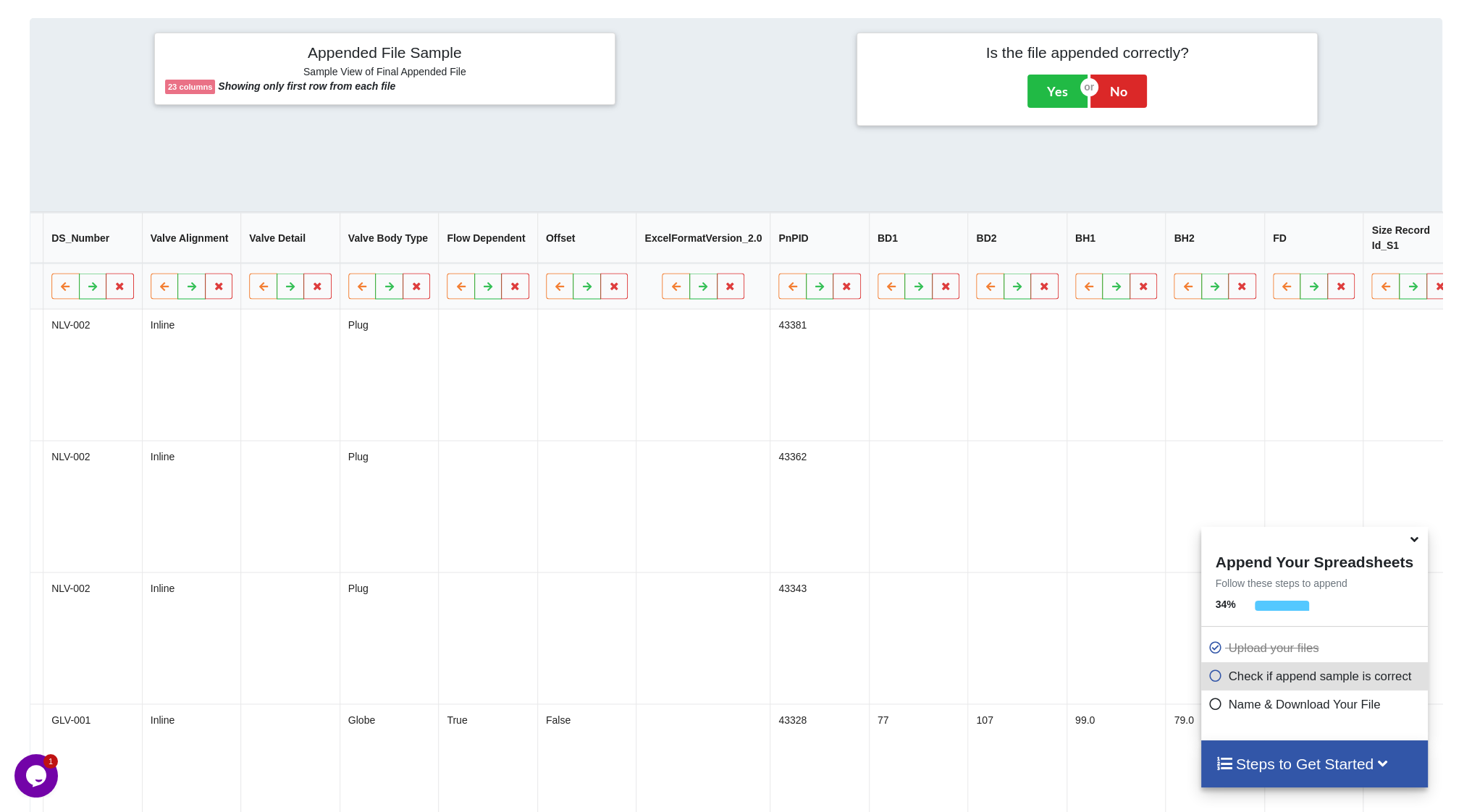
drag, startPoint x: 1434, startPoint y: 297, endPoint x: 1417, endPoint y: 296, distance: 17.0
click at [1462, 297] on th at bounding box center [1497, 286] width 71 height 46
click at [1312, 252] on button "Delete Column" at bounding box center [1315, 249] width 97 height 26
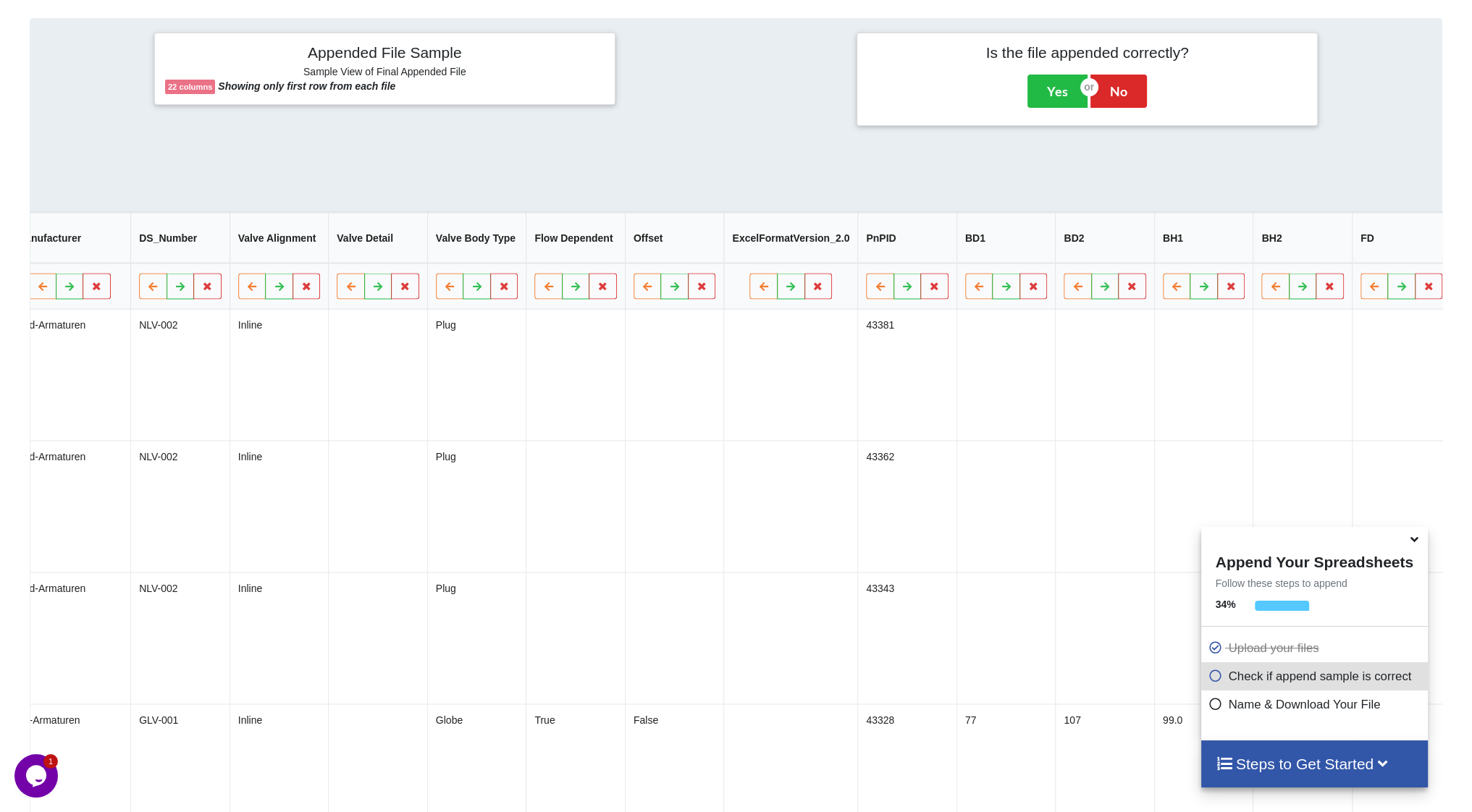
click at [1330, 257] on button "Delete Column" at bounding box center [1309, 249] width 97 height 26
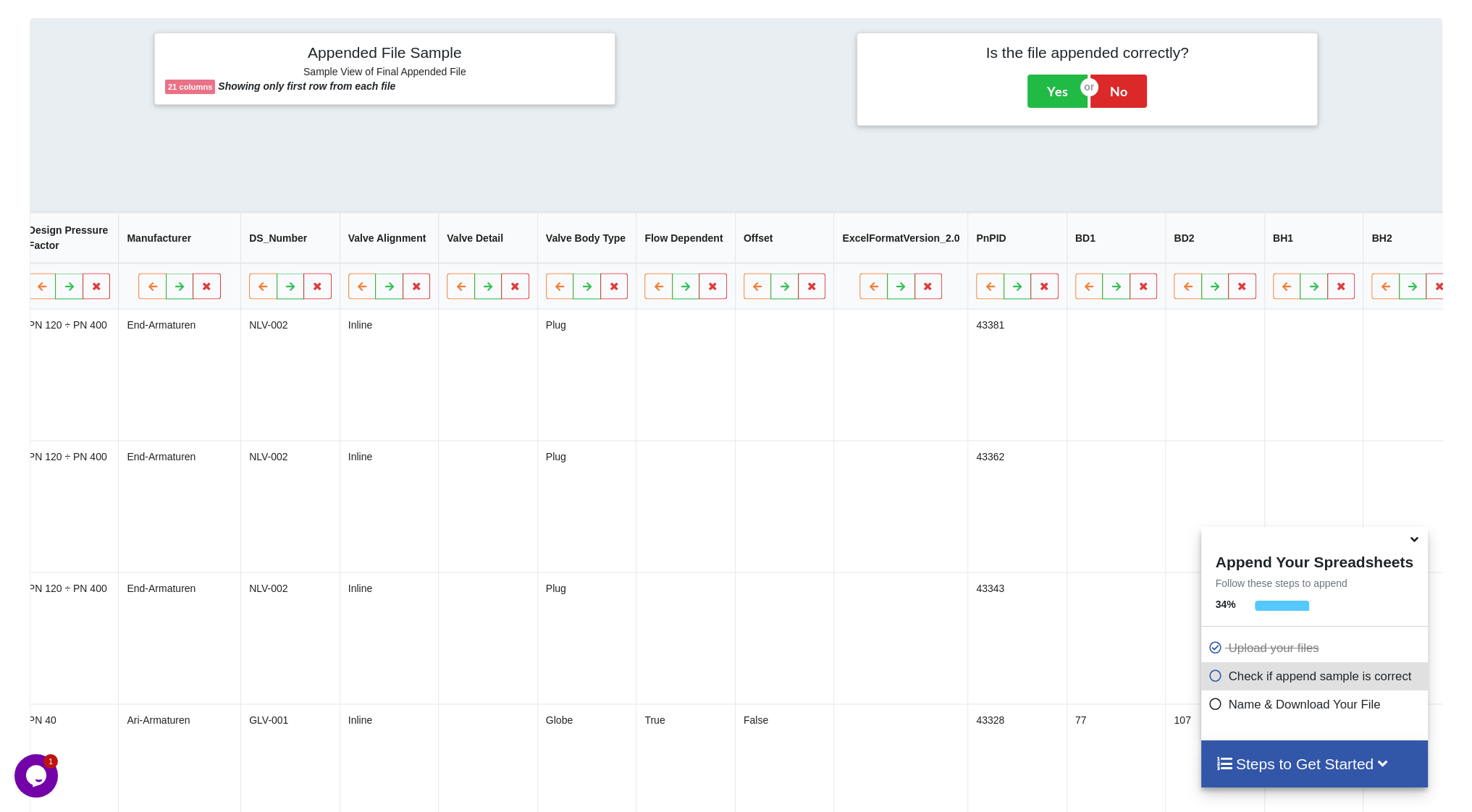
click at [1319, 255] on button "Delete Column" at bounding box center [1315, 249] width 97 height 26
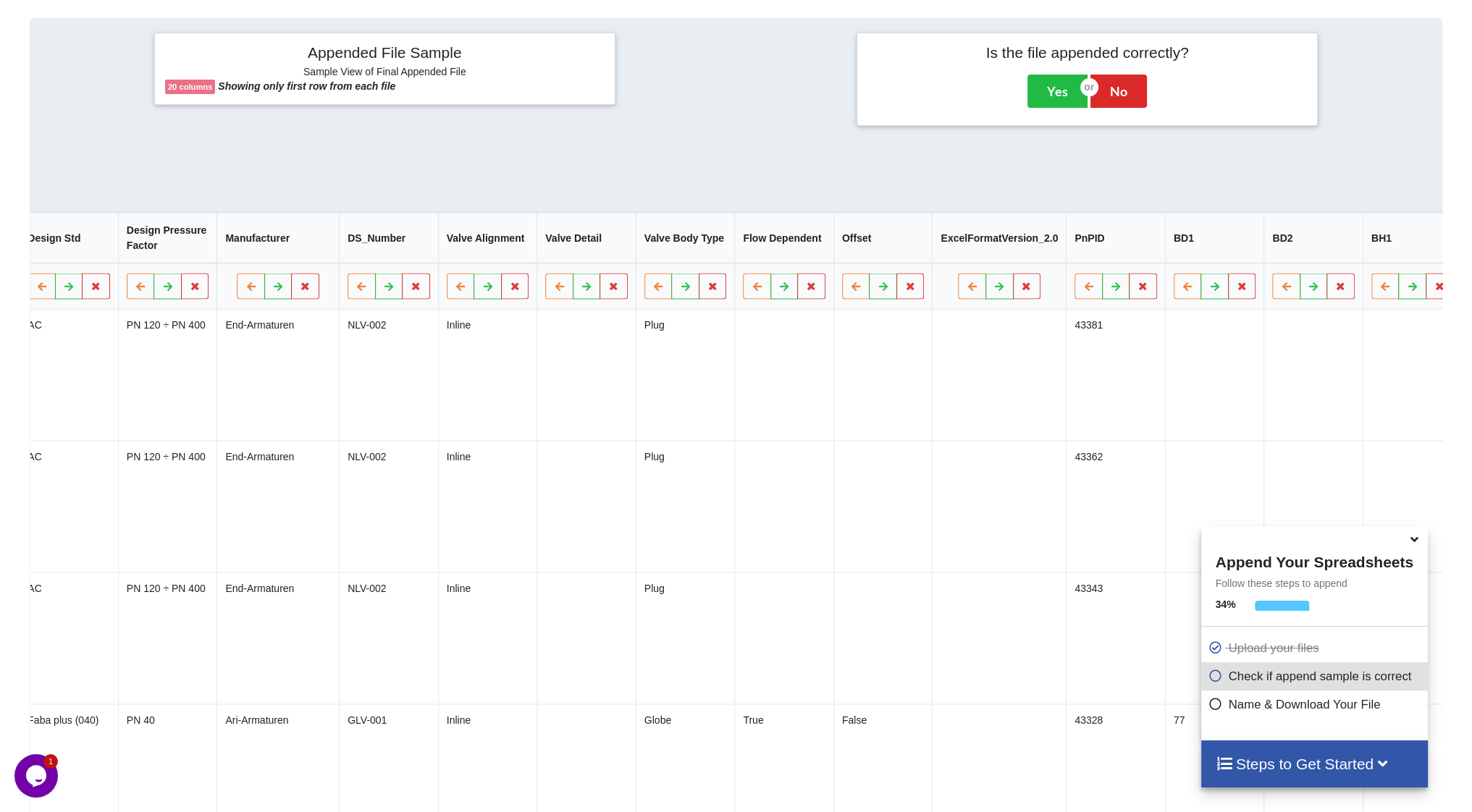
click at [1324, 262] on button "Delete Column" at bounding box center [1315, 249] width 97 height 26
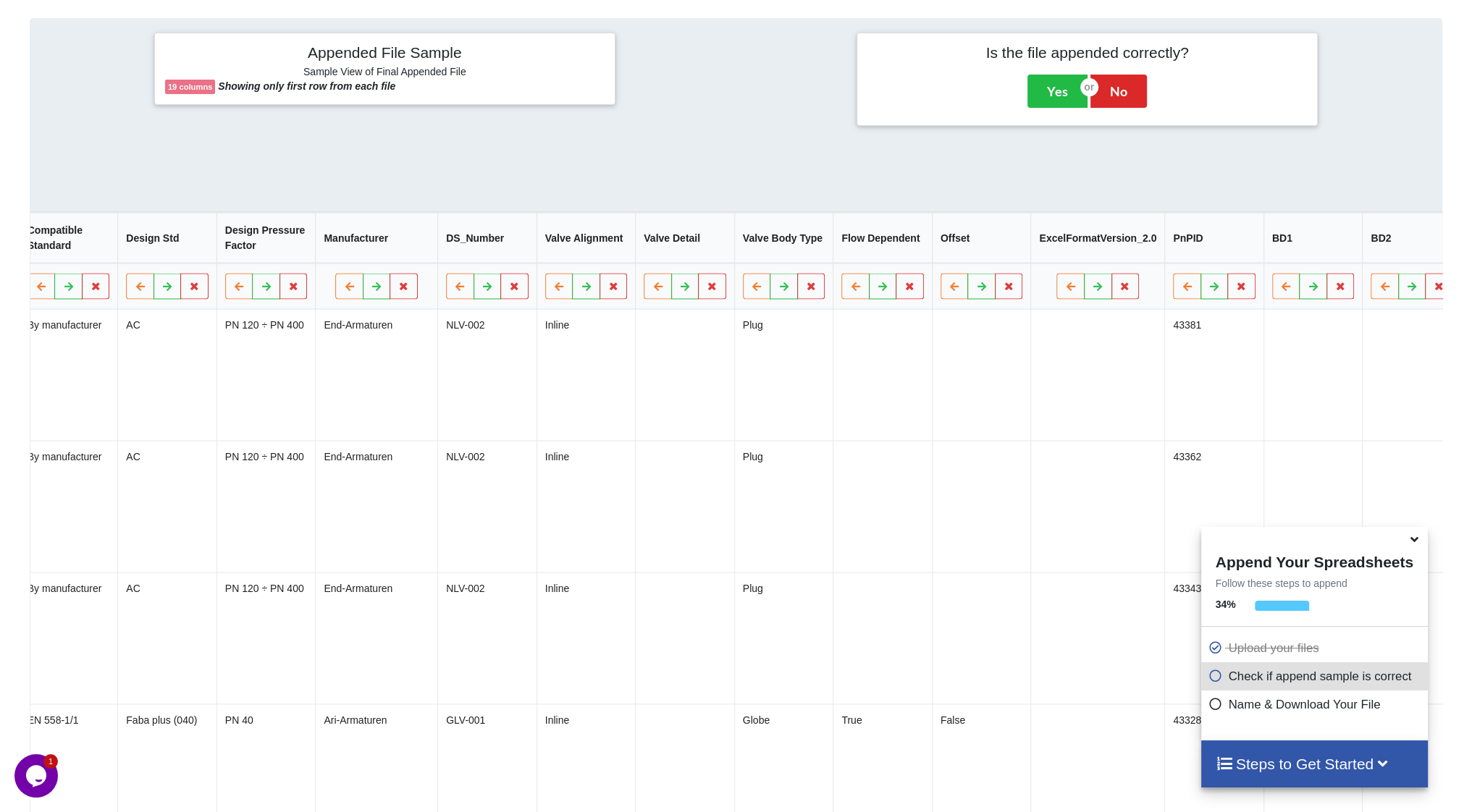
click at [1332, 253] on button "Delete Column" at bounding box center [1316, 249] width 97 height 26
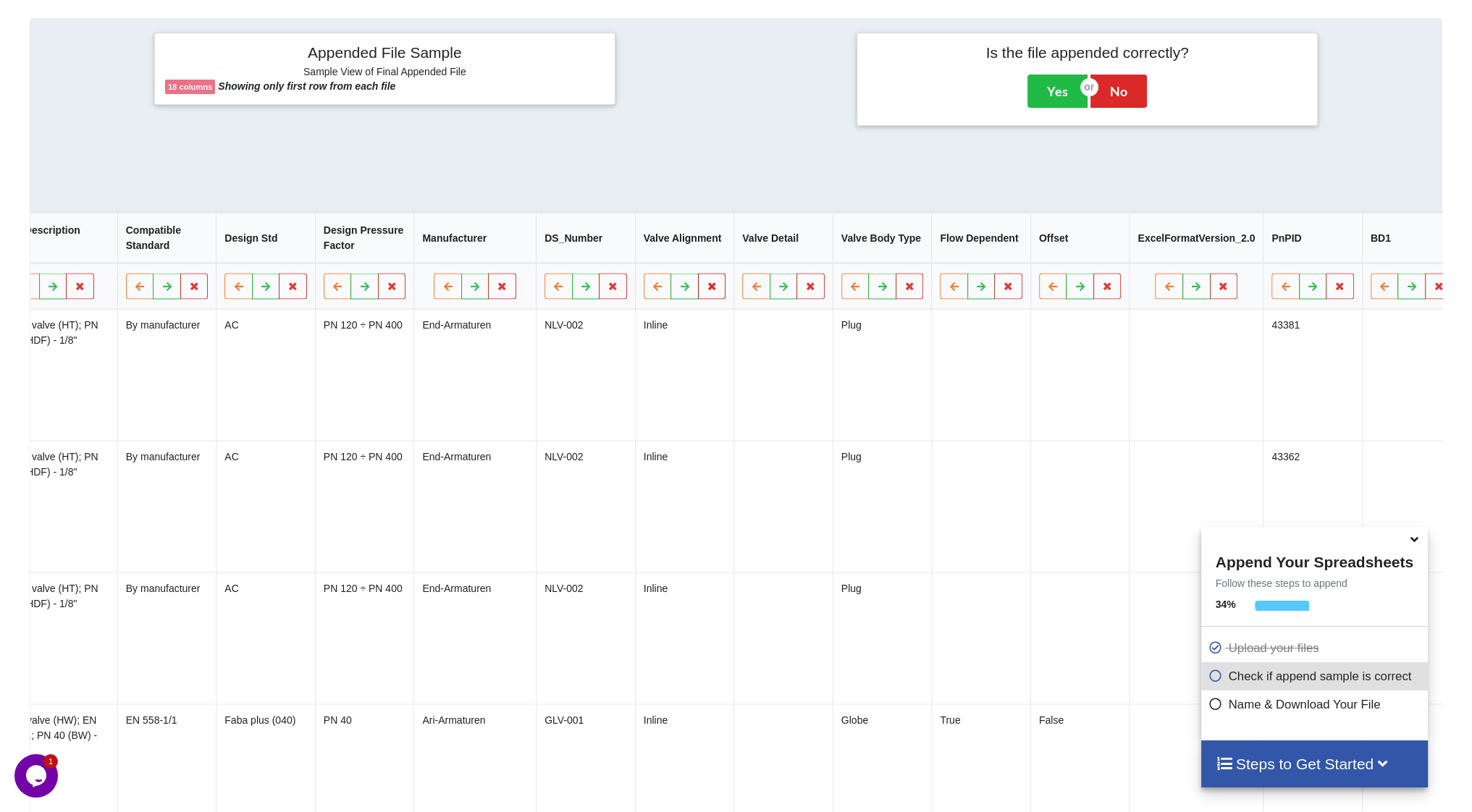
click at [698, 292] on button at bounding box center [712, 286] width 29 height 26
click at [519, 244] on button "Delete Column" at bounding box center [523, 249] width 97 height 26
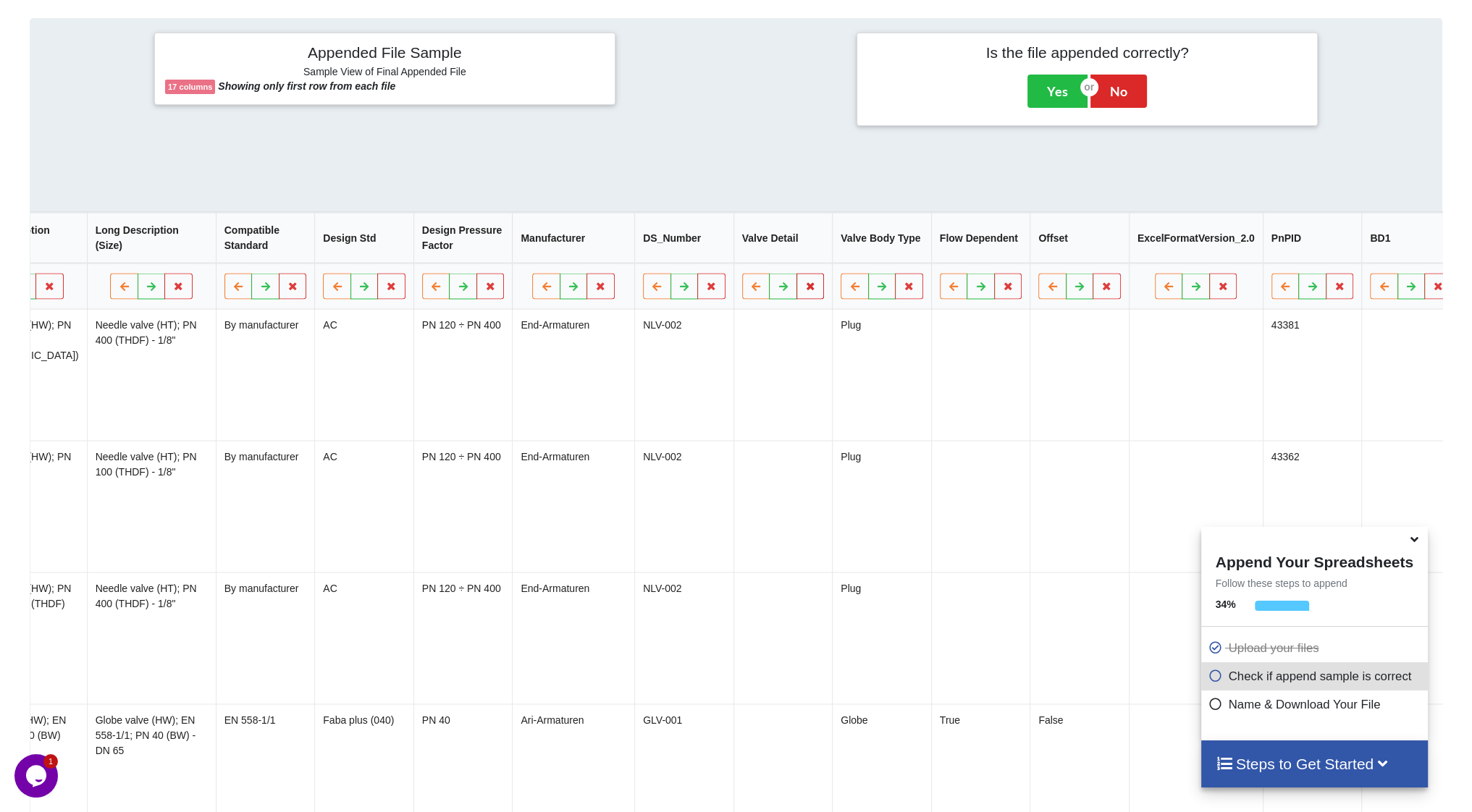
click at [804, 290] on icon at bounding box center [810, 286] width 13 height 8
click at [639, 255] on button "Delete Column" at bounding box center [621, 249] width 97 height 26
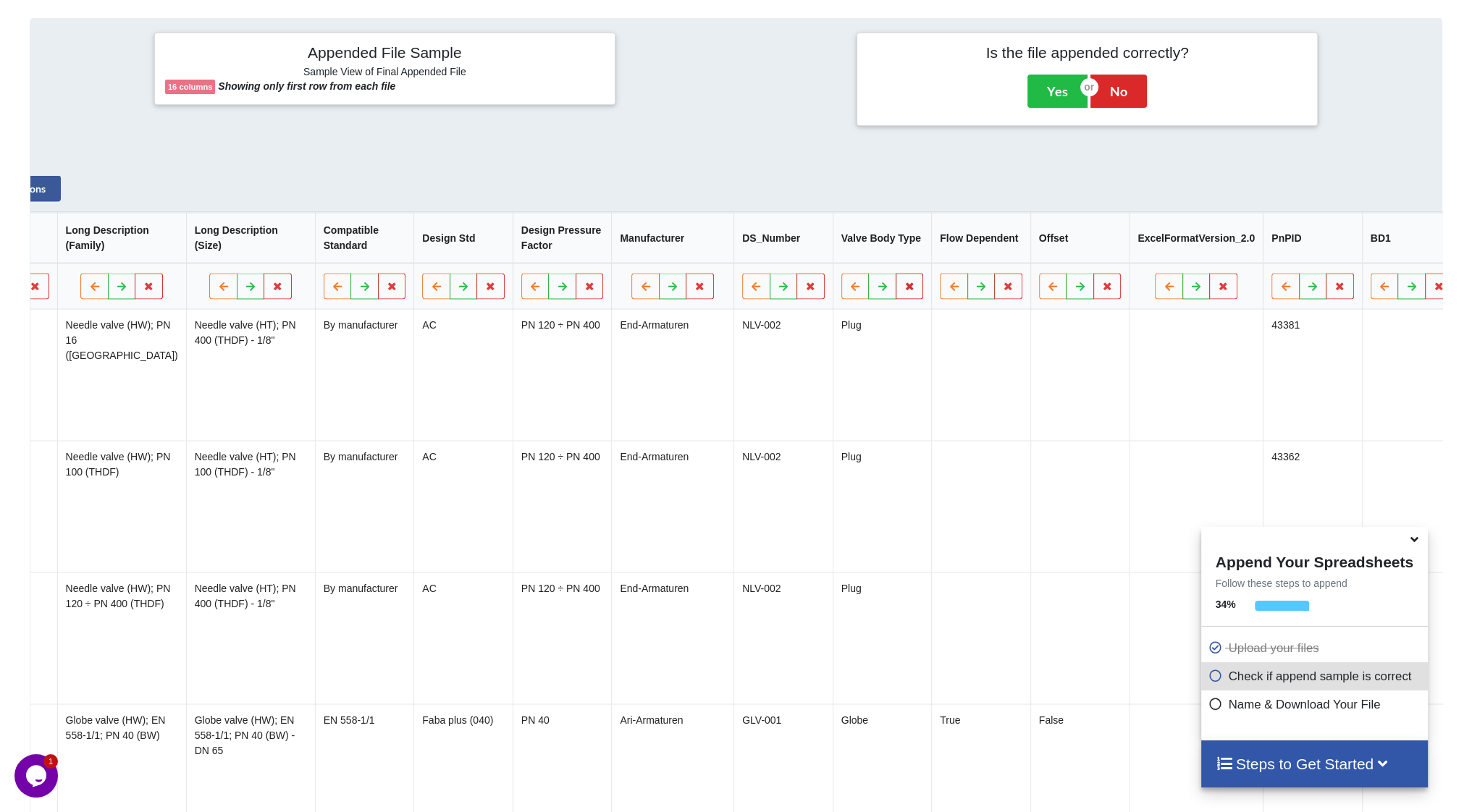
click at [904, 291] on icon at bounding box center [909, 286] width 13 height 8
click at [707, 255] on button "Delete Column" at bounding box center [720, 249] width 97 height 26
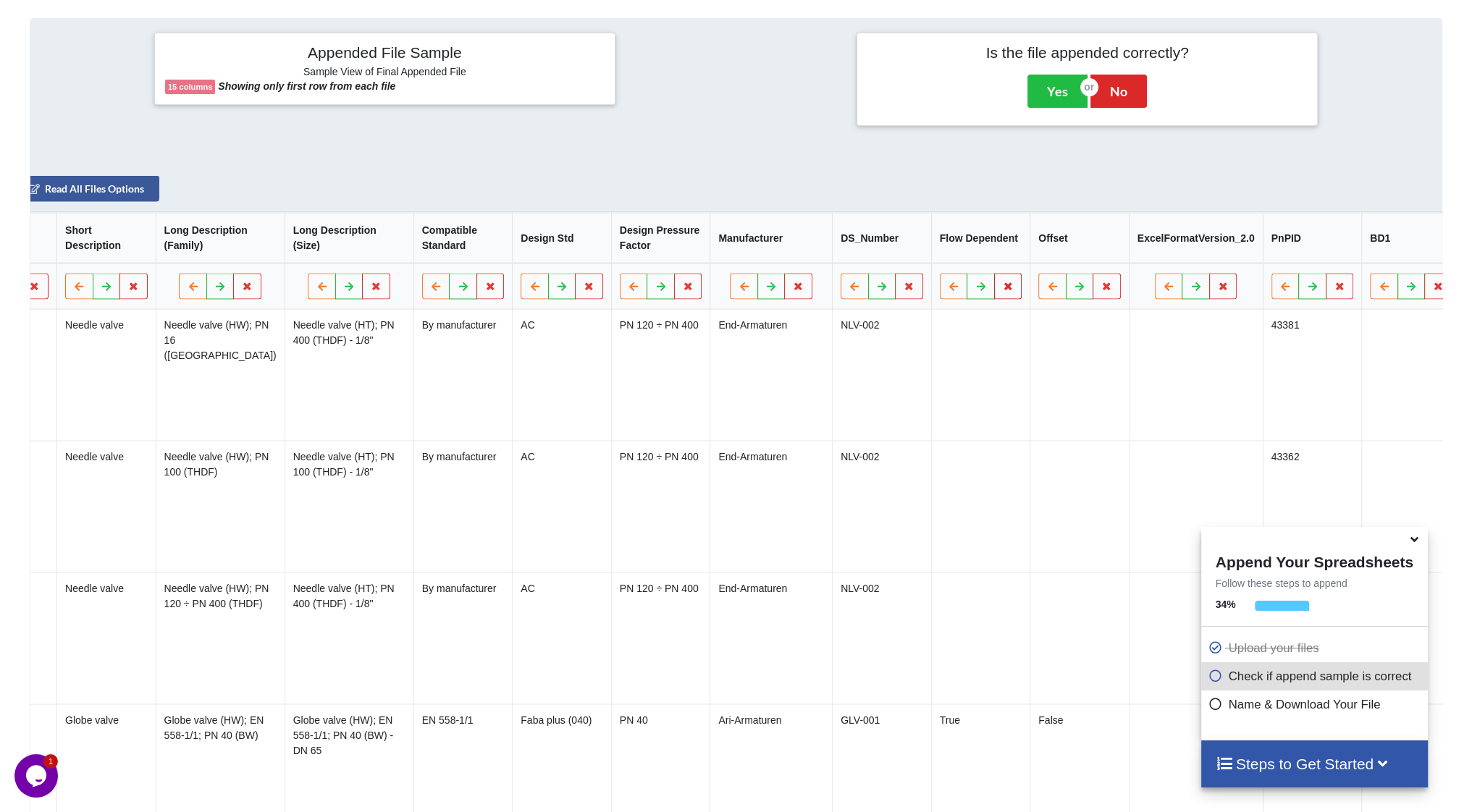
click at [994, 297] on button at bounding box center [1008, 286] width 29 height 26
click at [818, 260] on button "Delete Column" at bounding box center [819, 249] width 97 height 26
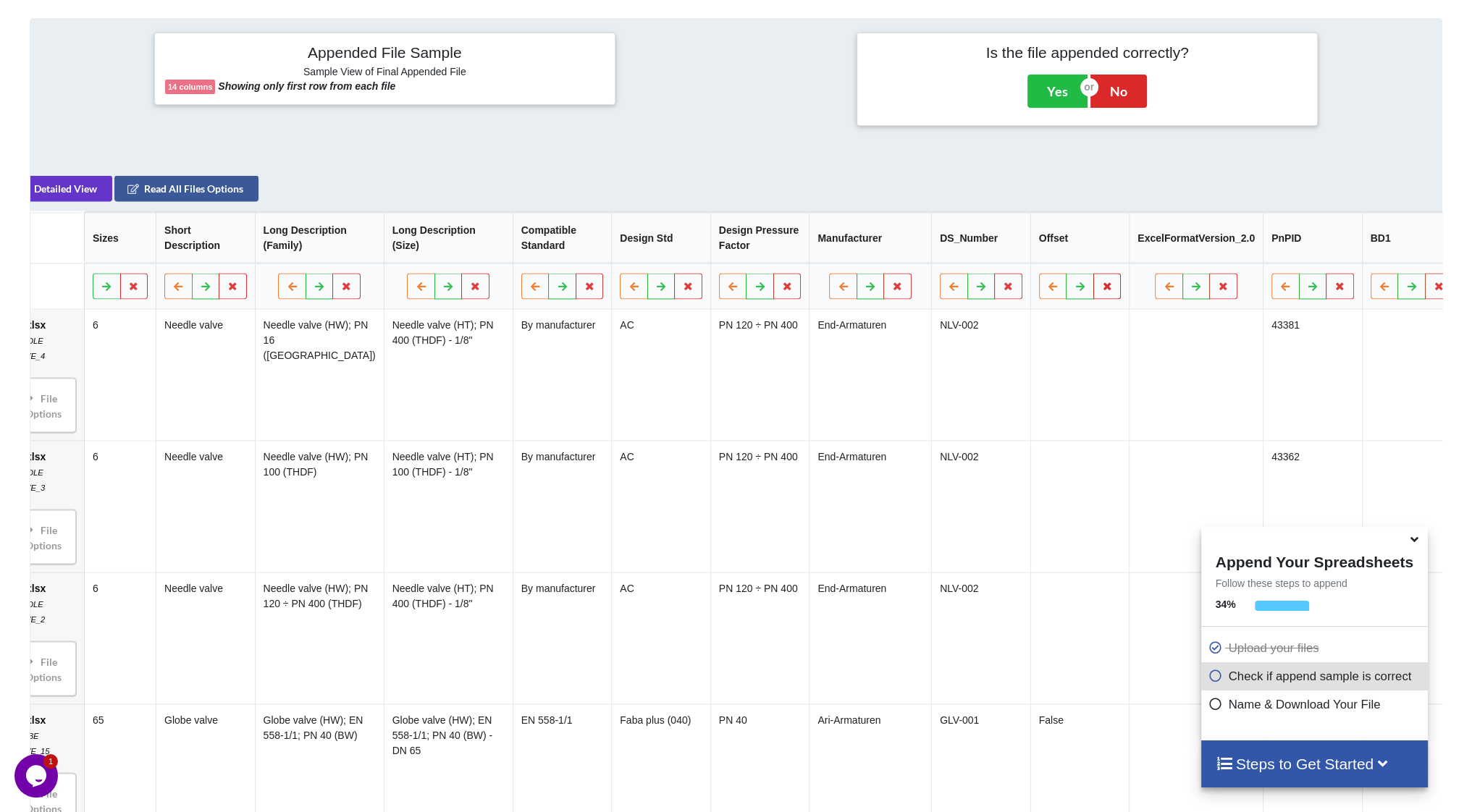
click at [1101, 291] on icon at bounding box center [1107, 286] width 13 height 8
click at [906, 252] on button "Delete Column" at bounding box center [918, 249] width 97 height 26
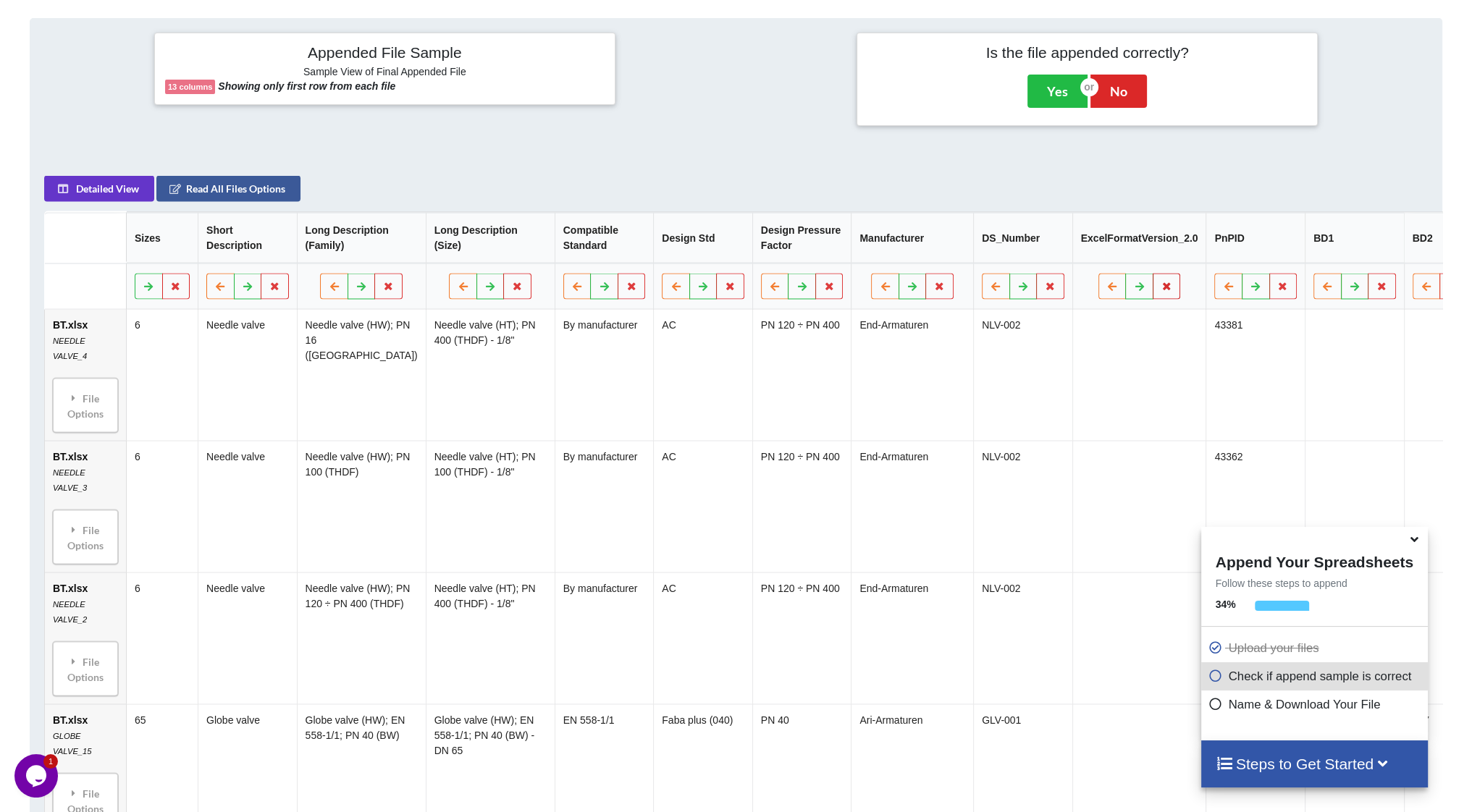
click at [1160, 288] on icon at bounding box center [1166, 286] width 13 height 8
click at [1003, 244] on button "Delete Column" at bounding box center [1018, 242] width 97 height 26
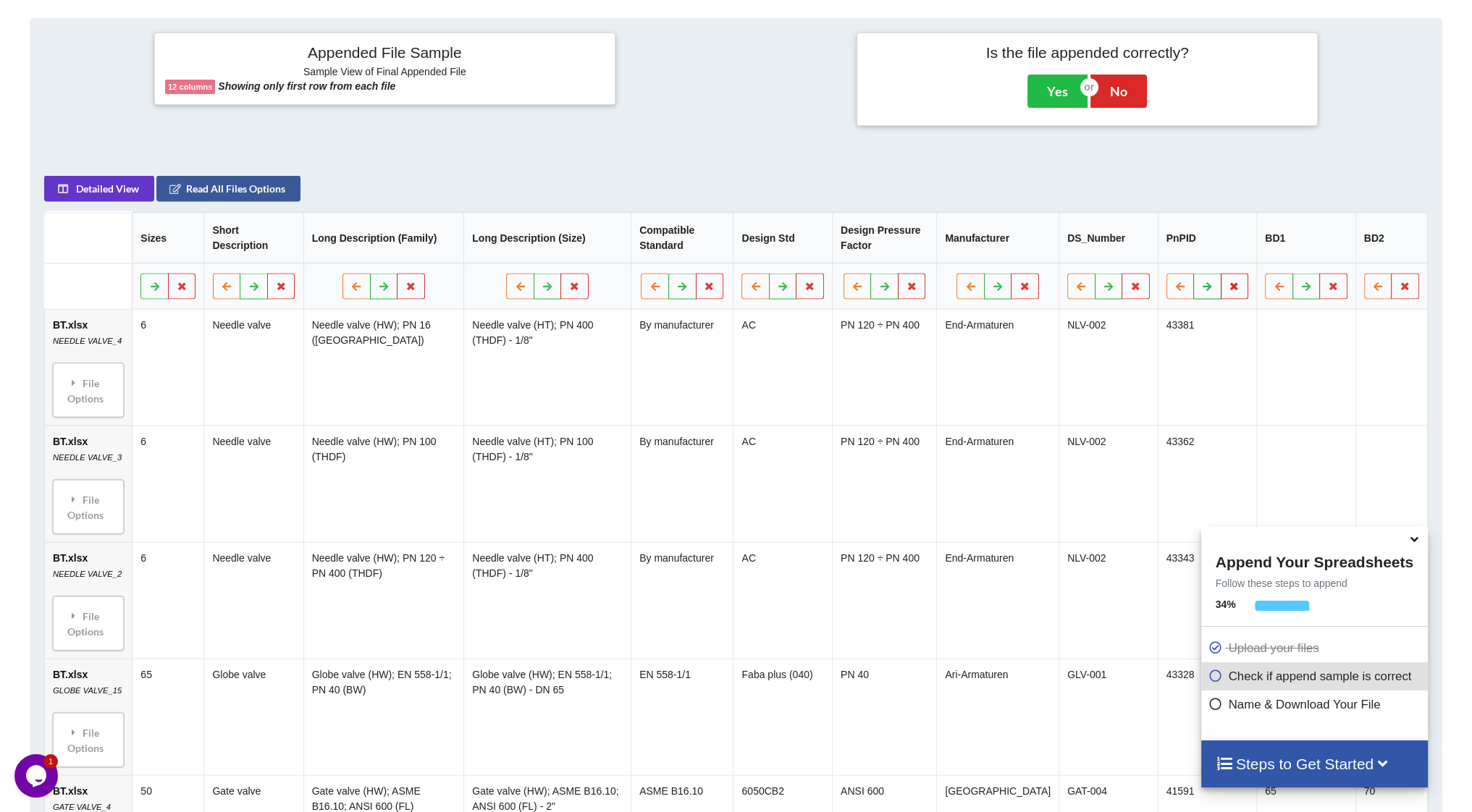
drag, startPoint x: 1229, startPoint y: 286, endPoint x: 1204, endPoint y: 273, distance: 28.2
click at [1229, 286] on icon at bounding box center [1234, 286] width 13 height 8
click at [1145, 251] on button "Delete Column" at bounding box center [1131, 242] width 97 height 26
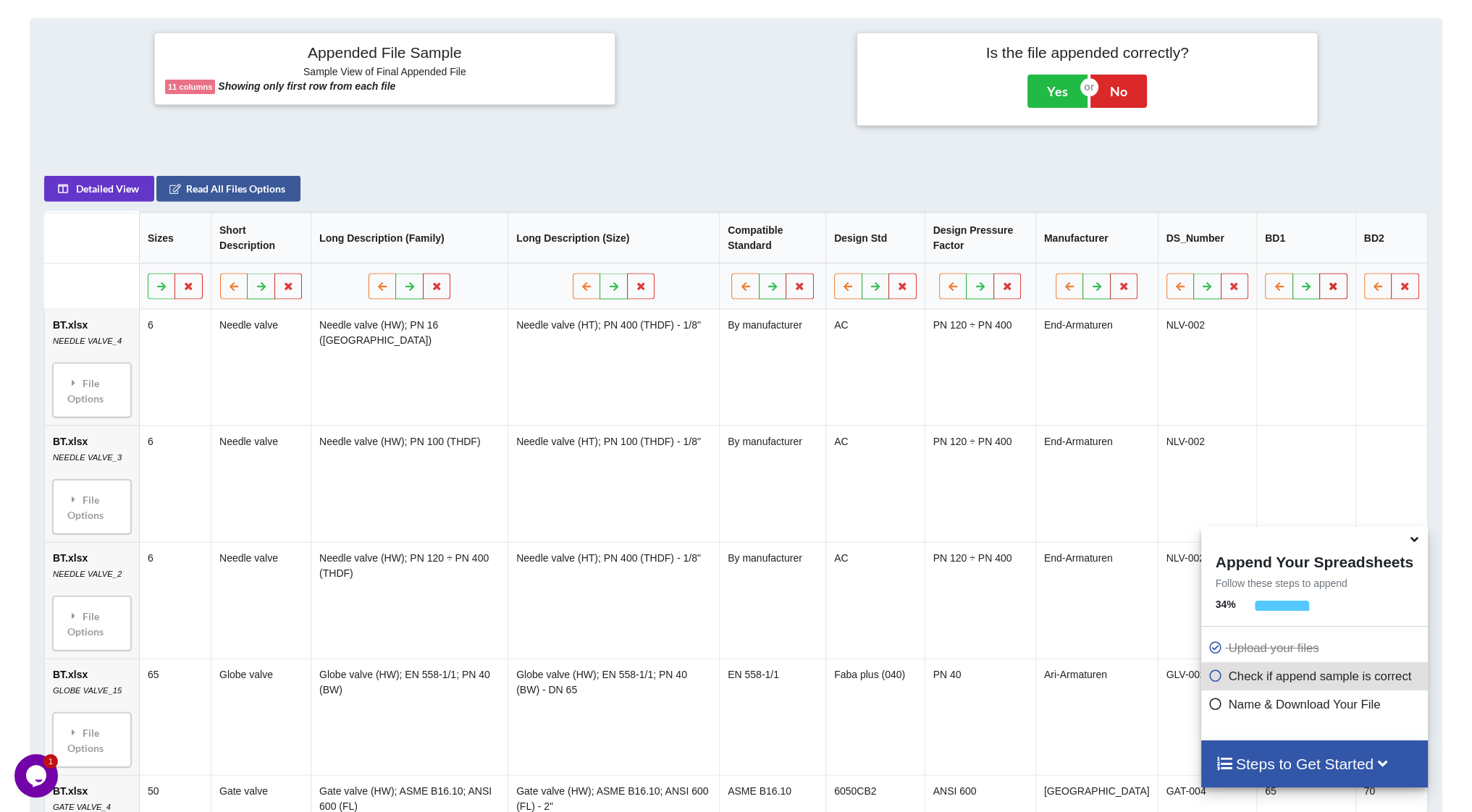
click at [1330, 289] on icon at bounding box center [1333, 286] width 13 height 8
drag, startPoint x: 1228, startPoint y: 246, endPoint x: 1255, endPoint y: 254, distance: 28.2
click at [1229, 246] on button "Delete Column" at bounding box center [1229, 242] width 97 height 26
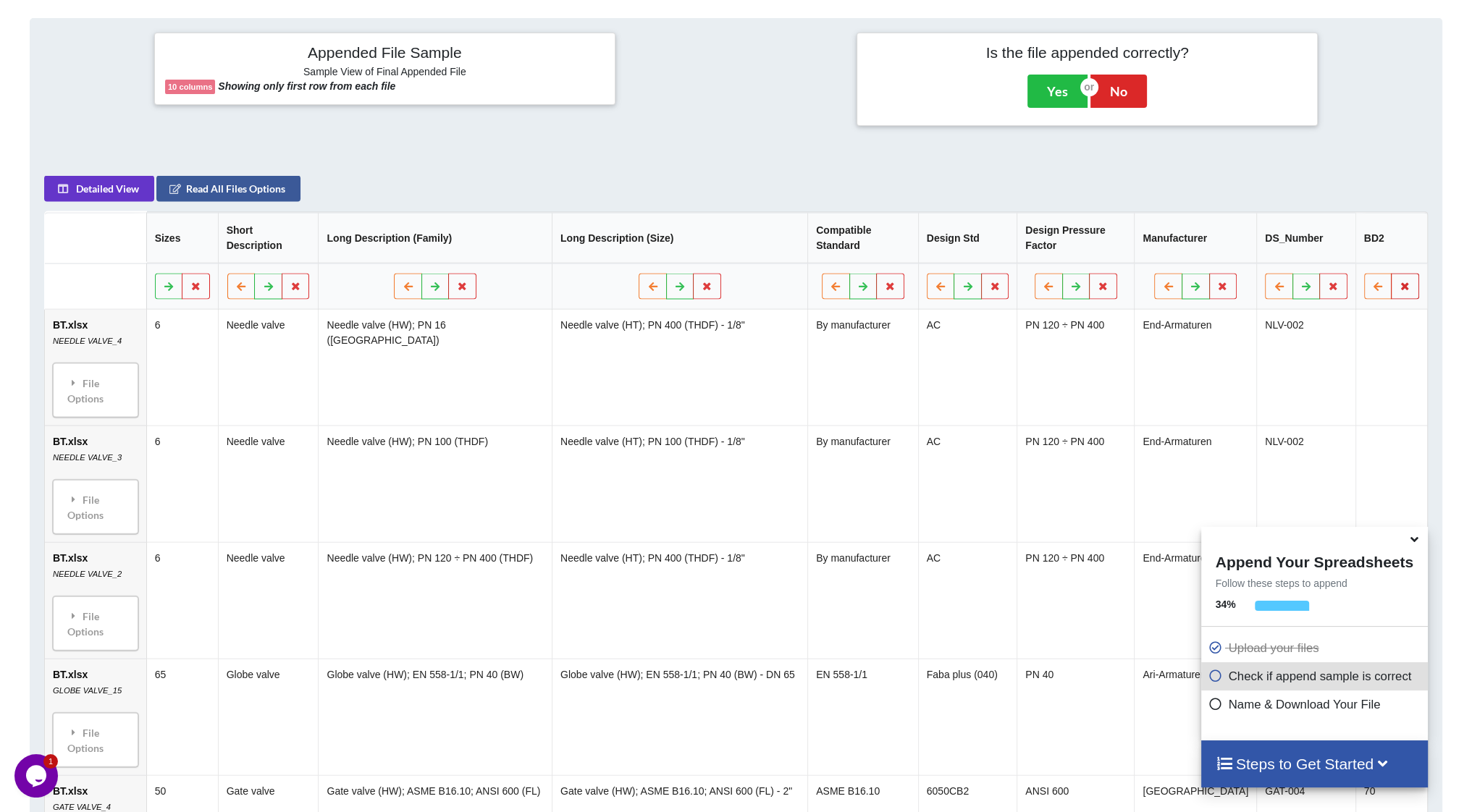
click at [1401, 281] on icon at bounding box center [1405, 286] width 13 height 8
click at [1290, 227] on button "Delete Column" at bounding box center [1302, 227] width 97 height 26
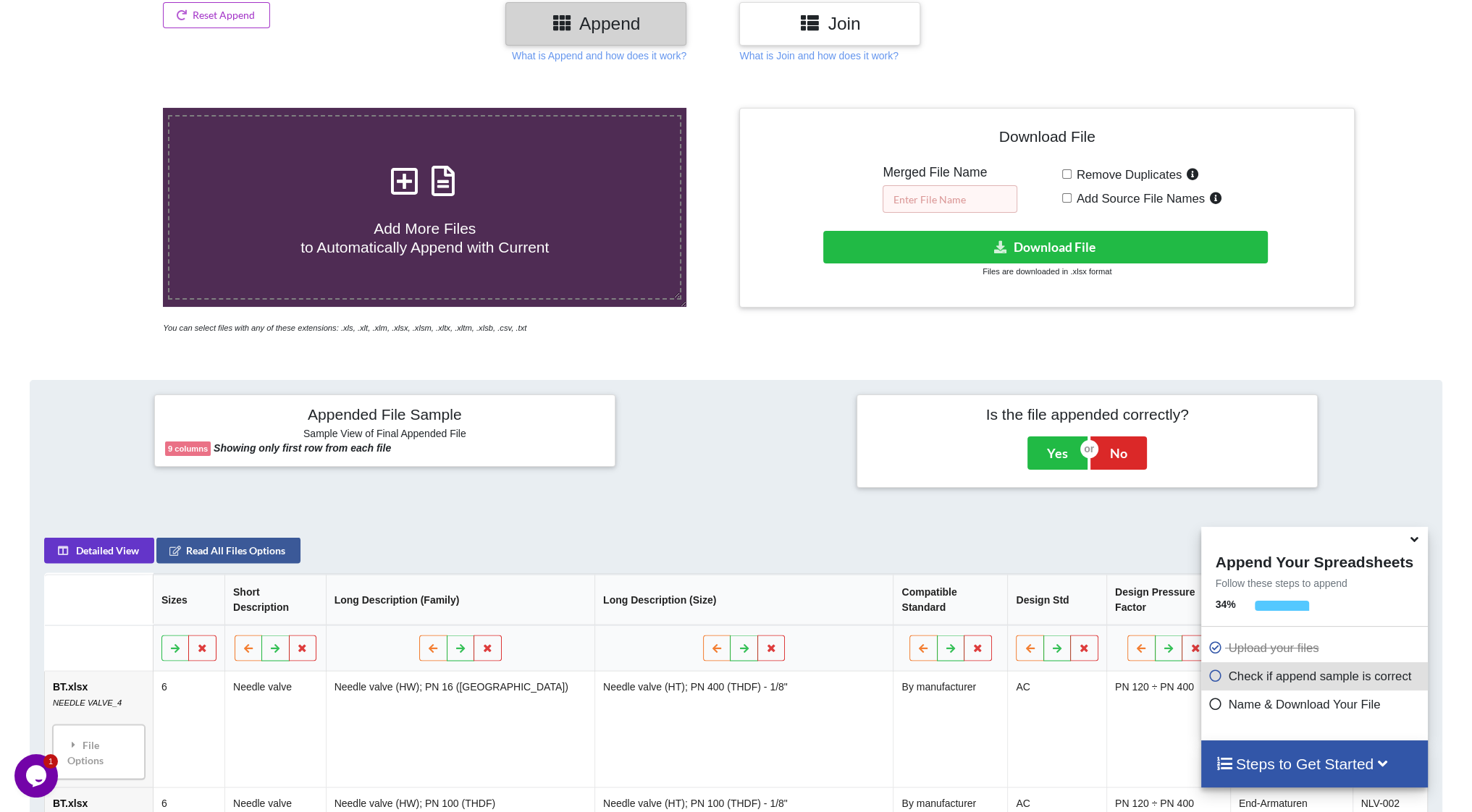
click at [940, 207] on input "text" at bounding box center [950, 199] width 134 height 28
type input "pokus"
click at [954, 239] on button "Download File" at bounding box center [1045, 247] width 445 height 33
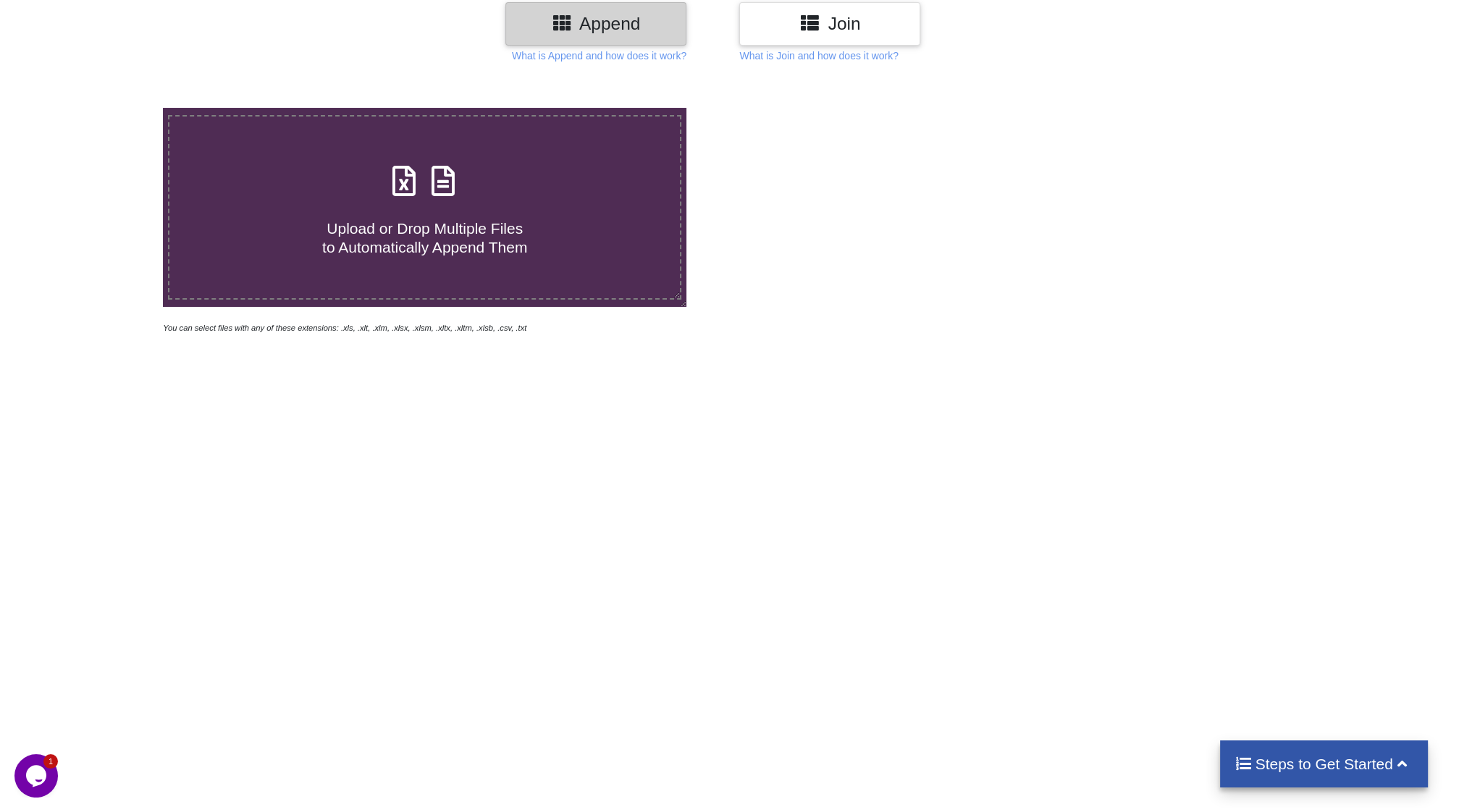
click at [417, 189] on icon at bounding box center [404, 174] width 36 height 30
click at [107, 107] on input "Upload or Drop Multiple Files to Automatically Append Them" at bounding box center [107, 107] width 0 height 0
type input "C:\fakepath\BT.xlsx"
click at [366, 199] on div "Upload or Drop Multiple Files to Automatically Append Them" at bounding box center [425, 207] width 511 height 97
click at [107, 107] on input "Upload or Drop Multiple Files to Automatically Append Them" at bounding box center [107, 107] width 0 height 0
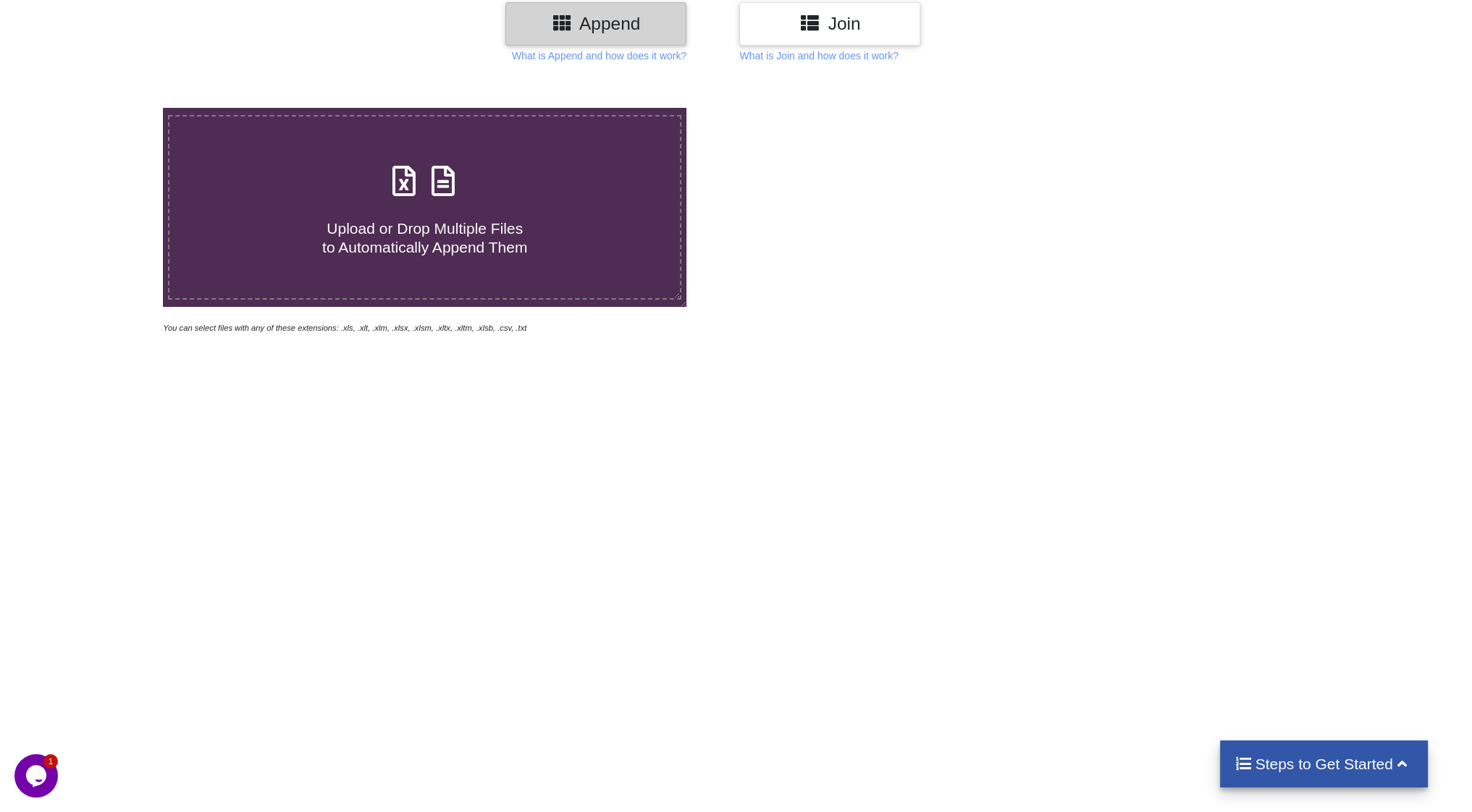
type input "C:\fakepath\BT.xlsx"
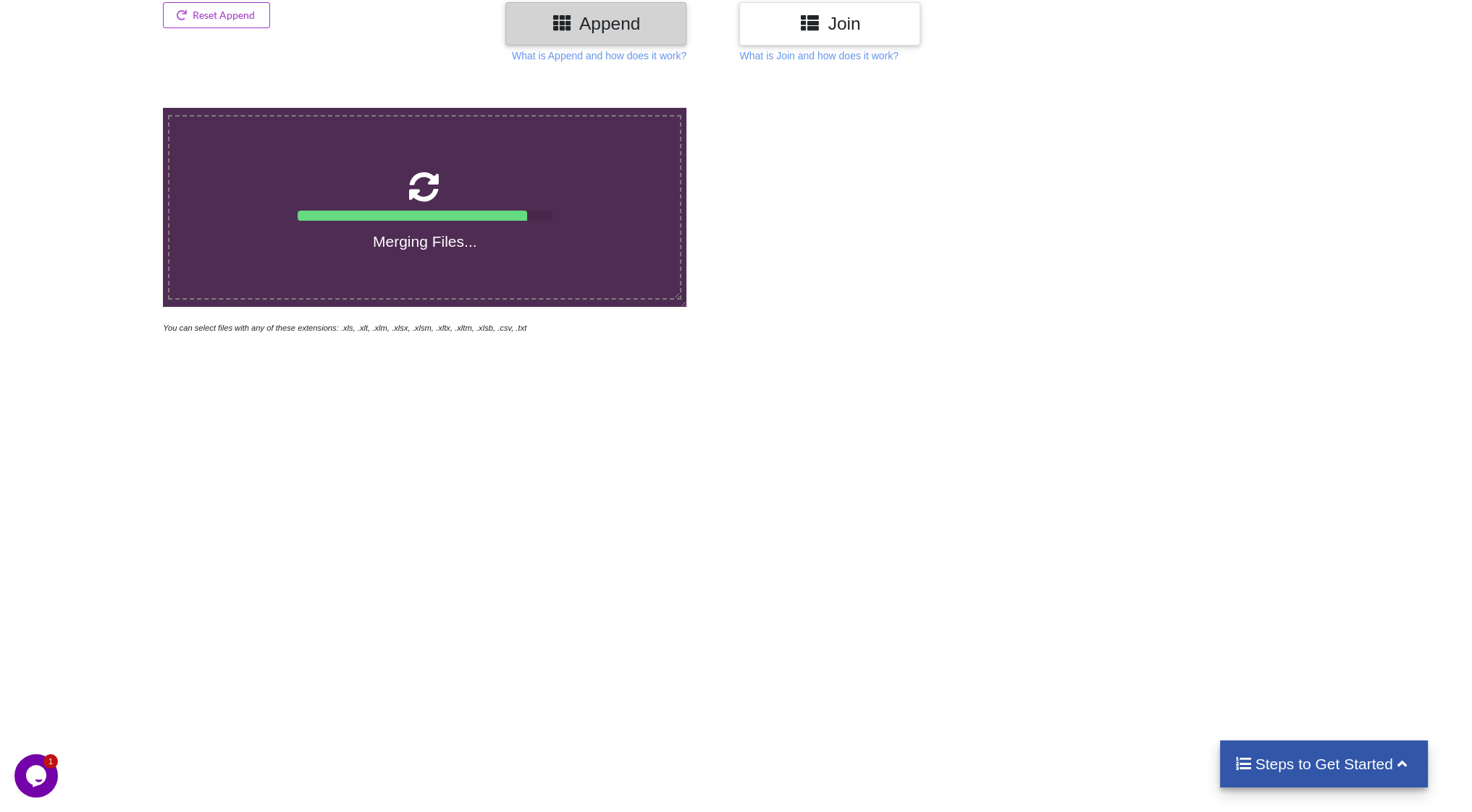
scroll to position [518, 0]
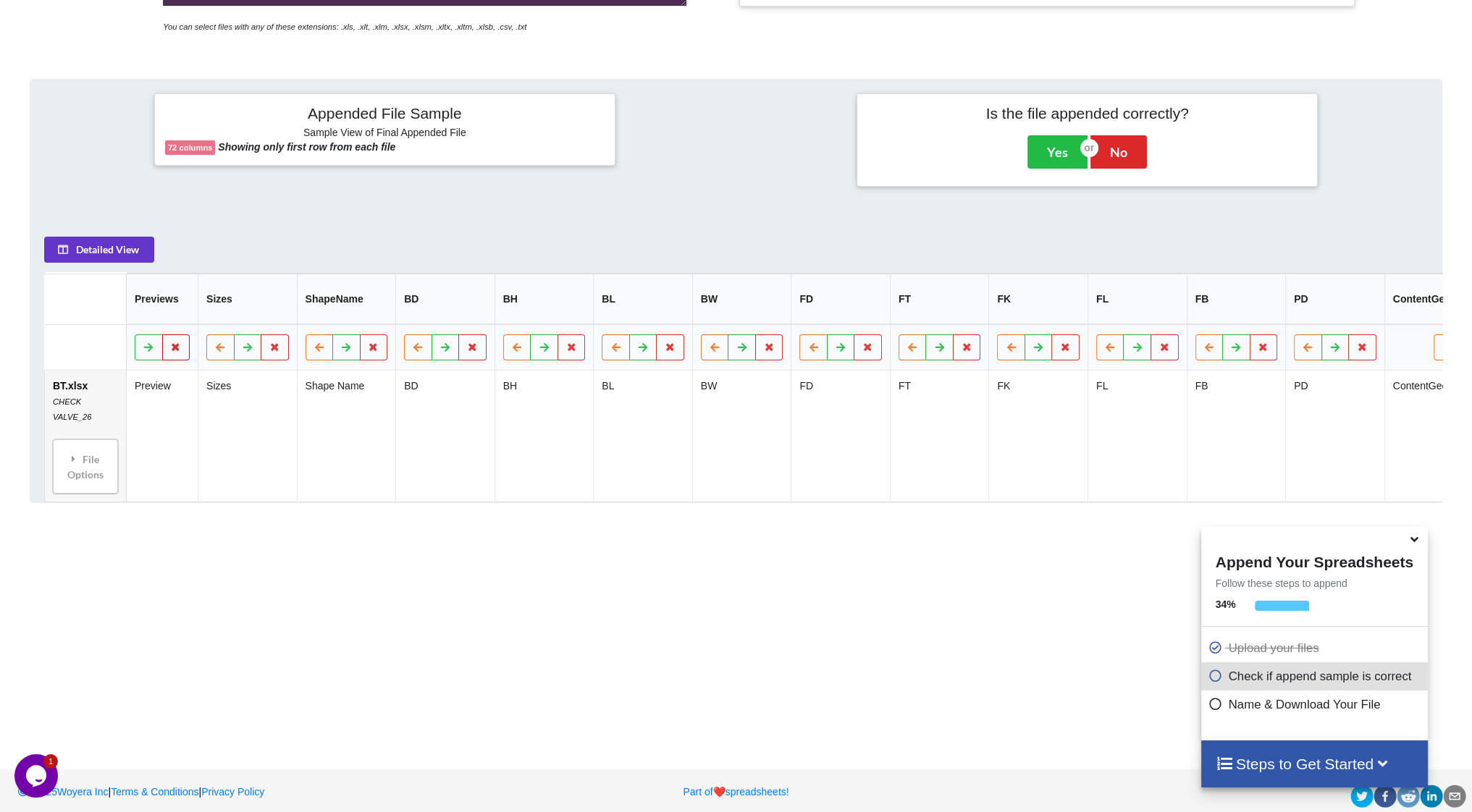
click at [176, 351] on icon at bounding box center [176, 347] width 13 height 8
click at [79, 312] on button "Delete Column" at bounding box center [72, 310] width 97 height 26
click at [274, 359] on button at bounding box center [275, 347] width 29 height 26
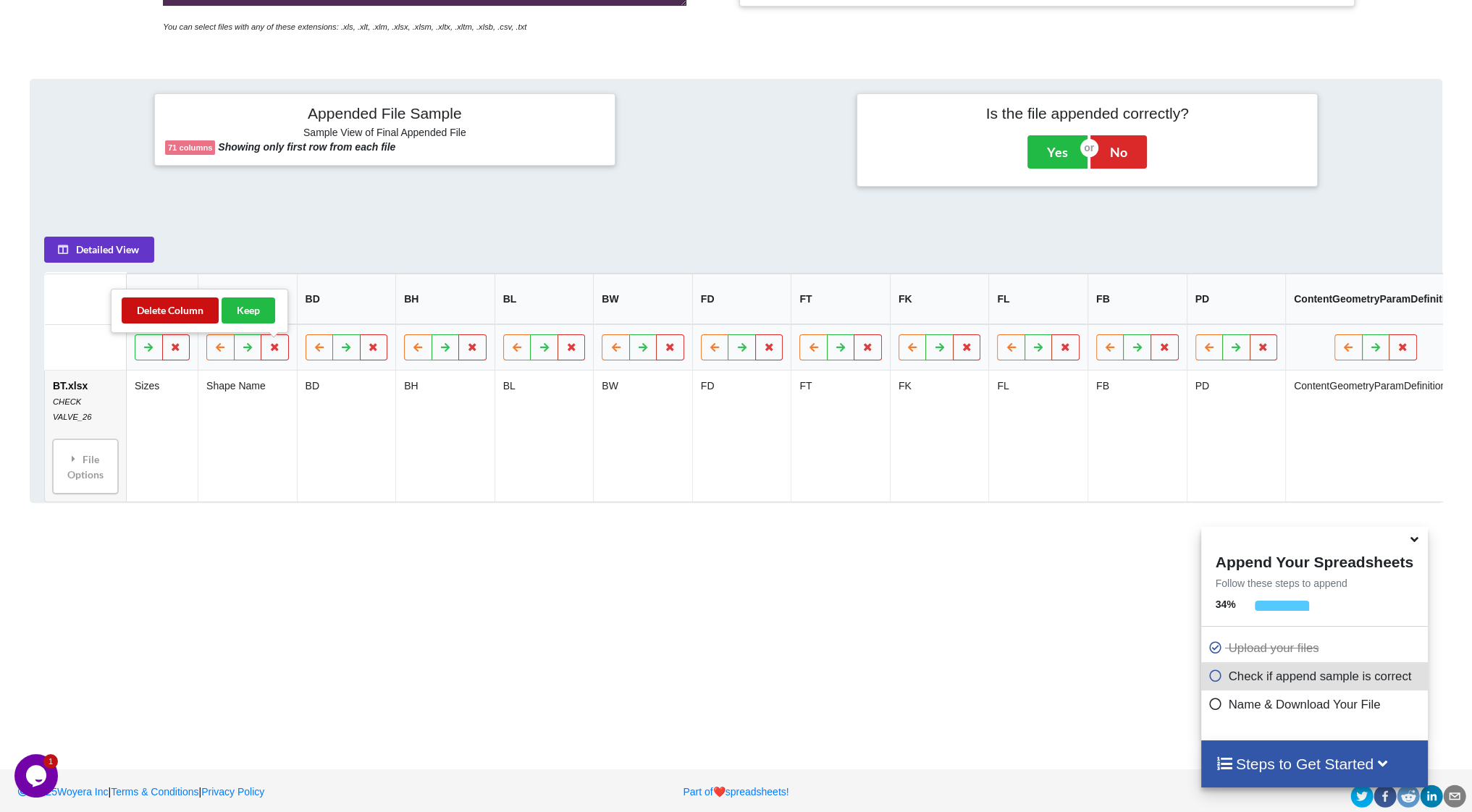
click at [194, 312] on button "Delete Column" at bounding box center [170, 310] width 97 height 26
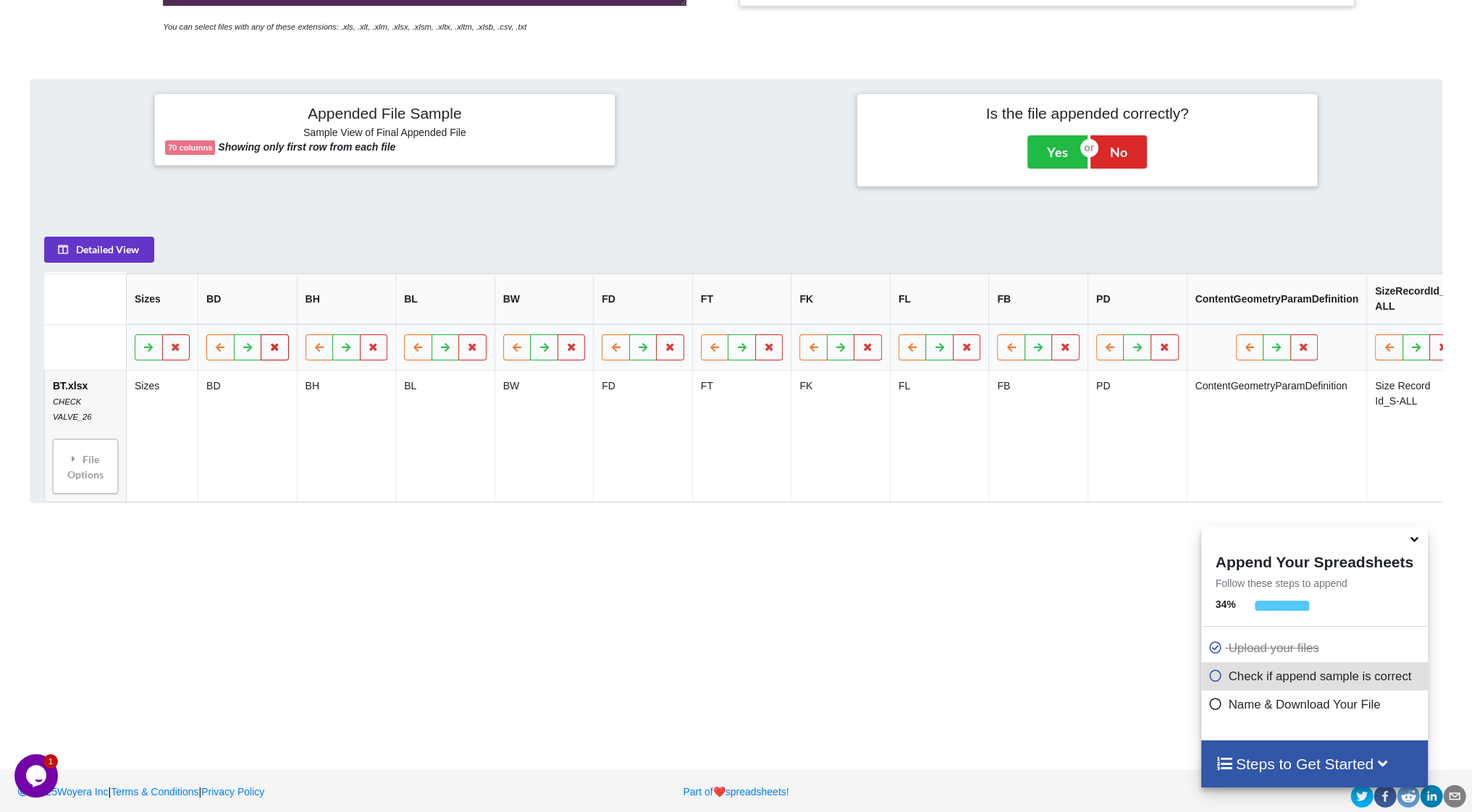
click at [270, 351] on icon at bounding box center [275, 347] width 13 height 8
click at [191, 306] on button "Delete Column" at bounding box center [170, 310] width 97 height 26
click at [280, 351] on icon at bounding box center [275, 347] width 13 height 8
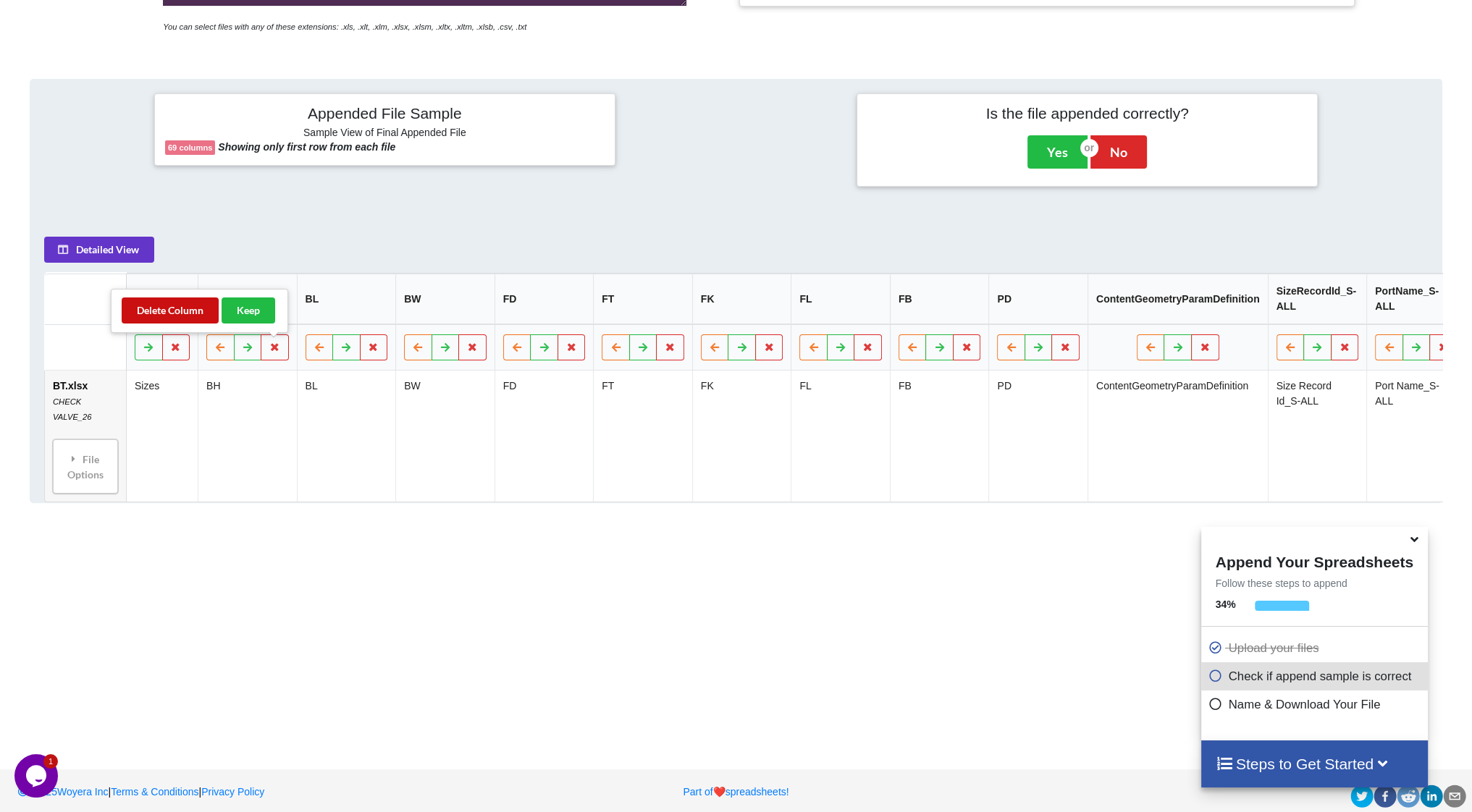
click at [189, 302] on button "Delete Column" at bounding box center [170, 310] width 97 height 26
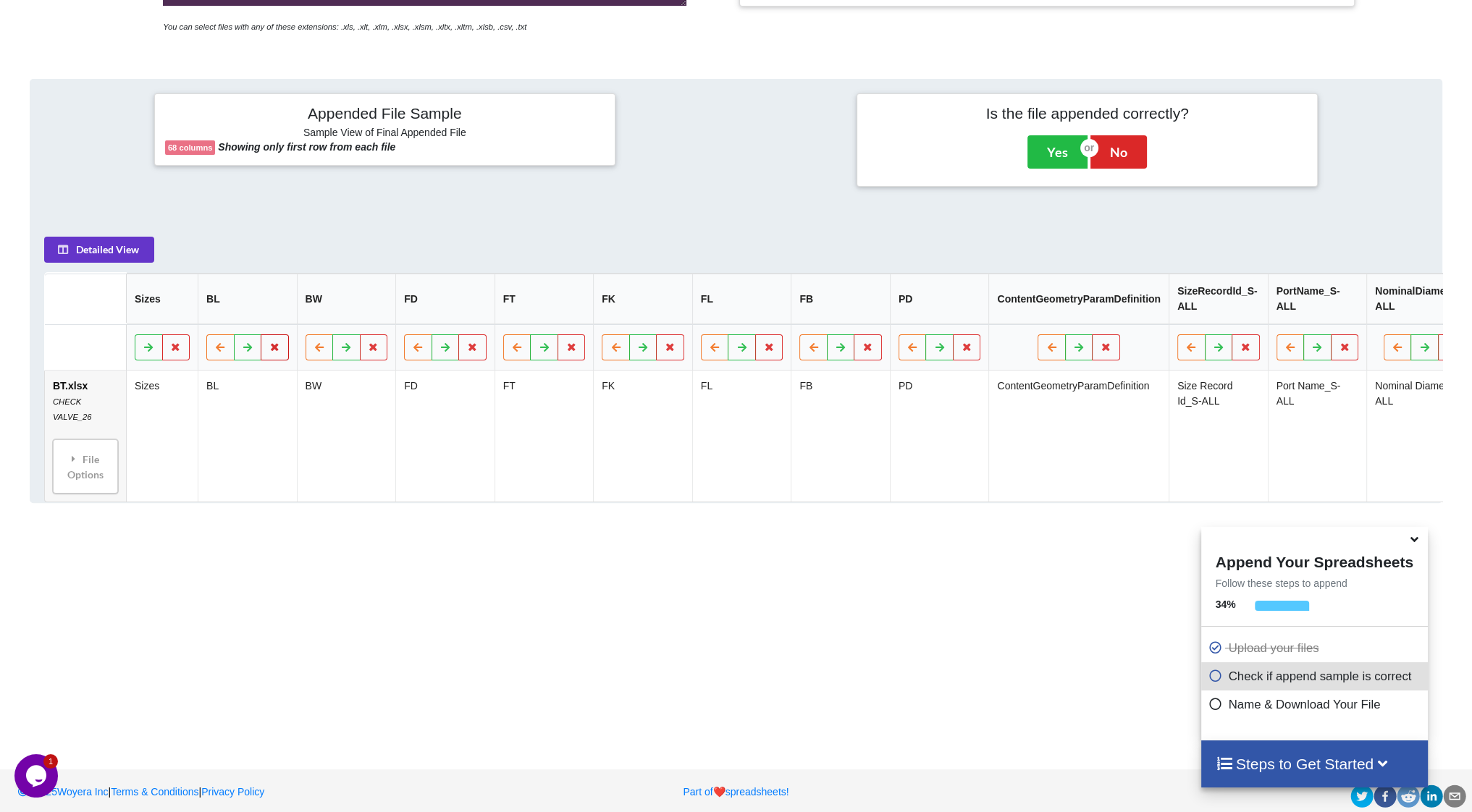
click at [270, 343] on button at bounding box center [275, 347] width 29 height 26
drag, startPoint x: 180, startPoint y: 307, endPoint x: 190, endPoint y: 307, distance: 10.0
click at [181, 307] on button "Delete Column" at bounding box center [170, 310] width 97 height 26
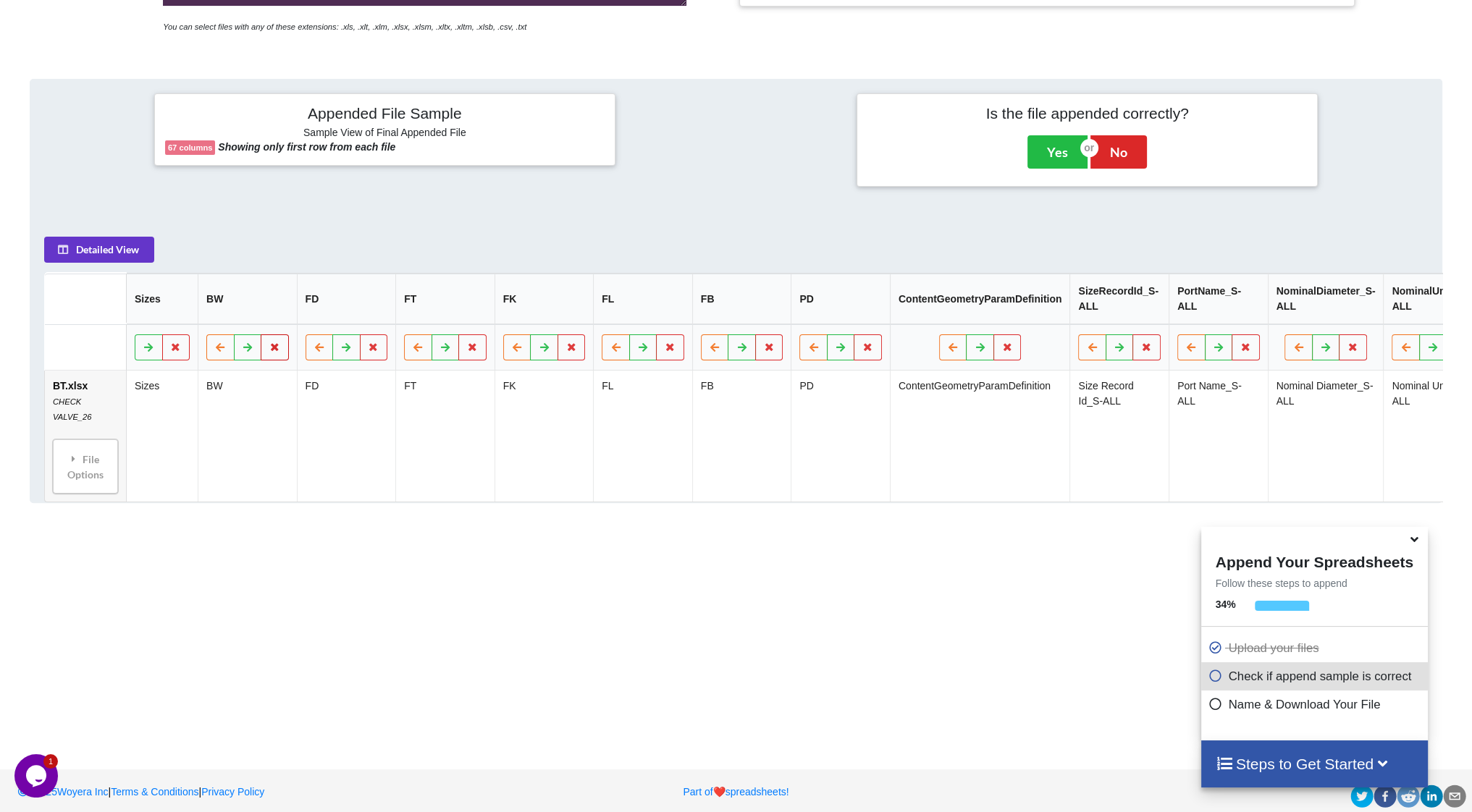
click at [266, 349] on button at bounding box center [275, 347] width 29 height 26
click at [185, 313] on button "Delete Column" at bounding box center [170, 310] width 97 height 26
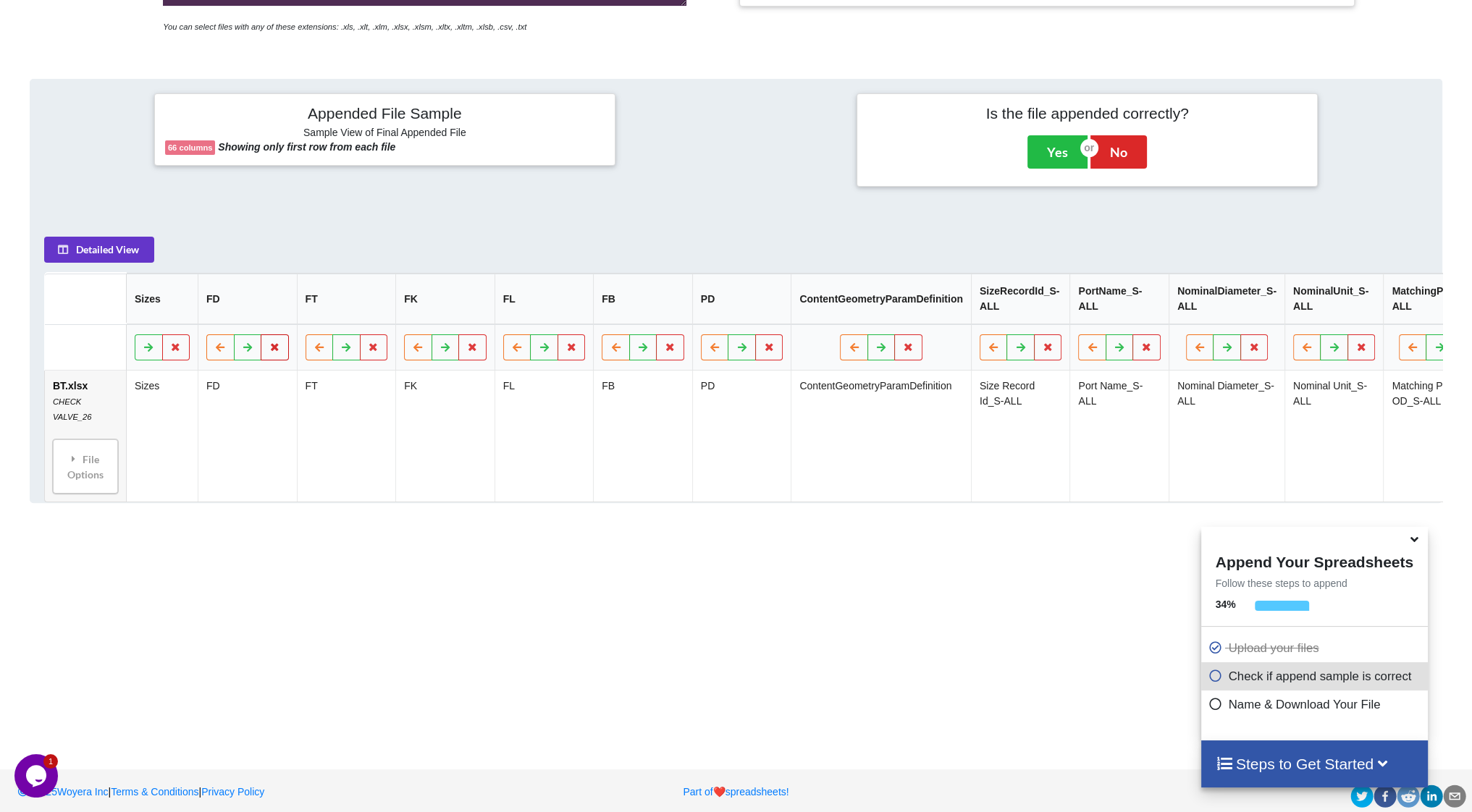
click at [270, 351] on icon at bounding box center [275, 347] width 13 height 8
drag, startPoint x: 176, startPoint y: 312, endPoint x: 194, endPoint y: 313, distance: 18.0
click at [177, 312] on button "Delete Column" at bounding box center [170, 310] width 97 height 26
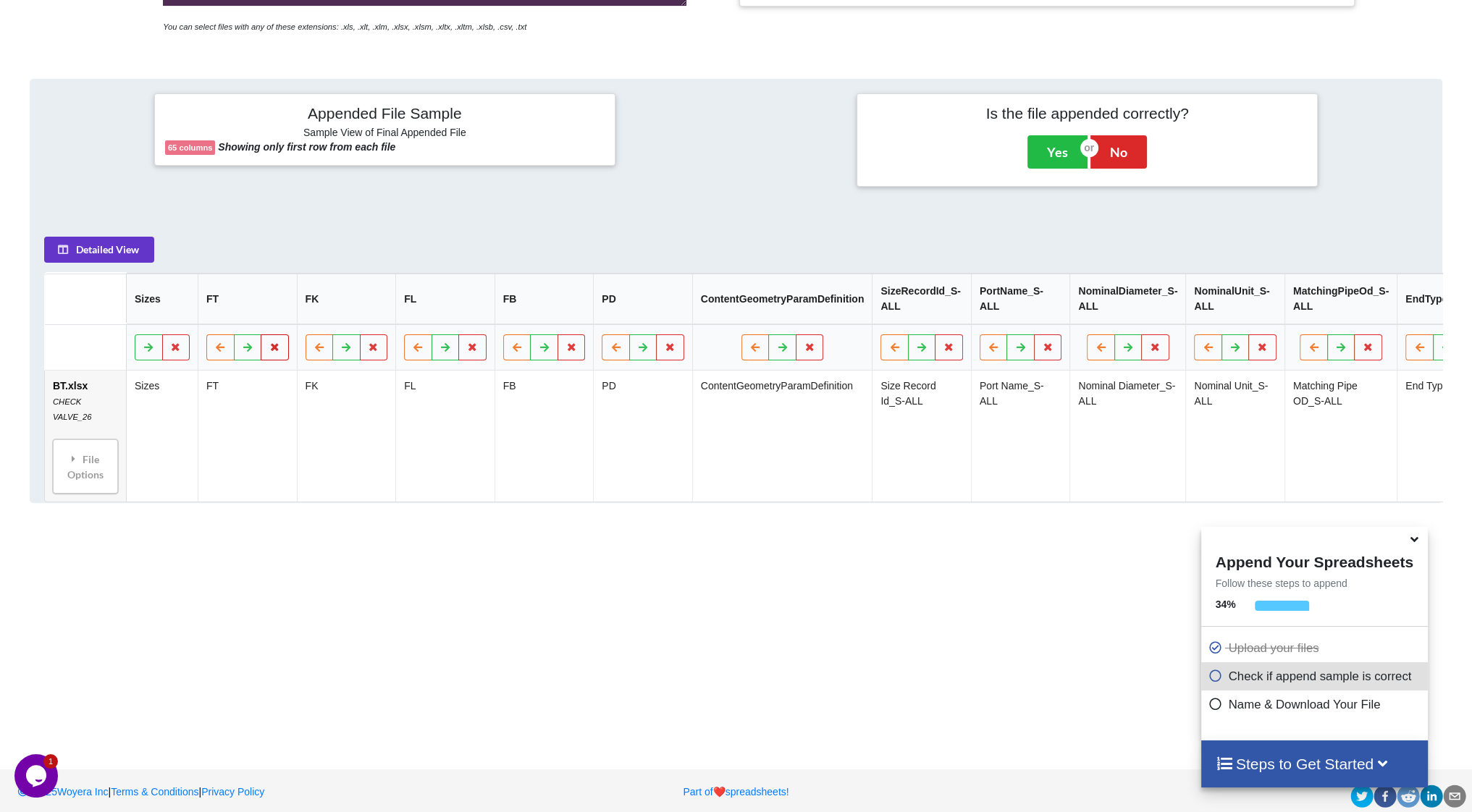
click at [270, 351] on icon at bounding box center [275, 347] width 13 height 8
click at [191, 314] on button "Delete Column" at bounding box center [170, 310] width 97 height 26
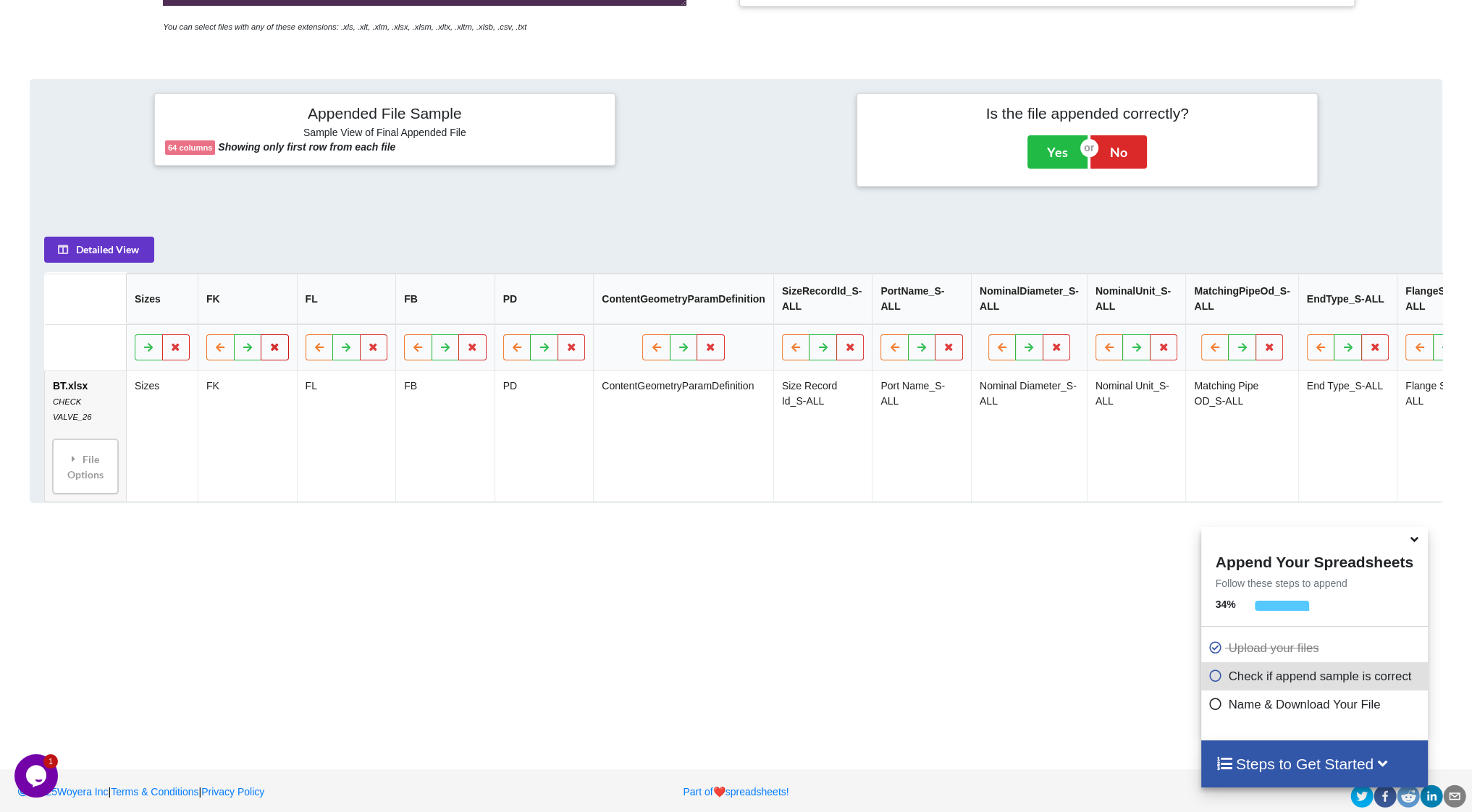
click at [275, 348] on icon at bounding box center [275, 347] width 13 height 8
click at [199, 315] on button "Delete Column" at bounding box center [170, 310] width 97 height 26
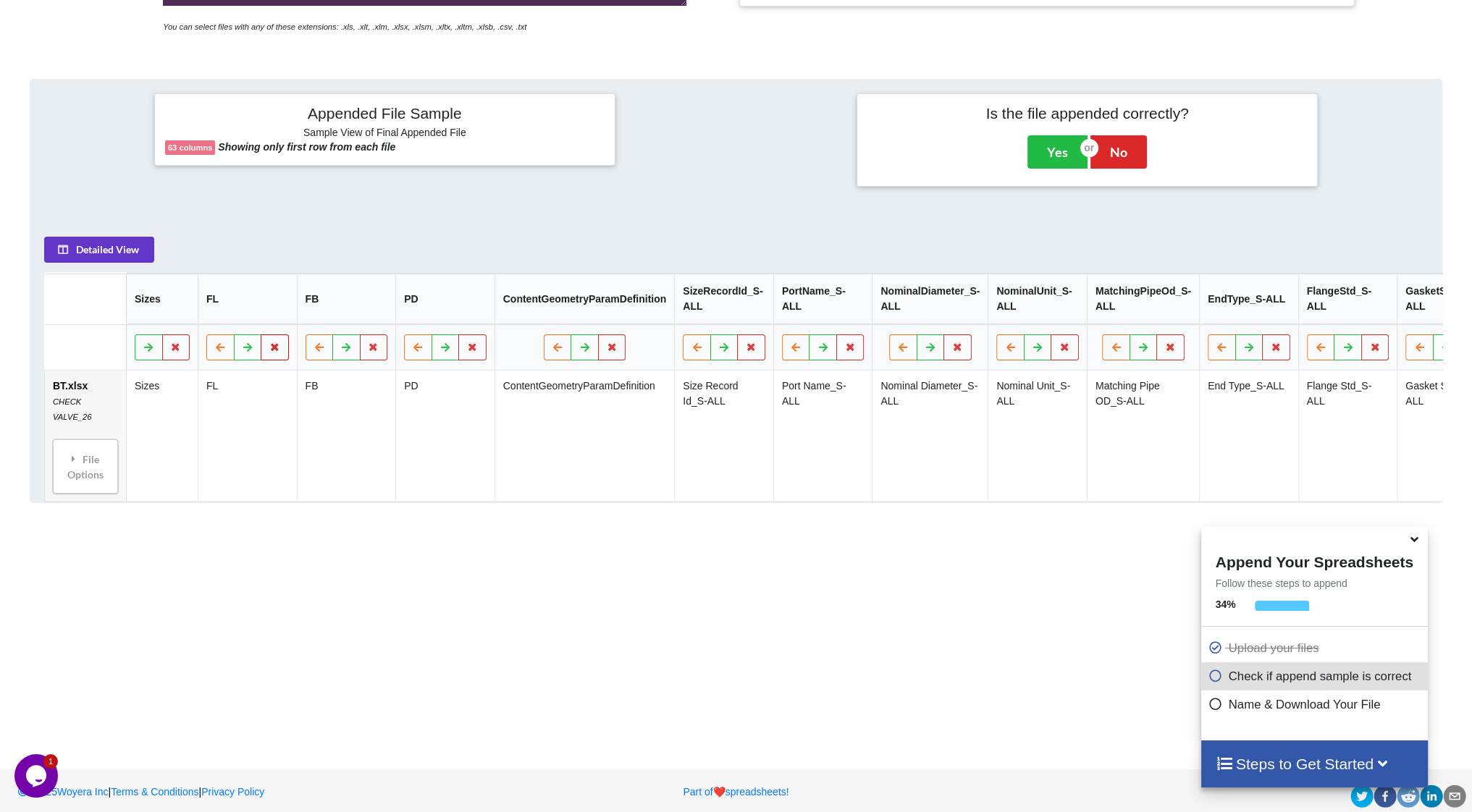
drag, startPoint x: 272, startPoint y: 353, endPoint x: 263, endPoint y: 349, distance: 9.8
click at [272, 351] on icon at bounding box center [275, 347] width 13 height 8
click at [190, 322] on button "Delete Column" at bounding box center [170, 310] width 97 height 26
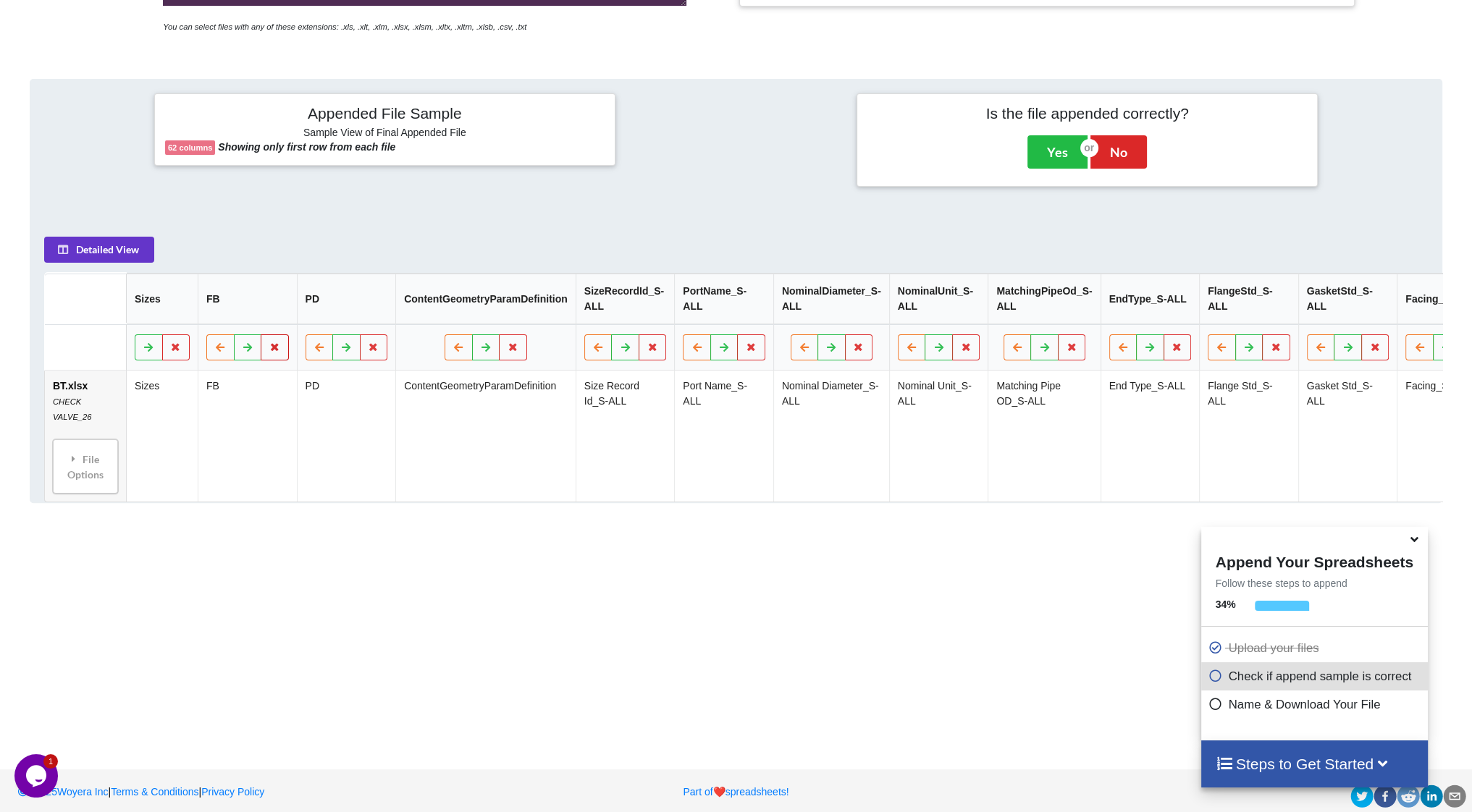
click at [272, 351] on icon at bounding box center [275, 347] width 13 height 8
click at [191, 323] on button "Delete Column" at bounding box center [170, 310] width 97 height 26
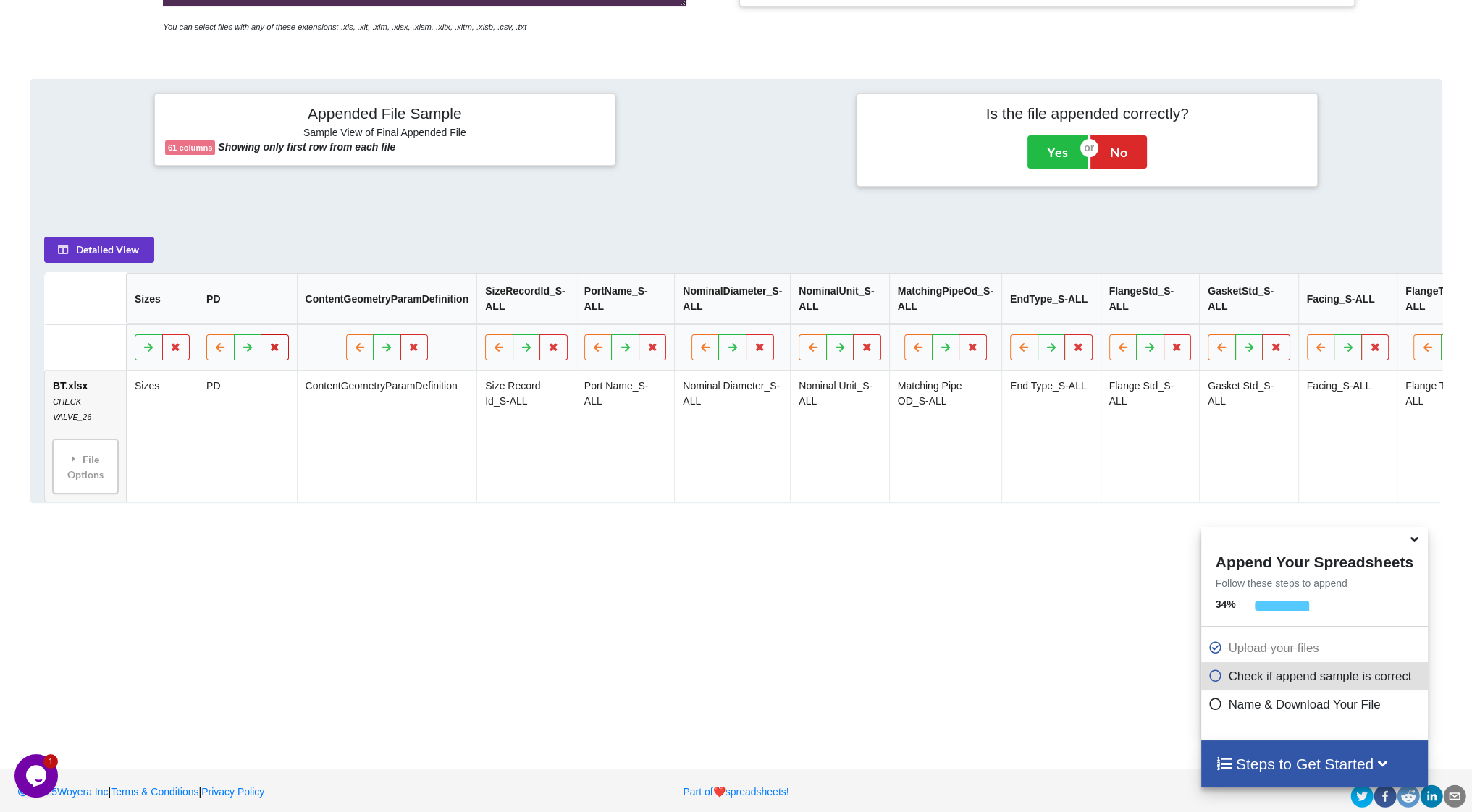
click at [275, 351] on icon at bounding box center [275, 347] width 13 height 8
click at [186, 317] on button "Delete Column" at bounding box center [170, 310] width 97 height 26
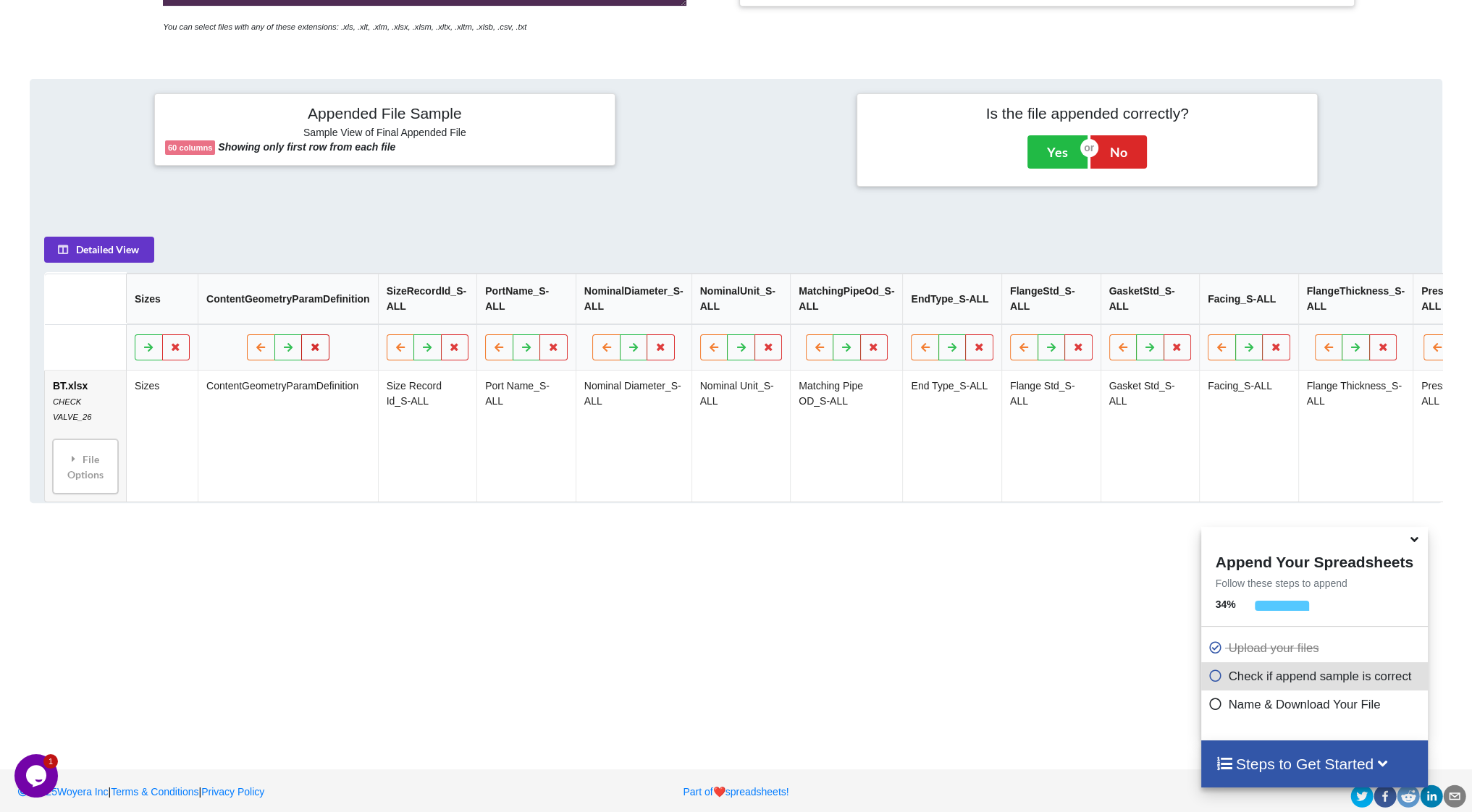
click at [311, 348] on icon at bounding box center [315, 347] width 13 height 8
click at [212, 310] on button "Delete Column" at bounding box center [211, 310] width 97 height 26
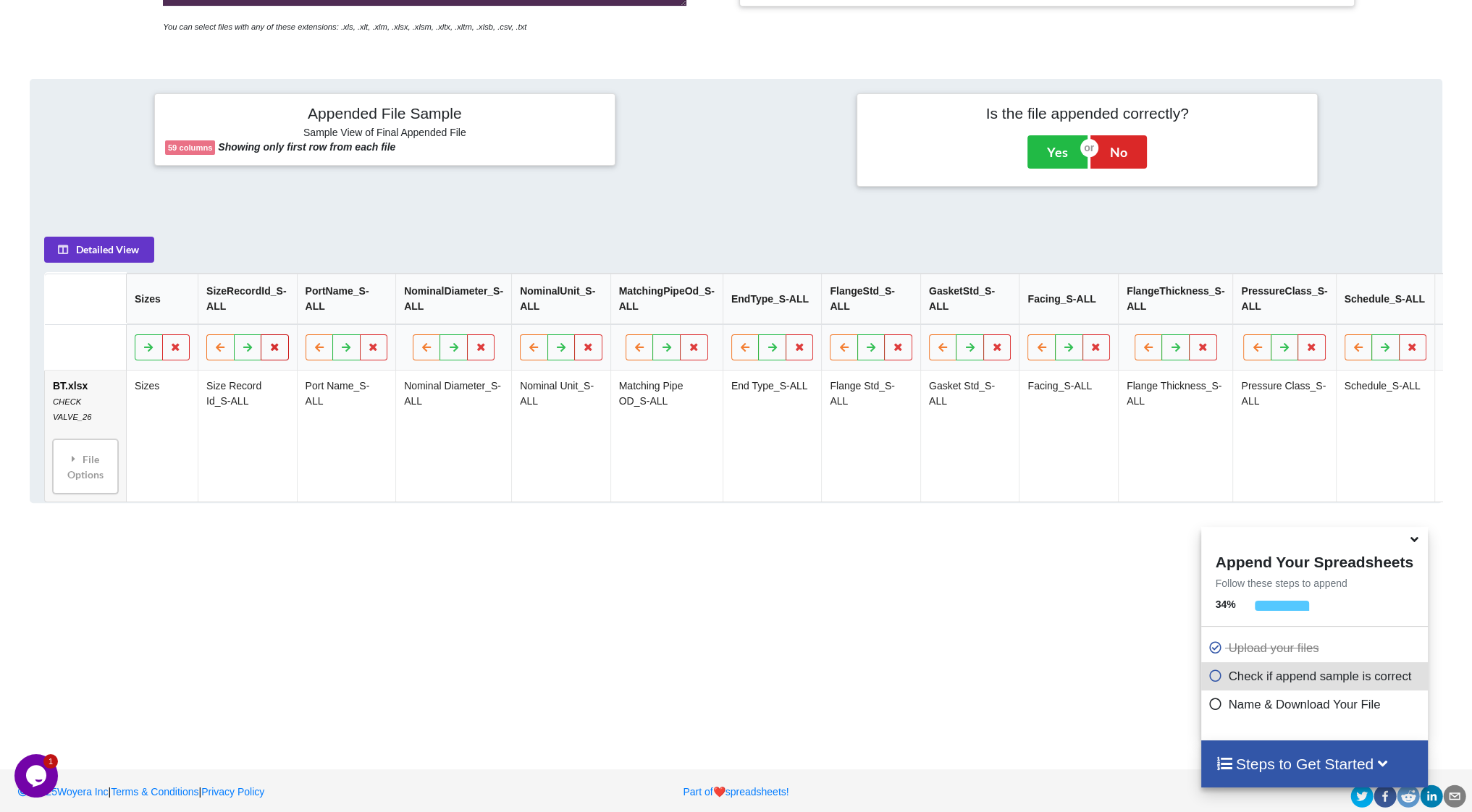
click at [270, 351] on icon at bounding box center [275, 347] width 13 height 8
click at [201, 312] on button "Delete Column" at bounding box center [170, 310] width 97 height 26
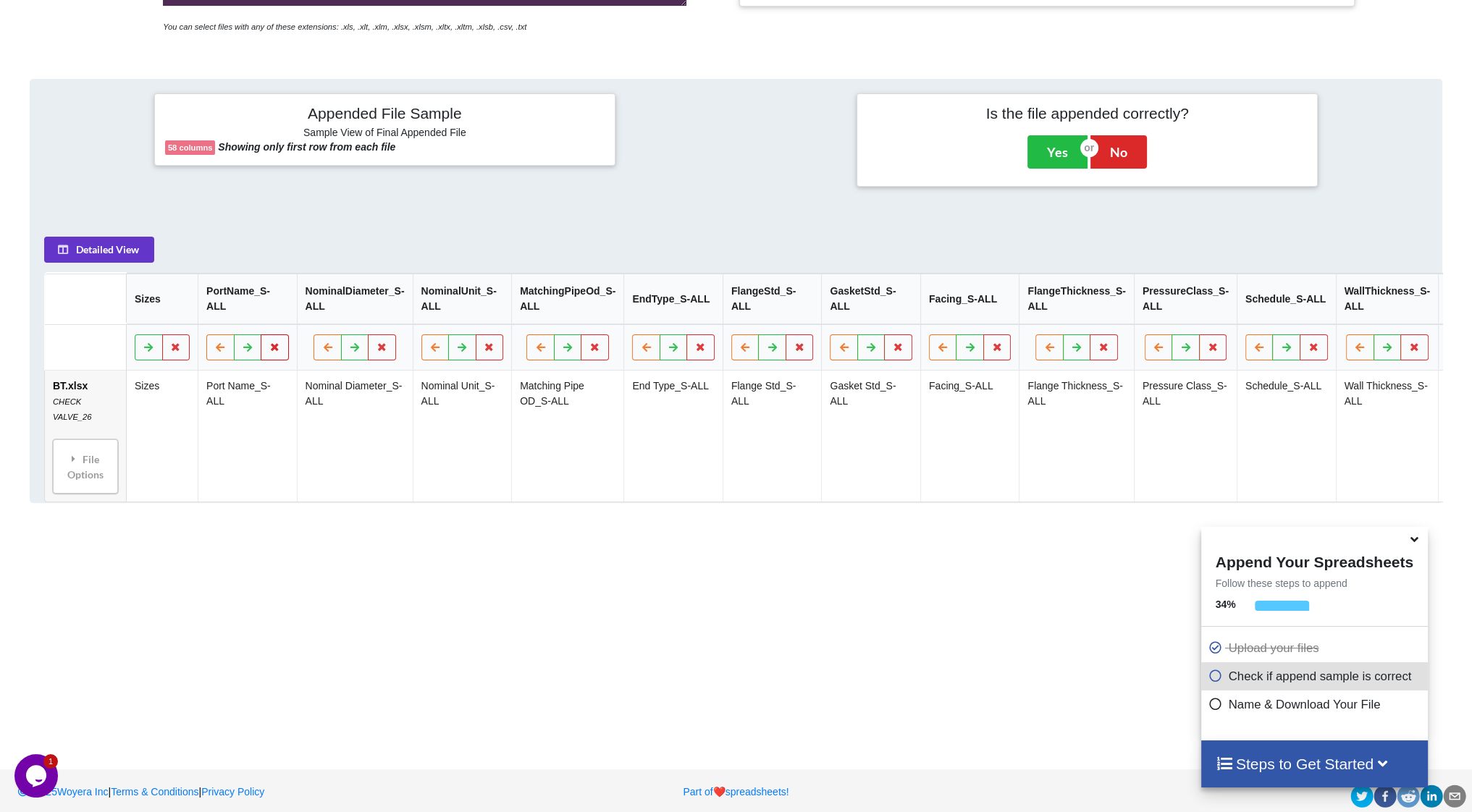
click at [270, 351] on icon at bounding box center [275, 347] width 13 height 8
click at [182, 309] on button "Delete Column" at bounding box center [170, 310] width 97 height 26
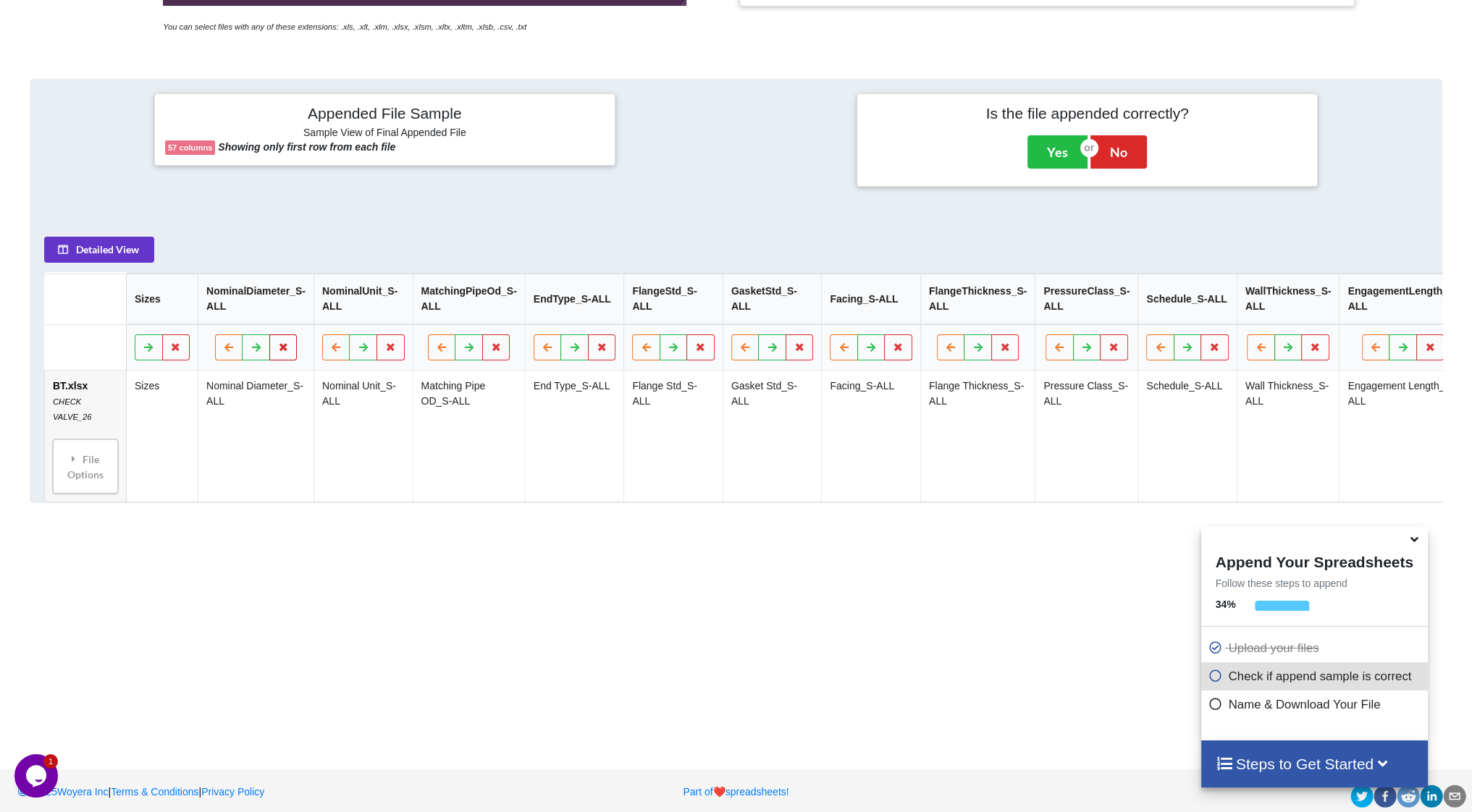
click at [281, 347] on button at bounding box center [284, 347] width 29 height 26
click at [199, 309] on button "Delete Column" at bounding box center [178, 310] width 97 height 26
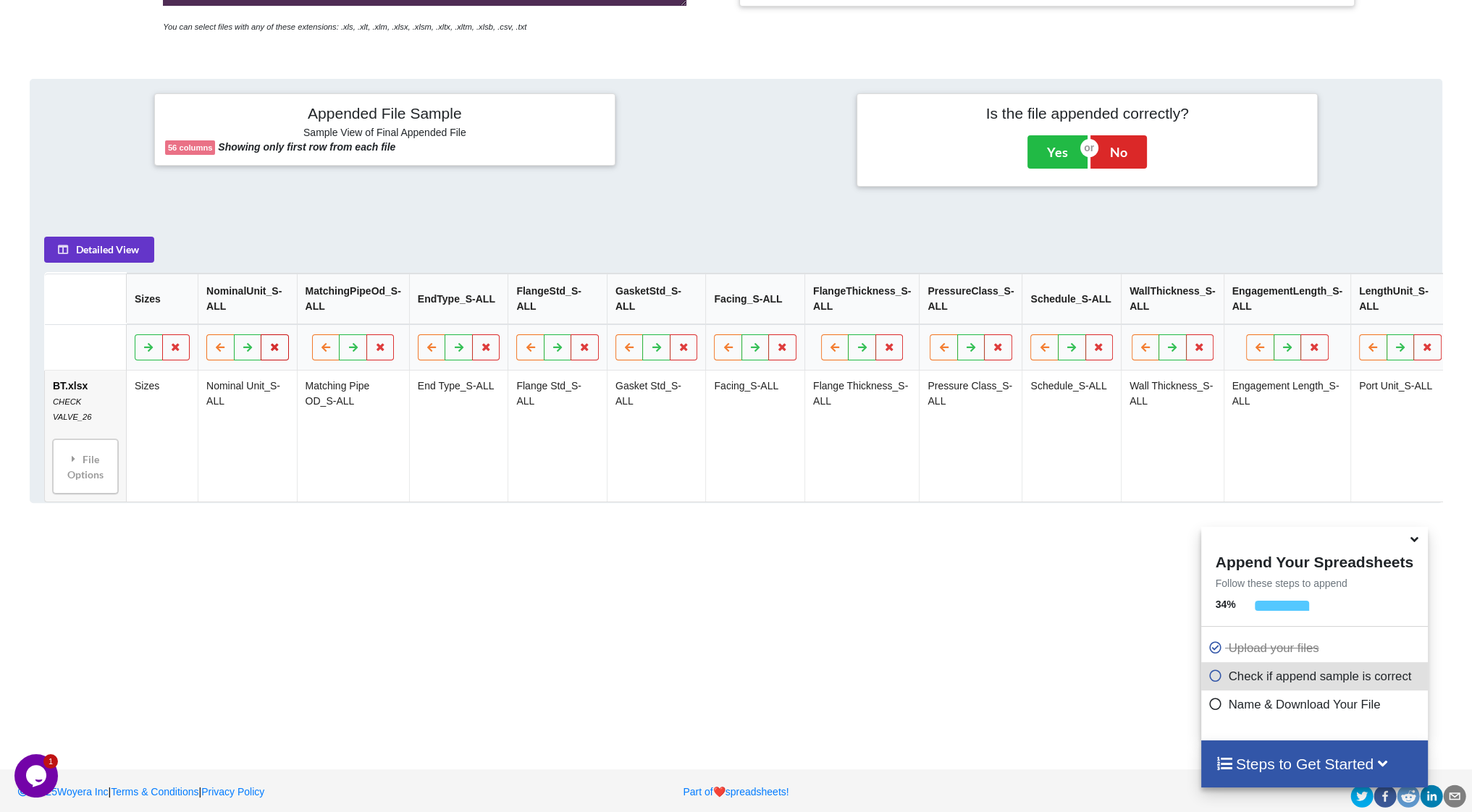
click at [276, 351] on icon at bounding box center [275, 347] width 13 height 8
click at [197, 309] on button "Delete Column" at bounding box center [170, 310] width 97 height 26
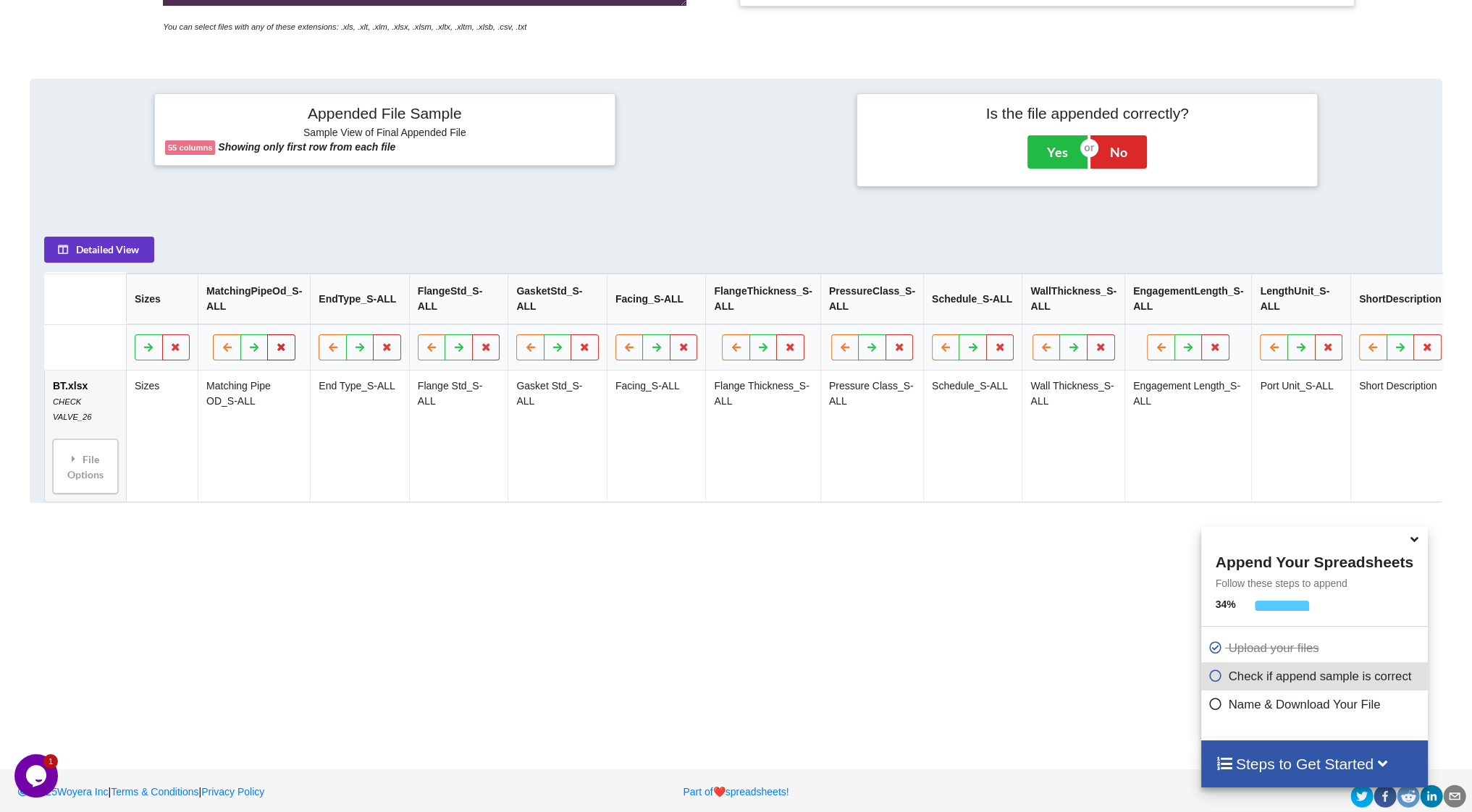
click at [276, 351] on icon at bounding box center [282, 347] width 13 height 8
drag, startPoint x: 185, startPoint y: 306, endPoint x: 193, endPoint y: 307, distance: 8.1
click at [186, 306] on button "Delete Column" at bounding box center [176, 310] width 97 height 26
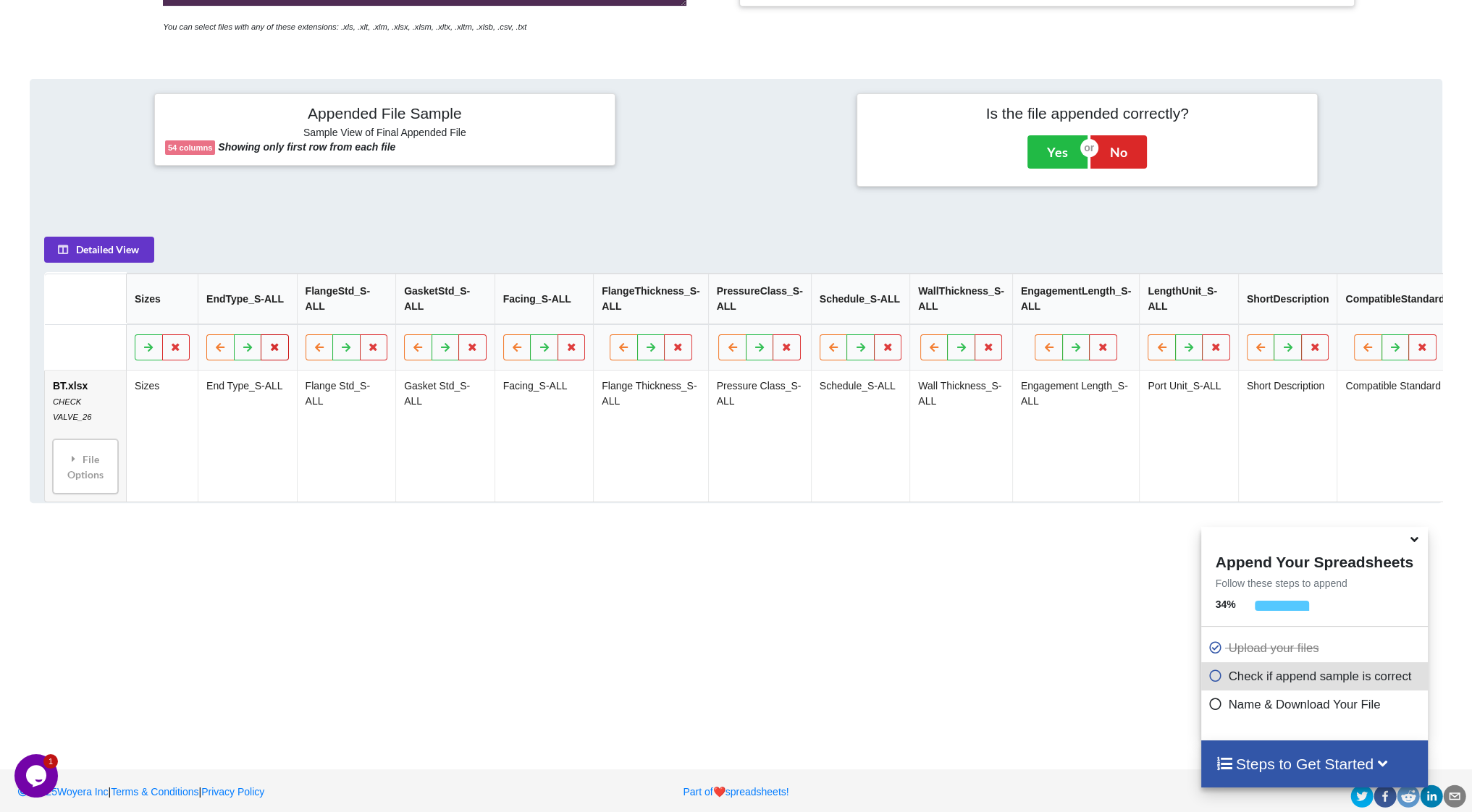
click at [275, 347] on icon at bounding box center [275, 347] width 13 height 8
click at [204, 319] on button "Delete Column" at bounding box center [170, 310] width 97 height 26
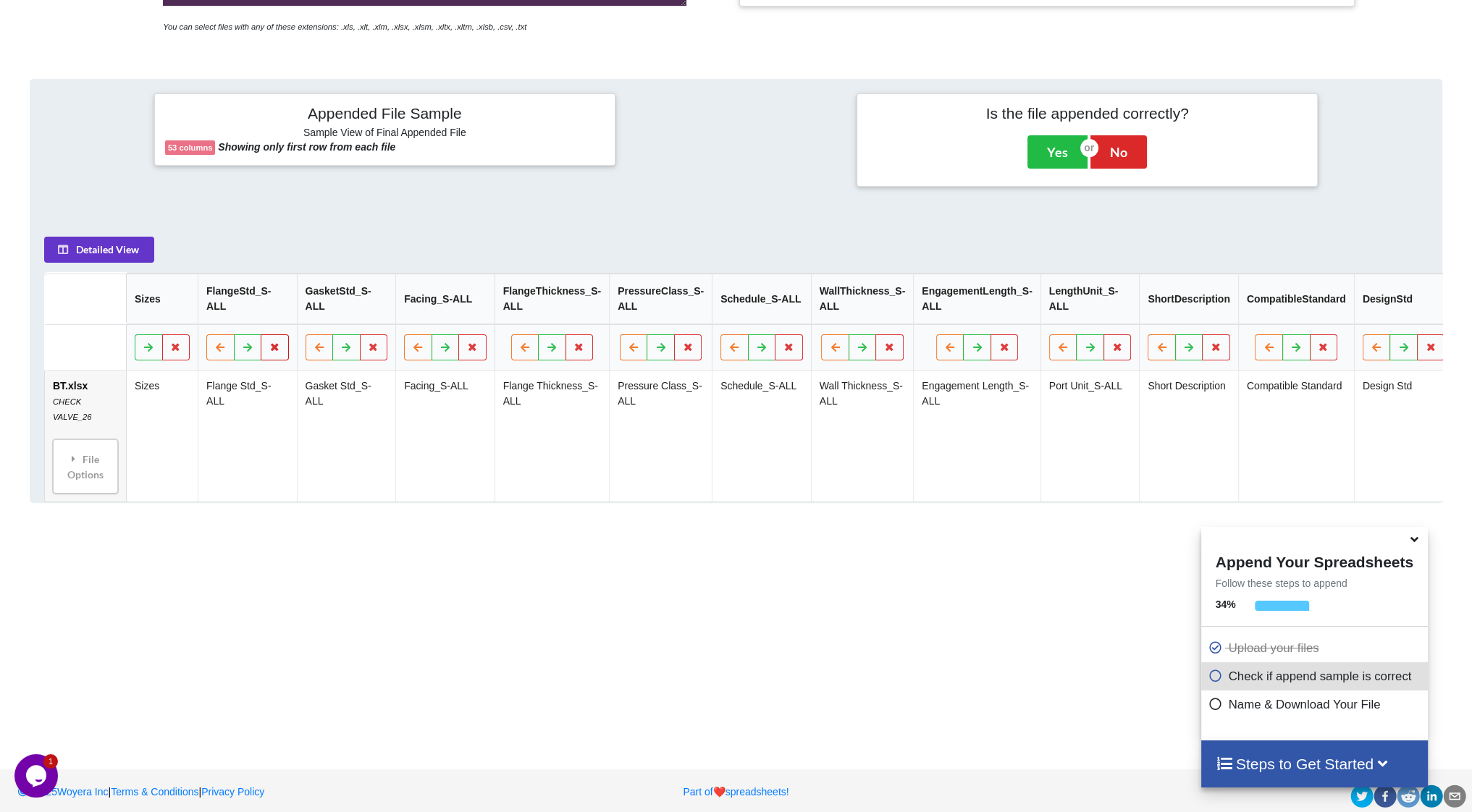
click at [270, 351] on icon at bounding box center [275, 347] width 13 height 8
click at [185, 312] on button "Delete Column" at bounding box center [170, 310] width 97 height 26
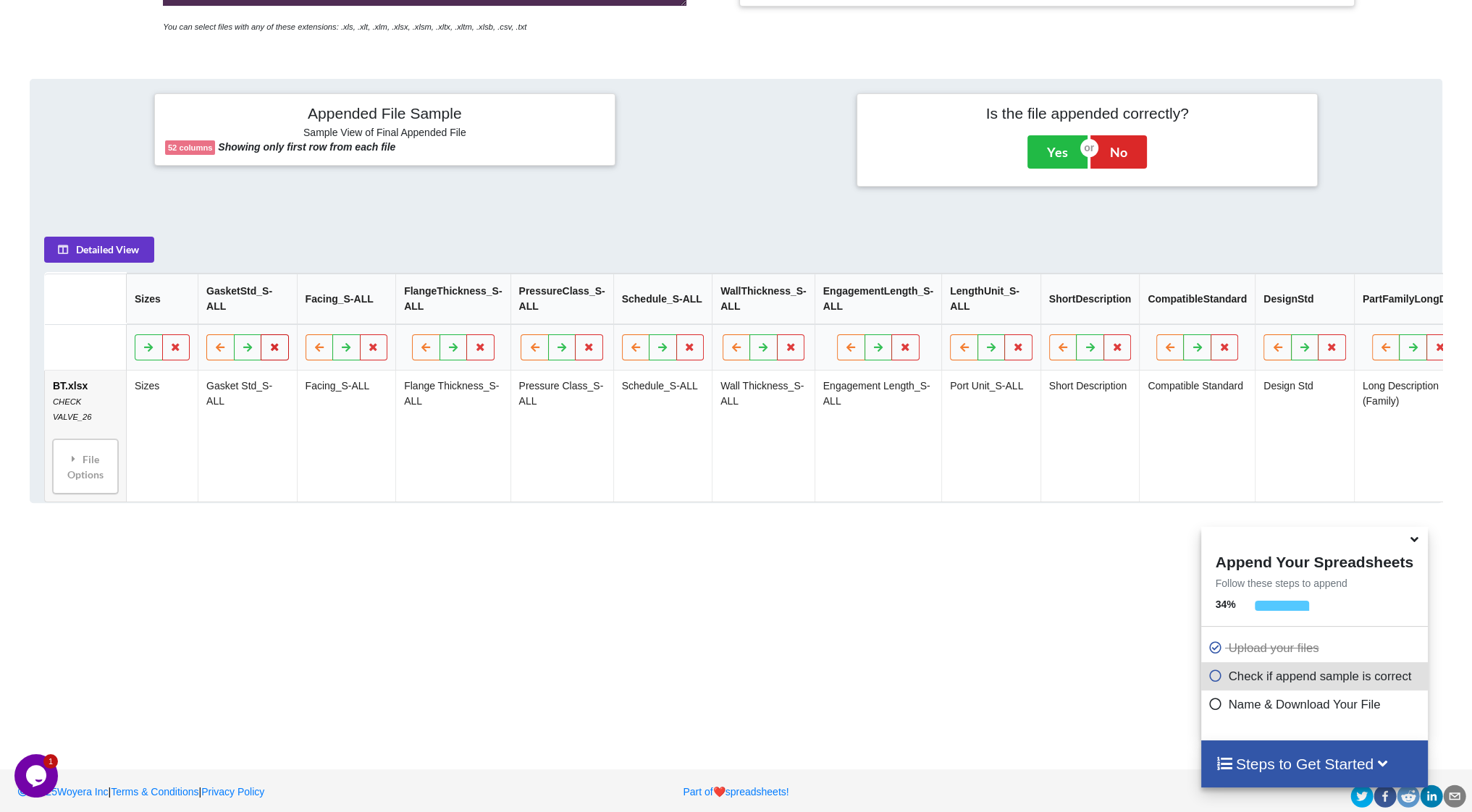
click at [284, 351] on button at bounding box center [275, 347] width 29 height 26
click at [184, 315] on button "Delete Column" at bounding box center [170, 310] width 97 height 26
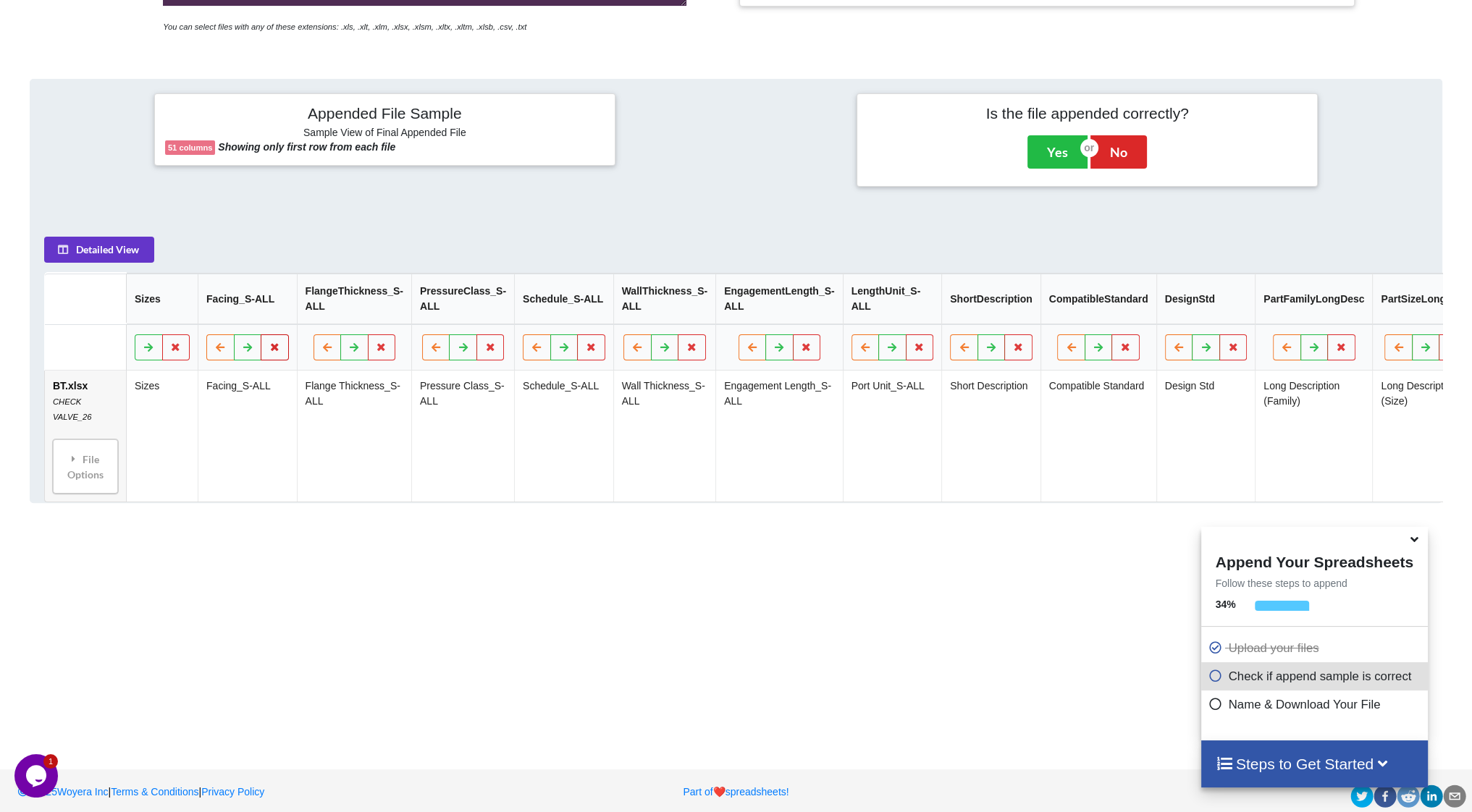
click at [269, 351] on icon at bounding box center [275, 347] width 13 height 8
click at [194, 318] on button "Delete Column" at bounding box center [170, 310] width 97 height 26
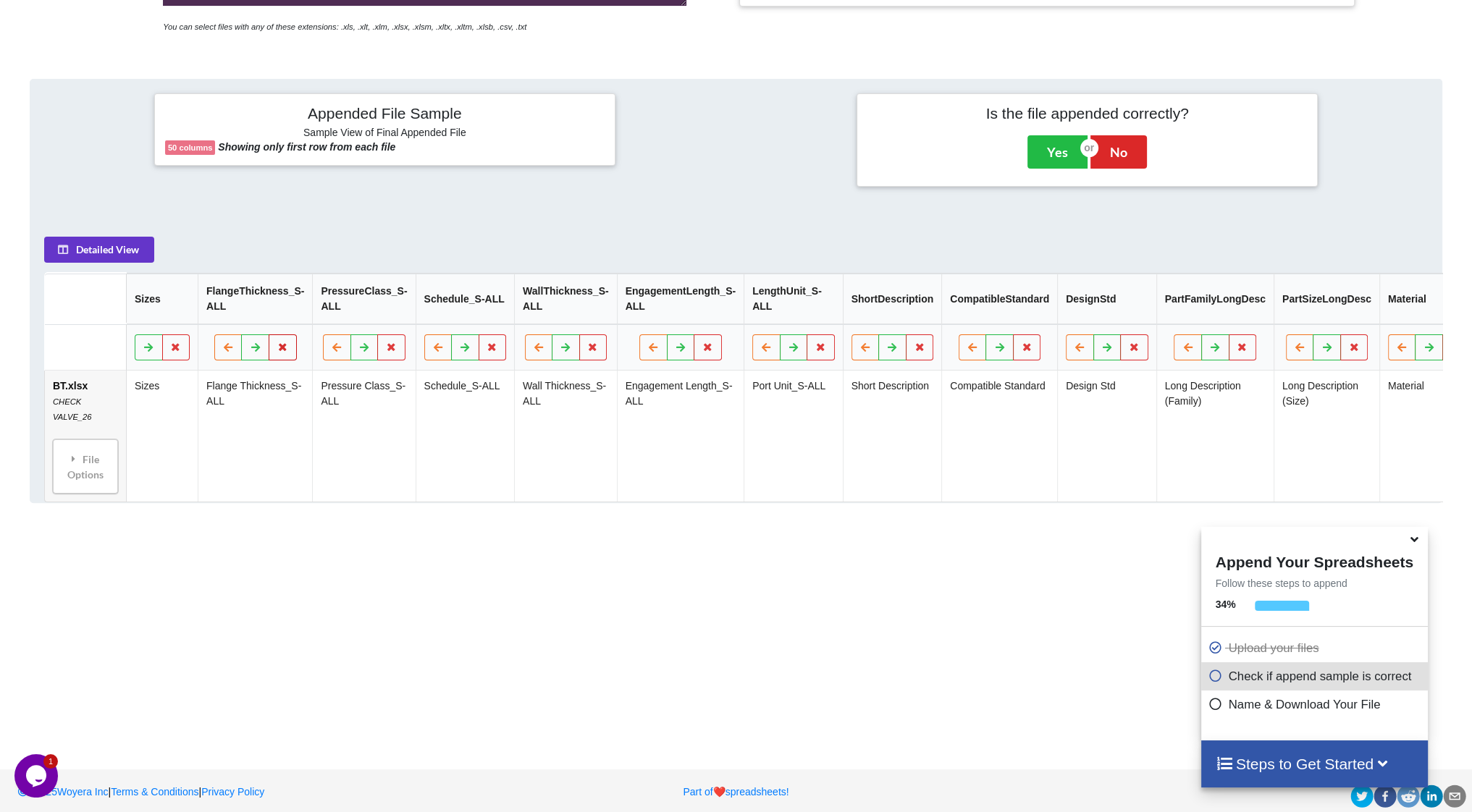
click at [276, 351] on icon at bounding box center [282, 347] width 13 height 8
click at [186, 313] on button "Delete Column" at bounding box center [175, 310] width 97 height 26
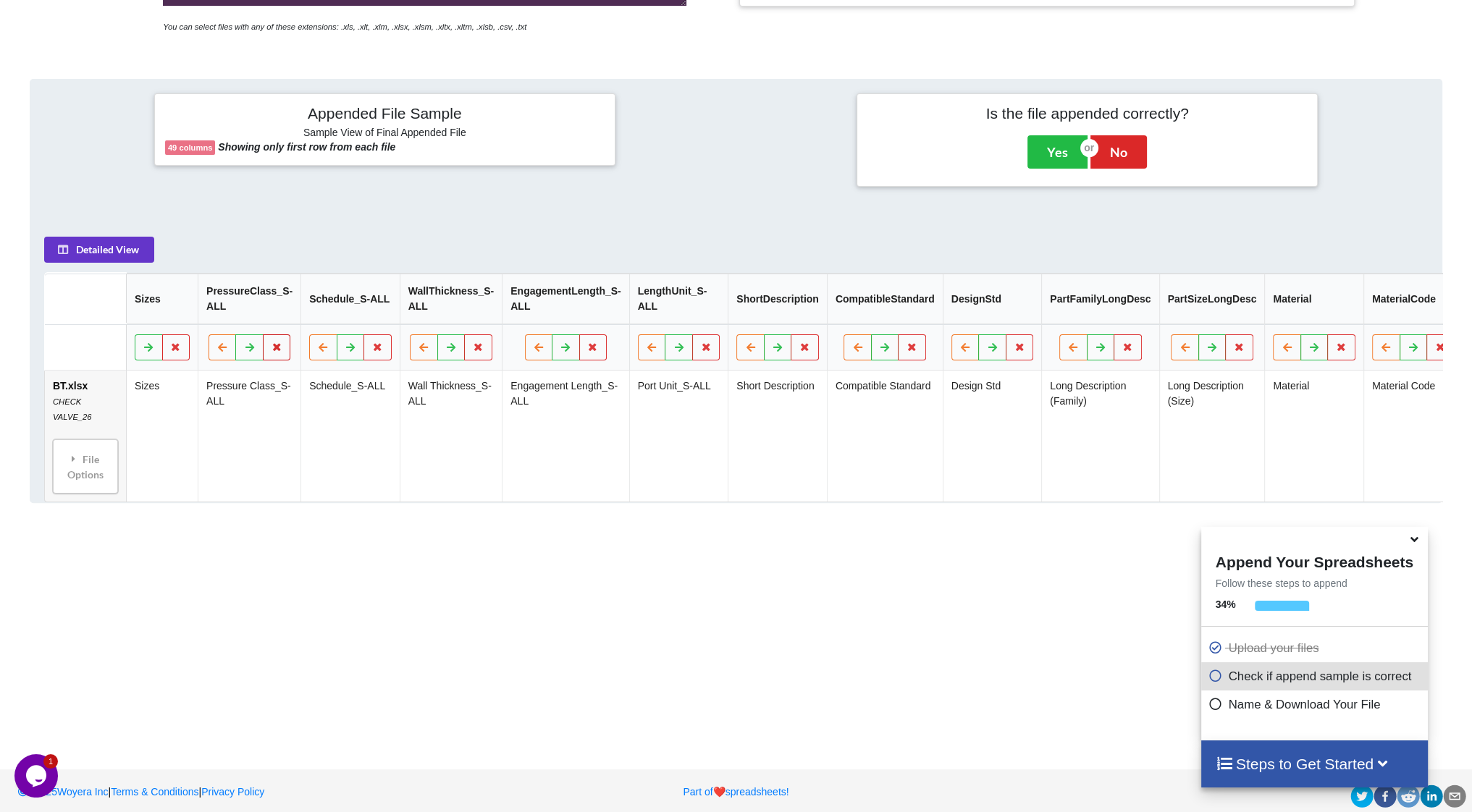
click at [275, 346] on button at bounding box center [277, 347] width 29 height 26
click at [185, 306] on button "Delete Column" at bounding box center [170, 310] width 97 height 26
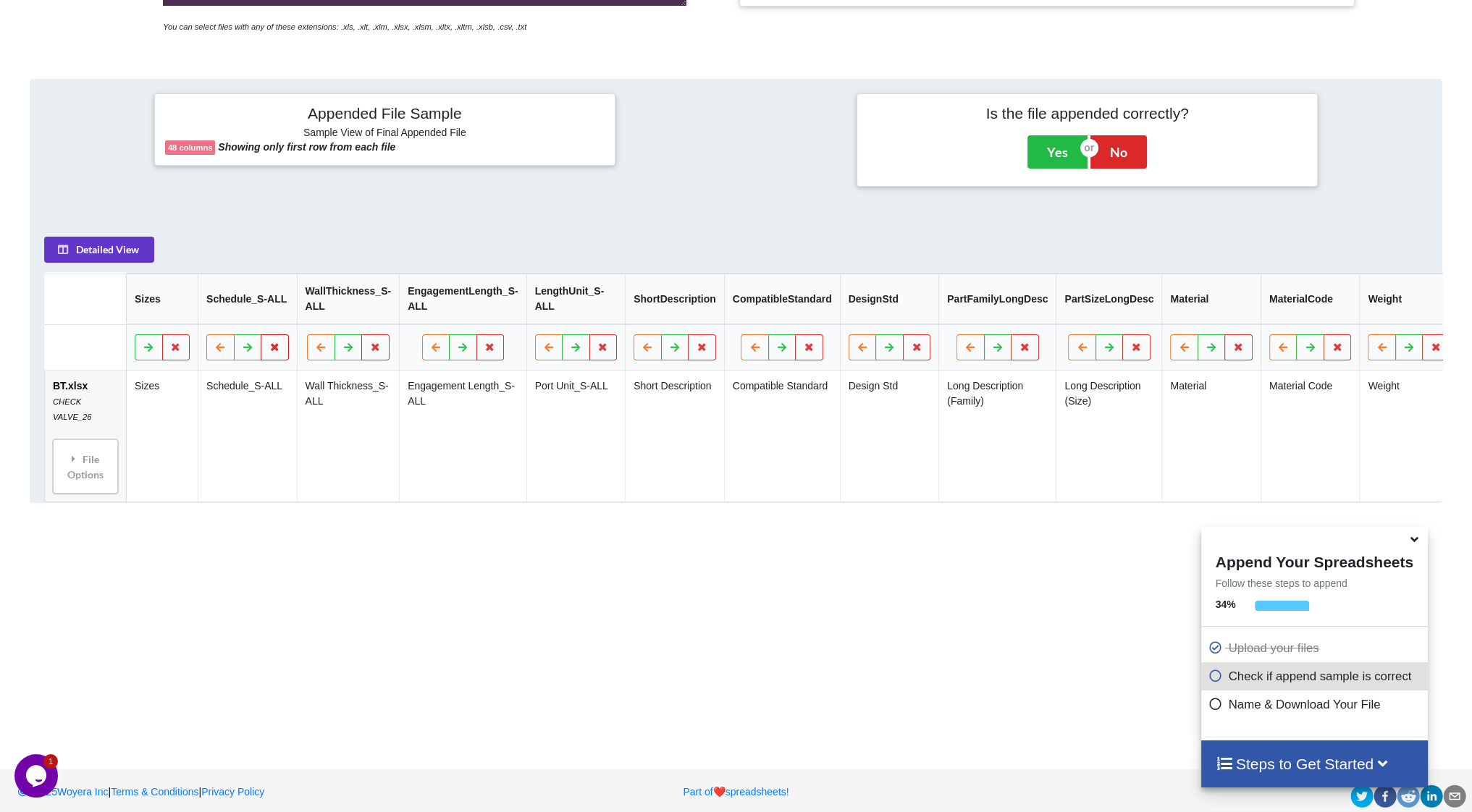
click at [279, 349] on icon at bounding box center [275, 347] width 13 height 8
click at [191, 312] on button "Delete Column" at bounding box center [170, 310] width 97 height 26
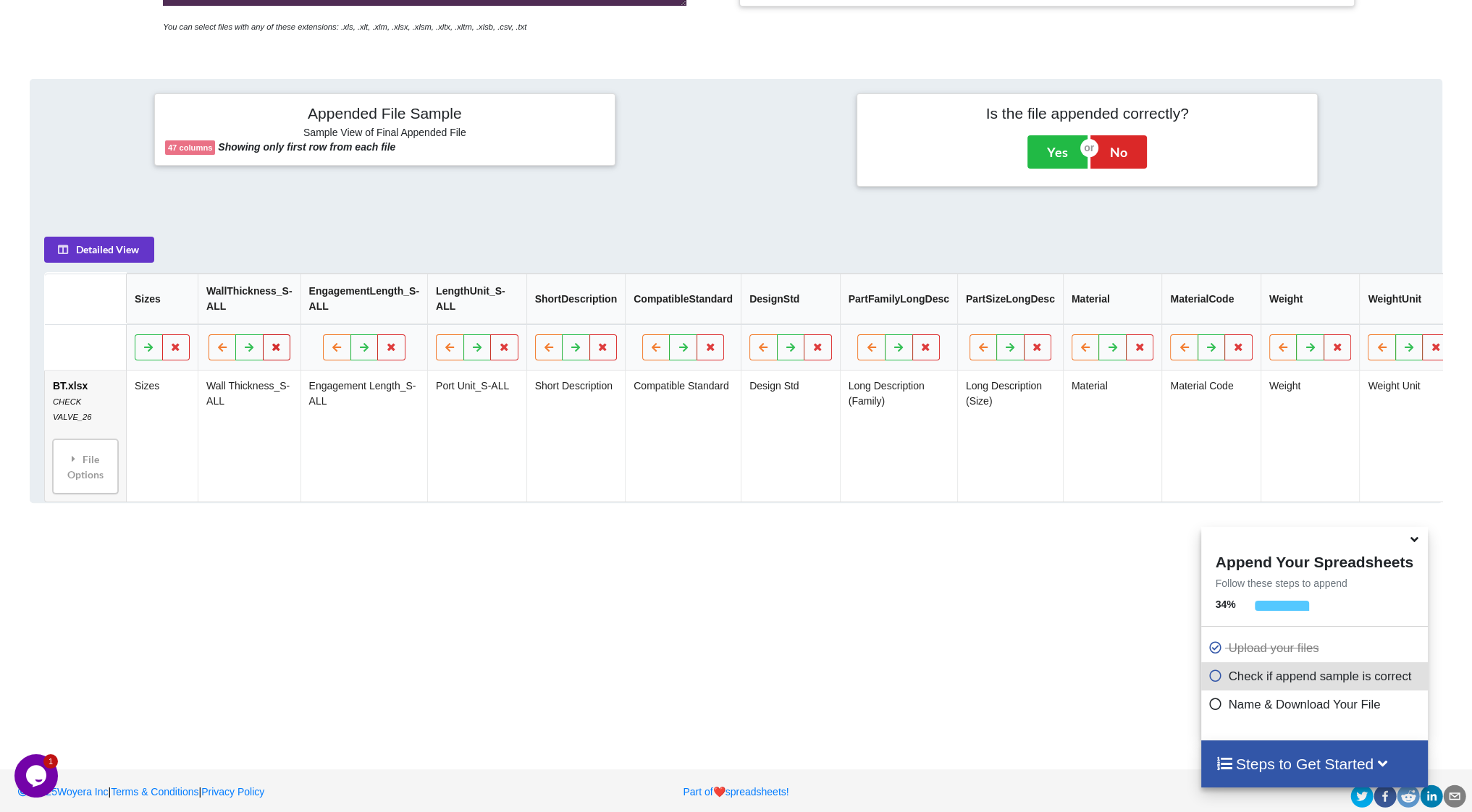
click at [270, 351] on icon at bounding box center [276, 347] width 13 height 8
click at [192, 312] on button "Delete Column" at bounding box center [170, 310] width 97 height 26
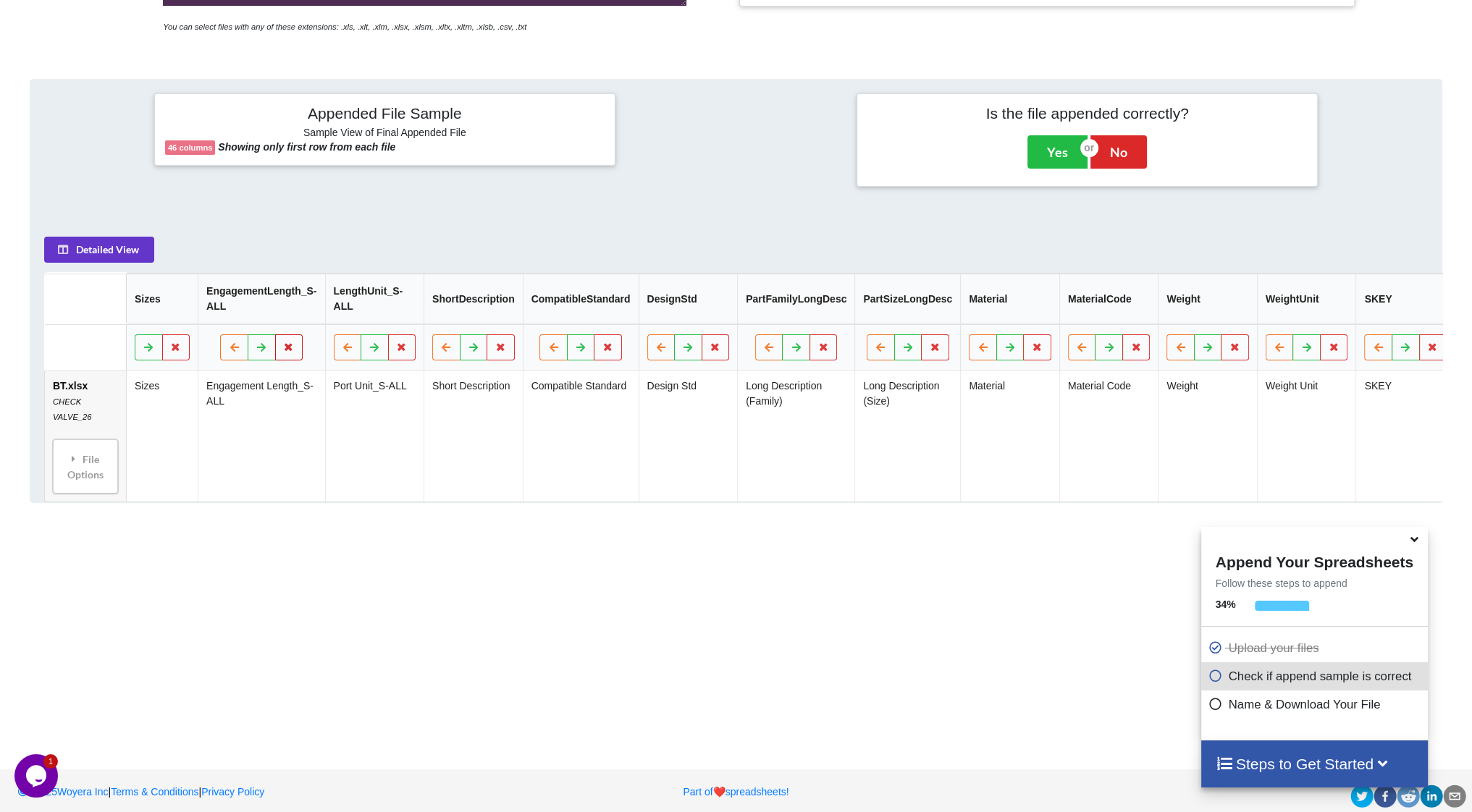
click at [287, 351] on icon at bounding box center [289, 347] width 13 height 8
click at [196, 309] on button "Delete Column" at bounding box center [183, 310] width 97 height 26
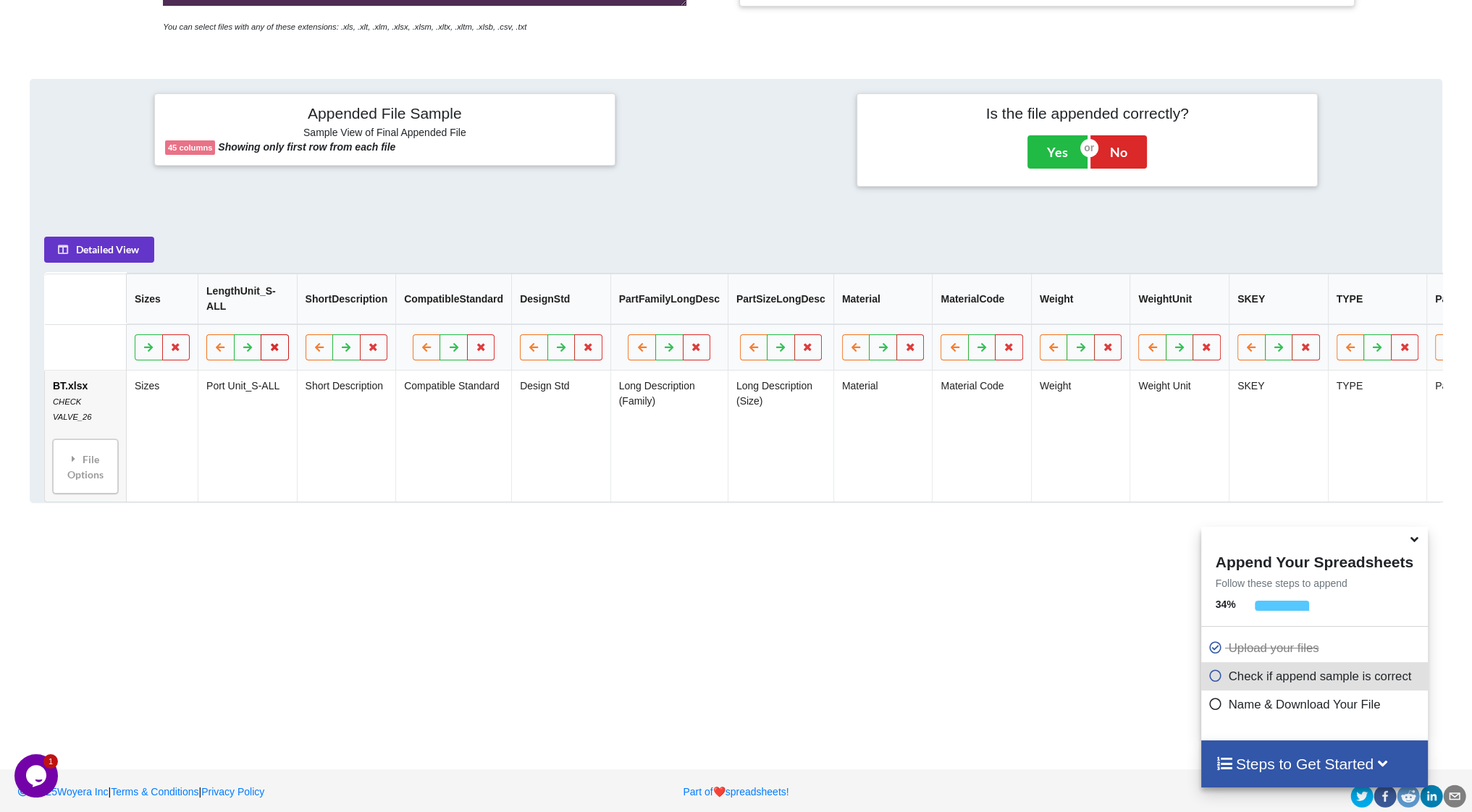
click at [272, 350] on icon at bounding box center [275, 347] width 13 height 8
click at [191, 303] on button "Delete Column" at bounding box center [170, 310] width 97 height 26
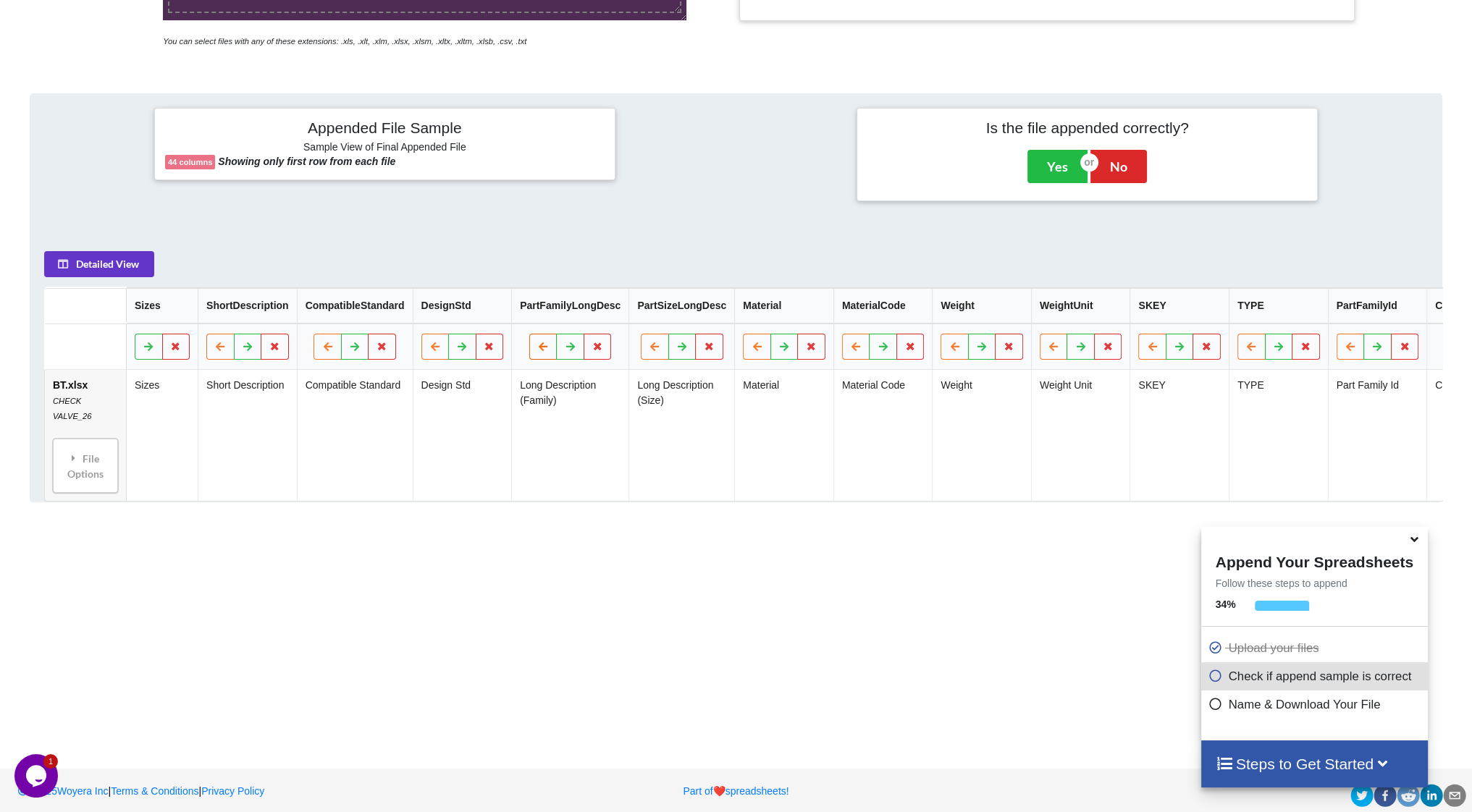
click at [537, 350] on icon at bounding box center [543, 346] width 13 height 8
click at [439, 348] on icon at bounding box center [445, 346] width 13 height 8
click at [641, 354] on button at bounding box center [655, 346] width 29 height 26
click at [542, 354] on button at bounding box center [557, 346] width 29 height 26
click at [805, 349] on icon at bounding box center [811, 346] width 13 height 8
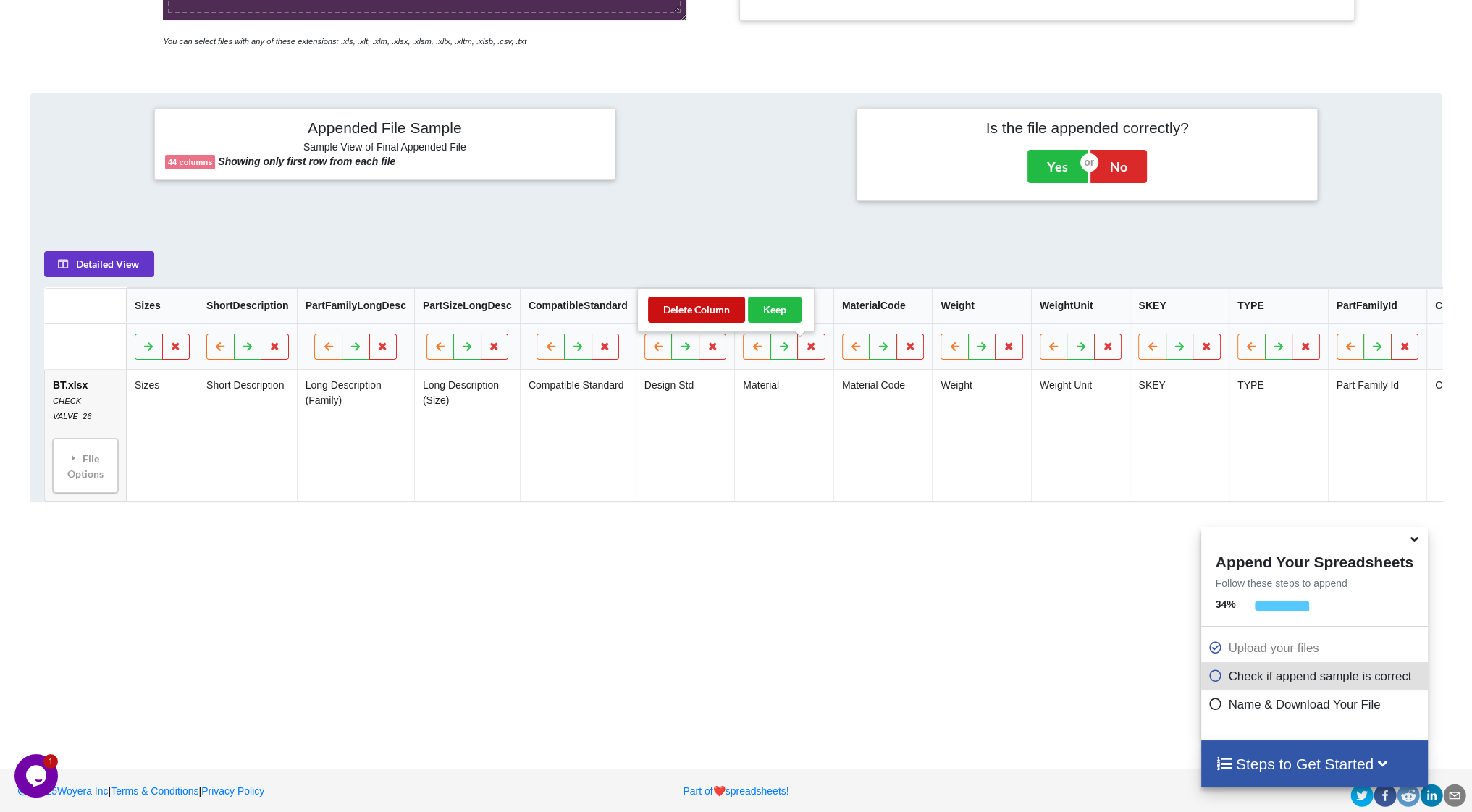
click at [714, 318] on button "Delete Column" at bounding box center [697, 310] width 97 height 26
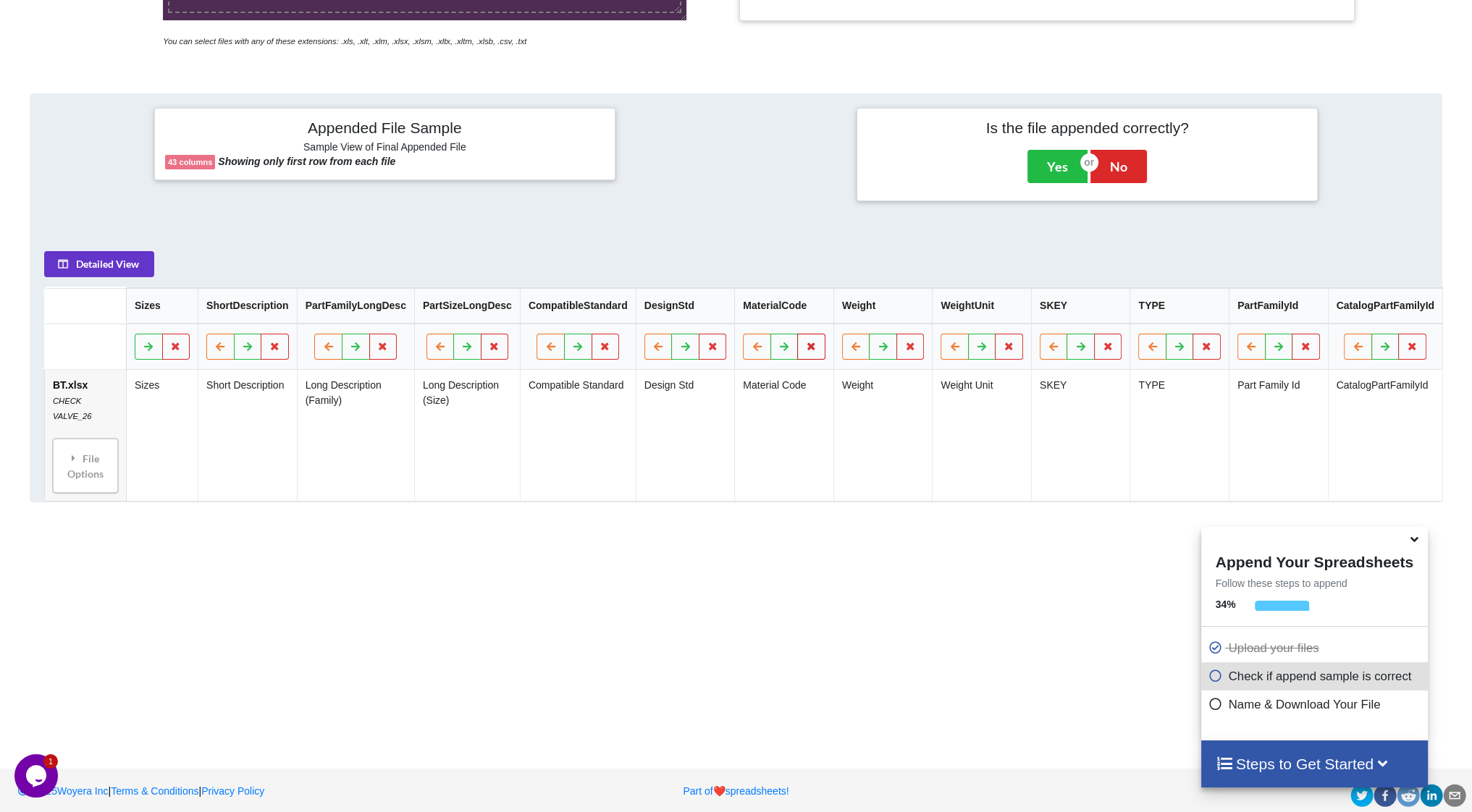
click at [807, 354] on button at bounding box center [811, 346] width 29 height 26
click at [720, 313] on button "Delete Column" at bounding box center [697, 310] width 97 height 26
click at [797, 352] on button at bounding box center [811, 346] width 29 height 26
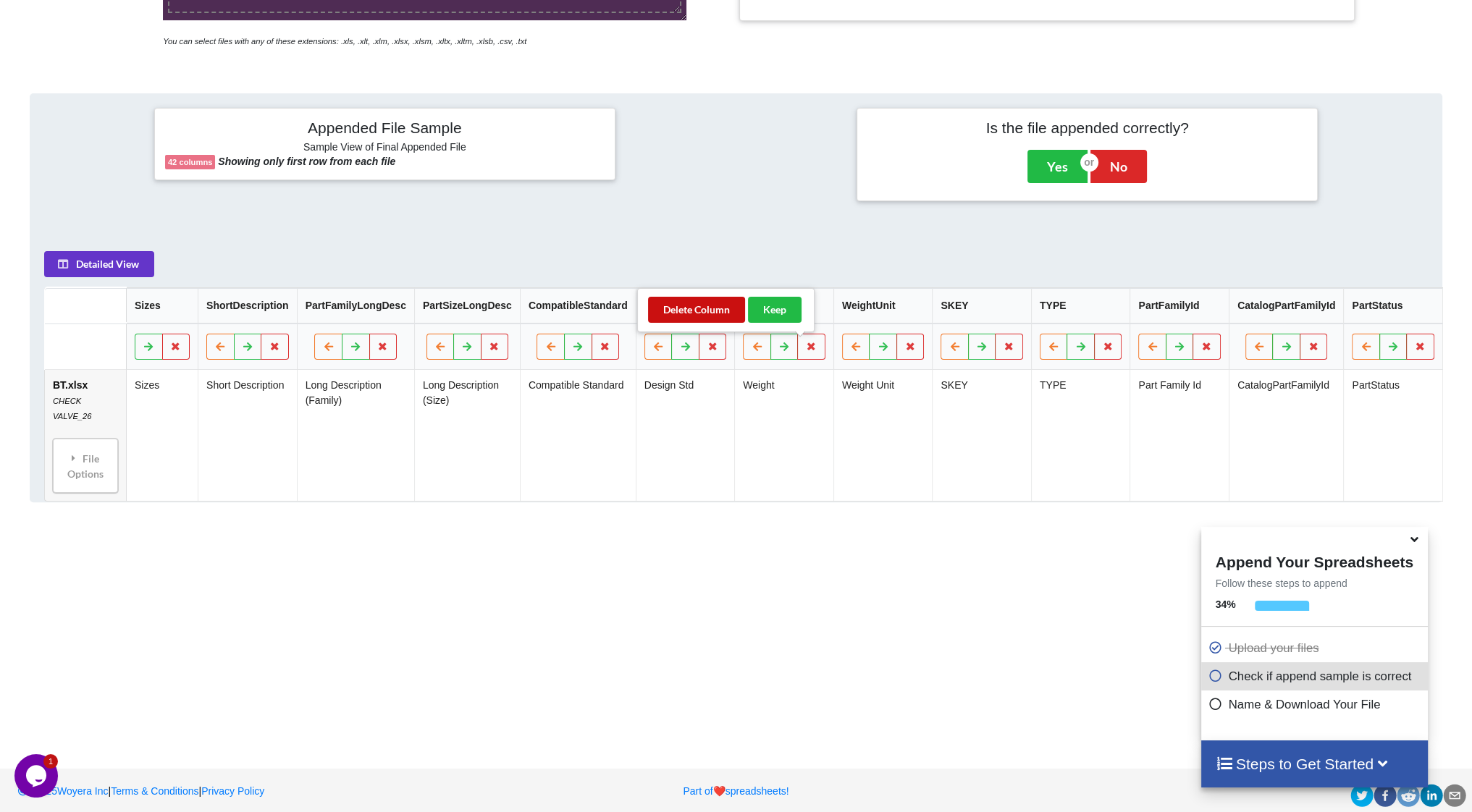
click at [694, 310] on button "Delete Column" at bounding box center [697, 310] width 97 height 26
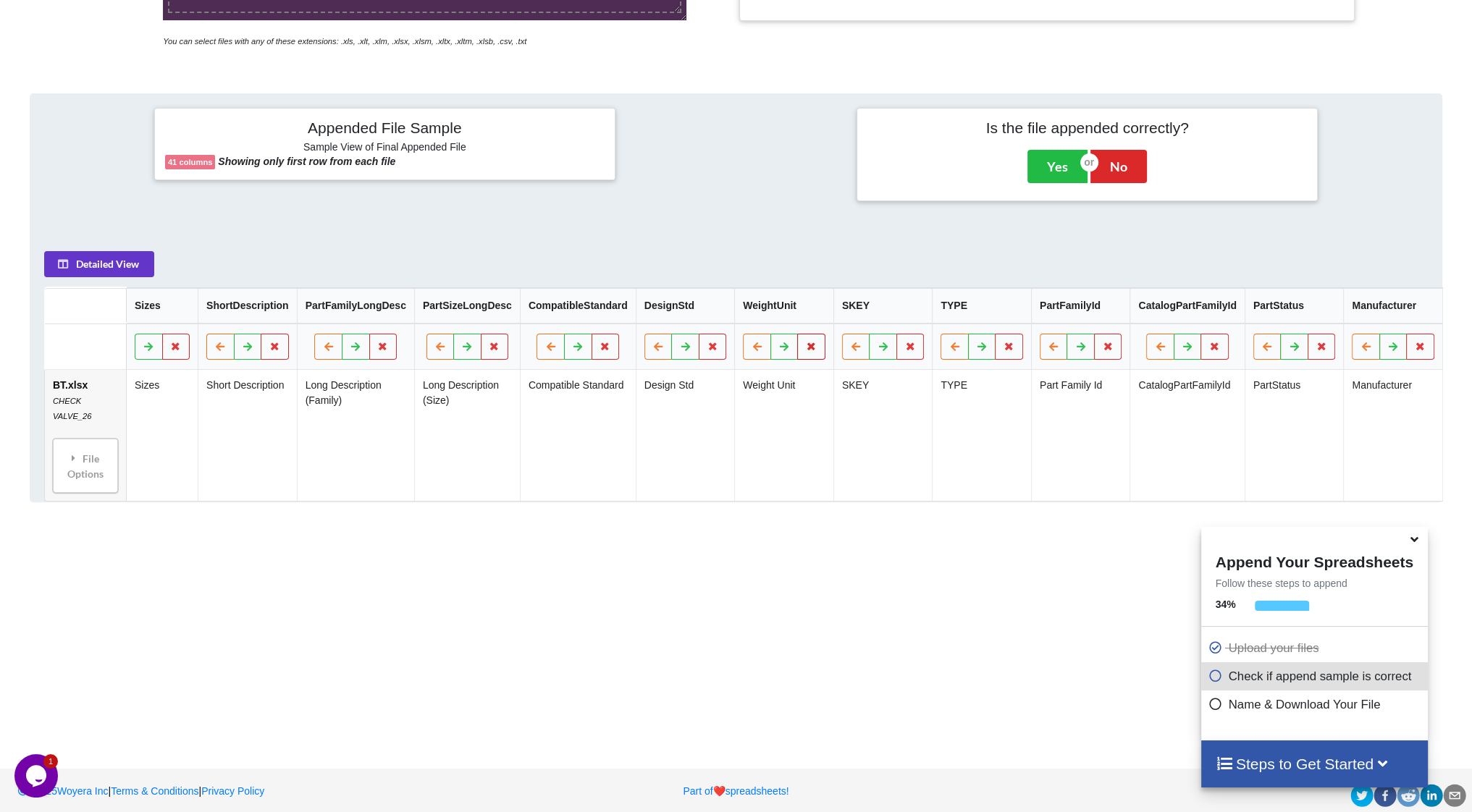
drag, startPoint x: 802, startPoint y: 356, endPoint x: 753, endPoint y: 336, distance: 52.9
click at [805, 350] on icon at bounding box center [811, 346] width 13 height 8
click at [692, 310] on button "Delete Column" at bounding box center [697, 310] width 97 height 26
click at [805, 350] on icon at bounding box center [811, 346] width 13 height 8
click at [707, 317] on button "Delete Column" at bounding box center [697, 310] width 97 height 26
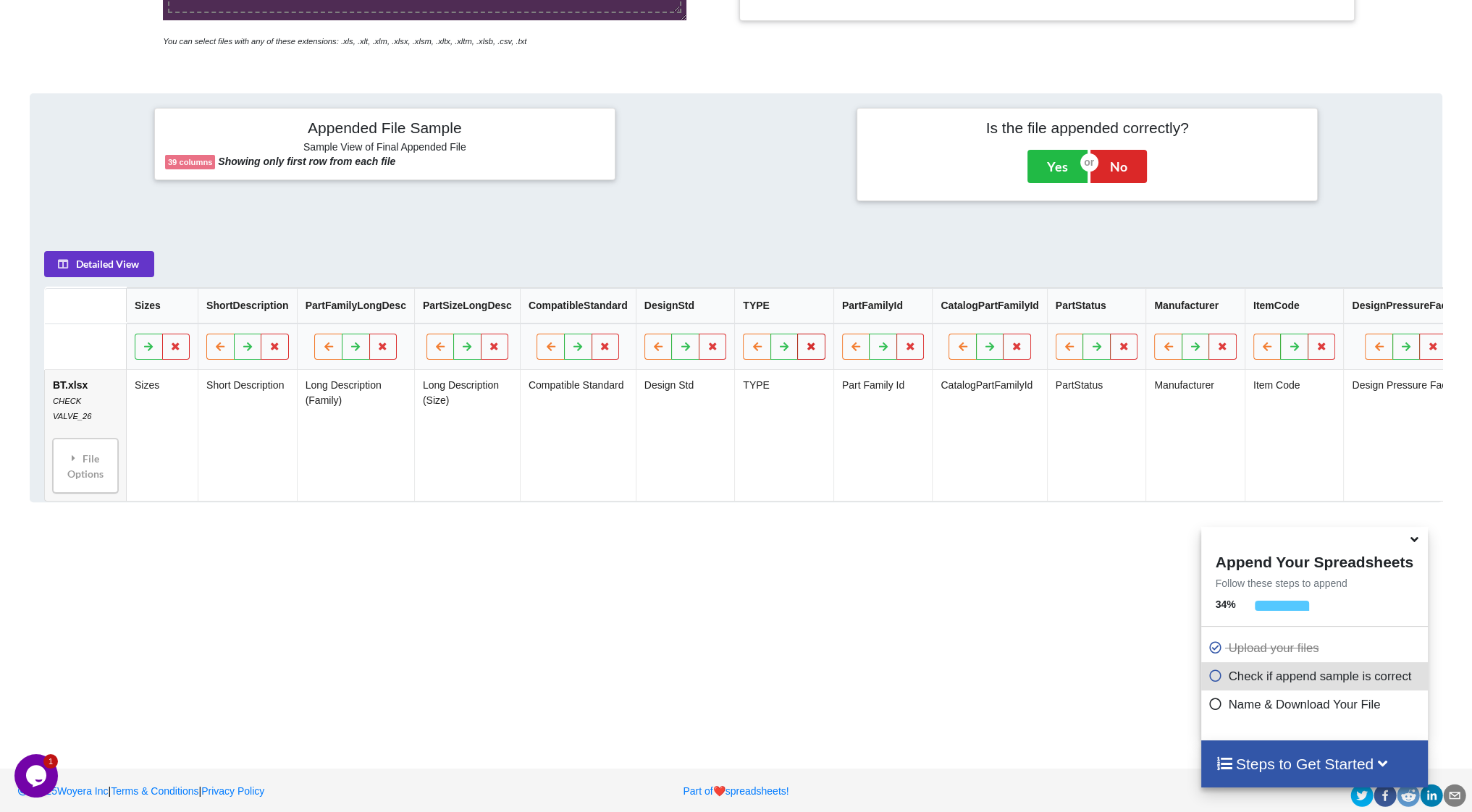
click at [805, 350] on icon at bounding box center [811, 346] width 13 height 8
click at [716, 310] on button "Delete Column" at bounding box center [697, 310] width 97 height 26
click at [1019, 350] on icon at bounding box center [1024, 346] width 13 height 8
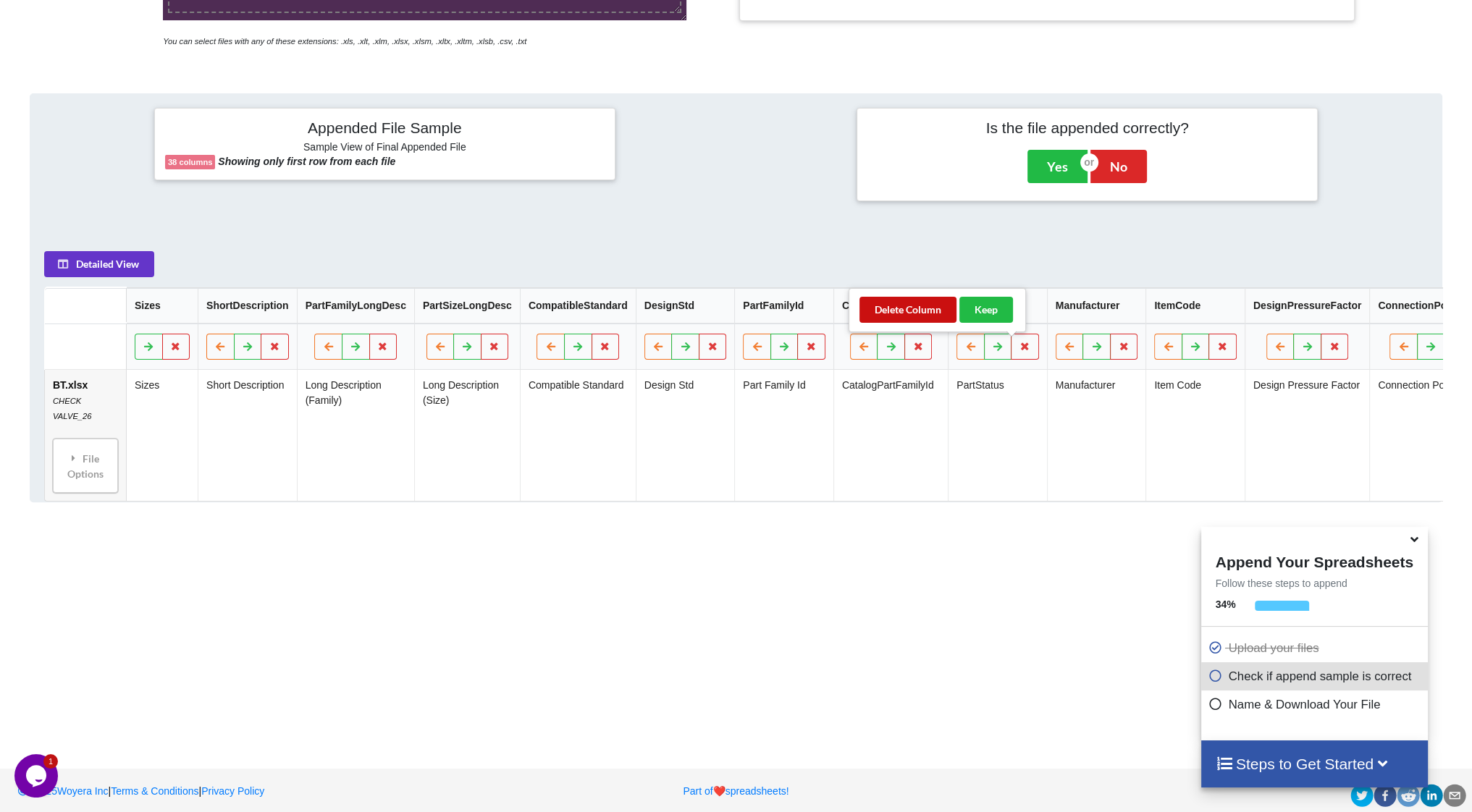
click at [909, 311] on button "Delete Column" at bounding box center [908, 310] width 97 height 26
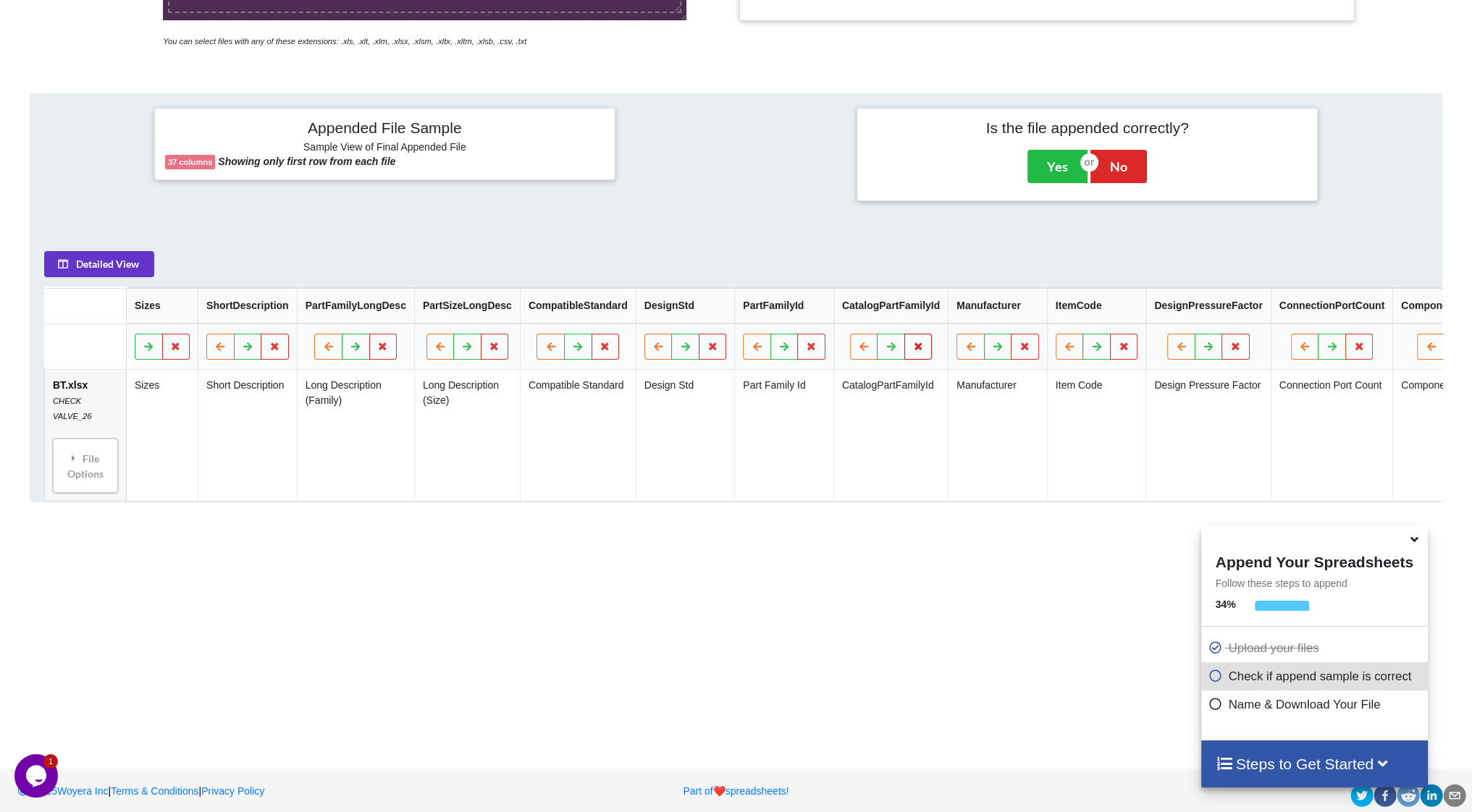
click at [912, 349] on icon at bounding box center [918, 346] width 13 height 8
click at [811, 318] on button "Delete Column" at bounding box center [803, 310] width 97 height 26
click at [805, 350] on icon at bounding box center [811, 346] width 13 height 8
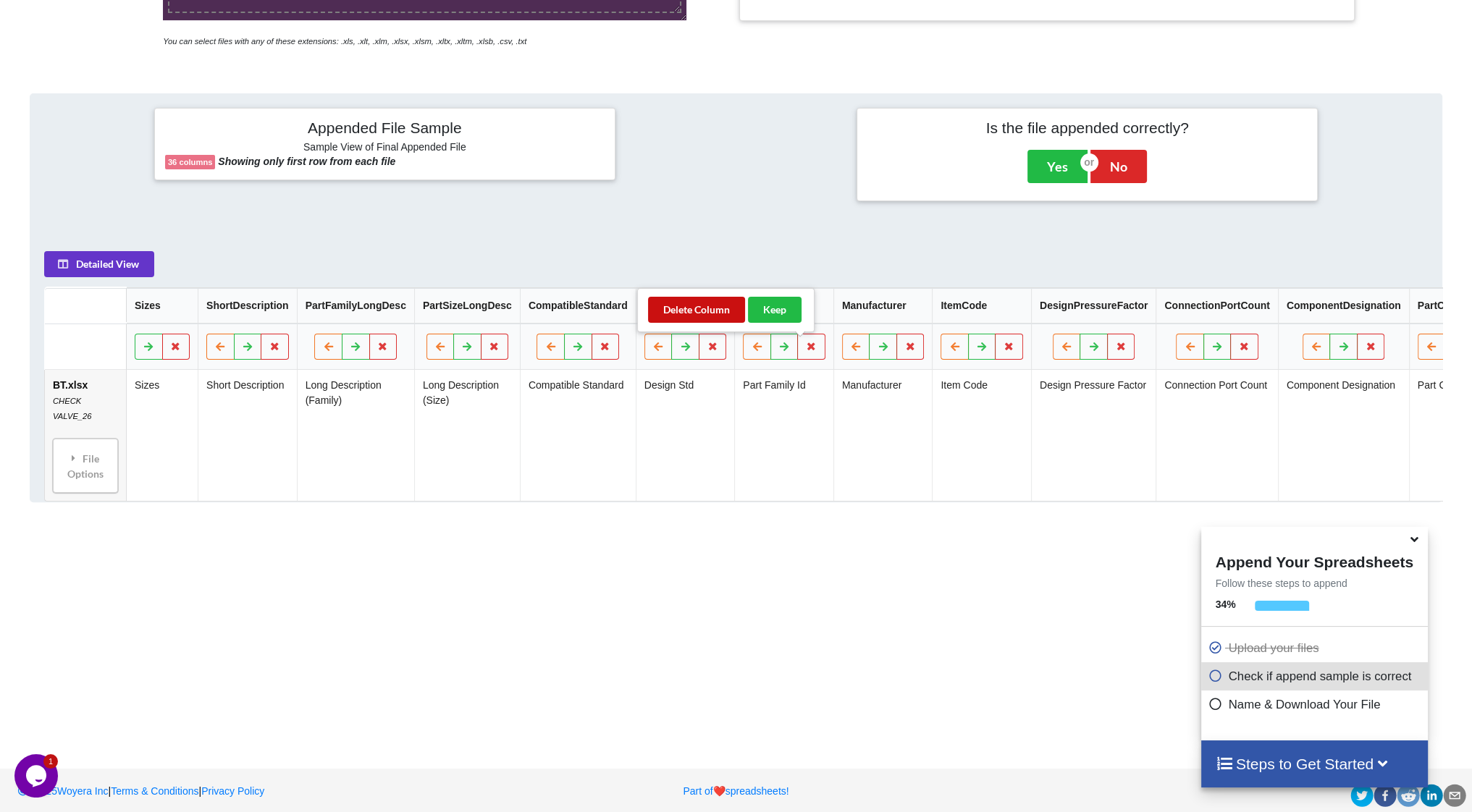
click at [706, 312] on button "Delete Column" at bounding box center [697, 310] width 97 height 26
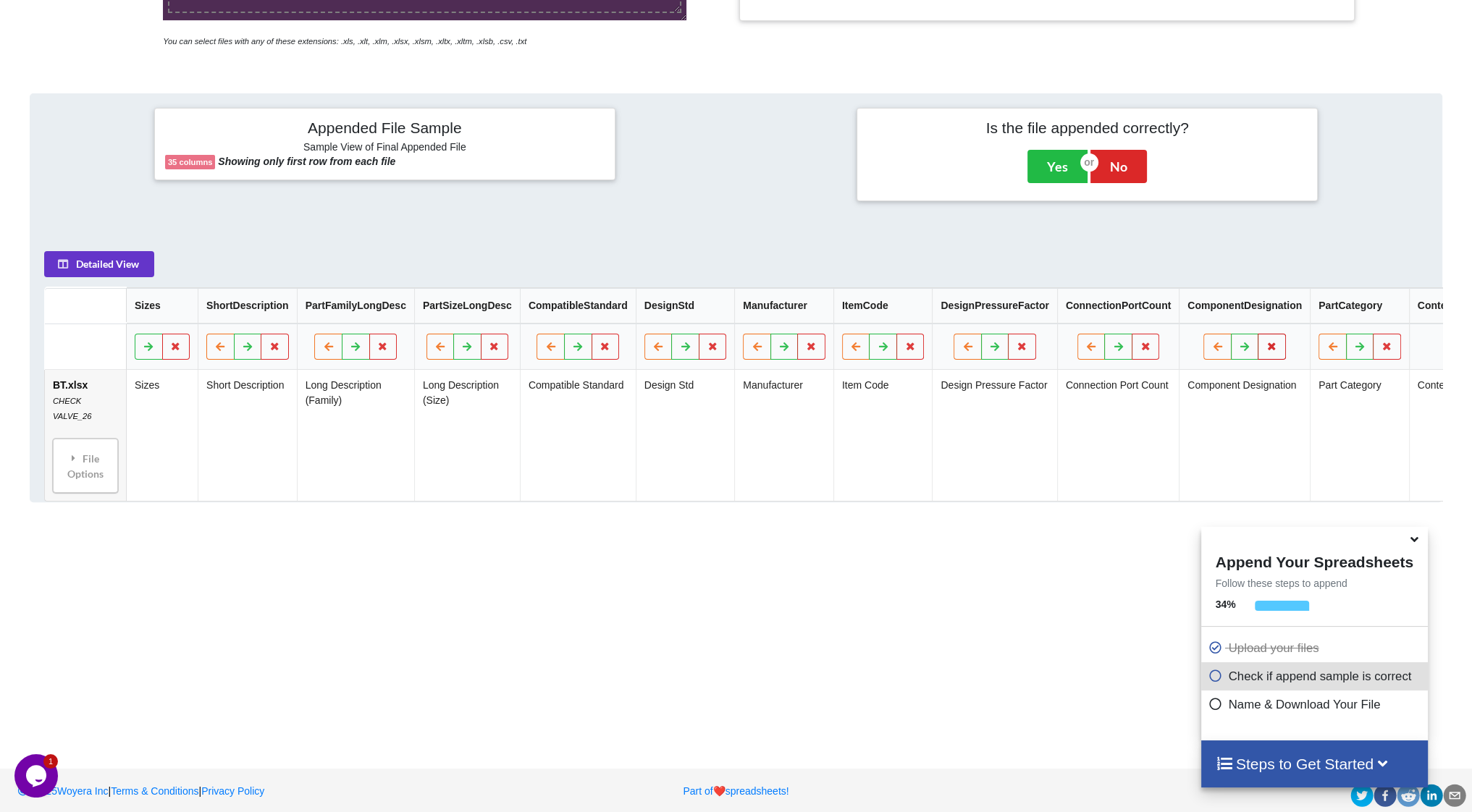
click at [1266, 350] on icon at bounding box center [1272, 346] width 13 height 8
click at [1163, 318] on button "Delete Column" at bounding box center [1149, 310] width 97 height 26
drag, startPoint x: 1135, startPoint y: 354, endPoint x: 1122, endPoint y: 349, distance: 13.9
click at [1134, 354] on button at bounding box center [1146, 346] width 29 height 26
click at [1008, 310] on button "Delete Column" at bounding box center [1024, 310] width 97 height 26
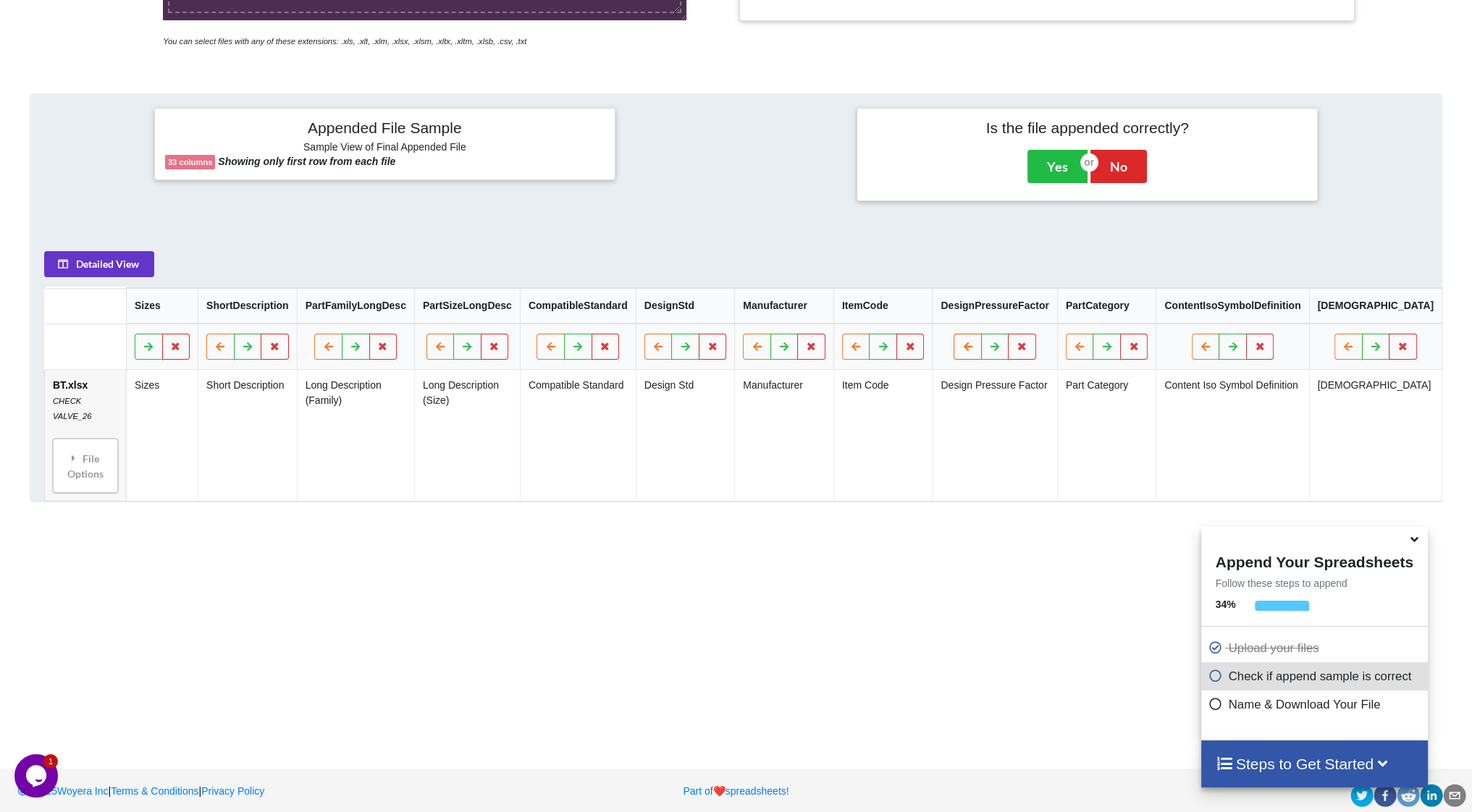
click at [961, 347] on icon at bounding box center [967, 346] width 13 height 8
click at [958, 347] on th at bounding box center [1008, 346] width 99 height 46
click at [863, 349] on icon at bounding box center [869, 346] width 13 height 8
click at [1029, 350] on icon at bounding box center [1035, 346] width 13 height 8
click at [926, 316] on button "Delete Column" at bounding box center [914, 310] width 97 height 26
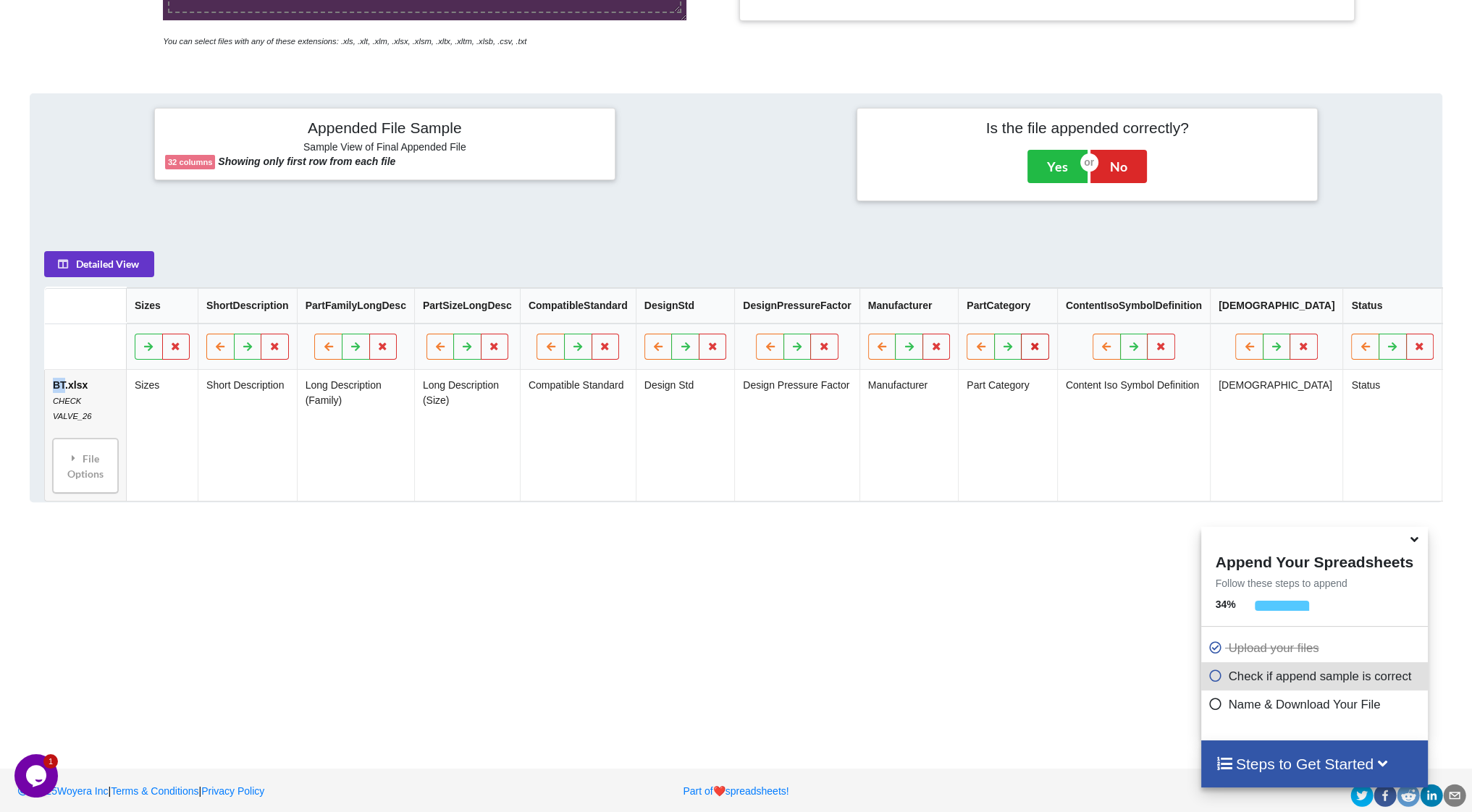
click at [1029, 350] on icon at bounding box center [1035, 346] width 13 height 8
click at [924, 315] on button "Delete Column" at bounding box center [914, 310] width 97 height 26
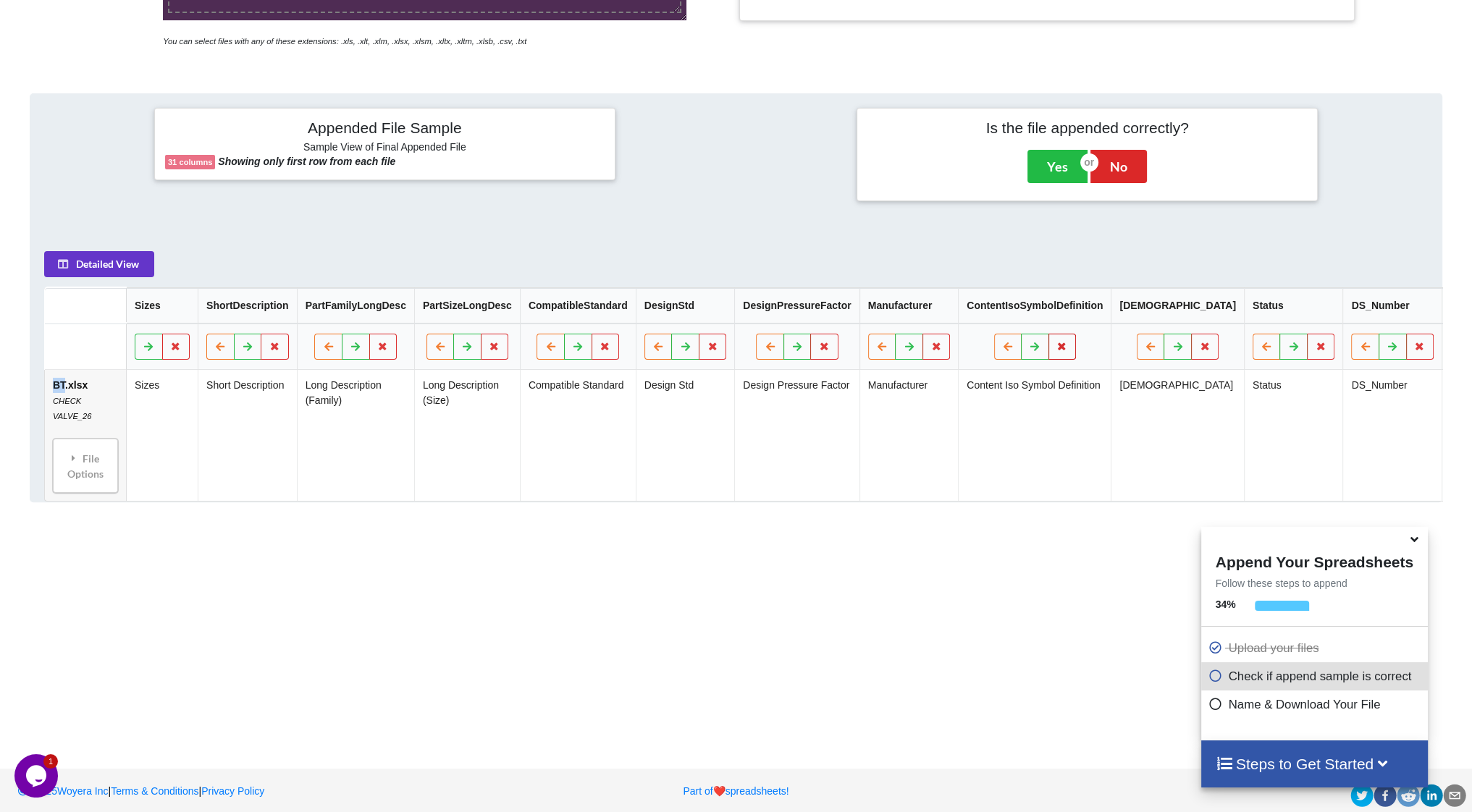
click at [1056, 350] on icon at bounding box center [1062, 346] width 13 height 8
click at [963, 312] on button "Delete Column" at bounding box center [940, 310] width 97 height 26
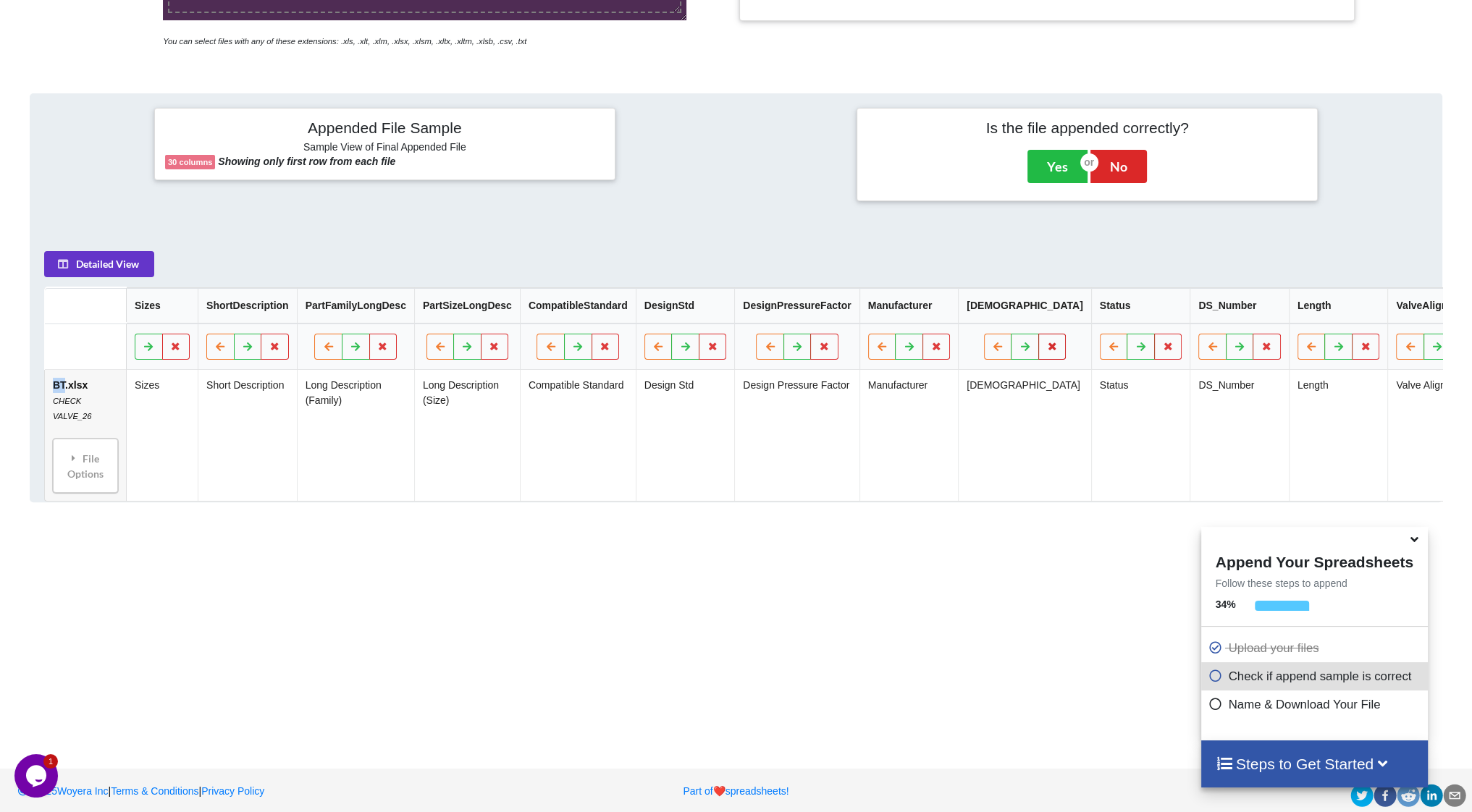
click at [1046, 350] on icon at bounding box center [1052, 346] width 13 height 8
click at [917, 315] on button "Delete Column" at bounding box center [914, 310] width 97 height 26
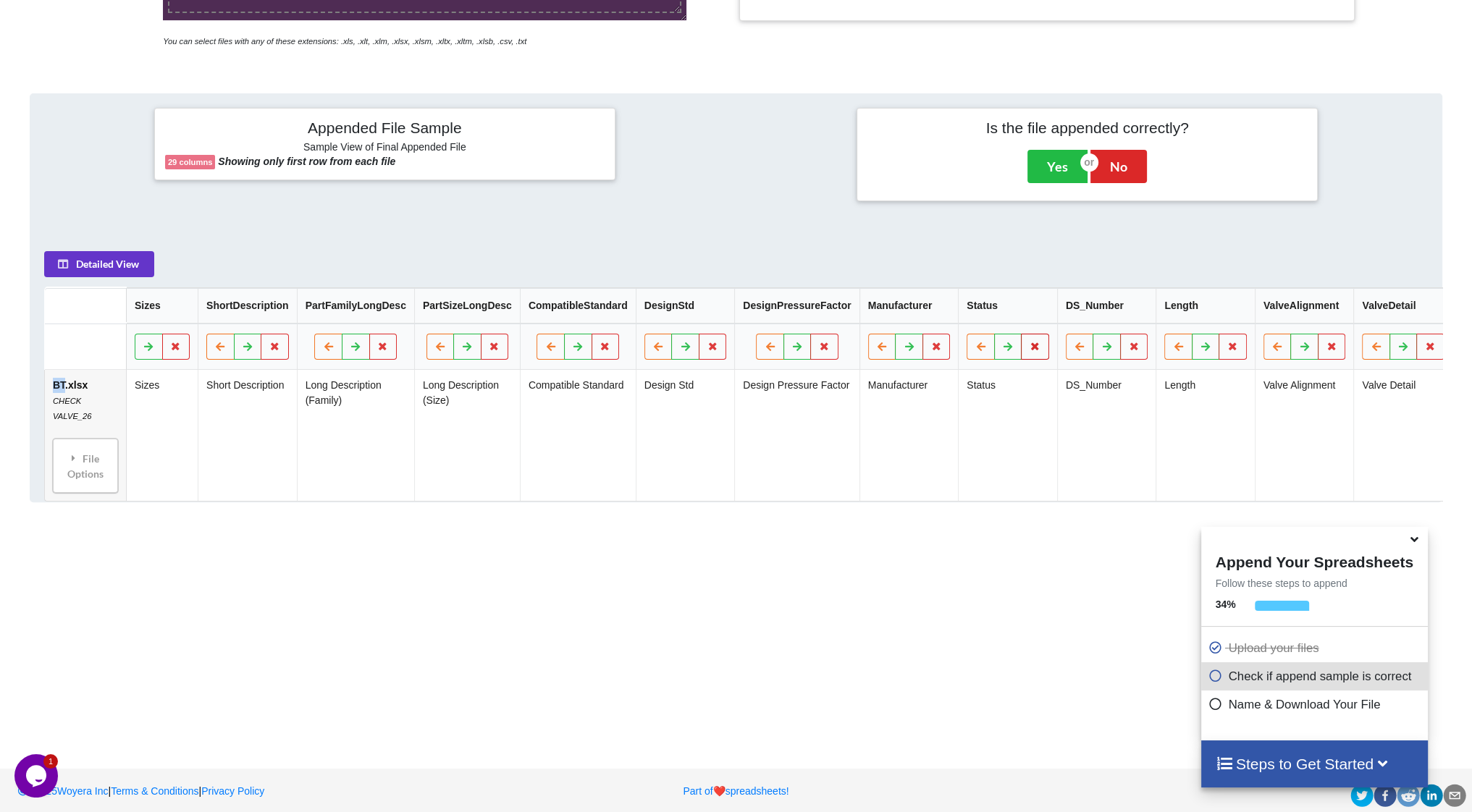
click at [1029, 350] on icon at bounding box center [1035, 346] width 13 height 8
click at [930, 307] on button "Delete Column" at bounding box center [914, 310] width 97 height 26
click at [1120, 351] on button at bounding box center [1134, 346] width 29 height 26
click at [1037, 315] on button "Delete Column" at bounding box center [1013, 310] width 97 height 26
click at [1128, 350] on icon at bounding box center [1134, 346] width 13 height 8
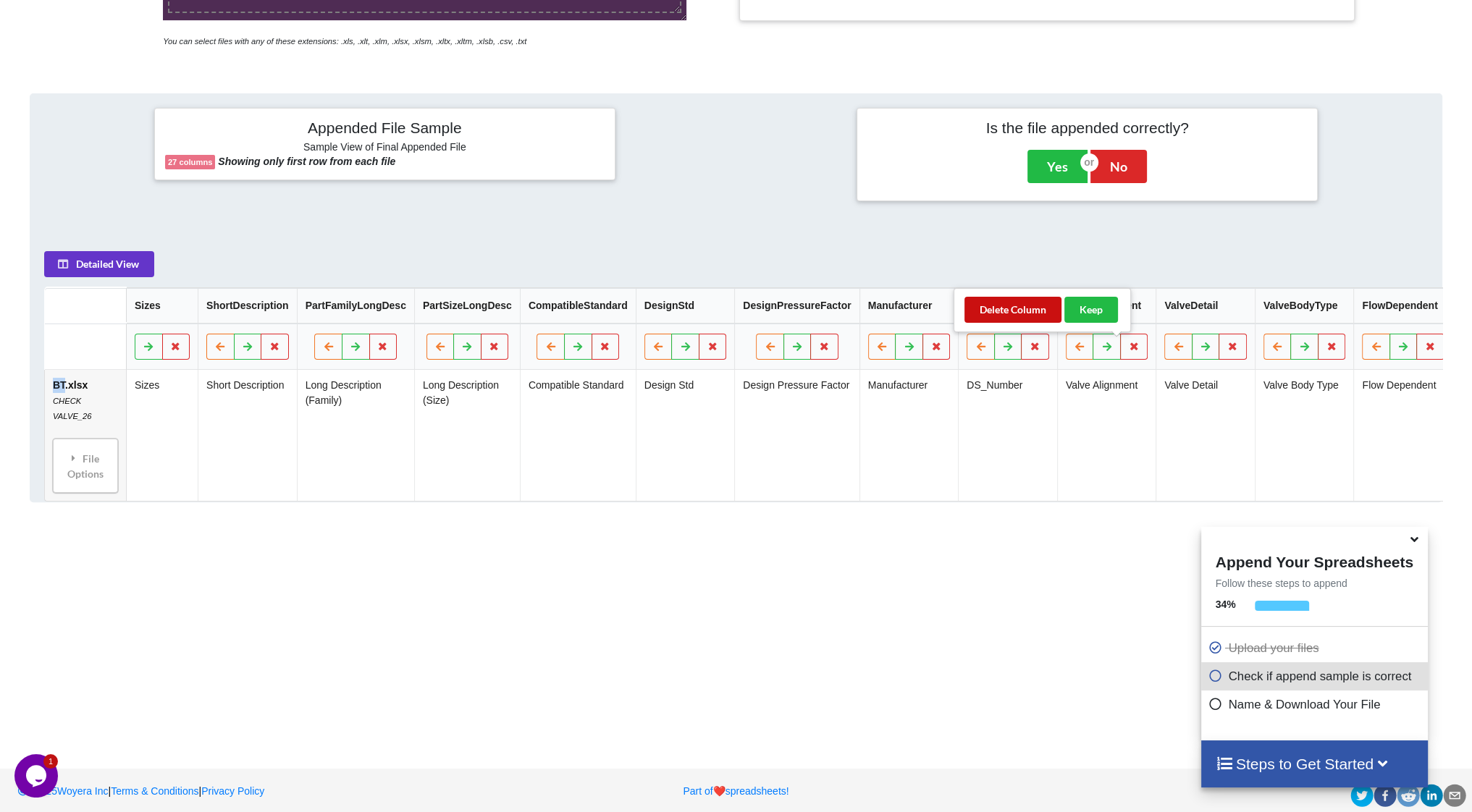
click at [1014, 309] on button "Delete Column" at bounding box center [1013, 310] width 97 height 26
click at [1128, 350] on icon at bounding box center [1134, 346] width 13 height 8
click at [1024, 305] on button "Delete Column" at bounding box center [1013, 310] width 97 height 26
click at [1128, 349] on icon at bounding box center [1134, 346] width 13 height 8
click at [1021, 306] on button "Delete Column" at bounding box center [1013, 310] width 97 height 26
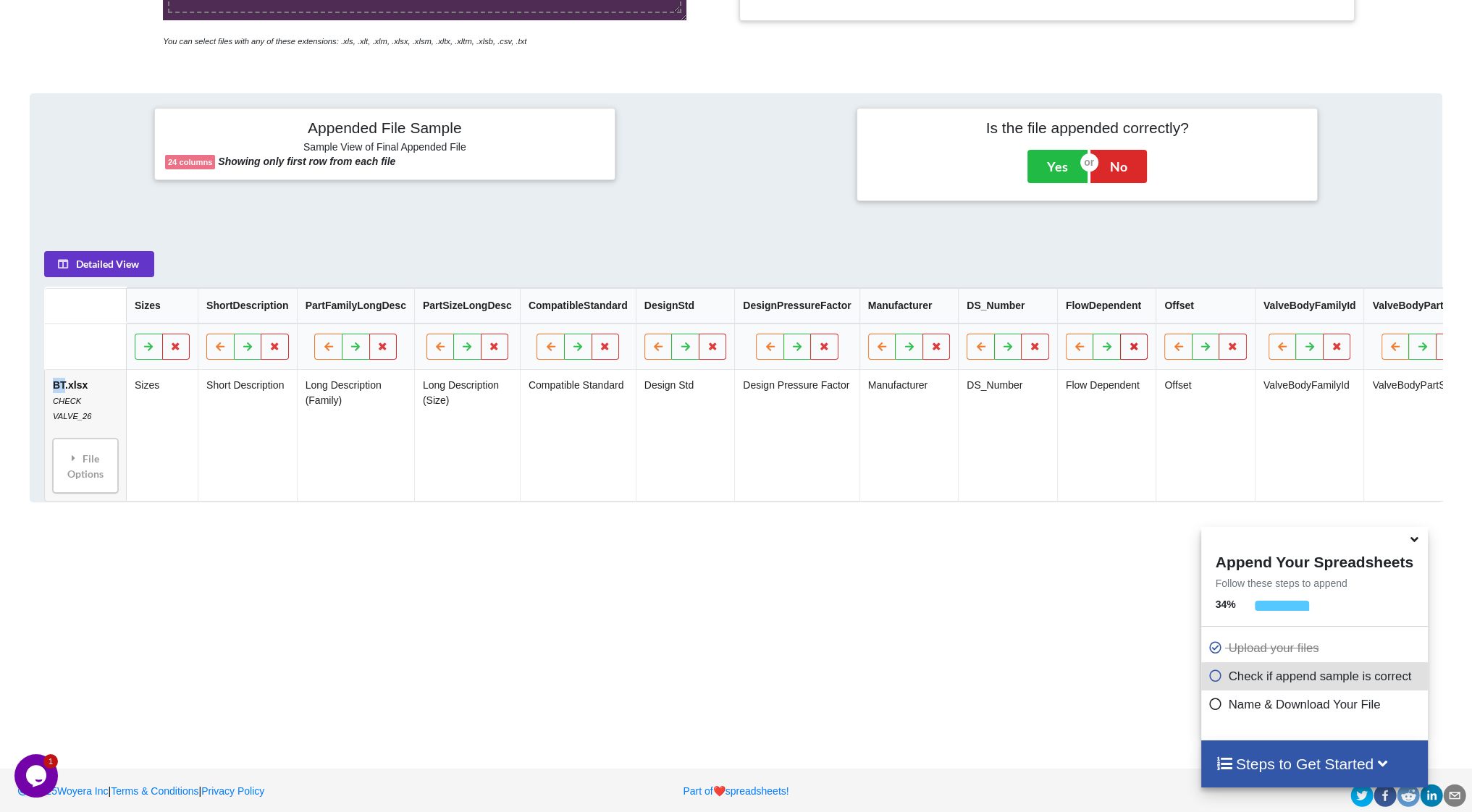
click at [1128, 349] on icon at bounding box center [1134, 346] width 13 height 8
click at [1011, 306] on button "Delete Column" at bounding box center [1013, 310] width 97 height 26
drag, startPoint x: 1123, startPoint y: 357, endPoint x: 1115, endPoint y: 354, distance: 8.5
click at [1122, 357] on button at bounding box center [1134, 346] width 29 height 26
click at [995, 307] on button "Delete Column" at bounding box center [1013, 310] width 97 height 26
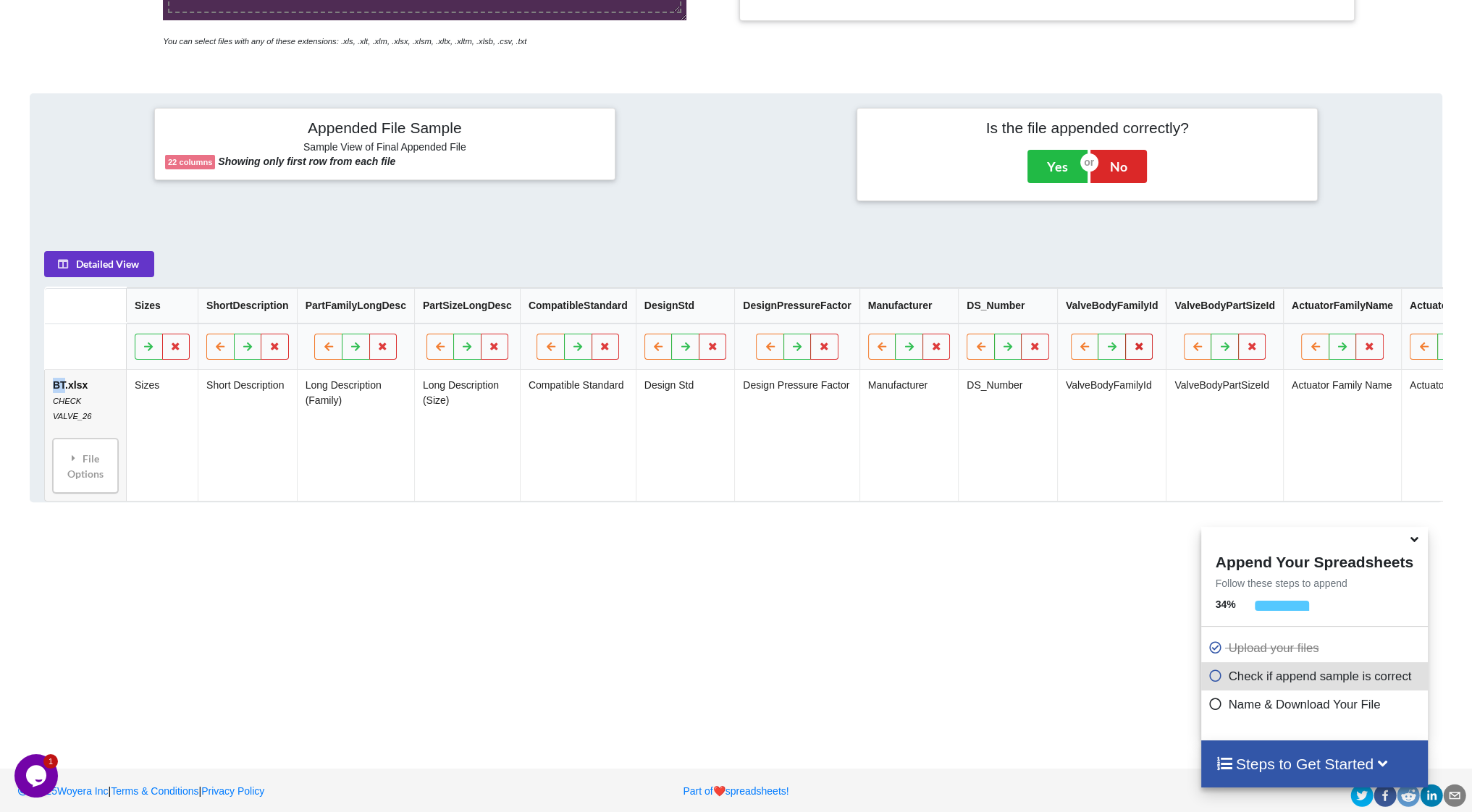
click at [1133, 349] on icon at bounding box center [1139, 346] width 13 height 8
click at [1028, 313] on button "Delete Column" at bounding box center [1017, 310] width 97 height 26
click at [1129, 356] on button at bounding box center [1143, 346] width 29 height 26
click at [1005, 312] on button "Delete Column" at bounding box center [1020, 310] width 97 height 26
click at [1138, 347] on icon at bounding box center [1144, 346] width 13 height 8
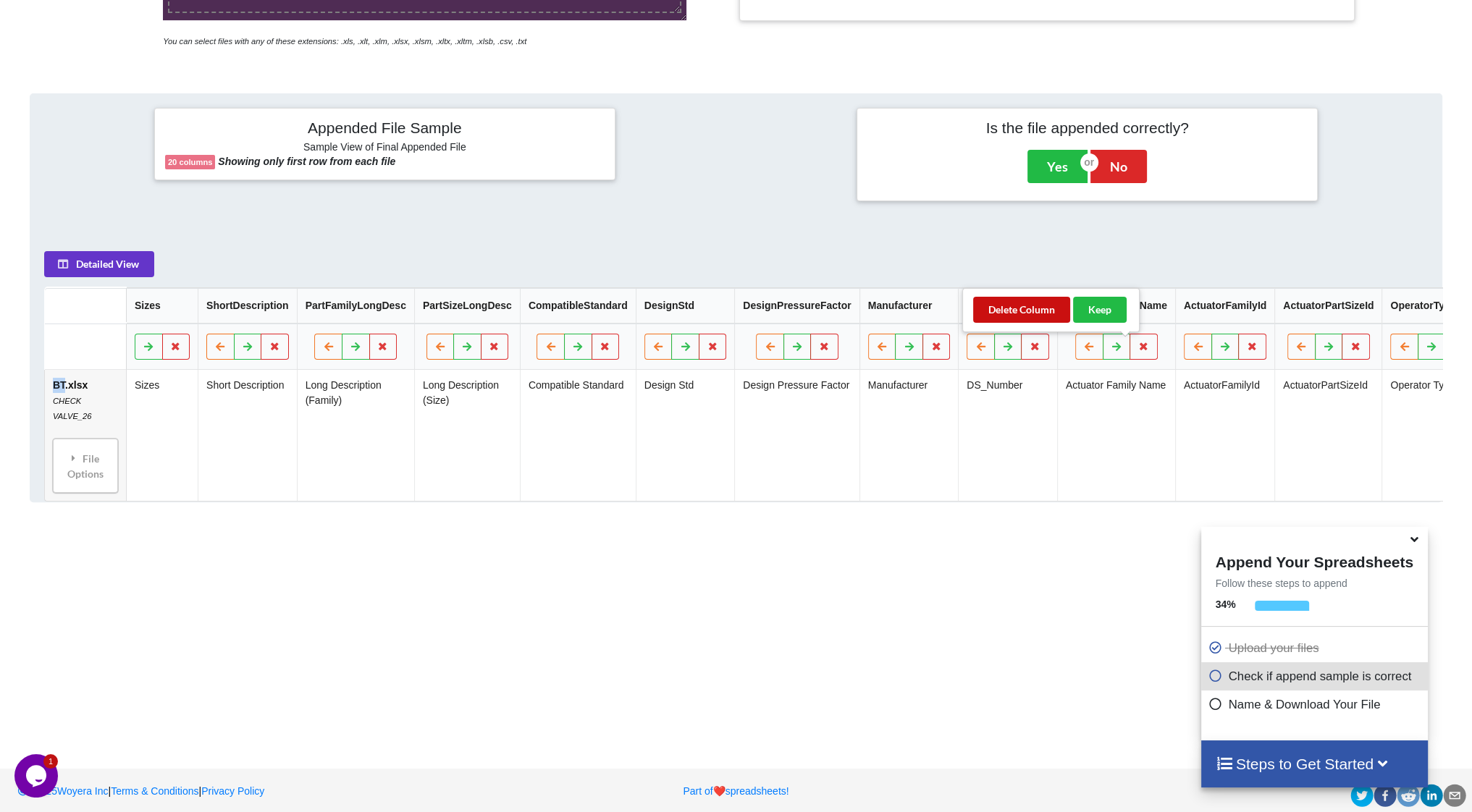
click at [1038, 301] on button "Delete Column" at bounding box center [1022, 310] width 97 height 26
click at [1120, 346] on button at bounding box center [1134, 346] width 29 height 26
click at [1040, 305] on button "Delete Column" at bounding box center [1013, 310] width 97 height 26
click at [1133, 349] on icon at bounding box center [1139, 346] width 13 height 8
click at [1031, 309] on button "Delete Column" at bounding box center [1017, 310] width 97 height 26
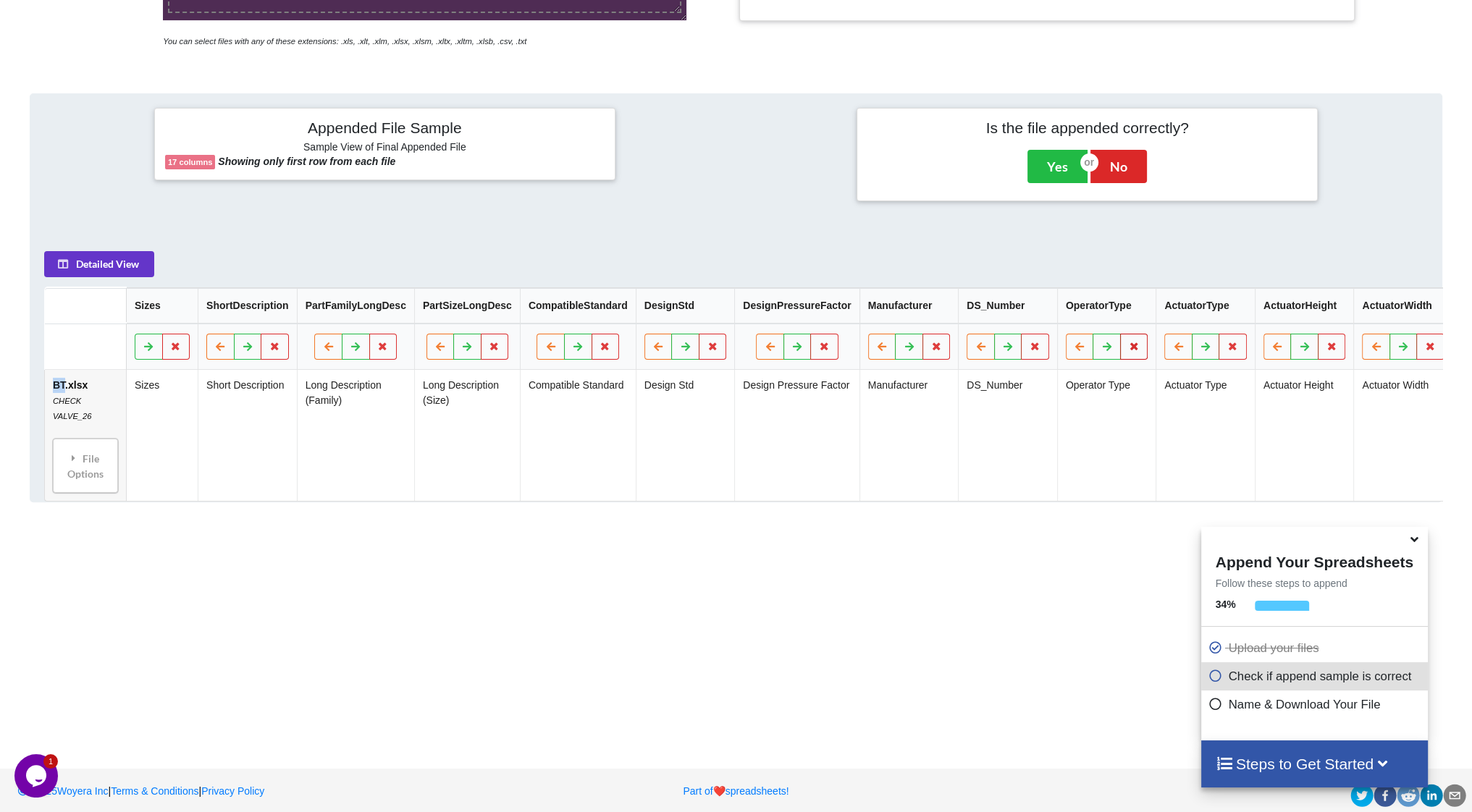
click at [1128, 349] on icon at bounding box center [1134, 346] width 13 height 8
click at [1037, 299] on button "Delete Column" at bounding box center [1013, 310] width 97 height 26
click at [1128, 347] on icon at bounding box center [1134, 346] width 13 height 8
click at [1022, 311] on button "Delete Column" at bounding box center [1013, 310] width 97 height 26
click at [1128, 350] on icon at bounding box center [1134, 346] width 13 height 8
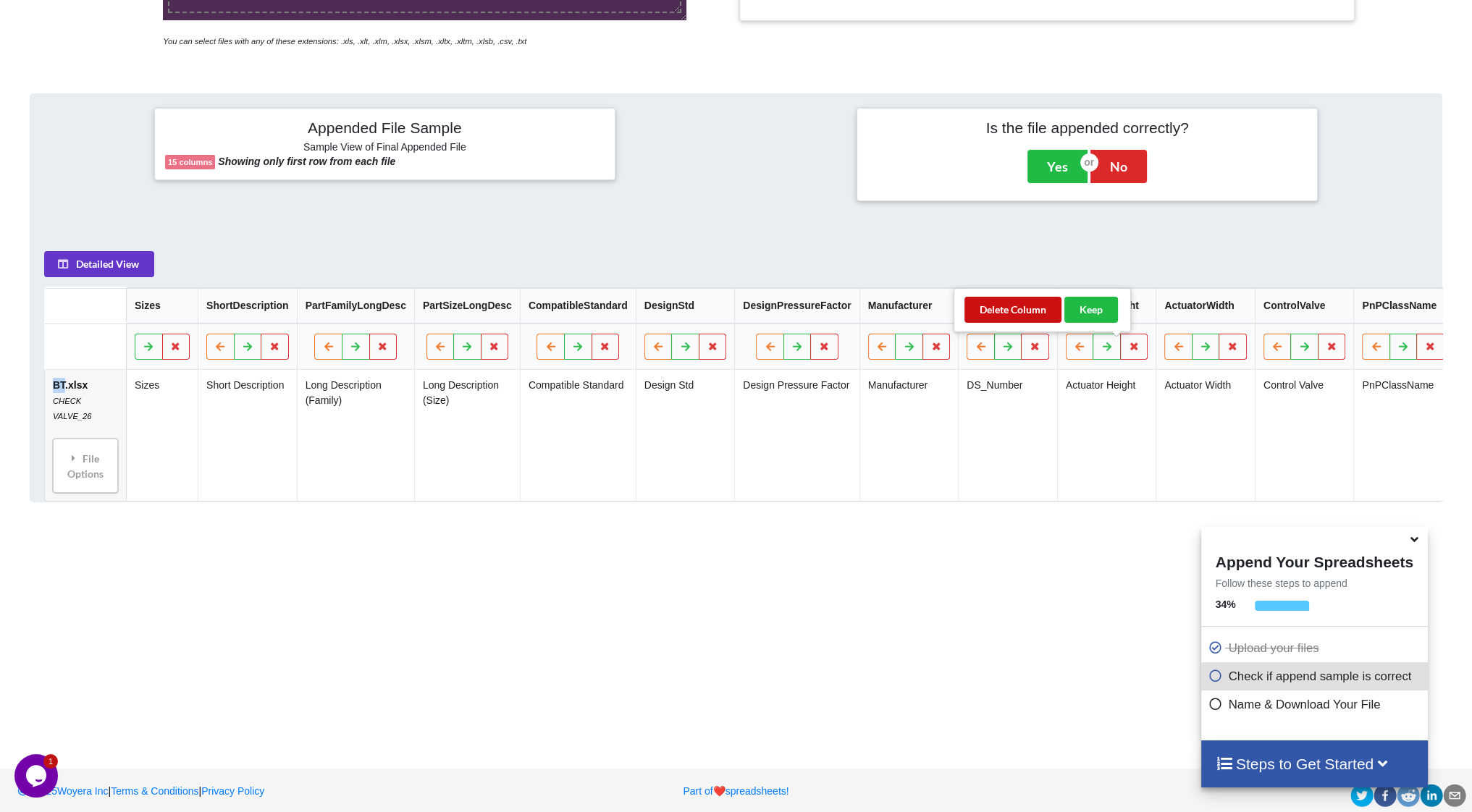
drag, startPoint x: 1011, startPoint y: 303, endPoint x: 1066, endPoint y: 325, distance: 59.2
click at [1012, 304] on button "Delete Column" at bounding box center [1013, 310] width 97 height 26
click at [1128, 349] on icon at bounding box center [1134, 346] width 13 height 8
click at [1012, 312] on button "Delete Column" at bounding box center [1013, 310] width 97 height 26
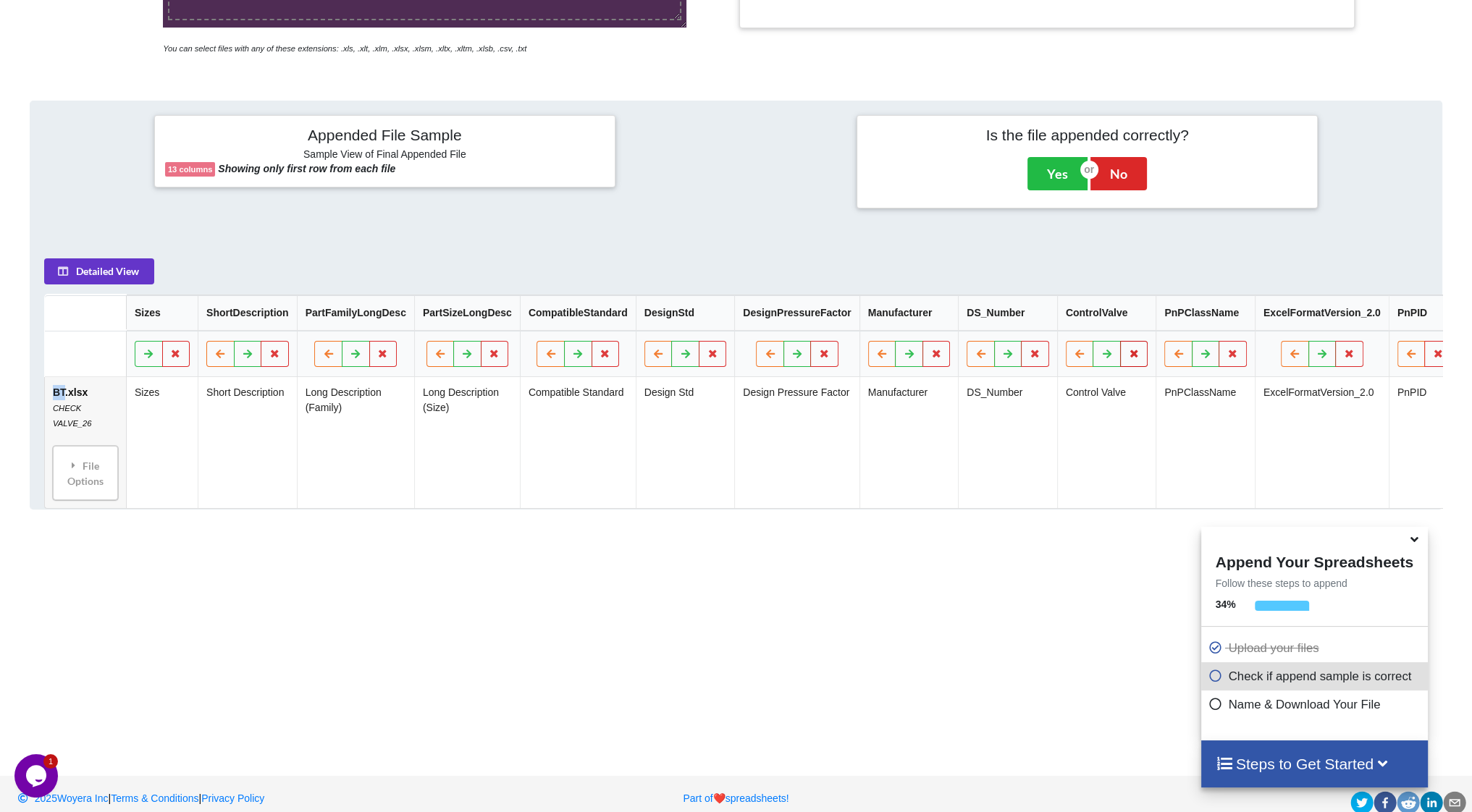
click at [1124, 358] on button at bounding box center [1134, 354] width 29 height 26
click at [1034, 318] on button "Delete Column" at bounding box center [1013, 310] width 97 height 26
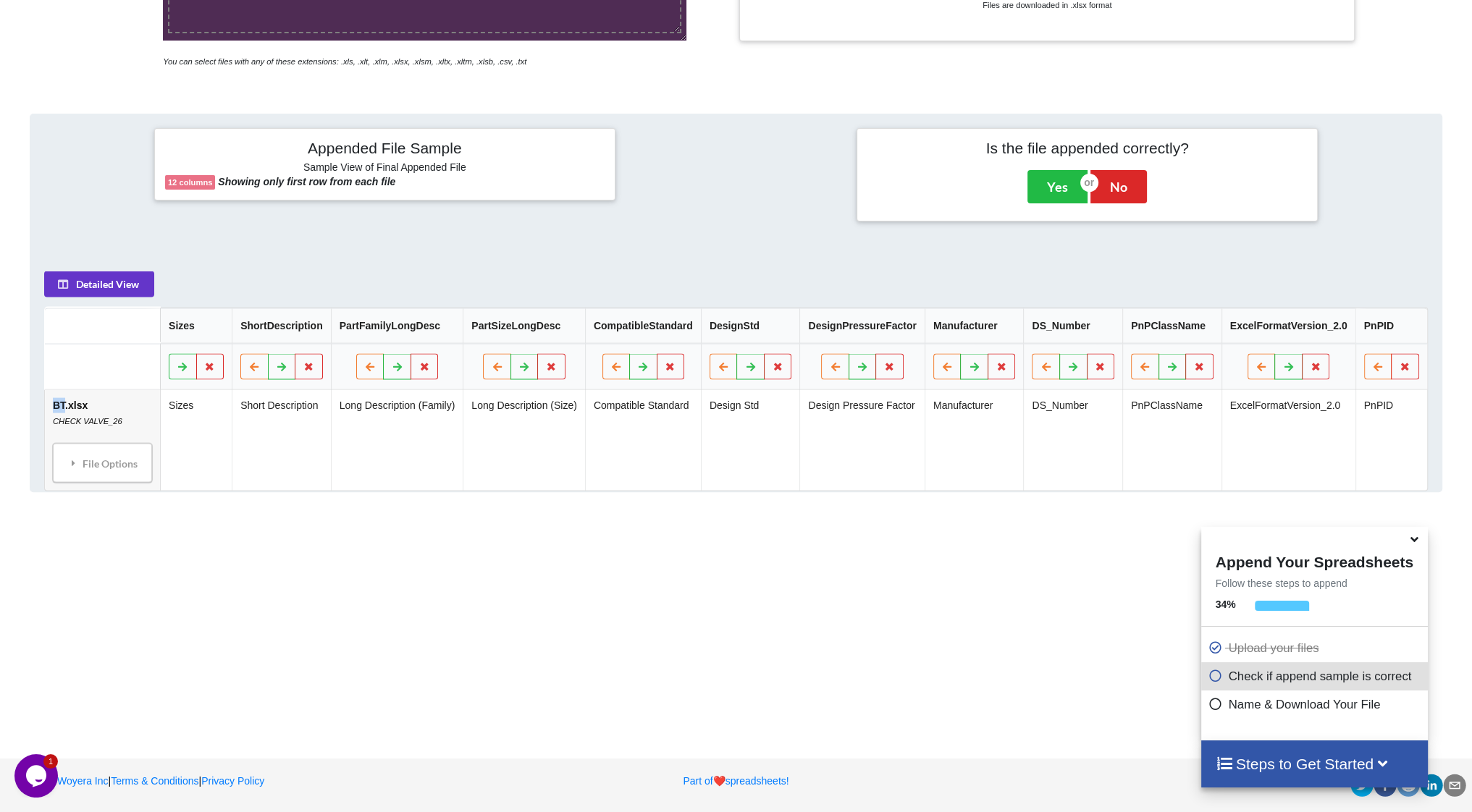
scroll to position [481, 0]
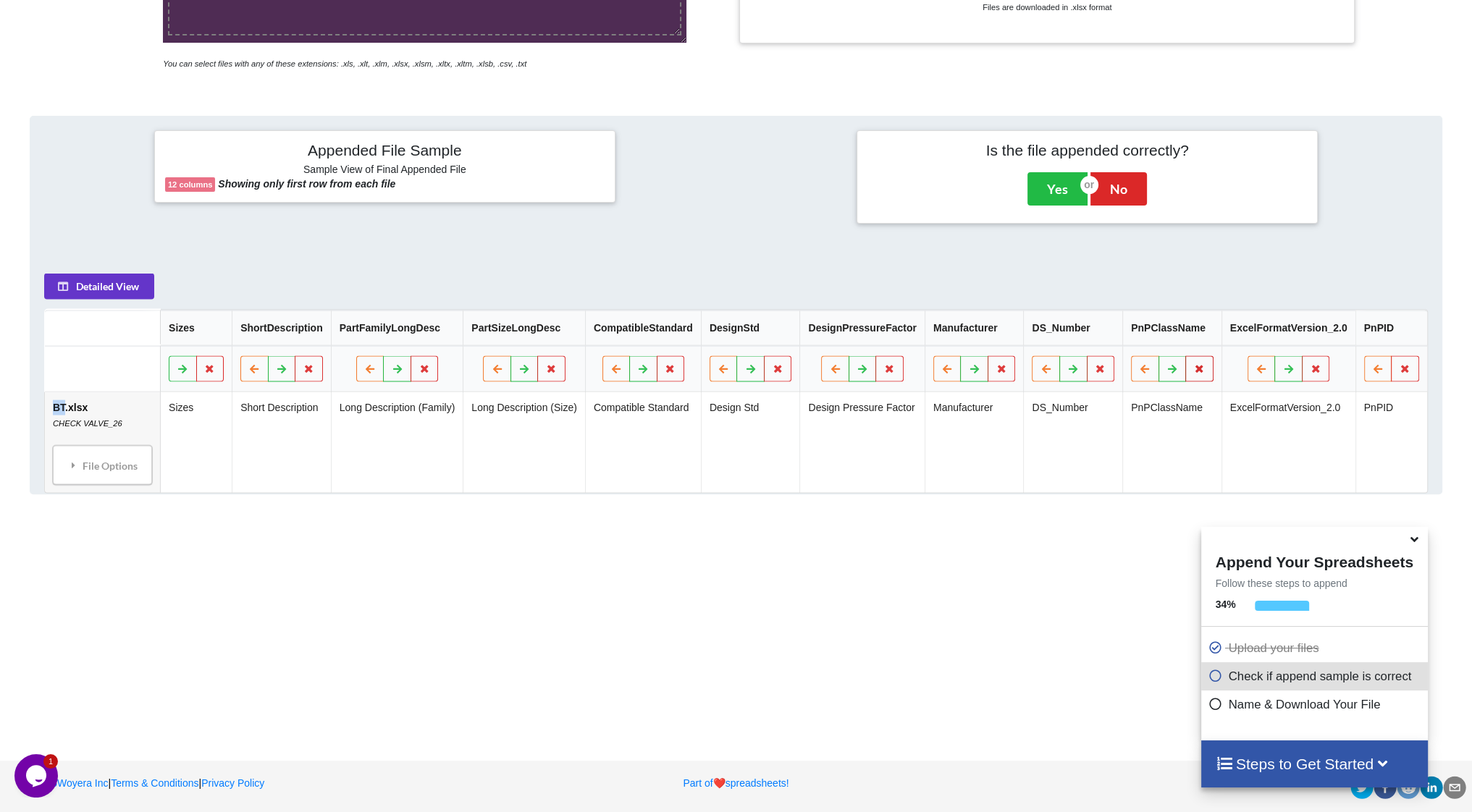
click at [1200, 369] on icon at bounding box center [1199, 369] width 13 height 8
click at [1113, 325] on button "Delete Column" at bounding box center [1097, 325] width 97 height 26
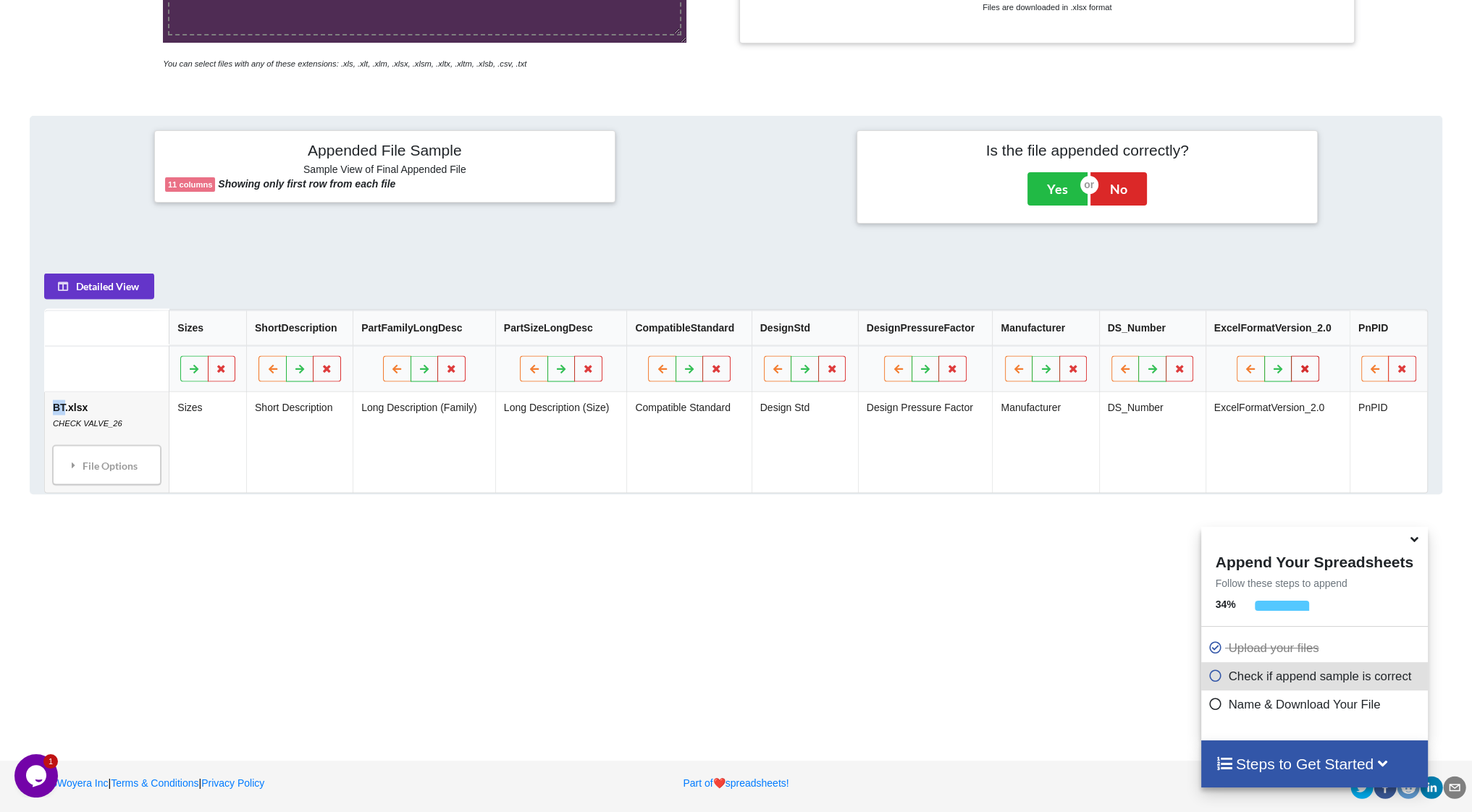
click at [1309, 373] on button at bounding box center [1305, 369] width 29 height 26
click at [1213, 328] on button "Delete Column" at bounding box center [1202, 325] width 97 height 26
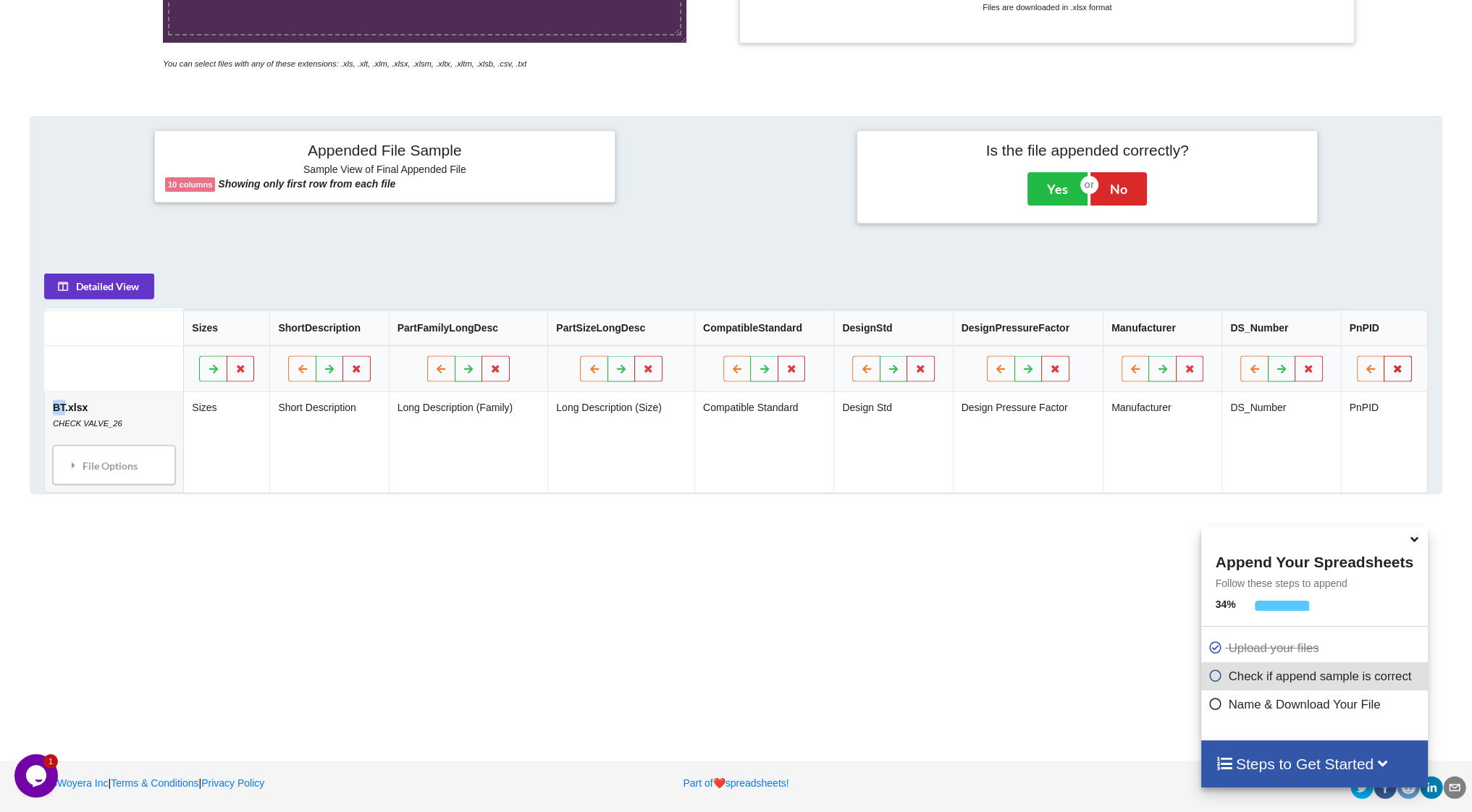
click at [1395, 371] on icon at bounding box center [1397, 369] width 13 height 8
click at [1276, 330] on button "Delete Column" at bounding box center [1293, 325] width 97 height 26
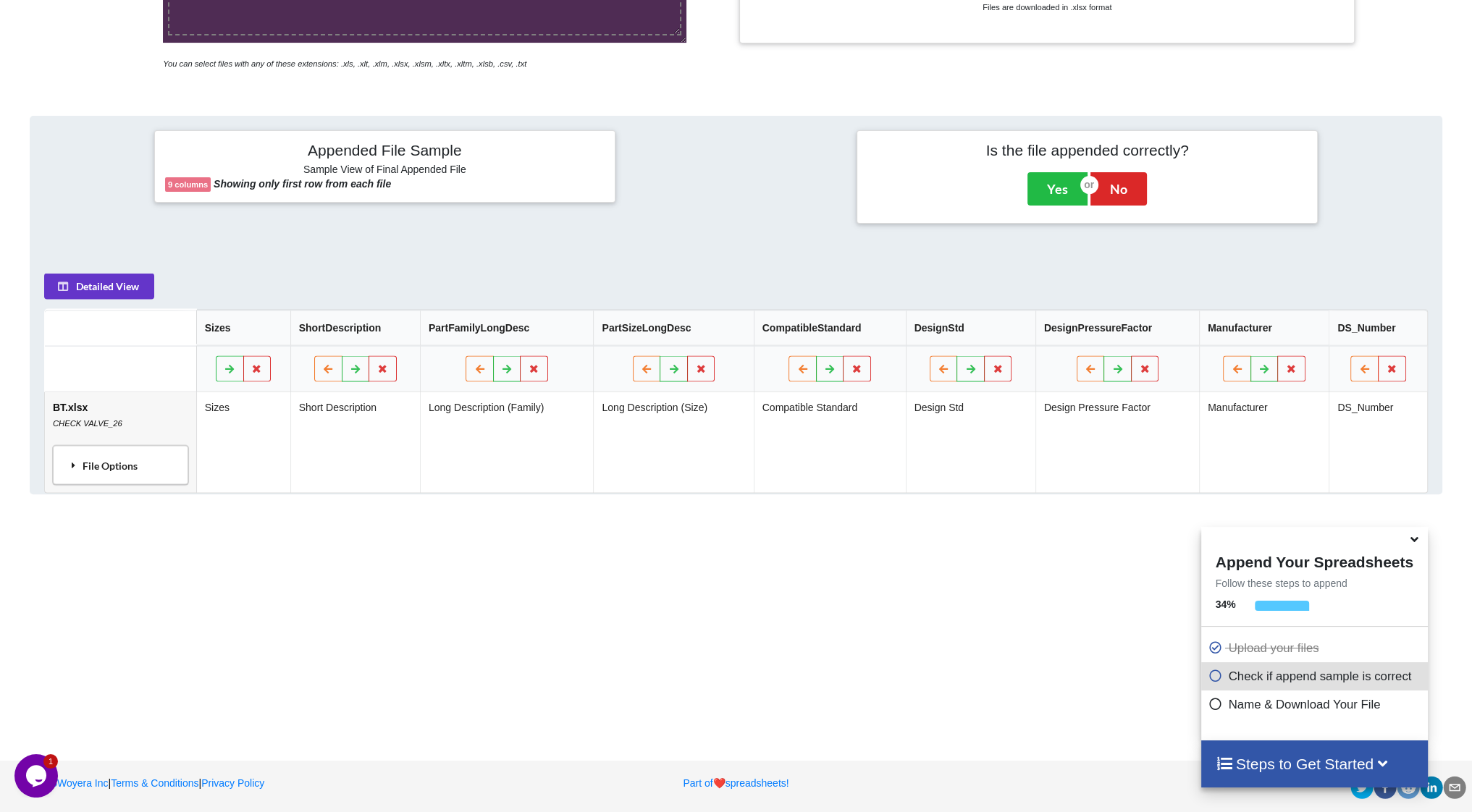
click at [139, 456] on div "File Options" at bounding box center [120, 465] width 127 height 30
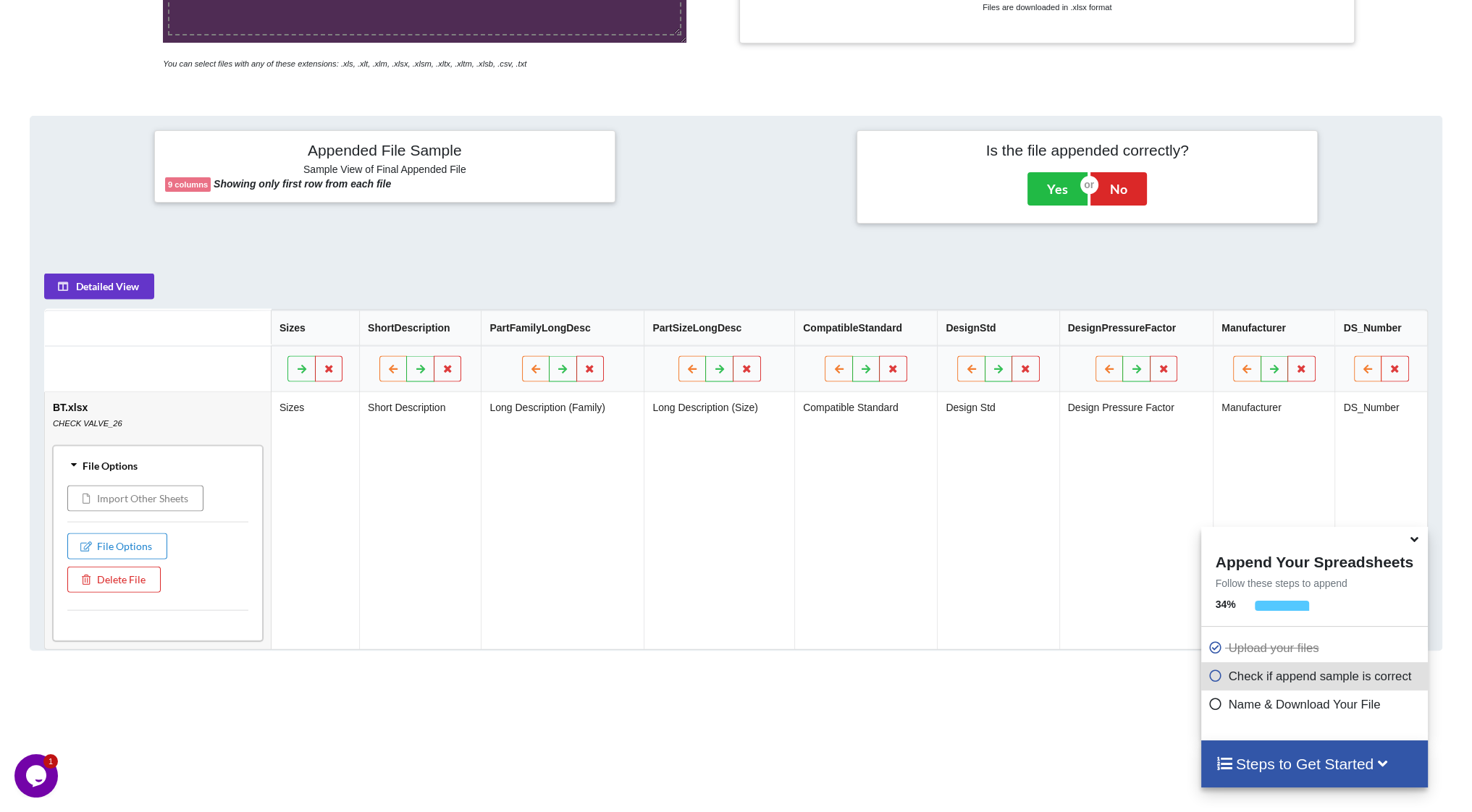
click at [127, 508] on button "Import Other Sheets" at bounding box center [135, 499] width 136 height 26
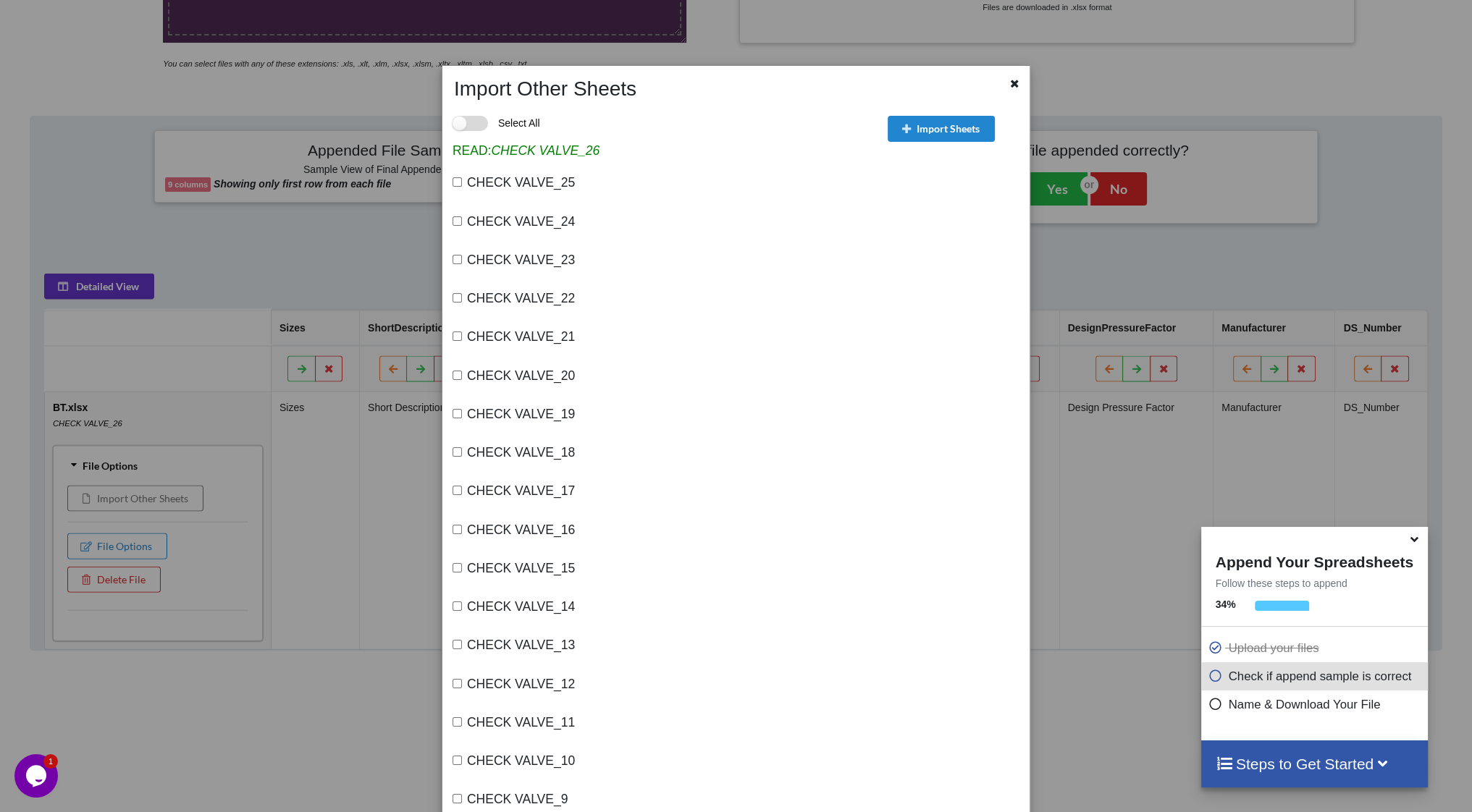
click at [474, 123] on label "Select All" at bounding box center [496, 123] width 87 height 15
checkbox input "true"
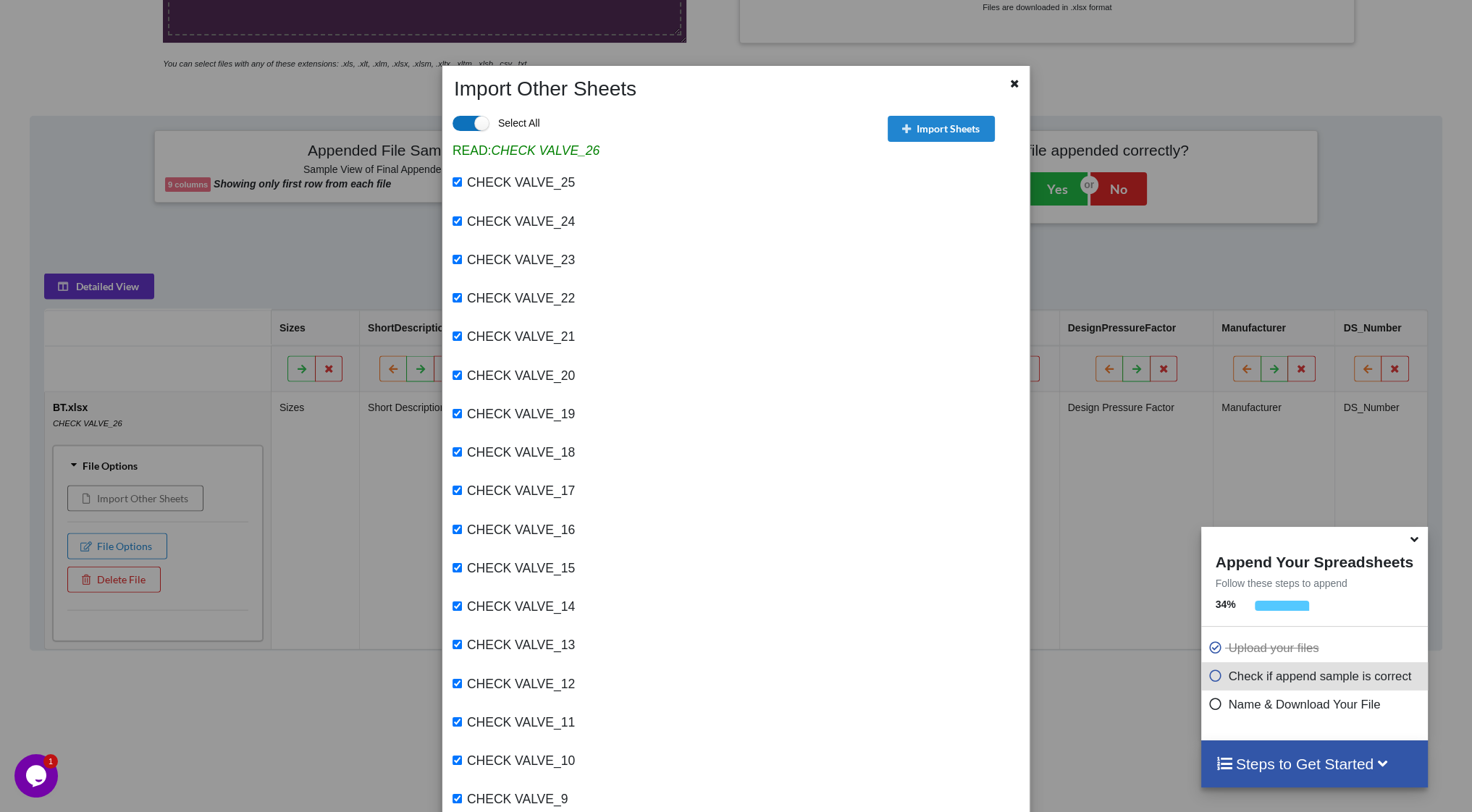
checkbox input "true"
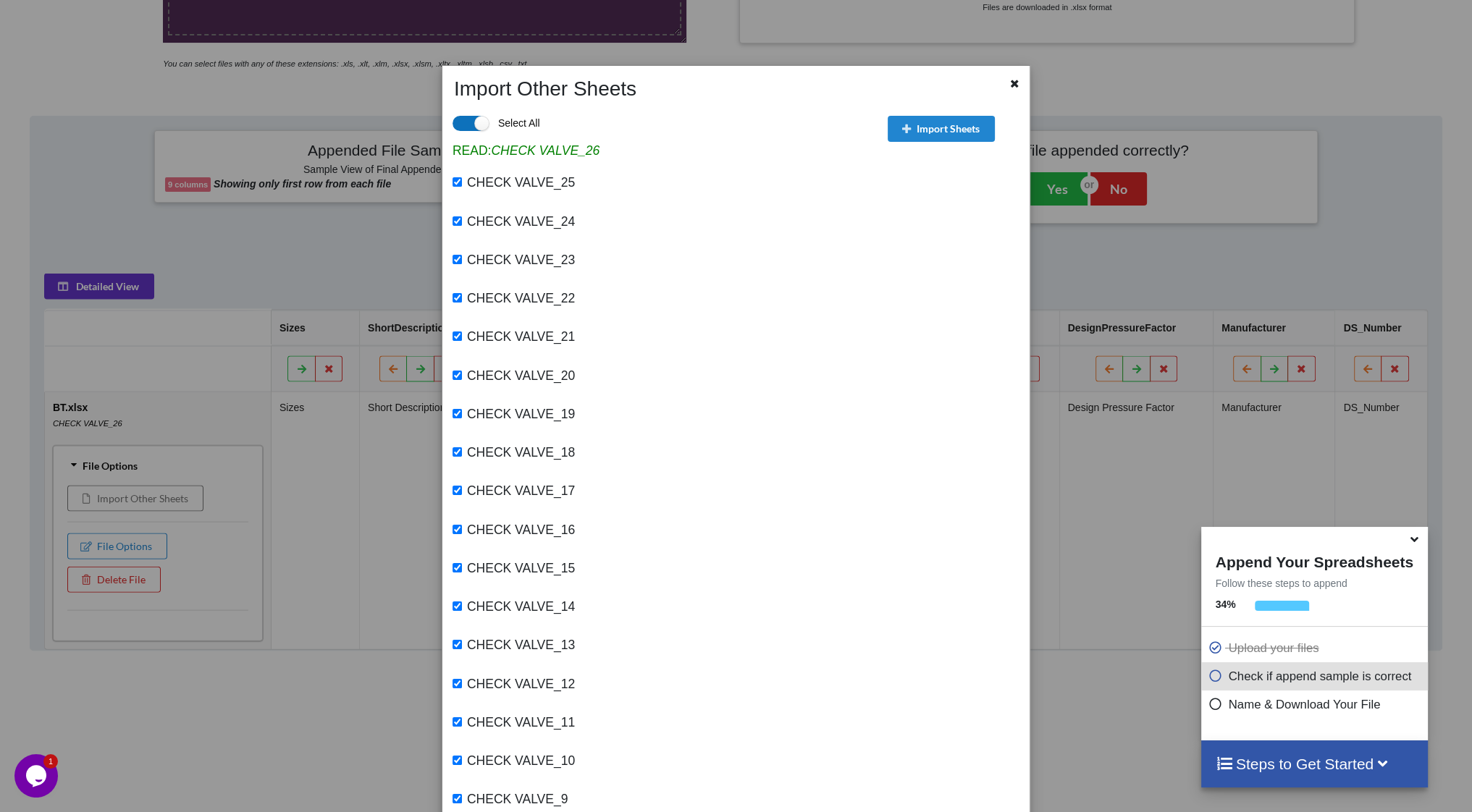
checkbox input "true"
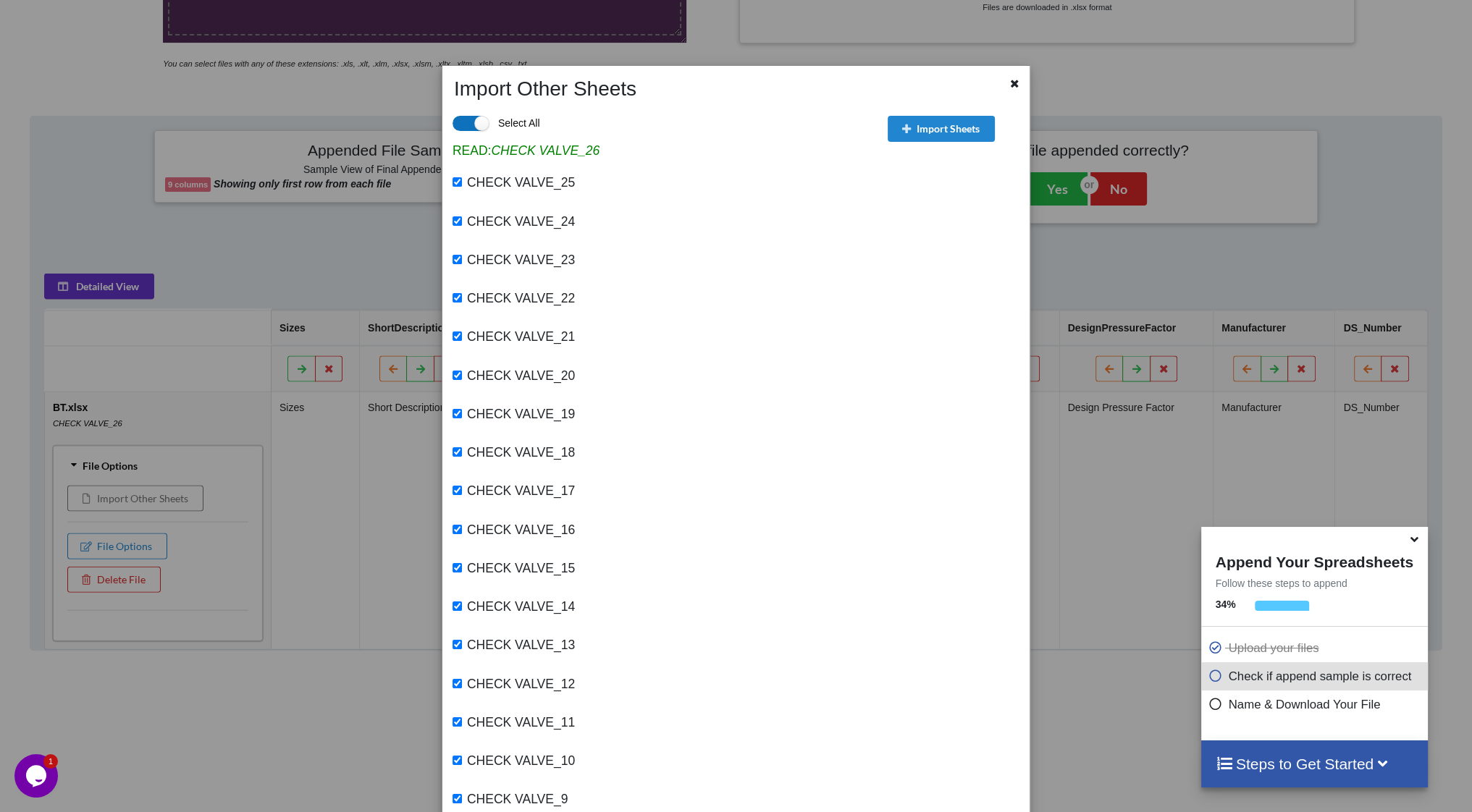
checkbox input "true"
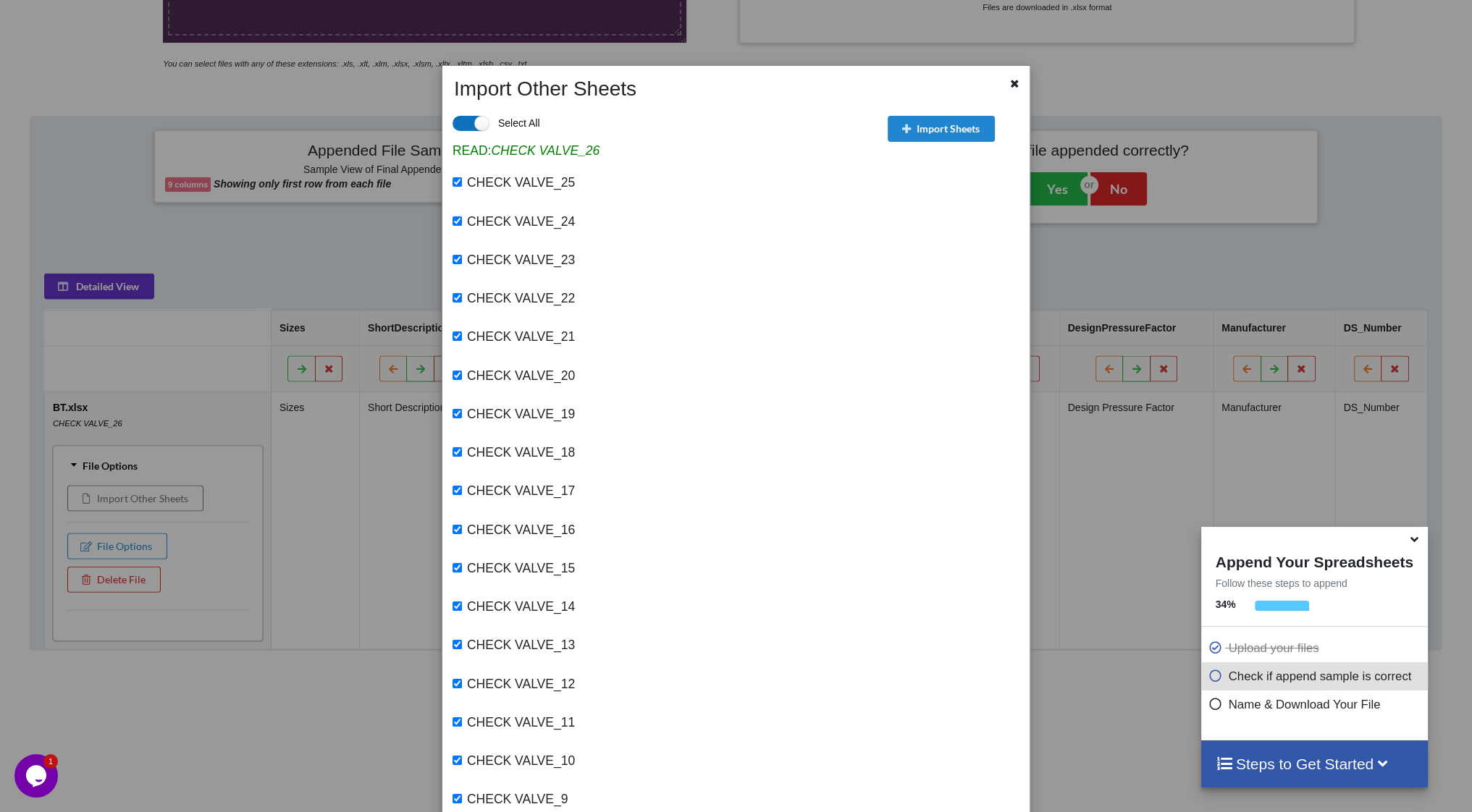
checkbox input "true"
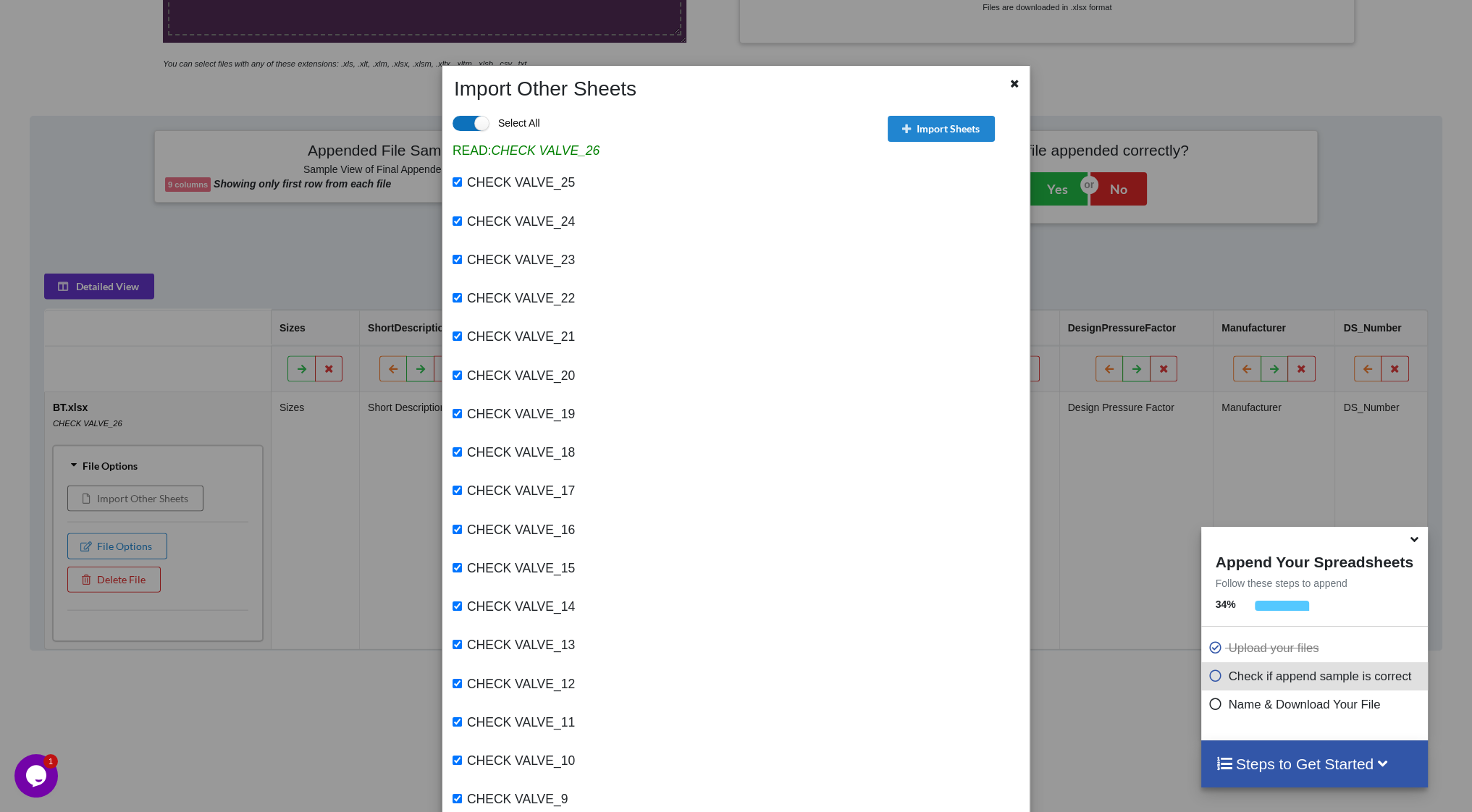
checkbox input "true"
click at [938, 127] on button "Import Sheets" at bounding box center [941, 128] width 107 height 26
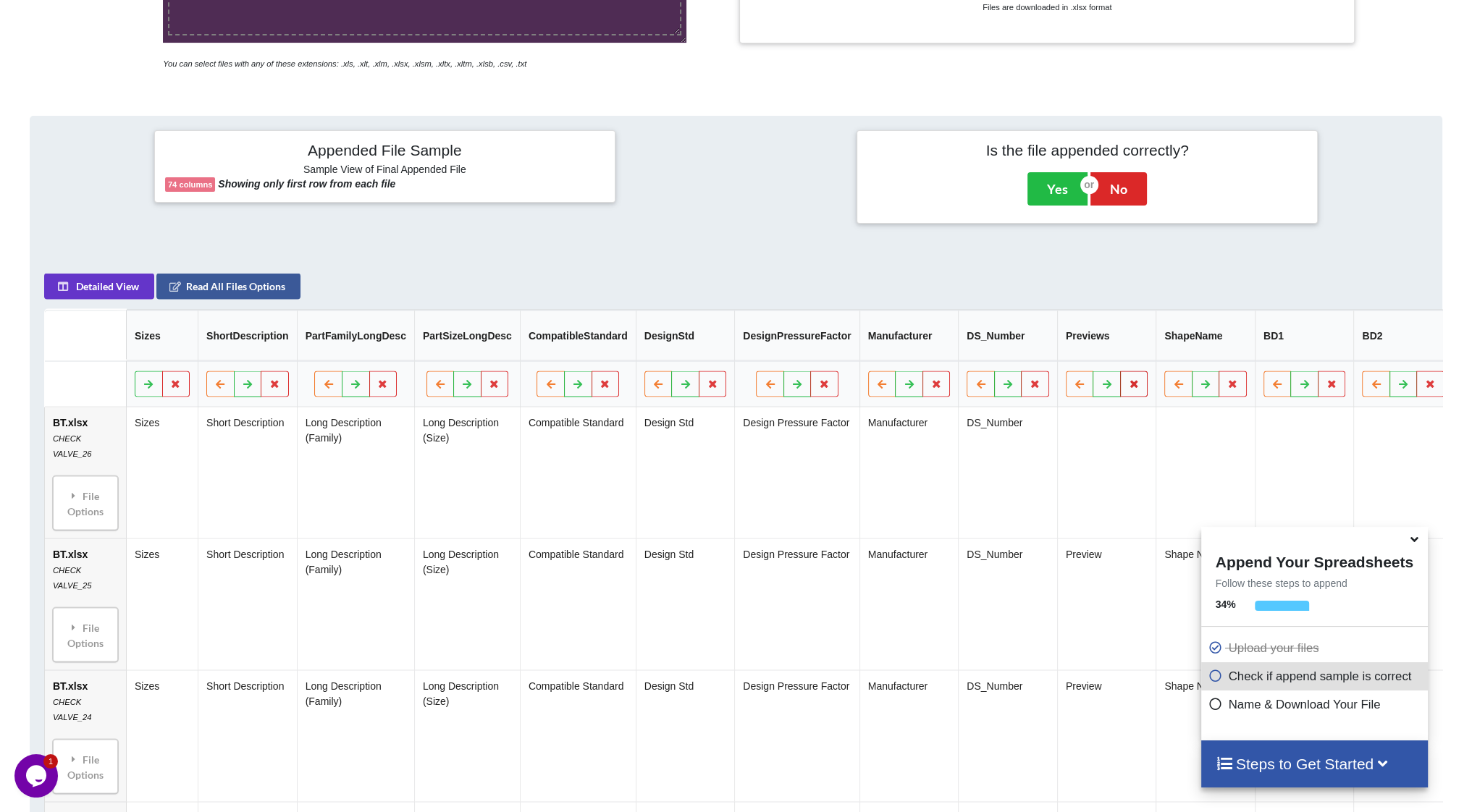
click at [1121, 396] on button at bounding box center [1134, 384] width 29 height 26
click at [1031, 354] on button "Delete Column" at bounding box center [1013, 347] width 97 height 26
click at [1128, 387] on icon at bounding box center [1134, 384] width 13 height 8
click at [1035, 353] on button "Delete Column" at bounding box center [1013, 347] width 97 height 26
click at [1128, 388] on icon at bounding box center [1134, 384] width 13 height 8
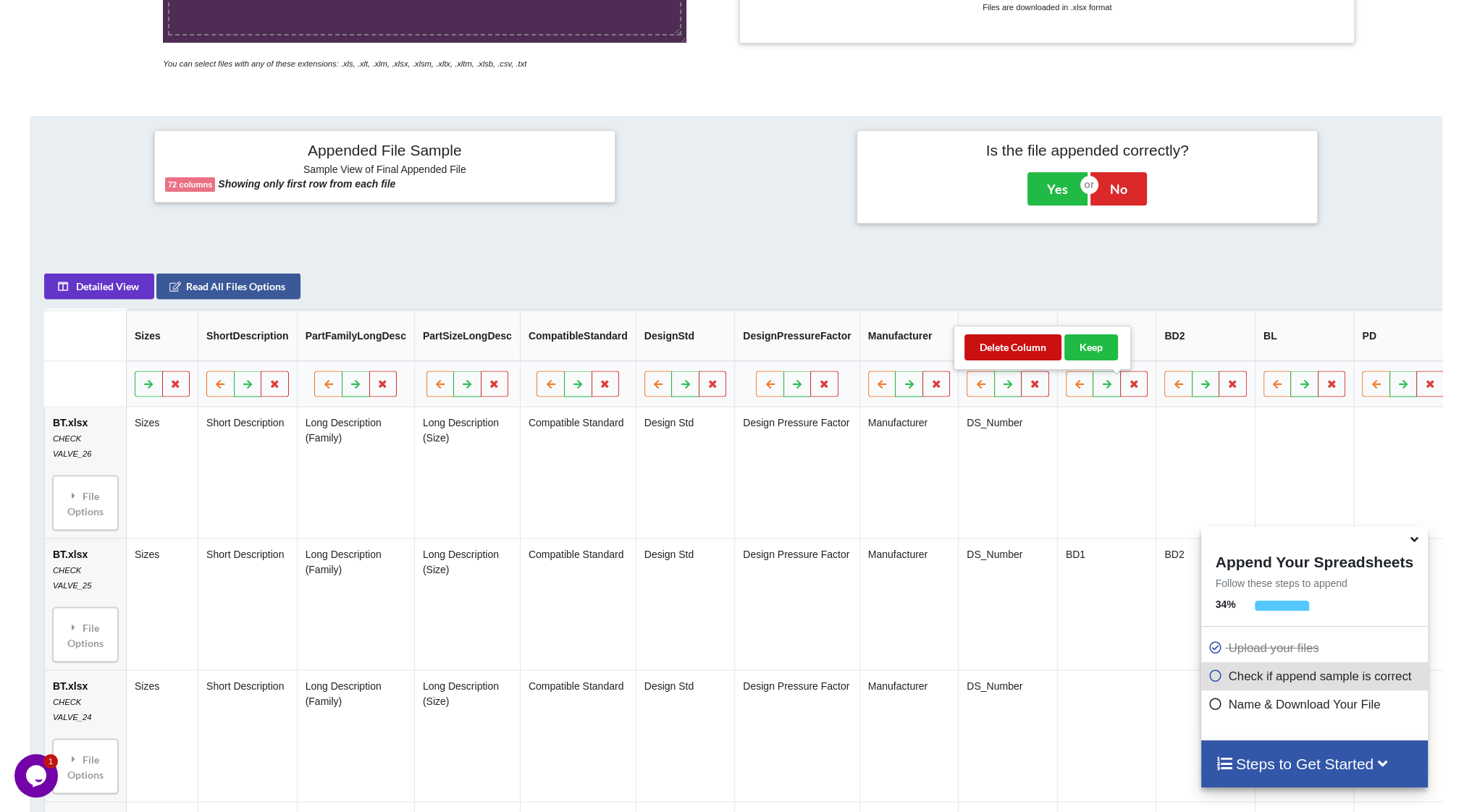
click at [1027, 349] on button "Delete Column" at bounding box center [1013, 347] width 97 height 26
click at [1128, 388] on icon at bounding box center [1134, 384] width 13 height 8
click at [1033, 354] on button "Delete Column" at bounding box center [1013, 347] width 97 height 26
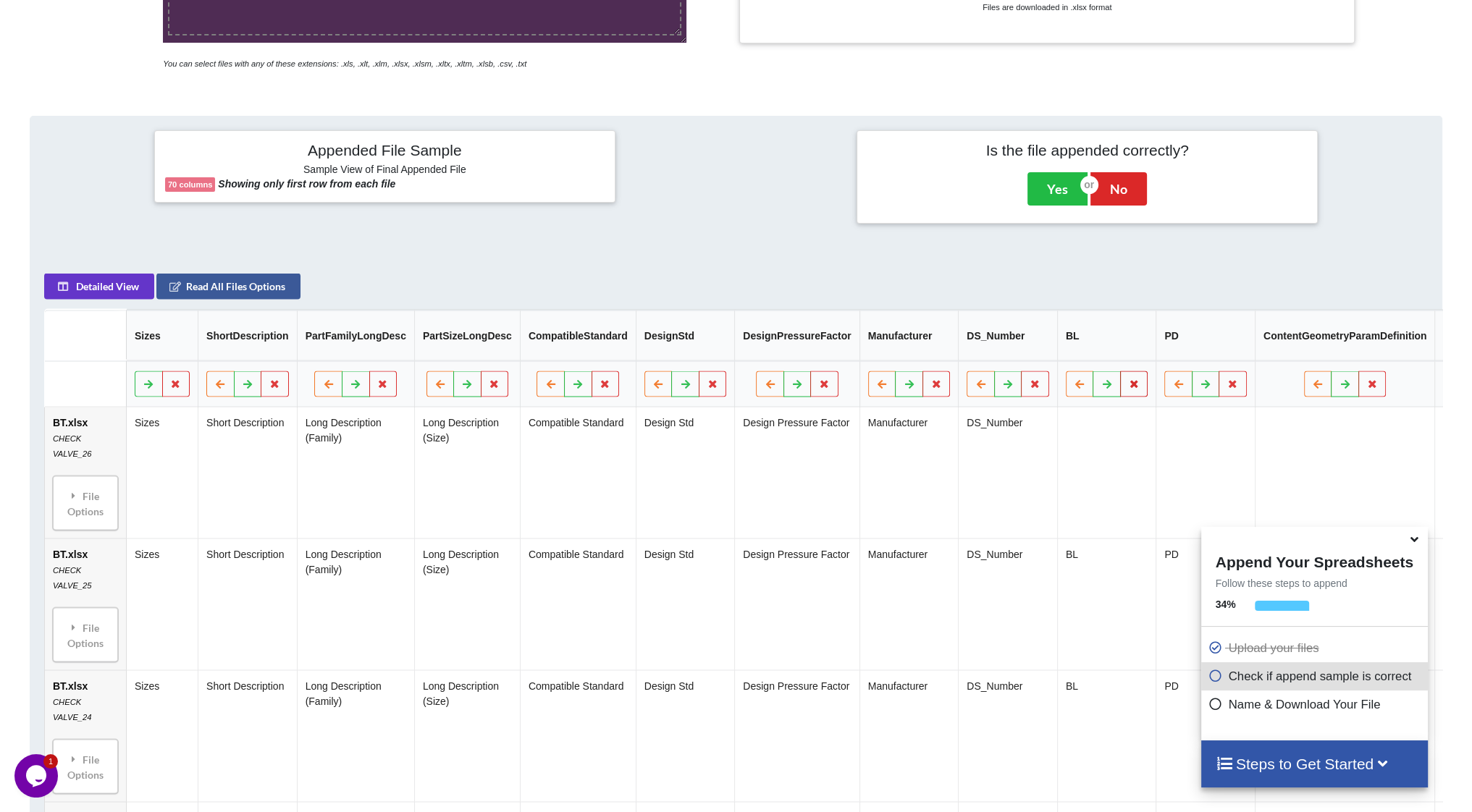
click at [1124, 386] on button at bounding box center [1134, 384] width 29 height 26
click at [1035, 349] on button "Delete Column" at bounding box center [1013, 347] width 97 height 26
click at [1128, 388] on icon at bounding box center [1134, 384] width 13 height 8
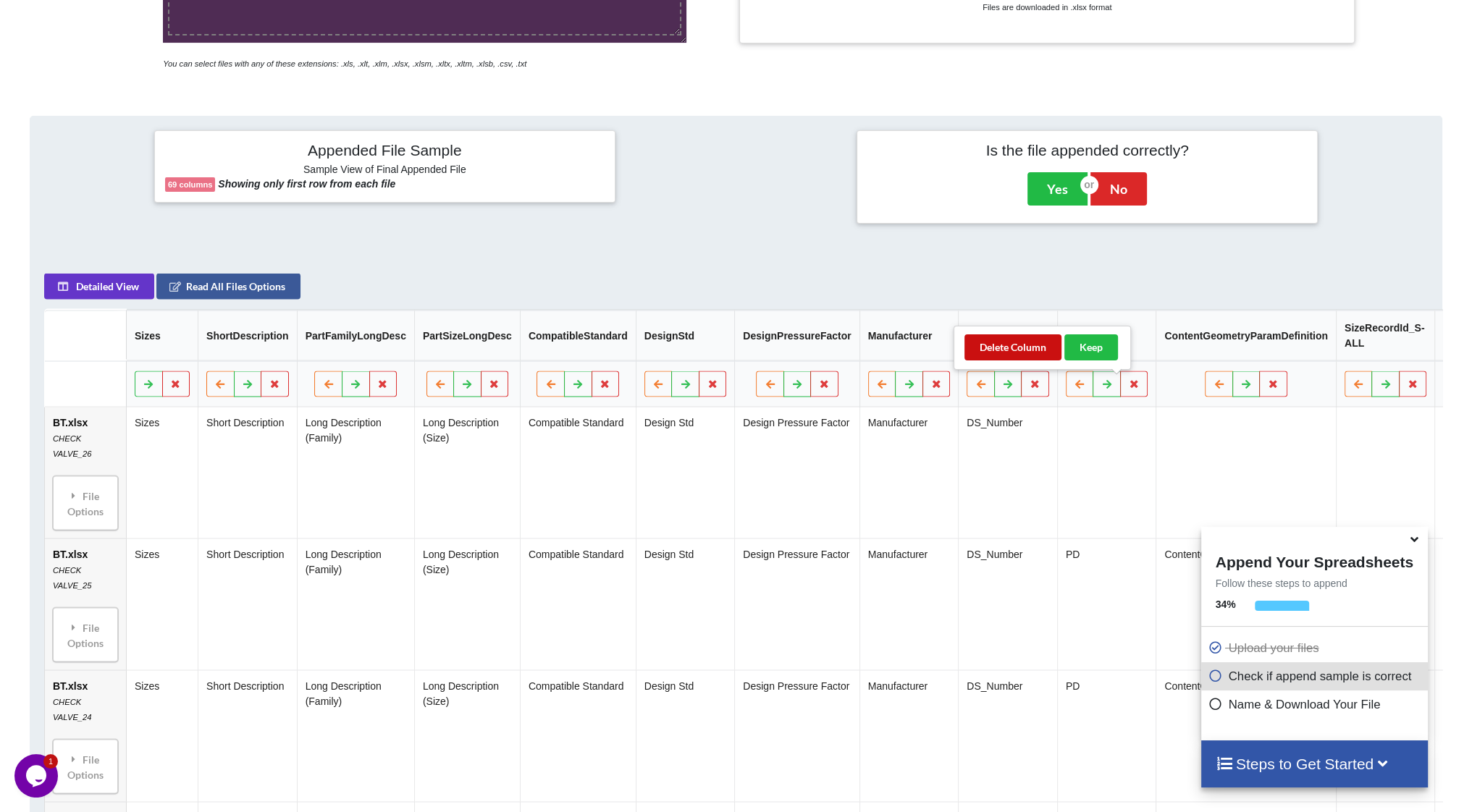
click at [1019, 349] on button "Delete Column" at bounding box center [1013, 347] width 97 height 26
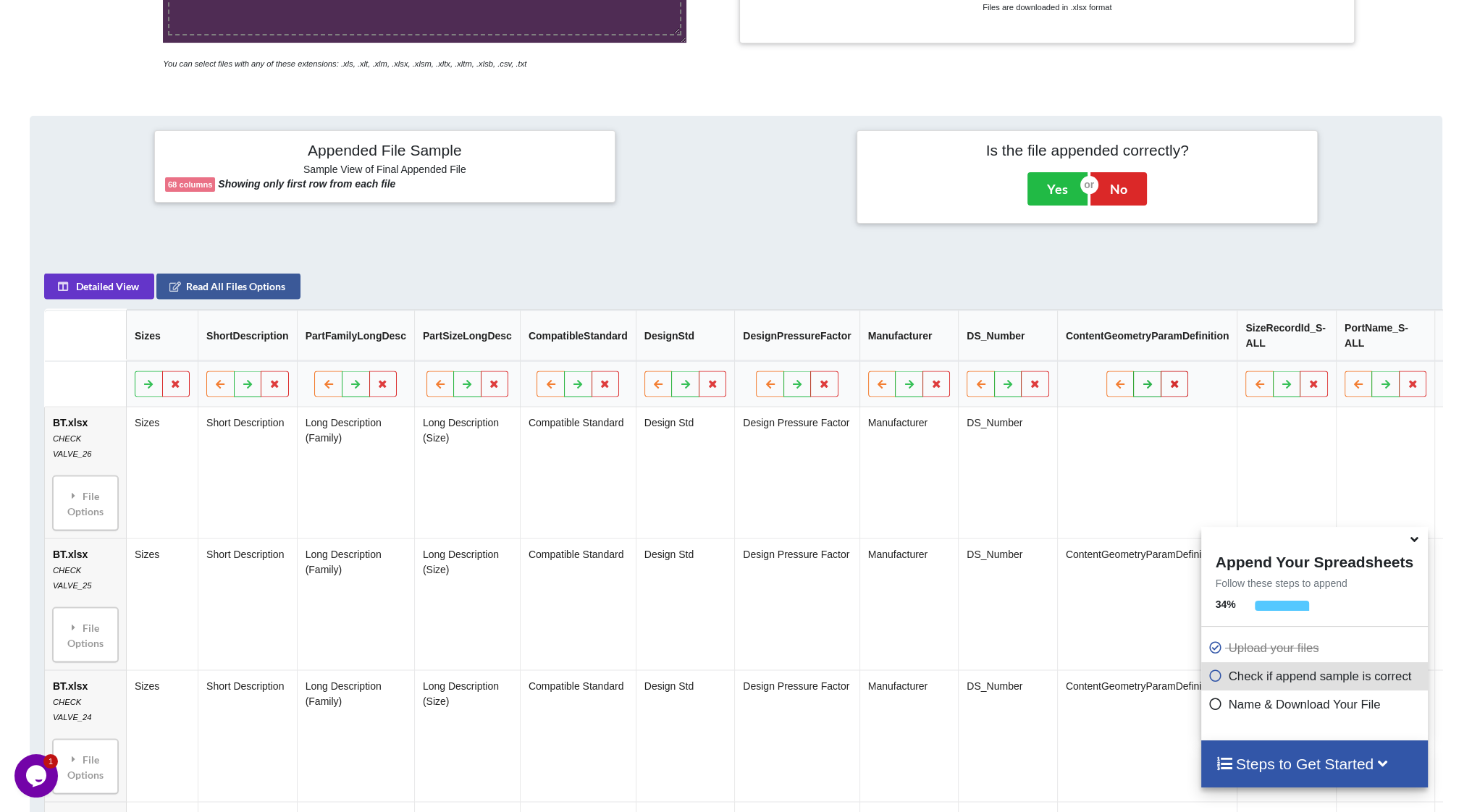
click at [1169, 388] on icon at bounding box center [1175, 384] width 13 height 8
click at [1056, 349] on button "Delete Column" at bounding box center [1054, 347] width 97 height 26
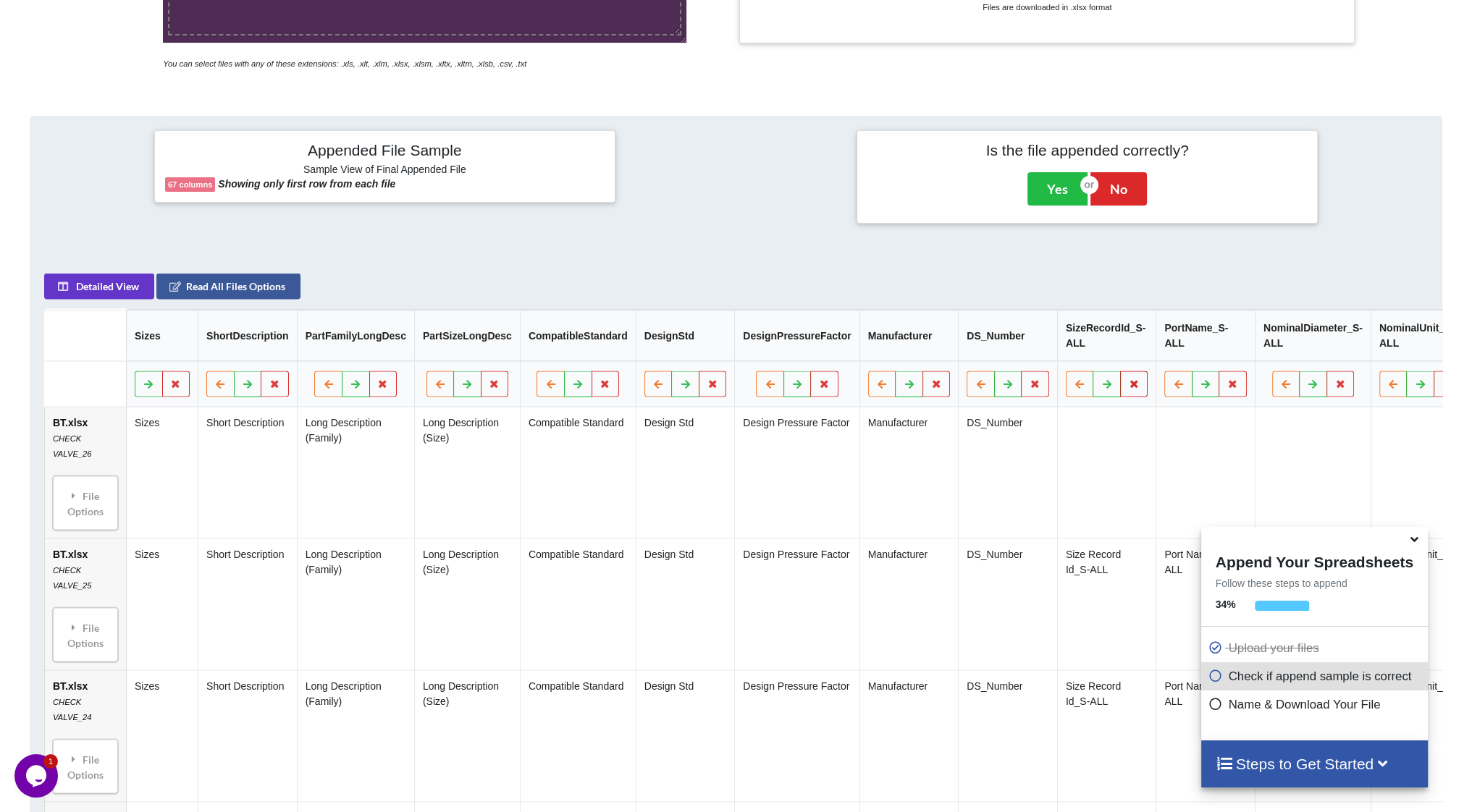
click at [1128, 388] on icon at bounding box center [1134, 384] width 13 height 8
click at [1042, 353] on button "Delete Column" at bounding box center [1013, 347] width 97 height 26
click at [1128, 388] on icon at bounding box center [1134, 384] width 13 height 8
click at [1029, 344] on button "Delete Column" at bounding box center [1013, 347] width 97 height 26
click at [1137, 386] on icon at bounding box center [1143, 384] width 13 height 8
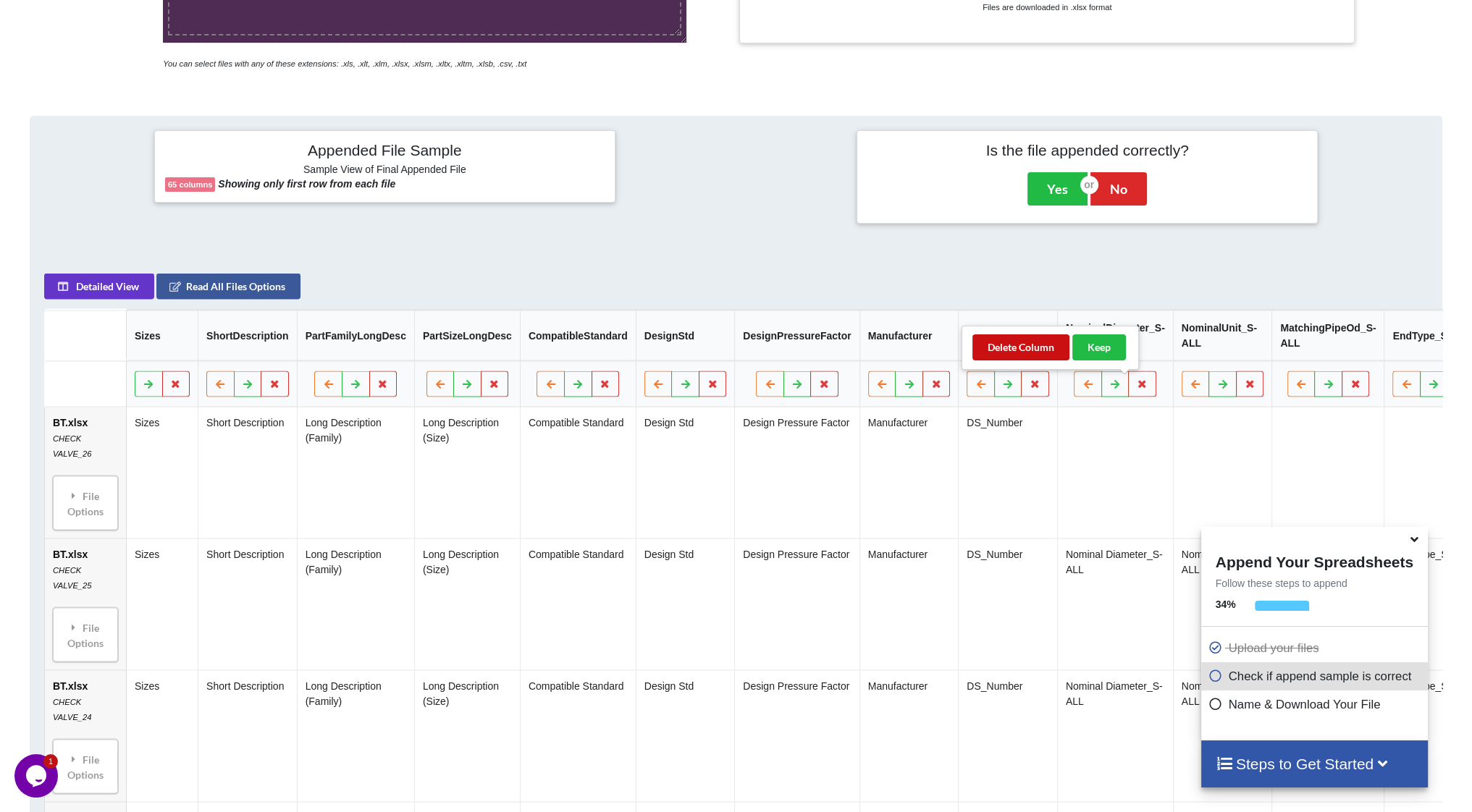
click at [1016, 344] on button "Delete Column" at bounding box center [1021, 347] width 97 height 26
click at [1128, 385] on icon at bounding box center [1134, 384] width 13 height 8
click at [1028, 345] on button "Delete Column" at bounding box center [1013, 347] width 97 height 26
click at [1134, 388] on icon at bounding box center [1140, 384] width 13 height 8
click at [1033, 344] on button "Delete Column" at bounding box center [1019, 347] width 97 height 26
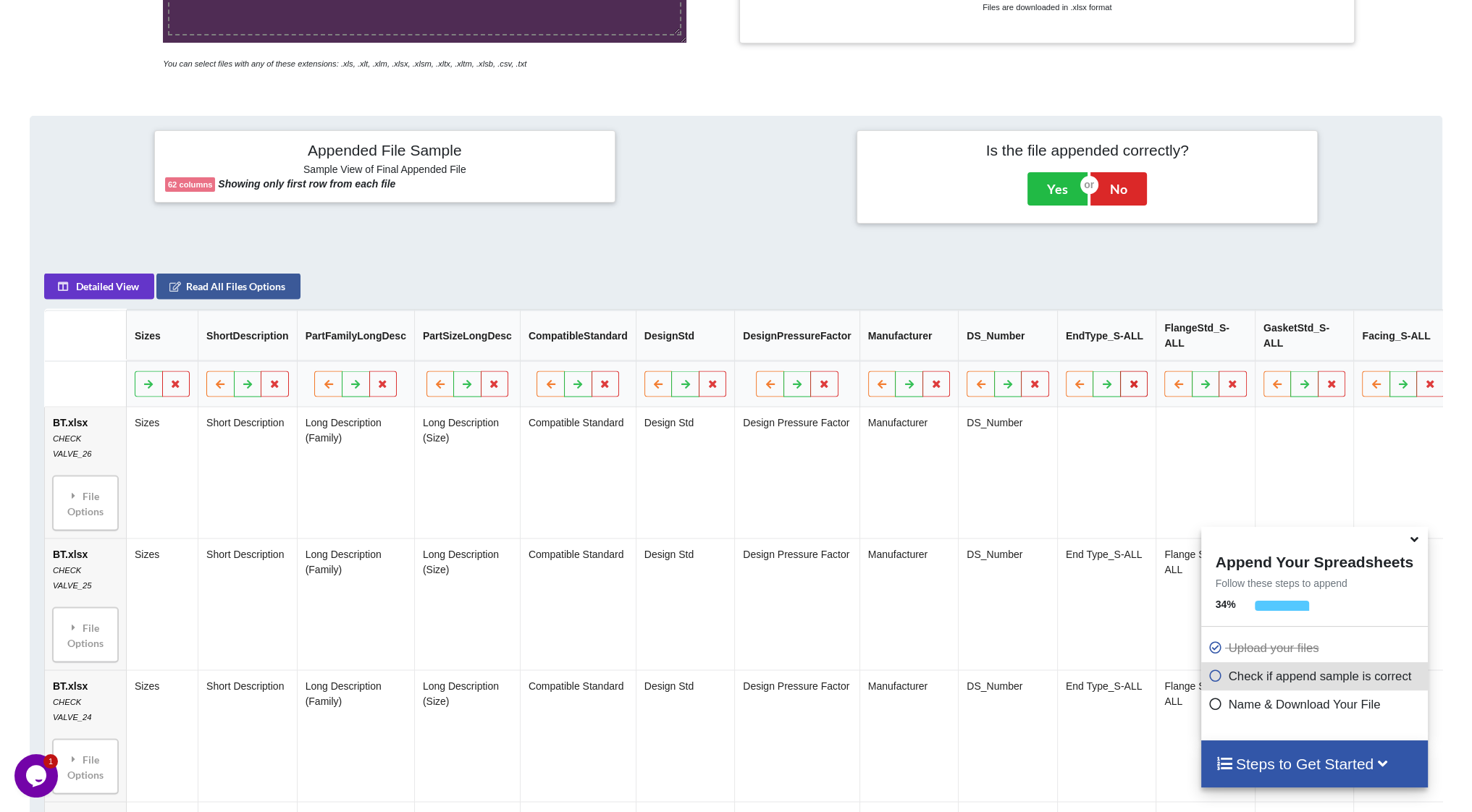
click at [1128, 388] on icon at bounding box center [1134, 384] width 13 height 8
click at [1021, 349] on button "Delete Column" at bounding box center [1013, 347] width 97 height 26
click at [1128, 388] on icon at bounding box center [1134, 384] width 13 height 8
click at [1031, 344] on button "Delete Column" at bounding box center [1013, 347] width 97 height 26
click at [1128, 388] on icon at bounding box center [1134, 384] width 13 height 8
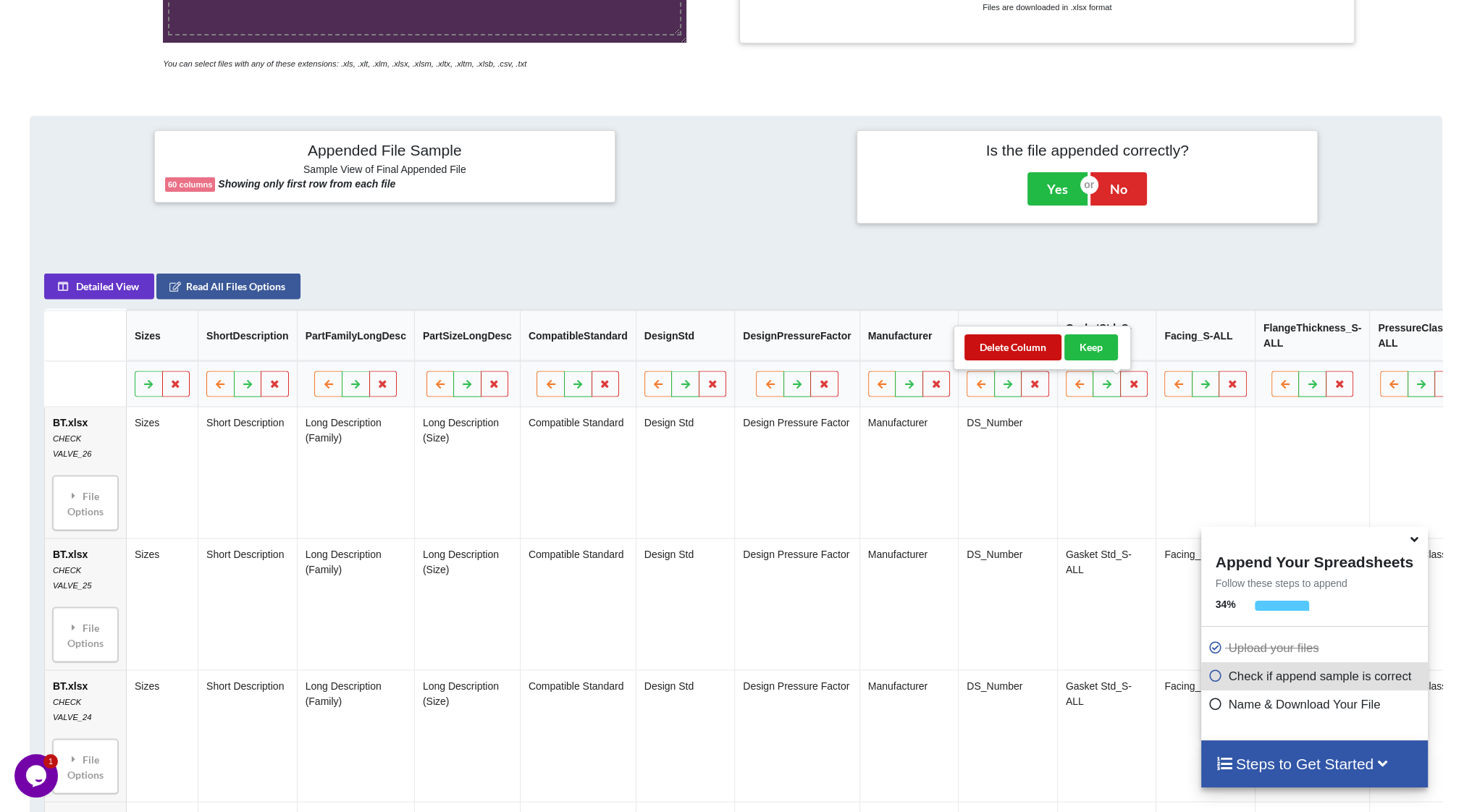
click at [1034, 349] on button "Delete Column" at bounding box center [1013, 347] width 97 height 26
click at [1128, 388] on icon at bounding box center [1134, 384] width 13 height 8
click at [1034, 344] on button "Delete Column" at bounding box center [1013, 347] width 97 height 26
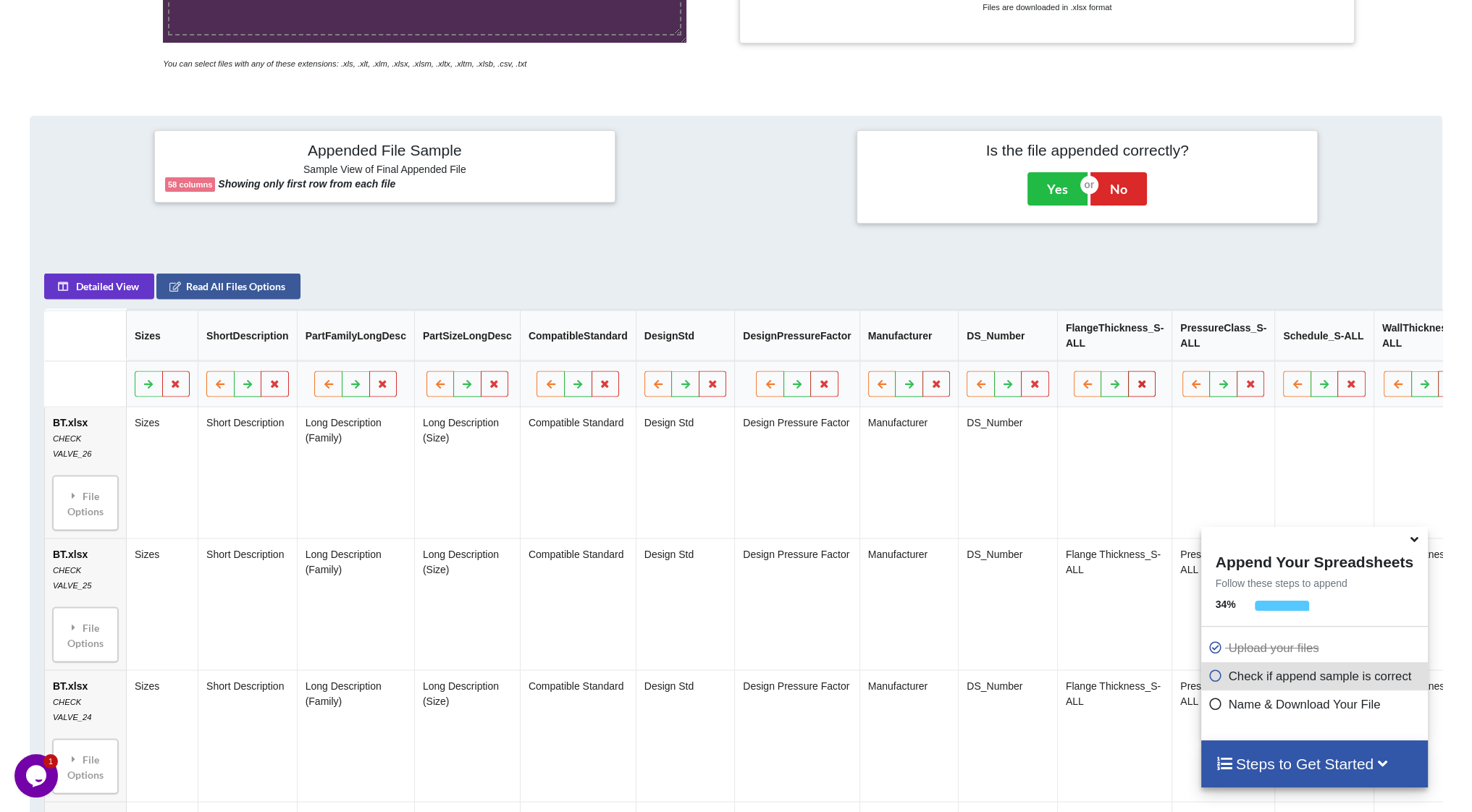
click at [1136, 388] on icon at bounding box center [1142, 384] width 13 height 8
click at [1039, 346] on button "Delete Column" at bounding box center [1018, 347] width 97 height 26
click at [1438, 391] on button at bounding box center [1453, 384] width 29 height 26
click at [1314, 351] on button "Delete Column" at bounding box center [1322, 347] width 97 height 26
click at [1424, 390] on button at bounding box center [1438, 384] width 29 height 26
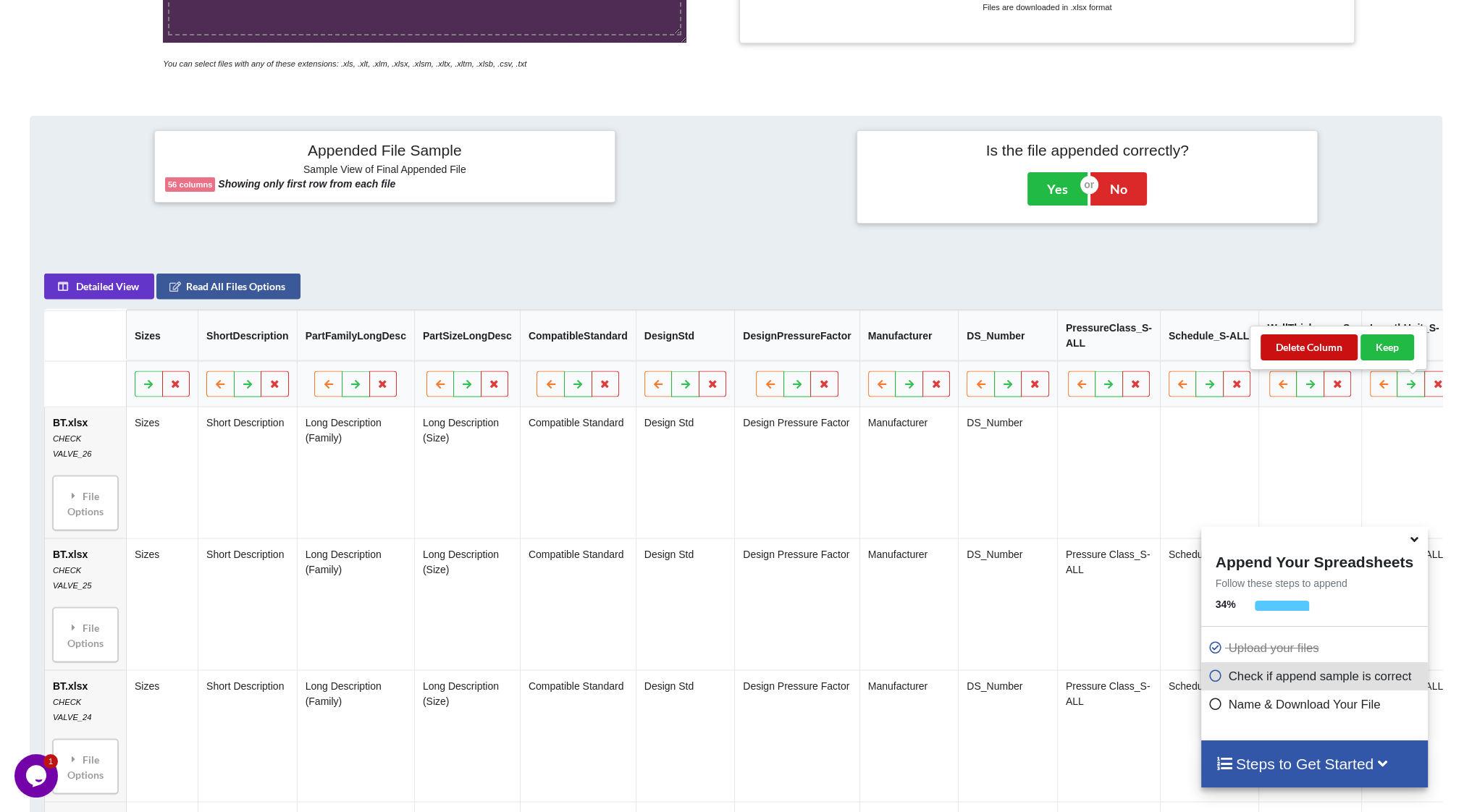
click at [1321, 353] on button "Delete Column" at bounding box center [1309, 347] width 97 height 26
click at [1432, 388] on icon at bounding box center [1438, 384] width 13 height 8
click at [1312, 346] on button "Delete Column" at bounding box center [1309, 347] width 97 height 26
click at [1432, 388] on icon at bounding box center [1438, 384] width 13 height 8
click at [1291, 346] on button "Delete Column" at bounding box center [1309, 347] width 97 height 26
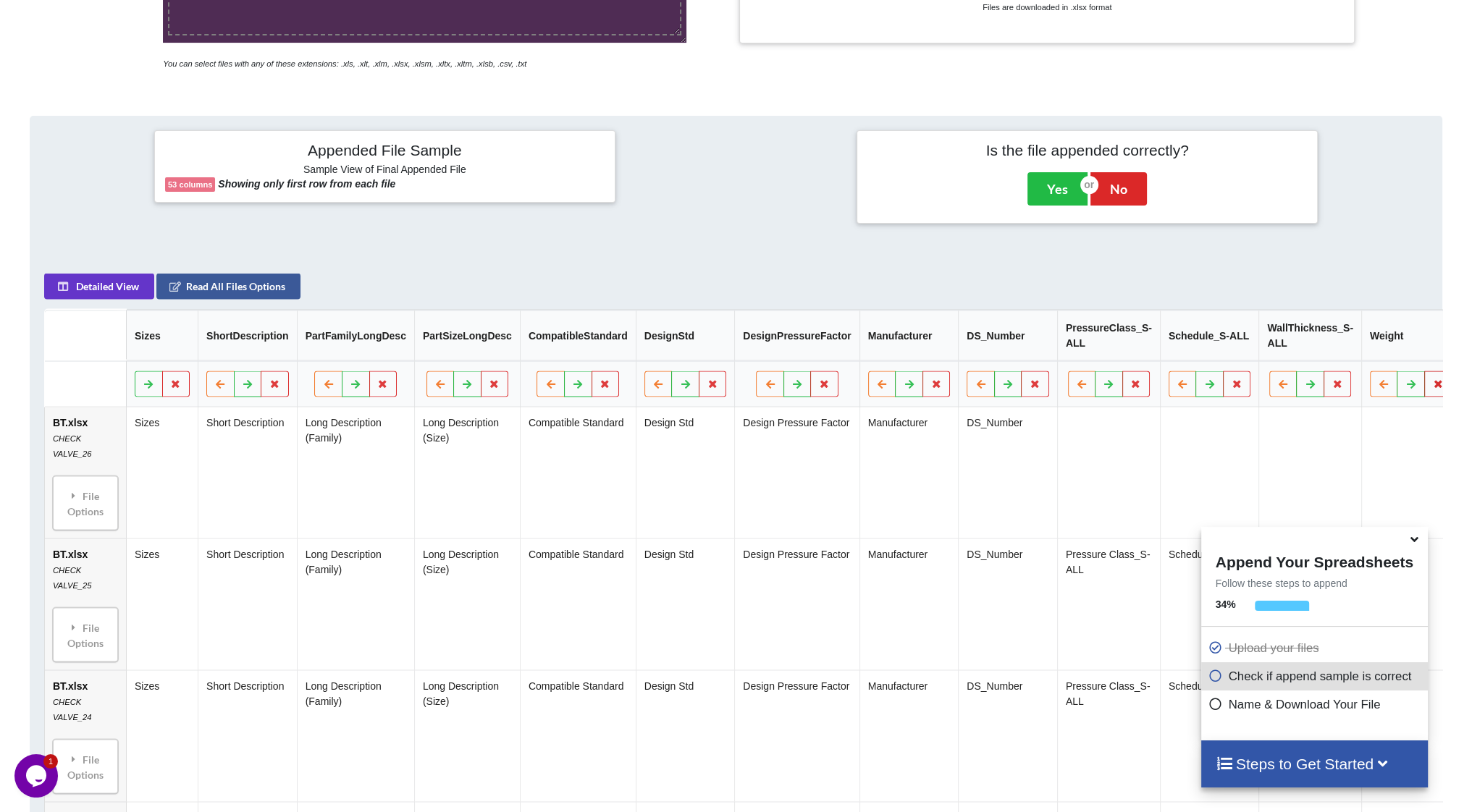
click at [1432, 388] on icon at bounding box center [1438, 384] width 13 height 8
drag, startPoint x: 1311, startPoint y: 349, endPoint x: 1377, endPoint y: 380, distance: 72.9
click at [1312, 349] on button "Delete Column" at bounding box center [1309, 347] width 97 height 26
click at [1424, 391] on button at bounding box center [1438, 384] width 29 height 26
click at [1323, 355] on button "Delete Column" at bounding box center [1309, 347] width 97 height 26
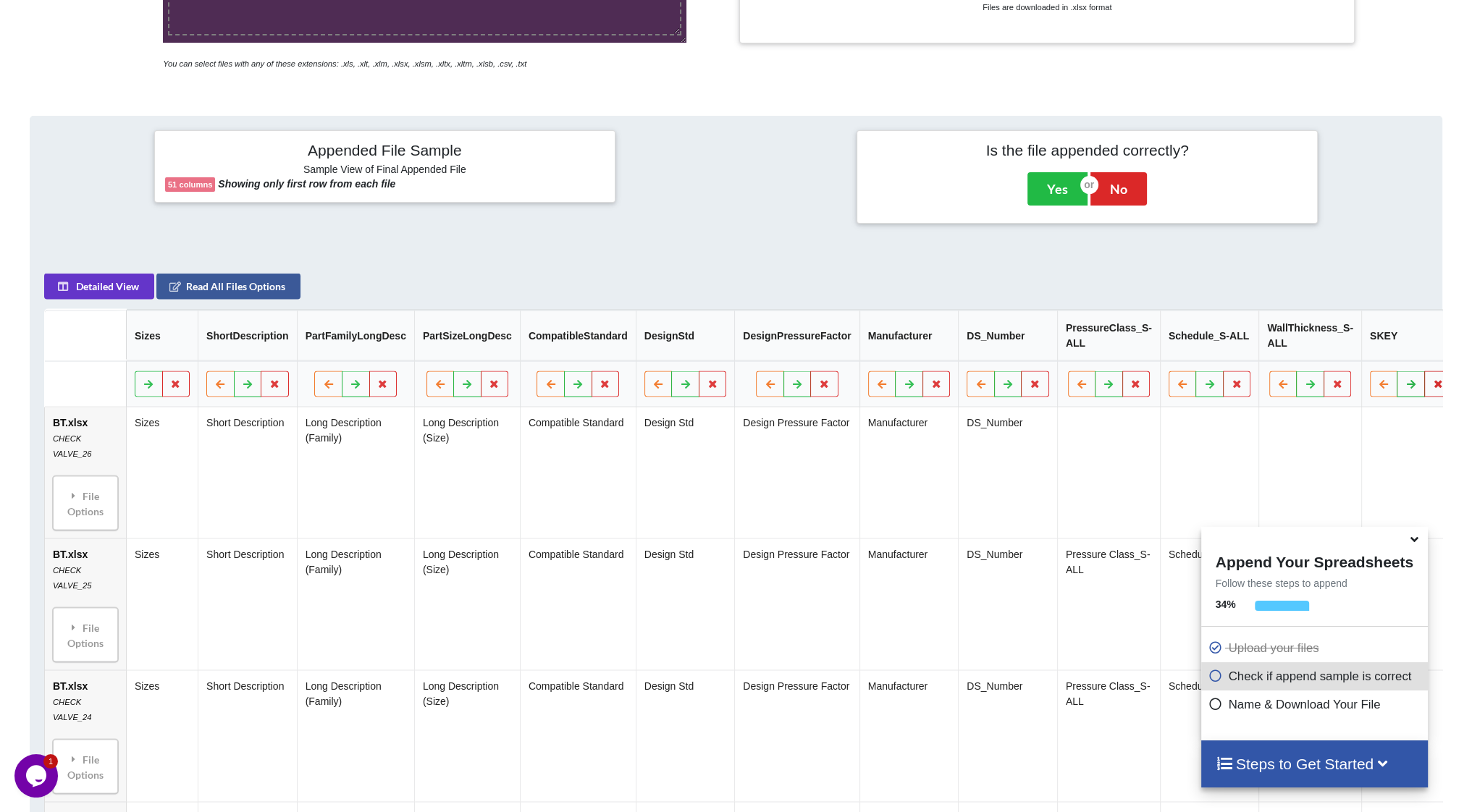
click at [1424, 396] on button at bounding box center [1438, 384] width 29 height 26
click at [1291, 344] on button "Delete Column" at bounding box center [1309, 347] width 97 height 26
click at [1432, 388] on icon at bounding box center [1438, 384] width 13 height 8
click at [1311, 350] on button "Delete Column" at bounding box center [1309, 347] width 97 height 26
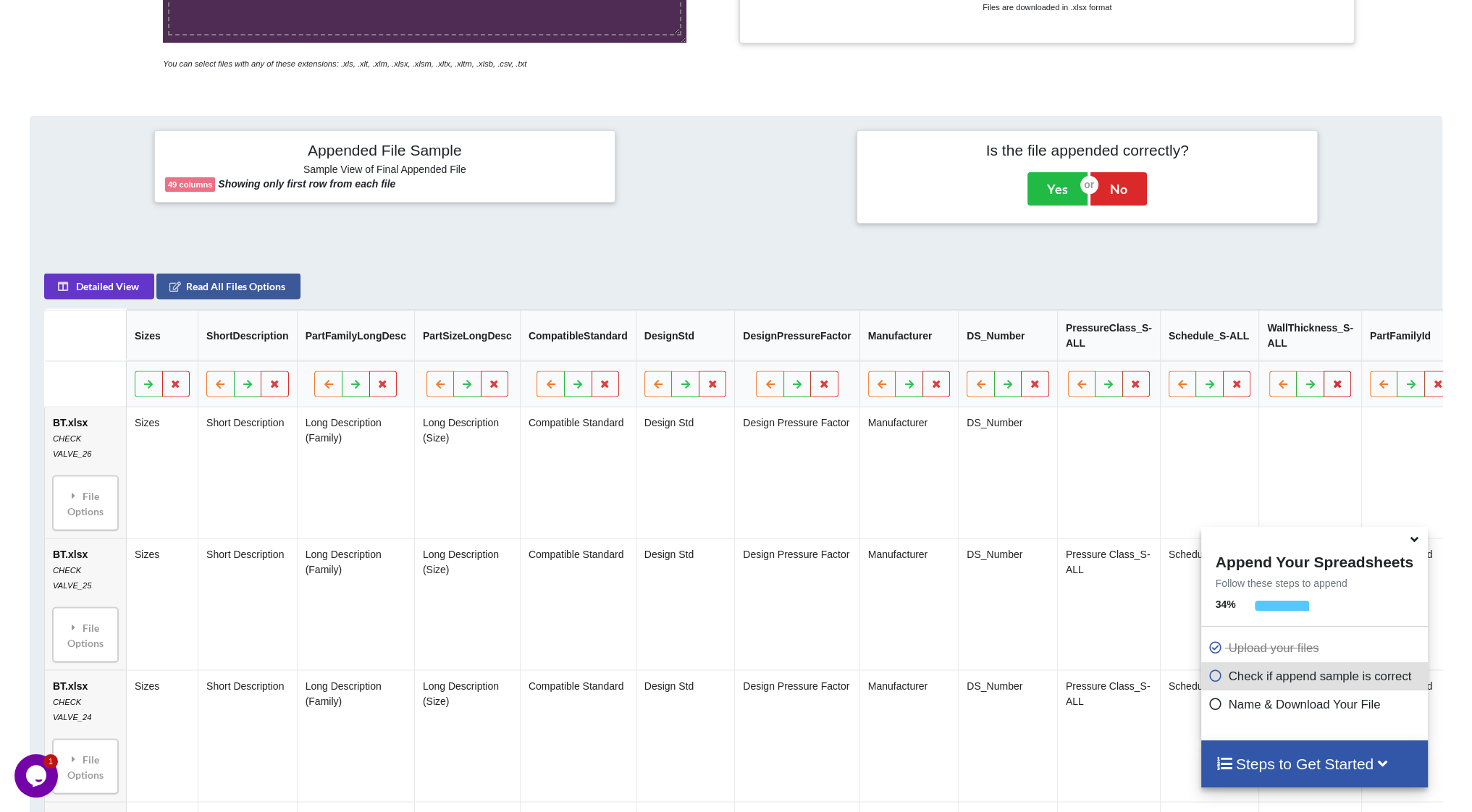
click at [1323, 389] on button at bounding box center [1338, 384] width 29 height 26
click at [1224, 349] on button "Delete Column" at bounding box center [1210, 347] width 97 height 26
click at [1223, 381] on button at bounding box center [1237, 384] width 29 height 26
click at [1133, 349] on button "Delete Column" at bounding box center [1112, 347] width 97 height 26
click at [1124, 387] on button at bounding box center [1136, 384] width 29 height 26
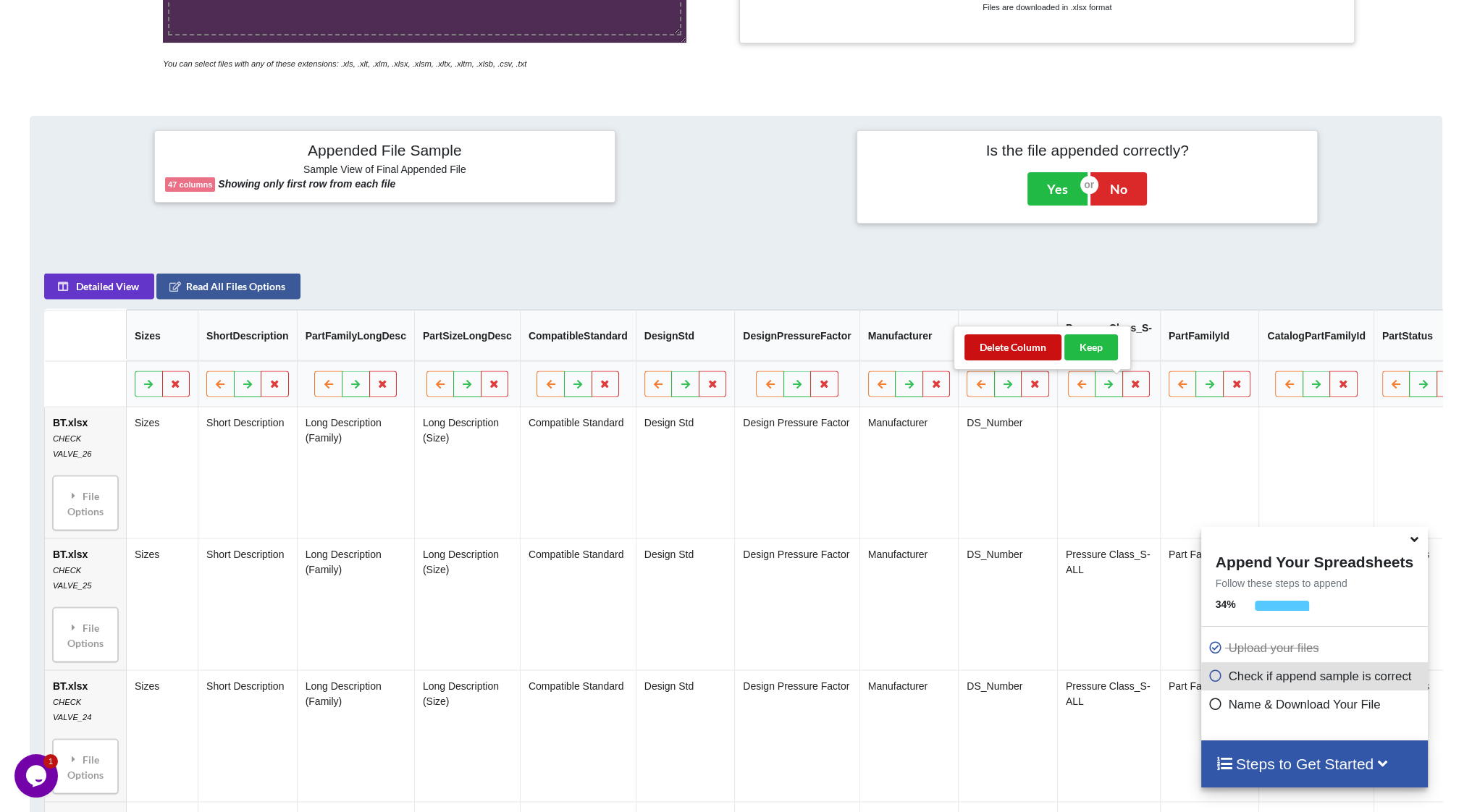
click at [1019, 345] on button "Delete Column" at bounding box center [1013, 347] width 97 height 26
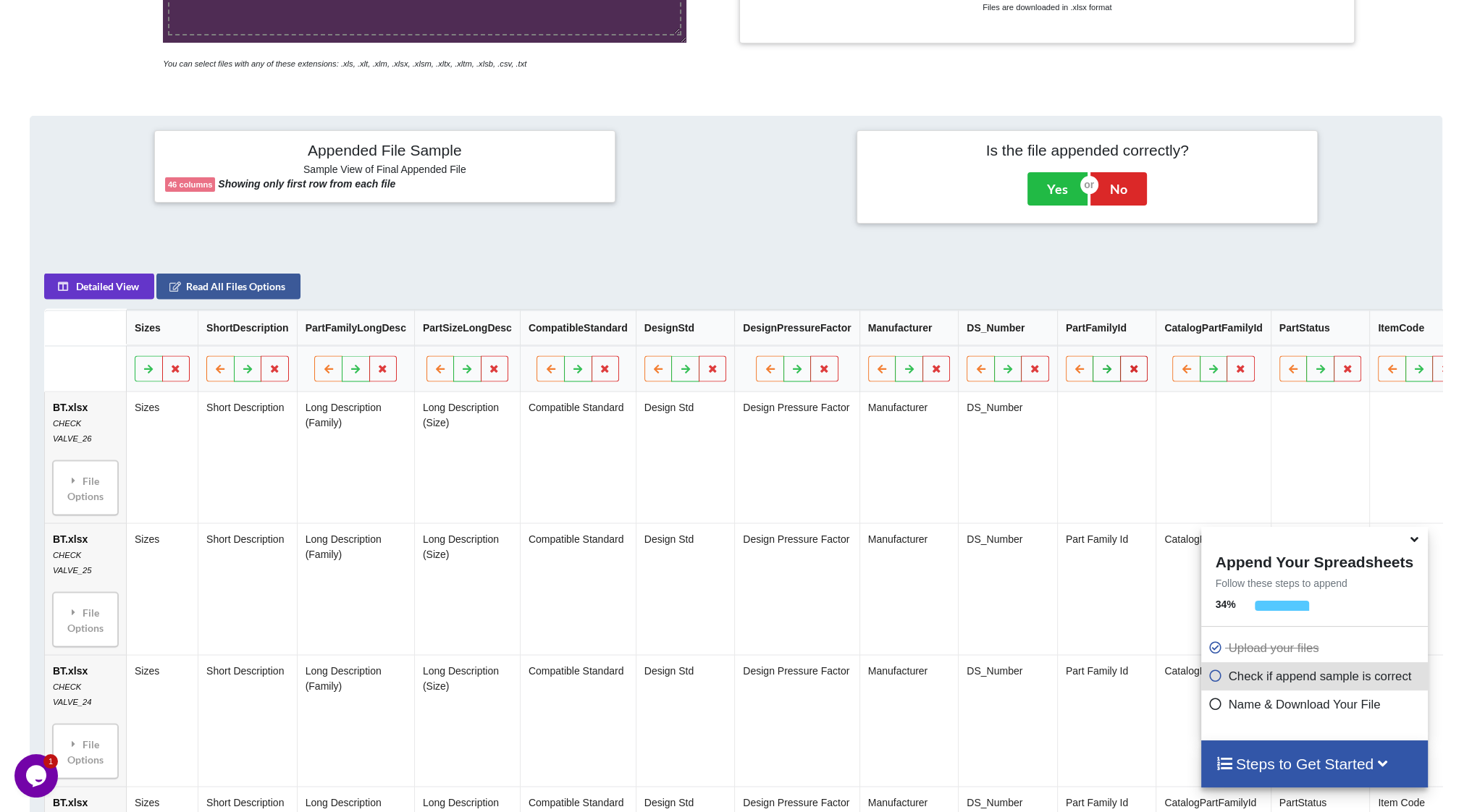
click at [1128, 372] on icon at bounding box center [1134, 369] width 13 height 8
drag, startPoint x: 1017, startPoint y: 333, endPoint x: 1035, endPoint y: 338, distance: 18.7
click at [1016, 333] on button "Delete Column" at bounding box center [1013, 332] width 97 height 26
click at [1136, 373] on icon at bounding box center [1142, 369] width 13 height 8
click at [1025, 338] on button "Delete Column" at bounding box center [1019, 332] width 97 height 26
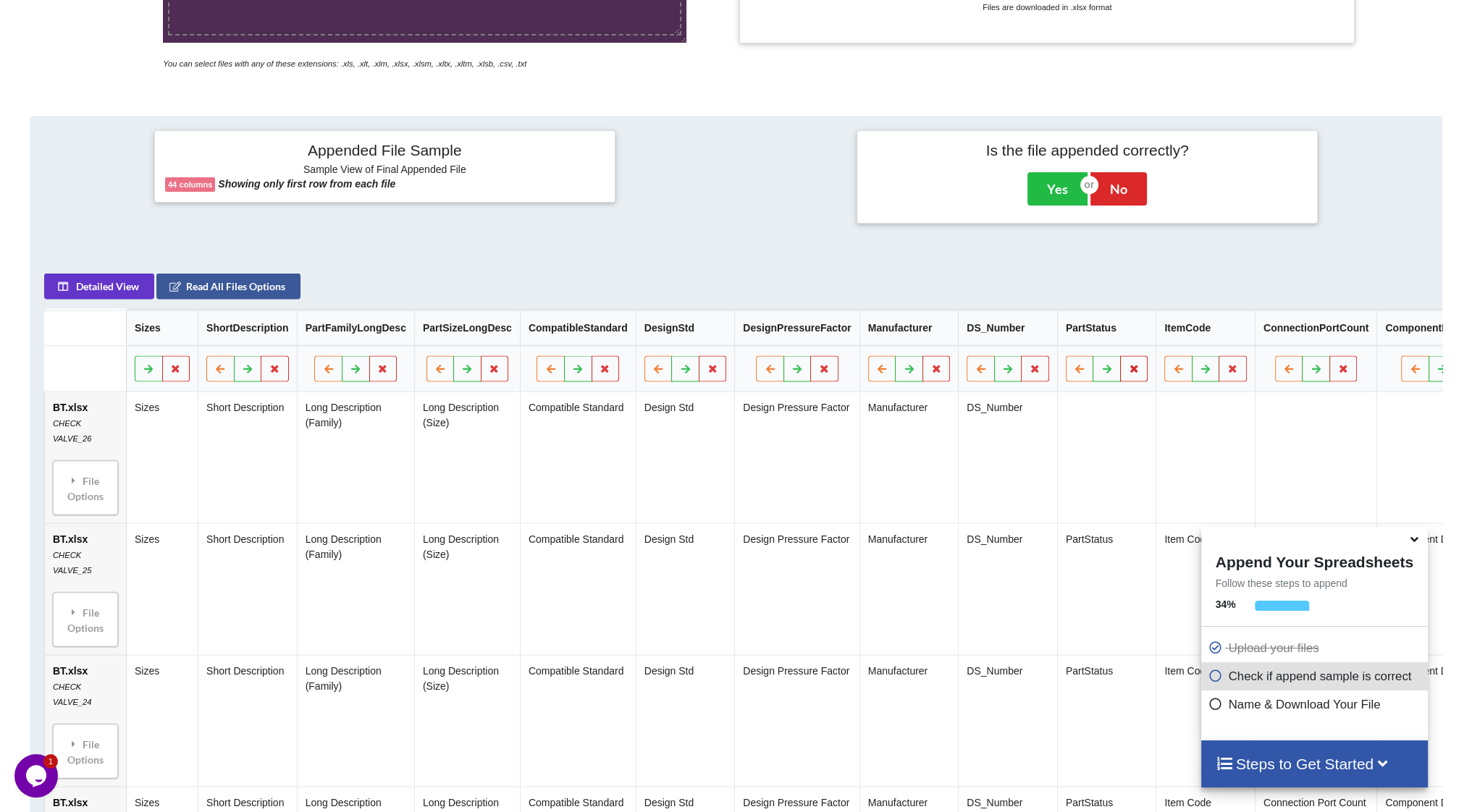
click at [1128, 372] on icon at bounding box center [1134, 369] width 13 height 8
click at [1019, 335] on button "Delete Column" at bounding box center [1013, 332] width 97 height 26
click at [1128, 373] on icon at bounding box center [1134, 369] width 13 height 8
click at [1017, 328] on button "Delete Column" at bounding box center [1013, 332] width 97 height 26
click at [1139, 373] on icon at bounding box center [1145, 369] width 13 height 8
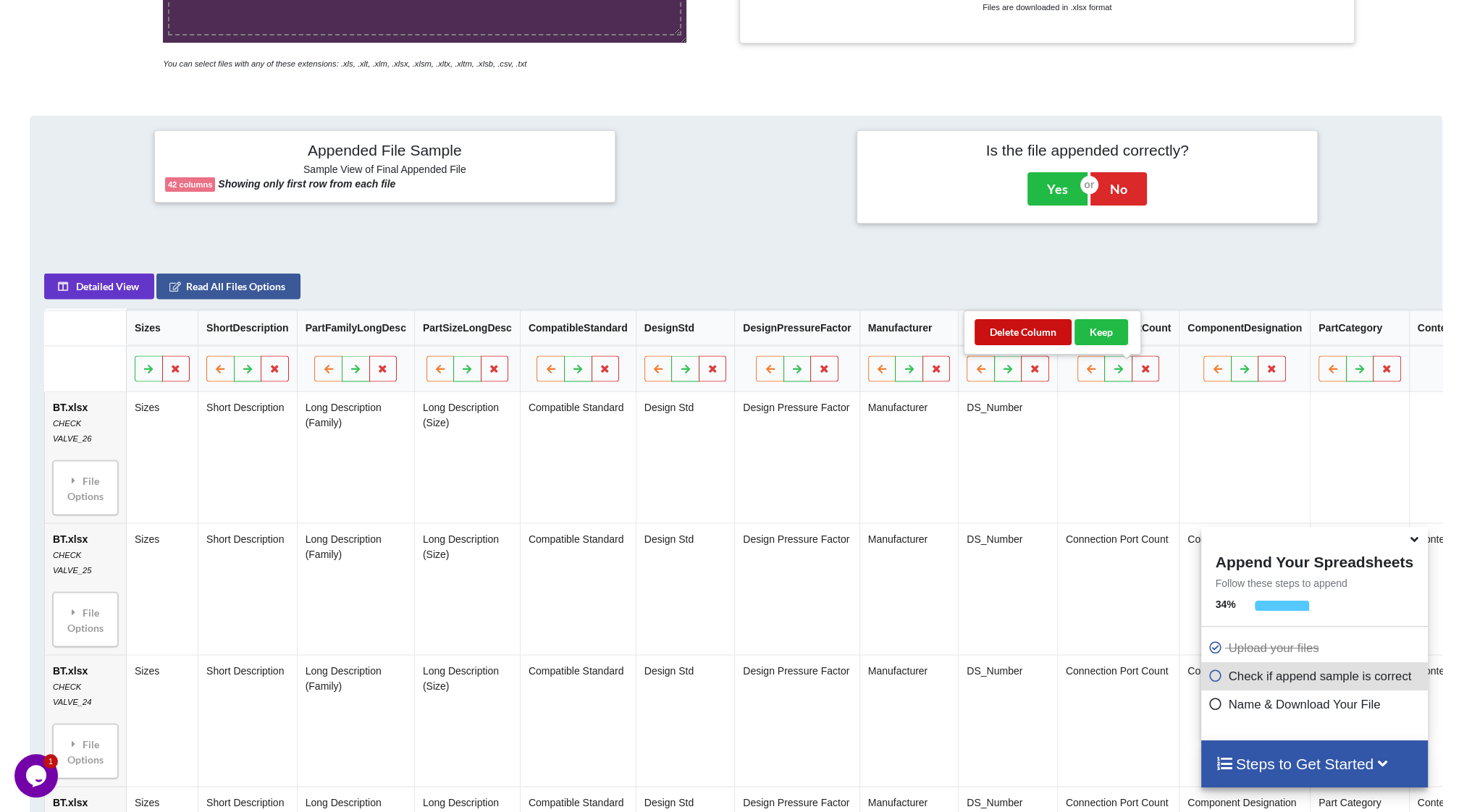
click at [1037, 339] on button "Delete Column" at bounding box center [1024, 332] width 97 height 26
click at [1144, 373] on icon at bounding box center [1150, 369] width 13 height 8
click at [1043, 333] on button "Delete Column" at bounding box center [1029, 332] width 97 height 26
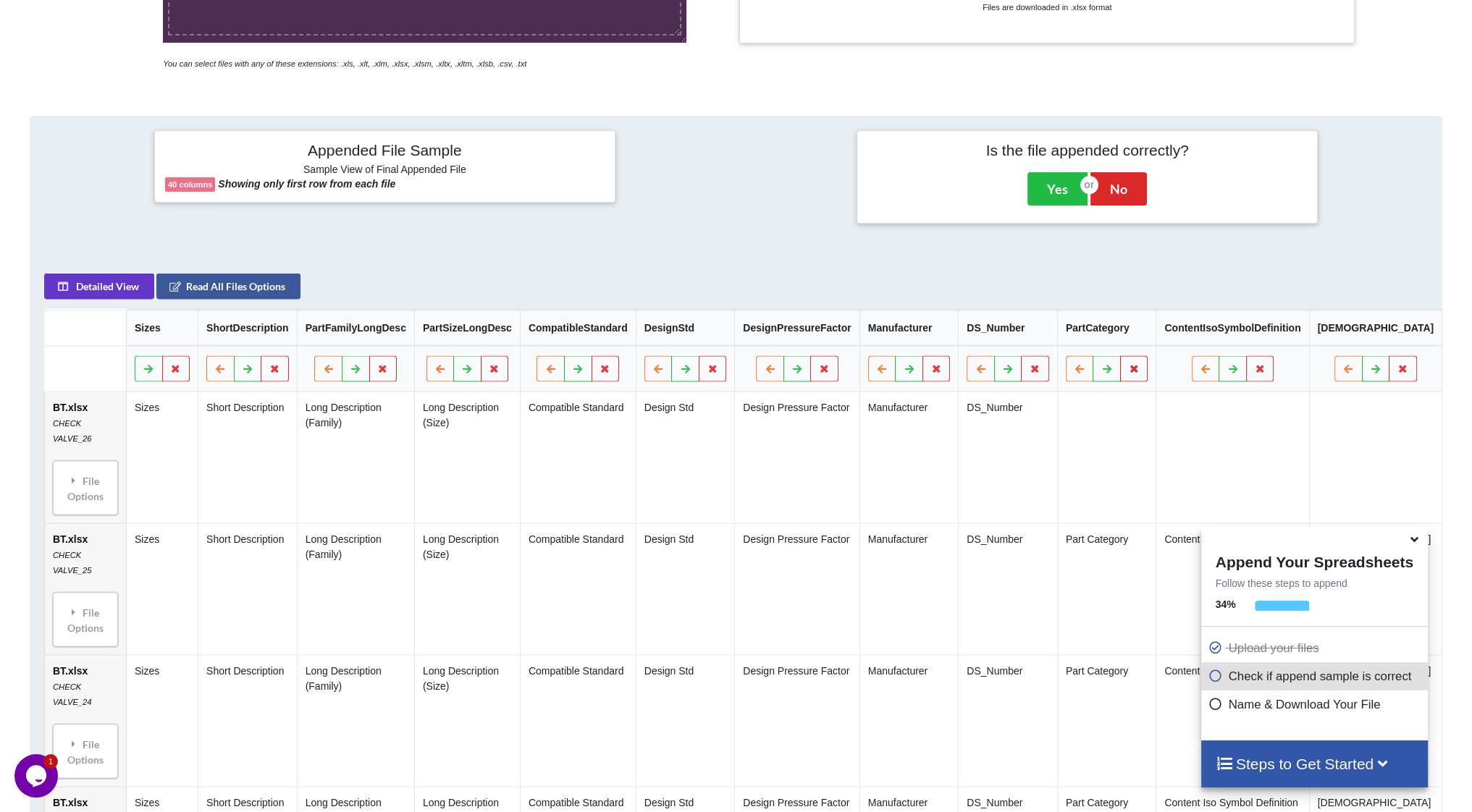
click at [1128, 370] on icon at bounding box center [1134, 369] width 13 height 8
click at [1027, 342] on button "Delete Column" at bounding box center [1013, 332] width 97 height 26
click at [1155, 373] on icon at bounding box center [1160, 369] width 13 height 8
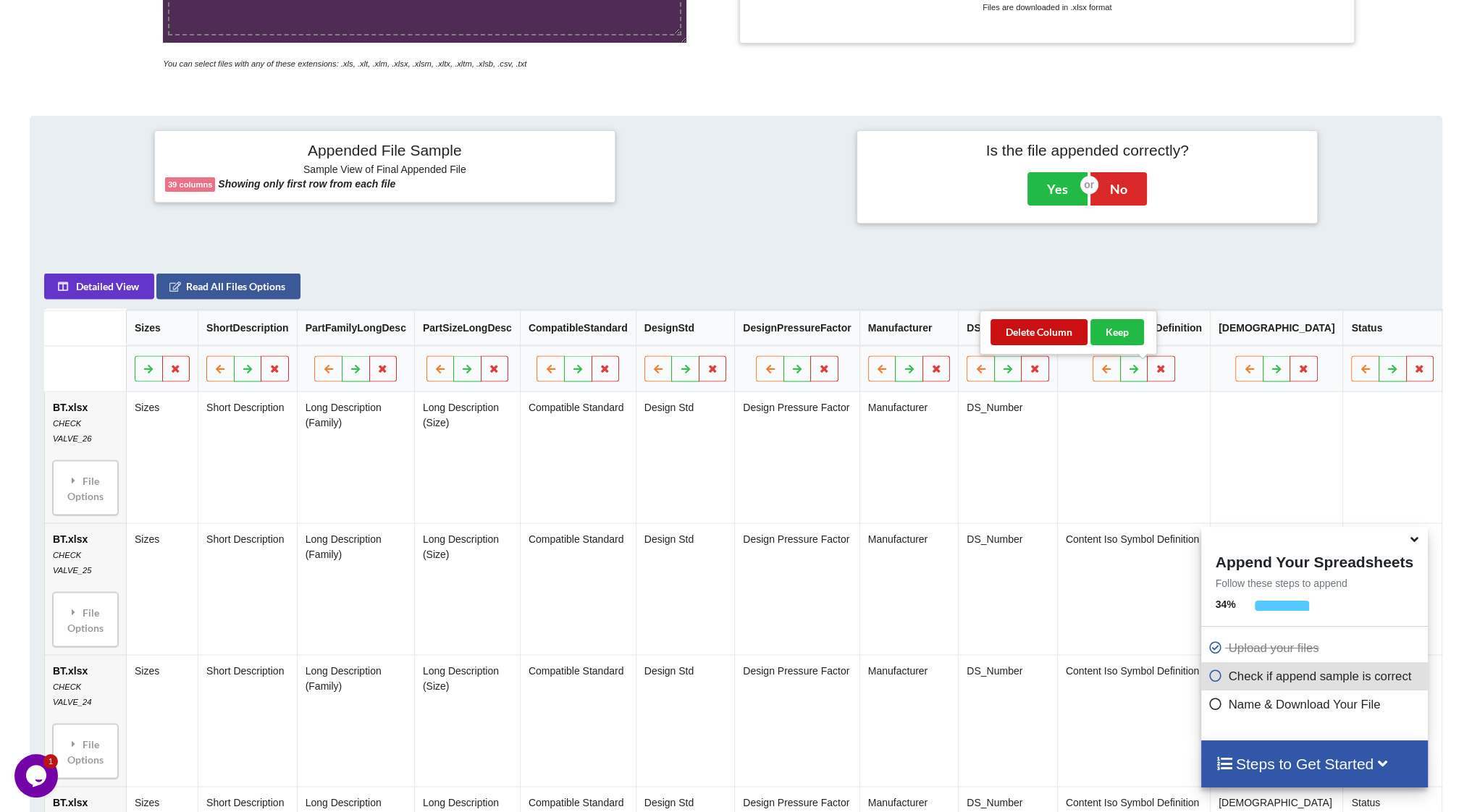
click at [1022, 333] on button "Delete Column" at bounding box center [1040, 332] width 97 height 26
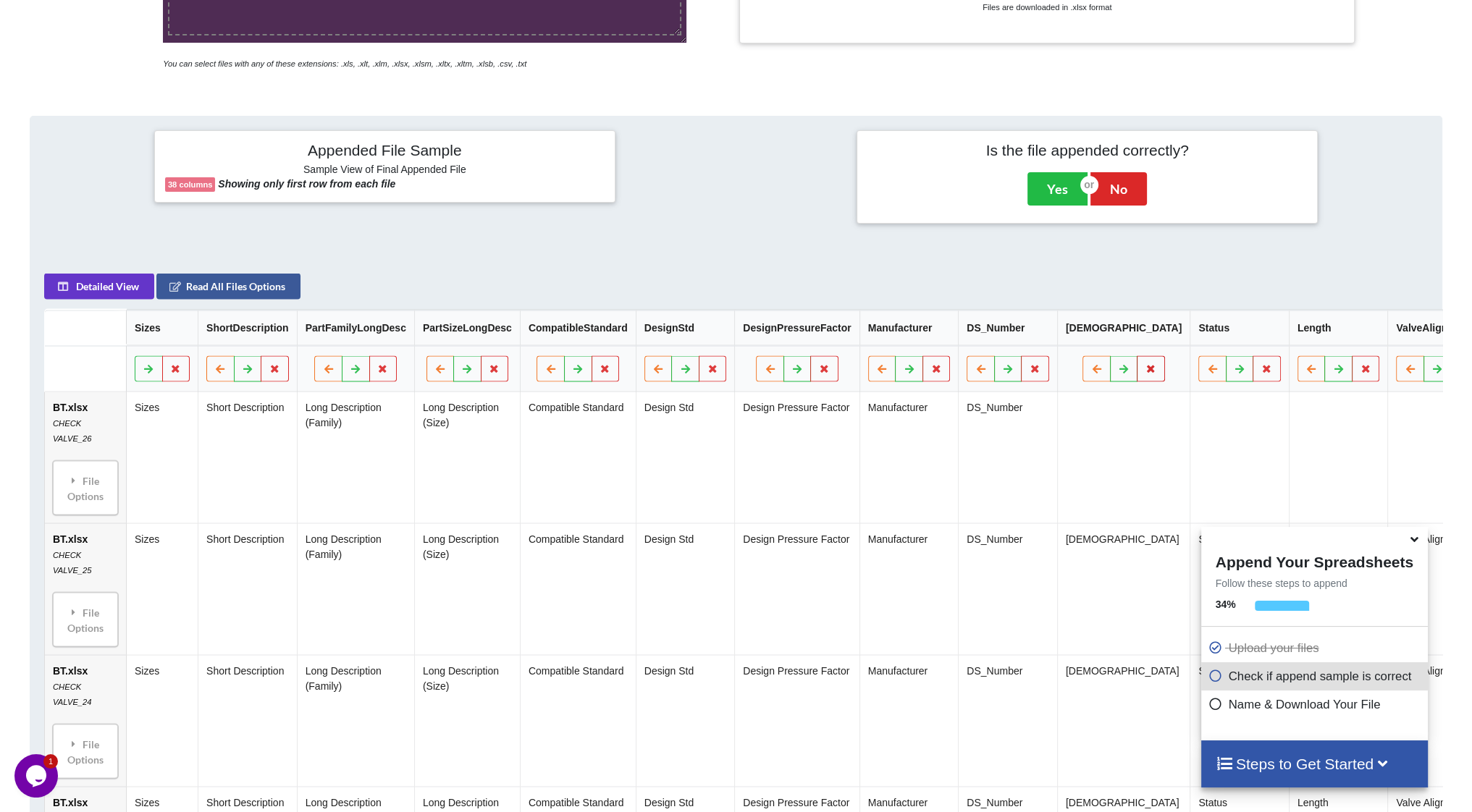
drag, startPoint x: 1117, startPoint y: 374, endPoint x: 1103, endPoint y: 365, distance: 16.6
click at [1145, 373] on icon at bounding box center [1150, 369] width 13 height 8
click at [1025, 333] on button "Delete Column" at bounding box center [1013, 332] width 97 height 26
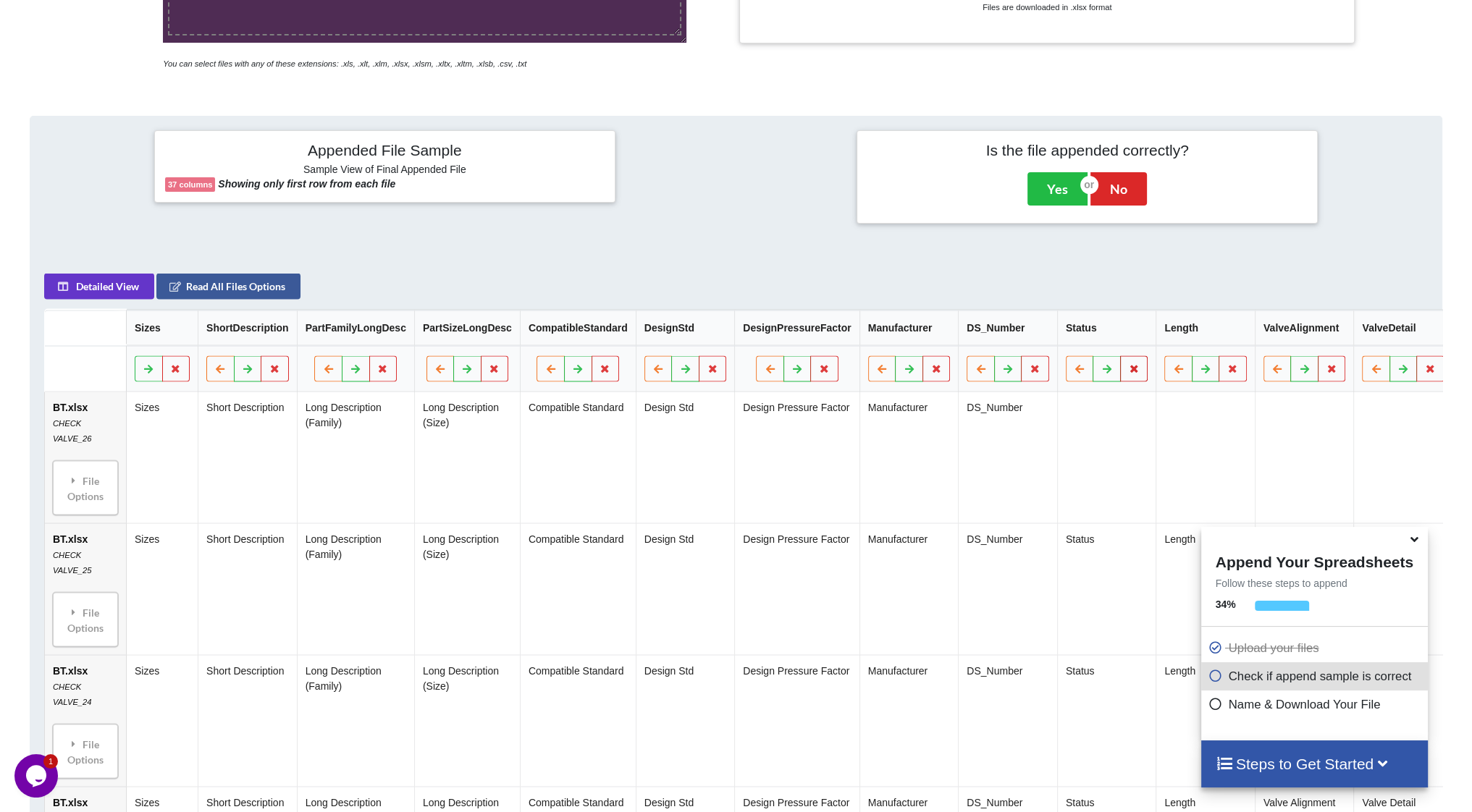
click at [1123, 370] on button at bounding box center [1134, 369] width 29 height 26
click at [1030, 330] on button "Delete Column" at bounding box center [1013, 332] width 97 height 26
click at [1120, 379] on button at bounding box center [1134, 369] width 29 height 26
click at [1031, 335] on button "Delete Column" at bounding box center [1013, 332] width 97 height 26
click at [1128, 372] on icon at bounding box center [1134, 369] width 13 height 8
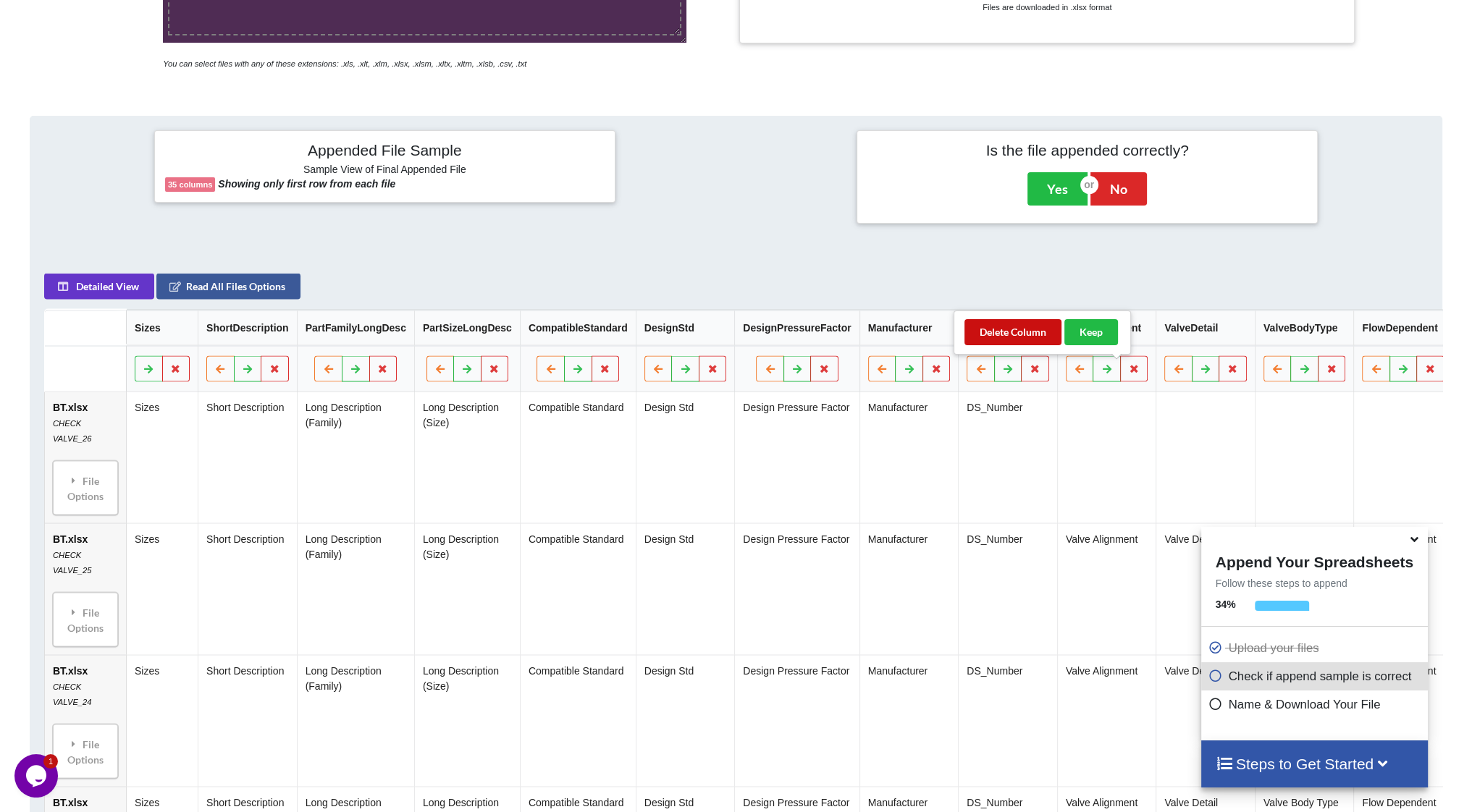
drag, startPoint x: 1035, startPoint y: 336, endPoint x: 1073, endPoint y: 344, distance: 38.8
click at [1035, 336] on button "Delete Column" at bounding box center [1013, 332] width 97 height 26
click at [1128, 372] on icon at bounding box center [1134, 369] width 13 height 8
click at [1030, 333] on button "Delete Column" at bounding box center [1013, 332] width 97 height 26
click at [1128, 373] on icon at bounding box center [1134, 369] width 13 height 8
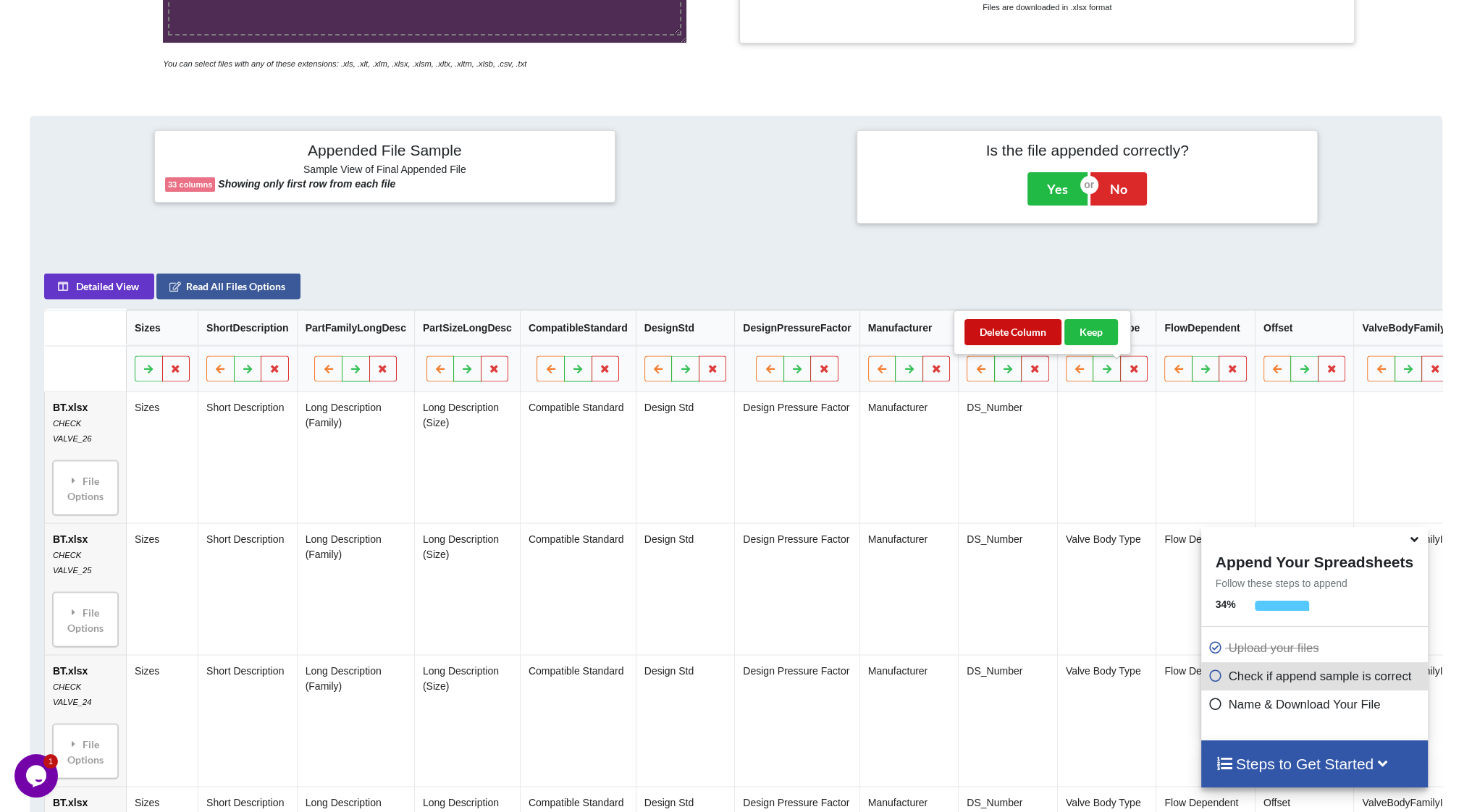
click at [1035, 338] on button "Delete Column" at bounding box center [1013, 332] width 97 height 26
click at [1124, 375] on button at bounding box center [1134, 369] width 29 height 26
click at [1030, 337] on button "Delete Column" at bounding box center [1013, 332] width 97 height 26
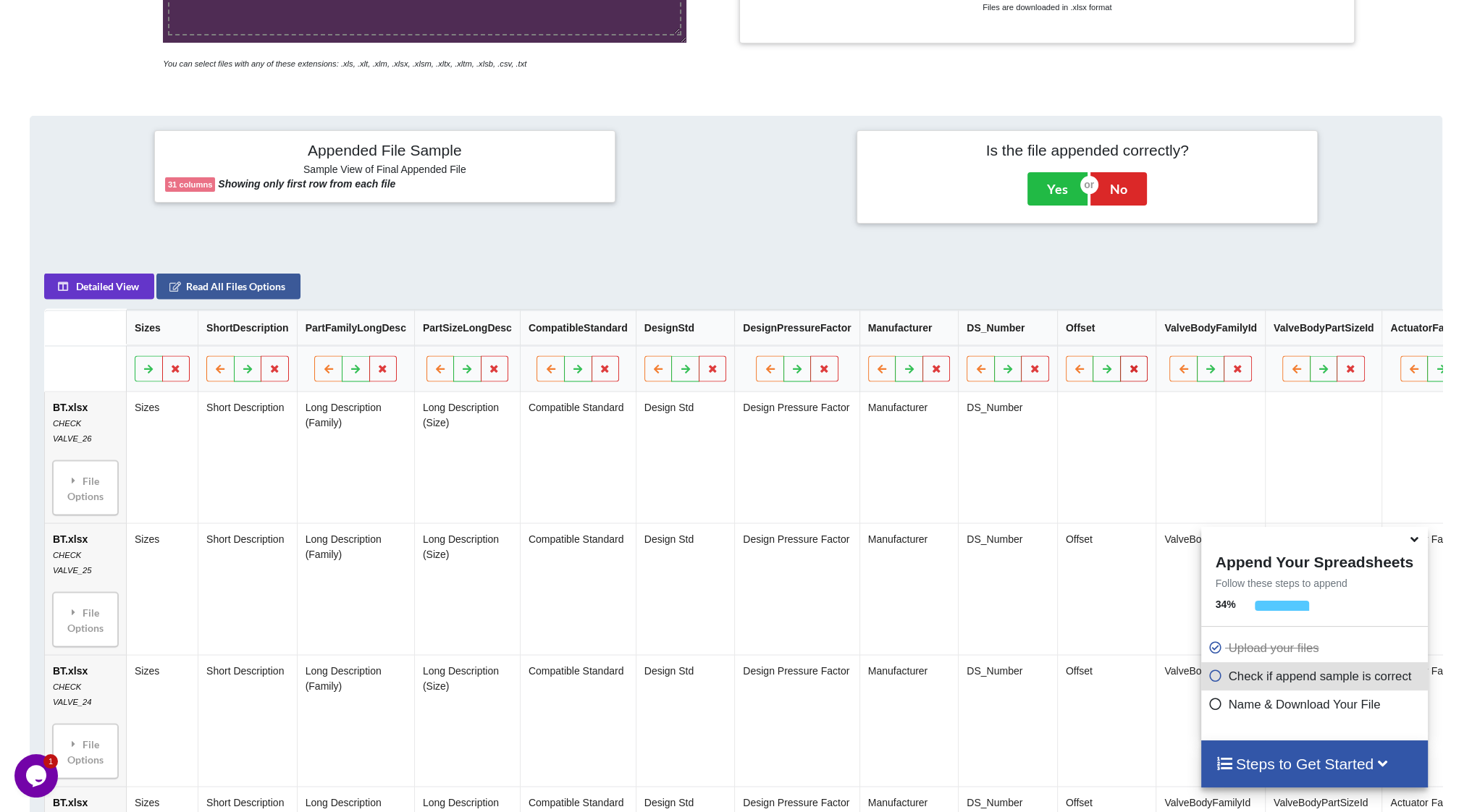
click at [1128, 373] on icon at bounding box center [1134, 369] width 13 height 8
click at [1037, 335] on button "Delete Column" at bounding box center [1013, 332] width 97 height 26
click at [1133, 373] on icon at bounding box center [1139, 369] width 13 height 8
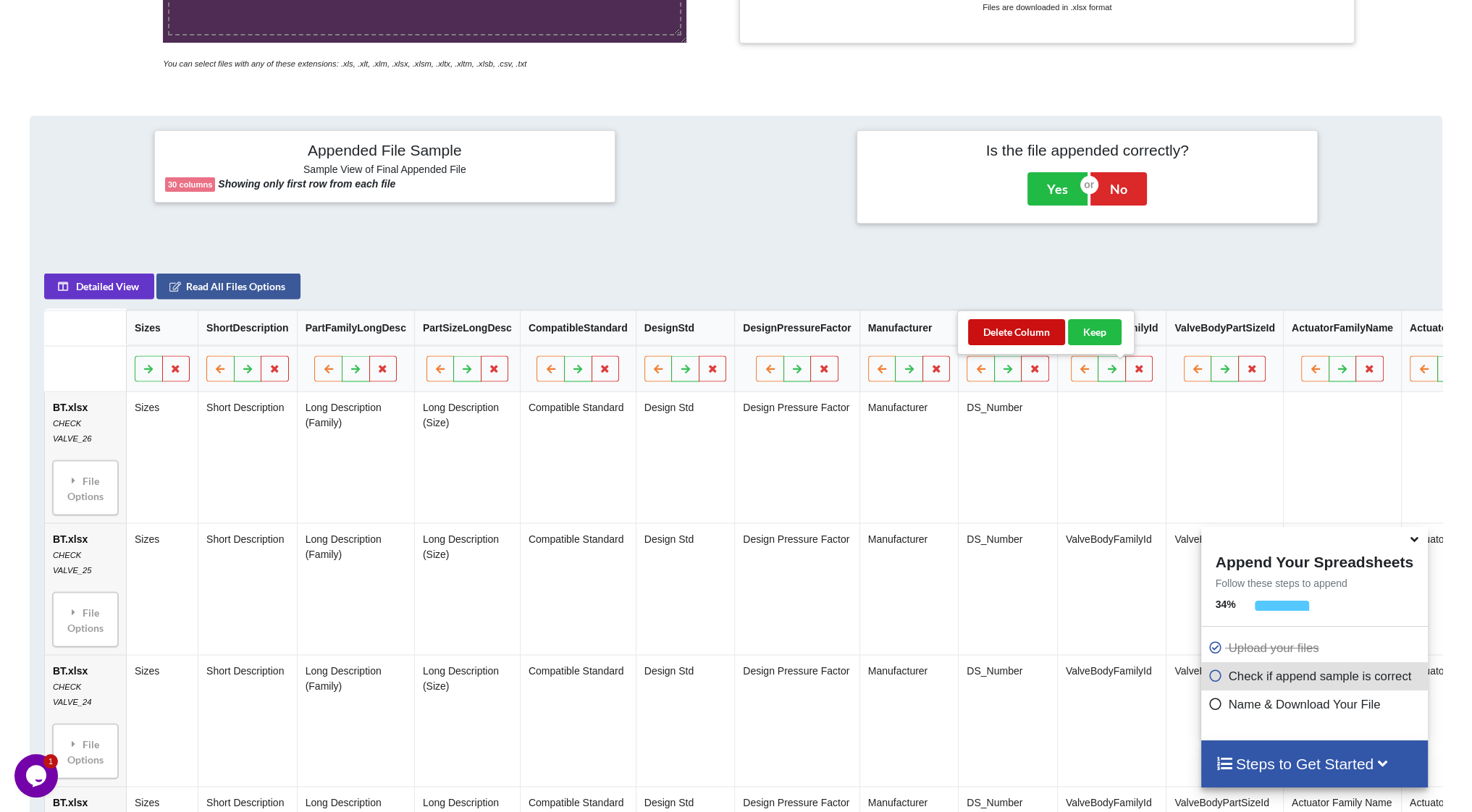
click at [1022, 323] on button "Delete Column" at bounding box center [1017, 332] width 97 height 26
click at [1129, 368] on button at bounding box center [1143, 369] width 29 height 26
click at [1045, 341] on button "Delete Column" at bounding box center [1020, 332] width 97 height 26
click at [1138, 373] on icon at bounding box center [1144, 369] width 13 height 8
drag, startPoint x: 1037, startPoint y: 338, endPoint x: 1074, endPoint y: 345, distance: 37.7
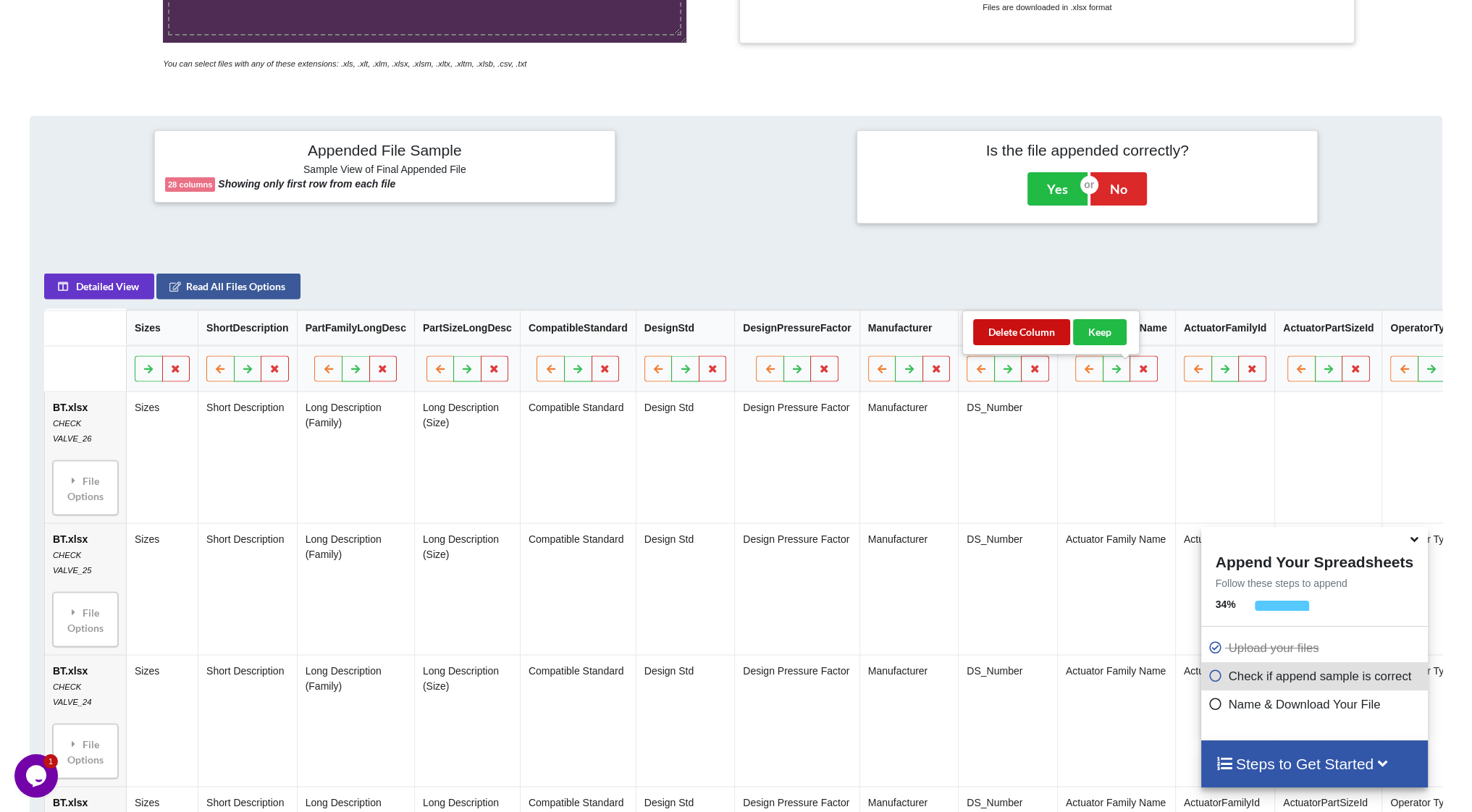
click at [1037, 338] on button "Delete Column" at bounding box center [1022, 332] width 97 height 26
click at [1120, 365] on button at bounding box center [1134, 369] width 29 height 26
click at [1049, 333] on button "Delete Column" at bounding box center [1013, 332] width 97 height 26
click at [1133, 371] on icon at bounding box center [1139, 369] width 13 height 8
click at [1044, 341] on button "Delete Column" at bounding box center [1017, 332] width 97 height 26
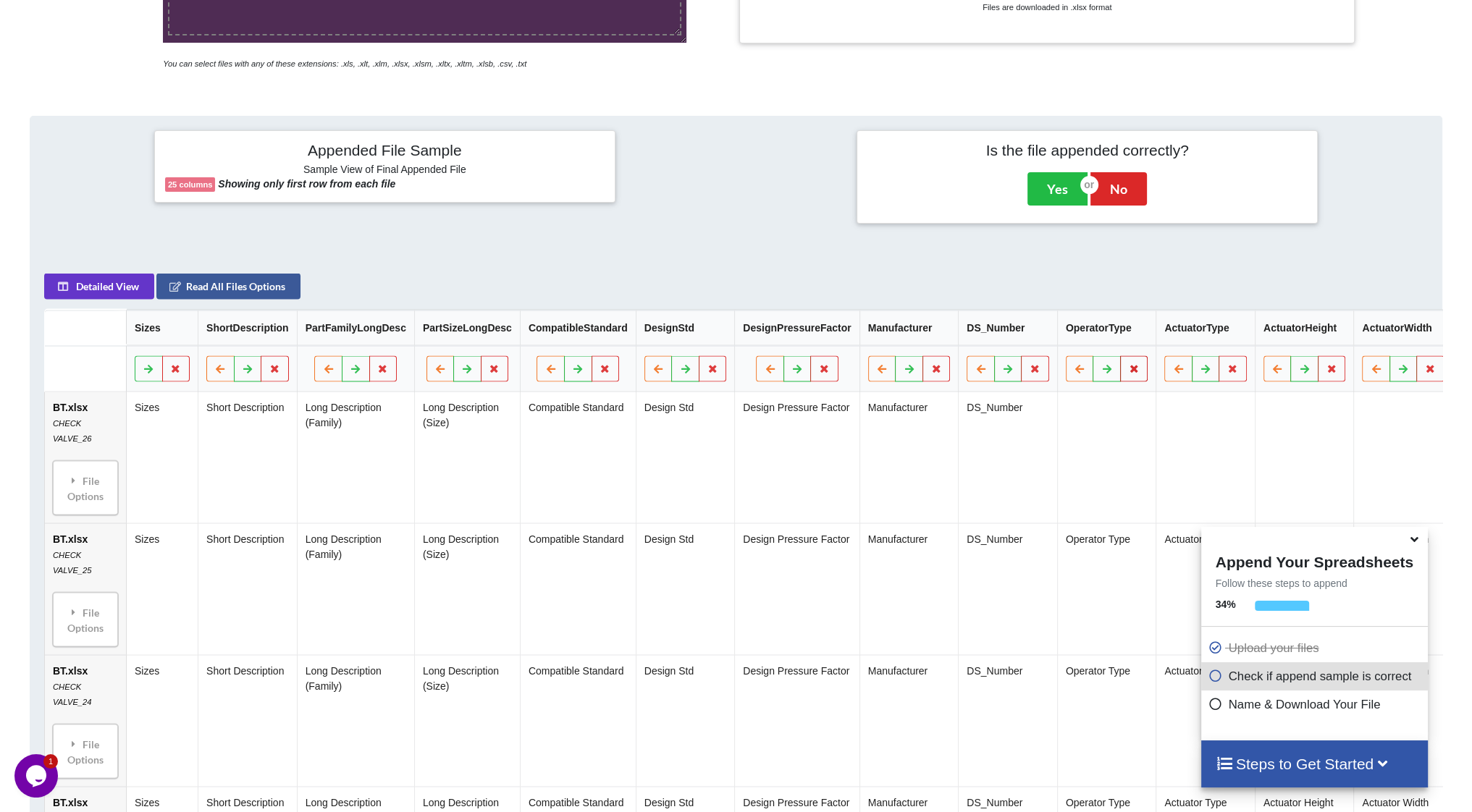
click at [1128, 373] on icon at bounding box center [1134, 369] width 13 height 8
click at [1050, 338] on button "Delete Column" at bounding box center [1013, 332] width 97 height 26
click at [1124, 374] on button at bounding box center [1134, 369] width 29 height 26
click at [1045, 338] on button "Delete Column" at bounding box center [1013, 332] width 97 height 26
click at [1128, 369] on icon at bounding box center [1134, 369] width 13 height 8
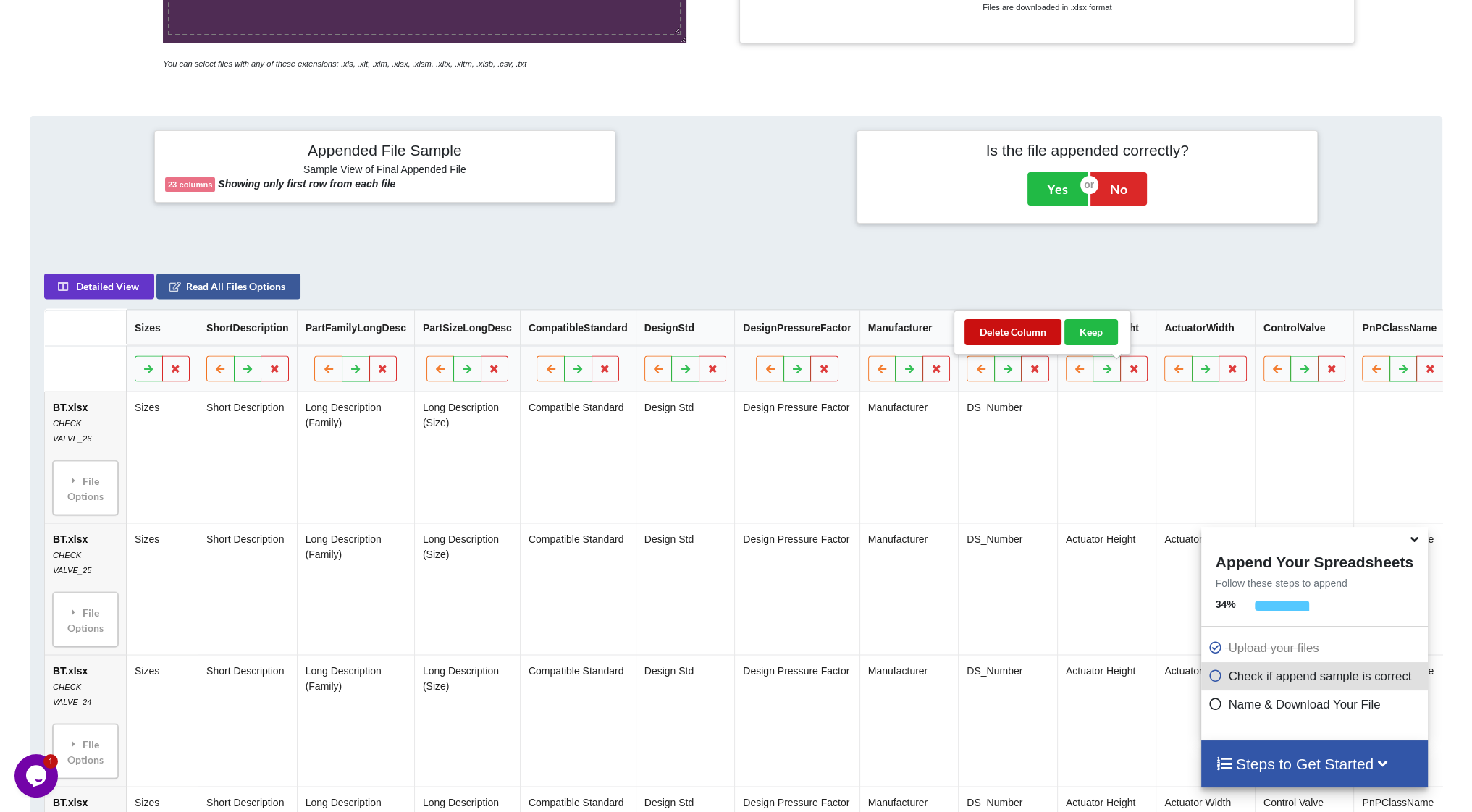
click at [1029, 334] on button "Delete Column" at bounding box center [1013, 332] width 97 height 26
click at [1124, 375] on button at bounding box center [1134, 369] width 29 height 26
click at [1038, 333] on button "Delete Column" at bounding box center [1013, 332] width 97 height 26
click at [1120, 368] on button at bounding box center [1134, 369] width 29 height 26
click at [1008, 314] on div "Delete Column Keep" at bounding box center [1042, 333] width 177 height 45
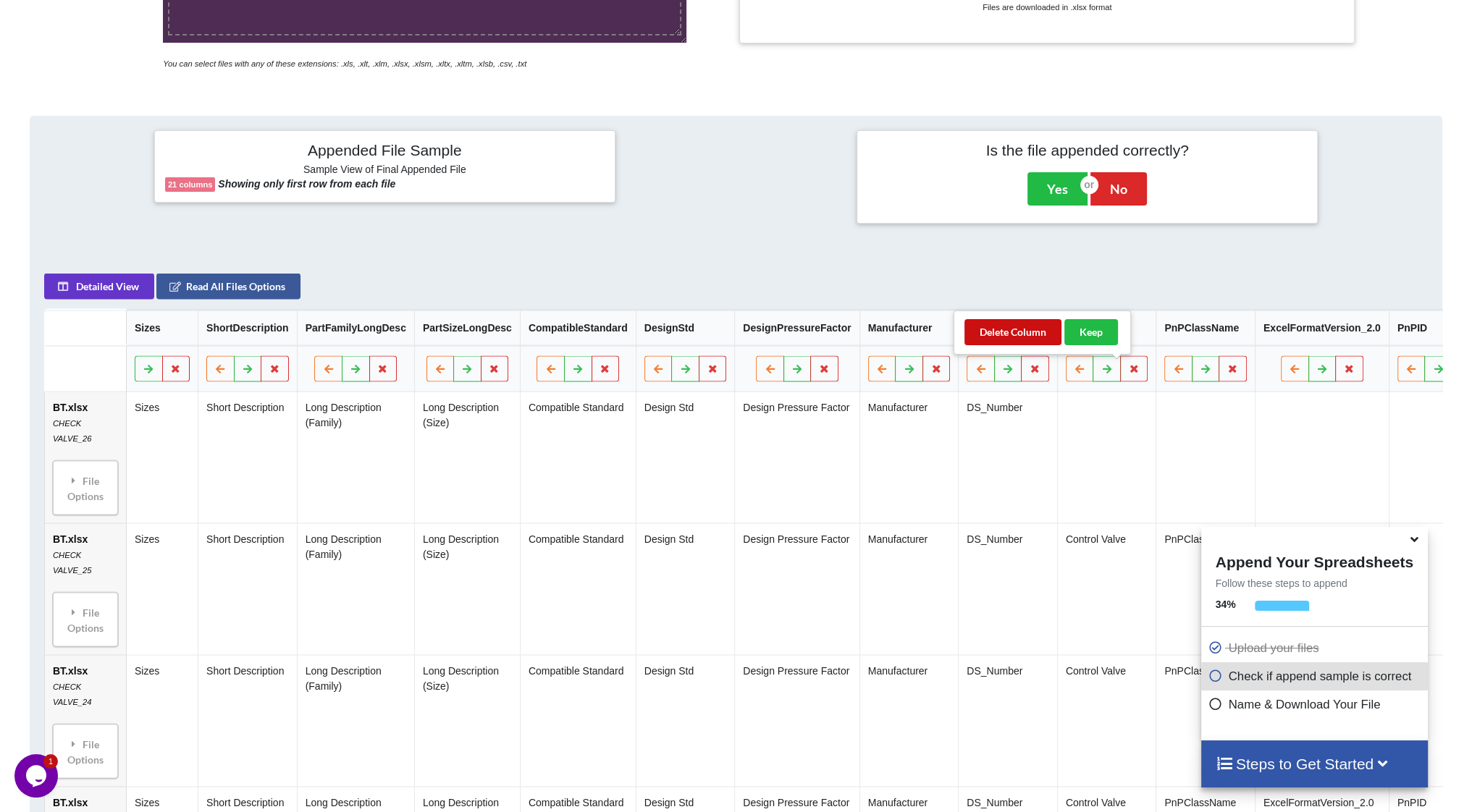
click at [1019, 331] on button "Delete Column" at bounding box center [1013, 332] width 97 height 26
click at [1128, 370] on icon at bounding box center [1134, 369] width 13 height 8
click at [1054, 336] on button "Delete Column" at bounding box center [1013, 332] width 97 height 26
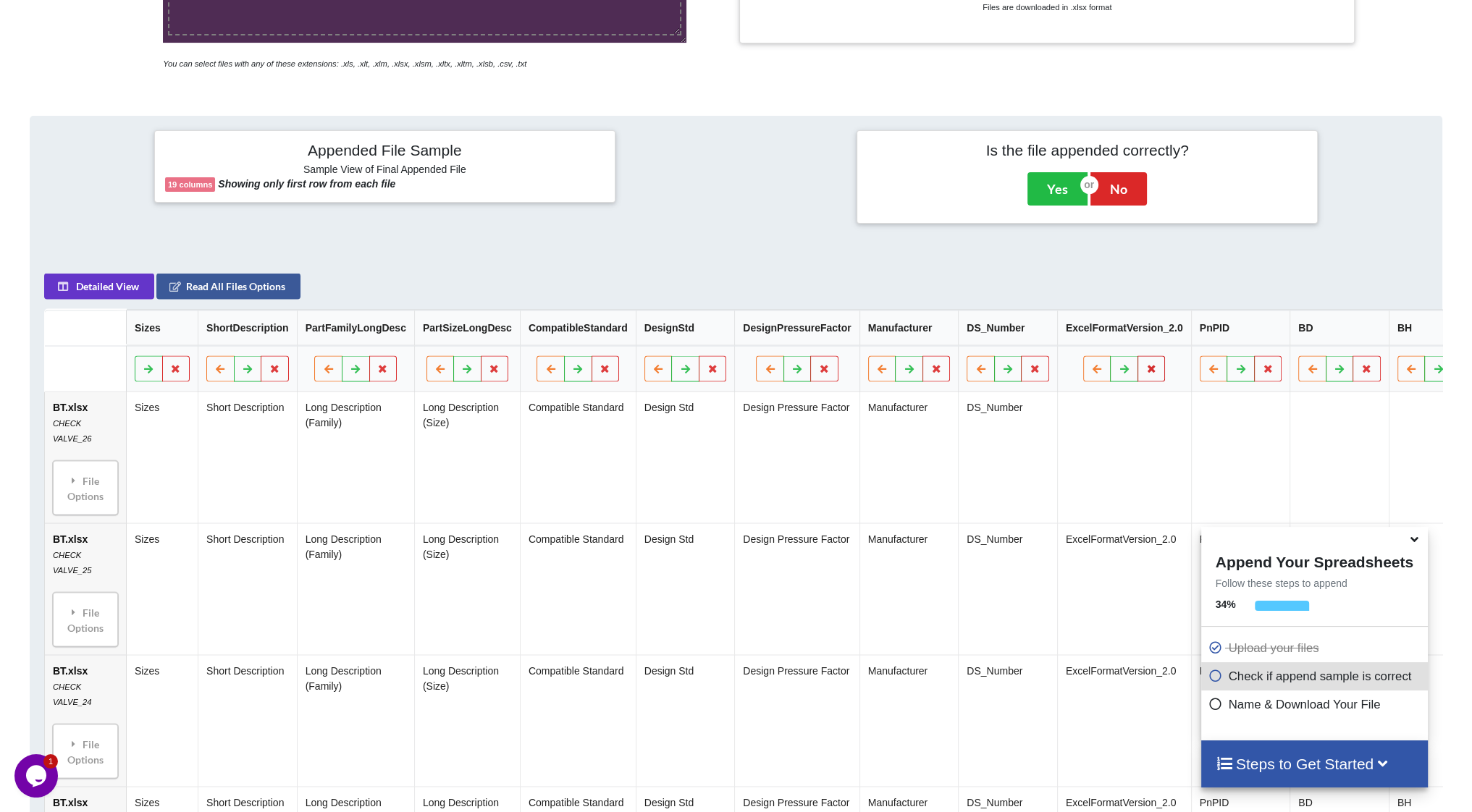
click at [1145, 373] on icon at bounding box center [1151, 369] width 13 height 8
click at [1050, 339] on button "Delete Column" at bounding box center [1028, 332] width 97 height 26
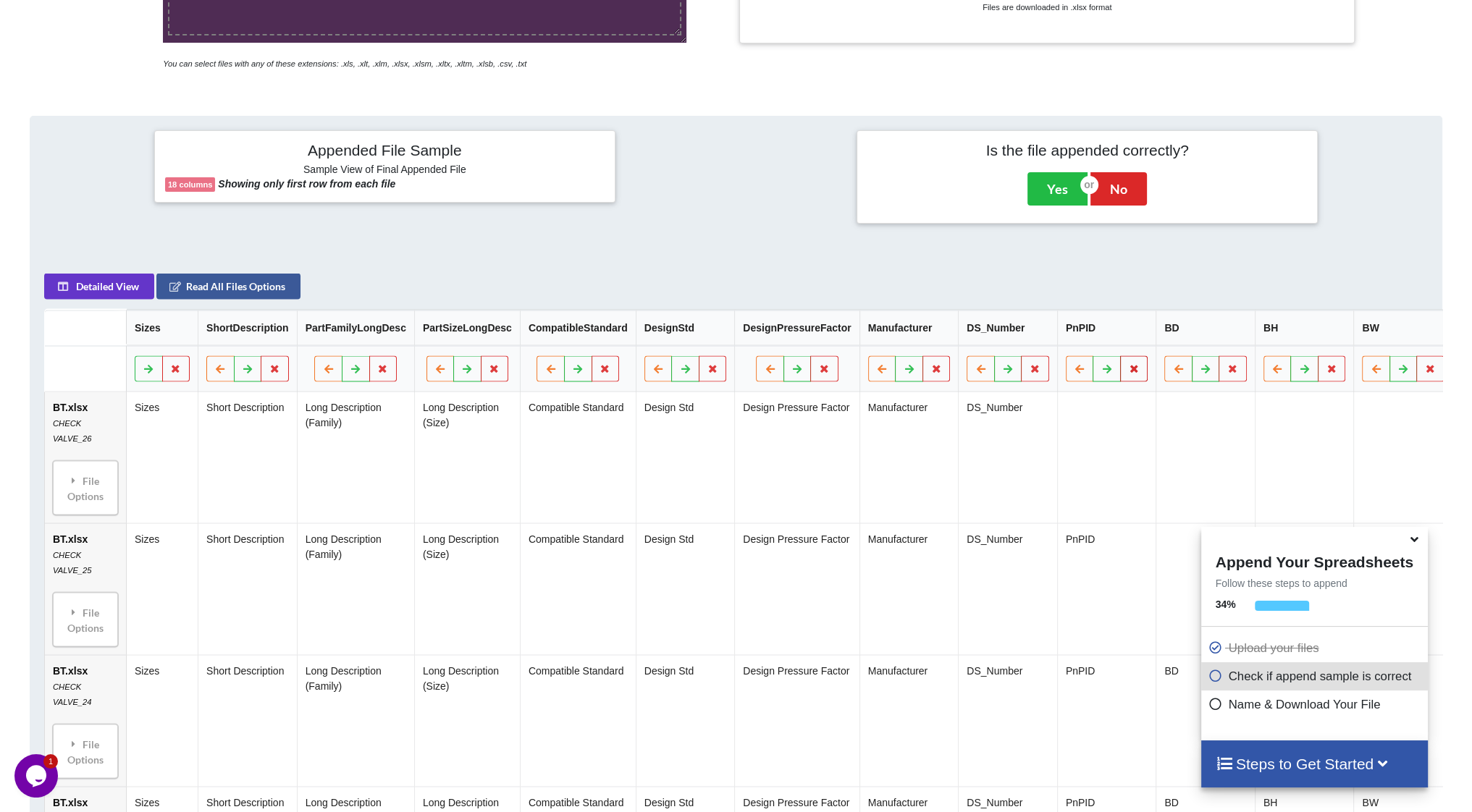
click at [1128, 373] on icon at bounding box center [1134, 369] width 13 height 8
click at [1011, 327] on button "Delete Column" at bounding box center [1013, 332] width 97 height 26
click at [1124, 370] on button at bounding box center [1134, 369] width 29 height 26
click at [1037, 338] on button "Delete Column" at bounding box center [1013, 332] width 97 height 26
click at [1128, 373] on icon at bounding box center [1134, 369] width 13 height 8
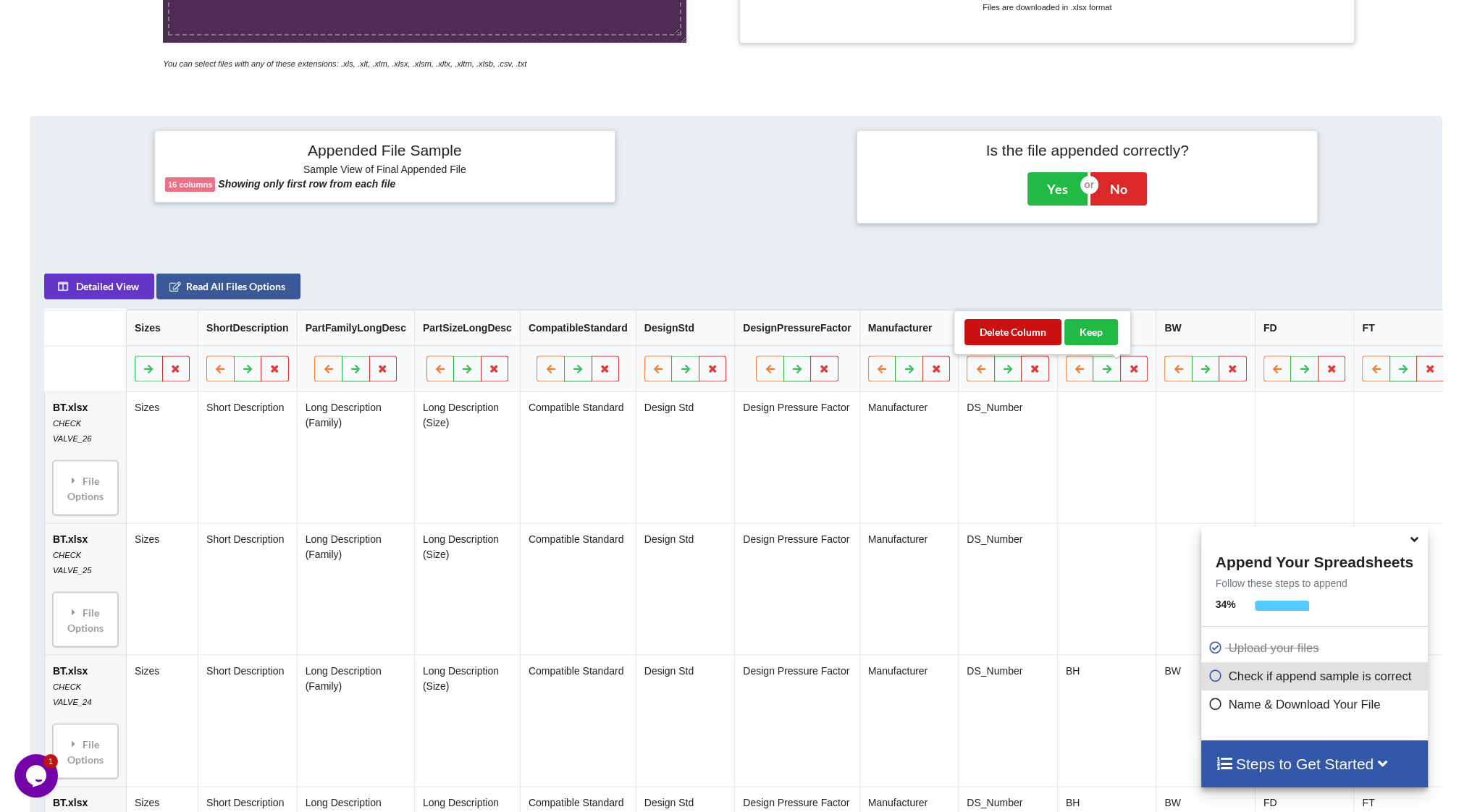
click at [1025, 338] on button "Delete Column" at bounding box center [1013, 332] width 97 height 26
click at [1128, 373] on icon at bounding box center [1134, 369] width 13 height 8
click at [1032, 342] on button "Delete Column" at bounding box center [1013, 332] width 97 height 26
click at [1120, 382] on button at bounding box center [1134, 369] width 29 height 26
click at [1029, 341] on button "Delete Column" at bounding box center [1013, 332] width 97 height 26
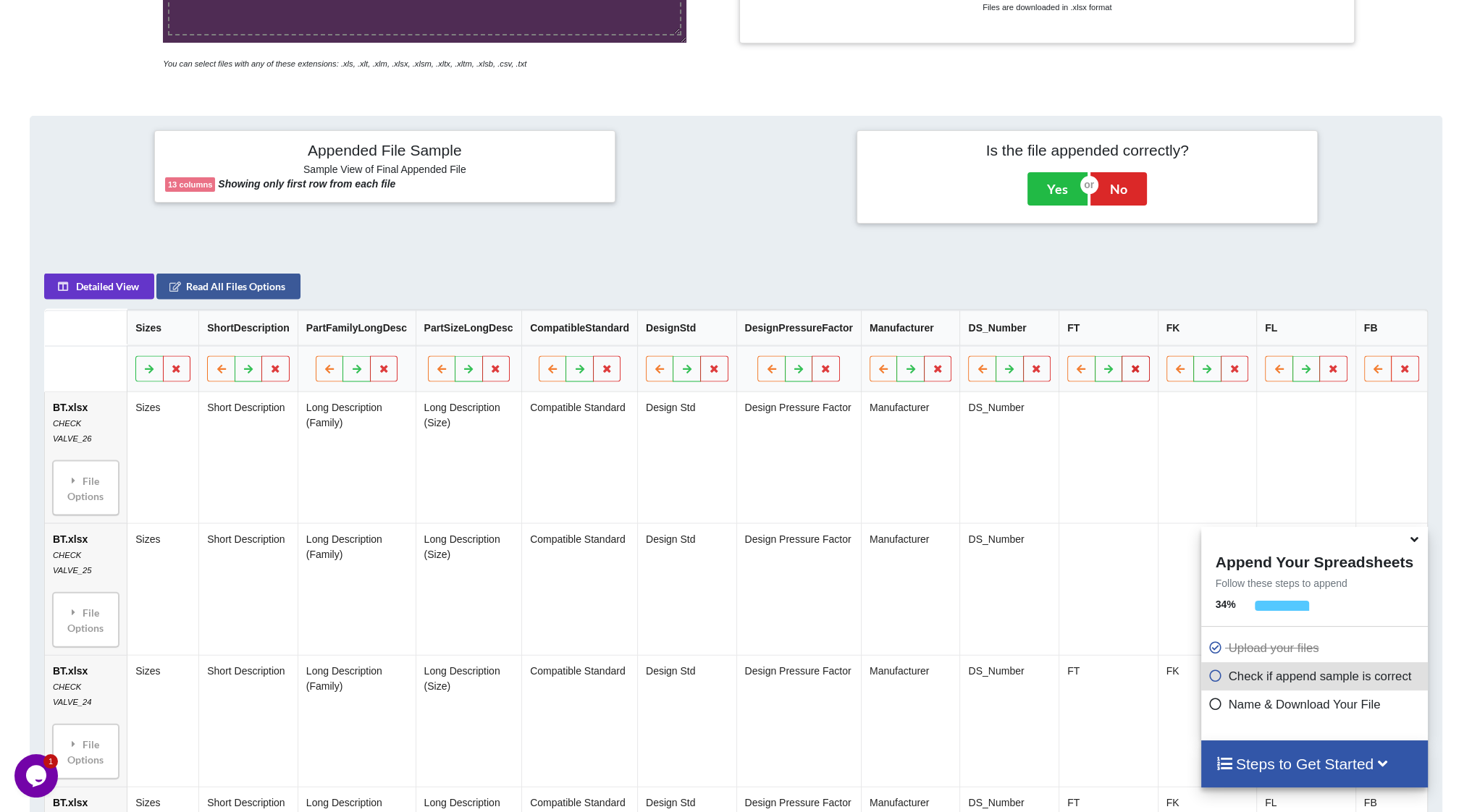
click at [1141, 371] on button at bounding box center [1136, 369] width 29 height 26
click at [1047, 335] on button "Delete Column" at bounding box center [1033, 325] width 97 height 26
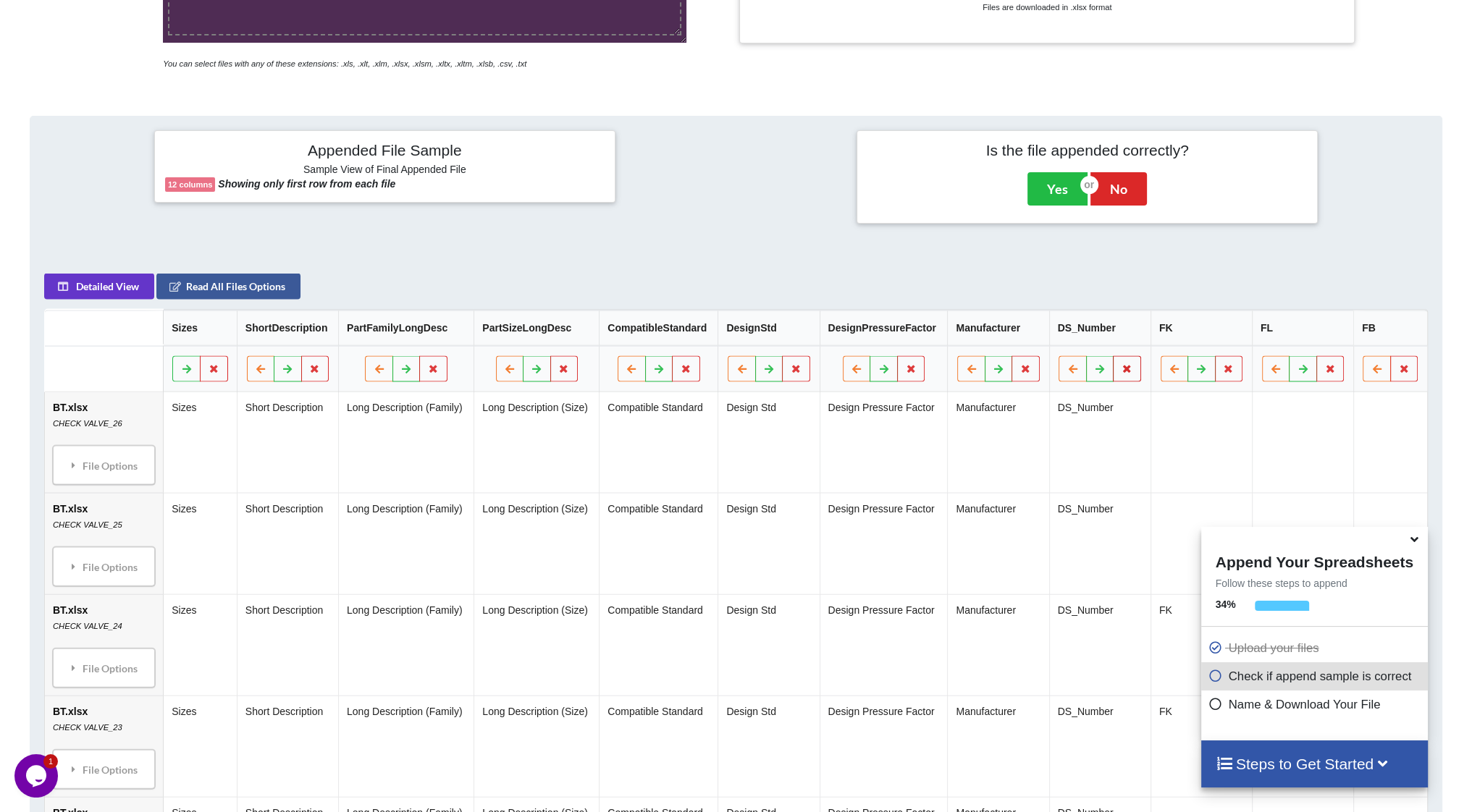
click at [1126, 375] on button at bounding box center [1128, 369] width 29 height 26
click at [1227, 368] on icon at bounding box center [1228, 369] width 13 height 8
click at [1138, 330] on button "Delete Column" at bounding box center [1123, 325] width 97 height 26
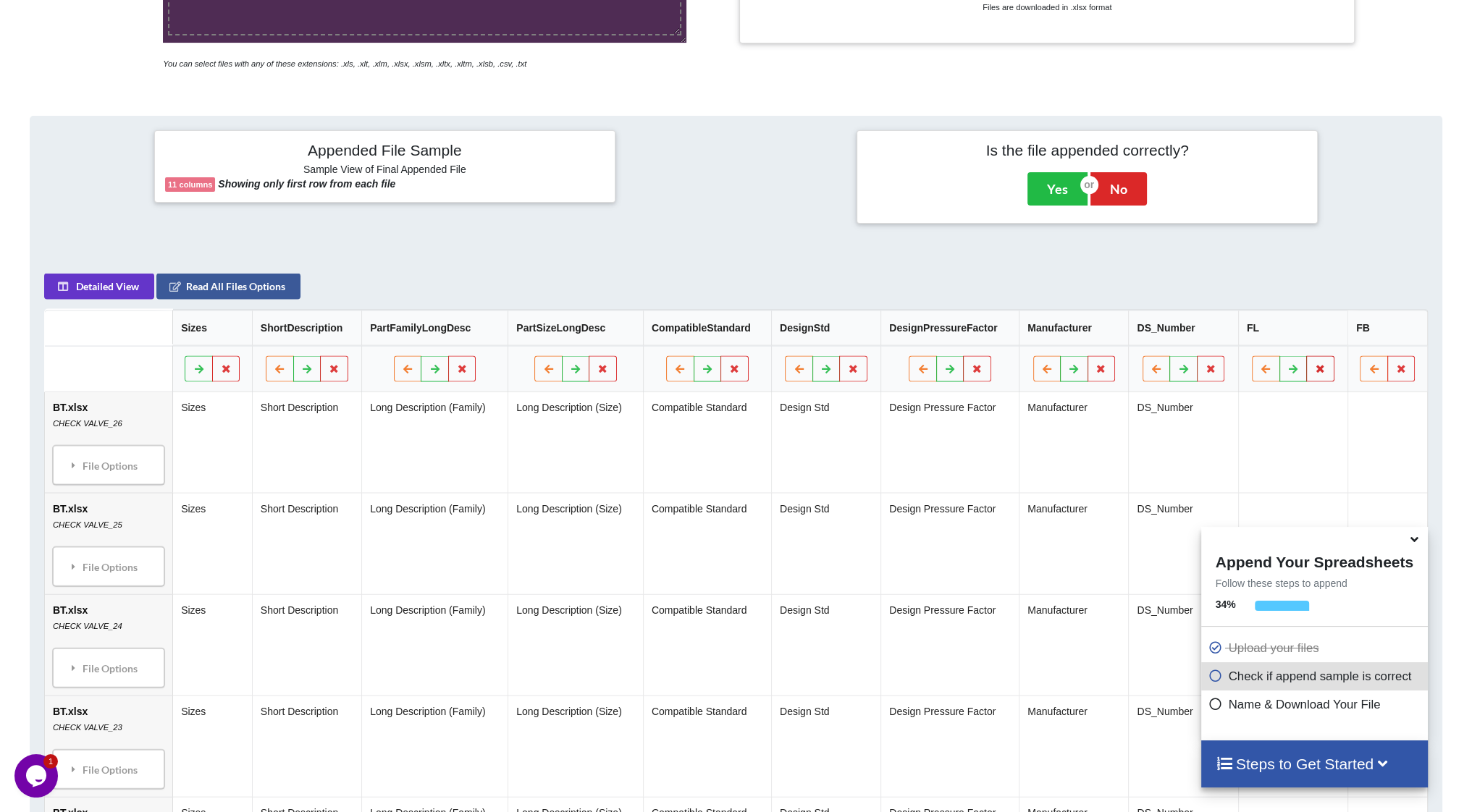
click at [1315, 367] on icon at bounding box center [1320, 369] width 13 height 8
drag, startPoint x: 1225, startPoint y: 333, endPoint x: 1248, endPoint y: 339, distance: 23.8
click at [1226, 333] on button "Delete Column" at bounding box center [1215, 325] width 97 height 26
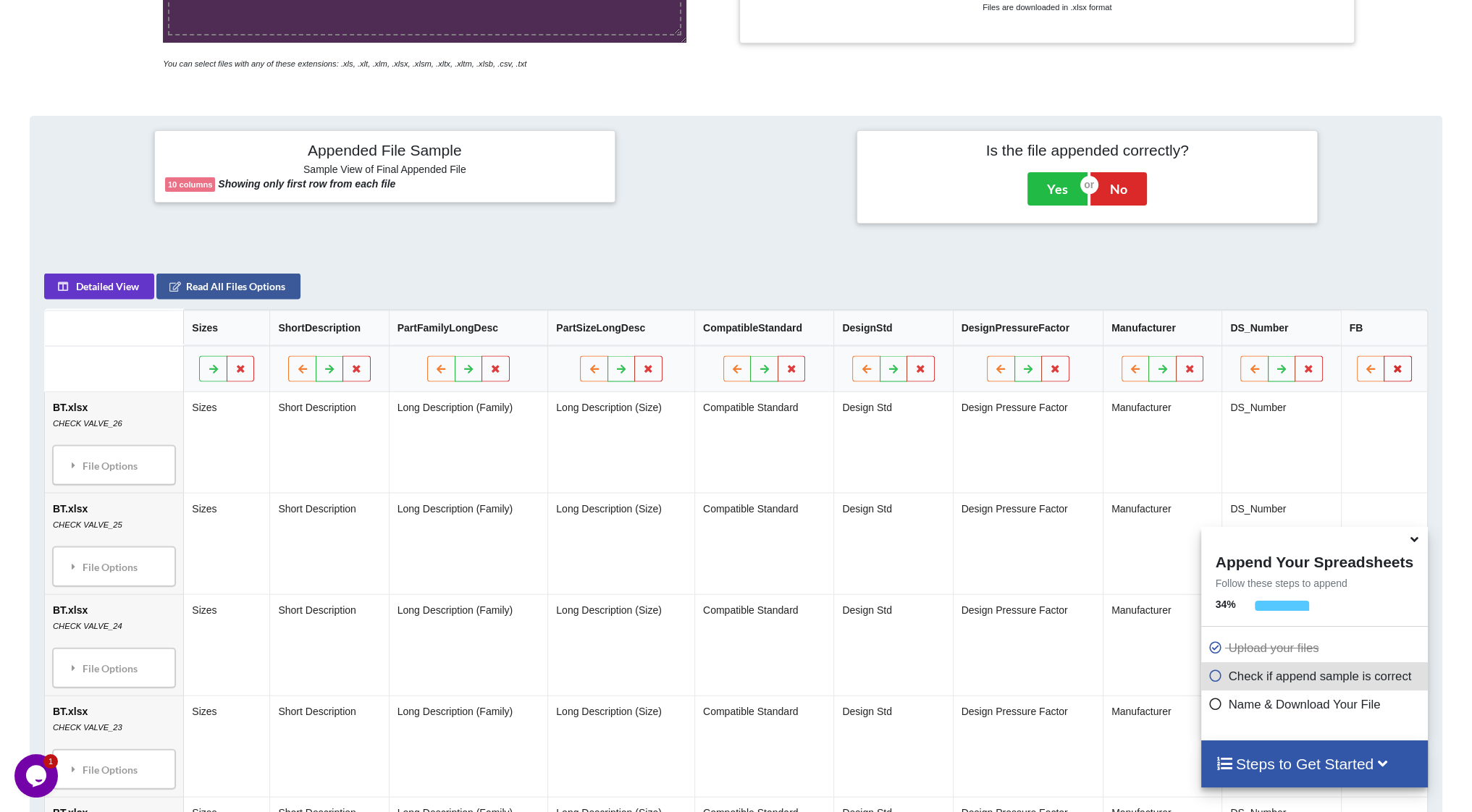
click at [1397, 370] on icon at bounding box center [1397, 369] width 13 height 8
click at [1297, 329] on button "Delete Column" at bounding box center [1293, 325] width 97 height 26
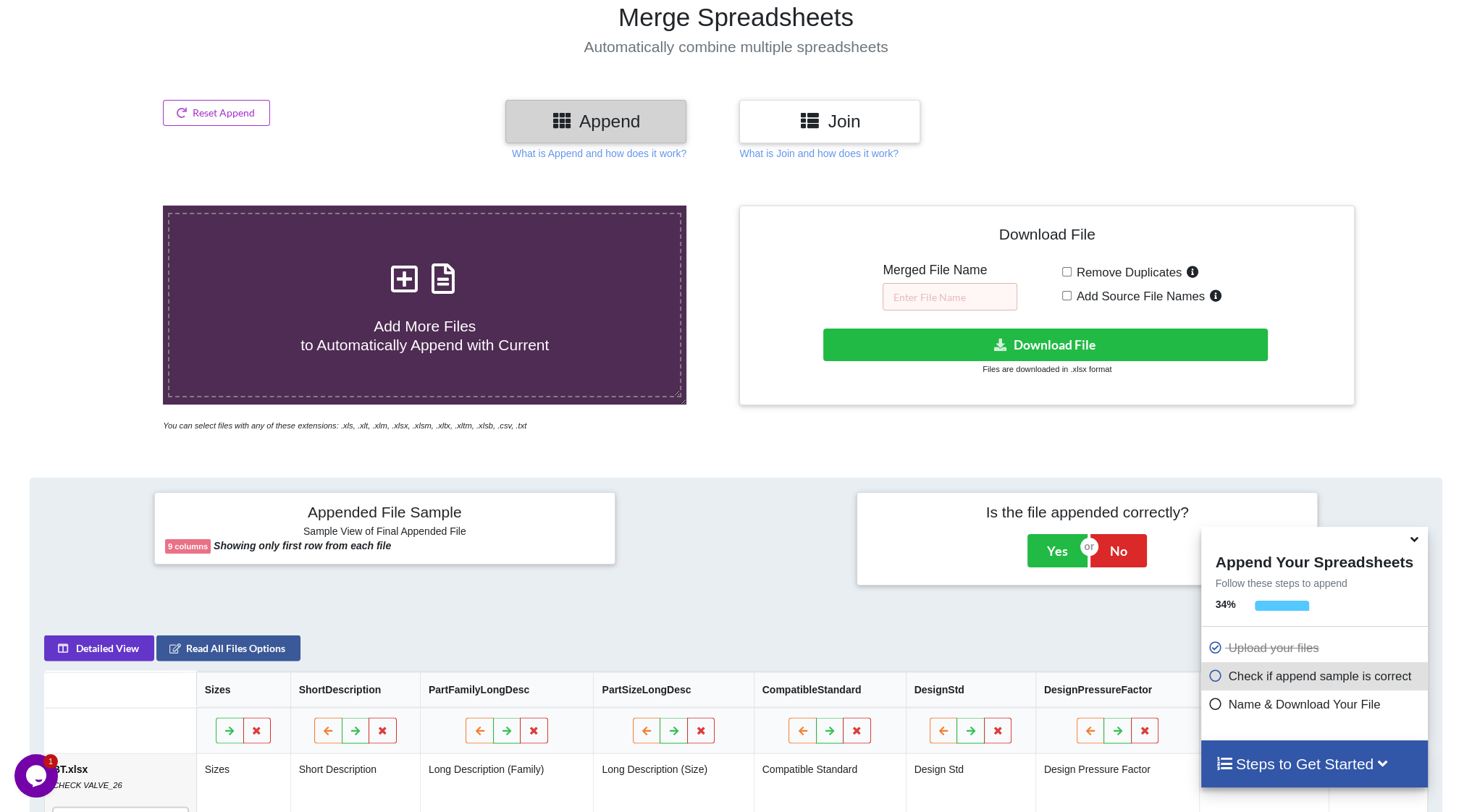
scroll to position [47, 0]
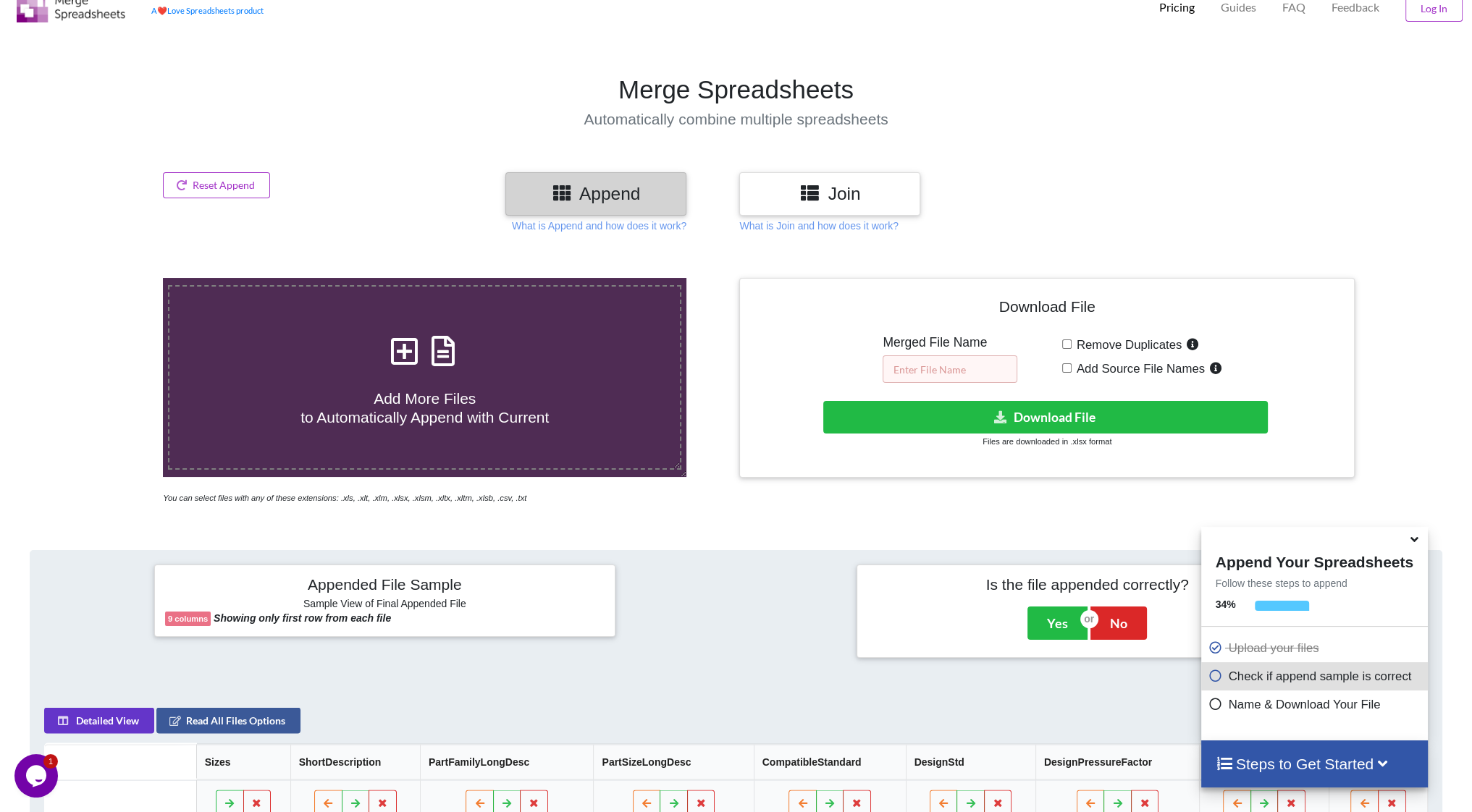
click at [964, 364] on input "text" at bounding box center [950, 369] width 134 height 28
type input "test"
click at [257, 717] on button "Read All Files Options" at bounding box center [228, 720] width 144 height 26
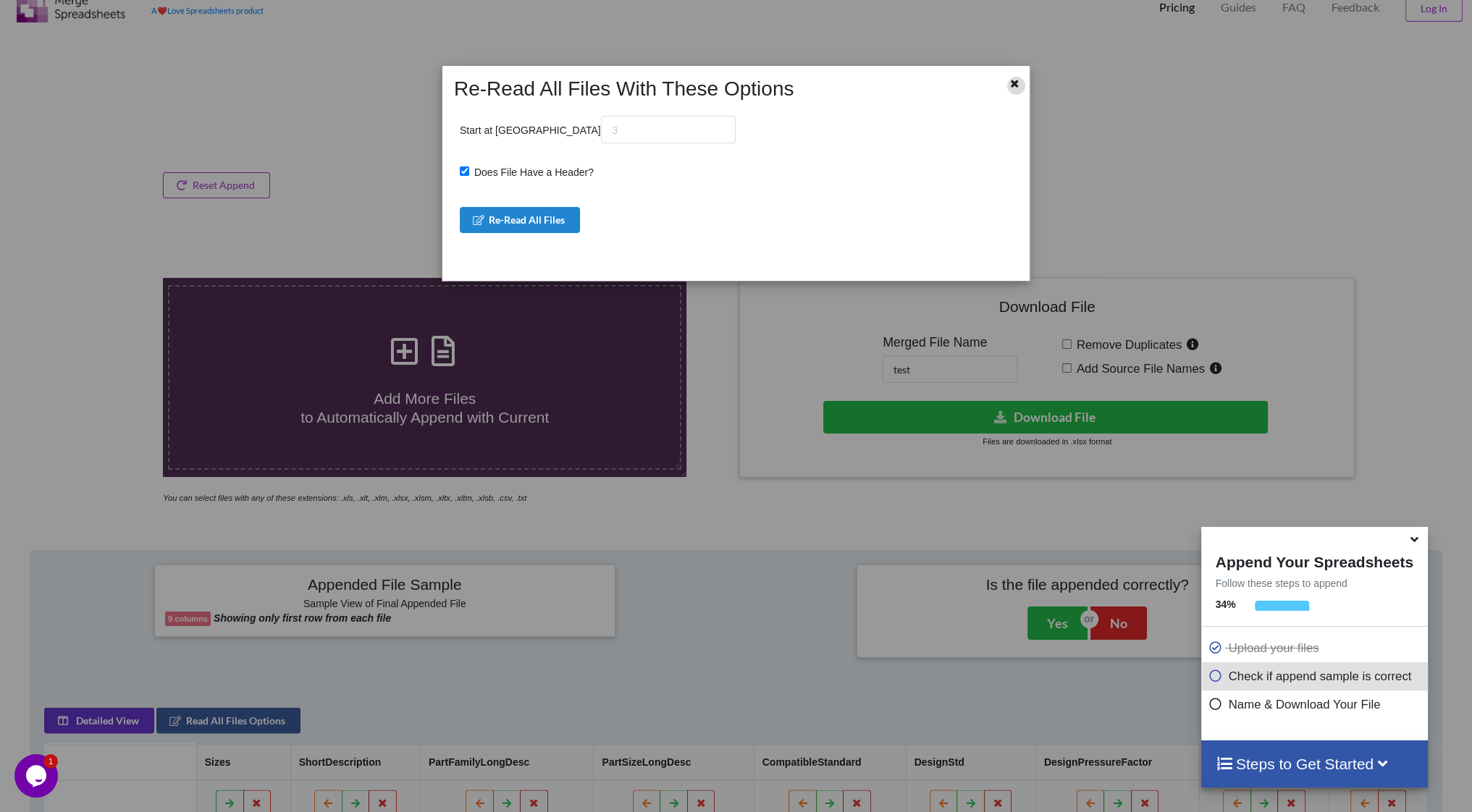
click at [1019, 88] on div at bounding box center [1016, 86] width 18 height 18
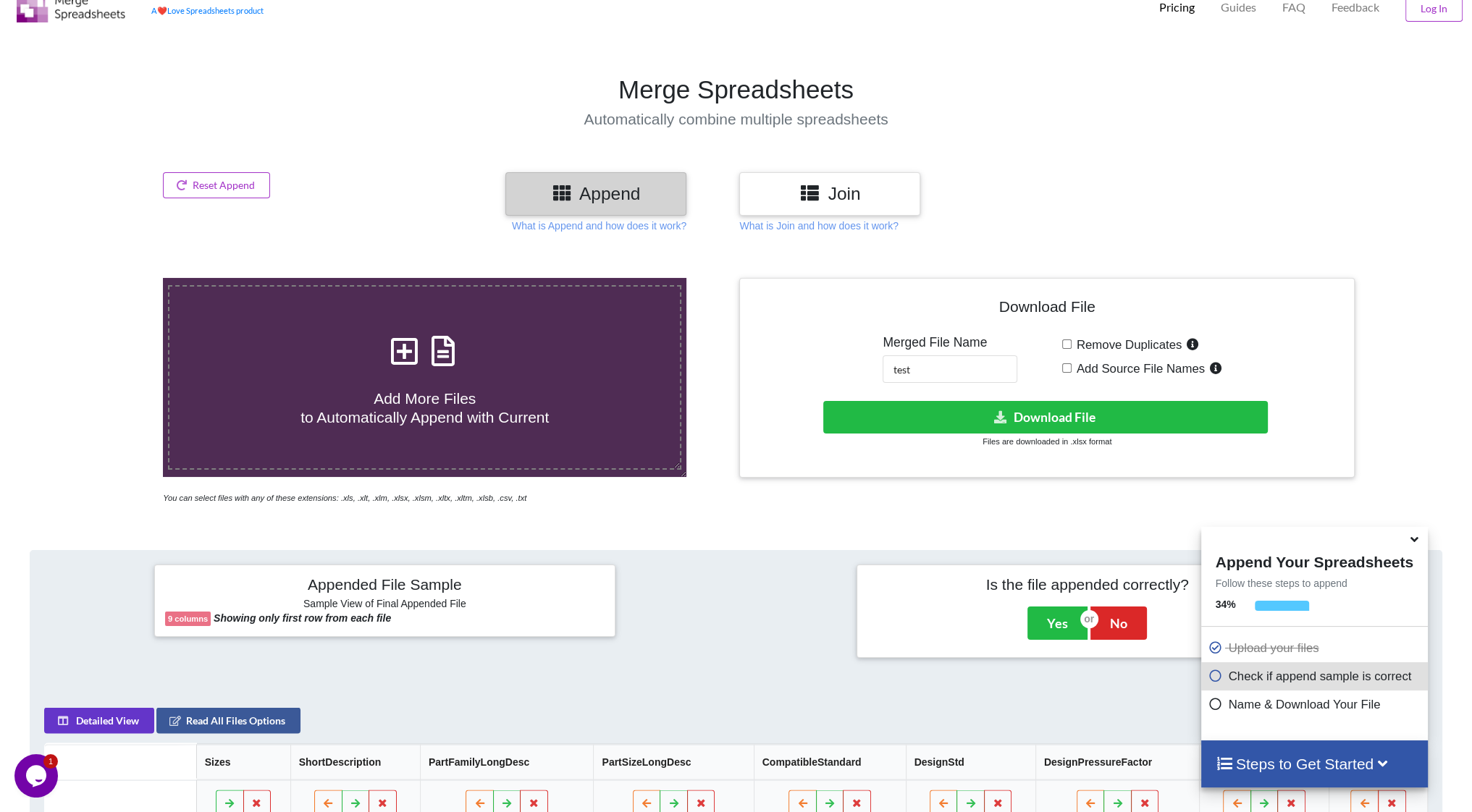
scroll to position [409, 0]
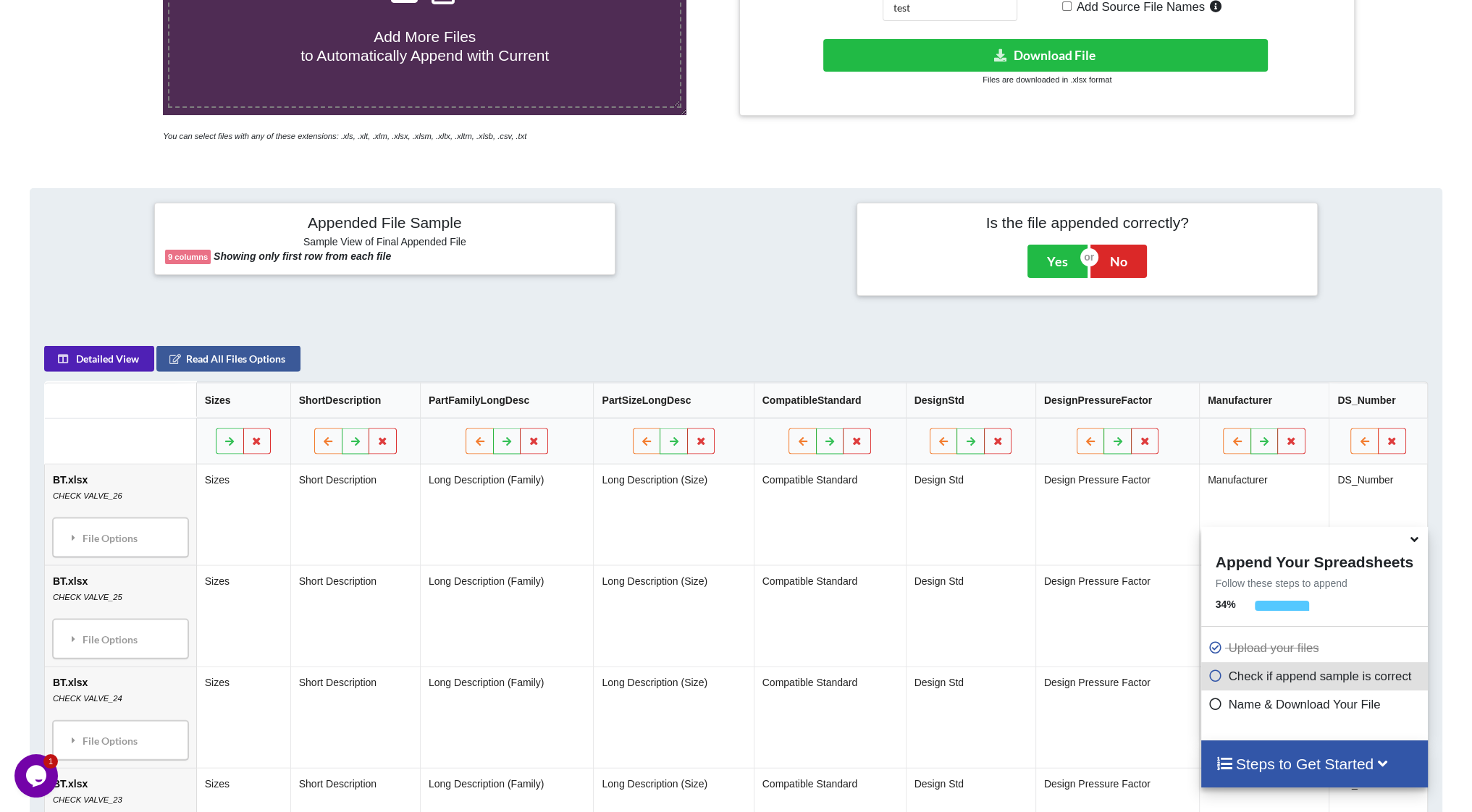
click at [93, 359] on button "Detailed View" at bounding box center [99, 359] width 110 height 26
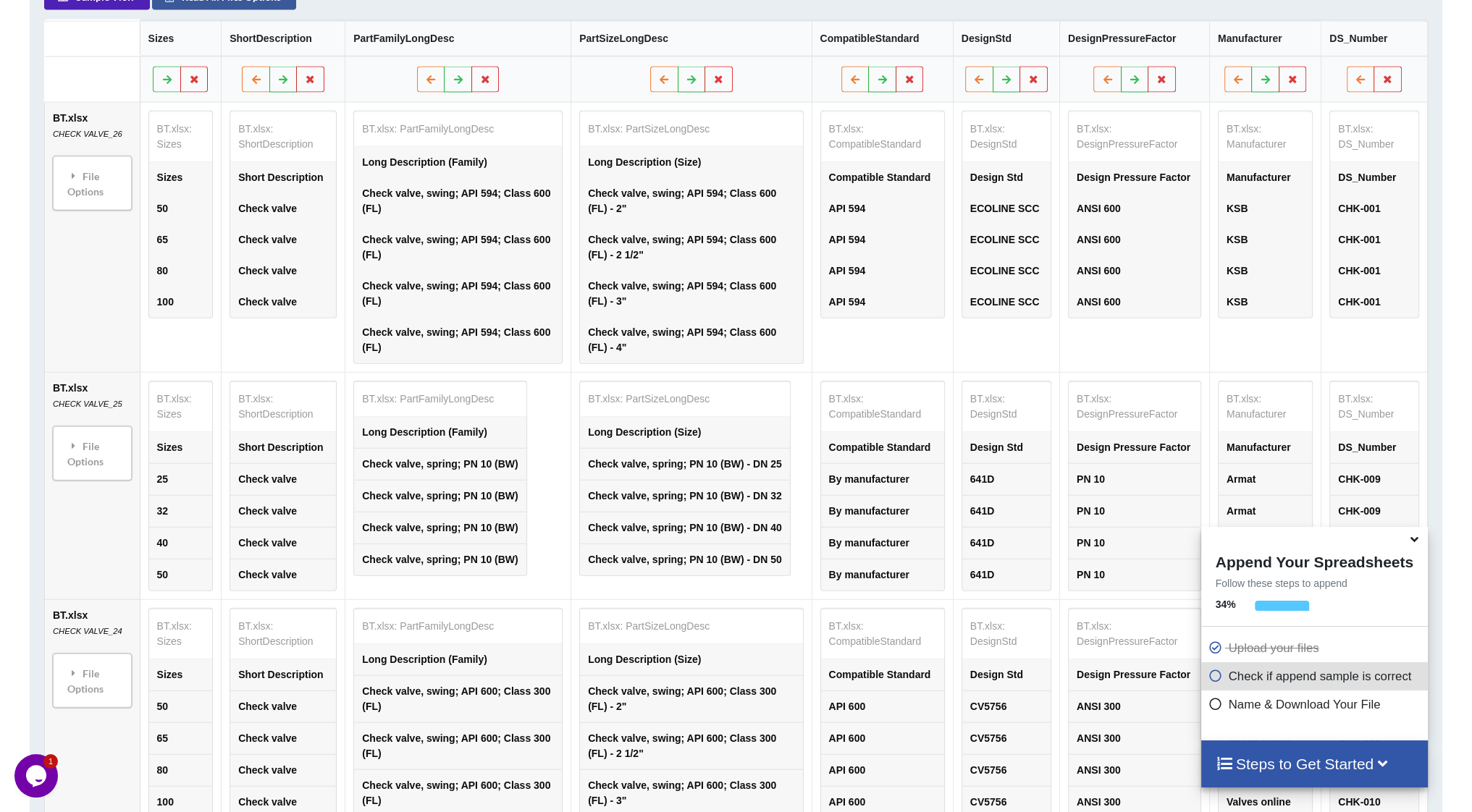
scroll to position [265, 0]
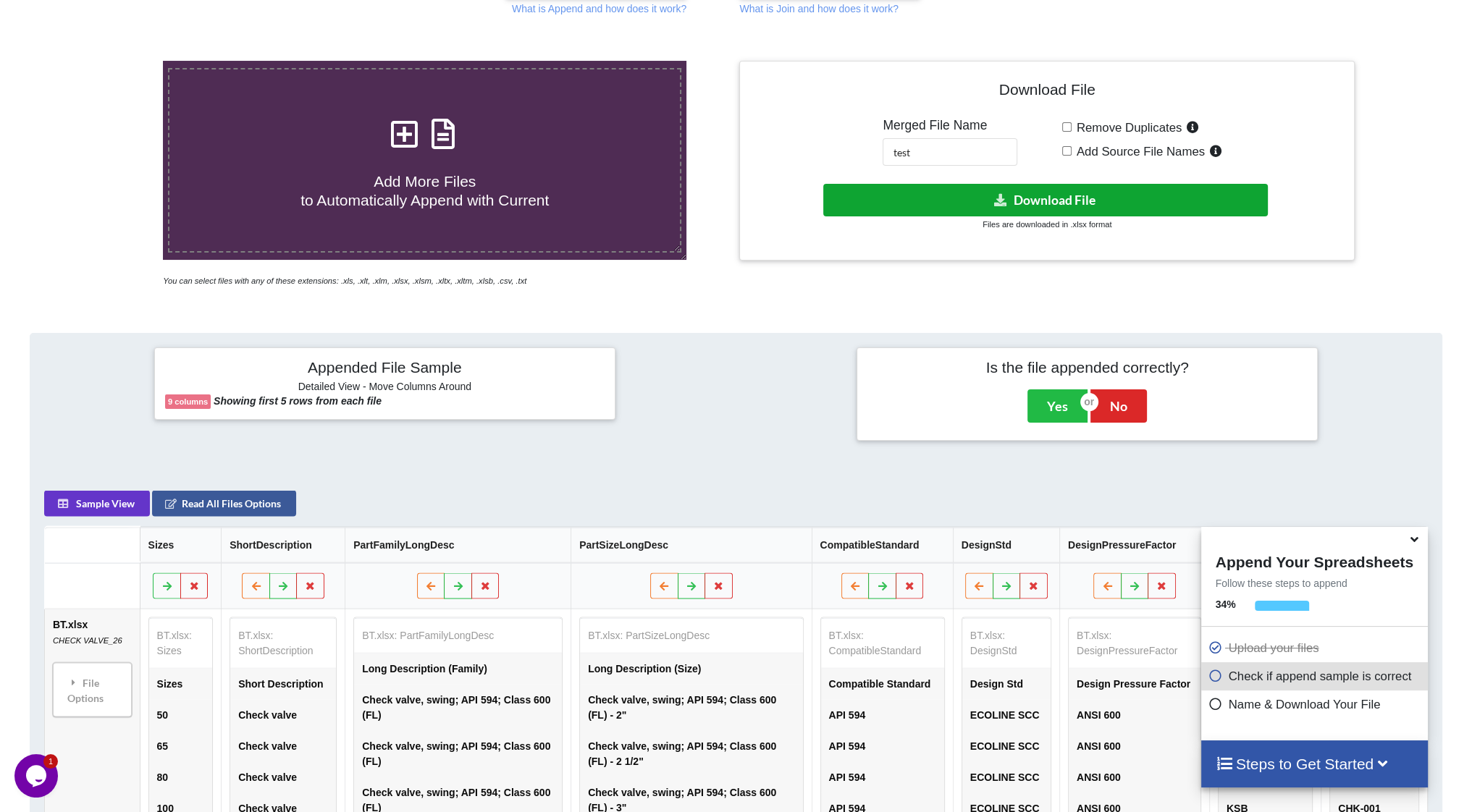
click at [922, 191] on button "Download File" at bounding box center [1045, 200] width 445 height 33
